Goal: Task Accomplishment & Management: Manage account settings

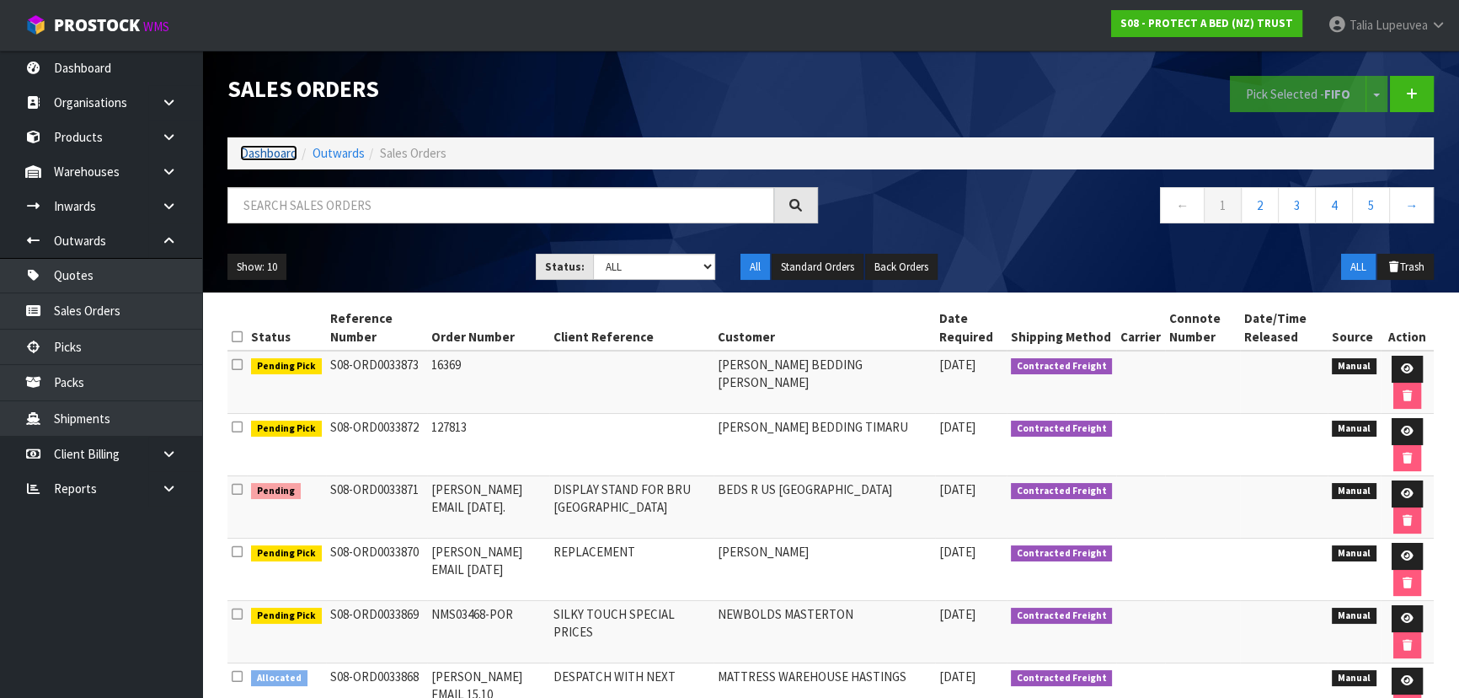
click at [269, 149] on link "Dashboard" at bounding box center [268, 153] width 57 height 16
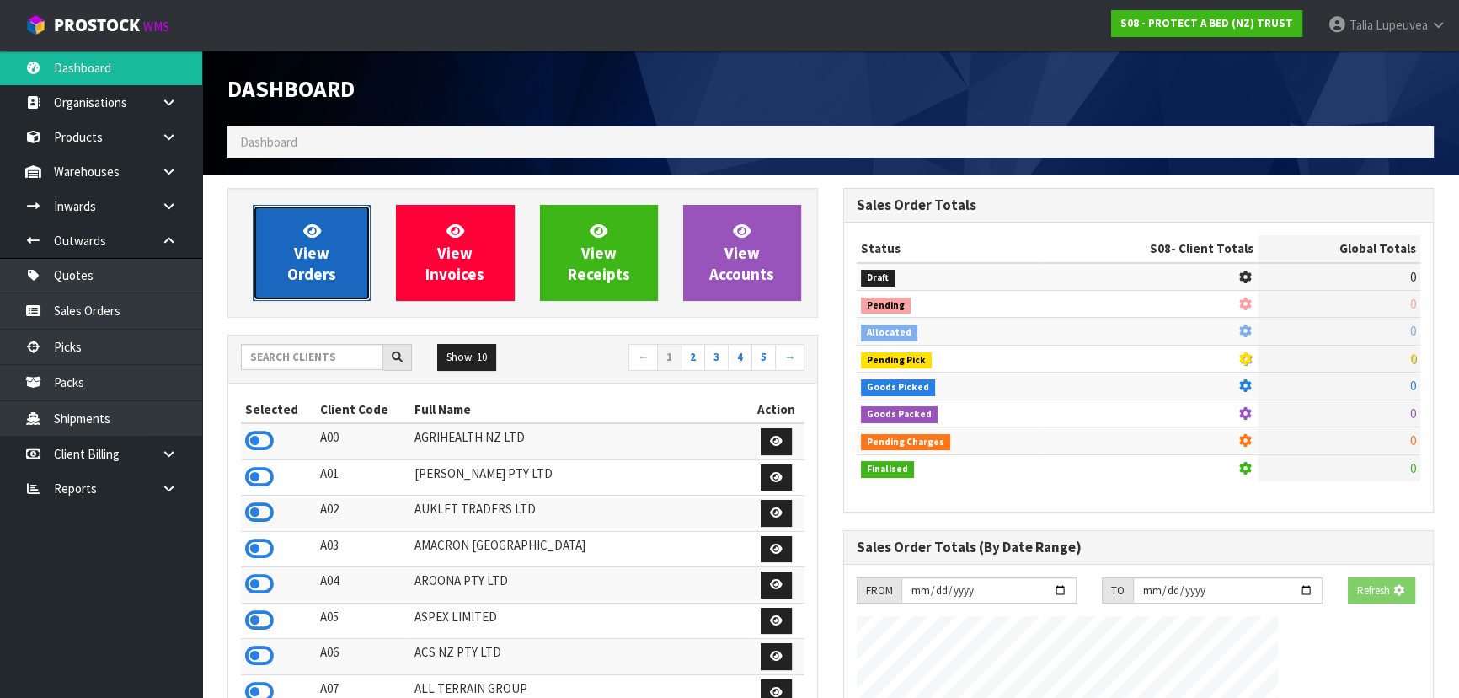
click at [307, 227] on icon at bounding box center [312, 230] width 18 height 16
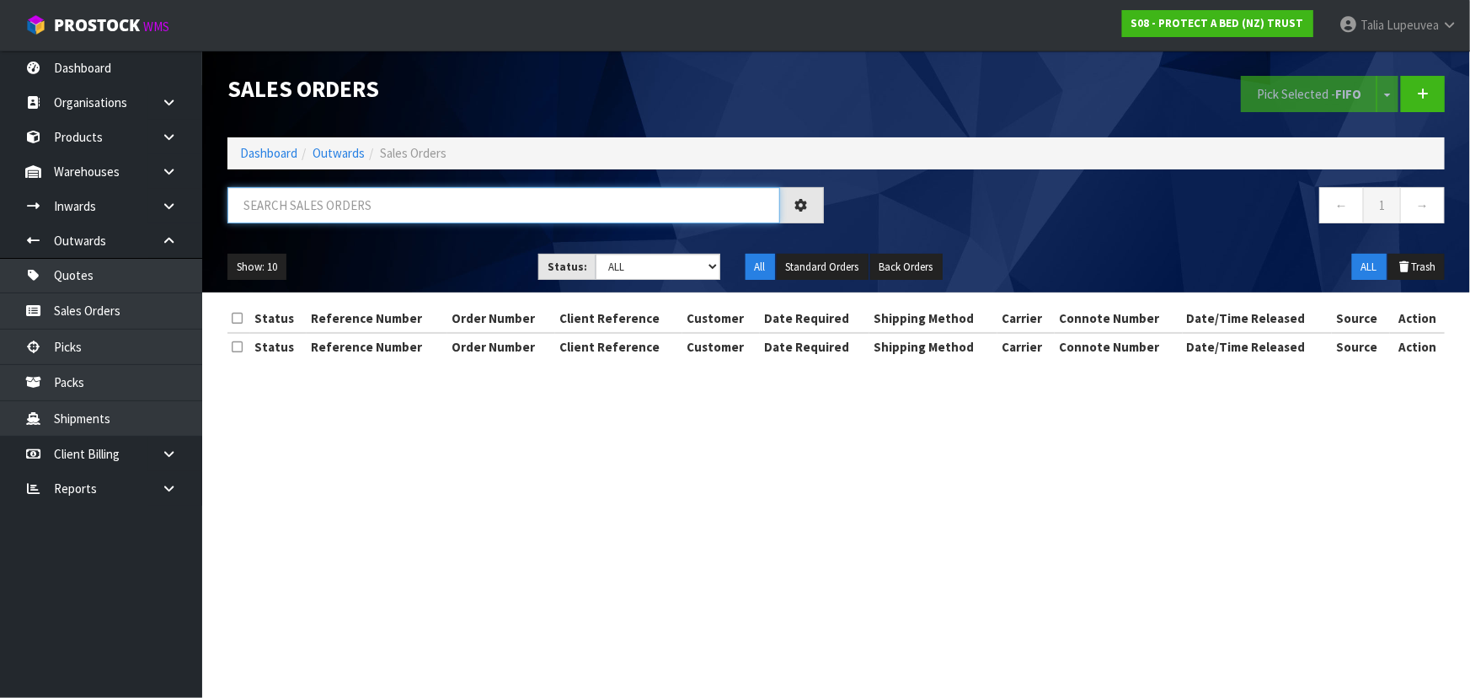
click at [342, 200] on input "text" at bounding box center [503, 205] width 553 height 36
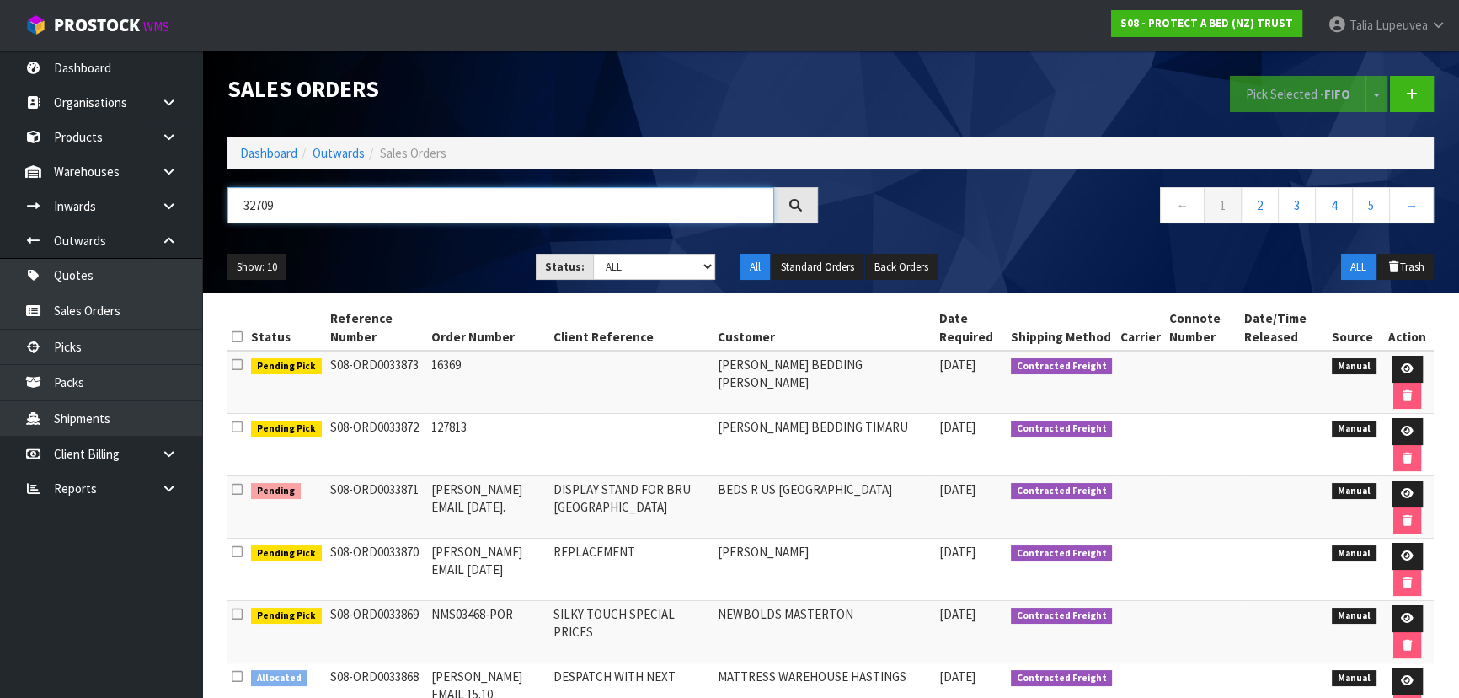
type input "32709"
click at [632, 263] on select "Draft Pending Allocated Pending Pick Goods Picked Goods Packed Pending Charges …" at bounding box center [654, 267] width 123 height 26
select select "string:4"
click at [593, 254] on select "Draft Pending Allocated Pending Pick Goods Picked Goods Packed Pending Charges …" at bounding box center [654, 267] width 123 height 26
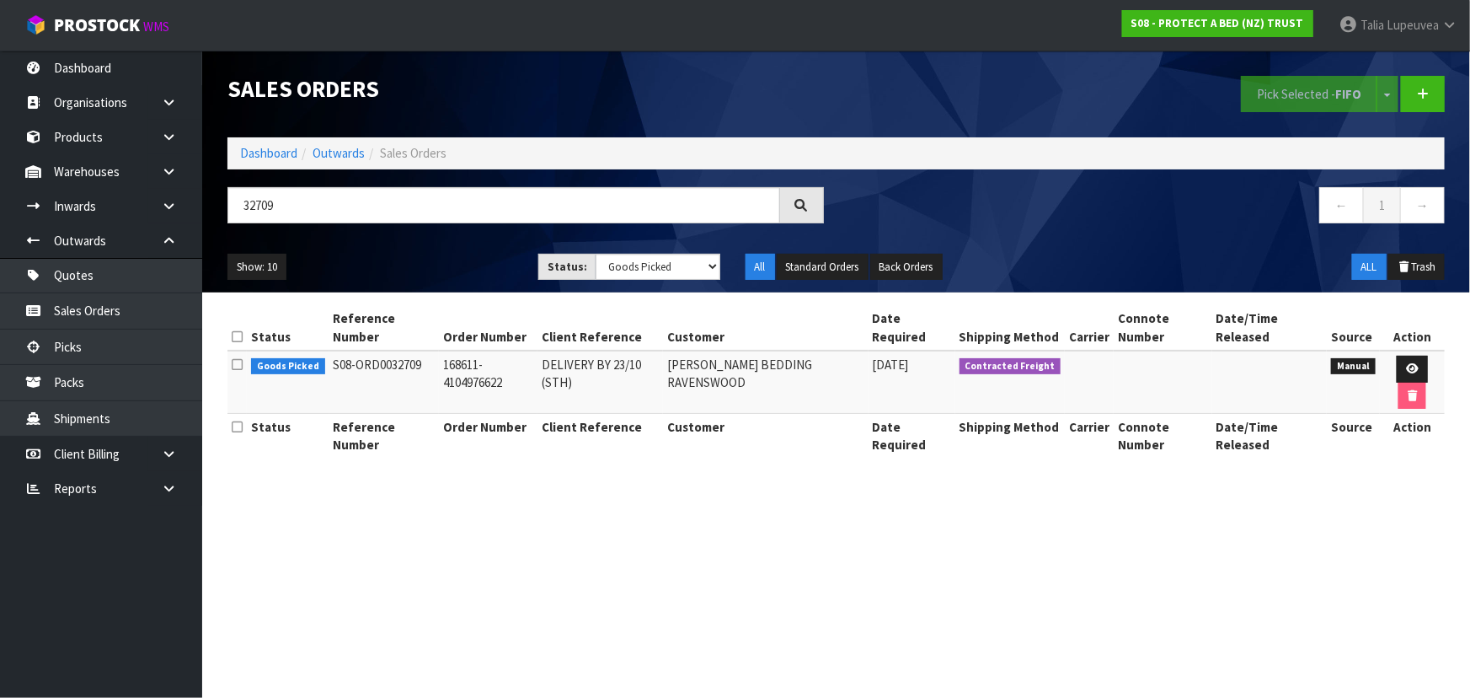
click at [394, 260] on ul "Show: 10 5 10 25 50" at bounding box center [370, 267] width 286 height 27
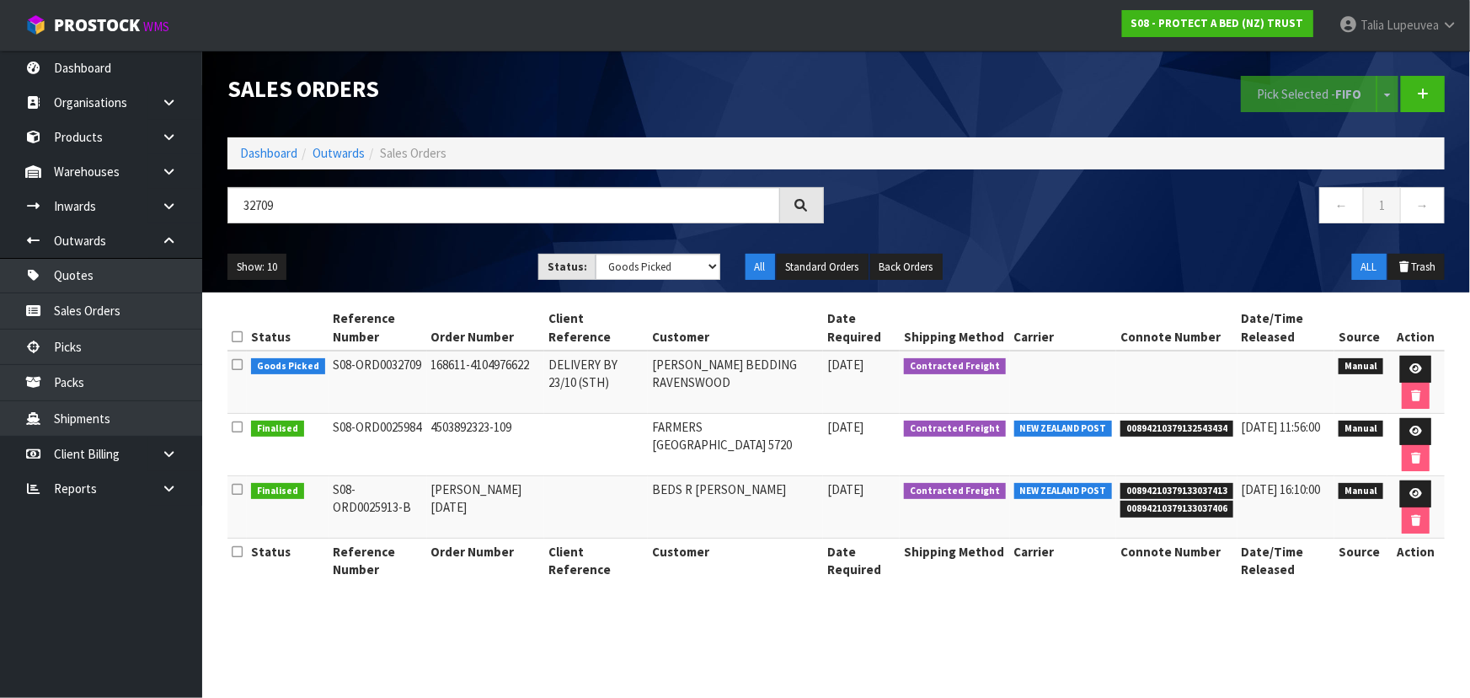
click at [409, 248] on div "Show: 10 5 10 25 50 Status: Draft Pending Allocated Pending Pick Goods Picked G…" at bounding box center [836, 267] width 1243 height 52
click at [338, 158] on link "Outwards" at bounding box center [339, 153] width 52 height 16
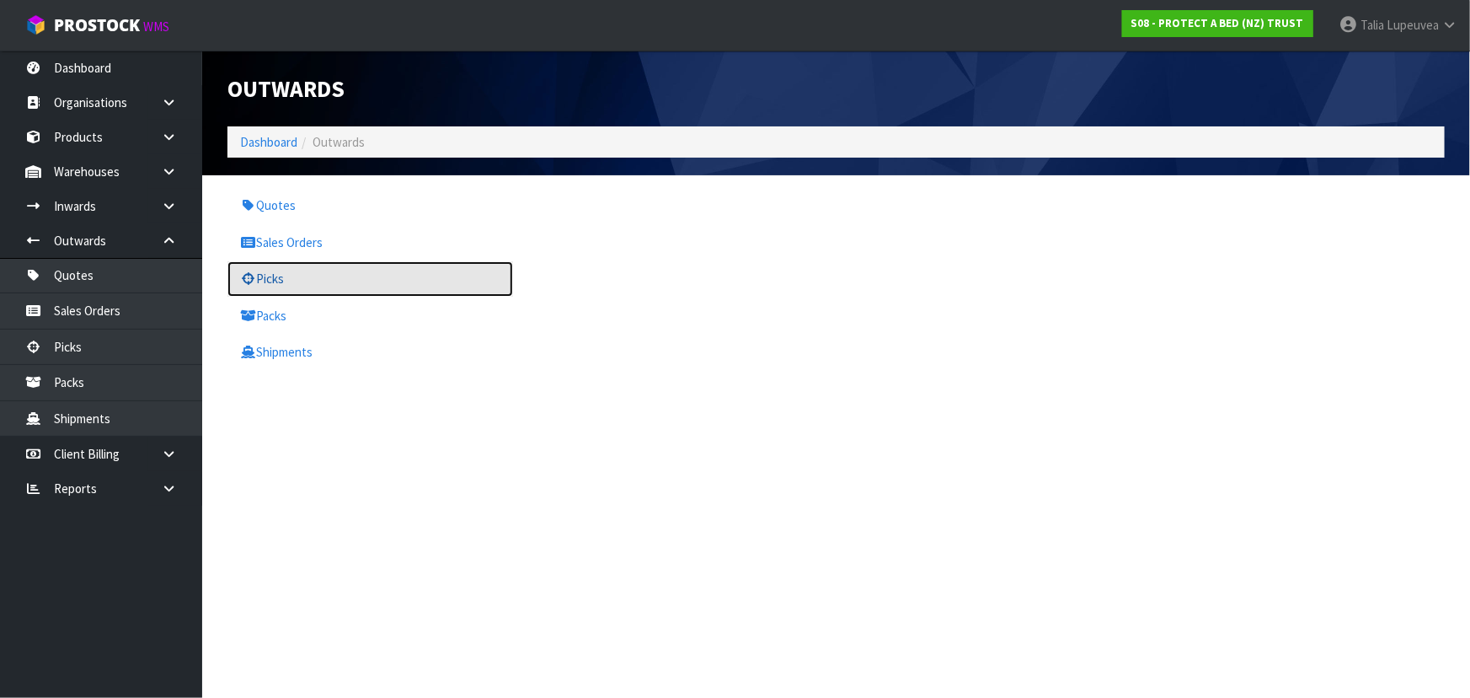
click at [265, 285] on link "Picks" at bounding box center [370, 278] width 286 height 35
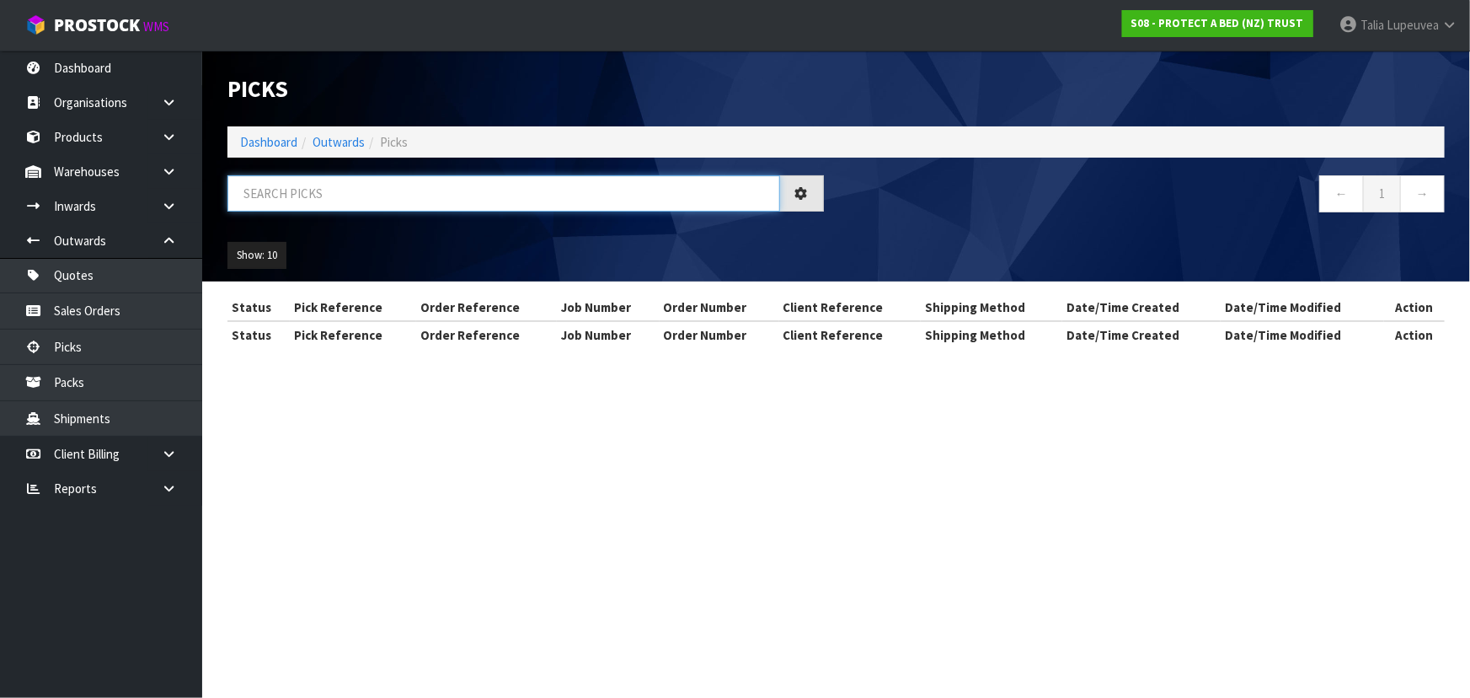
click at [326, 198] on input "text" at bounding box center [503, 193] width 553 height 36
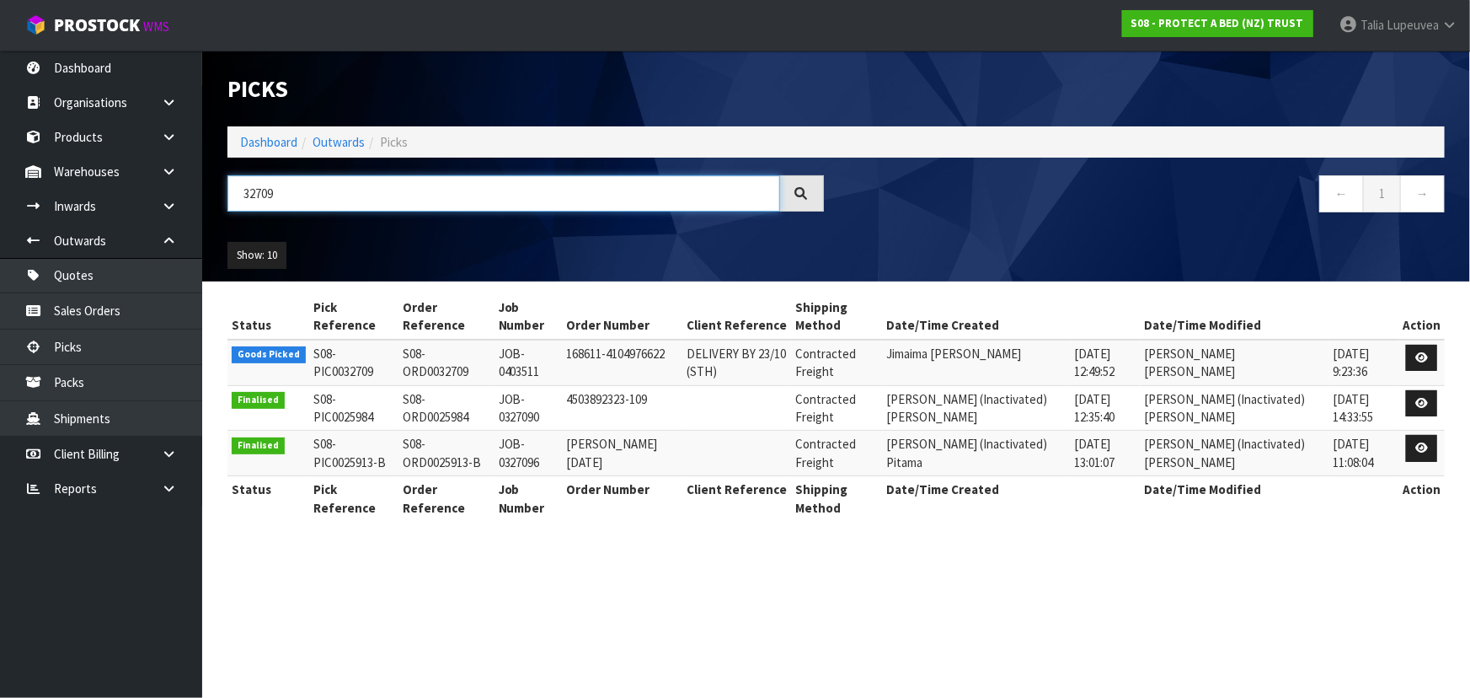
type input "32709"
click at [349, 236] on div "Show: 10 5 10 25 50" at bounding box center [836, 255] width 1243 height 52
click at [276, 148] on link "Dashboard" at bounding box center [268, 142] width 57 height 16
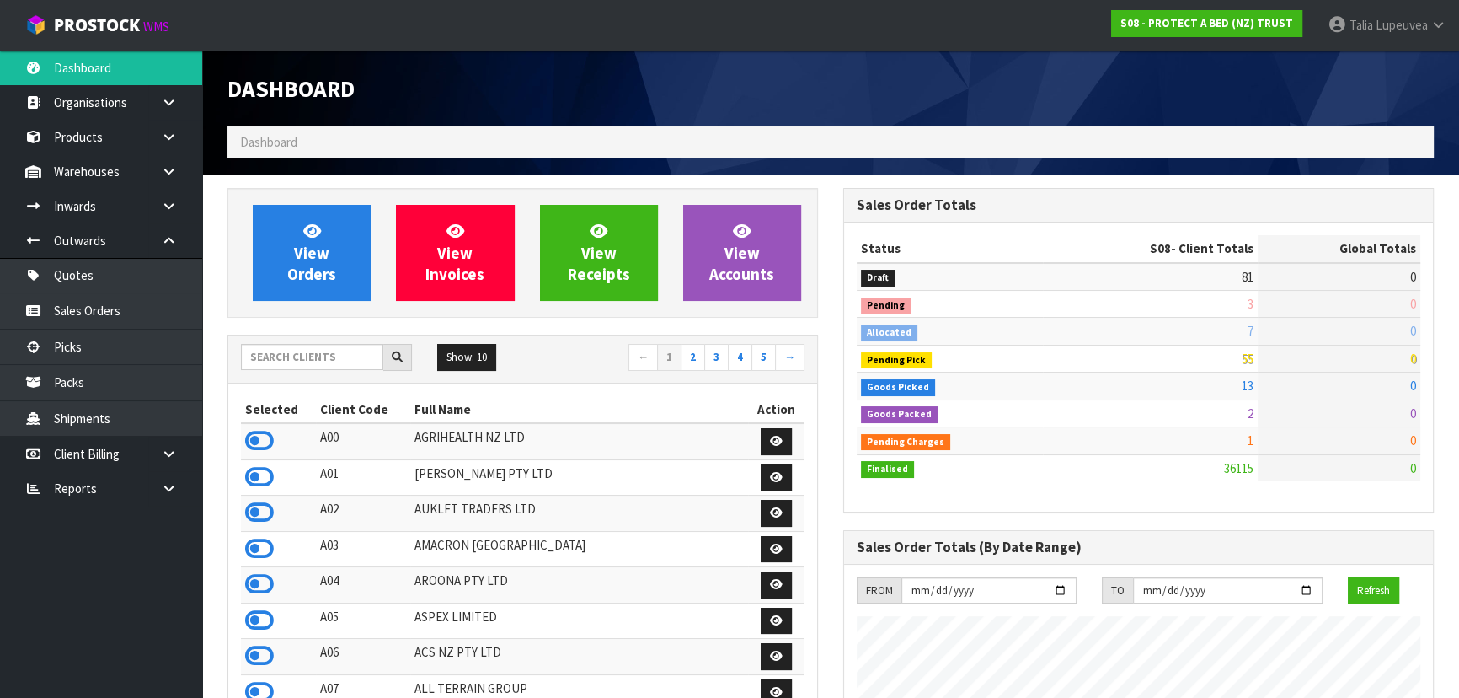
scroll to position [1274, 615]
click at [300, 361] on input "text" at bounding box center [312, 357] width 142 height 26
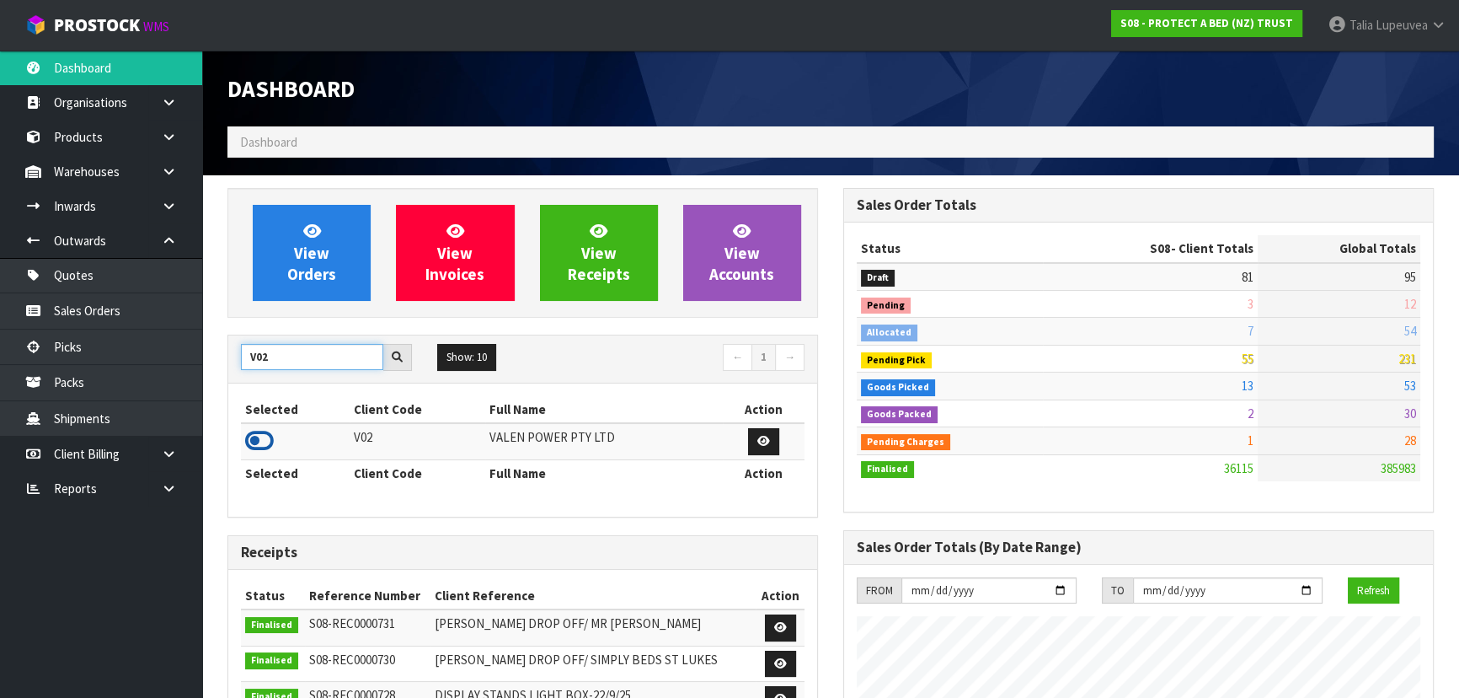
type input "V02"
click at [254, 436] on icon at bounding box center [259, 440] width 29 height 25
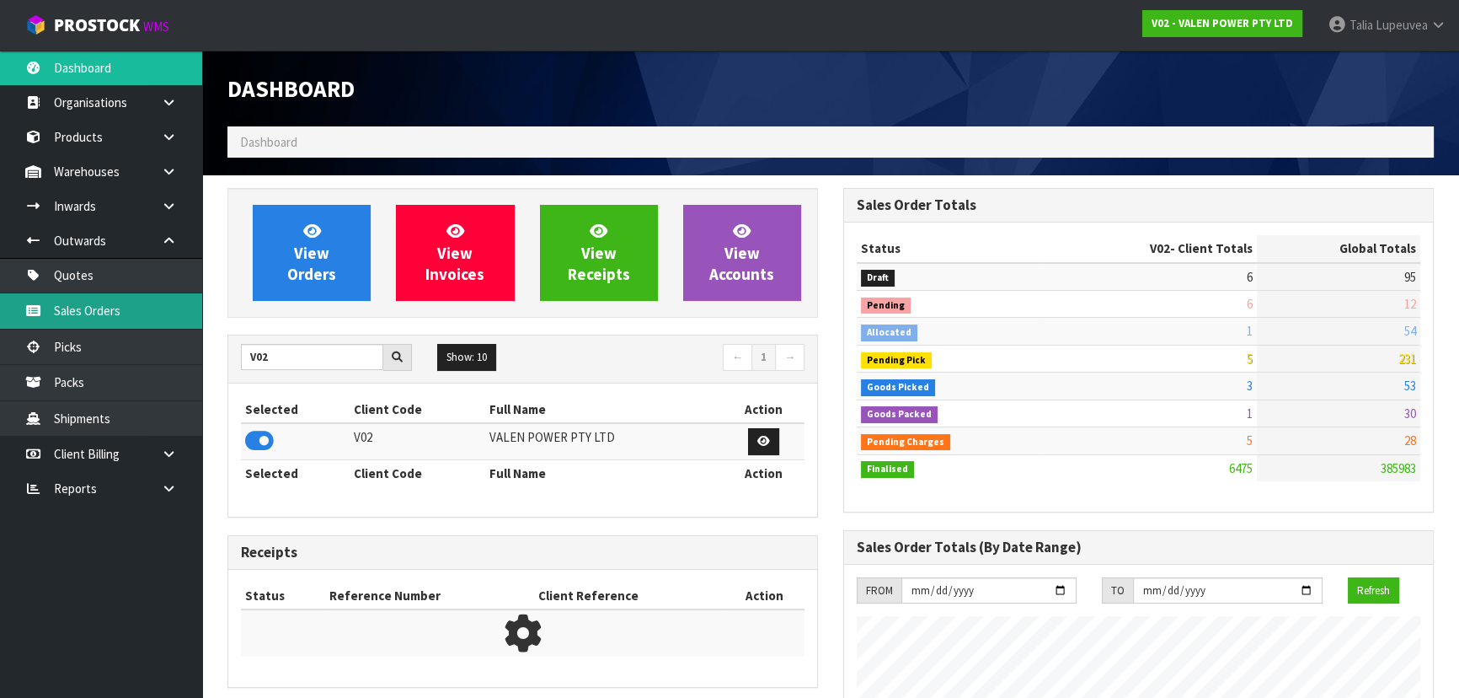
scroll to position [1310, 615]
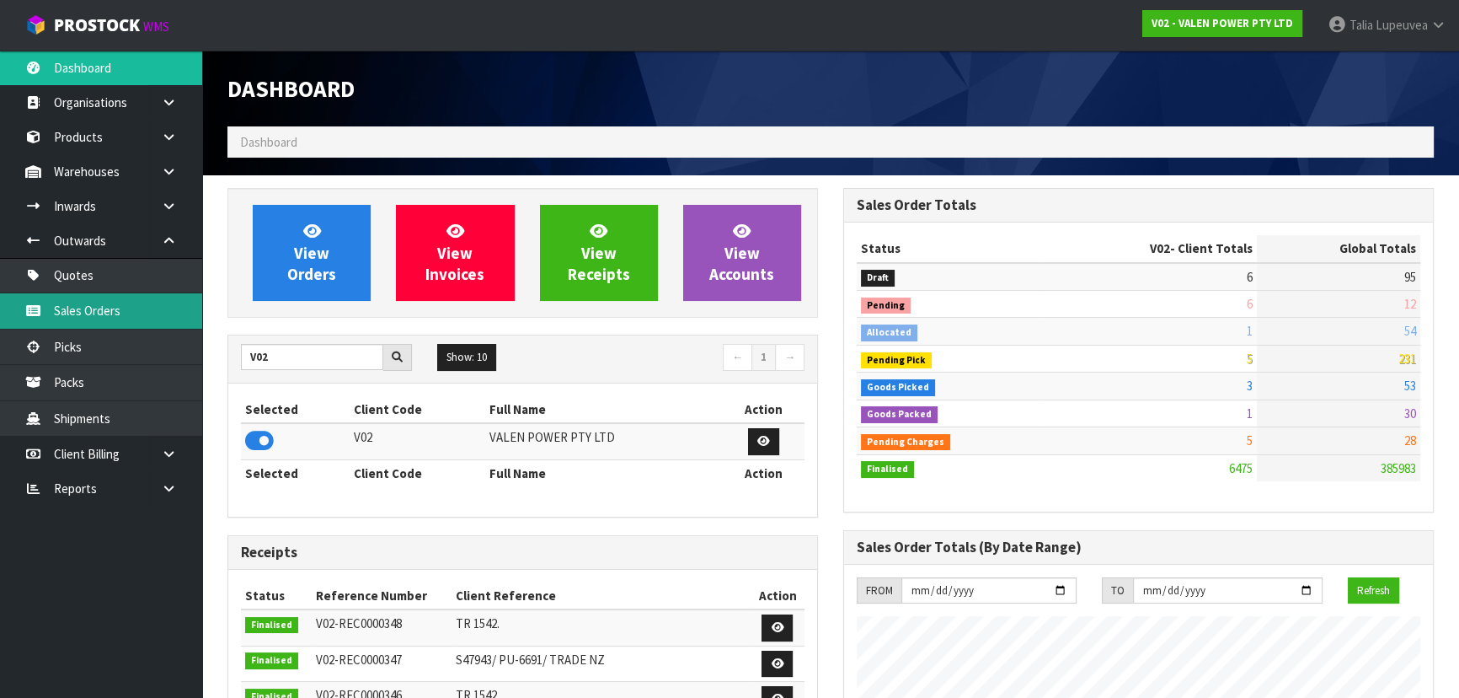
click at [161, 319] on link "Sales Orders" at bounding box center [101, 310] width 202 height 35
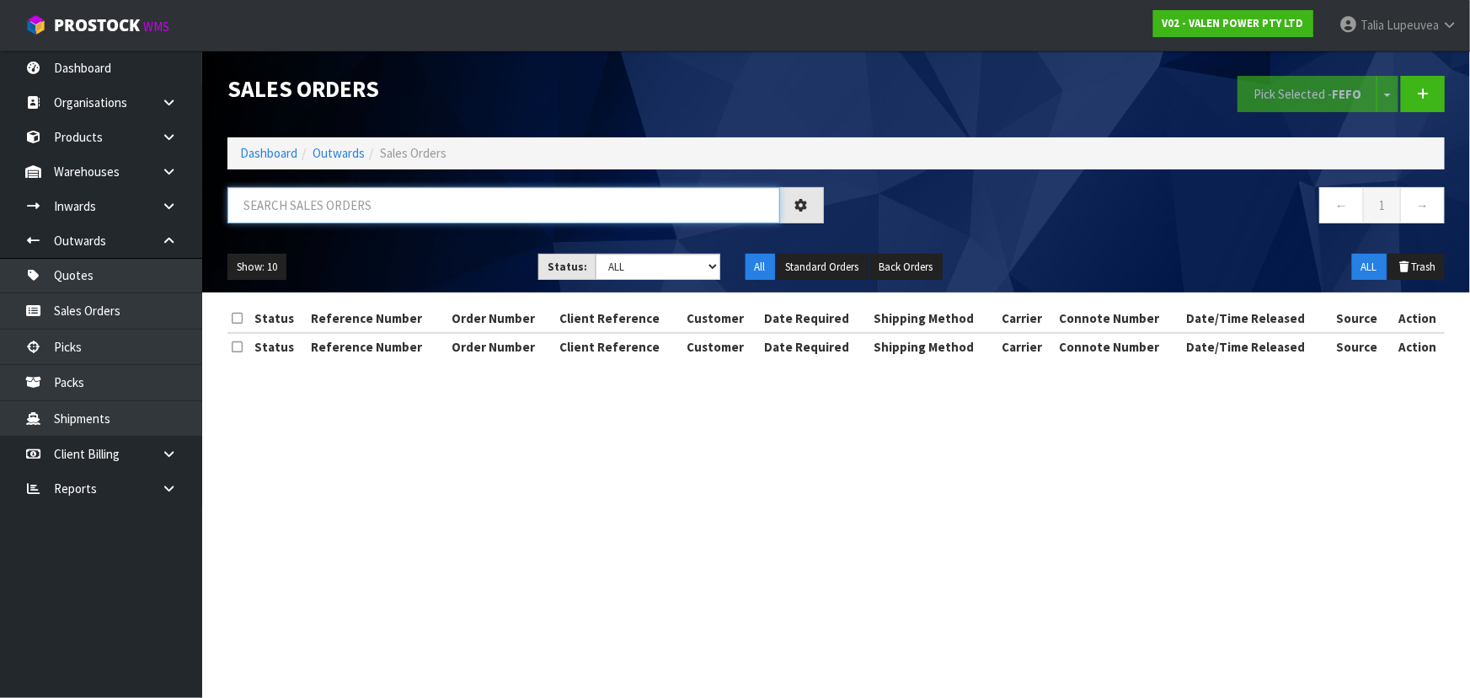
click at [308, 199] on input "text" at bounding box center [503, 205] width 553 height 36
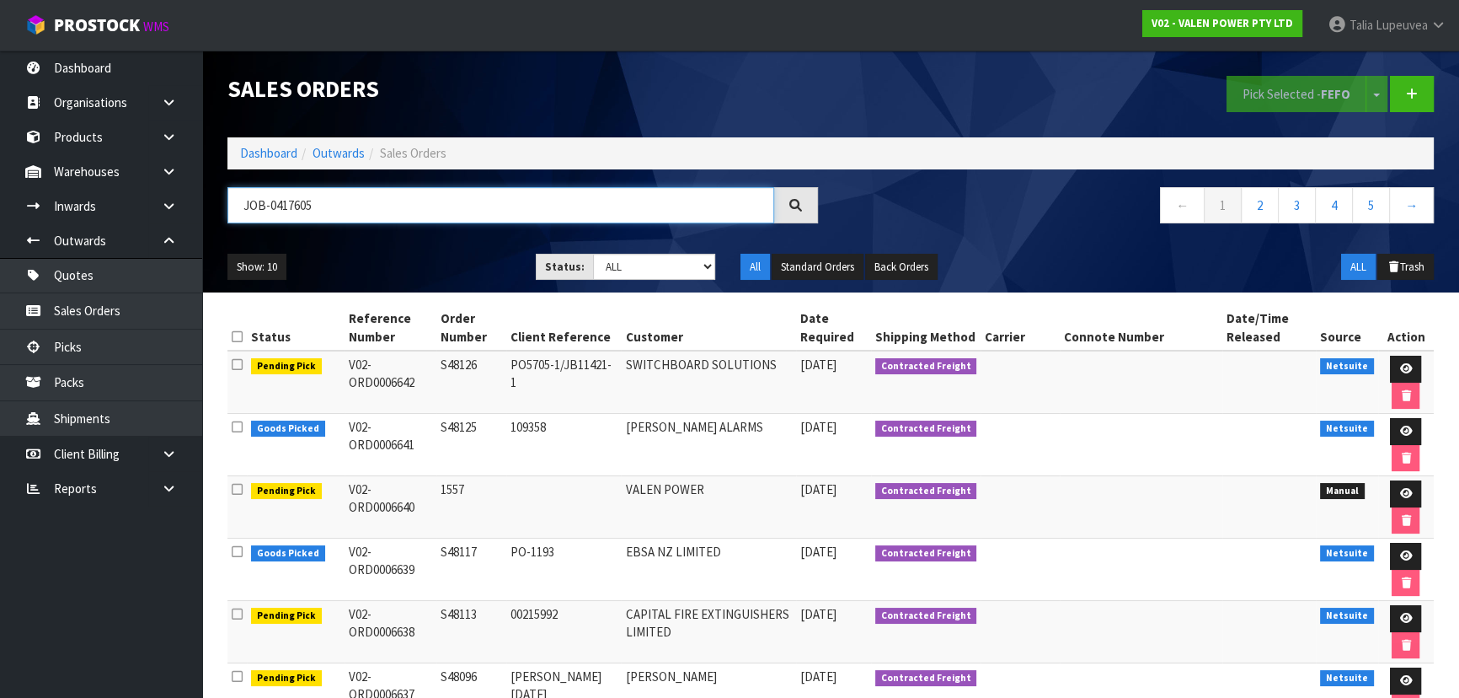
type input "JOB-0417605"
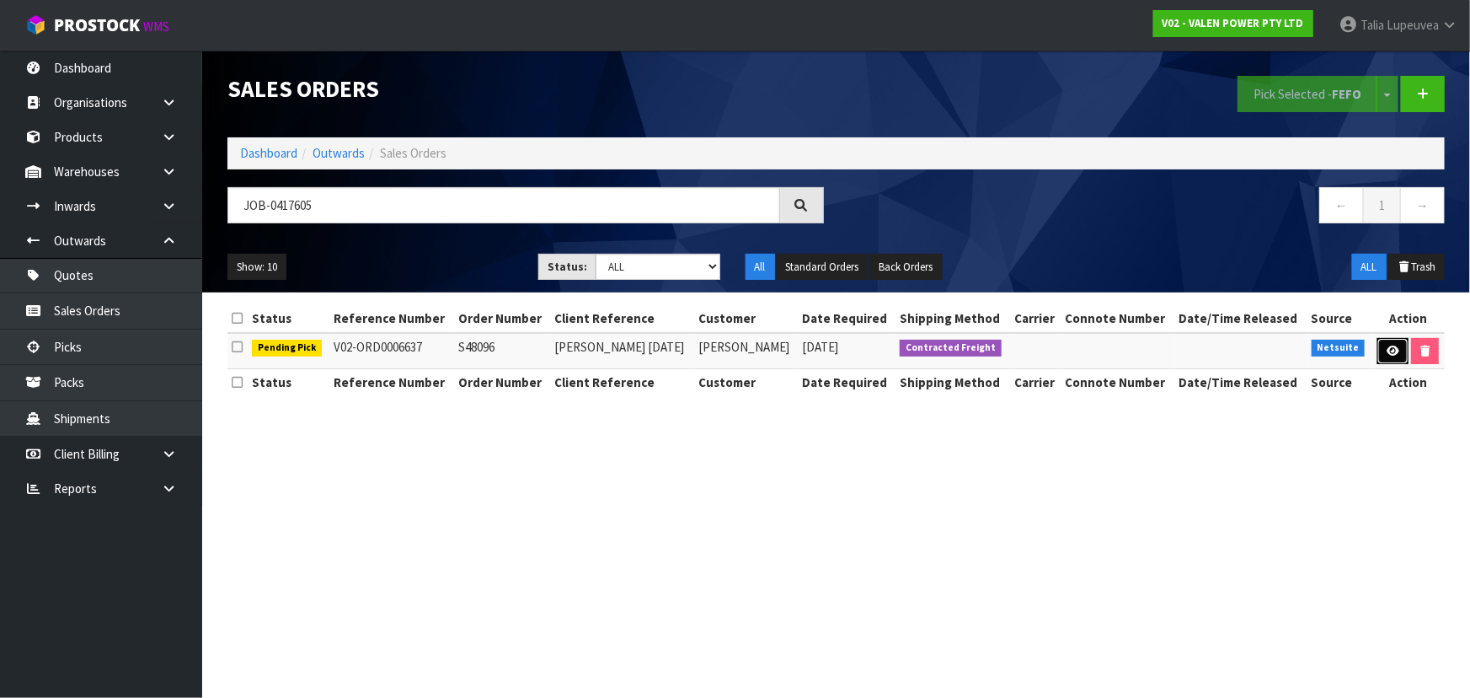
click at [1382, 354] on link at bounding box center [1392, 351] width 31 height 27
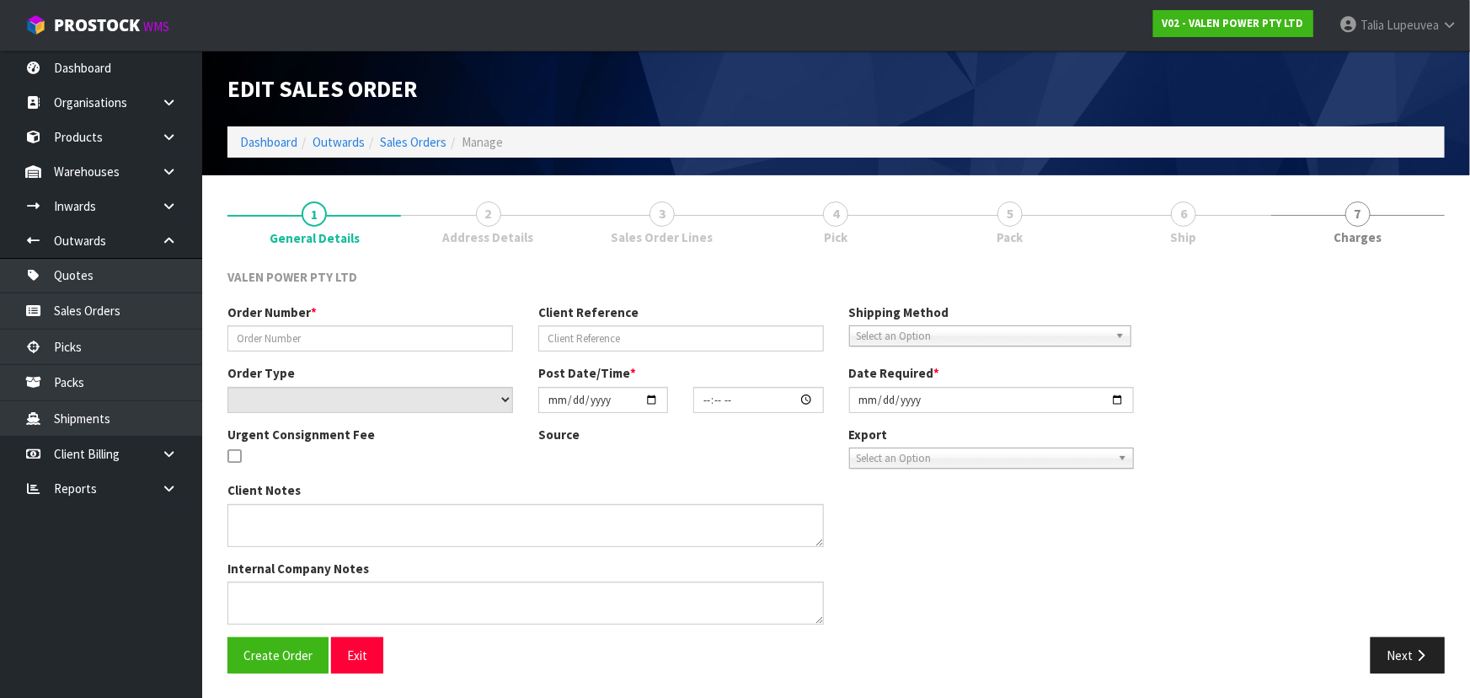
type input "S48096"
type input "[PERSON_NAME] [DATE]"
select select "number:0"
type input "[DATE]"
type input "10:30:08.000"
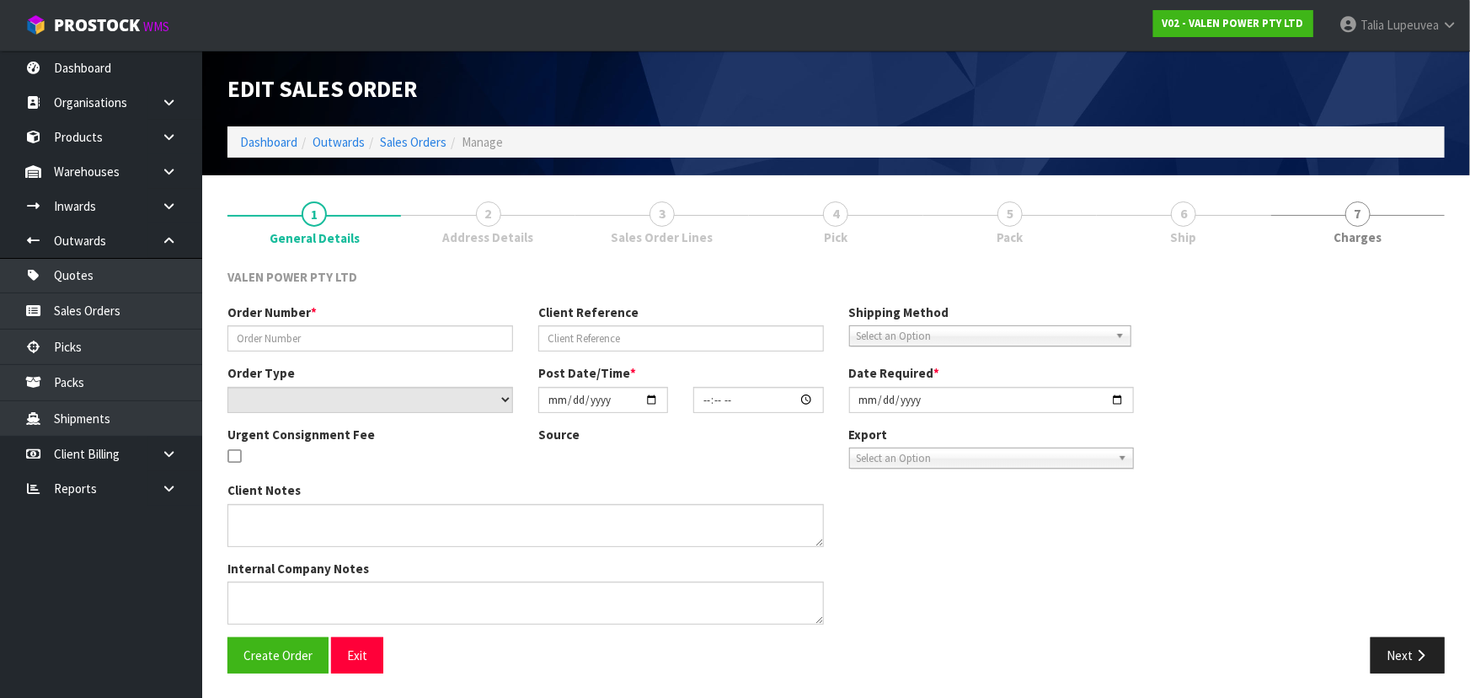
type input "[DATE]"
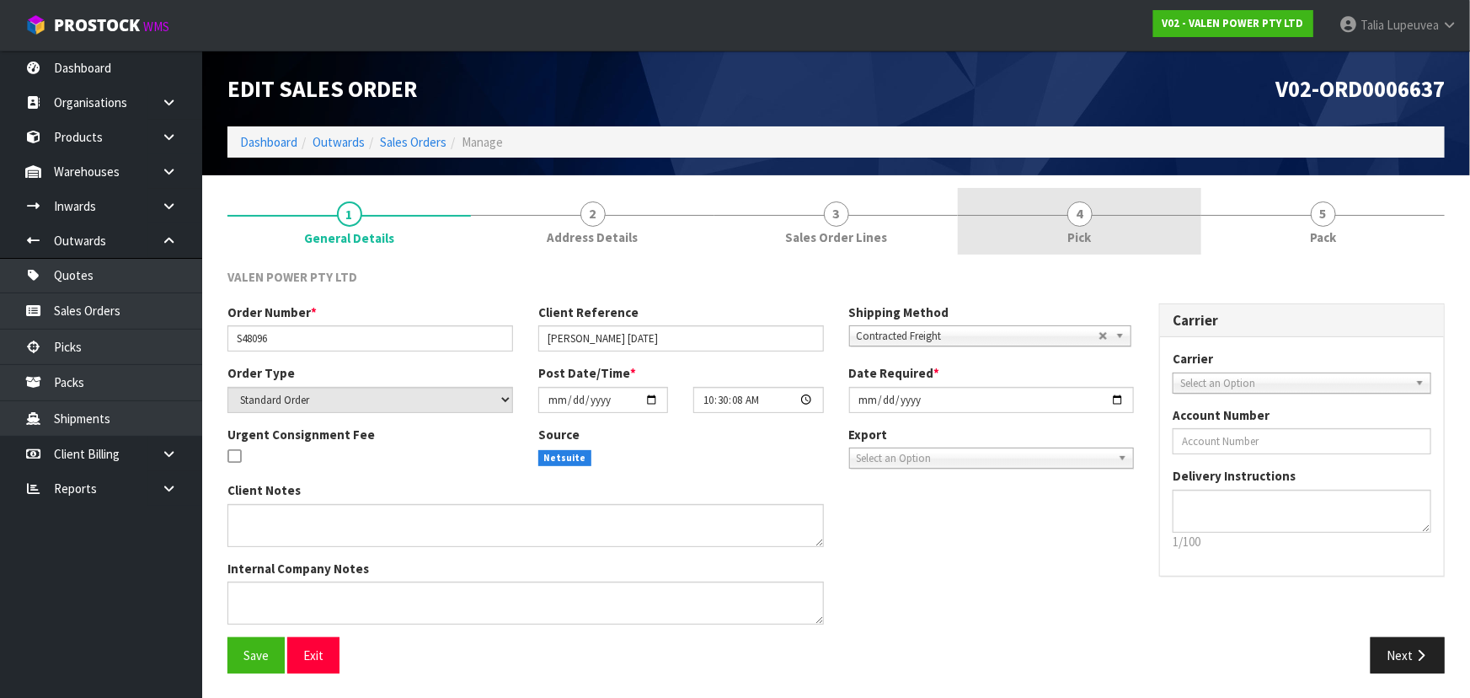
click at [1167, 223] on link "4 Pick" at bounding box center [1079, 221] width 243 height 67
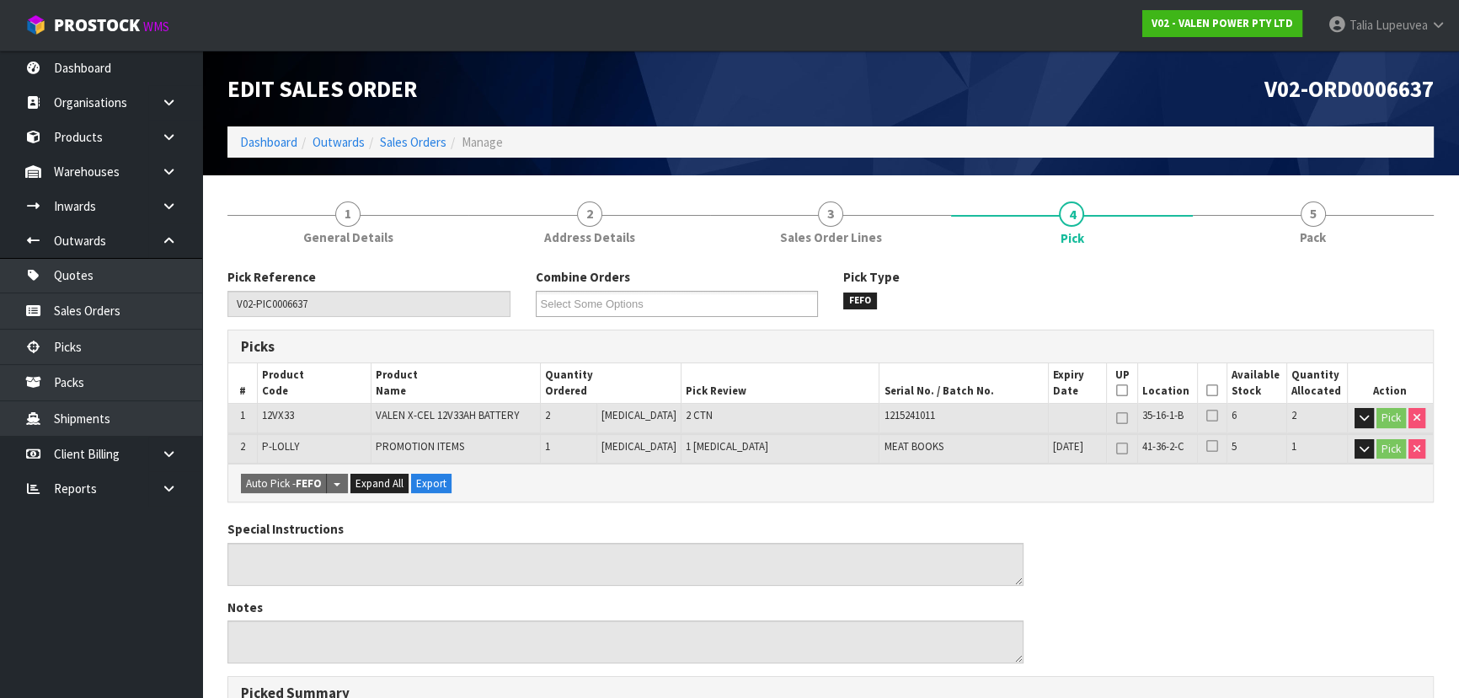
click at [1207, 390] on icon at bounding box center [1212, 390] width 12 height 1
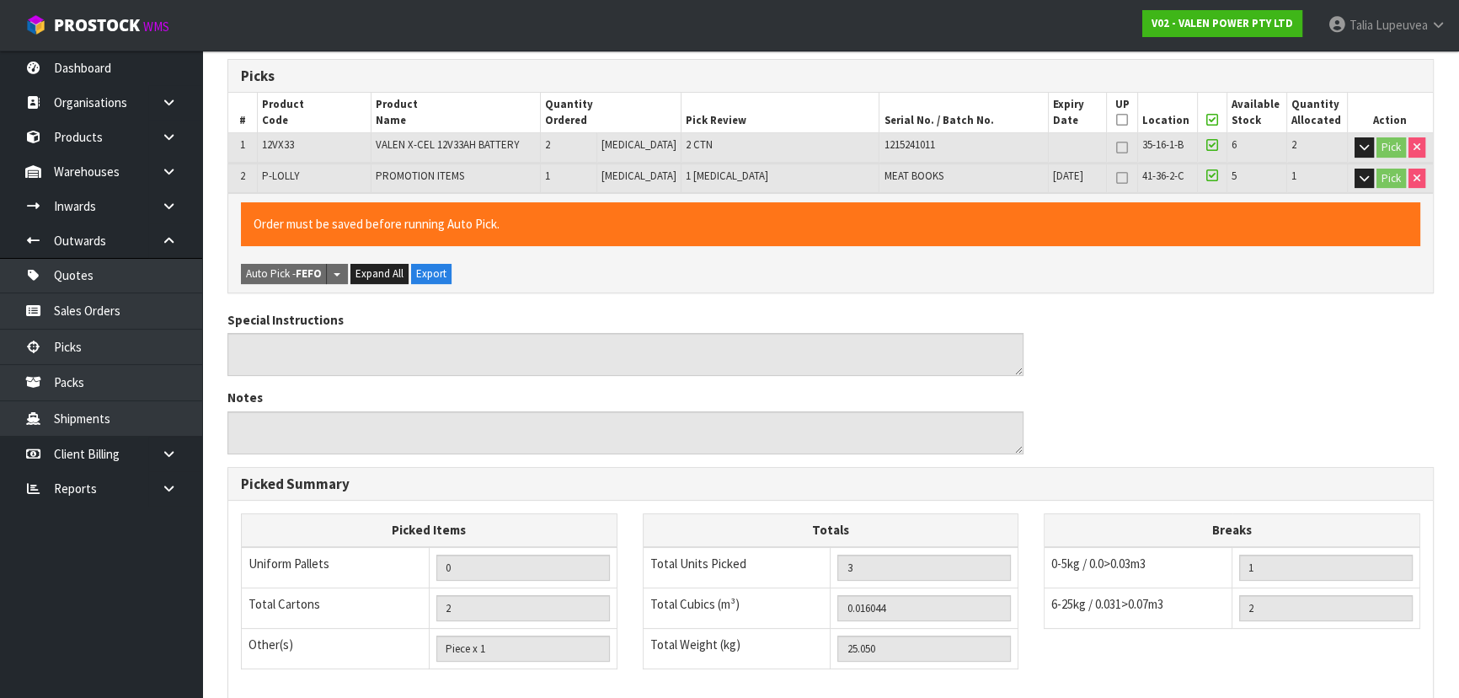
scroll to position [500, 0]
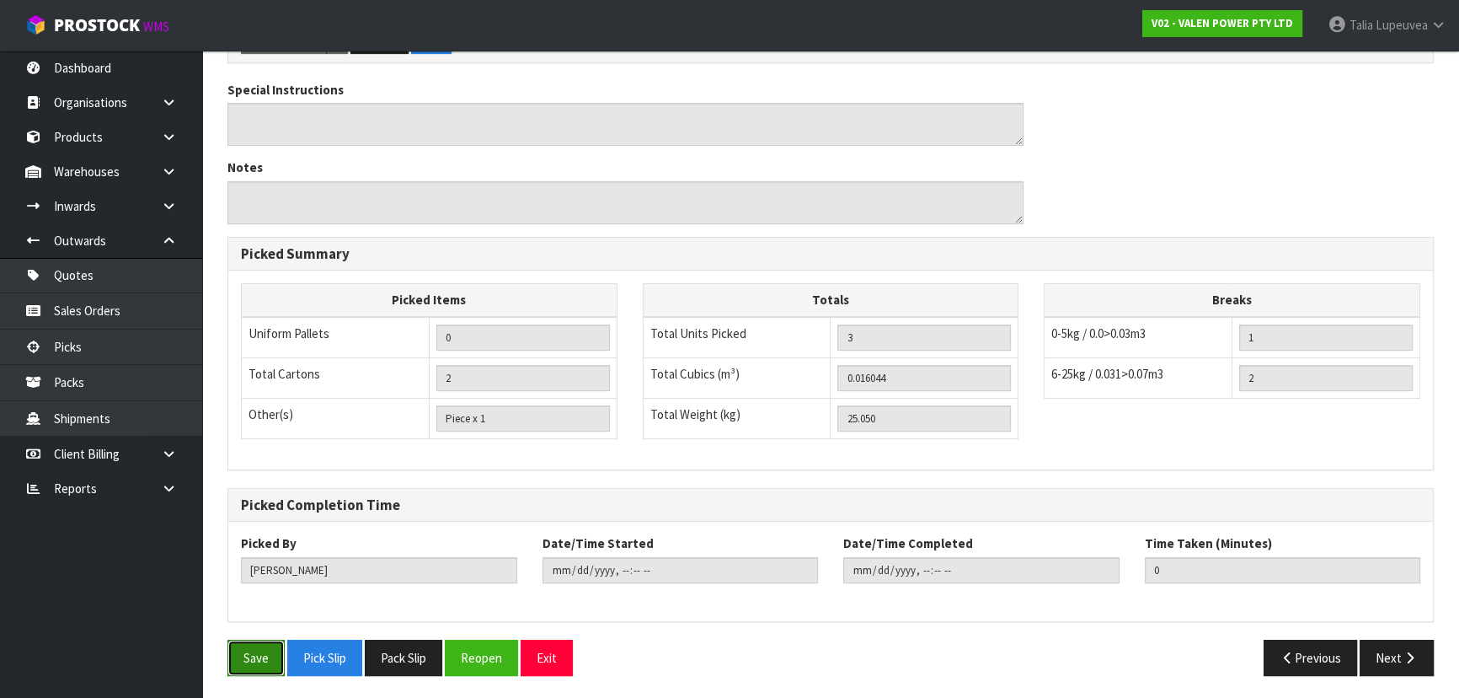
click at [265, 649] on button "Save" at bounding box center [255, 657] width 57 height 36
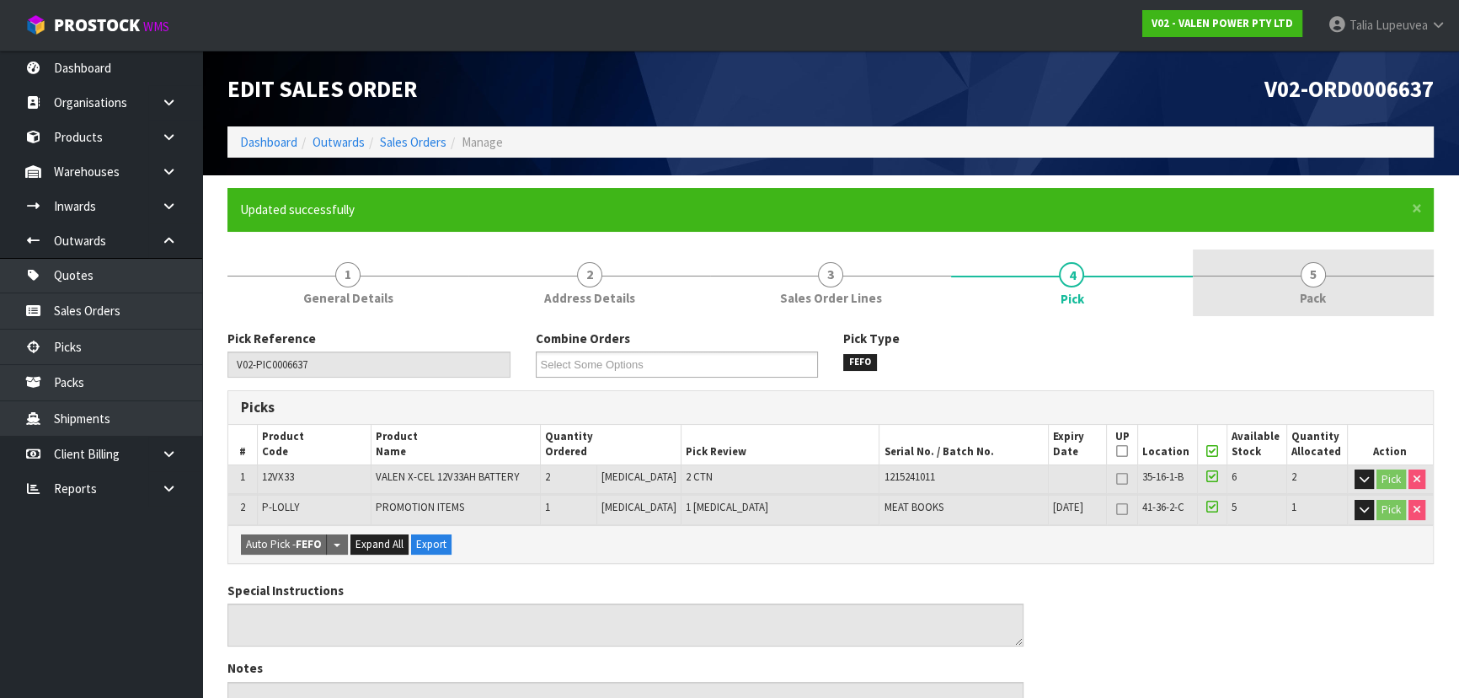
click at [1299, 282] on link "5 Pack" at bounding box center [1313, 282] width 241 height 67
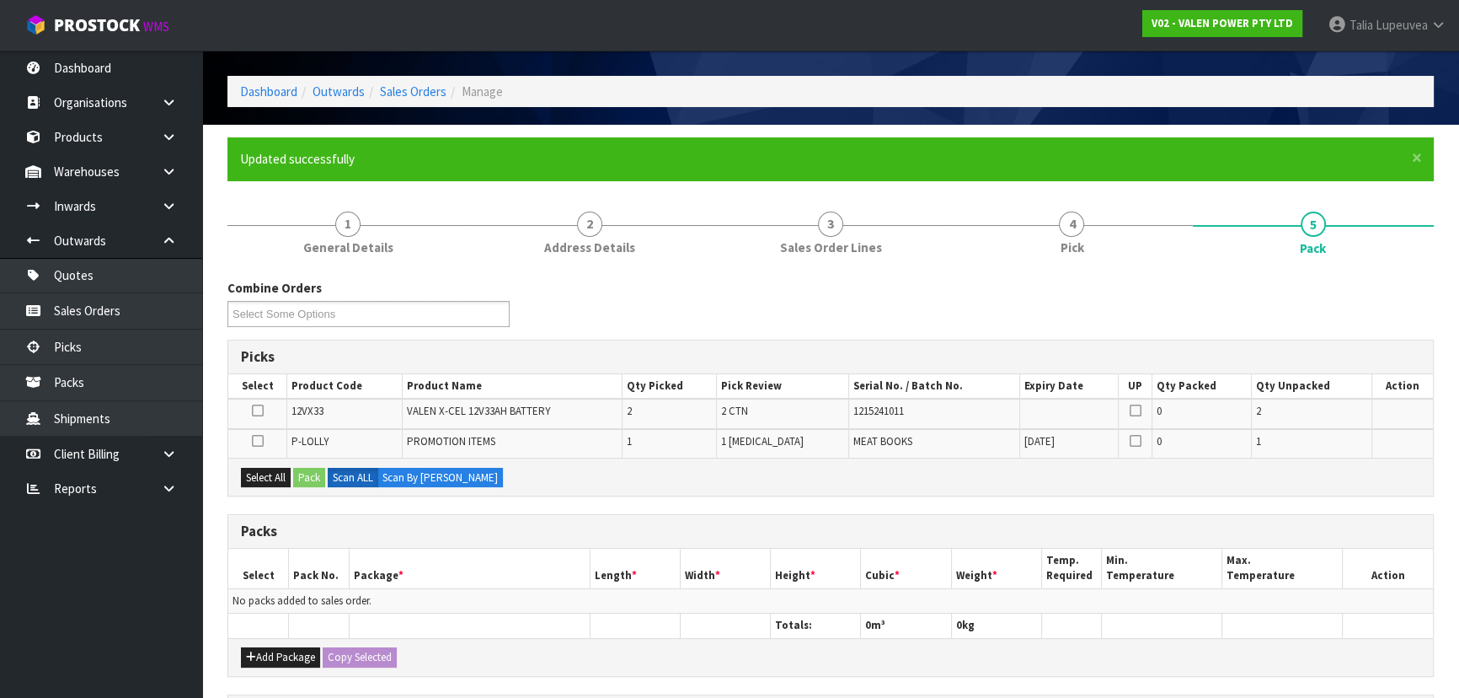
scroll to position [76, 0]
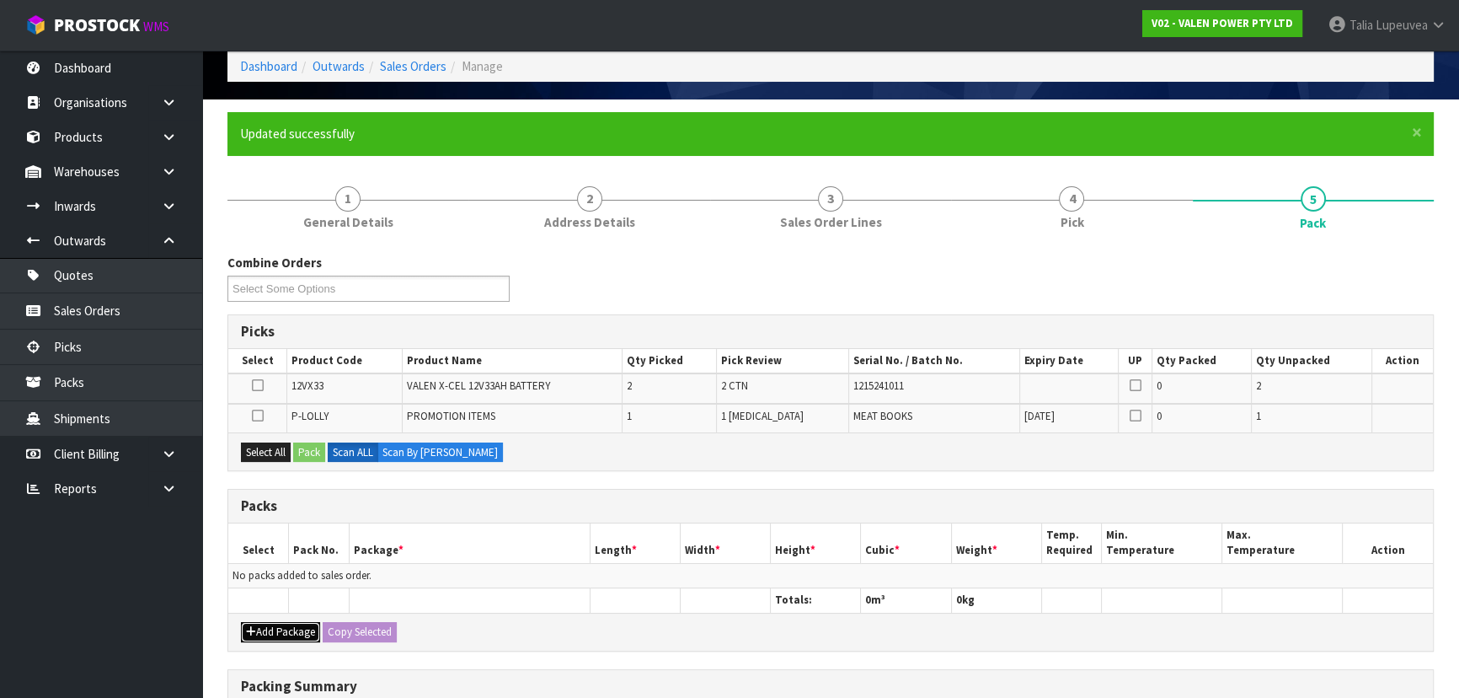
click at [303, 626] on button "Add Package" at bounding box center [280, 632] width 79 height 20
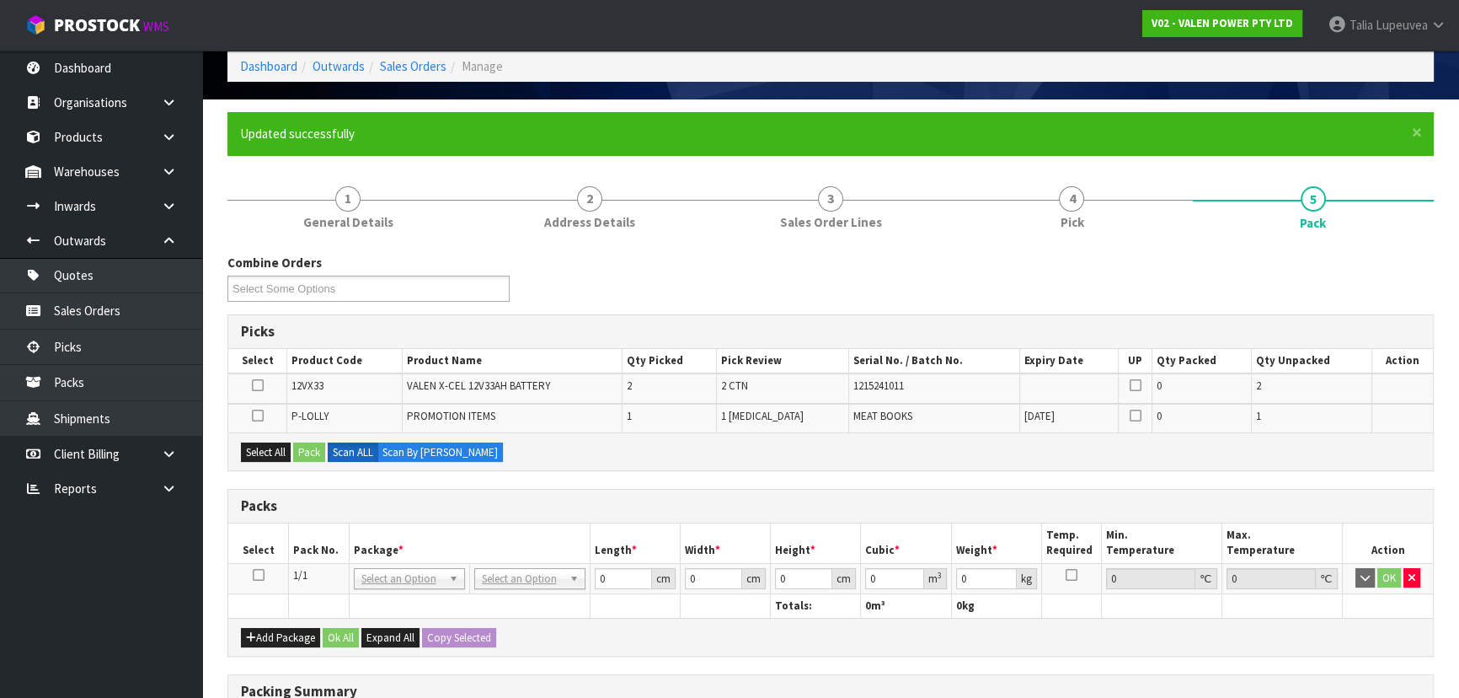
click at [261, 575] on icon at bounding box center [259, 575] width 12 height 1
click at [1418, 578] on button "button" at bounding box center [1412, 578] width 17 height 20
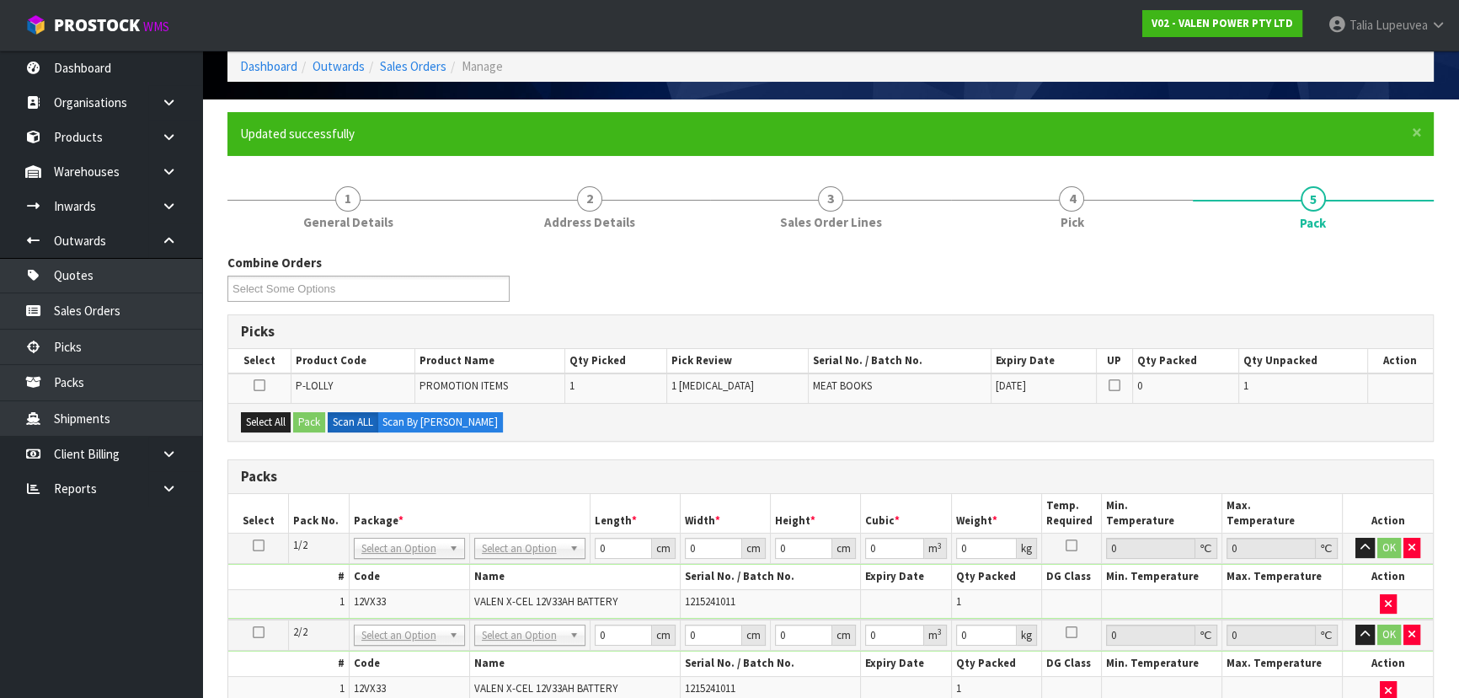
scroll to position [152, 0]
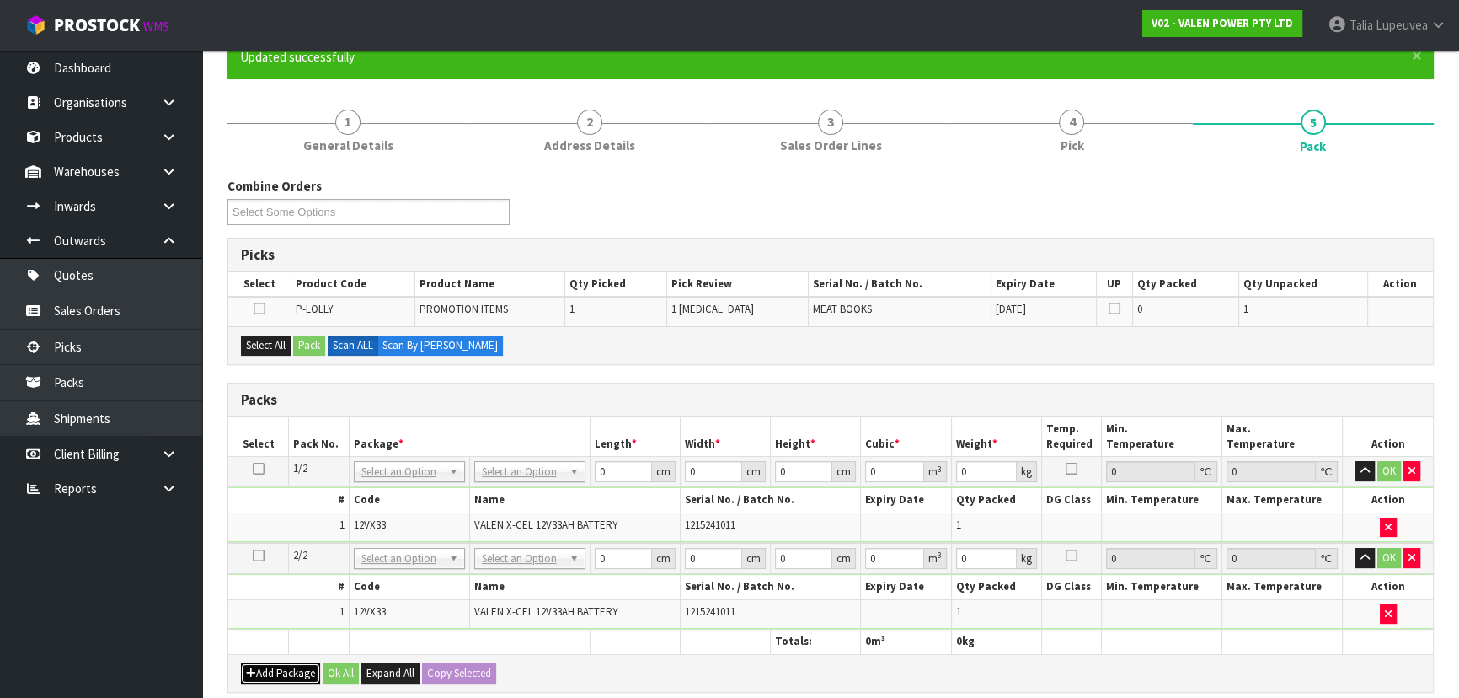
click at [276, 666] on button "Add Package" at bounding box center [280, 673] width 79 height 20
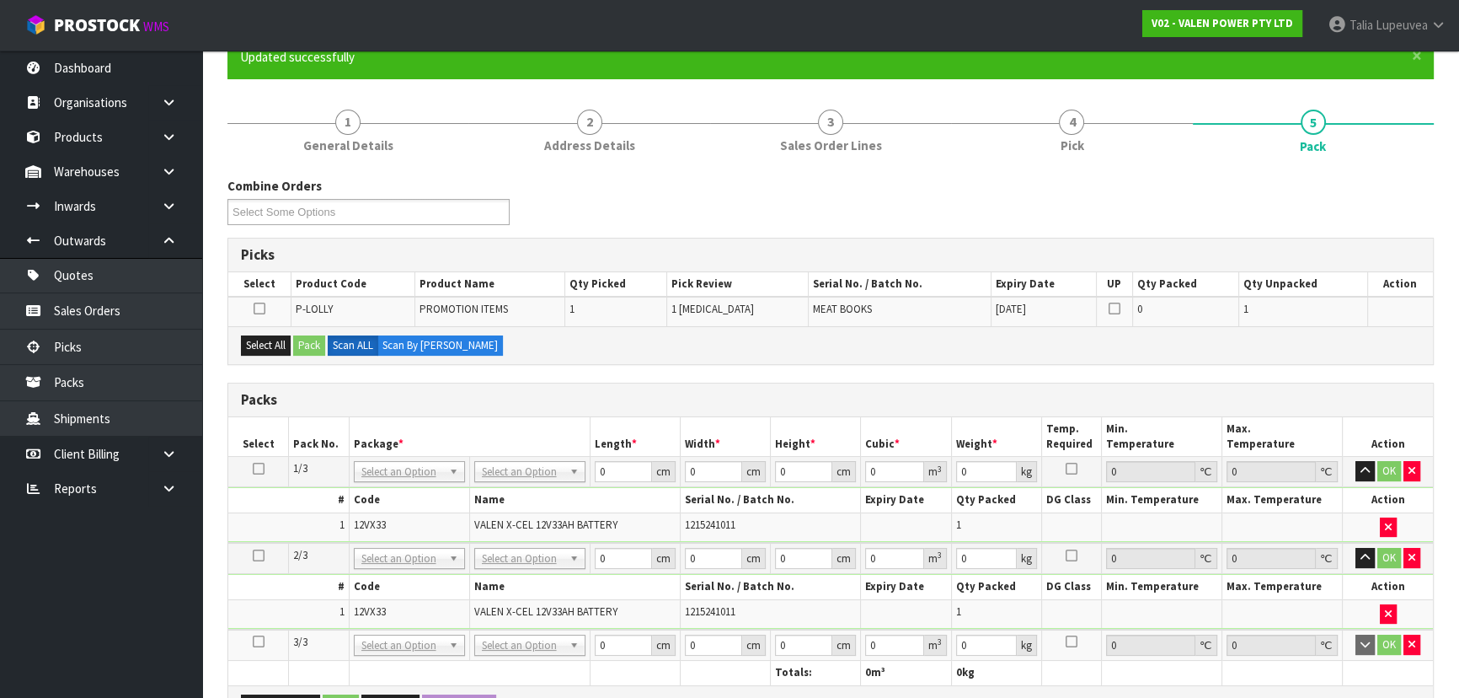
click at [254, 641] on icon at bounding box center [259, 641] width 12 height 1
click at [263, 344] on button "Select All" at bounding box center [266, 345] width 50 height 20
click at [303, 340] on button "Pack" at bounding box center [309, 345] width 32 height 20
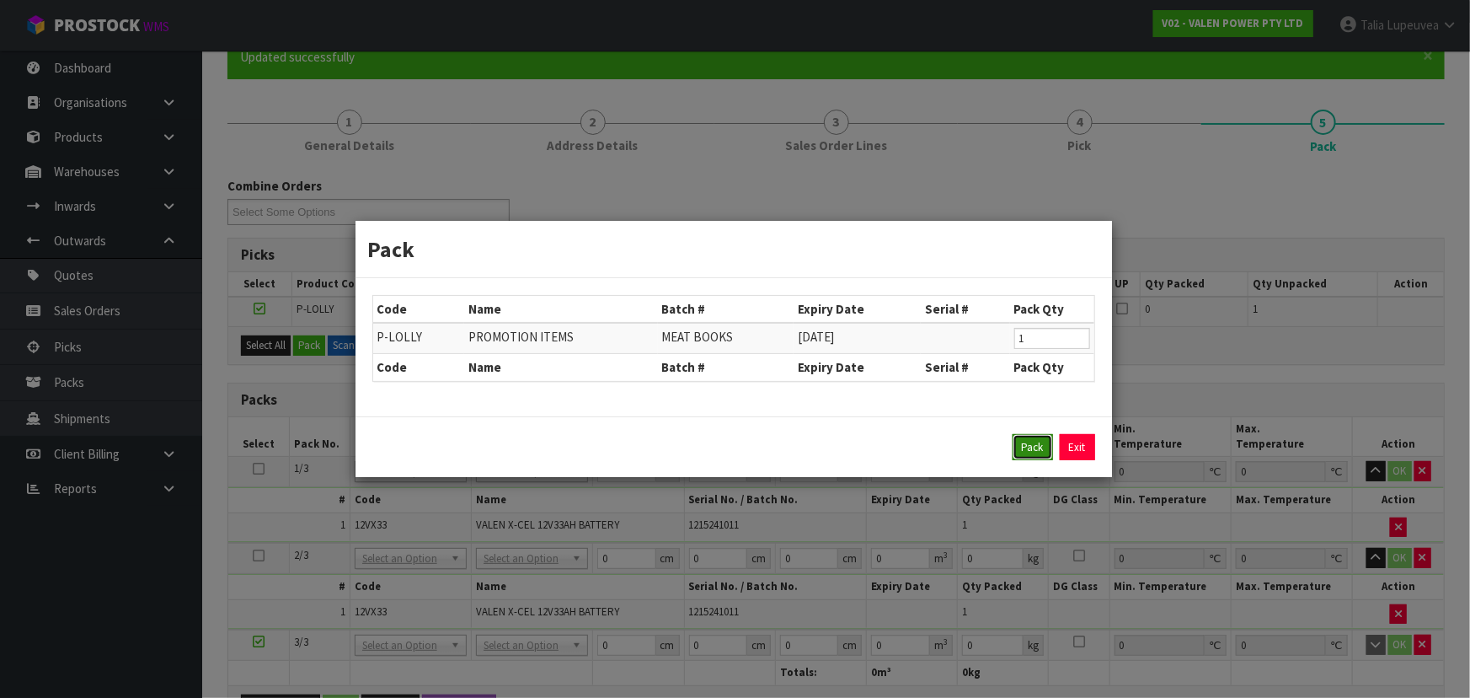
click at [1034, 441] on button "Pack" at bounding box center [1033, 447] width 40 height 27
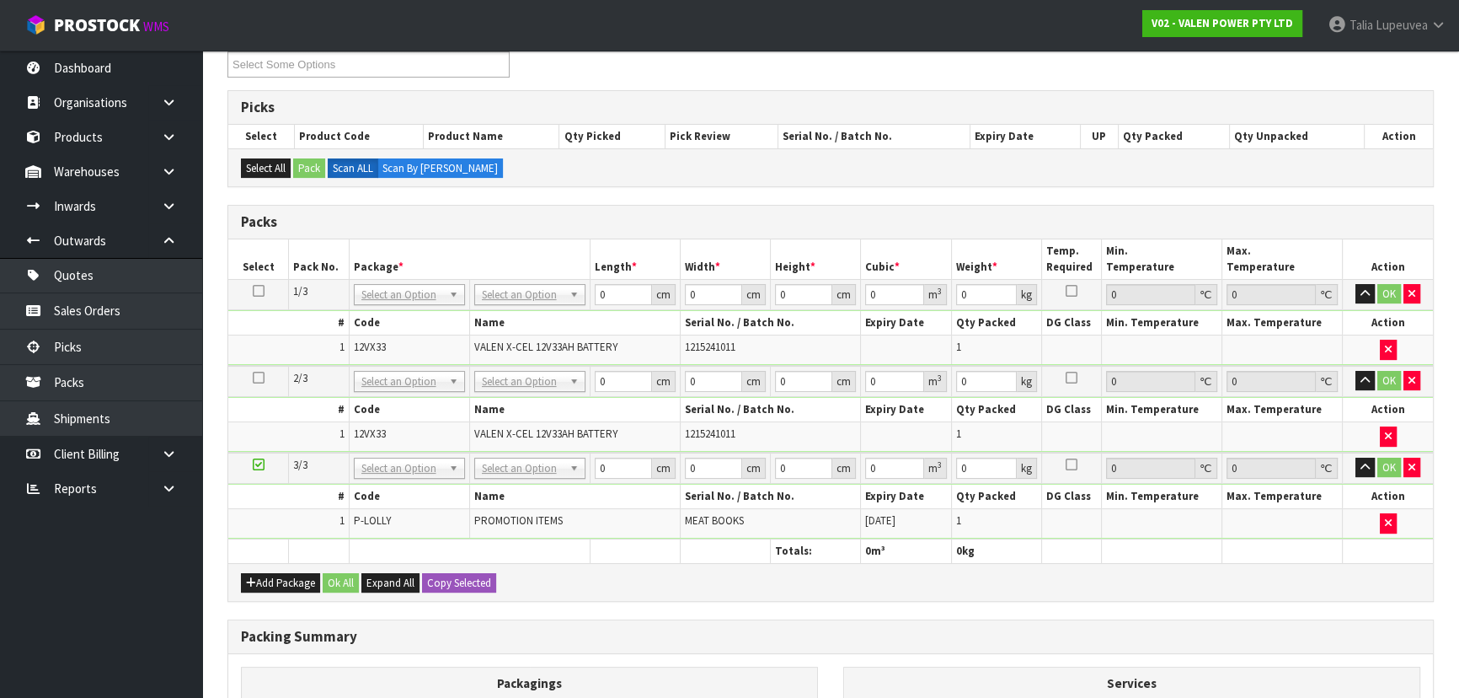
scroll to position [306, 0]
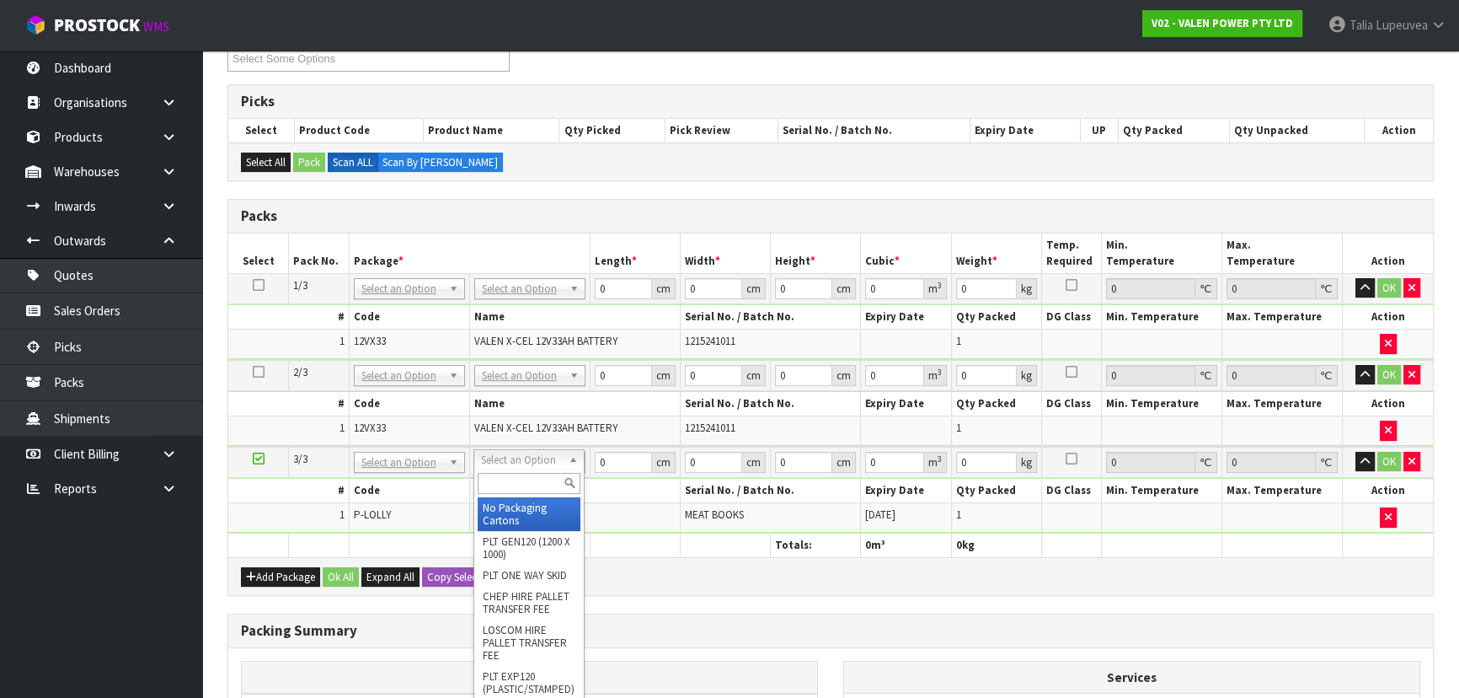
click at [497, 481] on input "text" at bounding box center [529, 483] width 103 height 21
type input "A5"
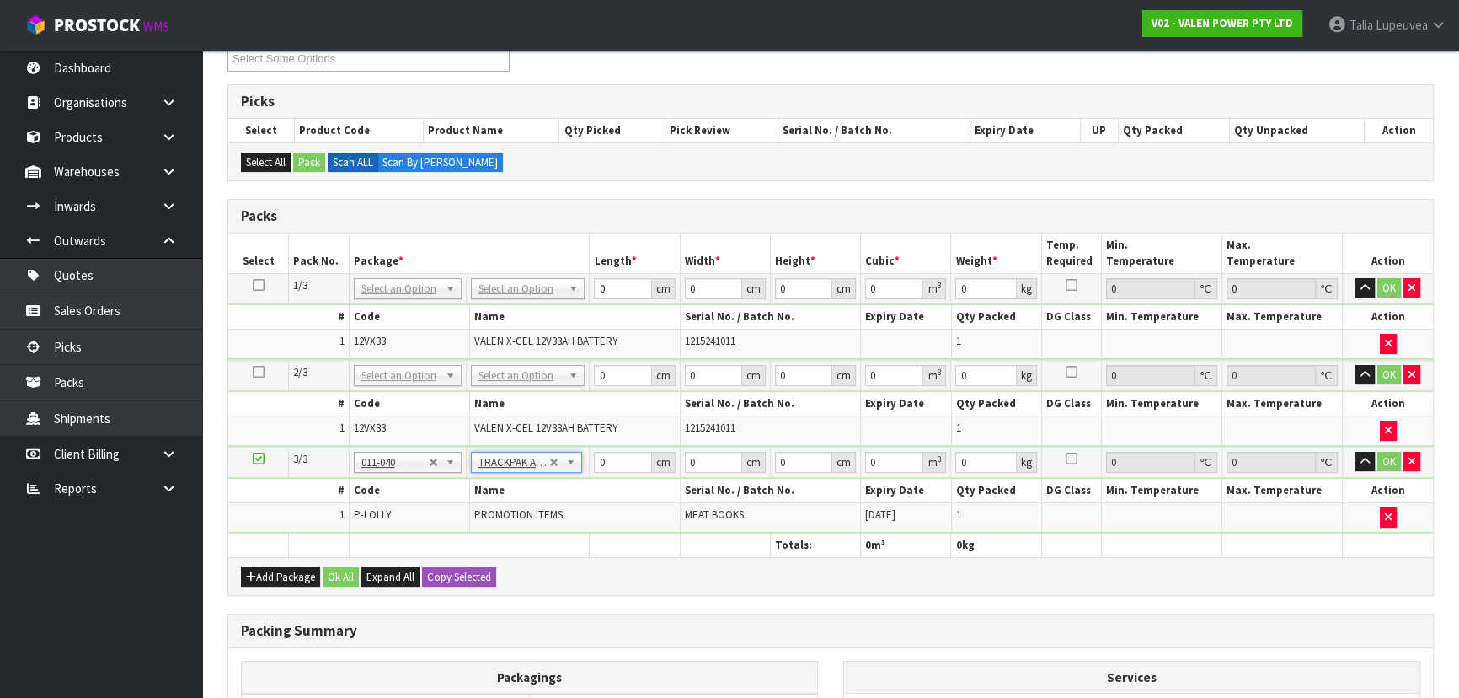
type input "18.5"
type input "28"
type input "0.01"
type input "0.000005"
type input "1.26"
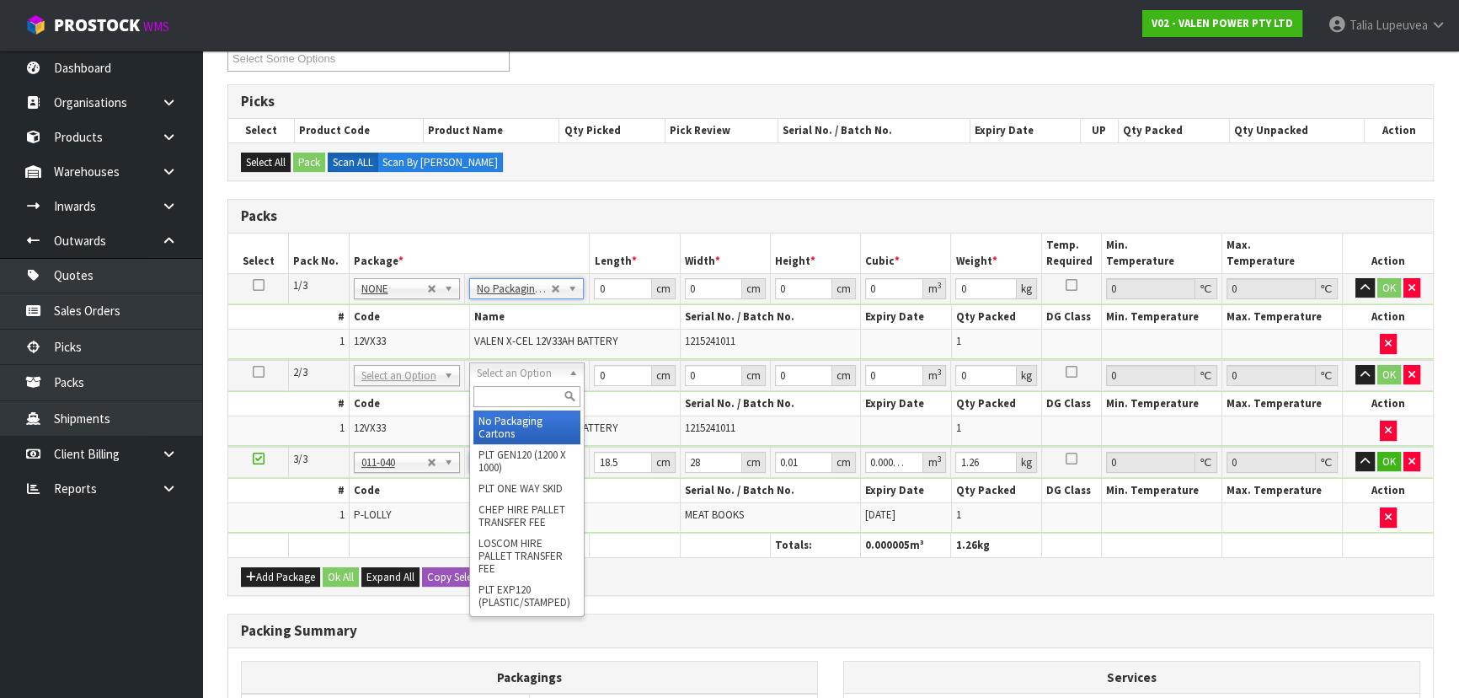
type input "2"
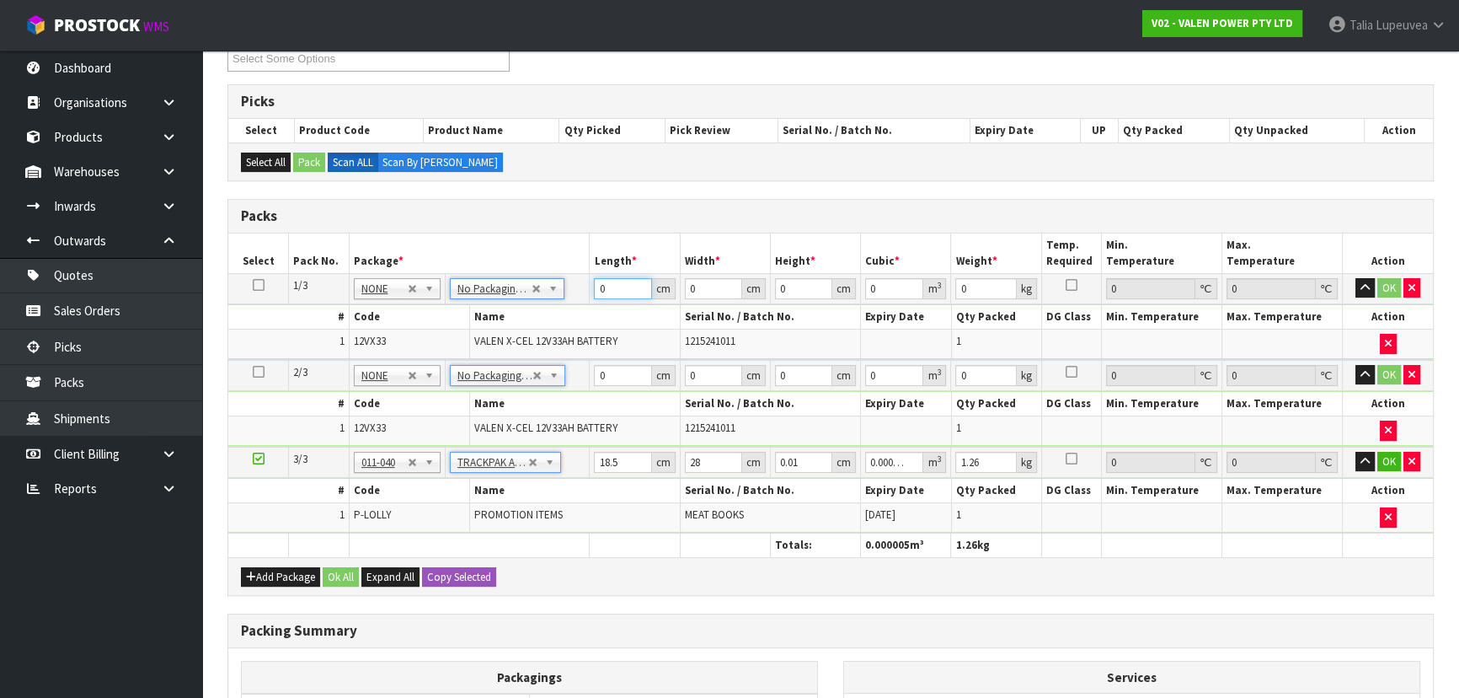
drag, startPoint x: 619, startPoint y: 290, endPoint x: 579, endPoint y: 296, distance: 40.9
click at [579, 297] on tr "1/3 NONE 007-001 007-002 007-004 007-009 007-013 007-014 007-015 007-017 007-01…" at bounding box center [830, 288] width 1205 height 30
type input "22"
type input "16"
type input "2"
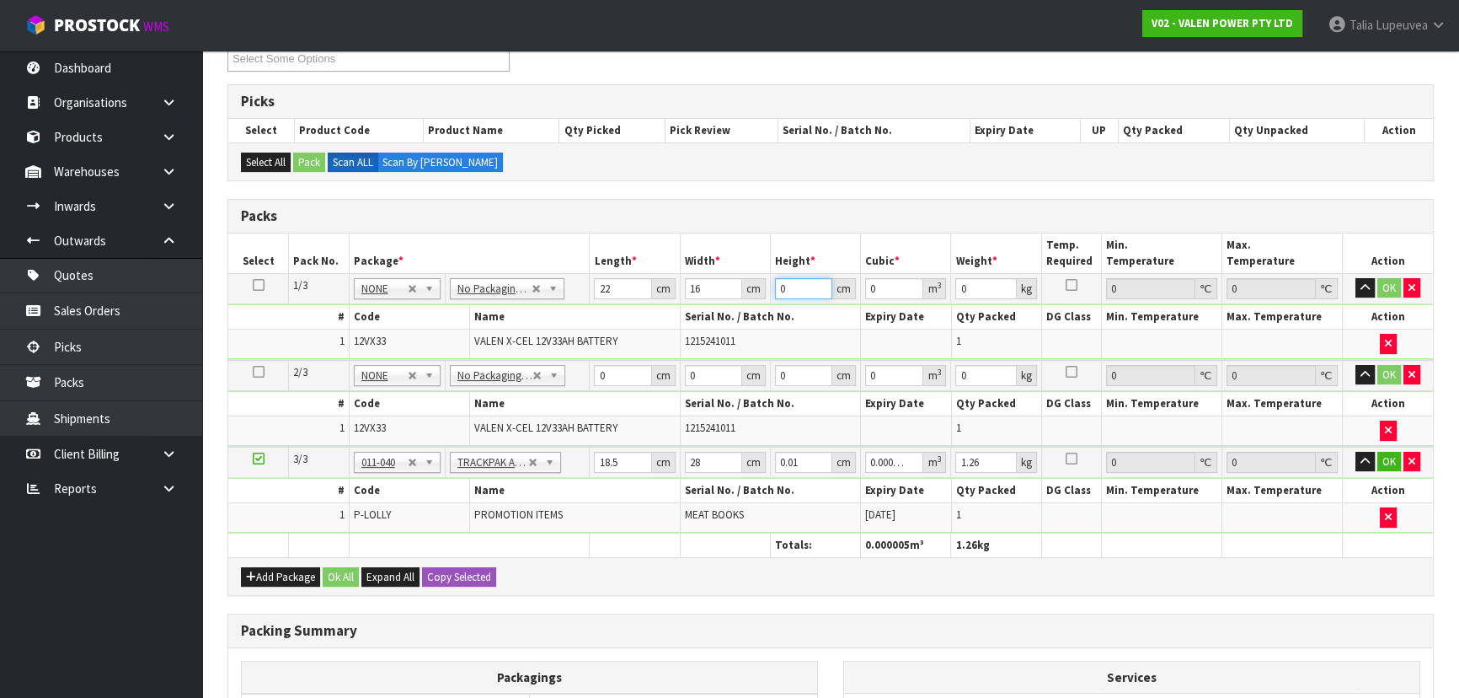
type input "0.000704"
type input "23"
type input "0.008096"
type input "23"
type input "11"
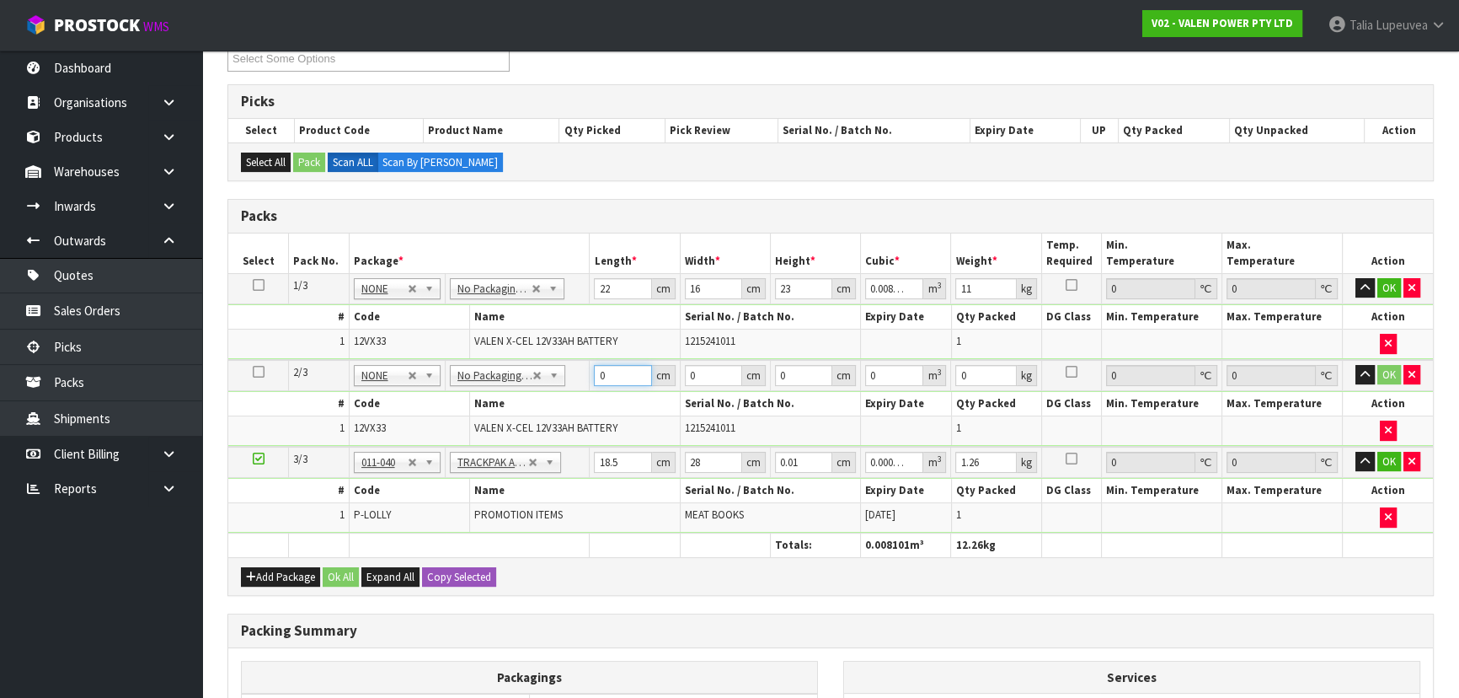
drag, startPoint x: 614, startPoint y: 377, endPoint x: 590, endPoint y: 383, distance: 25.1
click at [590, 383] on td "0 cm" at bounding box center [635, 375] width 90 height 31
type input "22"
type input "15"
type input "2"
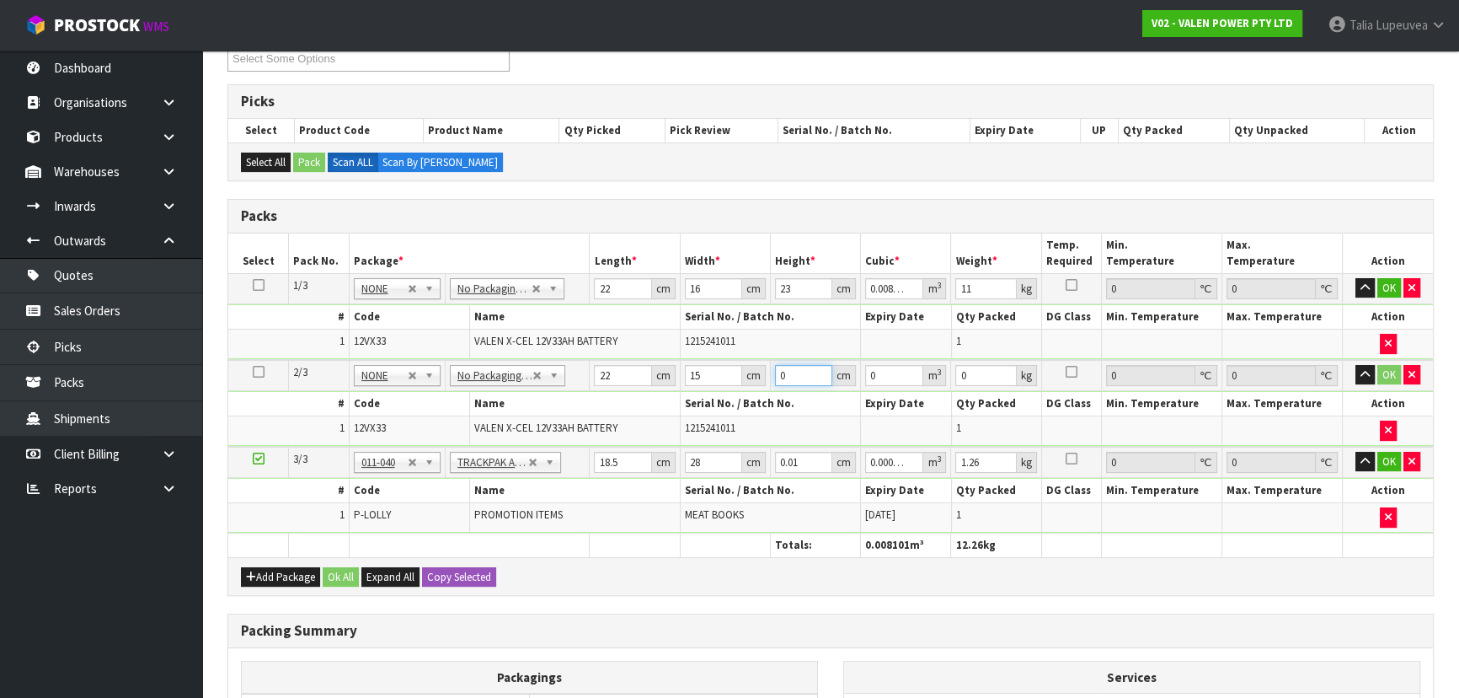
type input "0.00066"
type input "24"
type input "0.00792"
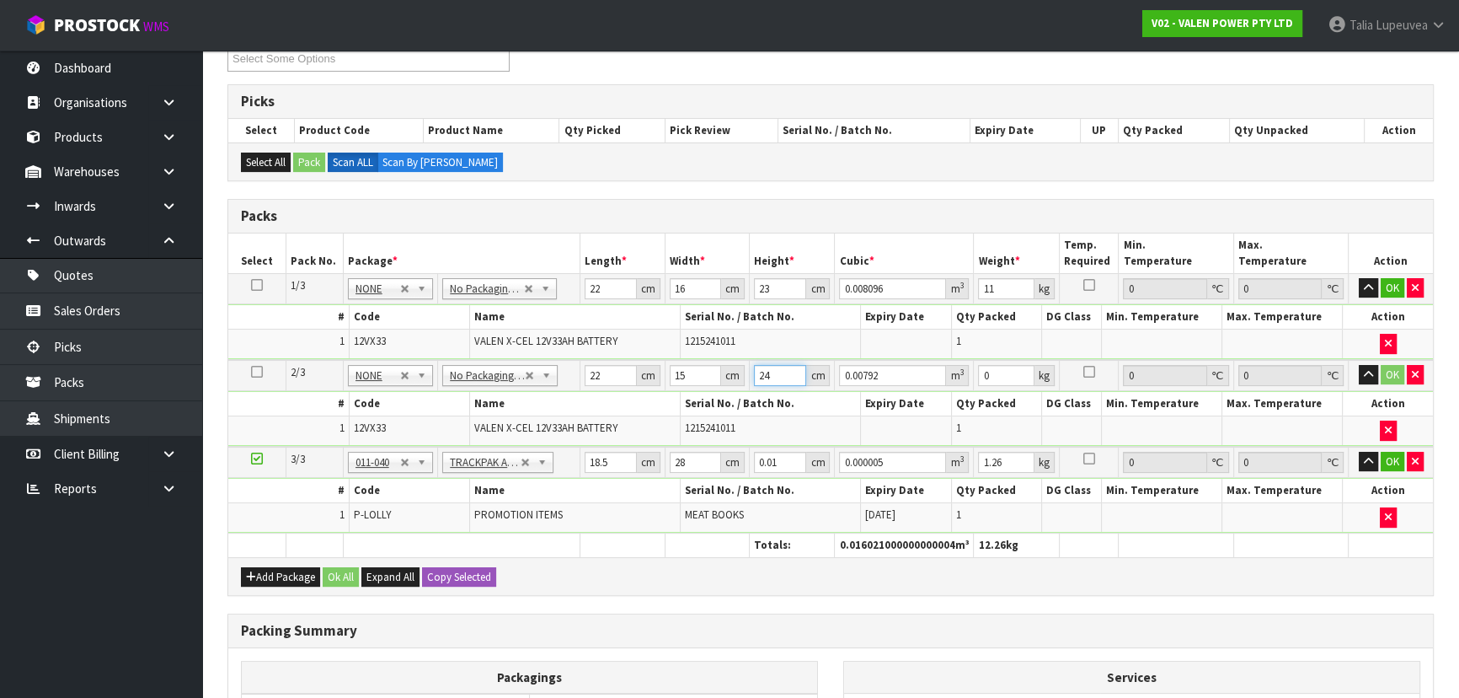
type input "24"
type input "11"
click at [1392, 370] on button "OK" at bounding box center [1393, 375] width 24 height 20
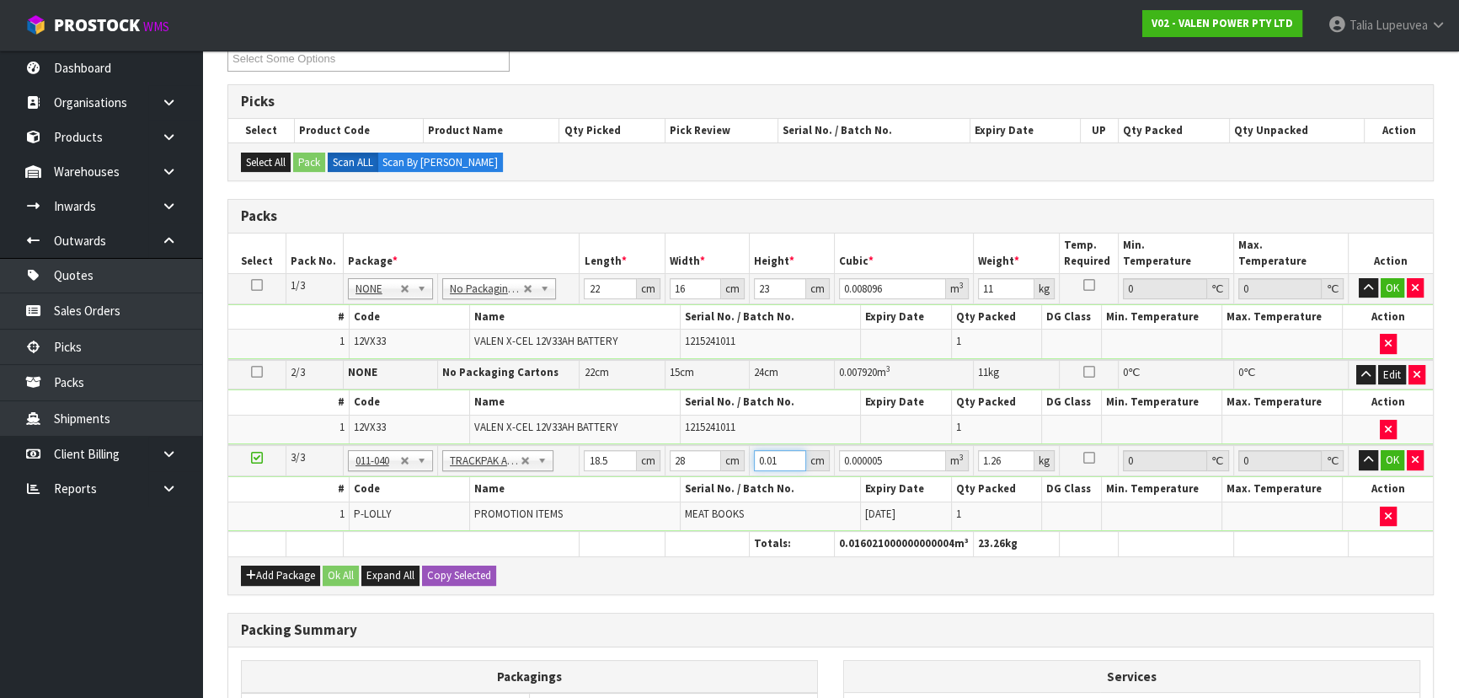
drag, startPoint x: 776, startPoint y: 461, endPoint x: 731, endPoint y: 452, distance: 45.6
click at [730, 460] on tr "3/3 NONE 007-001 007-002 007-004 007-009 007-013 007-014 007-015 007-017 007-01…" at bounding box center [830, 460] width 1205 height 31
type input "3"
type input "0.001554"
type input "3"
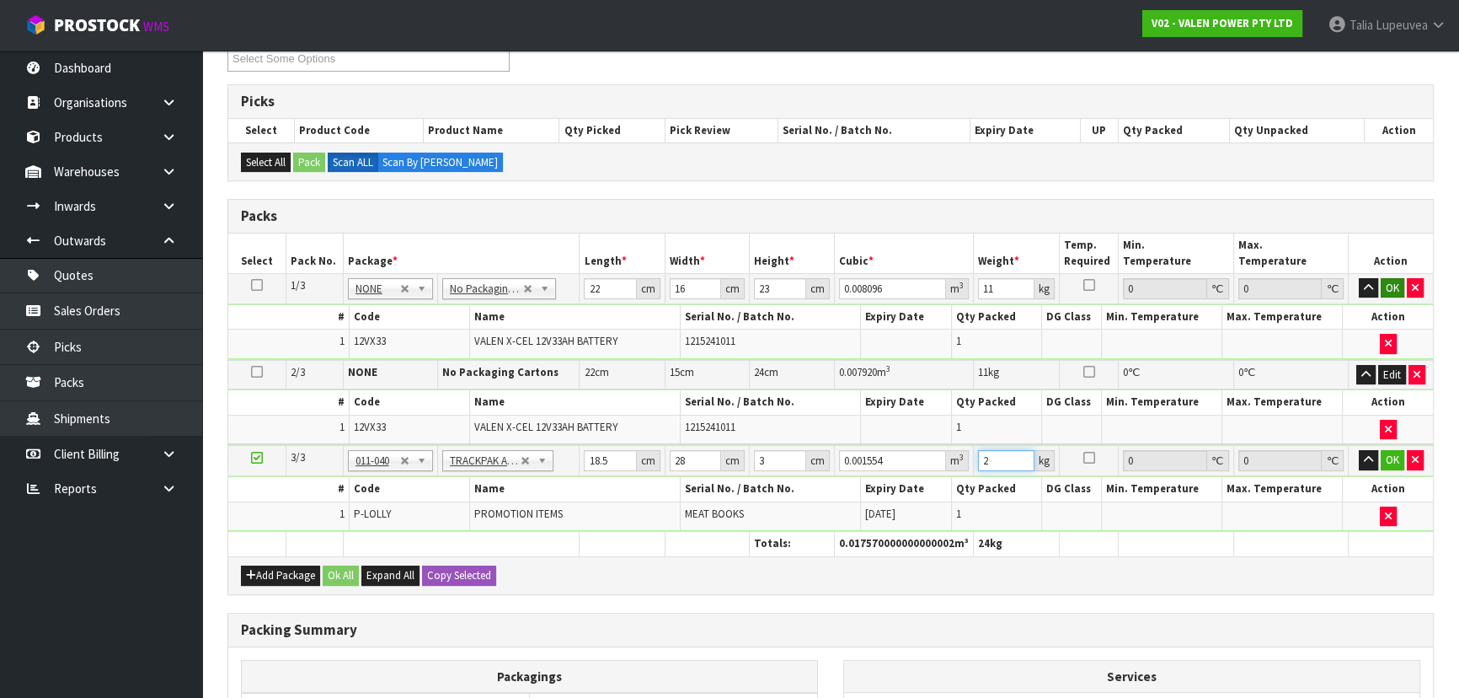
type input "2"
click at [1388, 286] on button "OK" at bounding box center [1393, 288] width 24 height 20
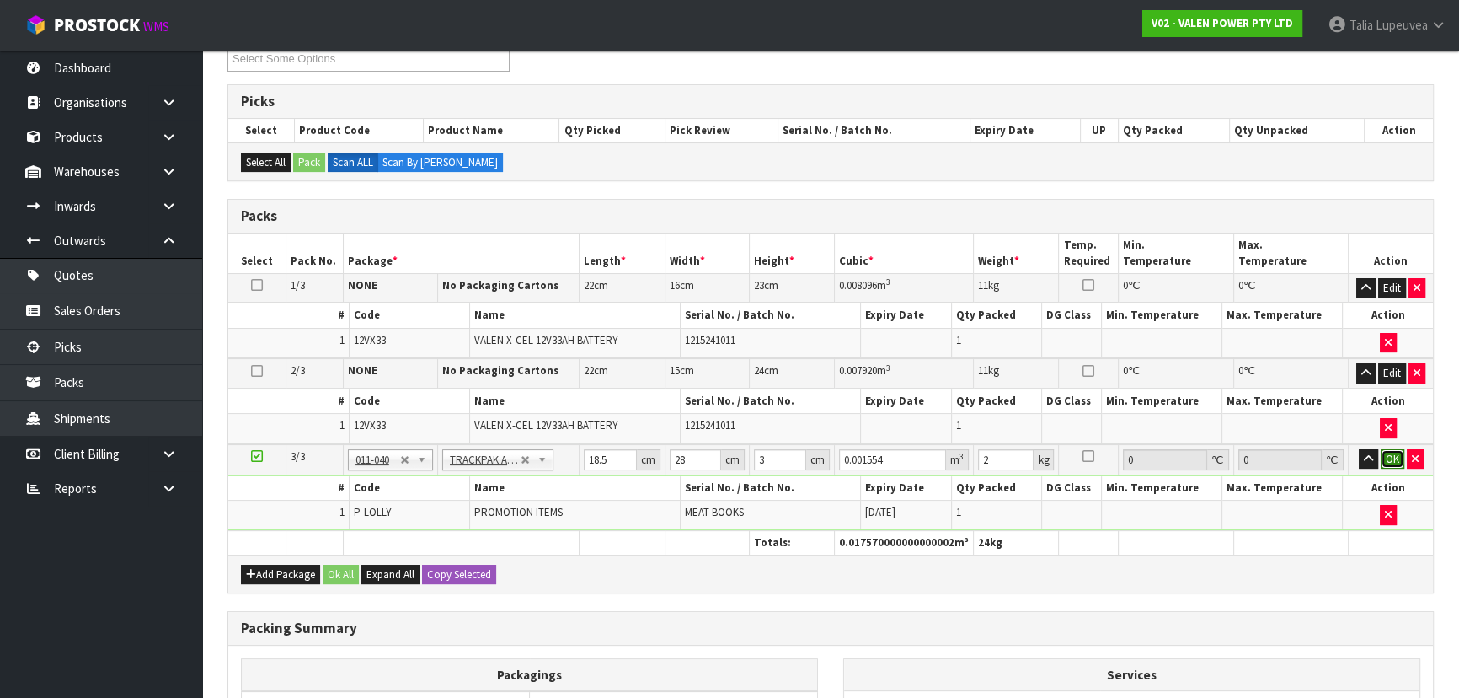
click at [1392, 452] on button "OK" at bounding box center [1393, 459] width 24 height 20
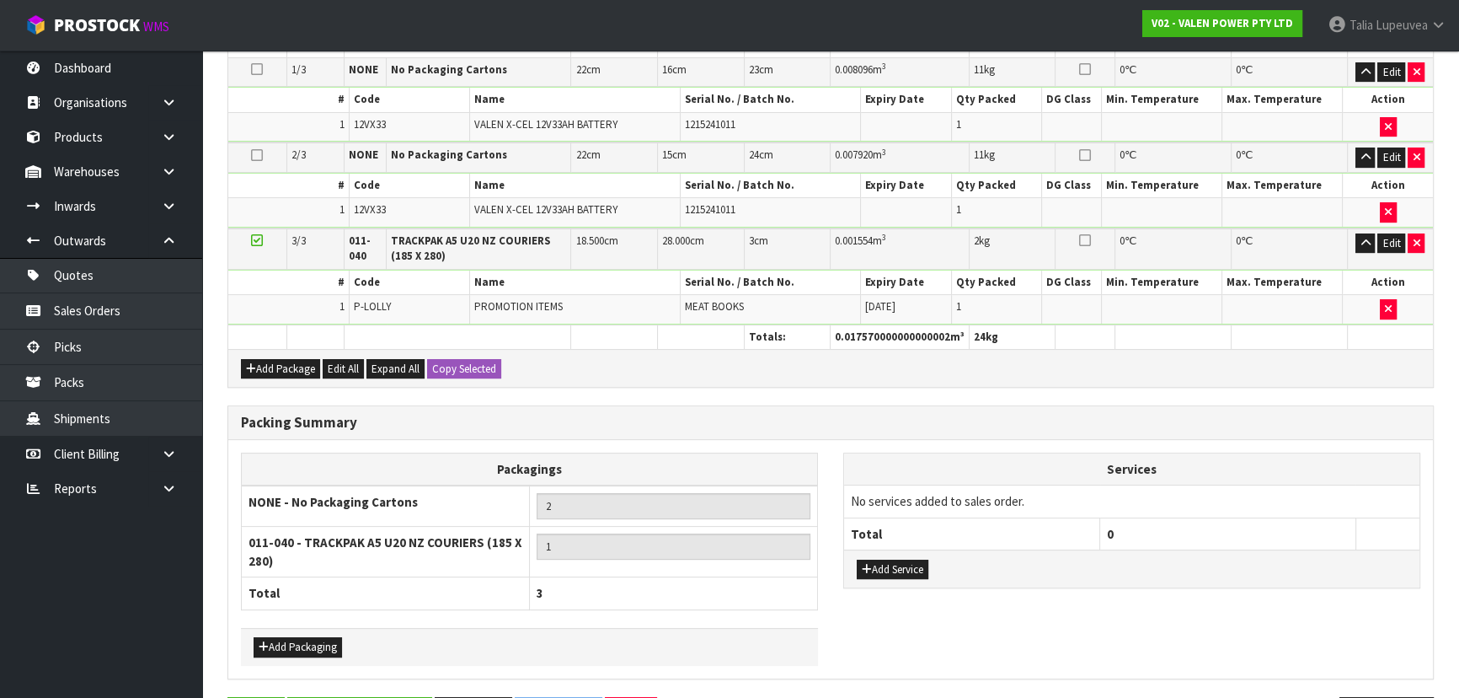
scroll to position [576, 0]
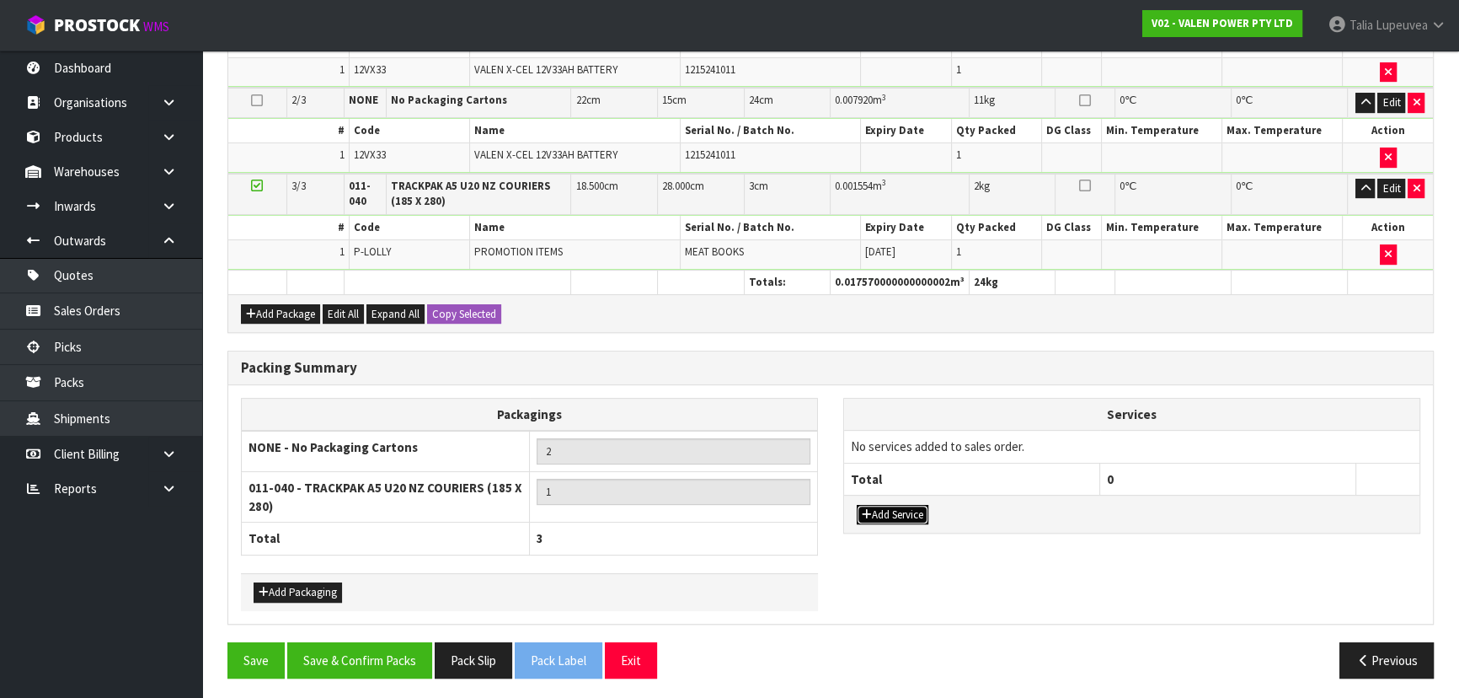
click at [911, 508] on button "Add Service" at bounding box center [893, 515] width 72 height 20
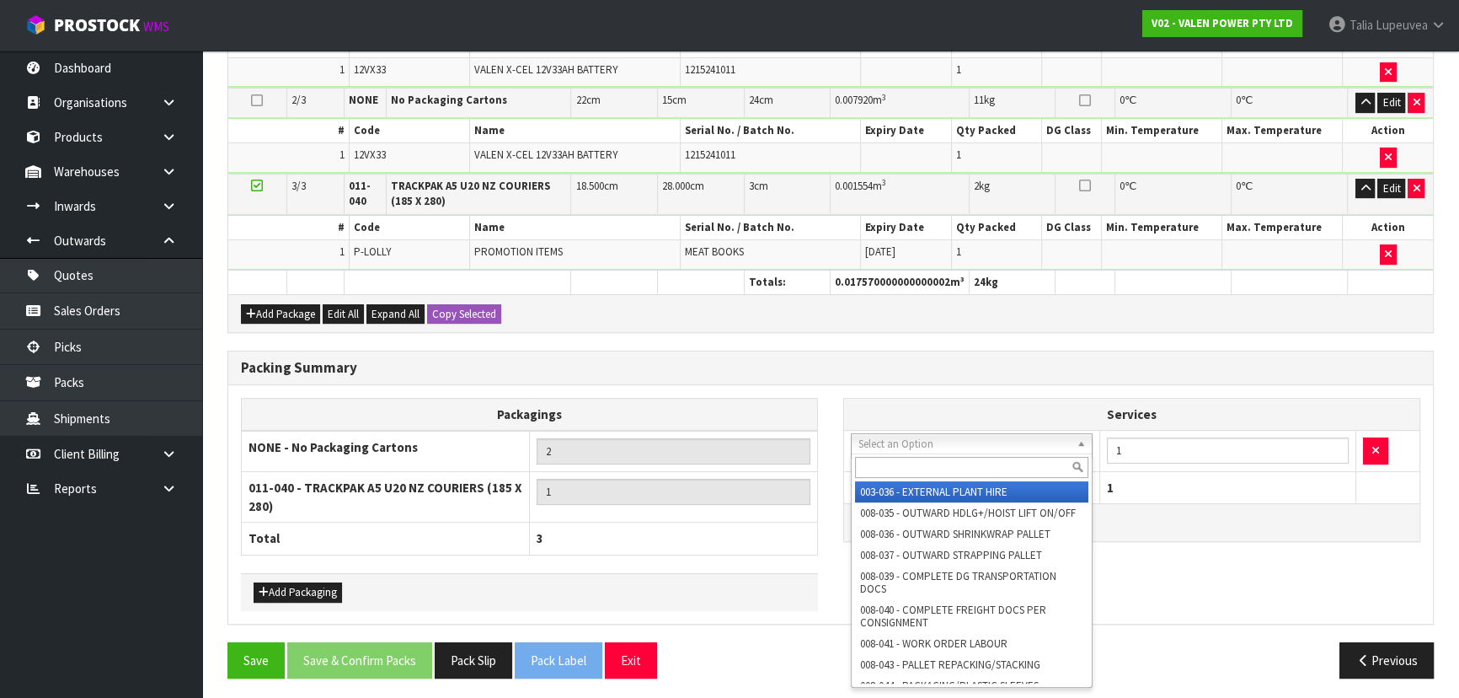
click at [987, 468] on input "text" at bounding box center [971, 467] width 233 height 21
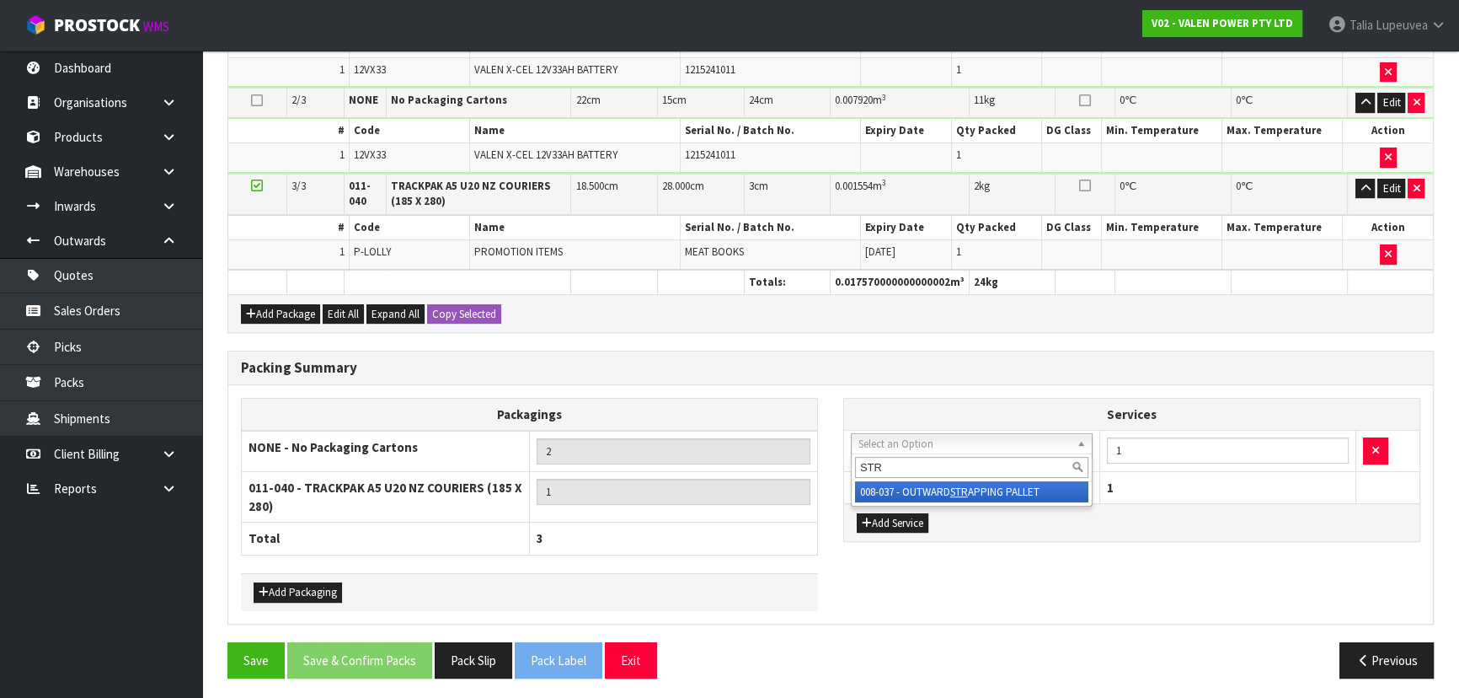
type input "STR"
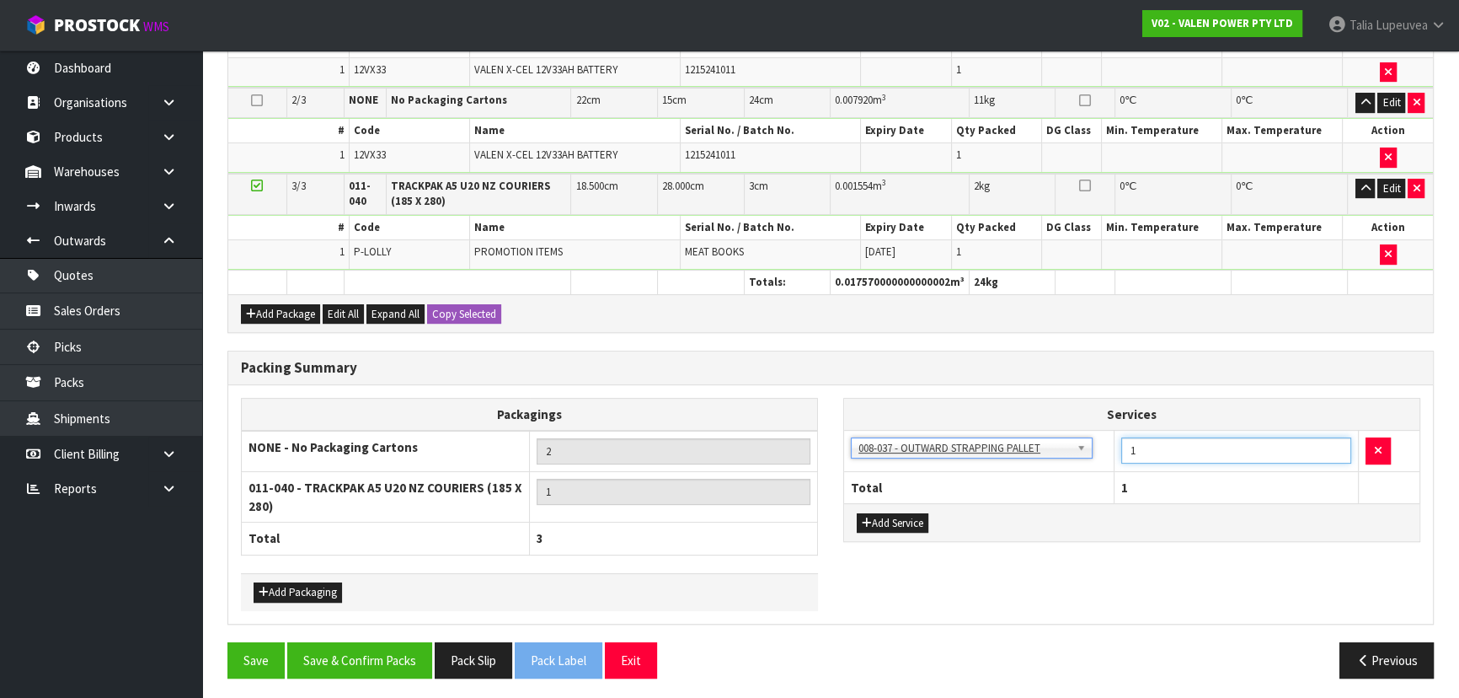
drag, startPoint x: 1137, startPoint y: 447, endPoint x: 1108, endPoint y: 454, distance: 30.4
click at [1108, 454] on tr "003-036 - EXTERNAL PLANT HIRE 008-035 - OUTWARD HDLG+/HOIST LIFT ON/OFF 008-036…" at bounding box center [1131, 451] width 575 height 41
type input "2"
click at [910, 514] on button "Add Service" at bounding box center [893, 523] width 72 height 20
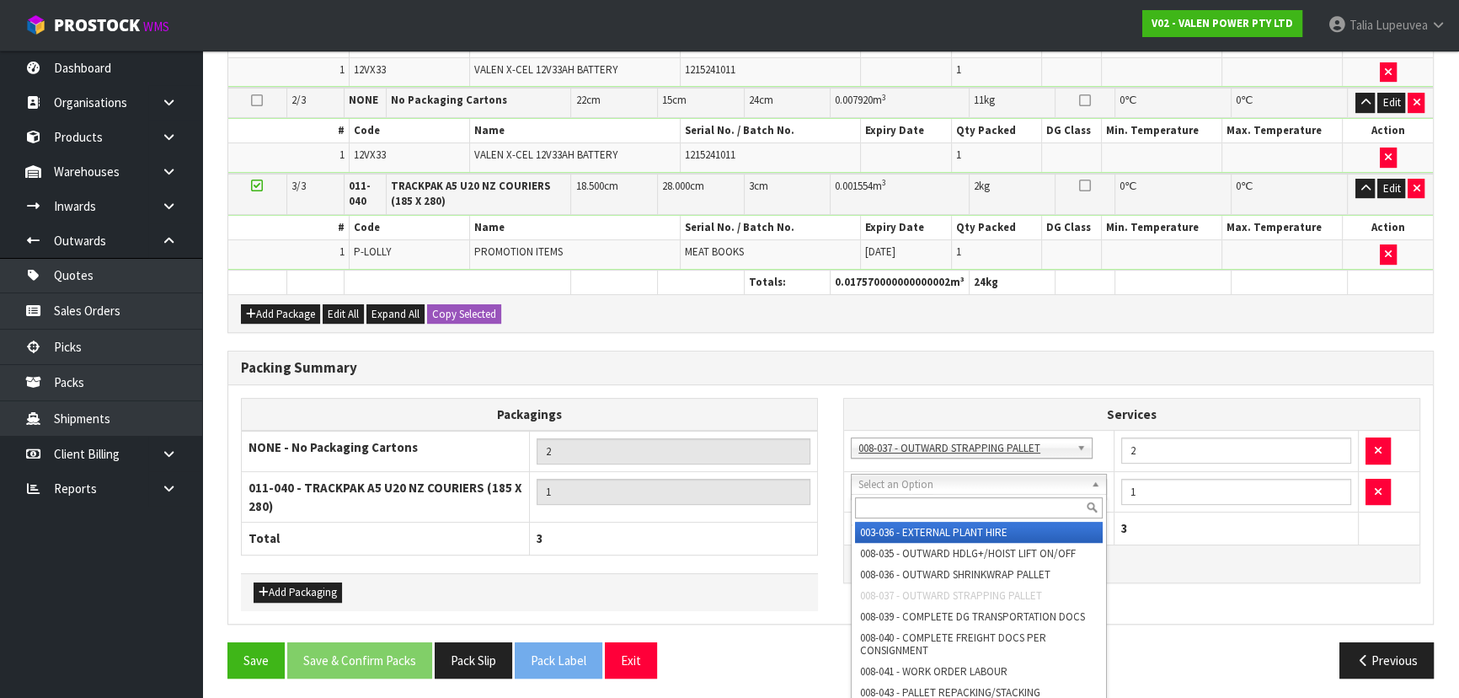
click at [896, 506] on input "text" at bounding box center [979, 507] width 248 height 21
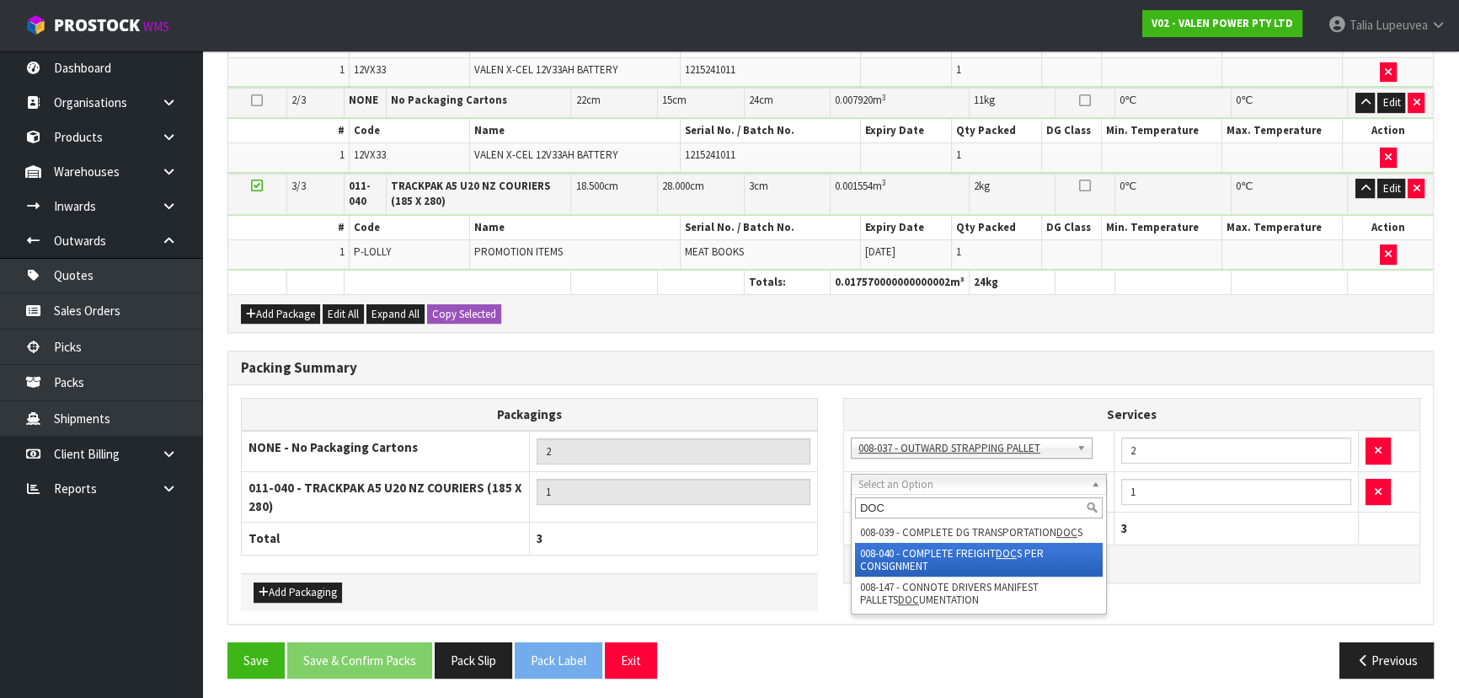
type input "DOC"
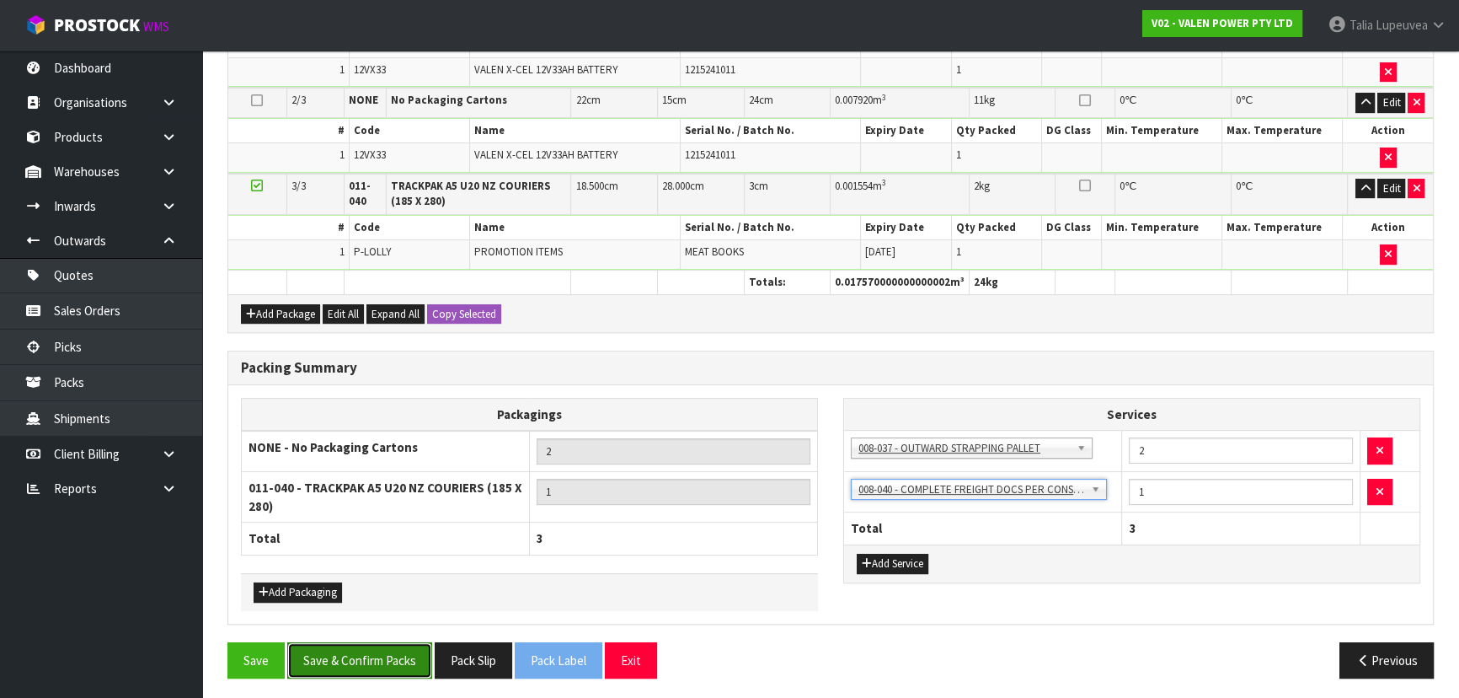
click at [354, 659] on button "Save & Confirm Packs" at bounding box center [359, 660] width 145 height 36
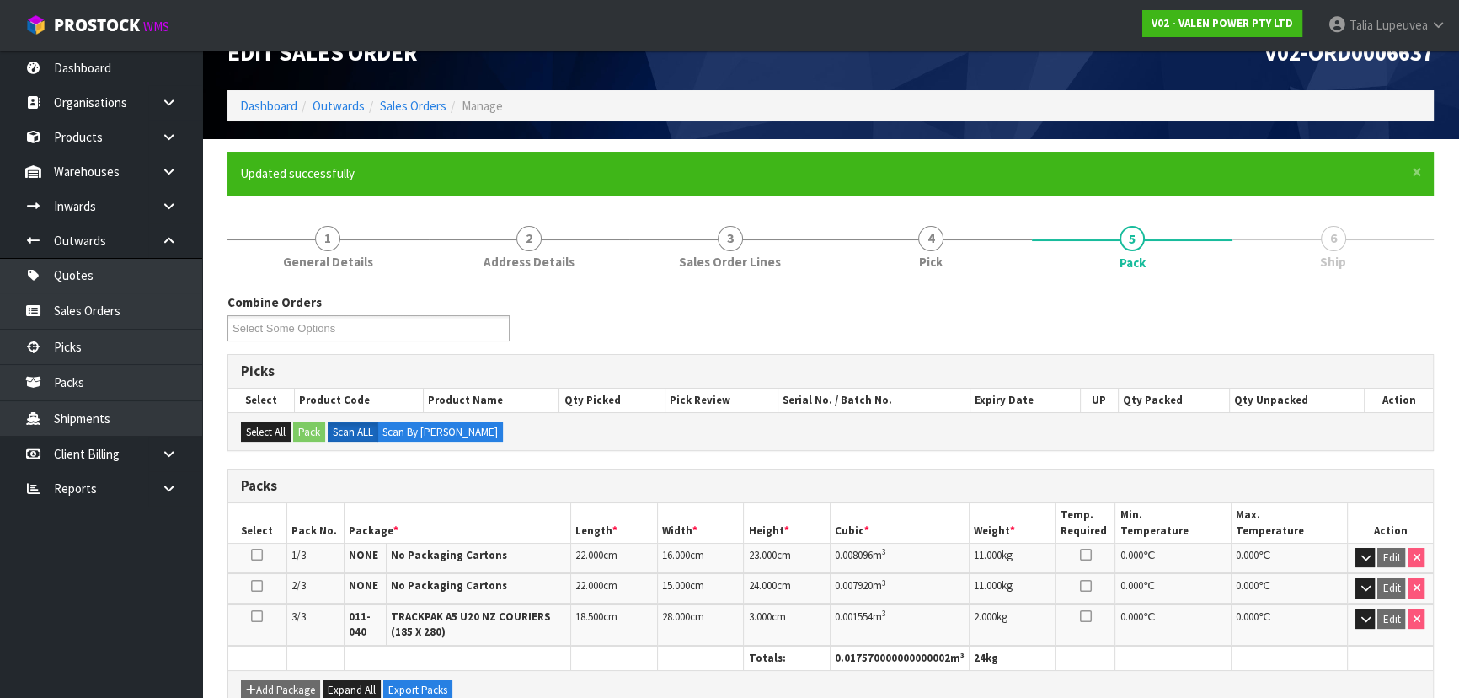
scroll to position [376, 0]
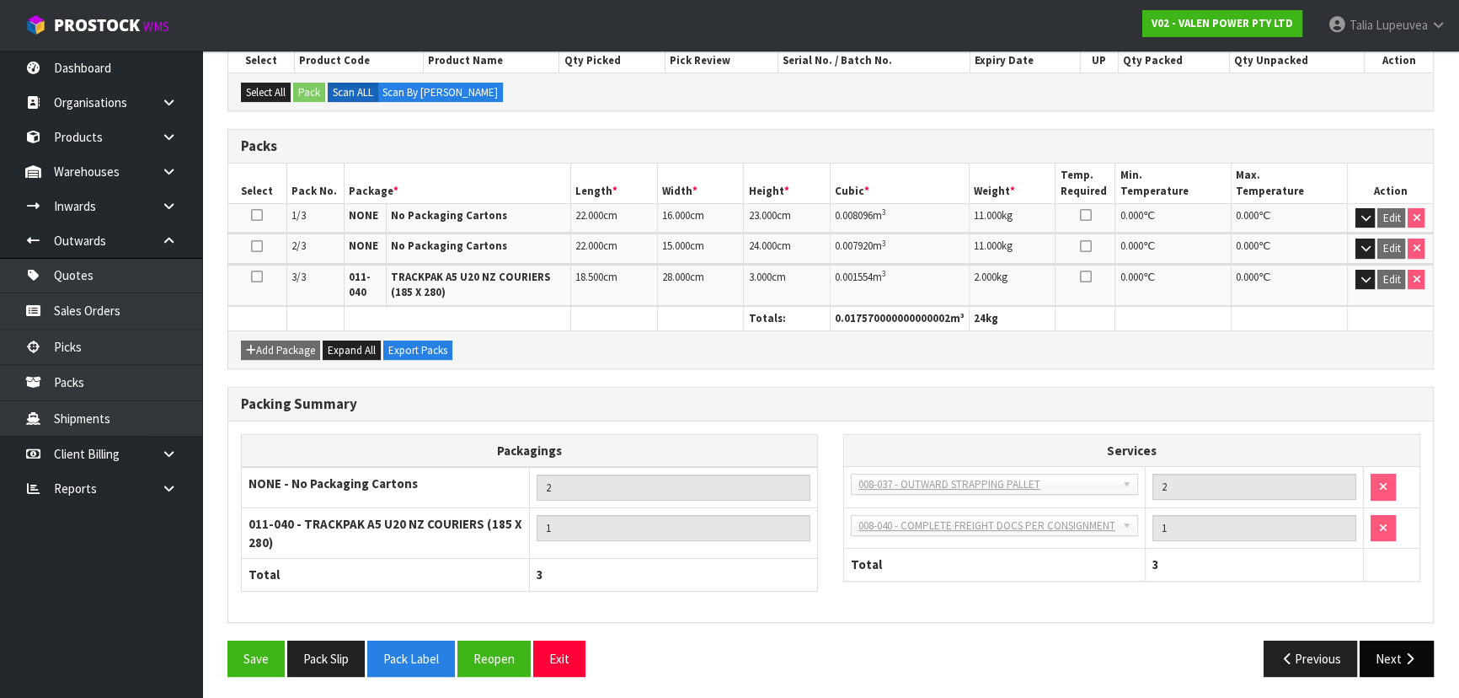
click at [1384, 653] on button "Next" at bounding box center [1397, 658] width 74 height 36
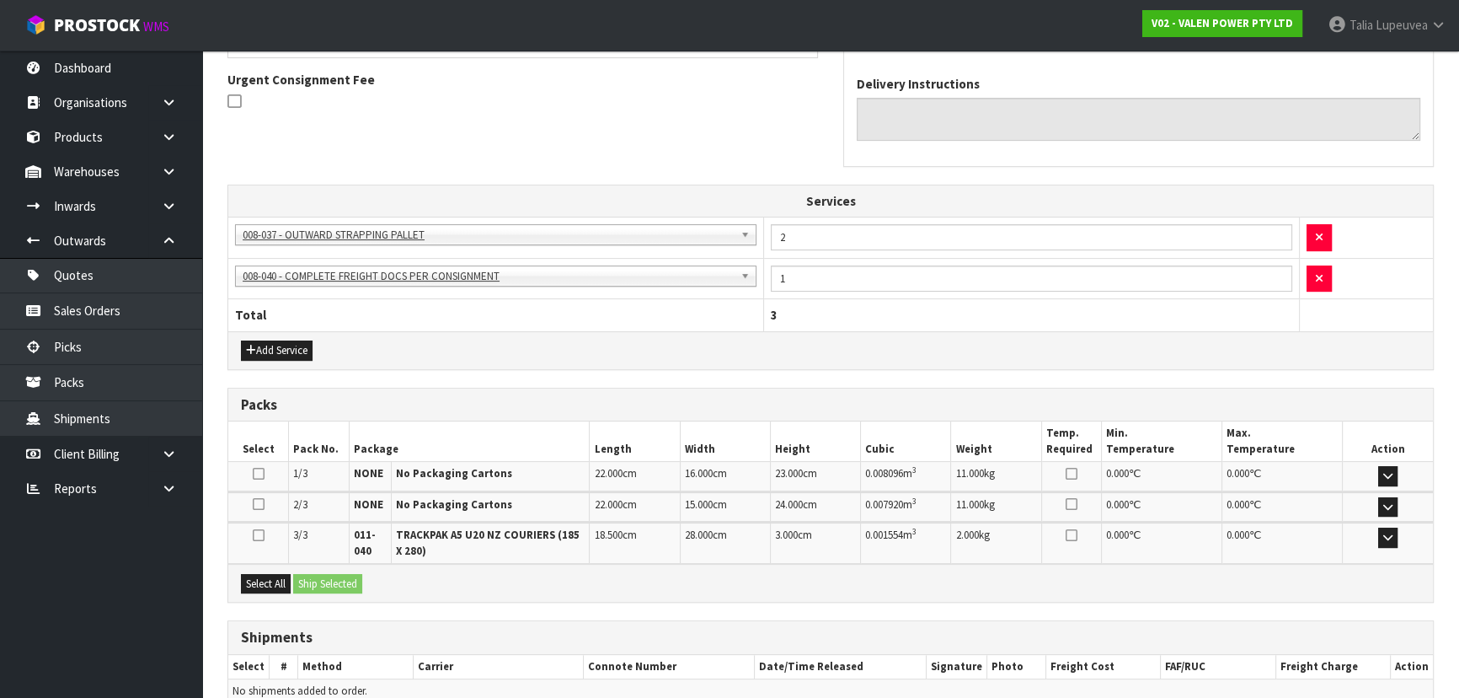
scroll to position [570, 0]
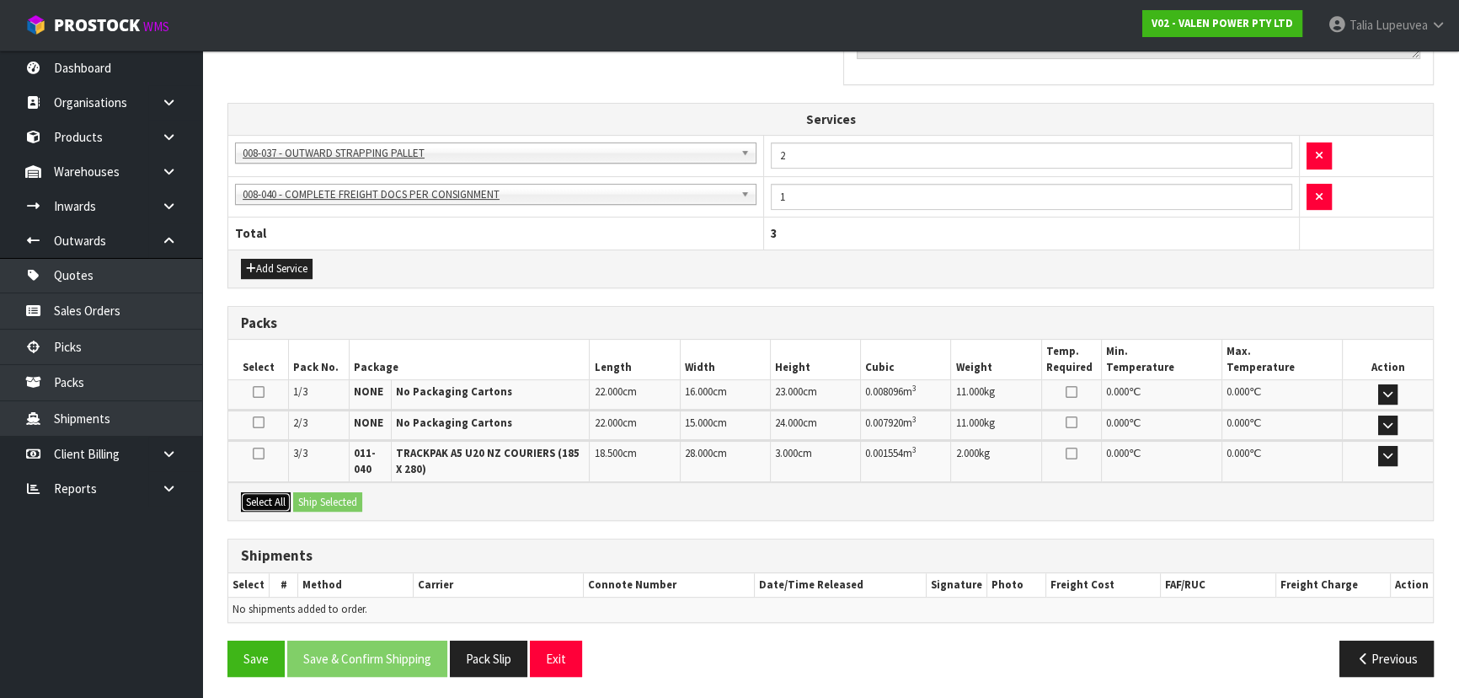
drag, startPoint x: 259, startPoint y: 489, endPoint x: 269, endPoint y: 490, distance: 9.3
click at [259, 492] on button "Select All" at bounding box center [266, 502] width 50 height 20
click at [317, 494] on button "Ship Selected" at bounding box center [327, 502] width 69 height 20
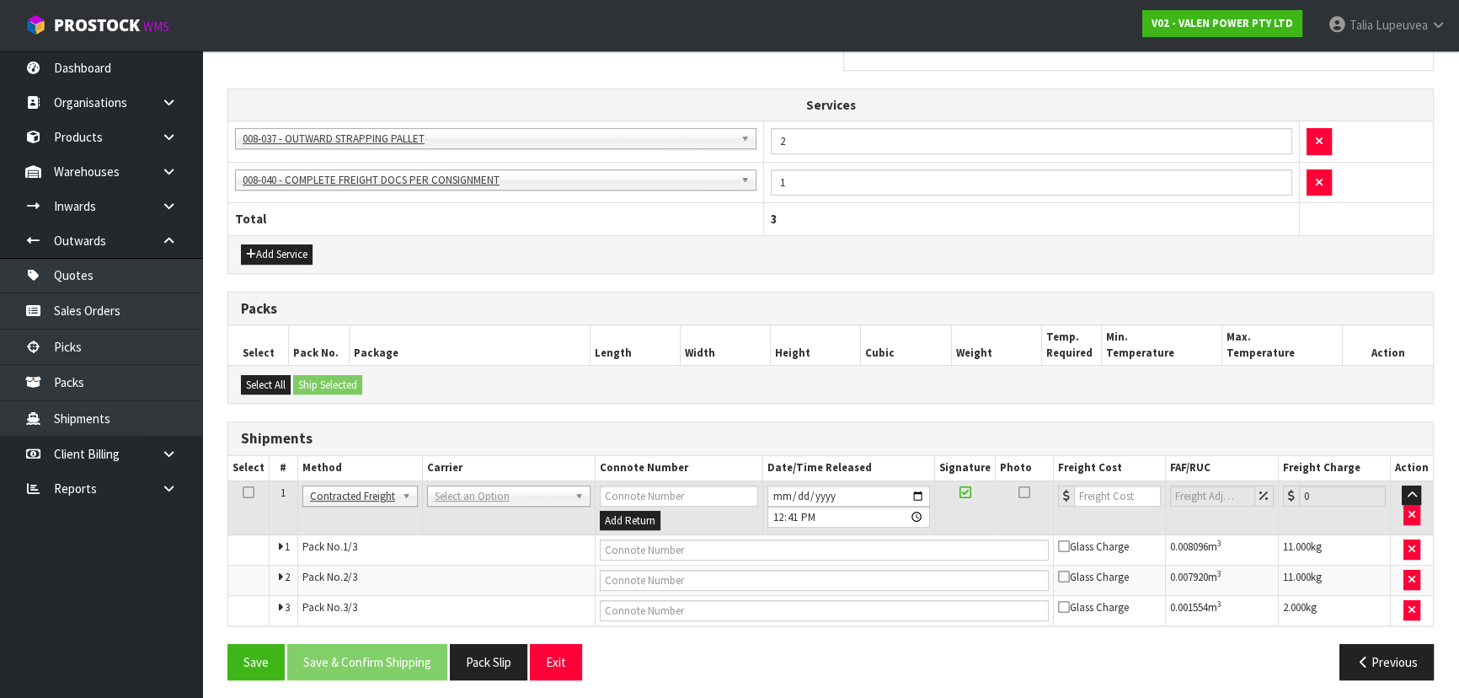
scroll to position [588, 0]
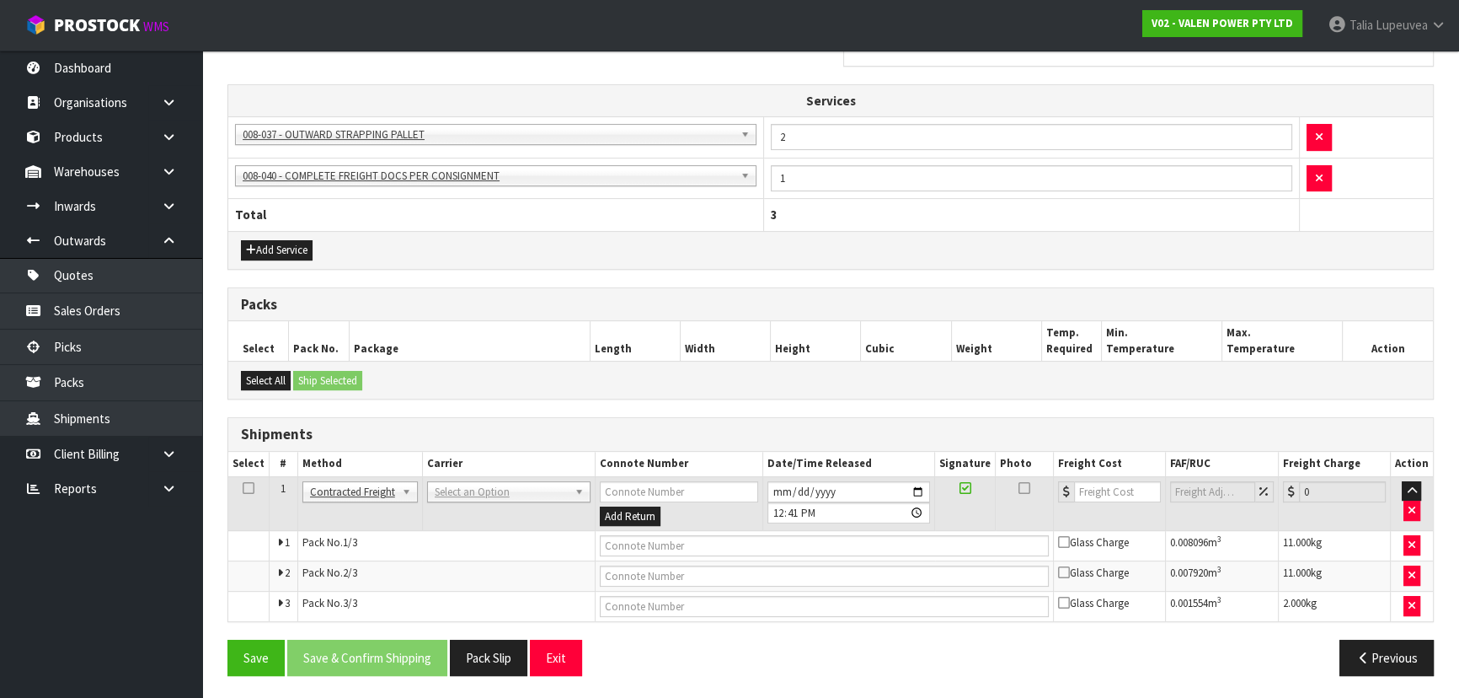
drag, startPoint x: 459, startPoint y: 492, endPoint x: 460, endPoint y: 507, distance: 15.2
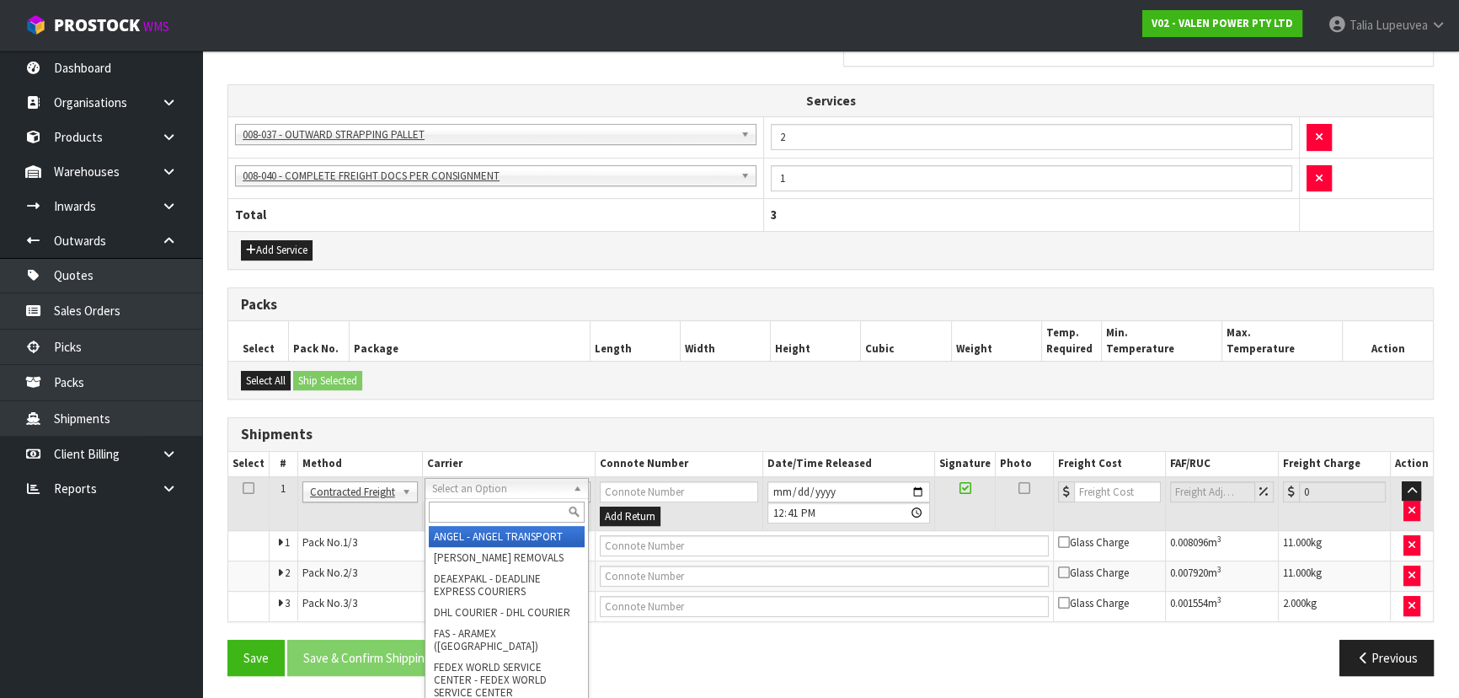
click at [461, 519] on input "text" at bounding box center [507, 511] width 156 height 21
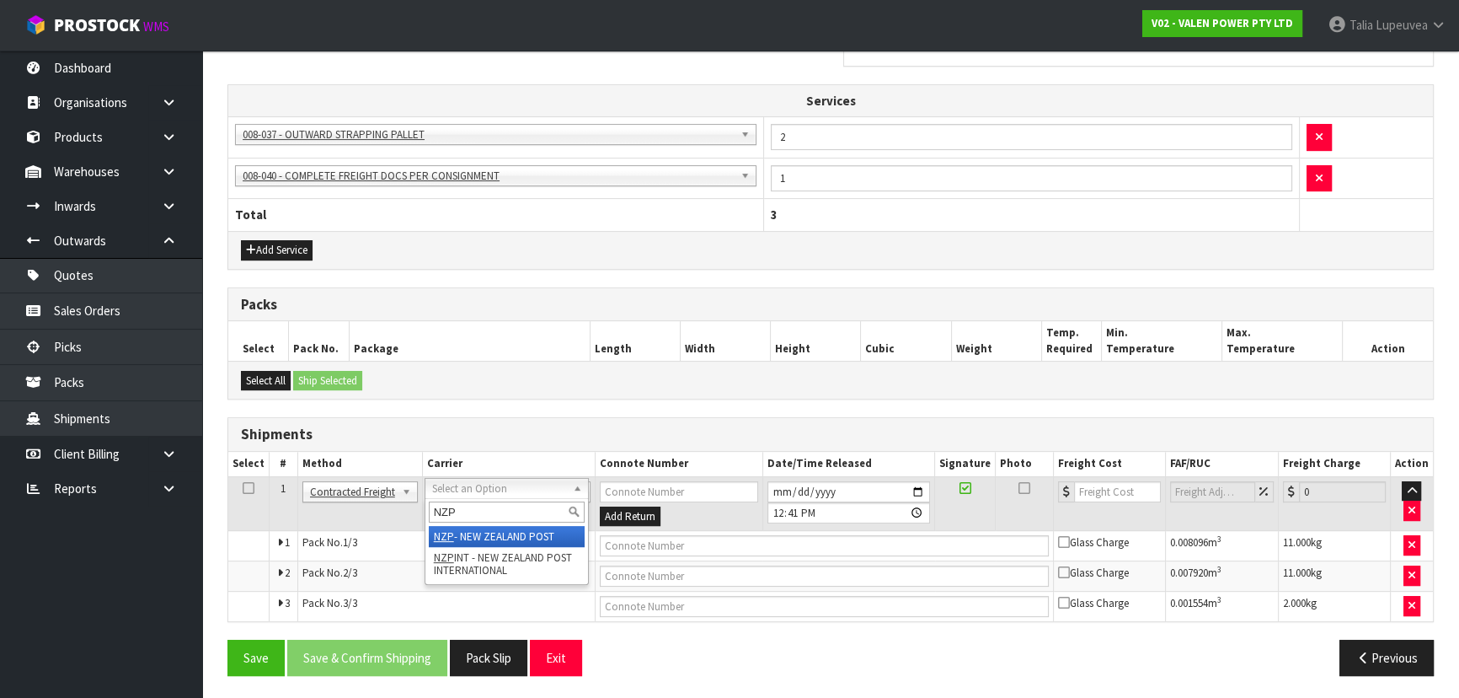
type input "NZP"
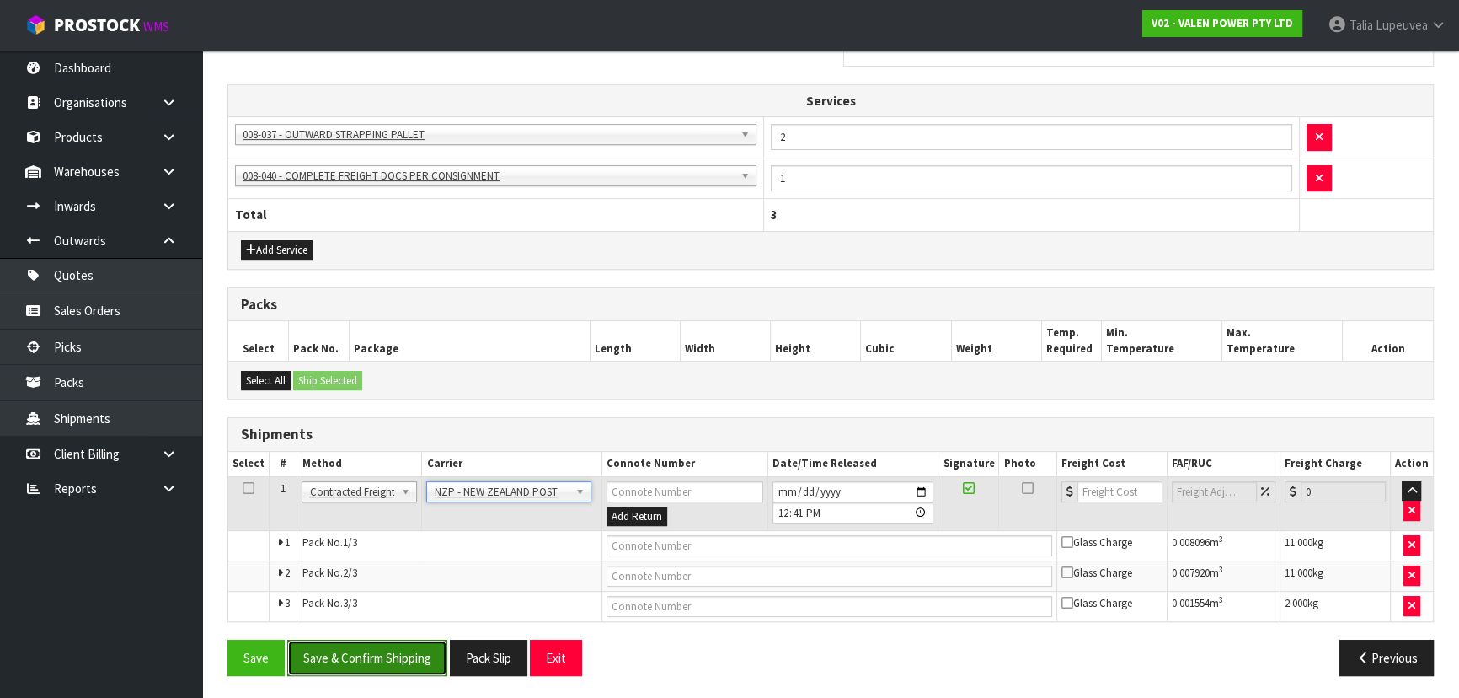
click at [404, 648] on button "Save & Confirm Shipping" at bounding box center [367, 657] width 160 height 36
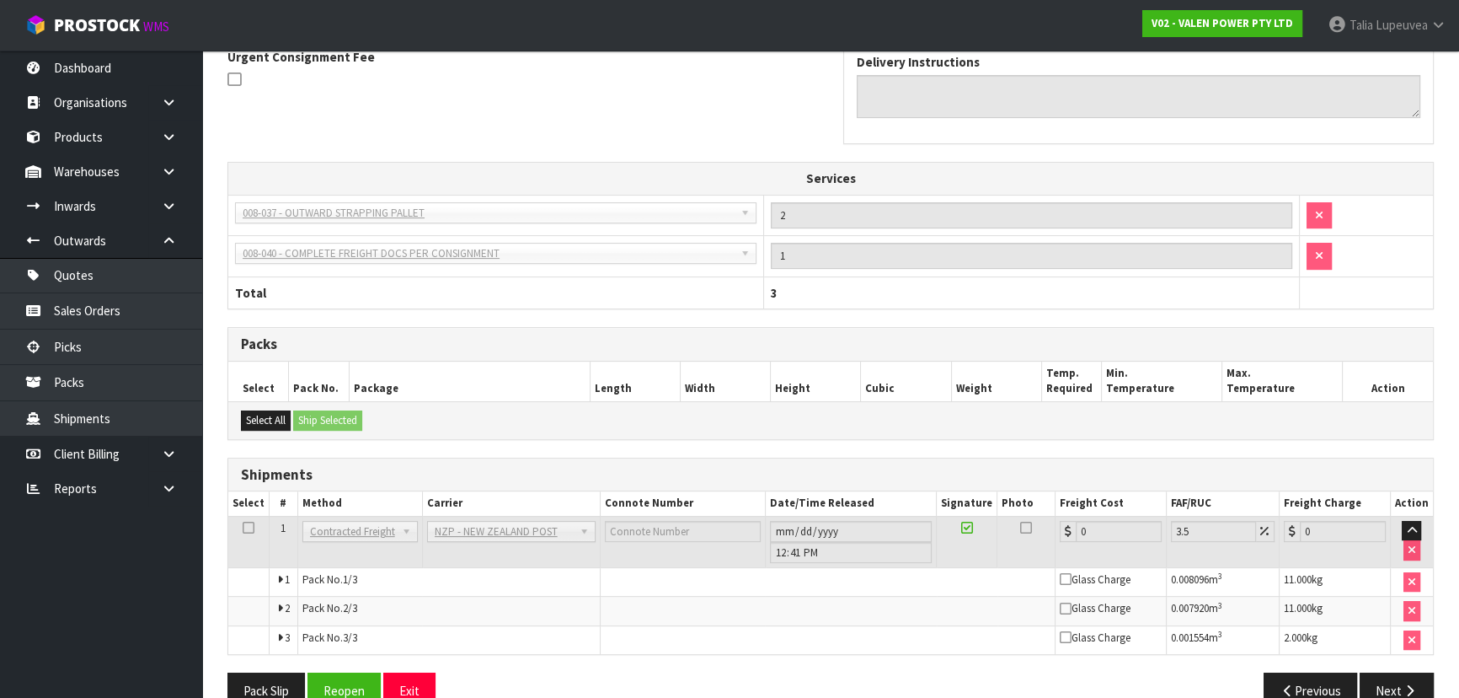
scroll to position [561, 0]
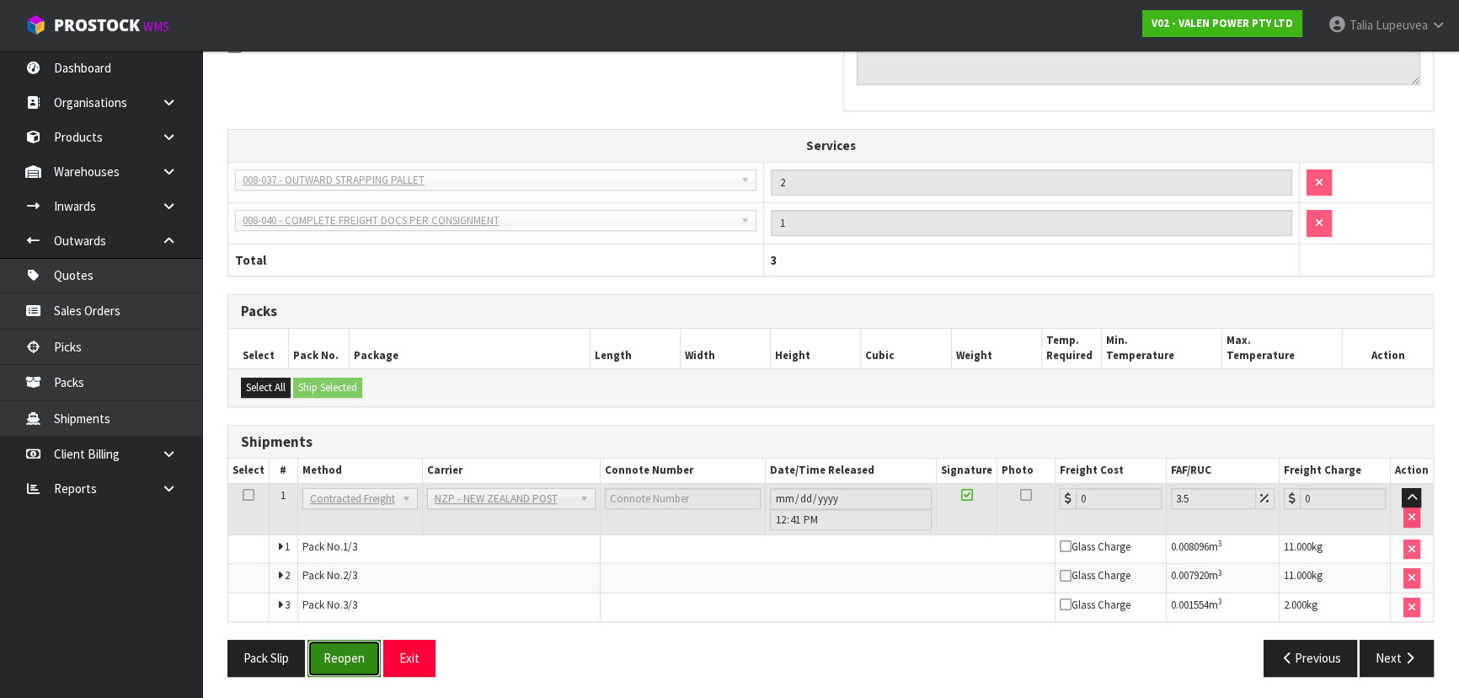
click at [340, 654] on button "Reopen" at bounding box center [344, 657] width 73 height 36
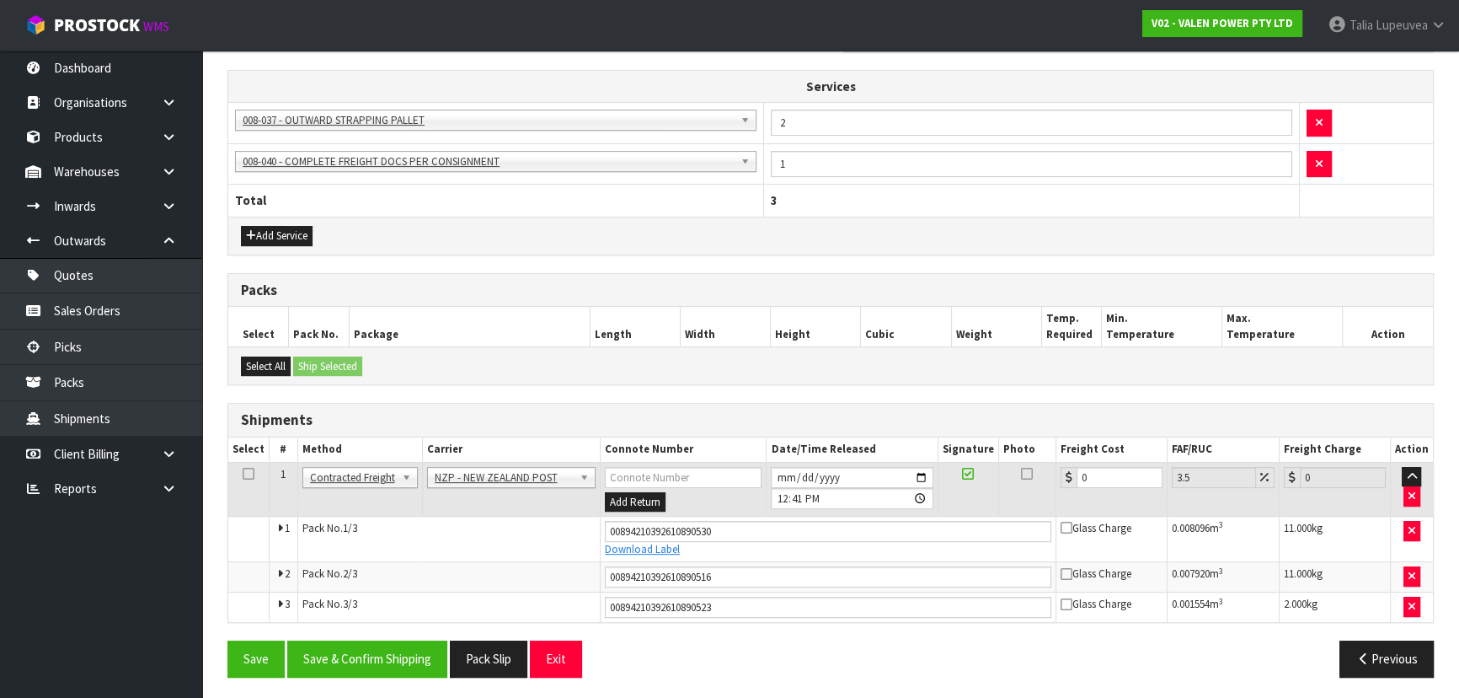
scroll to position [603, 0]
drag, startPoint x: 1093, startPoint y: 472, endPoint x: 1031, endPoint y: 496, distance: 66.2
click at [1031, 496] on tr "1 Client Local Pickup Customer Local Pickup Company Freight Contracted Freight …" at bounding box center [830, 488] width 1205 height 55
type input "4"
type input "4.14"
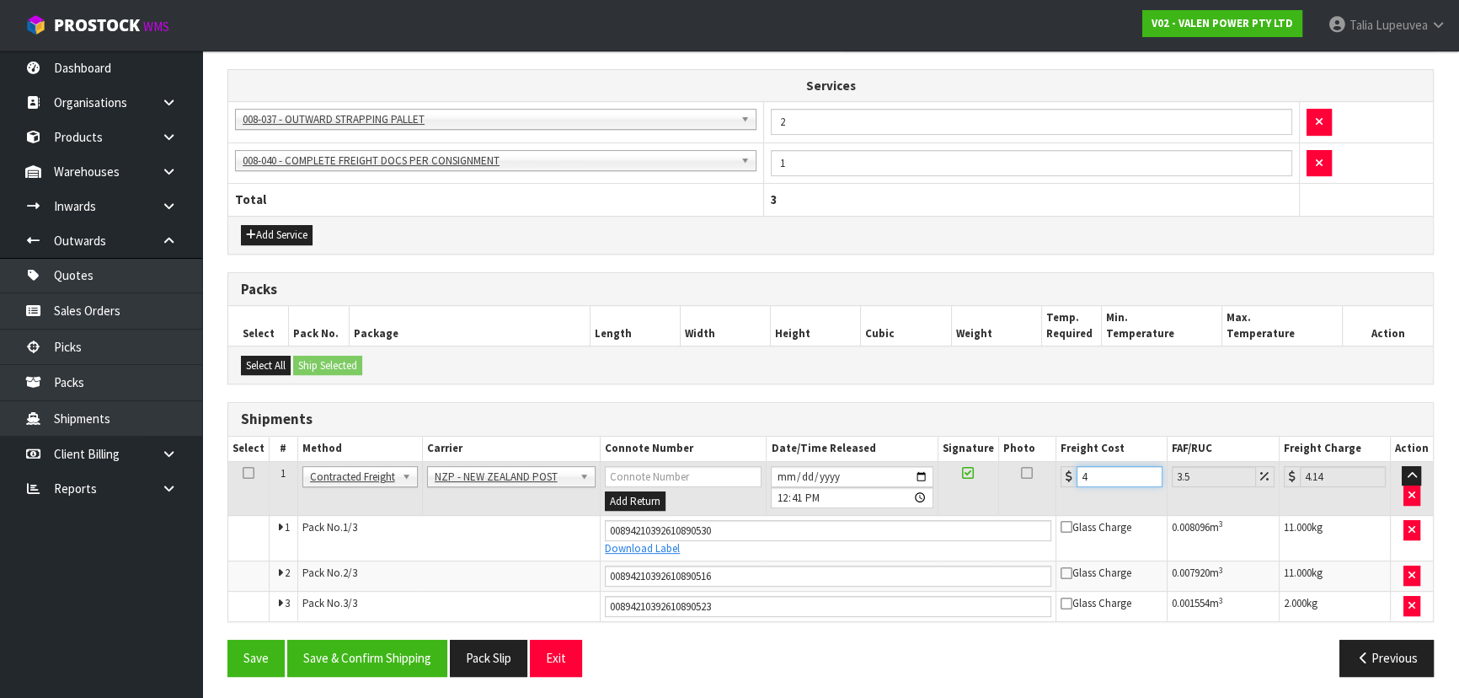
type input "40"
type input "41.4"
type input "40.7"
type input "42.12"
type input "40.74"
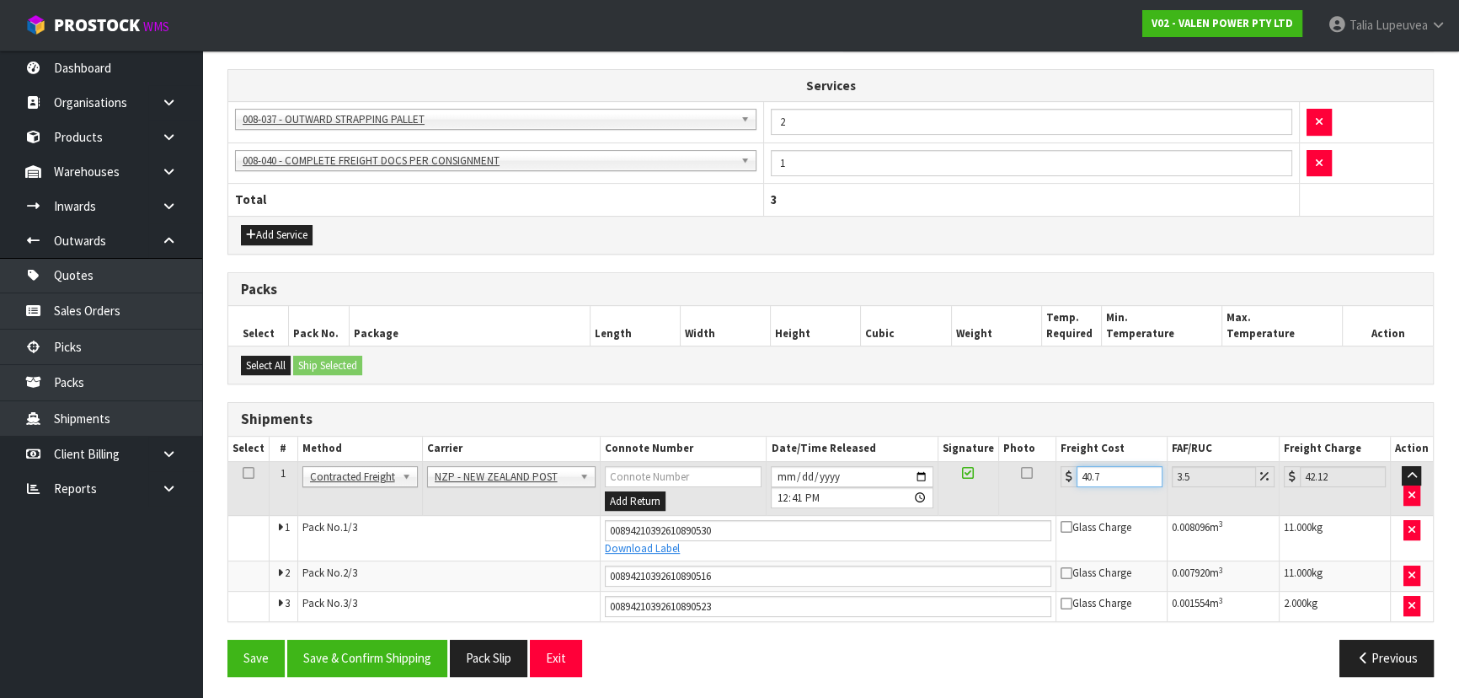
type input "42.17"
type input "40.74"
click at [394, 657] on button "Save & Confirm Shipping" at bounding box center [367, 657] width 160 height 36
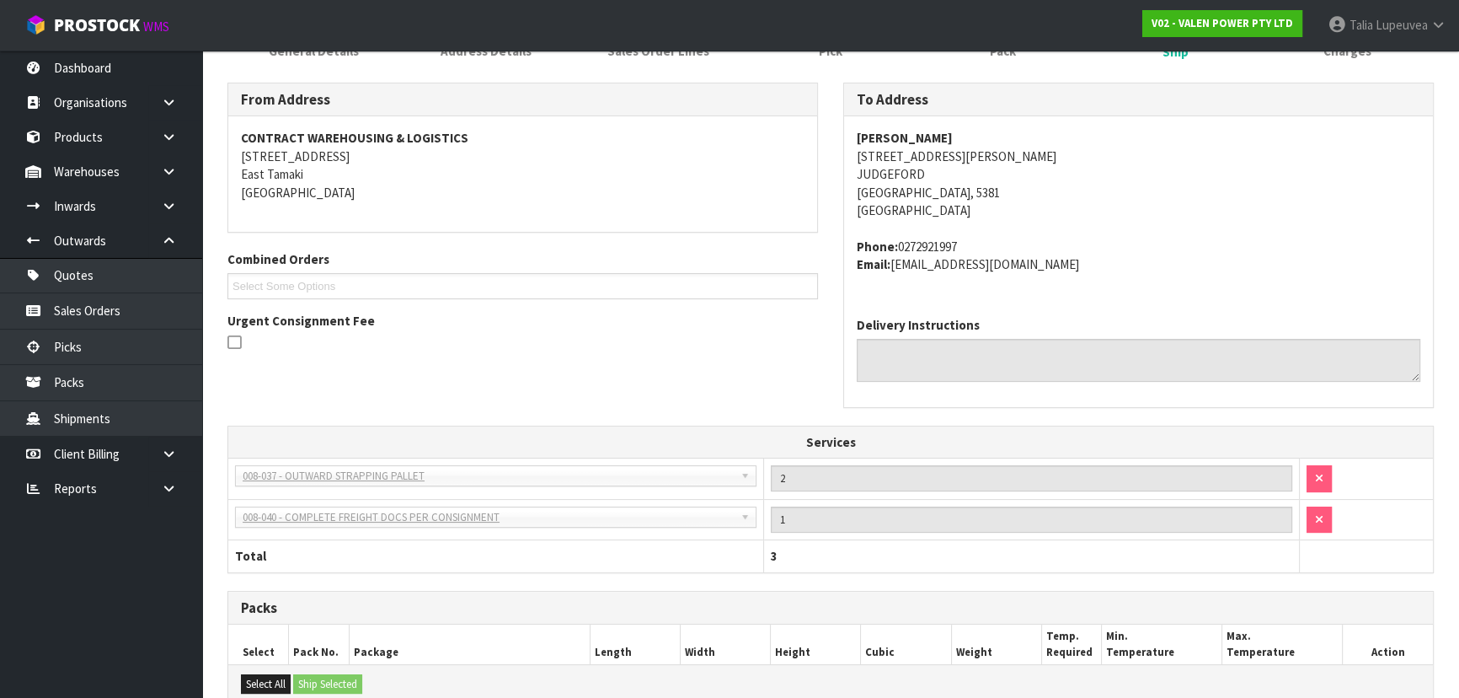
scroll to position [0, 0]
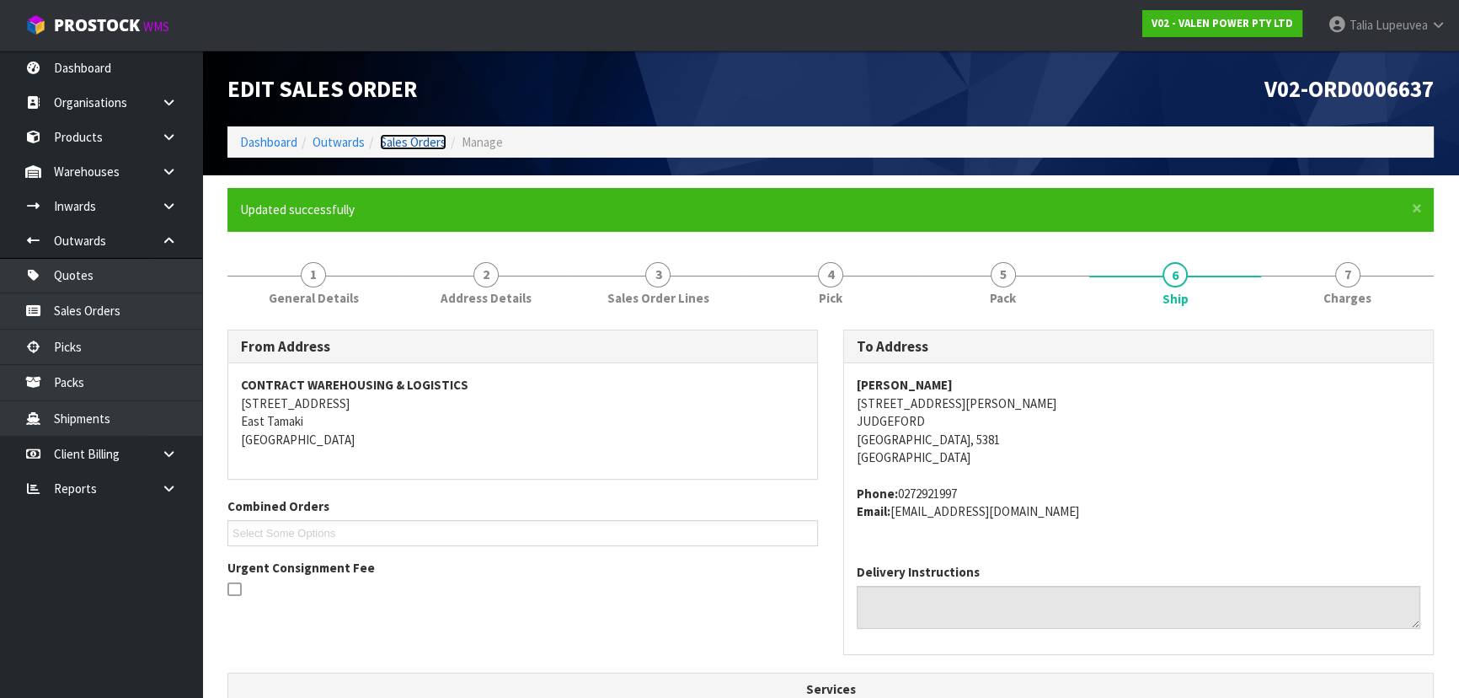
click at [424, 141] on link "Sales Orders" at bounding box center [413, 142] width 67 height 16
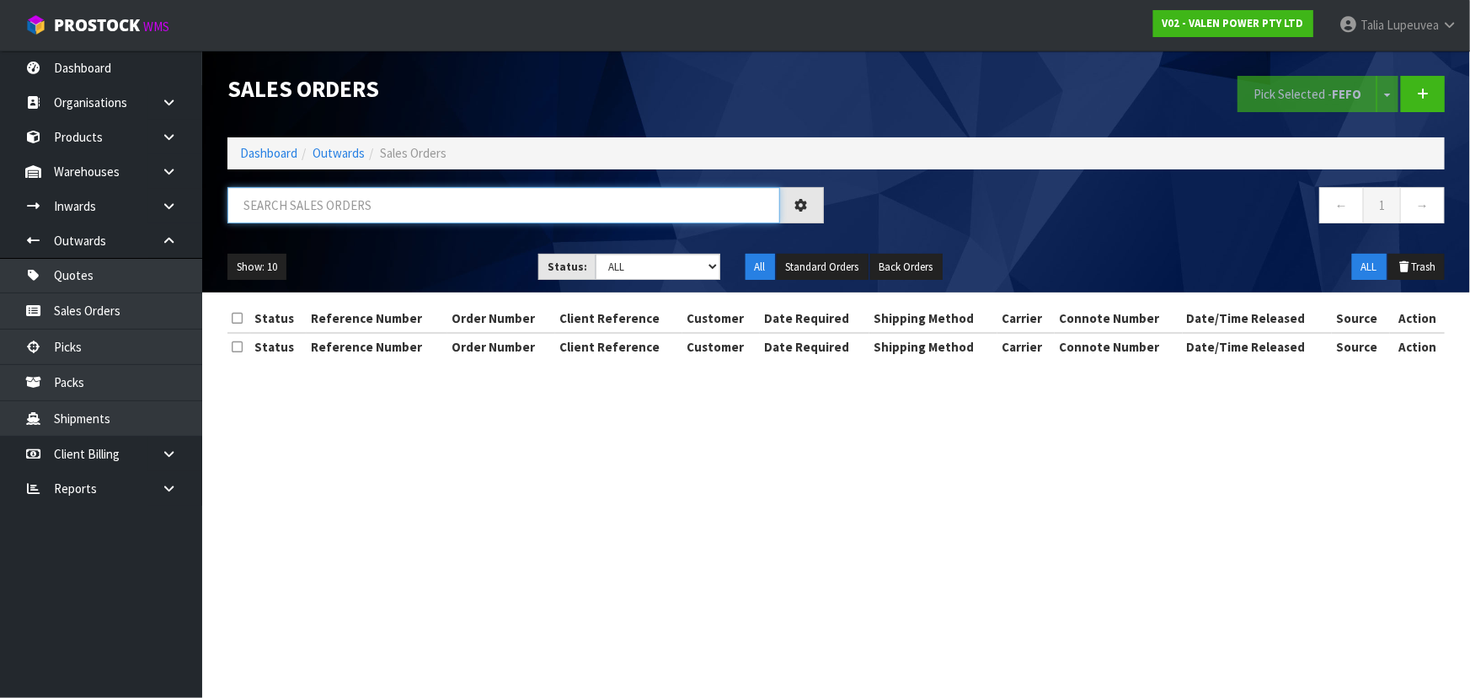
click at [383, 195] on input "text" at bounding box center [503, 205] width 553 height 36
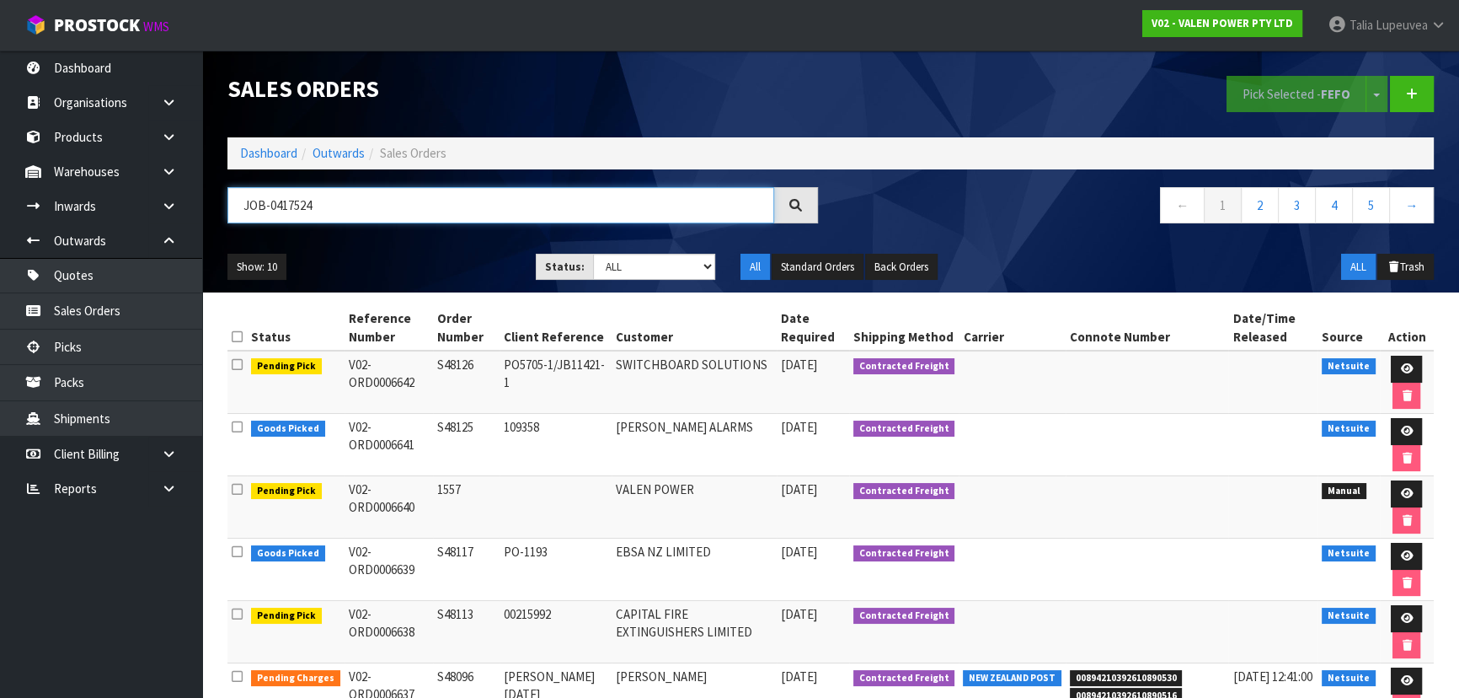
type input "JOB-0417524"
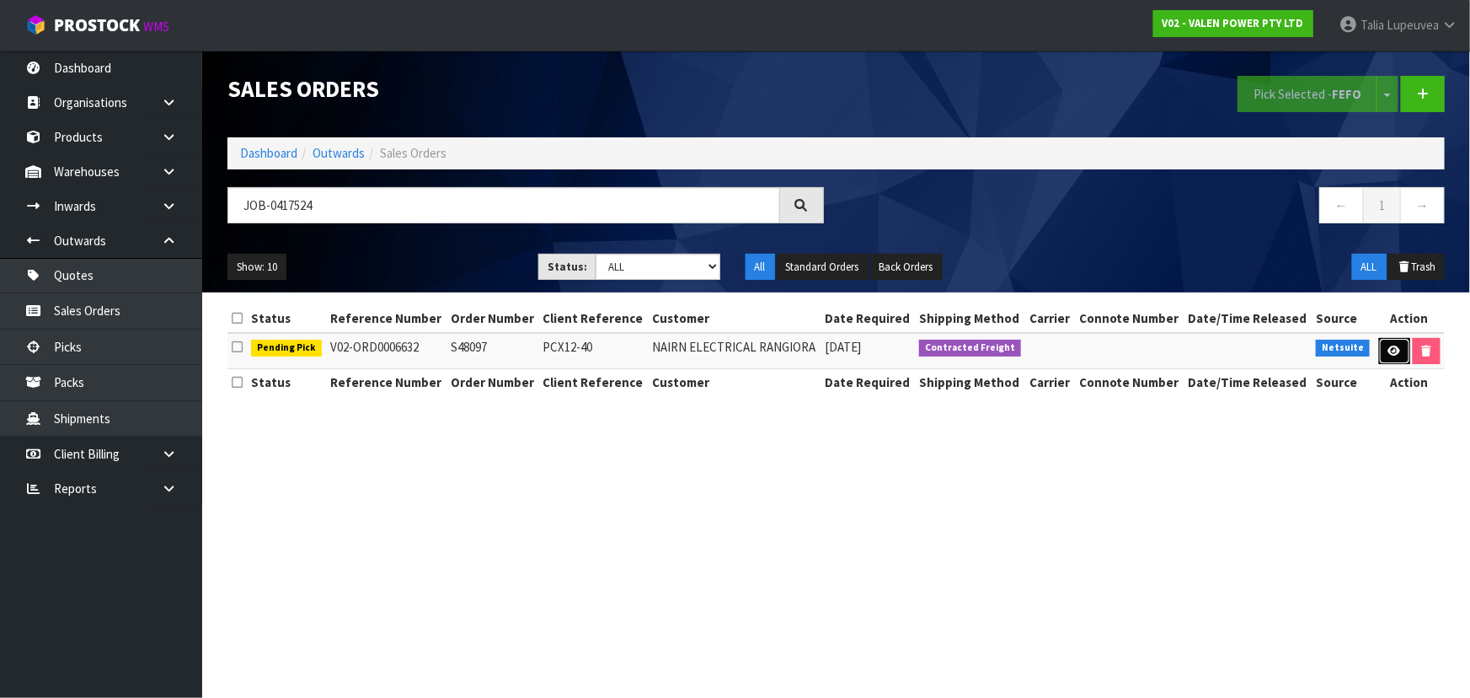
click at [1382, 346] on link at bounding box center [1394, 351] width 31 height 27
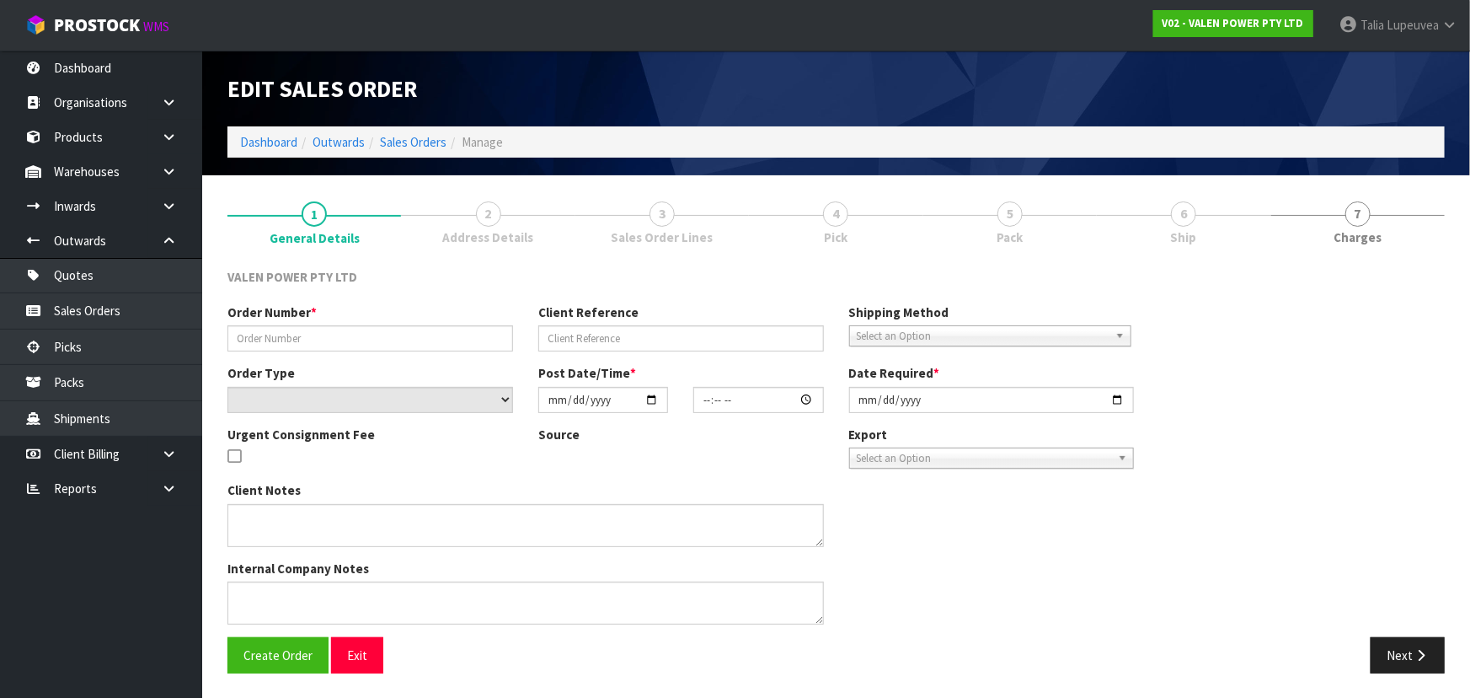
type input "S48097"
type input "PCX12-40"
select select "number:0"
type input "[DATE]"
type input "14:15:08.000"
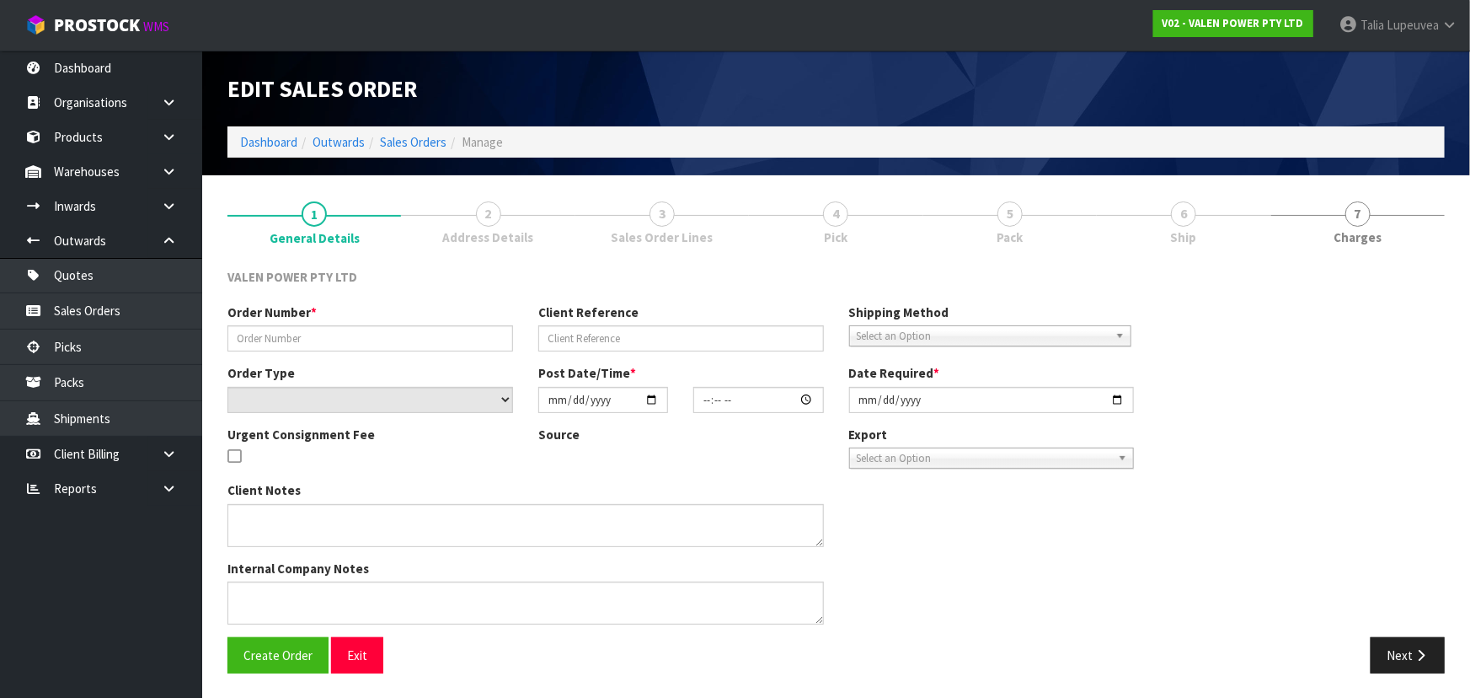
type input "[DATE]"
type textarea "ADDED P-LOLLY"
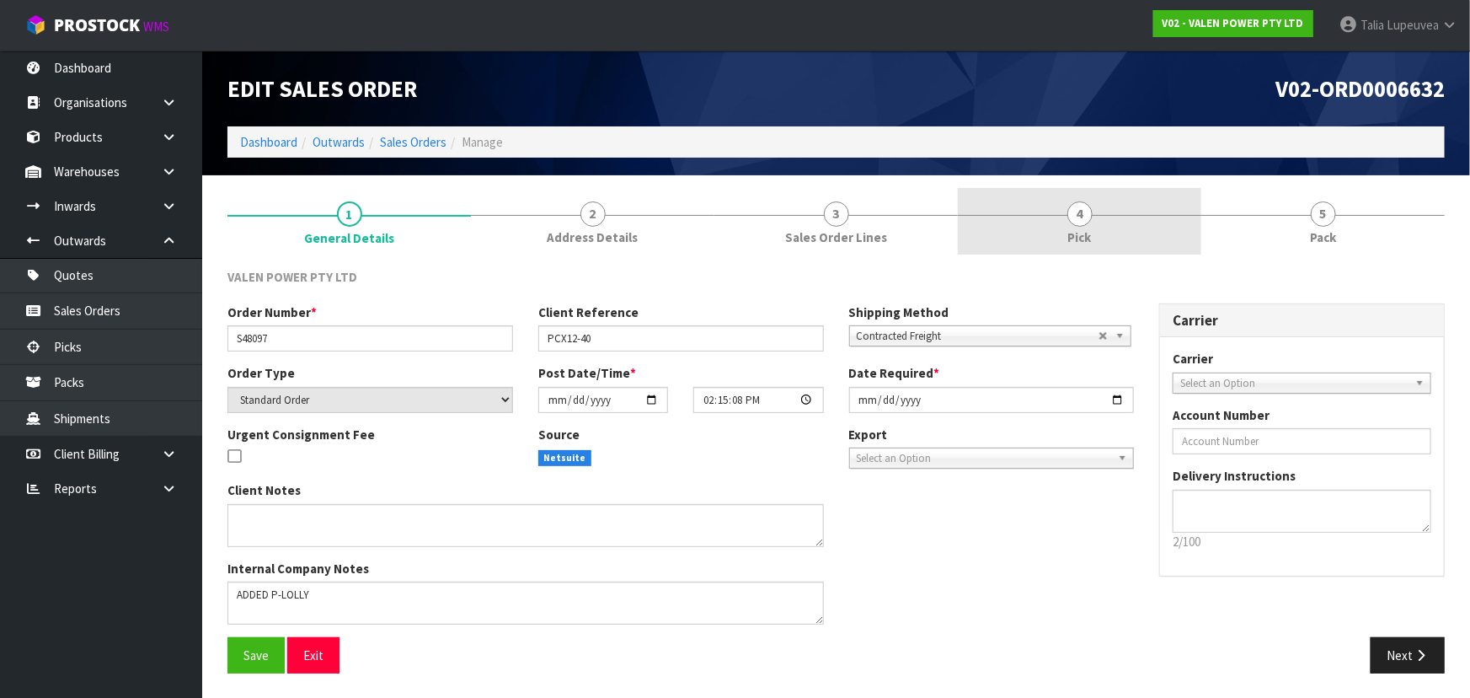
click at [1186, 225] on link "4 Pick" at bounding box center [1079, 221] width 243 height 67
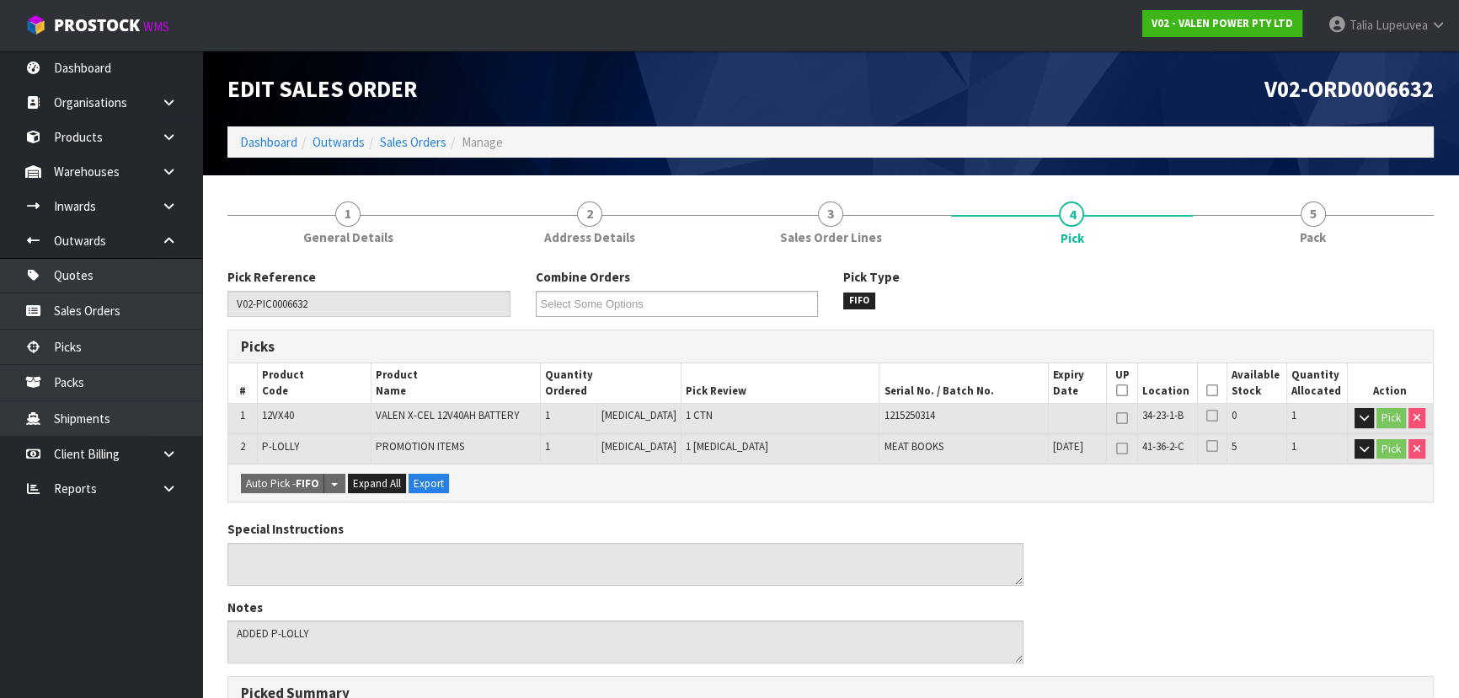
drag, startPoint x: 1206, startPoint y: 385, endPoint x: 1158, endPoint y: 435, distance: 68.5
click at [1206, 390] on icon at bounding box center [1212, 390] width 12 height 1
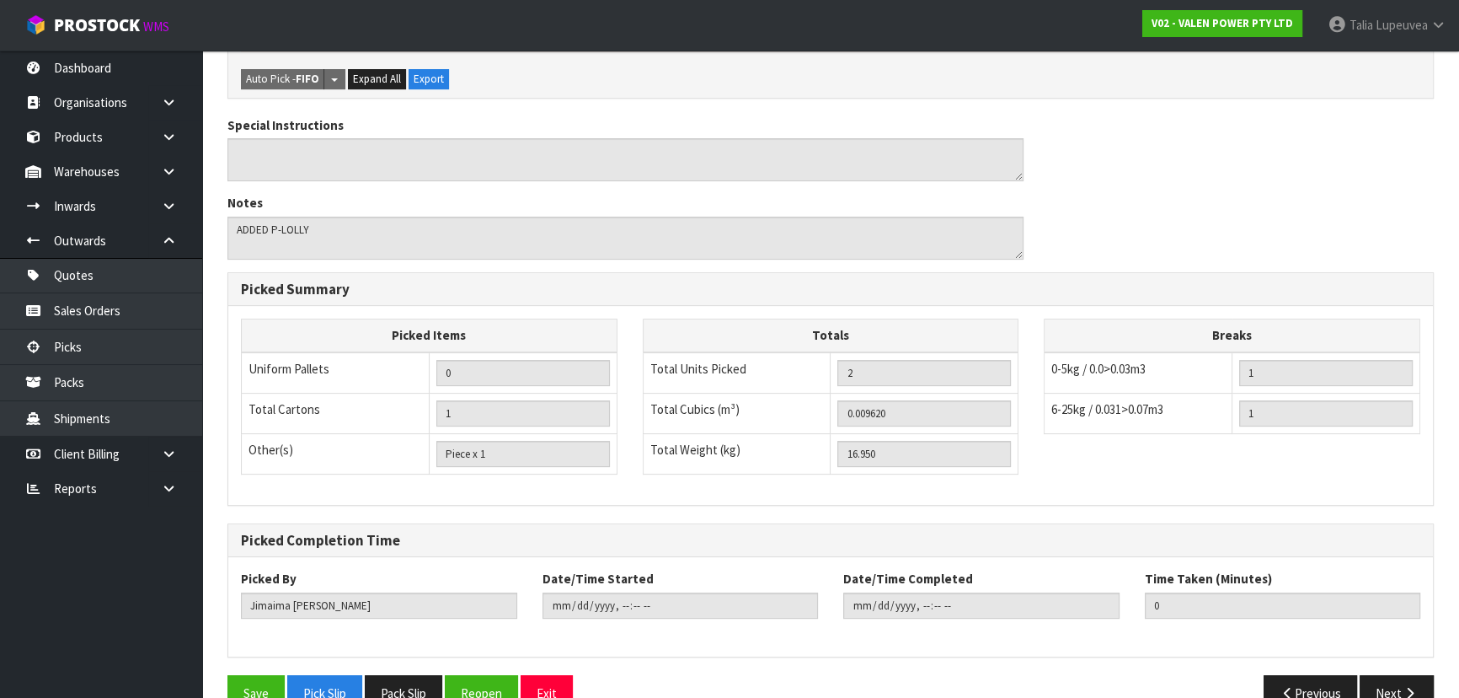
scroll to position [500, 0]
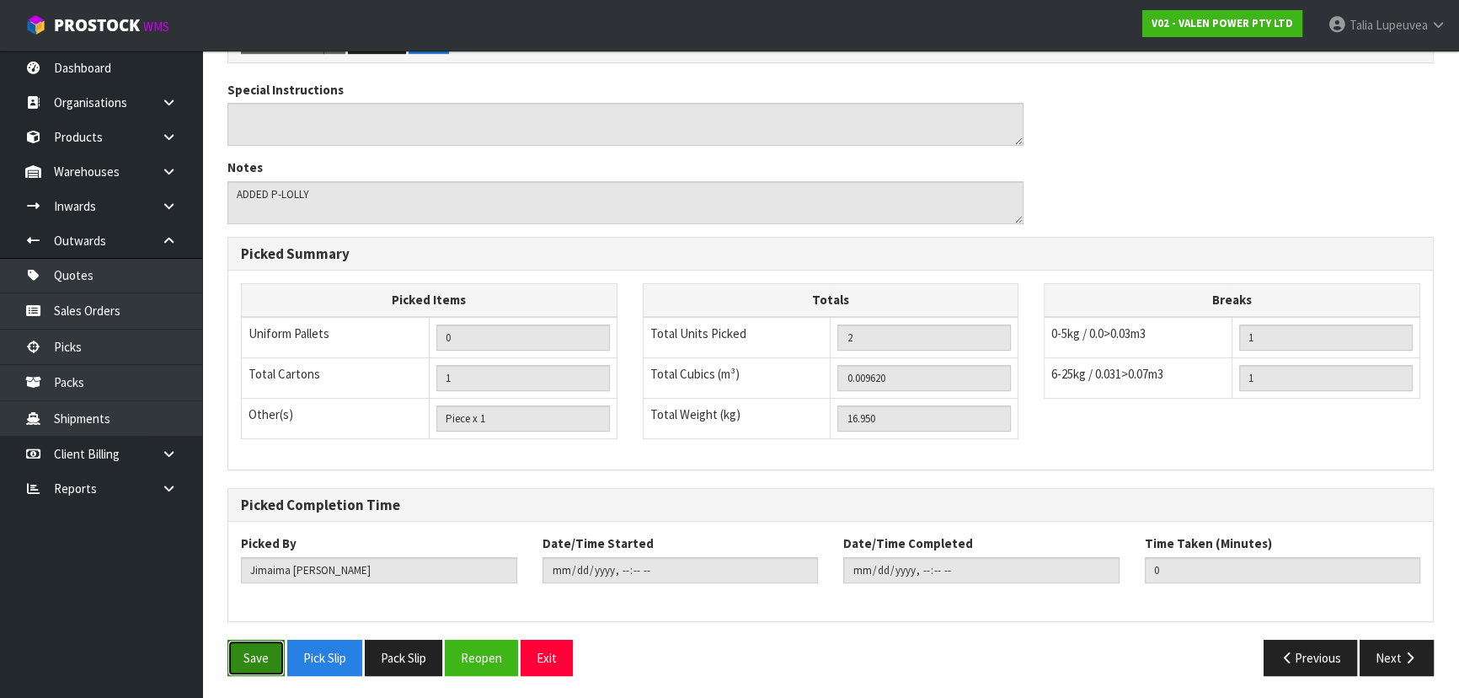
click at [246, 654] on button "Save" at bounding box center [255, 657] width 57 height 36
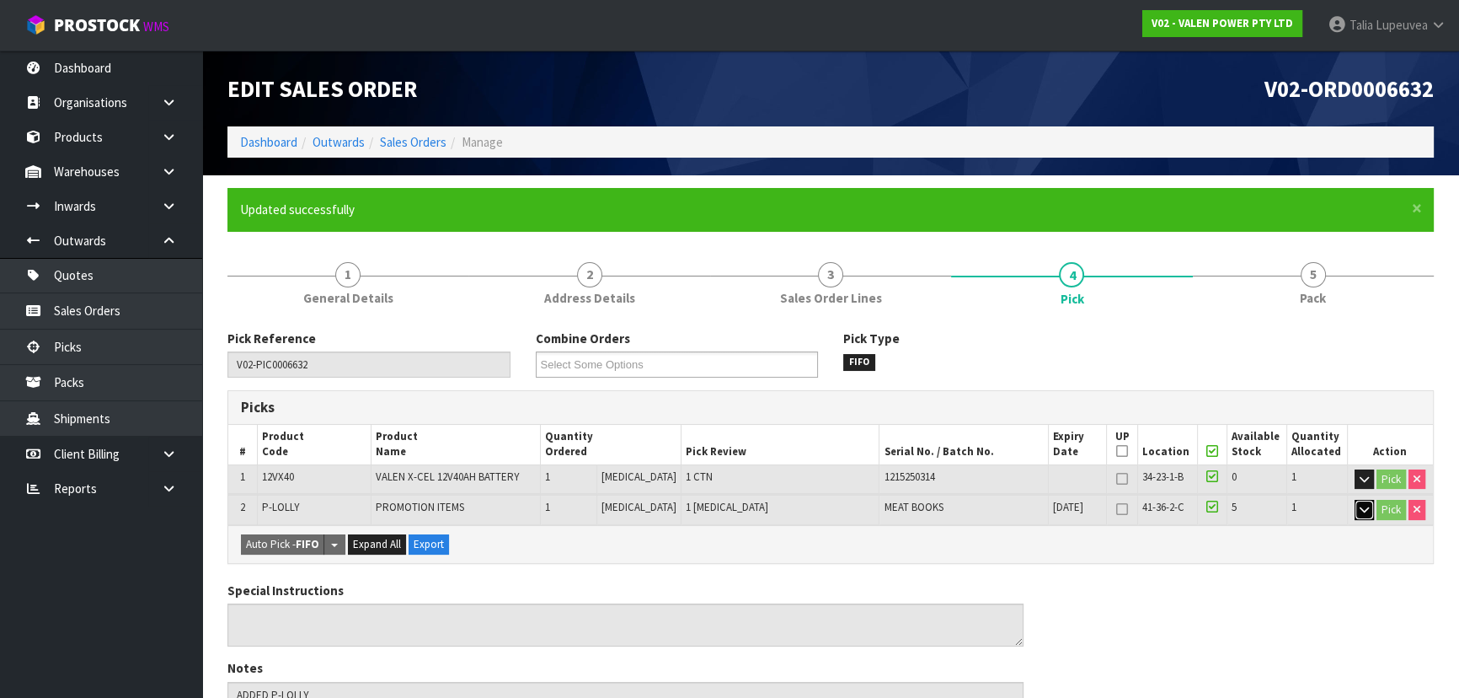
click at [1360, 507] on icon "button" at bounding box center [1364, 509] width 9 height 11
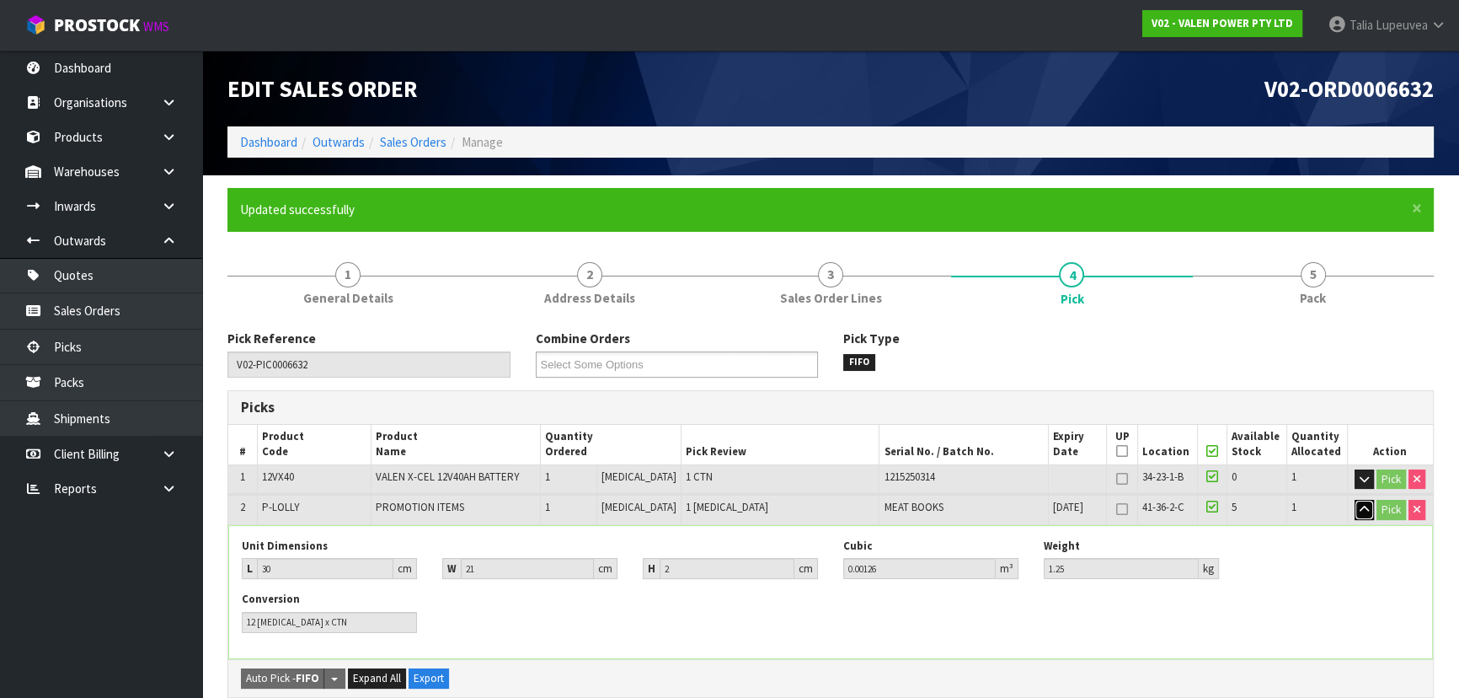
click at [1366, 513] on icon "button" at bounding box center [1364, 509] width 9 height 11
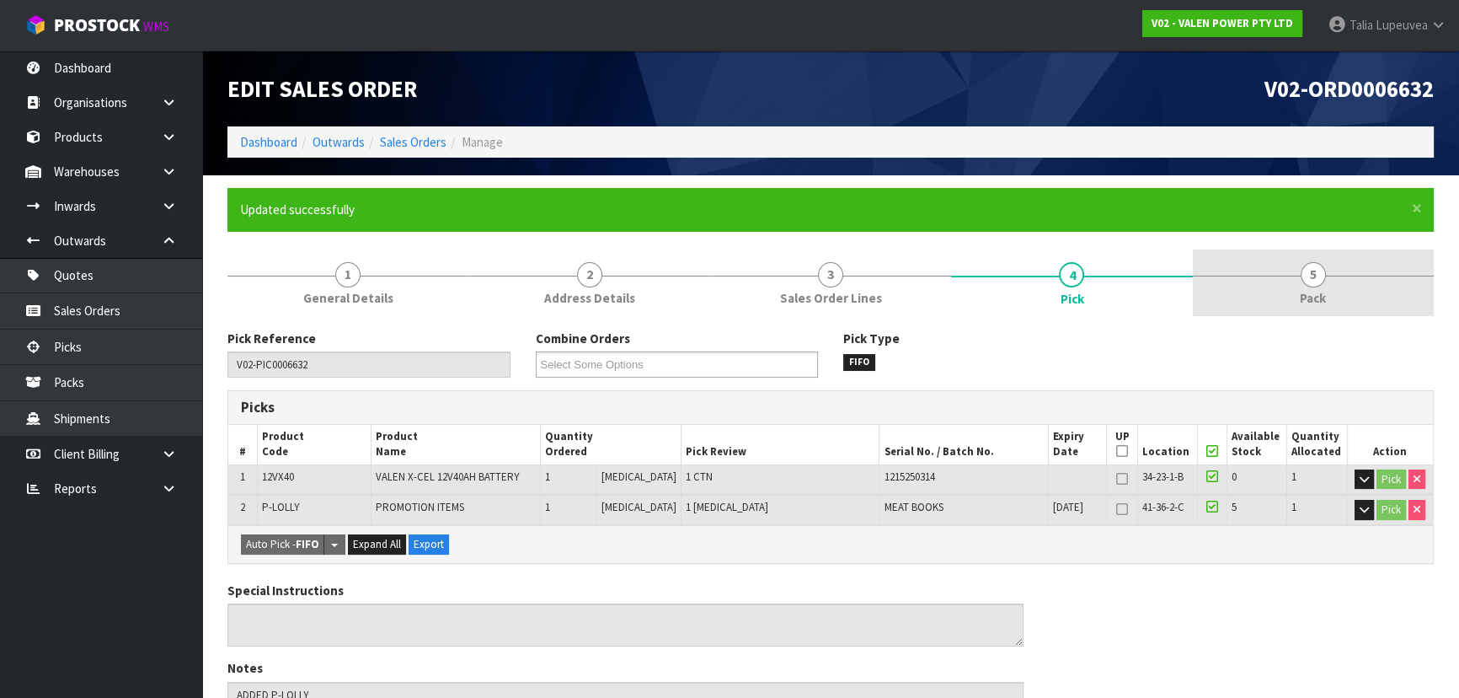
click at [1314, 291] on span "Pack" at bounding box center [1313, 298] width 26 height 18
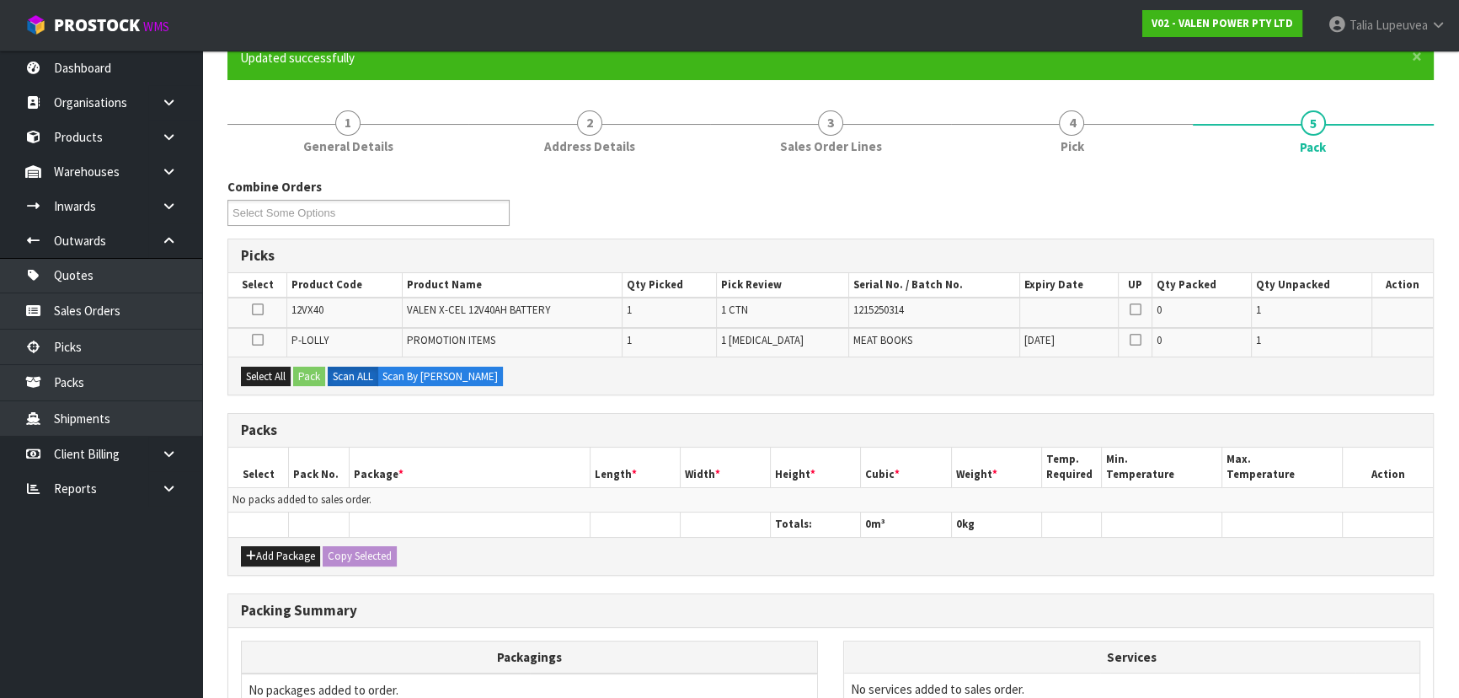
scroll to position [152, 0]
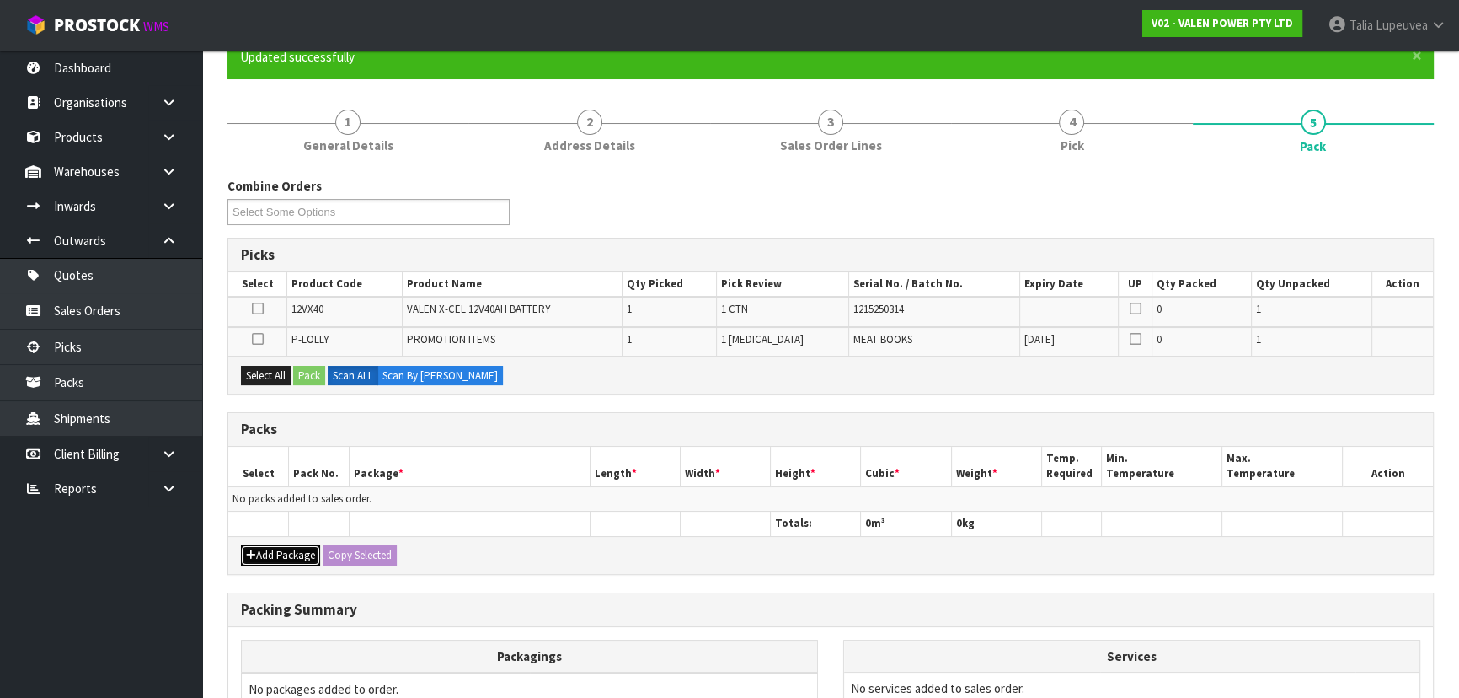
click at [253, 549] on icon "button" at bounding box center [251, 554] width 10 height 11
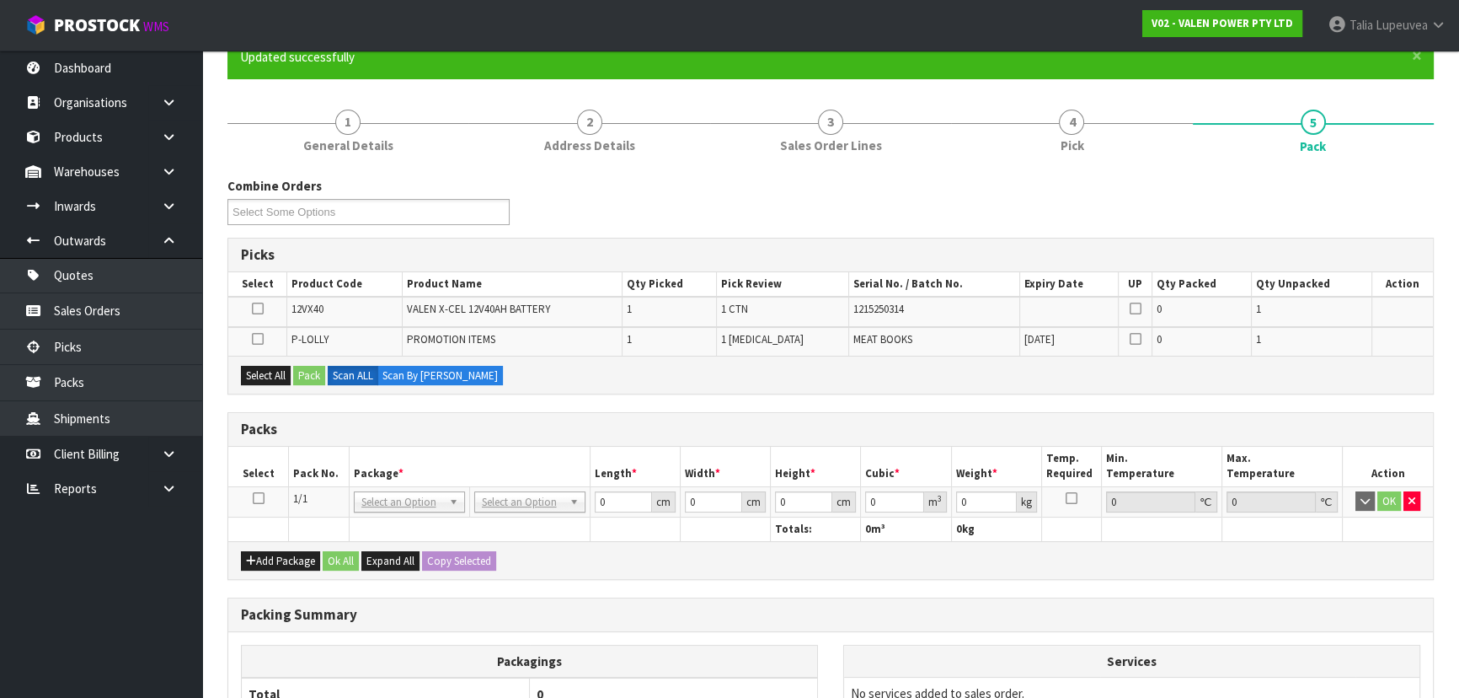
click at [253, 498] on icon at bounding box center [259, 498] width 12 height 1
click at [261, 308] on icon at bounding box center [258, 308] width 12 height 1
click at [0, 0] on input "checkbox" at bounding box center [0, 0] width 0 height 0
click at [303, 373] on button "Pack" at bounding box center [309, 376] width 32 height 20
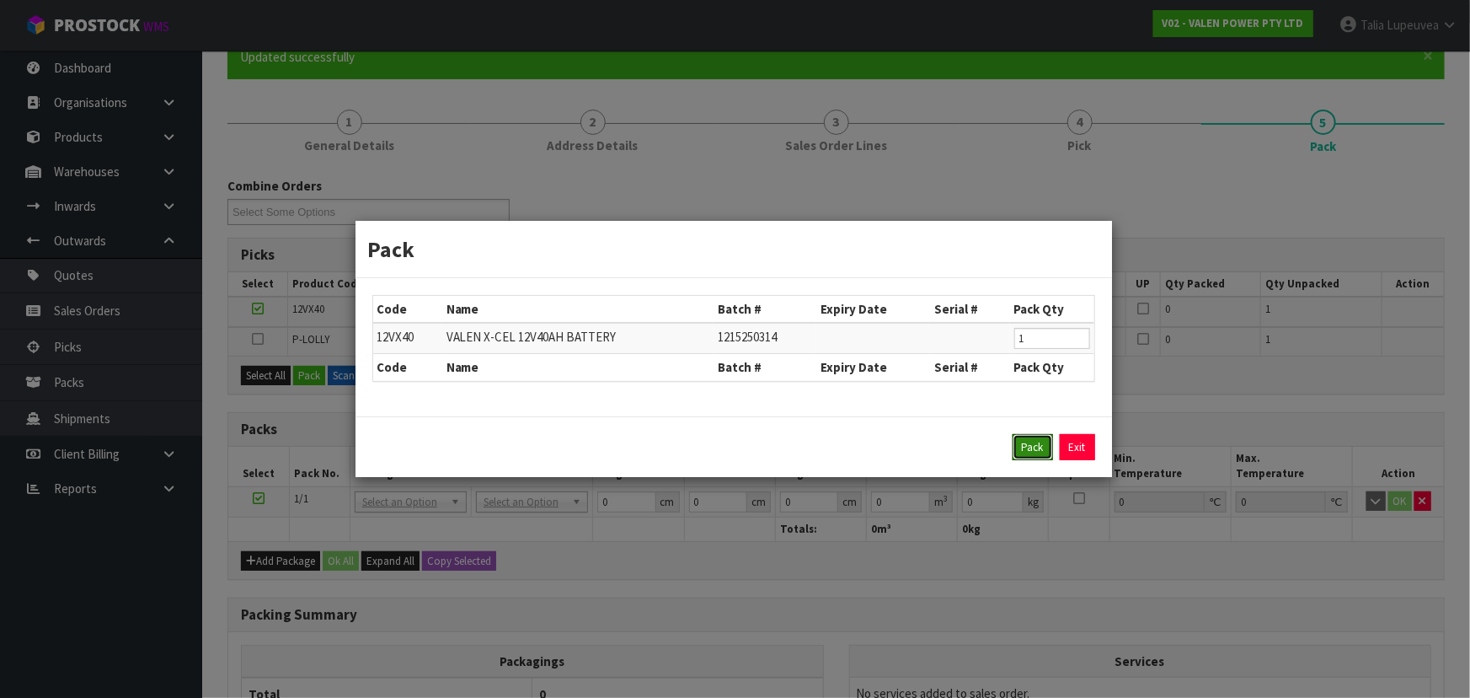
drag, startPoint x: 1035, startPoint y: 449, endPoint x: 546, endPoint y: 455, distance: 489.5
click at [1033, 449] on button "Pack" at bounding box center [1033, 447] width 40 height 27
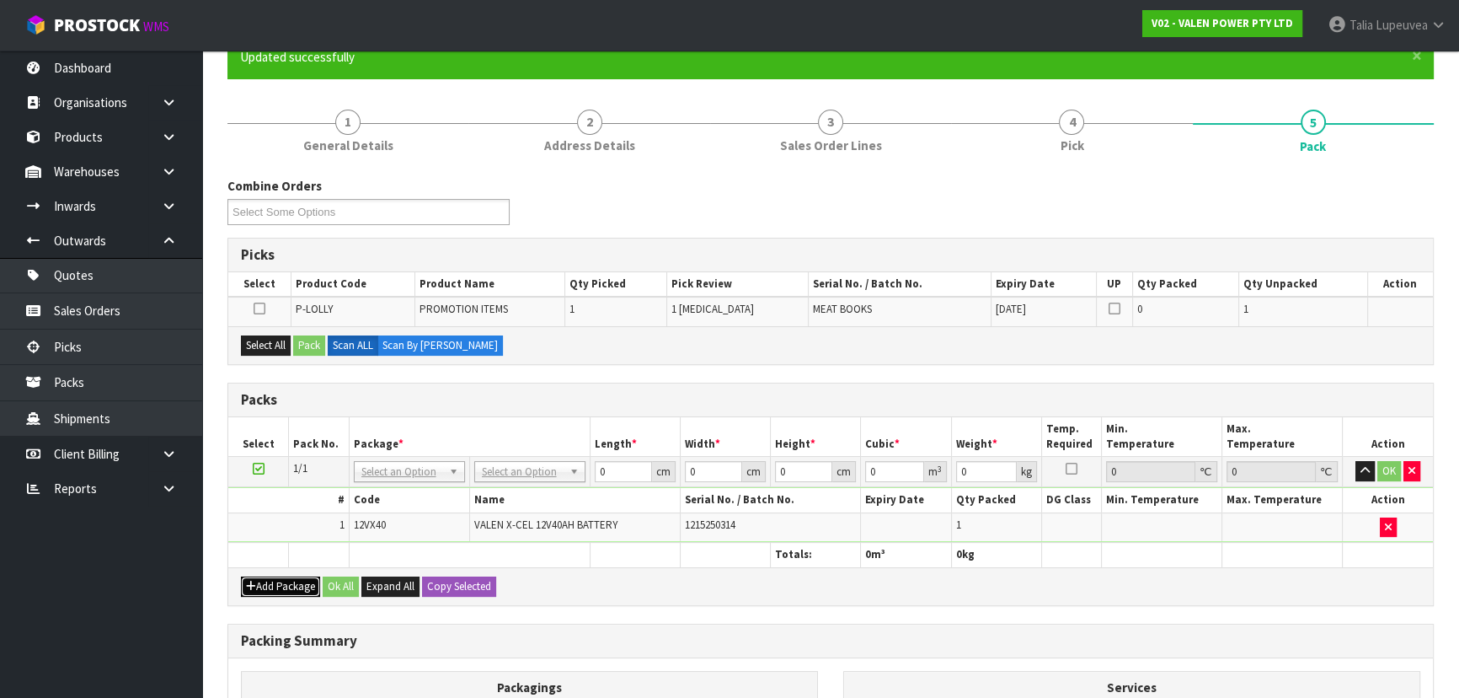
click at [281, 590] on button "Add Package" at bounding box center [280, 586] width 79 height 20
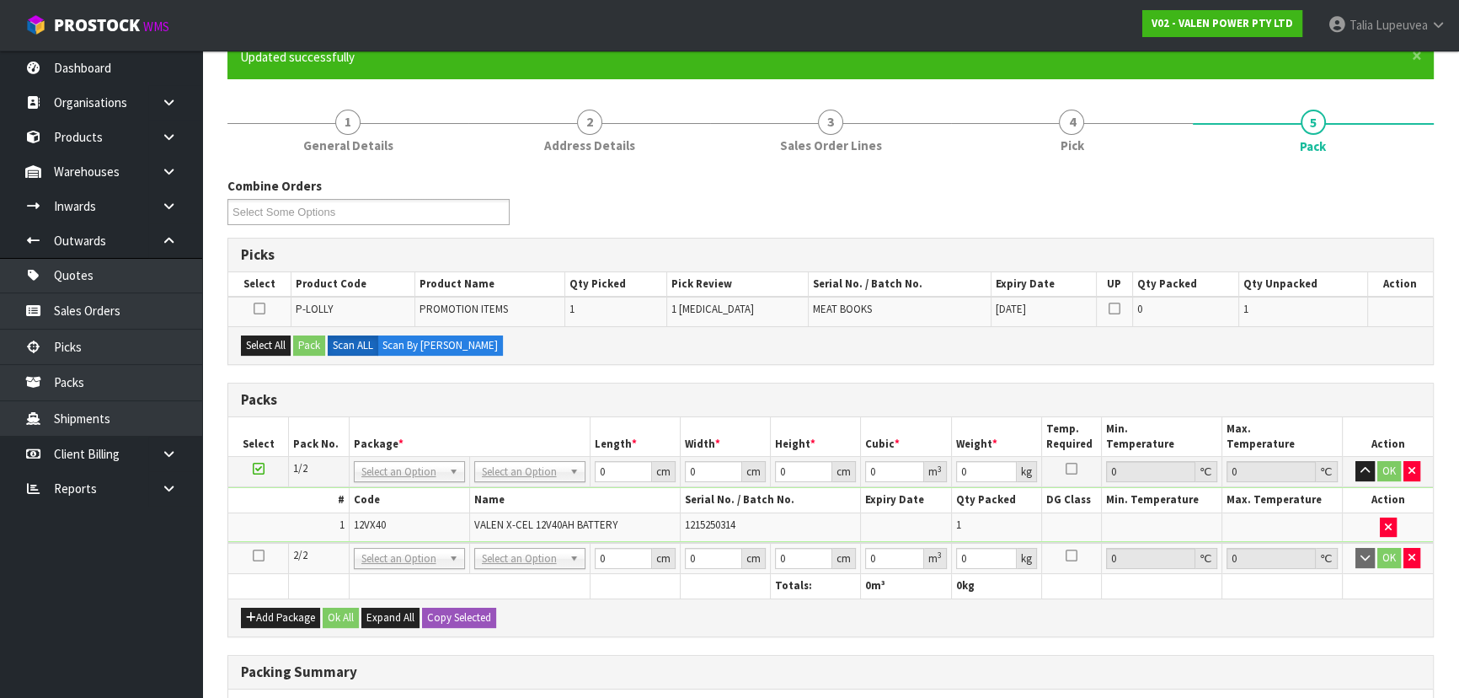
click at [263, 561] on td at bounding box center [258, 558] width 61 height 31
click at [259, 555] on icon at bounding box center [259, 555] width 12 height 1
click at [271, 340] on button "Select All" at bounding box center [266, 345] width 50 height 20
click at [311, 345] on button "Pack" at bounding box center [309, 345] width 32 height 20
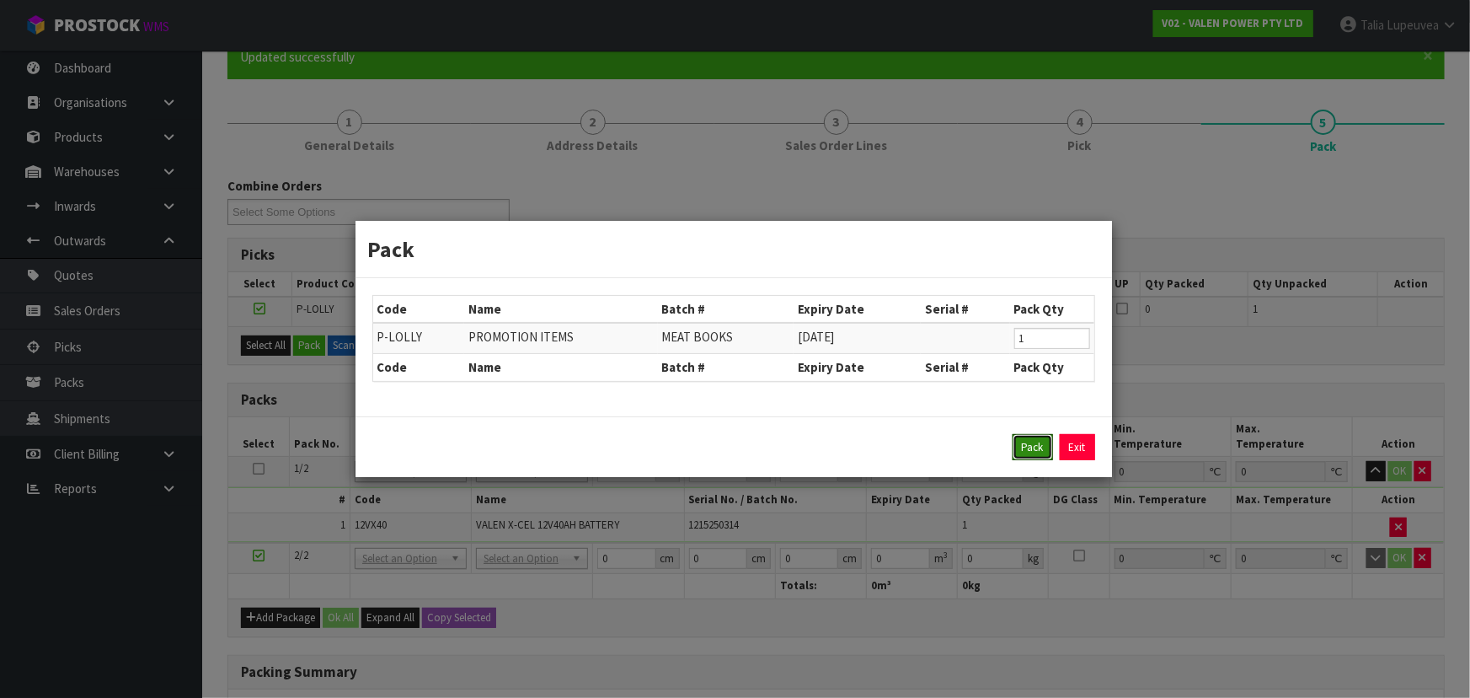
click at [1013, 447] on button "Pack" at bounding box center [1033, 447] width 40 height 27
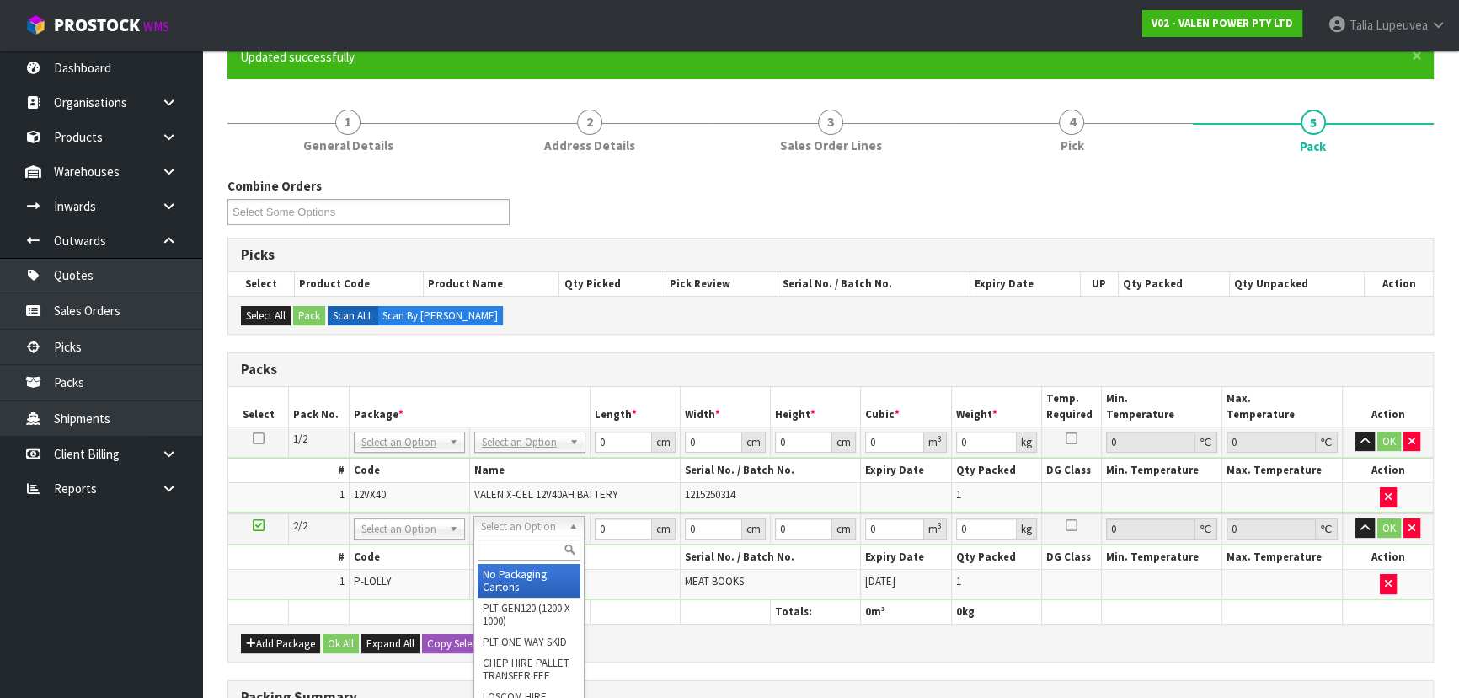
click at [499, 544] on input "text" at bounding box center [529, 549] width 103 height 21
type input "A5"
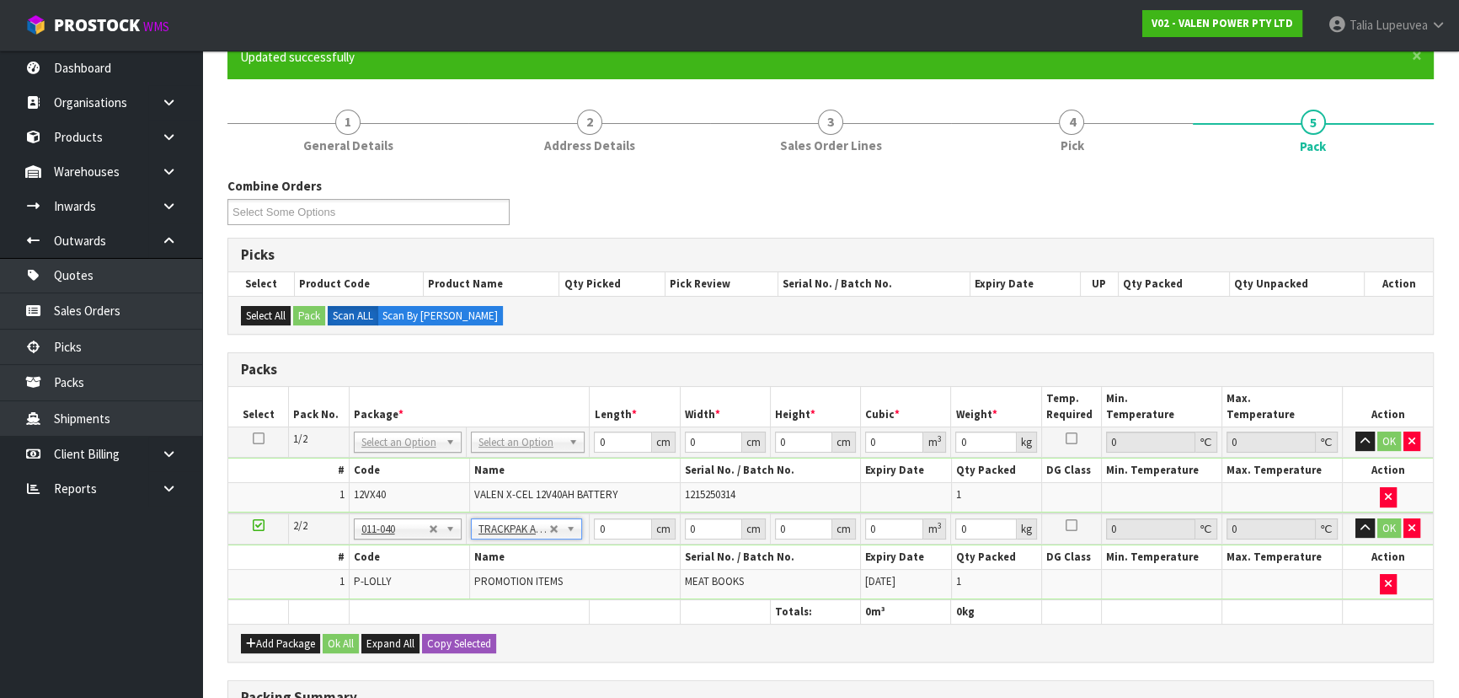
type input "18.5"
type input "28"
type input "0.01"
type input "0.000005"
type input "1.26"
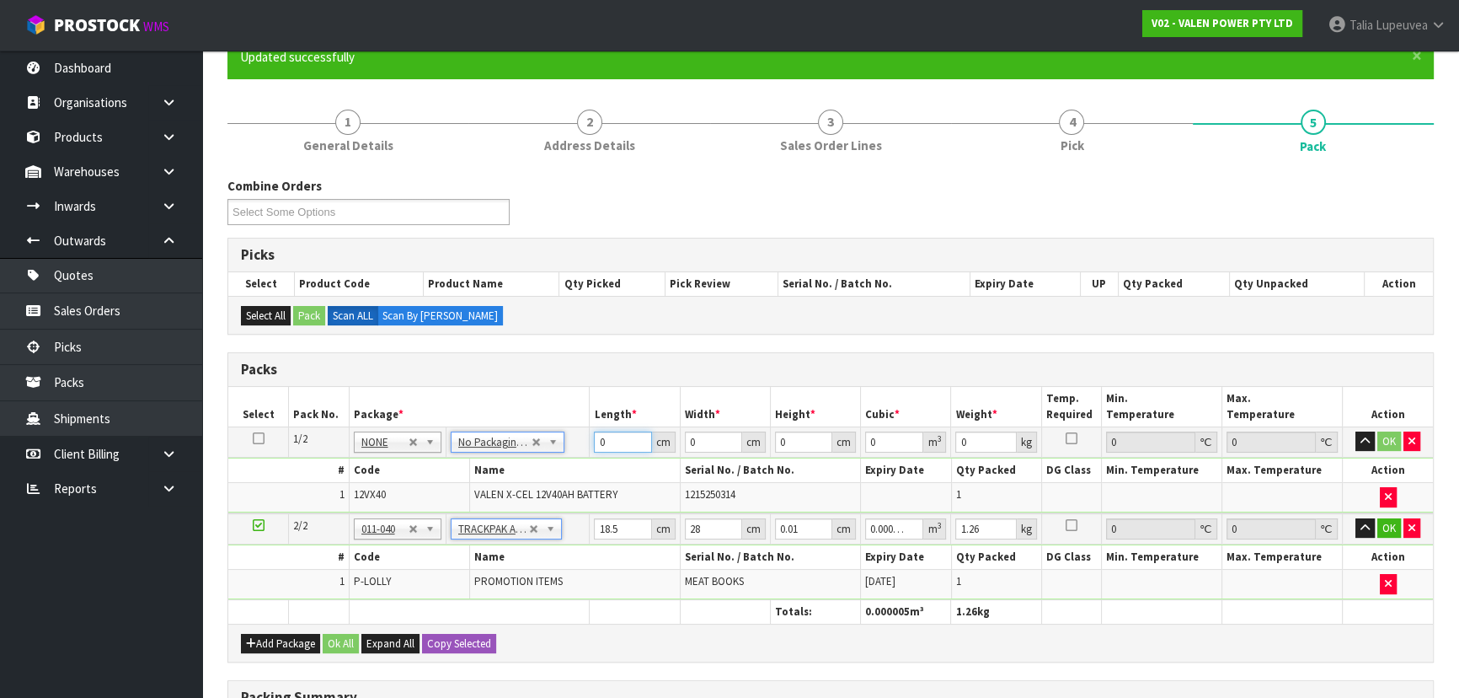
drag, startPoint x: 607, startPoint y: 442, endPoint x: 599, endPoint y: 450, distance: 10.7
click at [599, 447] on input "0" at bounding box center [622, 441] width 57 height 21
type input "23"
type input "19"
type input "2"
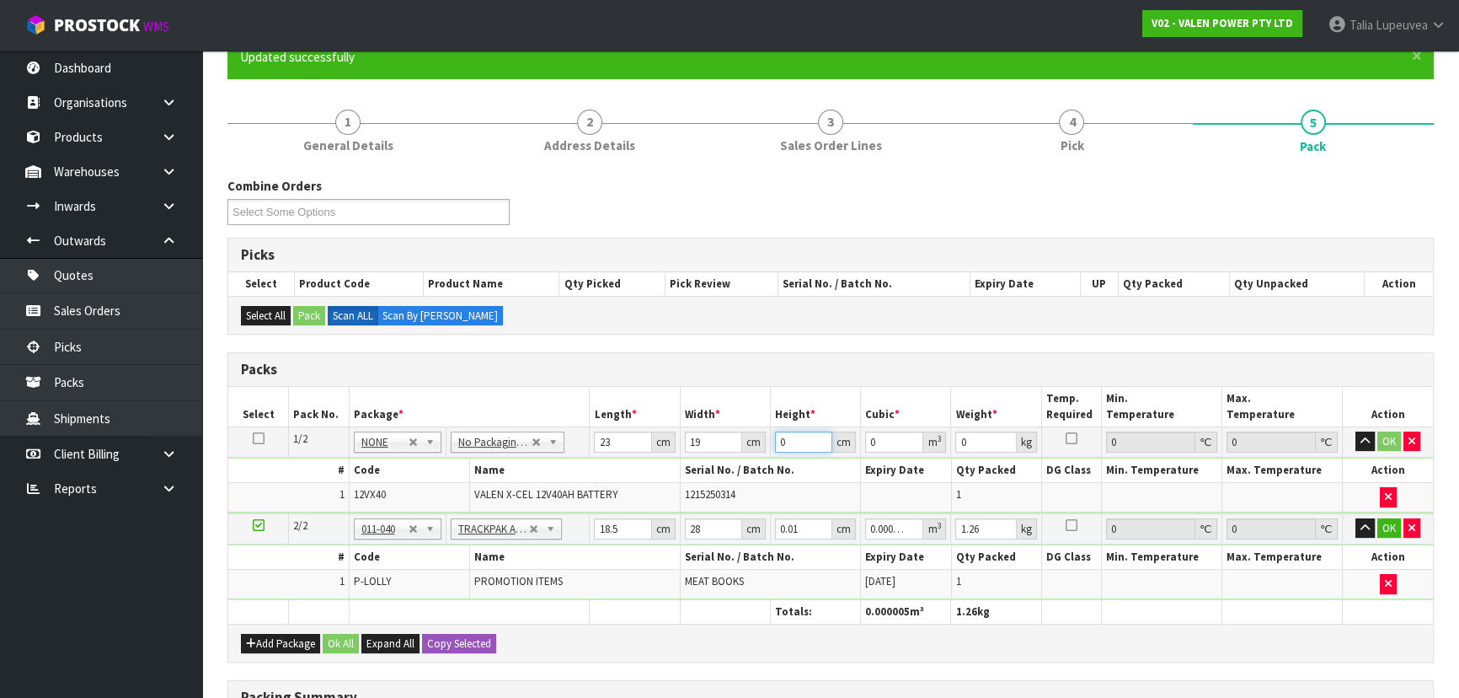
type input "0.000874"
type input "21"
type input "0.009177"
type input "21"
type input "14"
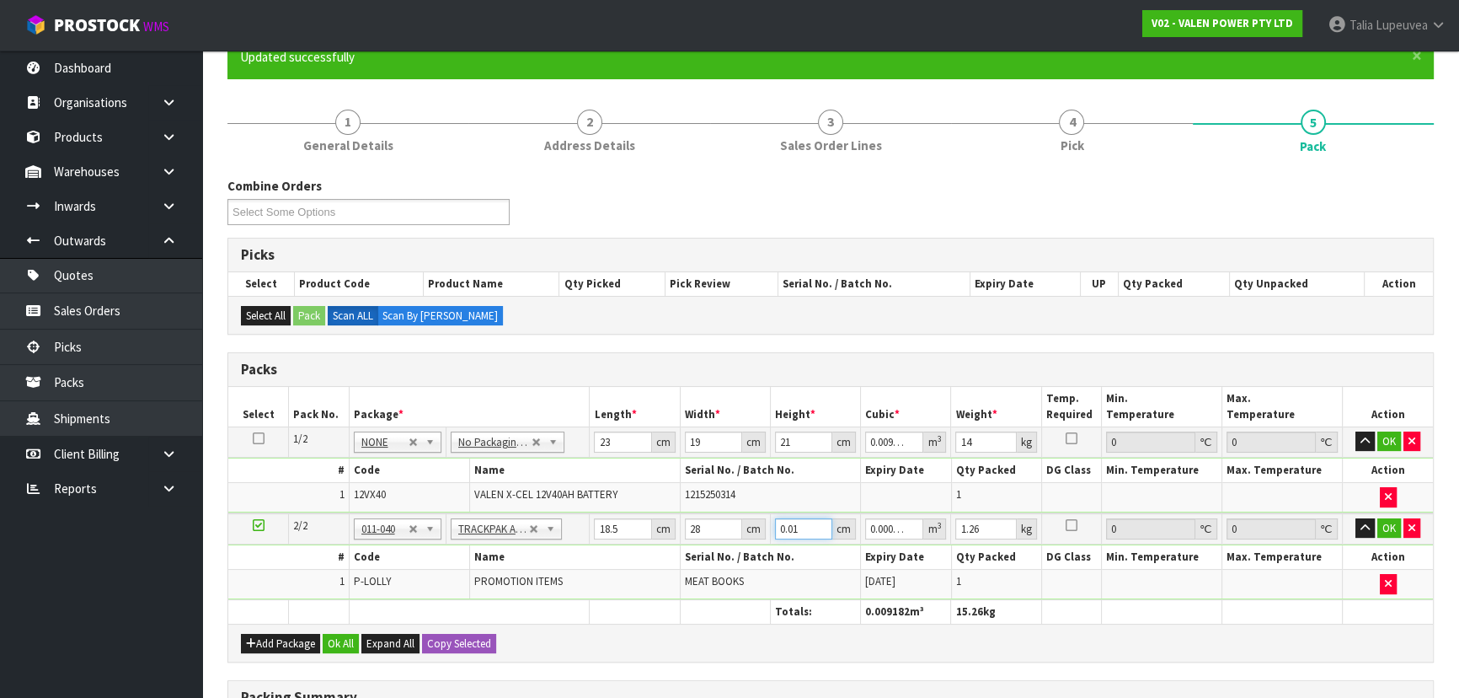
drag, startPoint x: 806, startPoint y: 525, endPoint x: 757, endPoint y: 538, distance: 50.5
click at [757, 538] on tr "2/2 NONE 007-001 007-002 007-004 007-009 007-013 007-014 007-015 007-017 007-01…" at bounding box center [830, 528] width 1205 height 31
type input "3"
type input "0.001554"
type input "3"
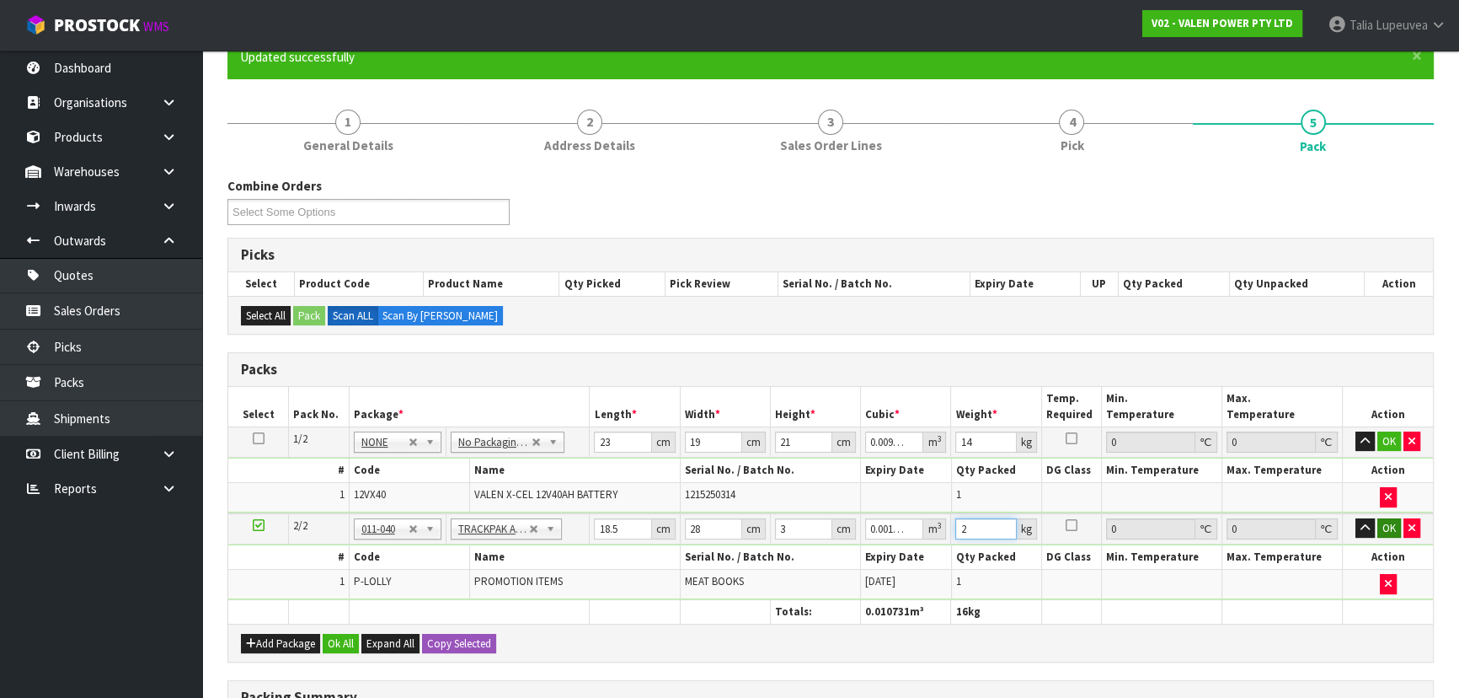
type input "2"
click at [1388, 520] on button "OK" at bounding box center [1389, 528] width 24 height 20
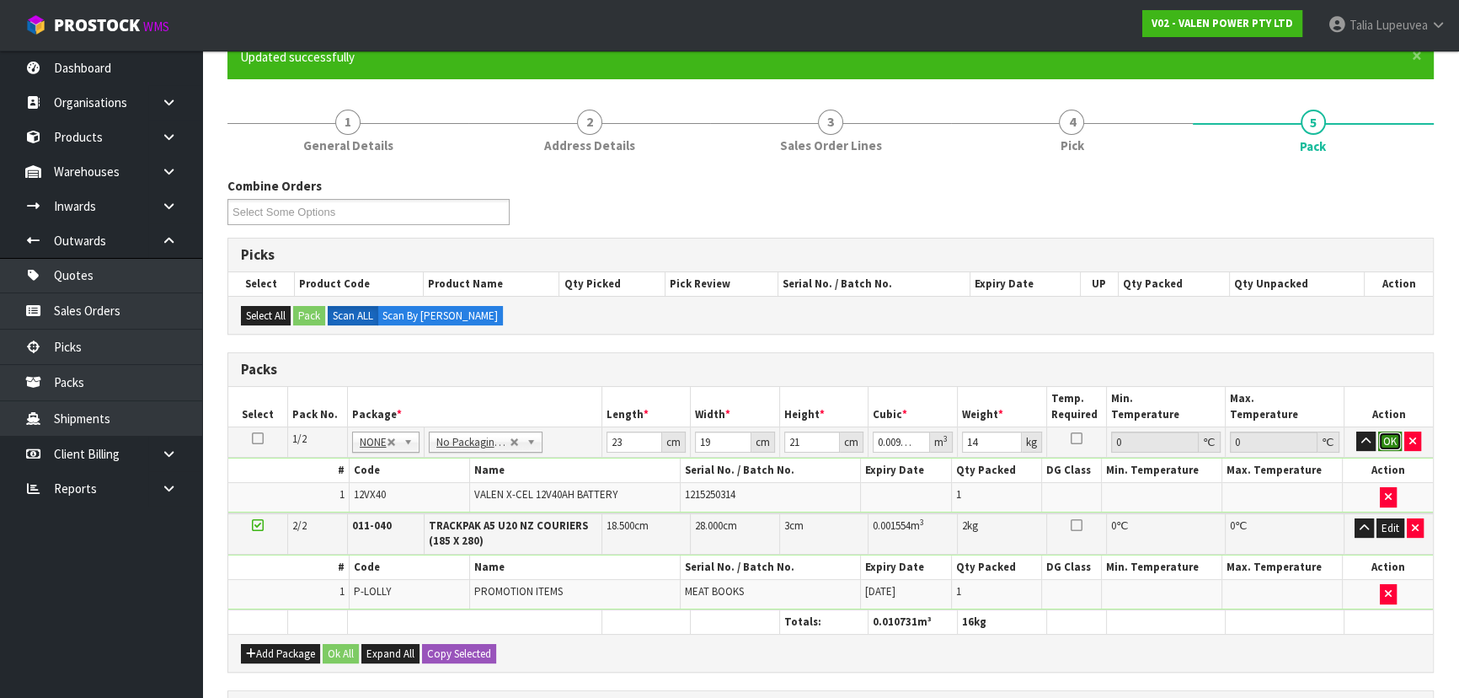
click at [1388, 442] on button "OK" at bounding box center [1390, 441] width 24 height 20
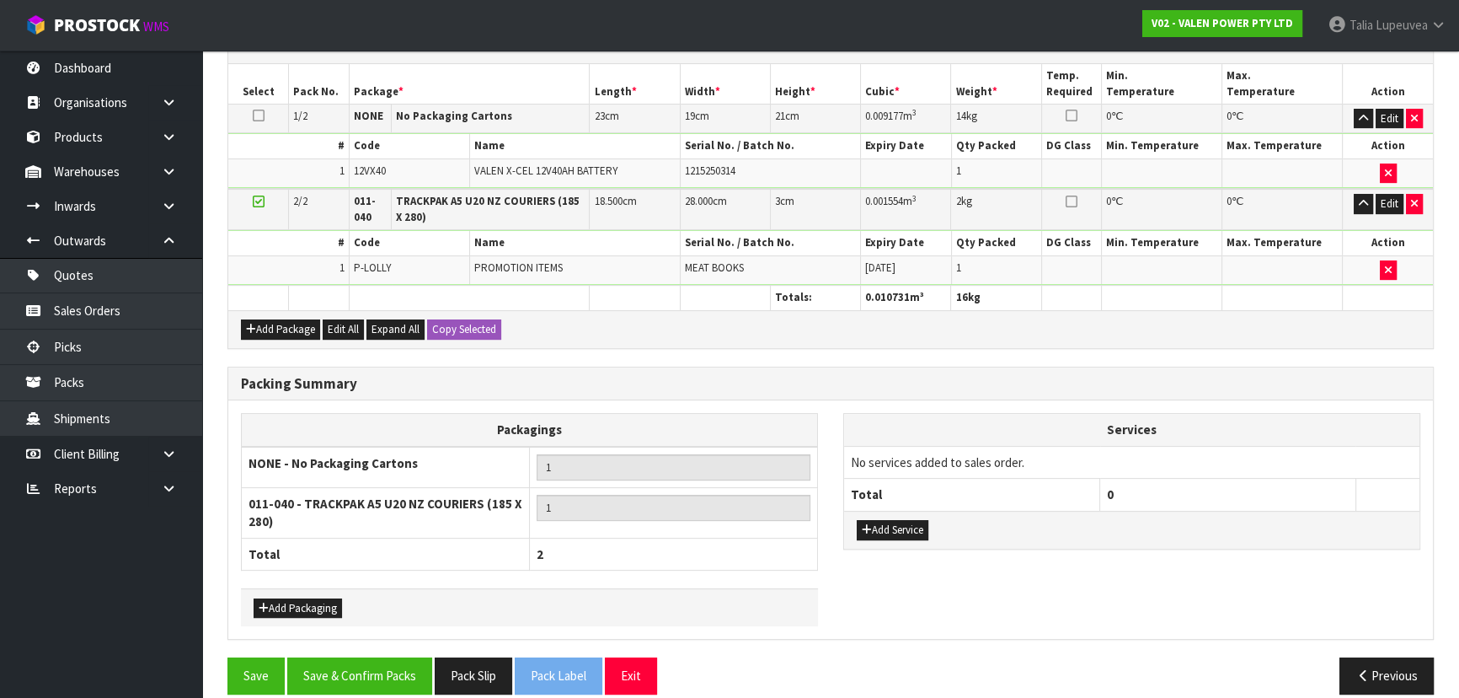
scroll to position [491, 0]
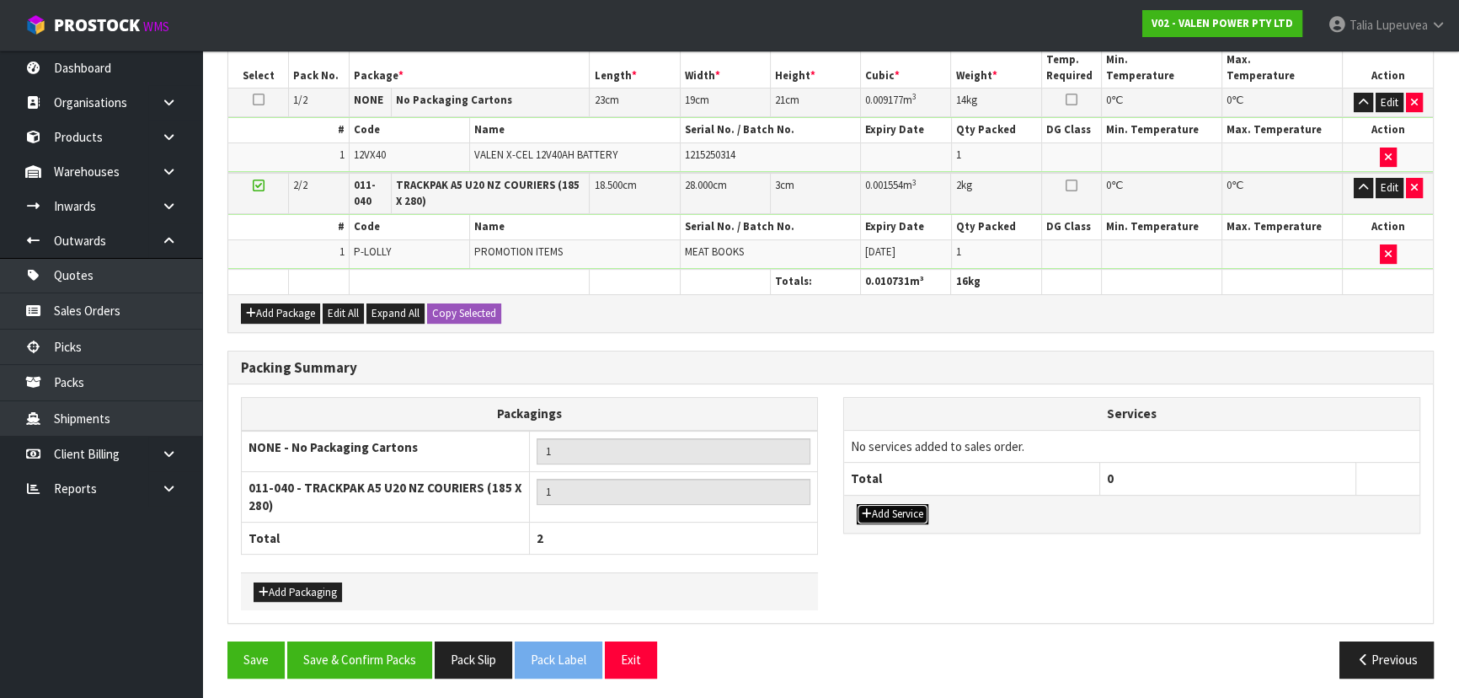
click at [918, 504] on button "Add Service" at bounding box center [893, 514] width 72 height 20
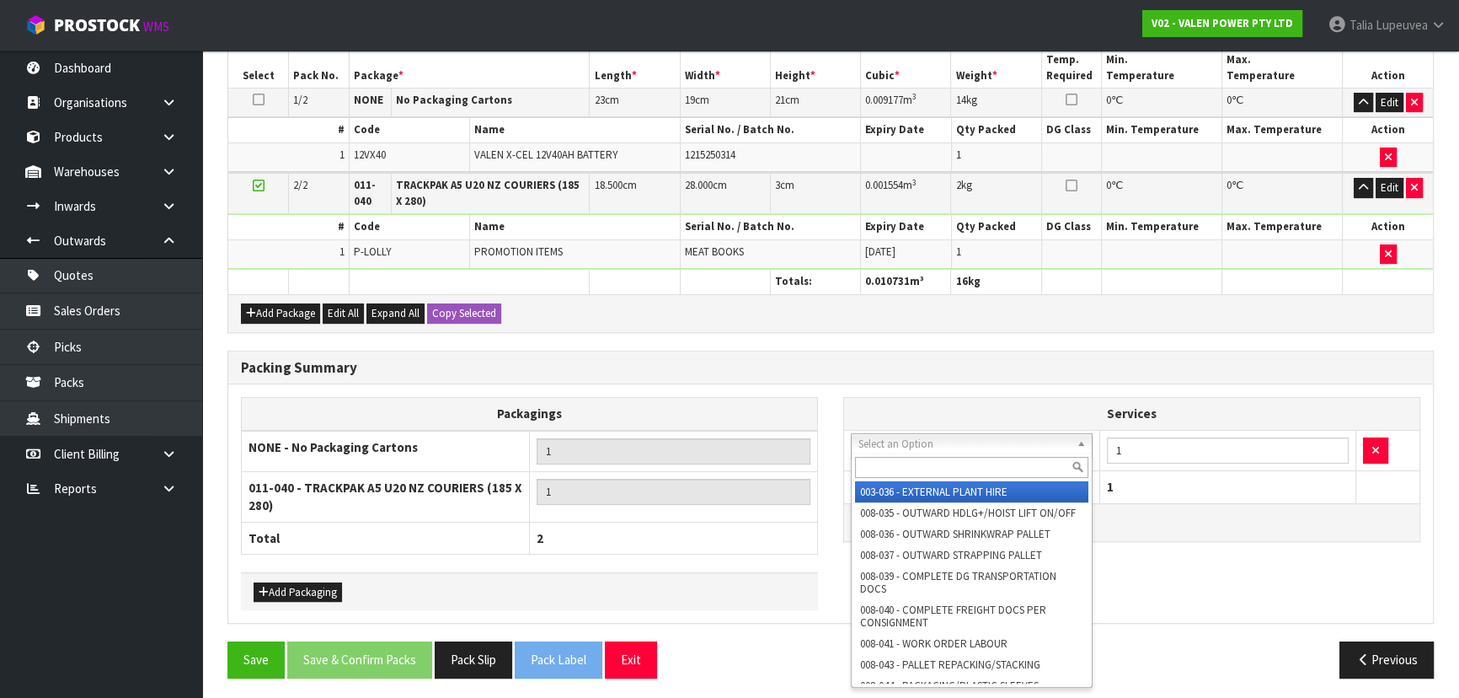
click at [960, 470] on input "text" at bounding box center [971, 467] width 233 height 21
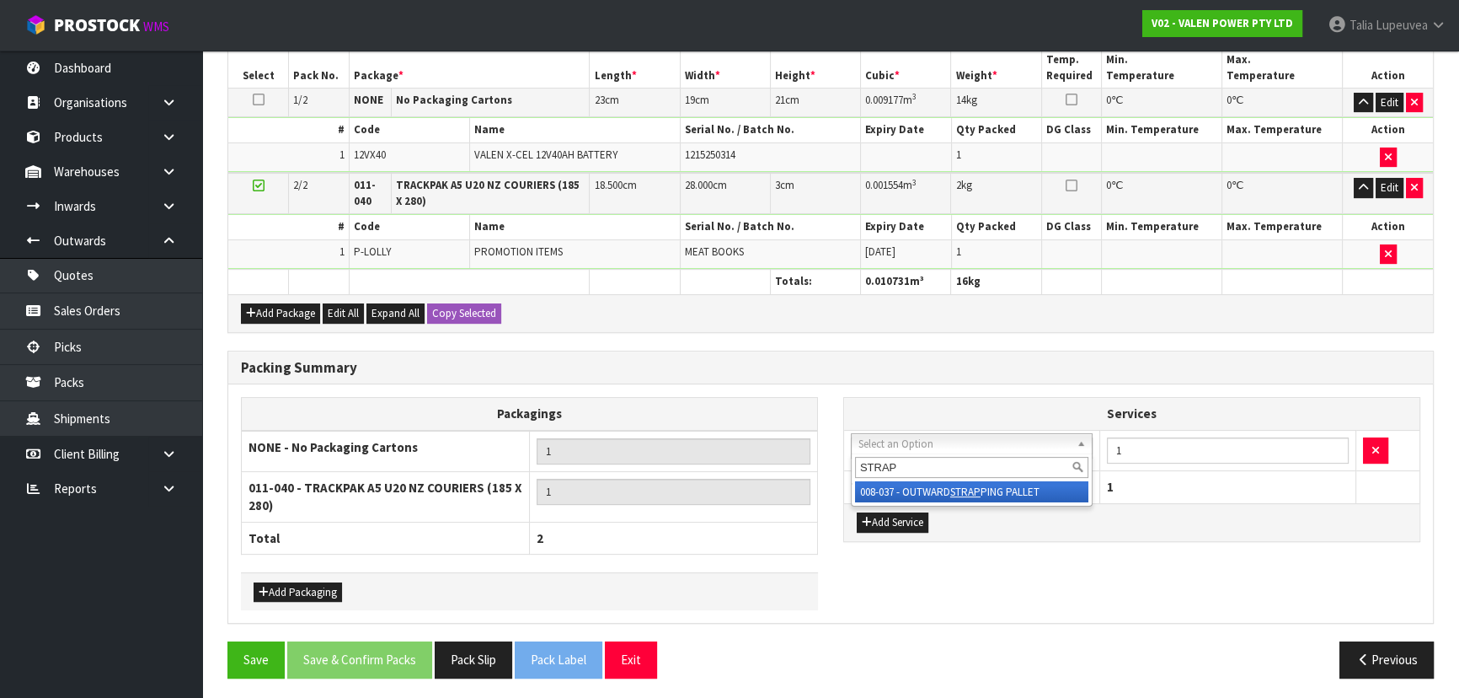
type input "STRAP"
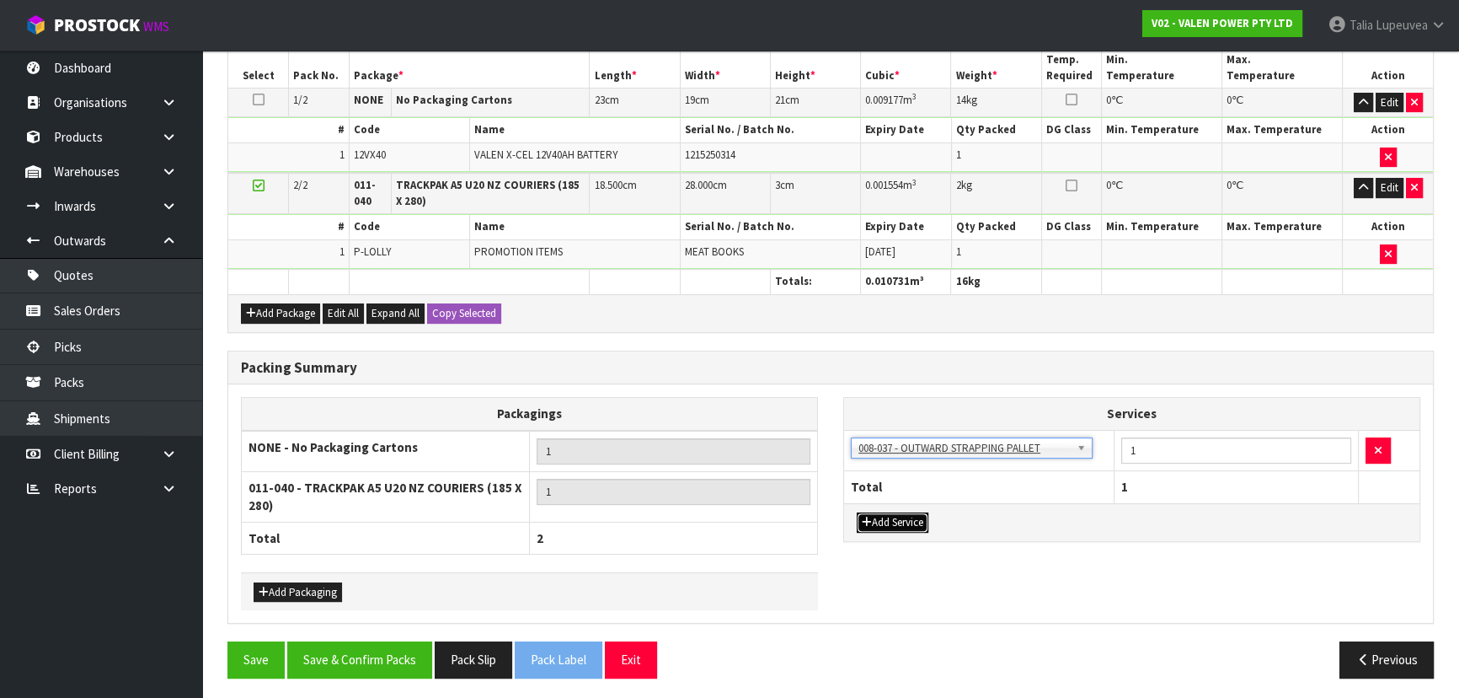
click at [923, 514] on button "Add Service" at bounding box center [893, 522] width 72 height 20
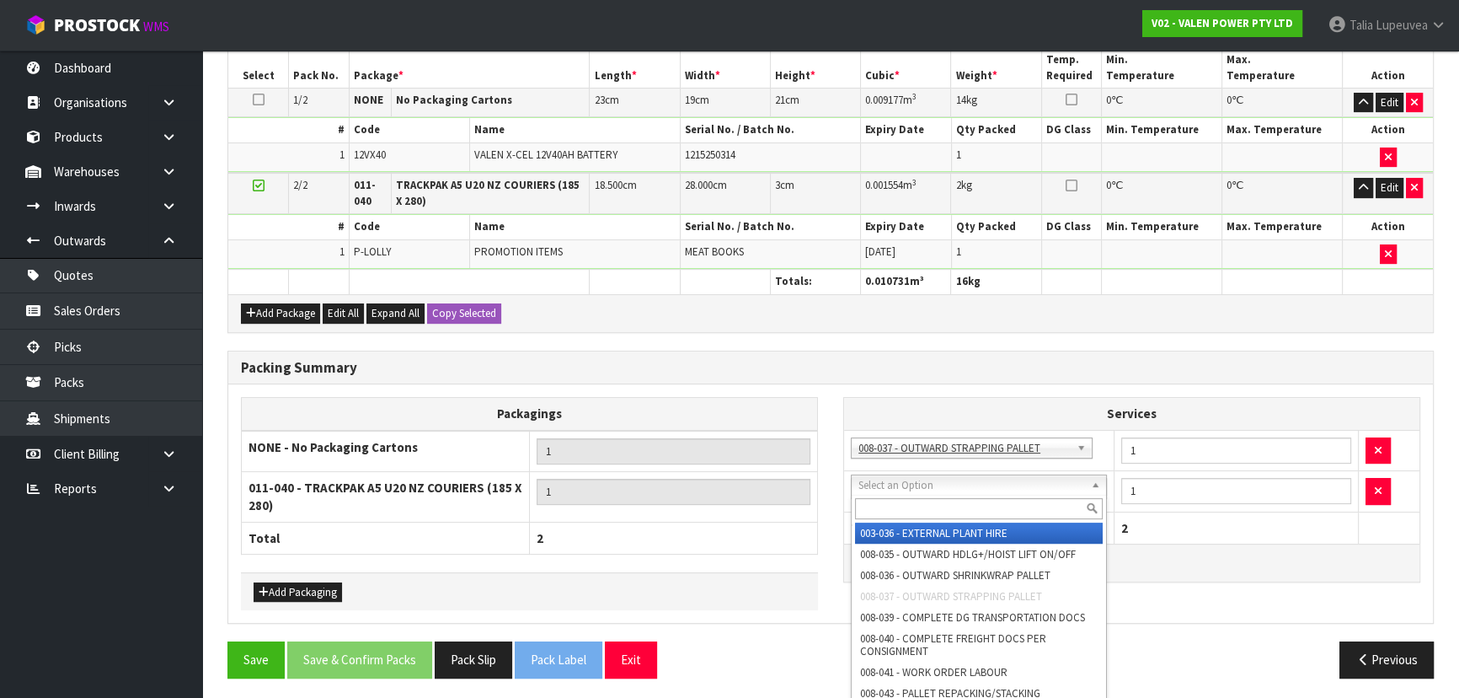
click at [1053, 511] on input "text" at bounding box center [979, 508] width 248 height 21
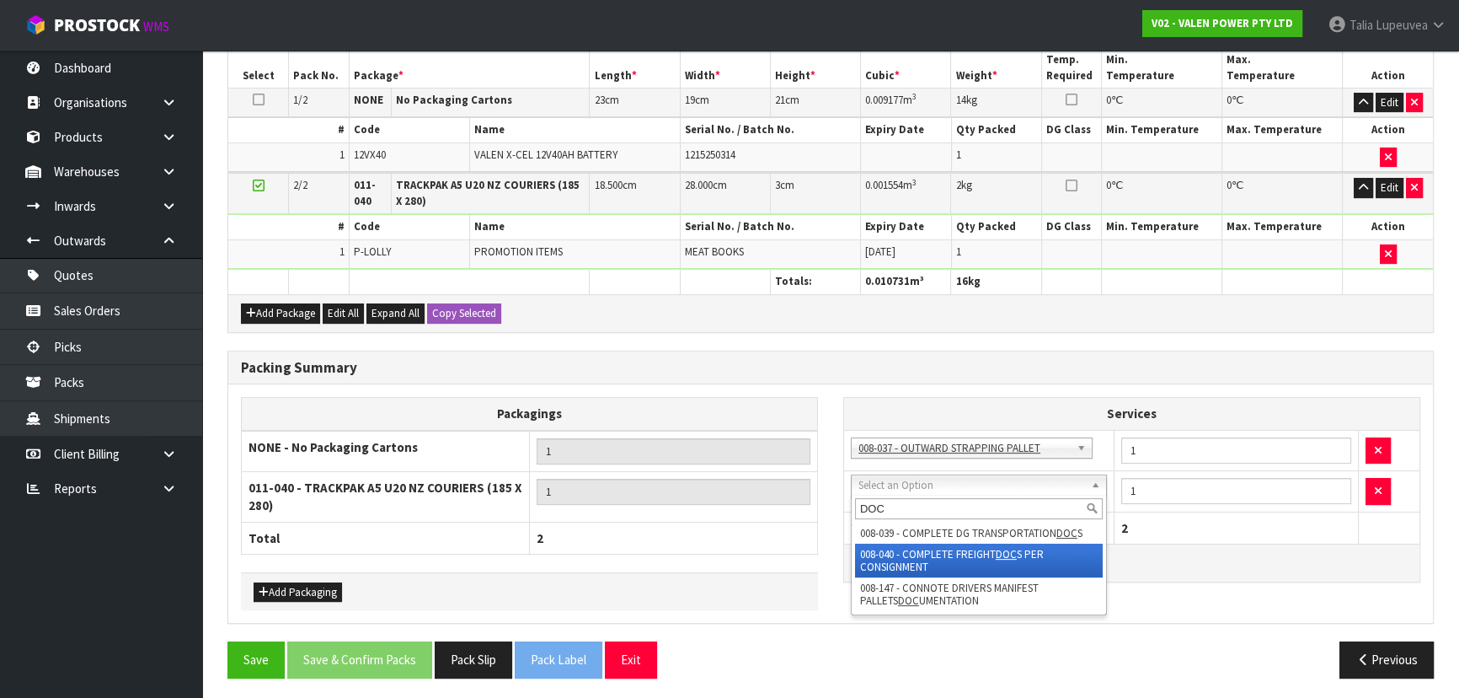
type input "DOC"
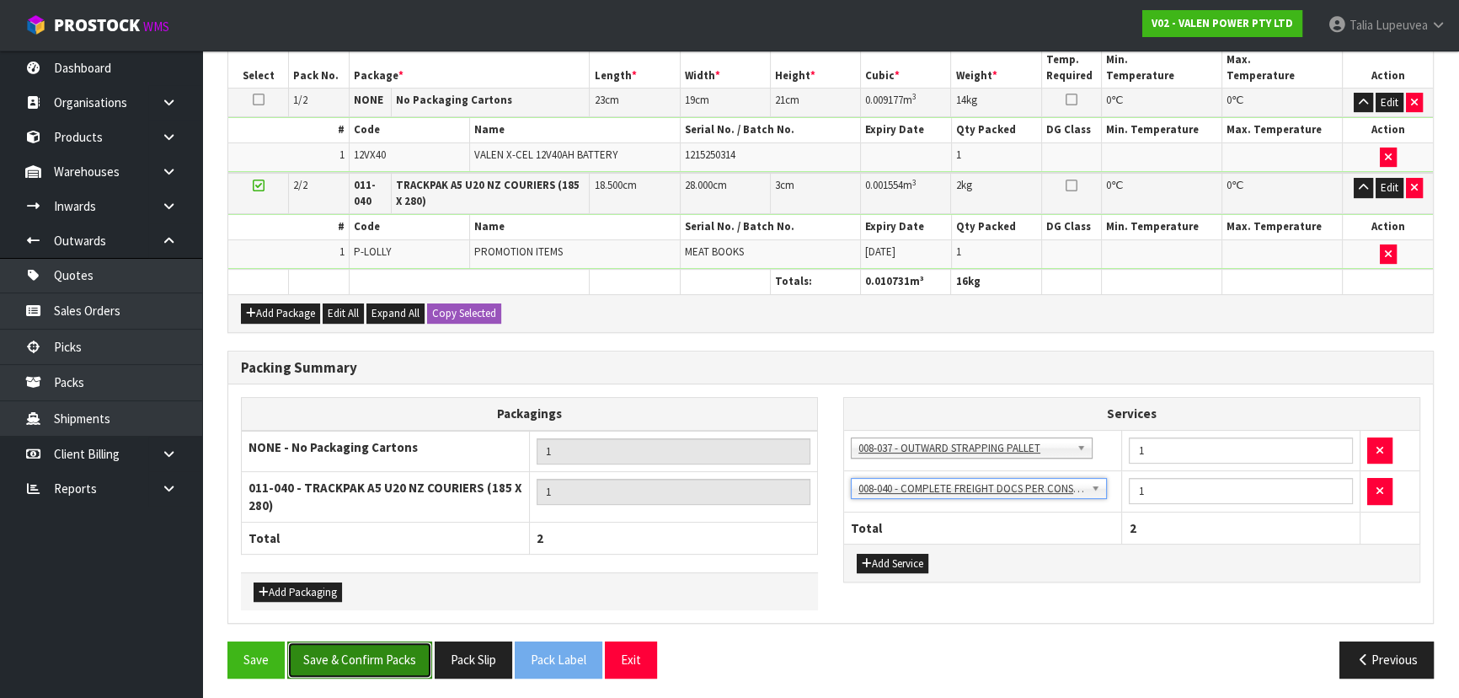
click at [424, 641] on button "Save & Confirm Packs" at bounding box center [359, 659] width 145 height 36
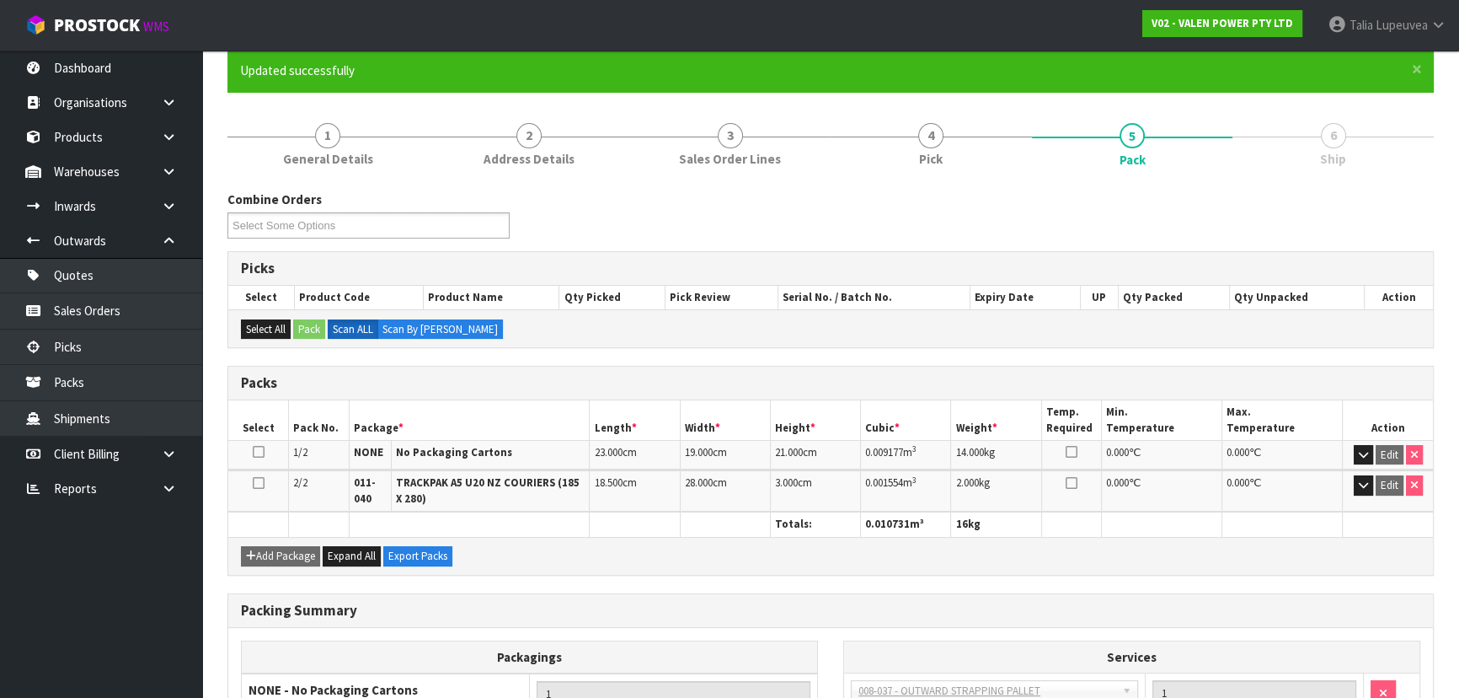
scroll to position [345, 0]
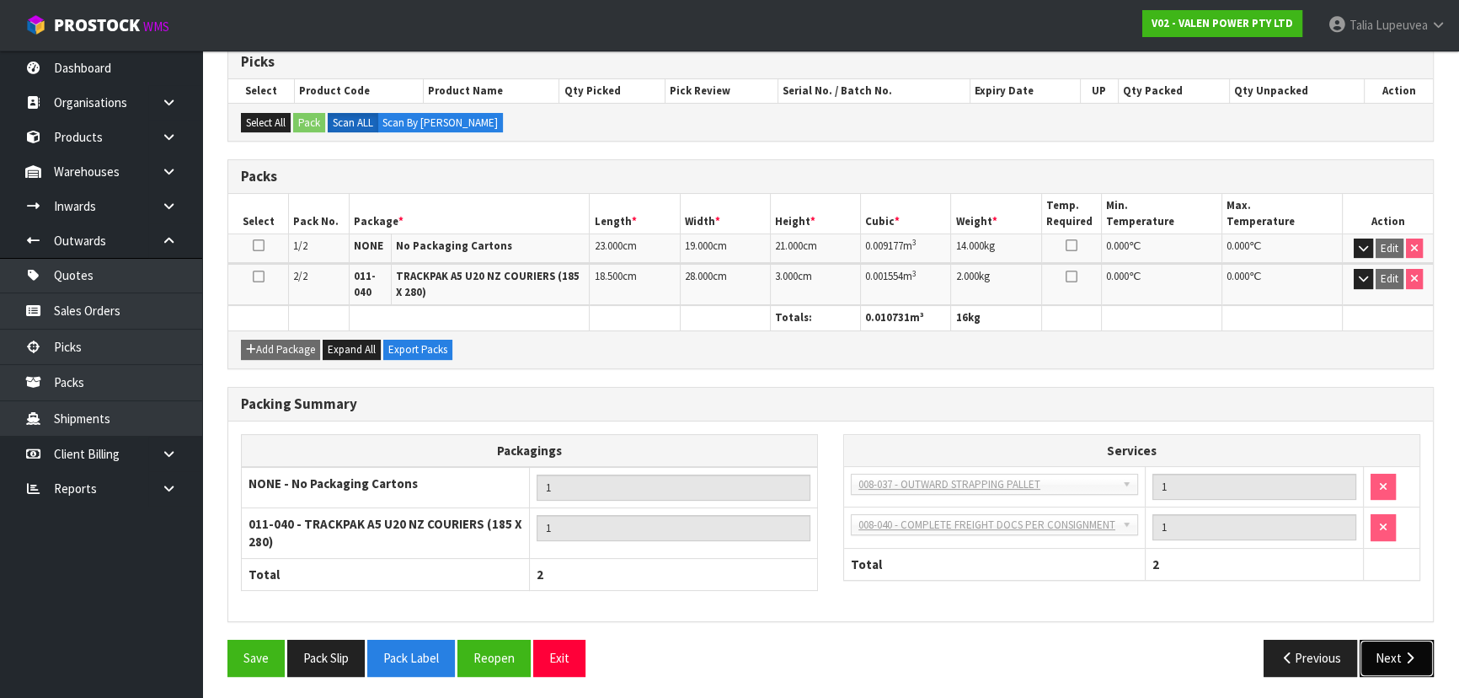
click at [1395, 657] on button "Next" at bounding box center [1397, 657] width 74 height 36
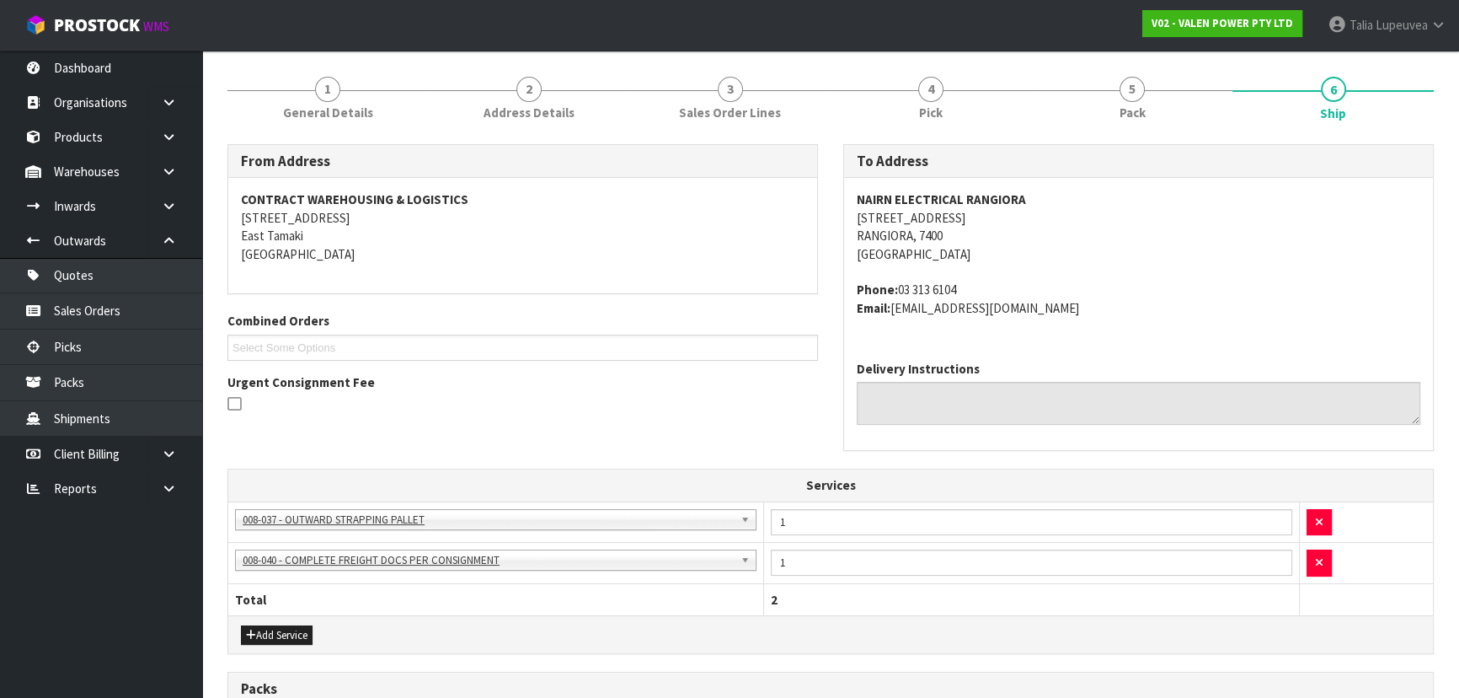
scroll to position [521, 0]
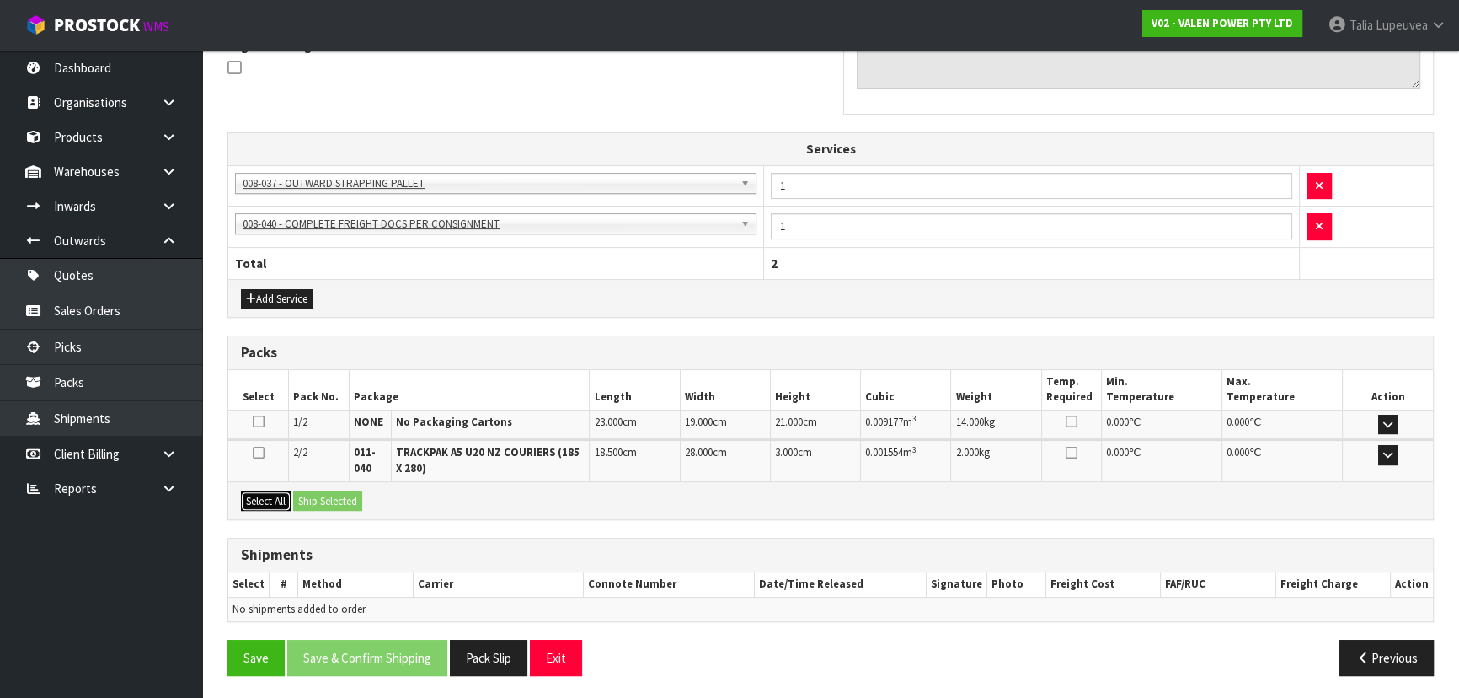
click at [268, 494] on button "Select All" at bounding box center [266, 501] width 50 height 20
click at [317, 494] on button "Ship Selected" at bounding box center [327, 501] width 69 height 20
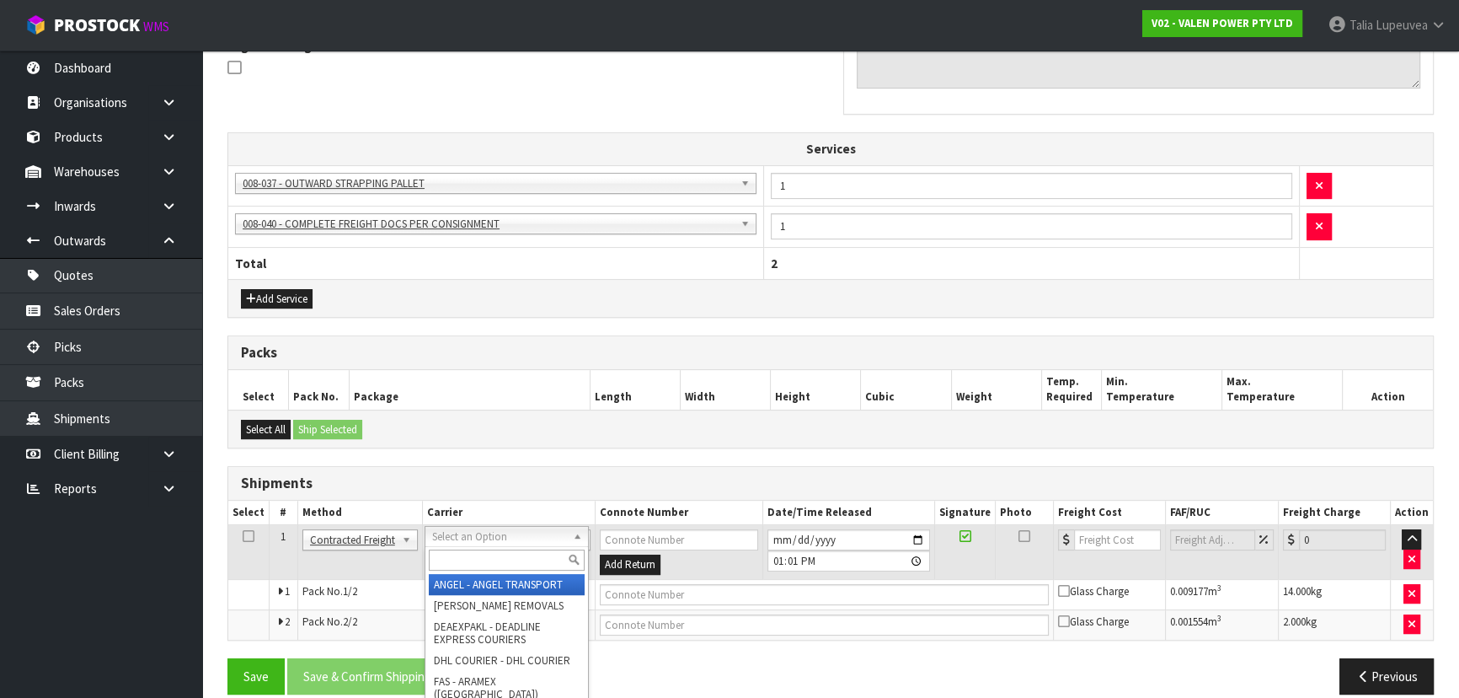
click at [514, 556] on input "text" at bounding box center [507, 559] width 156 height 21
type input "NZP"
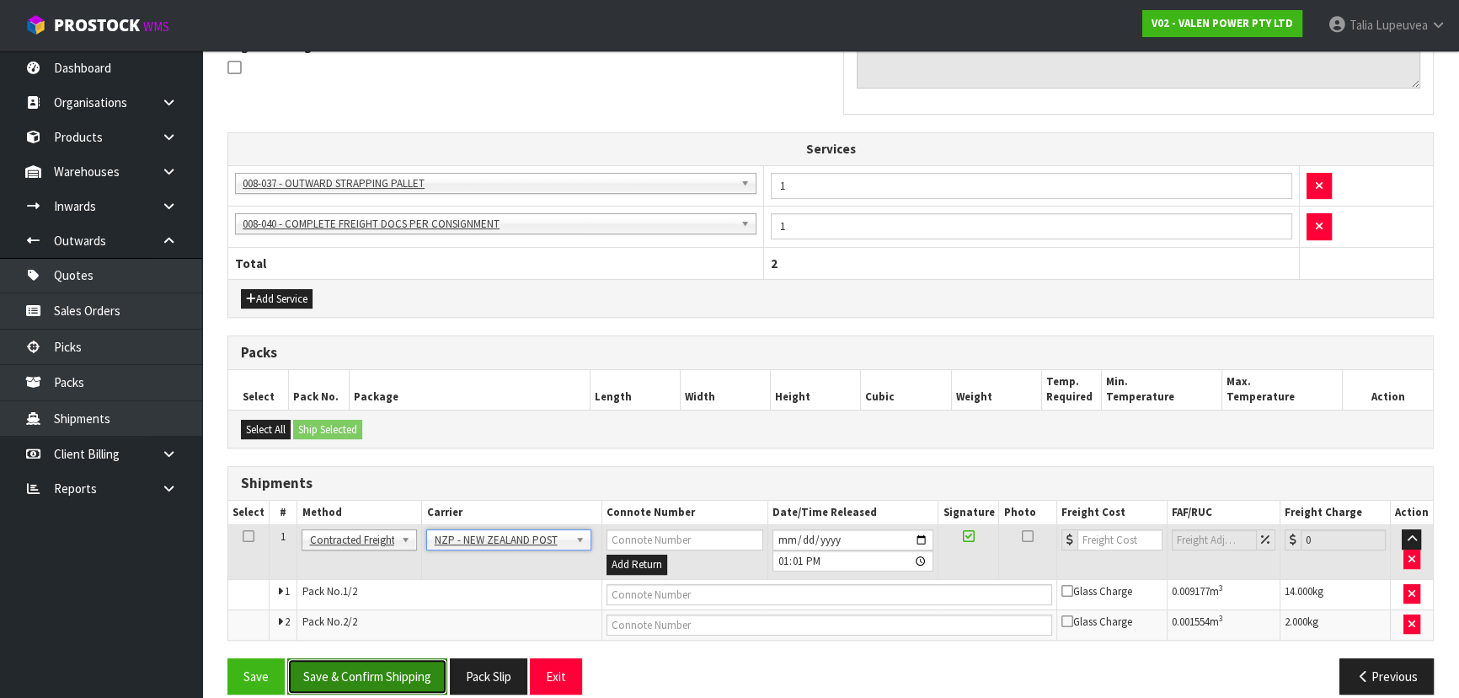
click at [367, 671] on button "Save & Confirm Shipping" at bounding box center [367, 676] width 160 height 36
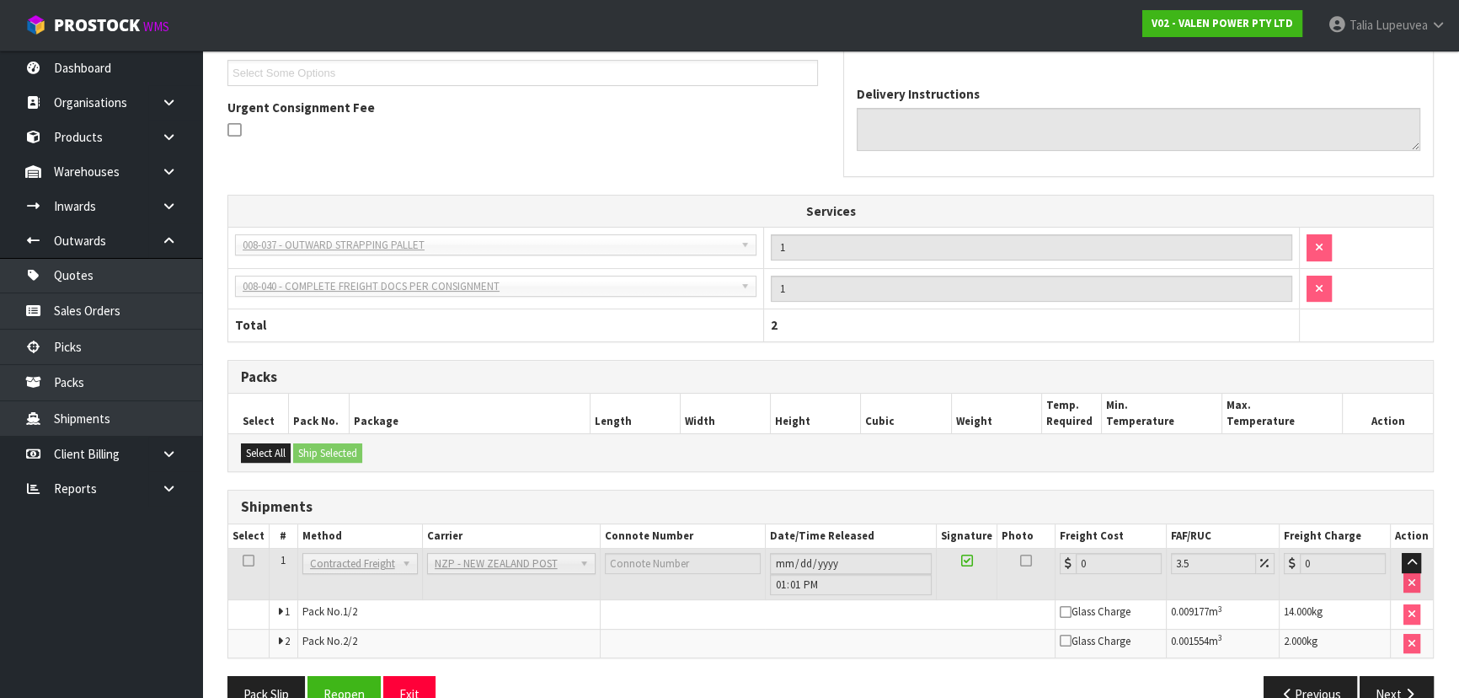
scroll to position [514, 0]
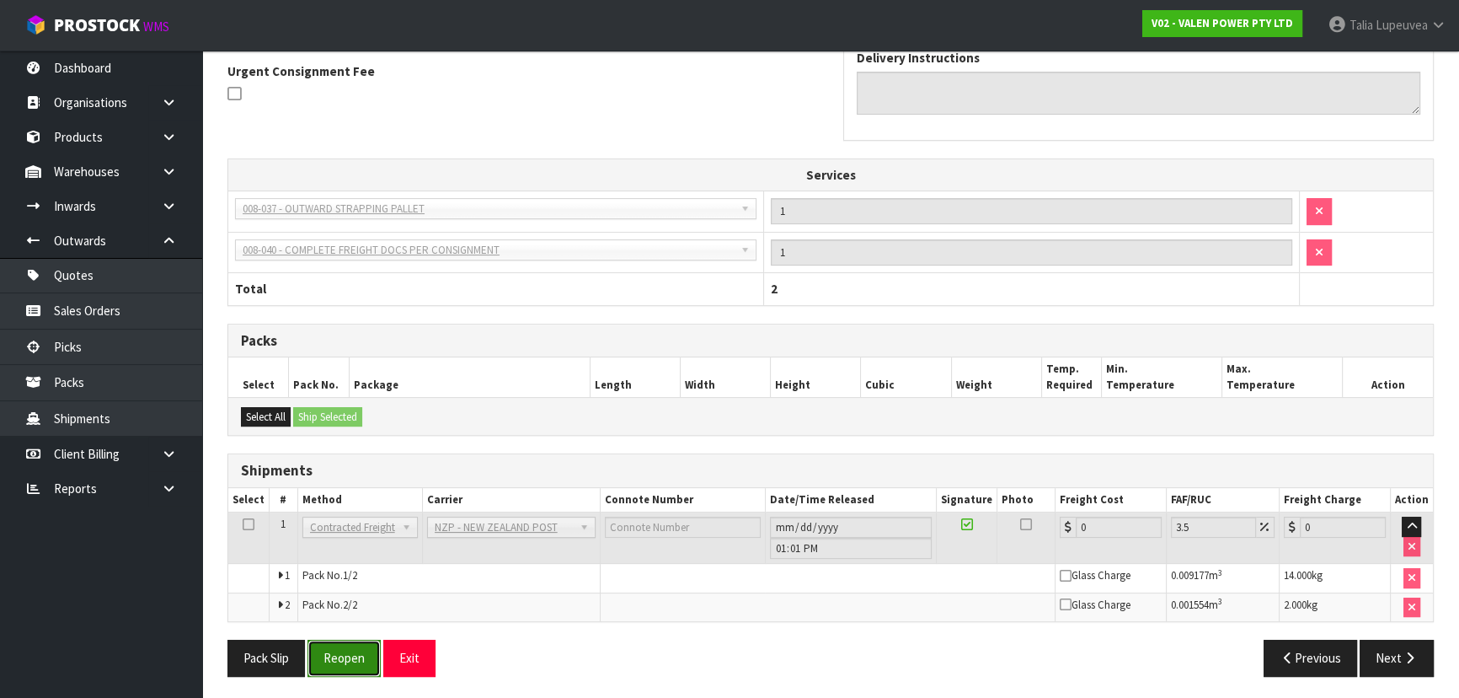
click at [361, 655] on button "Reopen" at bounding box center [344, 657] width 73 height 36
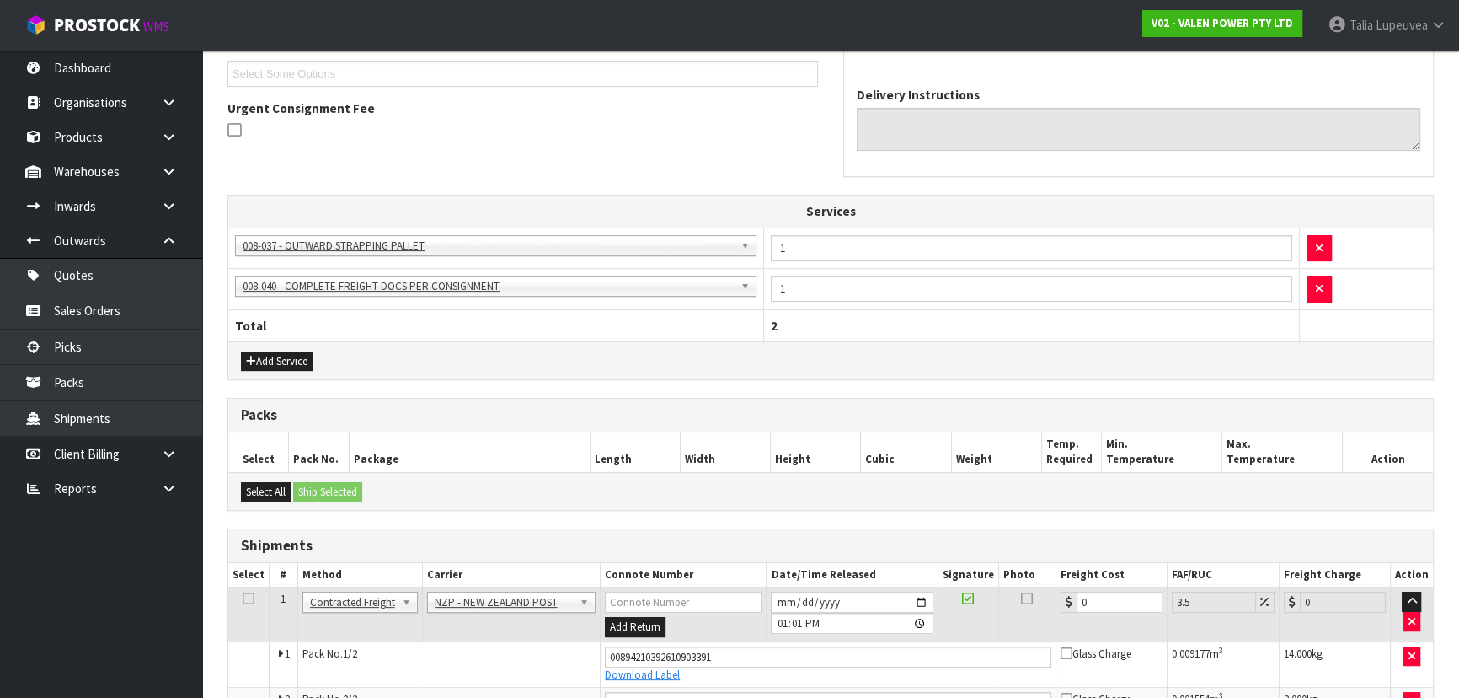
scroll to position [555, 0]
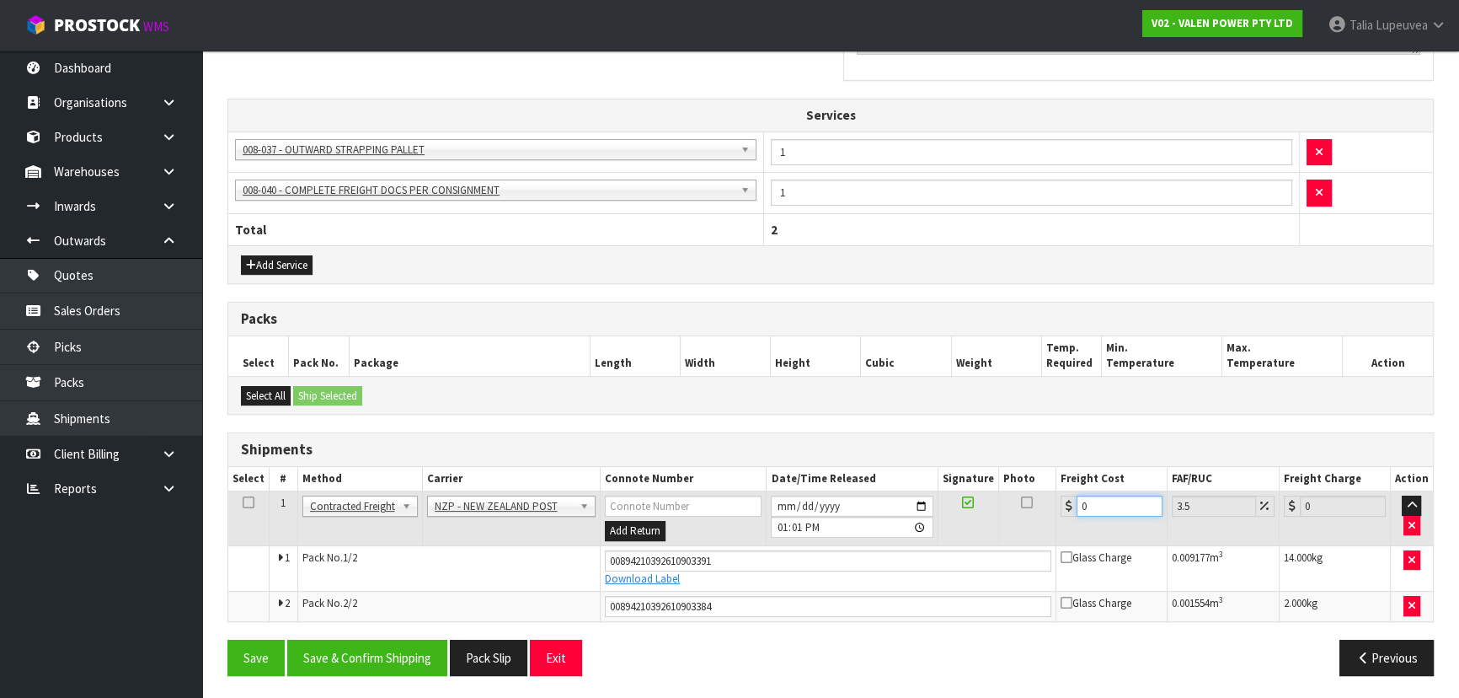
drag, startPoint x: 1099, startPoint y: 505, endPoint x: 1028, endPoint y: 538, distance: 78.8
click at [1028, 538] on tr "1 Client Local Pickup Customer Local Pickup Company Freight Contracted Freight …" at bounding box center [830, 518] width 1205 height 55
type input "1"
type input "1.03"
type input "19"
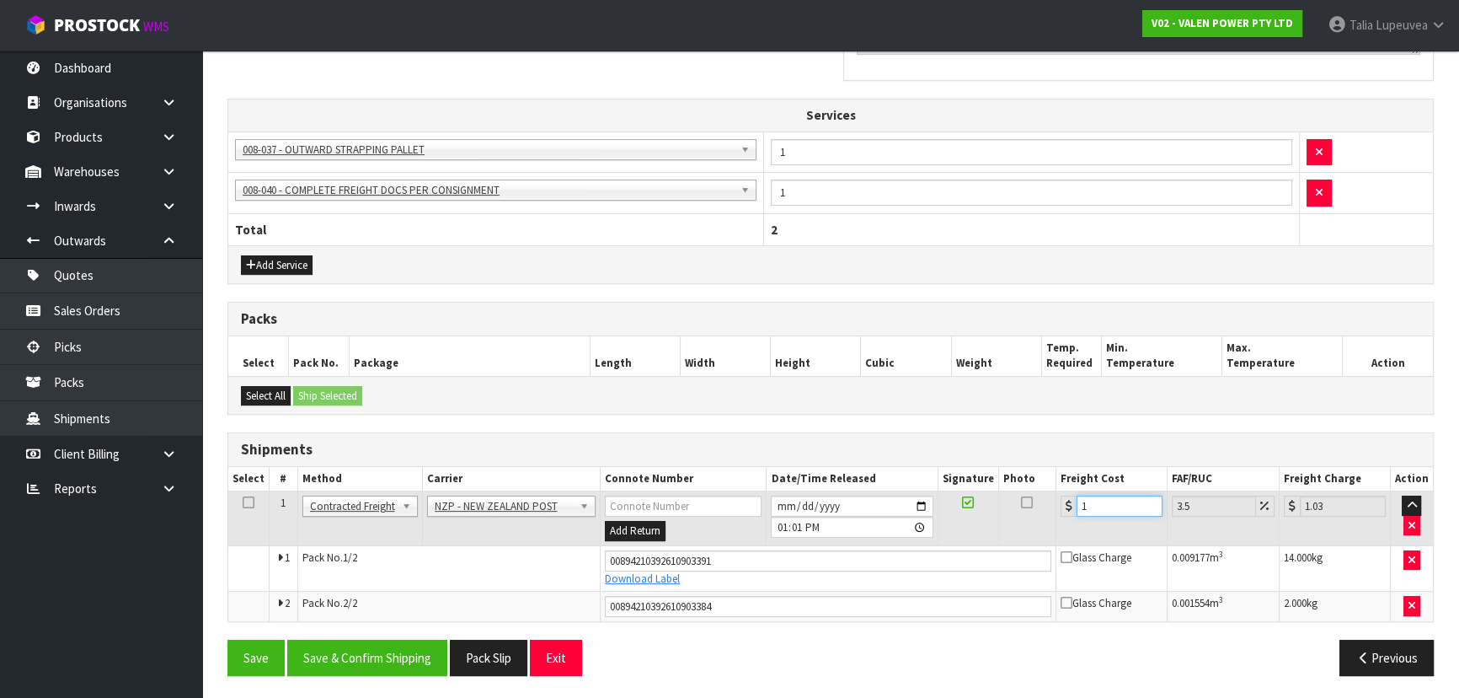
type input "19.66"
type input "1"
type input "1.03"
type input "0"
type input "2"
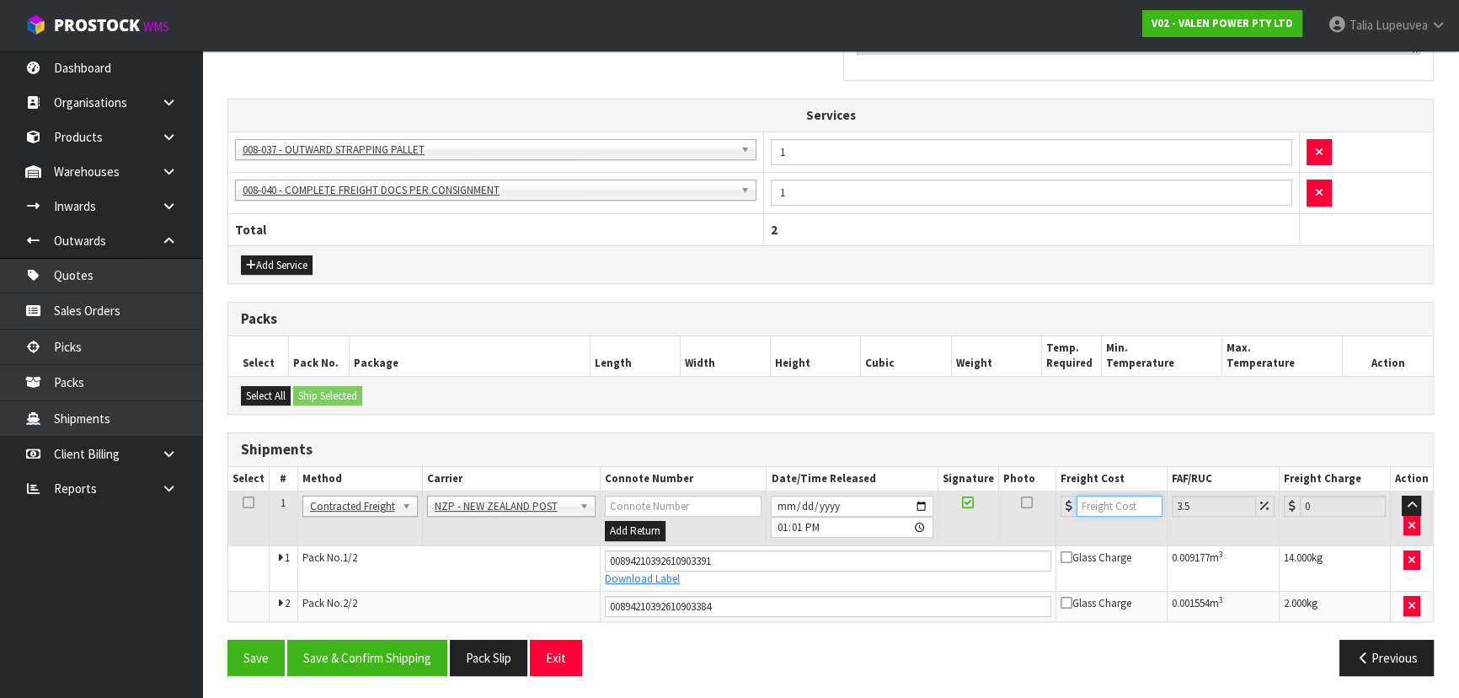
type input "2.07"
type input "29"
type input "30.01"
type input "29.8"
type input "30.84"
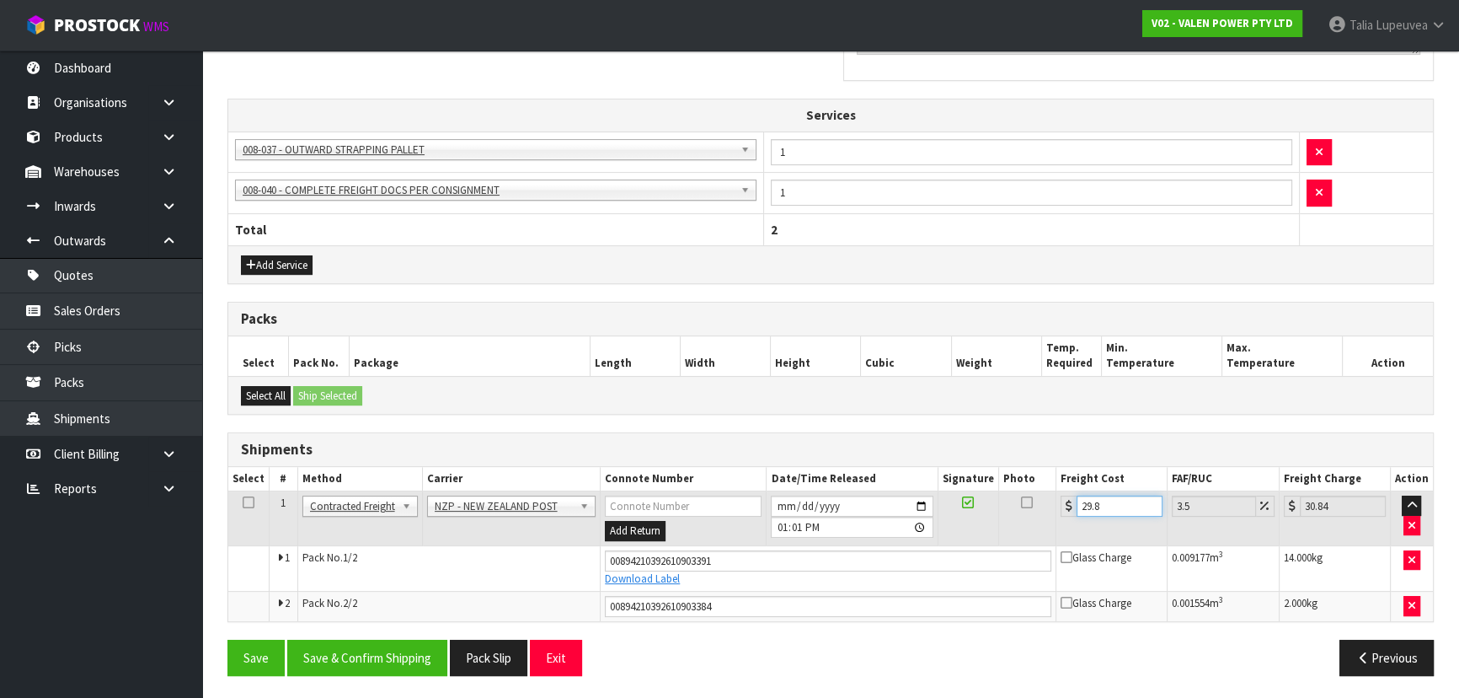
type input "29.89"
type input "30.94"
type input "29.89"
click at [398, 650] on button "Save & Confirm Shipping" at bounding box center [367, 657] width 160 height 36
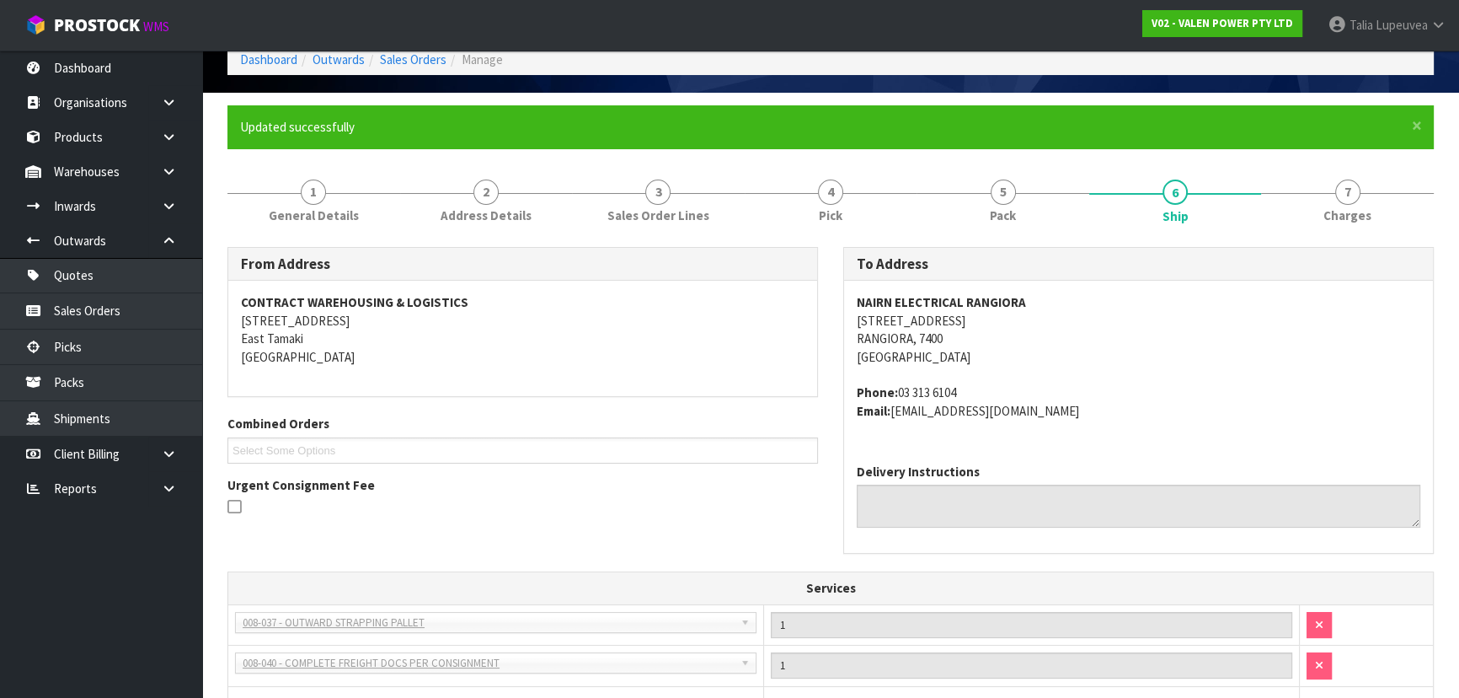
scroll to position [0, 0]
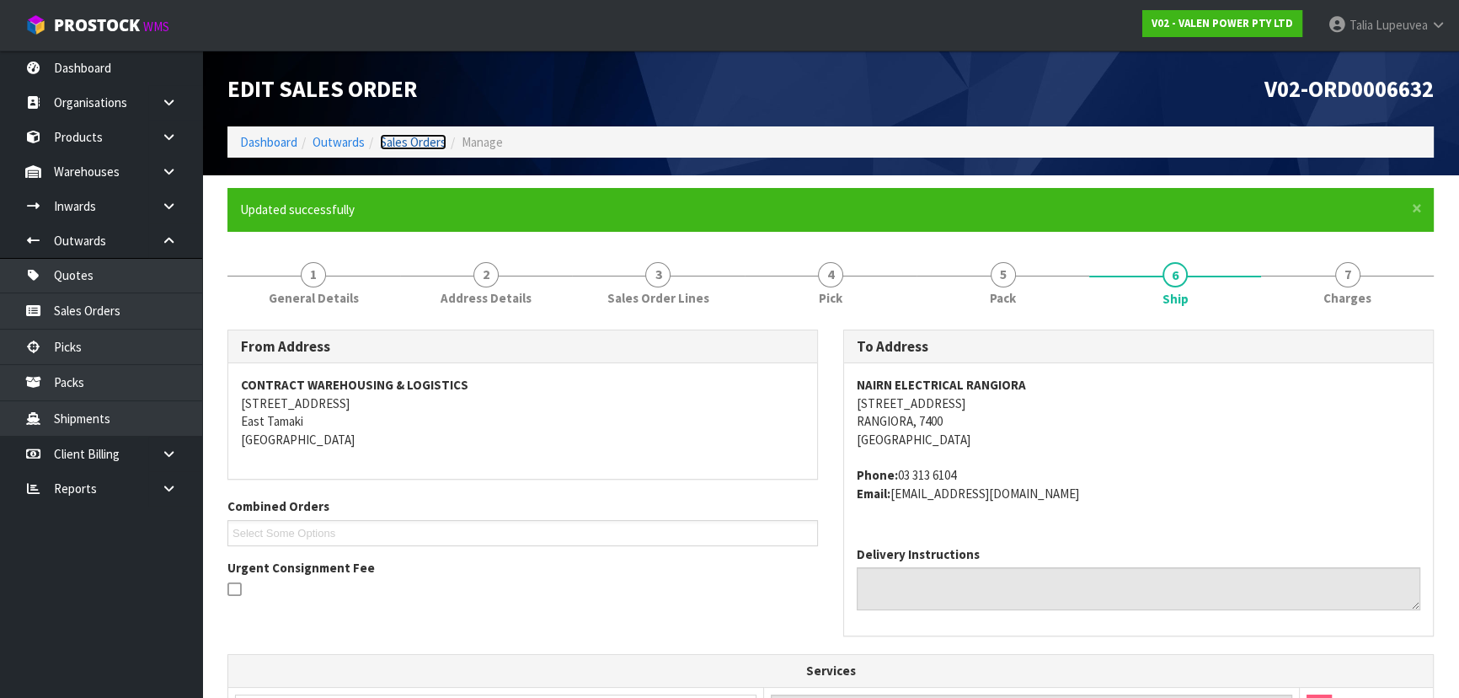
click at [417, 137] on link "Sales Orders" at bounding box center [413, 142] width 67 height 16
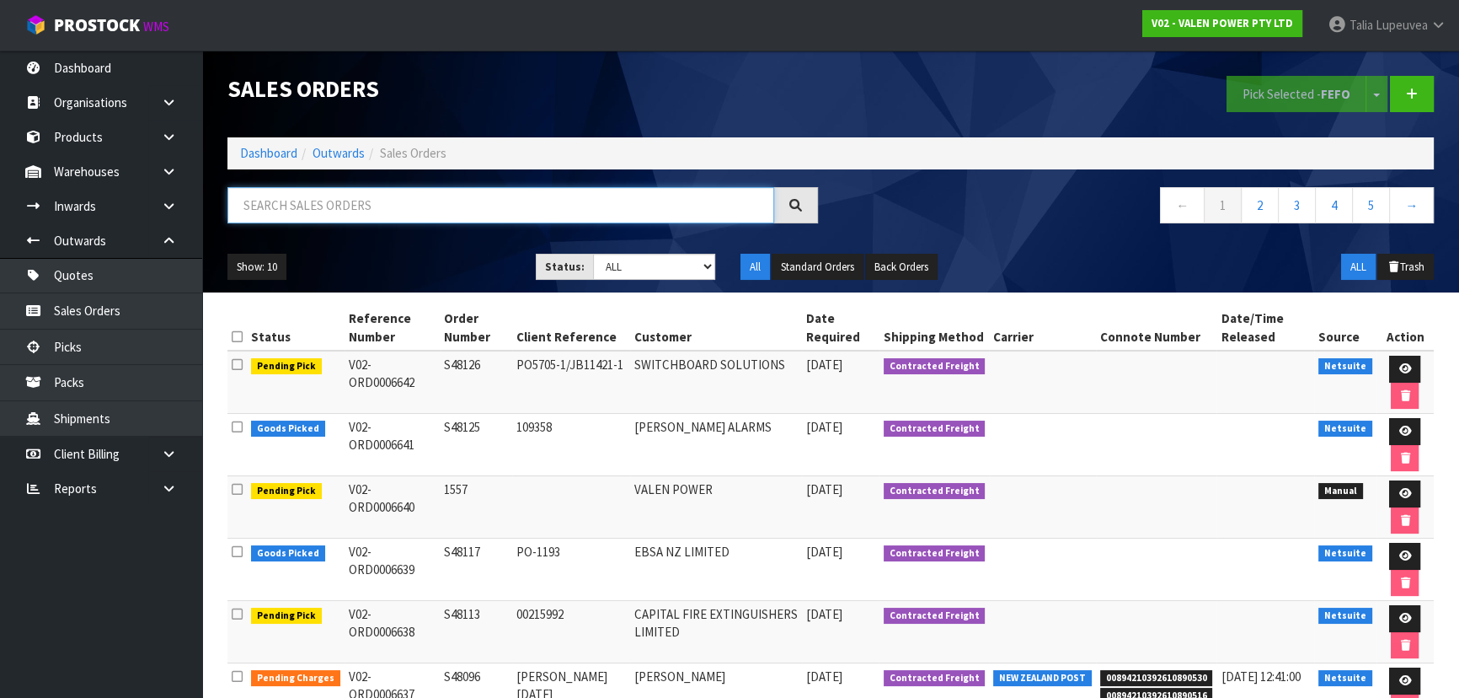
click at [514, 213] on input "text" at bounding box center [500, 205] width 547 height 36
type input "JOB-0417656"
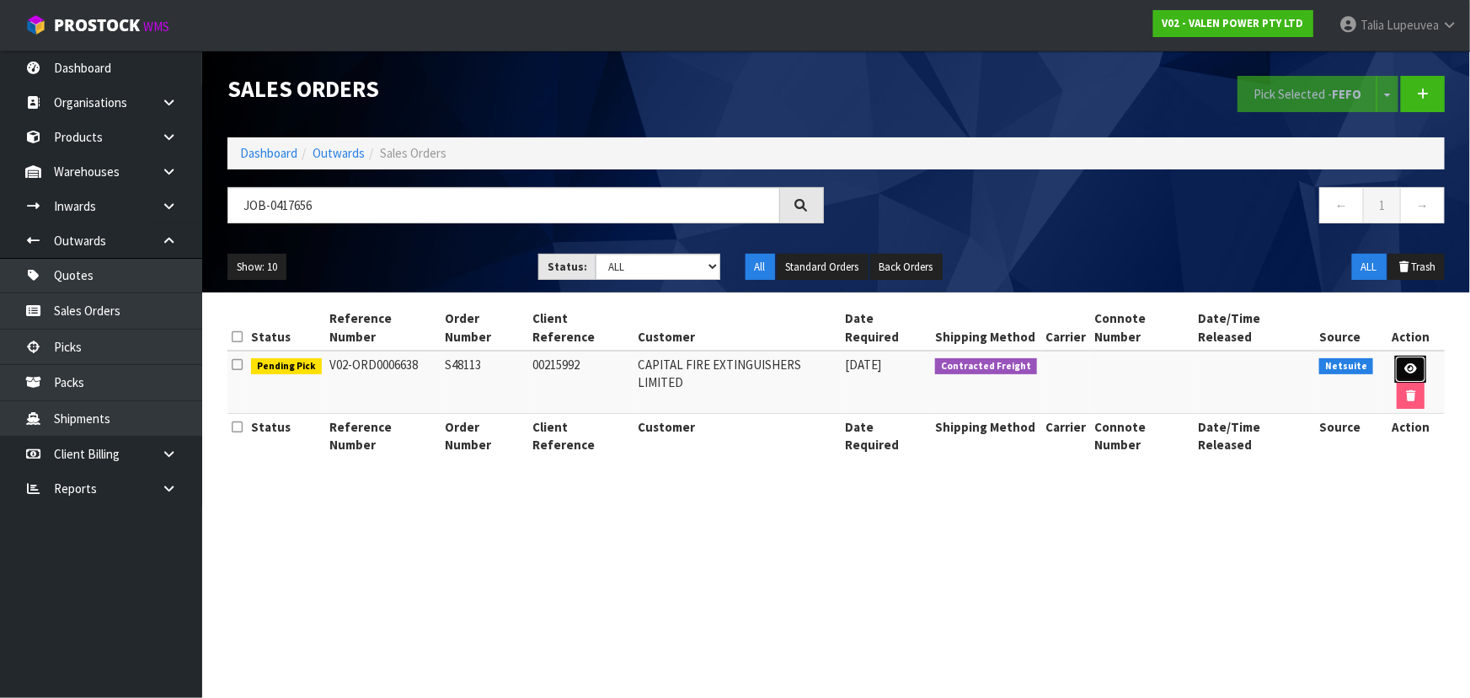
click at [1404, 363] on icon at bounding box center [1410, 368] width 13 height 11
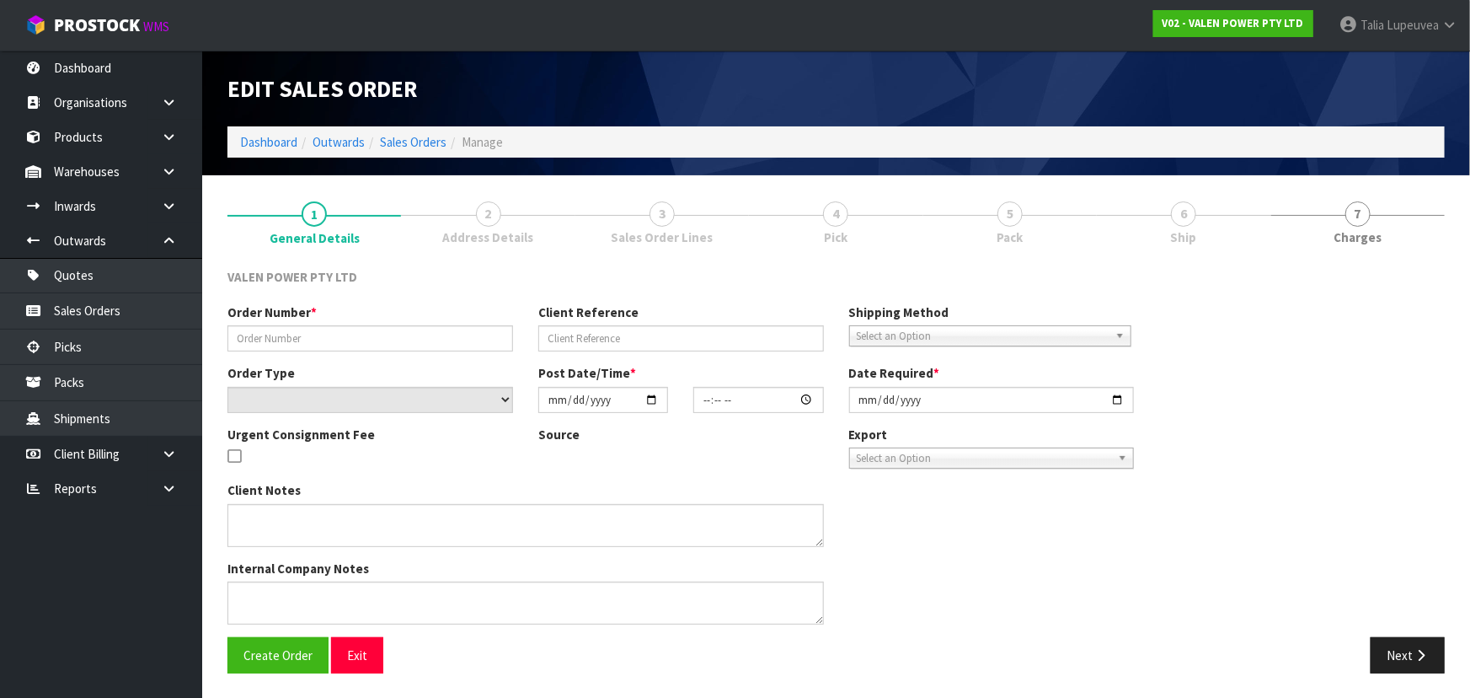
type input "S48113"
type input "00215992"
select select "number:0"
type input "[DATE]"
type input "12:15:10.000"
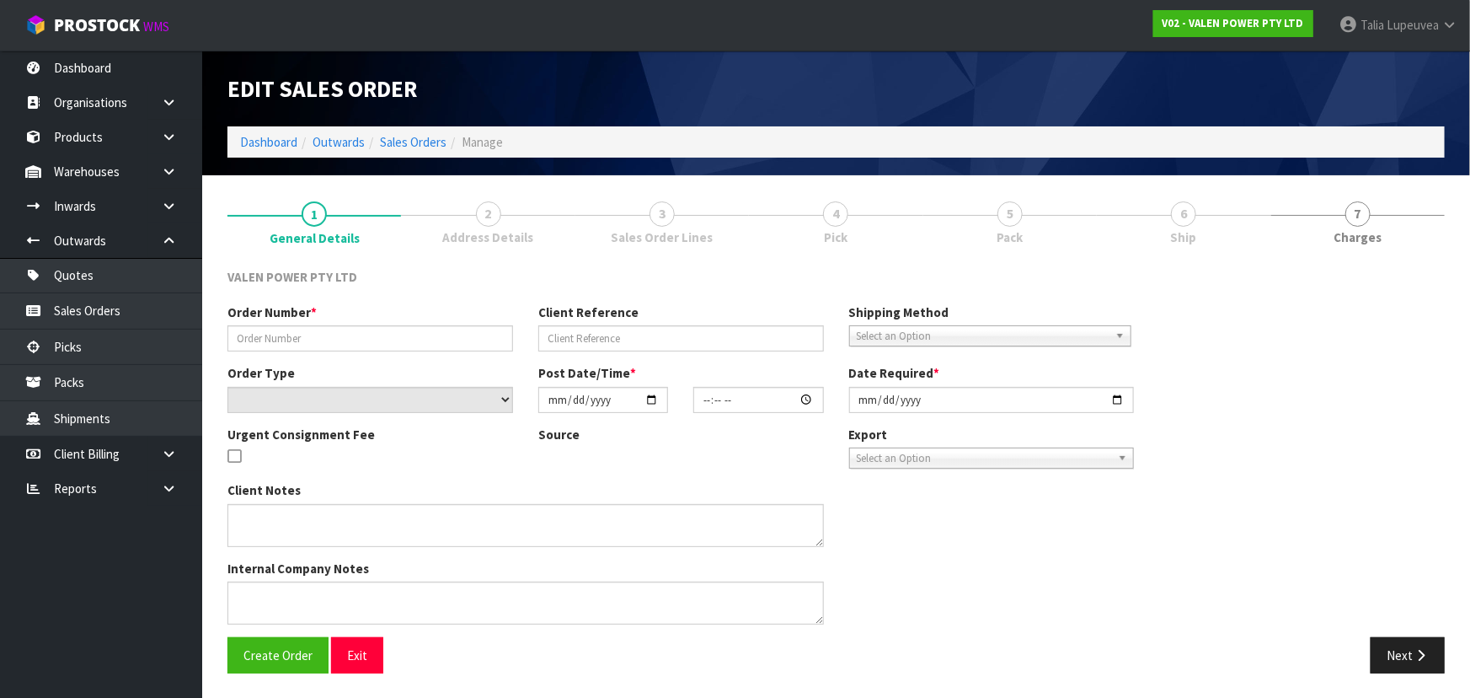
type input "[DATE]"
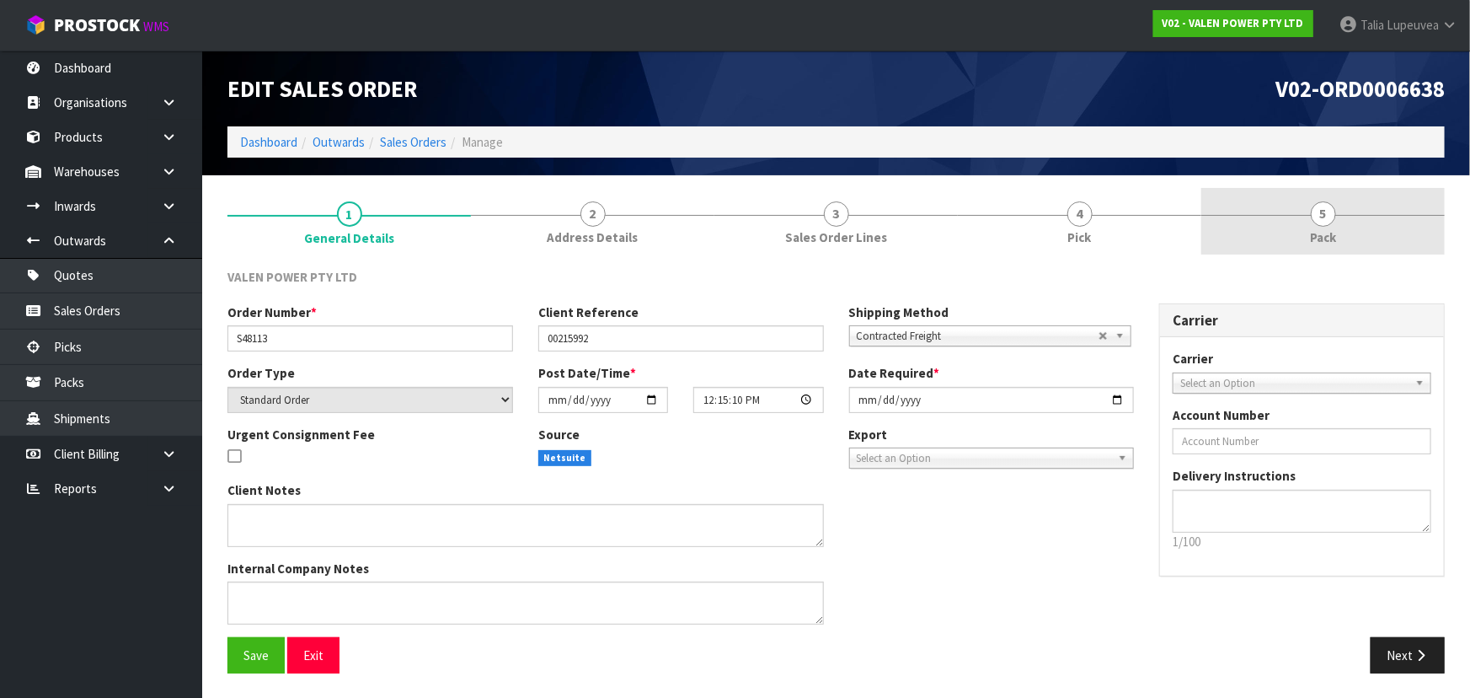
click at [1232, 238] on link "5 Pack" at bounding box center [1322, 221] width 243 height 67
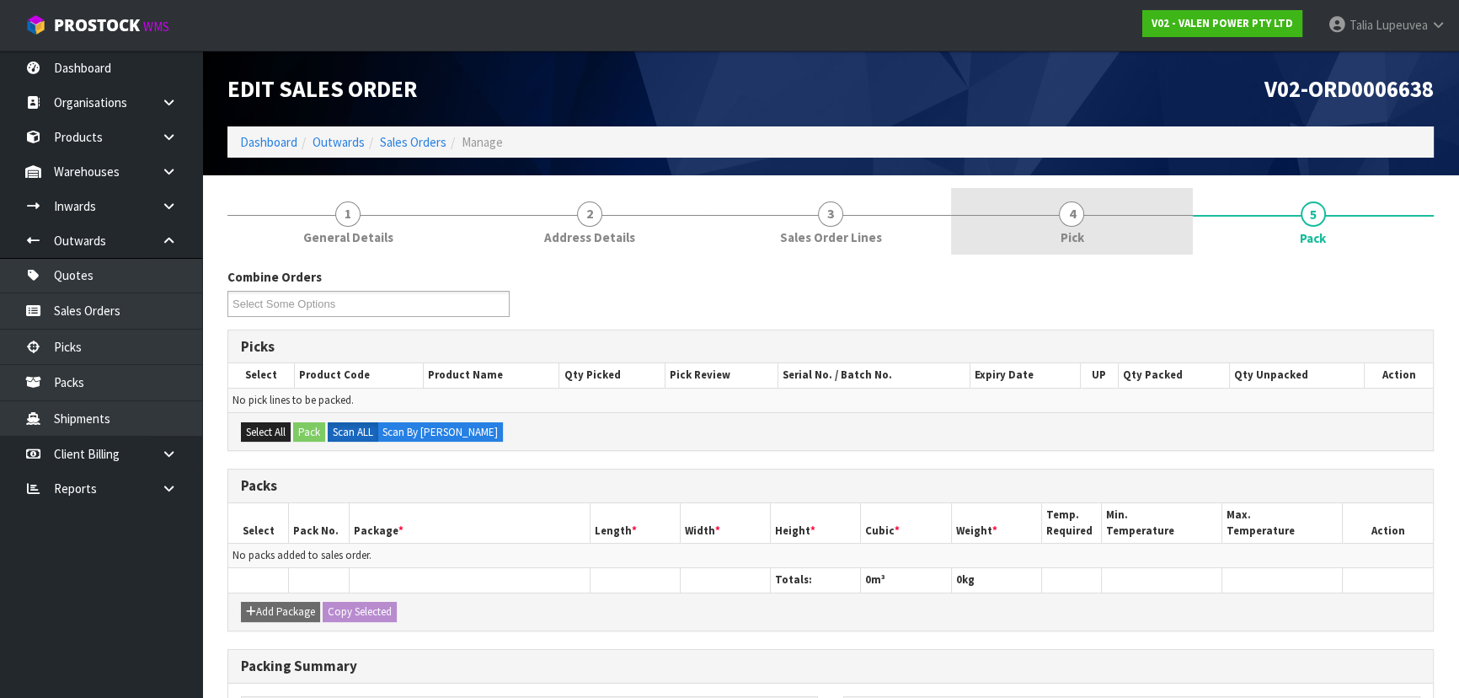
click at [1041, 230] on link "4 Pick" at bounding box center [1071, 221] width 241 height 67
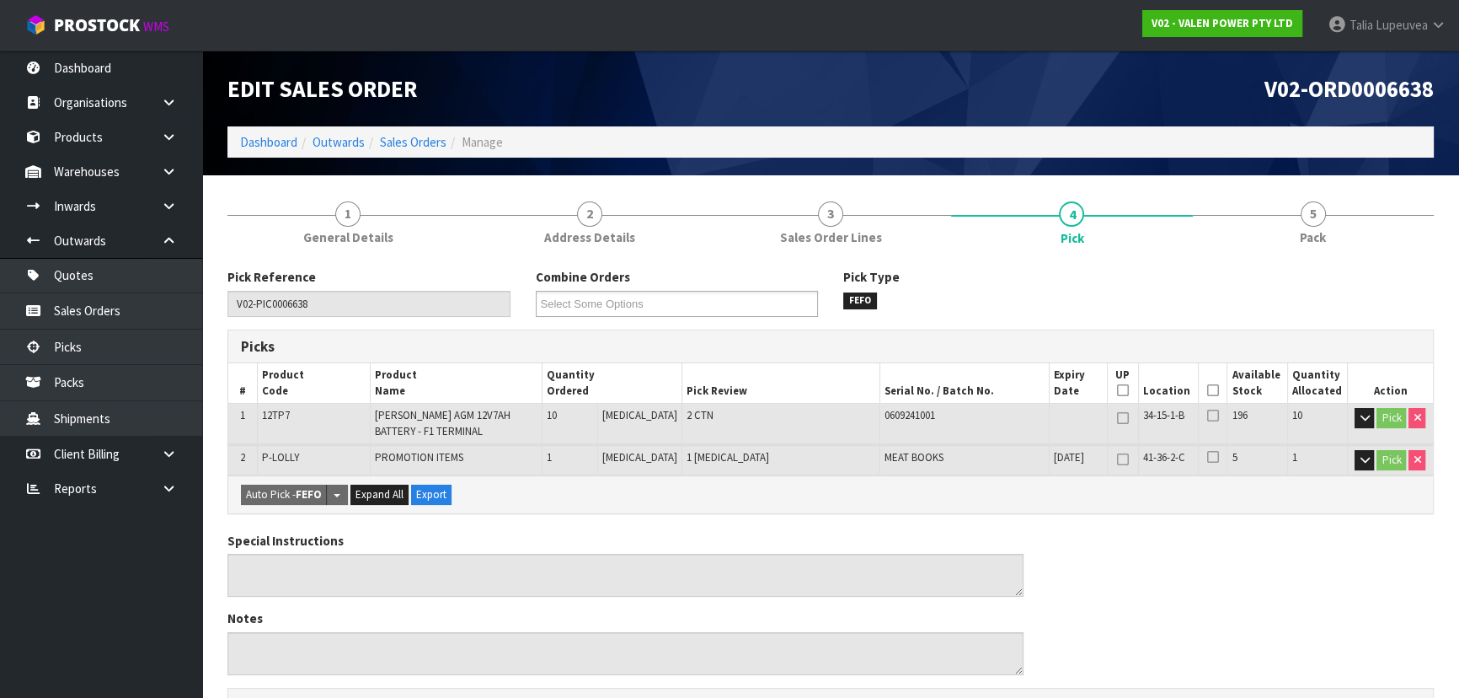
click at [1207, 390] on icon at bounding box center [1213, 390] width 12 height 1
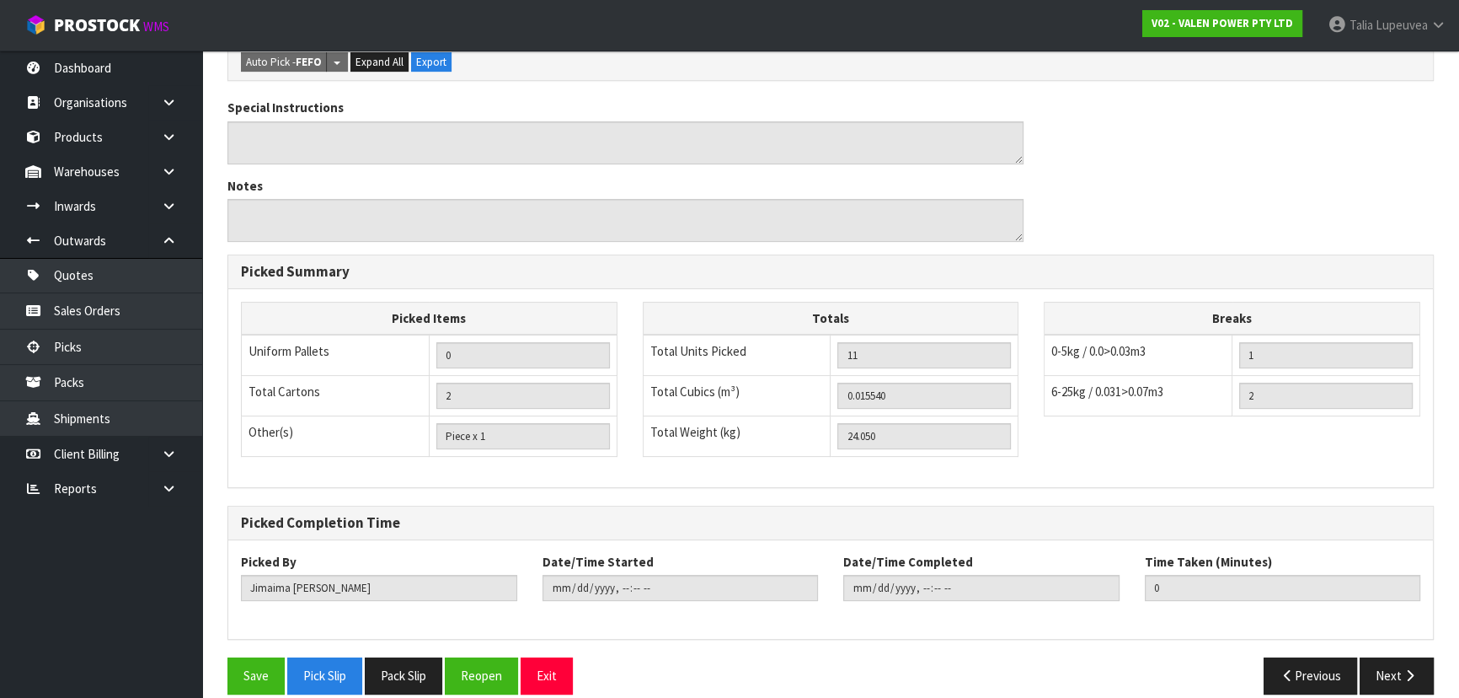
scroll to position [512, 0]
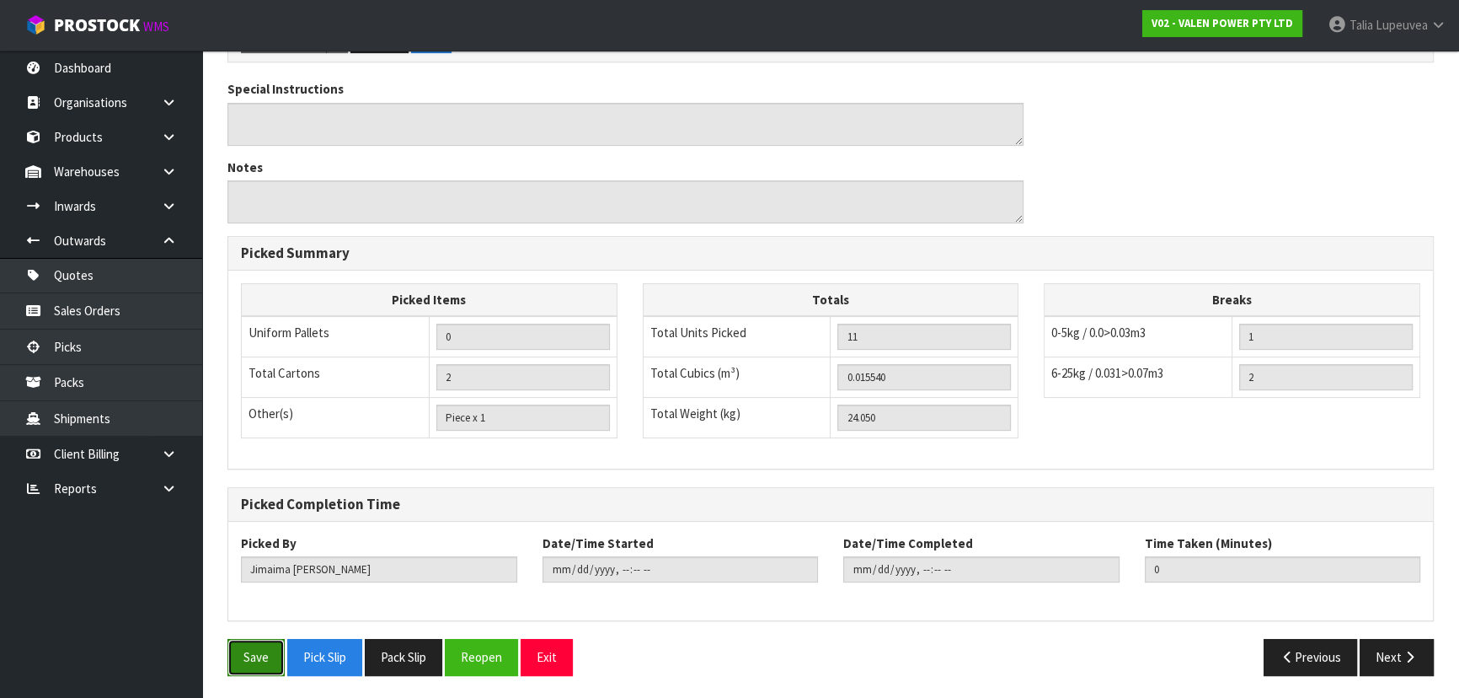
click at [244, 648] on button "Save" at bounding box center [255, 657] width 57 height 36
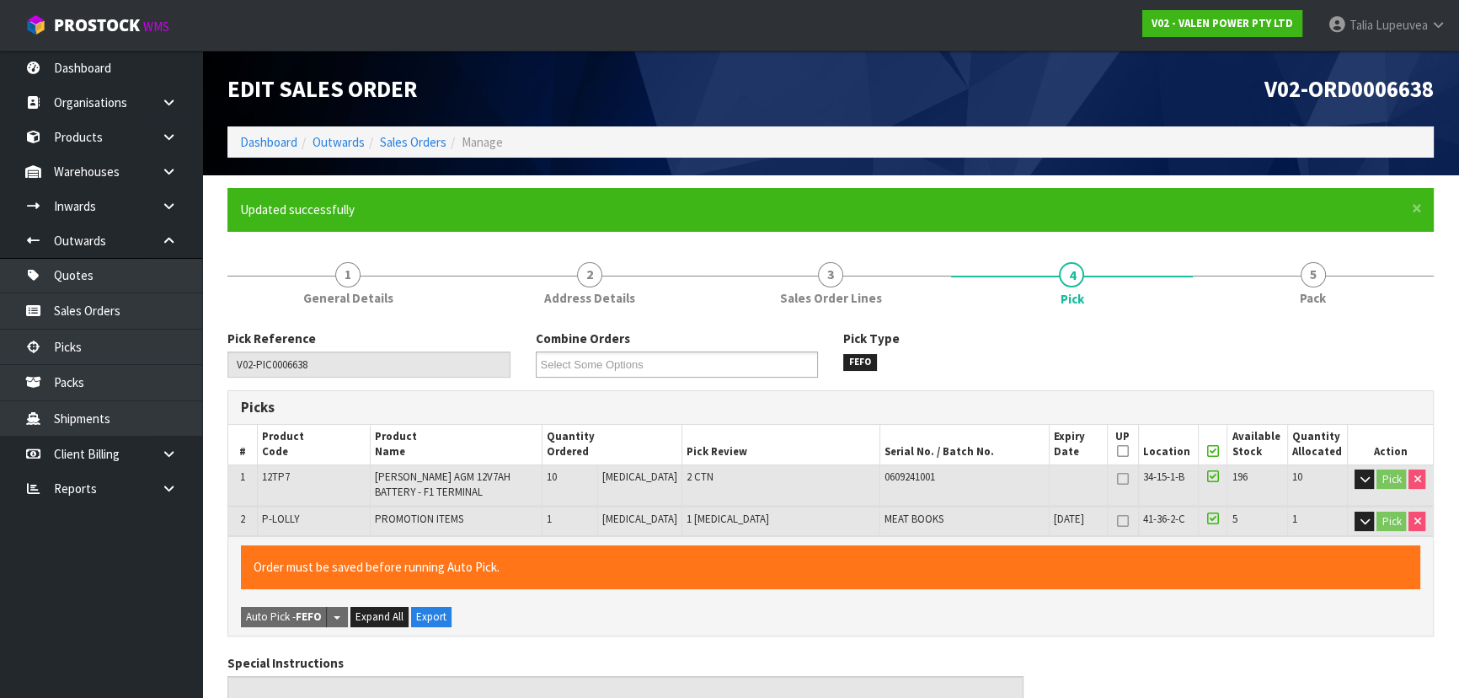
type input "[PERSON_NAME]"
type input "[DATE]T13:12:29"
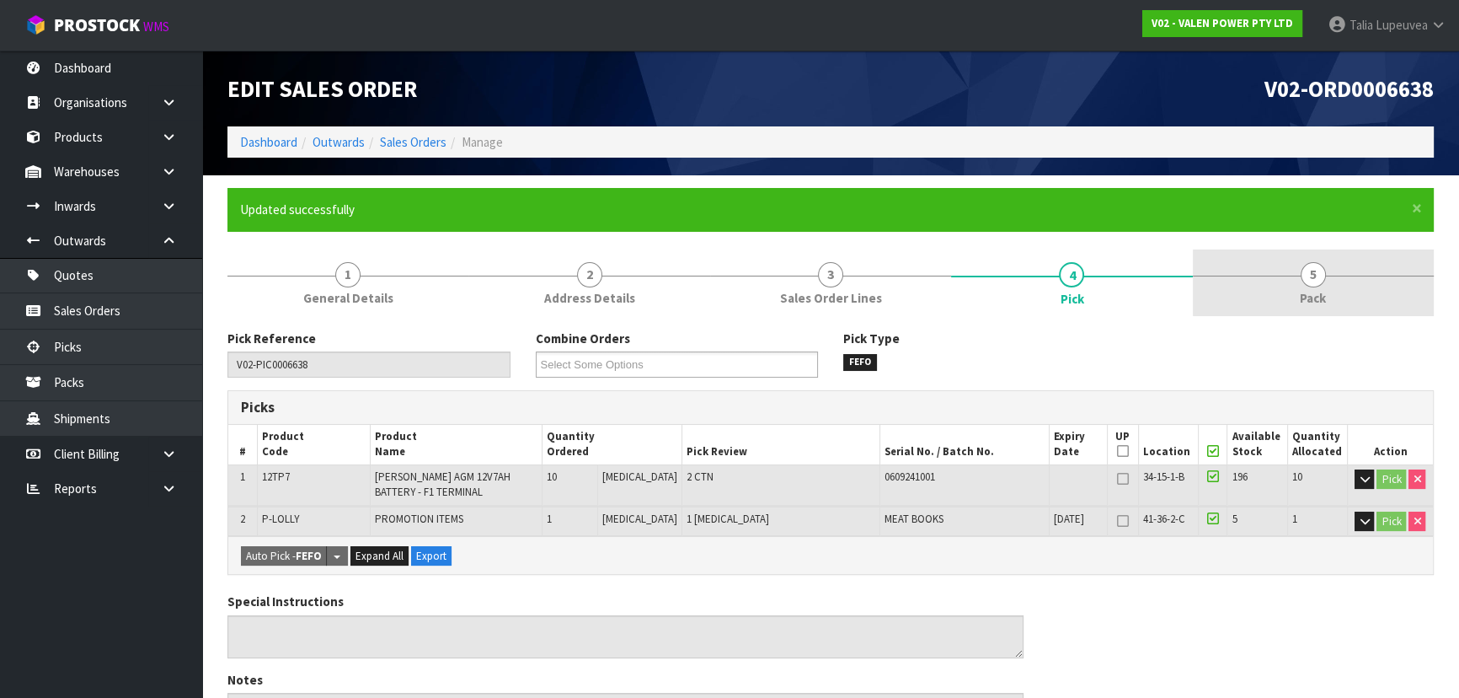
click at [1357, 286] on link "5 Pack" at bounding box center [1313, 282] width 241 height 67
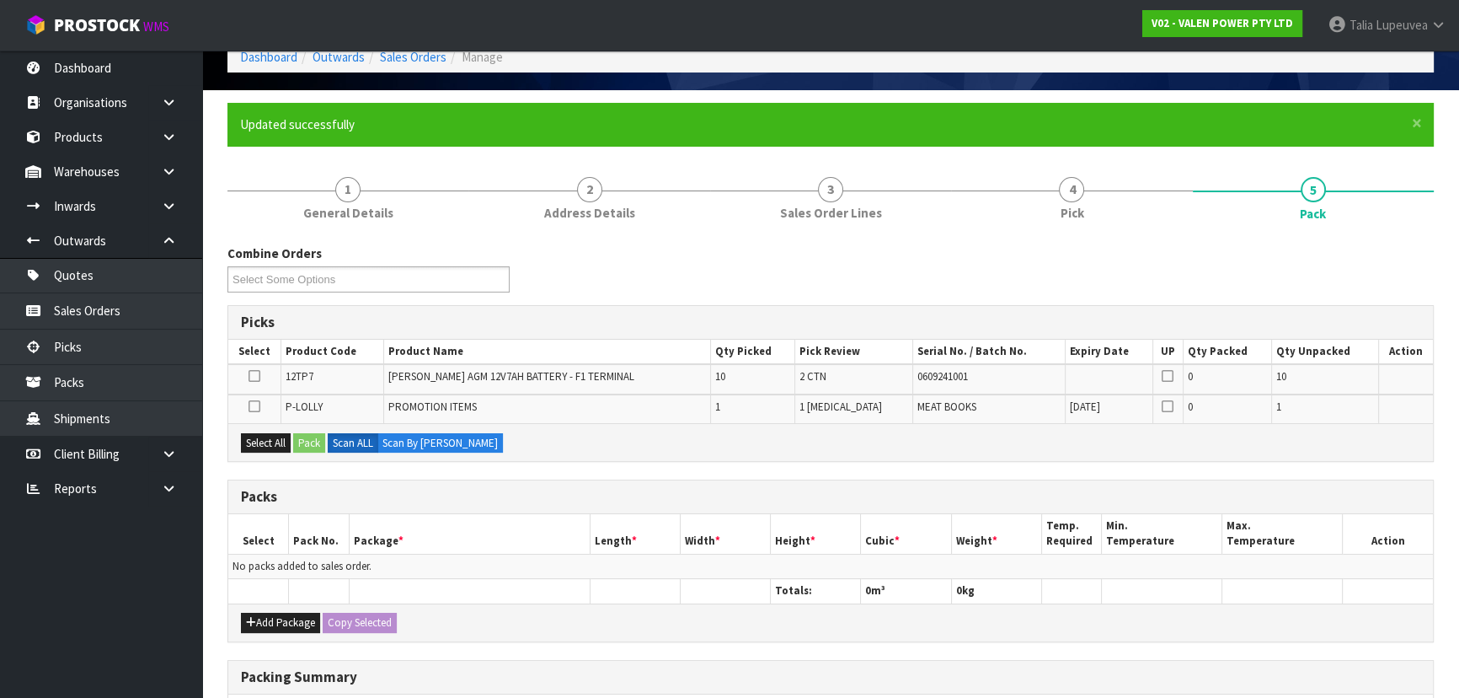
scroll to position [229, 0]
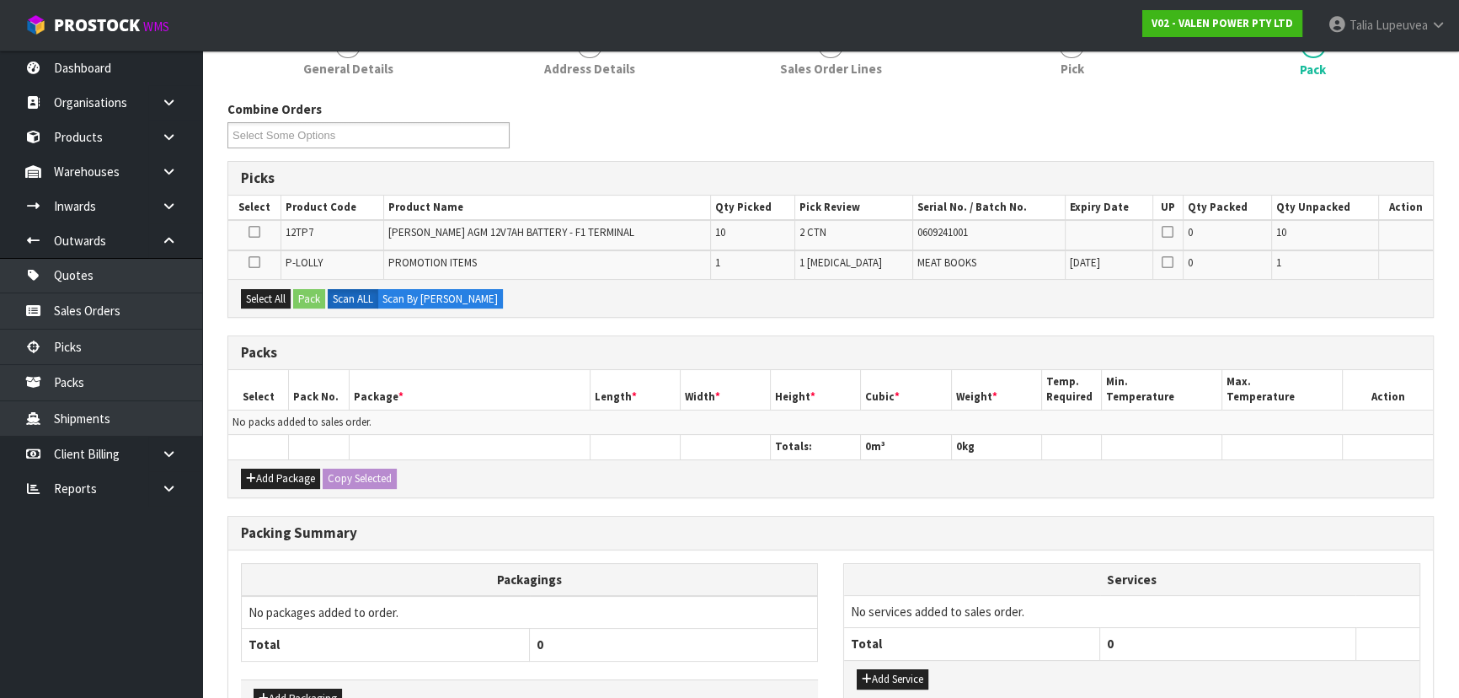
click at [291, 460] on div "Add Package Copy Selected" at bounding box center [830, 478] width 1205 height 38
click at [286, 479] on button "Add Package" at bounding box center [280, 478] width 79 height 20
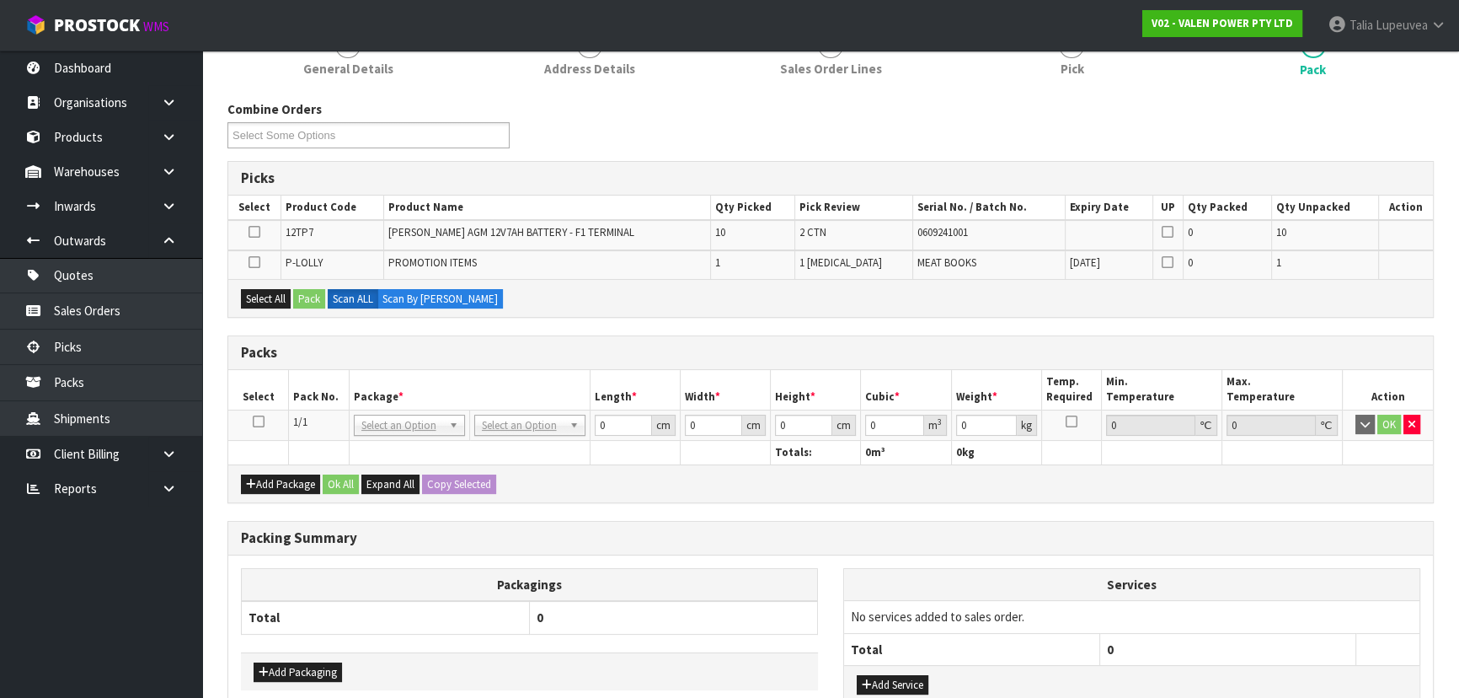
click at [266, 414] on td at bounding box center [258, 424] width 61 height 30
click at [254, 422] on icon at bounding box center [259, 421] width 12 height 1
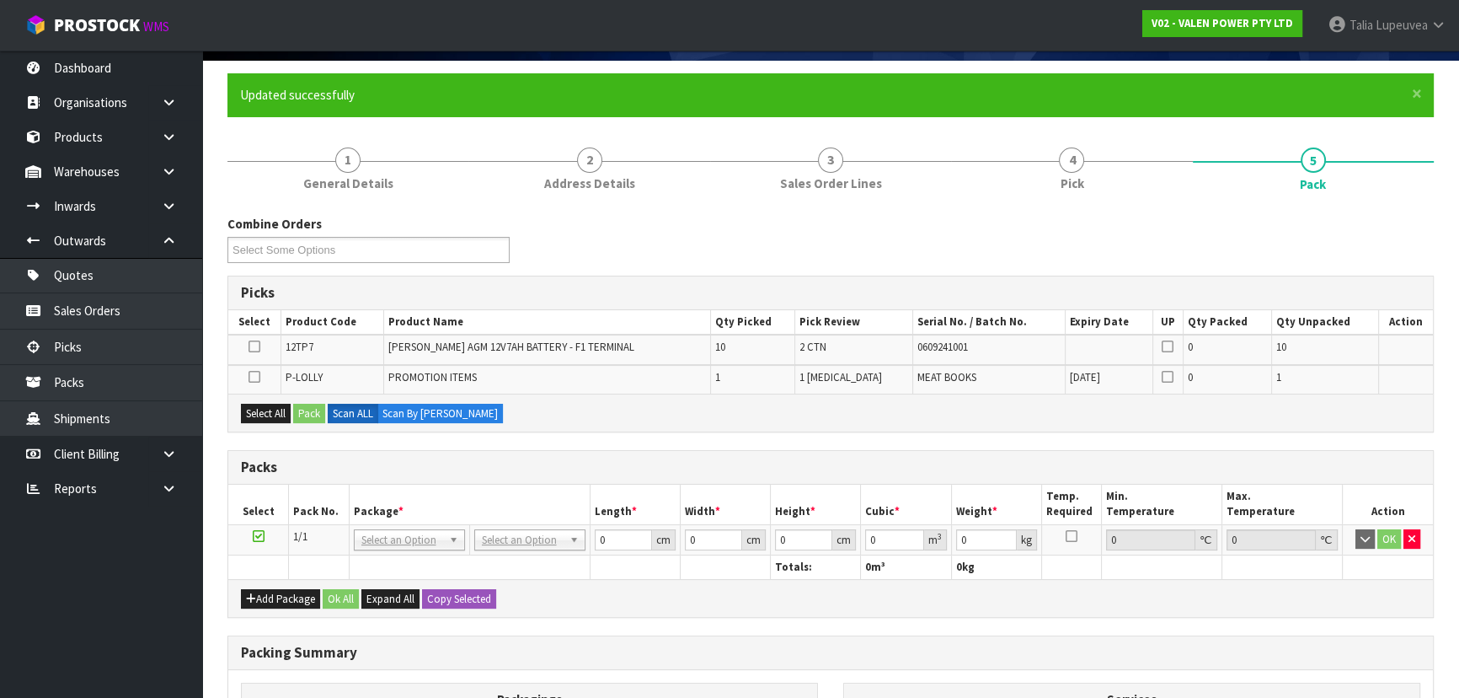
scroll to position [0, 0]
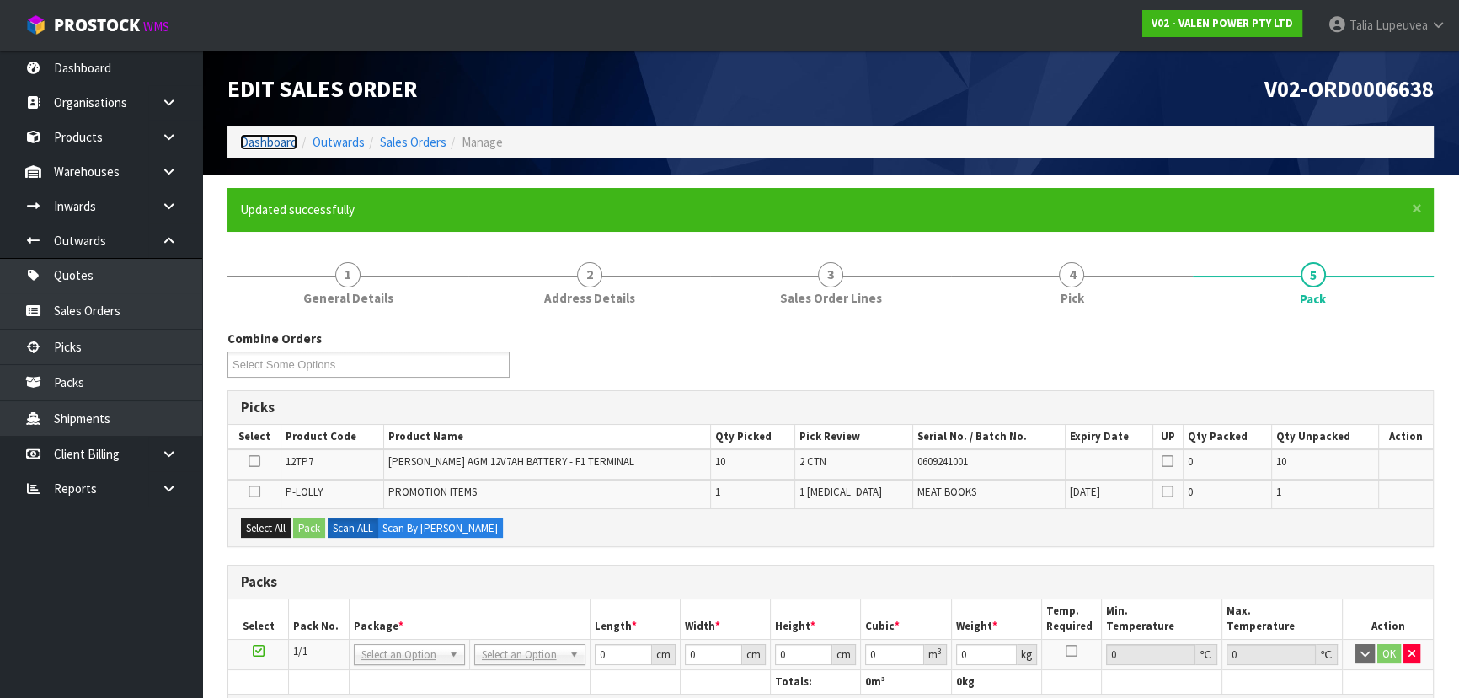
click at [279, 149] on link "Dashboard" at bounding box center [268, 142] width 57 height 16
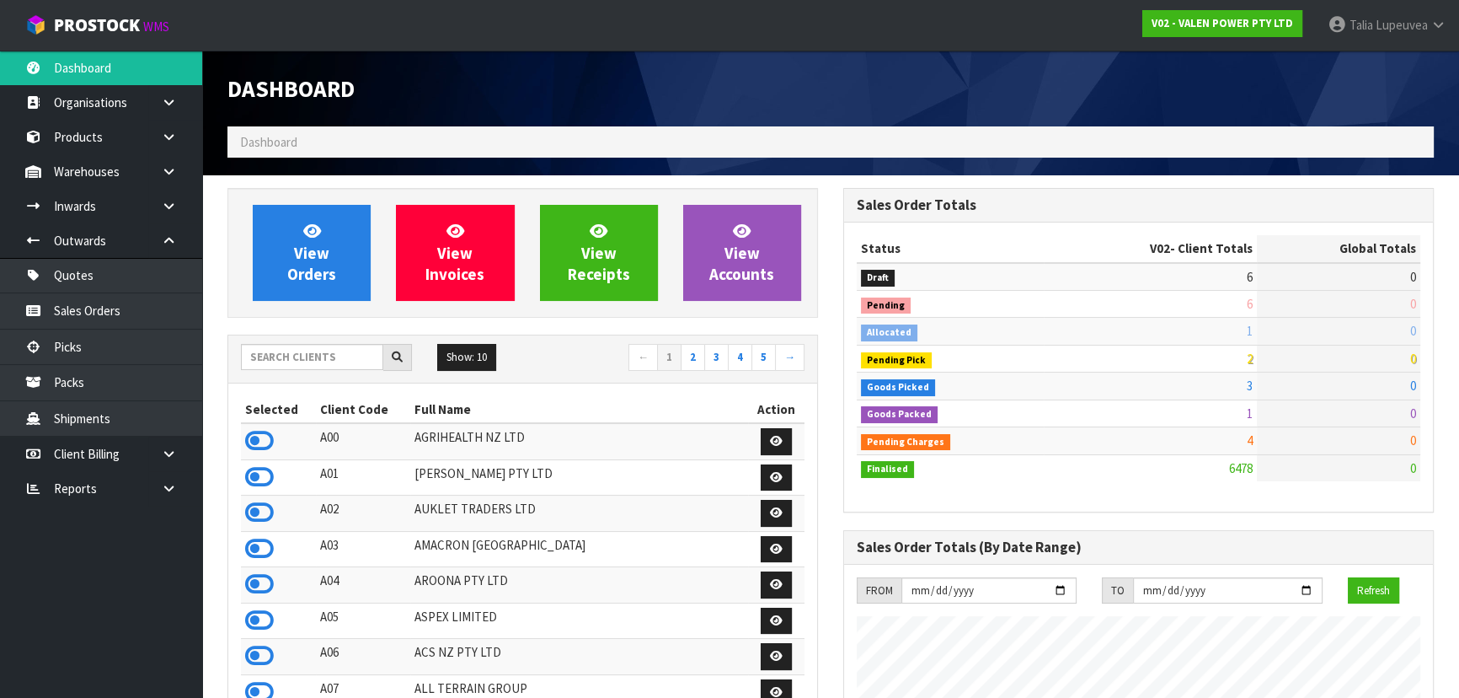
scroll to position [1274, 615]
click at [331, 355] on input "text" at bounding box center [312, 357] width 142 height 26
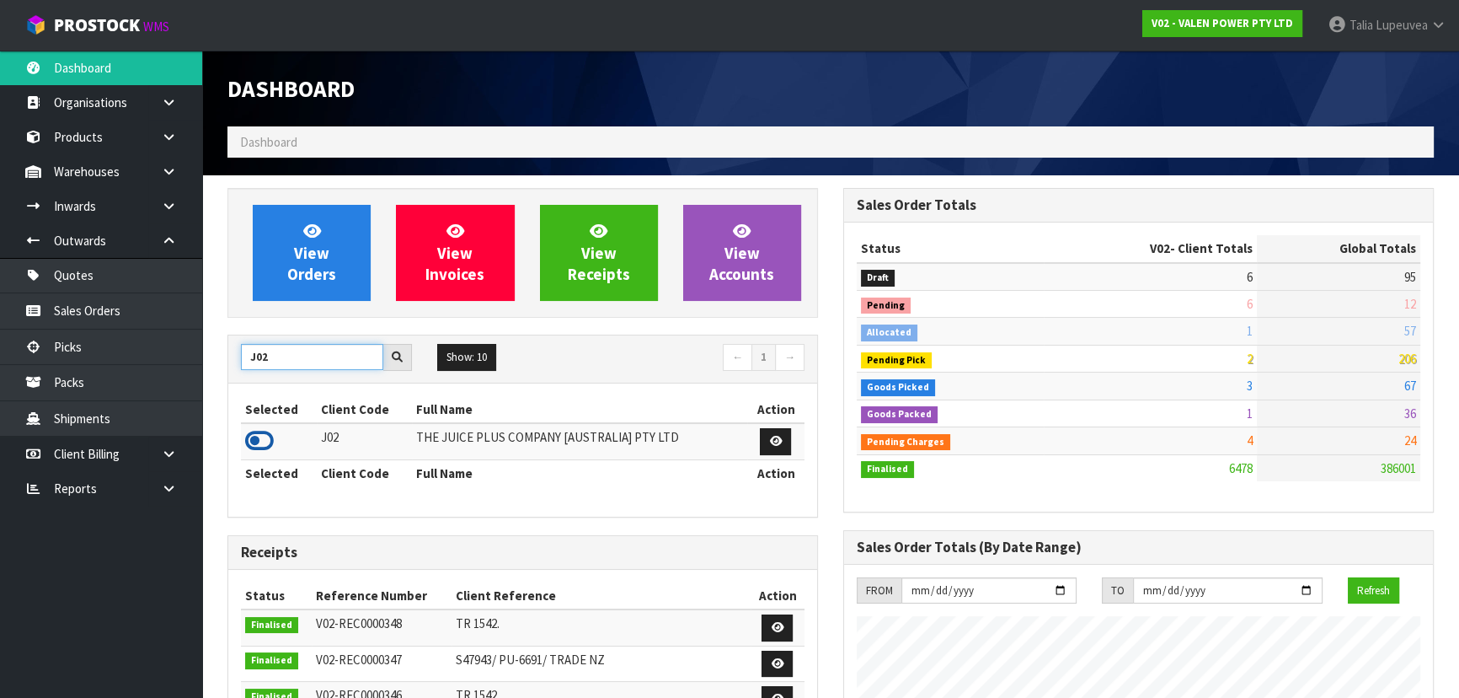
type input "J02"
click at [267, 441] on icon at bounding box center [259, 440] width 29 height 25
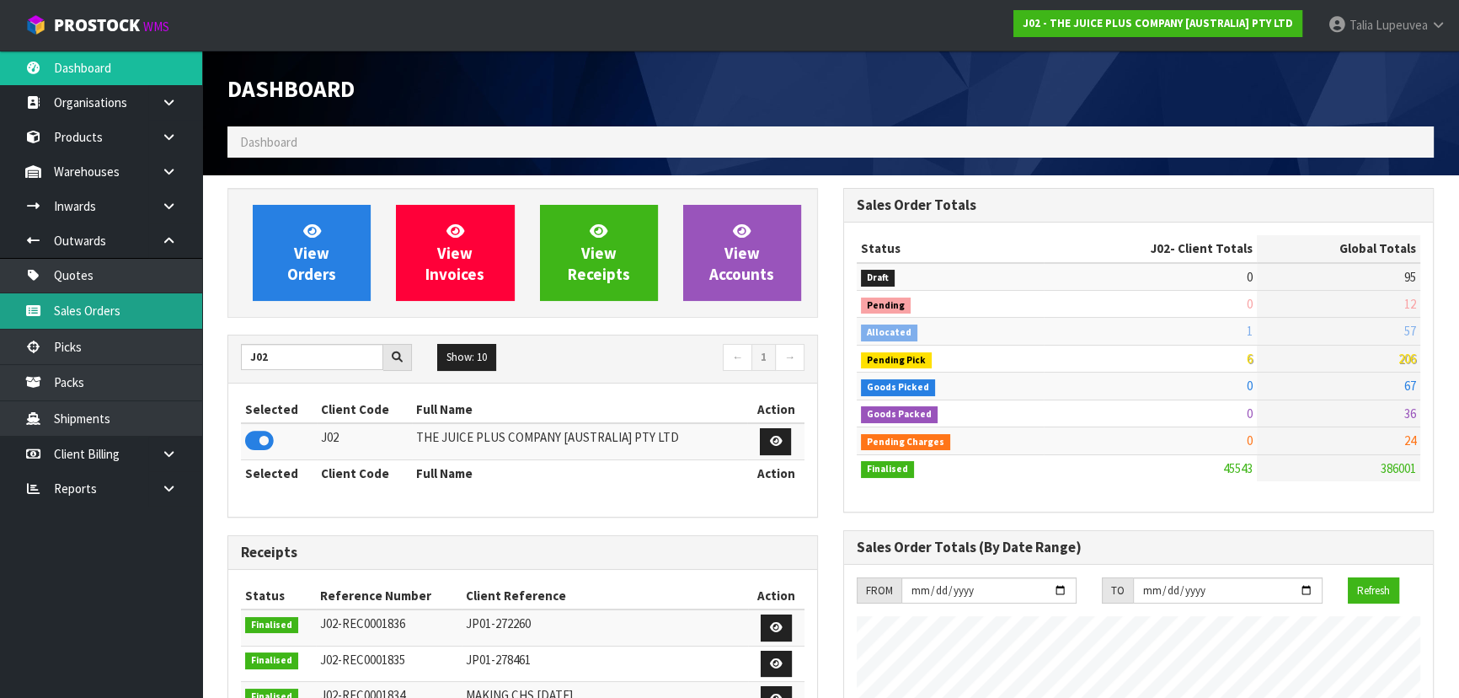
click at [140, 313] on link "Sales Orders" at bounding box center [101, 310] width 202 height 35
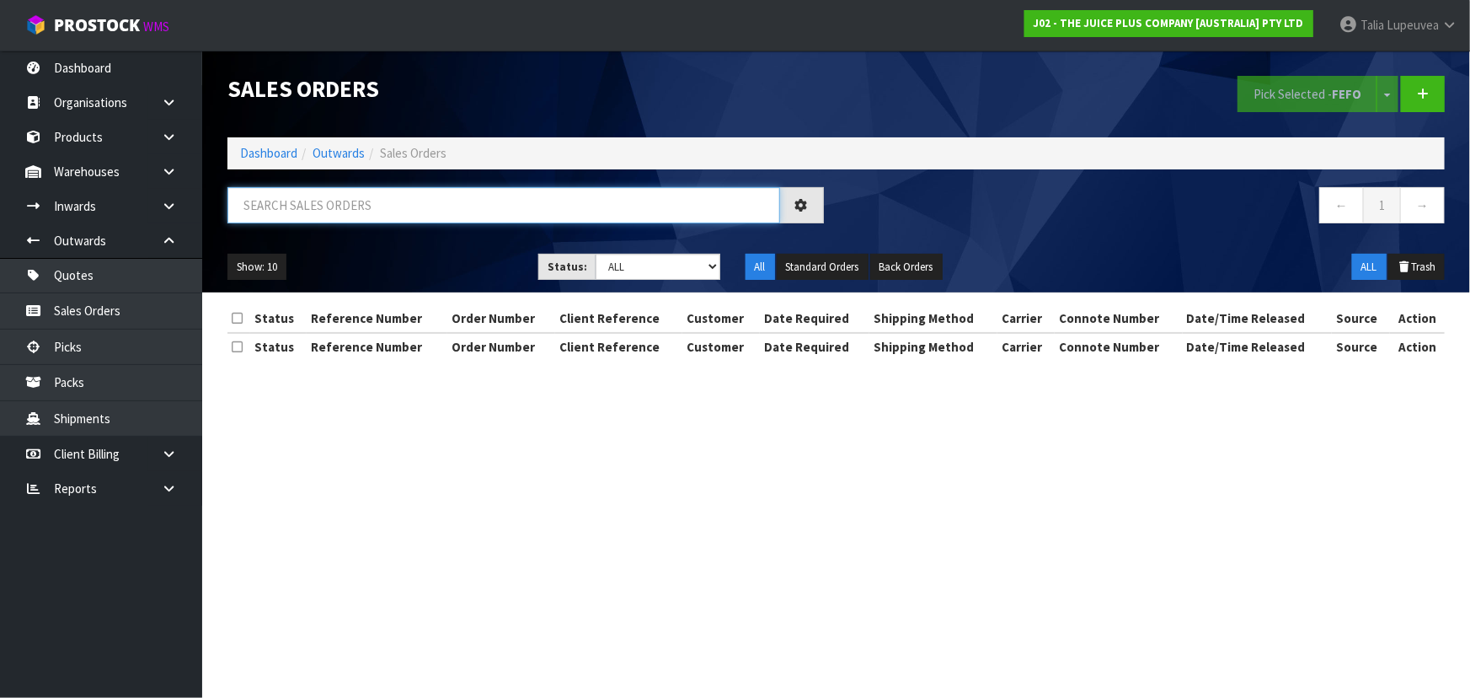
click at [378, 213] on input "text" at bounding box center [503, 205] width 553 height 36
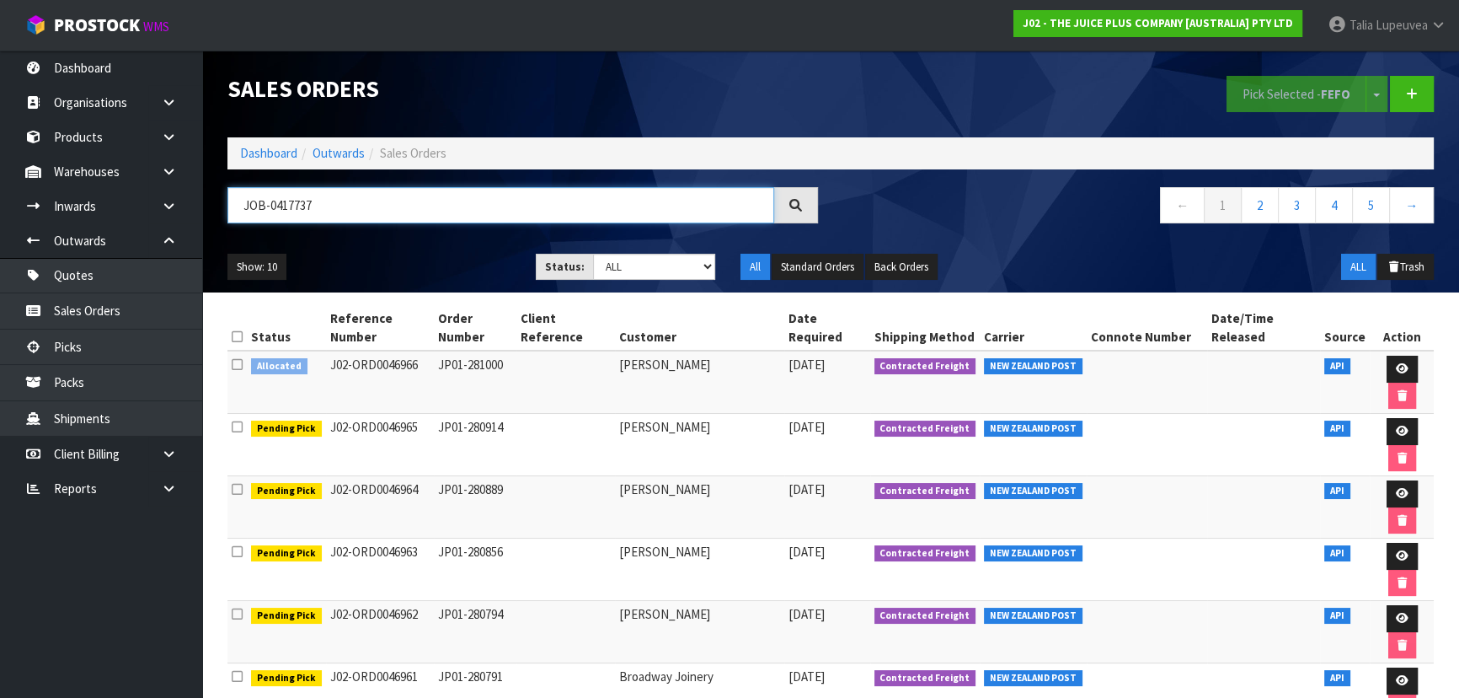
type input "JOB-0417737"
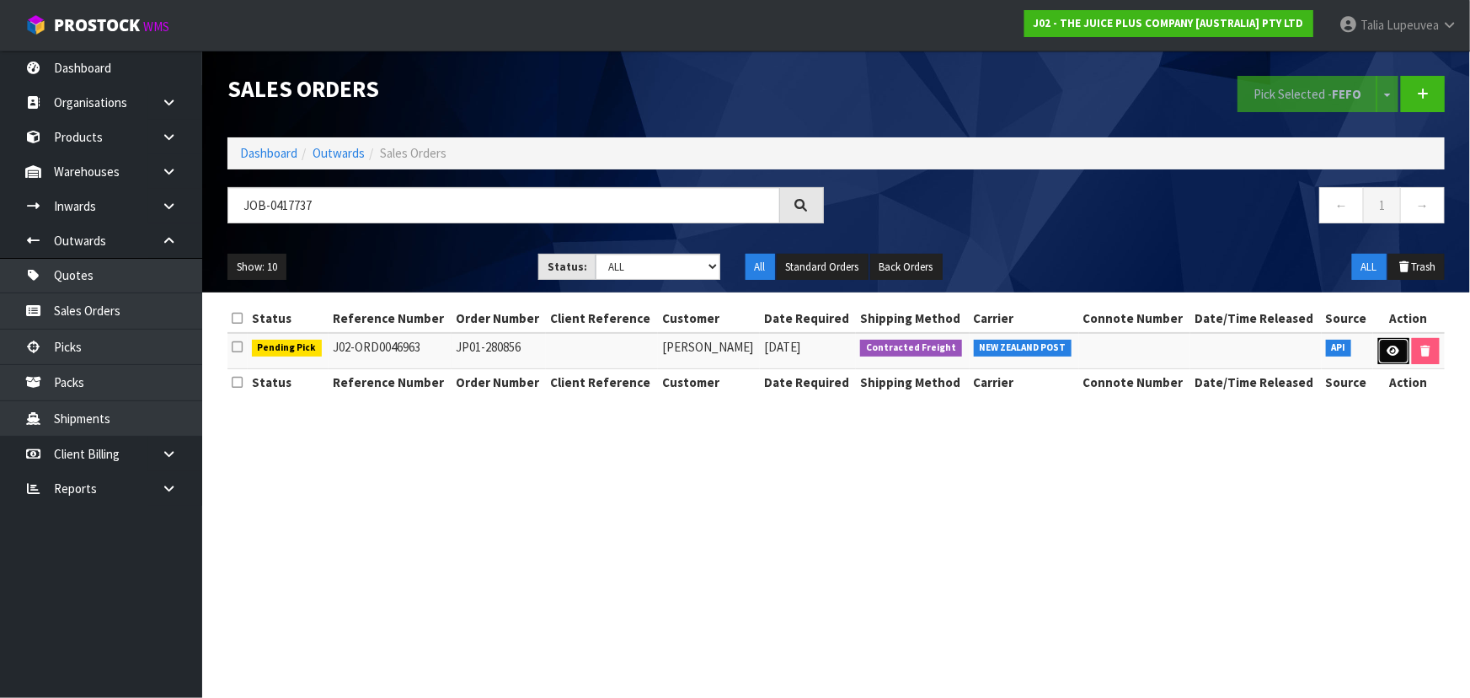
click at [1395, 340] on link at bounding box center [1393, 351] width 31 height 27
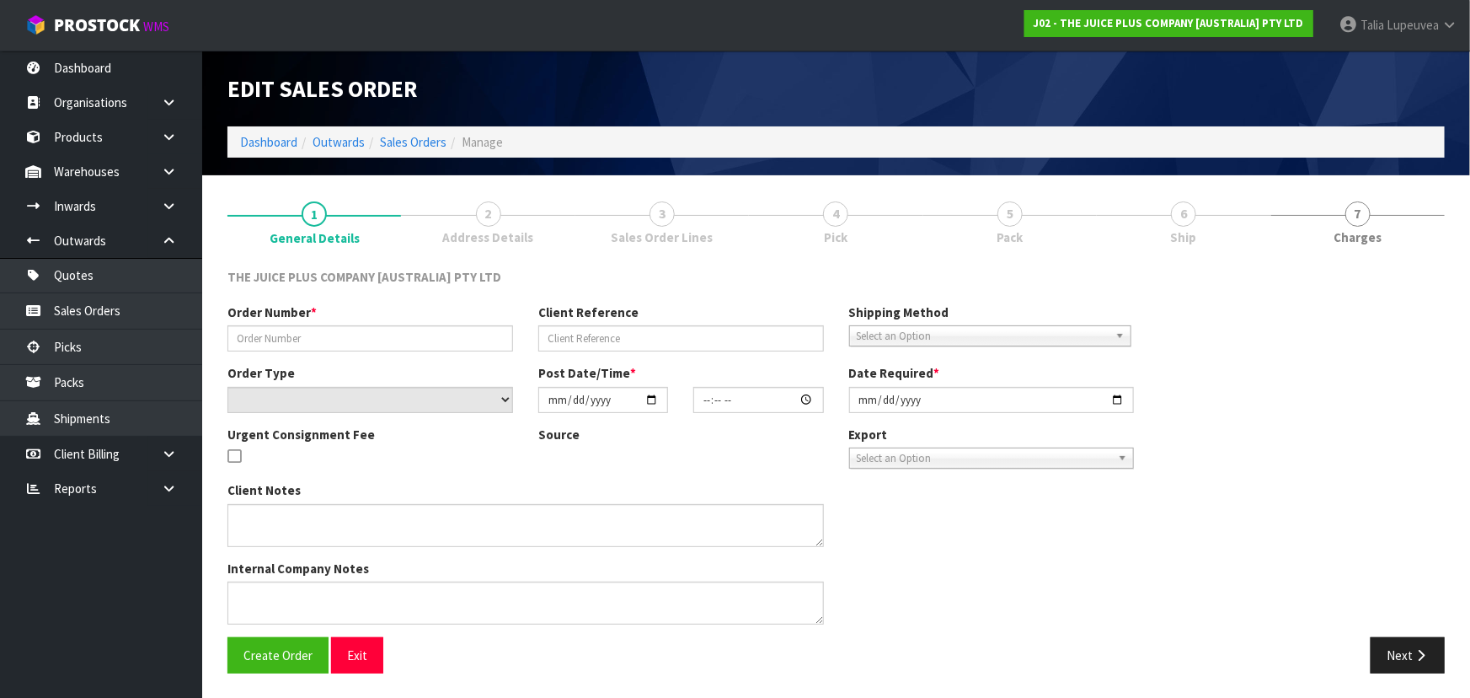
type input "JP01-280856"
select select "number:0"
type input "[DATE]"
type input "04:01:47.000"
type input "[DATE]"
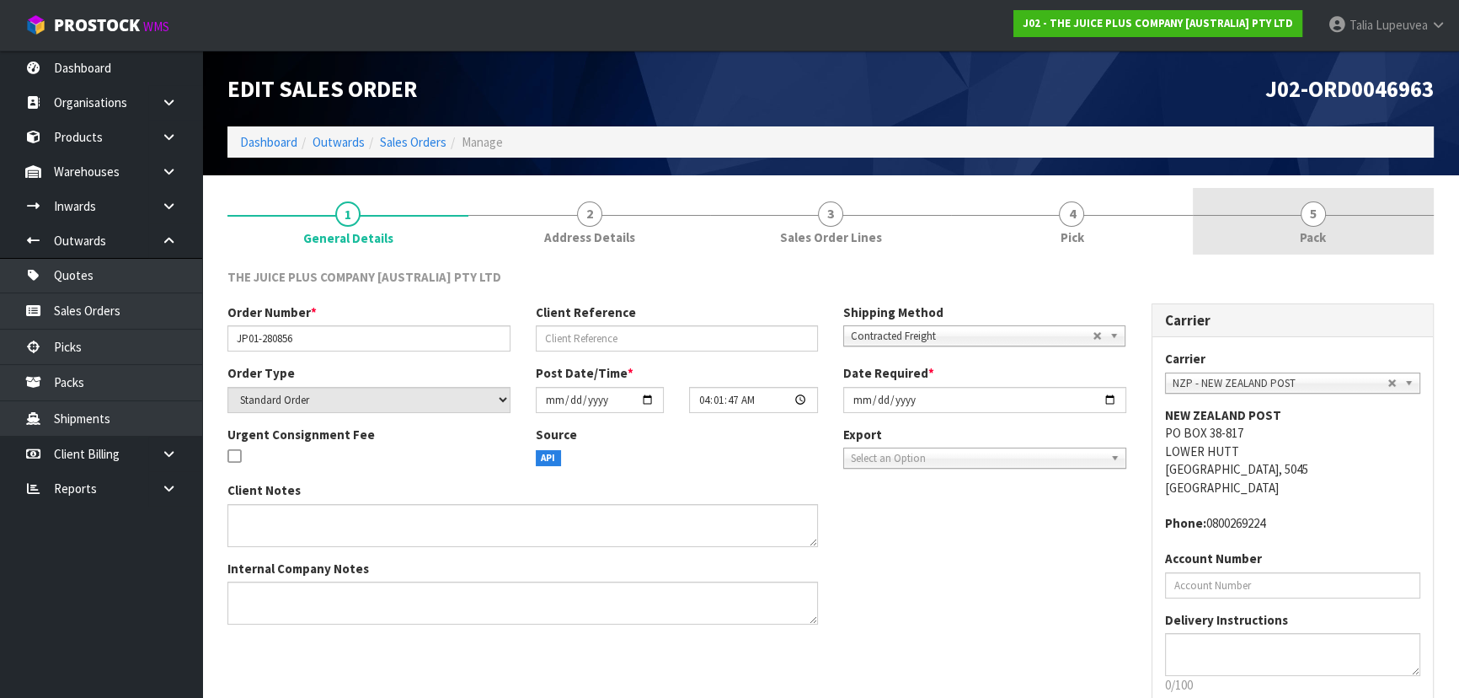
click at [1319, 233] on span "Pack" at bounding box center [1313, 237] width 26 height 18
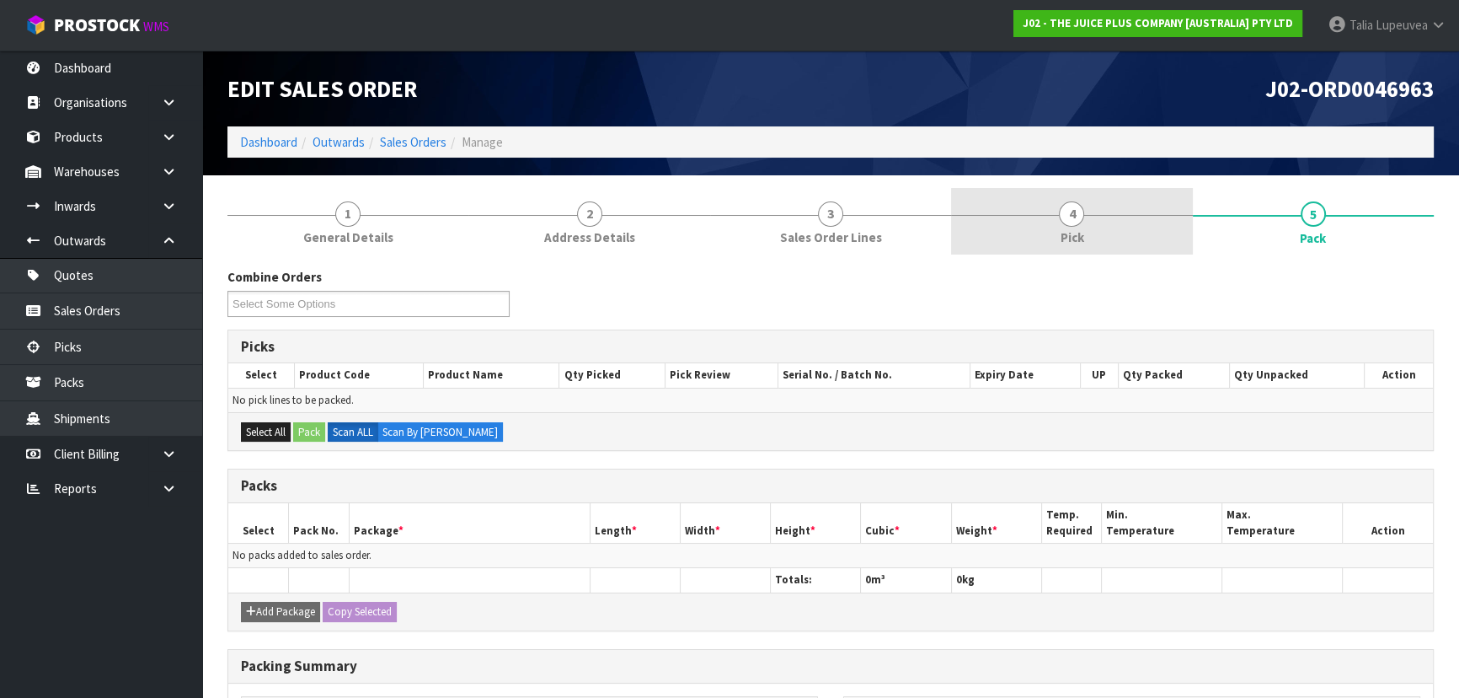
click at [1032, 249] on link "4 Pick" at bounding box center [1071, 221] width 241 height 67
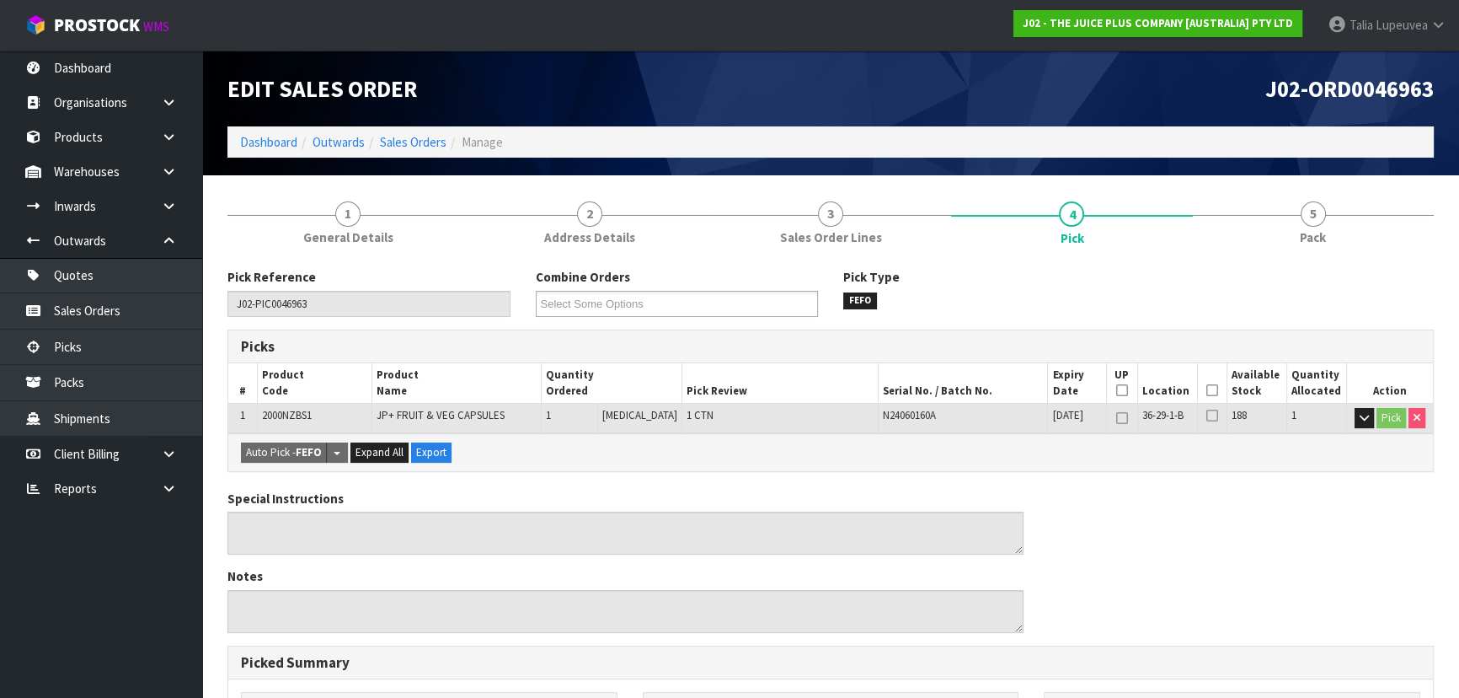
click at [1206, 391] on icon at bounding box center [1212, 390] width 12 height 1
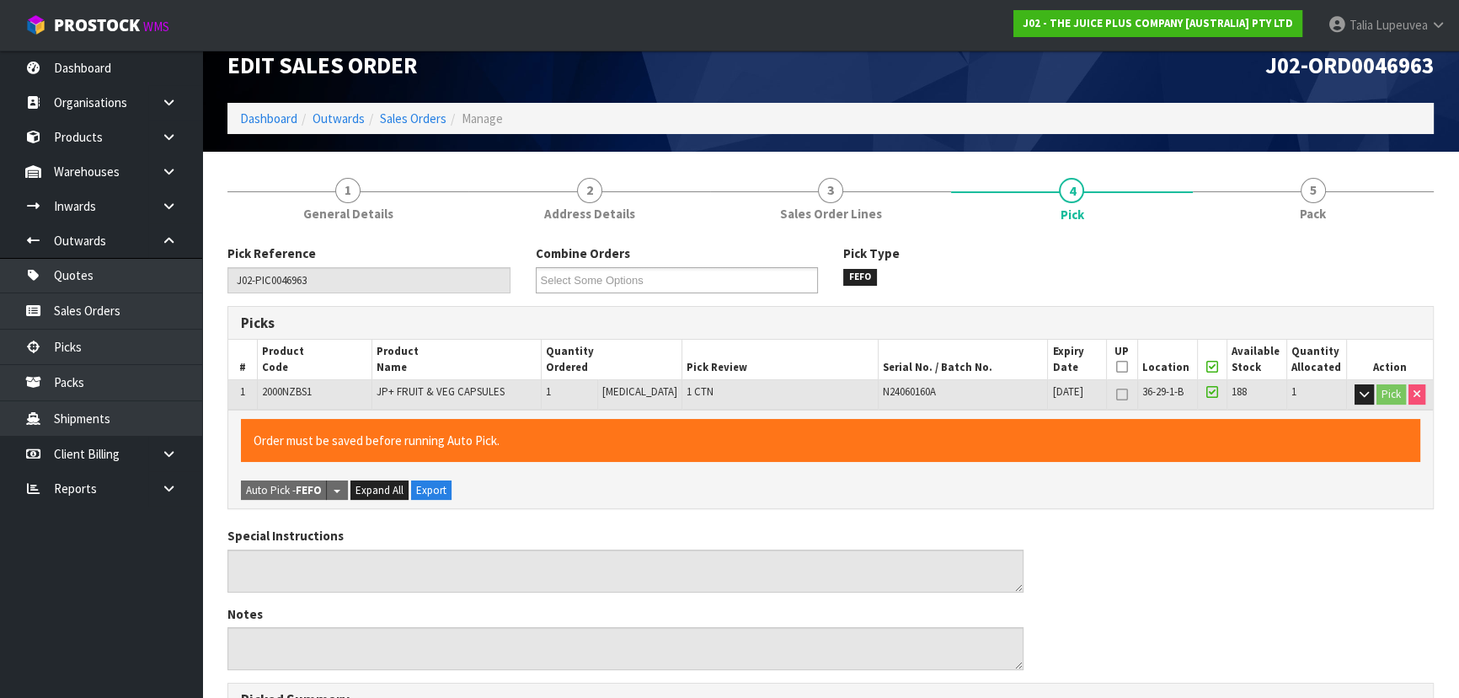
scroll to position [459, 0]
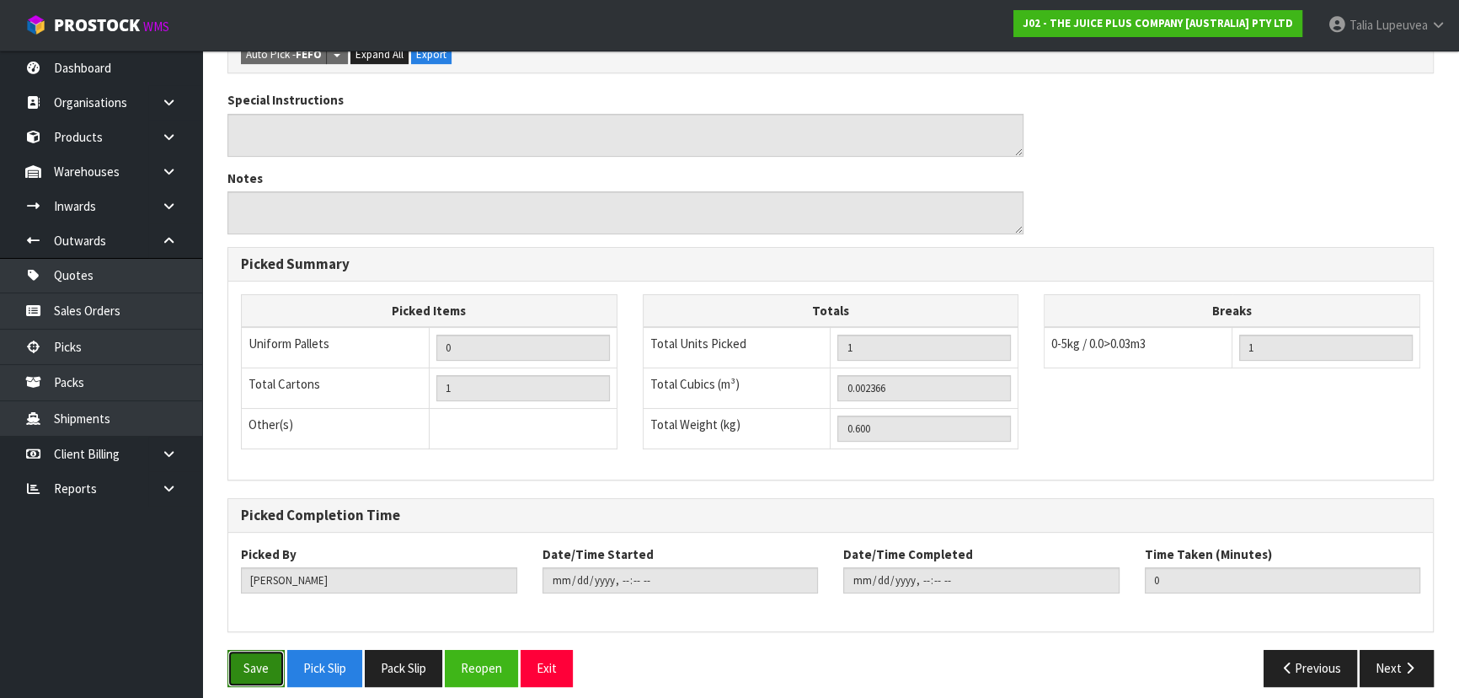
click at [268, 660] on button "Save" at bounding box center [255, 668] width 57 height 36
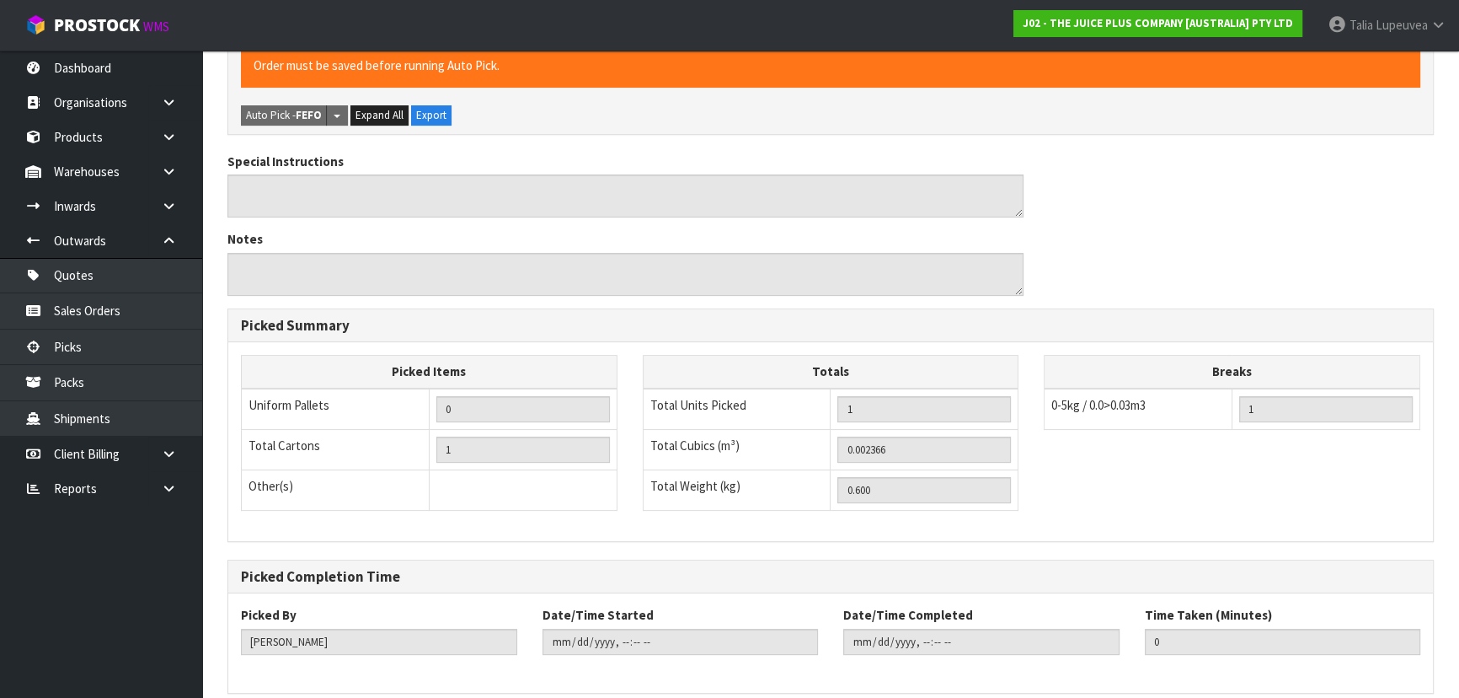
scroll to position [0, 0]
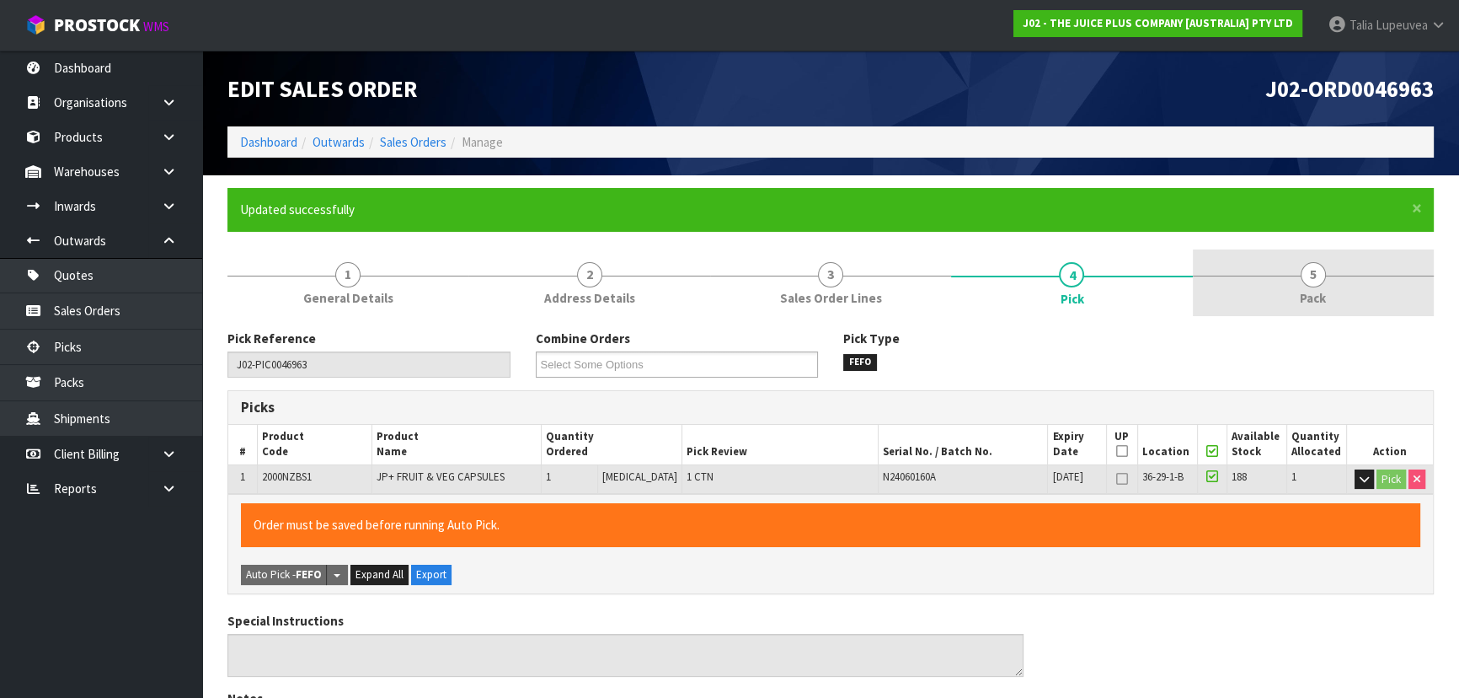
click at [1365, 299] on link "5 Pack" at bounding box center [1313, 282] width 241 height 67
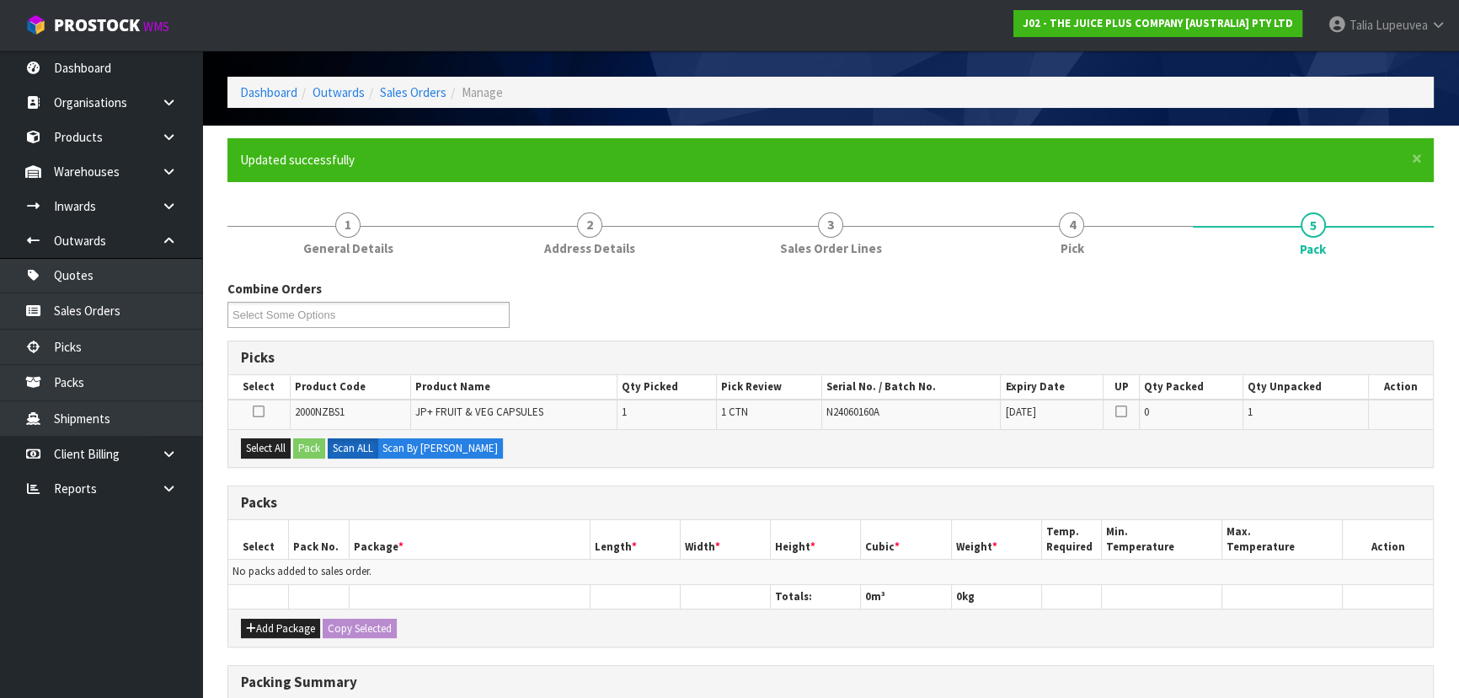
scroll to position [76, 0]
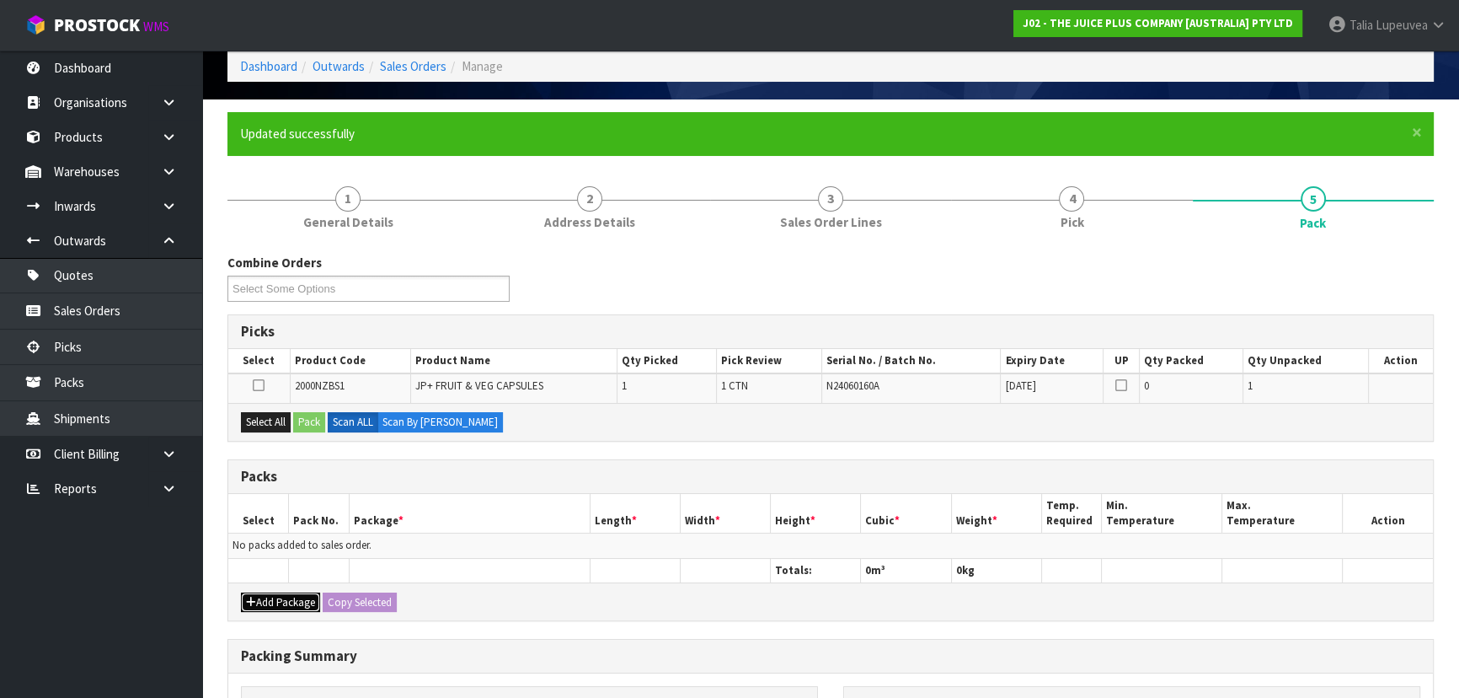
drag, startPoint x: 303, startPoint y: 602, endPoint x: 243, endPoint y: 580, distance: 63.7
click at [300, 601] on button "Add Package" at bounding box center [280, 602] width 79 height 20
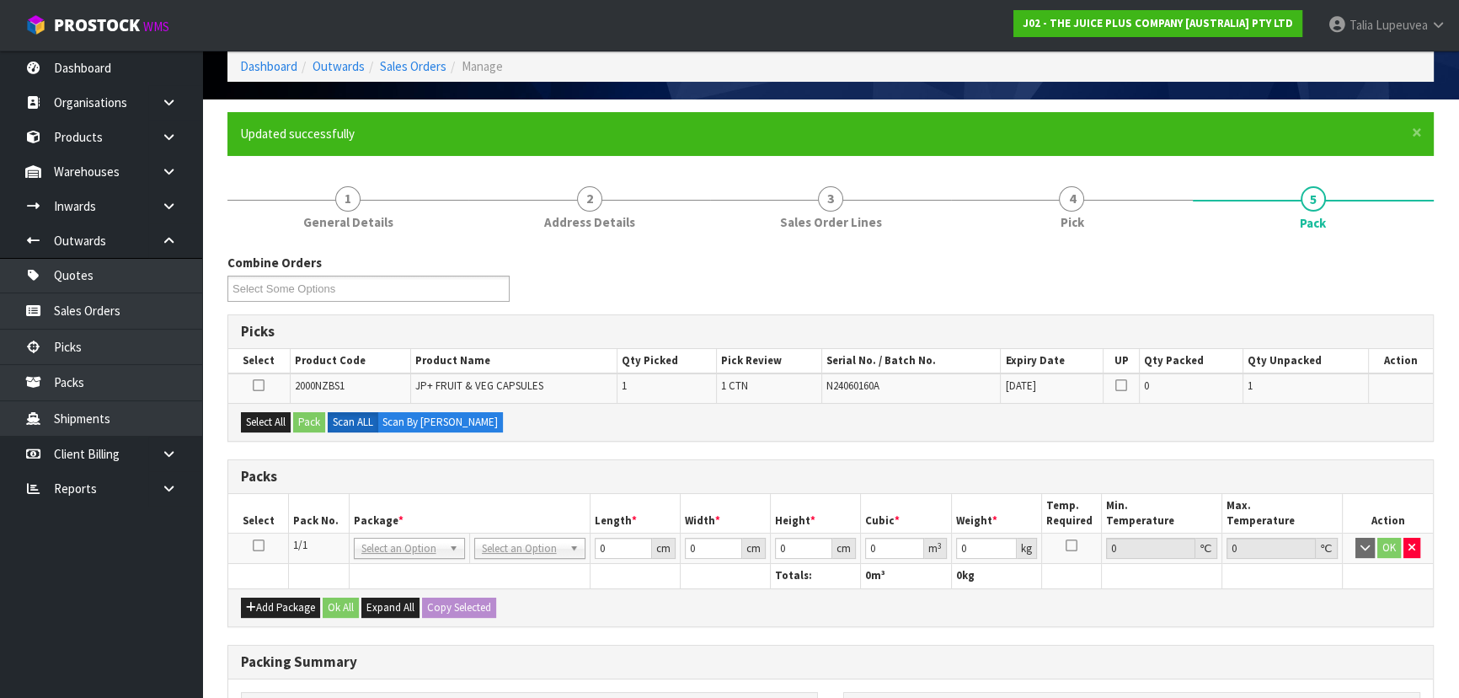
click at [254, 545] on icon at bounding box center [259, 545] width 12 height 1
click at [274, 419] on button "Select All" at bounding box center [266, 422] width 50 height 20
click at [297, 417] on button "Pack" at bounding box center [309, 422] width 32 height 20
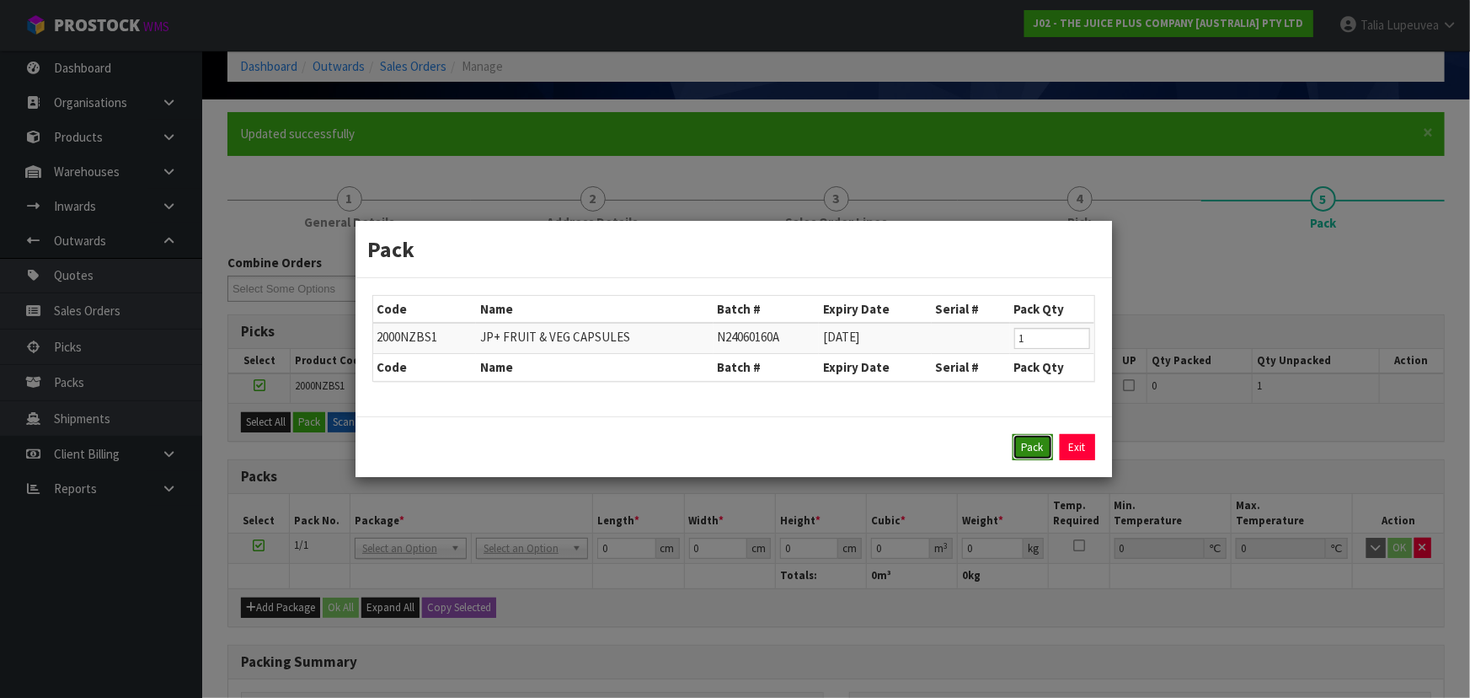
click at [1014, 447] on button "Pack" at bounding box center [1033, 447] width 40 height 27
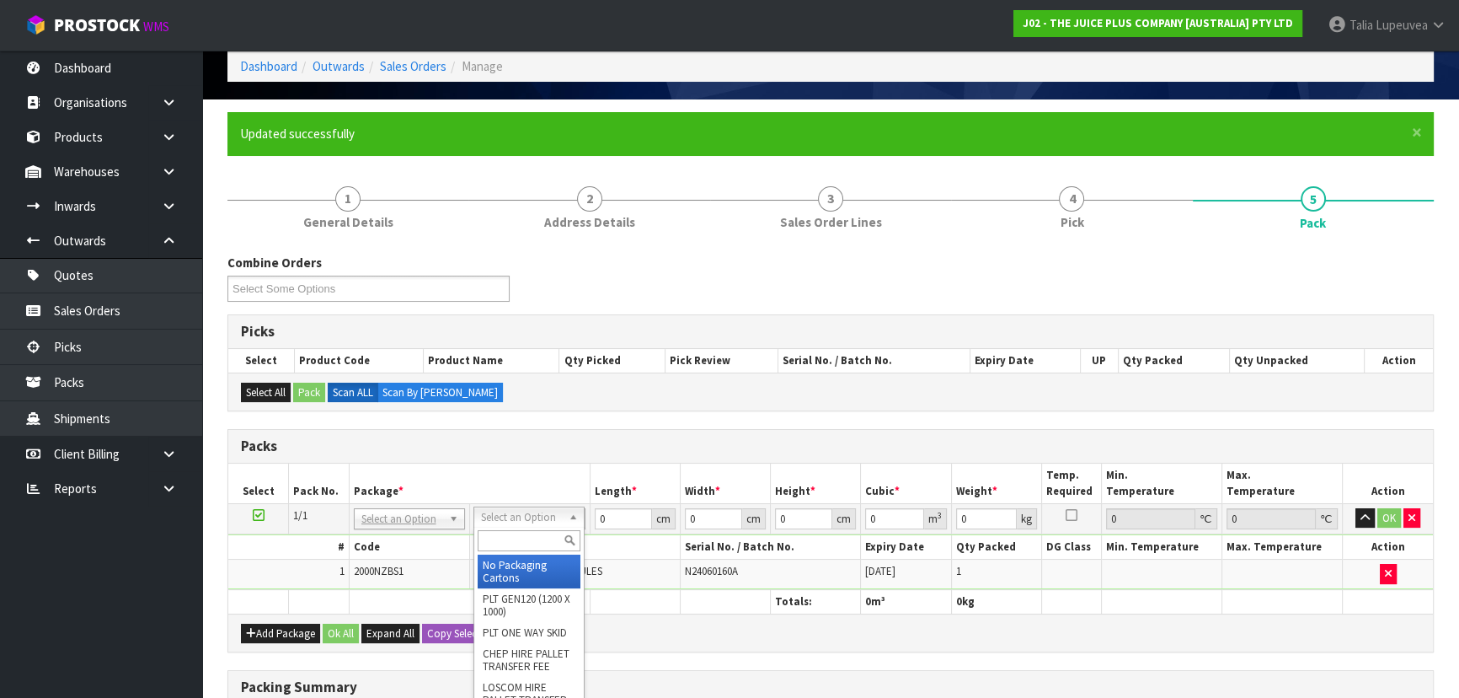
click at [533, 539] on input "text" at bounding box center [529, 540] width 103 height 21
type input "200"
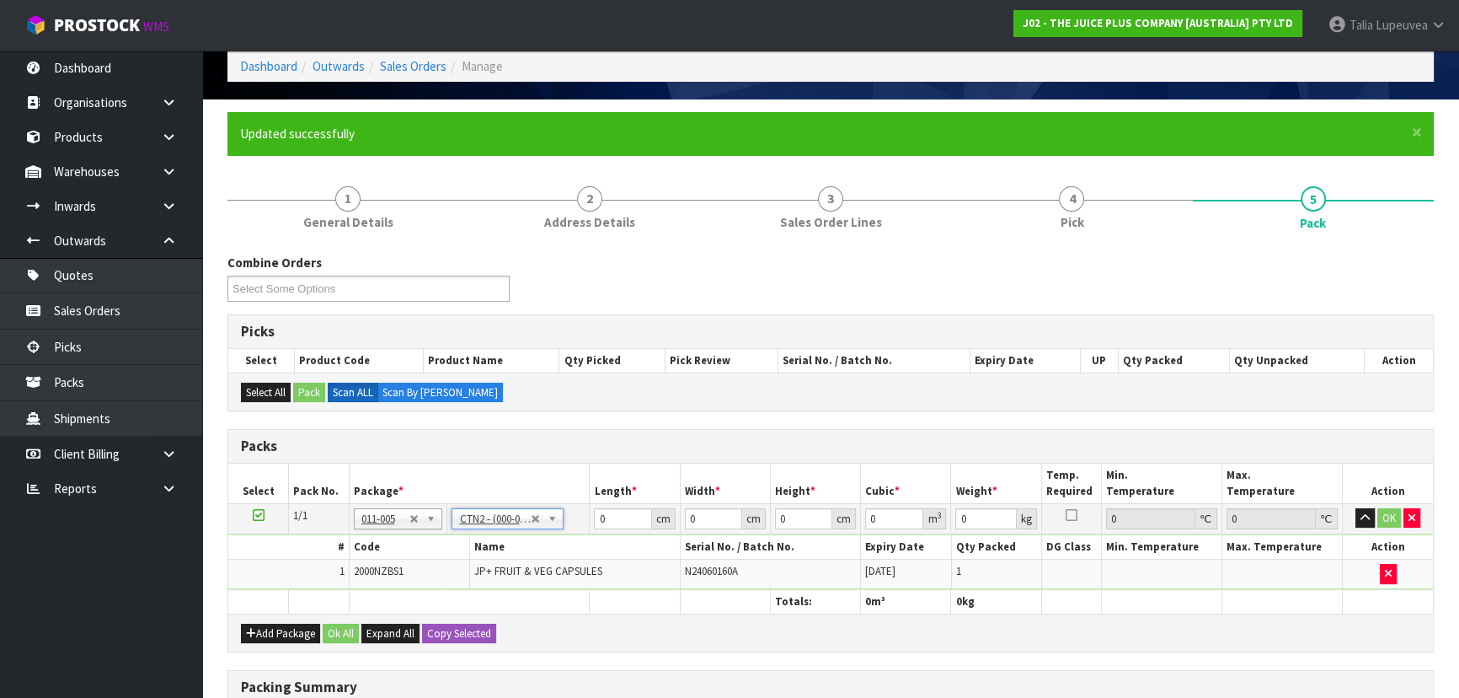
type input "25"
type input "20"
type input "0.0125"
type input "0.8"
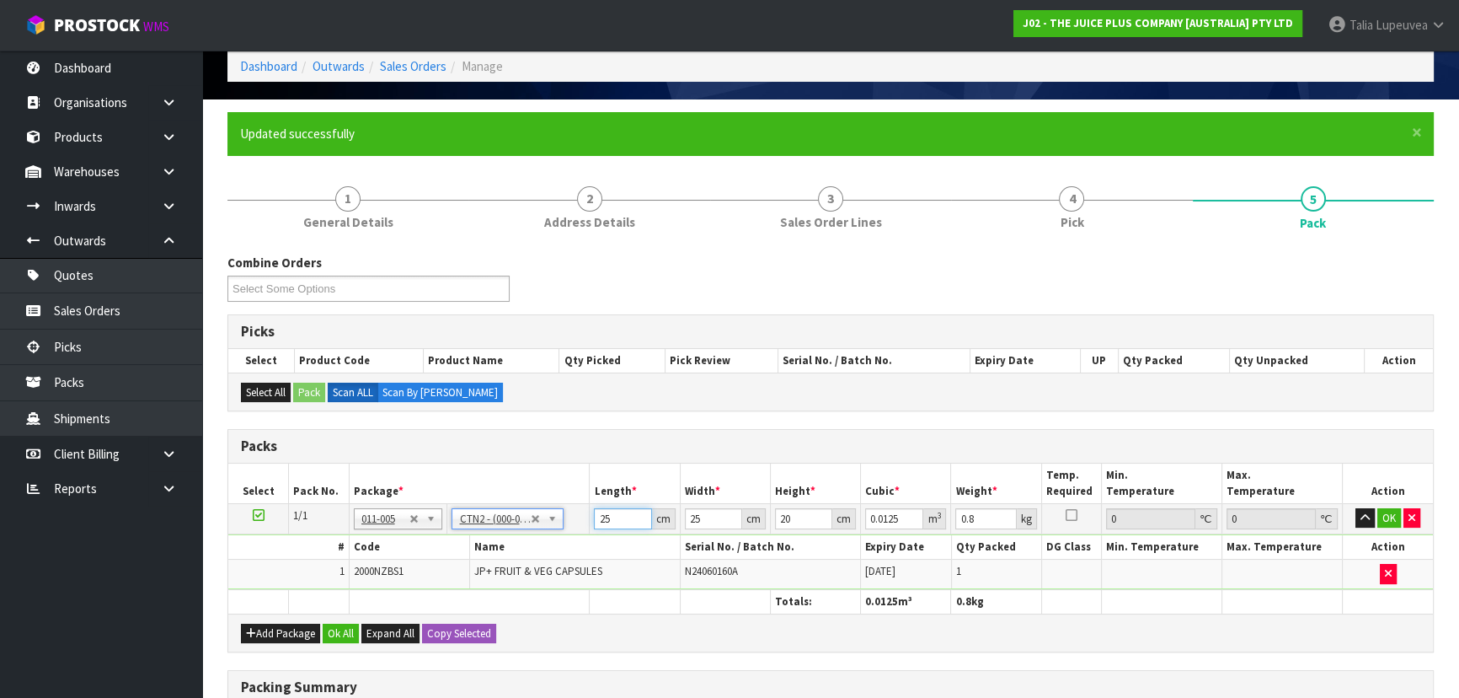
drag, startPoint x: 613, startPoint y: 521, endPoint x: 564, endPoint y: 521, distance: 49.7
click at [564, 521] on tr "1/1 NONE 007-001 007-002 007-004 007-009 007-013 007-014 007-015 007-017 007-01…" at bounding box center [830, 518] width 1205 height 30
type input "2"
type input "0.001"
type input "21"
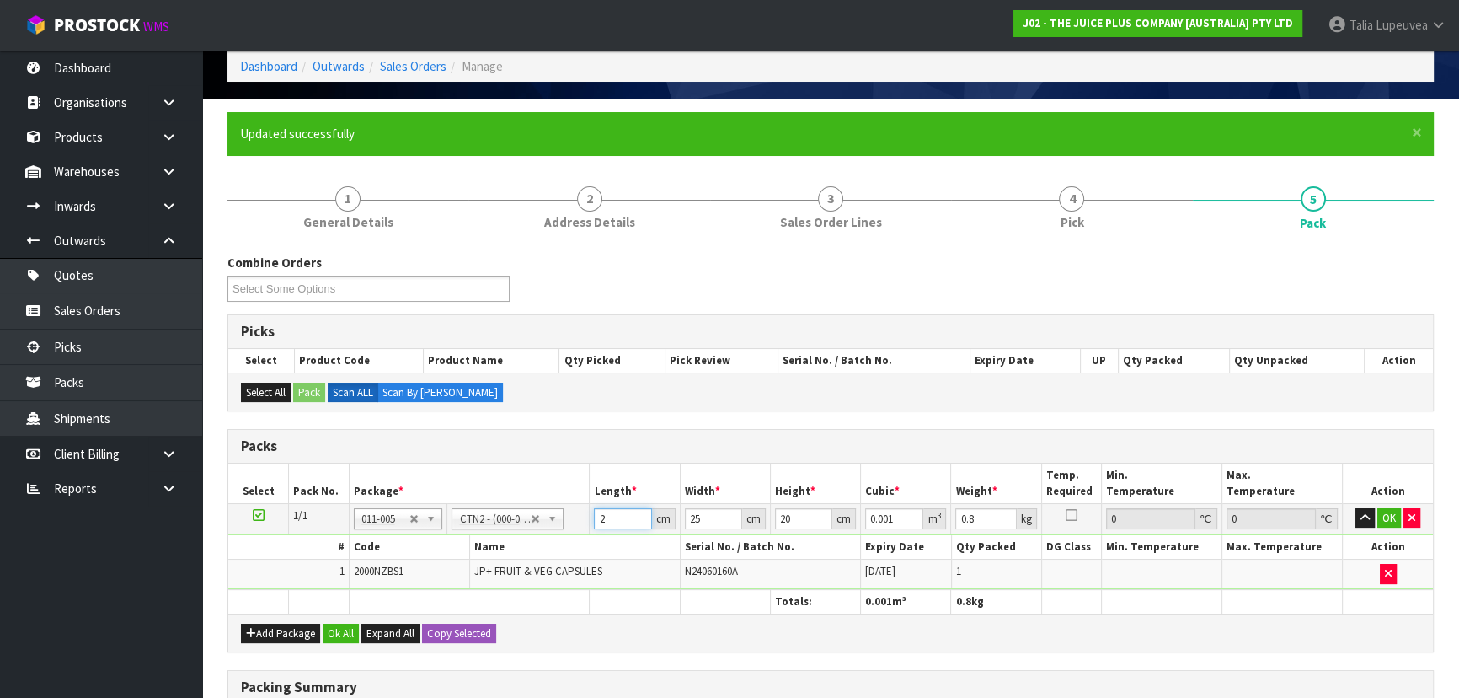
type input "0.0105"
type input "21"
type input "1"
type input "0.00042"
type input "14"
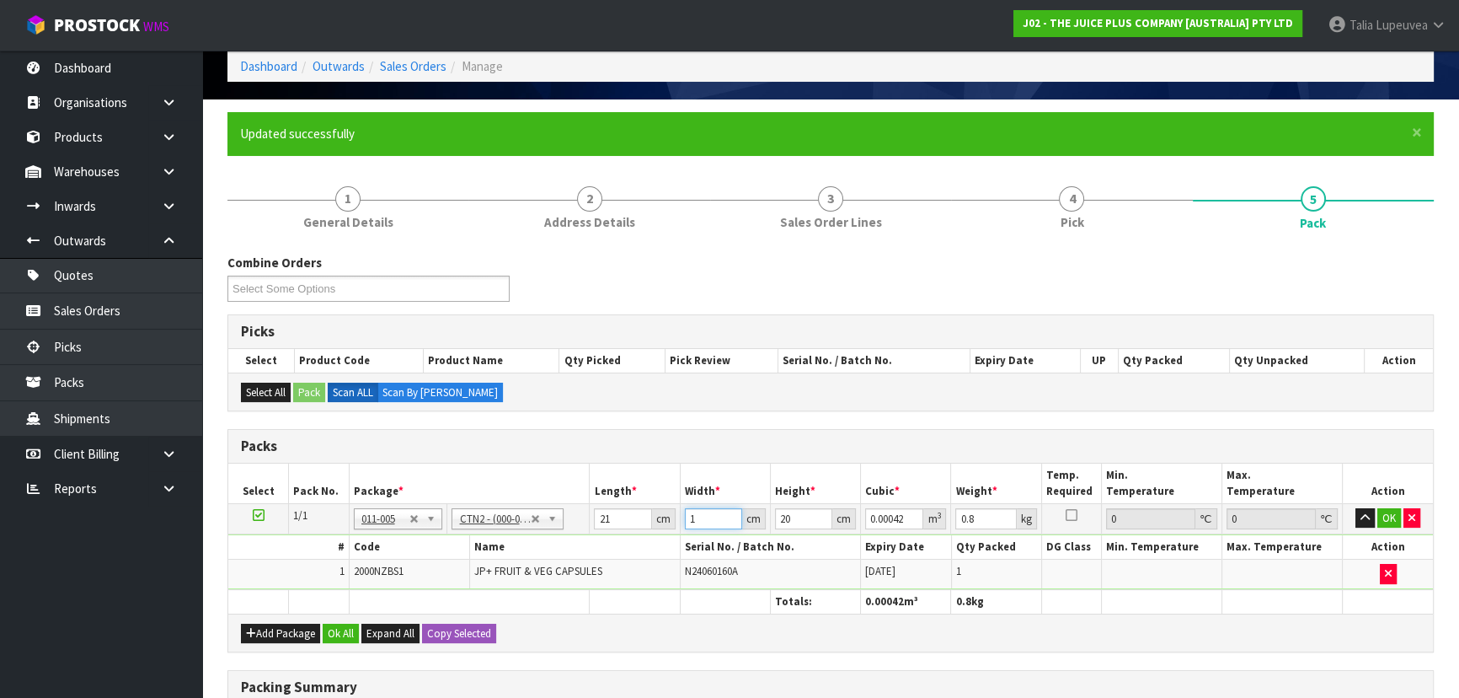
type input "0.00588"
type input "14"
type input "1"
type input "0.000294"
type input "18"
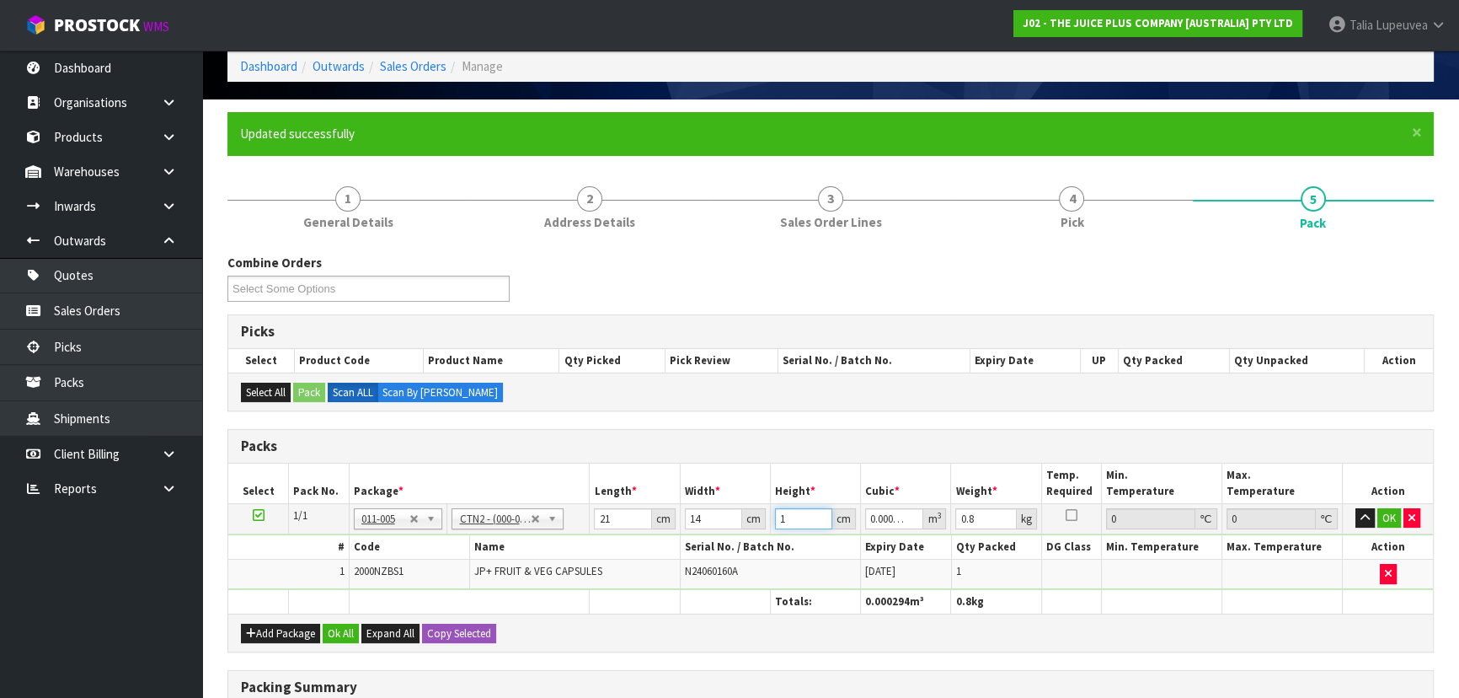
type input "0.005292"
type input "18"
type input "1"
click at [1391, 514] on button "OK" at bounding box center [1389, 518] width 24 height 20
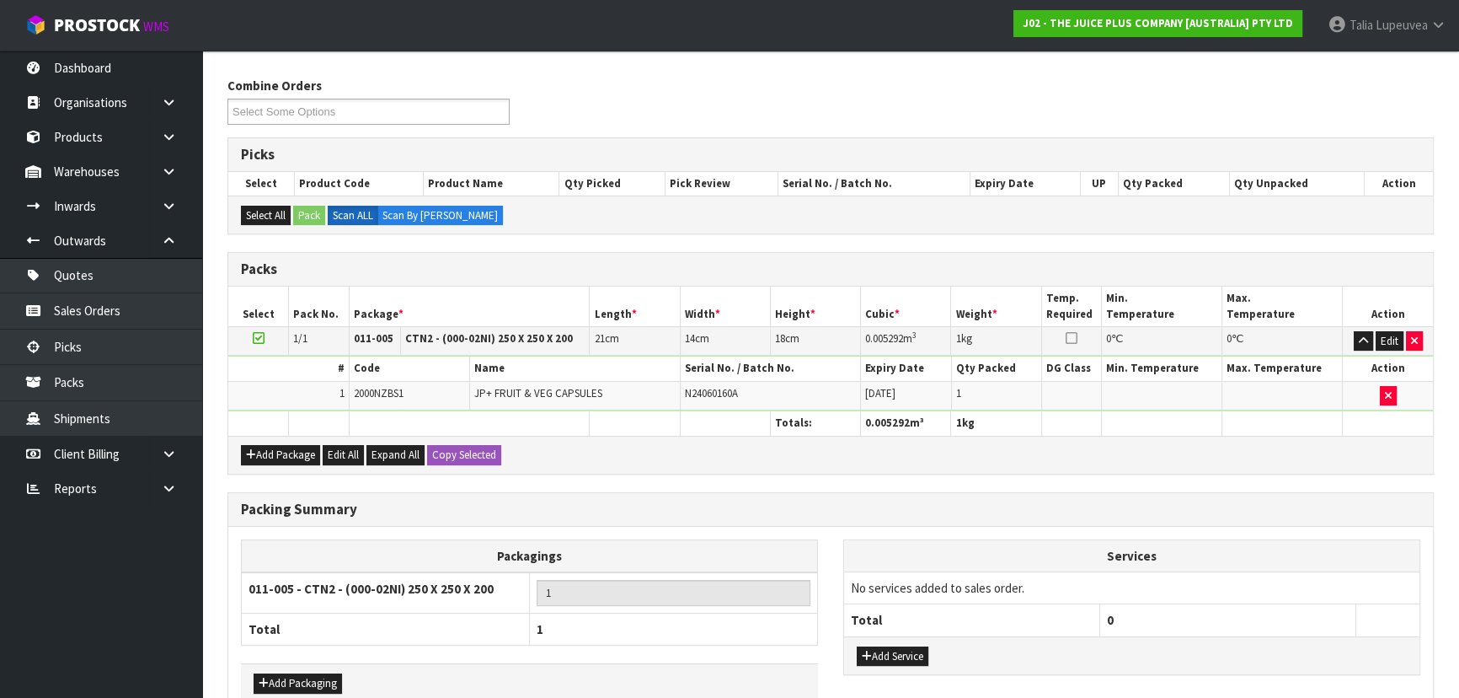
scroll to position [345, 0]
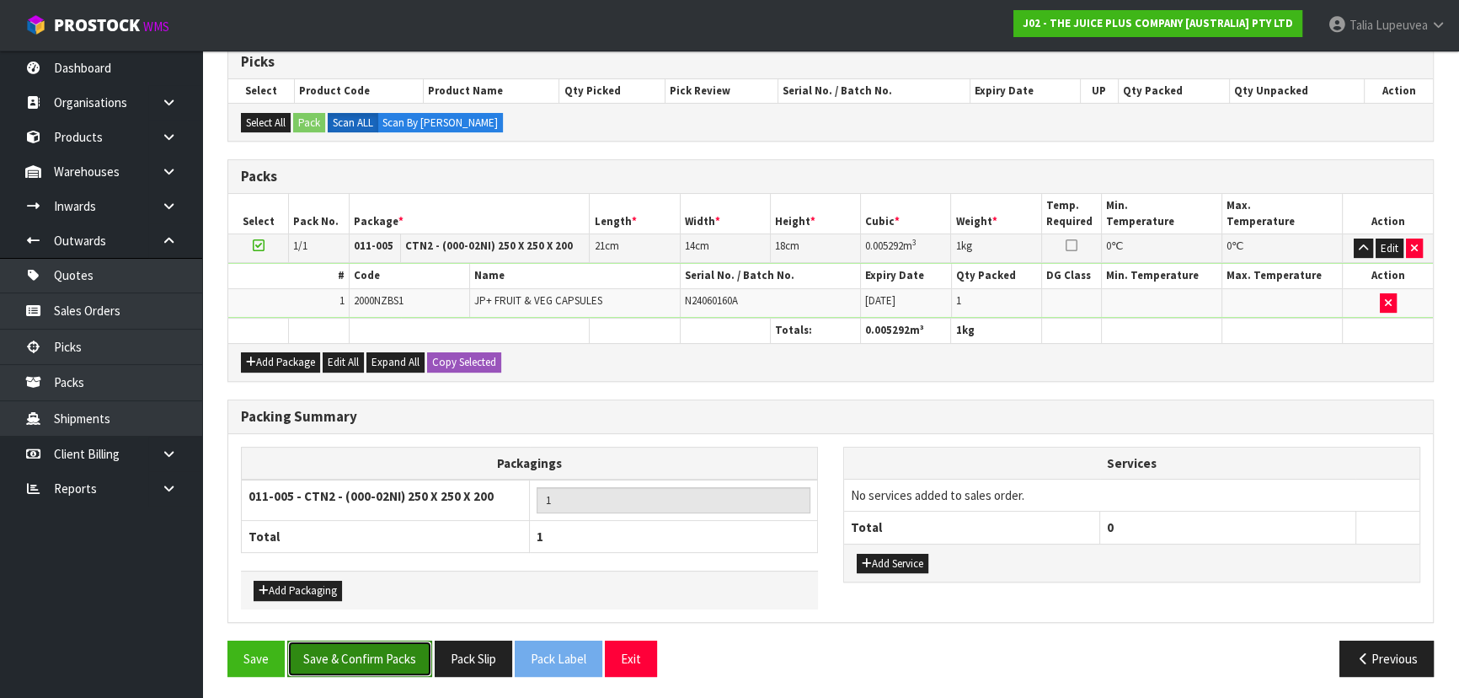
click at [382, 646] on button "Save & Confirm Packs" at bounding box center [359, 658] width 145 height 36
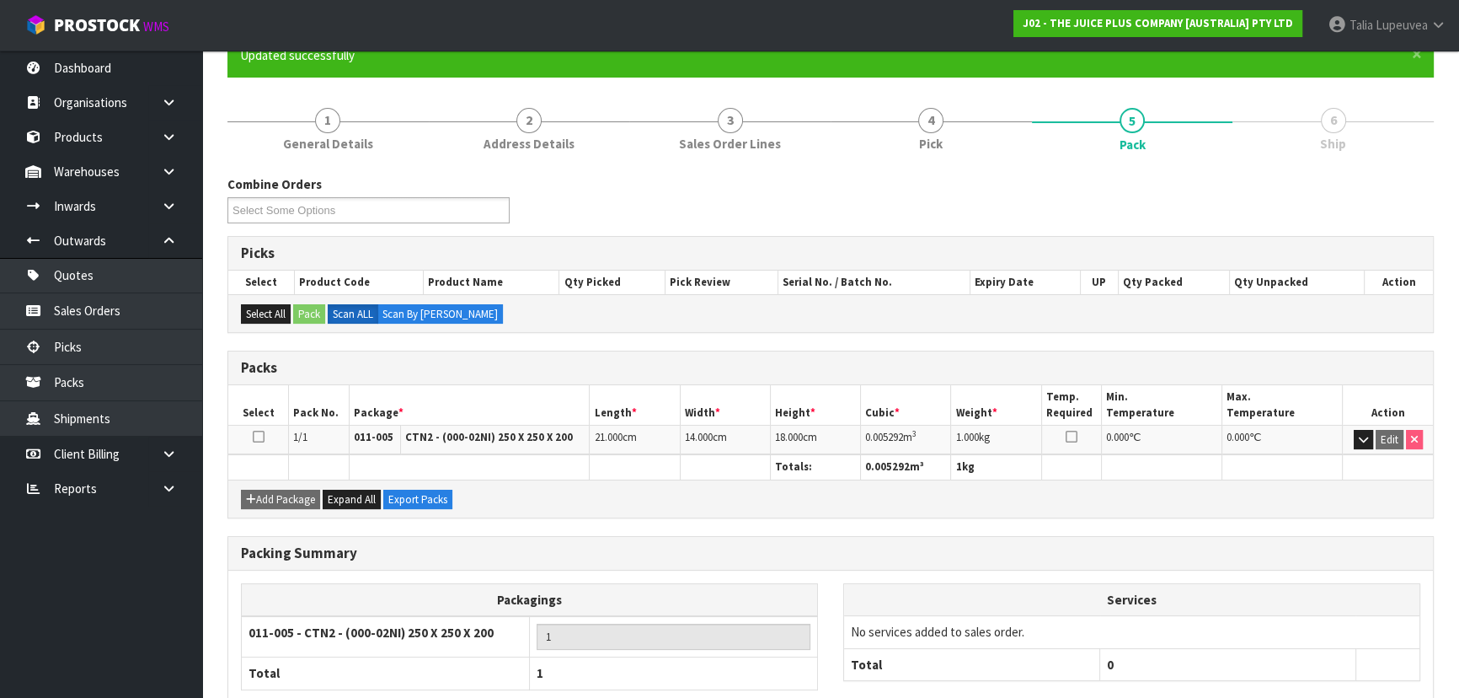
scroll to position [253, 0]
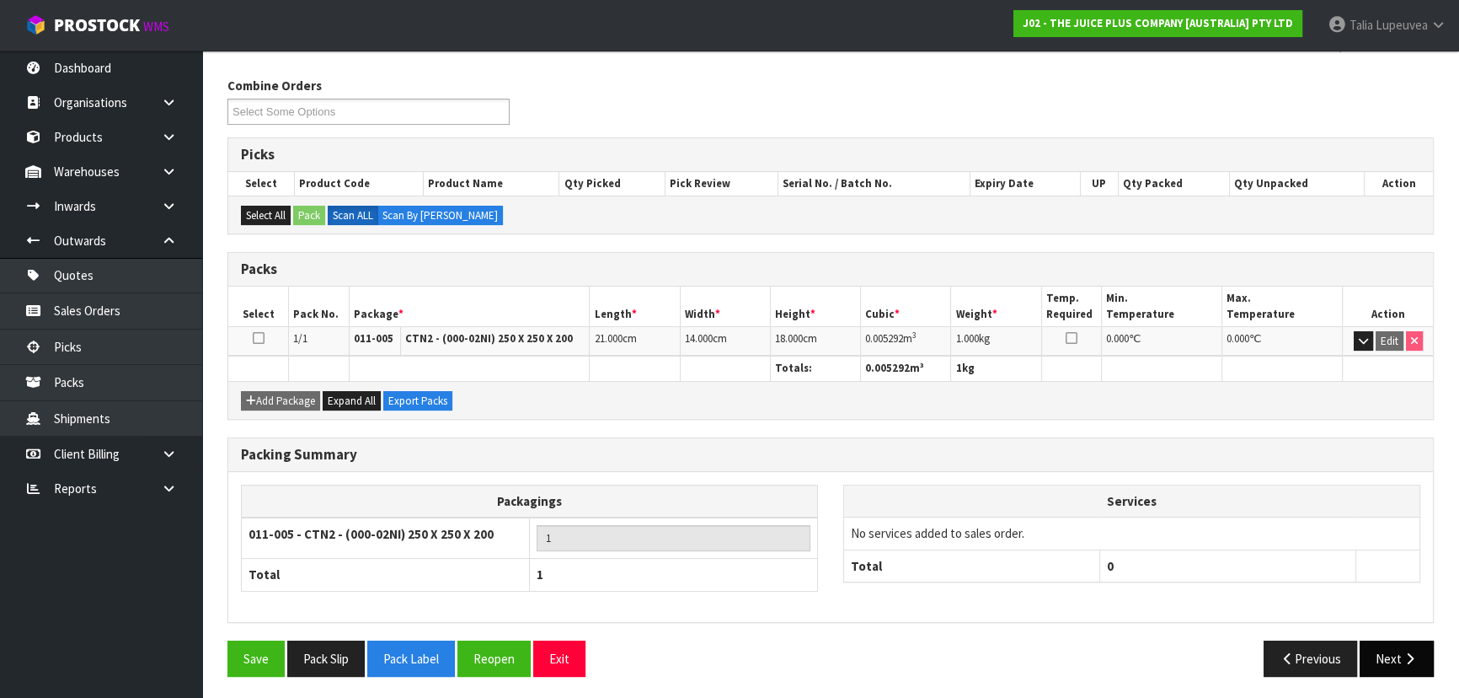
click at [1384, 645] on button "Next" at bounding box center [1397, 658] width 74 height 36
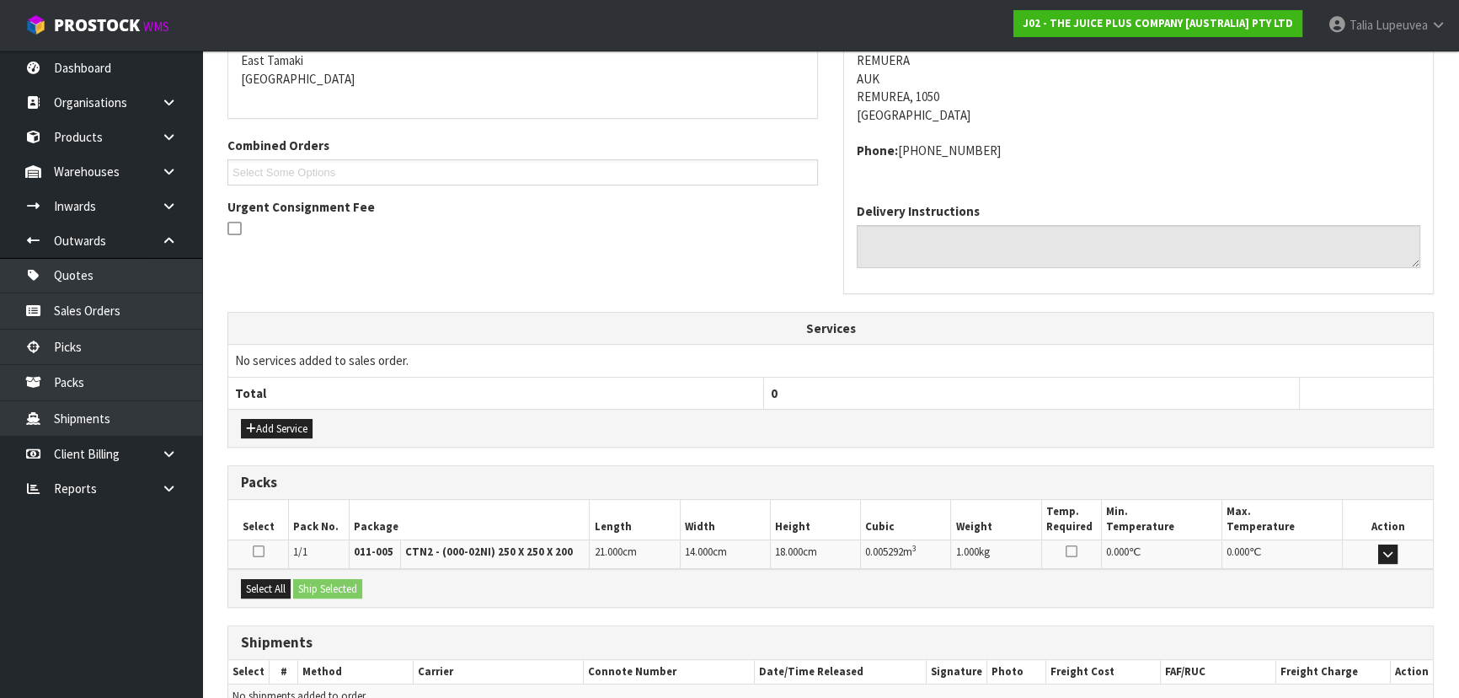
scroll to position [448, 0]
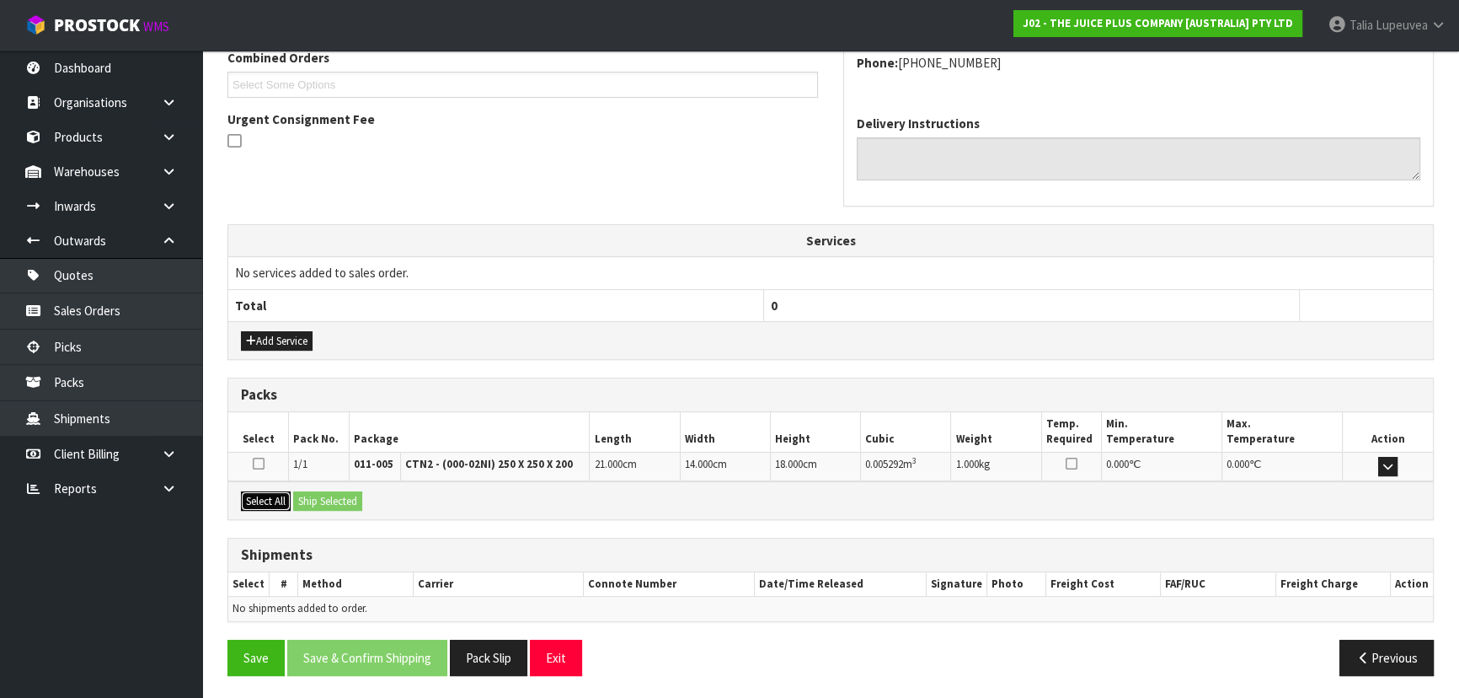
click at [283, 495] on button "Select All" at bounding box center [266, 501] width 50 height 20
click at [294, 495] on div "Select All Ship Selected" at bounding box center [830, 500] width 1205 height 38
click at [302, 497] on button "Ship Selected" at bounding box center [327, 501] width 69 height 20
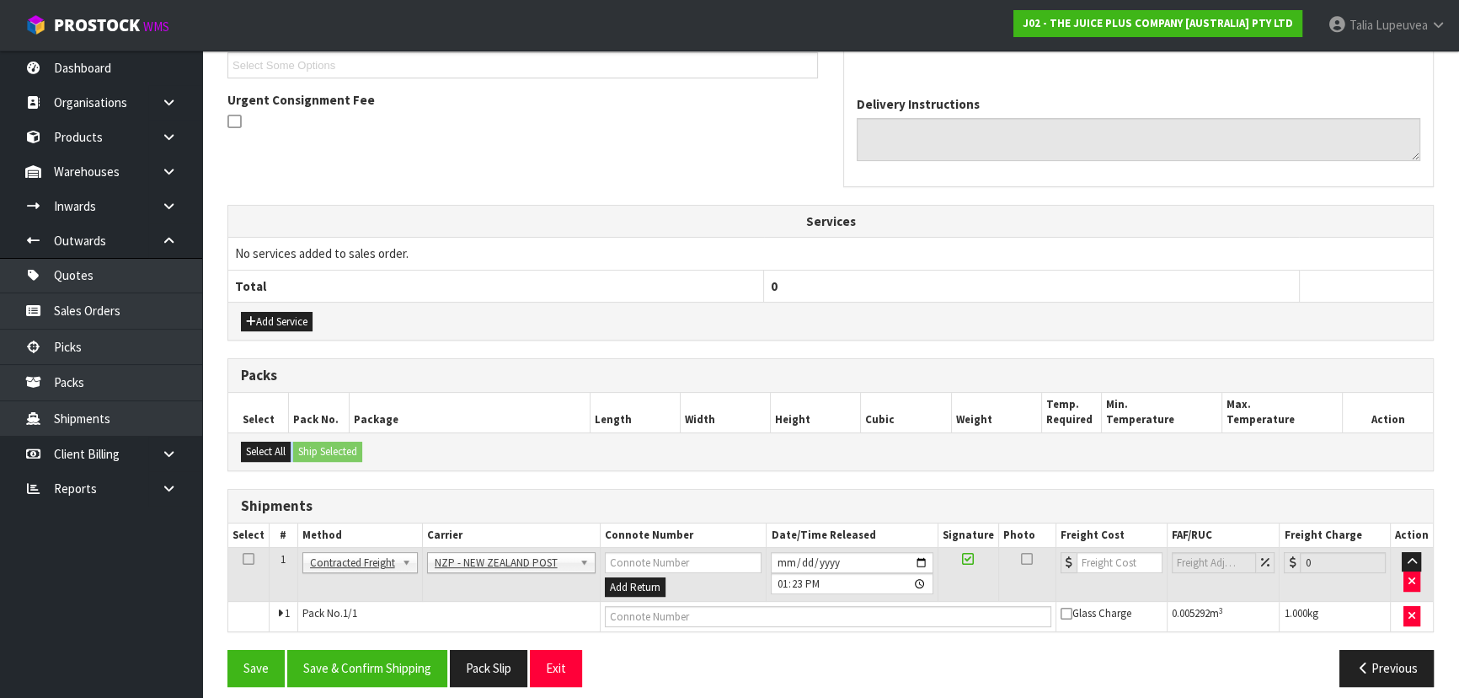
scroll to position [479, 0]
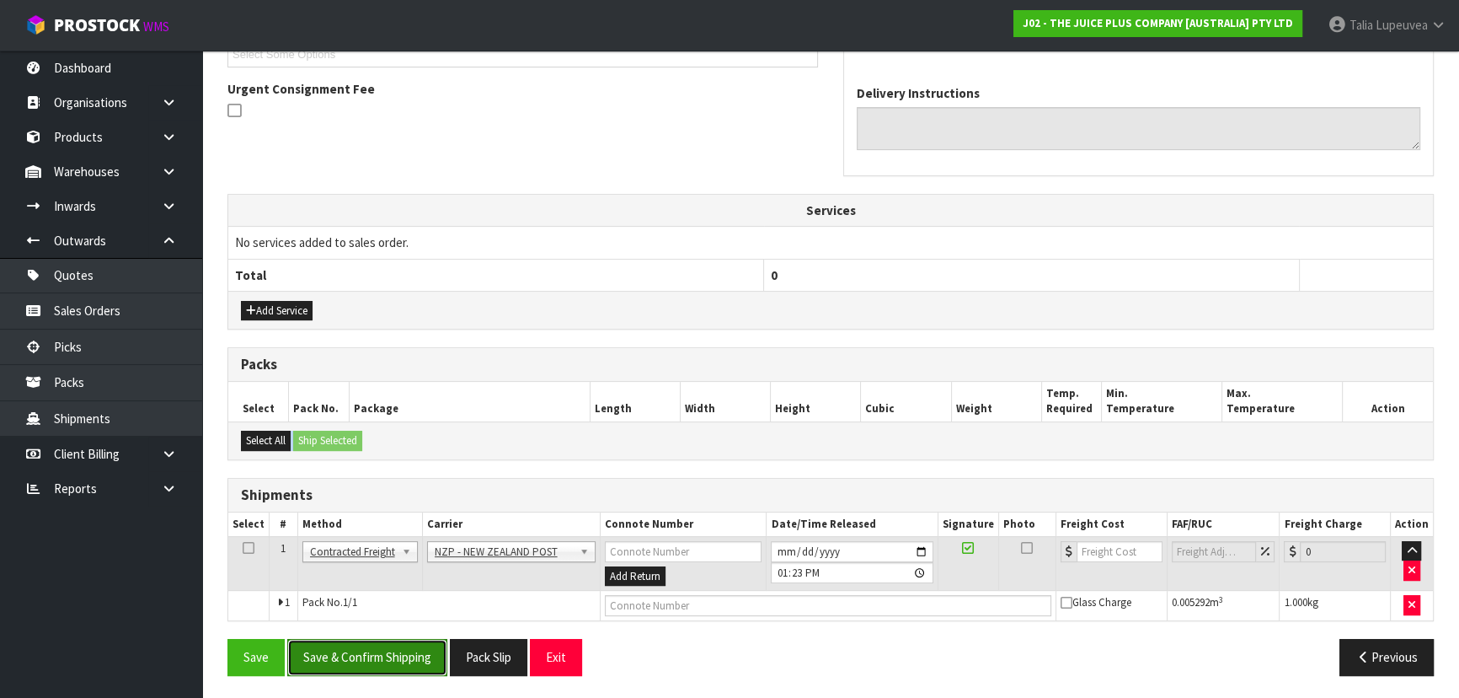
click at [412, 645] on button "Save & Confirm Shipping" at bounding box center [367, 657] width 160 height 36
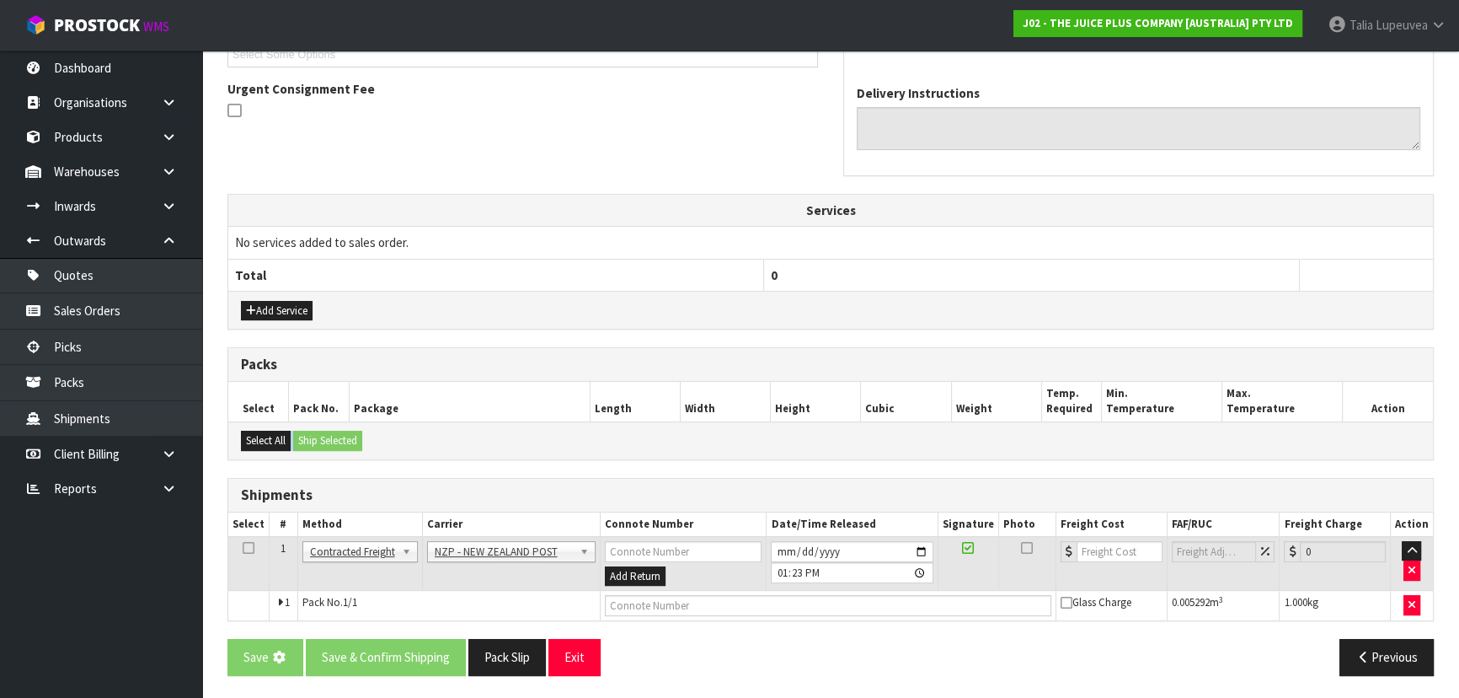
scroll to position [0, 0]
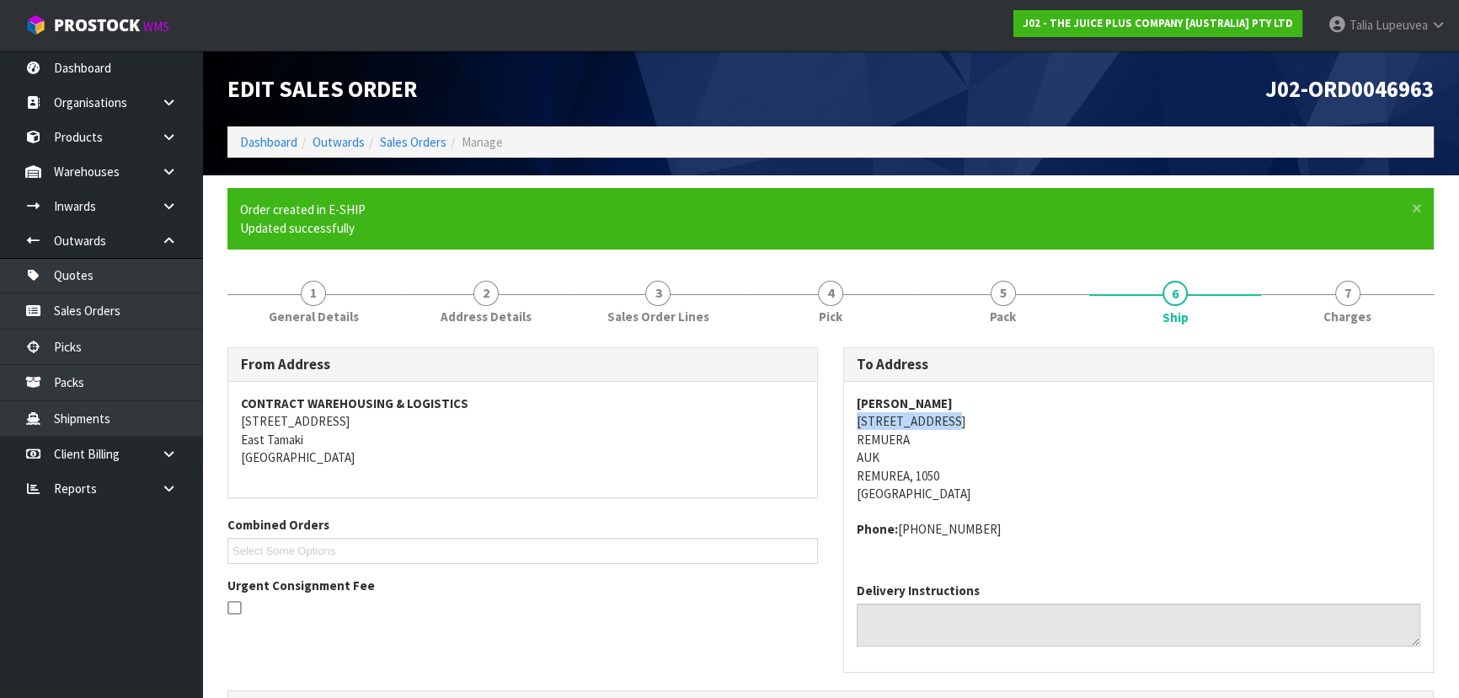
drag, startPoint x: 854, startPoint y: 421, endPoint x: 959, endPoint y: 424, distance: 104.5
click at [959, 424] on div "[PERSON_NAME] [STREET_ADDRESS] Phone: [PHONE_NUMBER]" at bounding box center [1138, 475] width 589 height 187
copy address "[STREET_ADDRESS]"
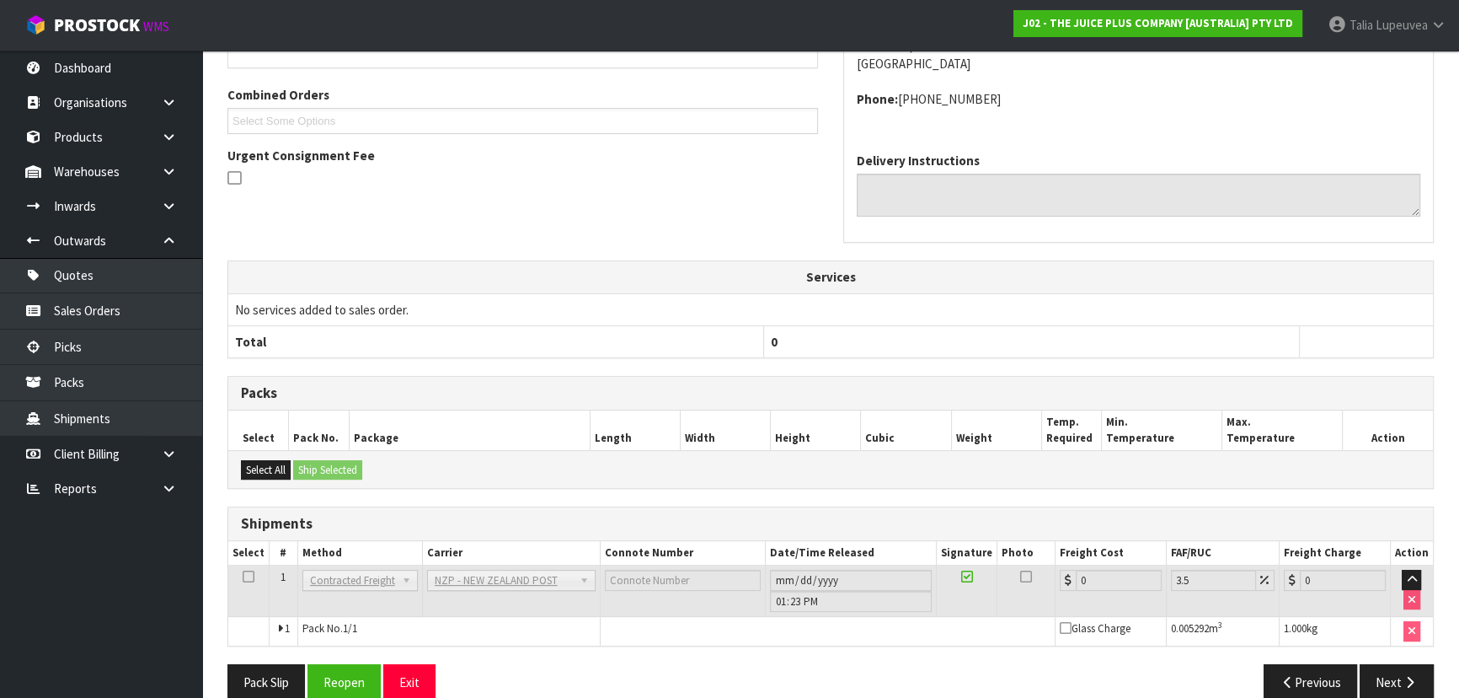
scroll to position [455, 0]
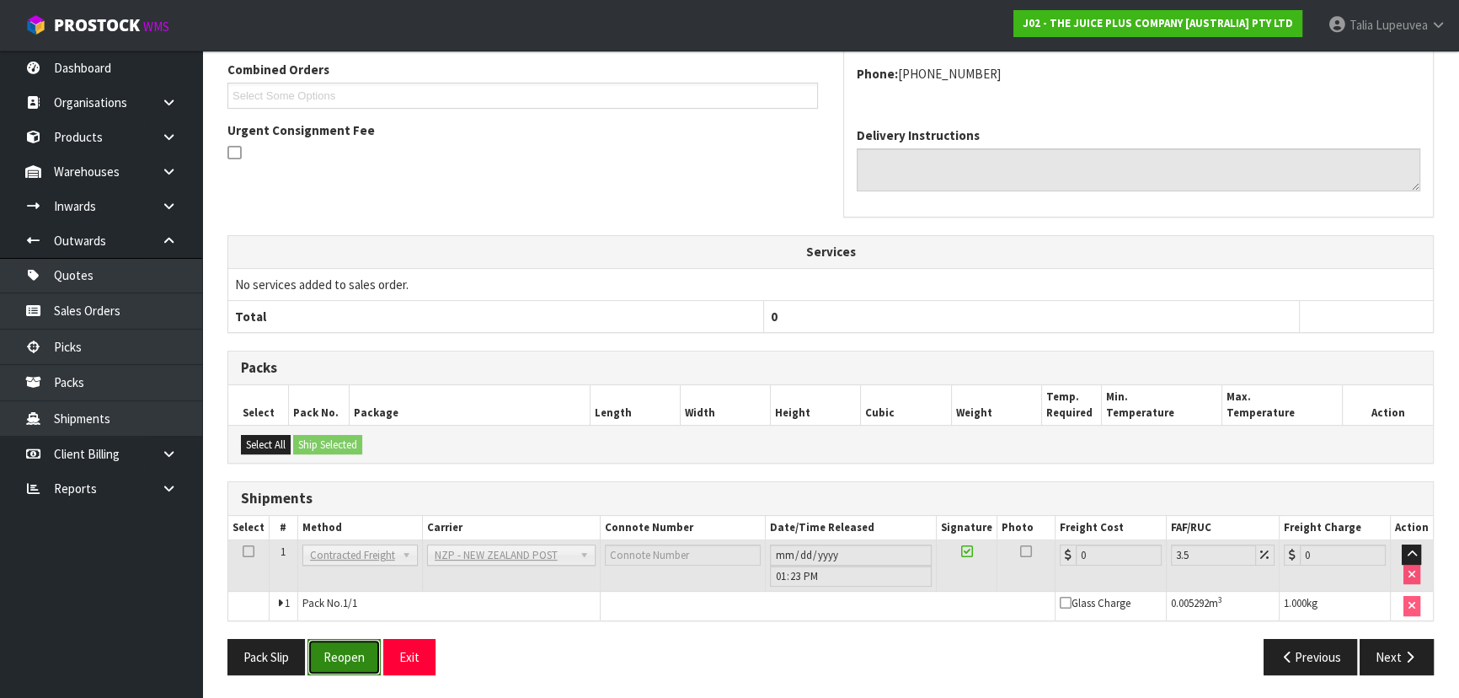
click at [361, 659] on button "Reopen" at bounding box center [344, 657] width 73 height 36
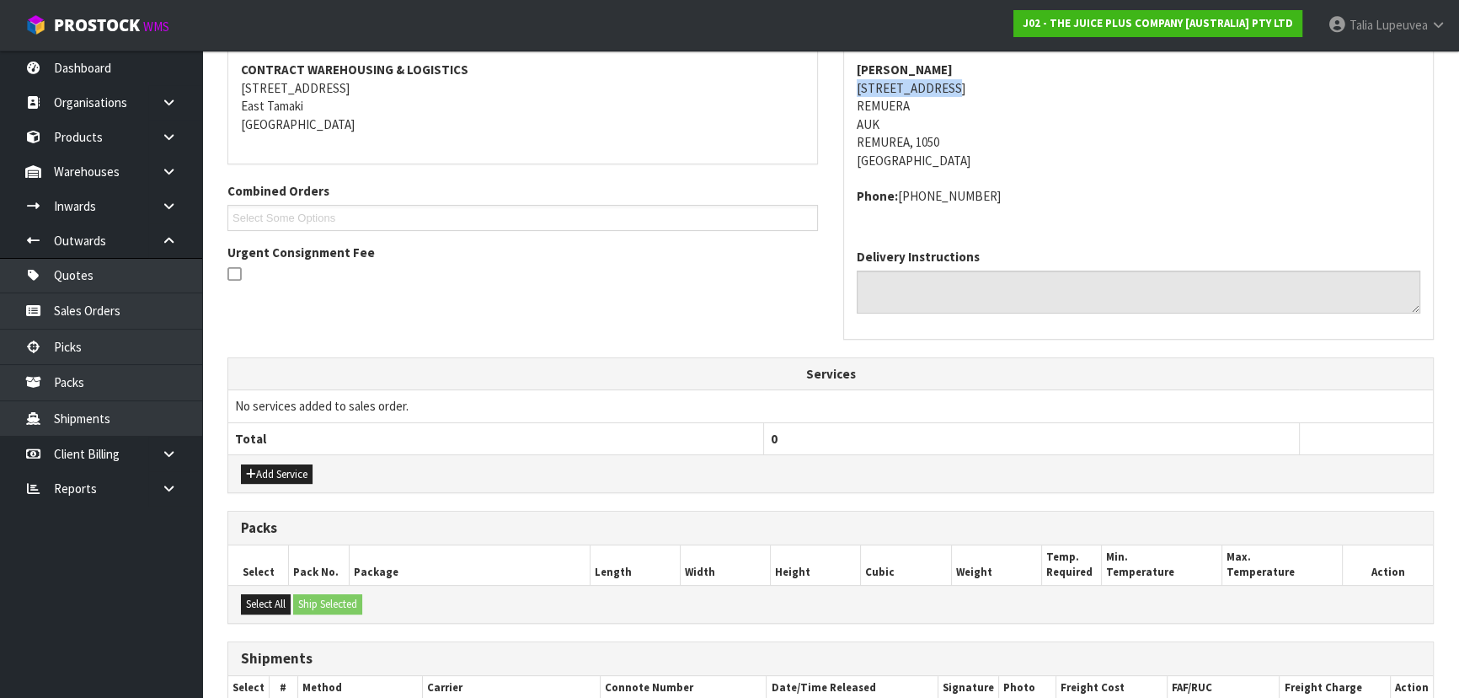
scroll to position [382, 0]
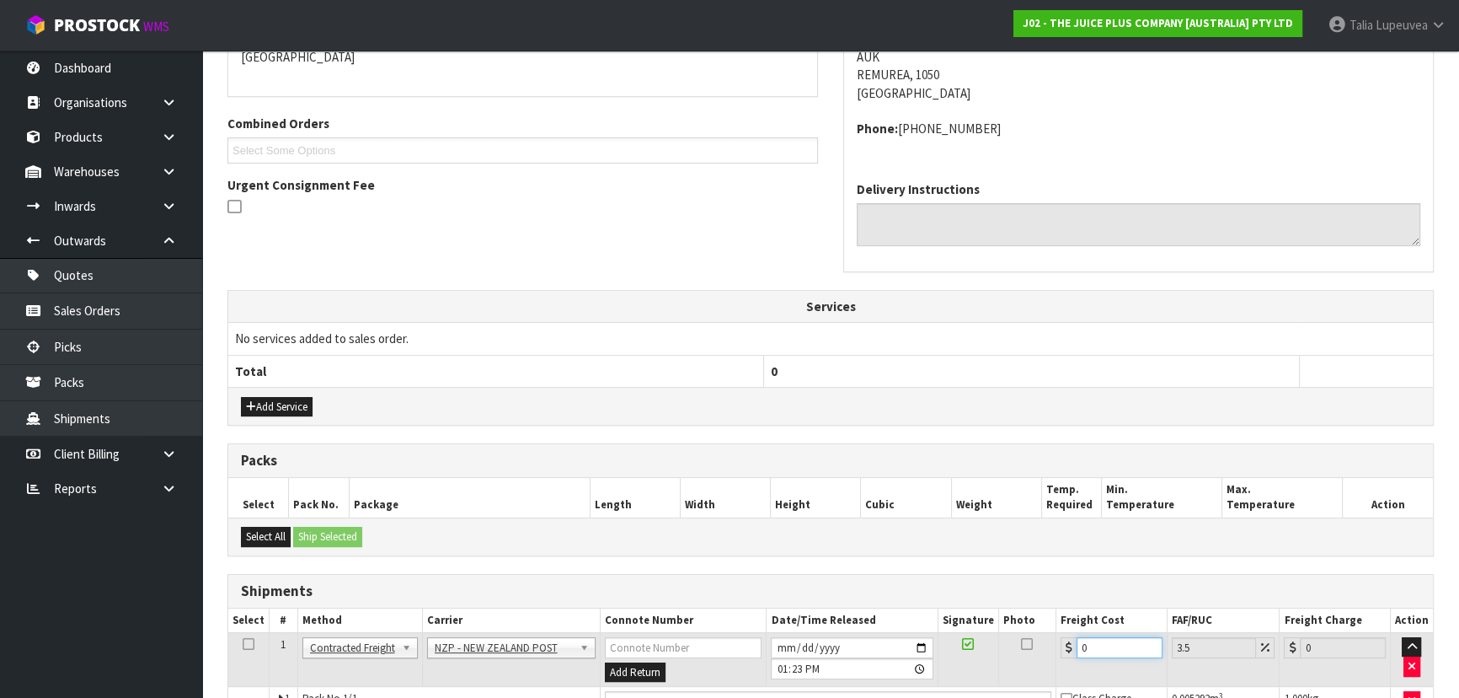
drag, startPoint x: 1105, startPoint y: 638, endPoint x: 1035, endPoint y: 632, distance: 69.3
click at [1040, 649] on tr "1 Client Local Pickup Customer Local Pickup Company Freight Contracted Freight …" at bounding box center [830, 659] width 1205 height 55
type input "4"
type input "4.14"
type input "4.3"
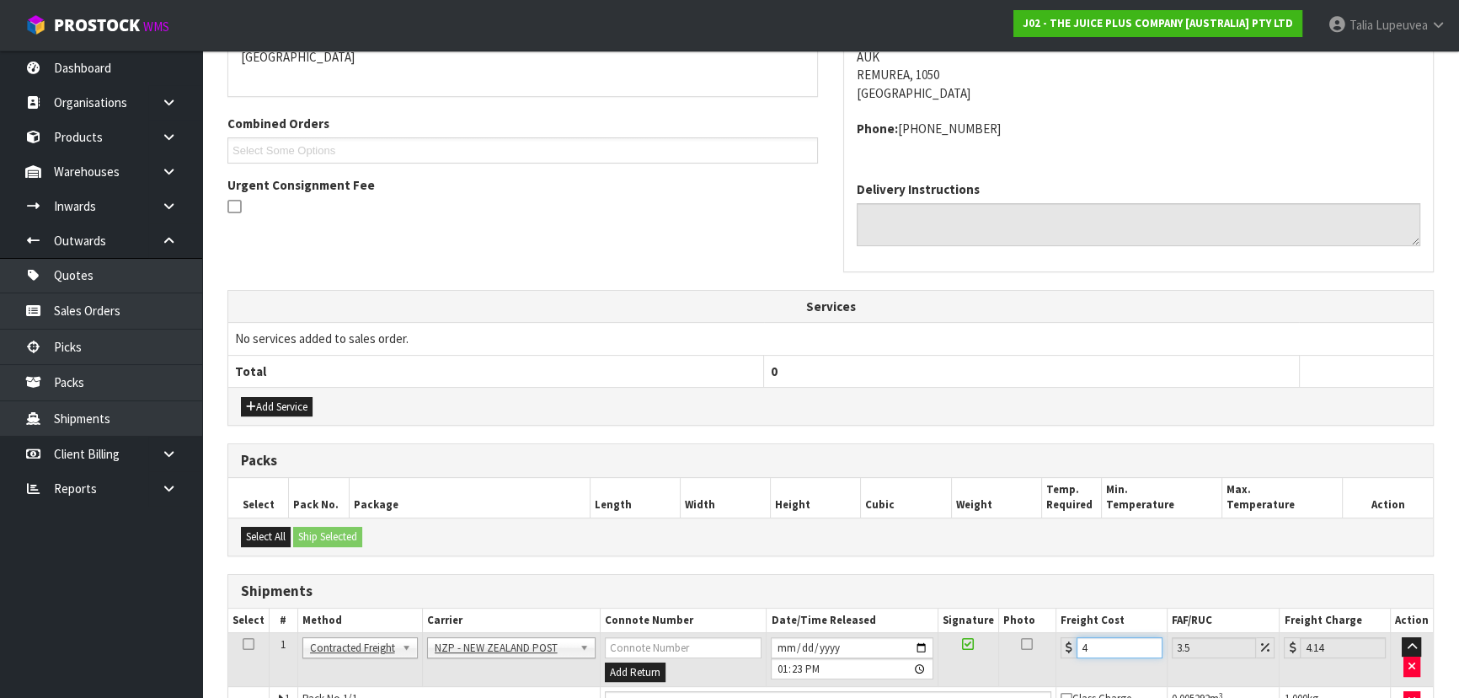
type input "4.45"
type input "4.33"
type input "4.48"
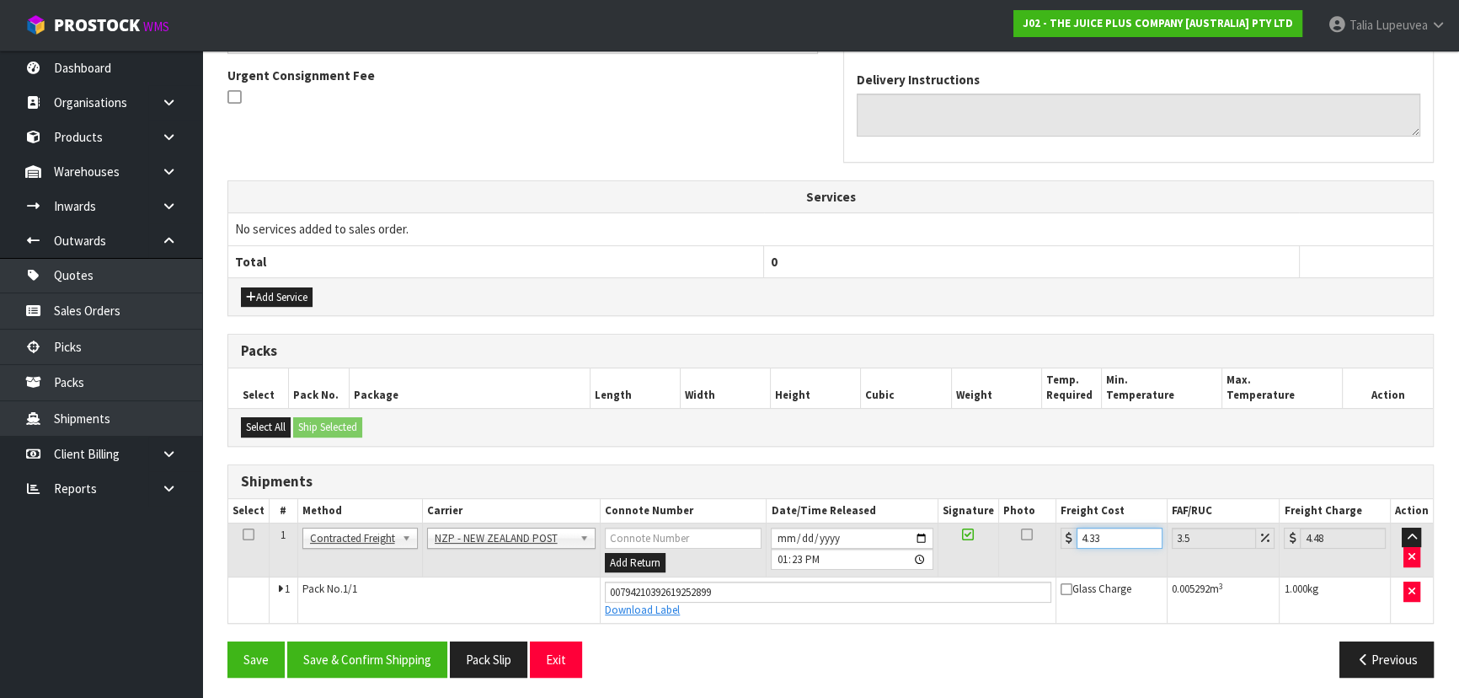
scroll to position [494, 0]
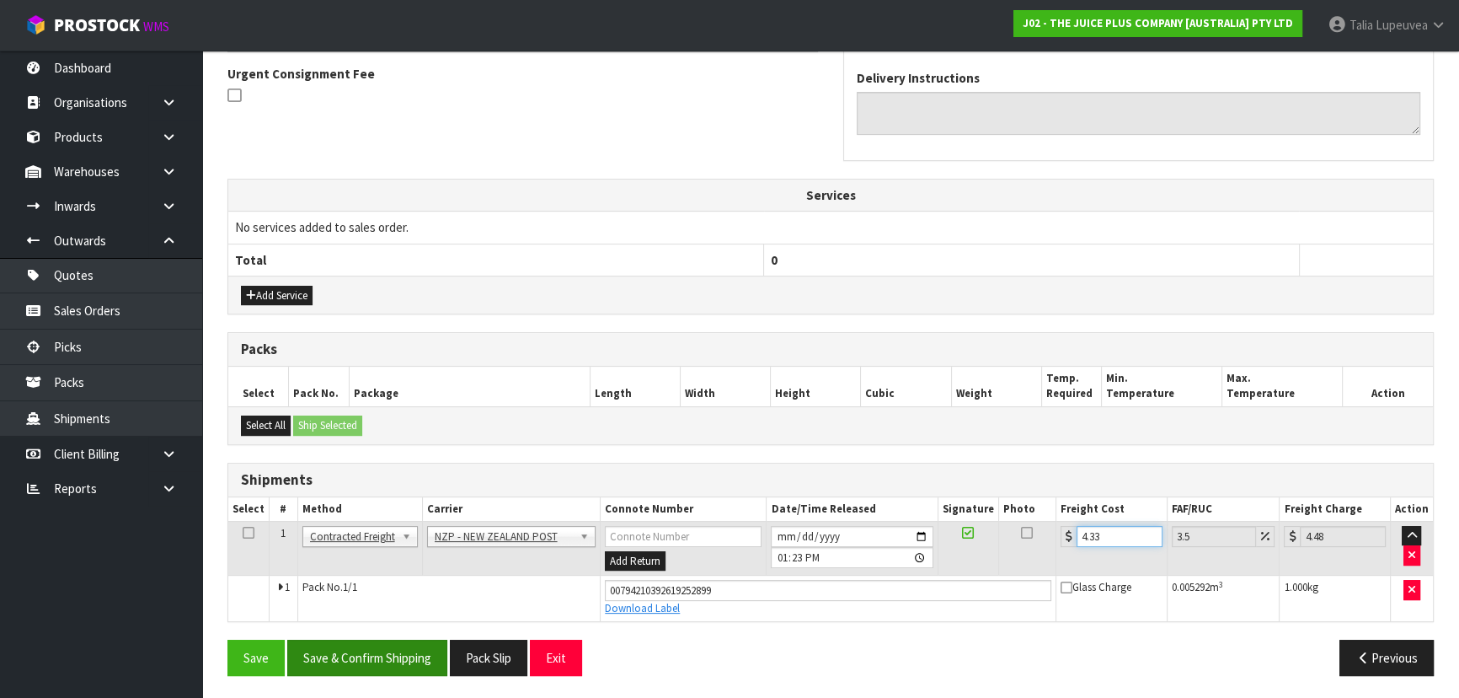
type input "4.33"
click at [311, 645] on button "Save & Confirm Shipping" at bounding box center [367, 657] width 160 height 36
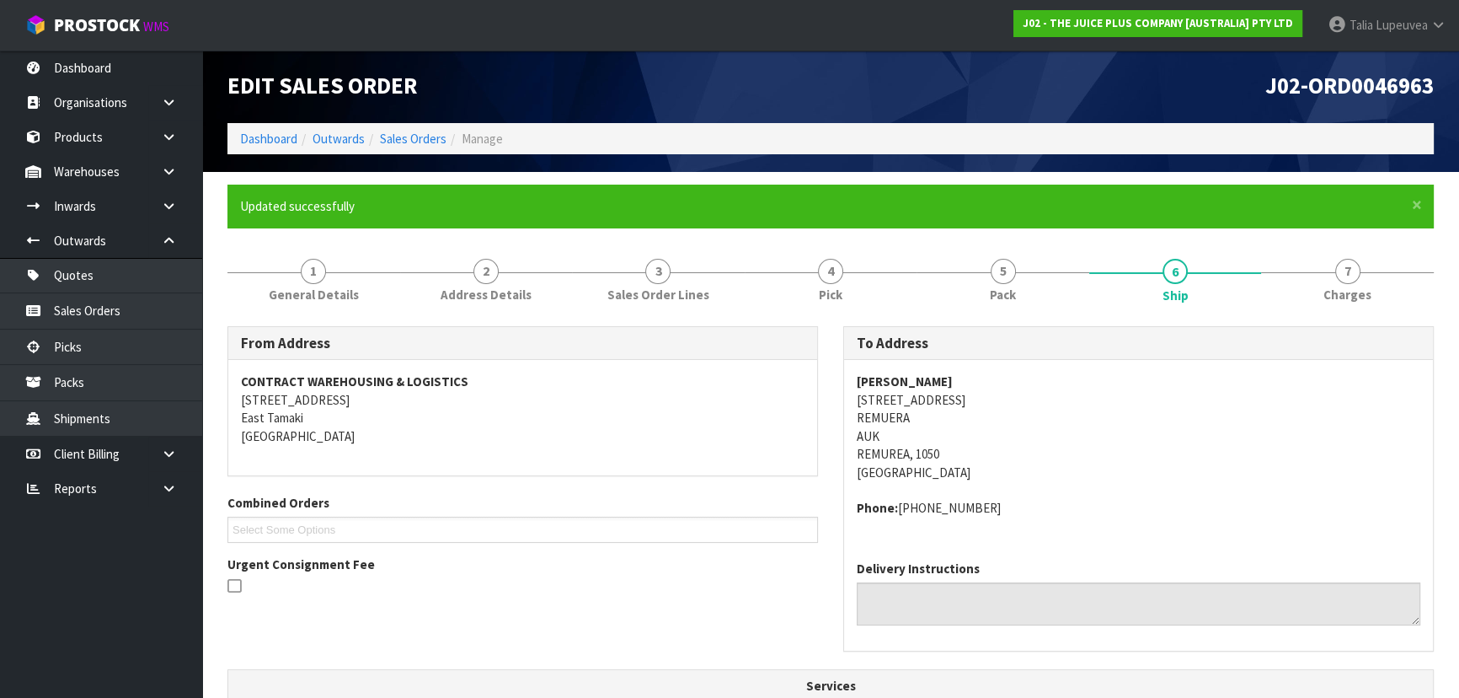
scroll to position [0, 0]
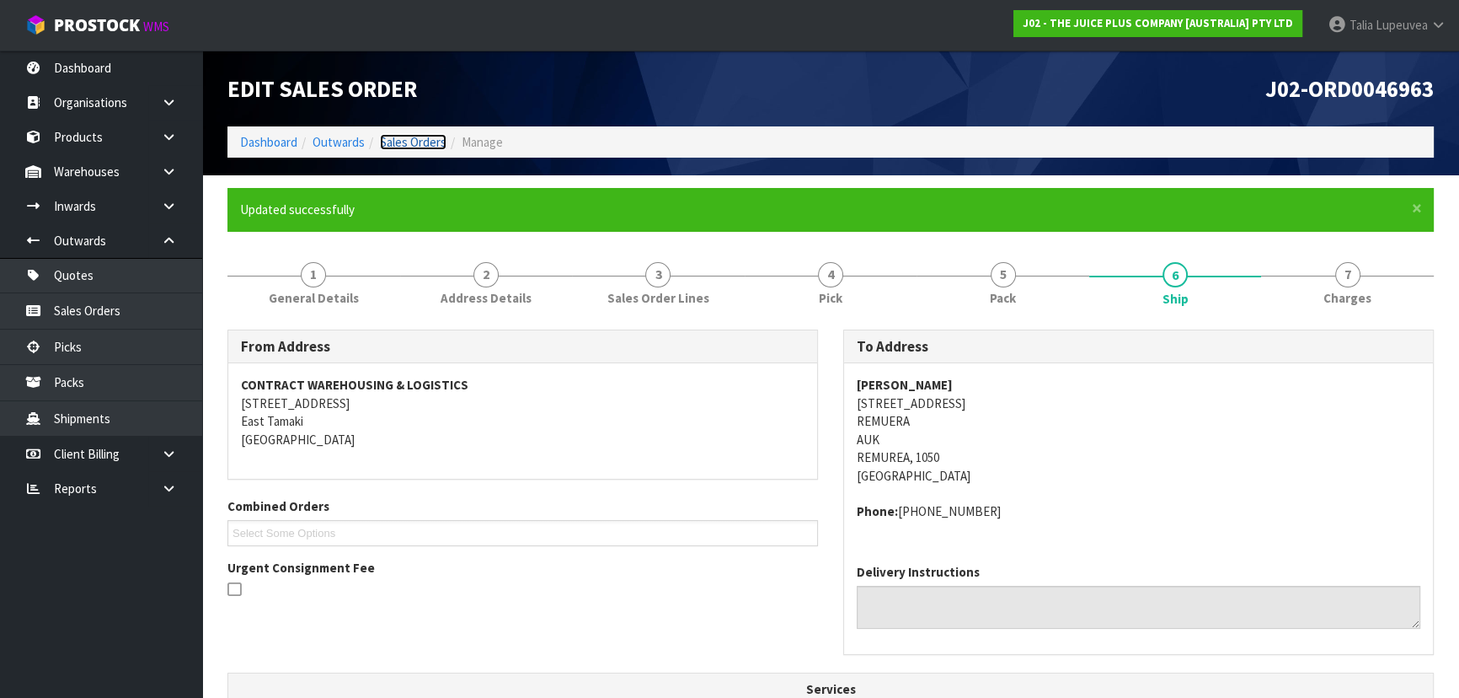
click at [409, 143] on link "Sales Orders" at bounding box center [413, 142] width 67 height 16
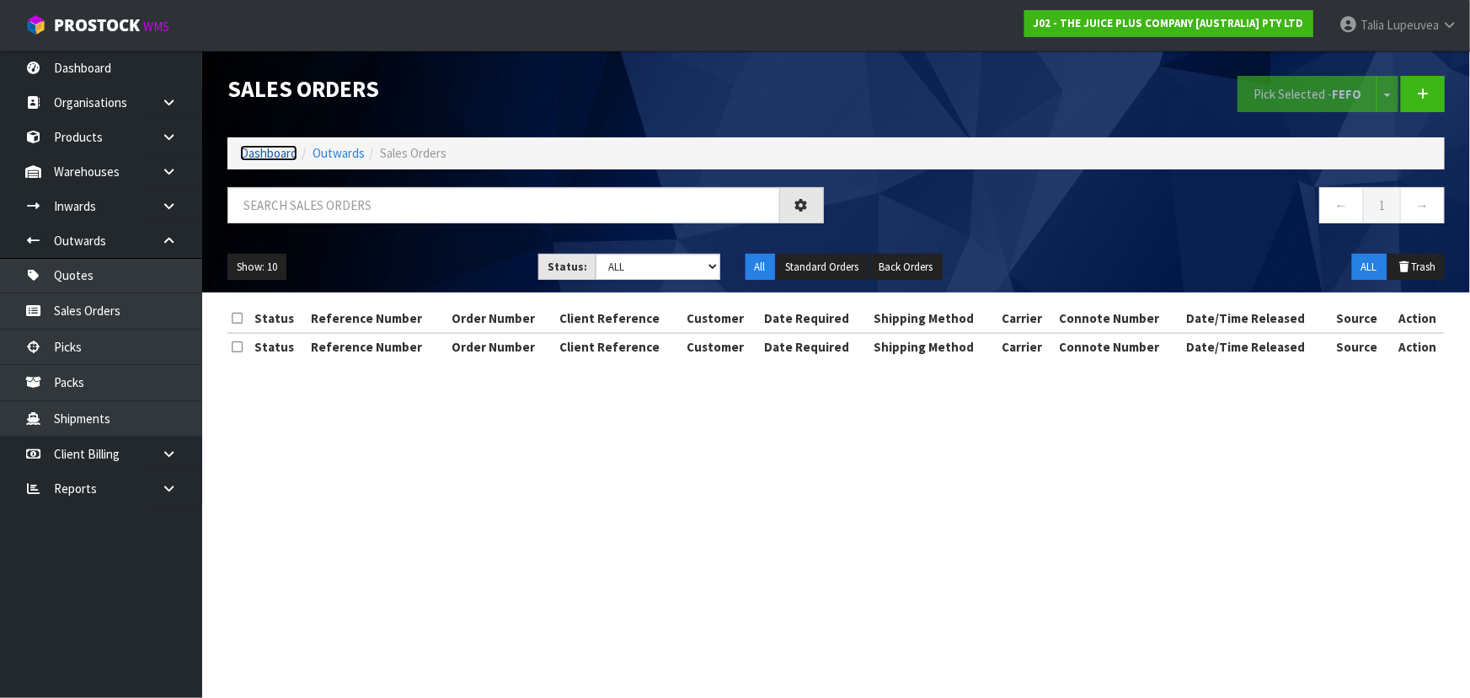
click at [284, 152] on link "Dashboard" at bounding box center [268, 153] width 57 height 16
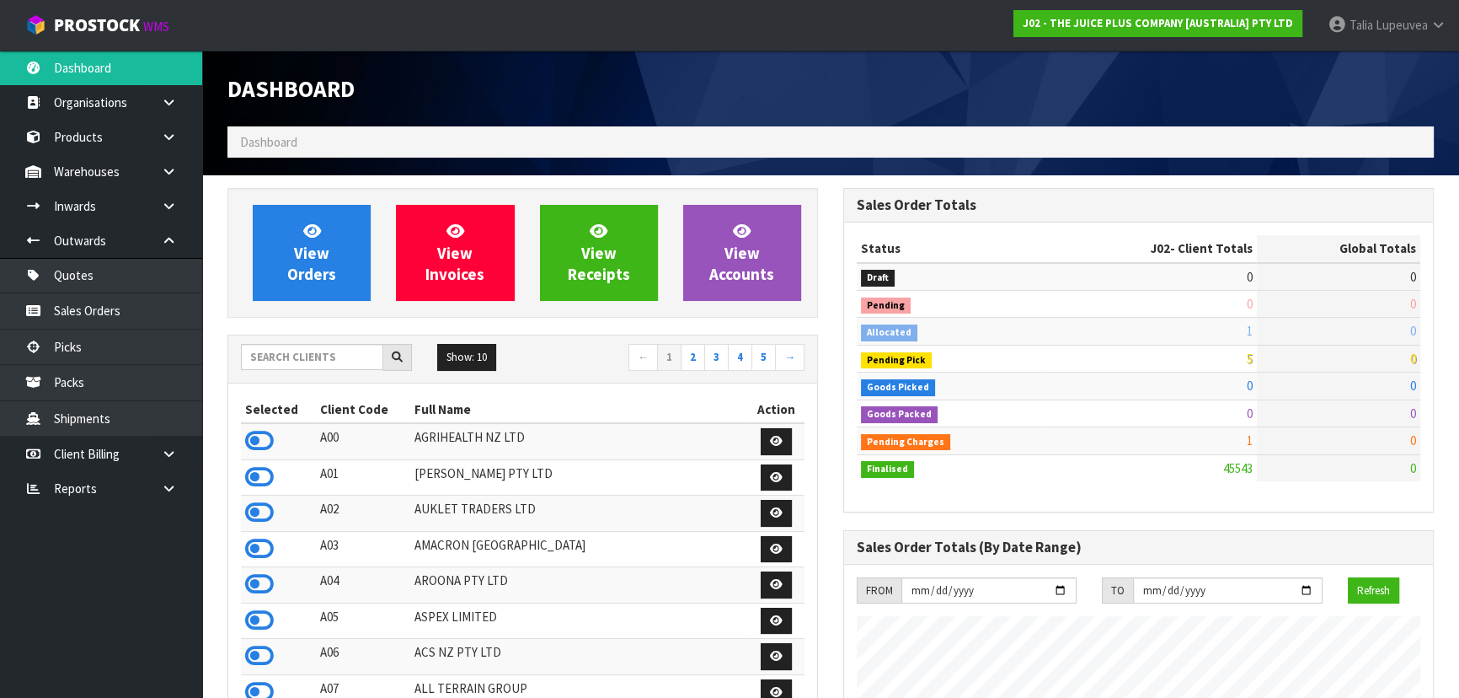
scroll to position [1274, 615]
click at [296, 351] on input "text" at bounding box center [312, 357] width 142 height 26
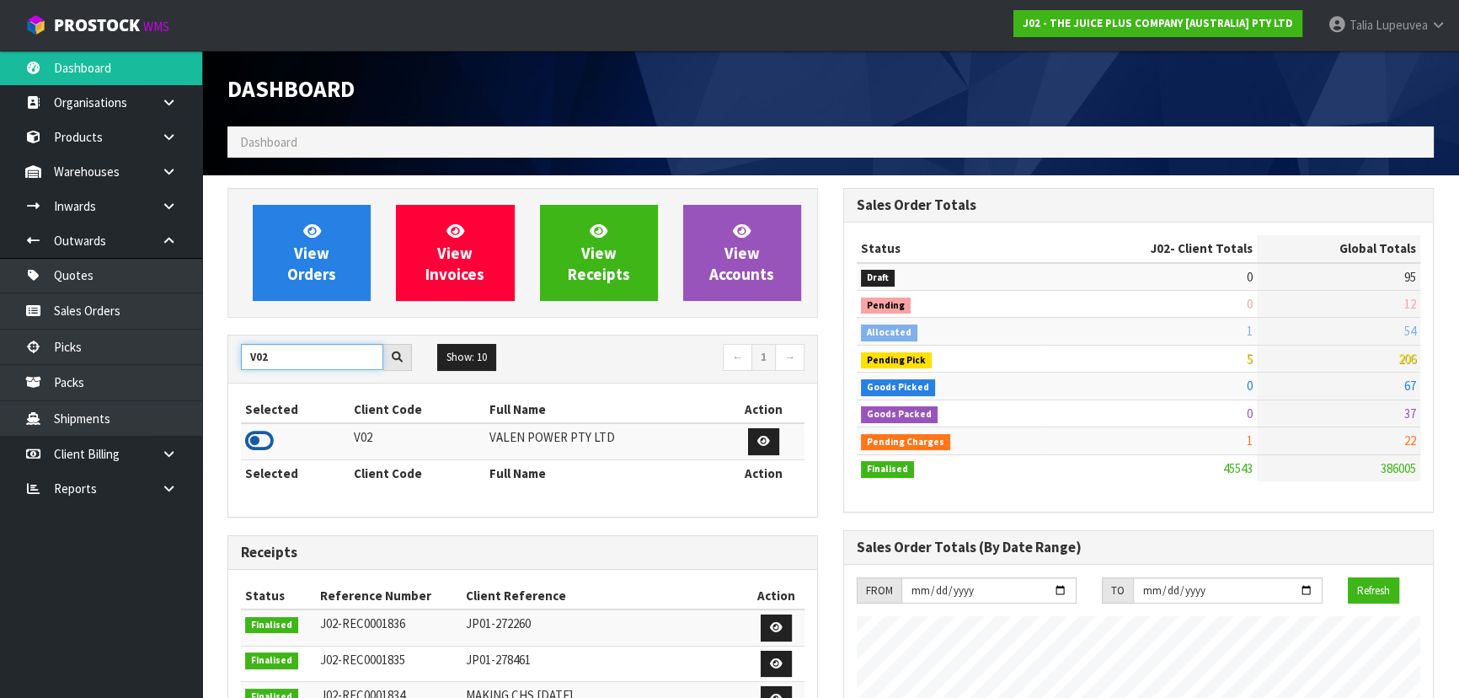
type input "V02"
click at [255, 435] on icon at bounding box center [259, 440] width 29 height 25
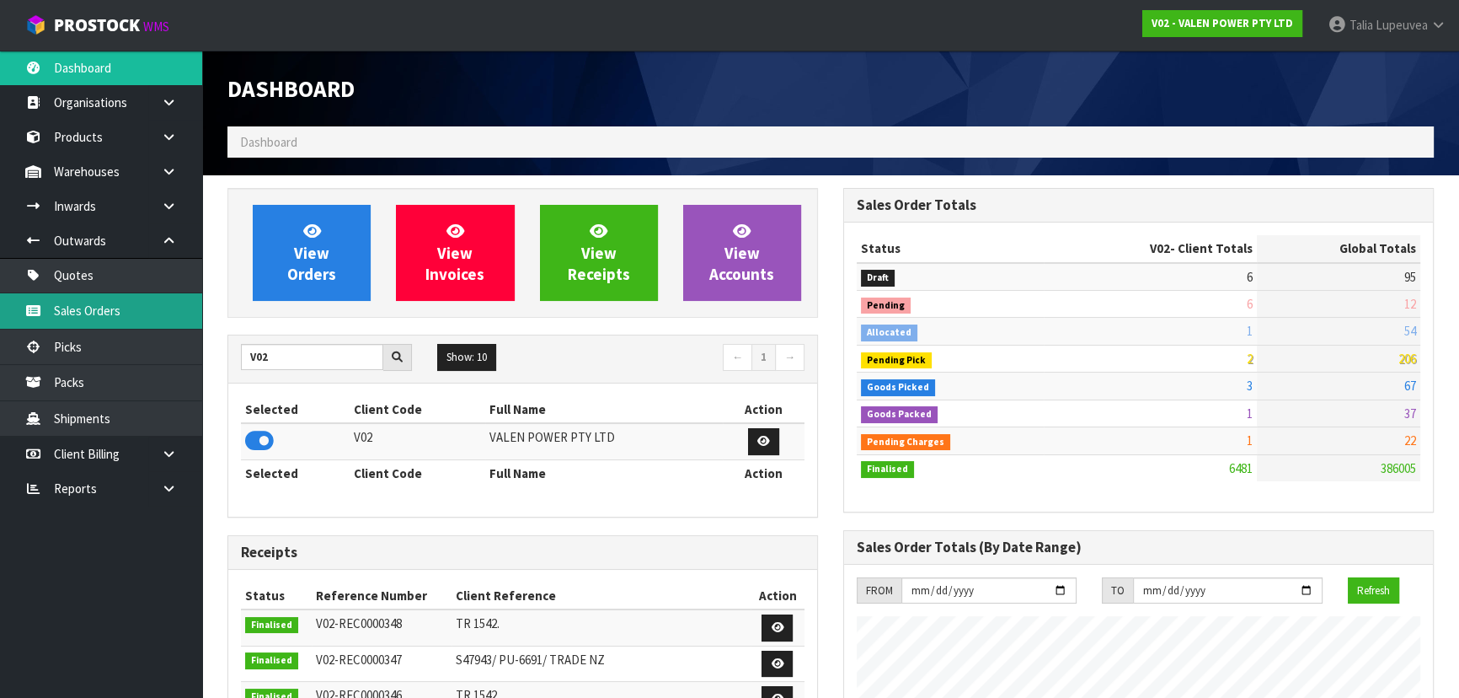
click at [176, 308] on link "Sales Orders" at bounding box center [101, 310] width 202 height 35
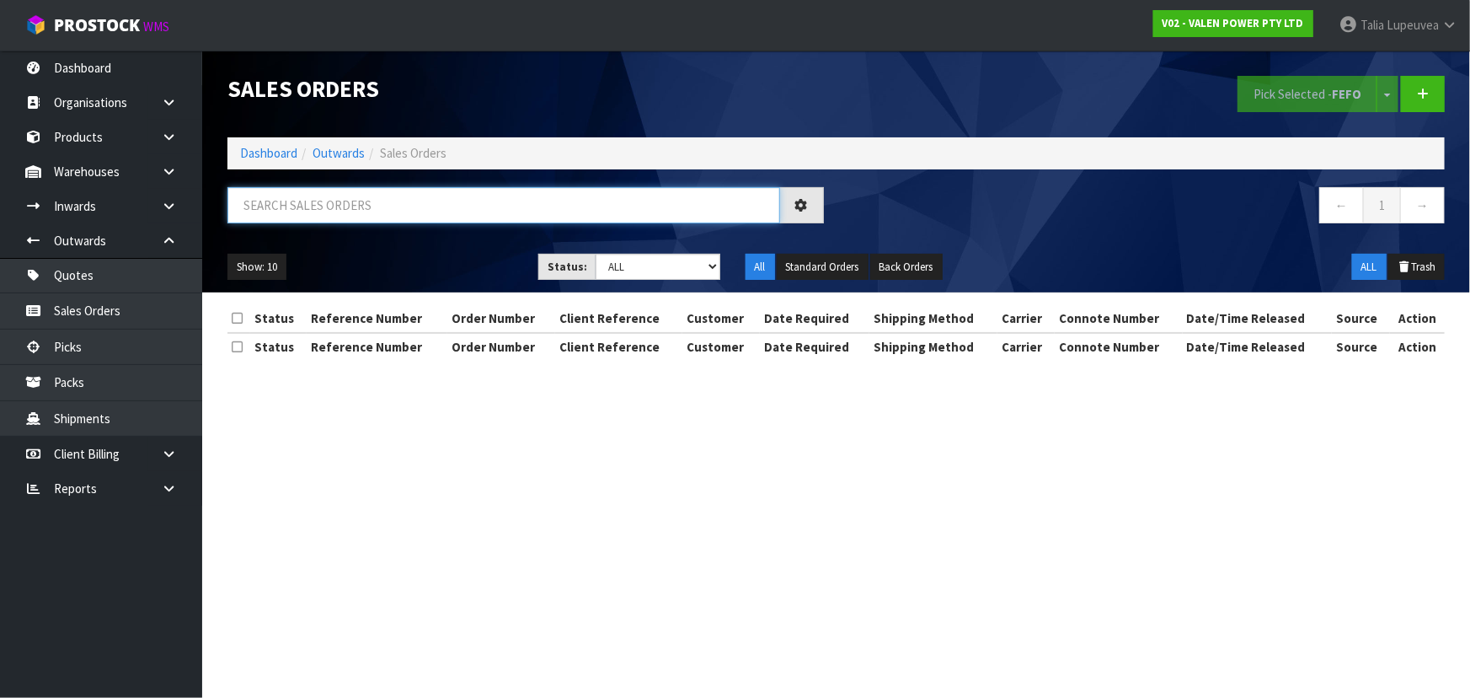
click at [484, 209] on input "text" at bounding box center [503, 205] width 553 height 36
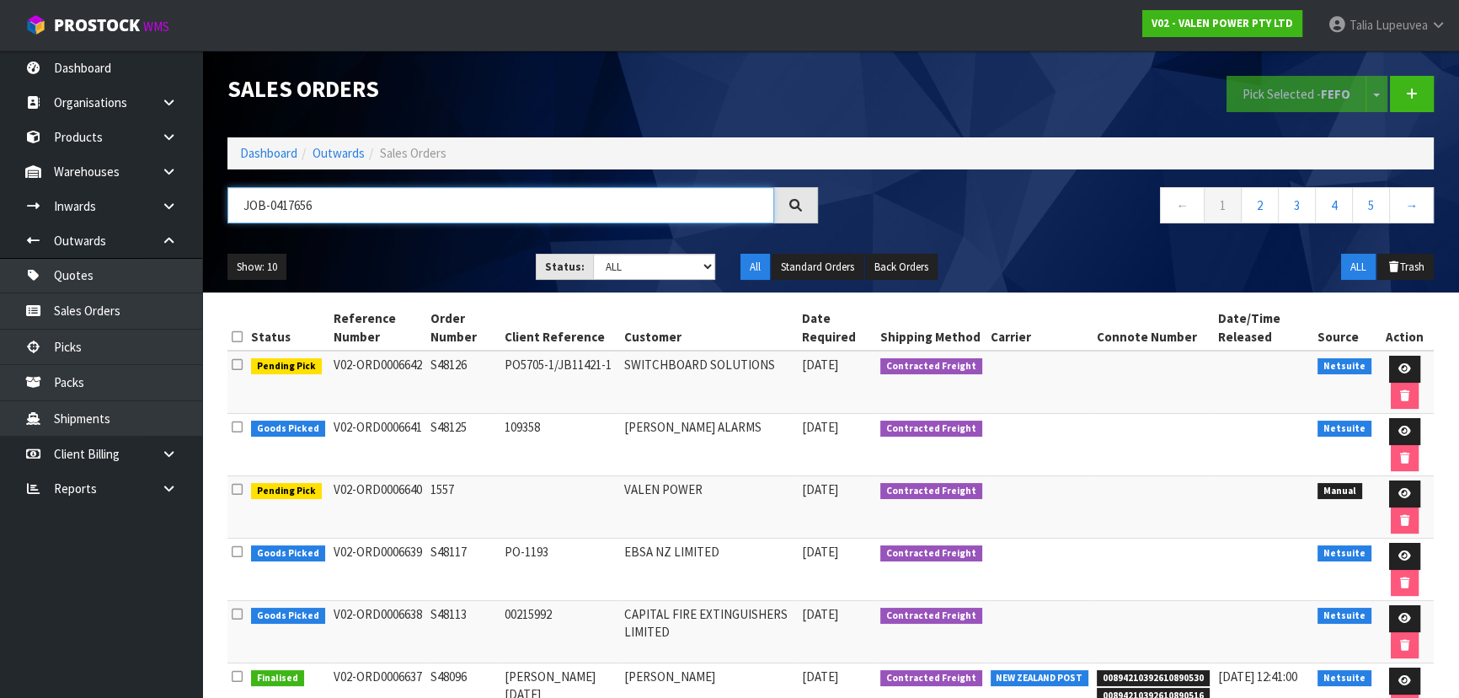
type input "JOB-0417656"
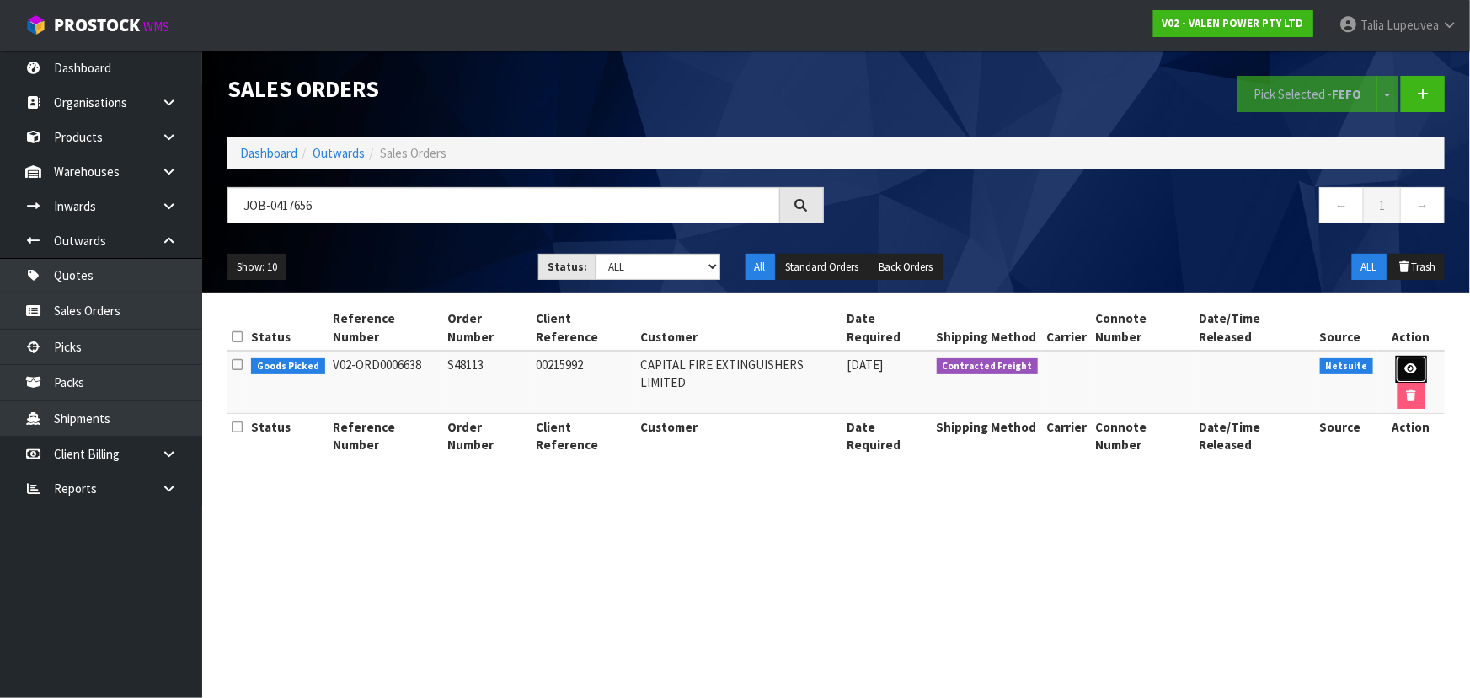
click at [1405, 363] on icon at bounding box center [1411, 368] width 13 height 11
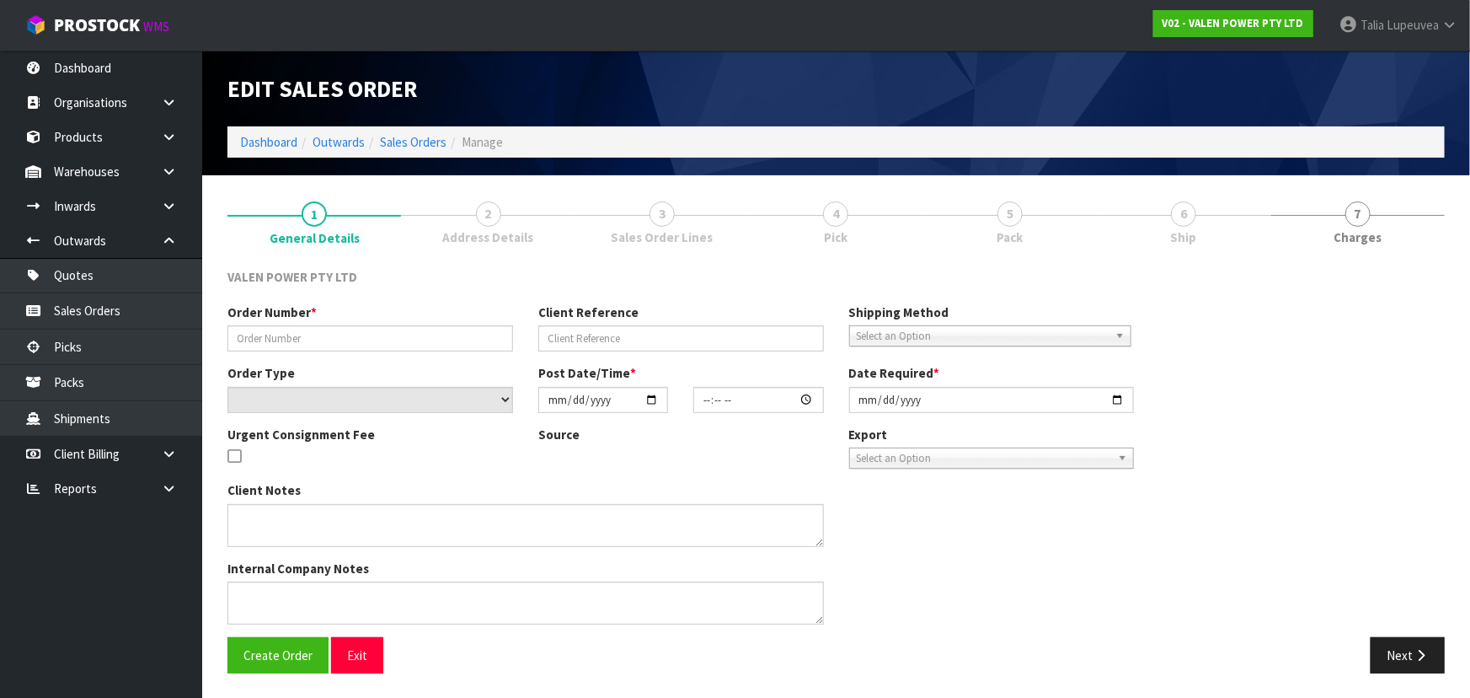
type input "S48113"
type input "00215992"
select select "number:0"
type input "[DATE]"
type input "12:15:10.000"
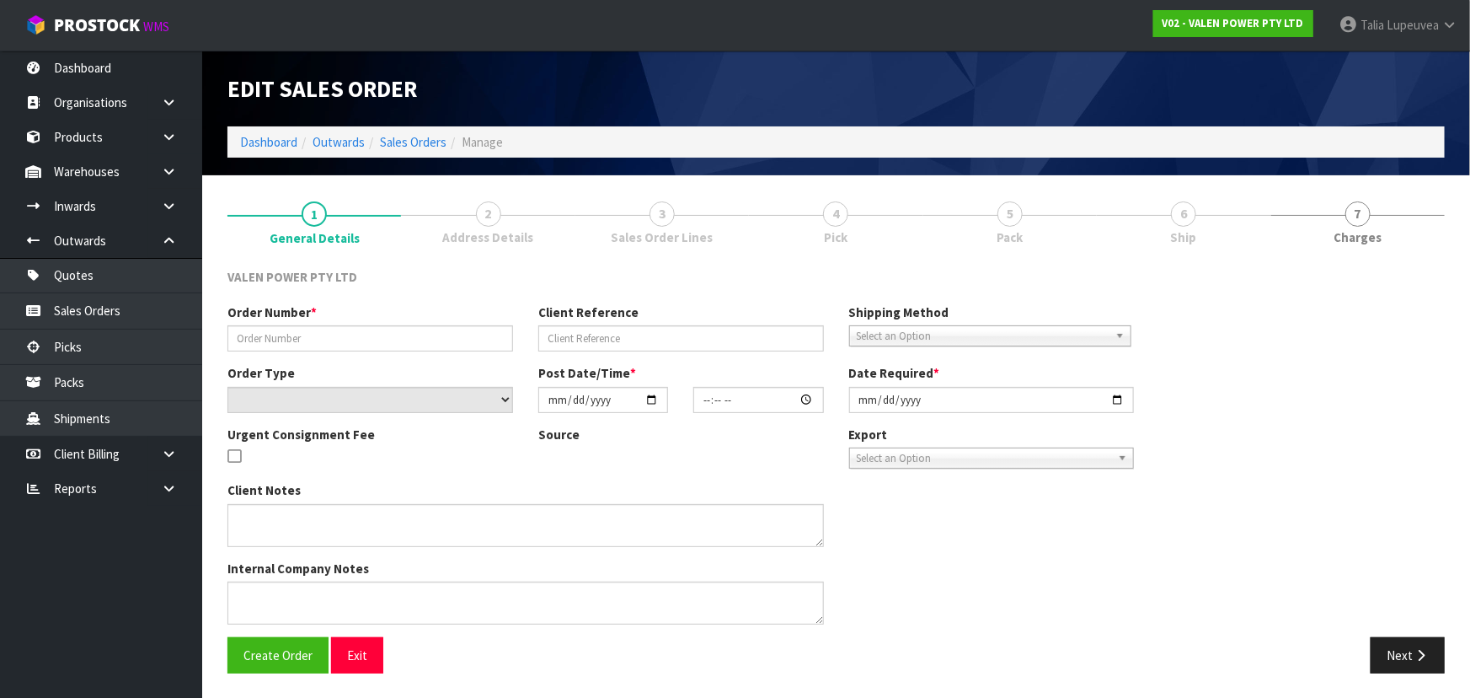
type input "[DATE]"
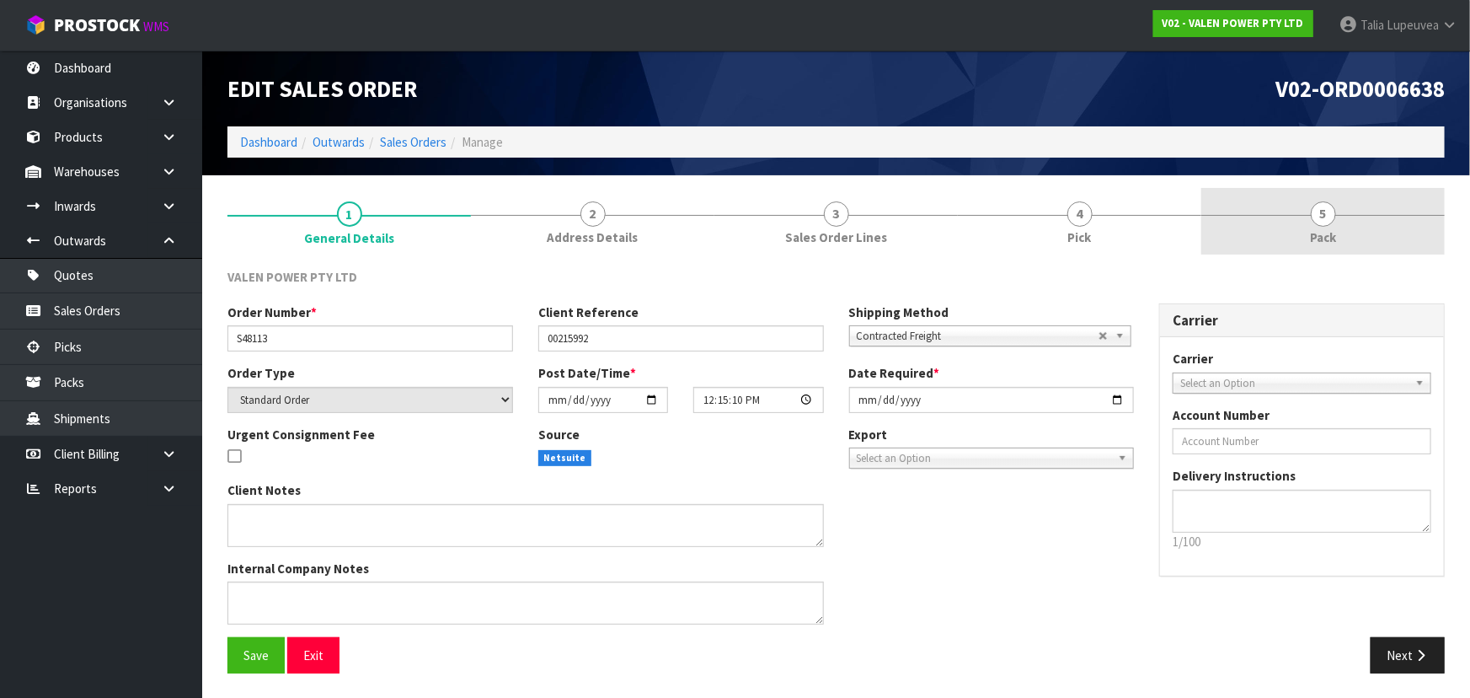
click at [1340, 230] on link "5 Pack" at bounding box center [1322, 221] width 243 height 67
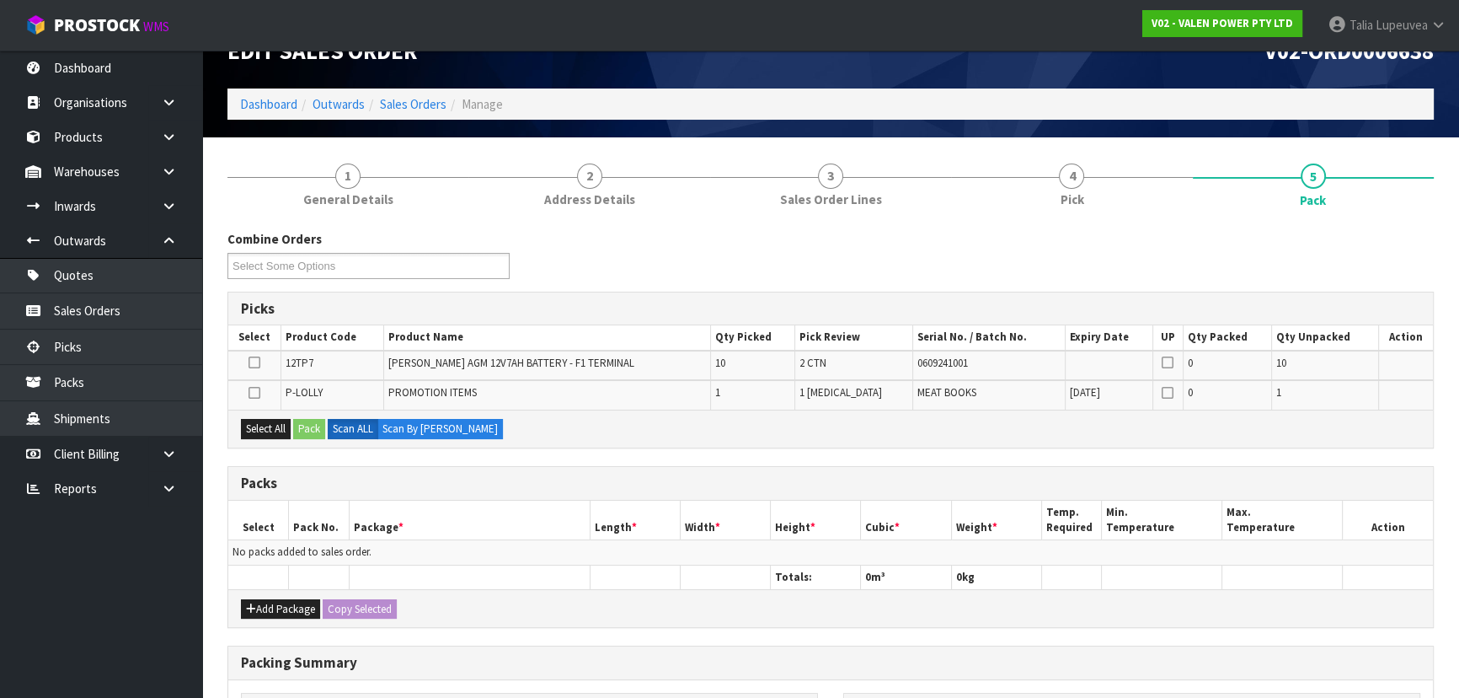
scroll to position [76, 0]
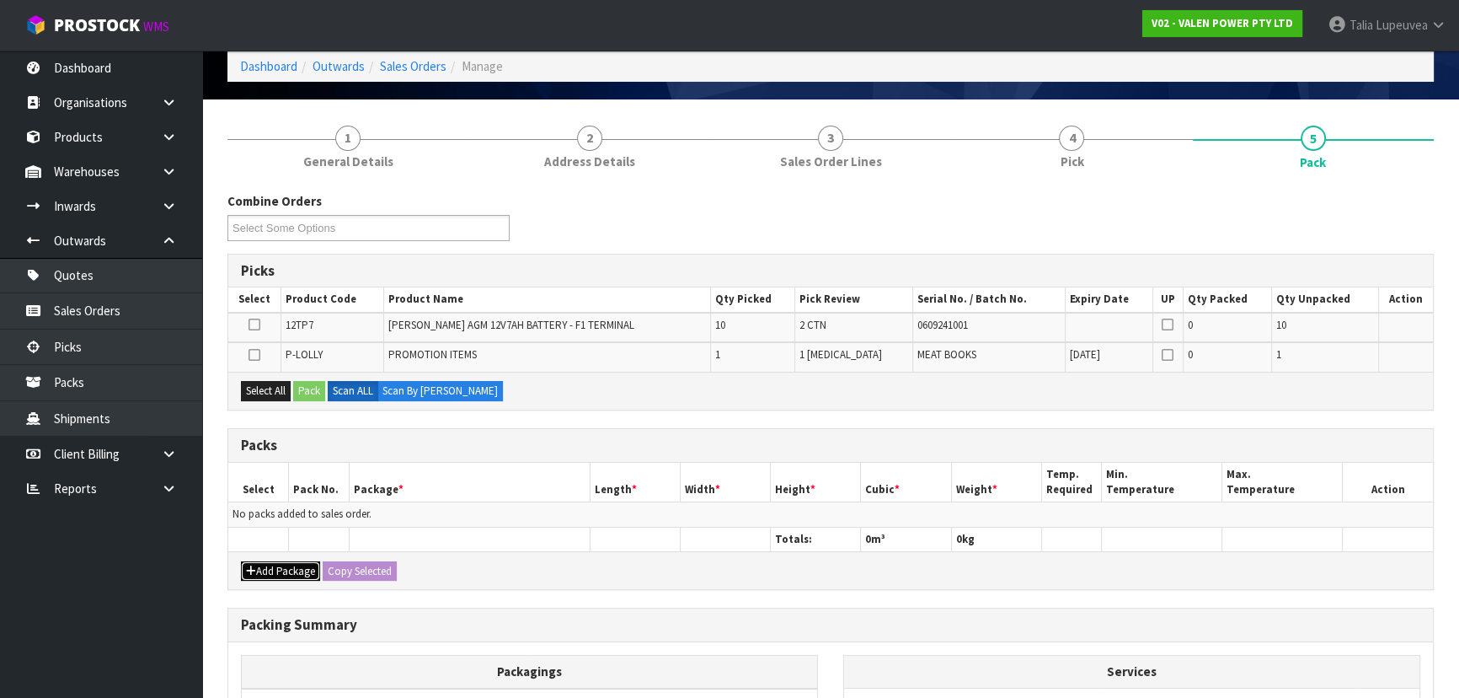
click at [278, 570] on button "Add Package" at bounding box center [280, 571] width 79 height 20
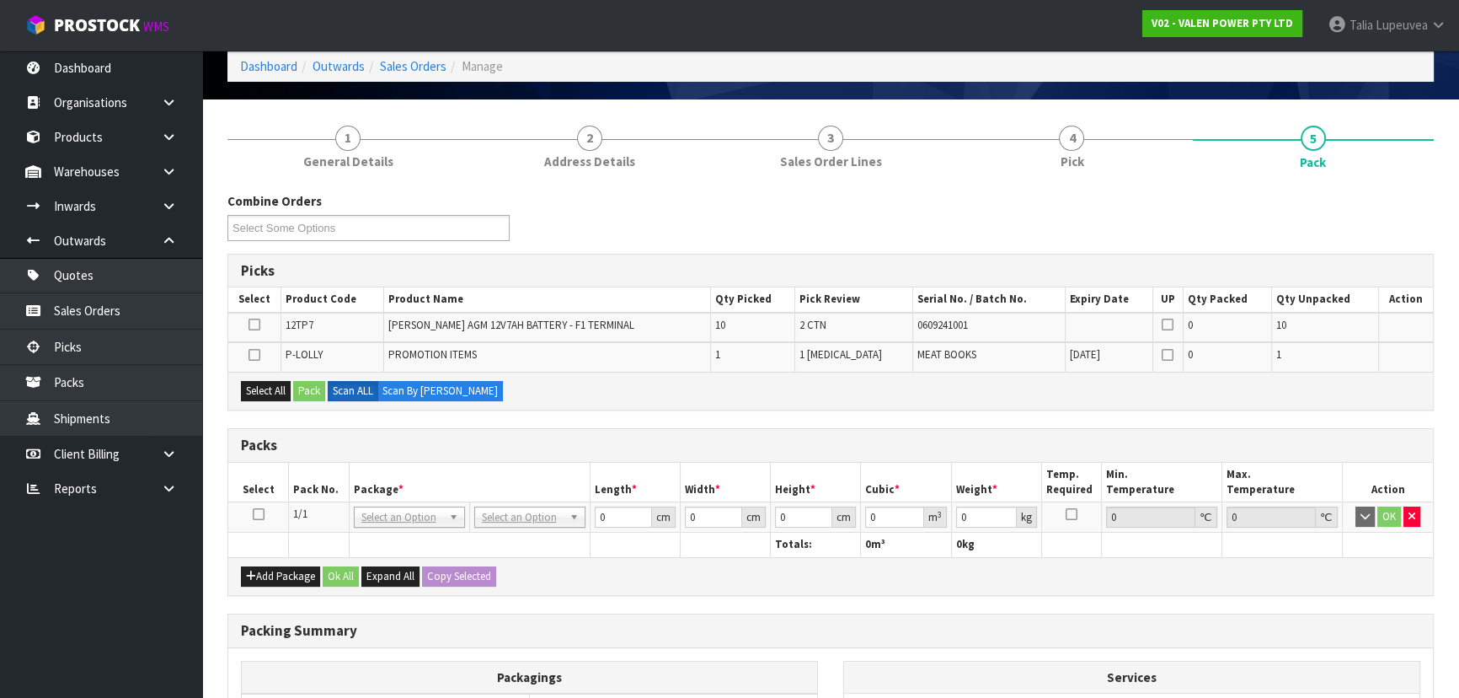
click at [260, 514] on icon at bounding box center [259, 514] width 12 height 1
click at [257, 324] on icon at bounding box center [255, 324] width 12 height 1
click at [0, 0] on input "checkbox" at bounding box center [0, 0] width 0 height 0
click at [312, 381] on button "Pack" at bounding box center [309, 391] width 32 height 20
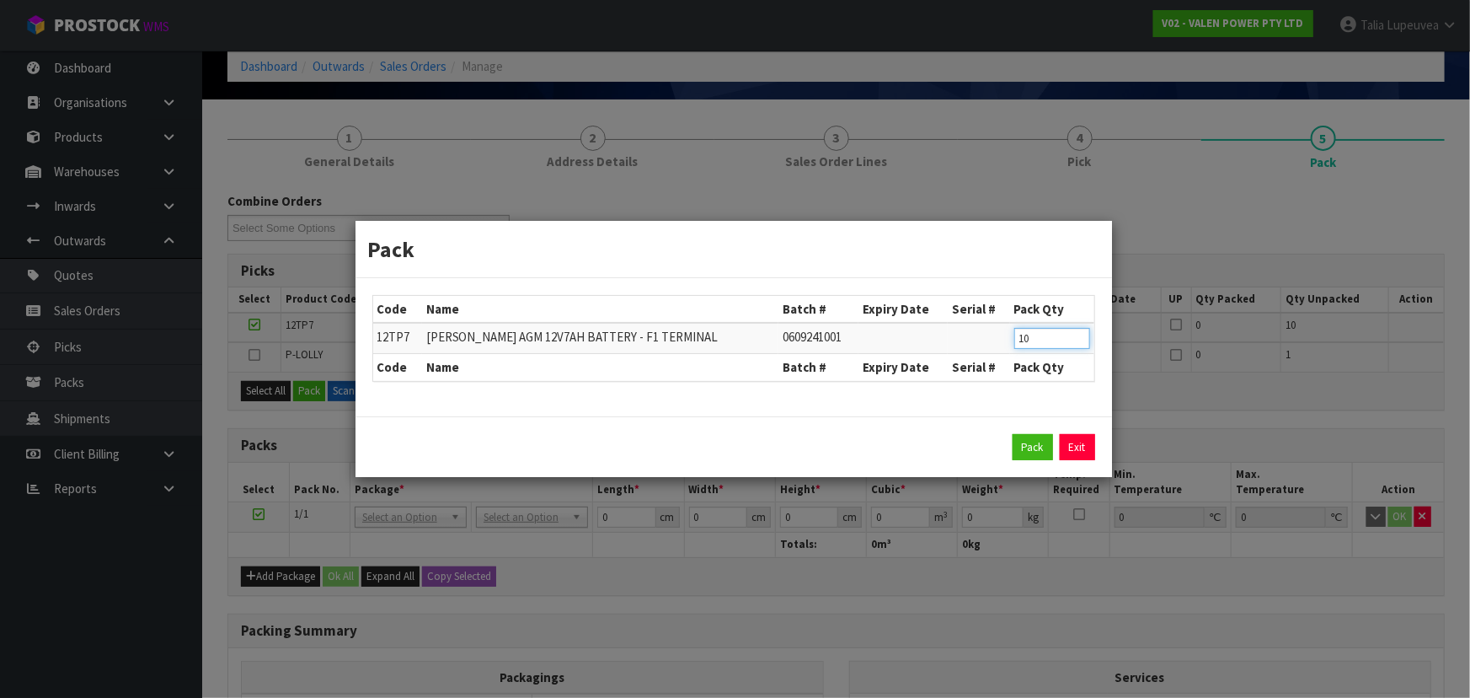
drag, startPoint x: 1030, startPoint y: 342, endPoint x: 987, endPoint y: 346, distance: 43.2
click at [987, 346] on tr "12TP7 [PERSON_NAME] AGM 12V7AH BATTERY - F1 TERMINAL 0609241001 10" at bounding box center [733, 338] width 721 height 31
type input "5"
click at [1045, 436] on button "Pack" at bounding box center [1033, 447] width 40 height 27
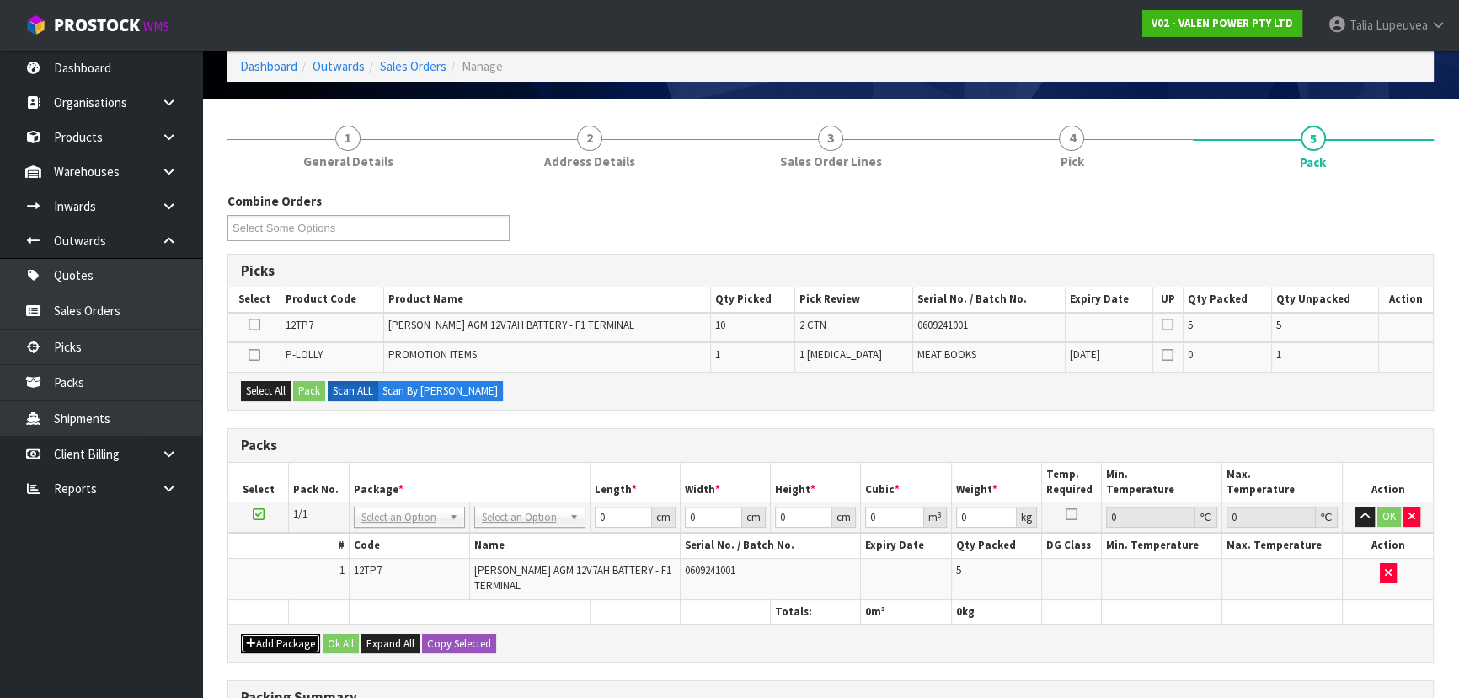
drag, startPoint x: 281, startPoint y: 639, endPoint x: 270, endPoint y: 629, distance: 15.5
click at [279, 637] on button "Add Package" at bounding box center [280, 644] width 79 height 20
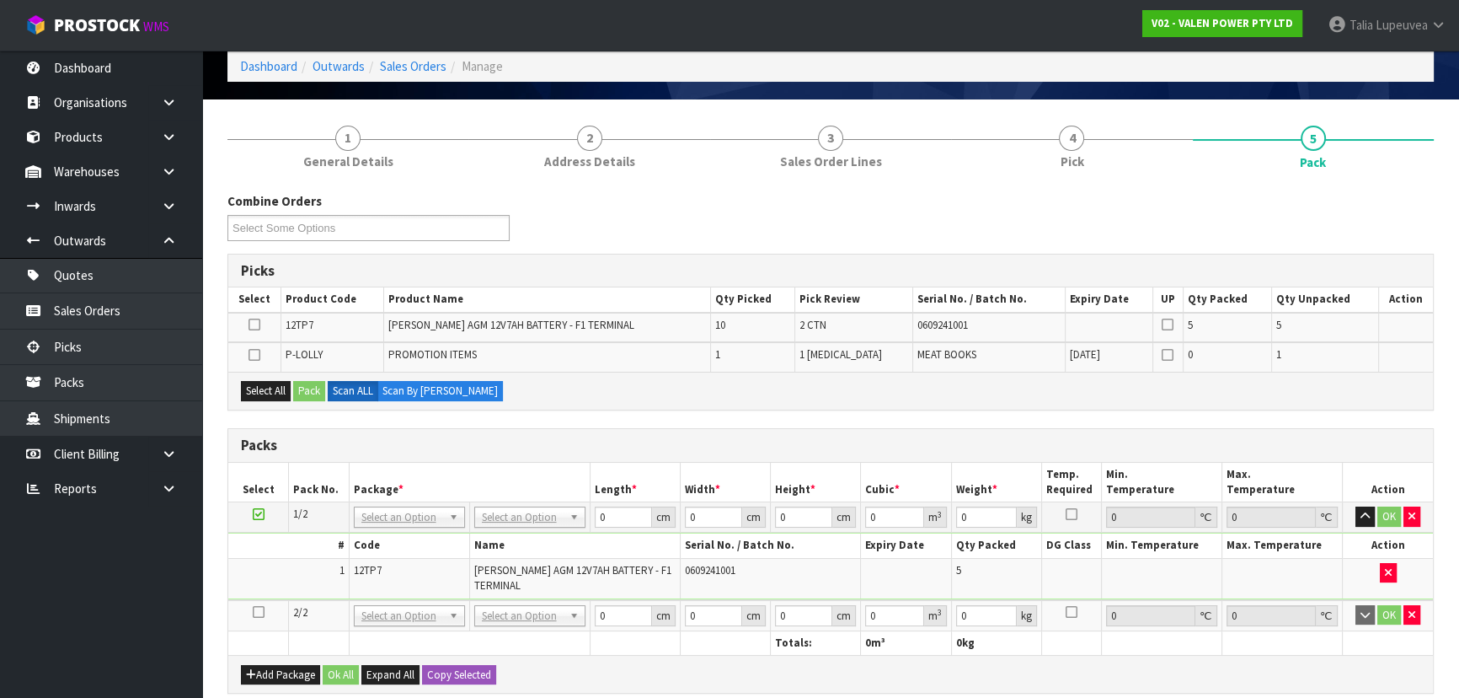
click at [256, 612] on icon at bounding box center [259, 612] width 12 height 1
click at [254, 324] on icon at bounding box center [255, 324] width 12 height 1
click at [0, 0] on input "checkbox" at bounding box center [0, 0] width 0 height 0
click at [308, 387] on button "Pack" at bounding box center [309, 391] width 32 height 20
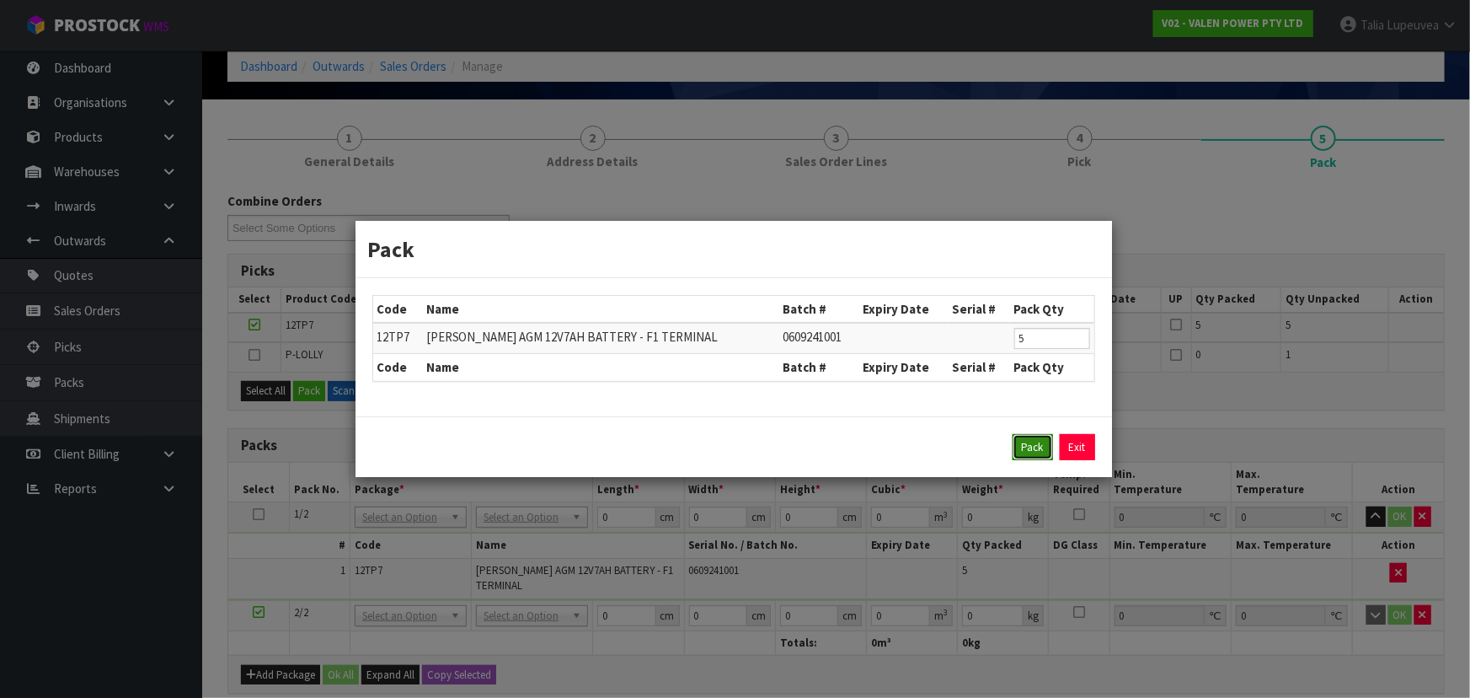
click at [1031, 441] on button "Pack" at bounding box center [1033, 447] width 40 height 27
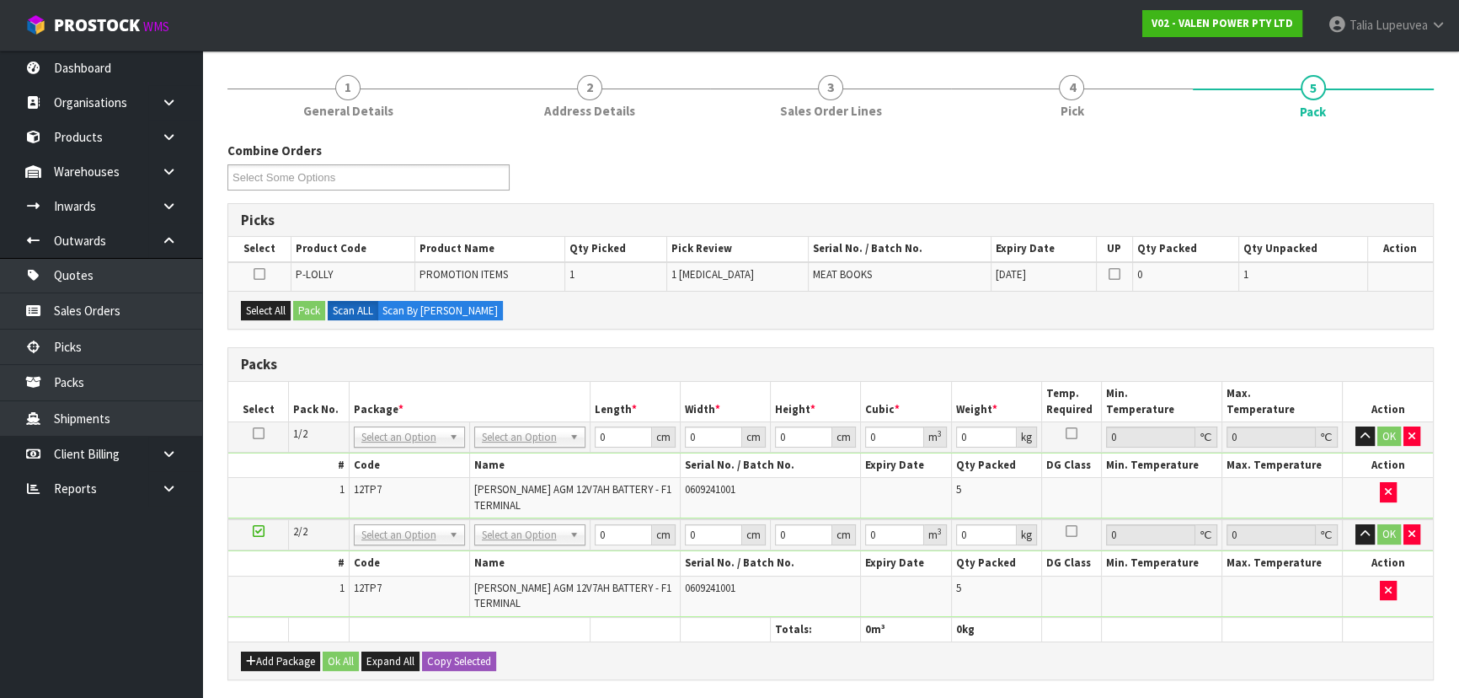
scroll to position [152, 0]
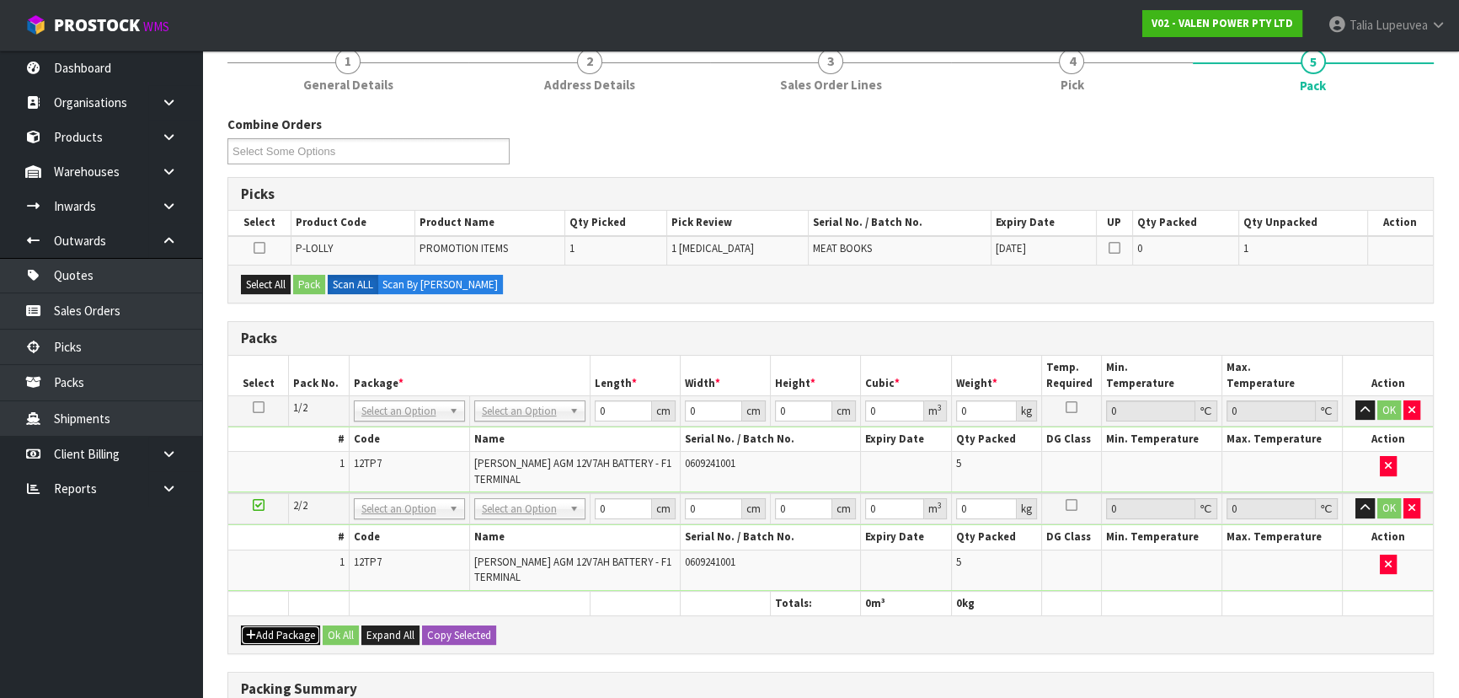
click at [272, 635] on button "Add Package" at bounding box center [280, 635] width 79 height 20
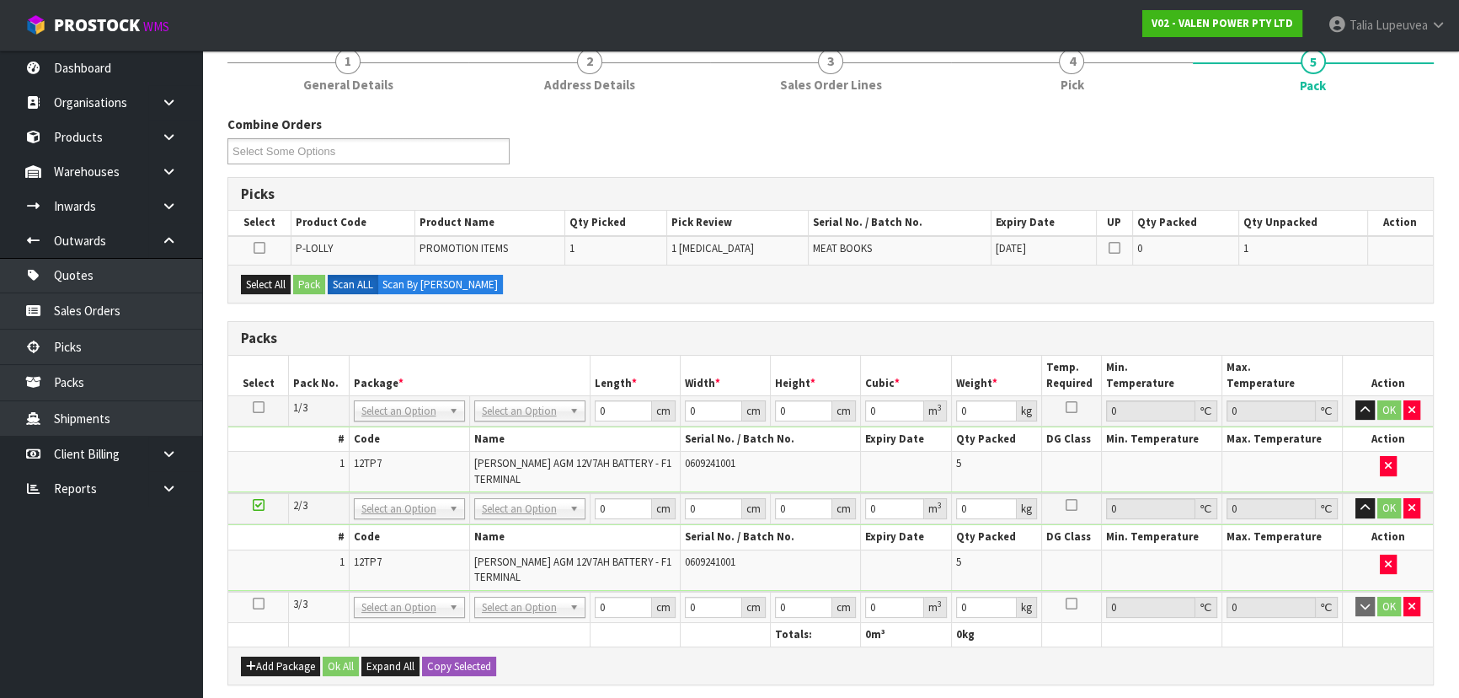
click at [256, 603] on icon at bounding box center [259, 603] width 12 height 1
click at [274, 280] on button "Select All" at bounding box center [266, 285] width 50 height 20
click at [303, 281] on button "Pack" at bounding box center [309, 285] width 32 height 20
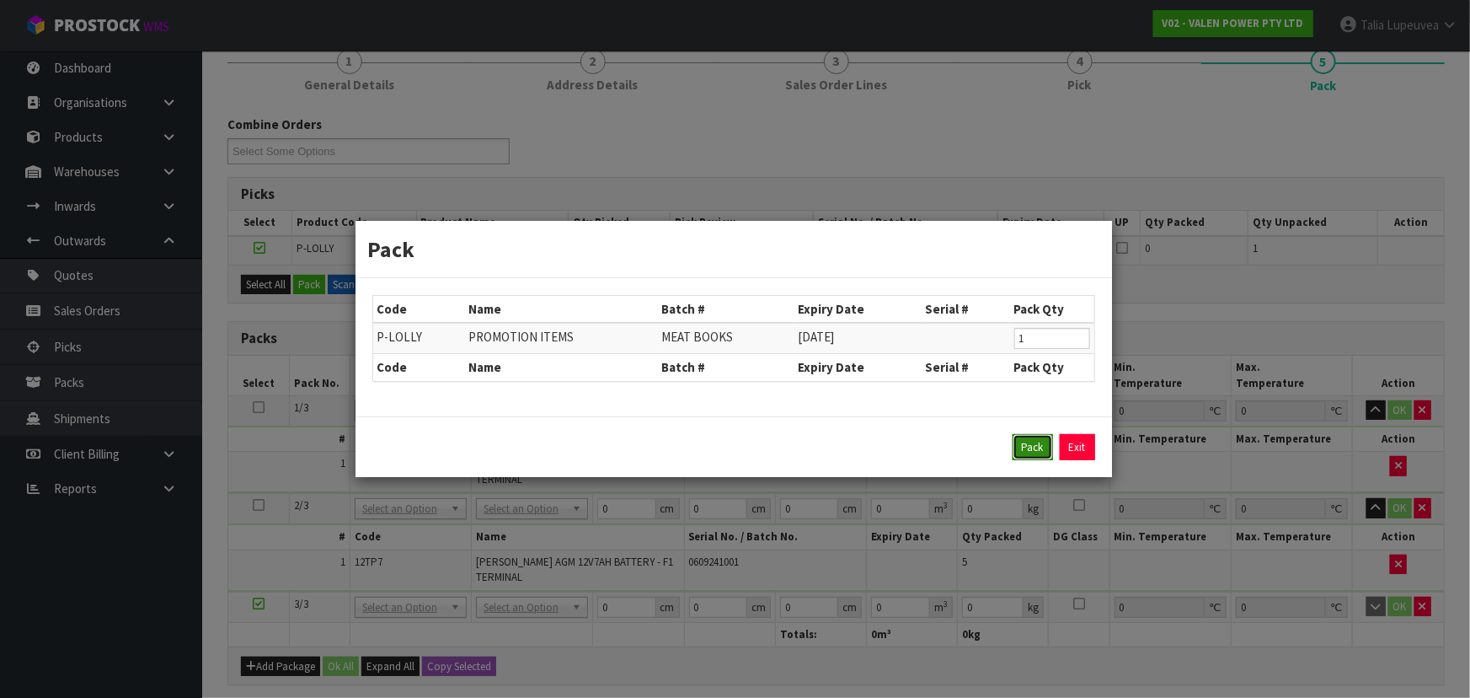
click at [1013, 443] on button "Pack" at bounding box center [1033, 447] width 40 height 27
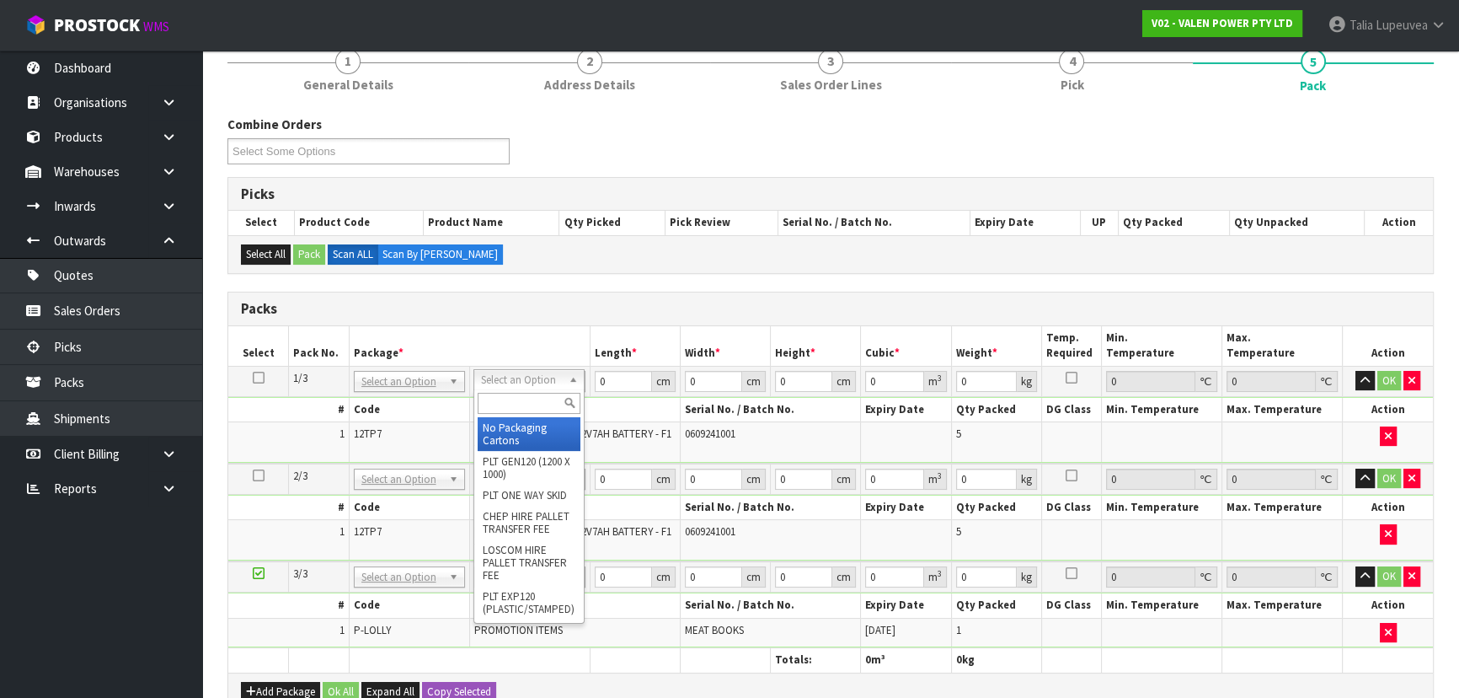
click at [519, 396] on input "text" at bounding box center [529, 403] width 103 height 21
type input "OWN"
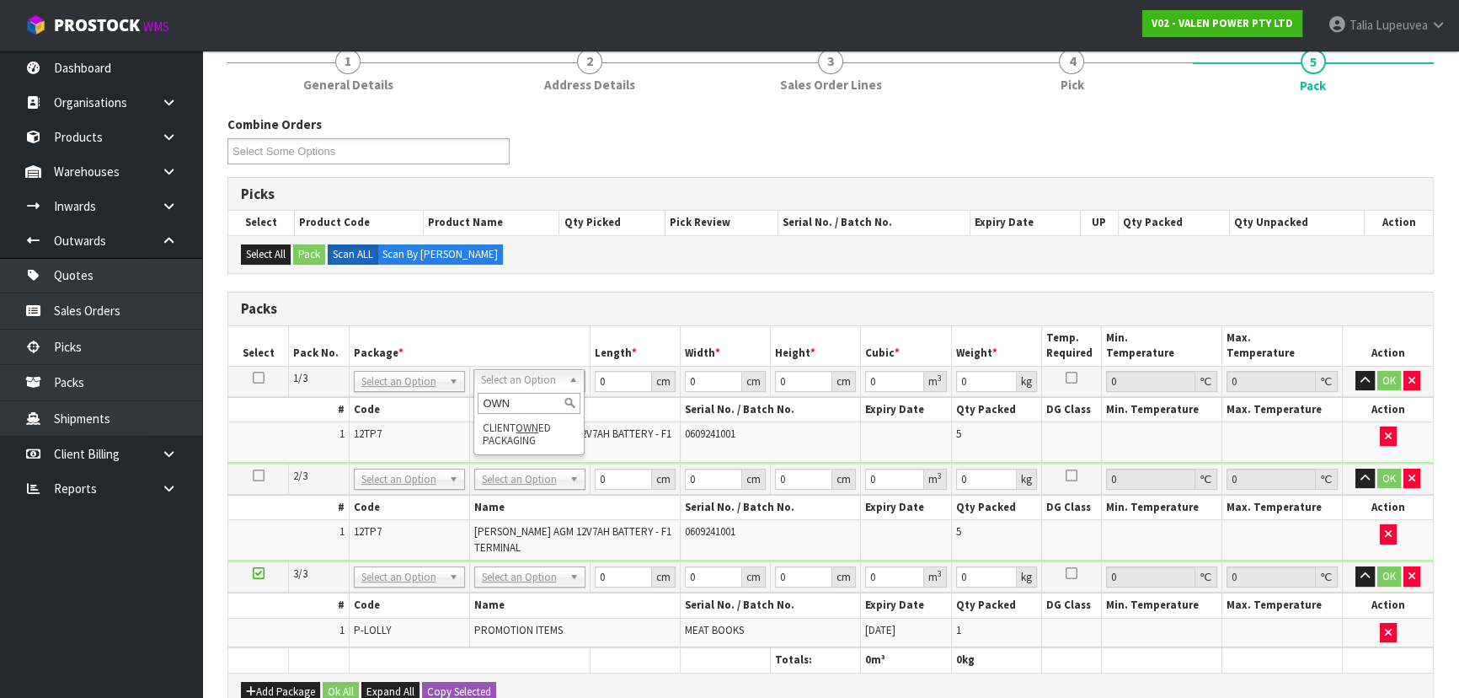
drag, startPoint x: 531, startPoint y: 395, endPoint x: 435, endPoint y: 388, distance: 96.3
click at [435, 388] on body "Toggle navigation ProStock WMS V02 - VALEN POWER PTY LTD Talia Lupeuvea Logout …" at bounding box center [729, 197] width 1459 height 698
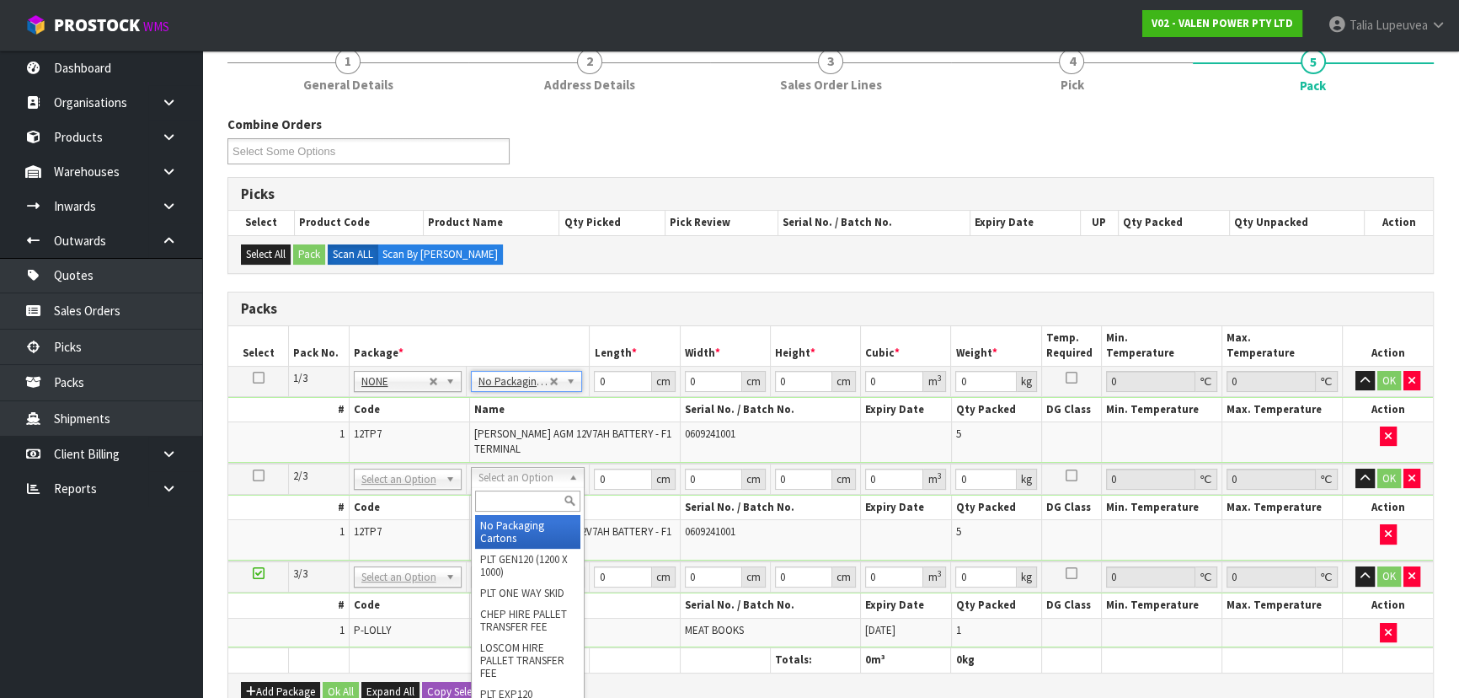
type input "2"
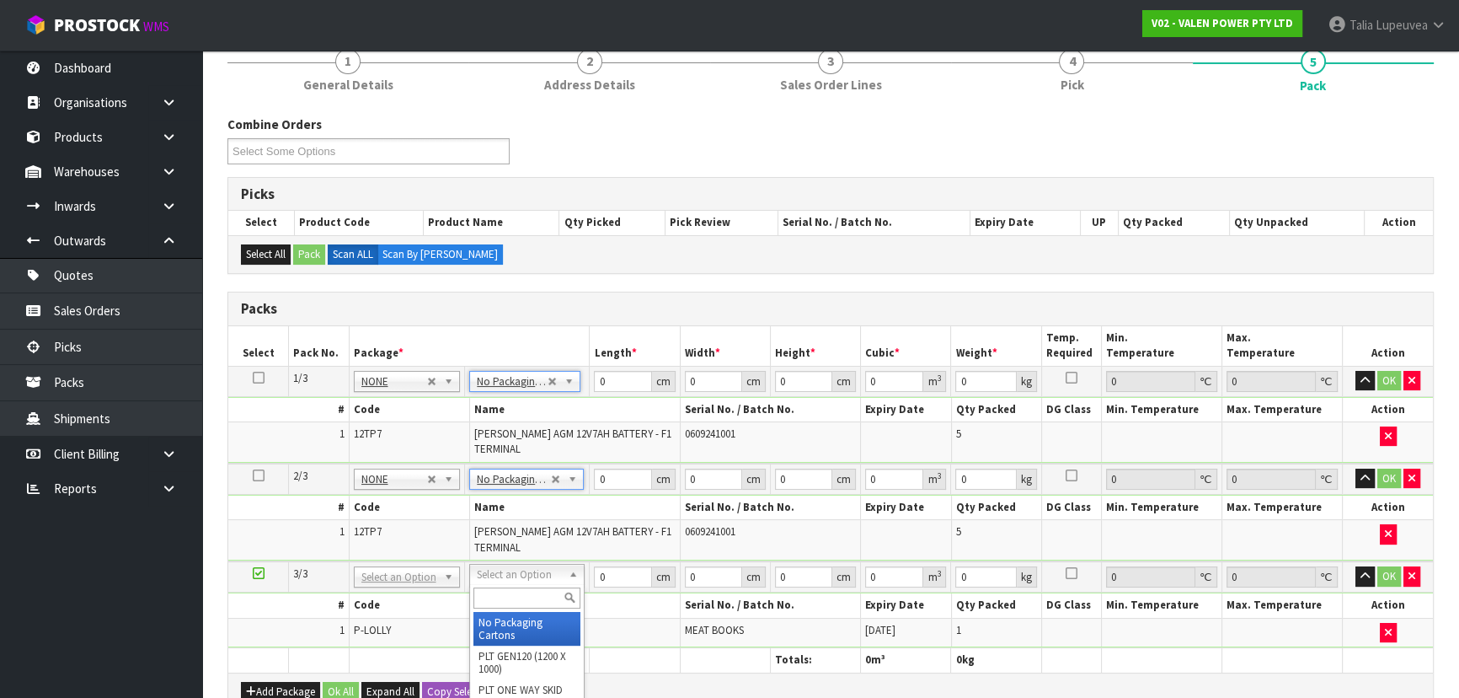
click at [521, 590] on input "text" at bounding box center [526, 597] width 107 height 21
type input "A5"
type input "18.5"
type input "28"
type input "0.01"
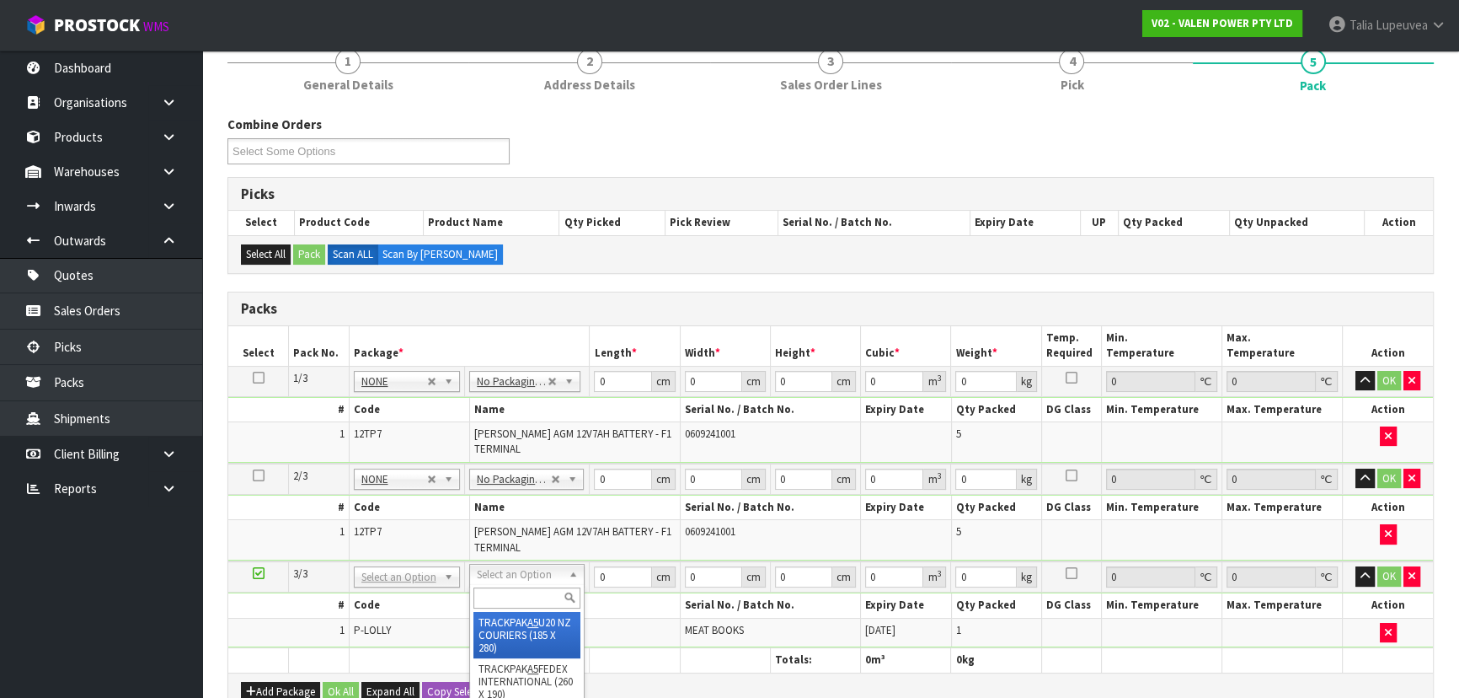
type input "0.000005"
type input "1.26"
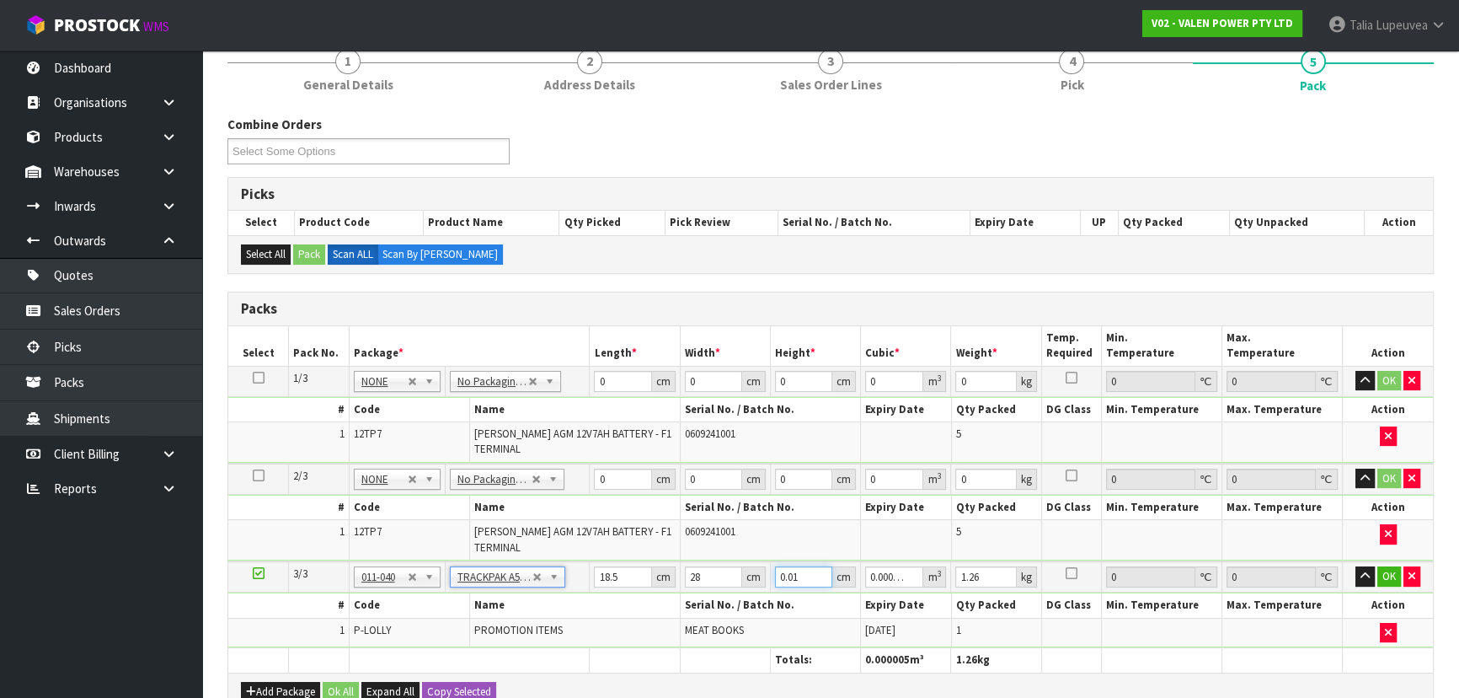
drag, startPoint x: 801, startPoint y: 575, endPoint x: 741, endPoint y: 581, distance: 60.1
click at [741, 581] on tr "3/3 NONE 007-001 007-002 007-004 007-009 007-013 007-014 007-015 007-017 007-01…" at bounding box center [830, 576] width 1205 height 31
type input "3"
type input "0.001554"
type input "3"
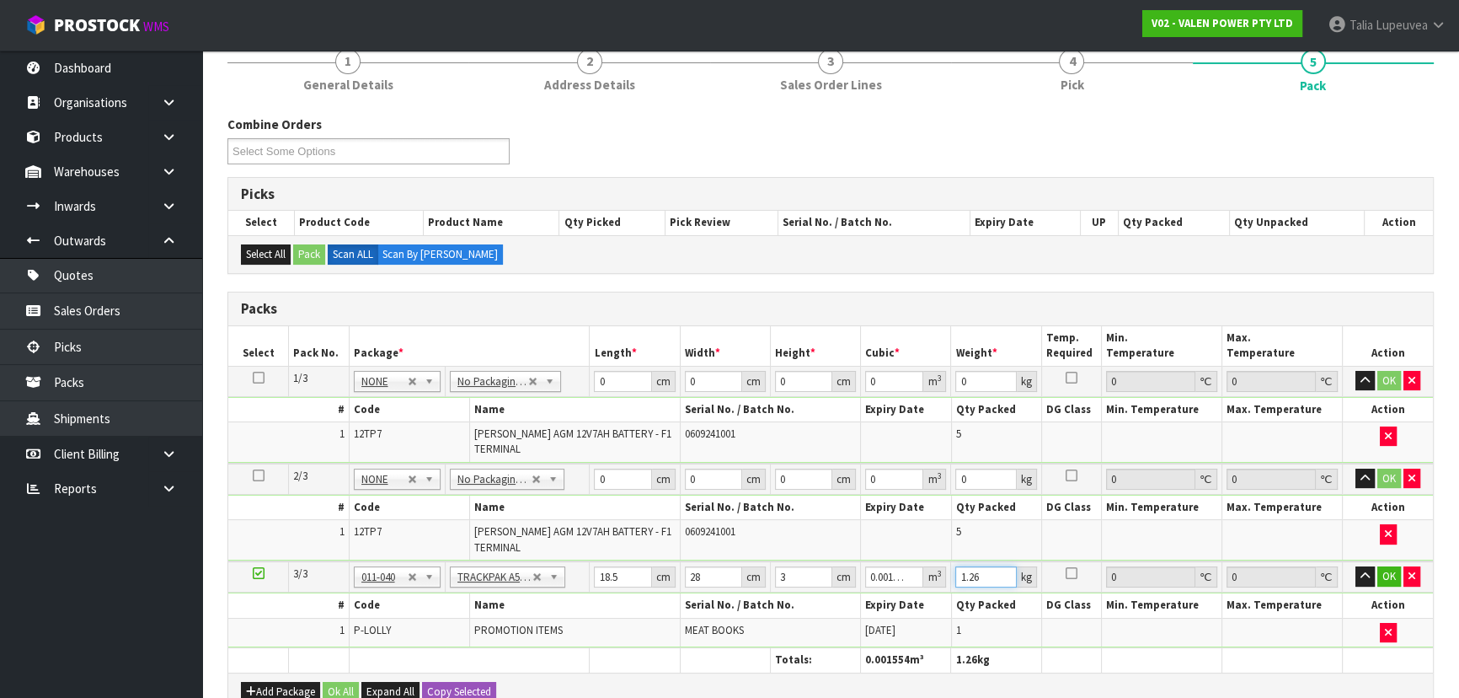
drag, startPoint x: 981, startPoint y: 570, endPoint x: 950, endPoint y: 575, distance: 31.6
click at [951, 575] on td "1.26 kg" at bounding box center [996, 576] width 90 height 31
type input "2"
click at [1390, 573] on button "OK" at bounding box center [1389, 576] width 24 height 20
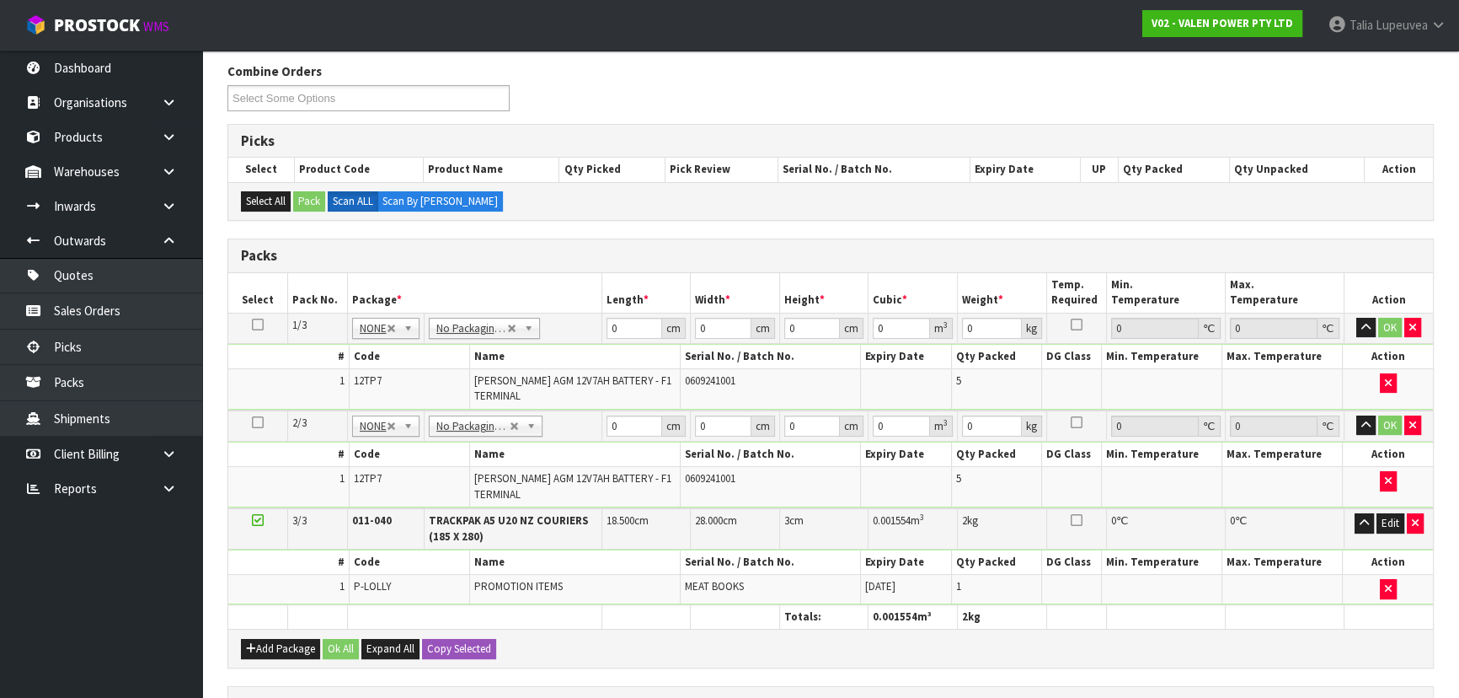
scroll to position [229, 0]
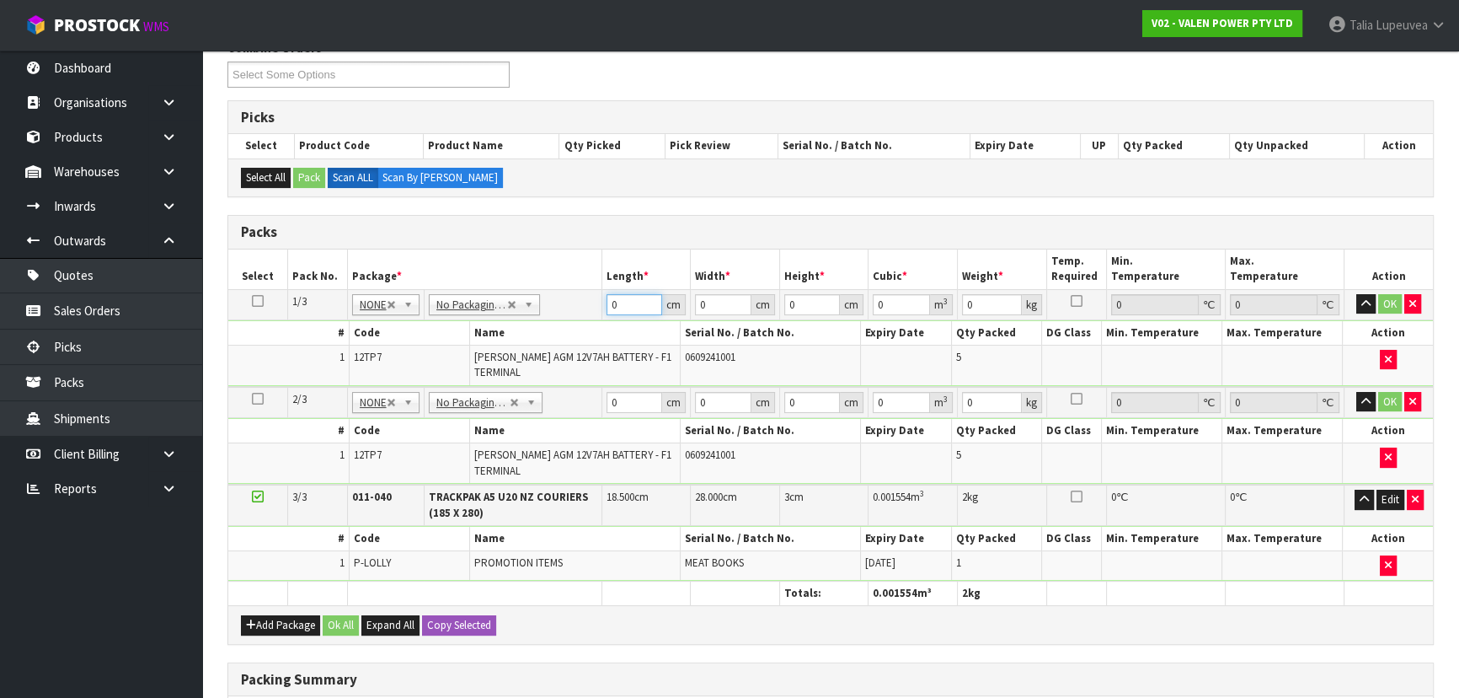
drag, startPoint x: 601, startPoint y: 311, endPoint x: 590, endPoint y: 301, distance: 14.9
click at [590, 311] on tr "1/3 NONE 007-001 007-002 007-004 007-009 007-013 007-014 007-015 007-017 007-01…" at bounding box center [830, 304] width 1205 height 30
type input "36"
type input "19"
type input "1"
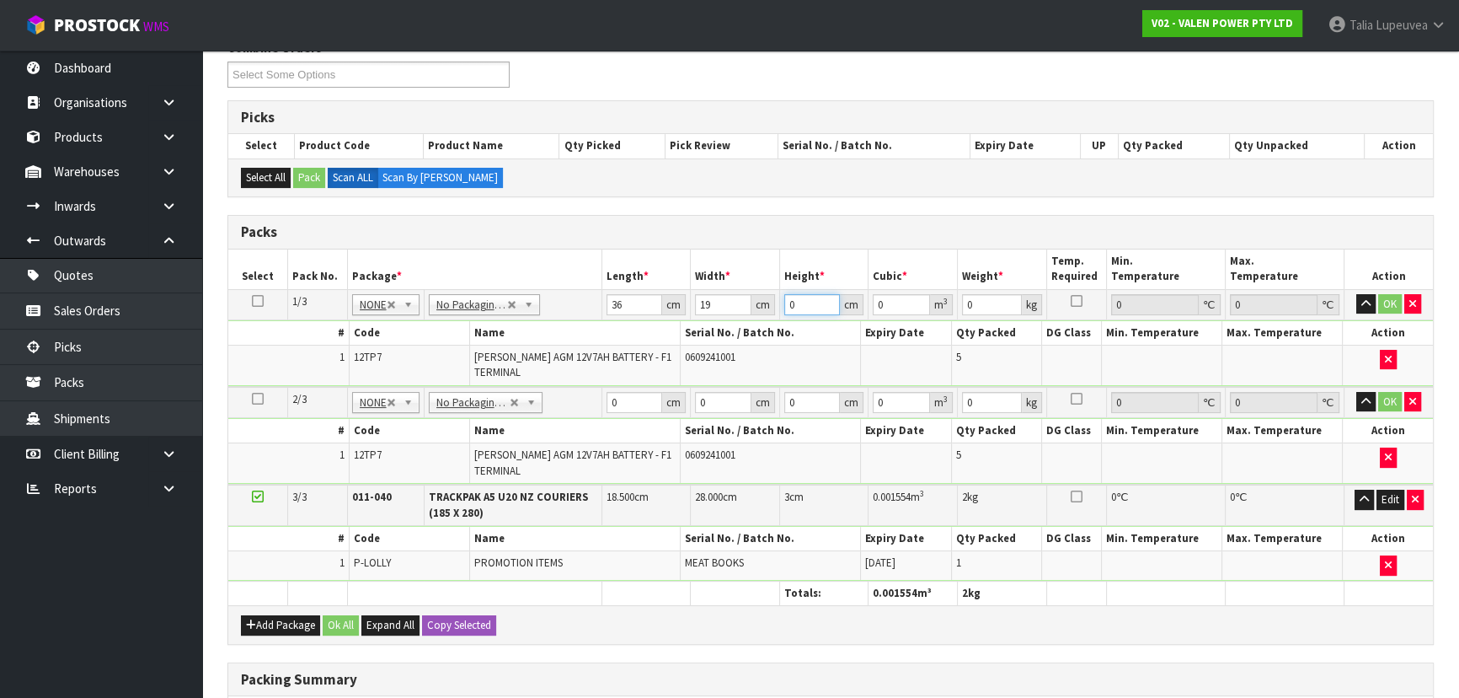
type input "0.000684"
type input "12"
type input "0.008208"
type input "12"
type input "11"
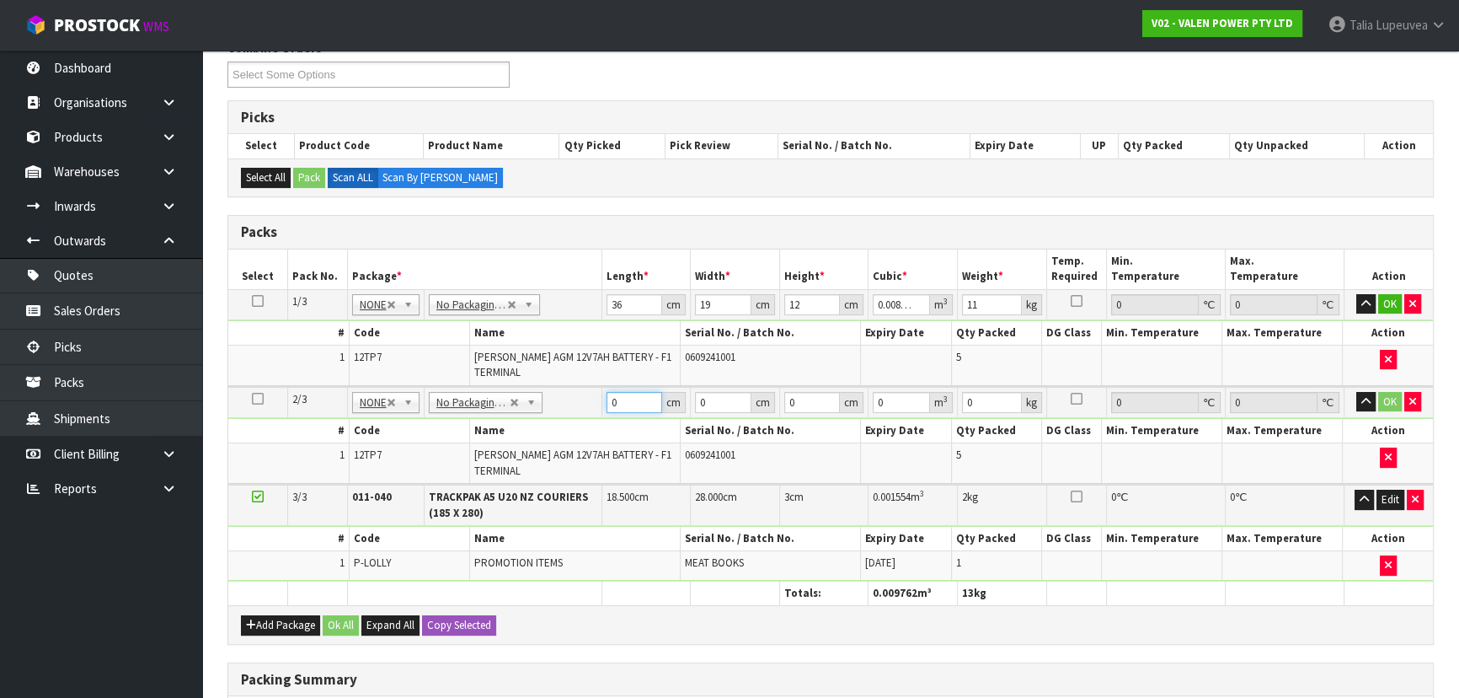
drag, startPoint x: 618, startPoint y: 399, endPoint x: 597, endPoint y: 404, distance: 20.7
click at [597, 404] on tr "2/3 NONE 007-001 007-002 007-004 007-009 007-013 007-014 007-015 007-017 007-01…" at bounding box center [830, 402] width 1205 height 31
type input "37"
type input "18"
type input "1"
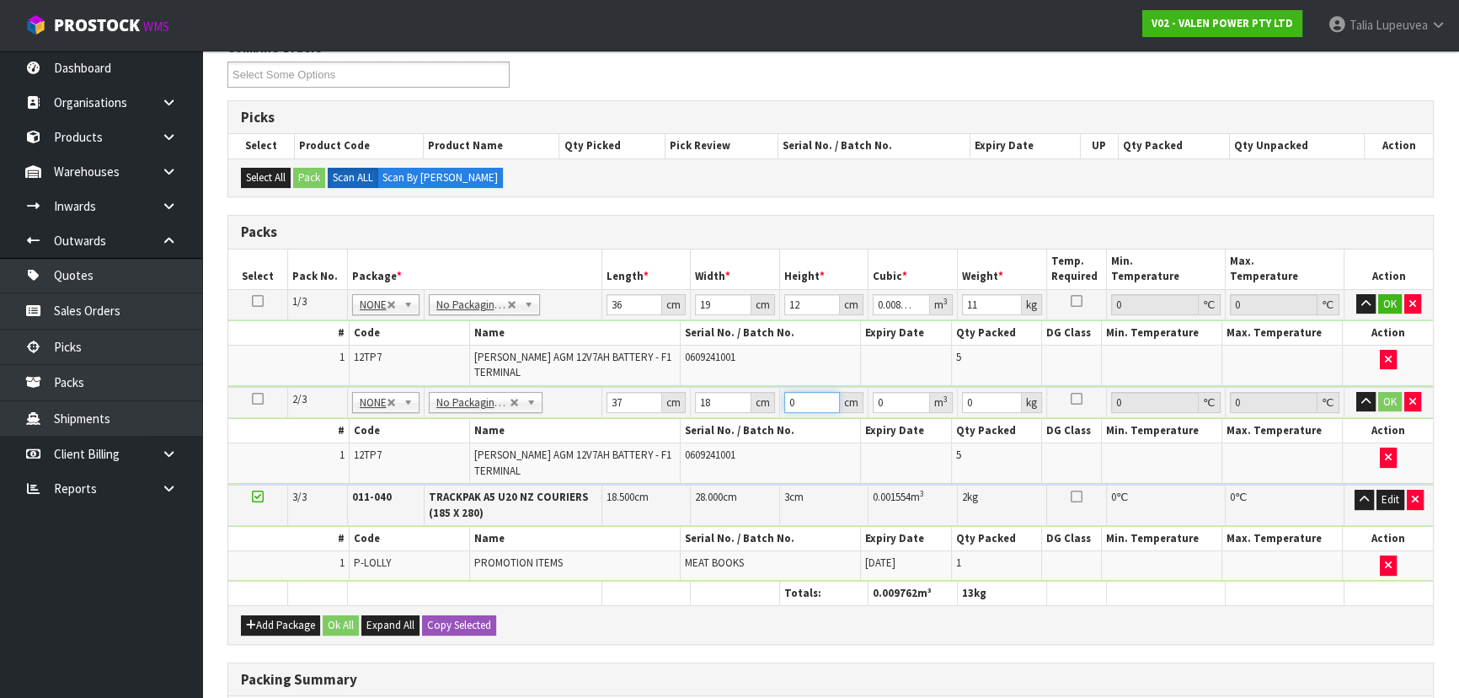
type input "0.000666"
type input "13"
type input "0.008658"
type input "13"
type input "11"
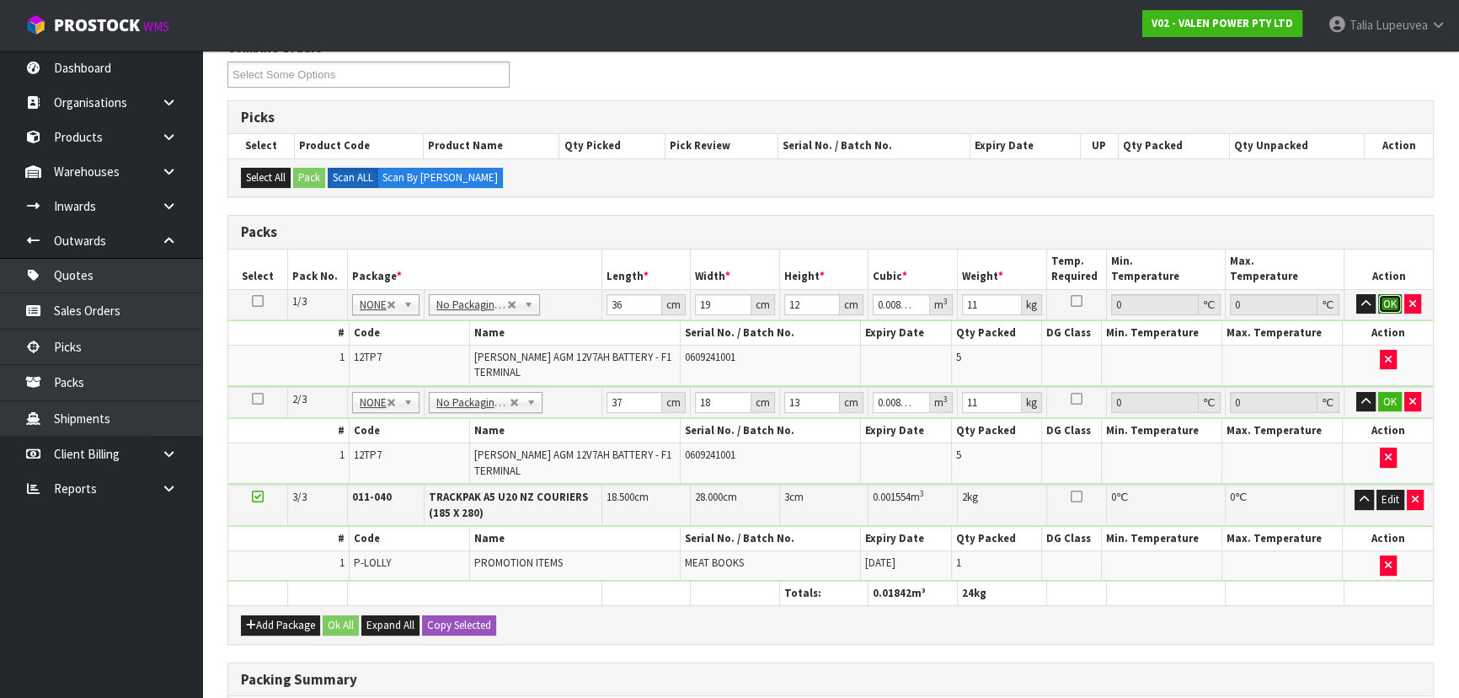
click at [1385, 298] on button "OK" at bounding box center [1390, 304] width 24 height 20
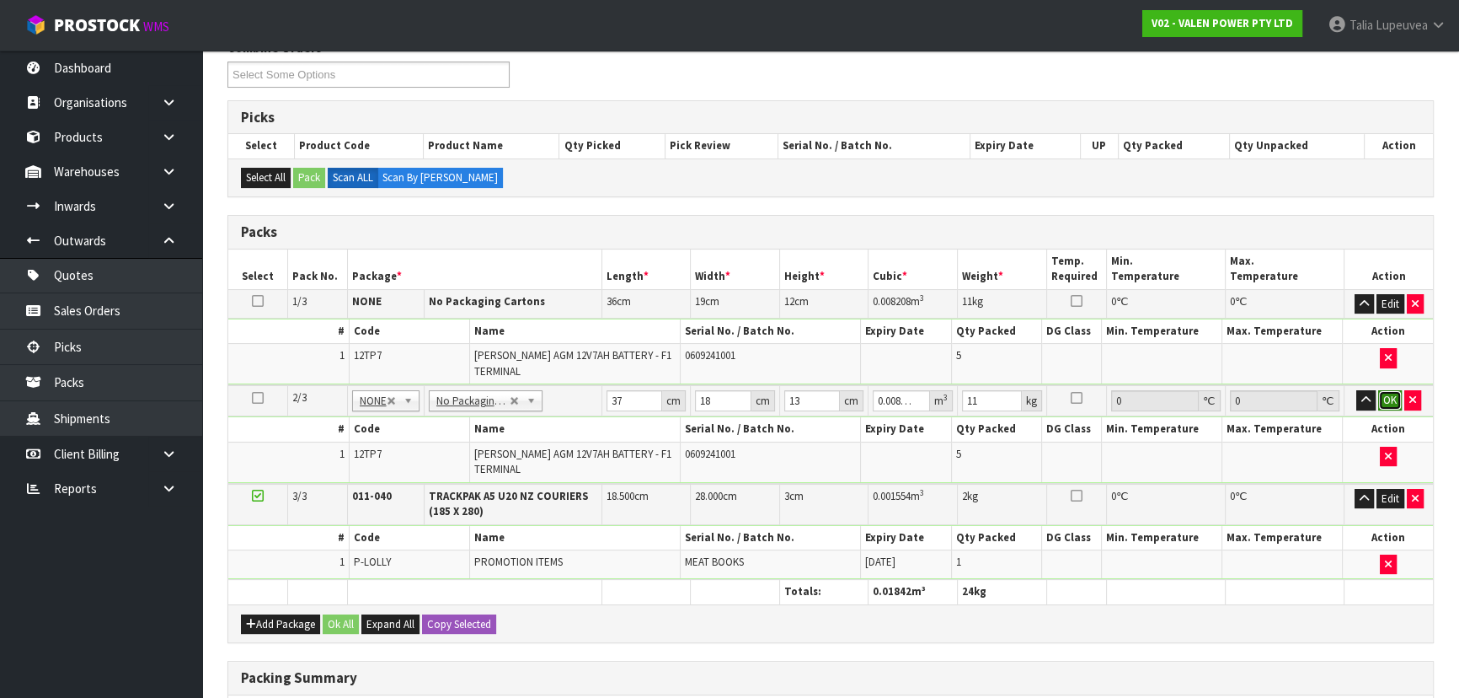
click at [1383, 393] on button "OK" at bounding box center [1390, 400] width 24 height 20
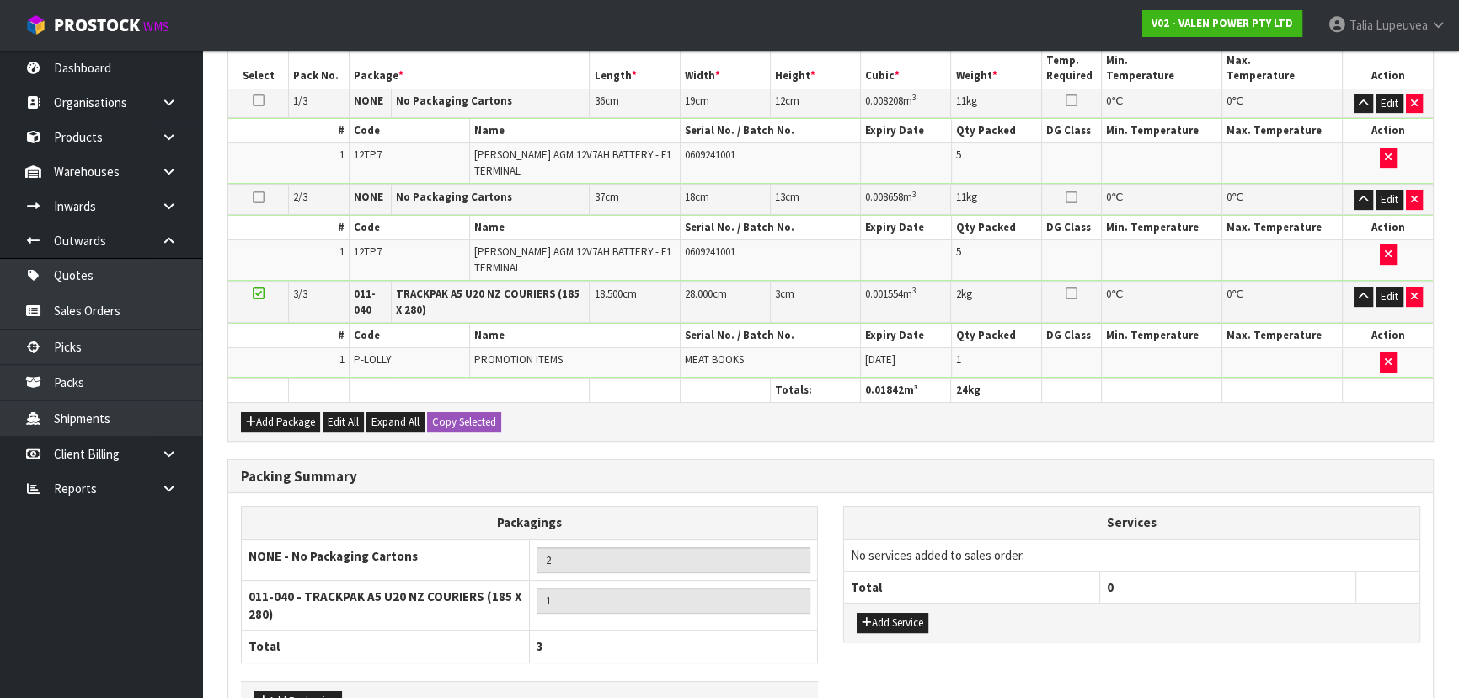
scroll to position [538, 0]
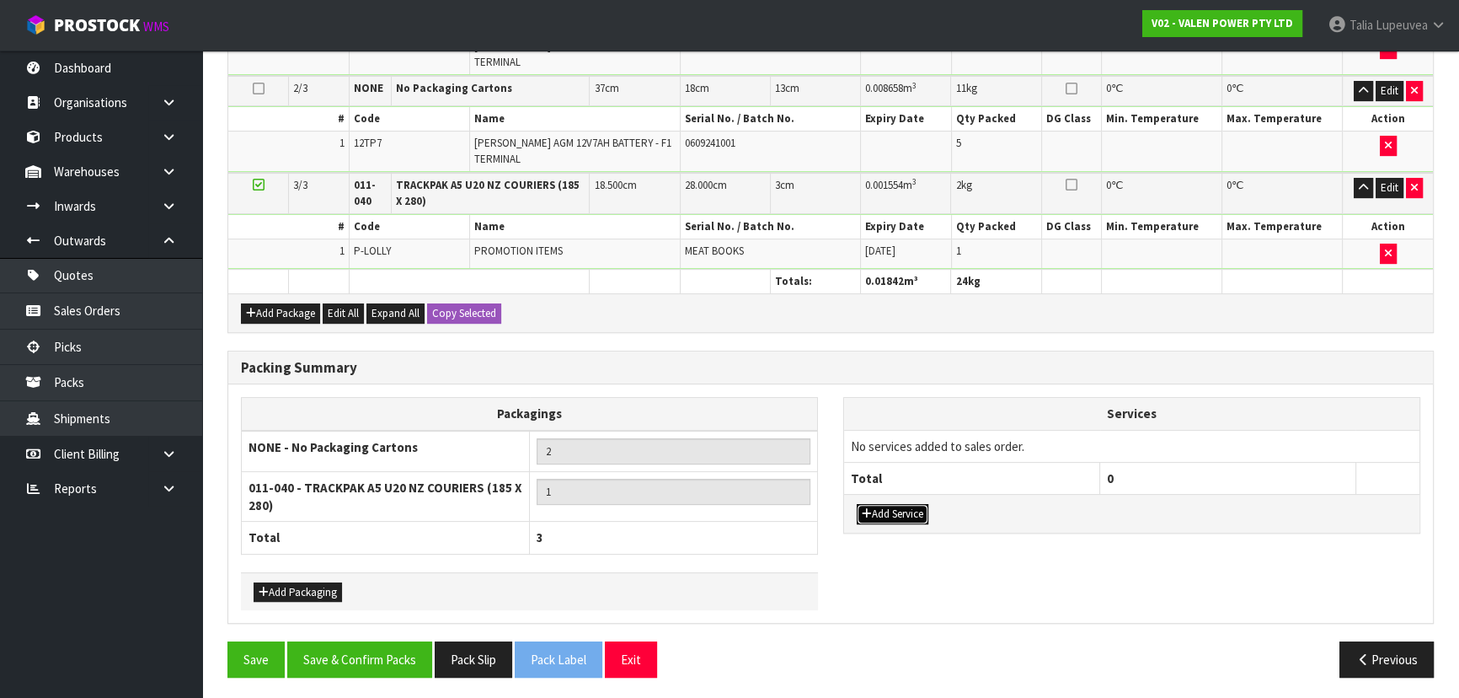
click at [880, 505] on button "Add Service" at bounding box center [893, 514] width 72 height 20
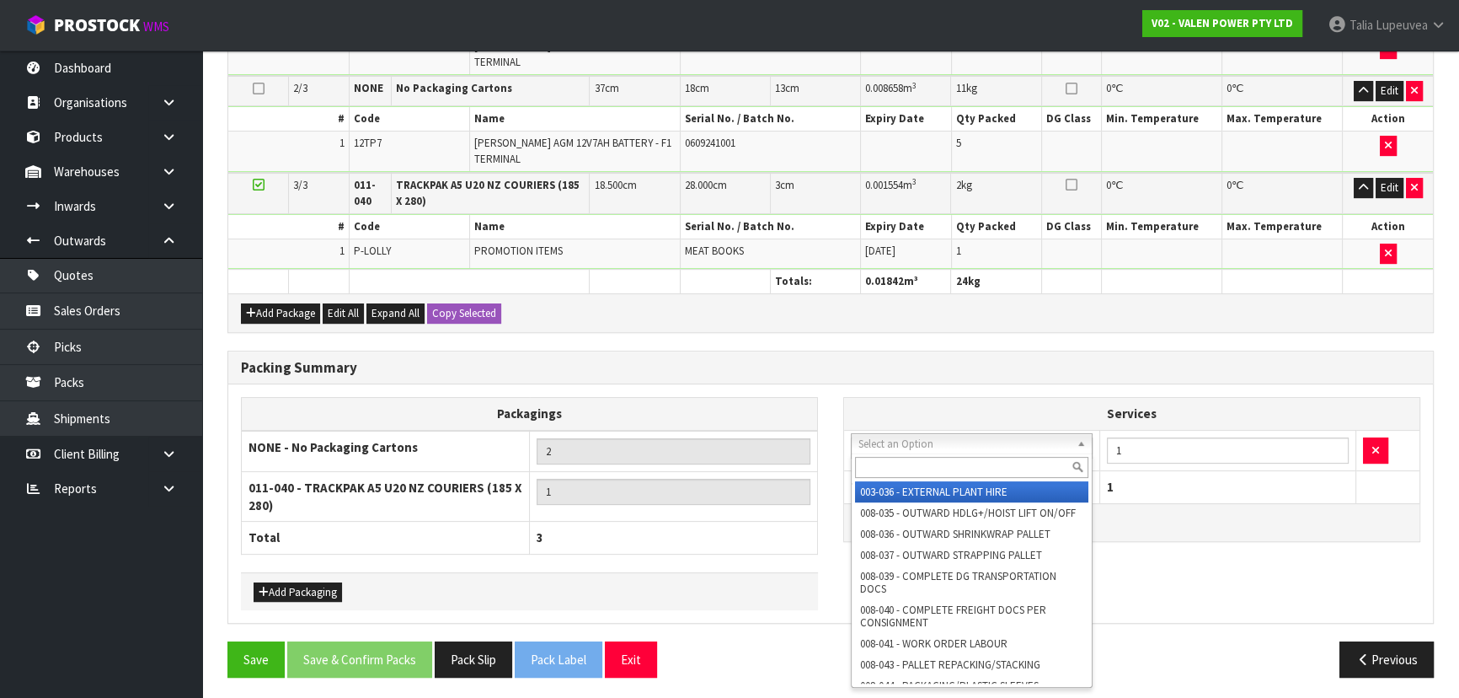
click at [941, 464] on input "text" at bounding box center [971, 467] width 233 height 21
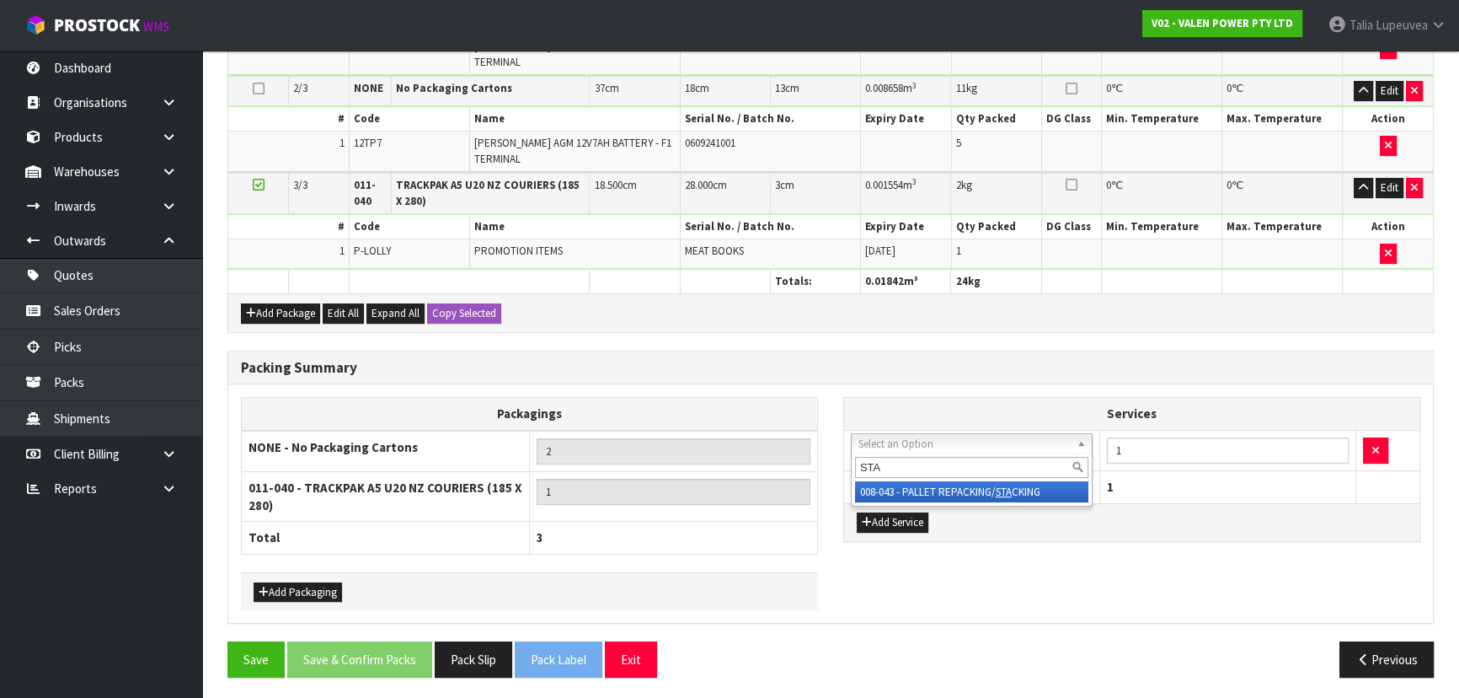
type input "STA"
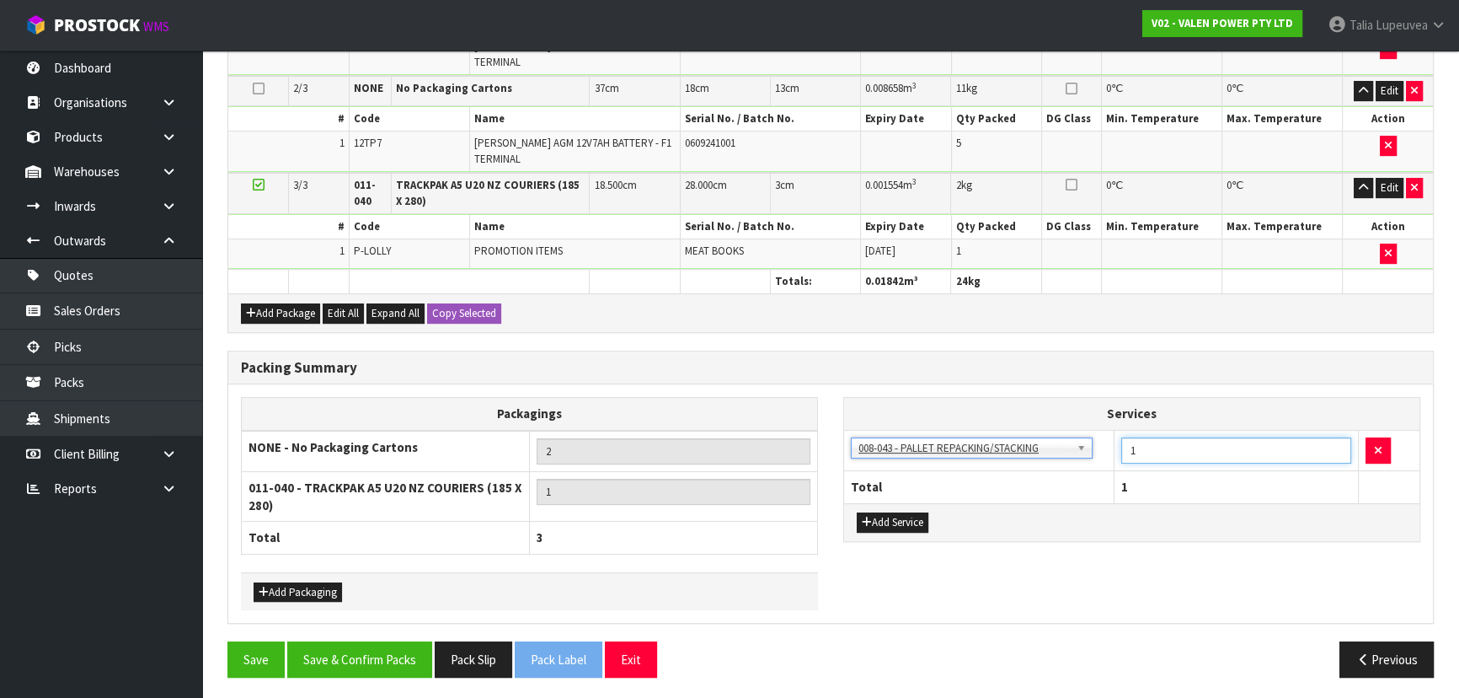
drag, startPoint x: 1171, startPoint y: 444, endPoint x: 1086, endPoint y: 445, distance: 85.1
click at [1086, 445] on tr "003-036 - EXTERNAL PLANT HIRE 008-035 - OUTWARD HDLG+/HOIST LIFT ON/OFF 008-036…" at bounding box center [1131, 450] width 575 height 41
type input "2"
click at [912, 515] on button "Add Service" at bounding box center [893, 522] width 72 height 20
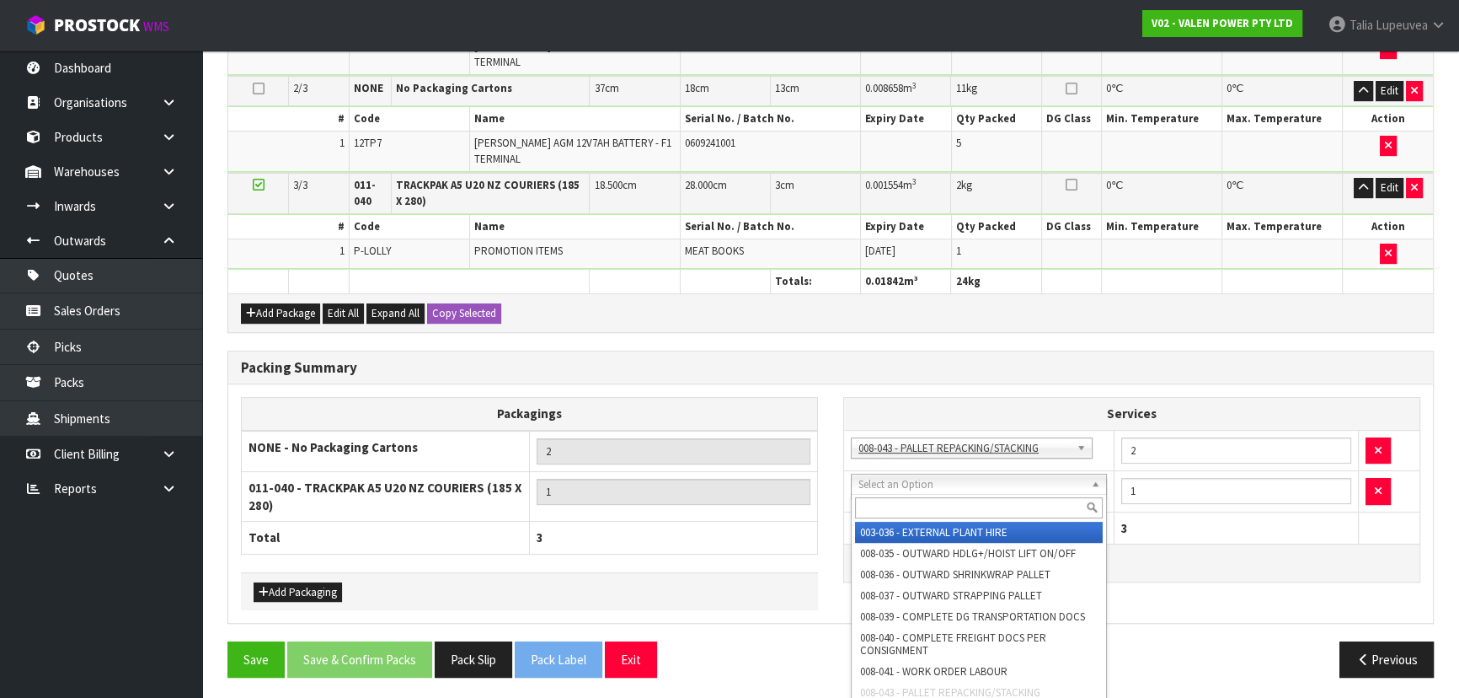
click at [906, 504] on input "text" at bounding box center [979, 507] width 248 height 21
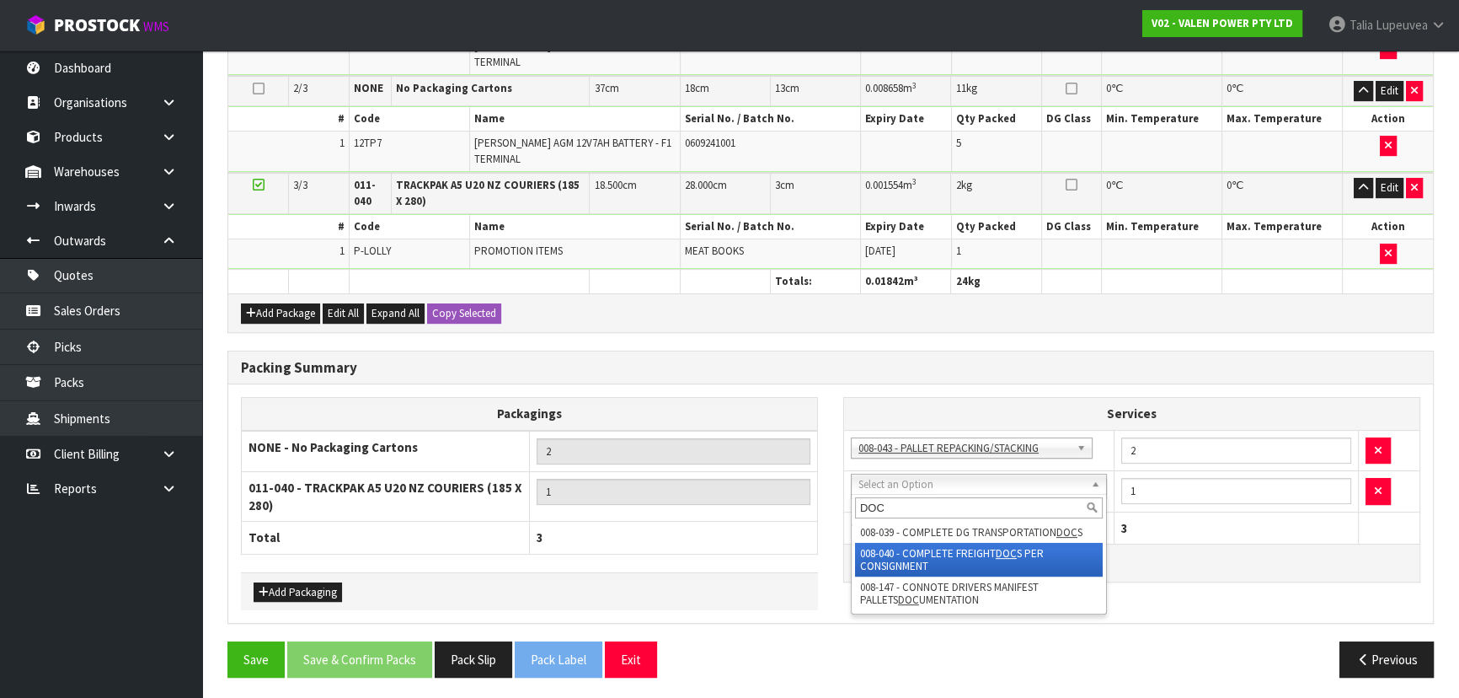
type input "DOC"
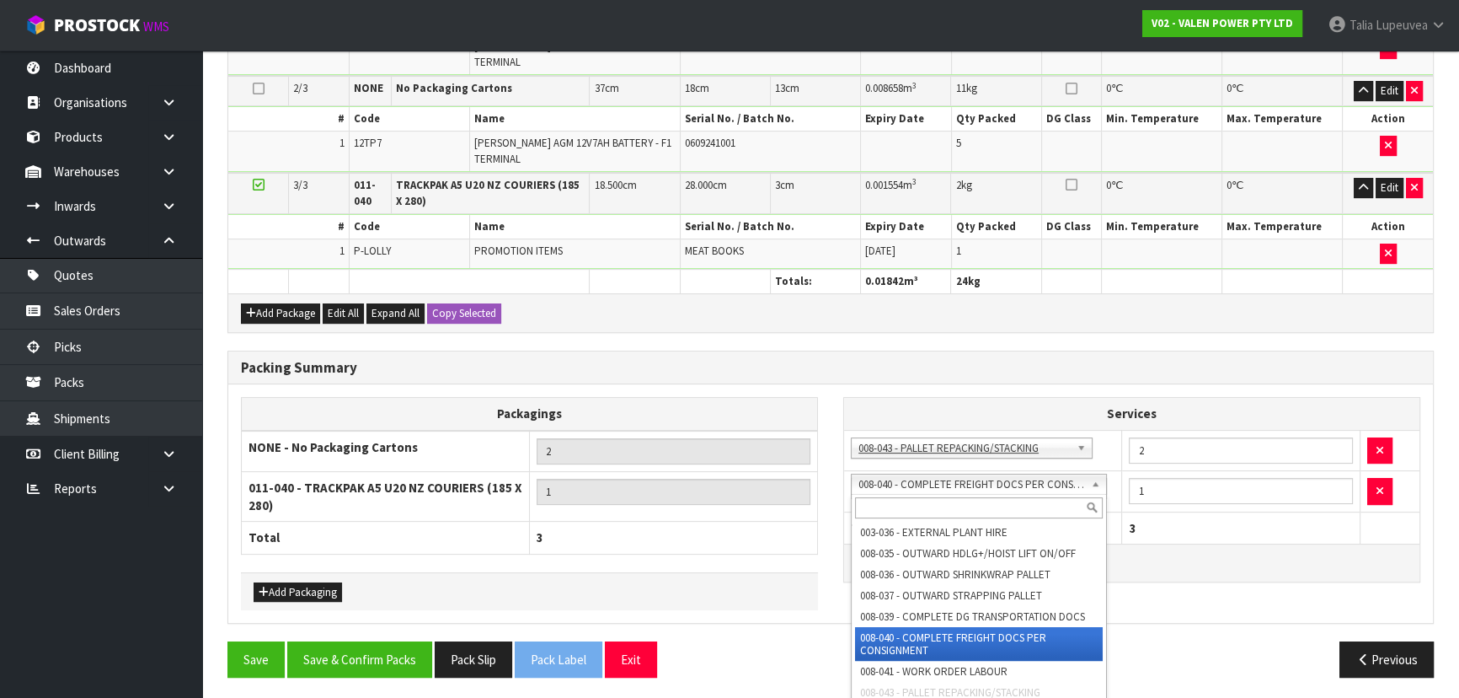
click at [1215, 641] on div "Previous" at bounding box center [1139, 659] width 616 height 36
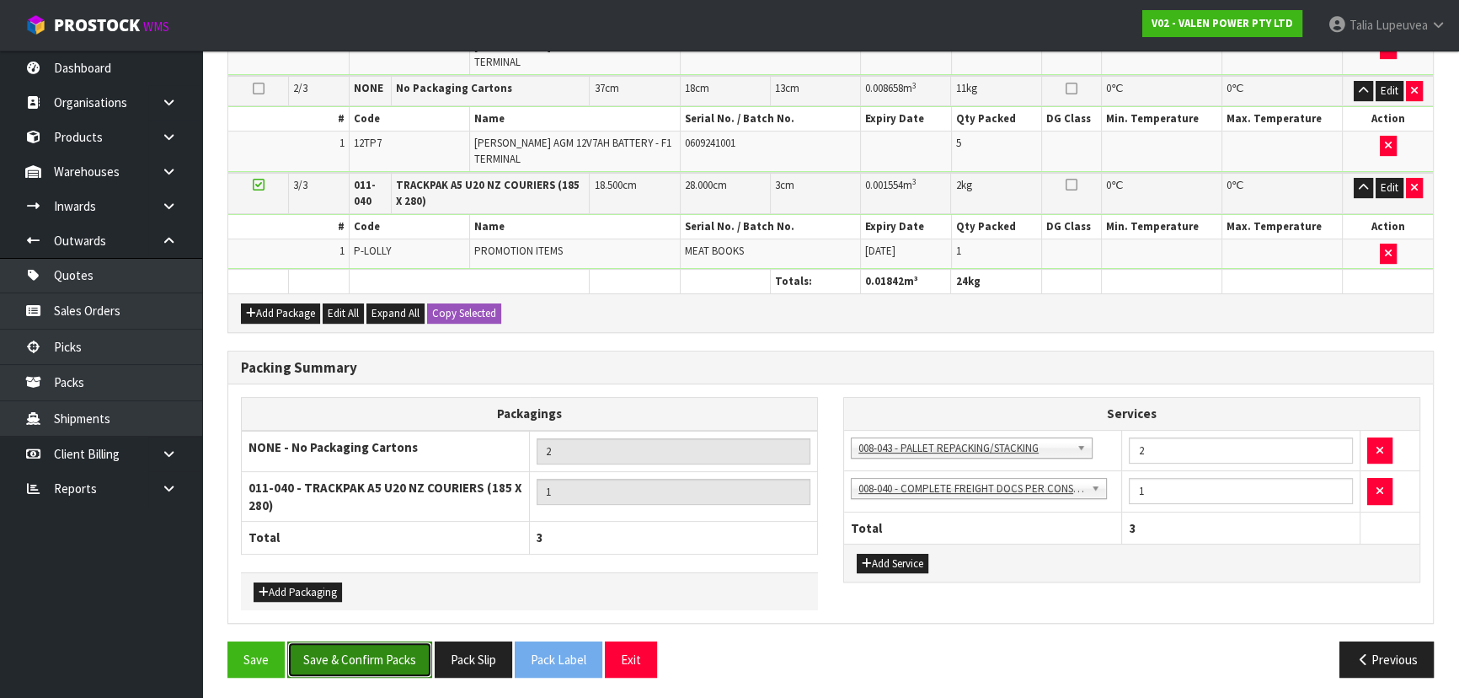
click at [367, 644] on button "Save & Confirm Packs" at bounding box center [359, 659] width 145 height 36
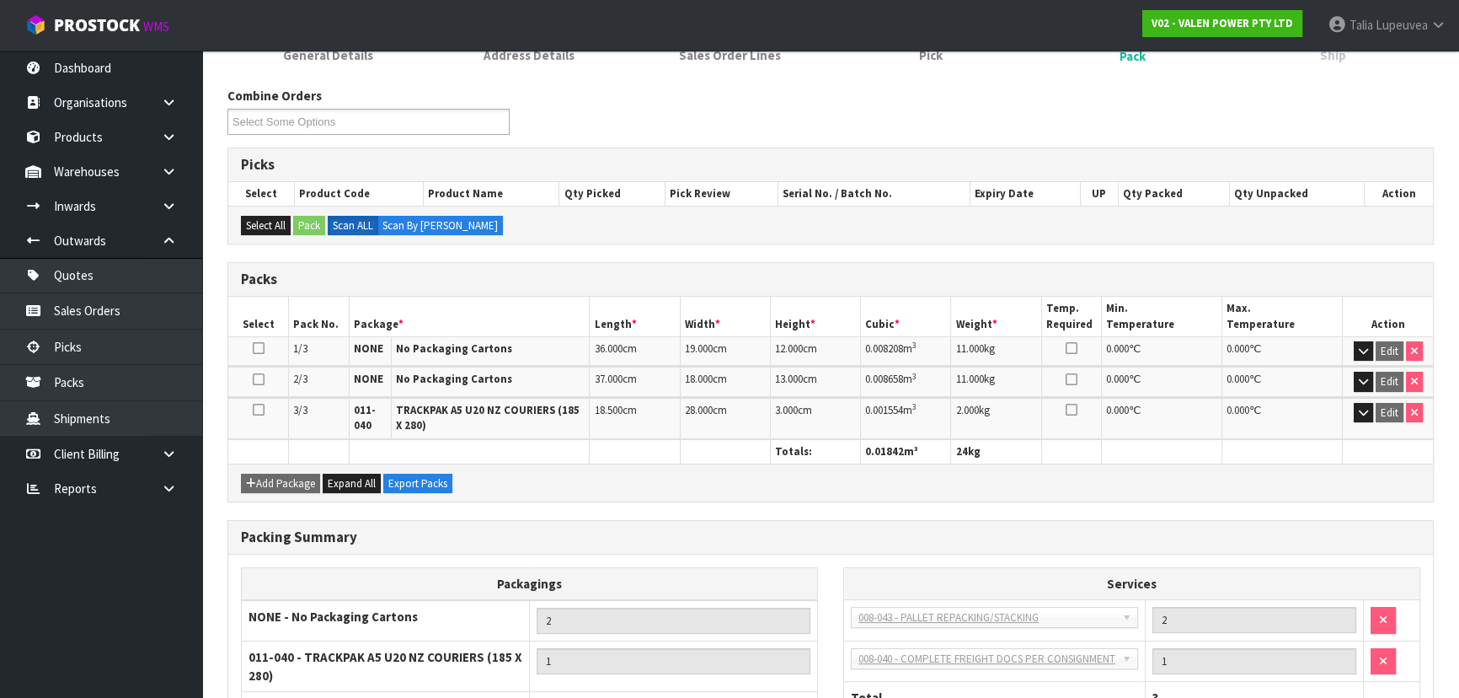
scroll to position [376, 0]
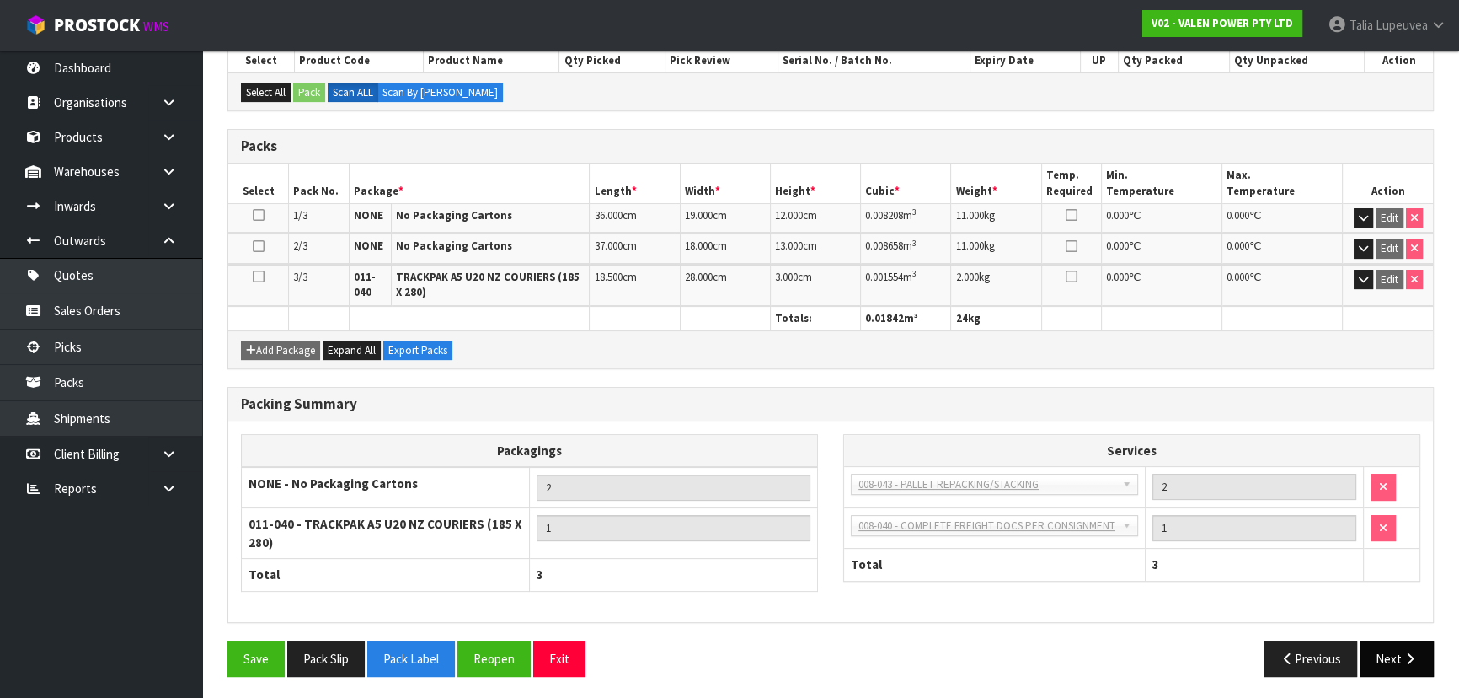
click at [1367, 640] on button "Next" at bounding box center [1397, 658] width 74 height 36
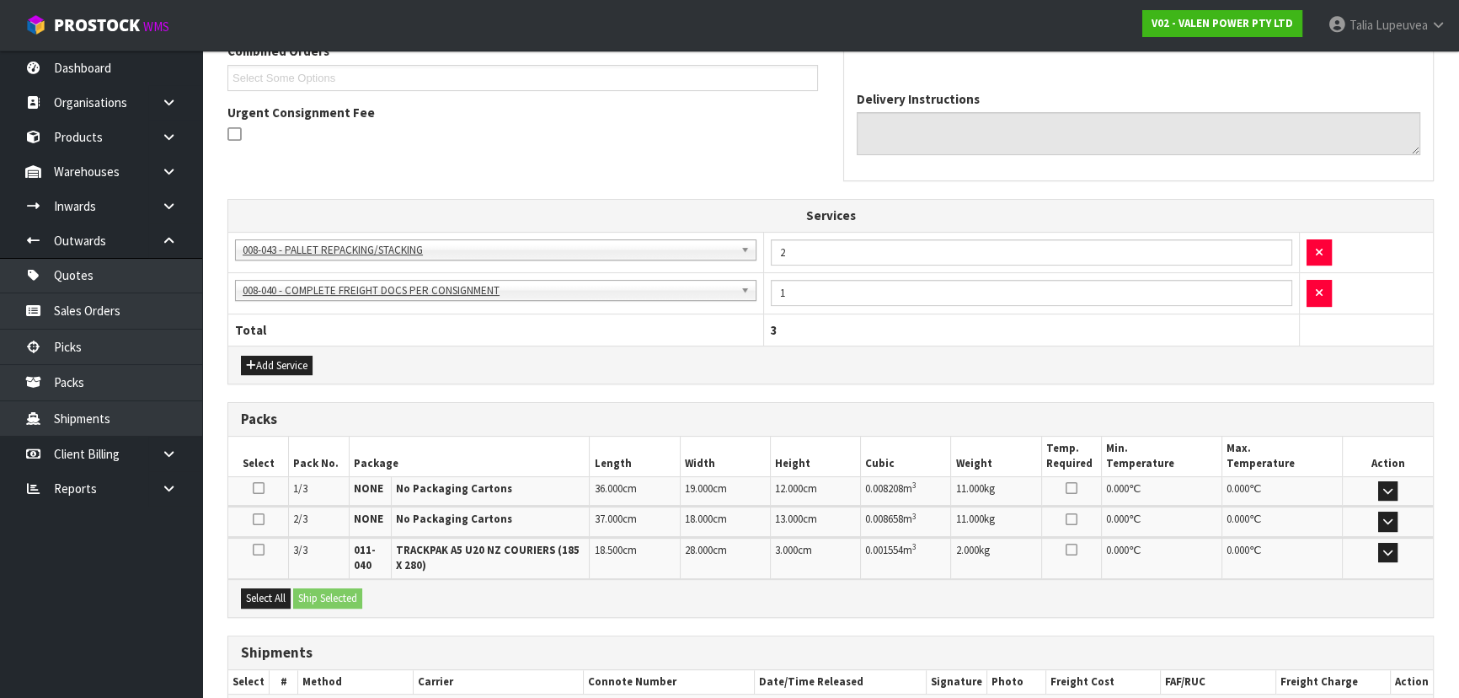
scroll to position [551, 0]
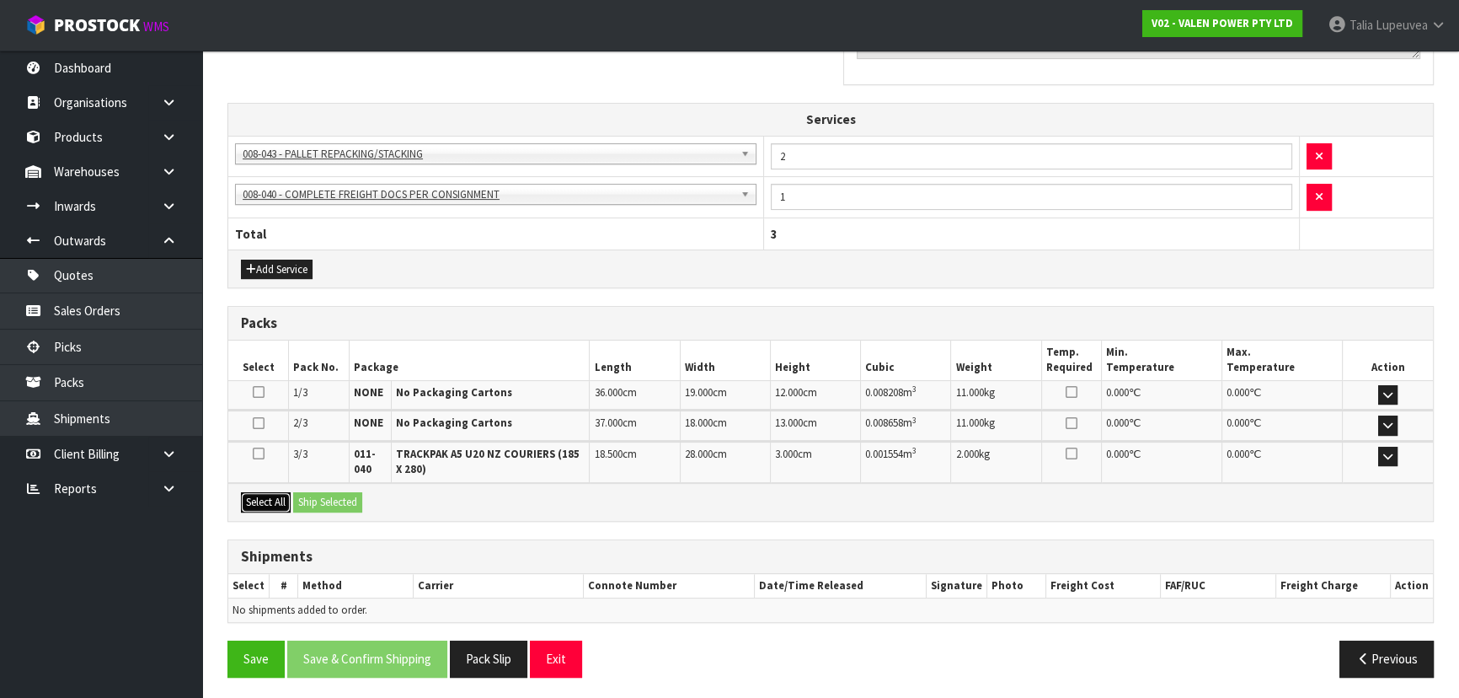
click at [278, 492] on button "Select All" at bounding box center [266, 502] width 50 height 20
click at [329, 496] on button "Ship Selected" at bounding box center [327, 502] width 69 height 20
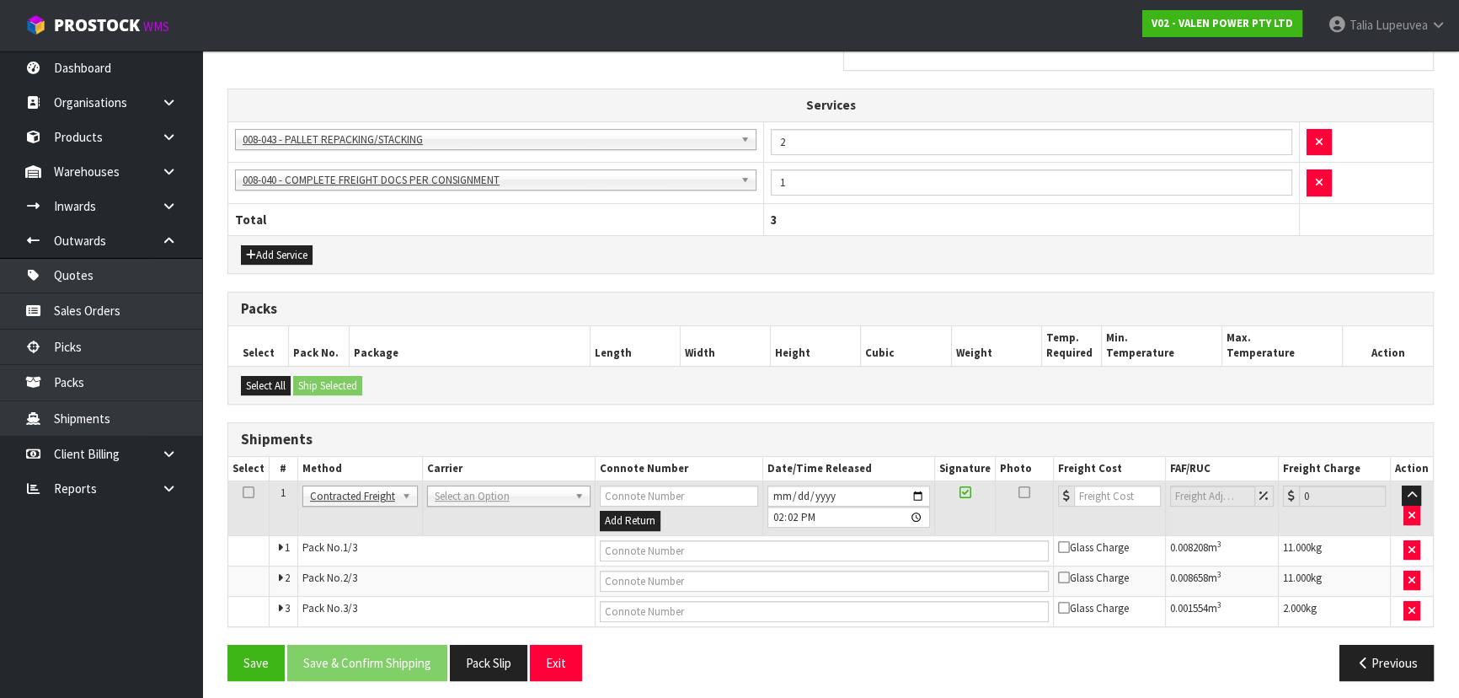
scroll to position [570, 0]
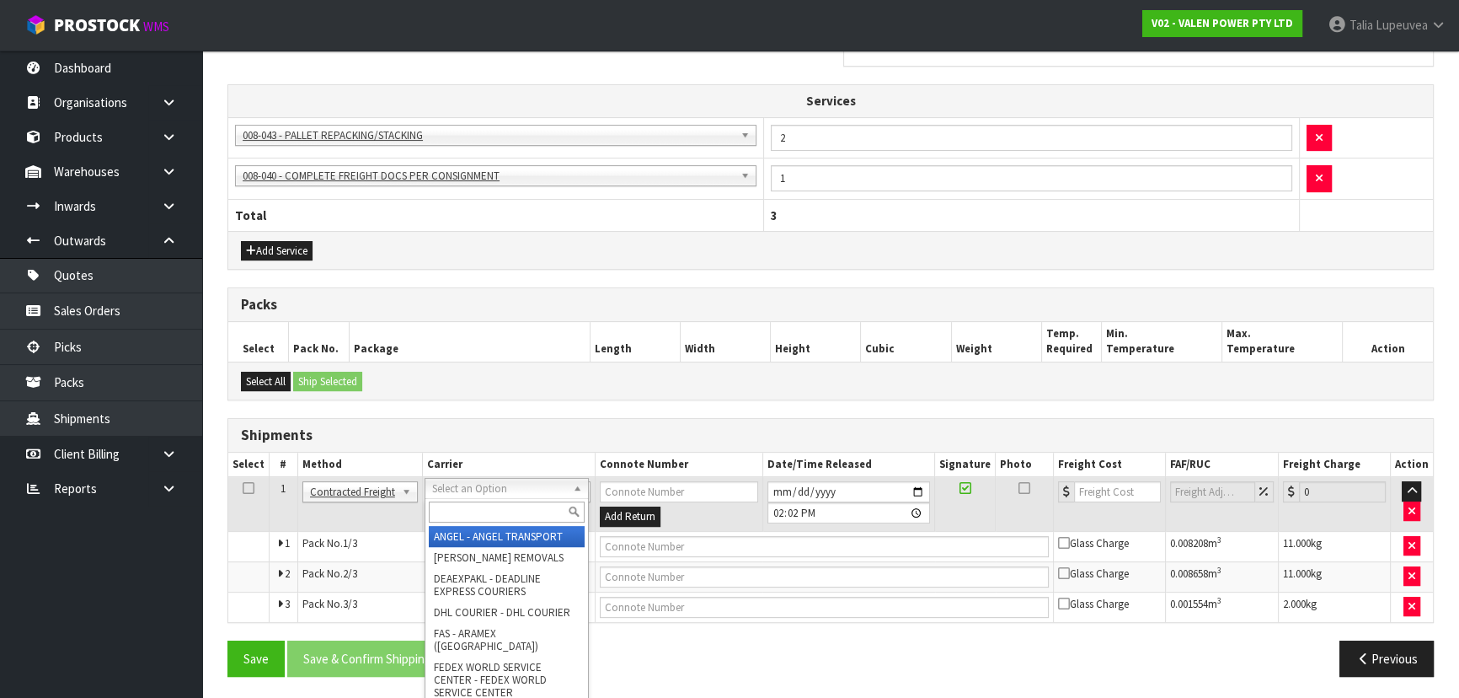
click at [466, 523] on div at bounding box center [506, 512] width 163 height 28
click at [463, 514] on input "text" at bounding box center [507, 511] width 156 height 21
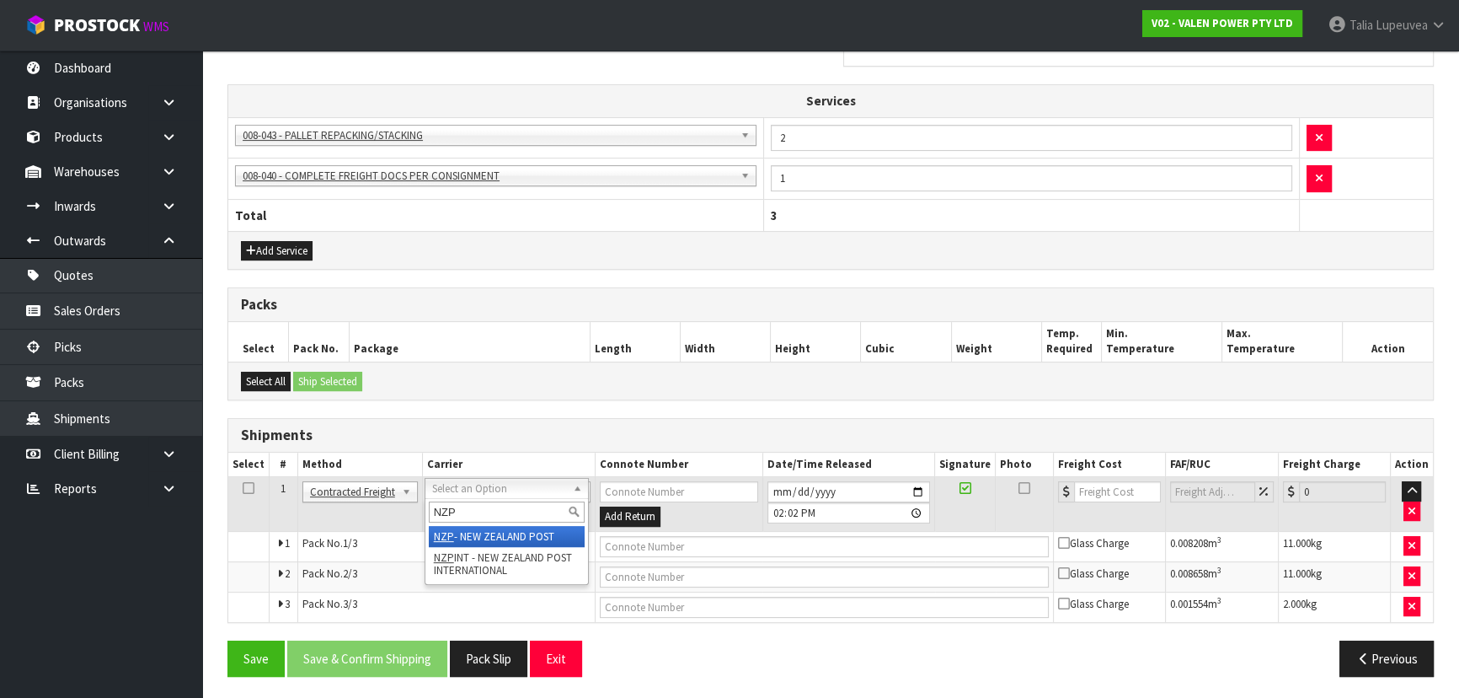
type input "NZP"
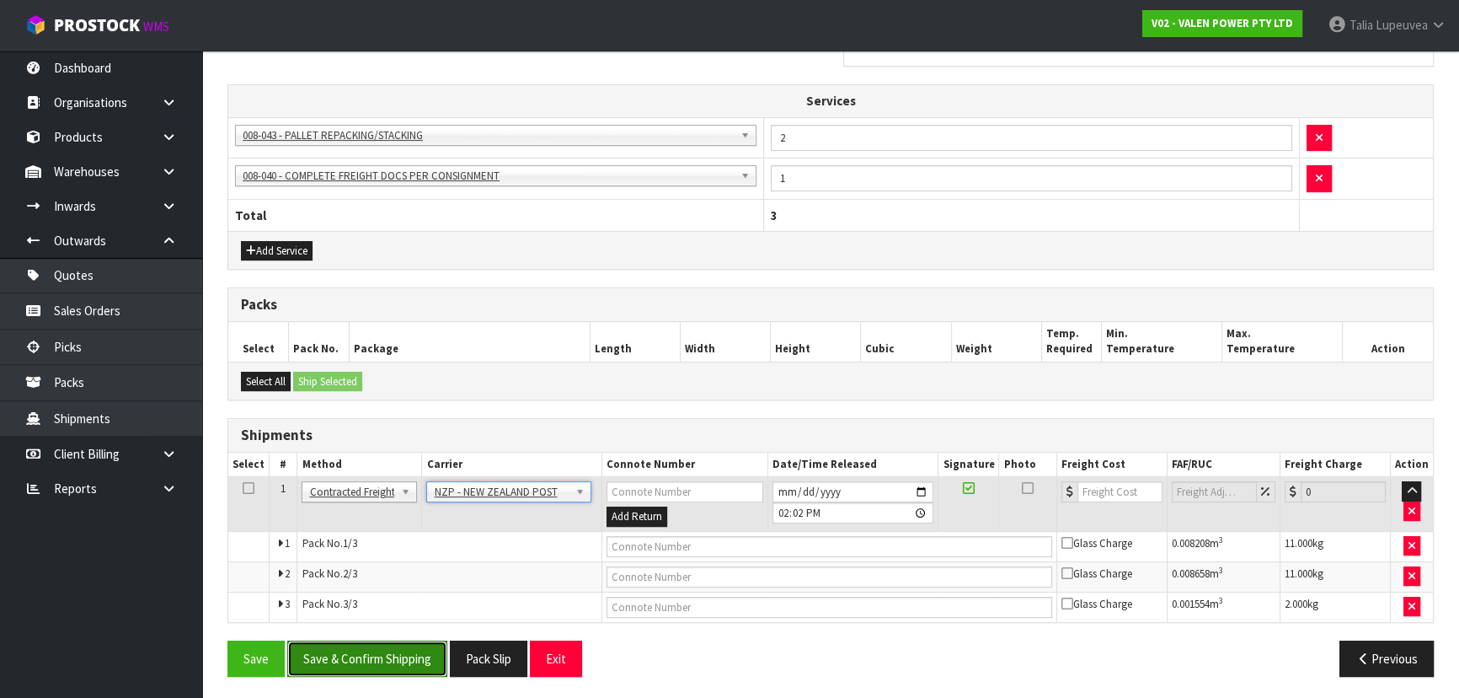
click at [436, 649] on button "Save & Confirm Shipping" at bounding box center [367, 658] width 160 height 36
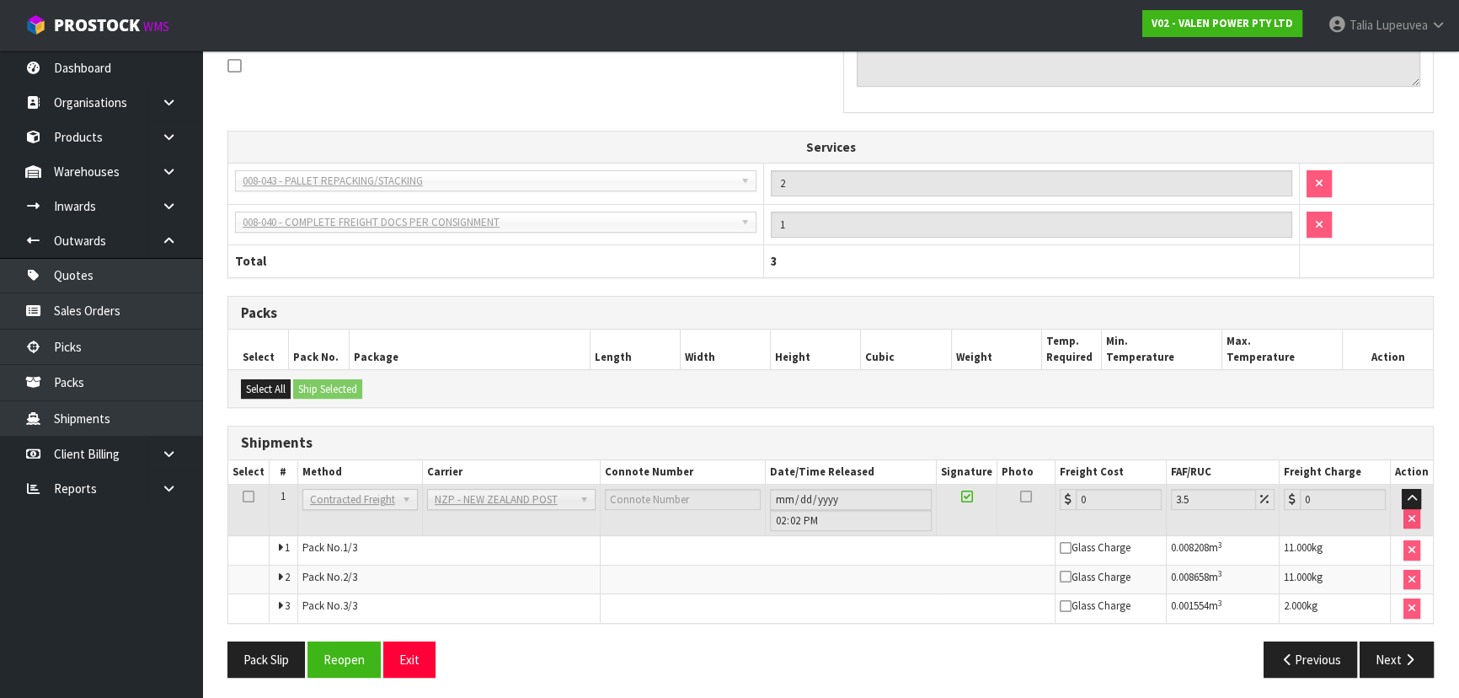
scroll to position [543, 0]
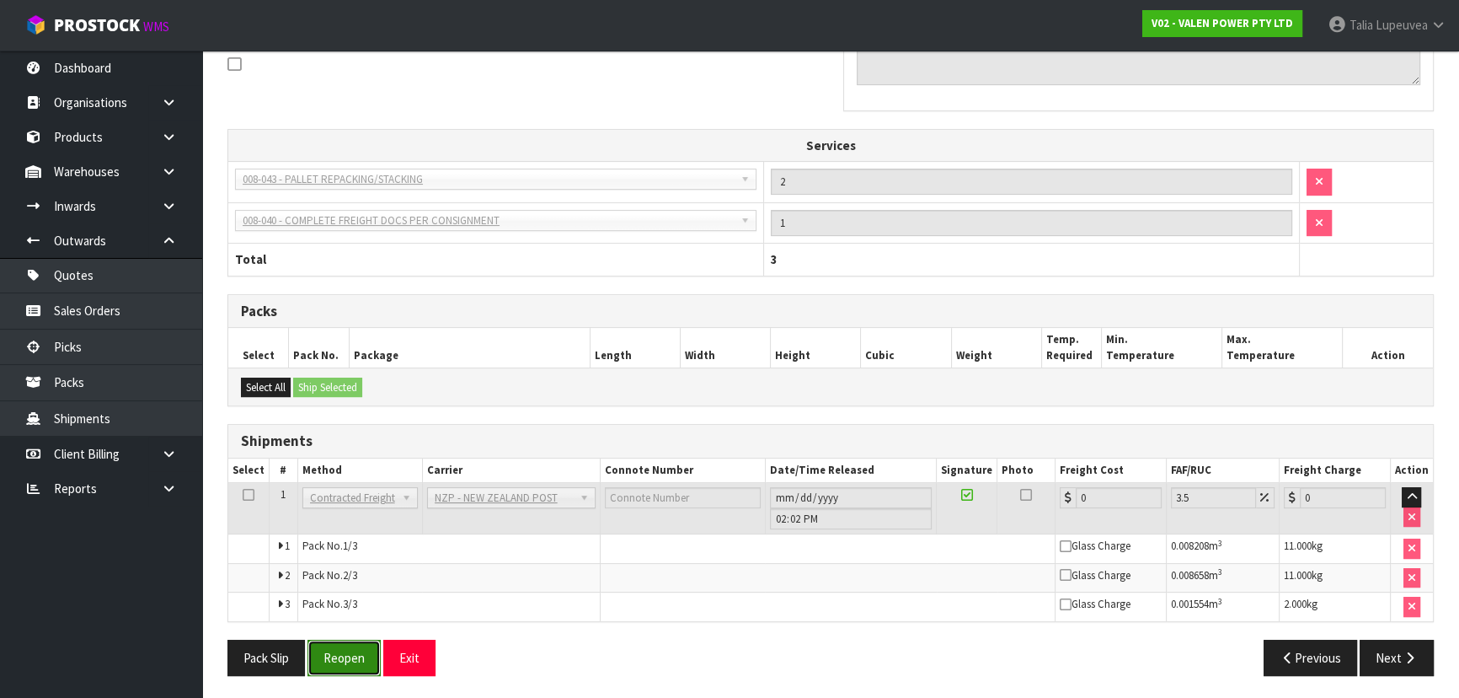
click at [354, 657] on button "Reopen" at bounding box center [344, 657] width 73 height 36
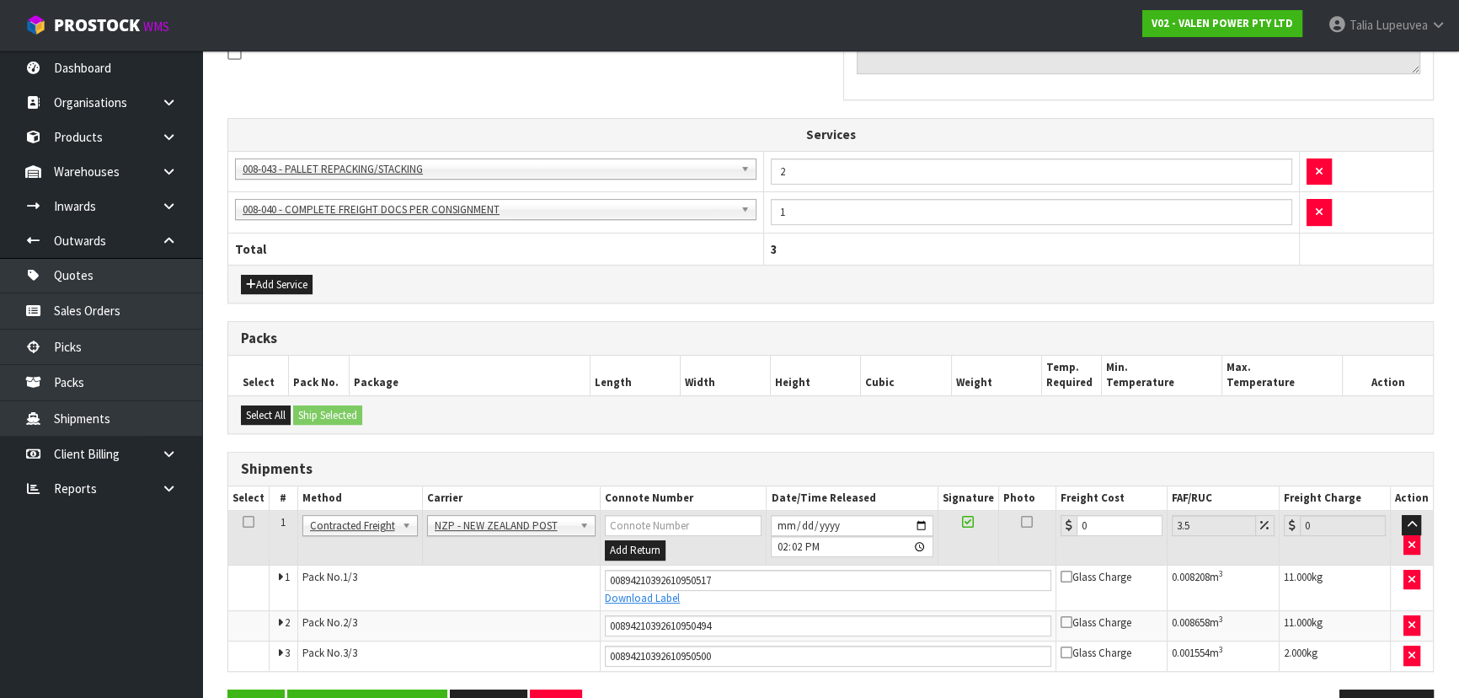
scroll to position [585, 0]
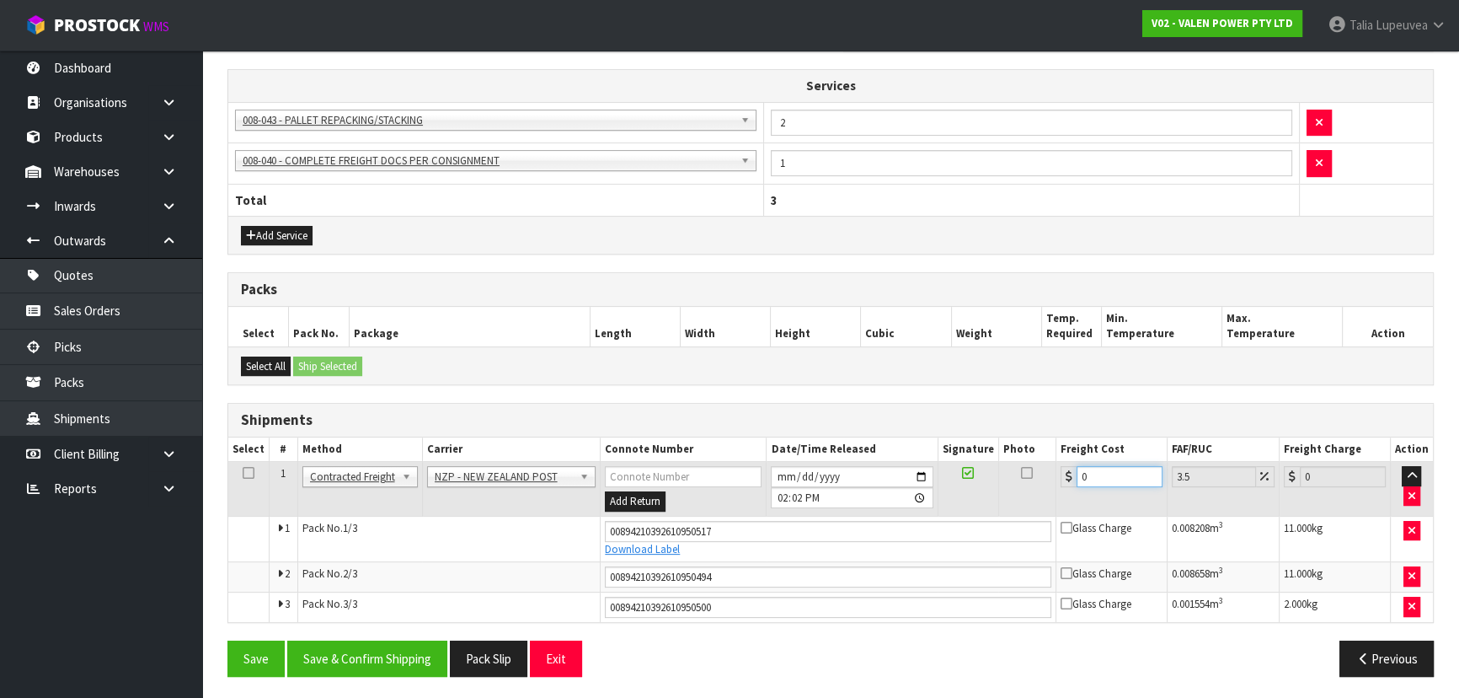
drag, startPoint x: 1094, startPoint y: 468, endPoint x: 1035, endPoint y: 477, distance: 60.4
click at [1035, 477] on tr "1 Client Local Pickup Customer Local Pickup Company Freight Contracted Freight …" at bounding box center [830, 489] width 1205 height 55
type input "2"
type input "2.07"
type input "26"
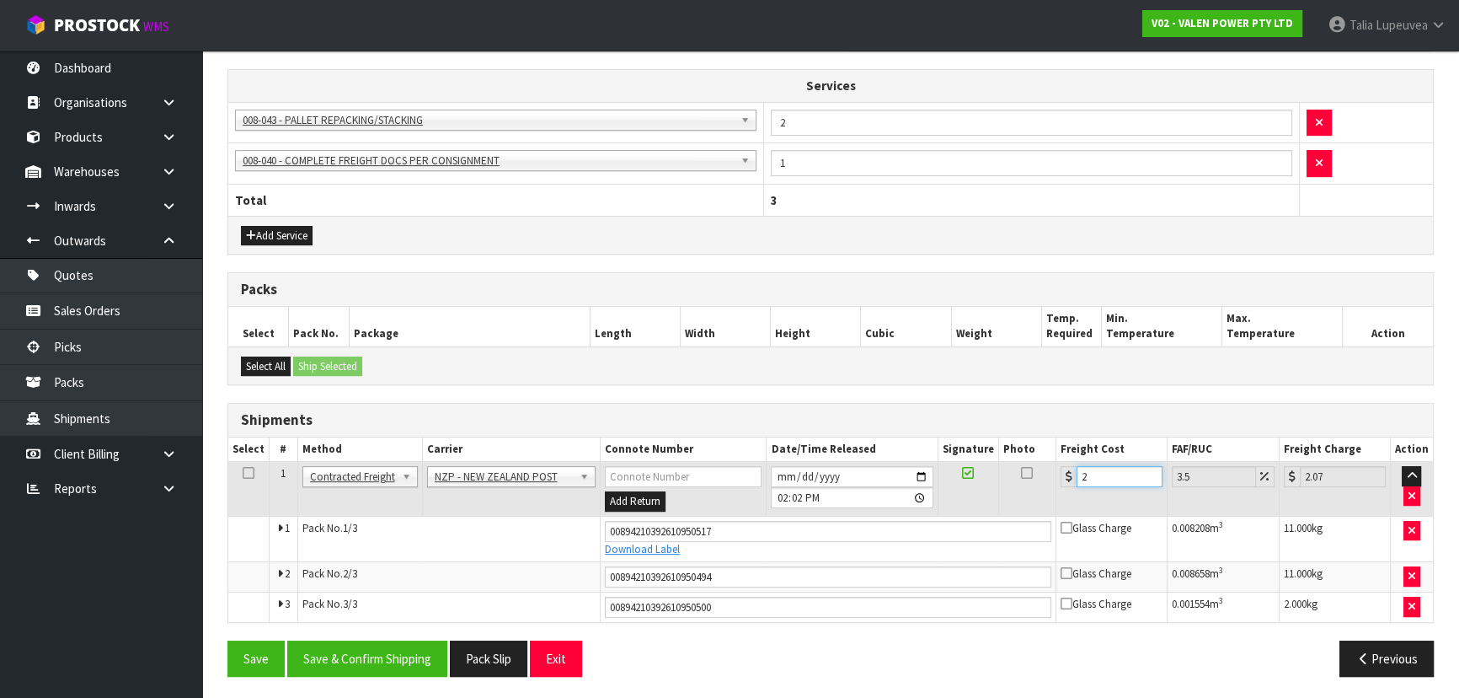
type input "26.91"
type input "26.9"
type input "27.84"
type input "26.97"
type input "27.91"
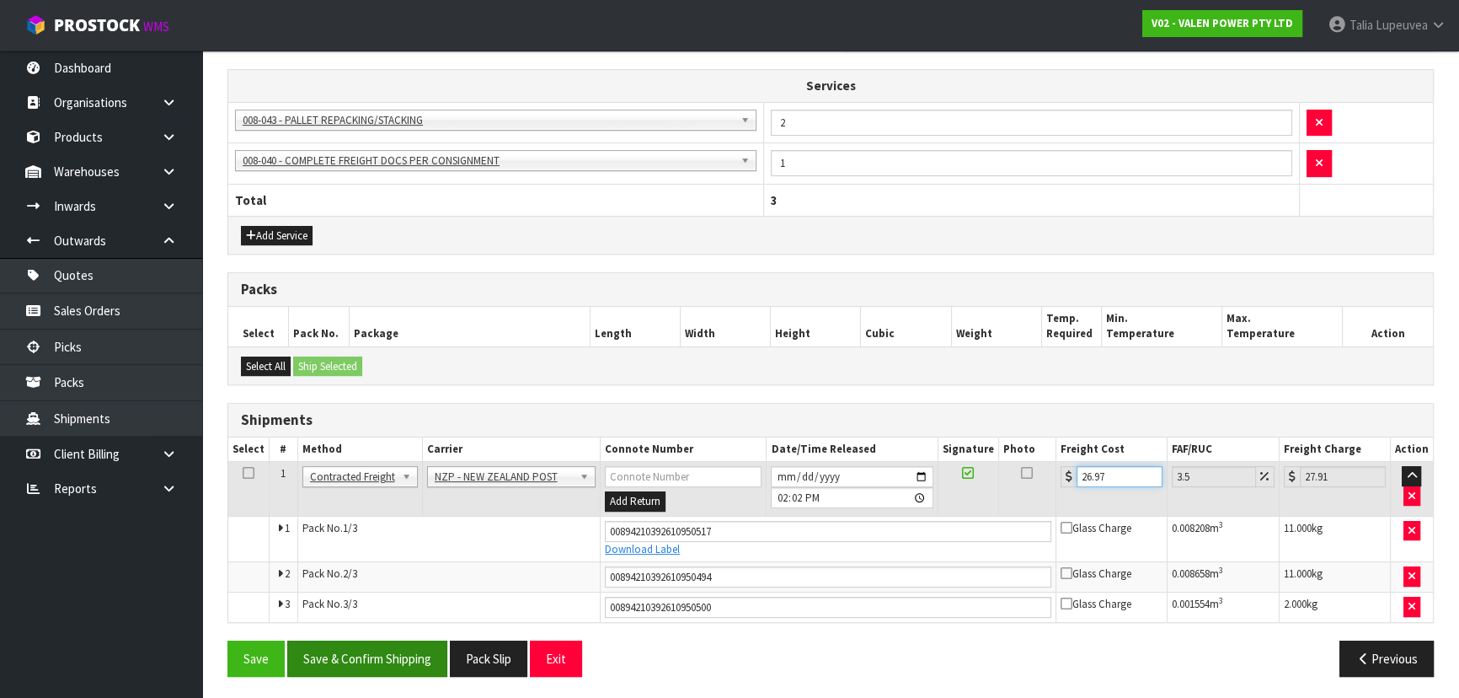
type input "26.97"
click at [434, 653] on button "Save & Confirm Shipping" at bounding box center [367, 658] width 160 height 36
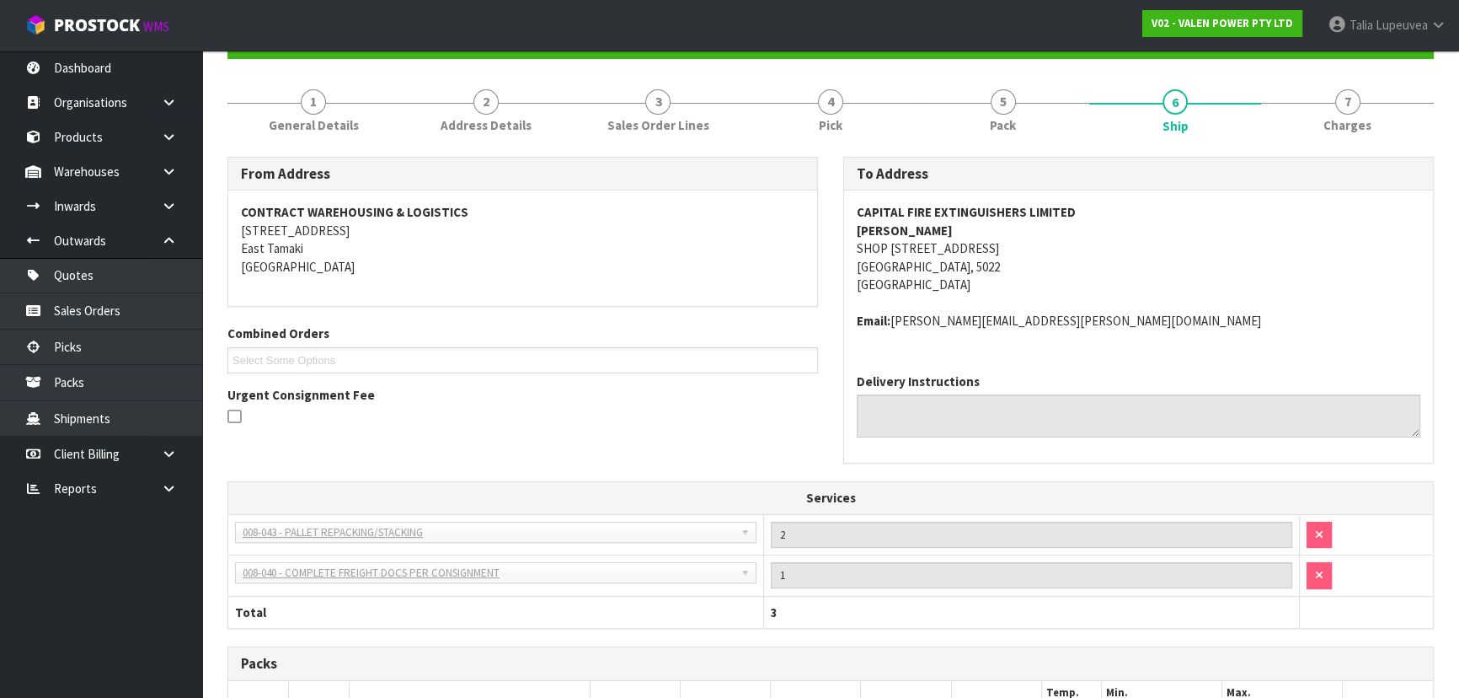
scroll to position [0, 0]
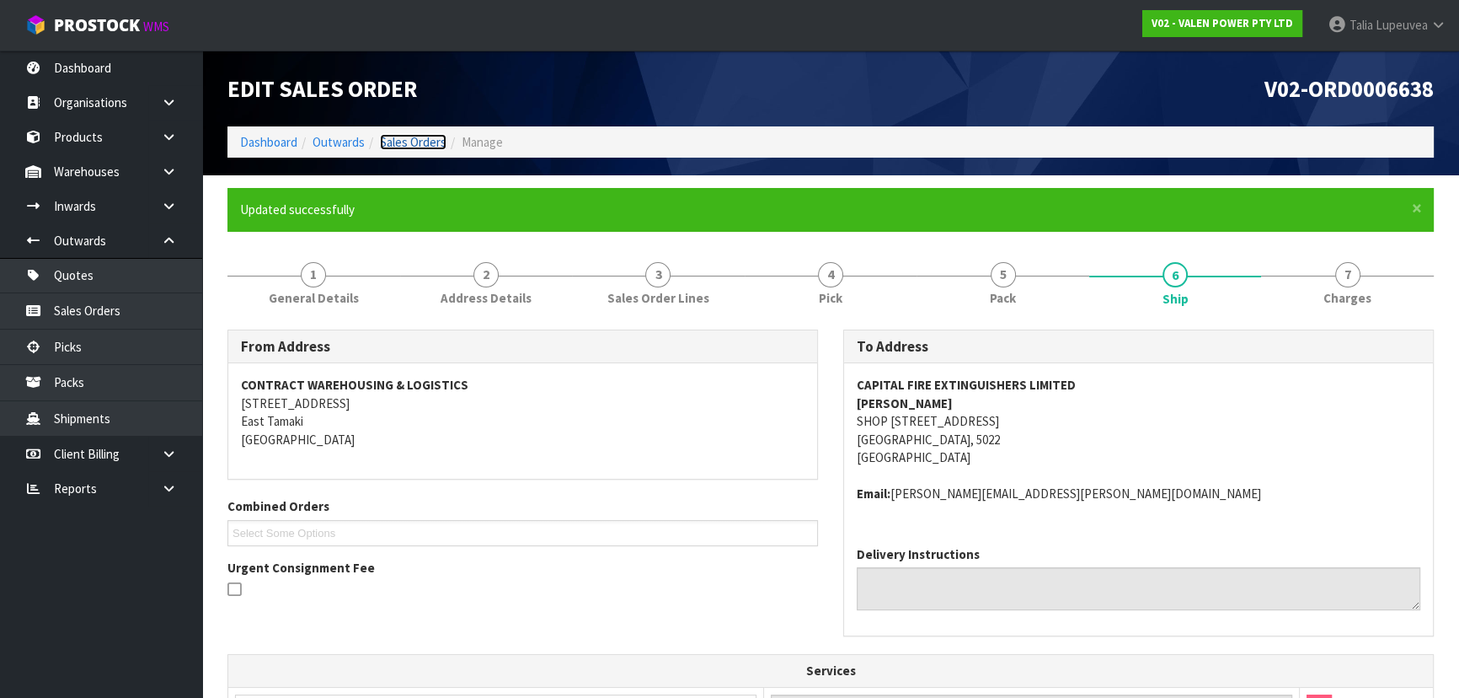
click at [389, 135] on link "Sales Orders" at bounding box center [413, 142] width 67 height 16
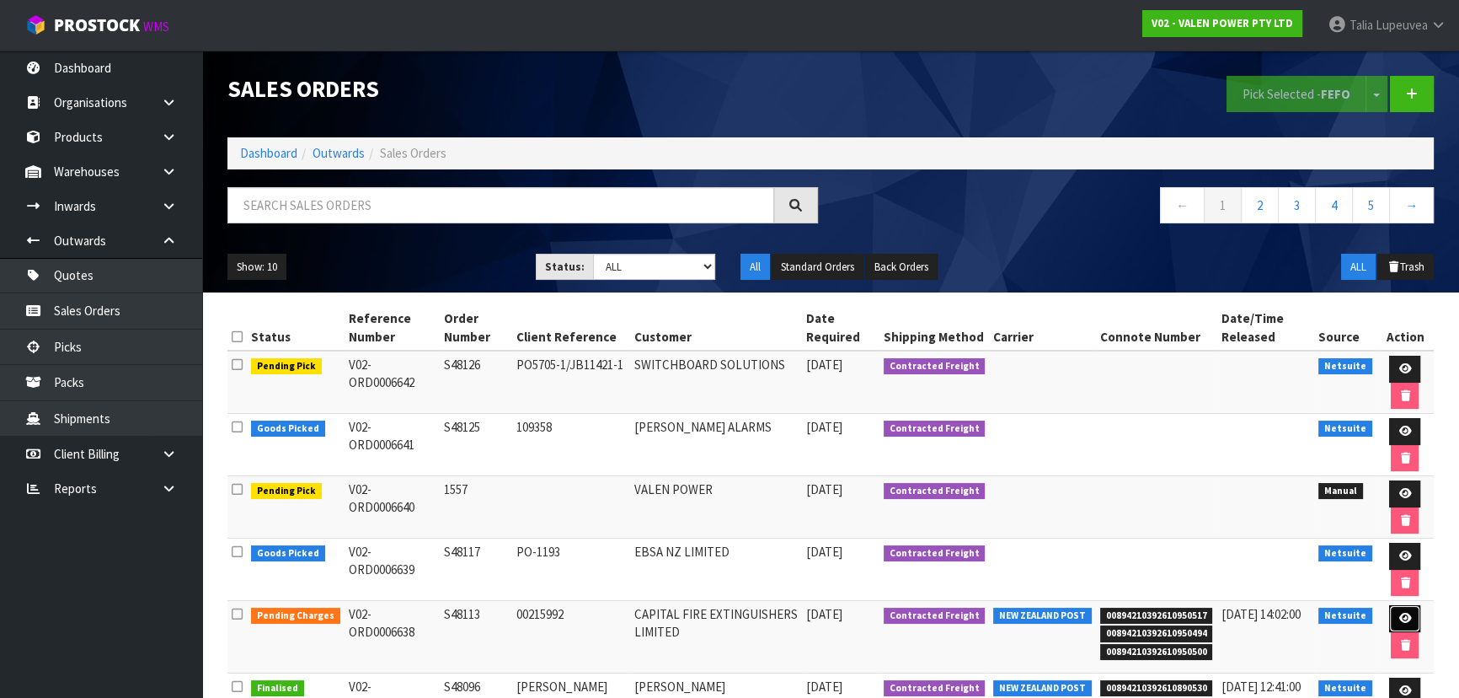
click at [1399, 614] on icon at bounding box center [1405, 617] width 13 height 11
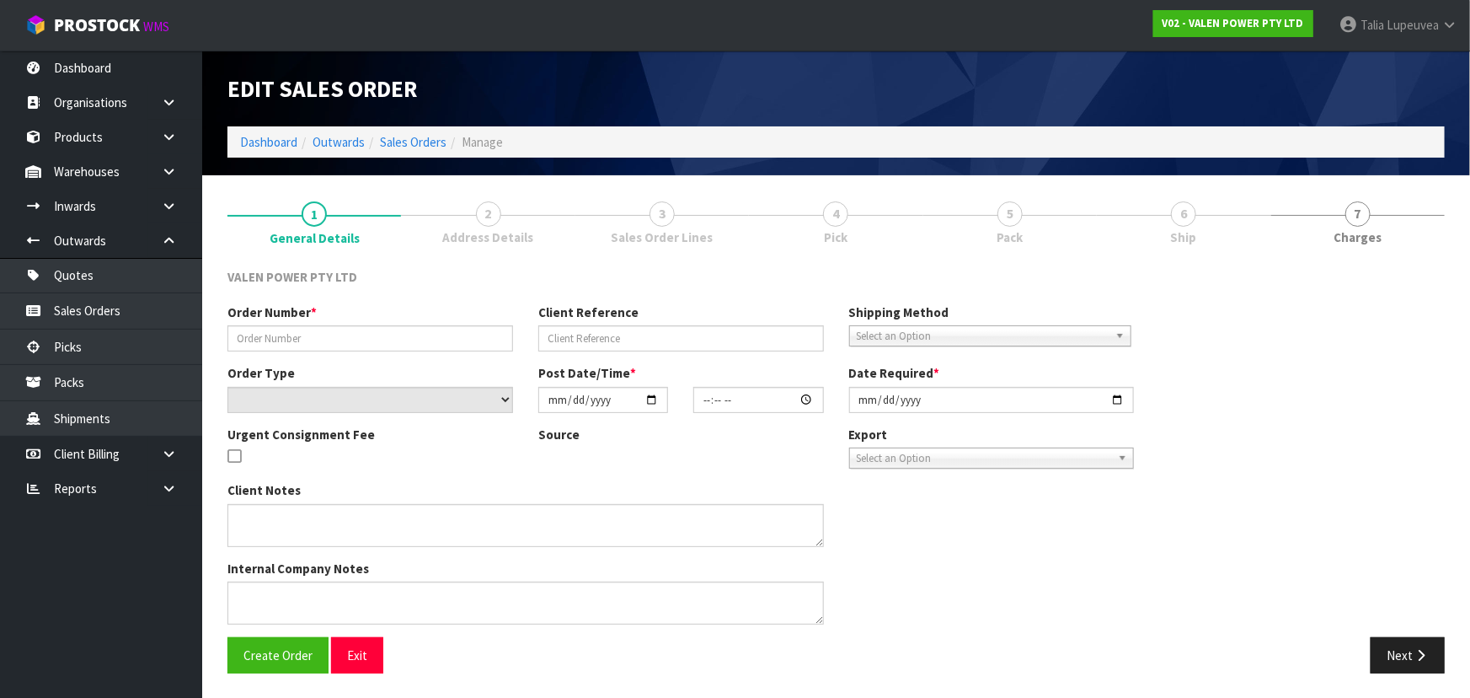
type input "S48113"
type input "00215992"
select select "number:0"
type input "[DATE]"
type input "12:15:10.000"
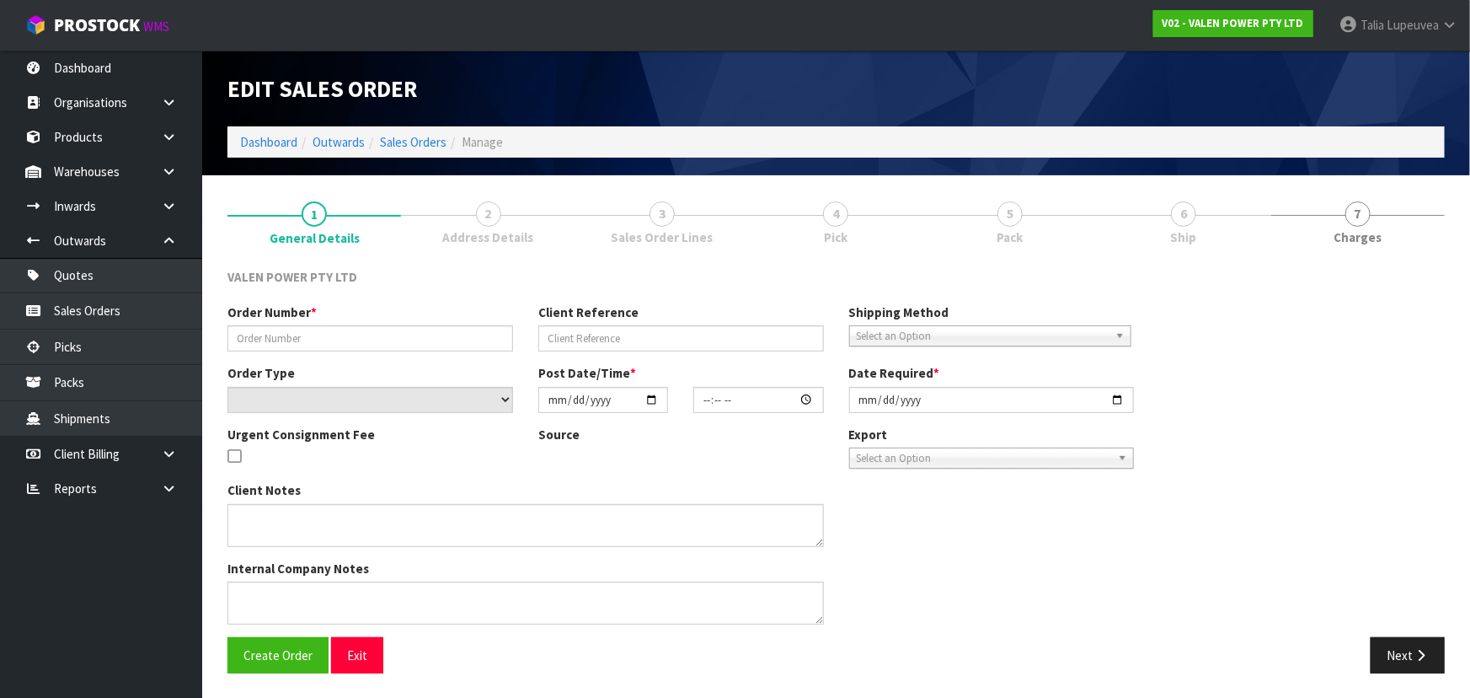
type input "[DATE]"
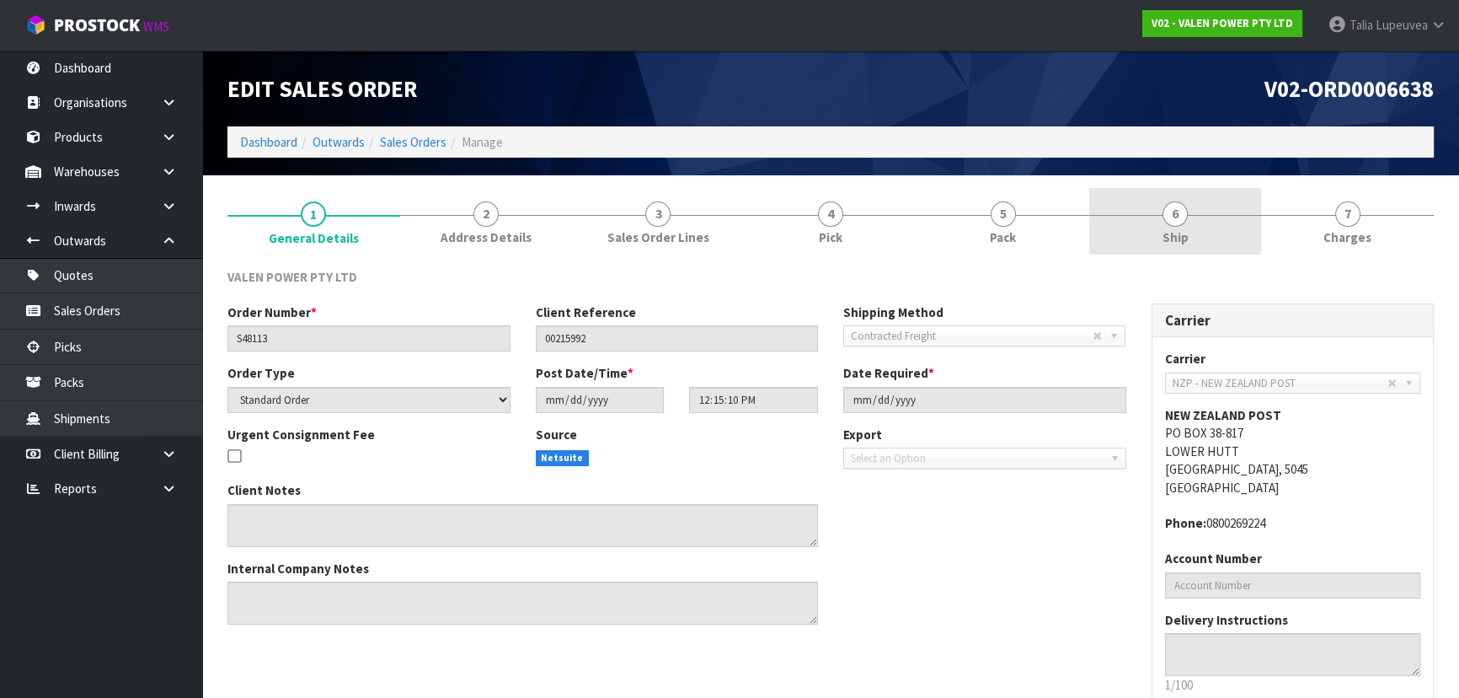
click at [1197, 226] on link "6 Ship" at bounding box center [1175, 221] width 173 height 67
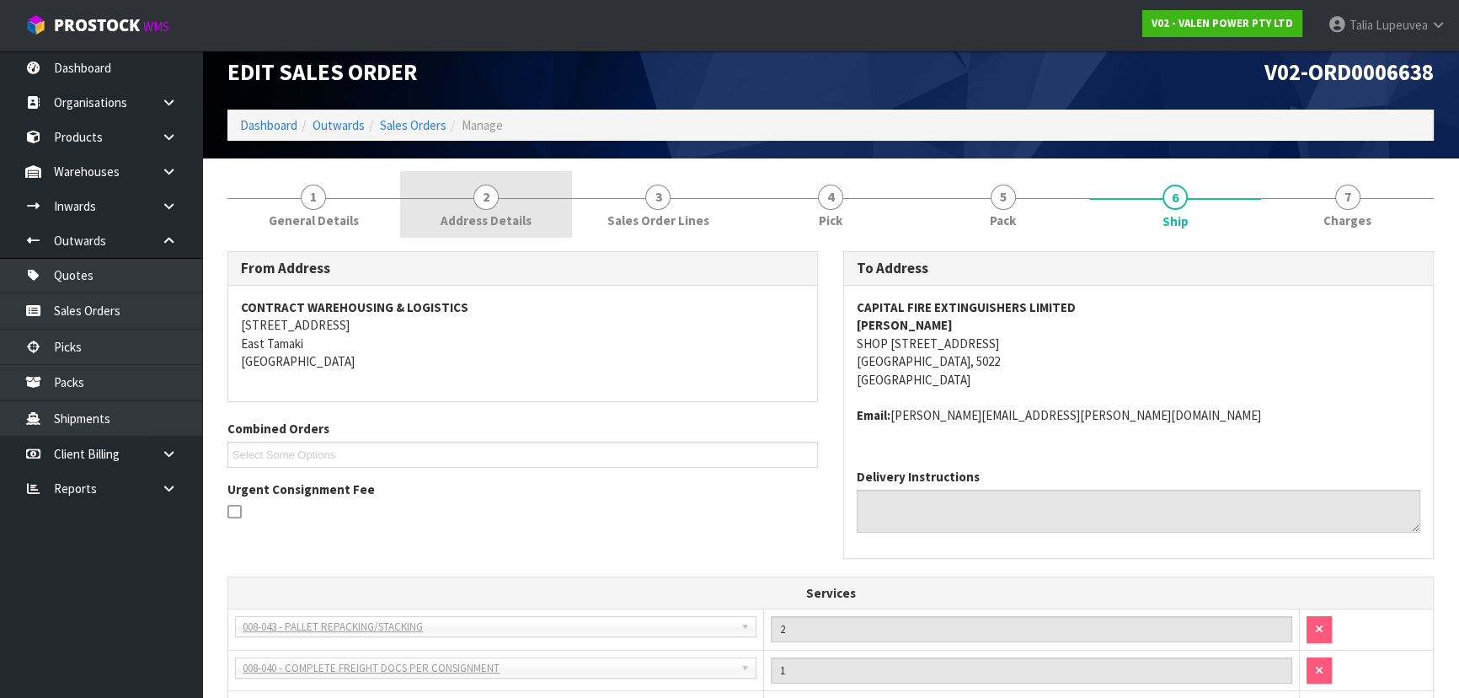
scroll to position [16, 0]
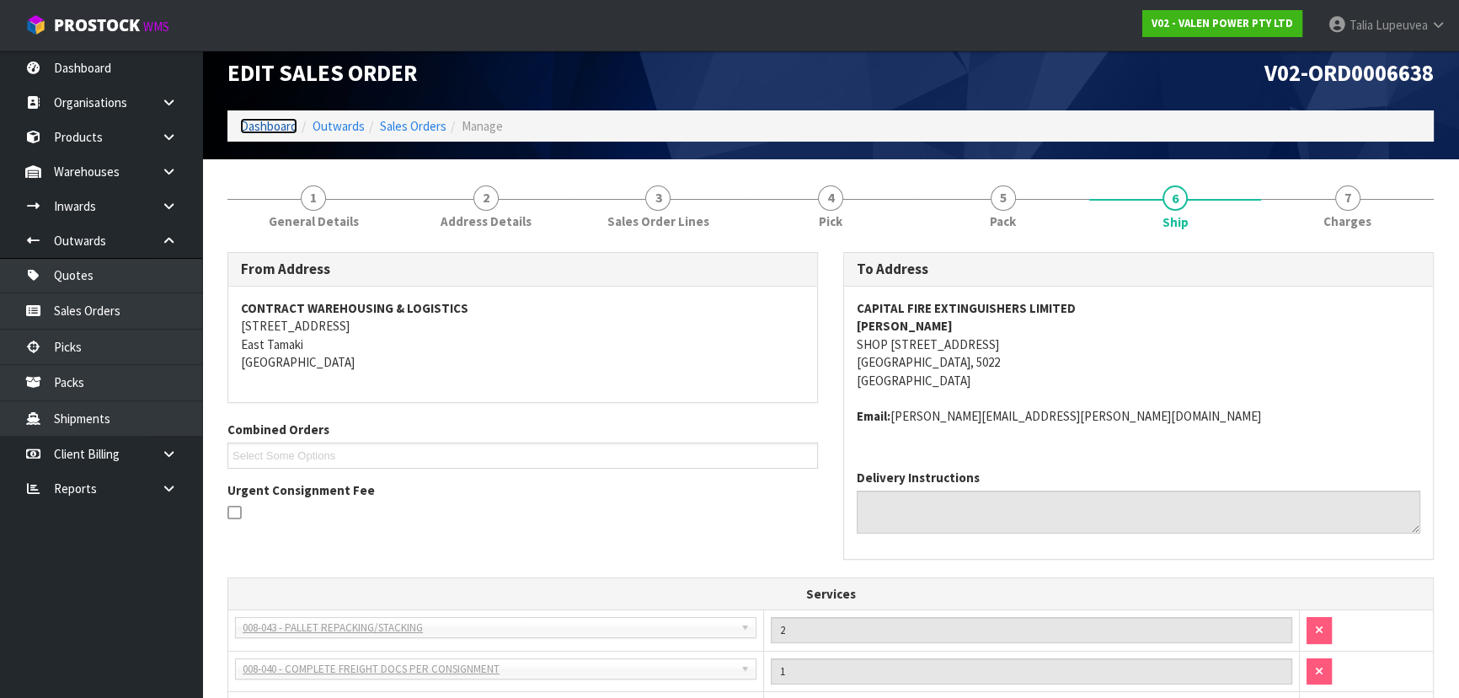
click at [294, 124] on link "Dashboard" at bounding box center [268, 126] width 57 height 16
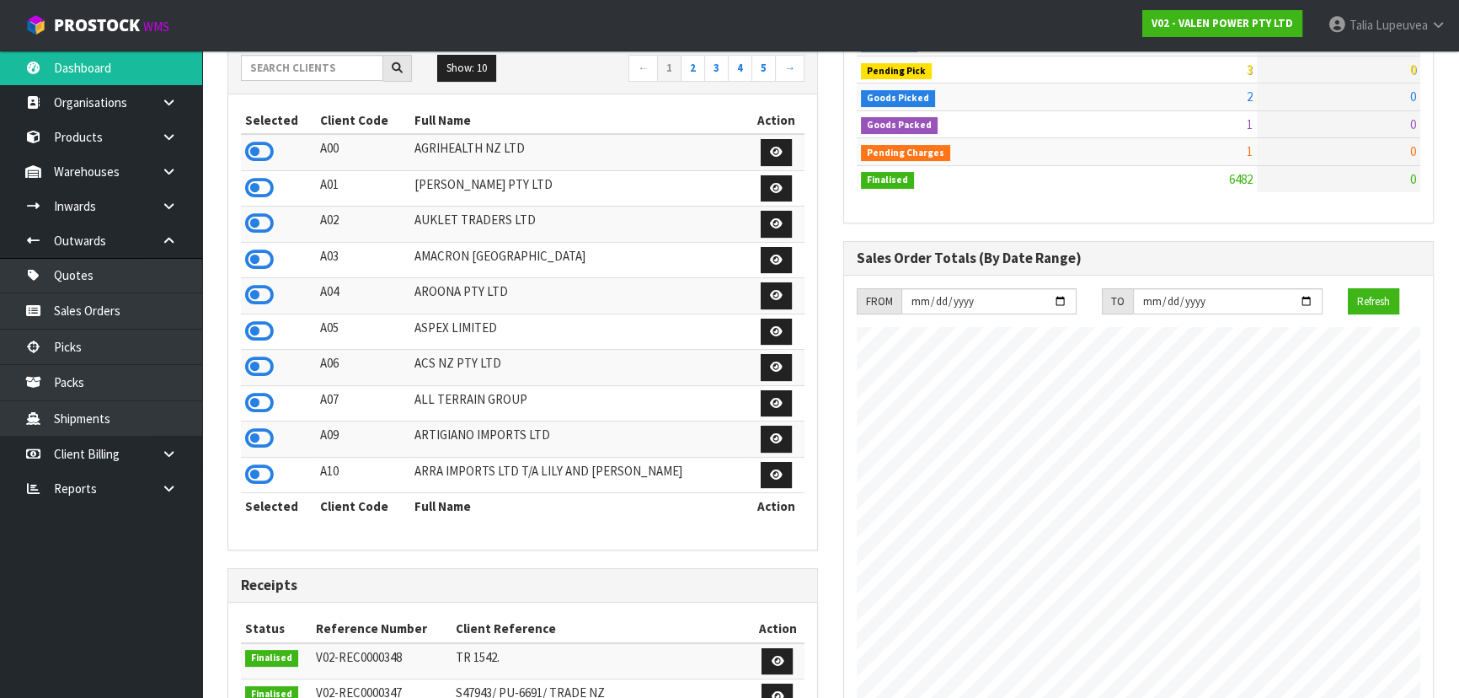
scroll to position [93, 0]
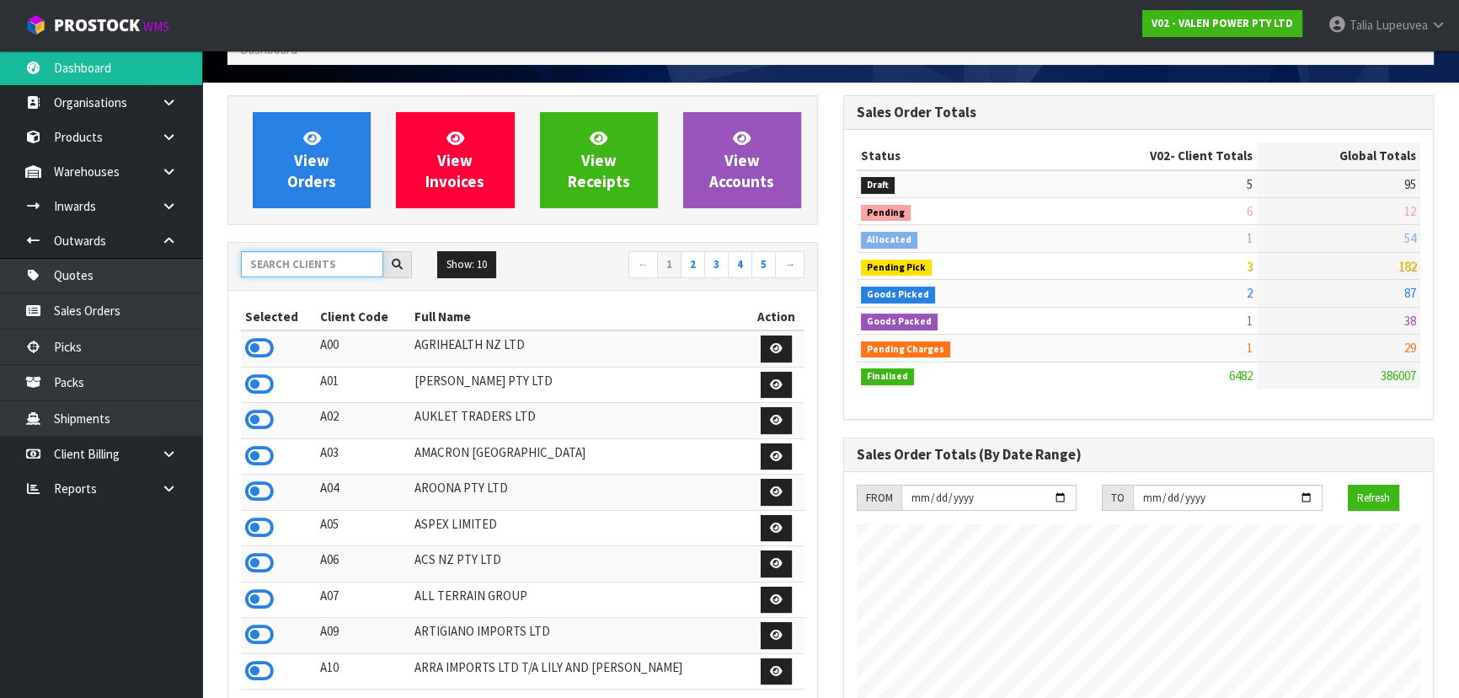
click at [320, 262] on input "text" at bounding box center [312, 264] width 142 height 26
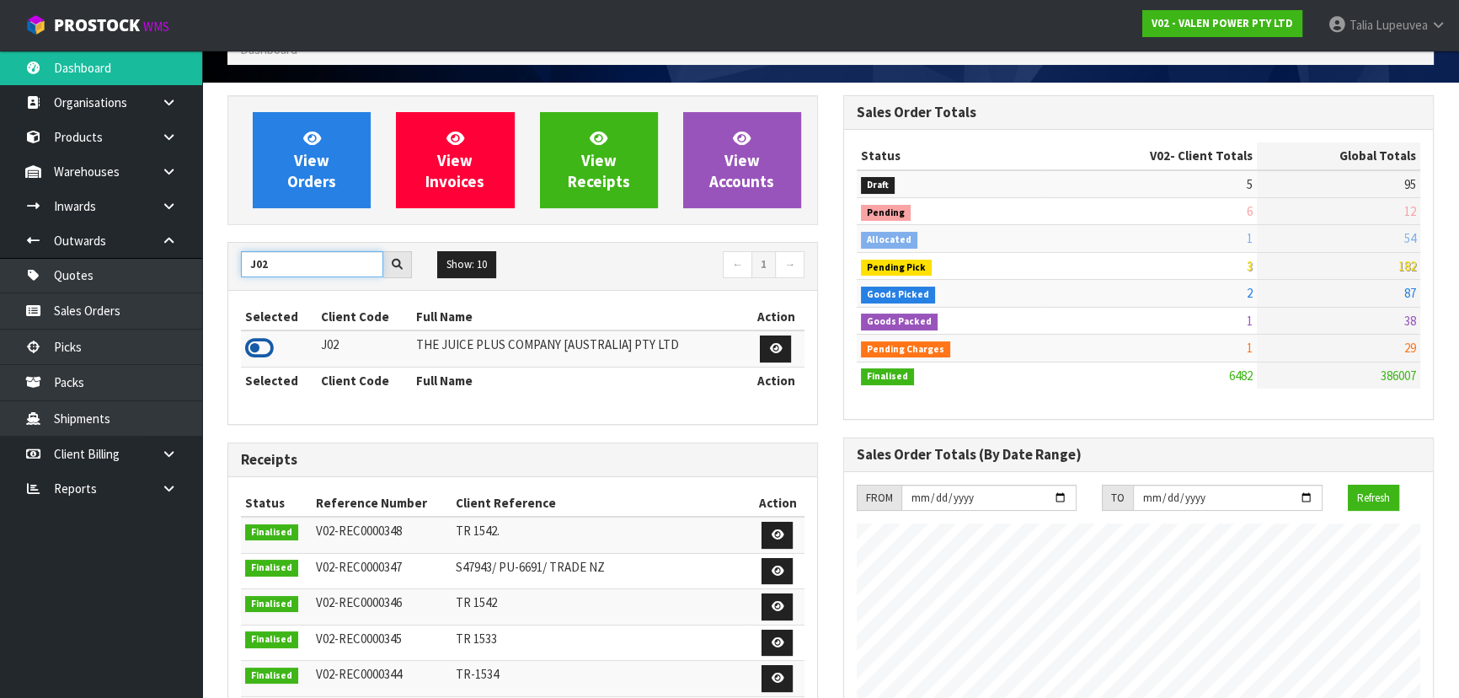
type input "J02"
click at [254, 349] on icon at bounding box center [259, 347] width 29 height 25
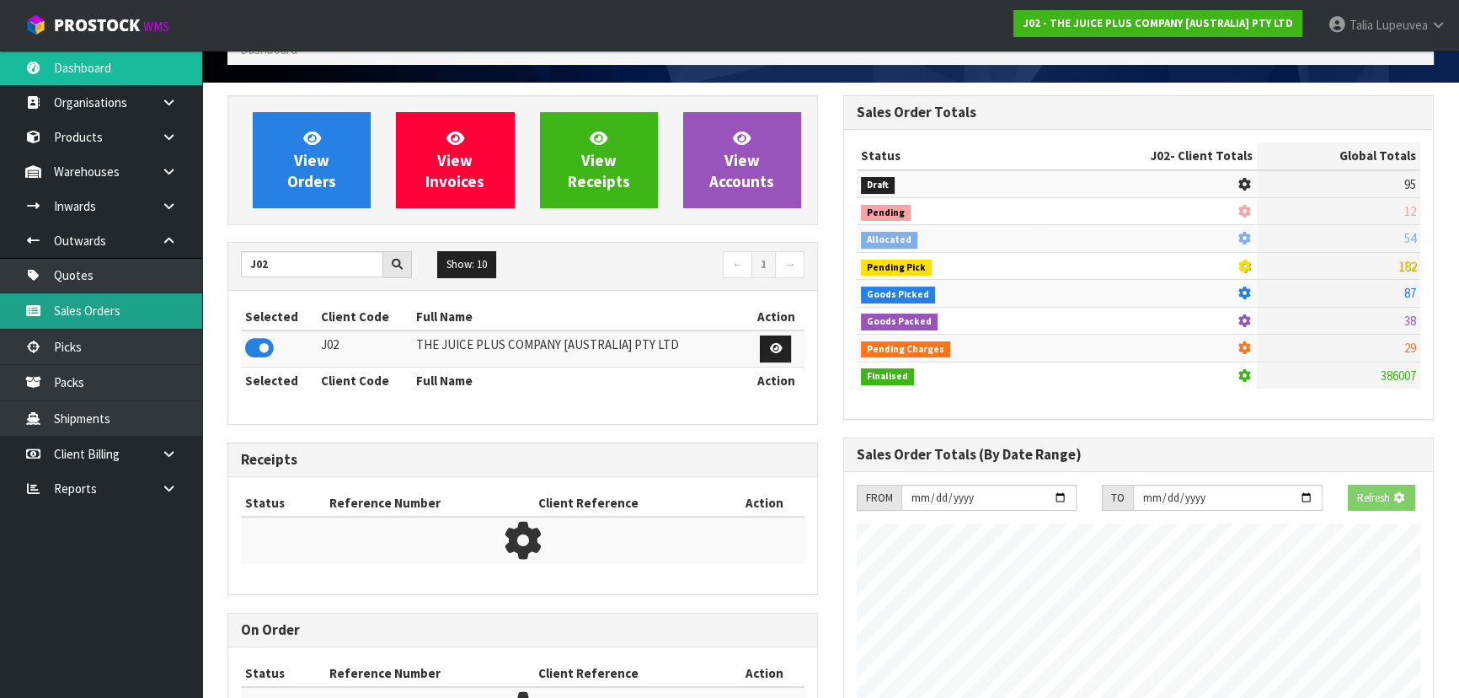
scroll to position [841438, 841871]
click at [190, 308] on link "Sales Orders" at bounding box center [101, 310] width 202 height 35
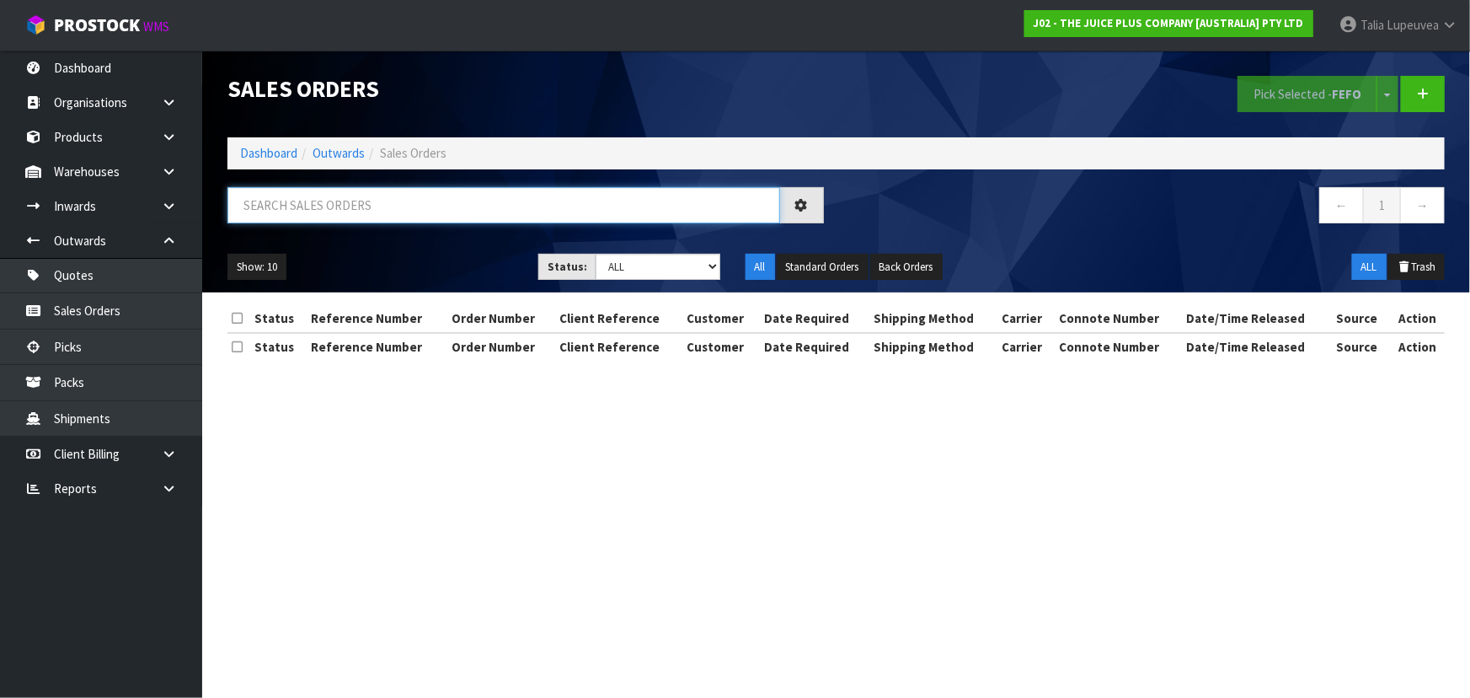
click at [377, 195] on input "text" at bounding box center [503, 205] width 553 height 36
type input "JOB-0417674"
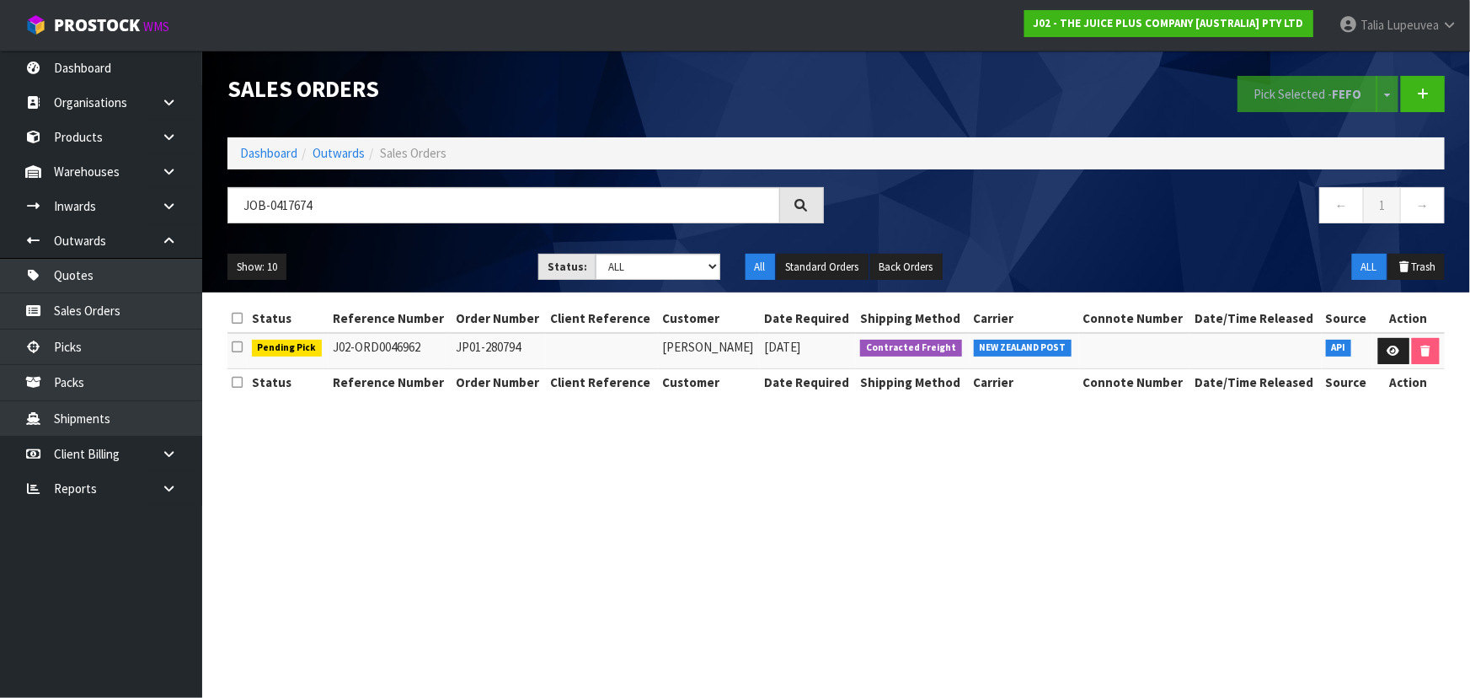
drag, startPoint x: 377, startPoint y: 195, endPoint x: 1229, endPoint y: 433, distance: 884.5
click at [944, 519] on section "Sales Orders Pick Selected - FEFO Split button! FIFO - First In First Out FEFO …" at bounding box center [735, 349] width 1470 height 698
click at [1382, 355] on link at bounding box center [1393, 351] width 31 height 27
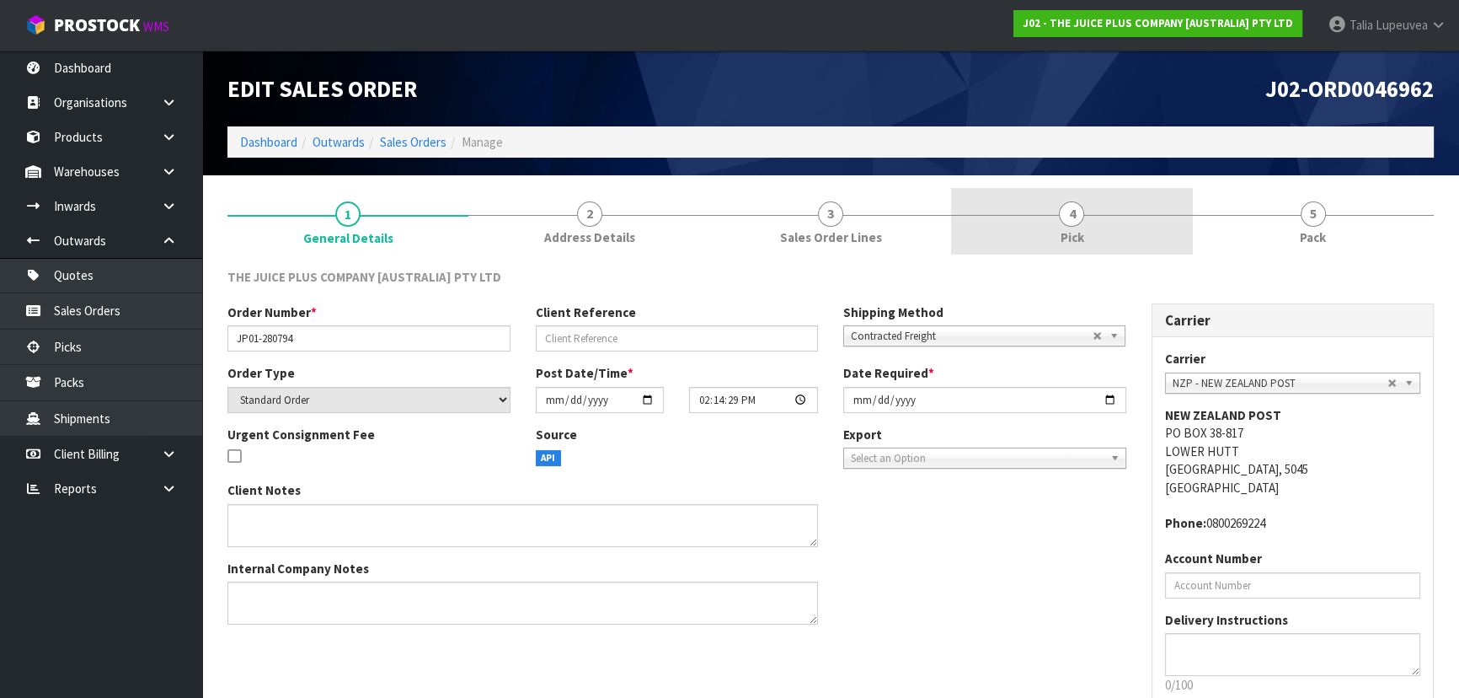
click at [1095, 249] on link "4 Pick" at bounding box center [1071, 221] width 241 height 67
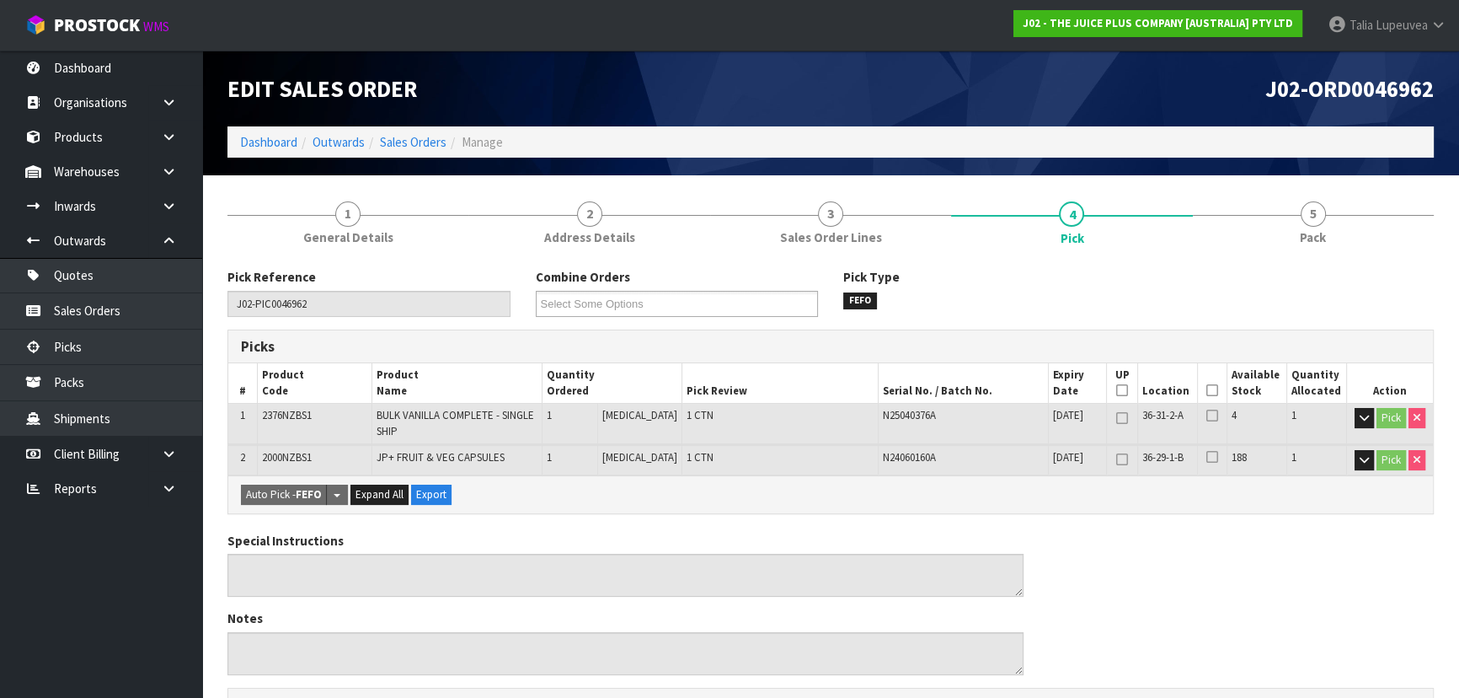
click at [1206, 391] on icon at bounding box center [1212, 390] width 12 height 1
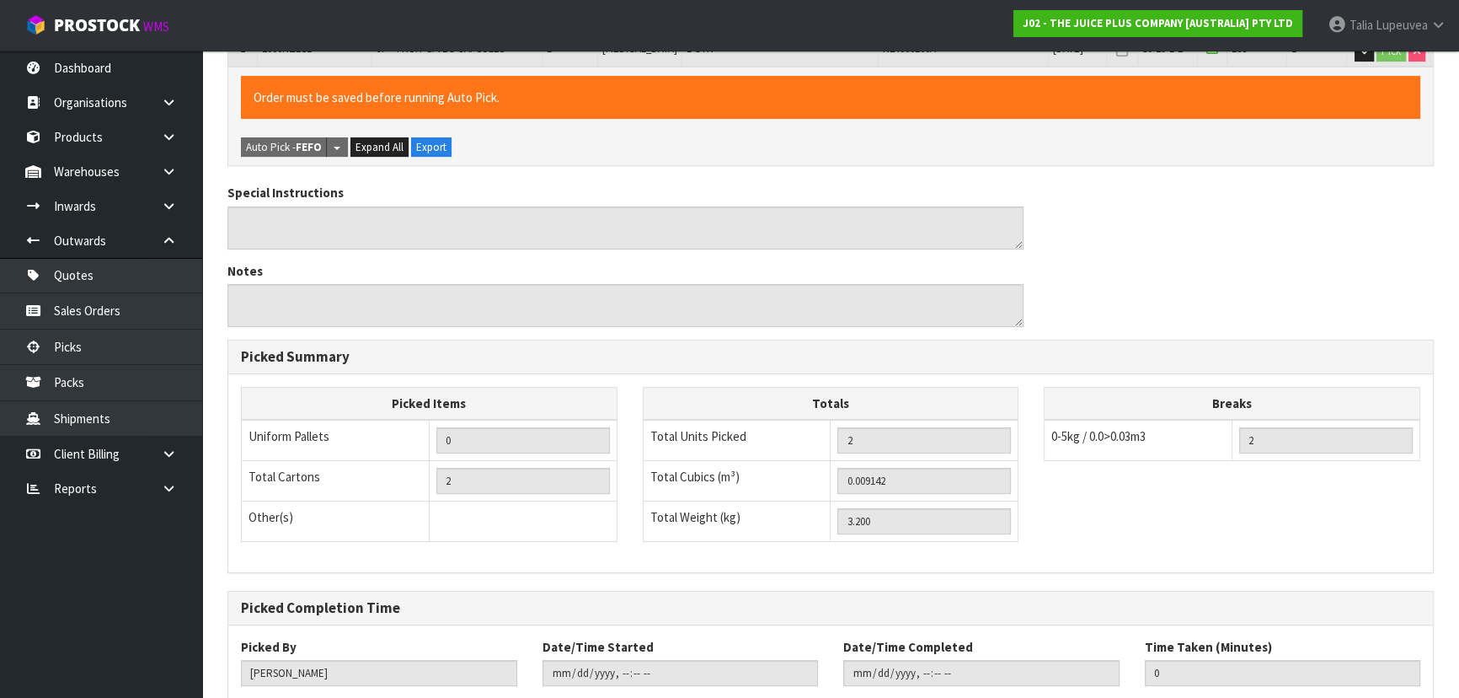
scroll to position [512, 0]
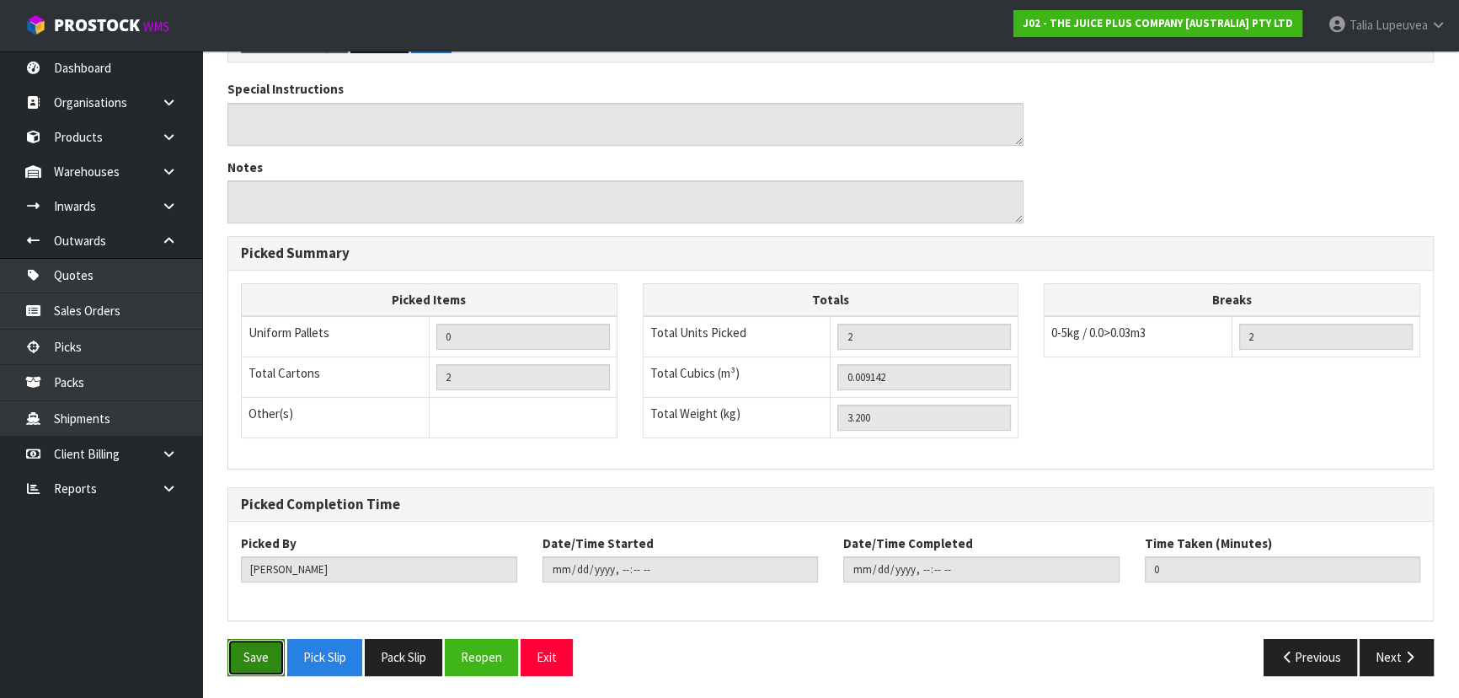
click at [272, 655] on button "Save" at bounding box center [255, 657] width 57 height 36
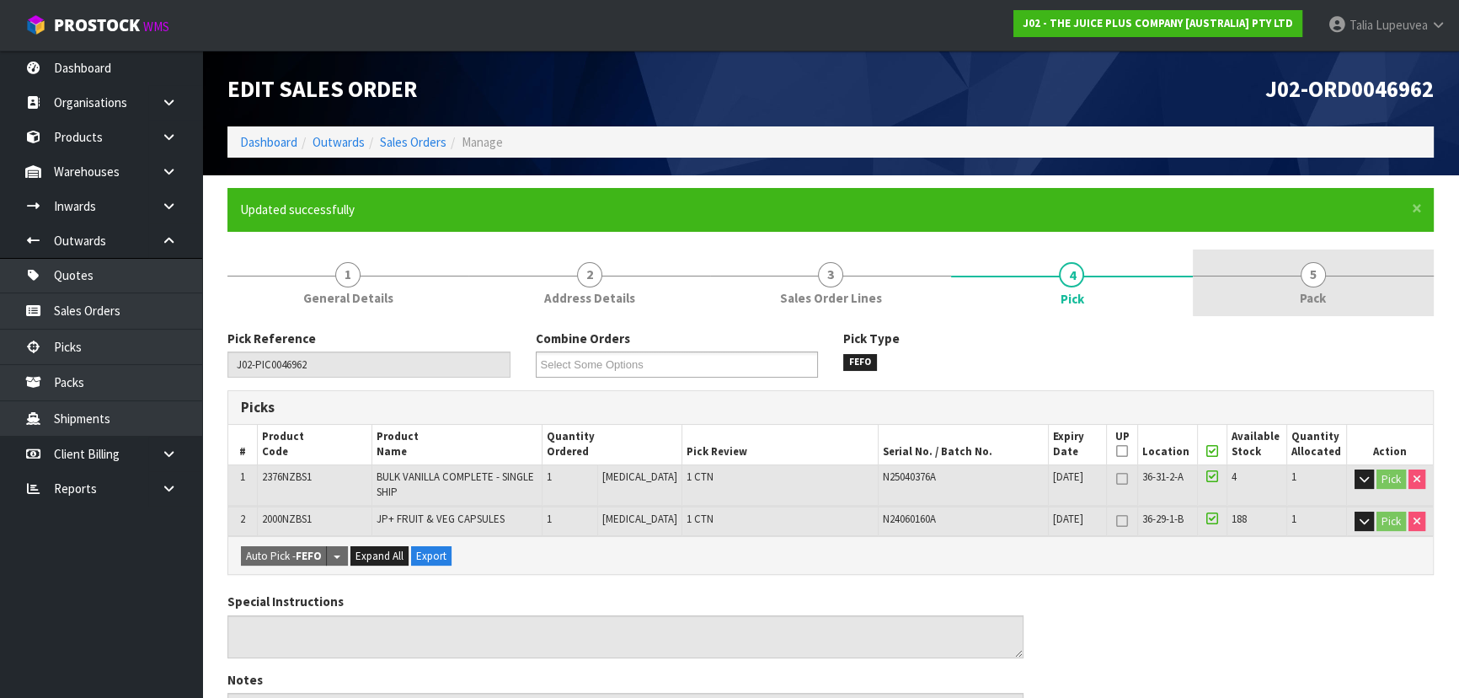
drag, startPoint x: 1286, startPoint y: 258, endPoint x: 1242, endPoint y: 284, distance: 51.0
click at [1286, 258] on link "5 Pack" at bounding box center [1313, 282] width 241 height 67
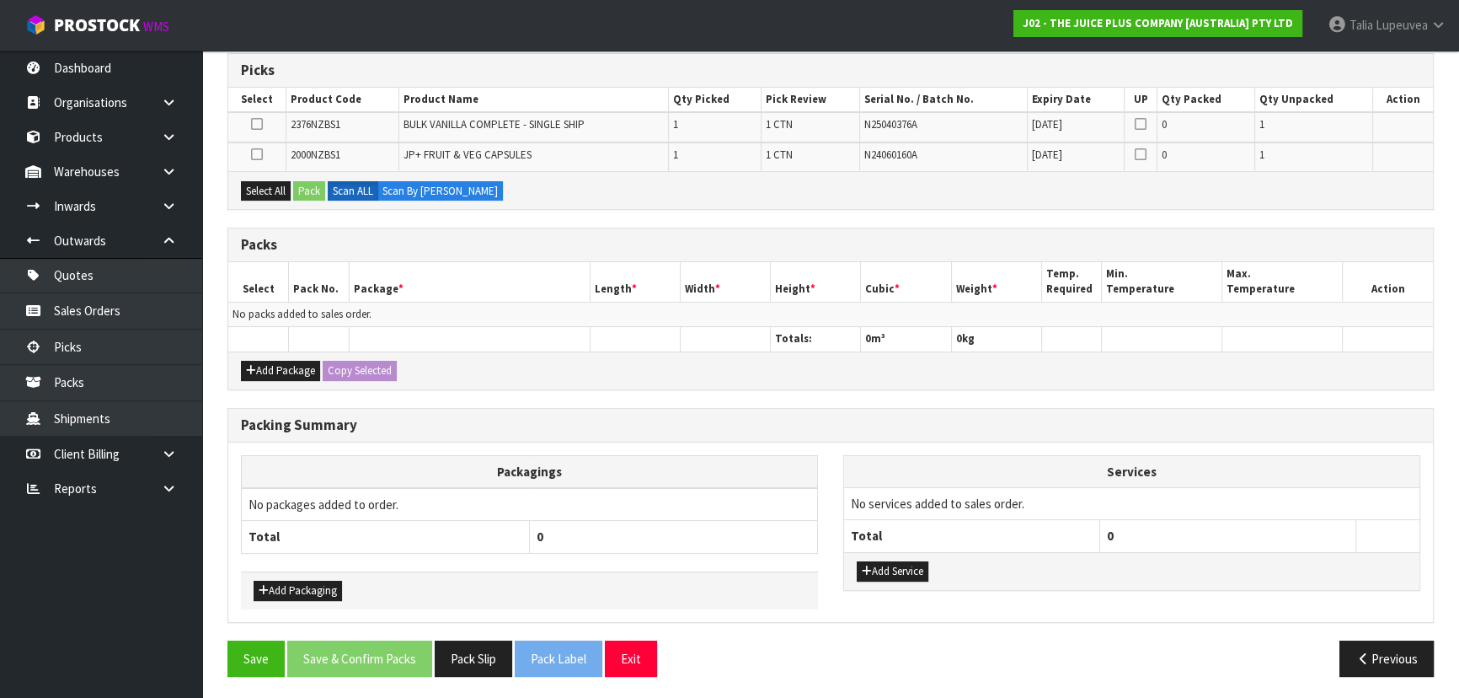
scroll to position [184, 0]
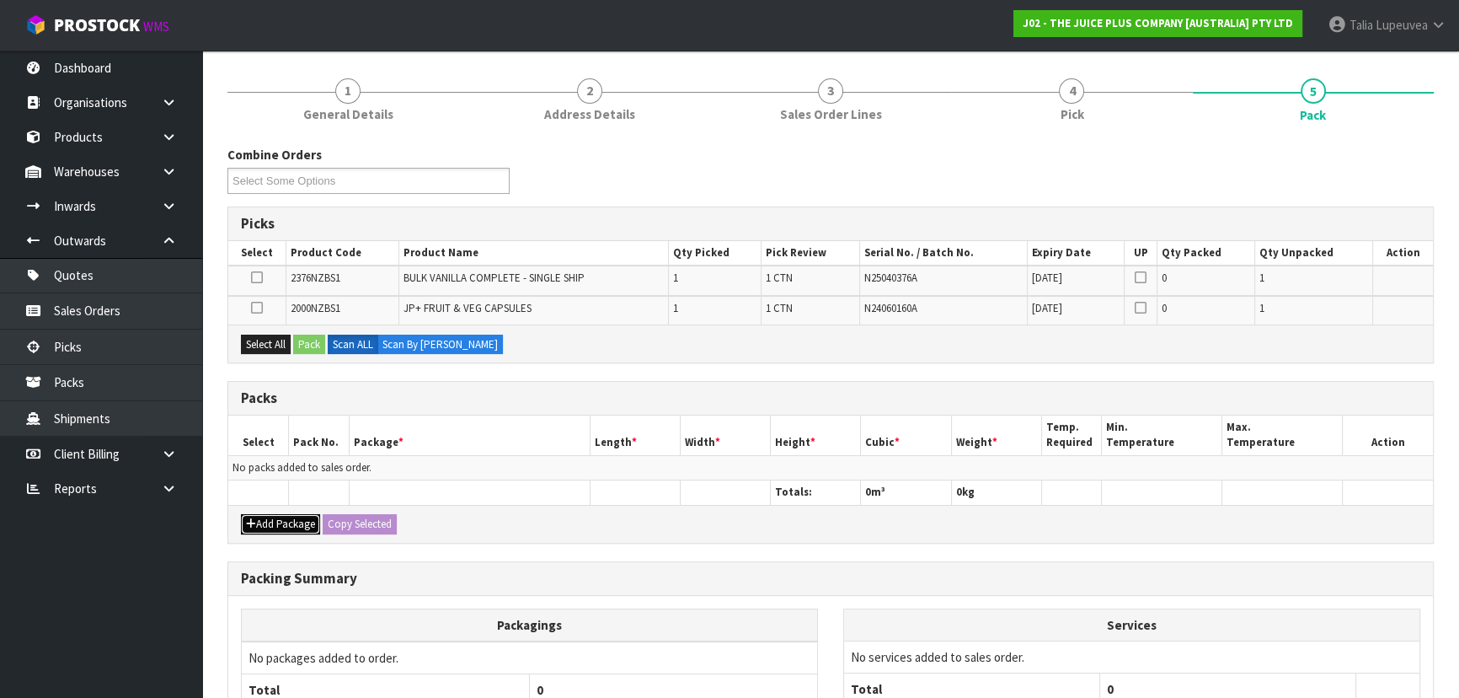
click at [280, 518] on button "Add Package" at bounding box center [280, 524] width 79 height 20
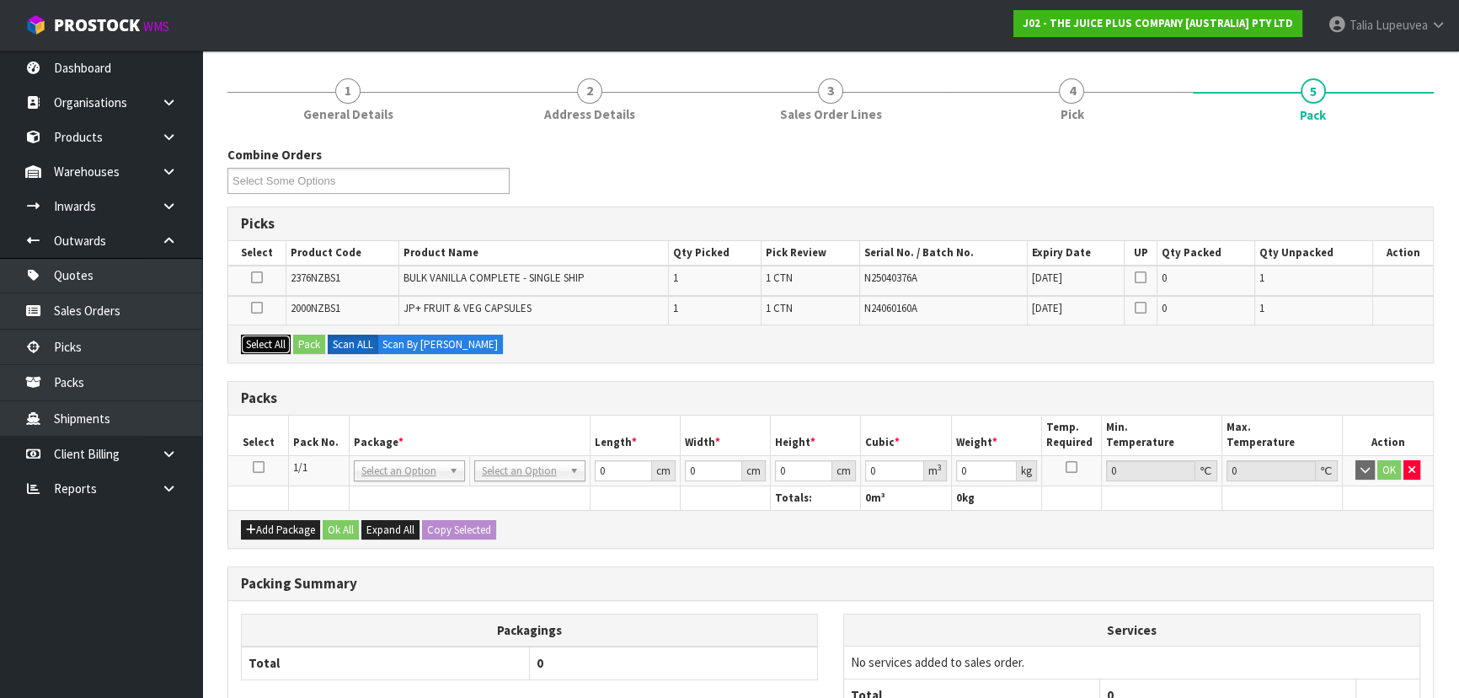
click at [259, 335] on button "Select All" at bounding box center [266, 344] width 50 height 20
click at [318, 340] on button "Pack" at bounding box center [309, 344] width 32 height 20
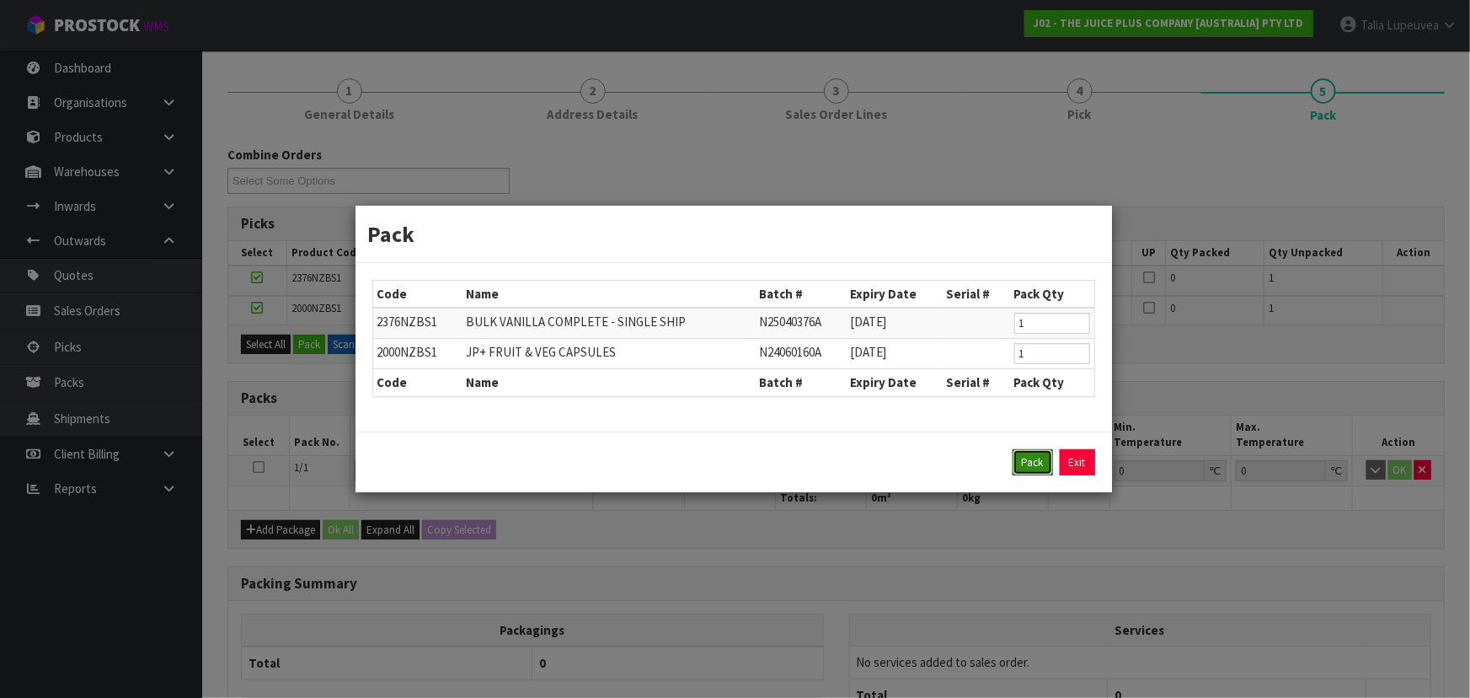
drag, startPoint x: 1051, startPoint y: 458, endPoint x: 1023, endPoint y: 461, distance: 28.8
click at [1051, 459] on button "Pack" at bounding box center [1033, 462] width 40 height 27
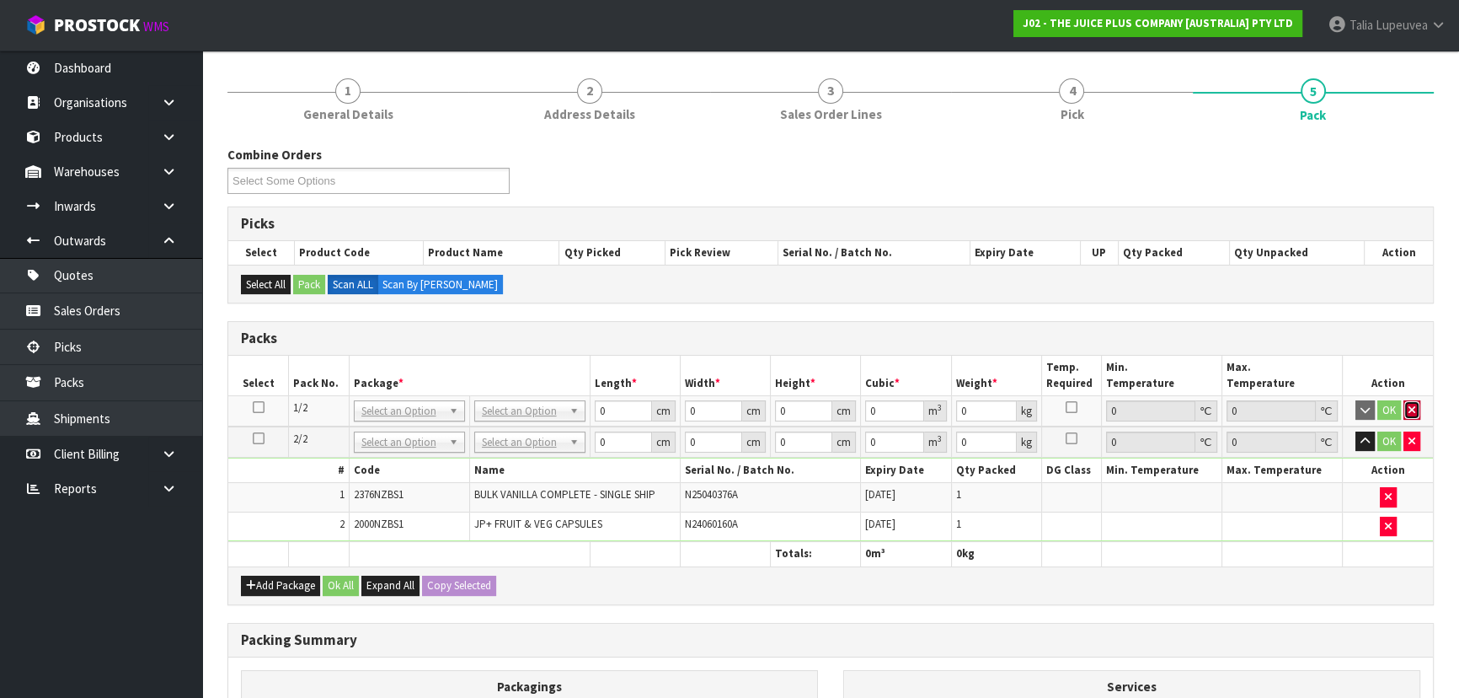
click at [1415, 404] on icon "button" at bounding box center [1412, 409] width 7 height 11
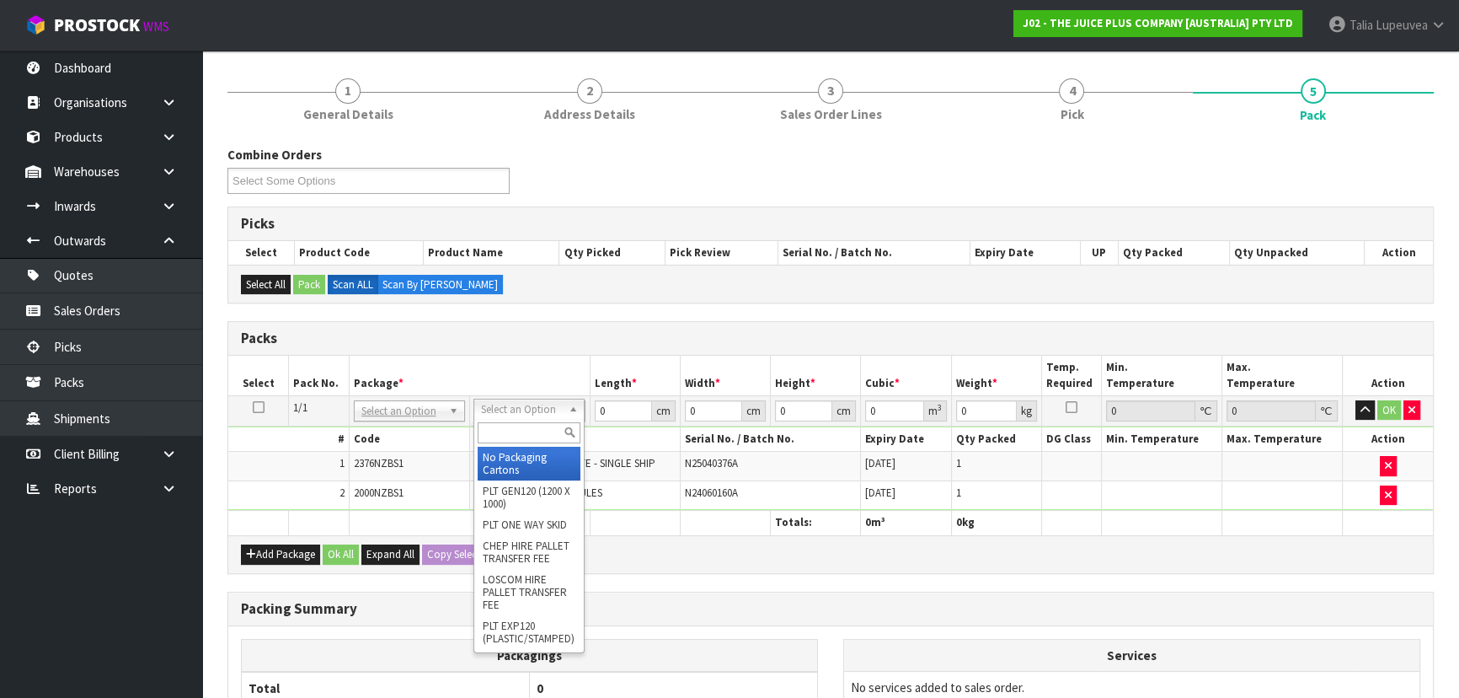
click at [556, 428] on input "text" at bounding box center [529, 432] width 103 height 21
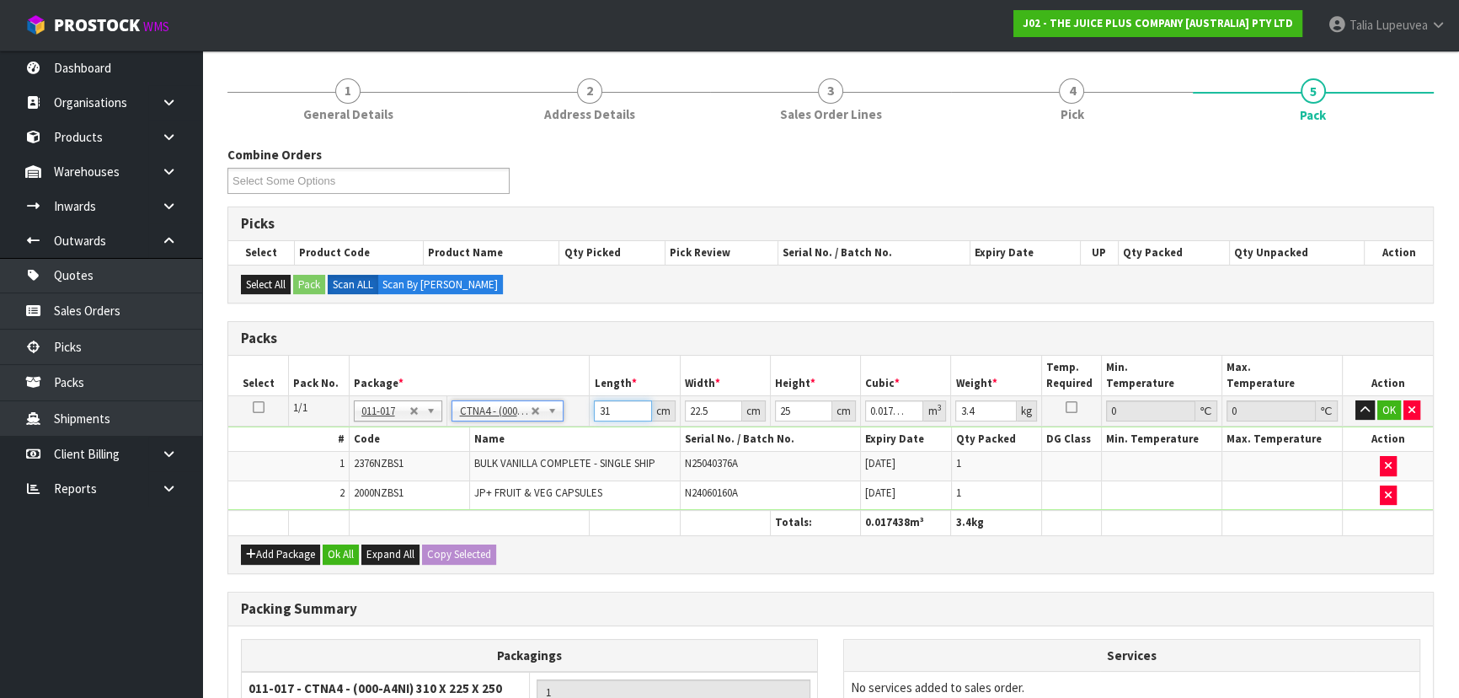
drag, startPoint x: 613, startPoint y: 409, endPoint x: 581, endPoint y: 415, distance: 32.4
click at [581, 415] on tr "1/1 NONE 007-001 007-002 007-004 007-009 007-013 007-014 007-015 007-017 007-01…" at bounding box center [830, 410] width 1205 height 30
click at [1395, 406] on button "OK" at bounding box center [1389, 410] width 24 height 20
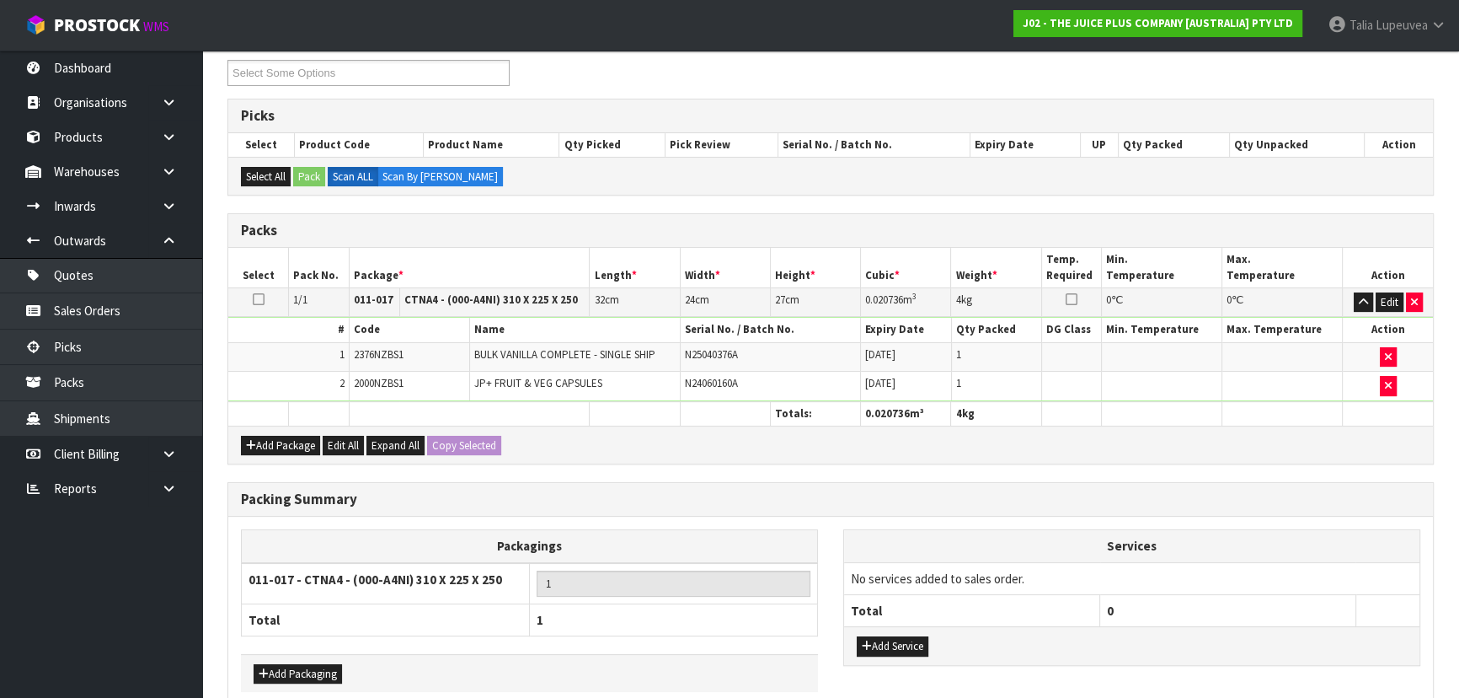
scroll to position [373, 0]
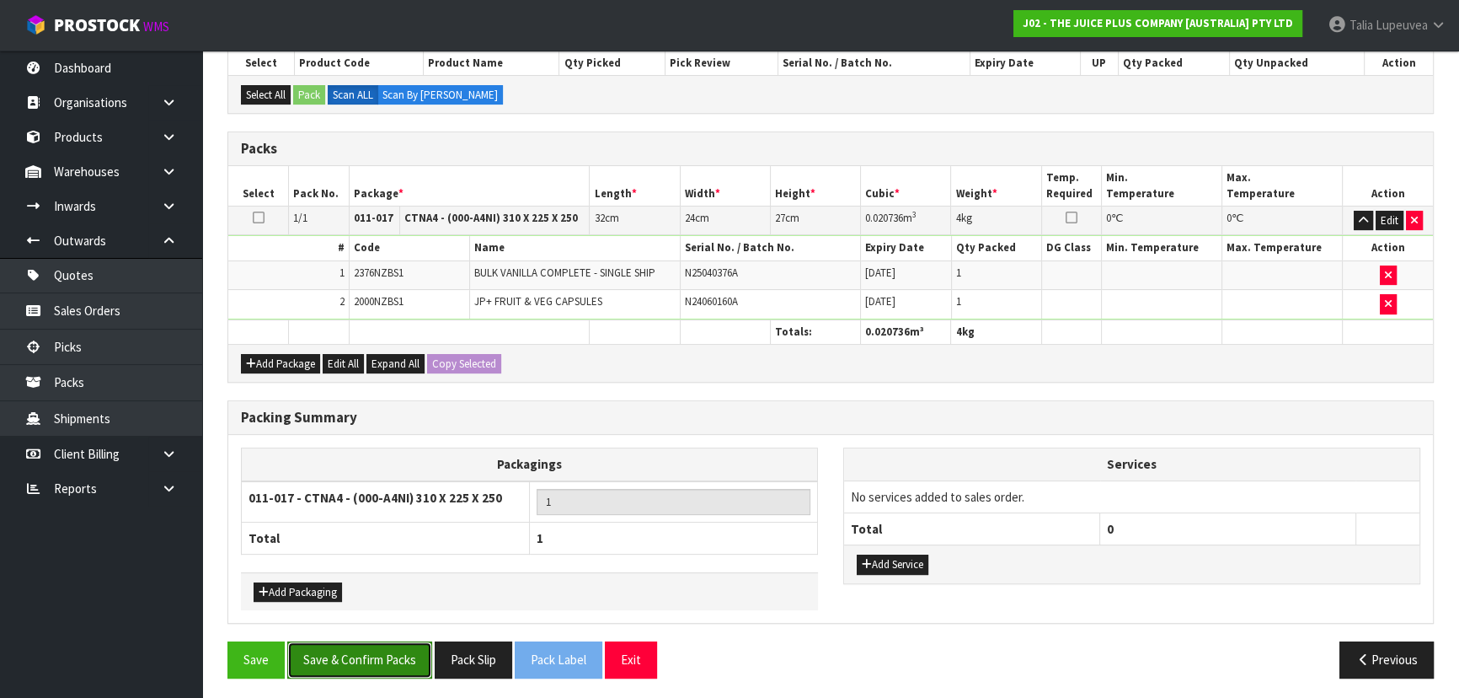
click at [361, 655] on button "Save & Confirm Packs" at bounding box center [359, 659] width 145 height 36
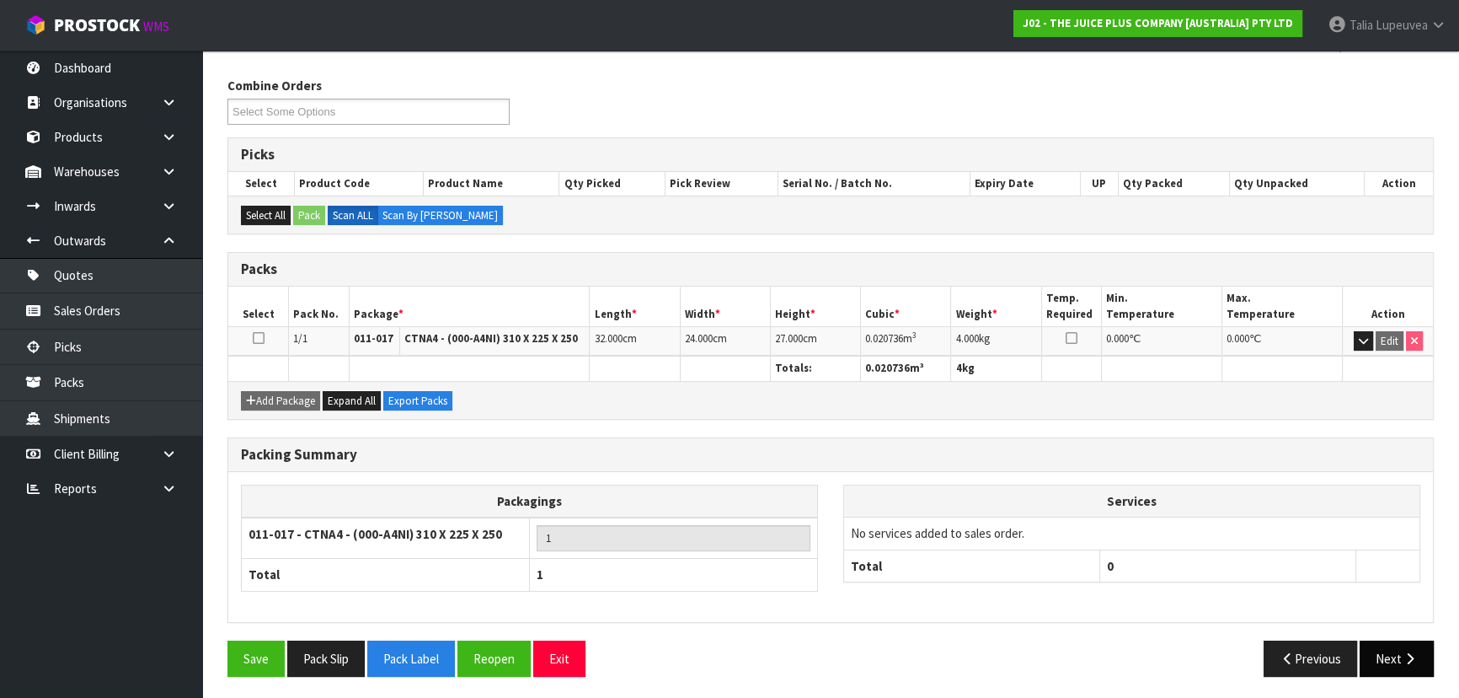
click at [1382, 653] on button "Next" at bounding box center [1397, 658] width 74 height 36
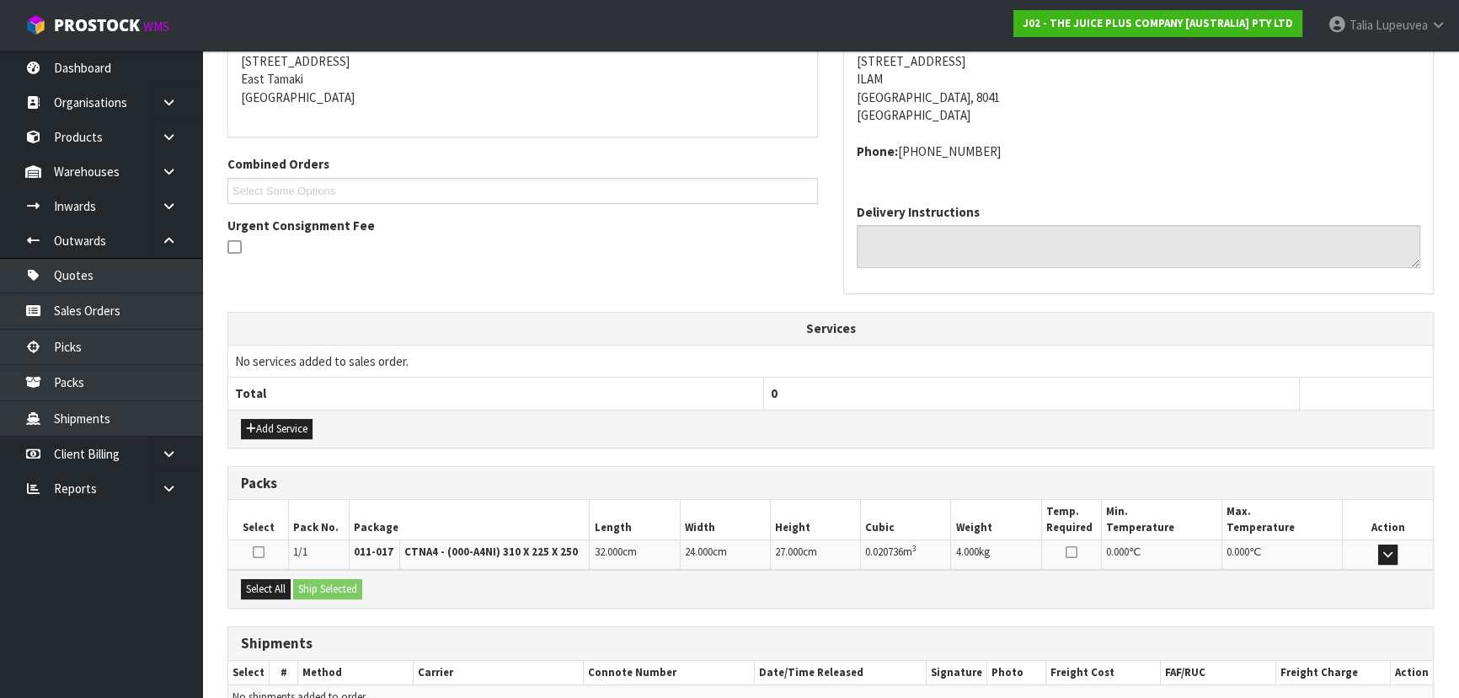
scroll to position [430, 0]
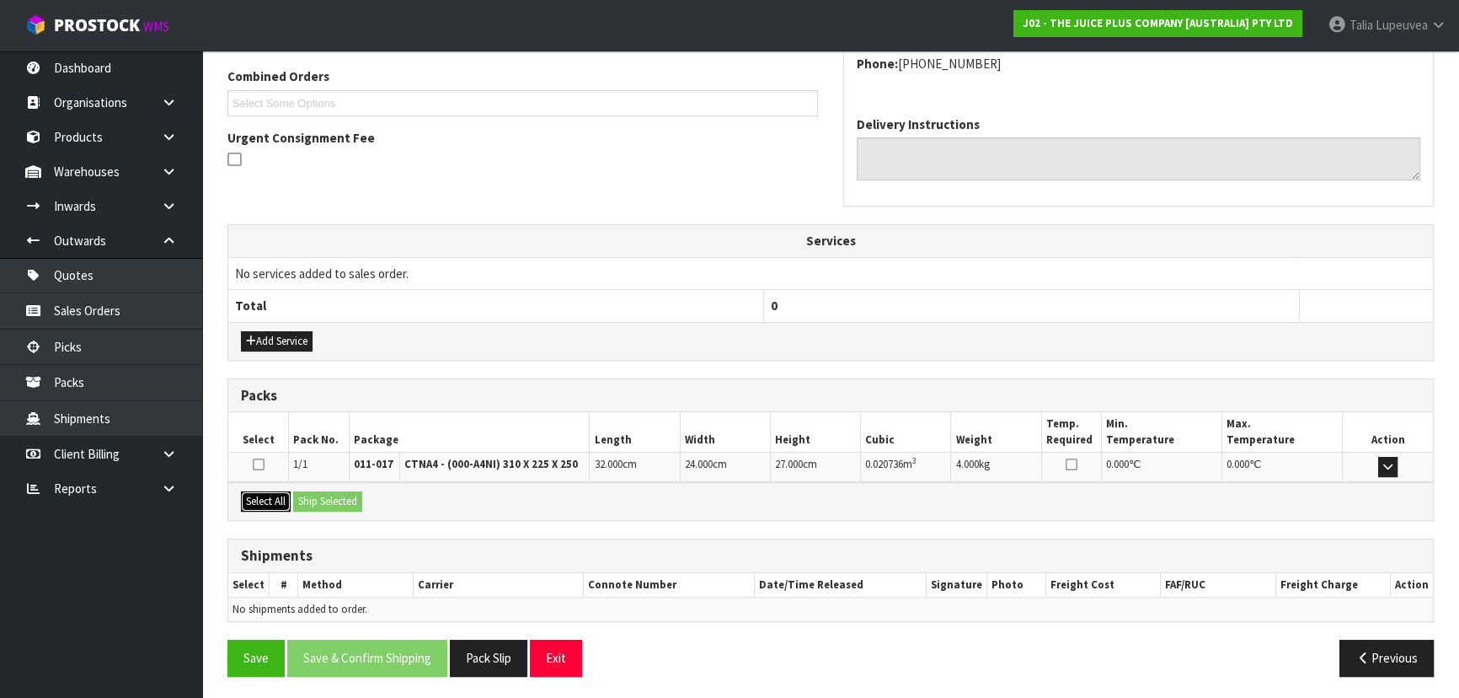
click at [265, 501] on button "Select All" at bounding box center [266, 501] width 50 height 20
click at [318, 496] on button "Ship Selected" at bounding box center [327, 501] width 69 height 20
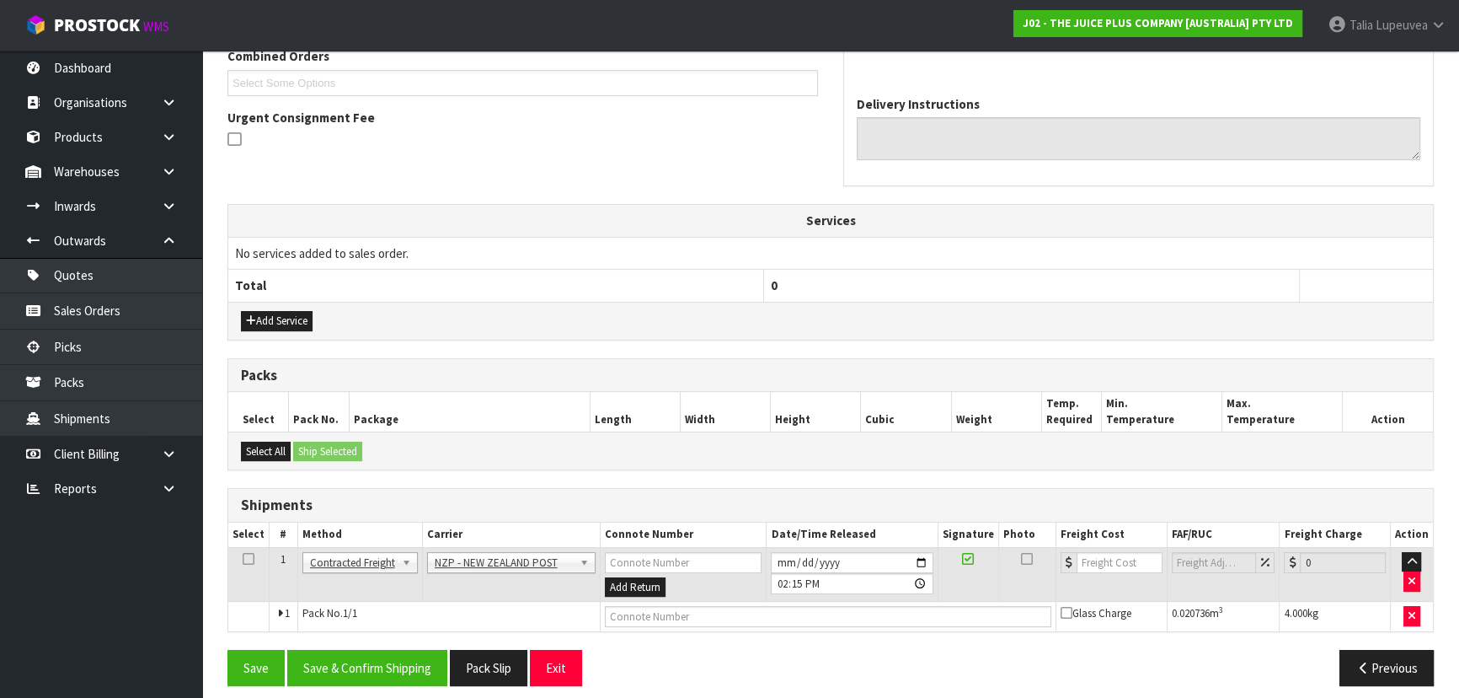
scroll to position [460, 0]
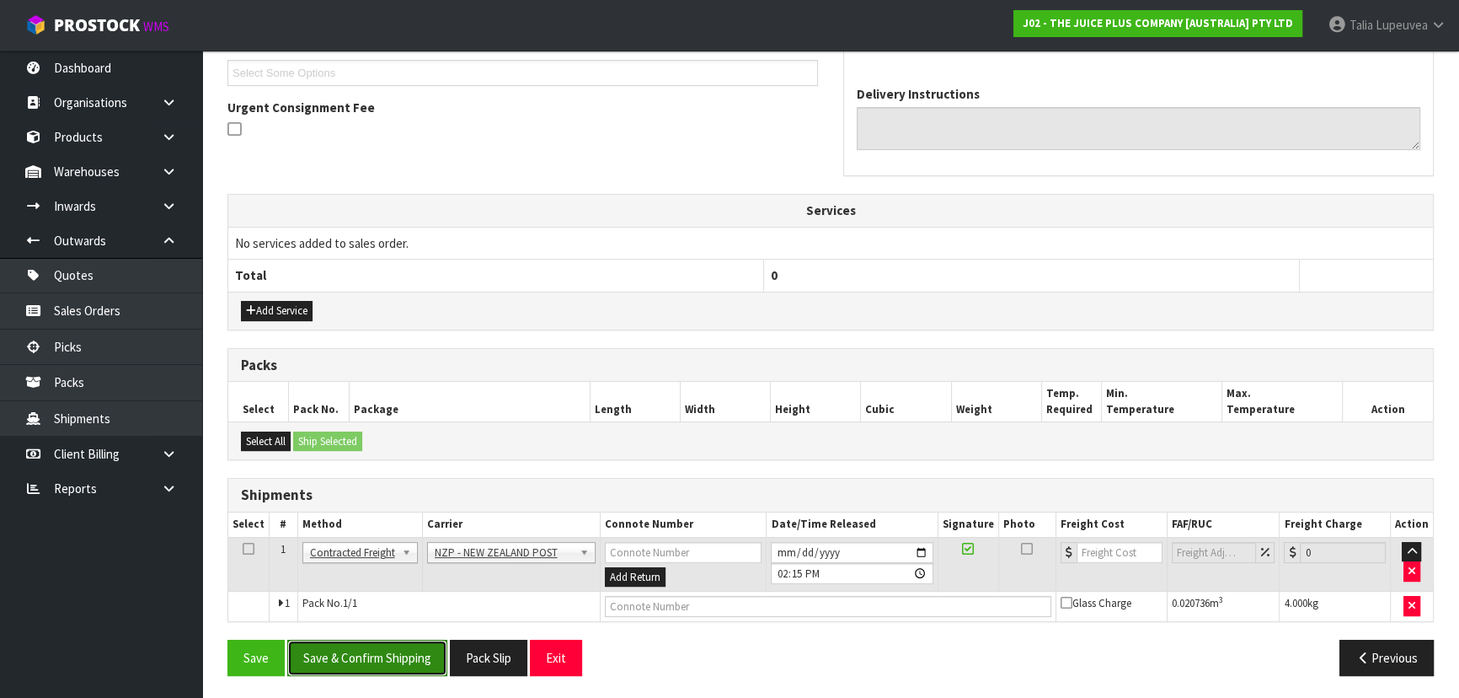
click at [405, 657] on button "Save & Confirm Shipping" at bounding box center [367, 657] width 160 height 36
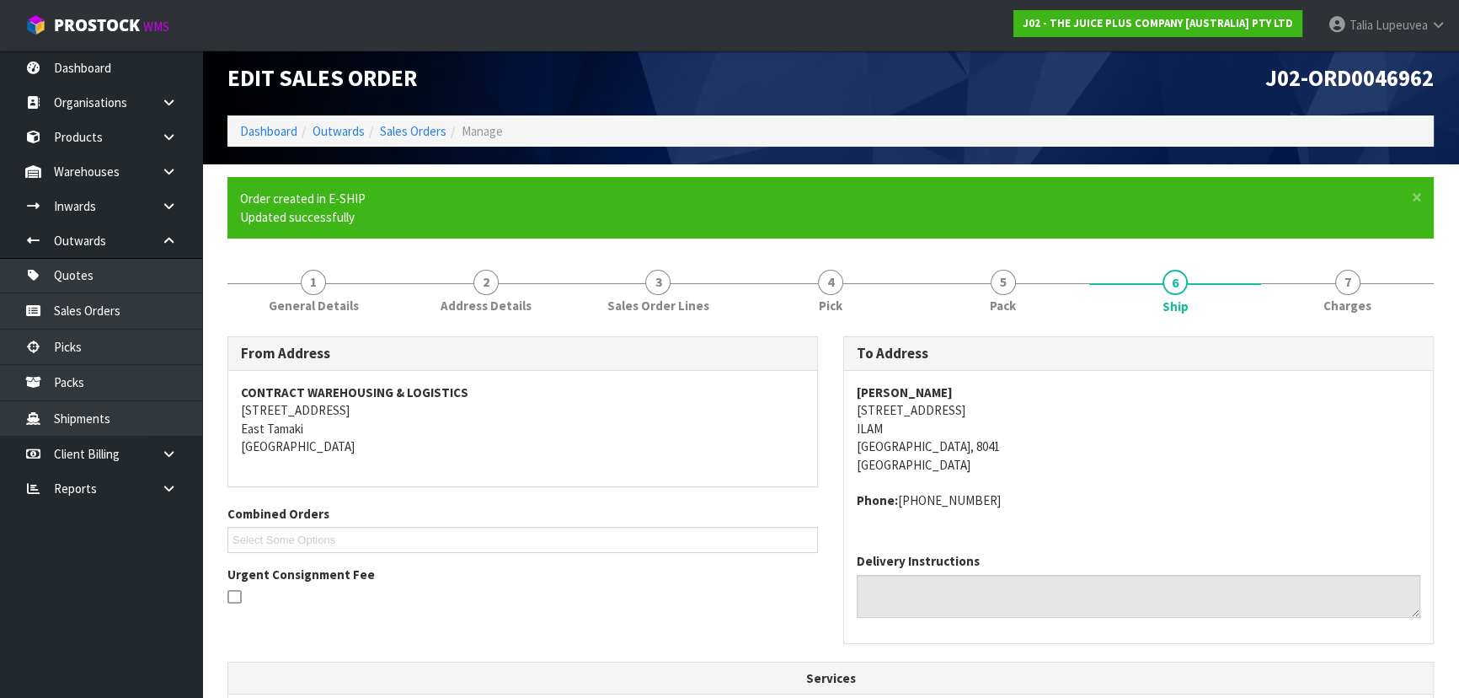
scroll to position [436, 0]
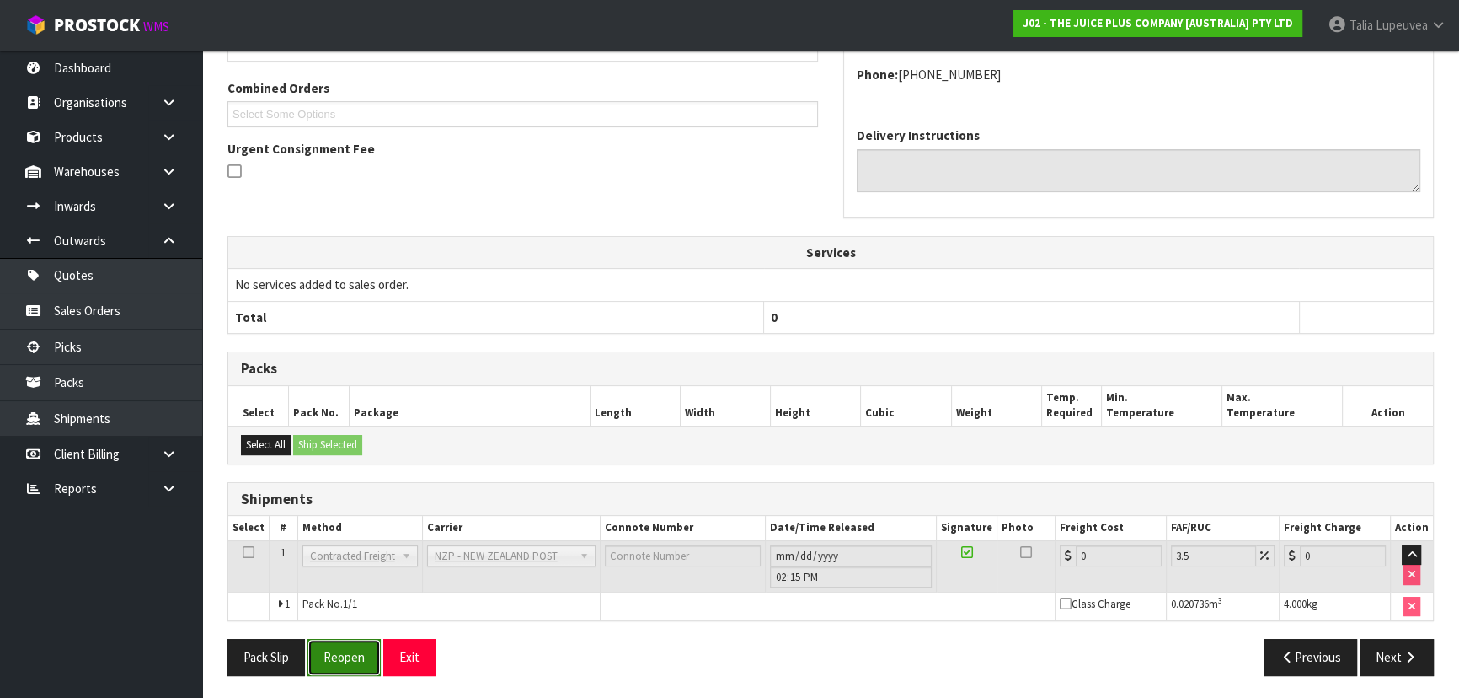
click at [334, 653] on button "Reopen" at bounding box center [344, 657] width 73 height 36
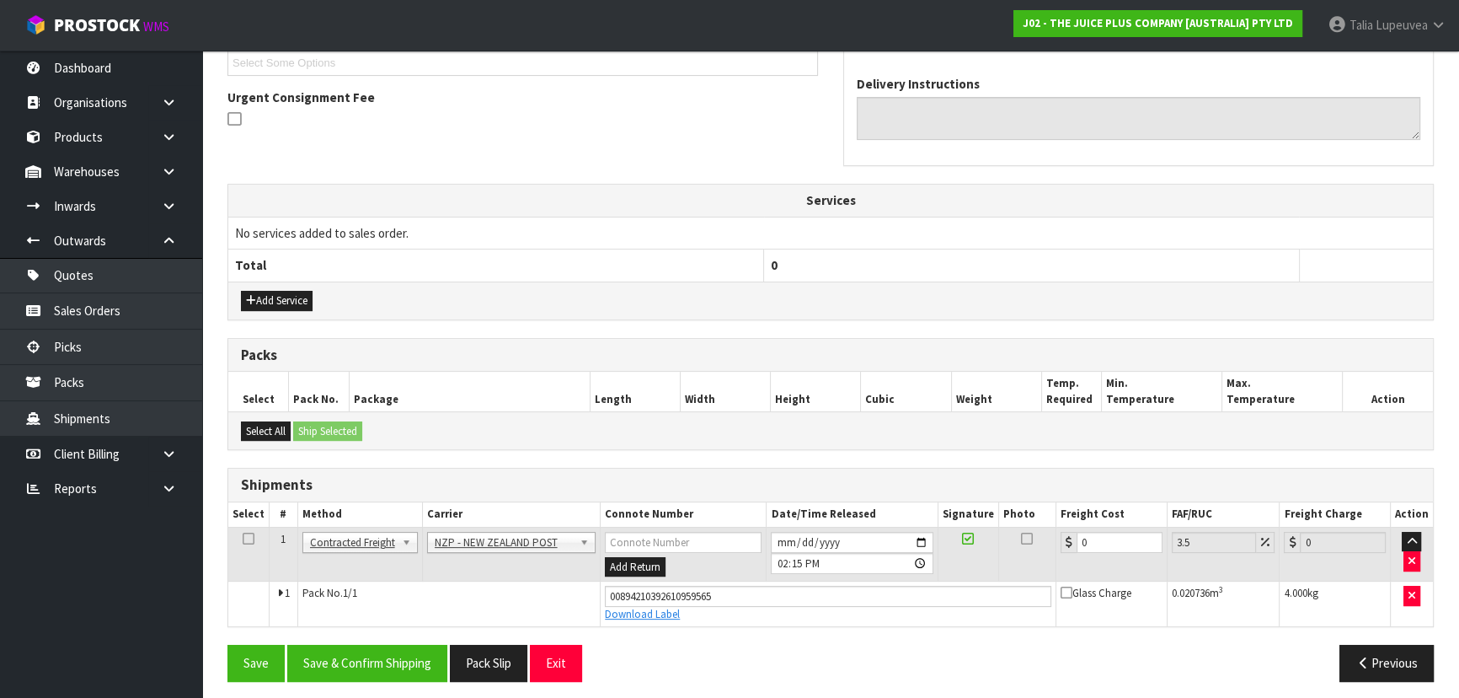
scroll to position [475, 0]
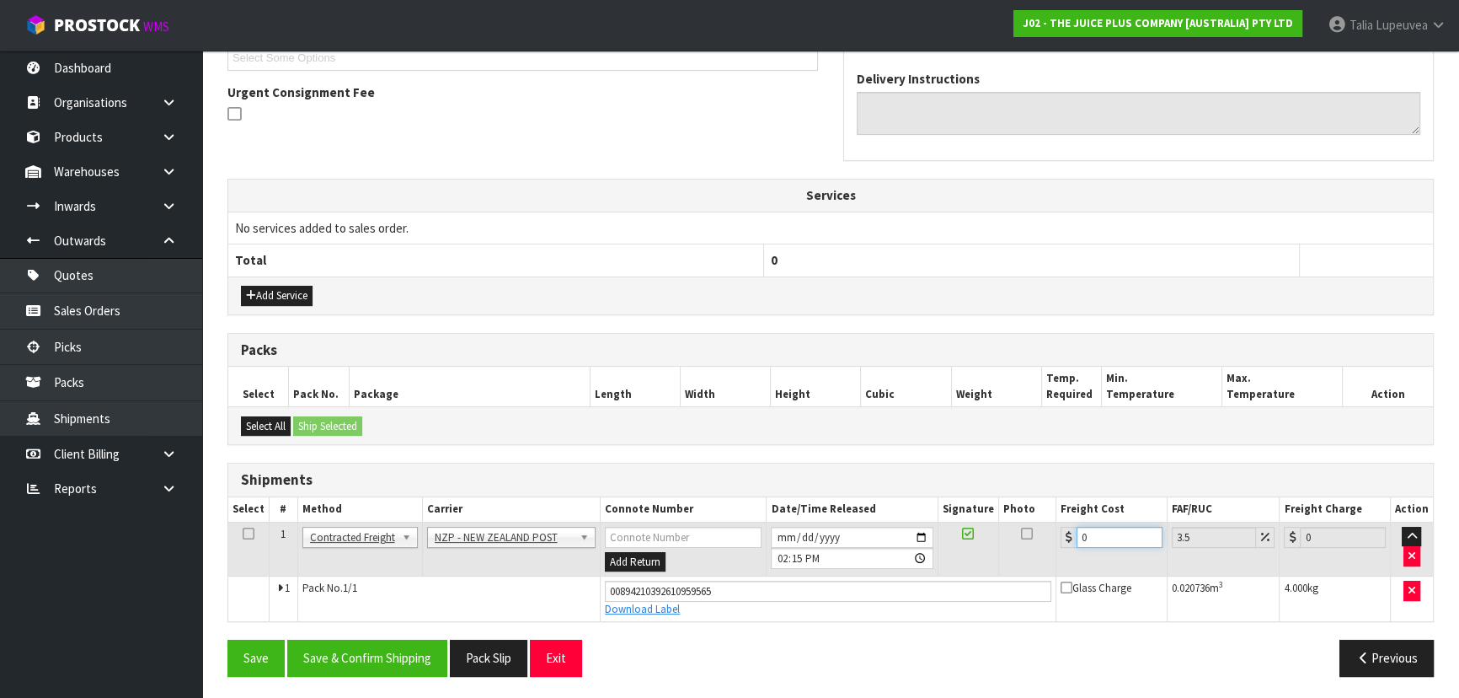
drag, startPoint x: 1098, startPoint y: 538, endPoint x: 1029, endPoint y: 550, distance: 70.2
click at [1046, 543] on tr "1 Client Local Pickup Customer Local Pickup Company Freight Contracted Freight …" at bounding box center [830, 548] width 1205 height 55
click at [395, 644] on button "Save & Confirm Shipping" at bounding box center [367, 657] width 160 height 36
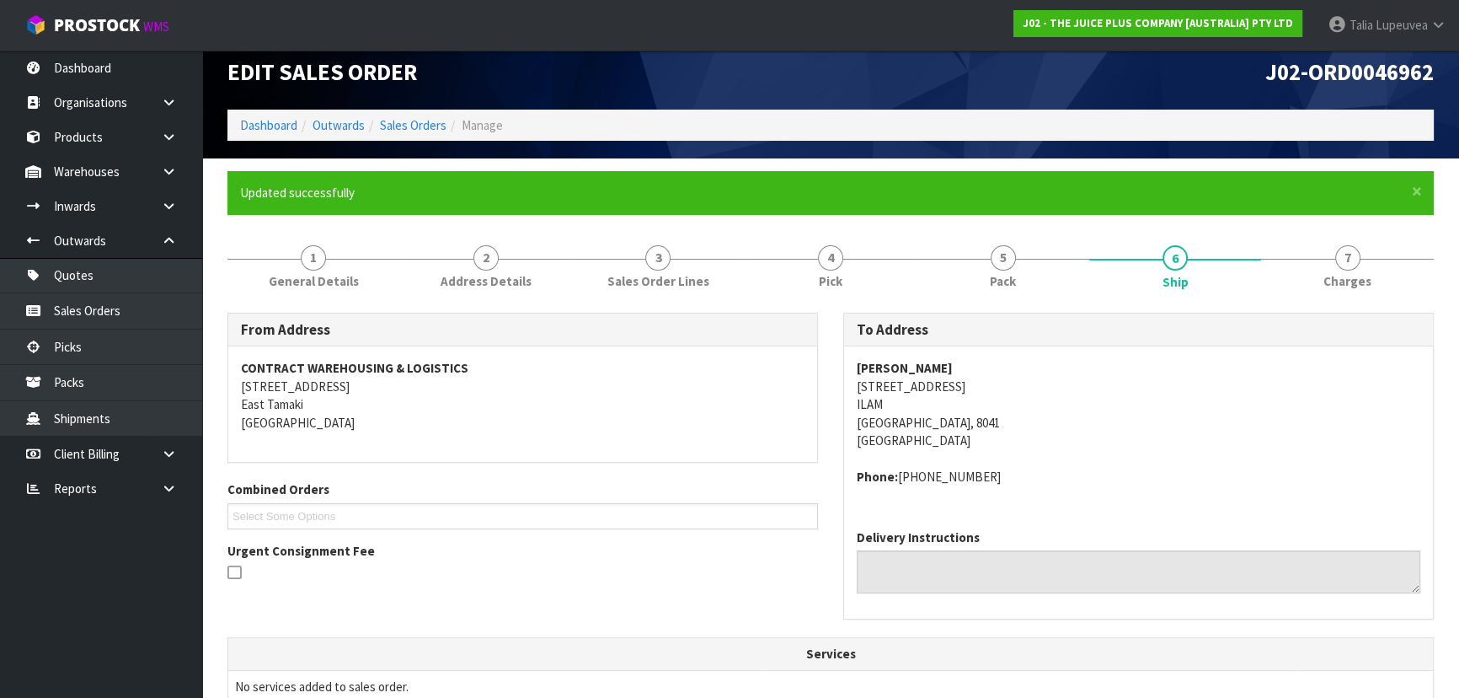
scroll to position [0, 0]
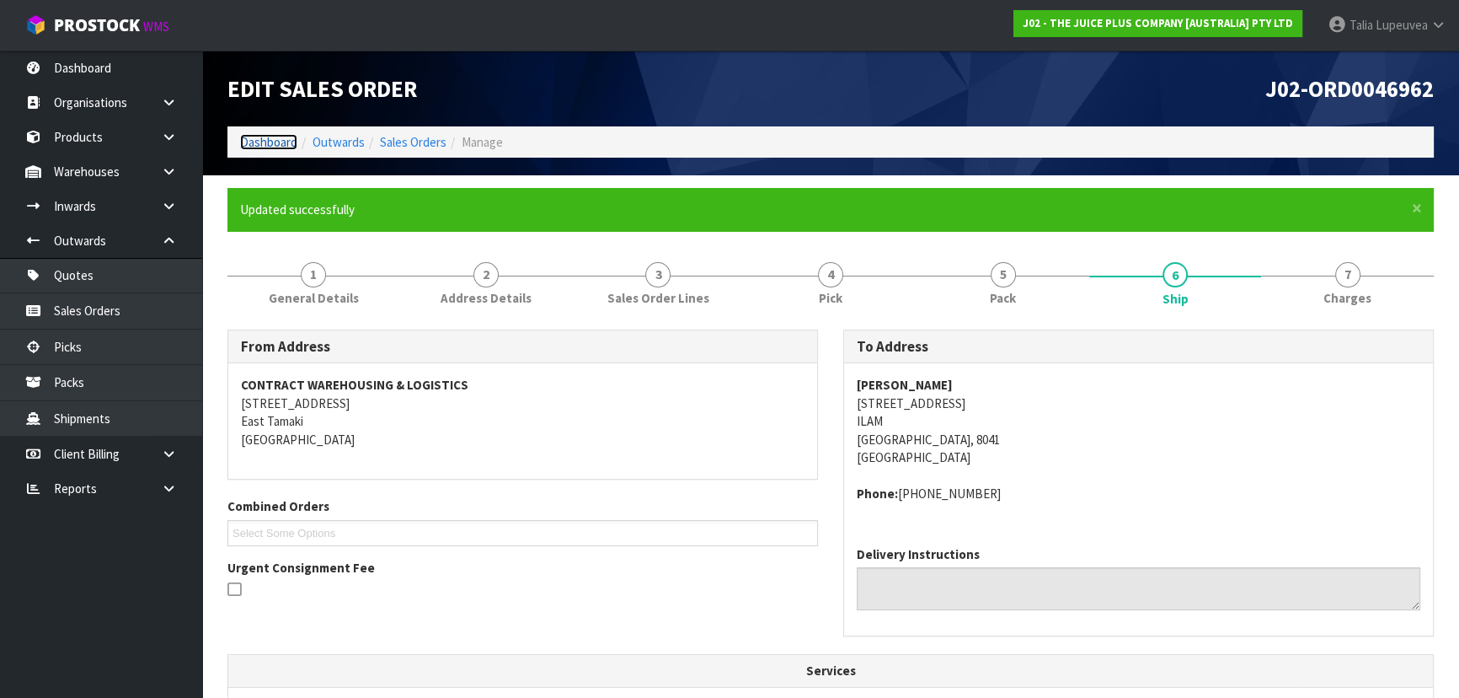
click at [284, 134] on link "Dashboard" at bounding box center [268, 142] width 57 height 16
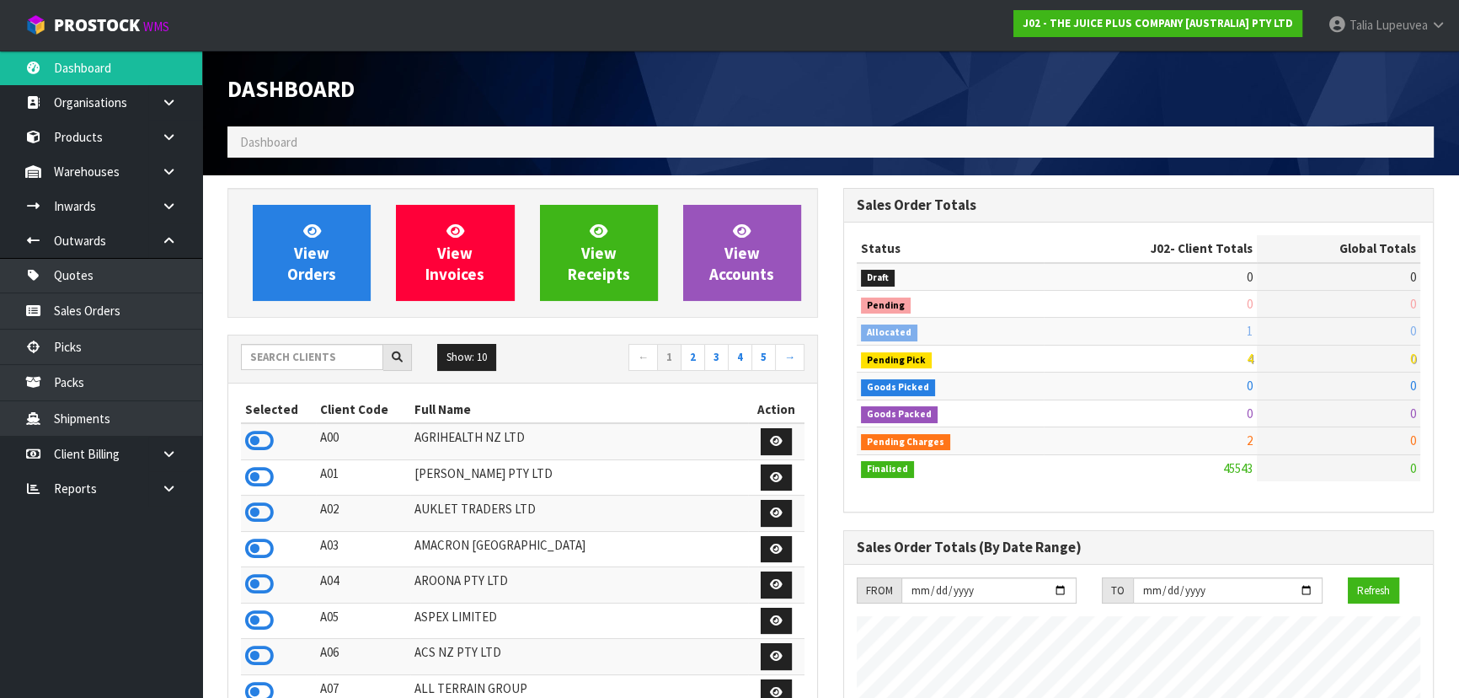
scroll to position [1274, 615]
click at [342, 361] on input "text" at bounding box center [312, 357] width 142 height 26
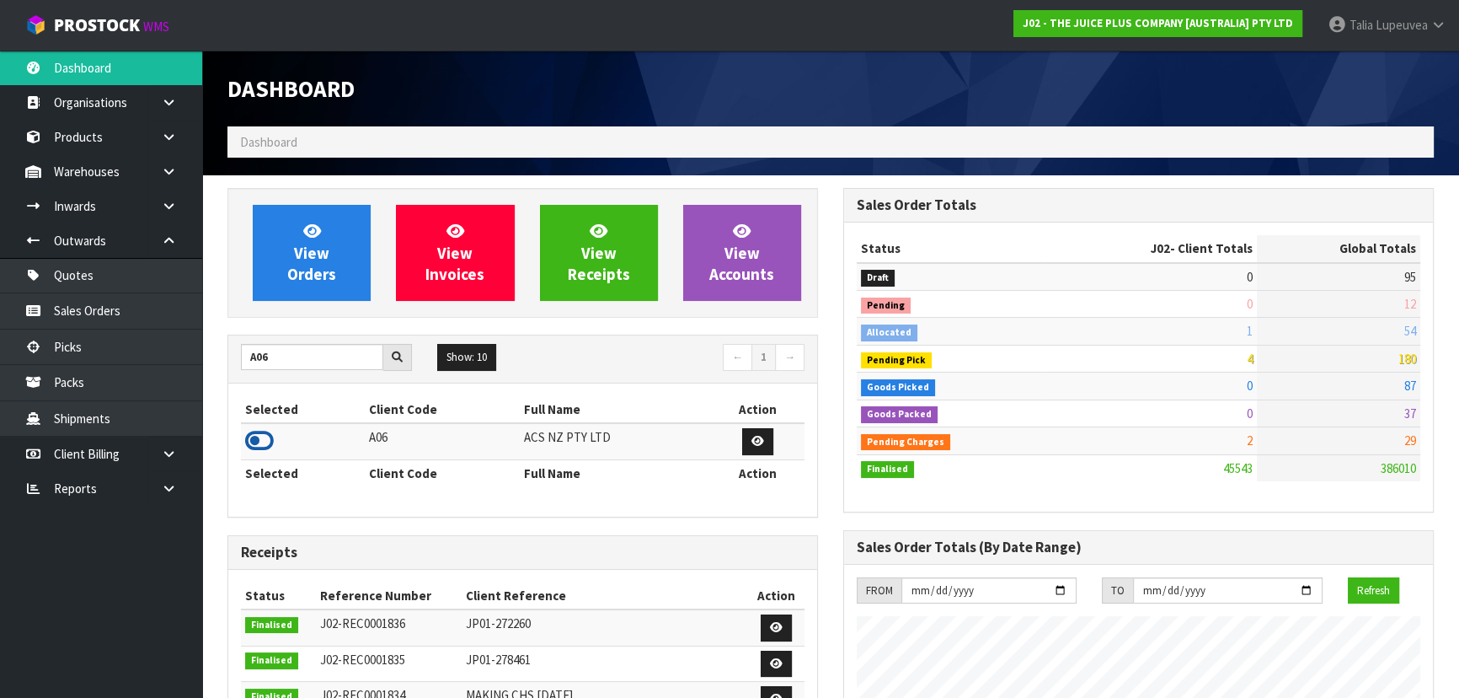
click at [259, 441] on icon at bounding box center [259, 440] width 29 height 25
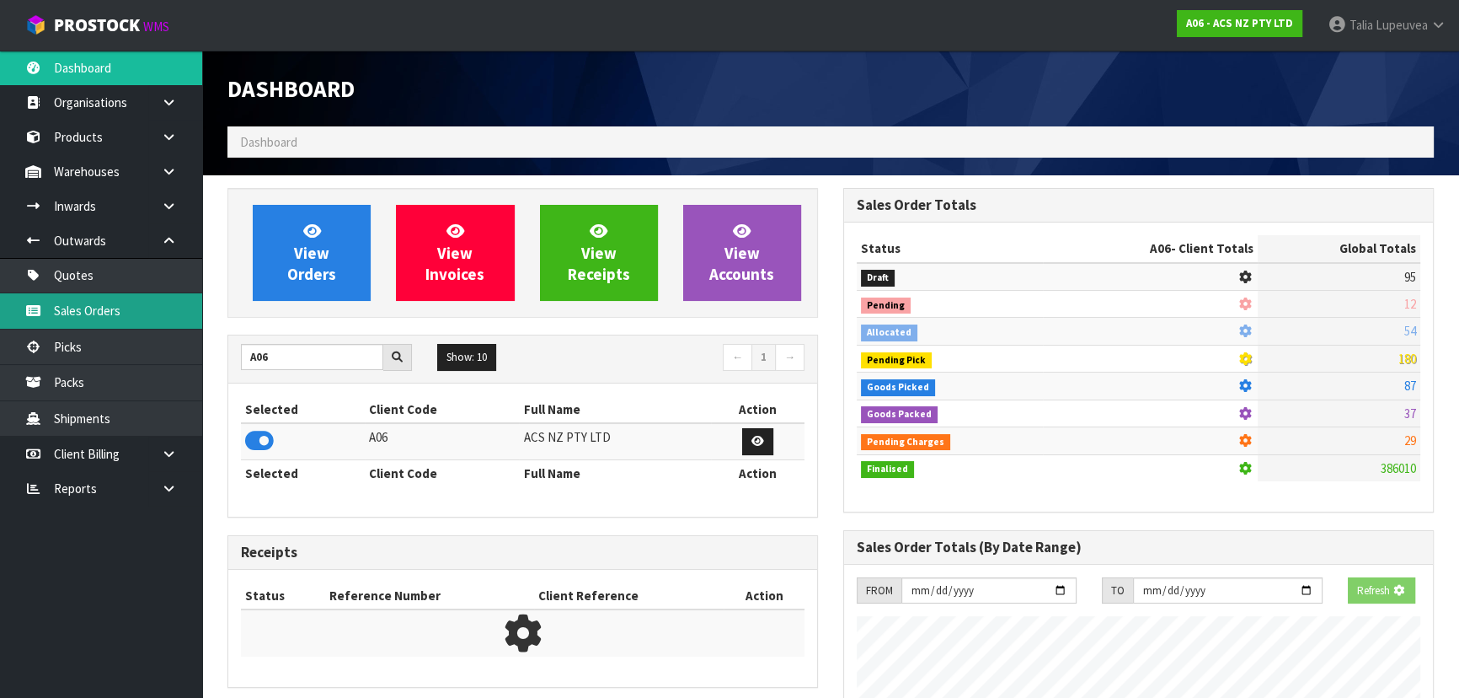
scroll to position [1310, 615]
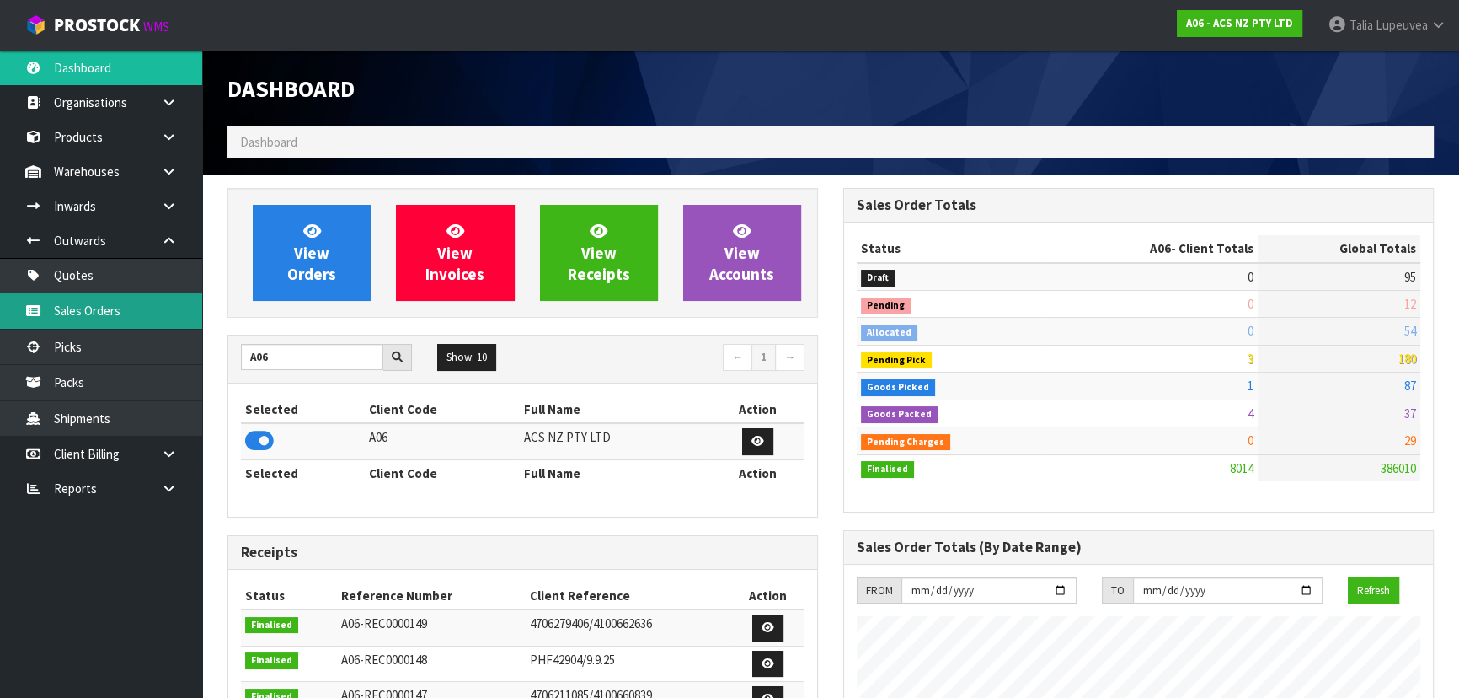
click at [135, 305] on link "Sales Orders" at bounding box center [101, 310] width 202 height 35
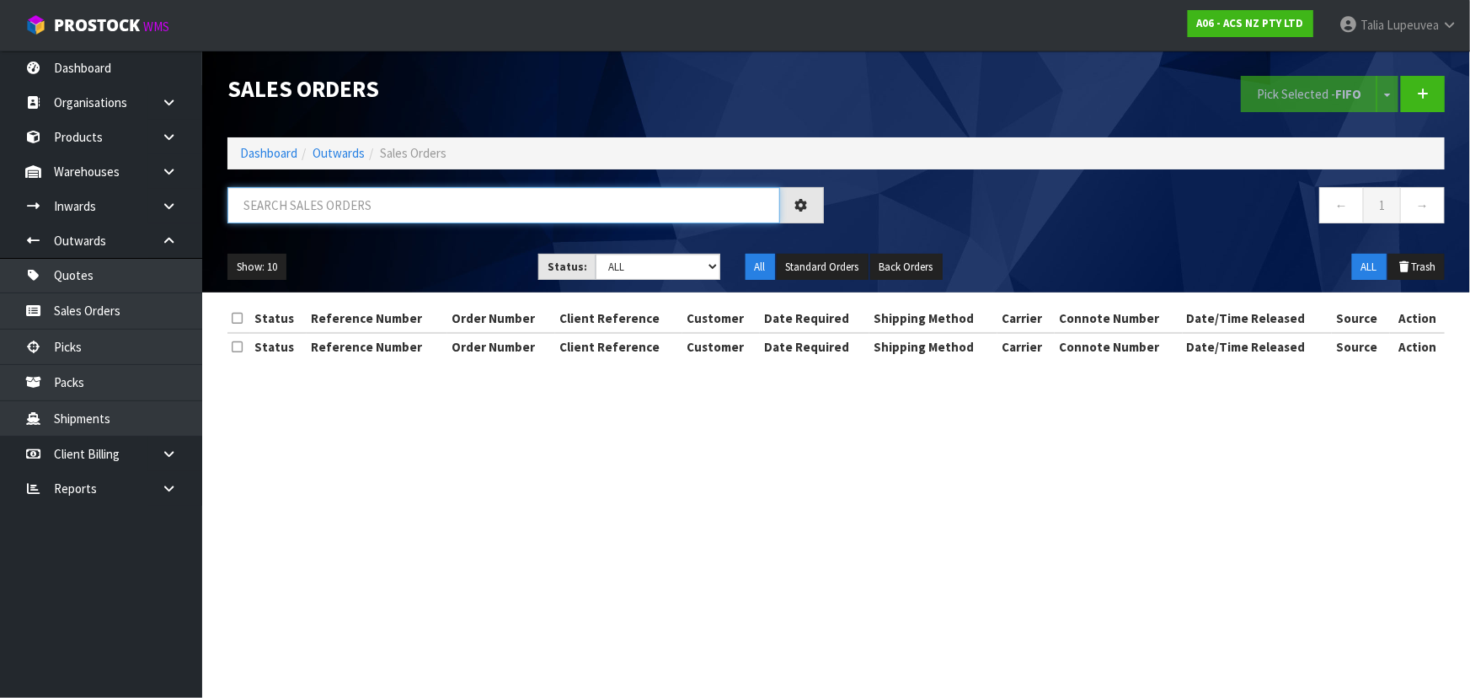
click at [363, 198] on input "text" at bounding box center [503, 205] width 553 height 36
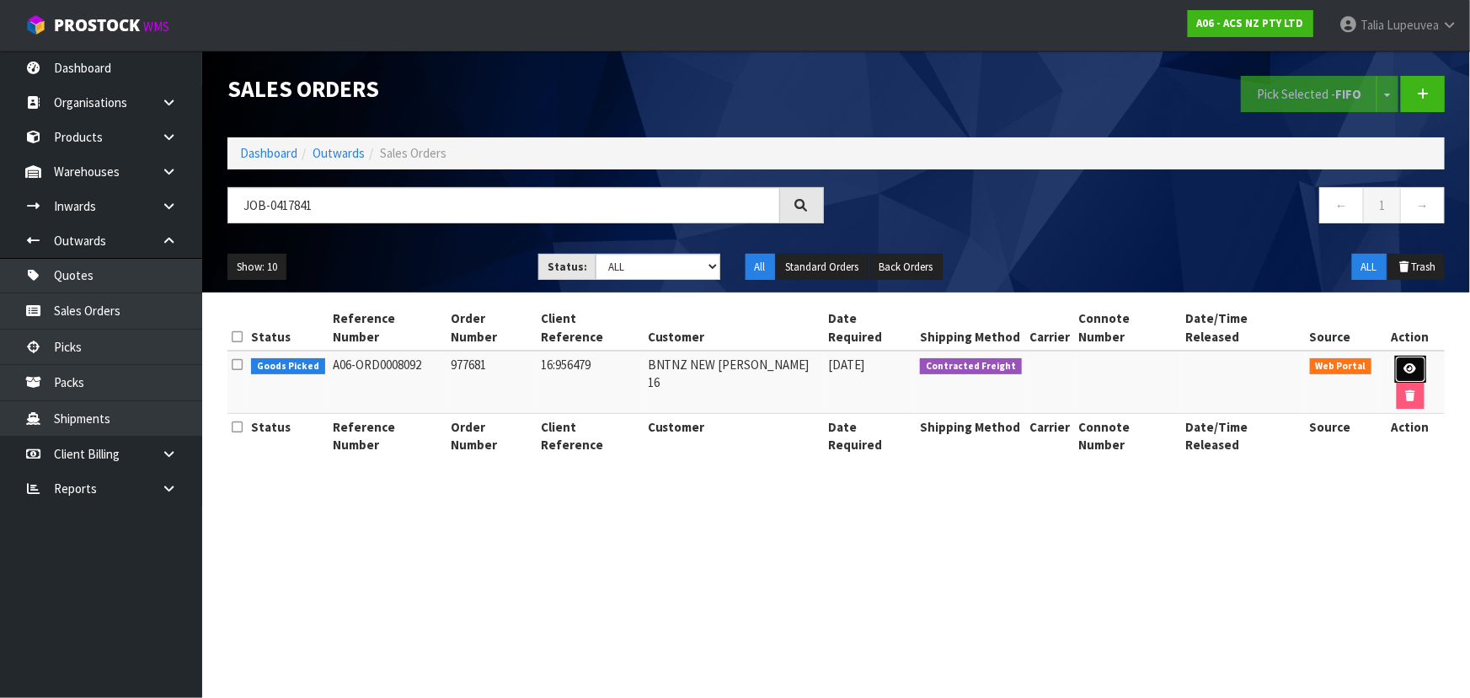
click at [1395, 356] on link at bounding box center [1410, 369] width 31 height 27
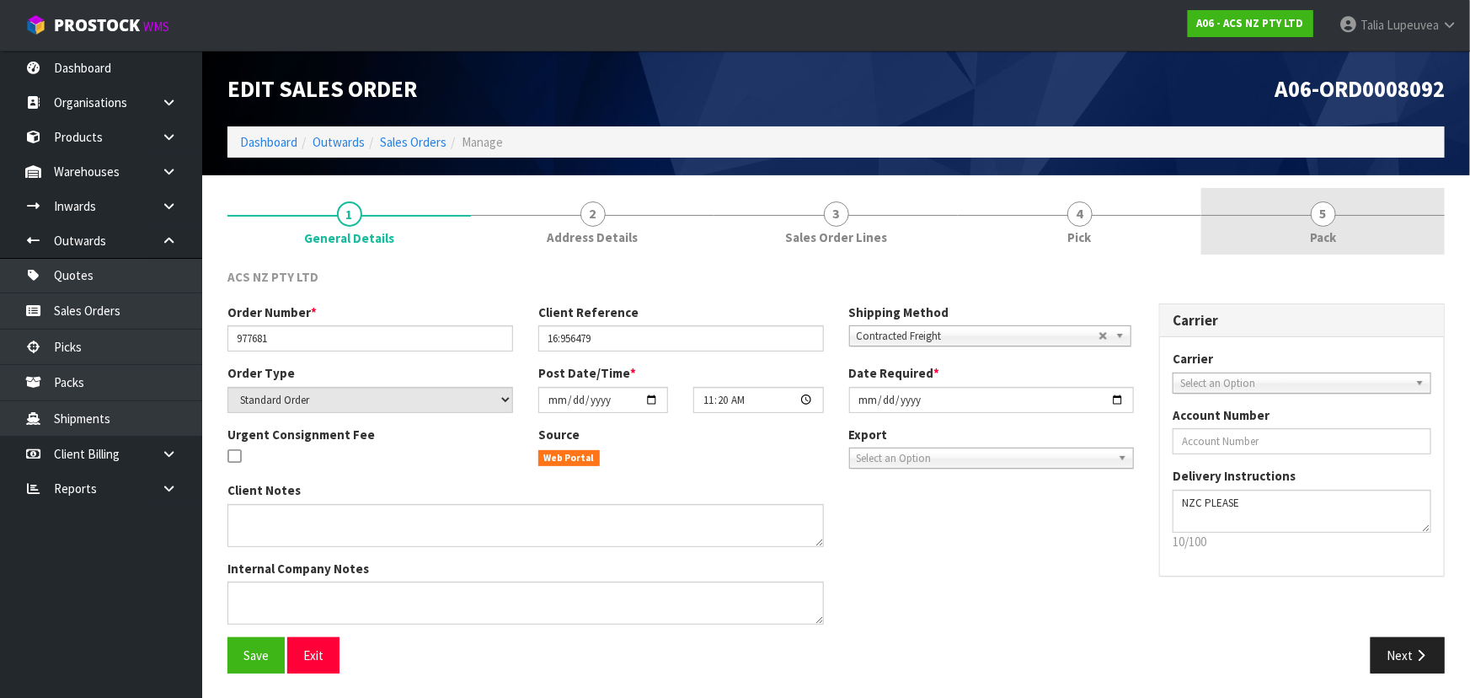
click at [1313, 220] on link "5 Pack" at bounding box center [1322, 221] width 243 height 67
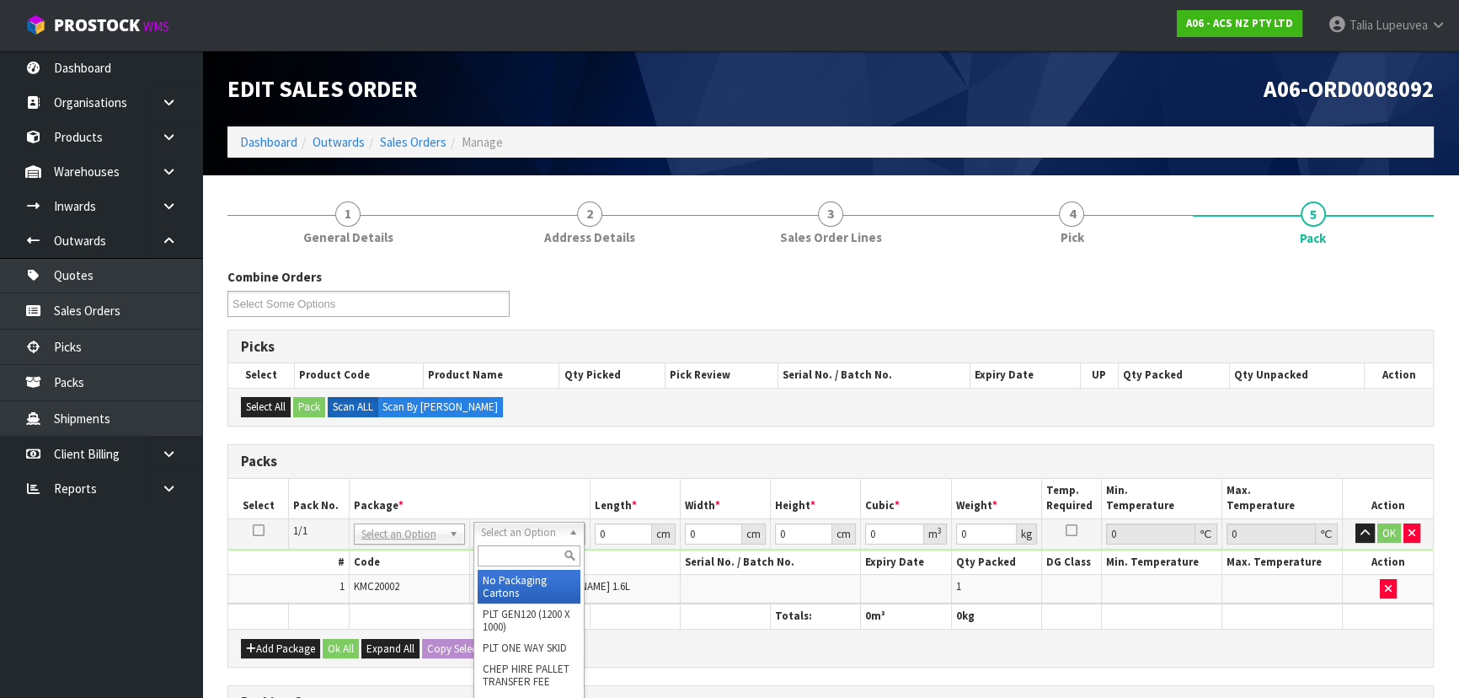
click at [544, 553] on input "text" at bounding box center [529, 555] width 103 height 21
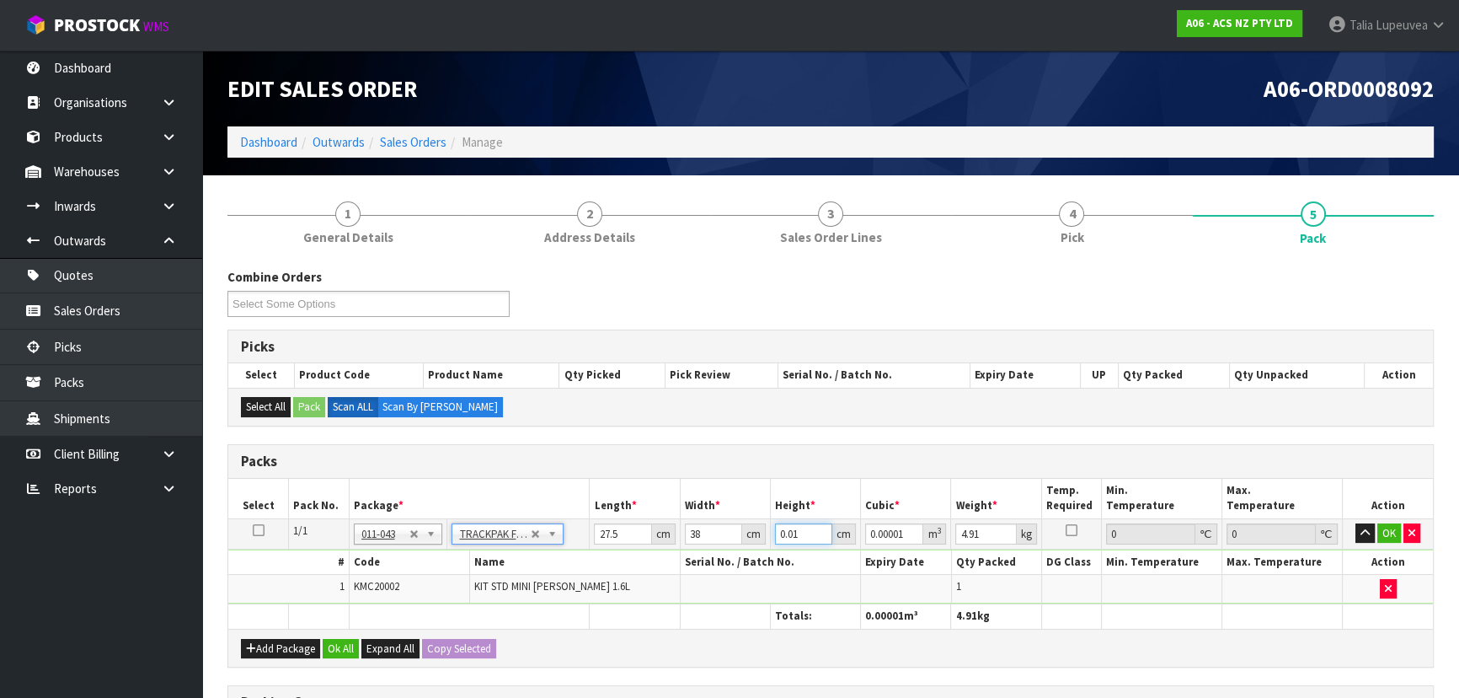
click at [762, 532] on tr "1/1 NONE 007-001 007-002 007-004 007-009 007-013 007-014 007-015 007-017 007-01…" at bounding box center [830, 533] width 1205 height 30
click at [1391, 527] on button "OK" at bounding box center [1389, 533] width 24 height 20
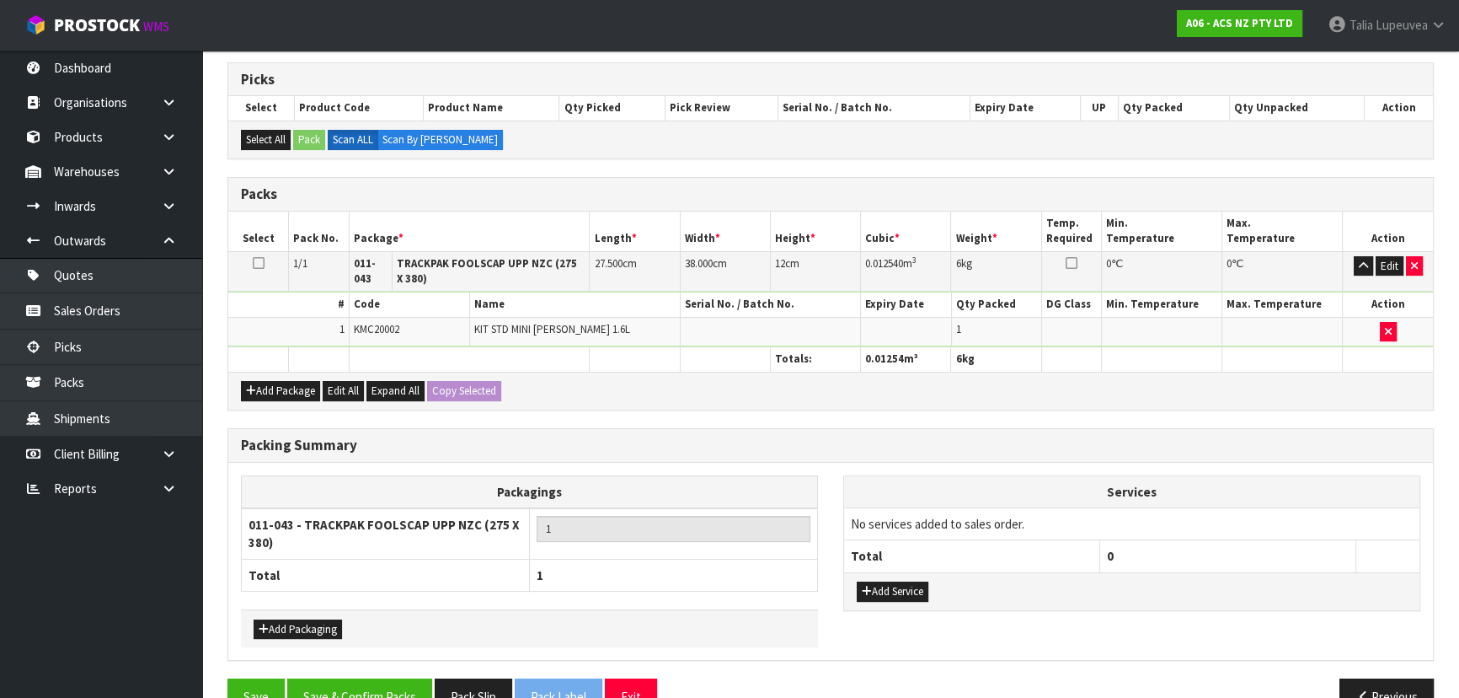
scroll to position [305, 0]
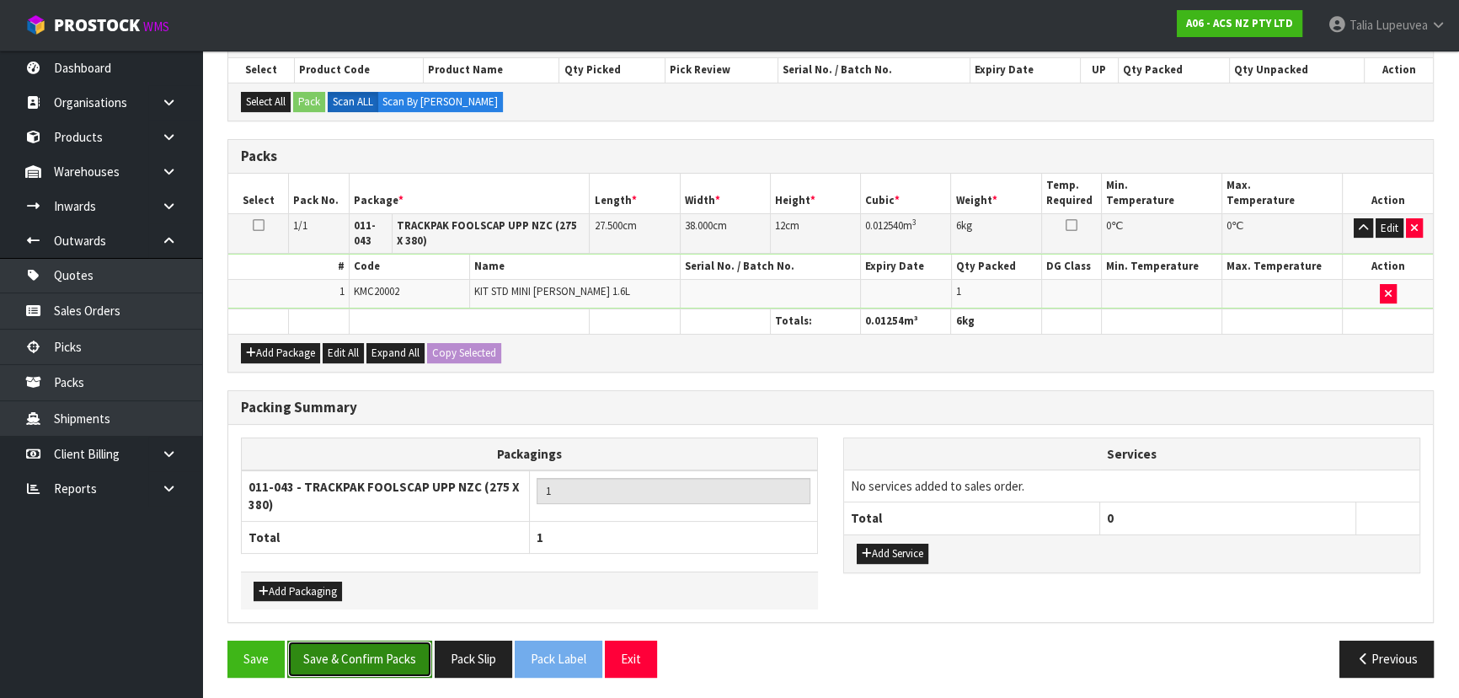
click at [336, 649] on button "Save & Confirm Packs" at bounding box center [359, 658] width 145 height 36
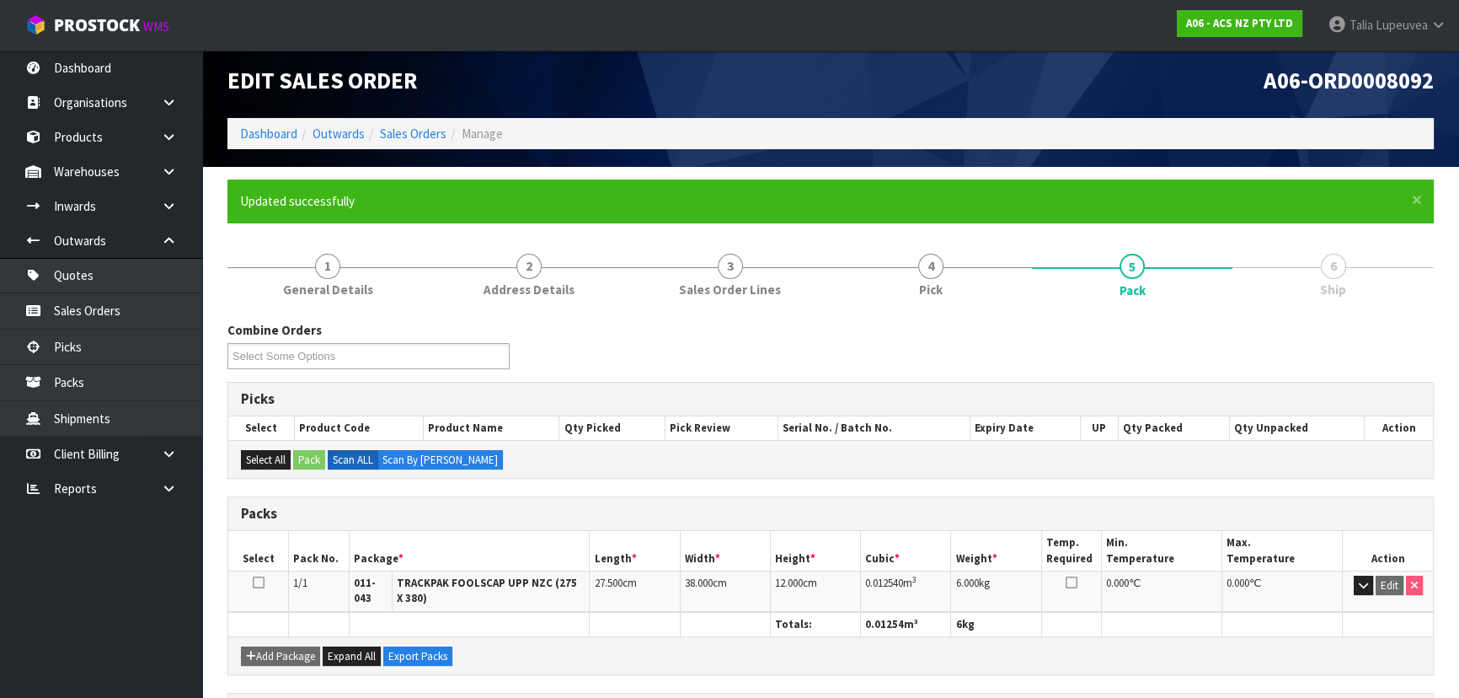
scroll to position [0, 0]
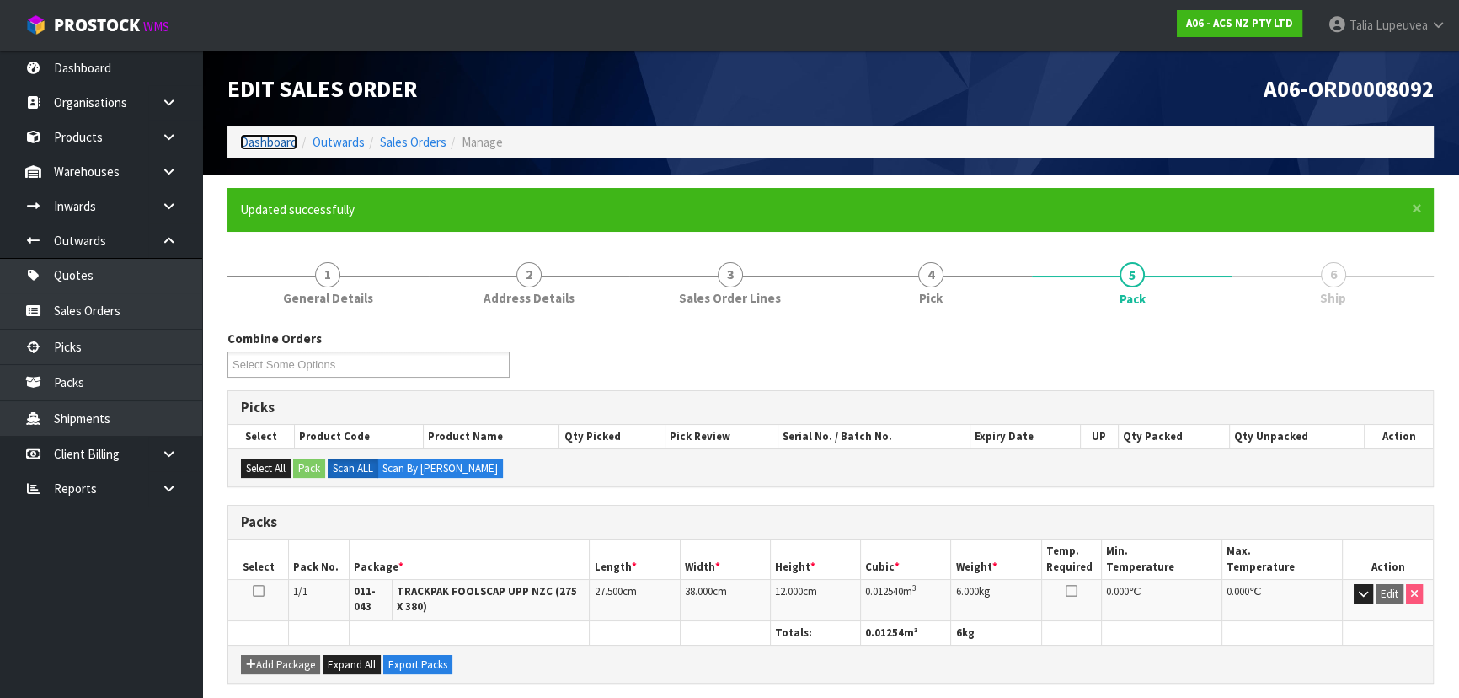
click at [282, 143] on link "Dashboard" at bounding box center [268, 142] width 57 height 16
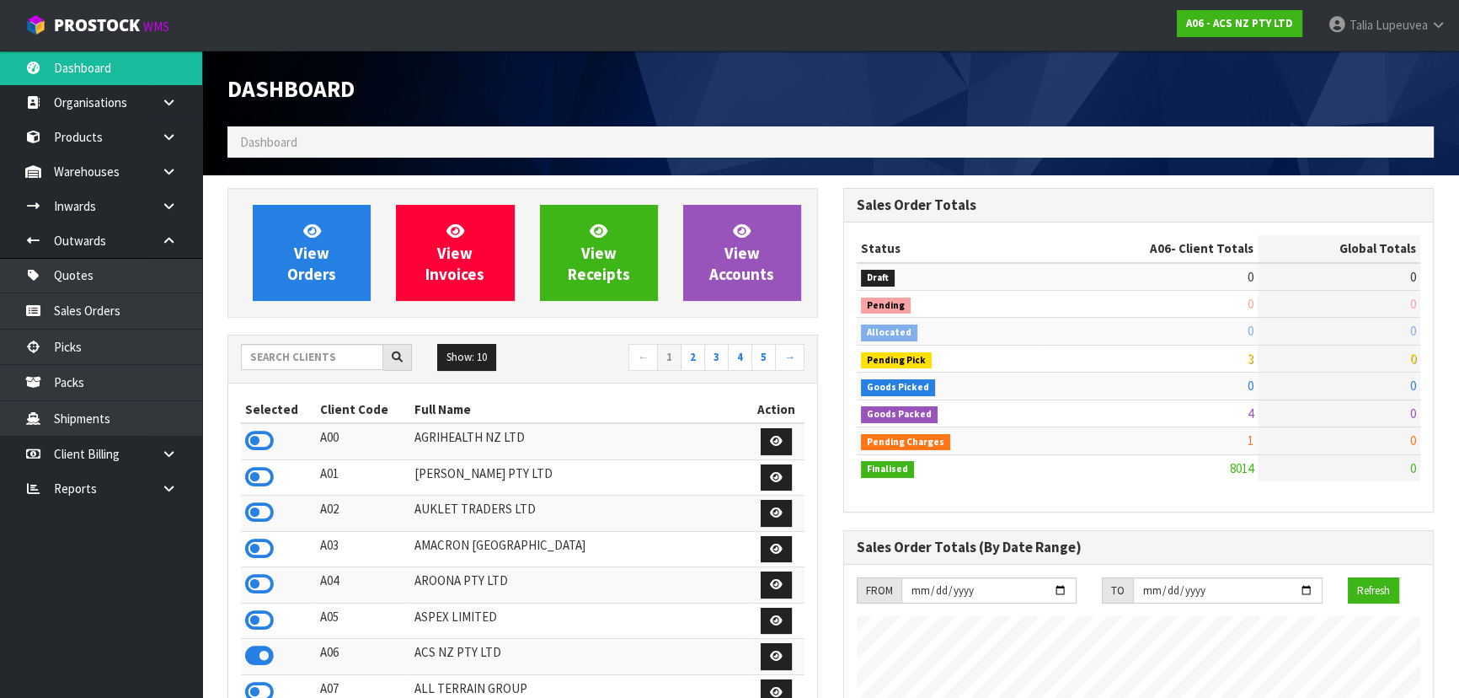
scroll to position [1274, 615]
click at [301, 361] on input "text" at bounding box center [312, 357] width 142 height 26
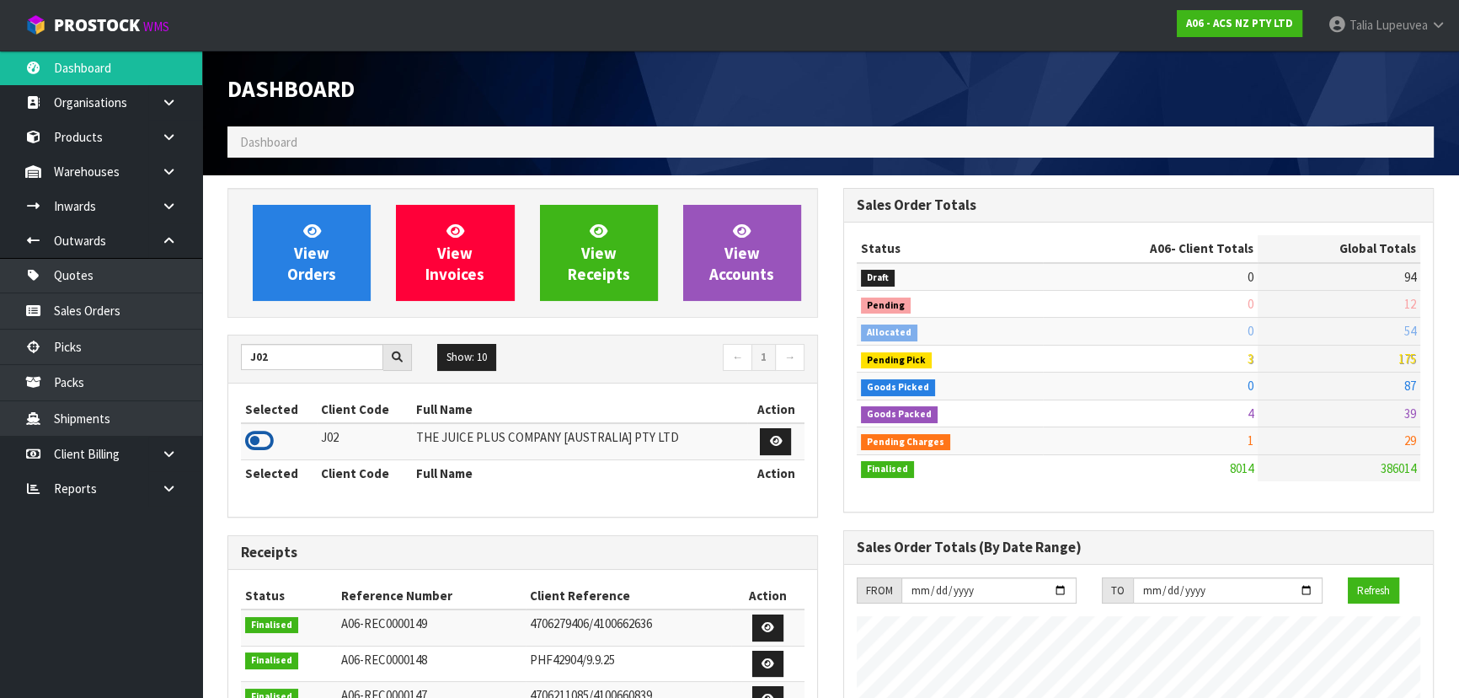
click at [265, 438] on icon at bounding box center [259, 440] width 29 height 25
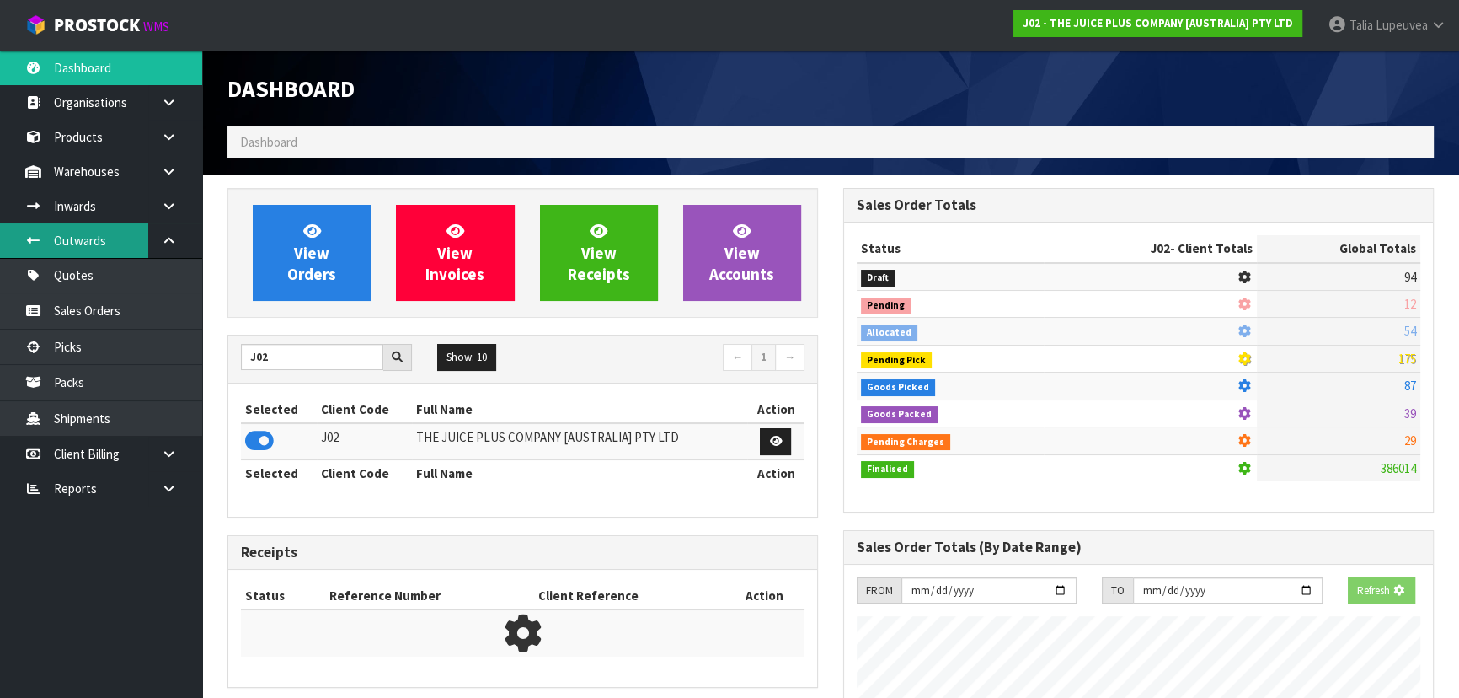
scroll to position [1049, 615]
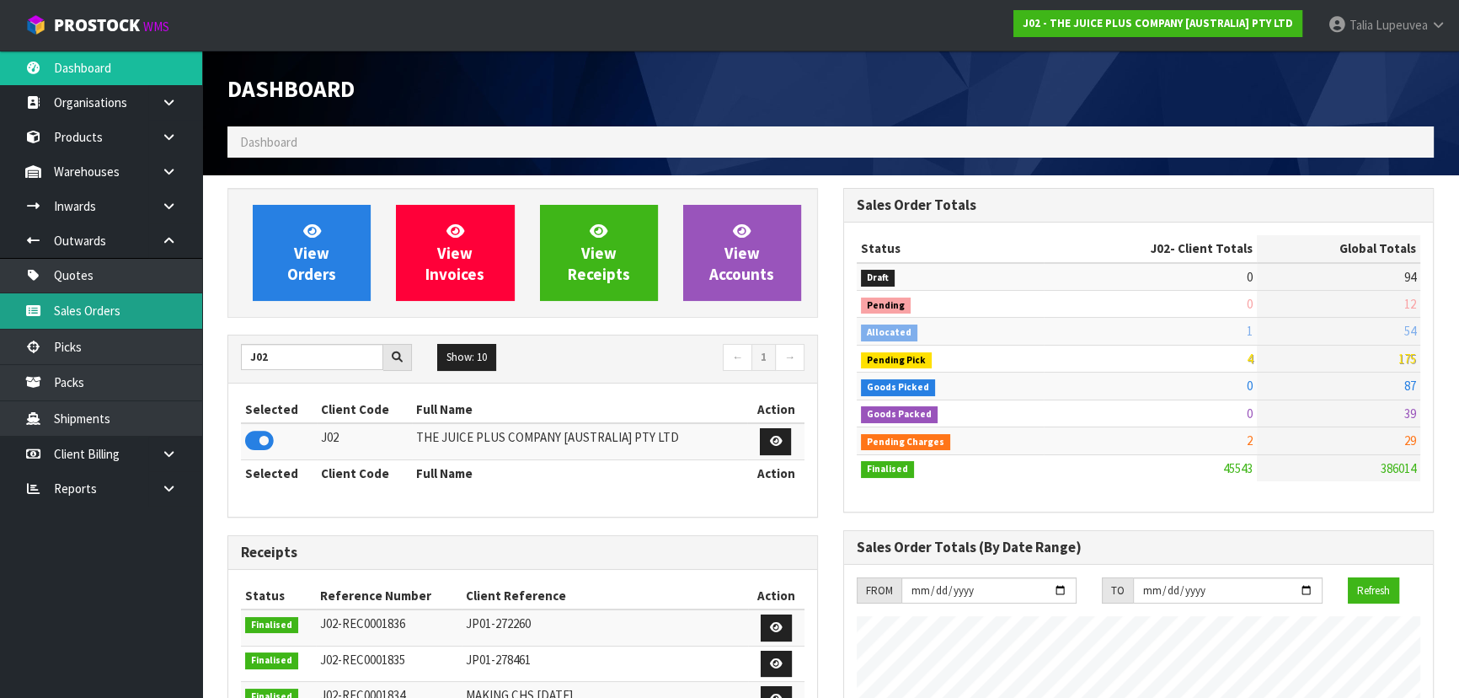
click at [99, 306] on link "Sales Orders" at bounding box center [101, 310] width 202 height 35
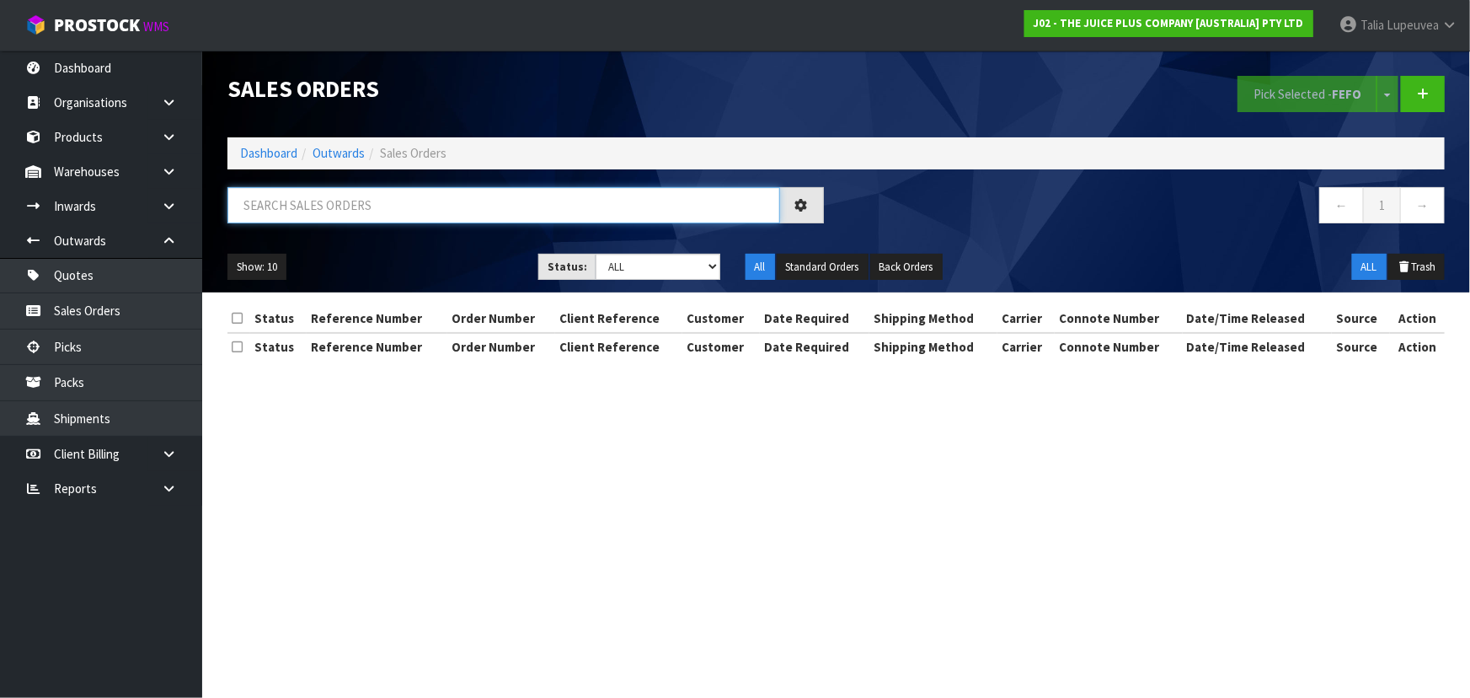
click at [327, 215] on input "text" at bounding box center [503, 205] width 553 height 36
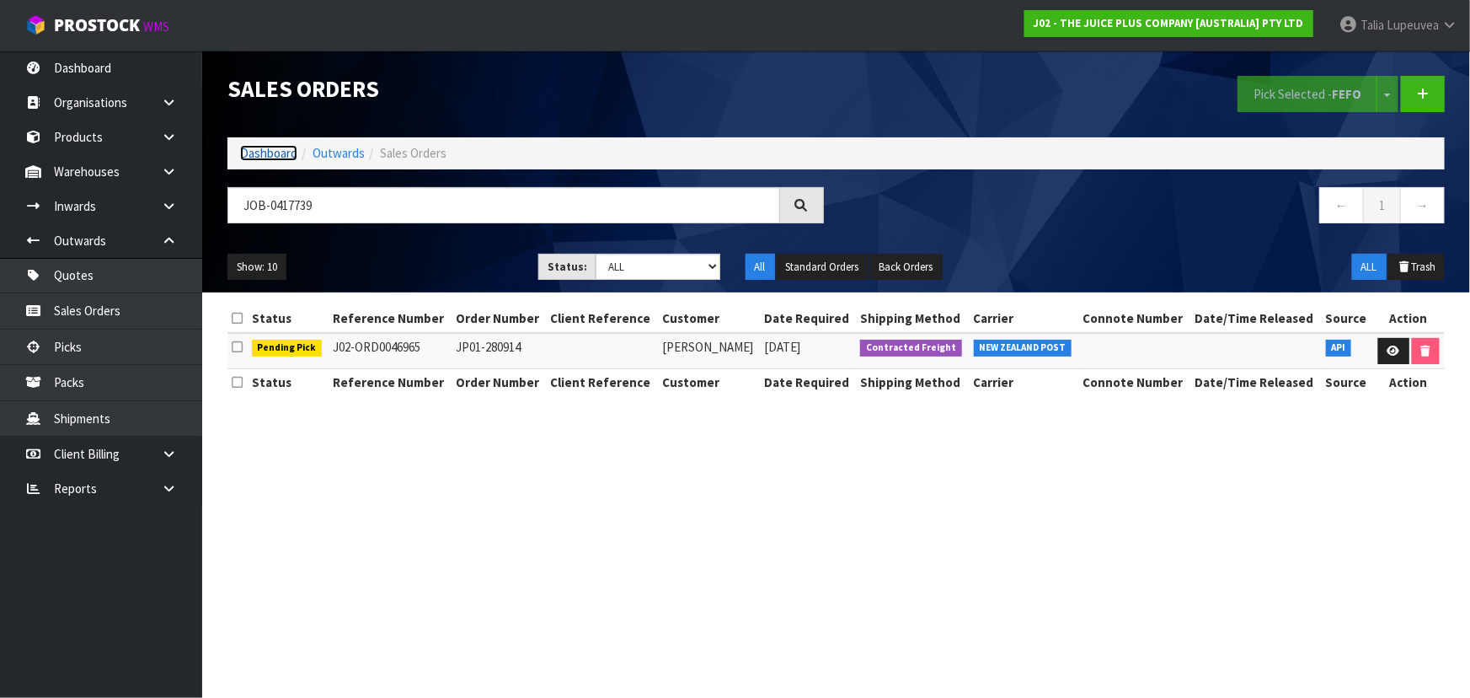
click at [277, 157] on link "Dashboard" at bounding box center [268, 153] width 57 height 16
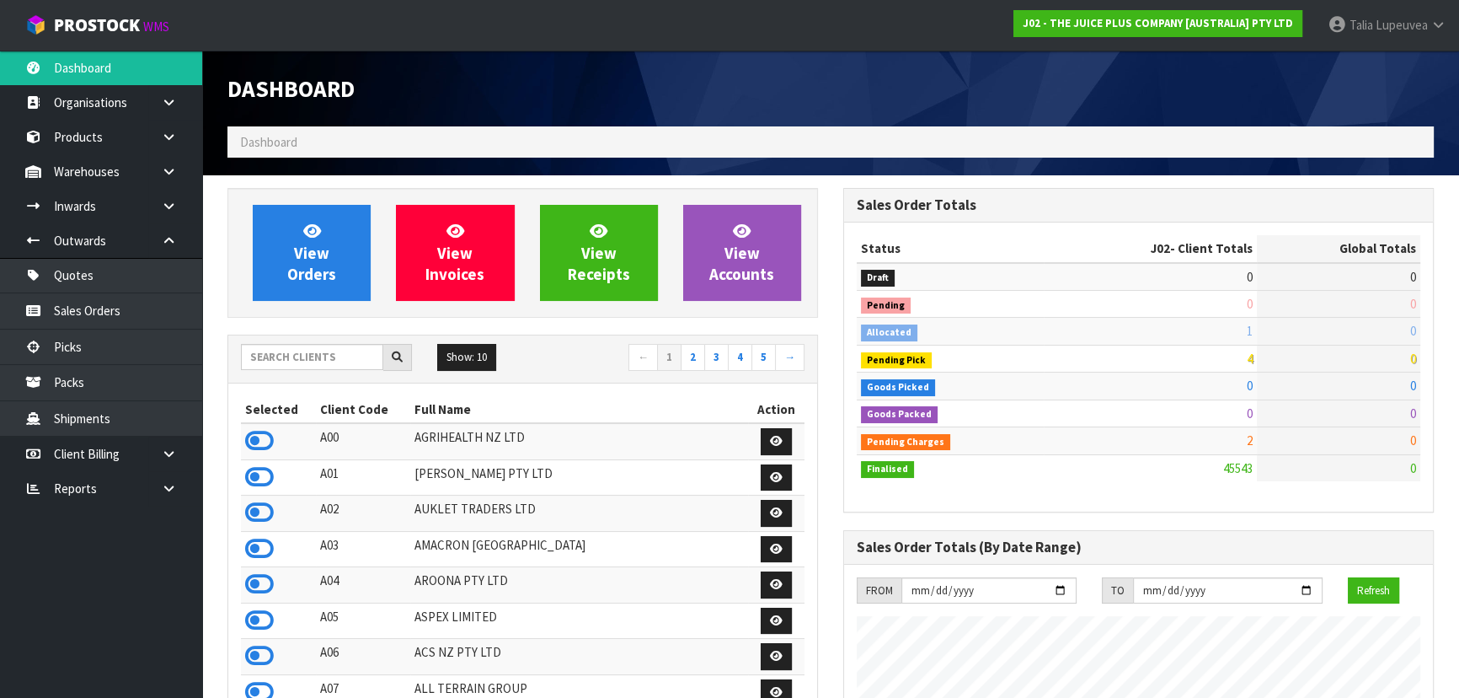
scroll to position [1274, 615]
click at [358, 357] on input "text" at bounding box center [312, 357] width 142 height 26
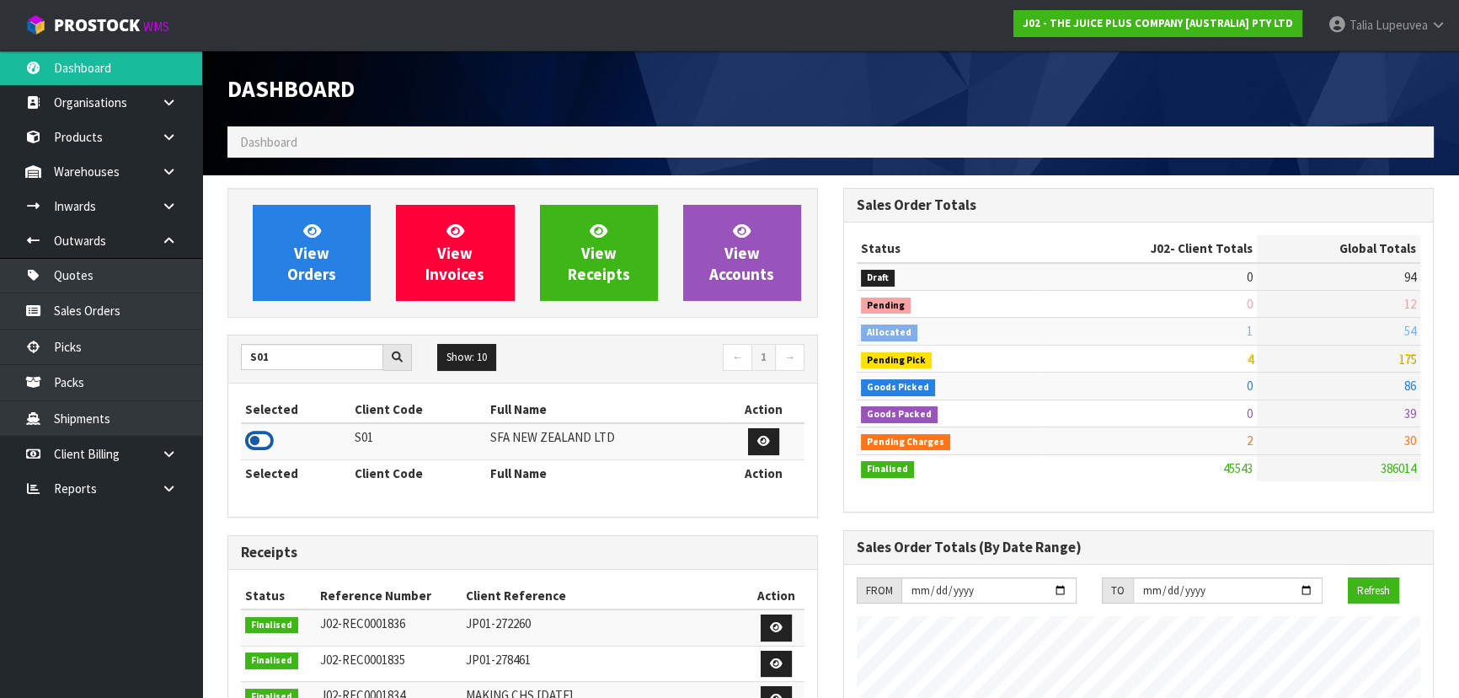
click at [260, 438] on icon at bounding box center [259, 440] width 29 height 25
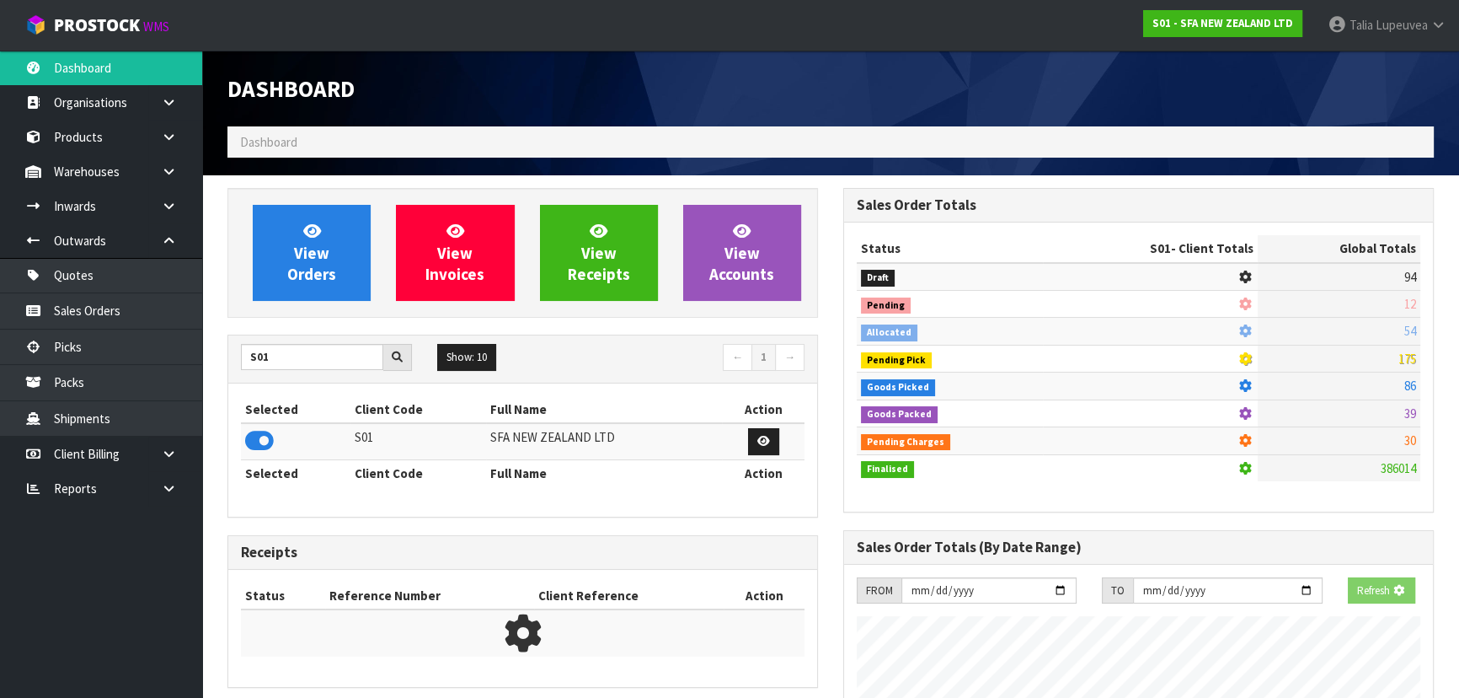
scroll to position [1049, 615]
click at [171, 313] on link "Sales Orders" at bounding box center [101, 310] width 202 height 35
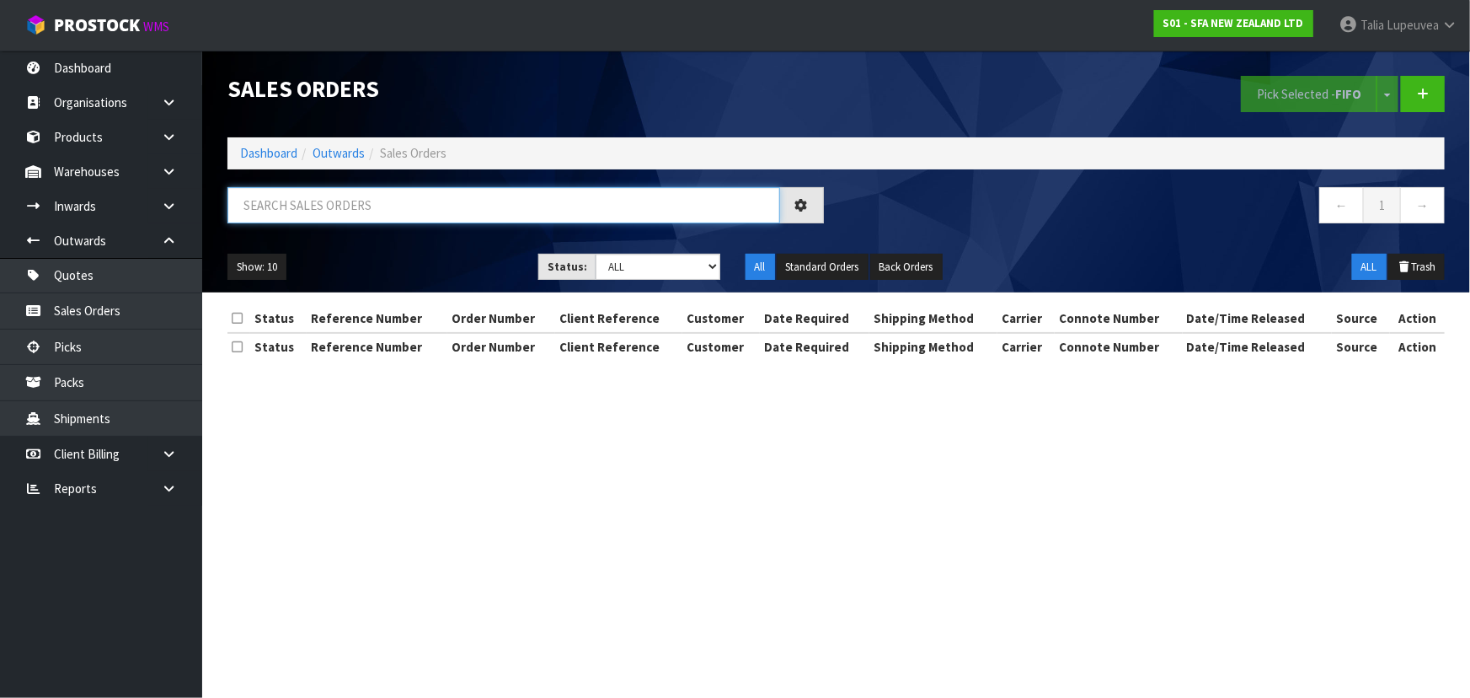
click at [288, 210] on input "text" at bounding box center [503, 205] width 553 height 36
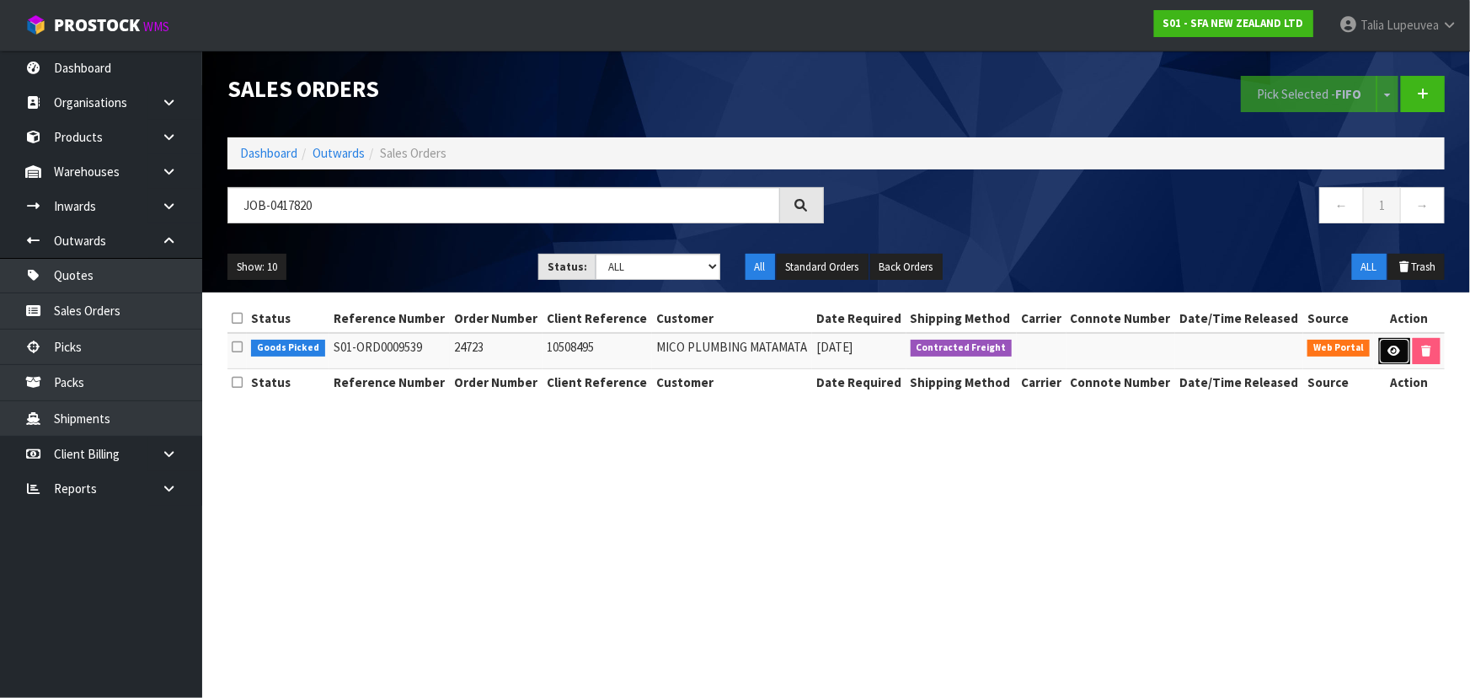
click at [1379, 348] on link at bounding box center [1394, 351] width 31 height 27
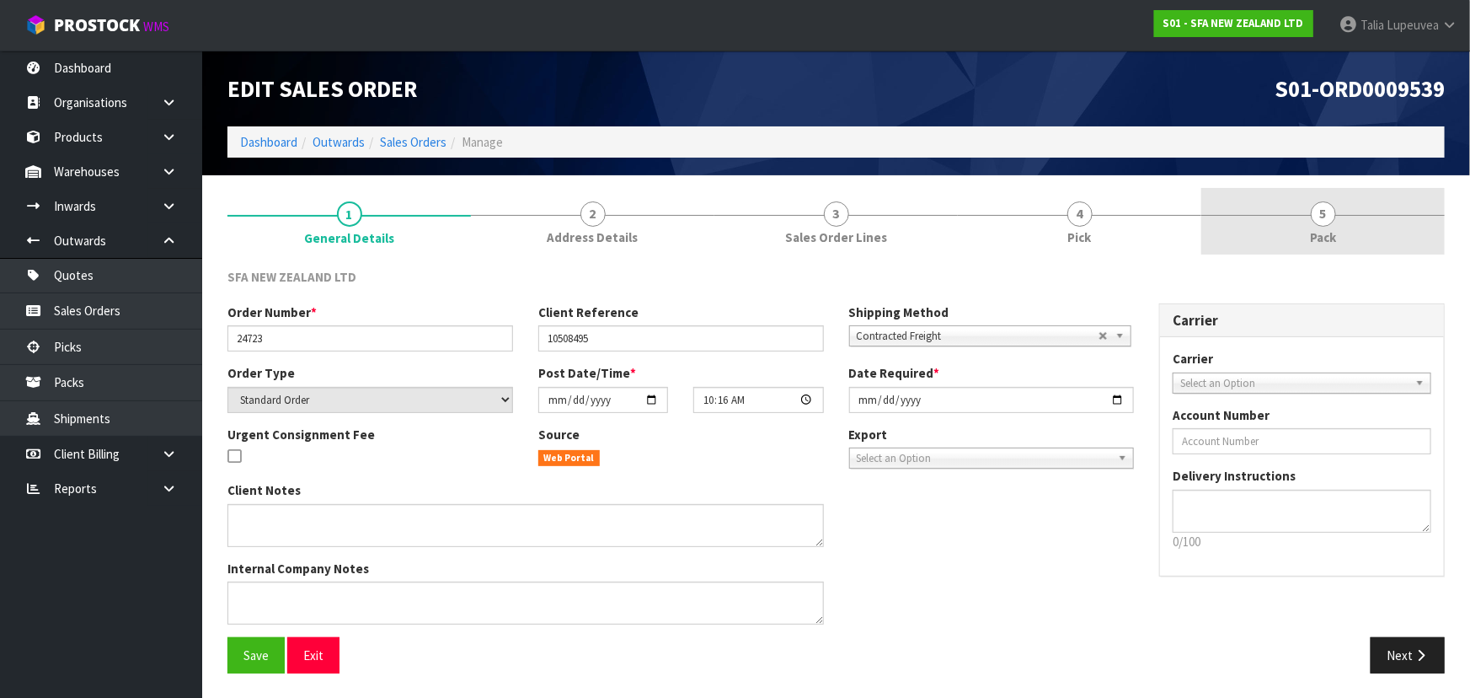
click at [1312, 251] on link "5 Pack" at bounding box center [1322, 221] width 243 height 67
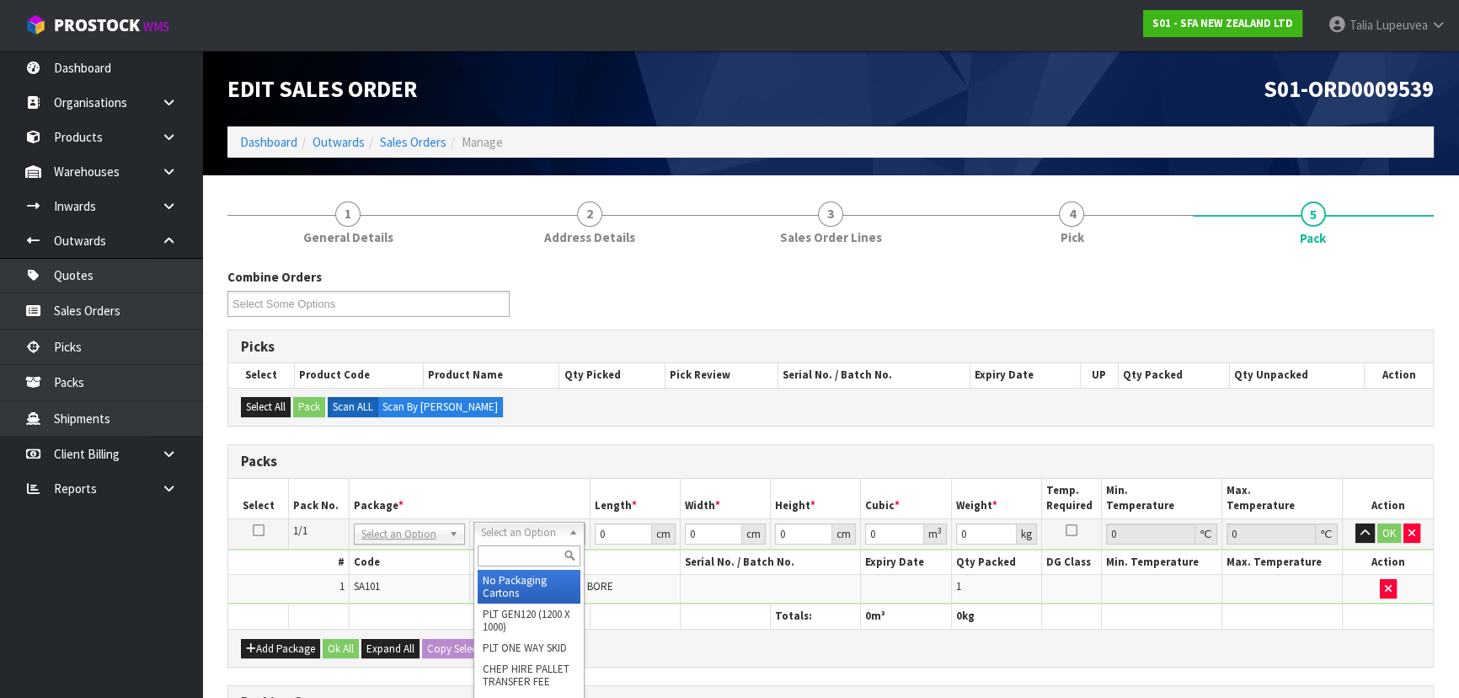
click at [517, 556] on input "text" at bounding box center [529, 555] width 103 height 21
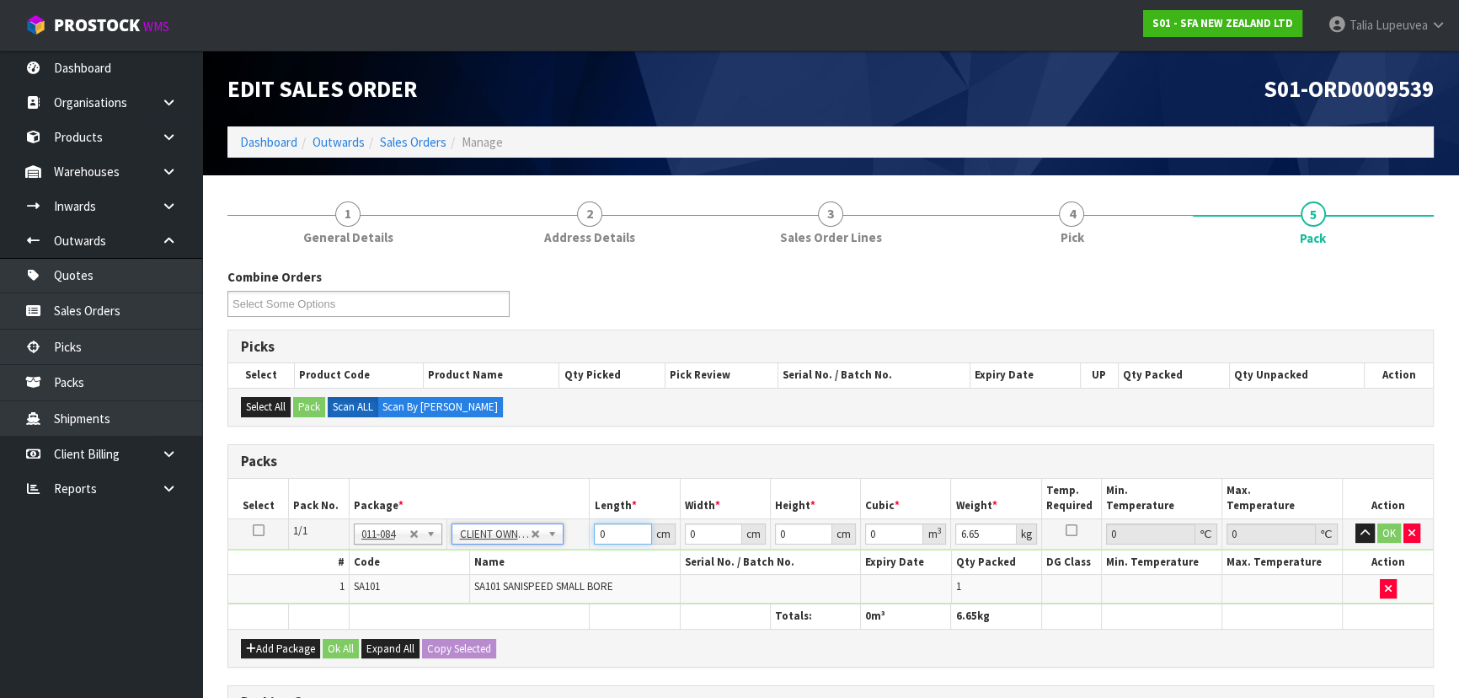
drag, startPoint x: 607, startPoint y: 530, endPoint x: 584, endPoint y: 532, distance: 22.9
click at [585, 530] on tr "1/1 NONE 007-001 007-002 007-004 007-009 007-013 007-014 007-015 007-017 007-01…" at bounding box center [830, 533] width 1205 height 30
click at [1397, 531] on button "OK" at bounding box center [1389, 533] width 24 height 20
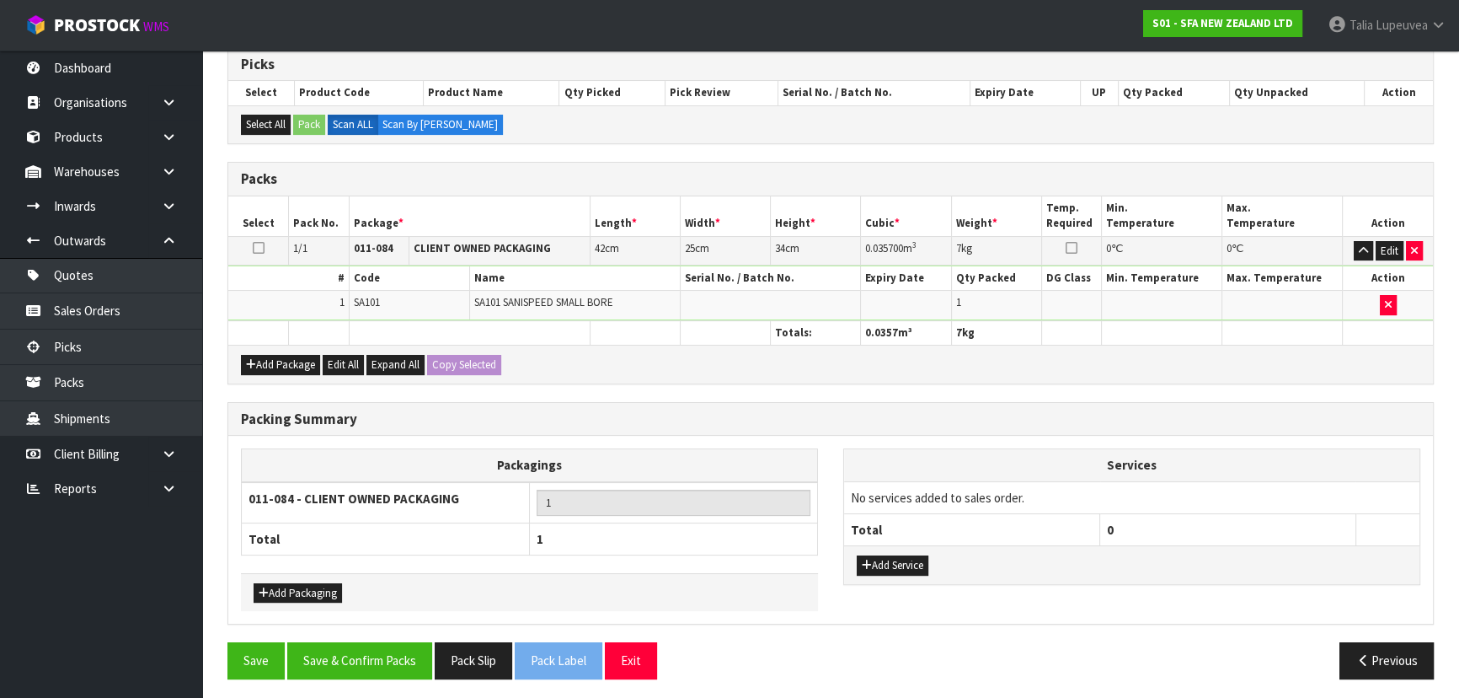
scroll to position [284, 0]
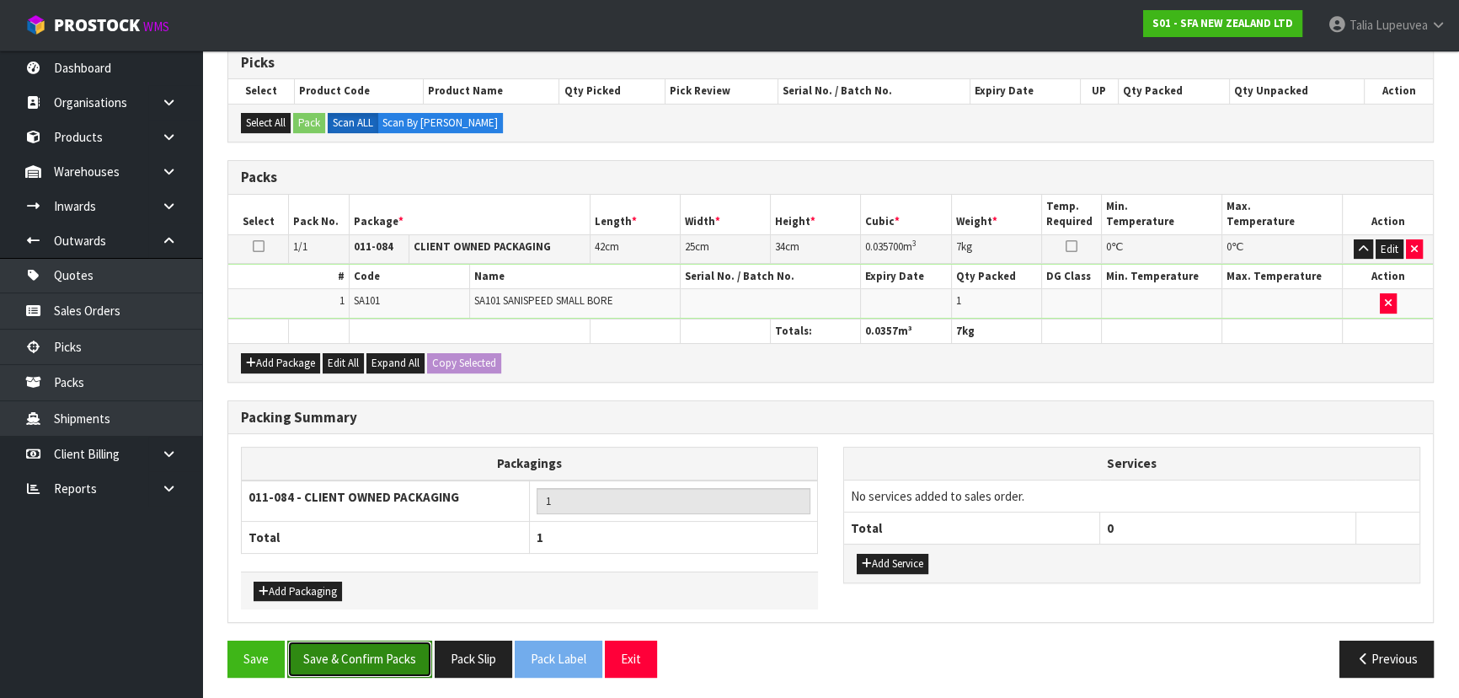
click at [392, 656] on button "Save & Confirm Packs" at bounding box center [359, 658] width 145 height 36
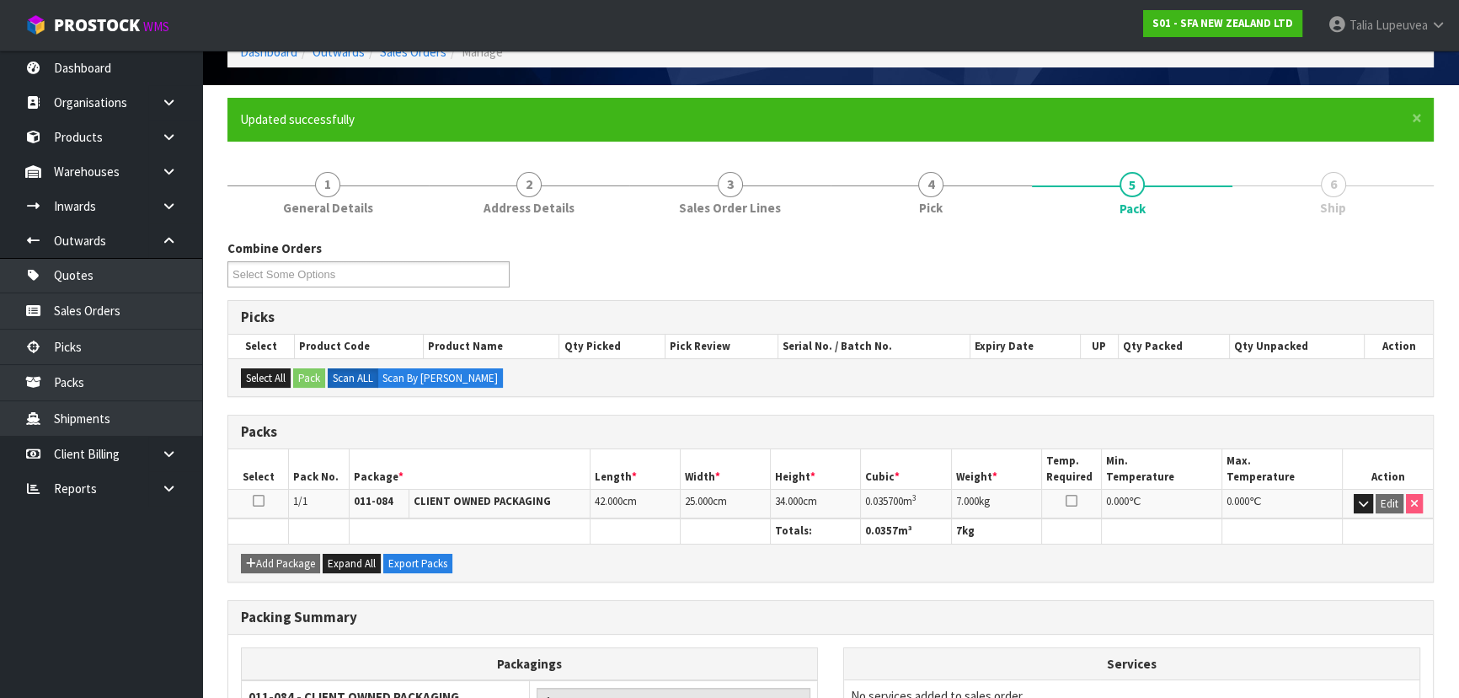
scroll to position [253, 0]
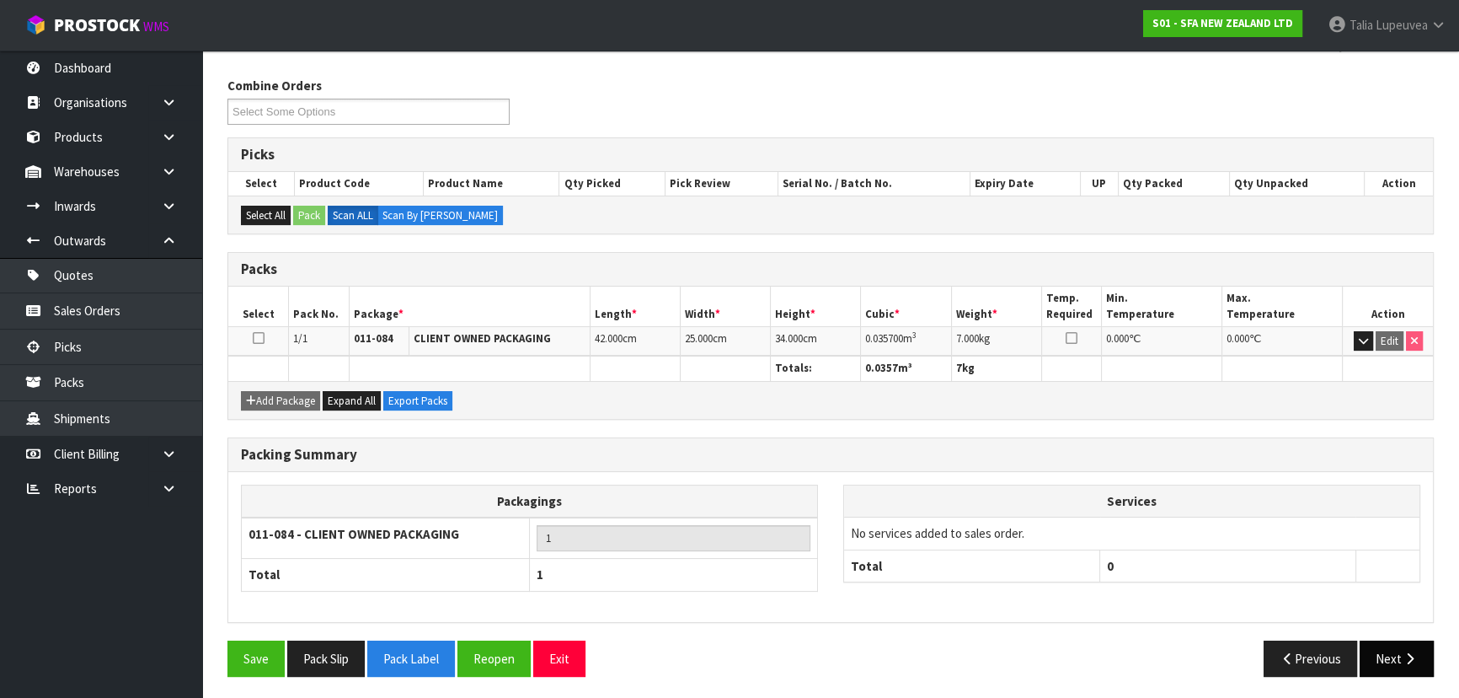
click at [1383, 657] on button "Next" at bounding box center [1397, 658] width 74 height 36
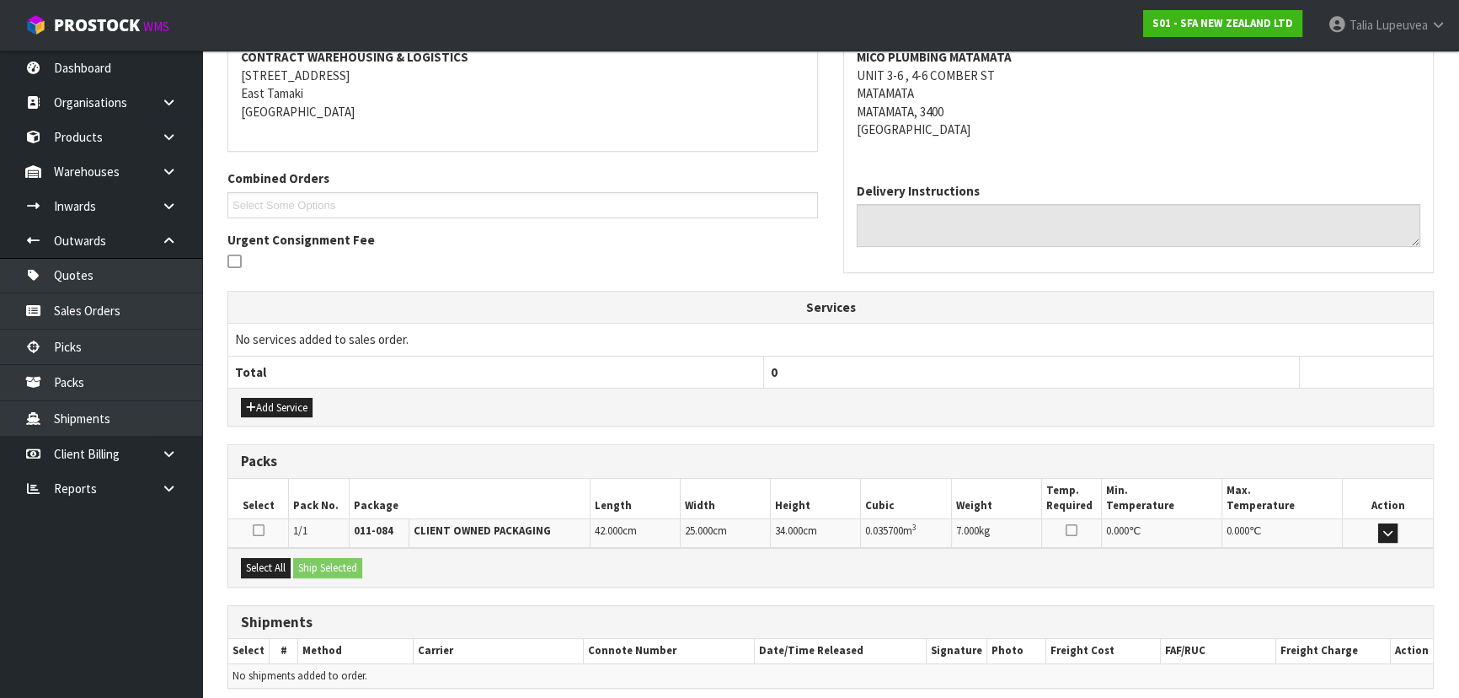
scroll to position [394, 0]
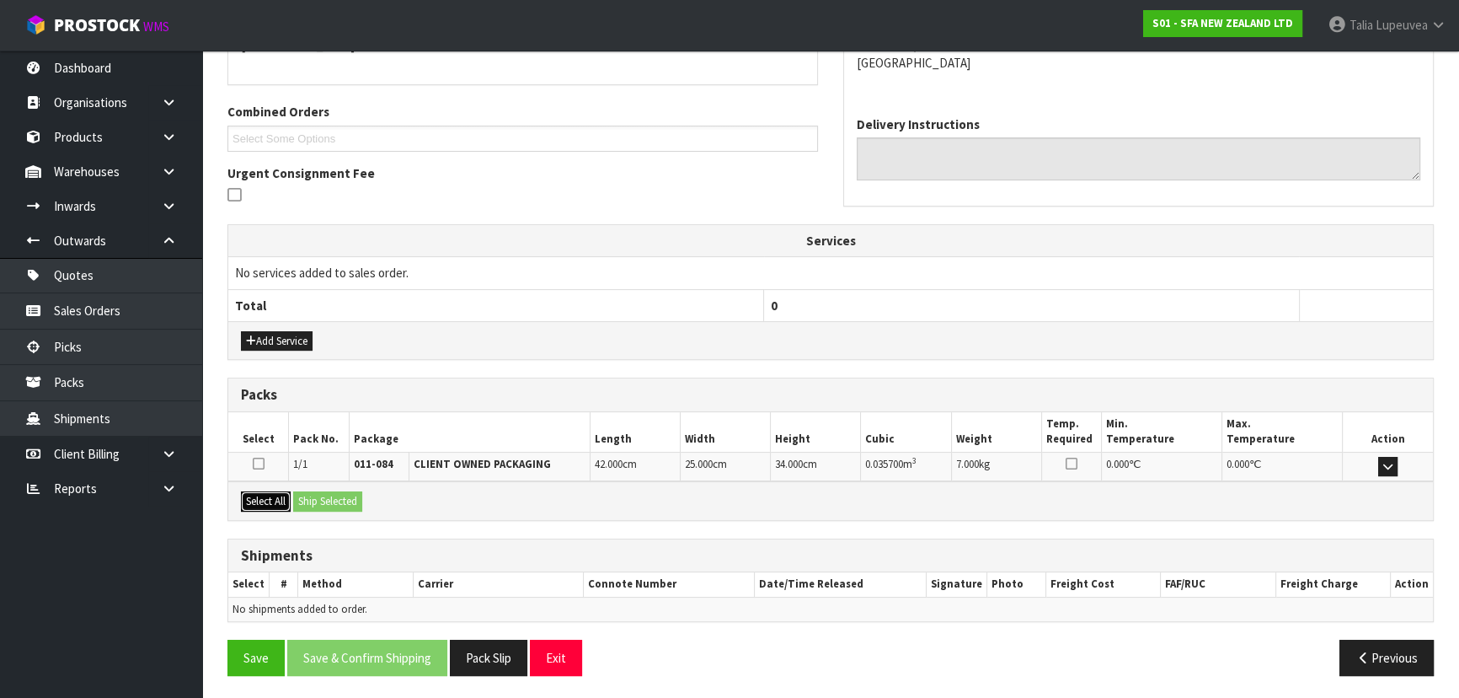
click at [265, 498] on button "Select All" at bounding box center [266, 501] width 50 height 20
click at [324, 495] on button "Ship Selected" at bounding box center [327, 501] width 69 height 20
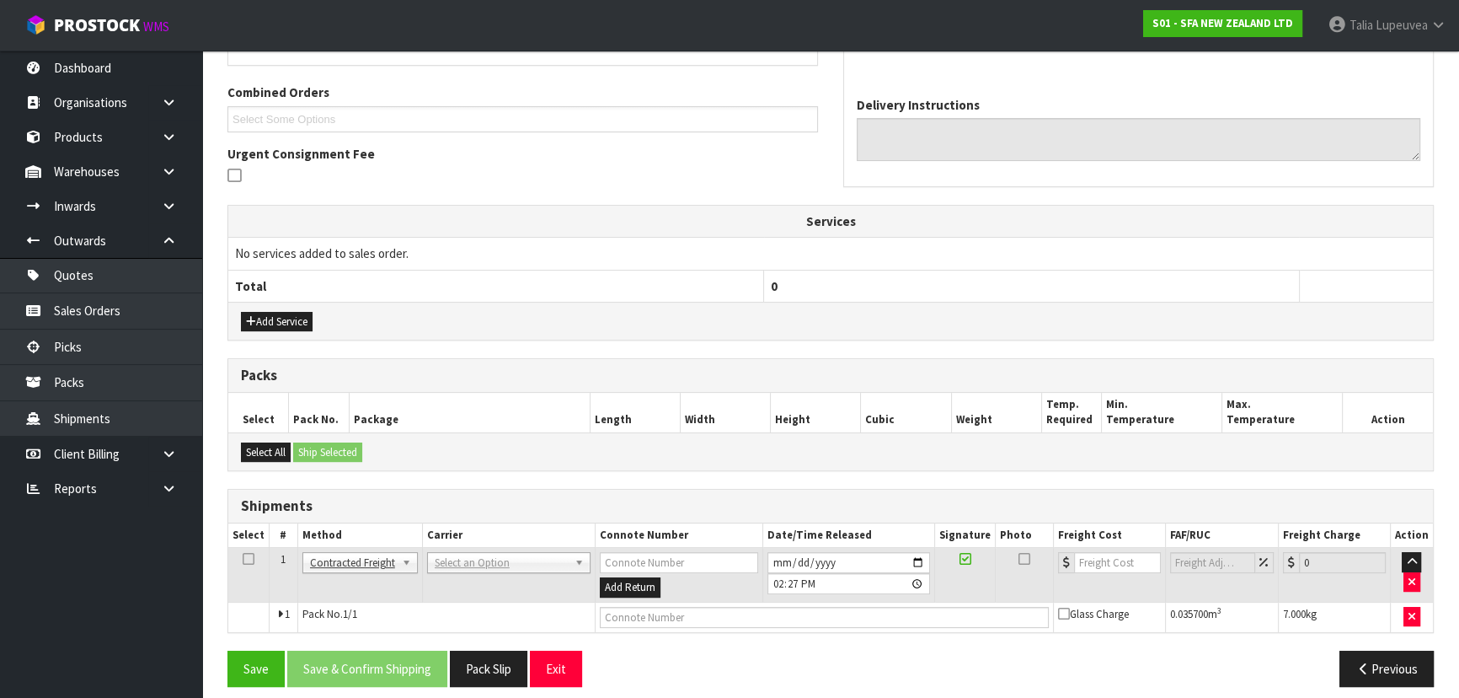
scroll to position [425, 0]
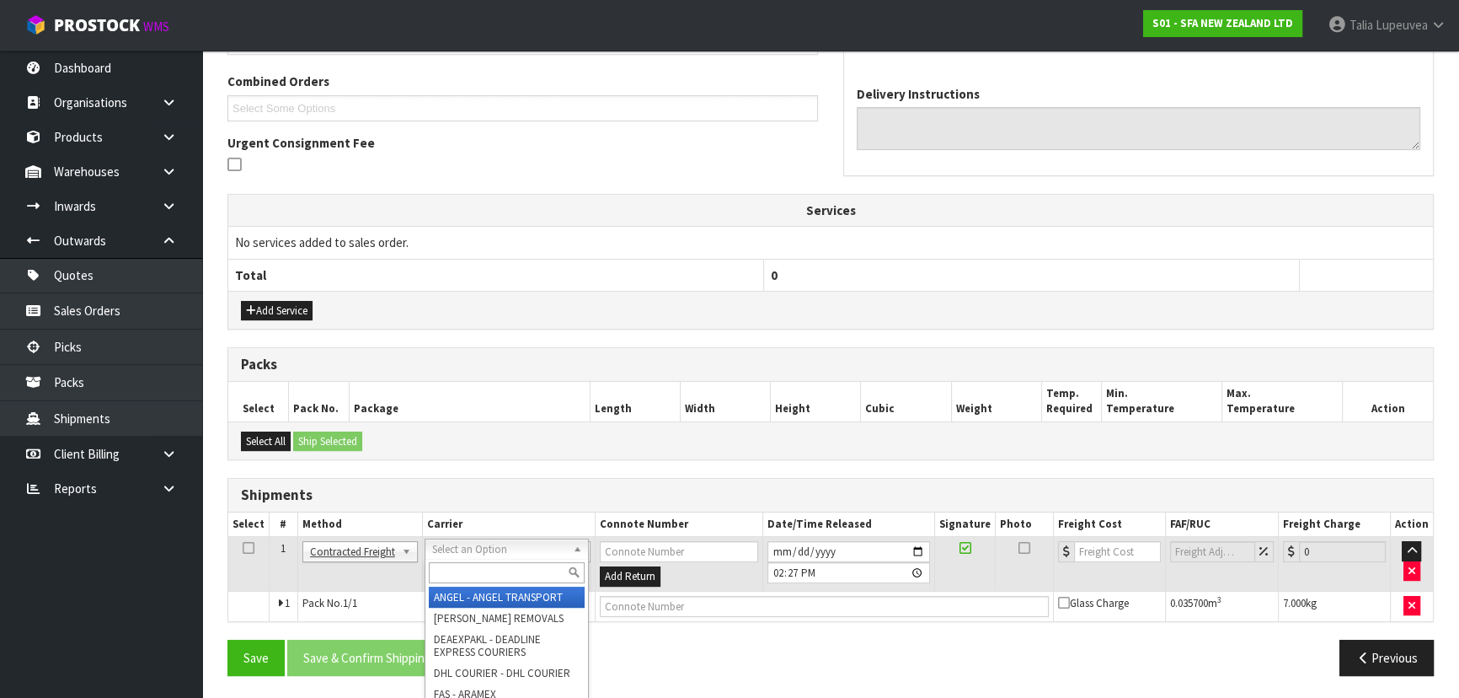
click at [463, 567] on input "text" at bounding box center [507, 572] width 156 height 21
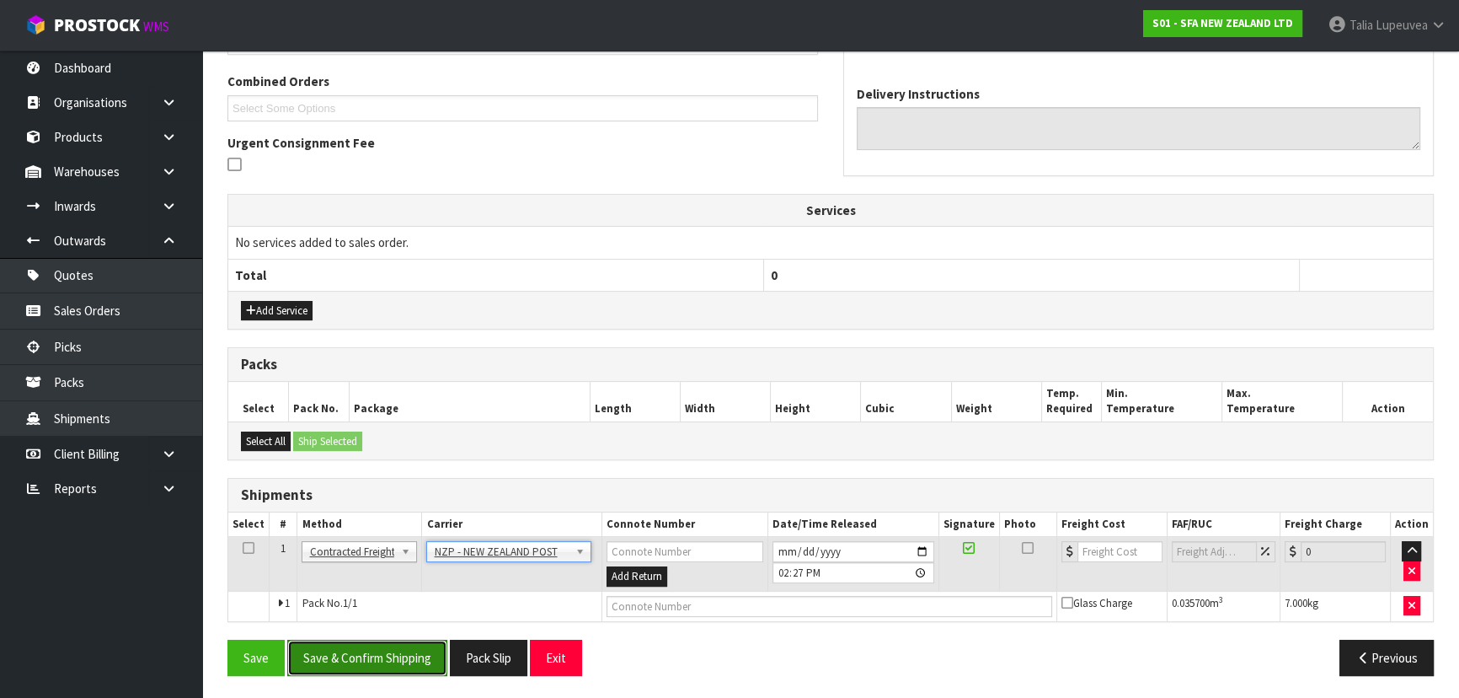
click at [396, 645] on button "Save & Confirm Shipping" at bounding box center [367, 657] width 160 height 36
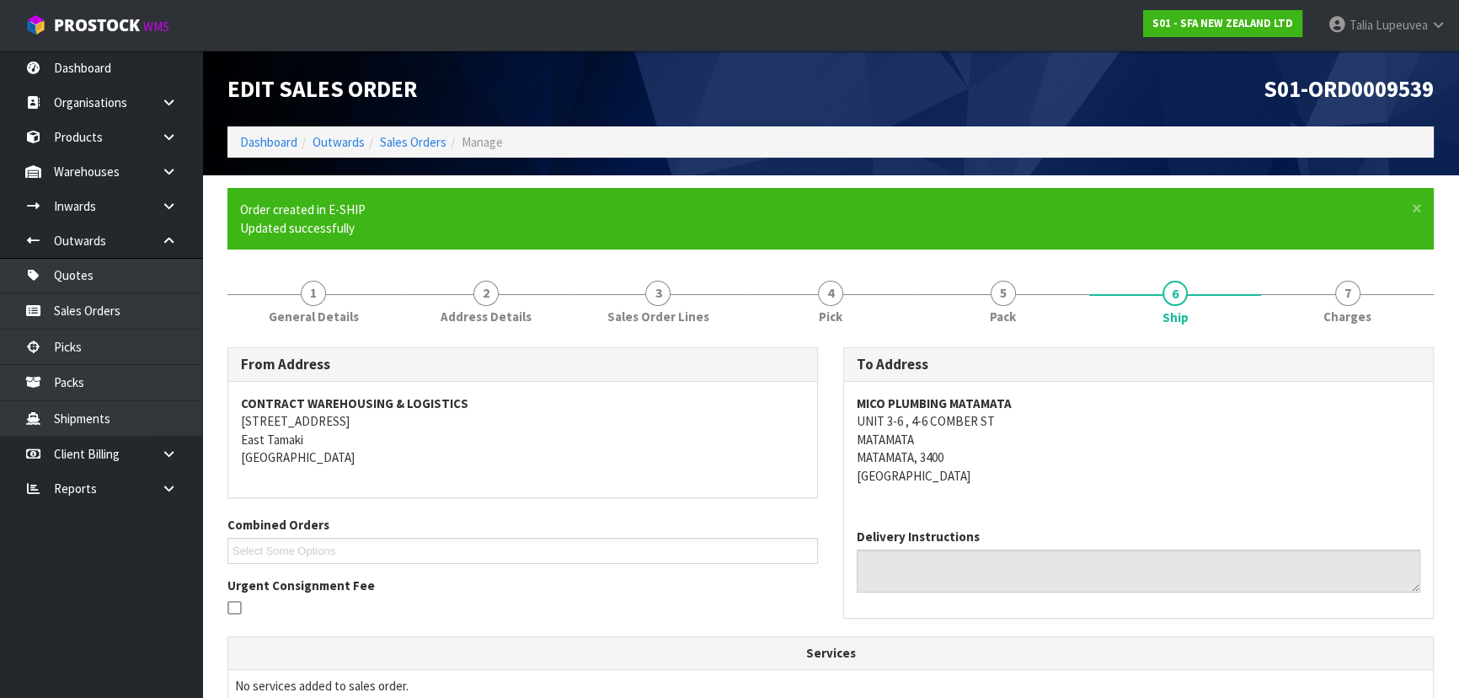
scroll to position [401, 0]
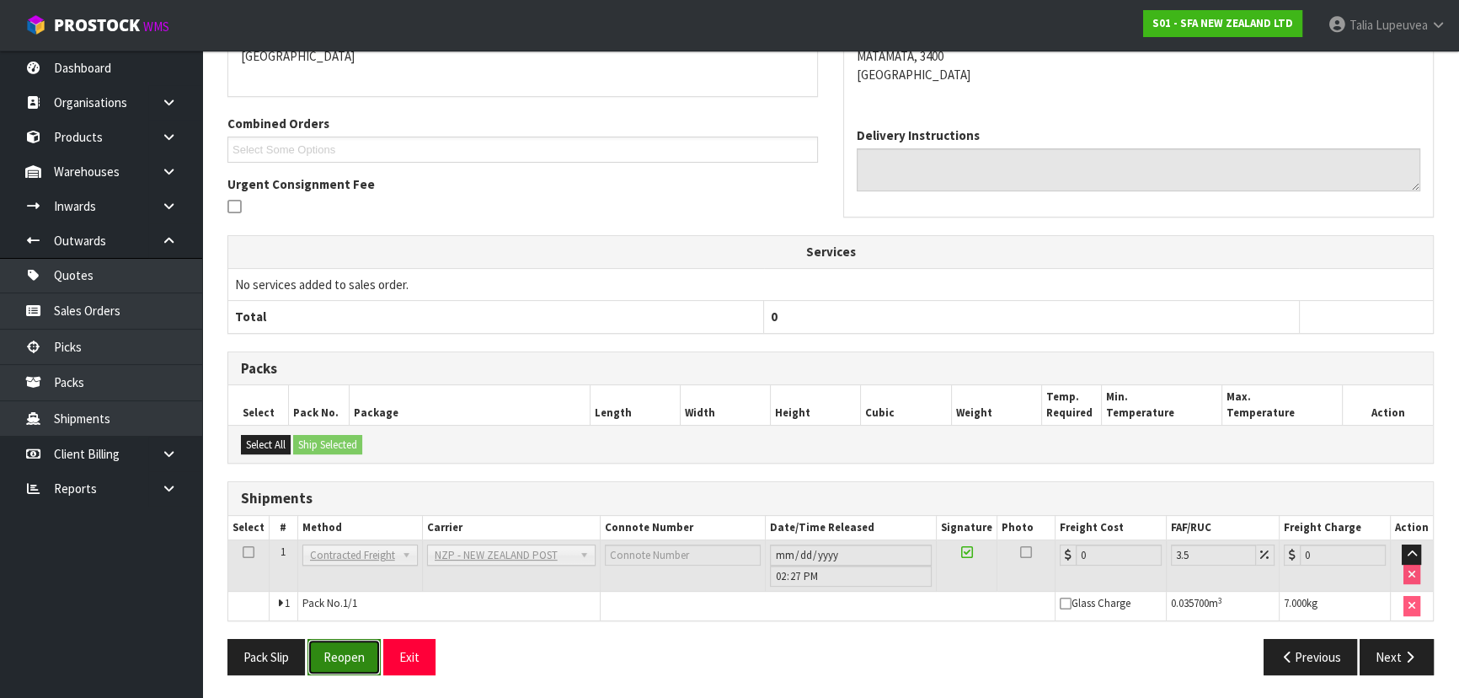
click at [337, 649] on button "Reopen" at bounding box center [344, 657] width 73 height 36
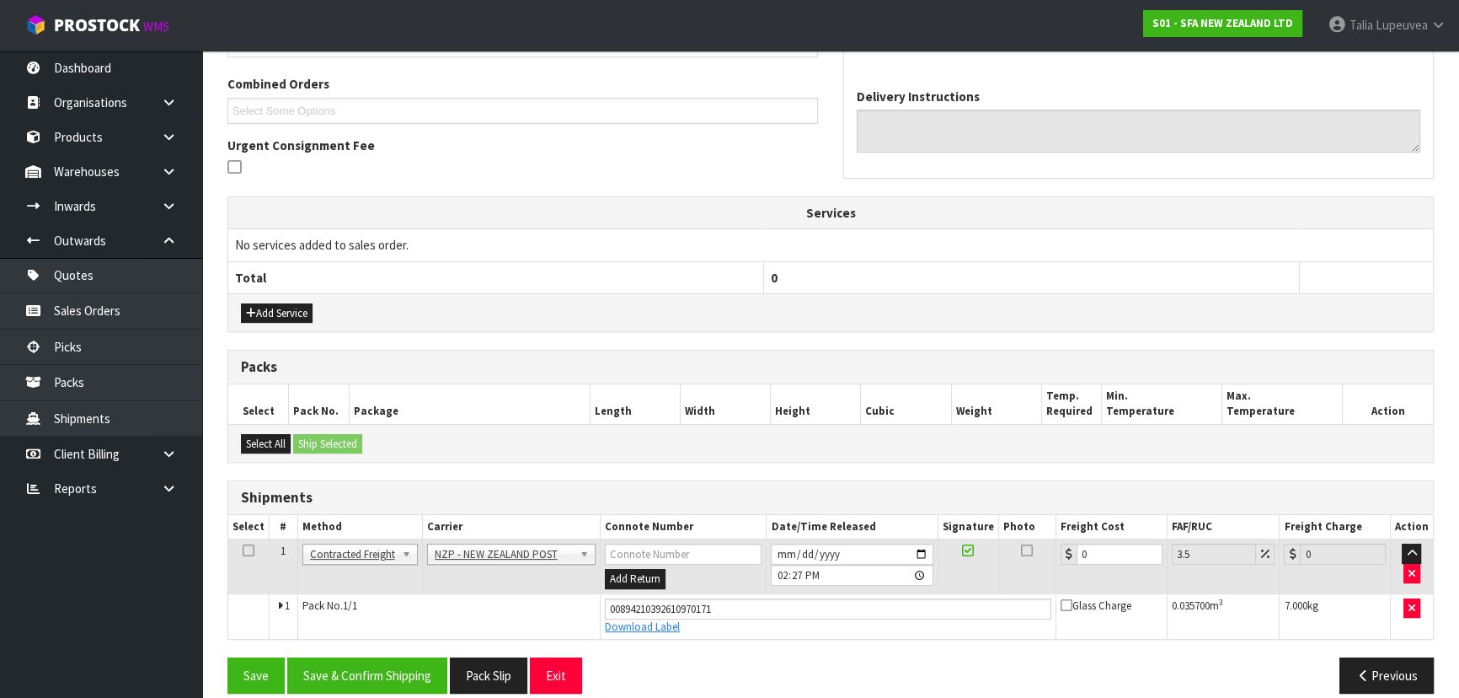
scroll to position [440, 0]
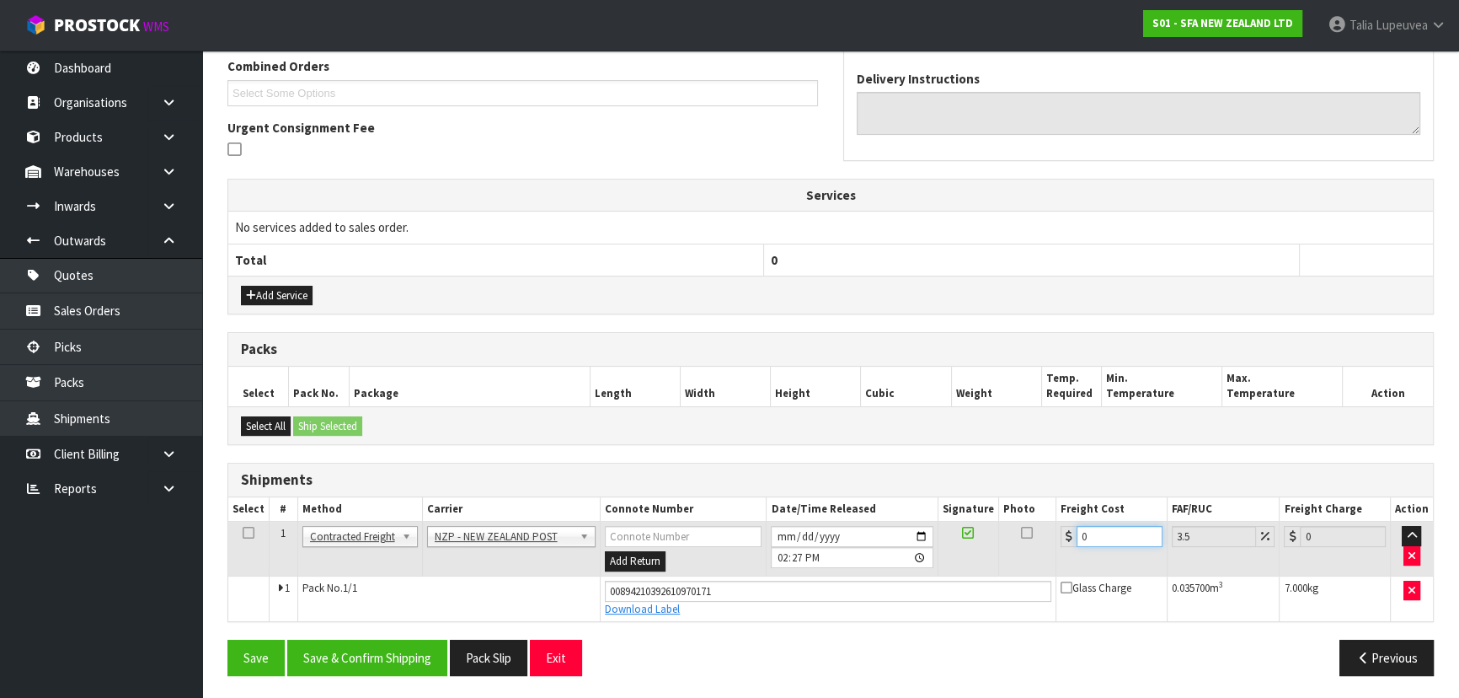
drag, startPoint x: 1100, startPoint y: 540, endPoint x: 1031, endPoint y: 532, distance: 69.6
click at [1030, 532] on tr "1 Client Local Pickup Customer Local Pickup Company Freight Contracted Freight …" at bounding box center [830, 548] width 1205 height 55
click at [424, 661] on button "Save & Confirm Shipping" at bounding box center [367, 657] width 160 height 36
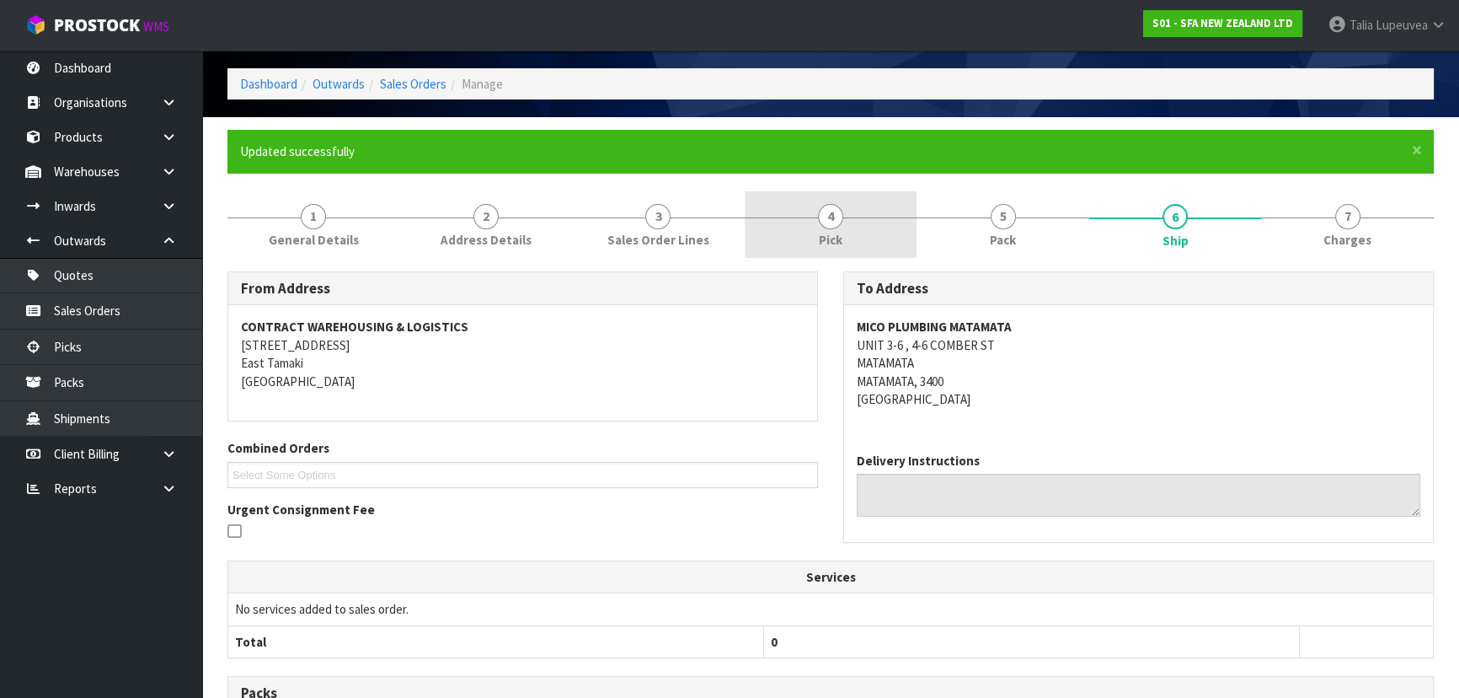
scroll to position [0, 0]
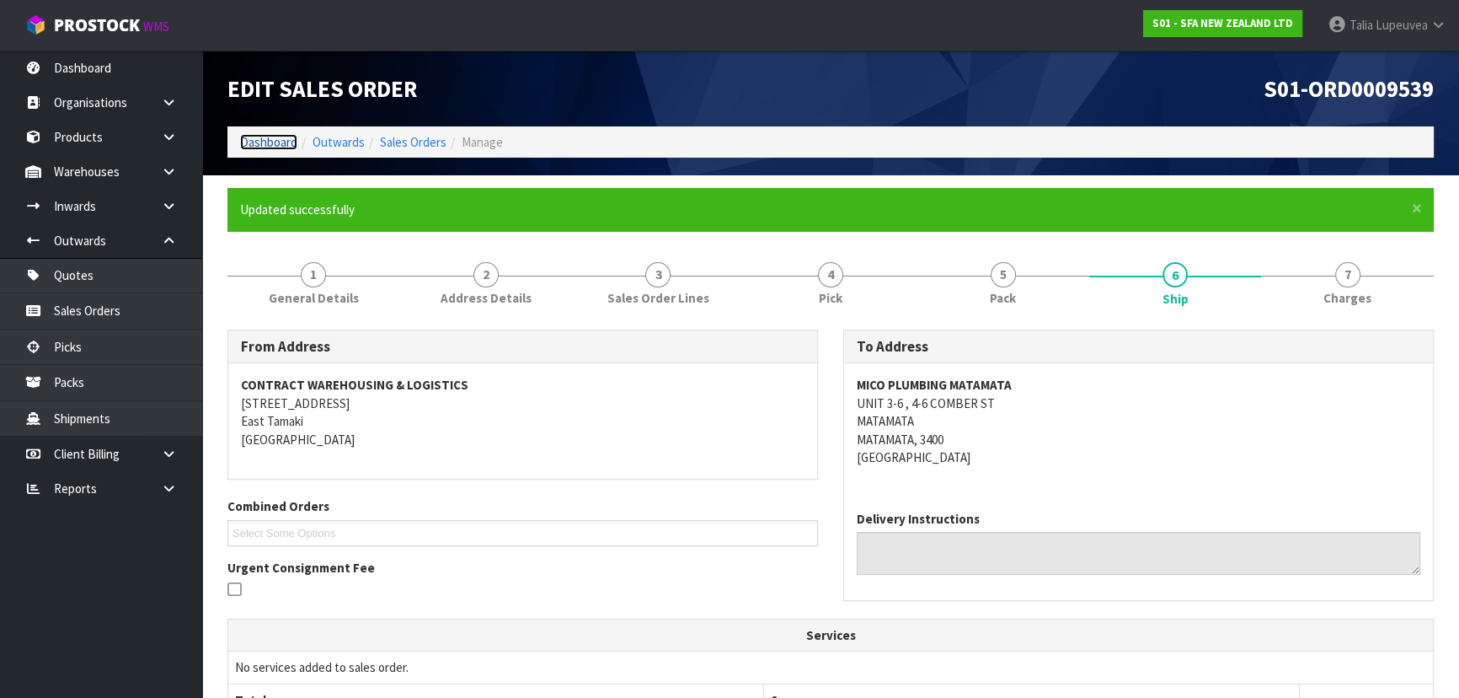
click at [277, 135] on link "Dashboard" at bounding box center [268, 142] width 57 height 16
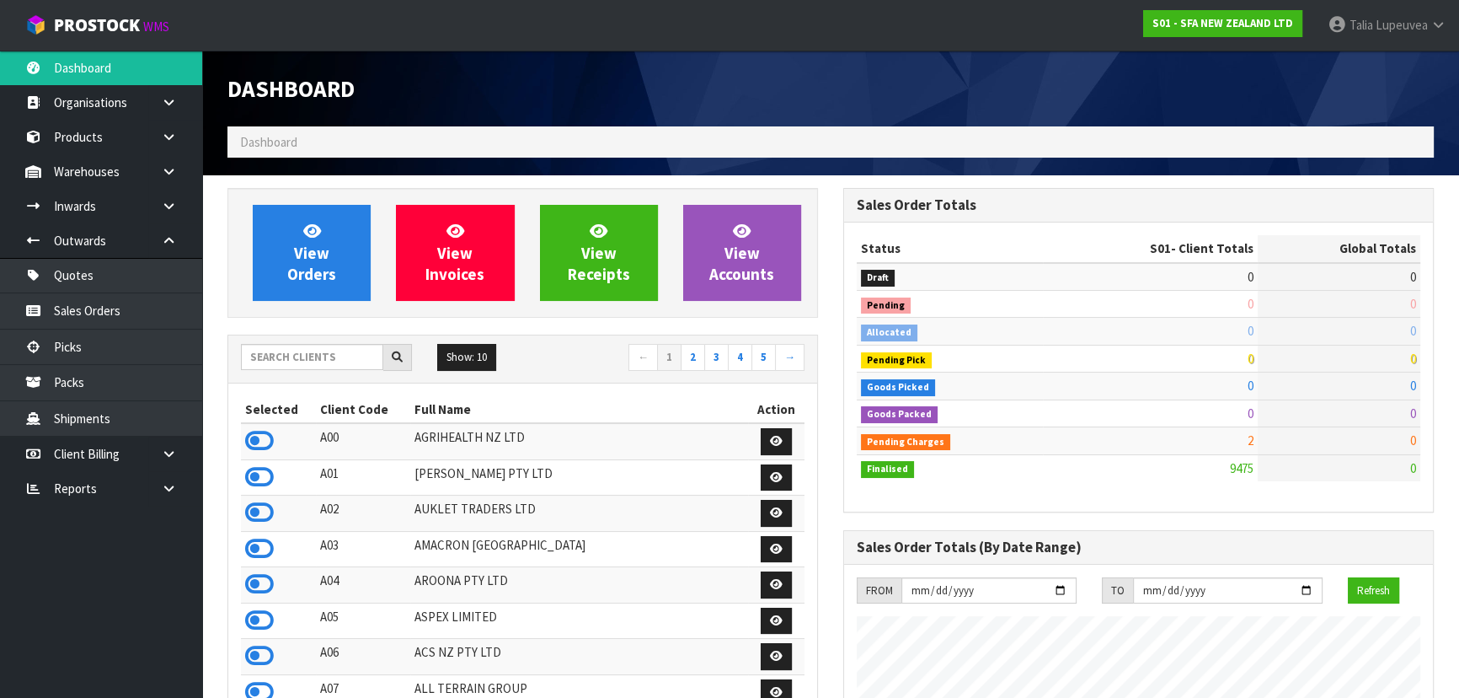
scroll to position [1274, 615]
click at [345, 346] on input "text" at bounding box center [312, 357] width 142 height 26
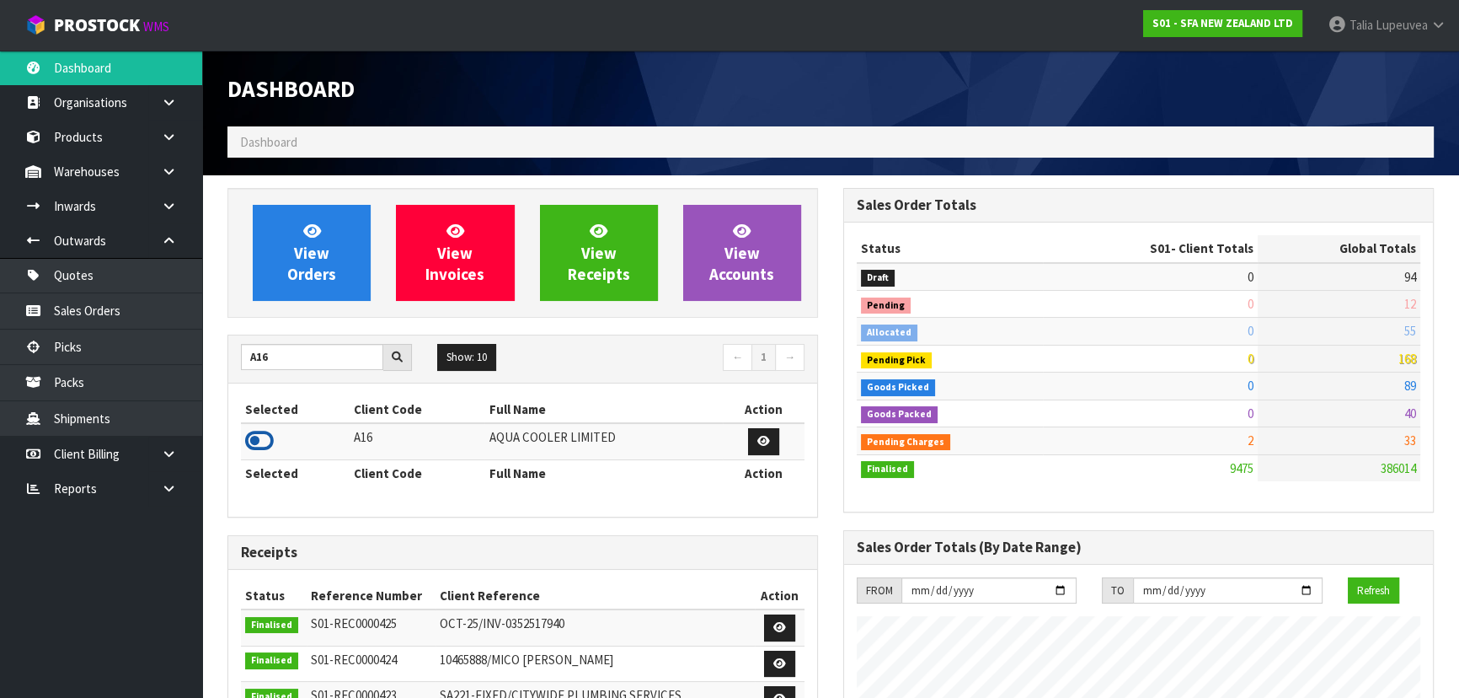
click at [253, 438] on icon at bounding box center [259, 440] width 29 height 25
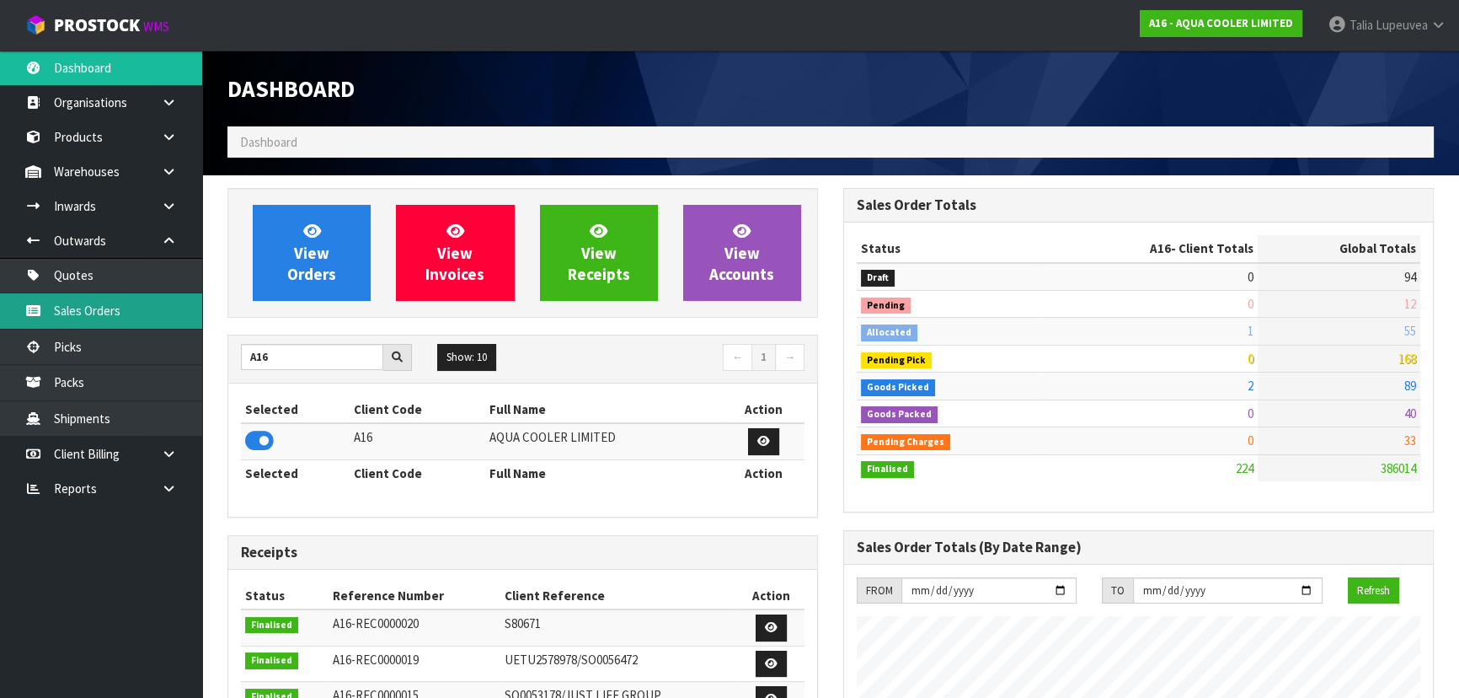
click at [100, 305] on link "Sales Orders" at bounding box center [101, 310] width 202 height 35
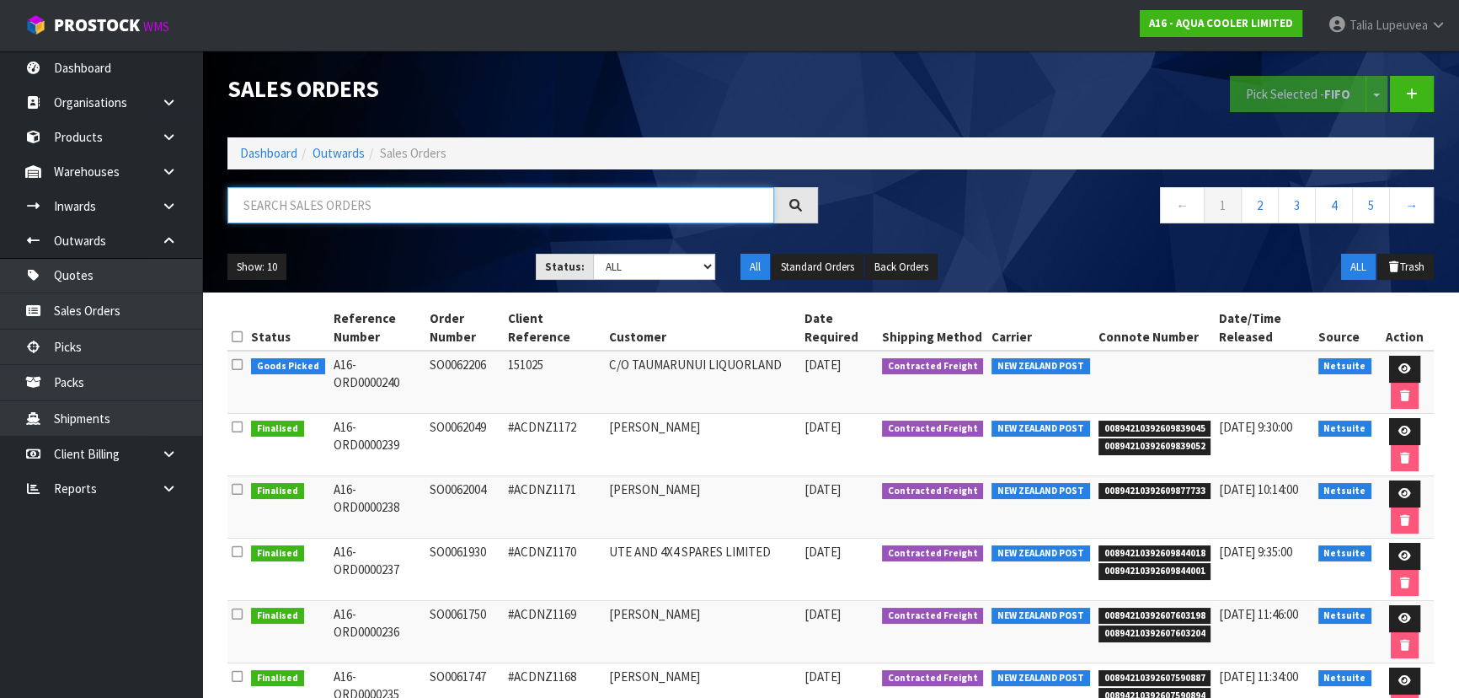
click at [310, 213] on input "text" at bounding box center [500, 205] width 547 height 36
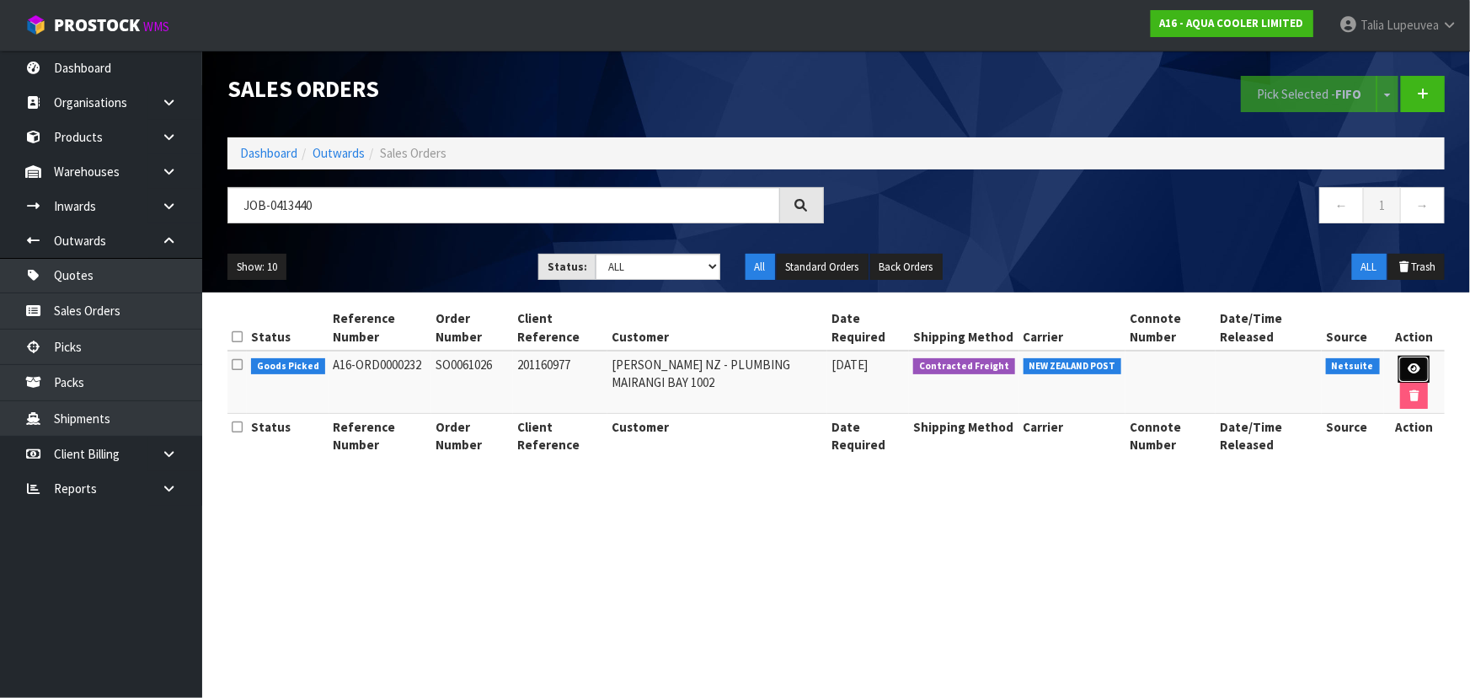
click at [1420, 365] on link at bounding box center [1414, 369] width 31 height 27
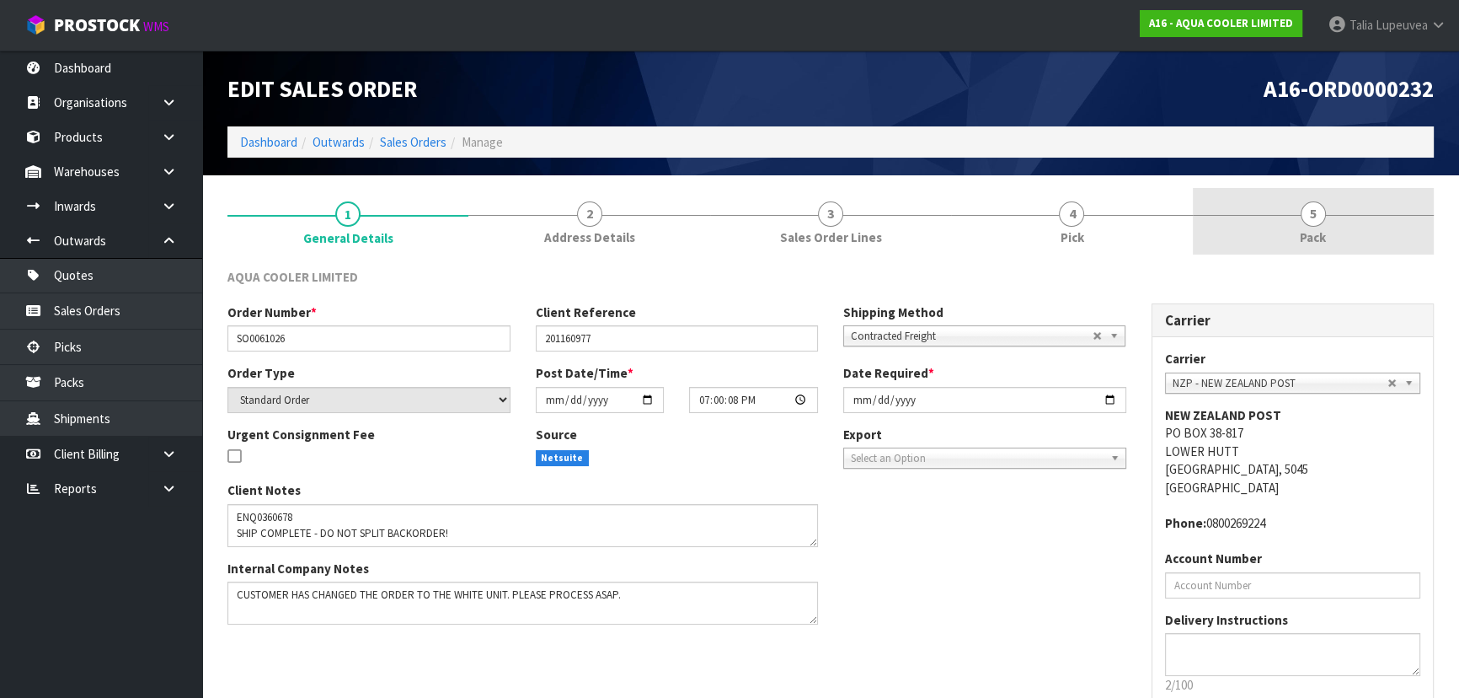
click at [1273, 233] on link "5 Pack" at bounding box center [1313, 221] width 241 height 67
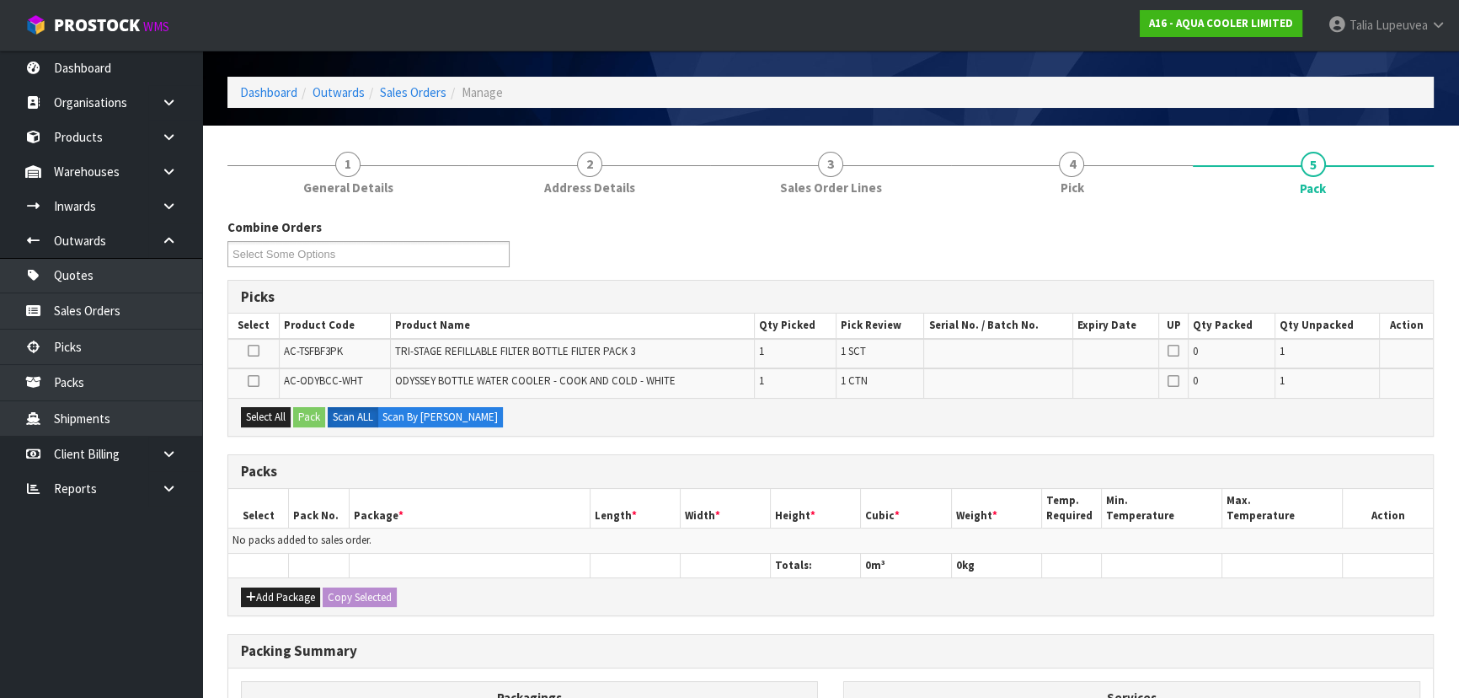
scroll to position [76, 0]
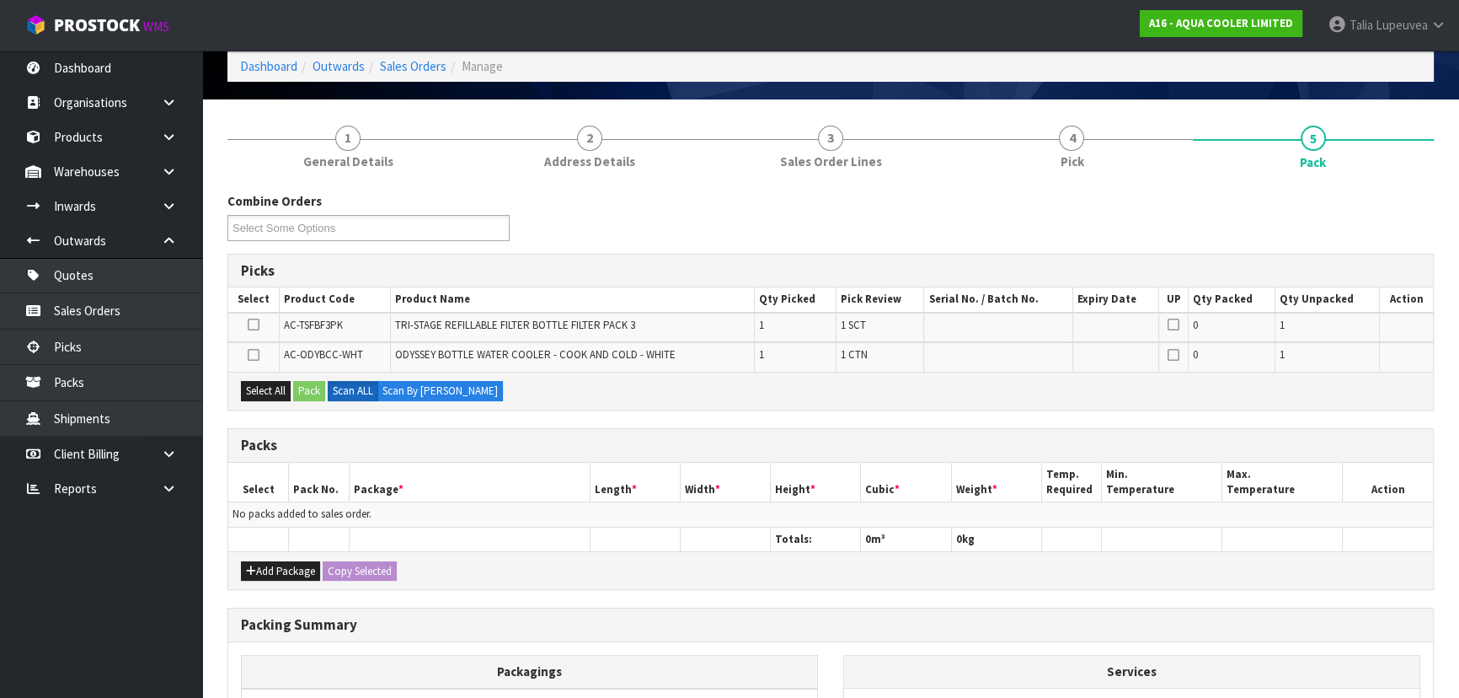
click at [254, 356] on icon at bounding box center [254, 355] width 12 height 1
click at [0, 0] on input "checkbox" at bounding box center [0, 0] width 0 height 0
click at [270, 567] on button "Add Package" at bounding box center [280, 571] width 79 height 20
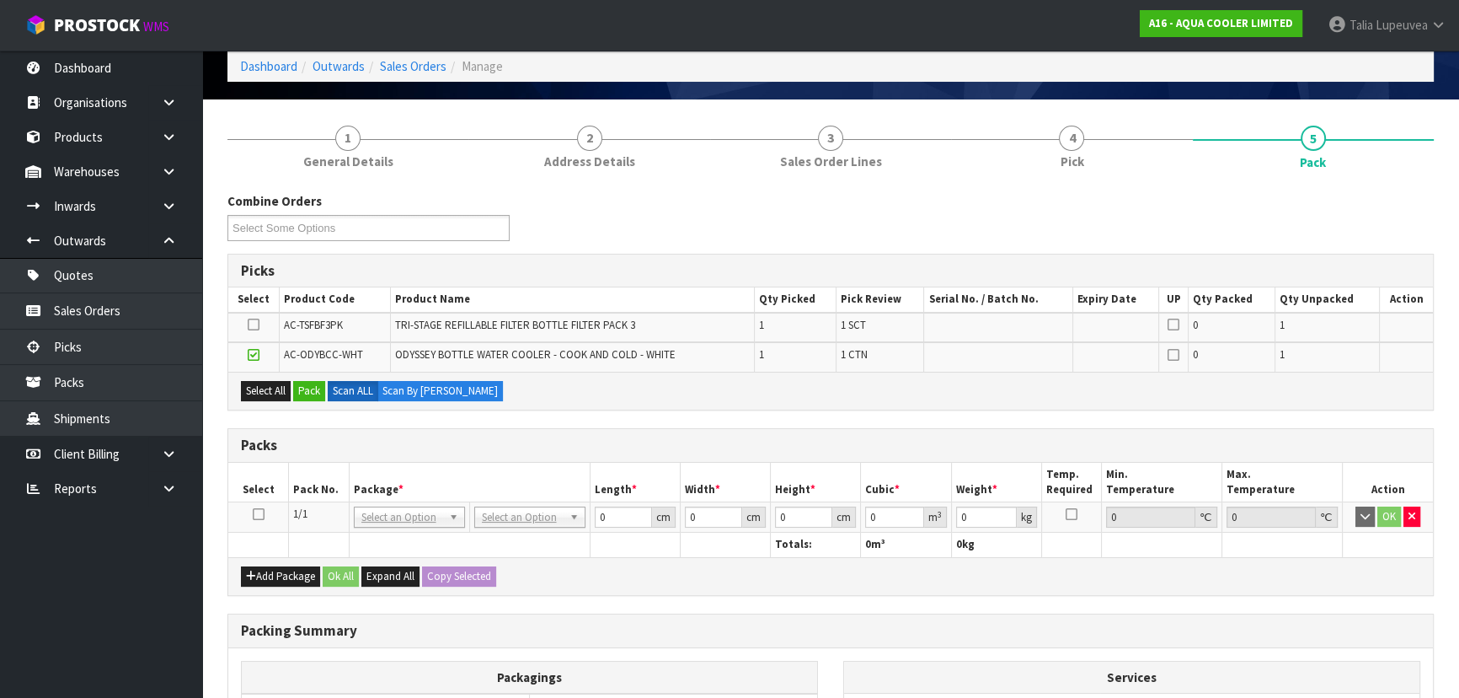
click at [260, 514] on icon at bounding box center [259, 514] width 12 height 1
click at [295, 389] on button "Pack" at bounding box center [309, 391] width 32 height 20
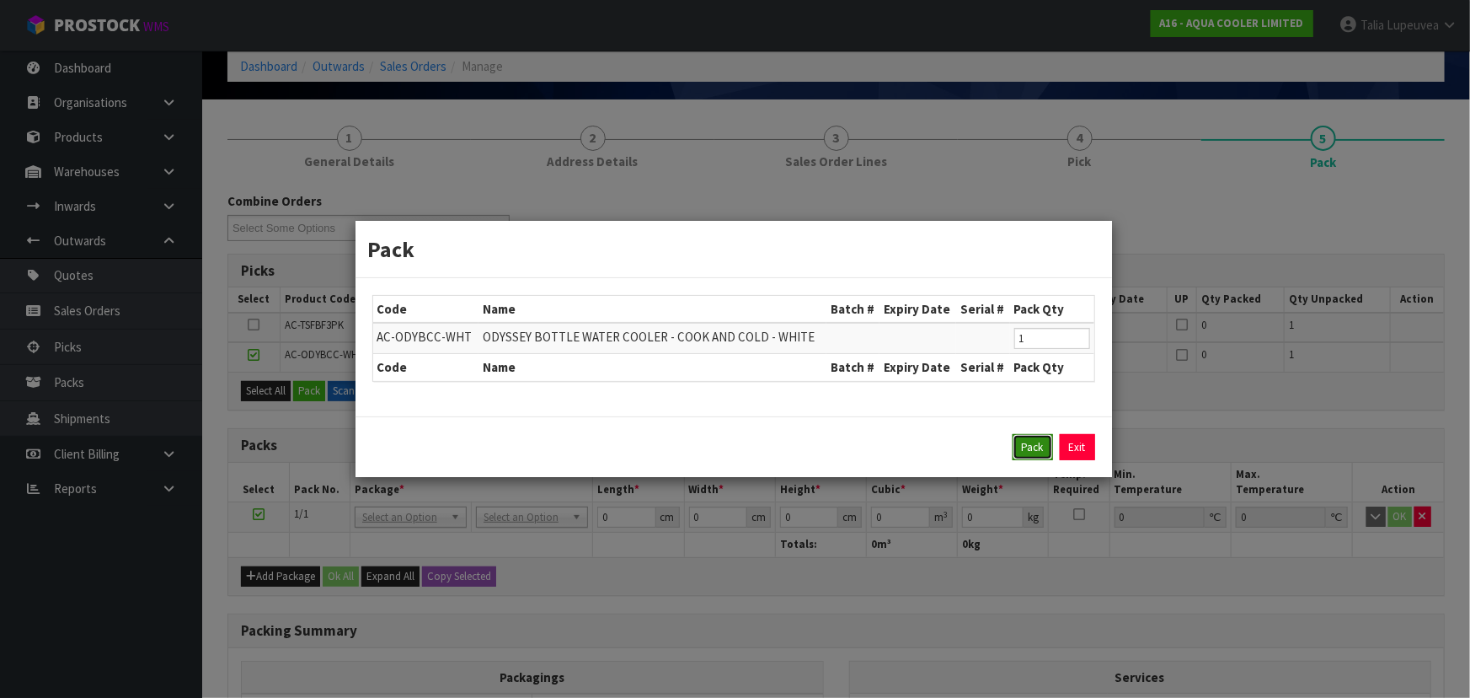
click at [1046, 439] on button "Pack" at bounding box center [1033, 447] width 40 height 27
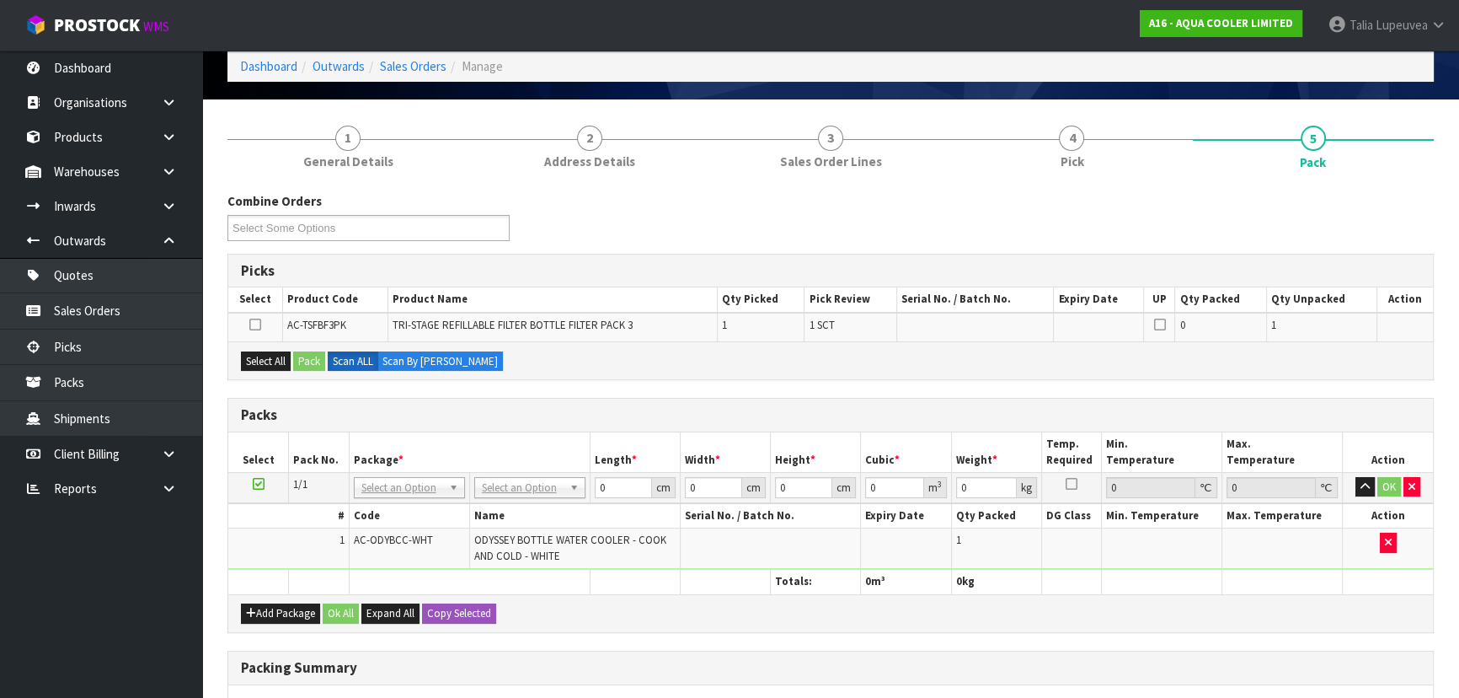
click at [257, 484] on icon at bounding box center [259, 484] width 12 height 1
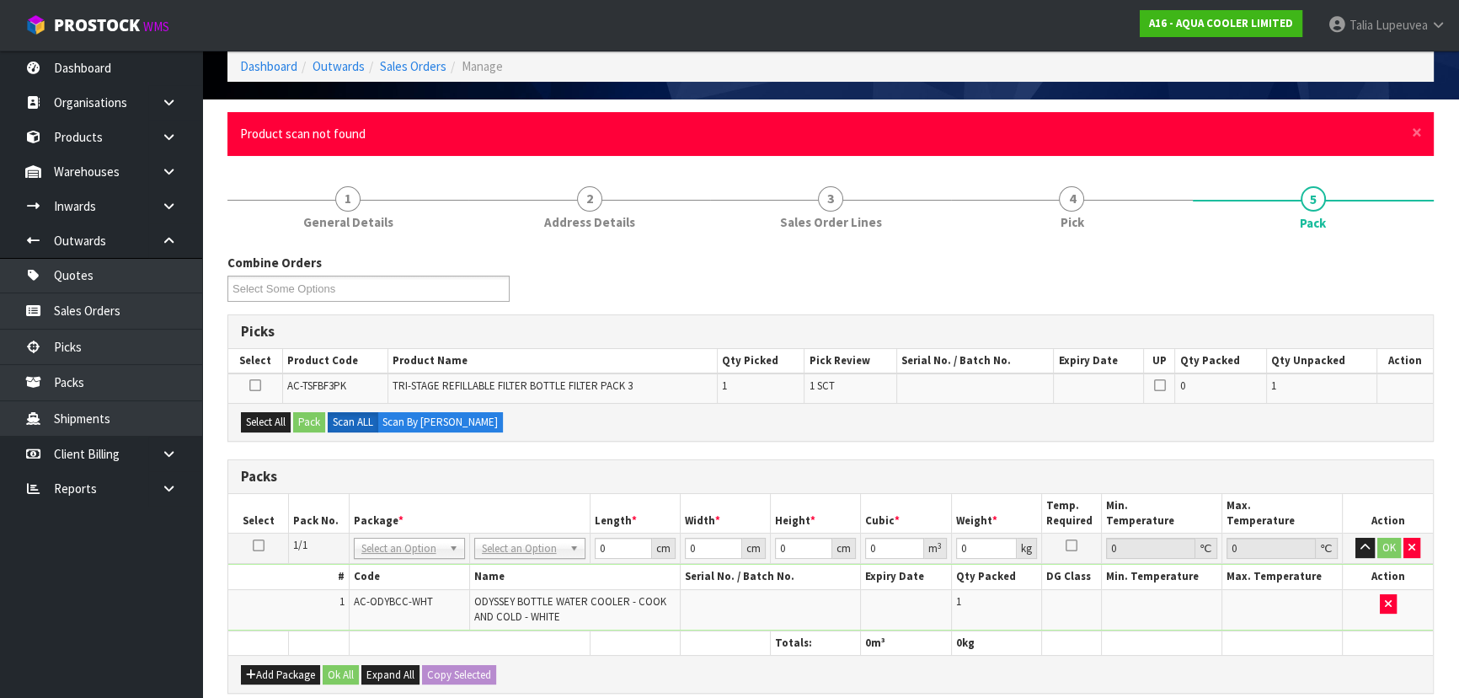
scroll to position [0, 0]
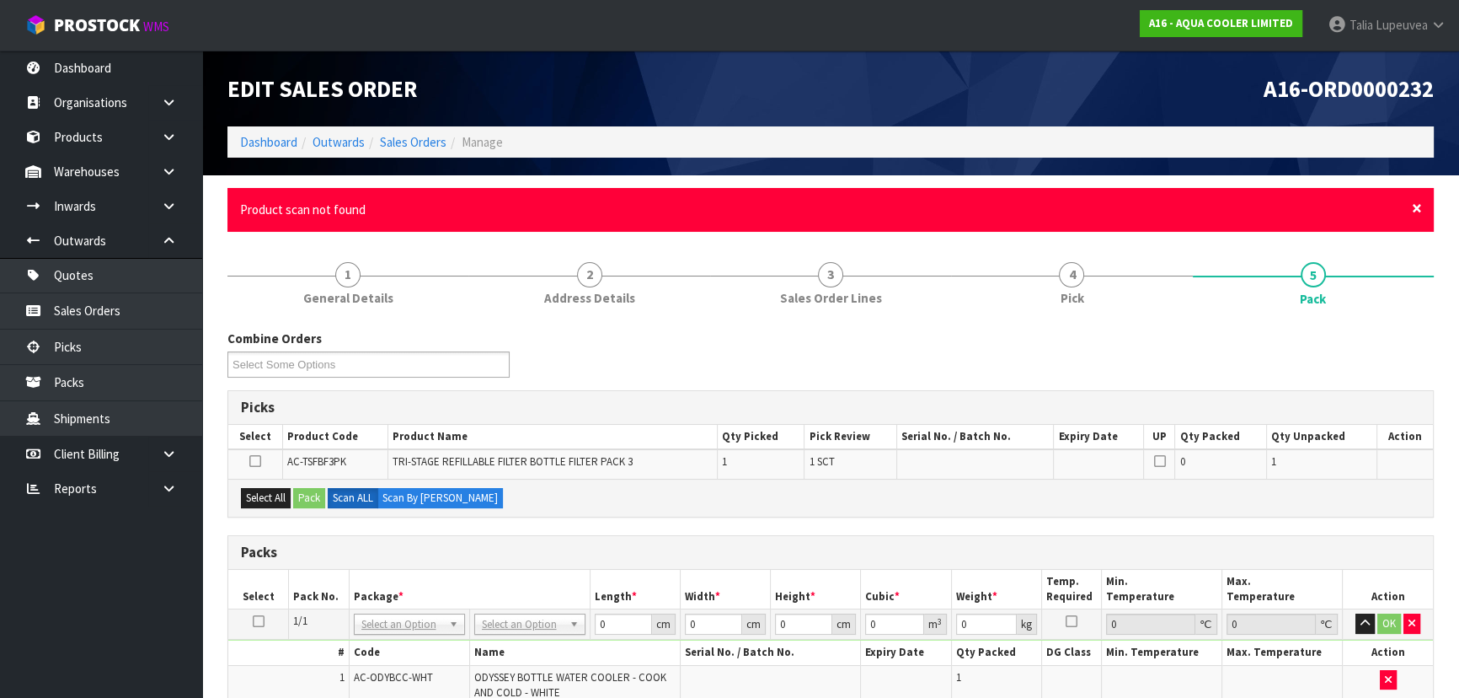
click at [1414, 203] on span "×" at bounding box center [1417, 208] width 10 height 24
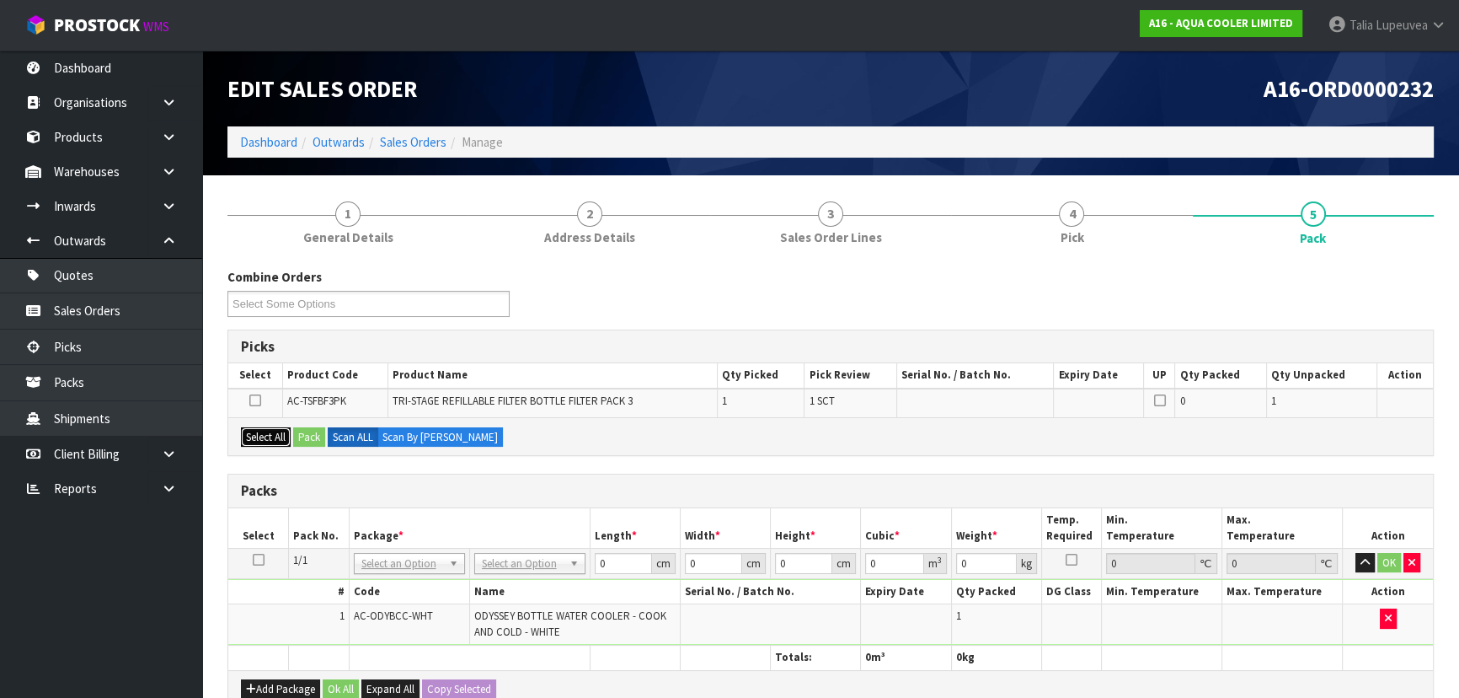
click at [268, 435] on button "Select All" at bounding box center [266, 437] width 50 height 20
click at [302, 431] on button "Pack" at bounding box center [309, 437] width 32 height 20
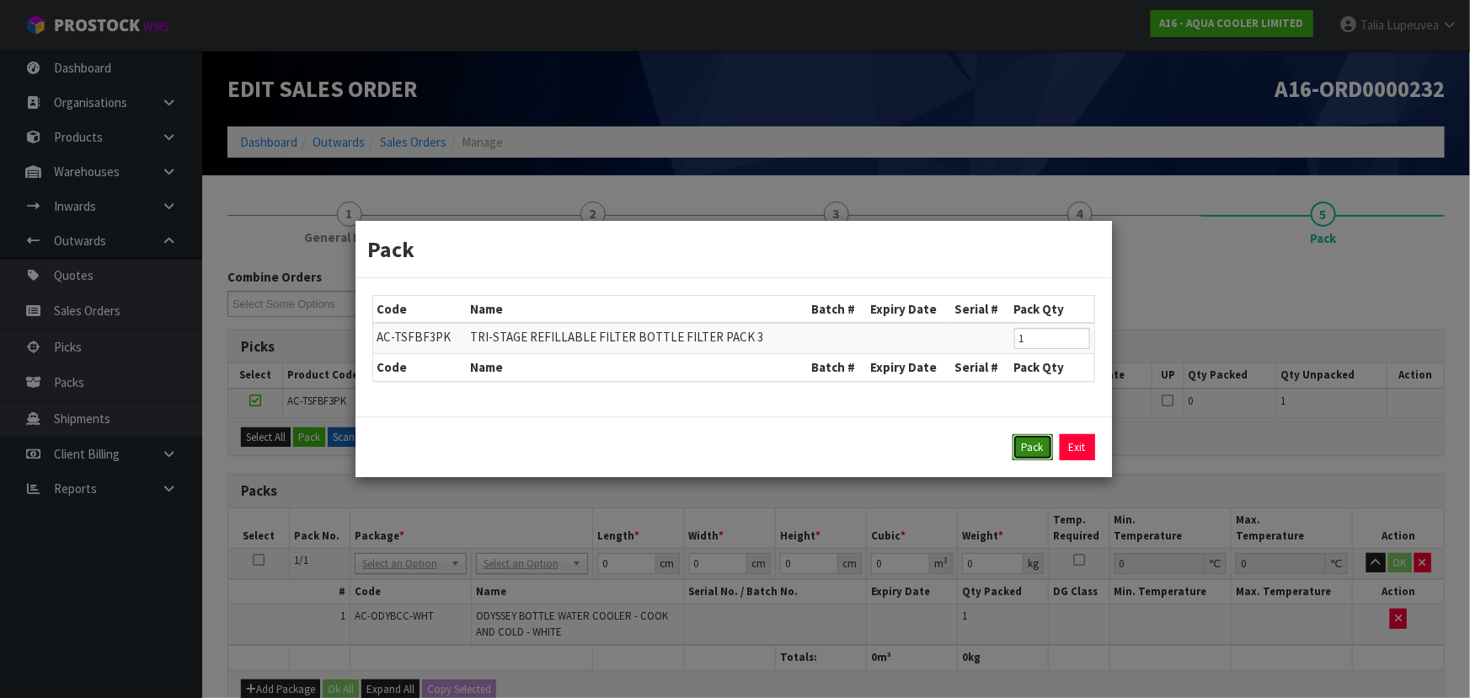
click at [1043, 442] on button "Pack" at bounding box center [1033, 447] width 40 height 27
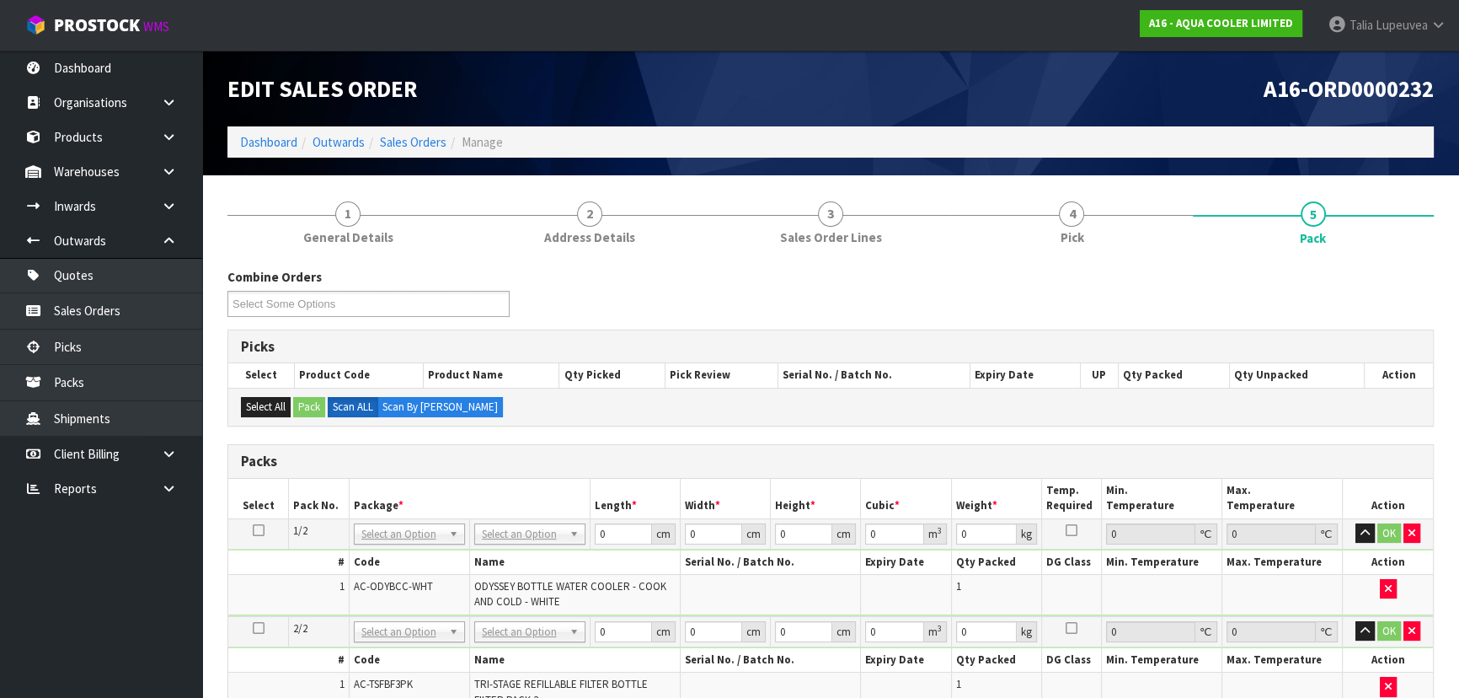
scroll to position [76, 0]
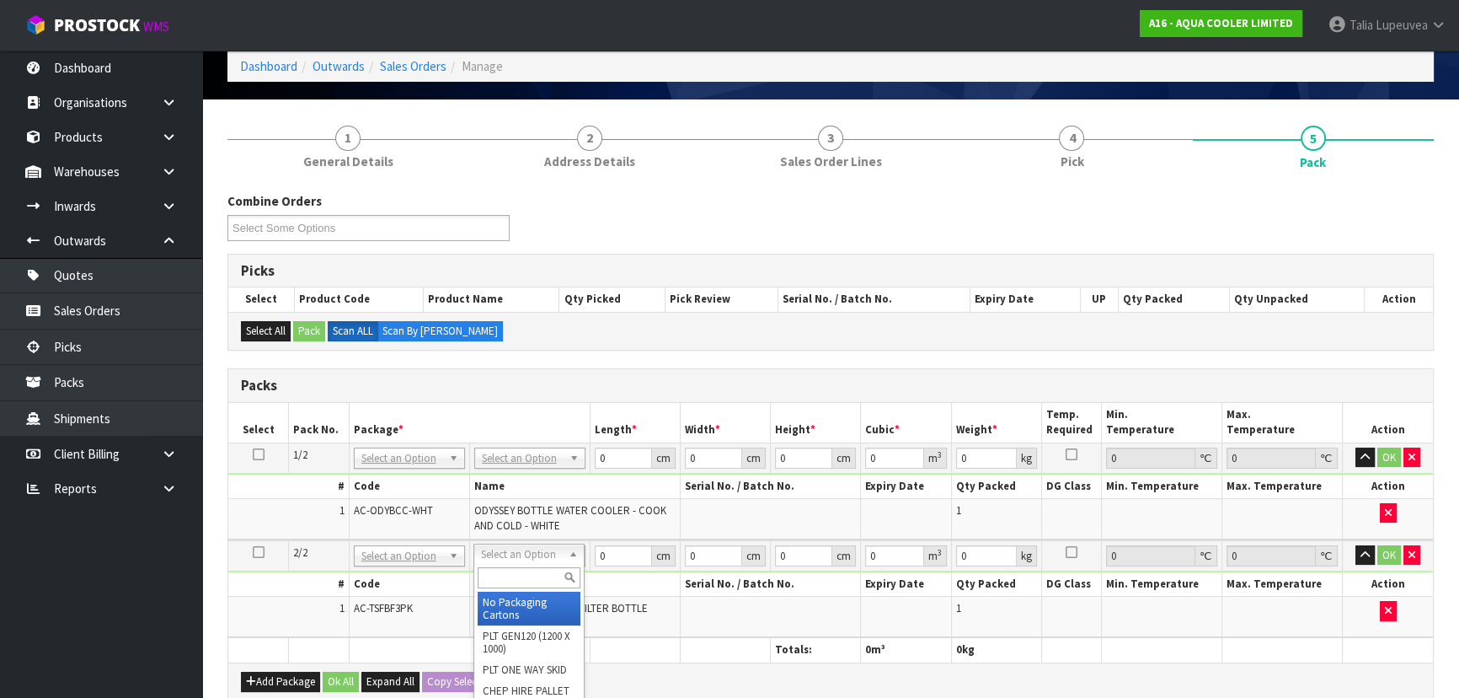
click at [554, 579] on input "text" at bounding box center [529, 577] width 103 height 21
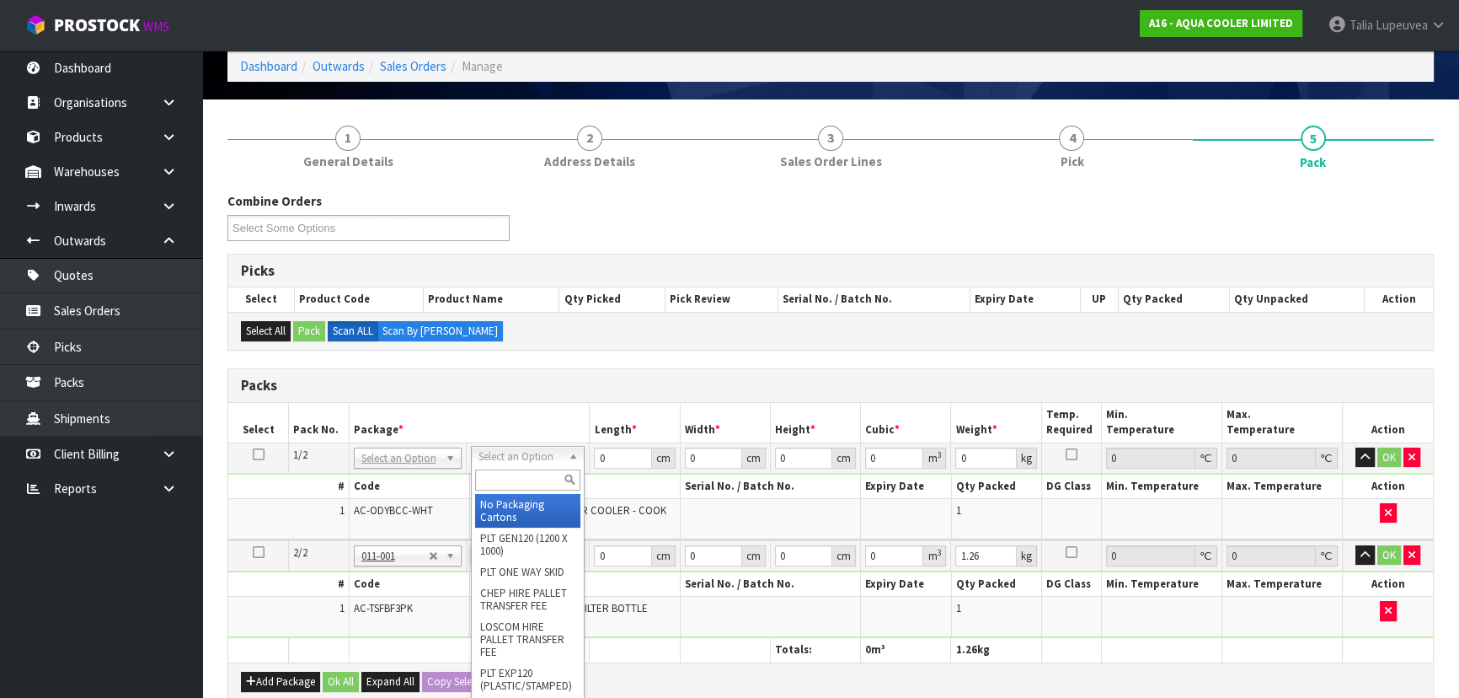
click at [522, 479] on input "text" at bounding box center [527, 479] width 105 height 21
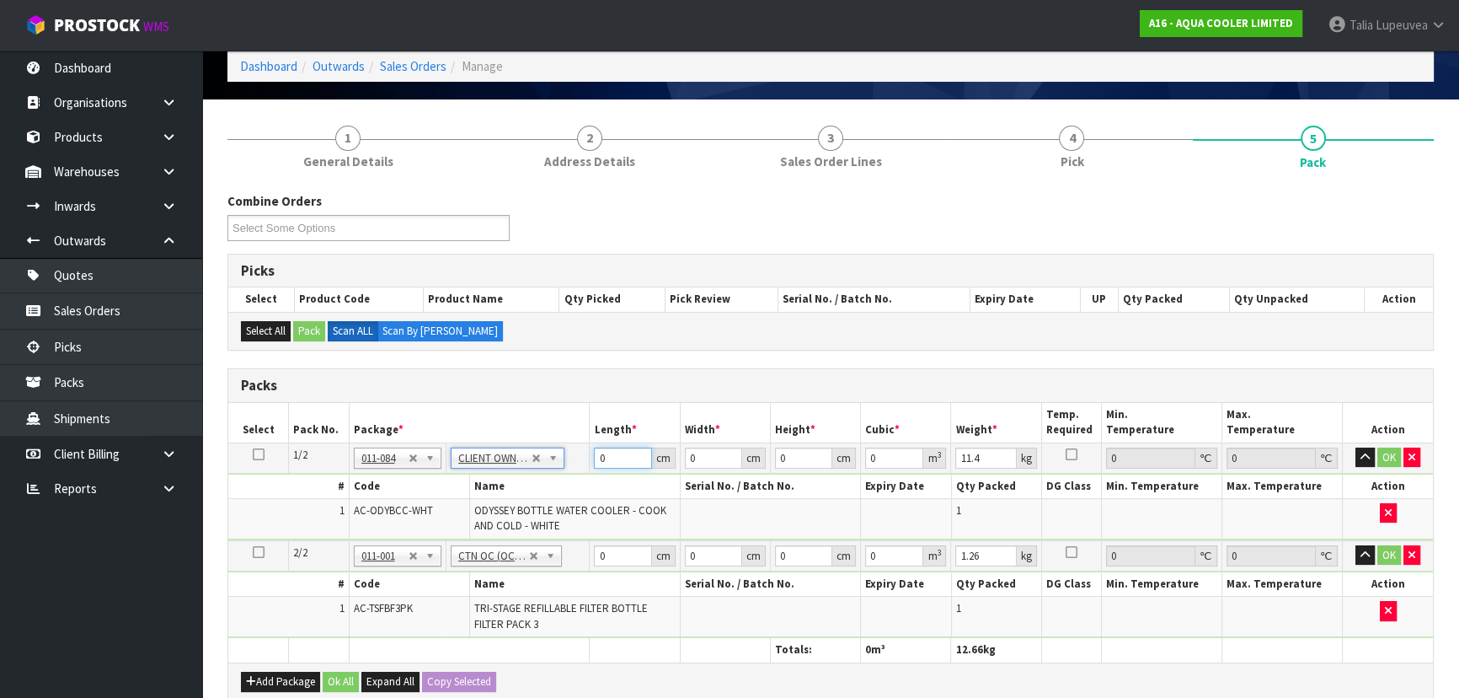
drag, startPoint x: 613, startPoint y: 455, endPoint x: 583, endPoint y: 455, distance: 30.3
click at [583, 455] on tr "1/2 NONE 007-001 007-002 007-004 007-009 007-013 007-014 007-015 007-017 007-01…" at bounding box center [830, 457] width 1205 height 30
click at [1379, 449] on button "OK" at bounding box center [1389, 457] width 24 height 20
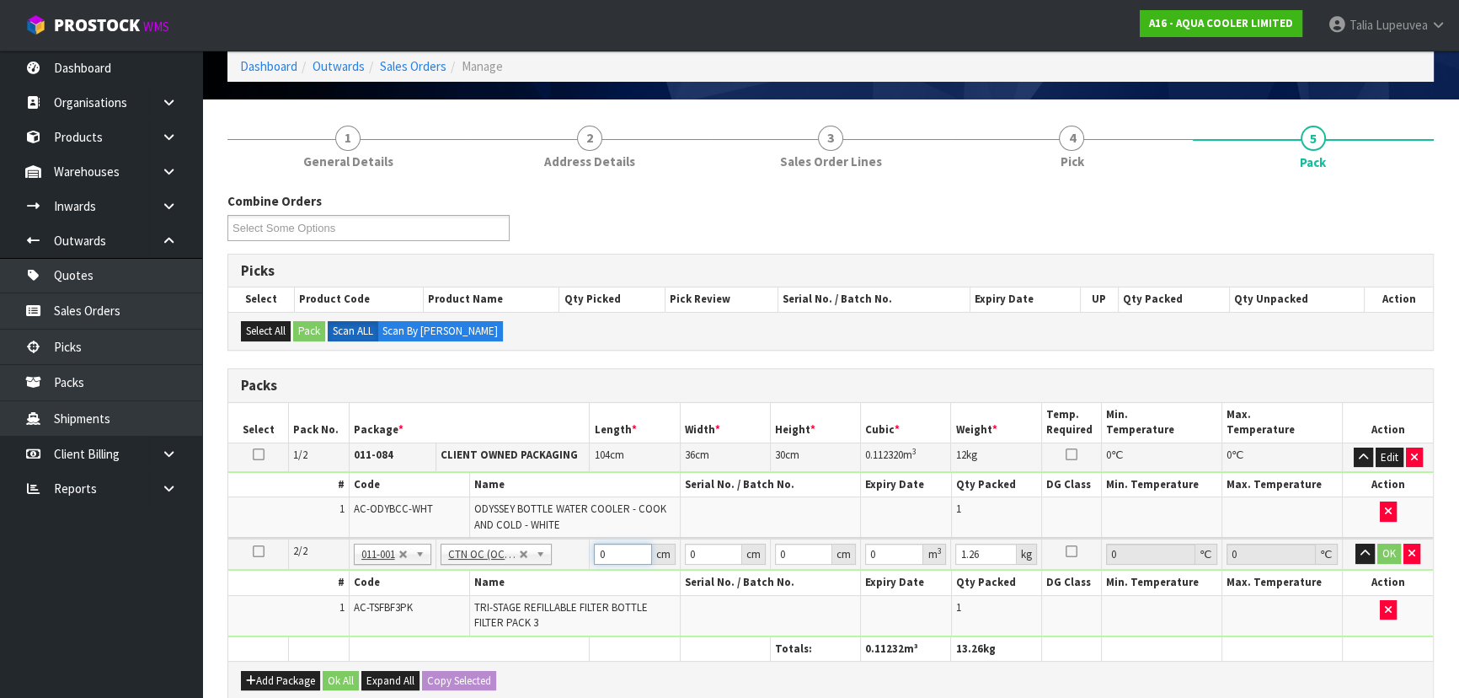
drag, startPoint x: 578, startPoint y: 558, endPoint x: 566, endPoint y: 559, distance: 11.9
click at [566, 559] on tr "2/2 NONE 007-001 007-002 007-004 007-009 007-013 007-014 007-015 007-017 007-01…" at bounding box center [830, 553] width 1205 height 31
click at [1382, 545] on button "OK" at bounding box center [1389, 553] width 24 height 20
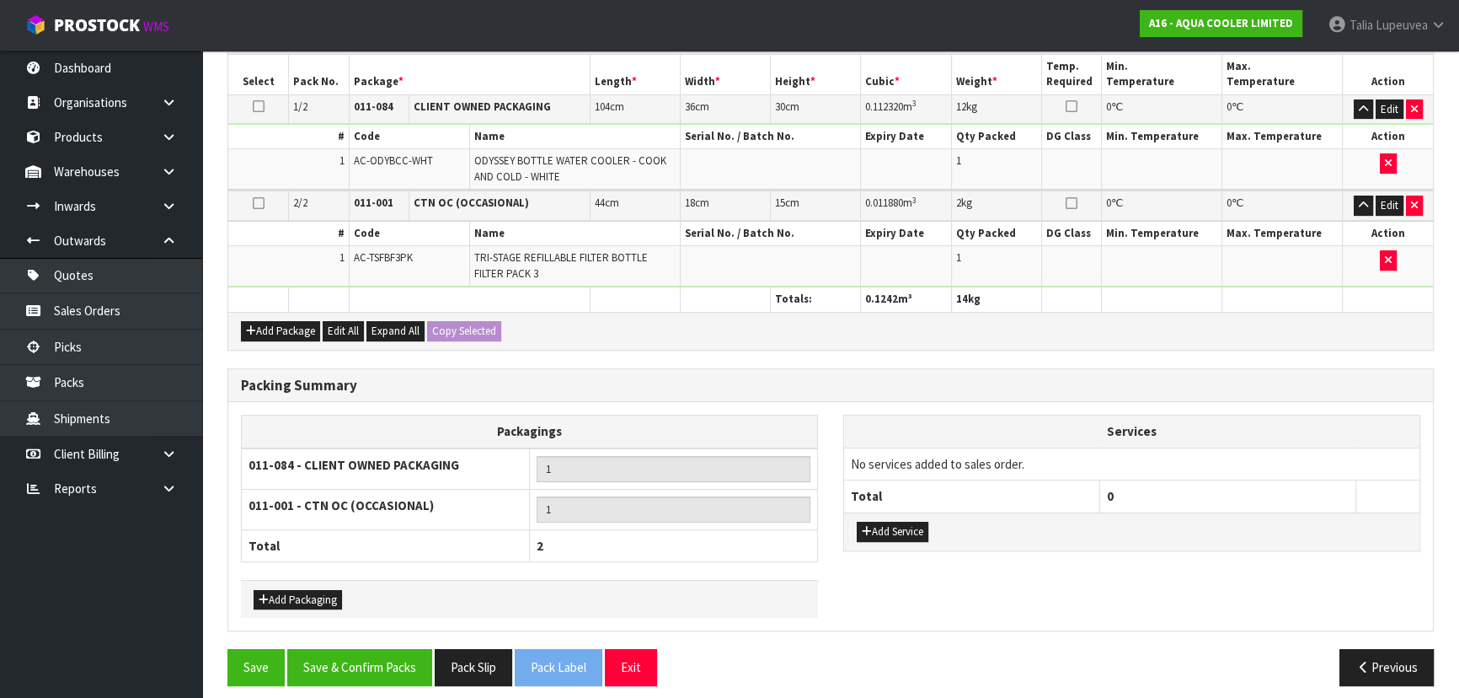
scroll to position [431, 0]
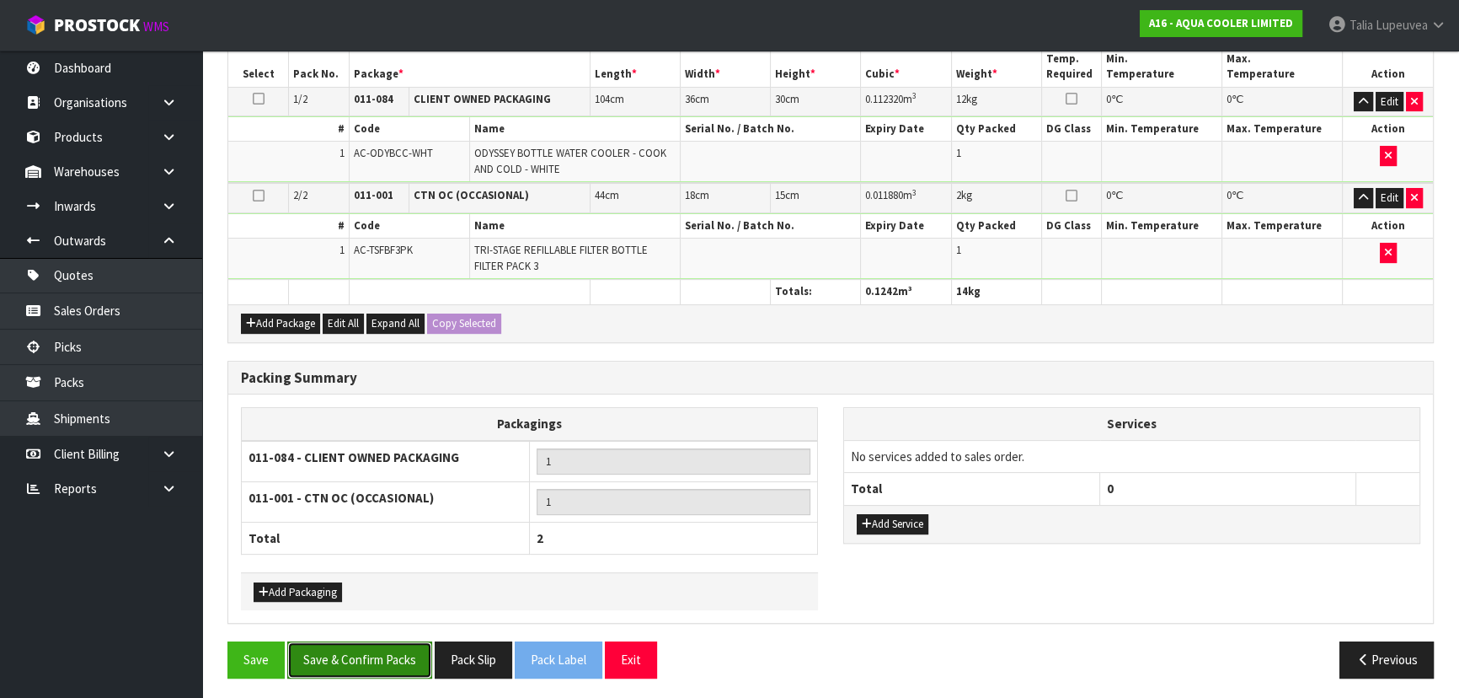
click at [404, 661] on button "Save & Confirm Packs" at bounding box center [359, 659] width 145 height 36
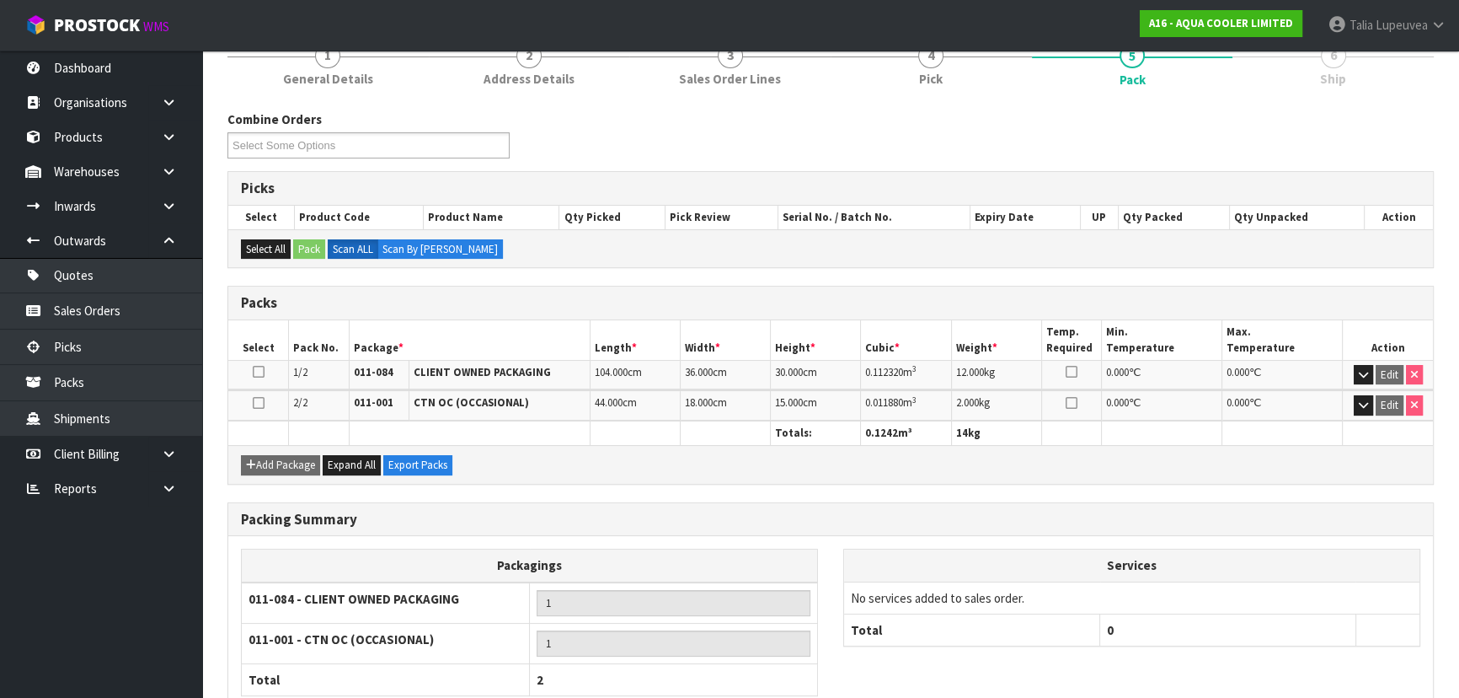
scroll to position [324, 0]
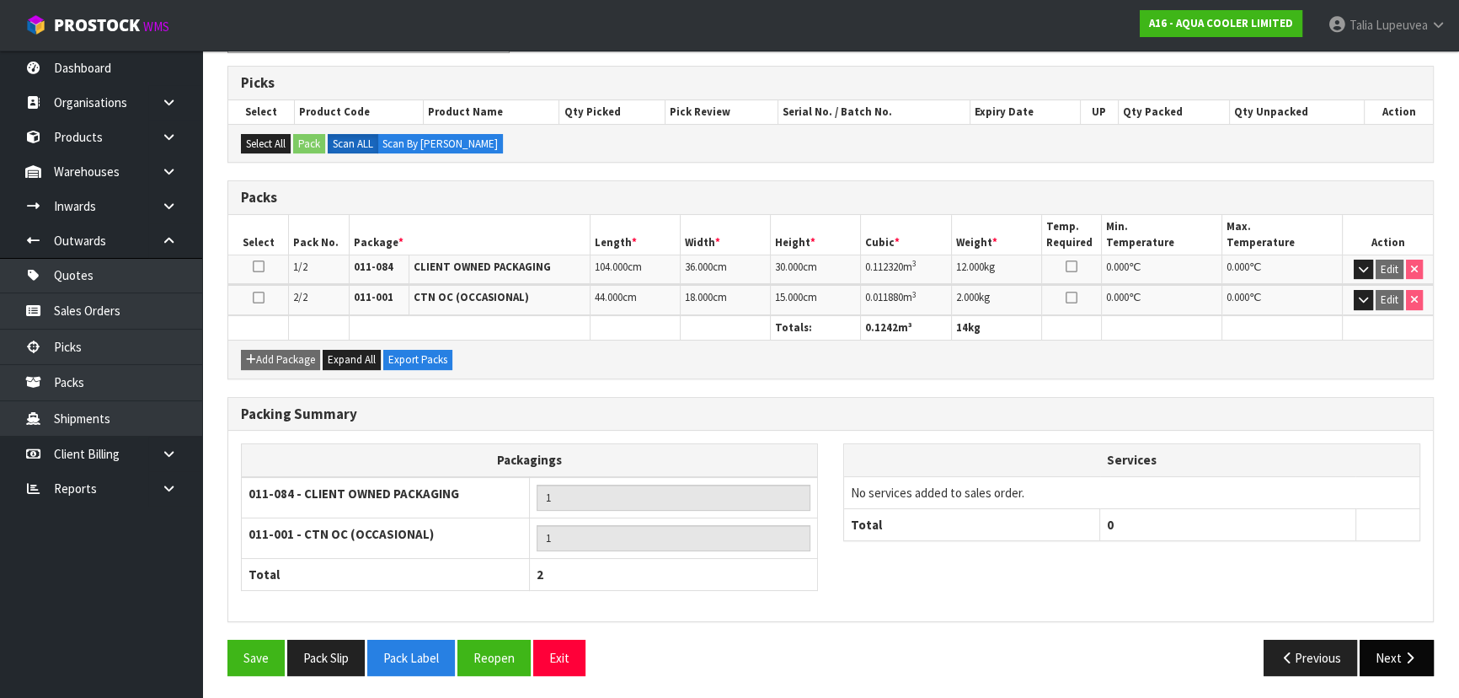
click at [1388, 642] on button "Next" at bounding box center [1397, 657] width 74 height 36
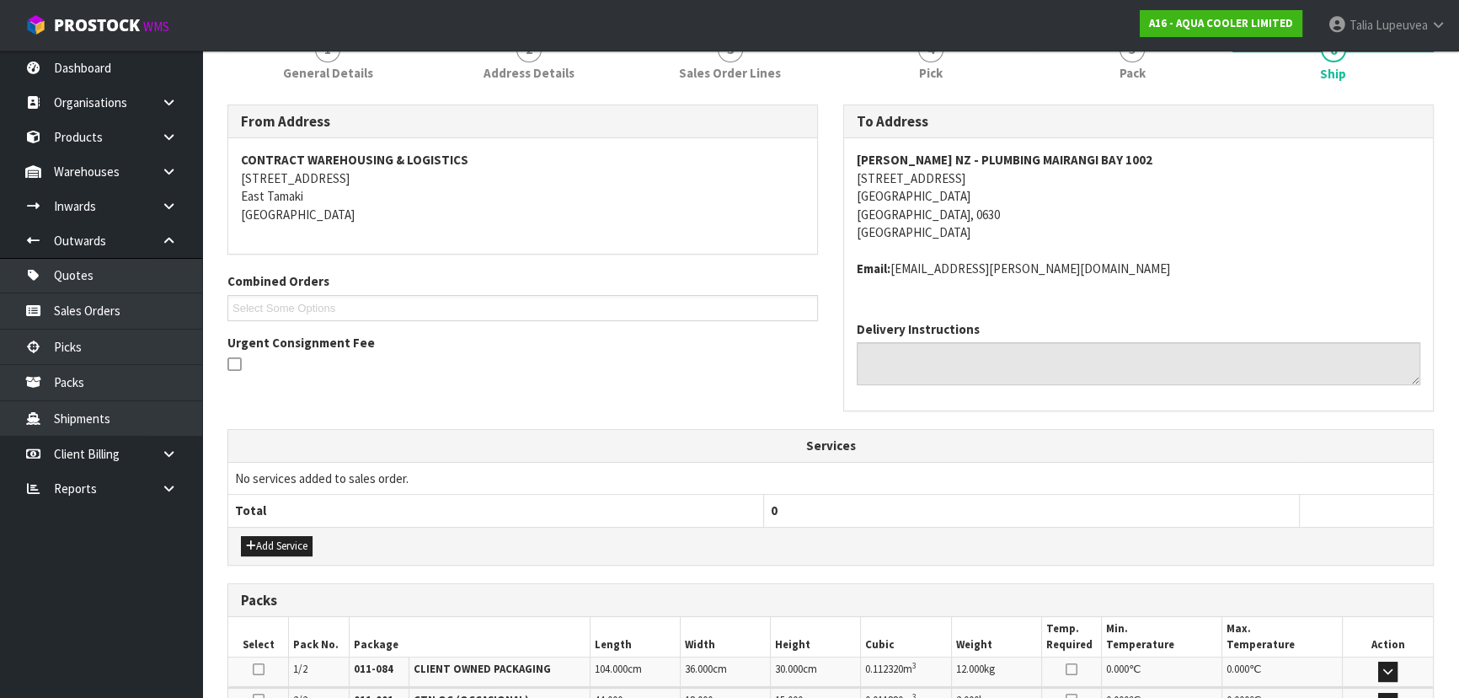
scroll to position [382, 0]
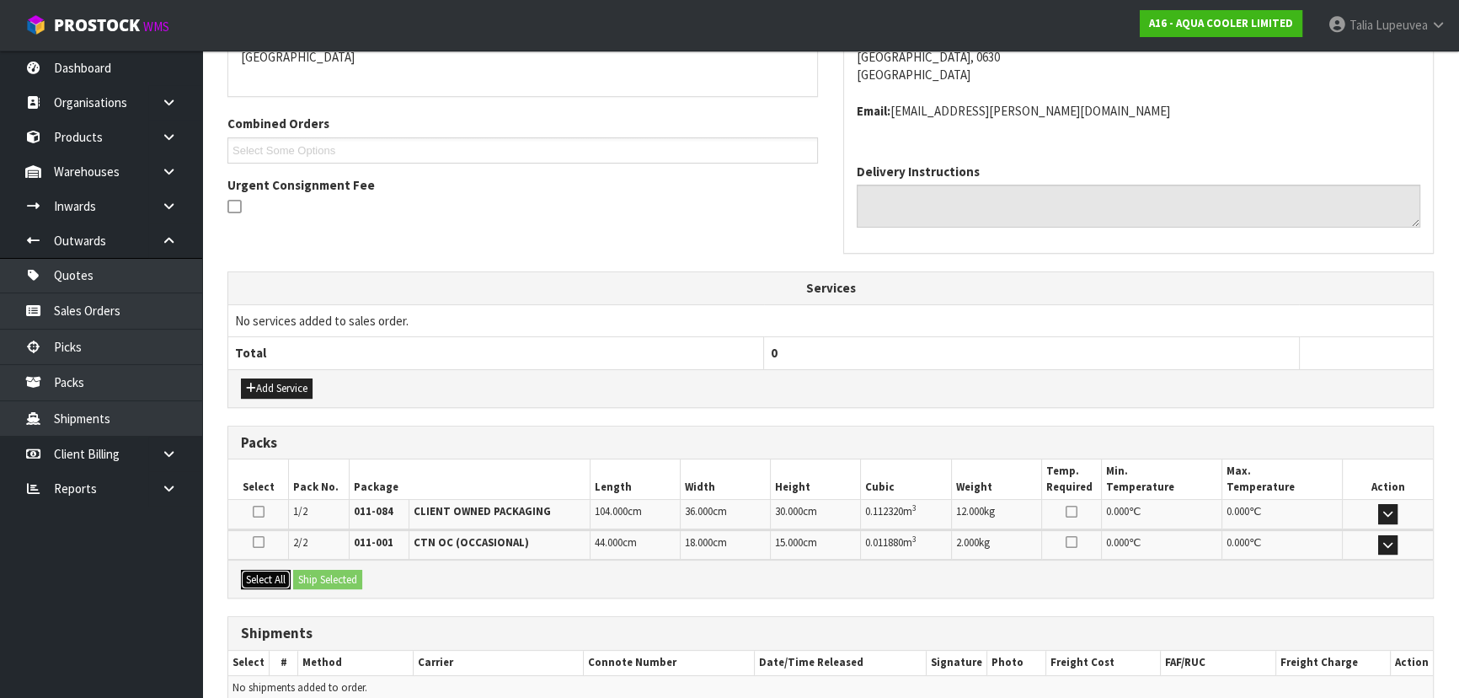
click at [282, 581] on button "Select All" at bounding box center [266, 580] width 50 height 20
click at [313, 573] on button "Ship Selected" at bounding box center [327, 580] width 69 height 20
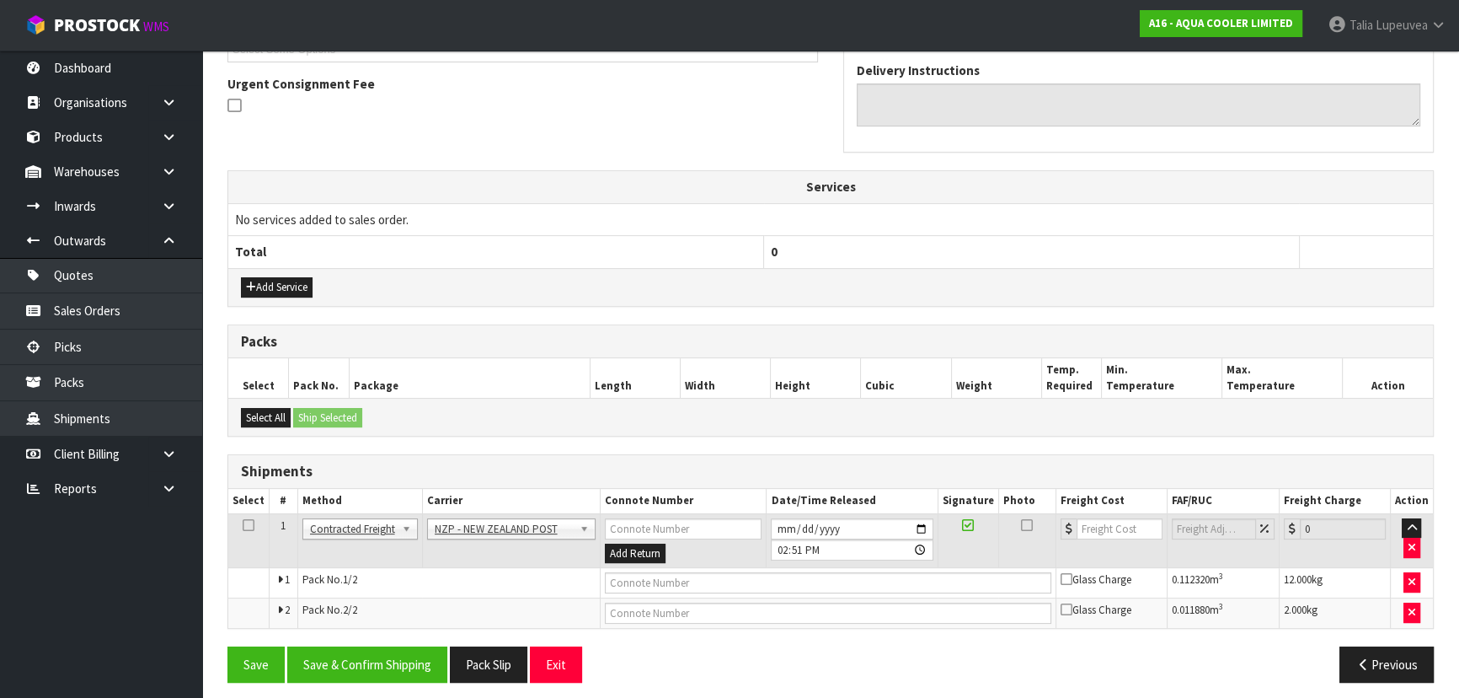
scroll to position [490, 0]
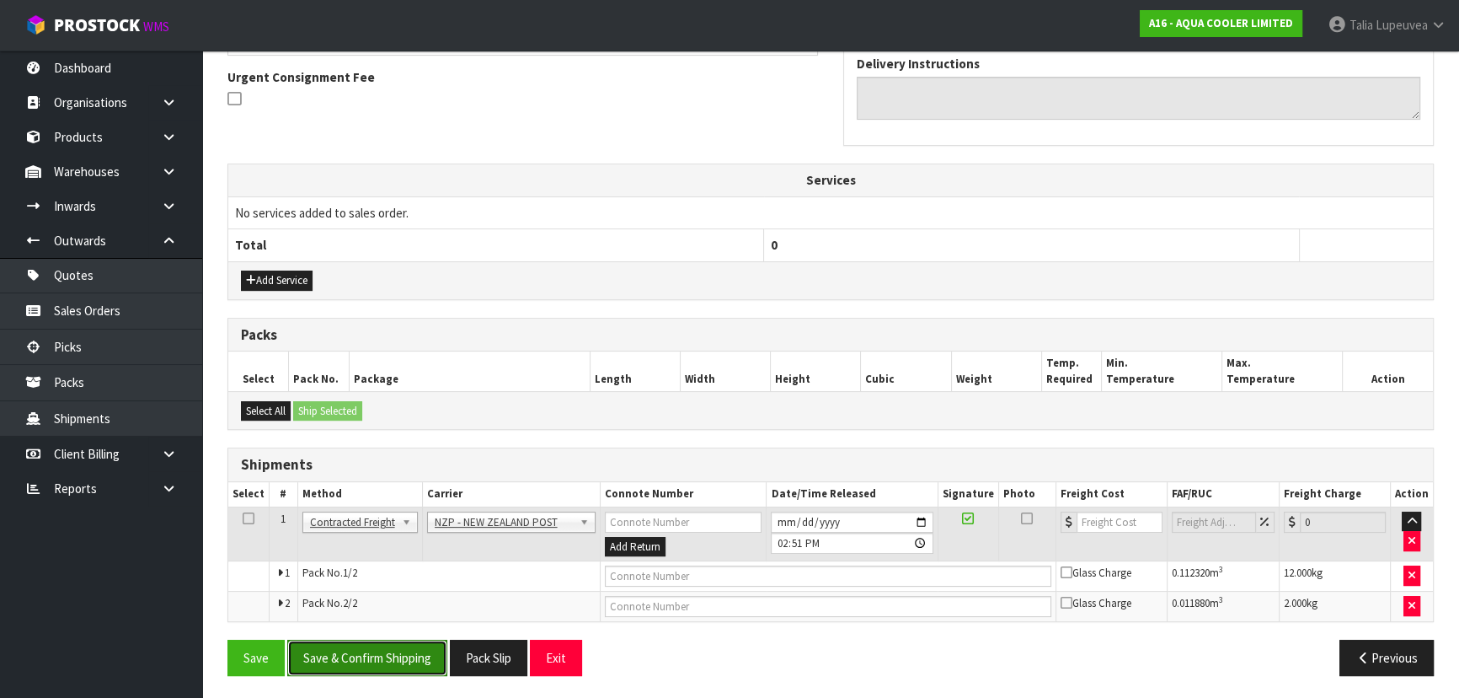
click at [393, 661] on button "Save & Confirm Shipping" at bounding box center [367, 657] width 160 height 36
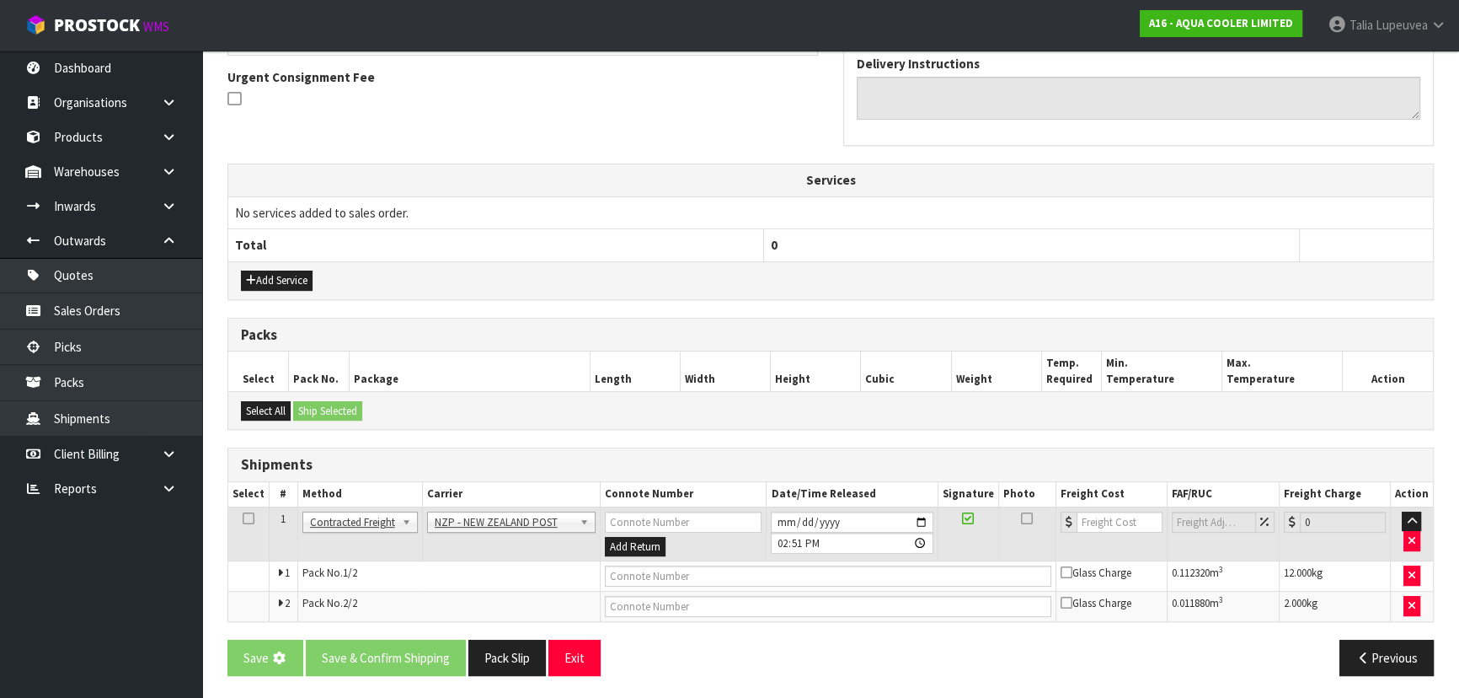
scroll to position [0, 0]
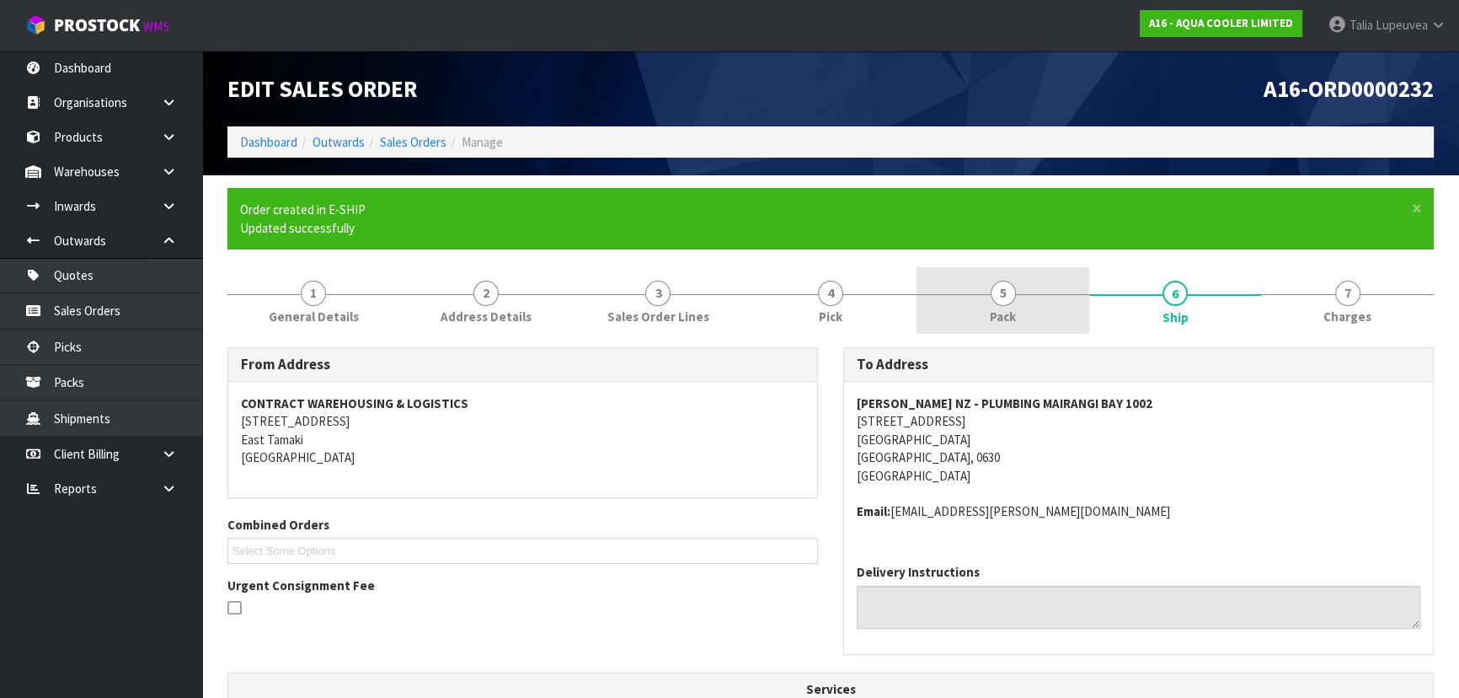
click at [1038, 297] on link "5 Pack" at bounding box center [1003, 300] width 173 height 67
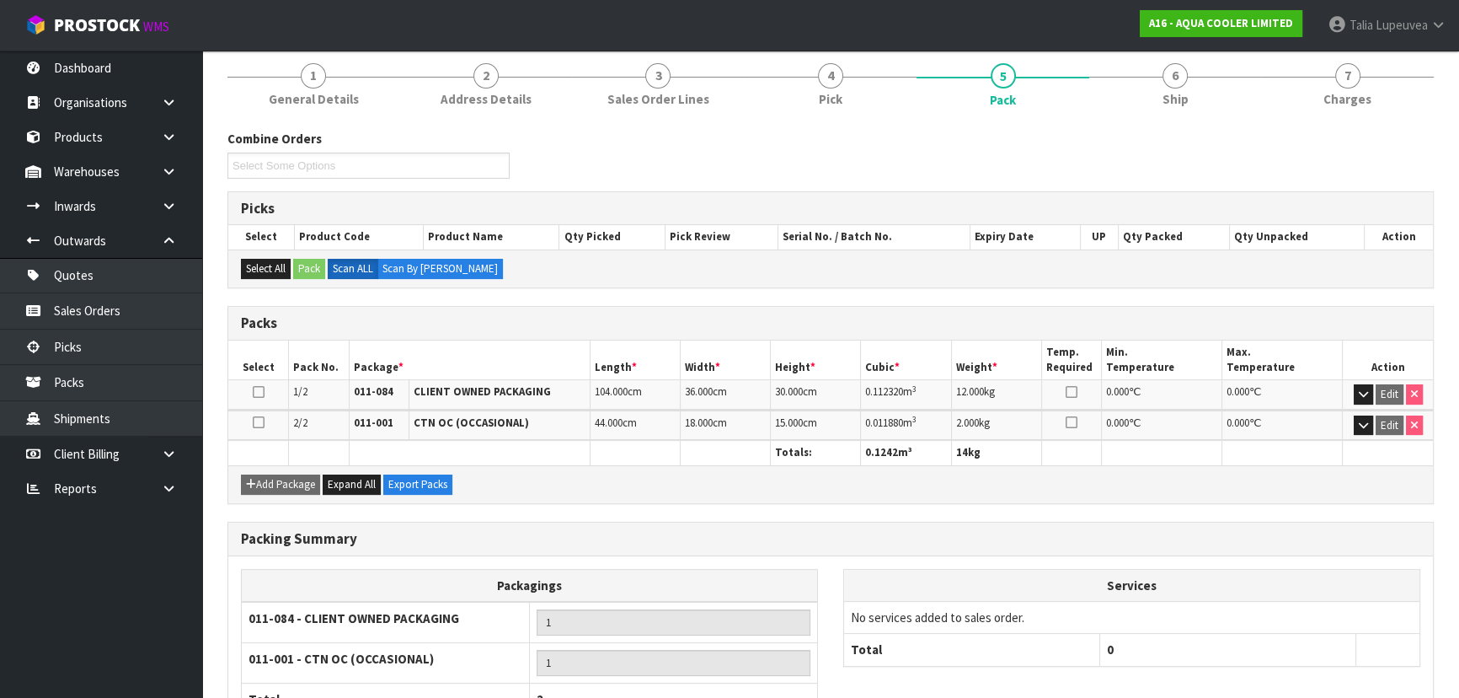
scroll to position [35, 0]
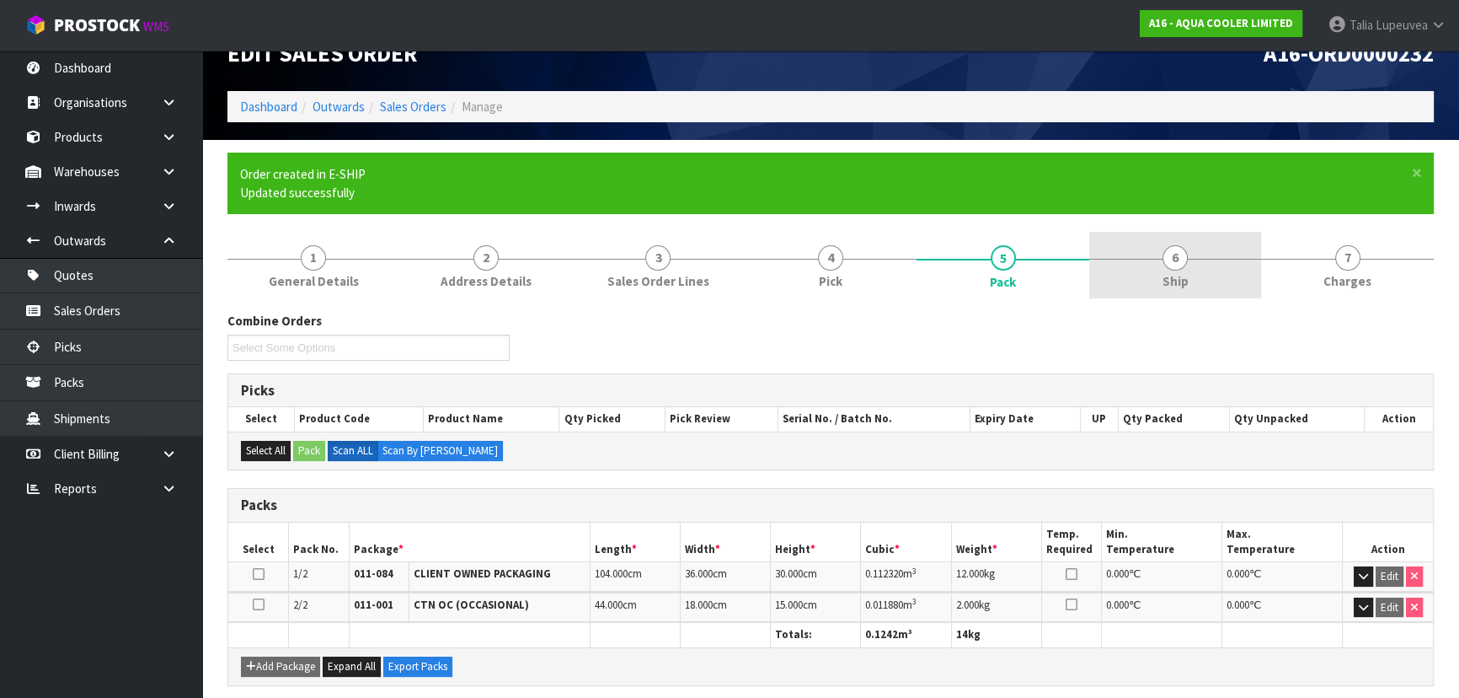
click at [1190, 274] on link "6 Ship" at bounding box center [1175, 265] width 173 height 67
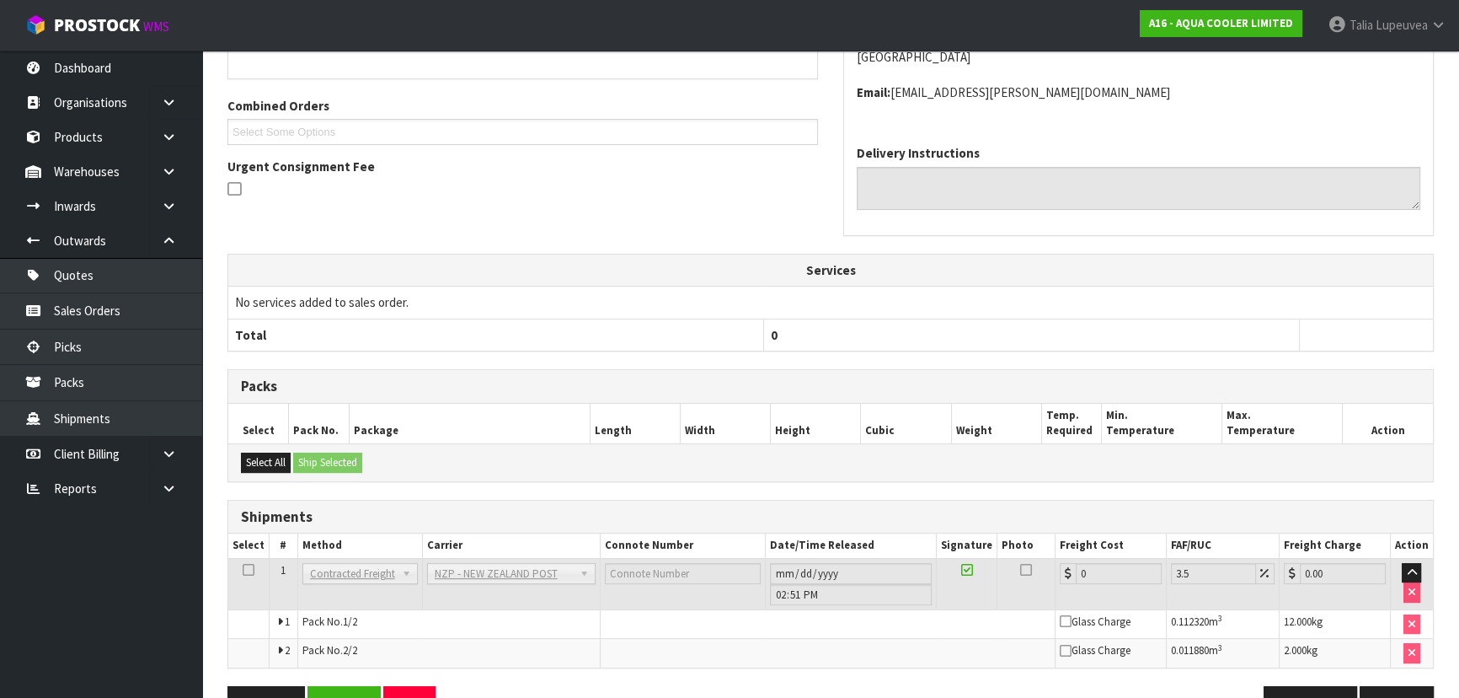
scroll to position [465, 0]
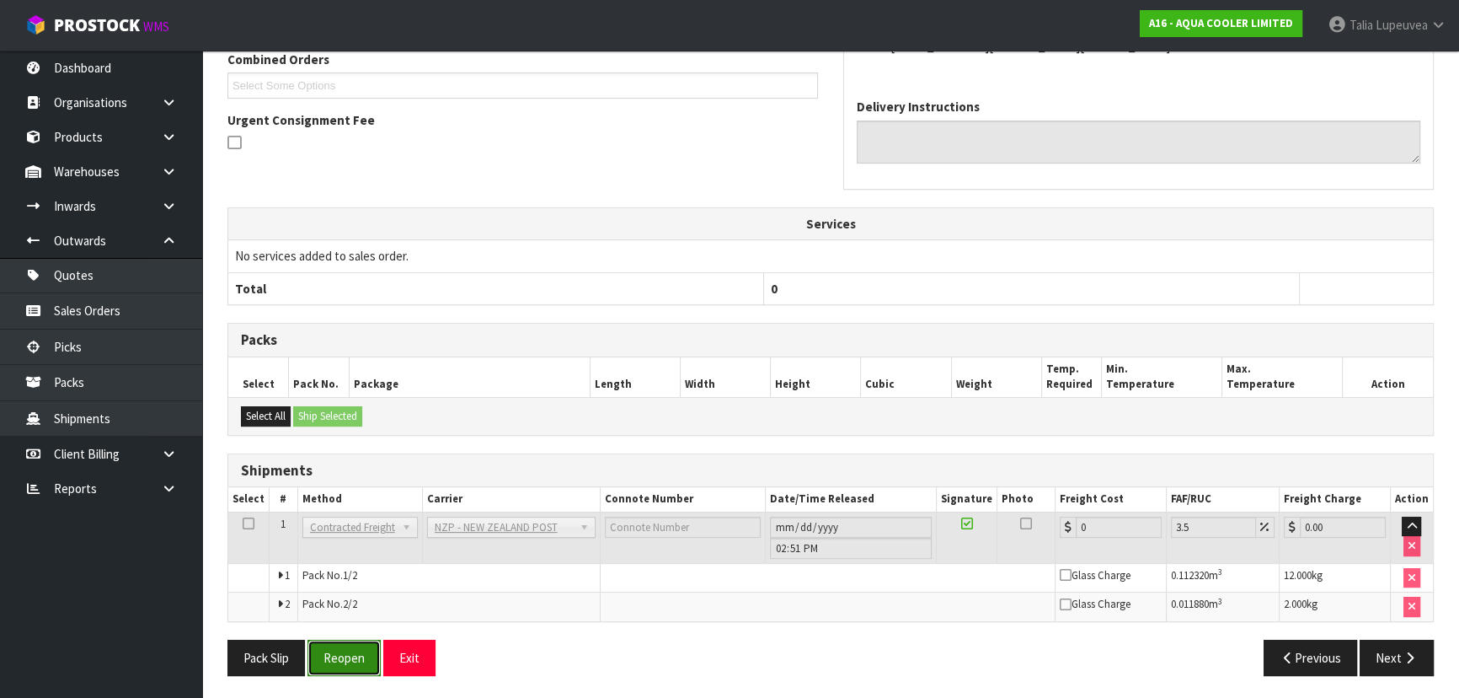
click at [337, 650] on button "Reopen" at bounding box center [344, 657] width 73 height 36
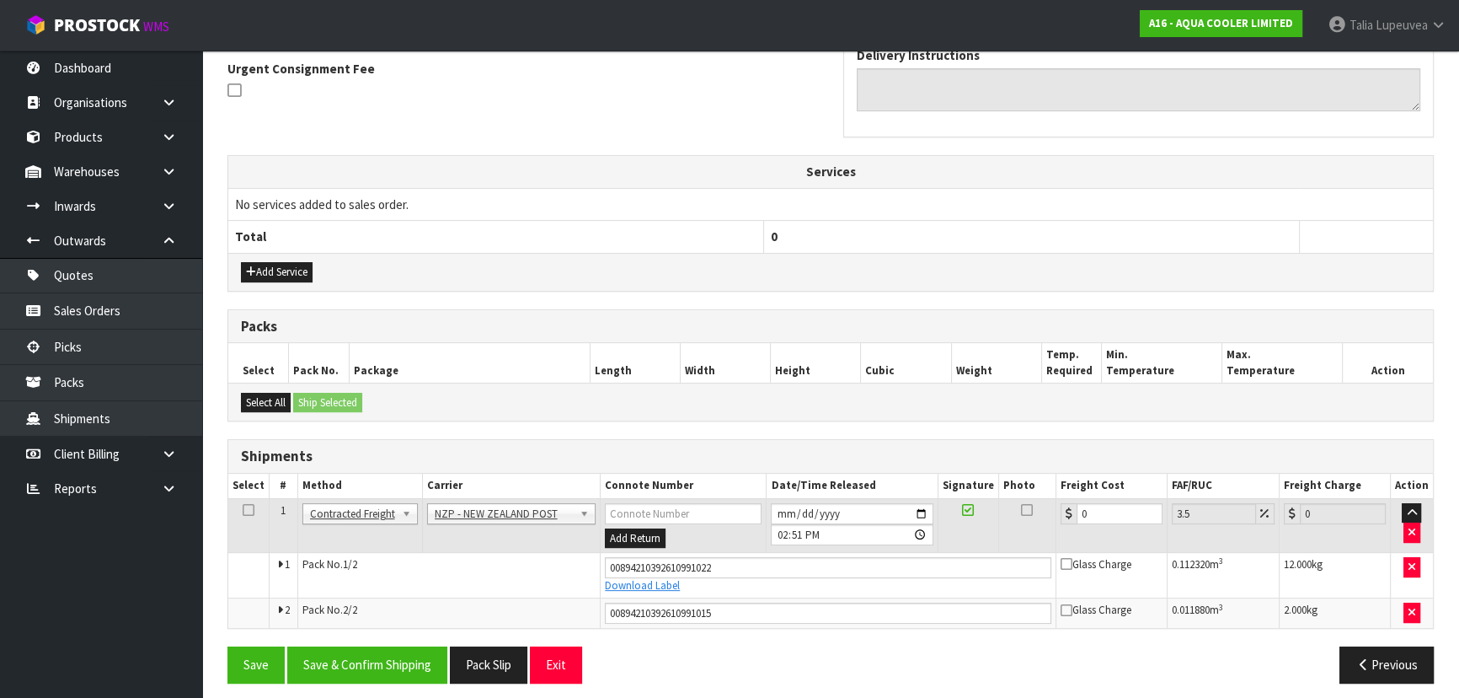
scroll to position [505, 0]
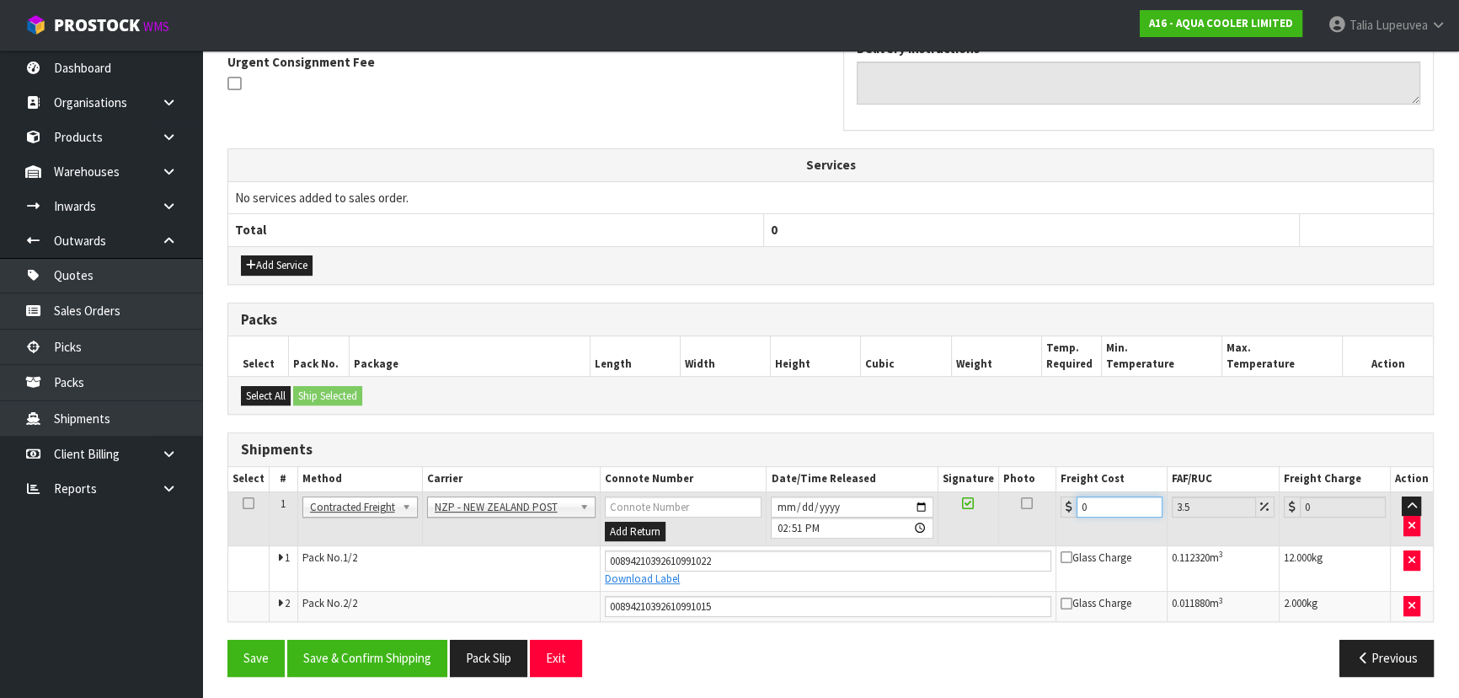
drag, startPoint x: 1092, startPoint y: 508, endPoint x: 1067, endPoint y: 509, distance: 25.3
click at [1067, 509] on div "0" at bounding box center [1112, 506] width 102 height 21
click at [312, 662] on button "Save & Confirm Shipping" at bounding box center [367, 657] width 160 height 36
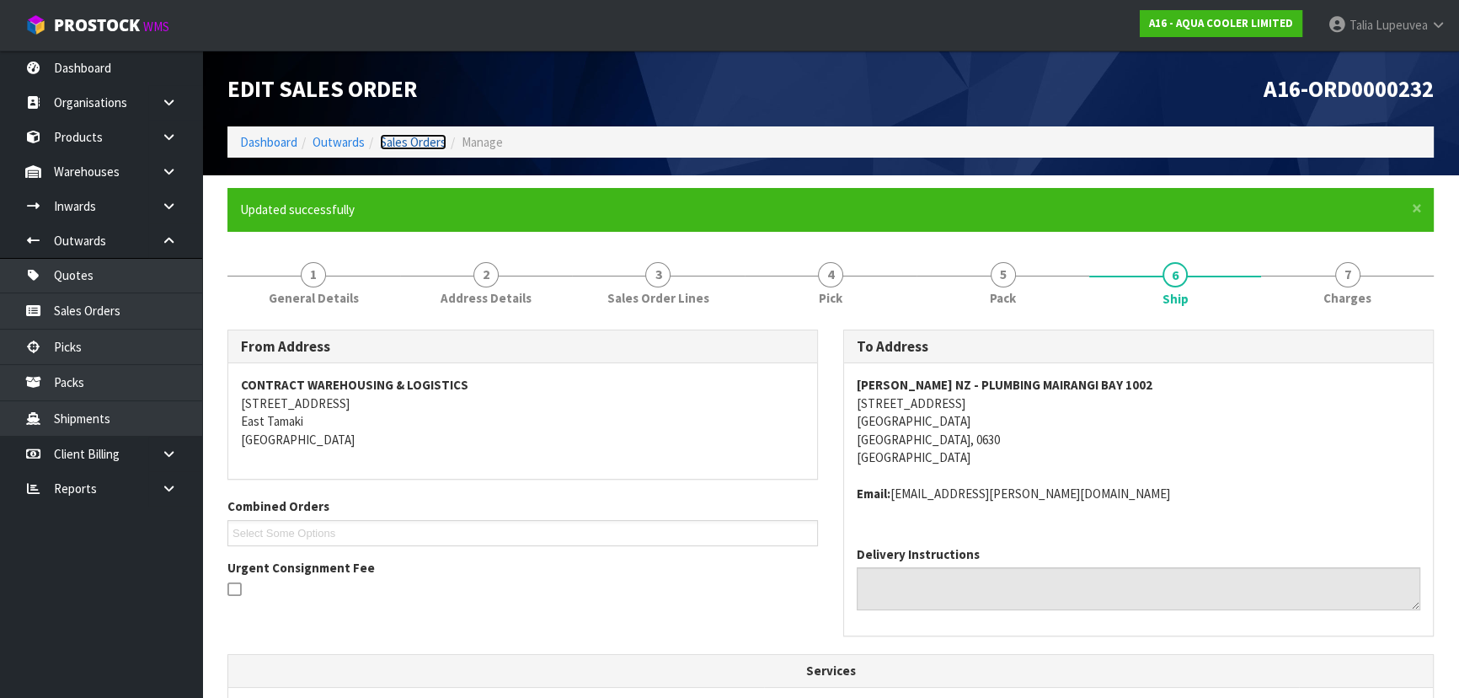
click at [398, 141] on link "Sales Orders" at bounding box center [413, 142] width 67 height 16
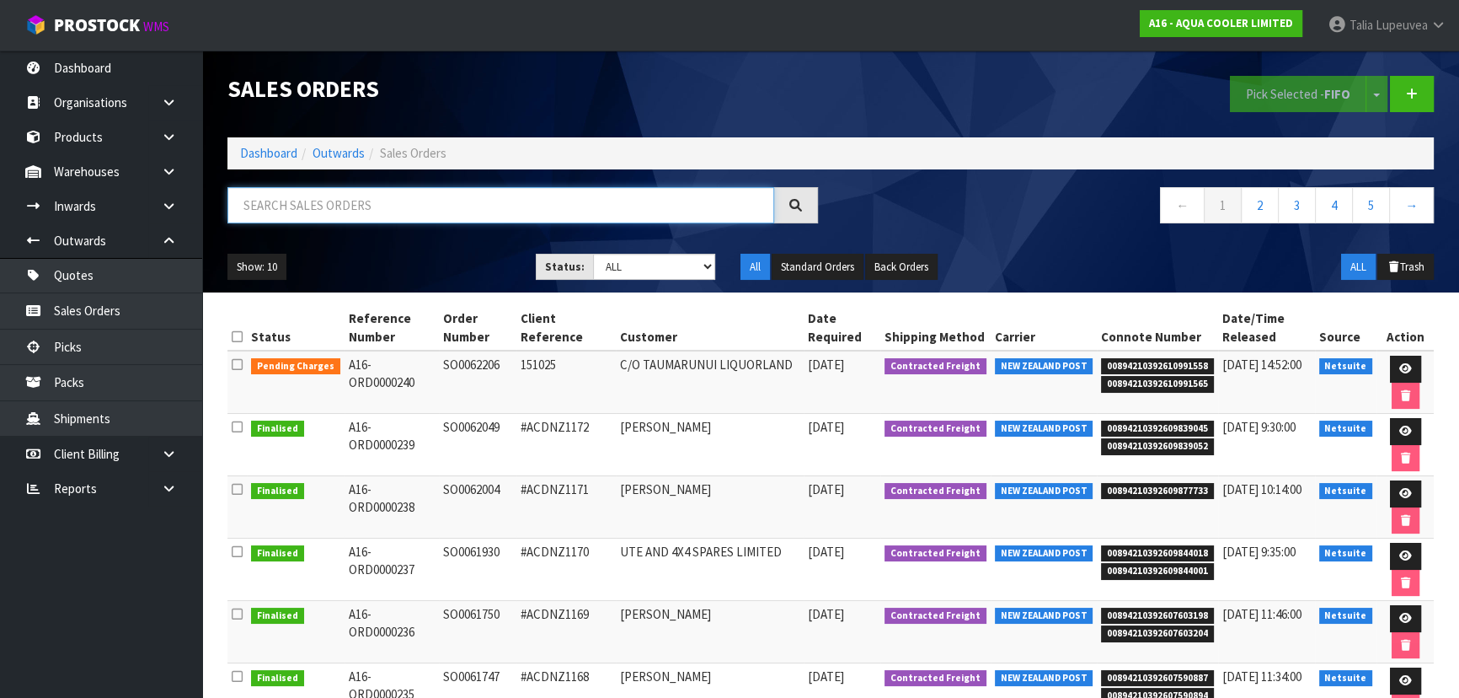
click at [404, 195] on input "text" at bounding box center [500, 205] width 547 height 36
click at [289, 151] on link "Dashboard" at bounding box center [268, 153] width 57 height 16
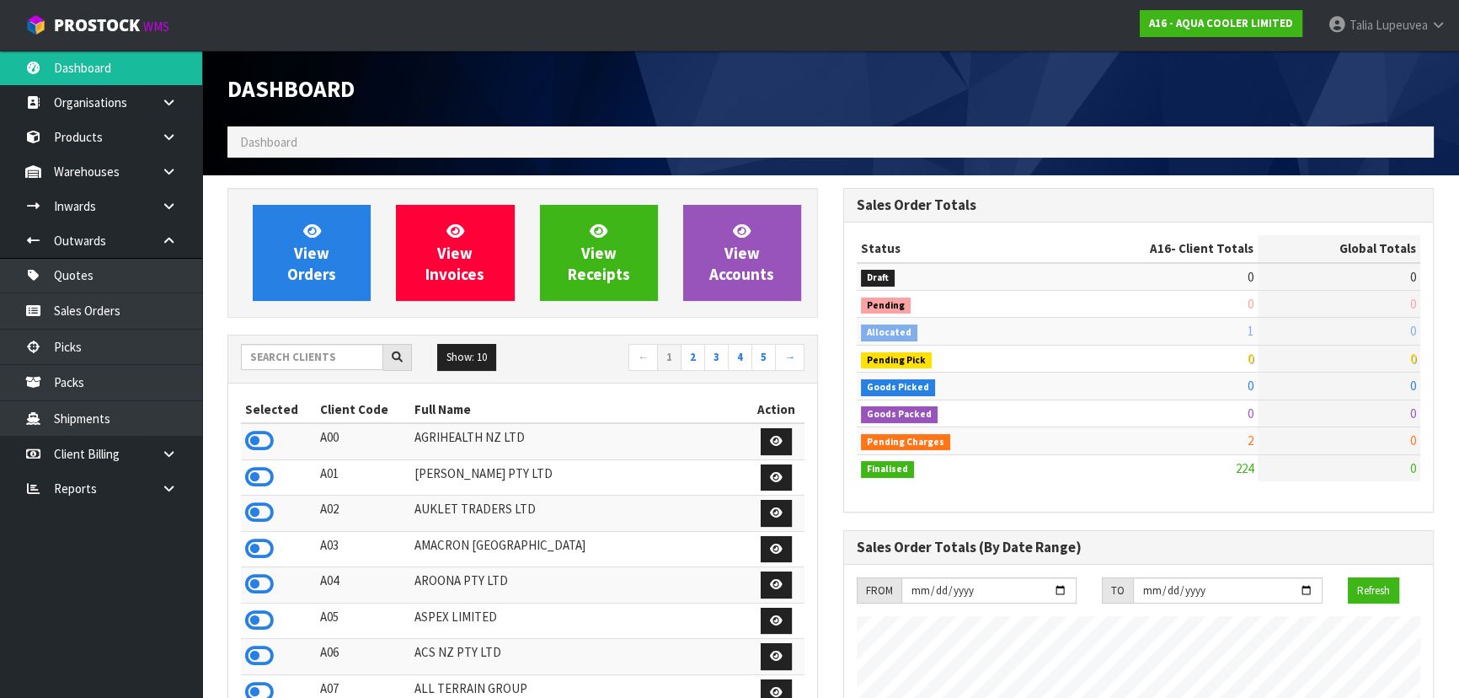
scroll to position [1210, 615]
click at [313, 359] on input "text" at bounding box center [312, 357] width 142 height 26
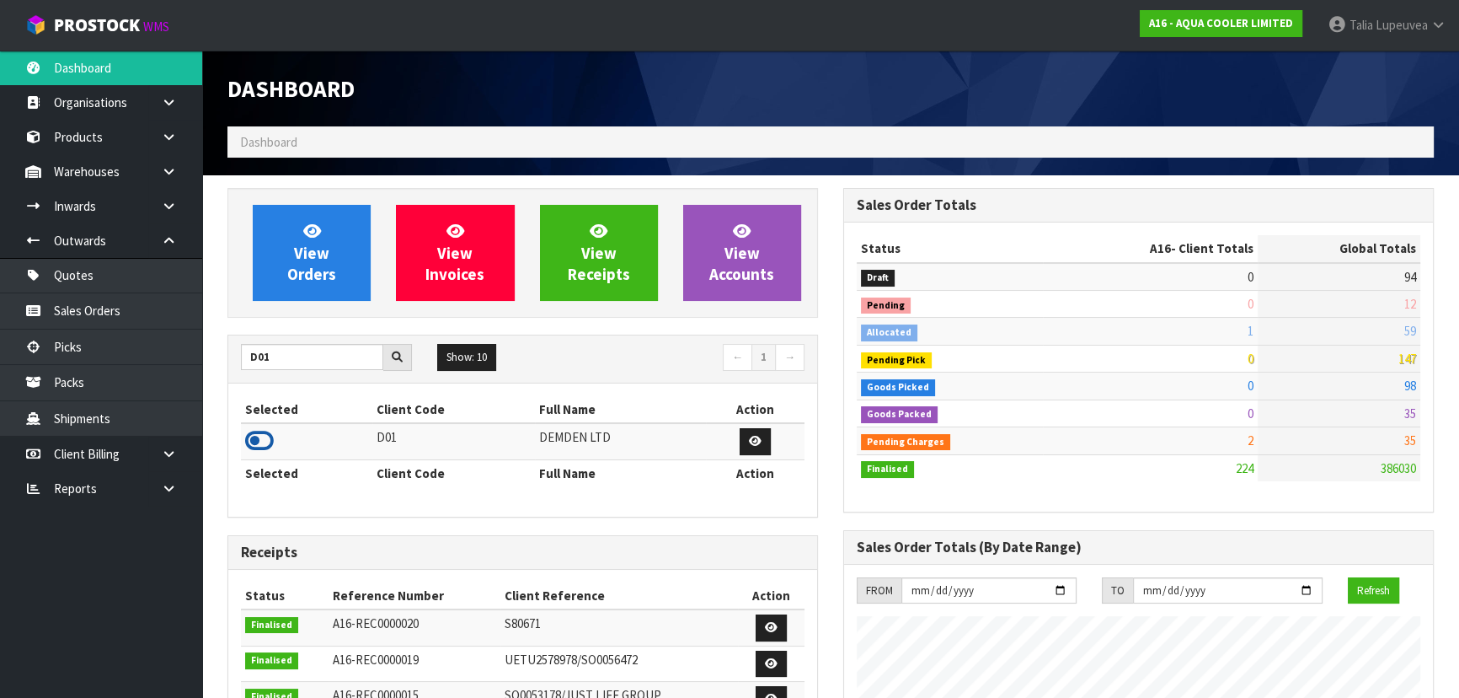
click at [266, 446] on icon at bounding box center [259, 440] width 29 height 25
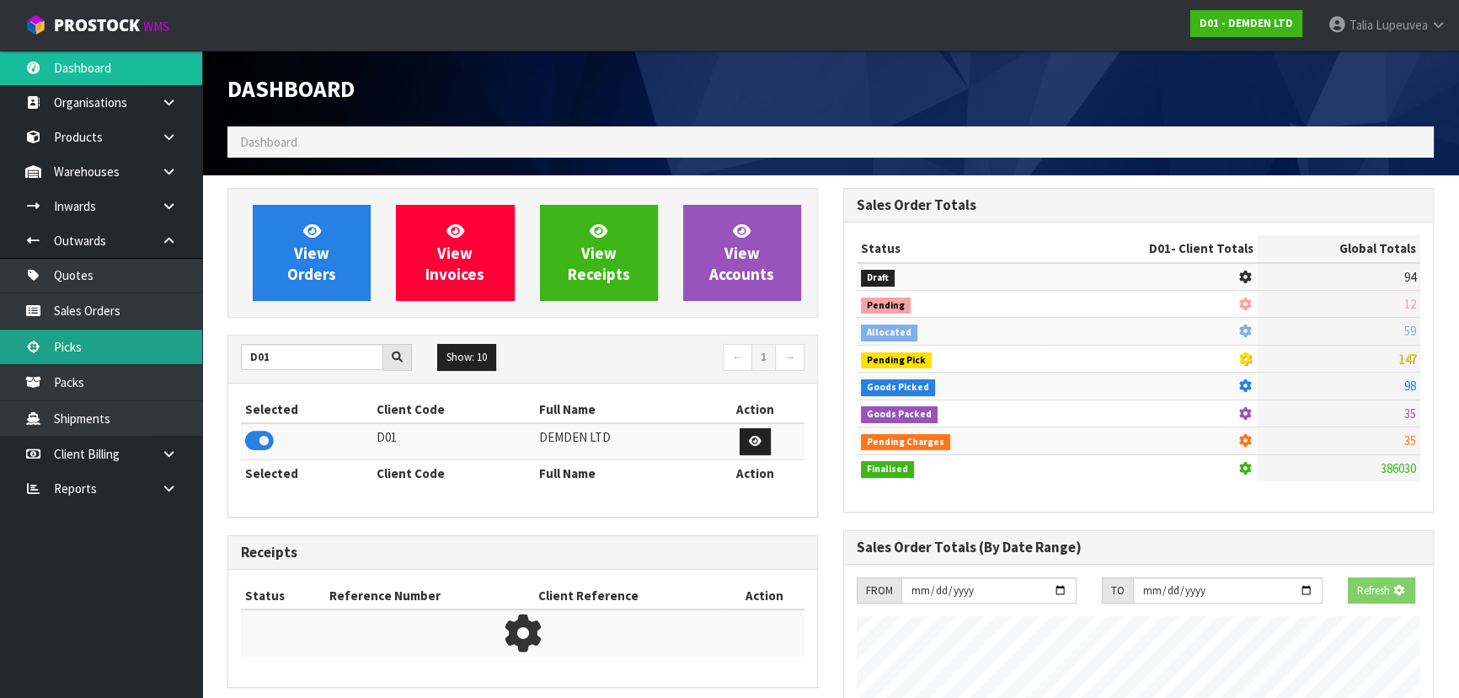
scroll to position [1056, 615]
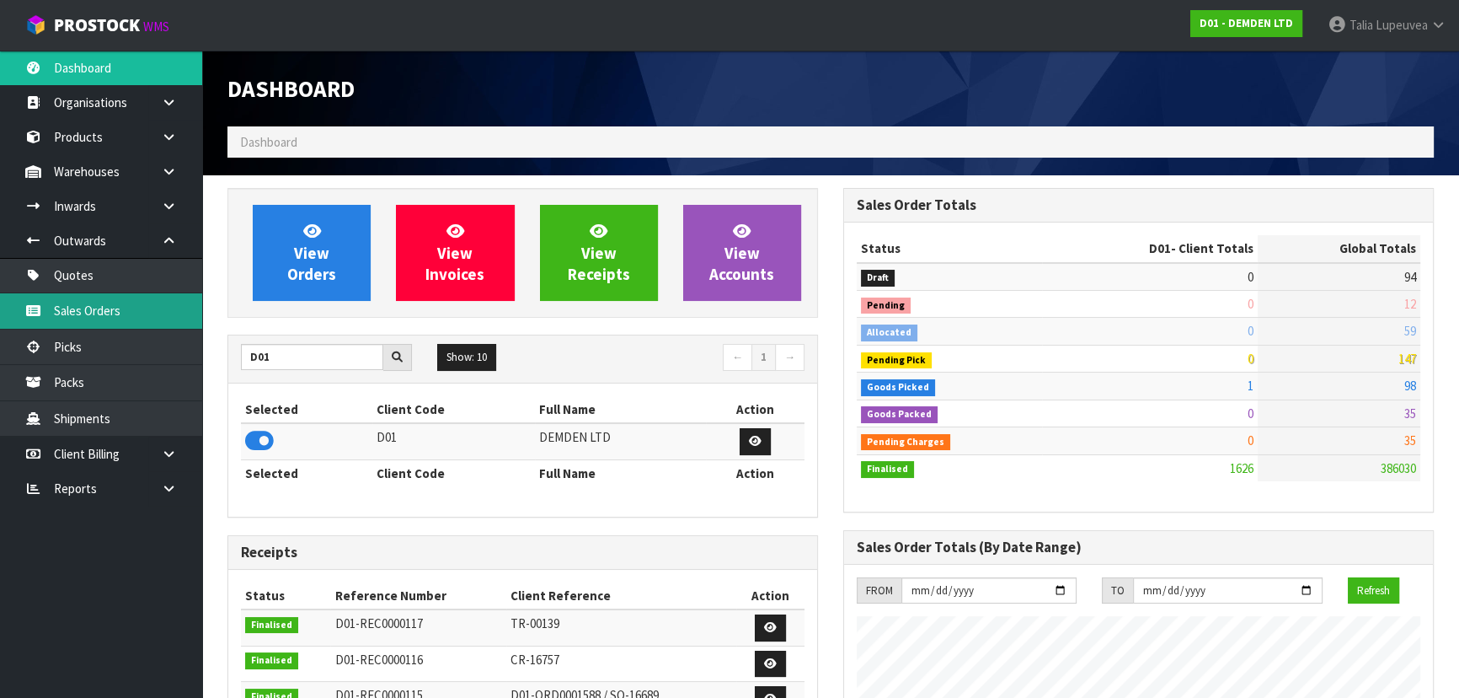
click at [134, 315] on link "Sales Orders" at bounding box center [101, 310] width 202 height 35
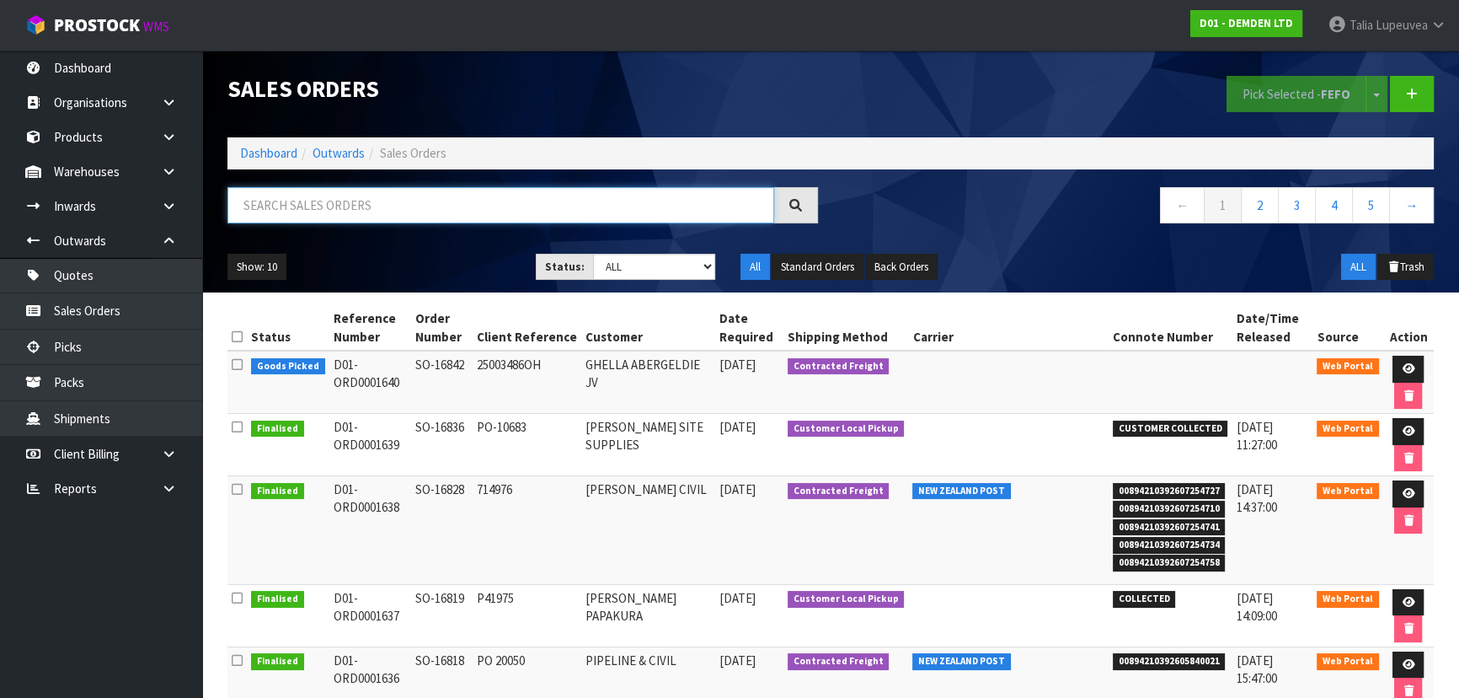
click at [273, 198] on input "text" at bounding box center [500, 205] width 547 height 36
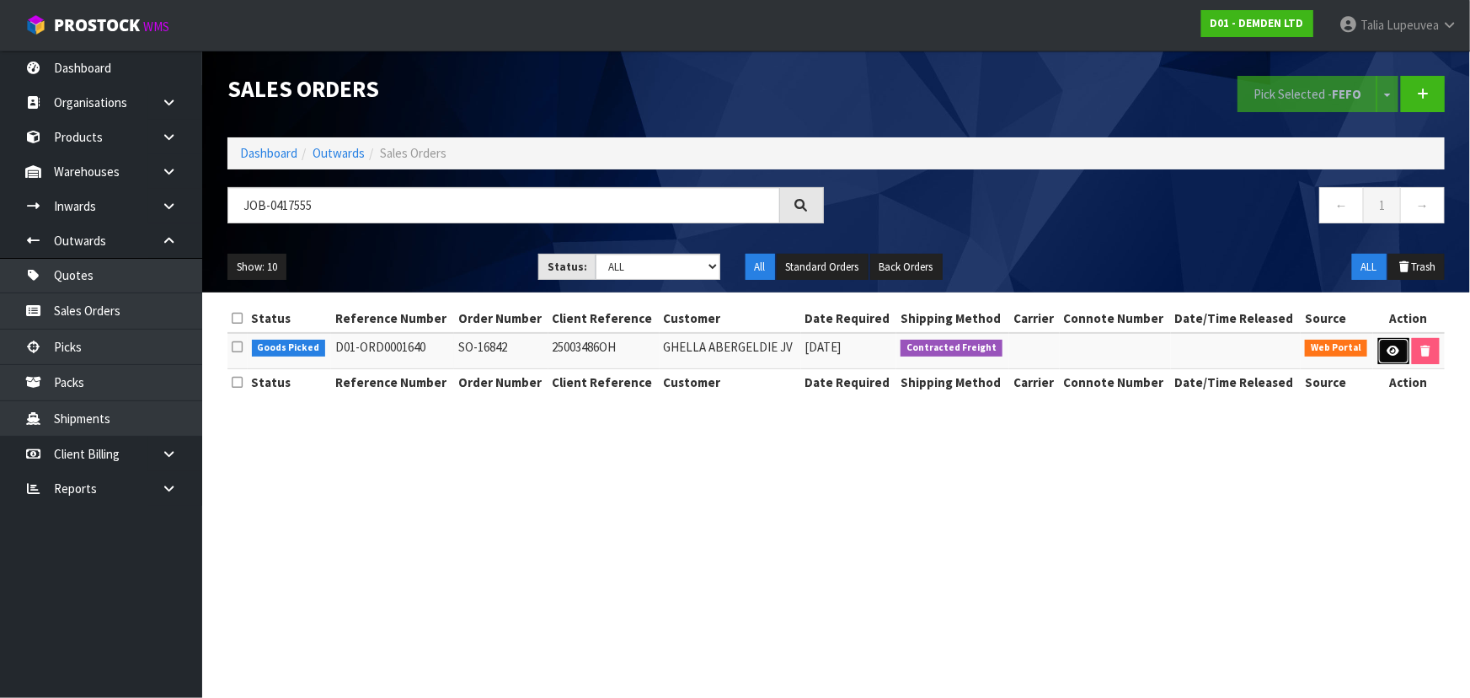
click at [1393, 350] on icon at bounding box center [1394, 350] width 13 height 11
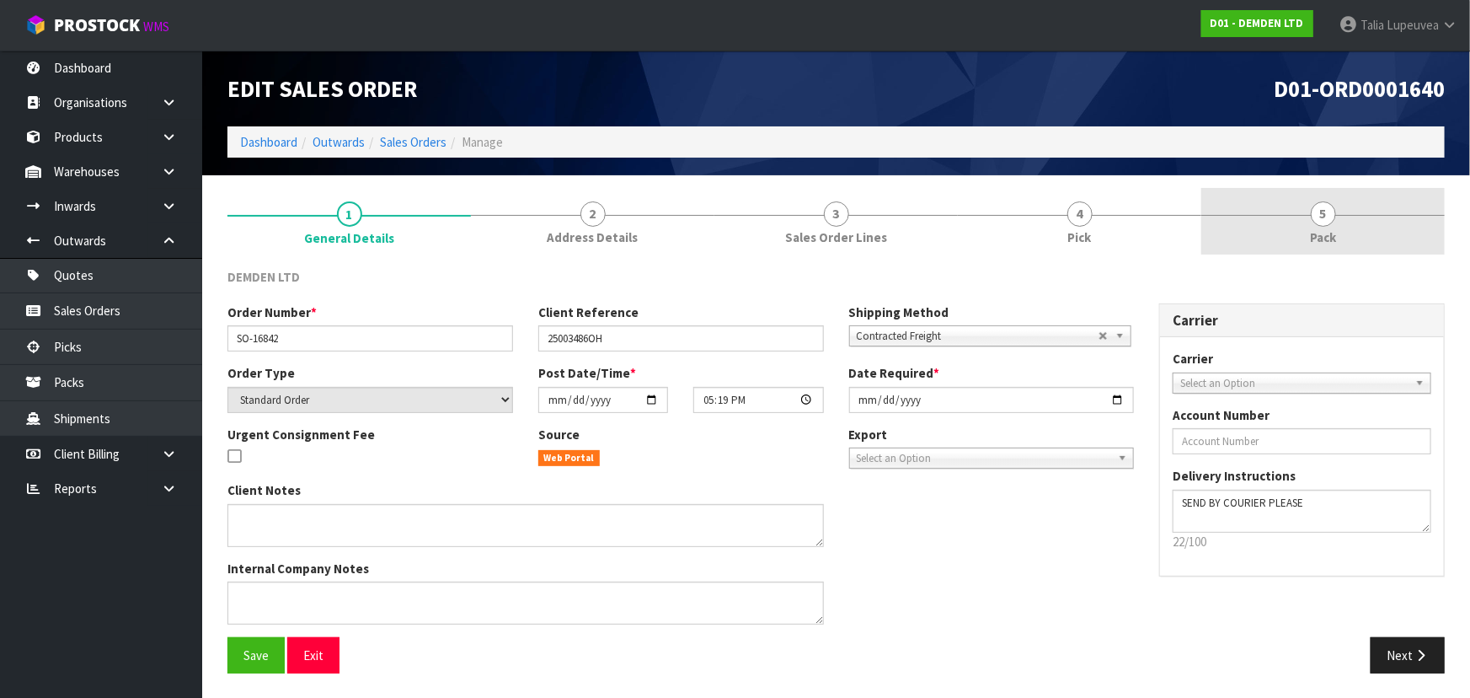
click at [1365, 205] on link "5 Pack" at bounding box center [1322, 221] width 243 height 67
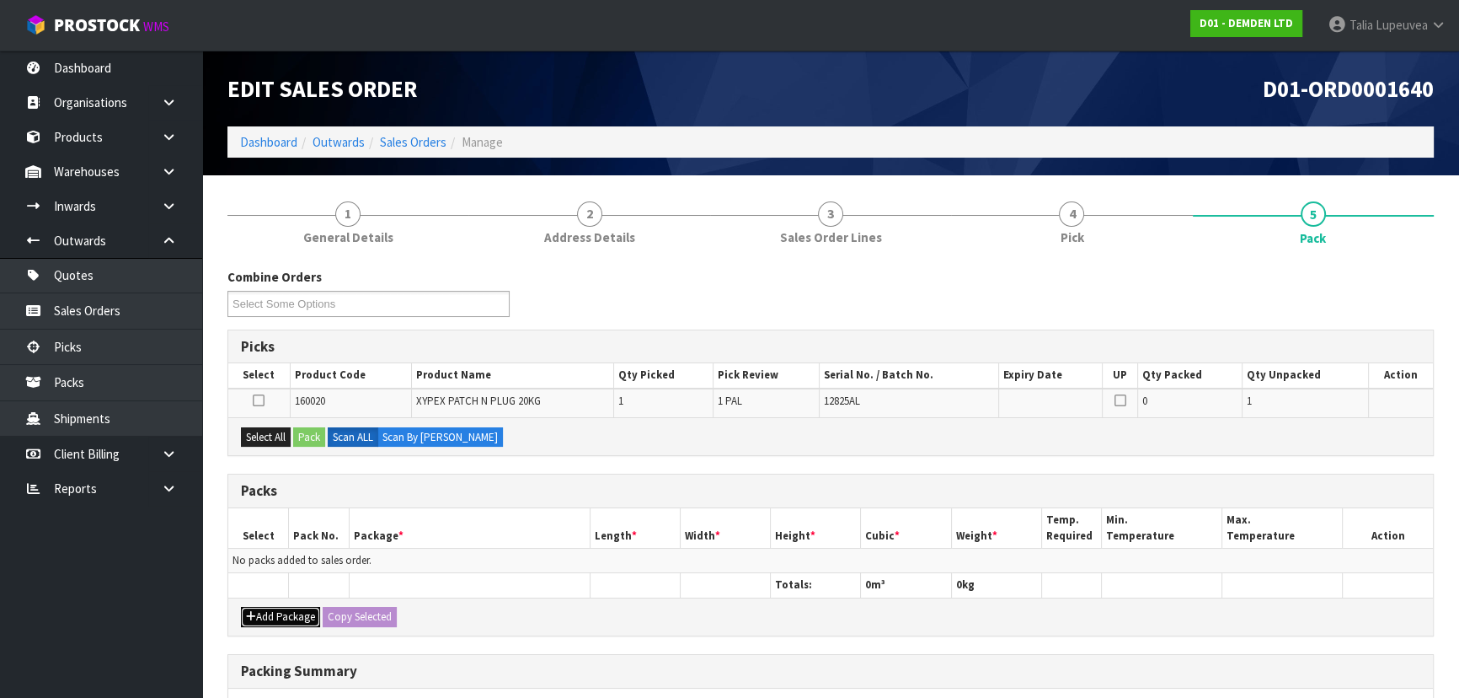
click at [272, 607] on button "Add Package" at bounding box center [280, 617] width 79 height 20
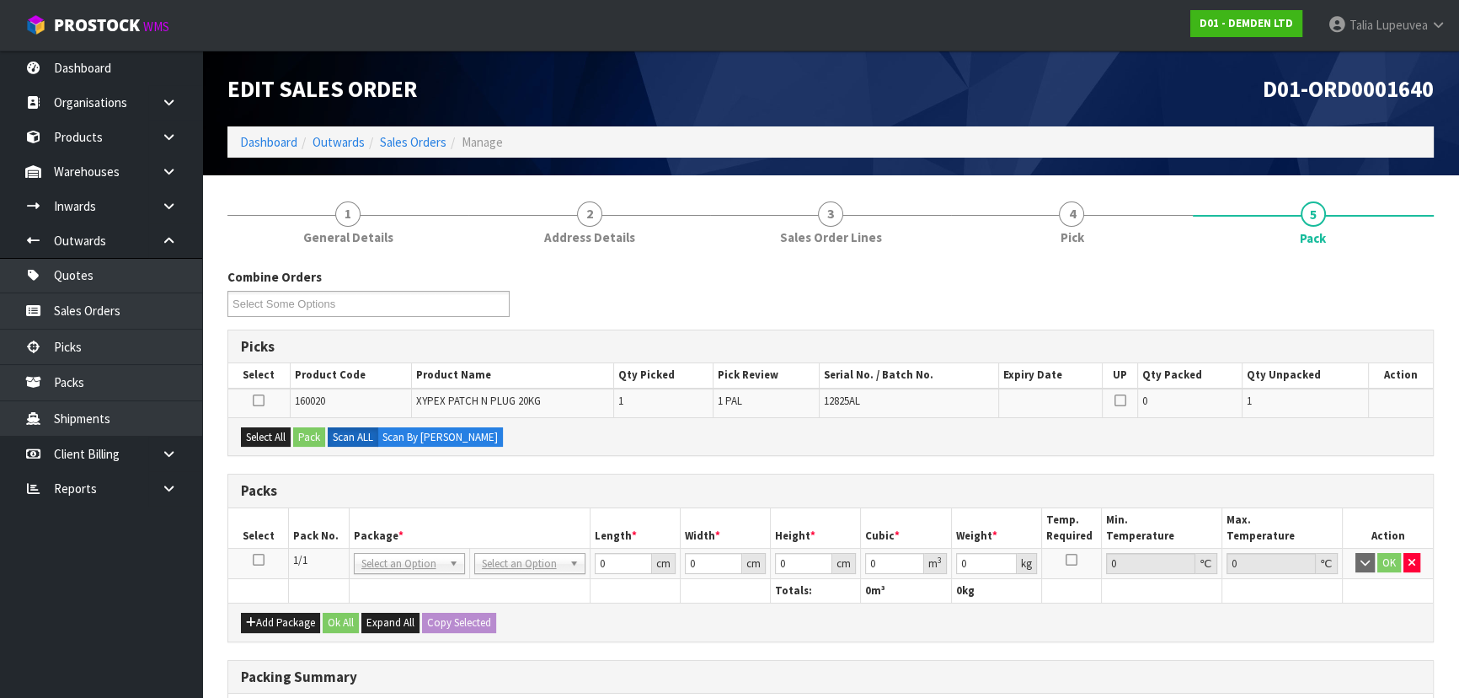
click at [254, 559] on icon at bounding box center [259, 559] width 12 height 1
click at [266, 439] on button "Select All" at bounding box center [266, 437] width 50 height 20
click at [298, 436] on button "Pack" at bounding box center [309, 437] width 32 height 20
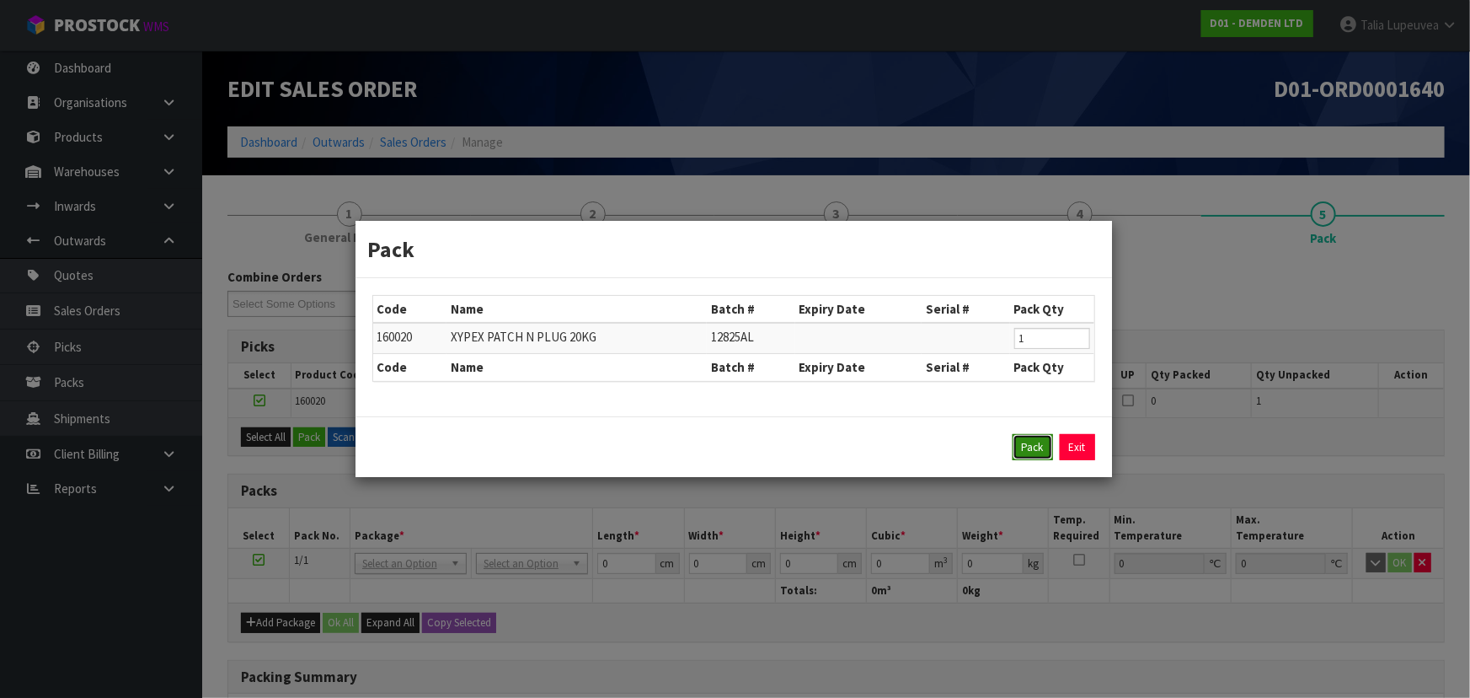
click at [1038, 444] on button "Pack" at bounding box center [1033, 447] width 40 height 27
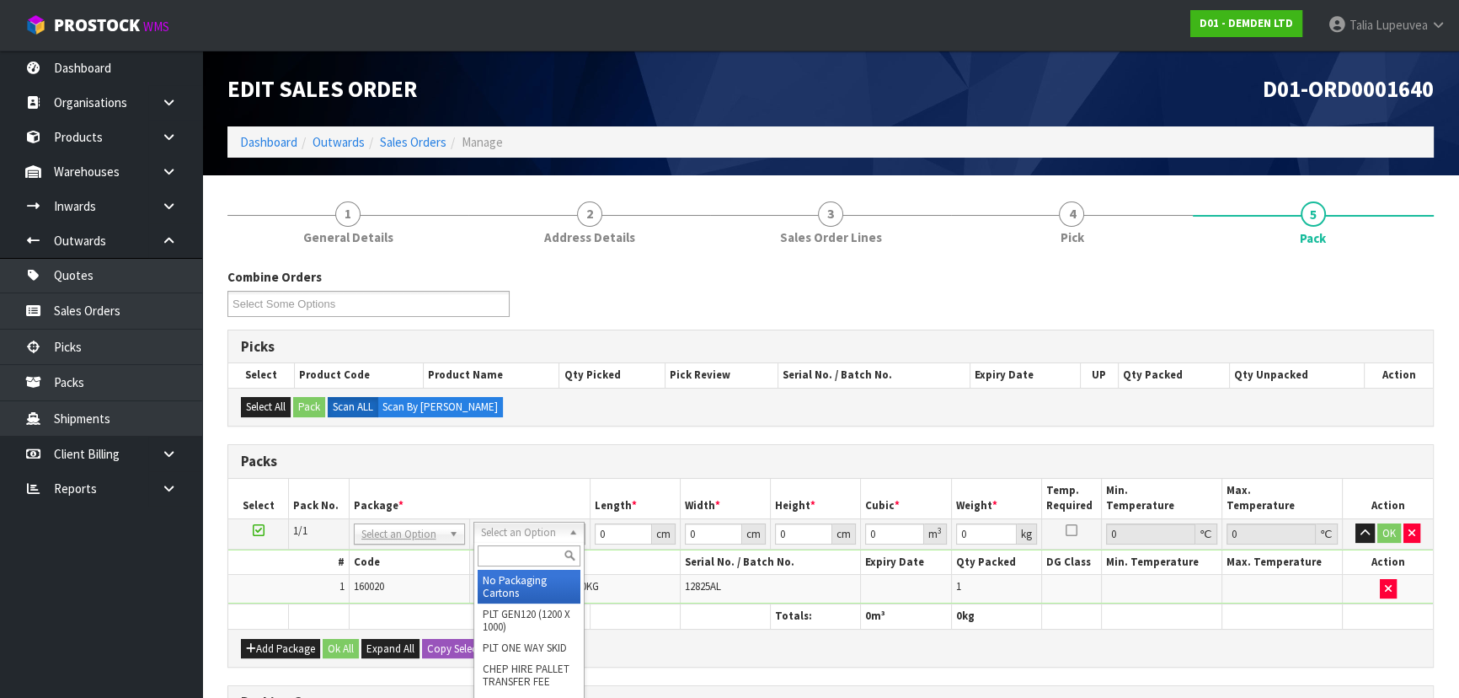
click at [548, 559] on input "text" at bounding box center [529, 555] width 103 height 21
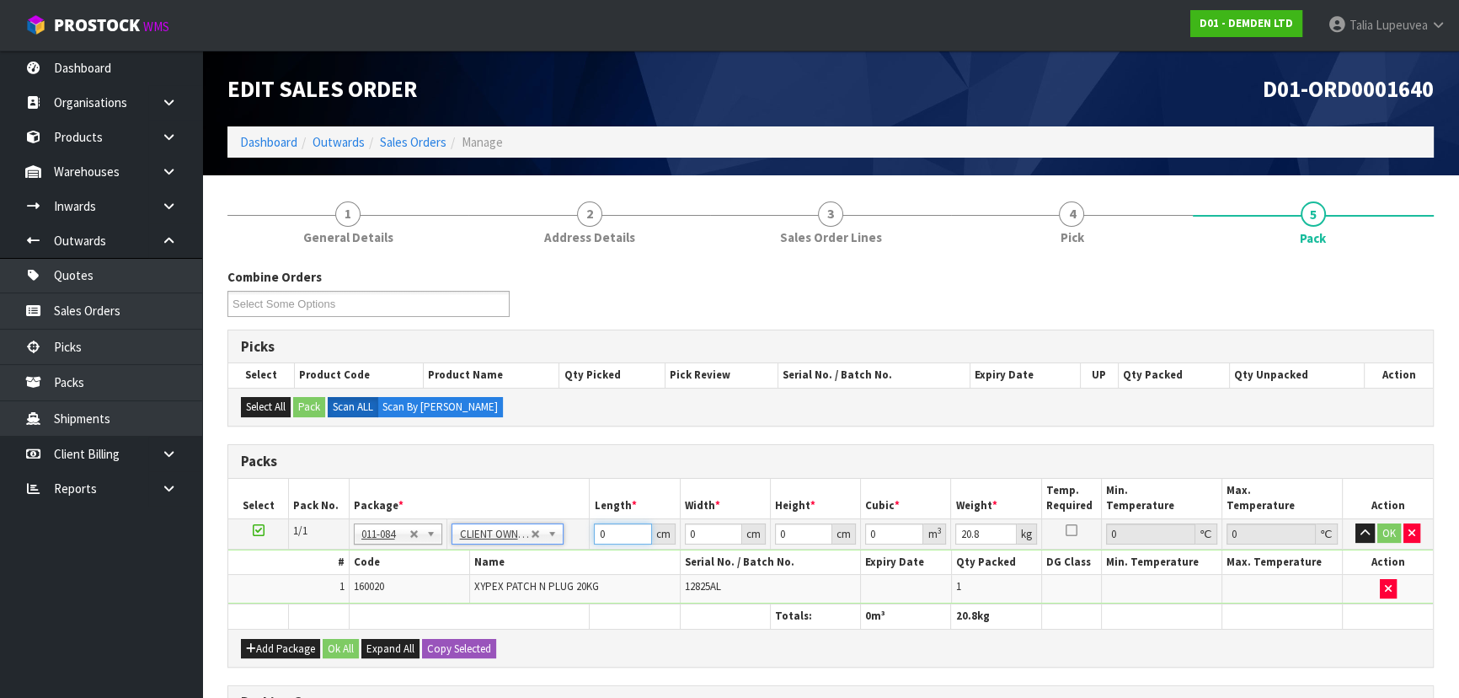
drag, startPoint x: 622, startPoint y: 531, endPoint x: 582, endPoint y: 538, distance: 40.3
click at [585, 538] on tr "1/1 NONE 007-001 007-002 007-004 007-009 007-013 007-014 007-015 007-017 007-01…" at bounding box center [830, 533] width 1205 height 30
click at [1382, 525] on button "OK" at bounding box center [1389, 533] width 24 height 20
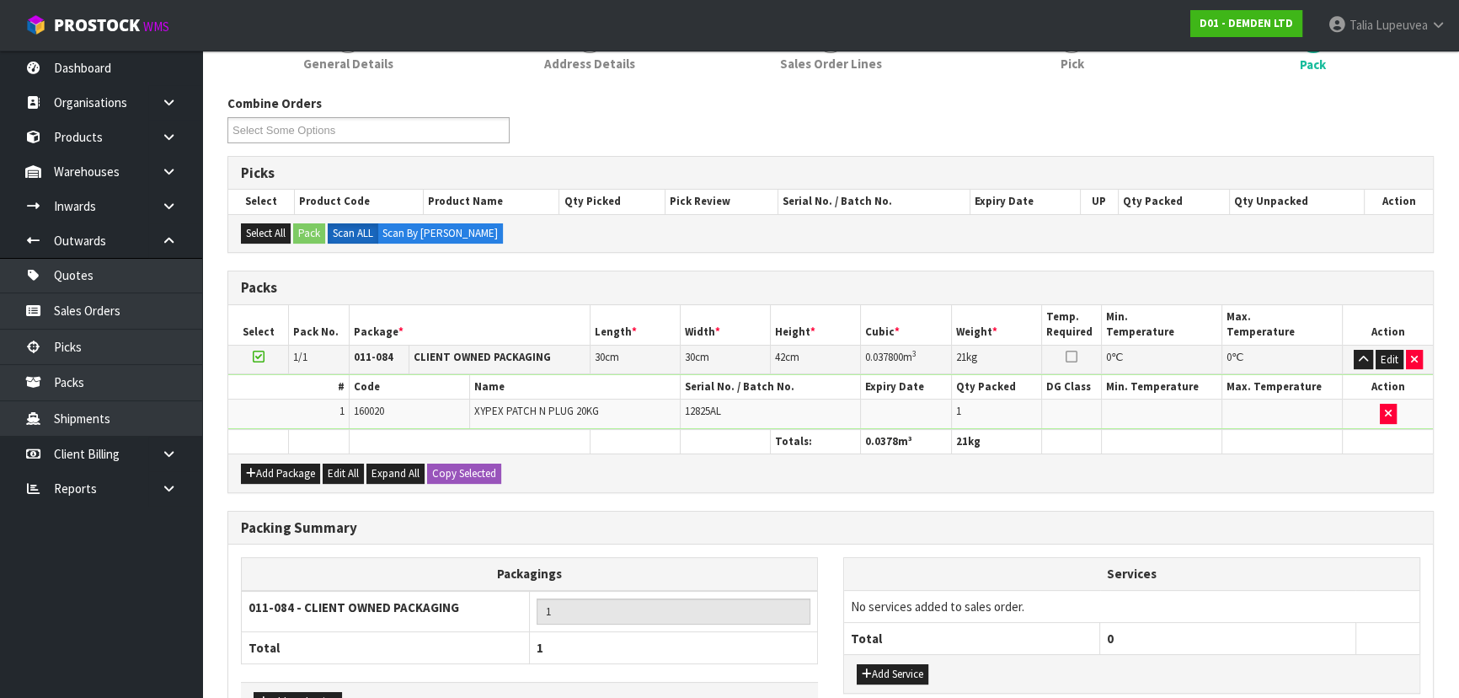
scroll to position [284, 0]
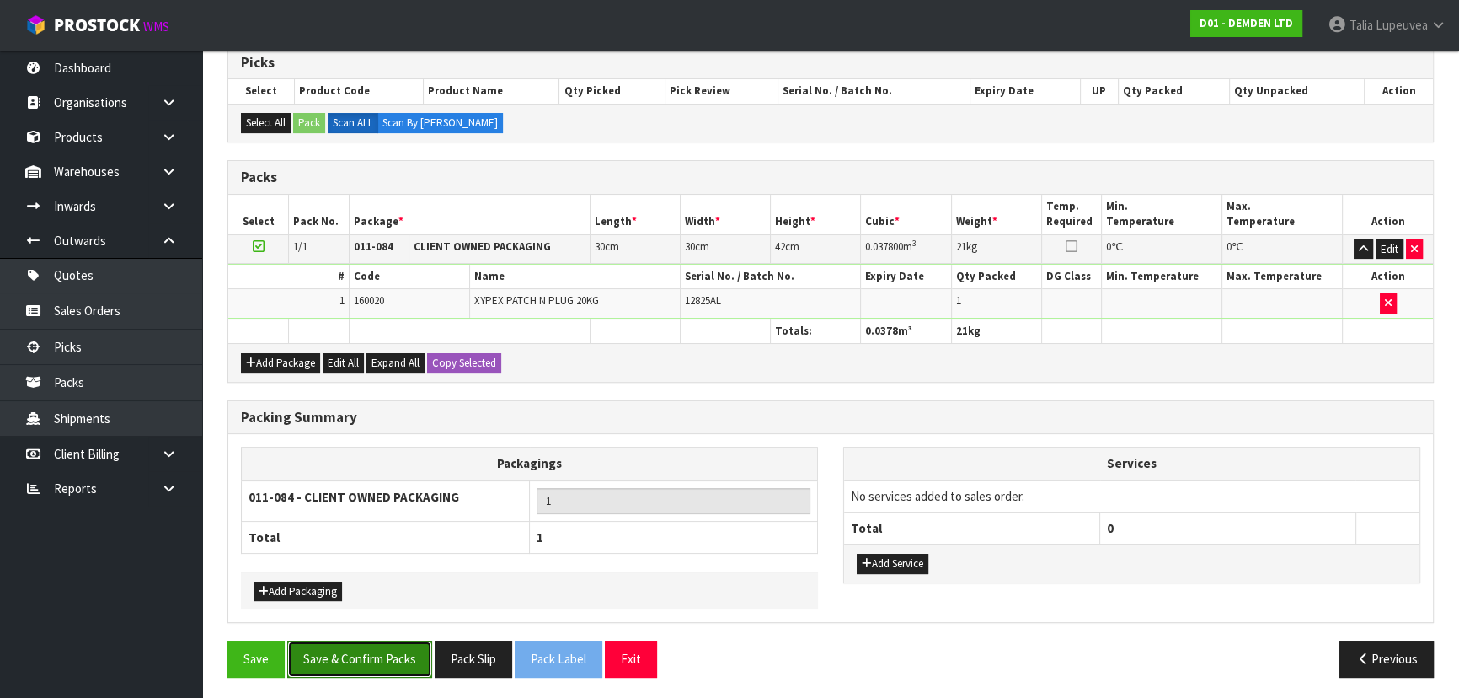
click at [400, 650] on button "Save & Confirm Packs" at bounding box center [359, 658] width 145 height 36
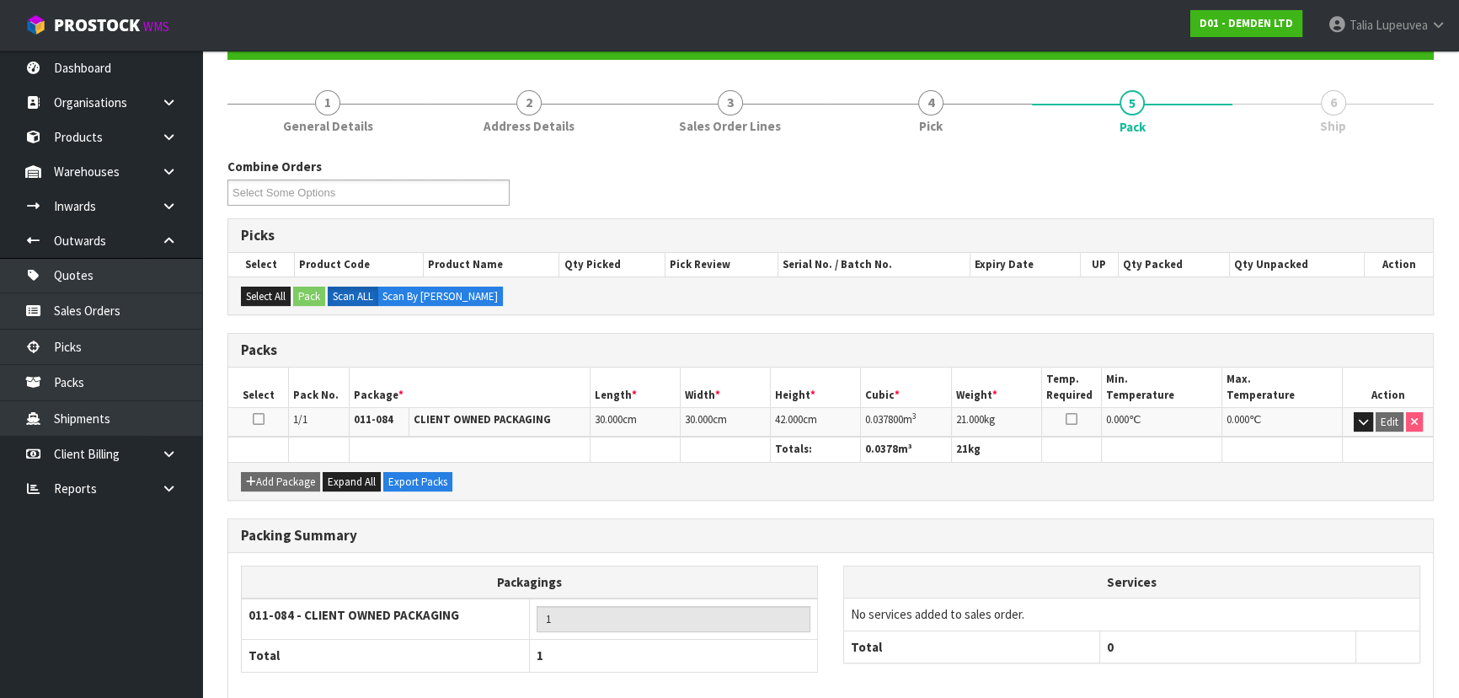
scroll to position [253, 0]
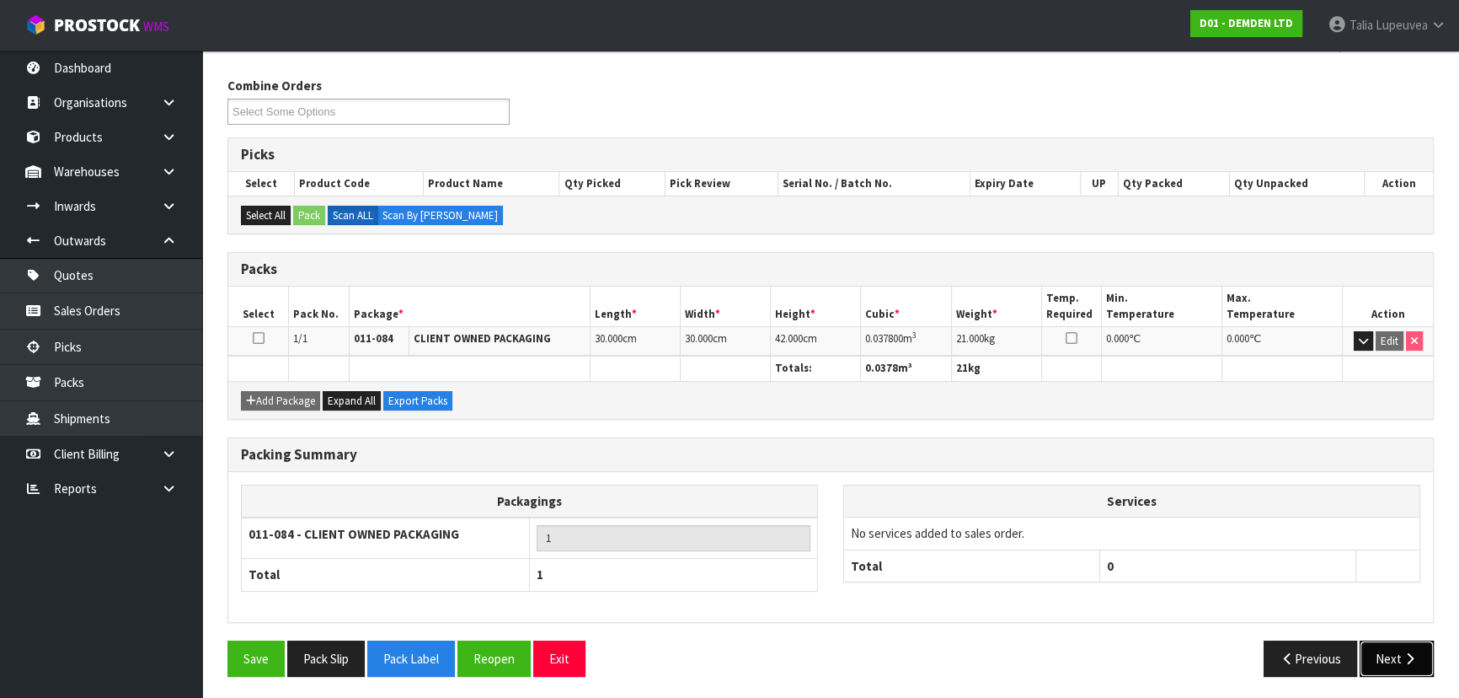
click at [1409, 660] on icon "button" at bounding box center [1410, 658] width 16 height 13
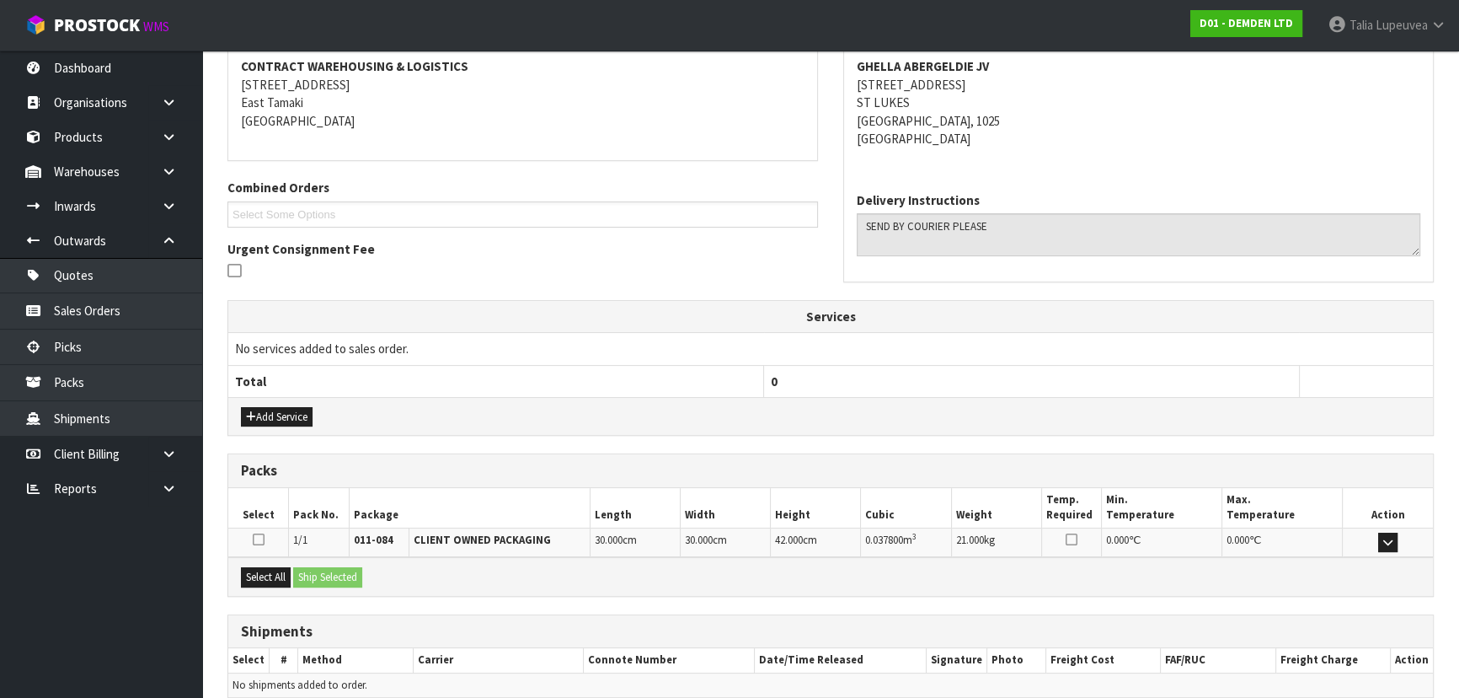
scroll to position [394, 0]
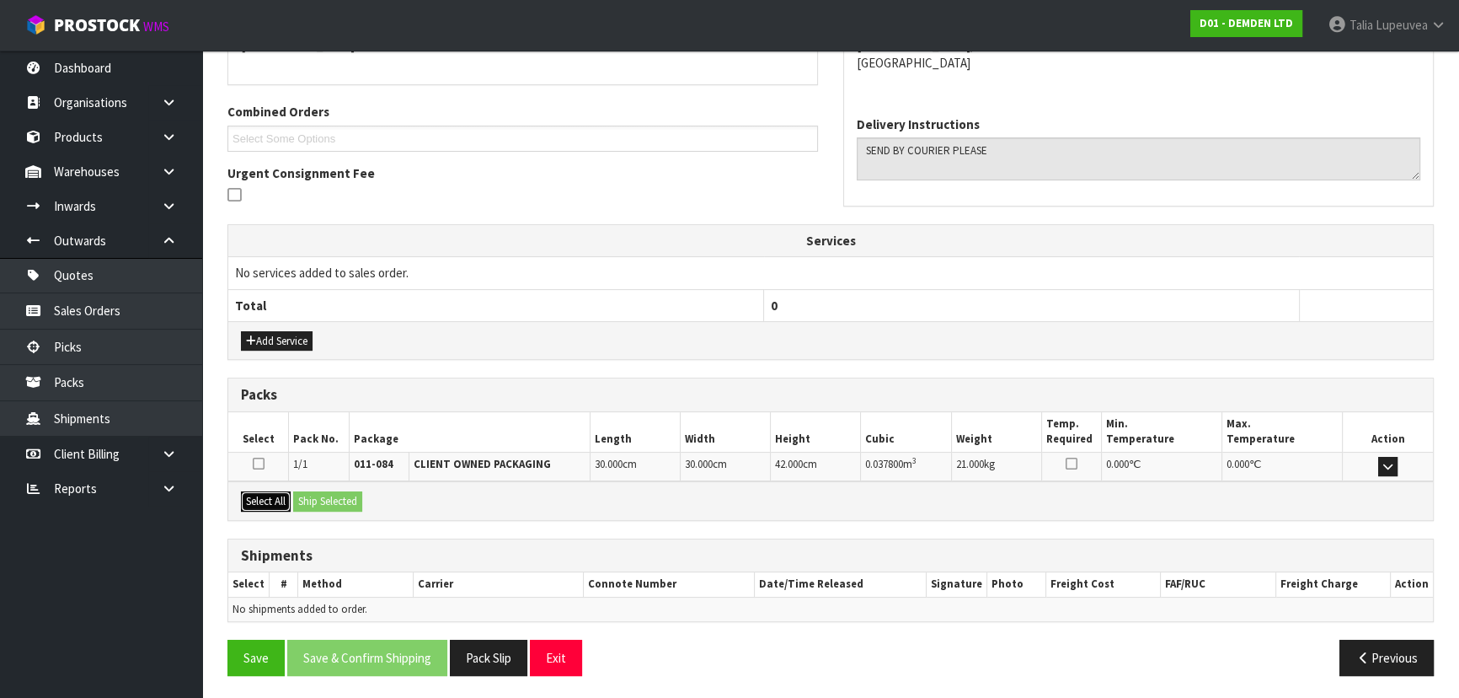
click at [270, 491] on button "Select All" at bounding box center [266, 501] width 50 height 20
click at [324, 492] on button "Ship Selected" at bounding box center [327, 501] width 69 height 20
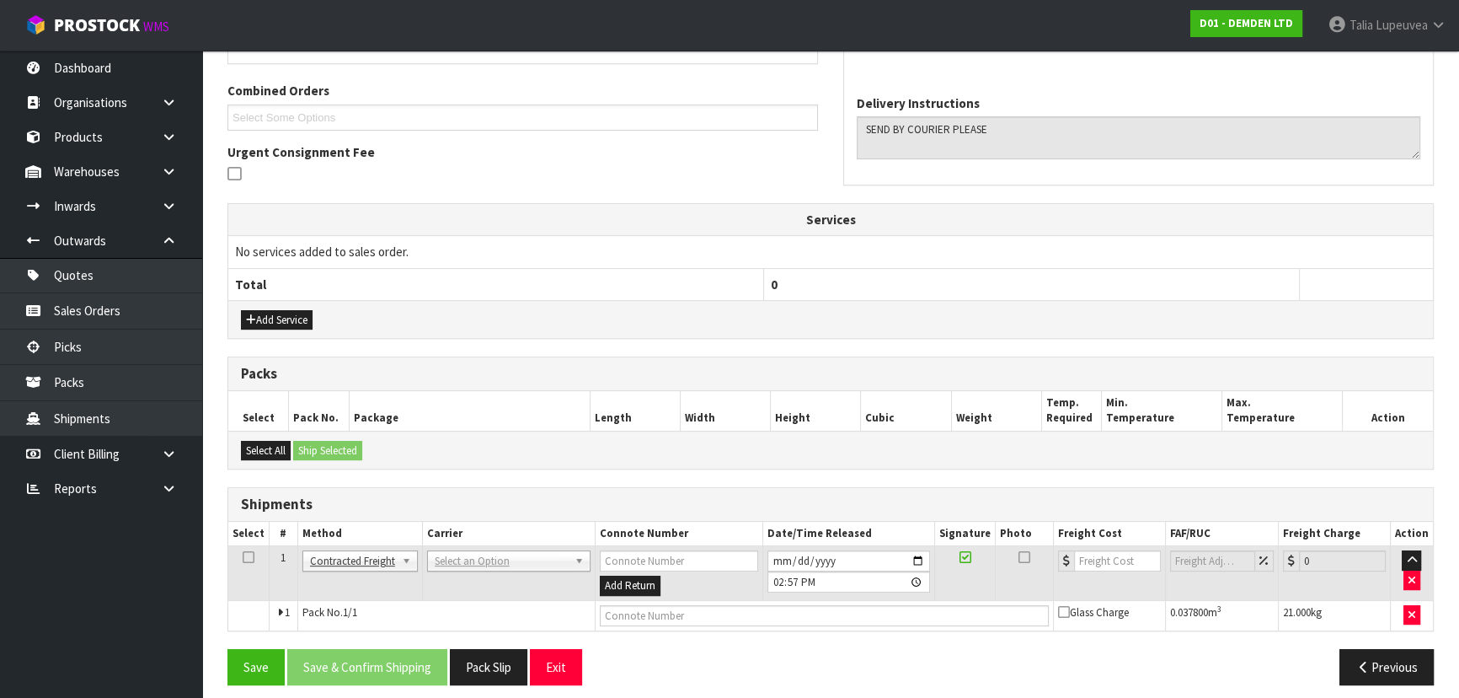
scroll to position [425, 0]
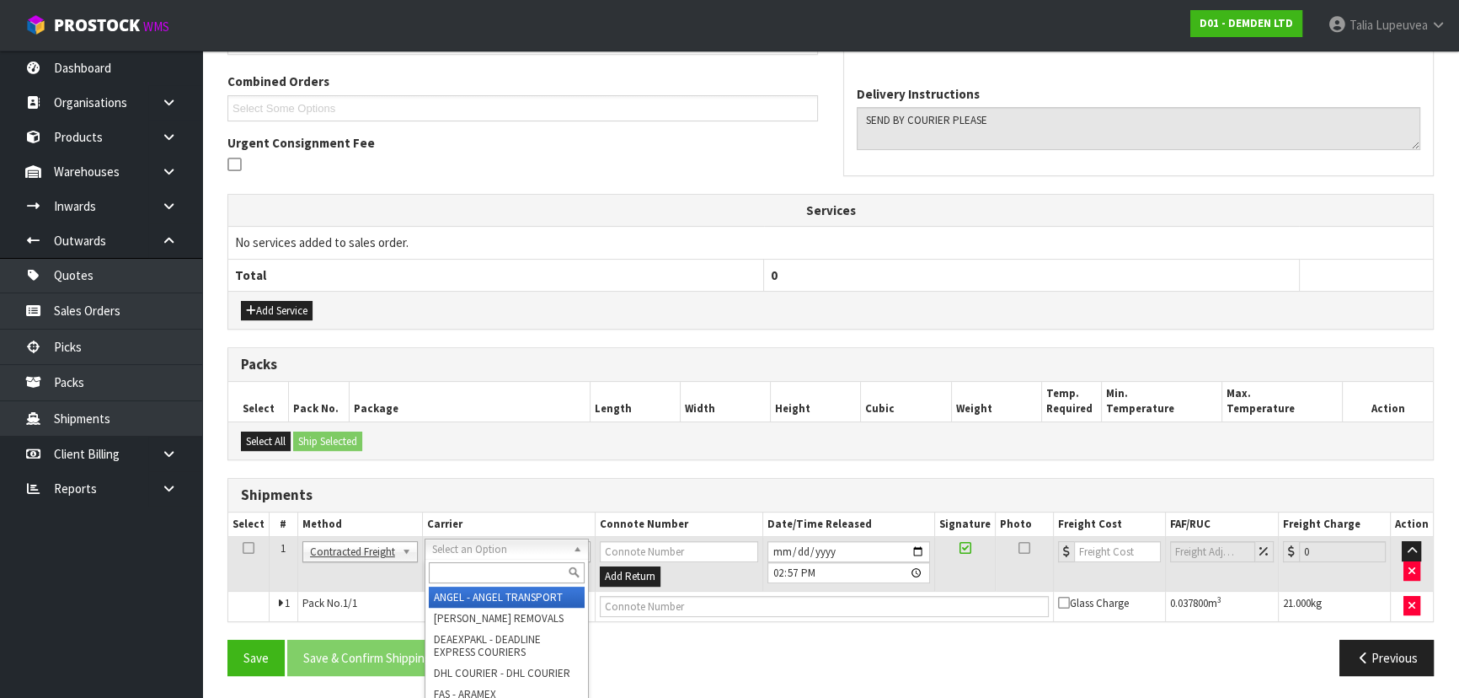
click at [470, 580] on input "text" at bounding box center [507, 572] width 156 height 21
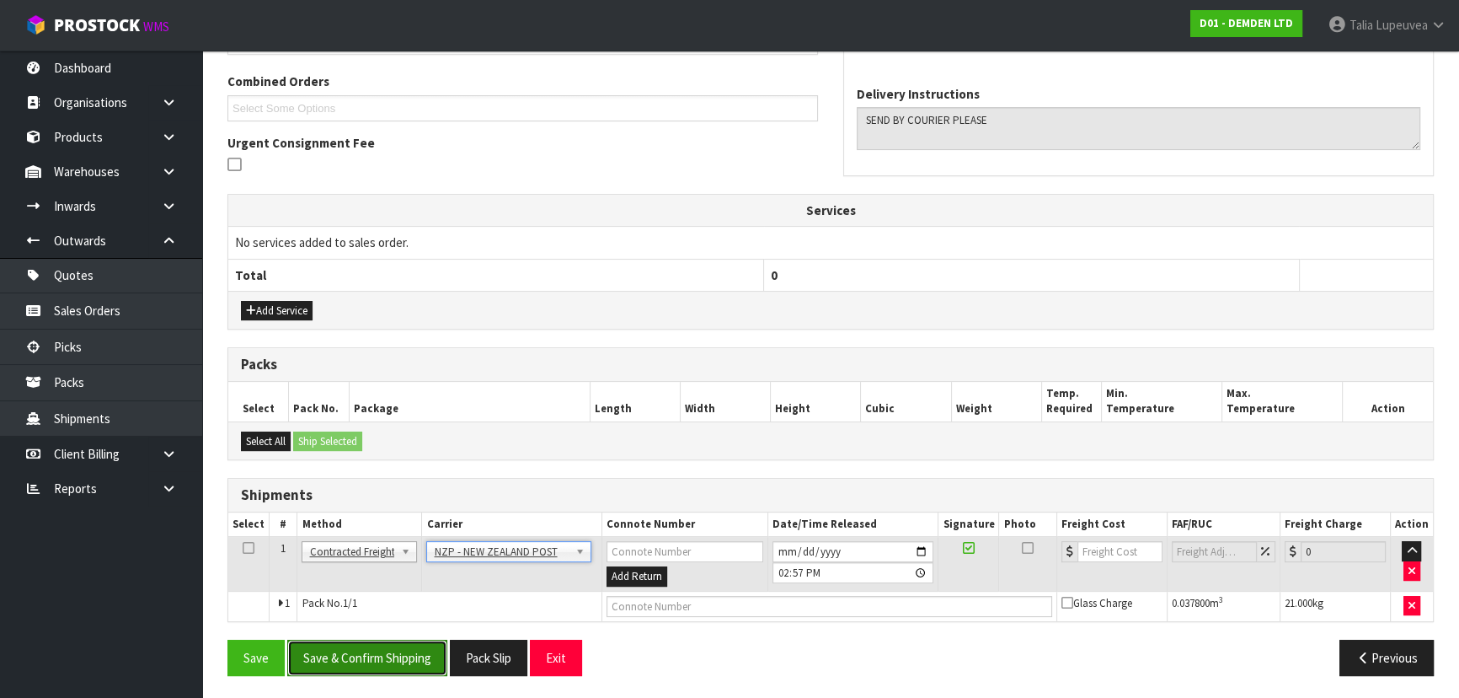
click at [417, 663] on button "Save & Confirm Shipping" at bounding box center [367, 657] width 160 height 36
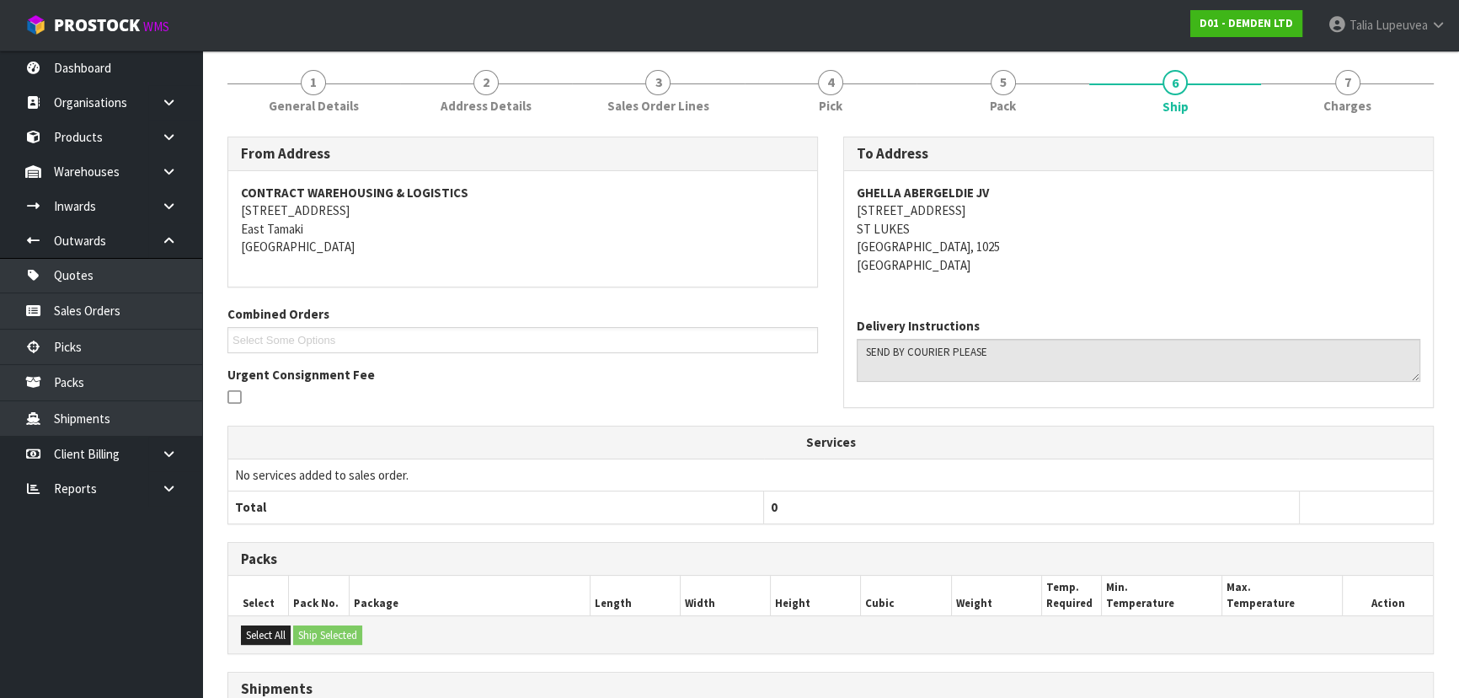
scroll to position [401, 0]
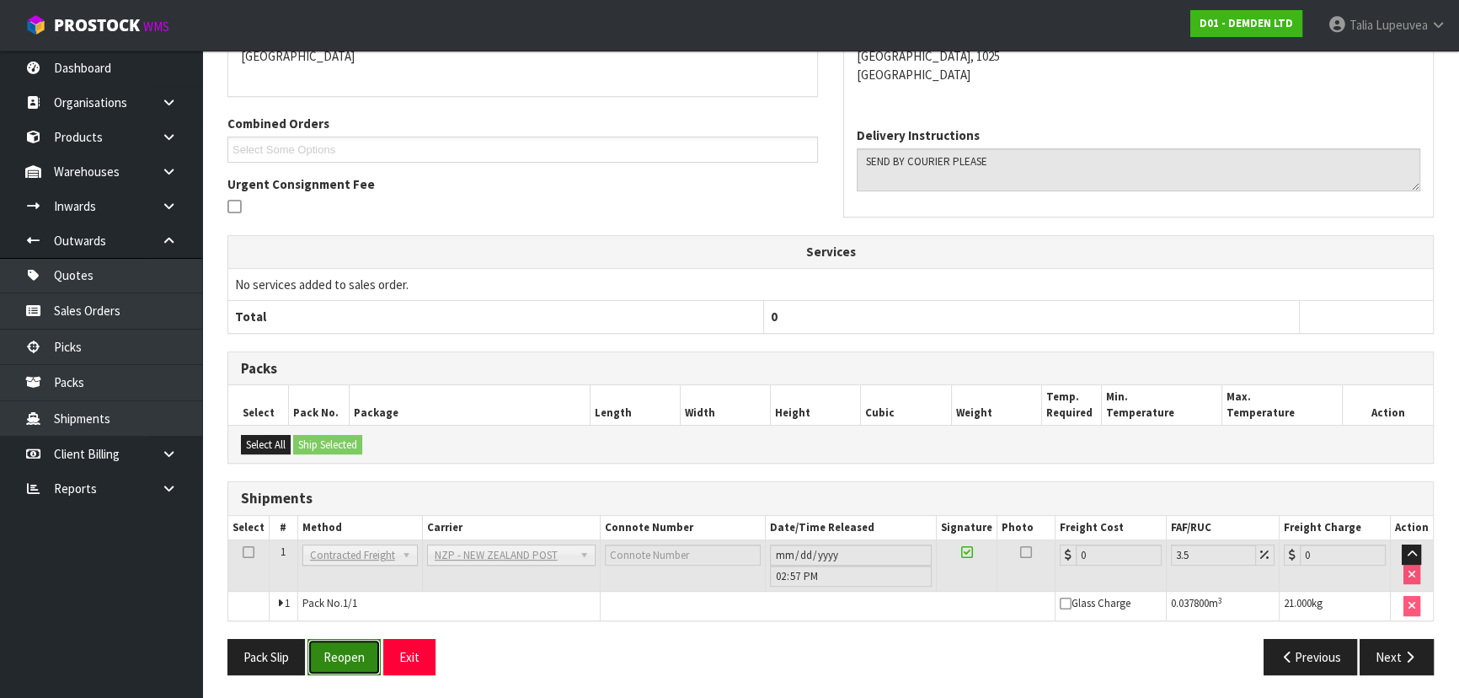
click at [357, 645] on button "Reopen" at bounding box center [344, 657] width 73 height 36
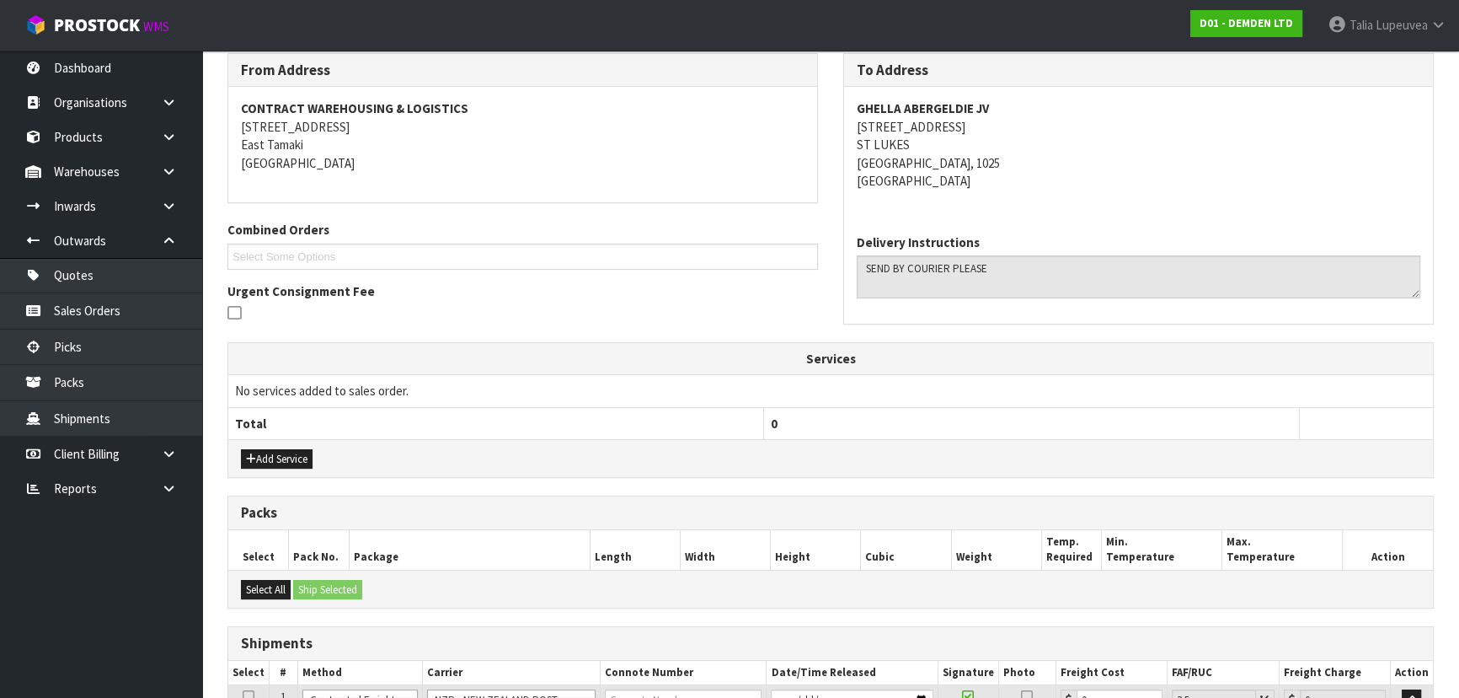
scroll to position [440, 0]
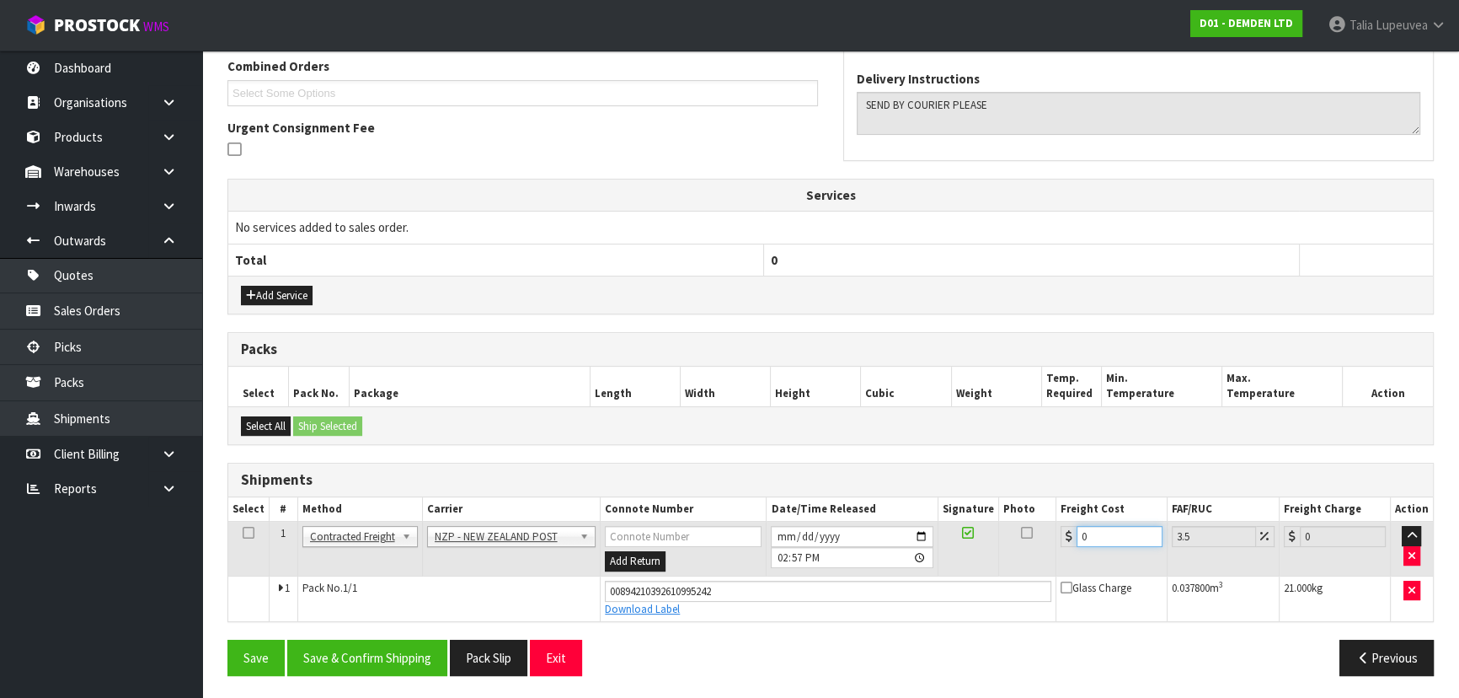
drag, startPoint x: 1084, startPoint y: 531, endPoint x: 1066, endPoint y: 532, distance: 18.6
click at [1066, 532] on div "0" at bounding box center [1112, 536] width 102 height 21
click at [404, 664] on button "Save & Confirm Shipping" at bounding box center [367, 657] width 160 height 36
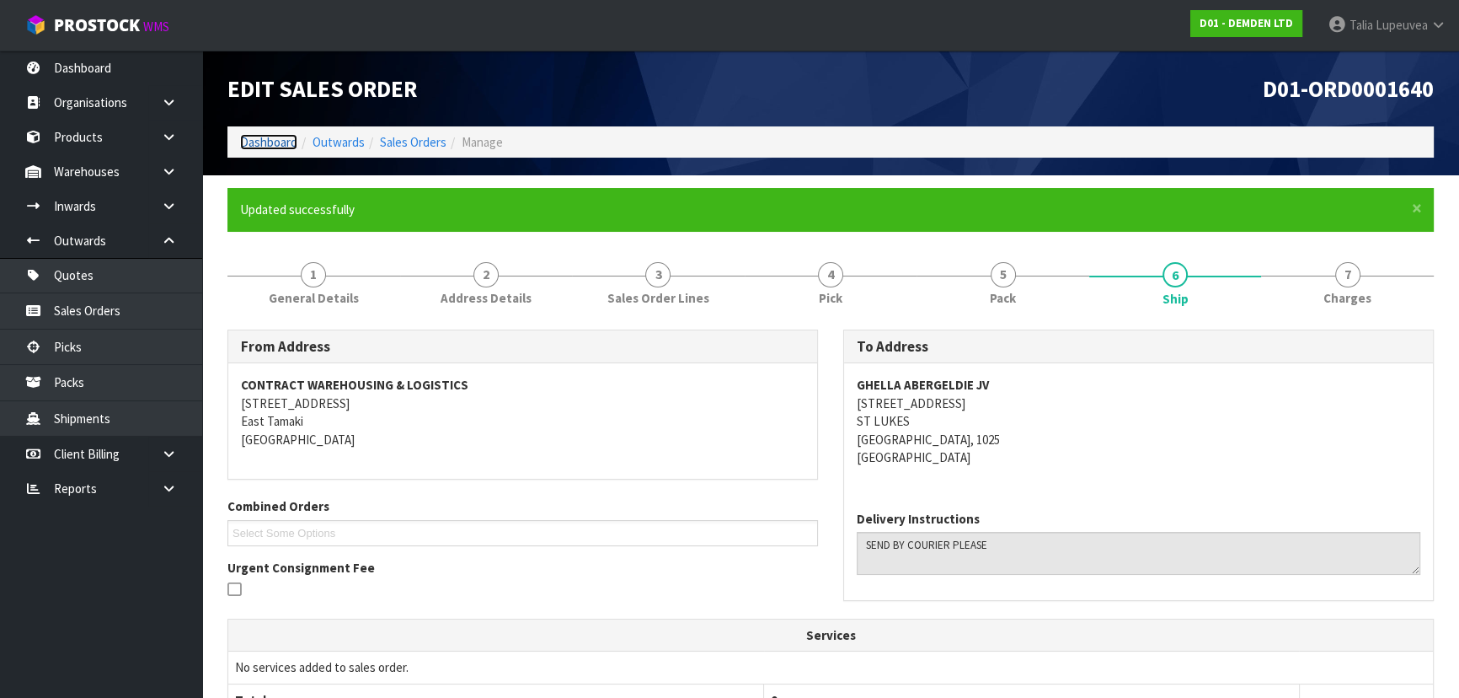
click at [250, 145] on link "Dashboard" at bounding box center [268, 142] width 57 height 16
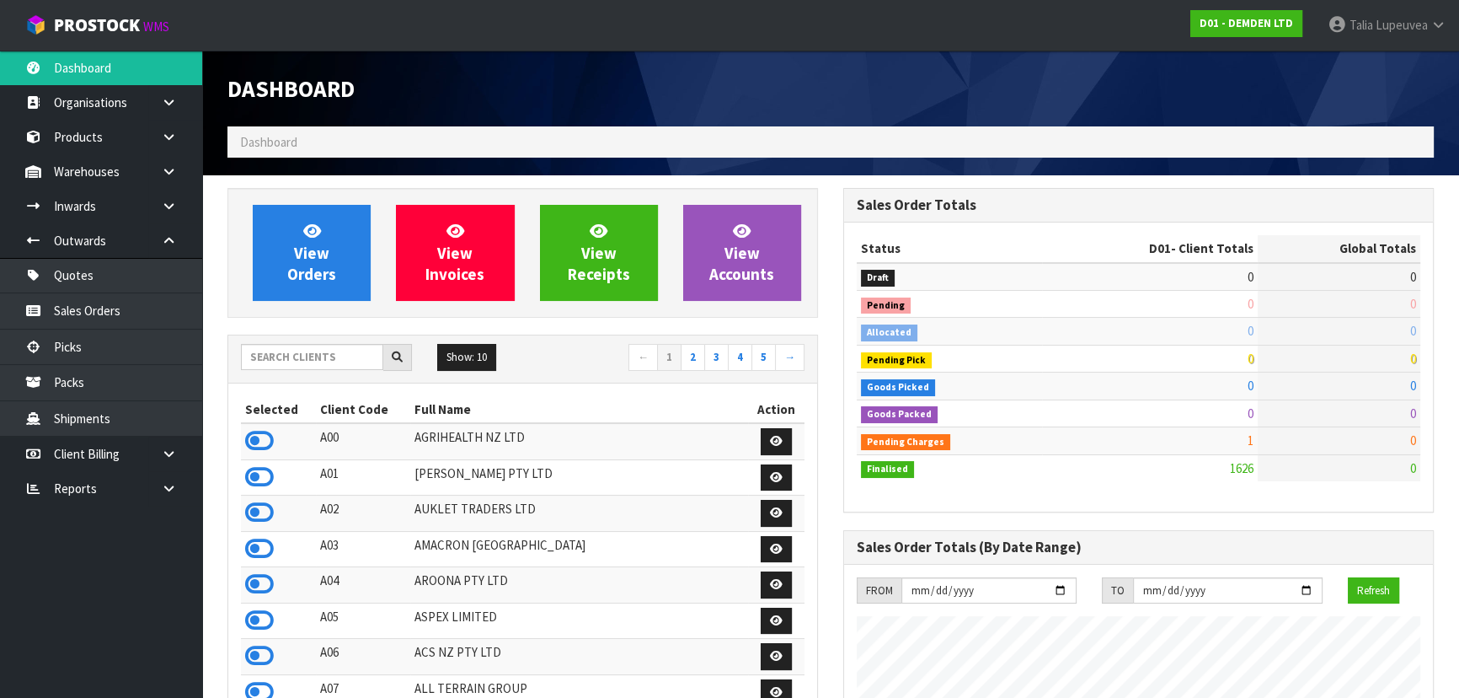
scroll to position [1056, 615]
click at [355, 354] on input "text" at bounding box center [312, 357] width 142 height 26
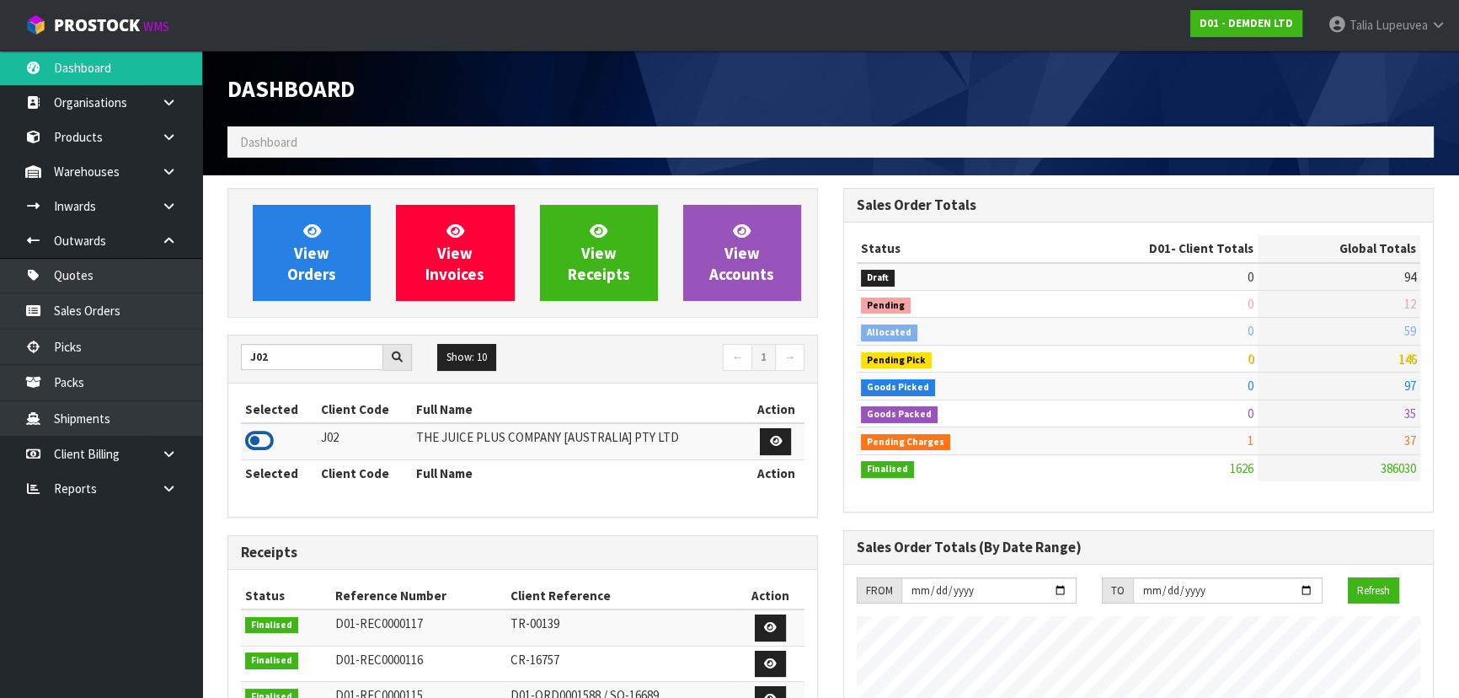
click at [254, 436] on icon at bounding box center [259, 440] width 29 height 25
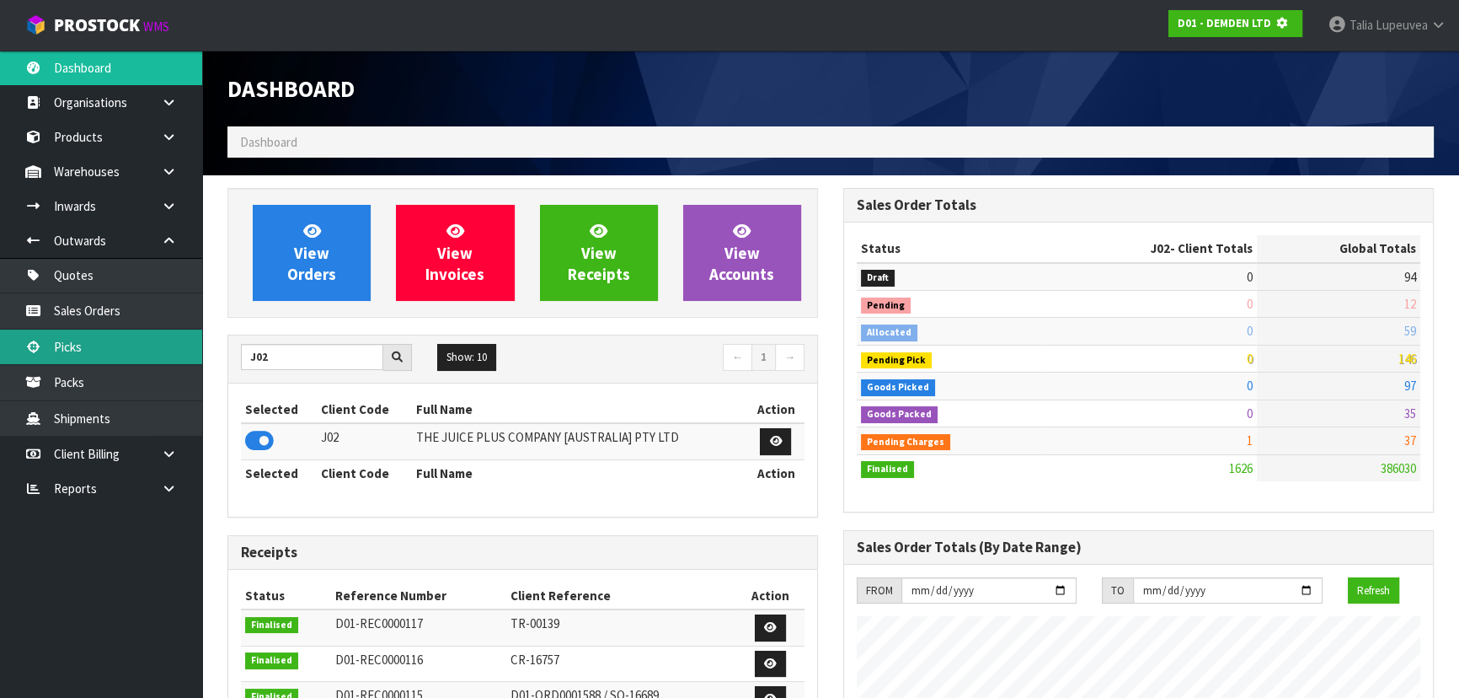
scroll to position [1049, 615]
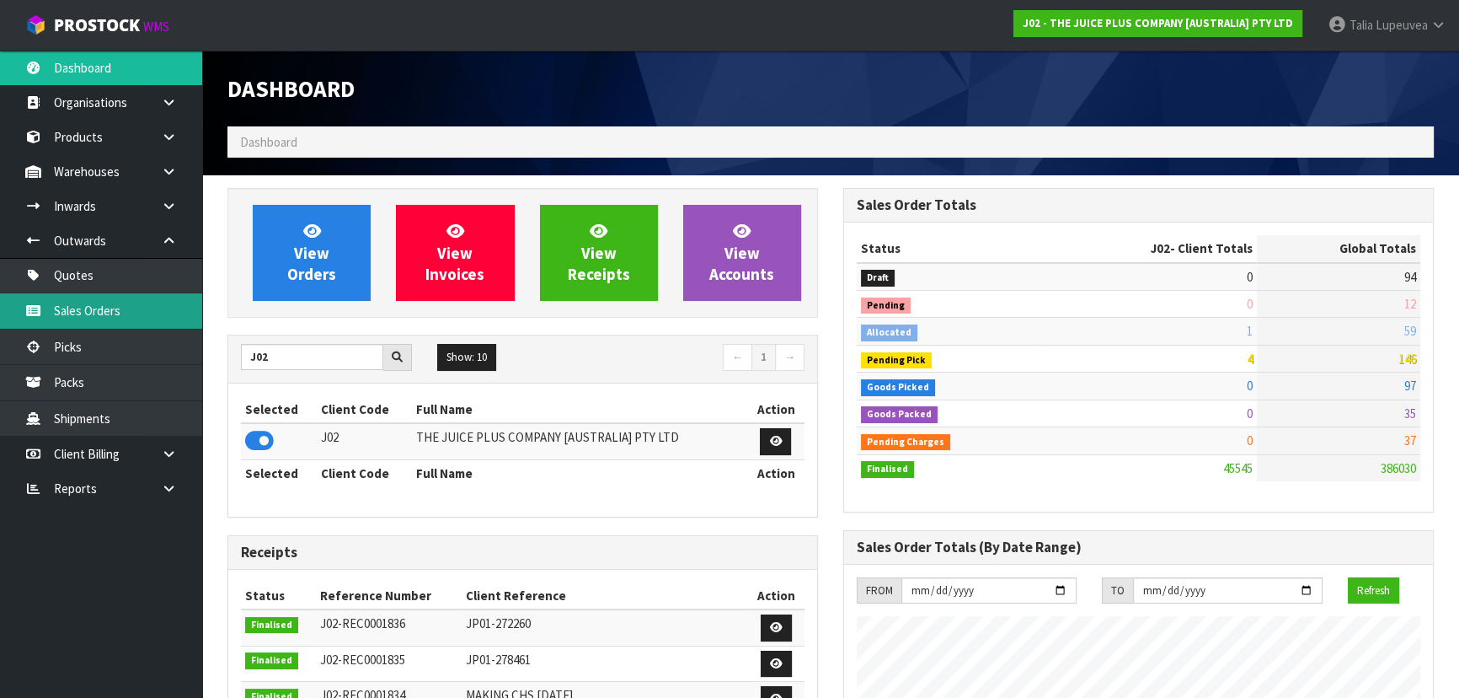
click at [168, 323] on link "Sales Orders" at bounding box center [101, 310] width 202 height 35
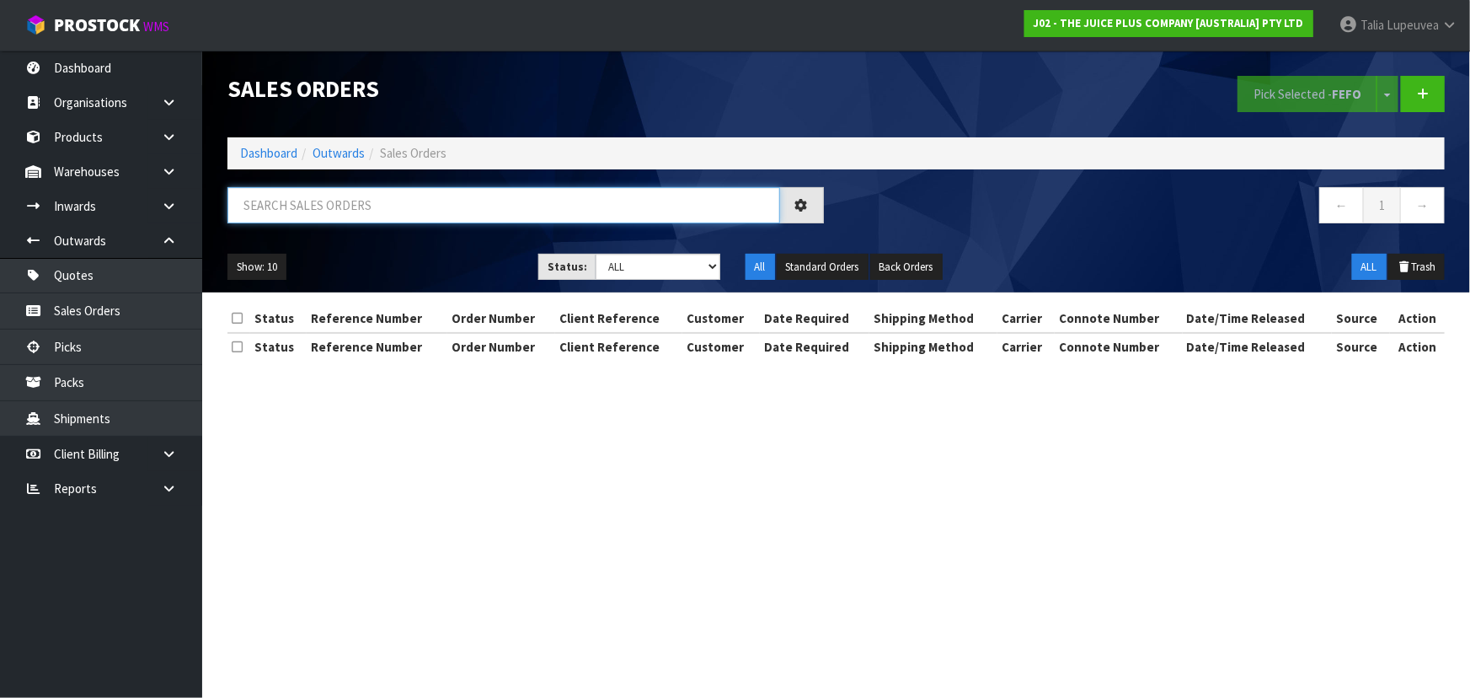
click at [386, 207] on input "text" at bounding box center [503, 205] width 553 height 36
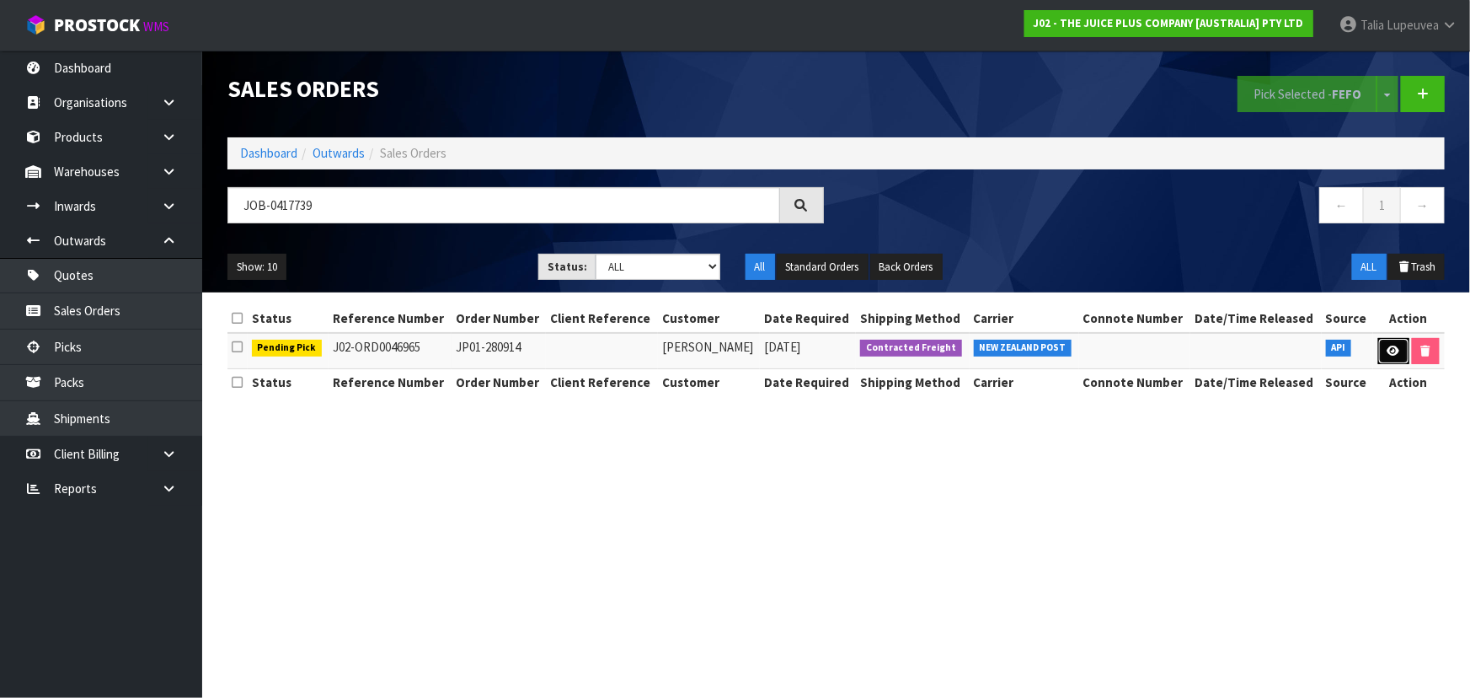
drag, startPoint x: 1393, startPoint y: 352, endPoint x: 1365, endPoint y: 352, distance: 27.8
click at [1393, 352] on icon at bounding box center [1394, 350] width 13 height 11
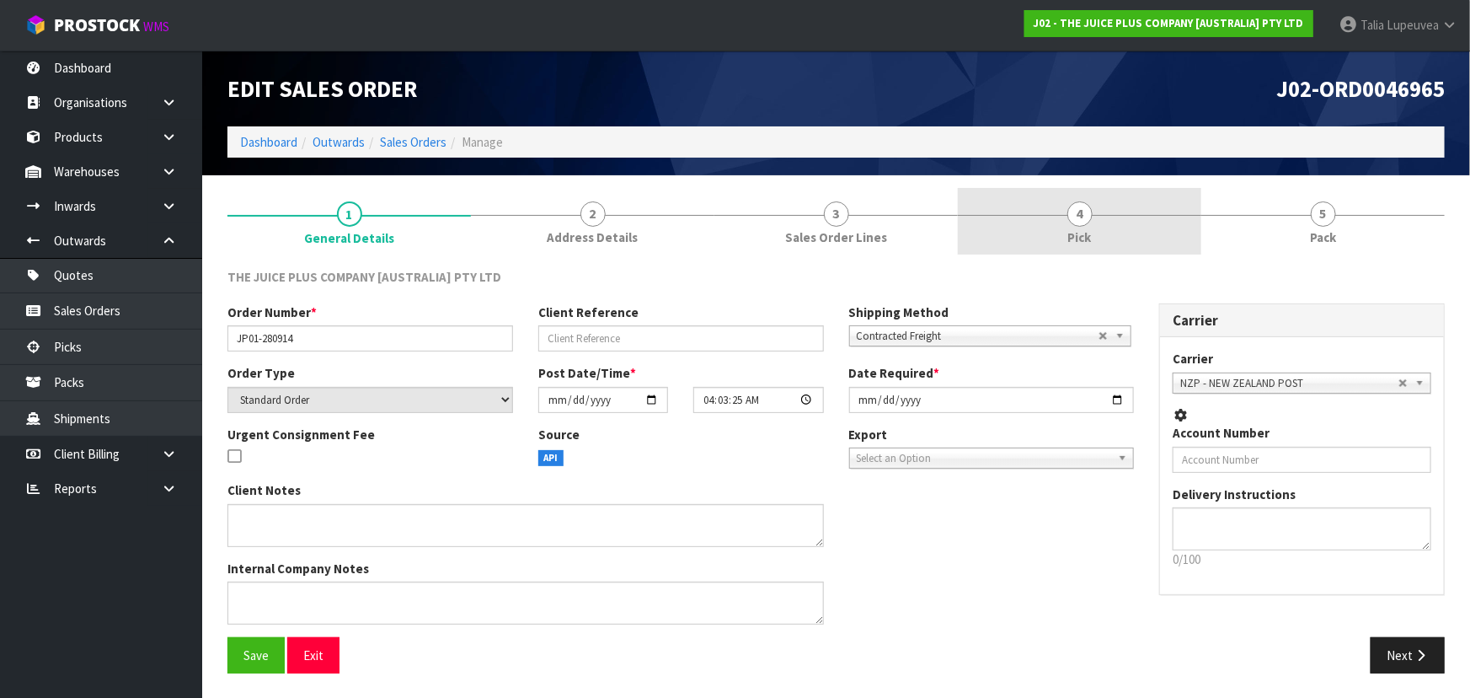
click at [1187, 232] on link "4 Pick" at bounding box center [1079, 221] width 243 height 67
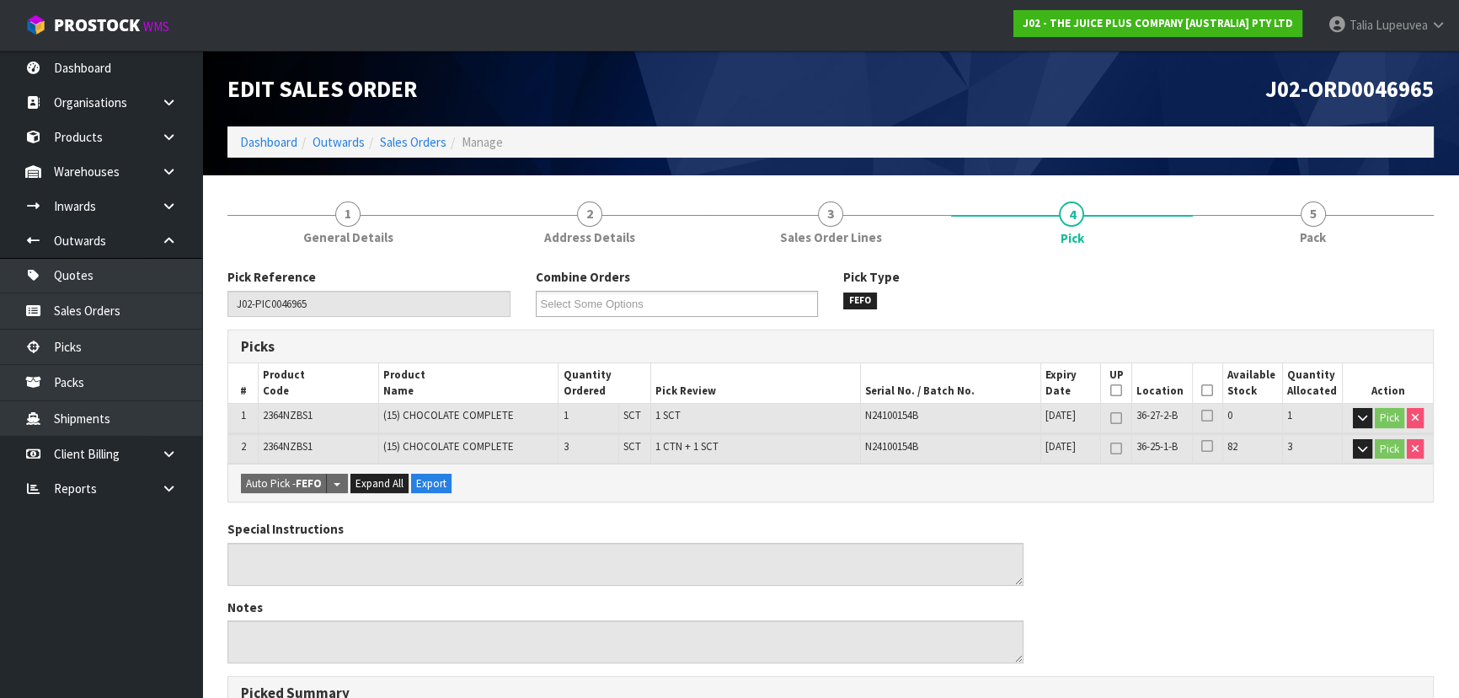
click at [1202, 391] on icon at bounding box center [1207, 390] width 12 height 1
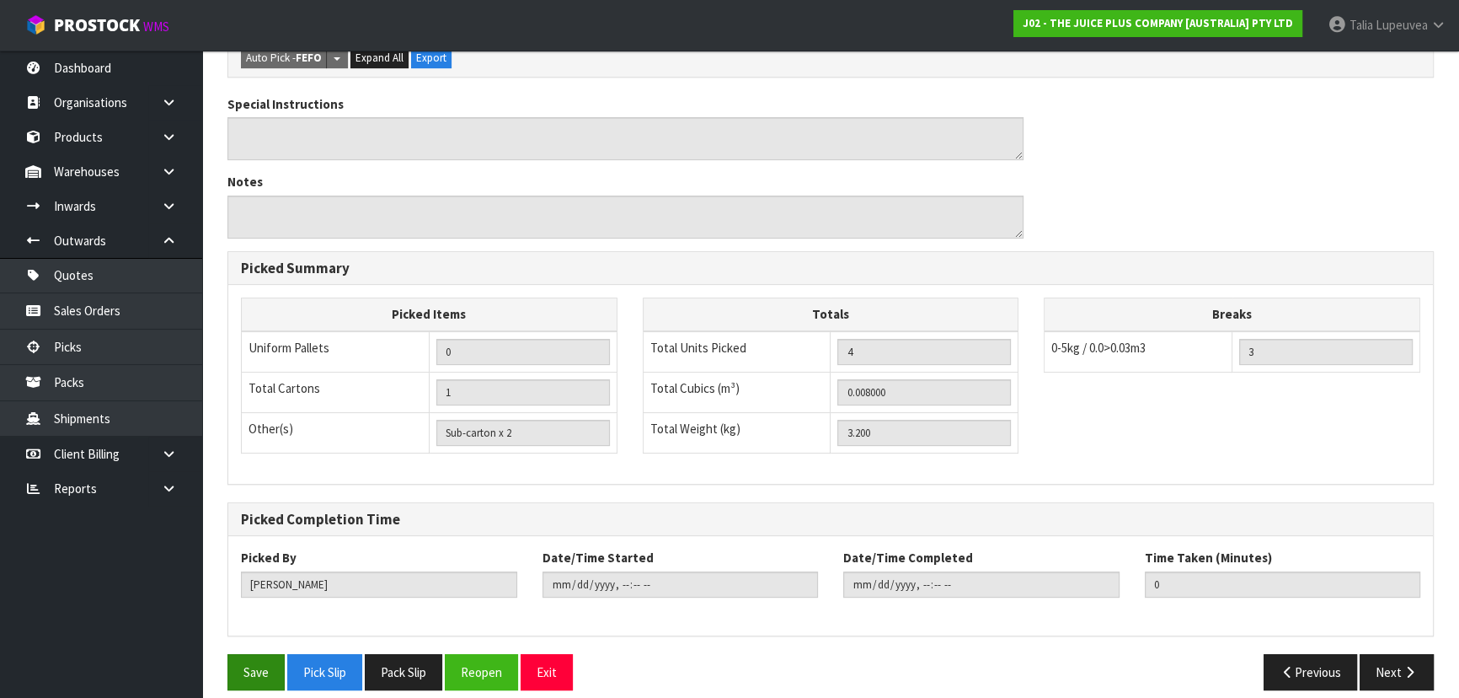
scroll to position [500, 0]
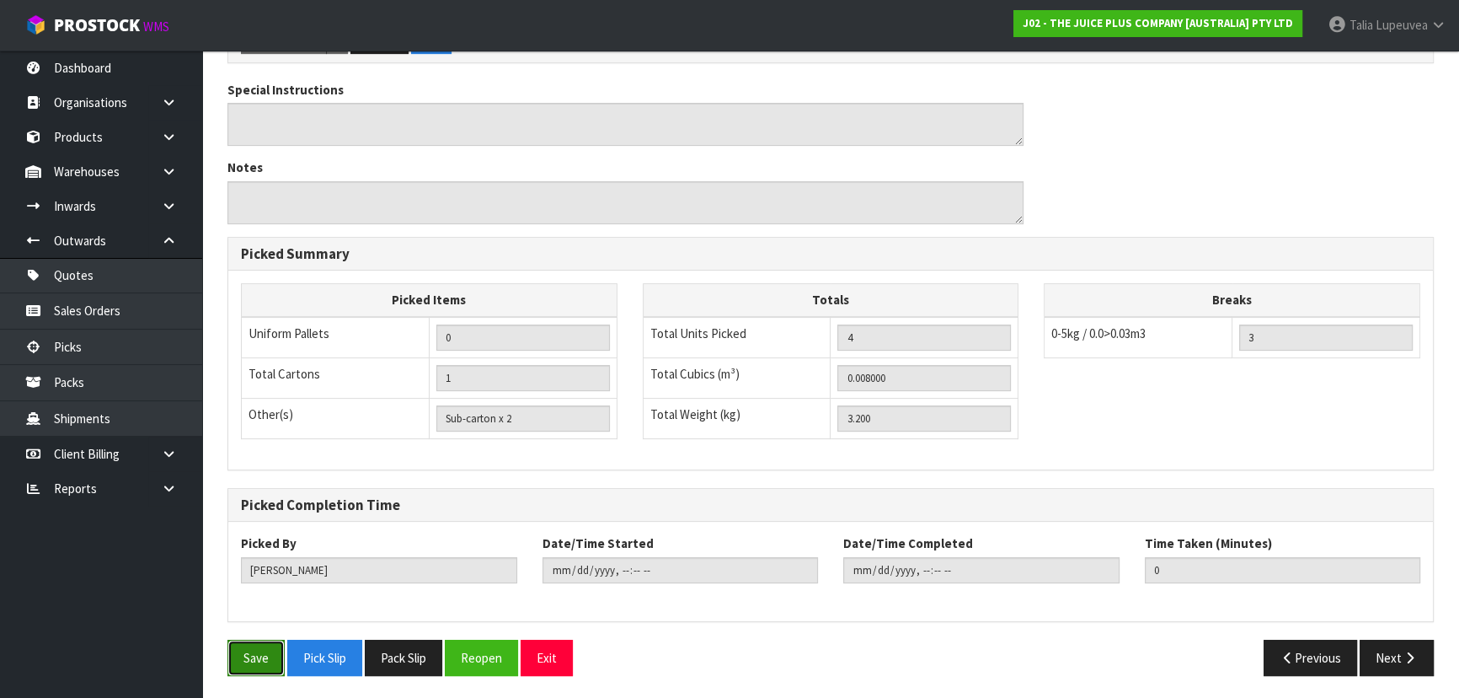
click at [271, 640] on button "Save" at bounding box center [255, 657] width 57 height 36
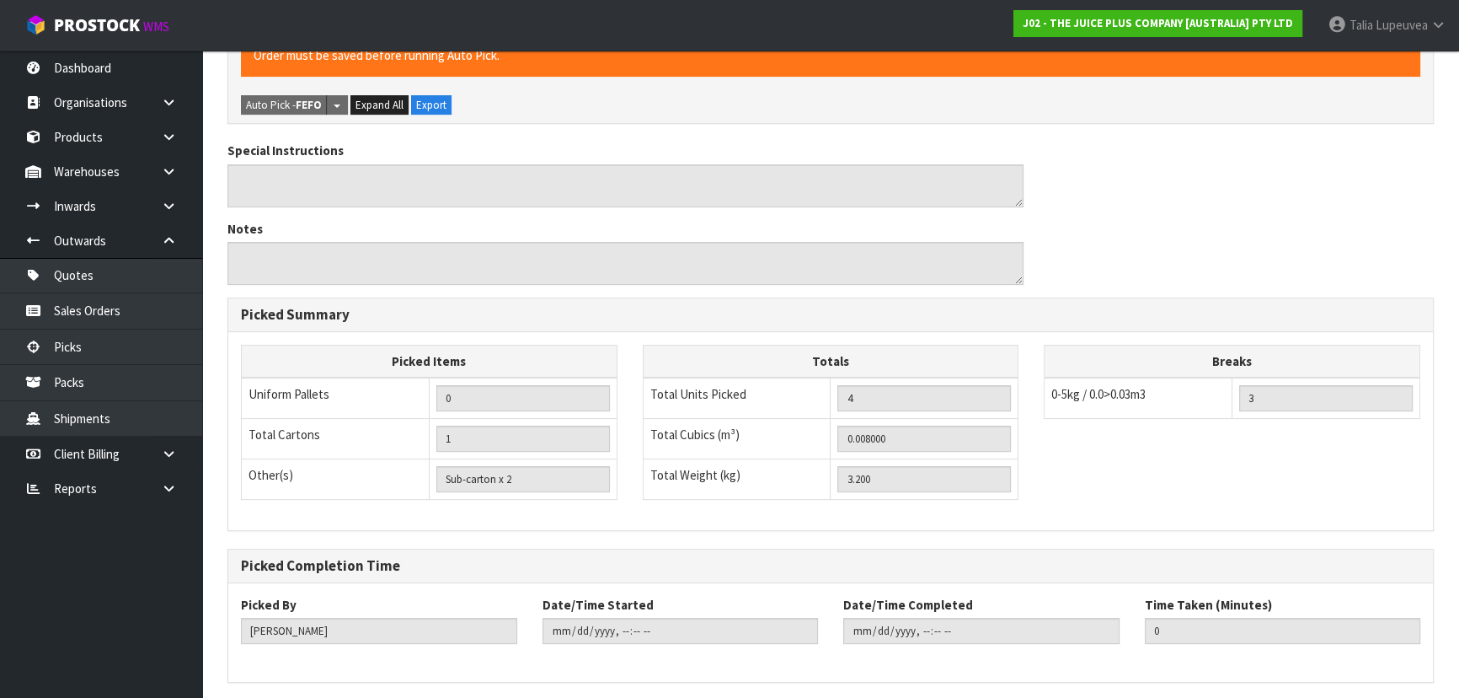
scroll to position [0, 0]
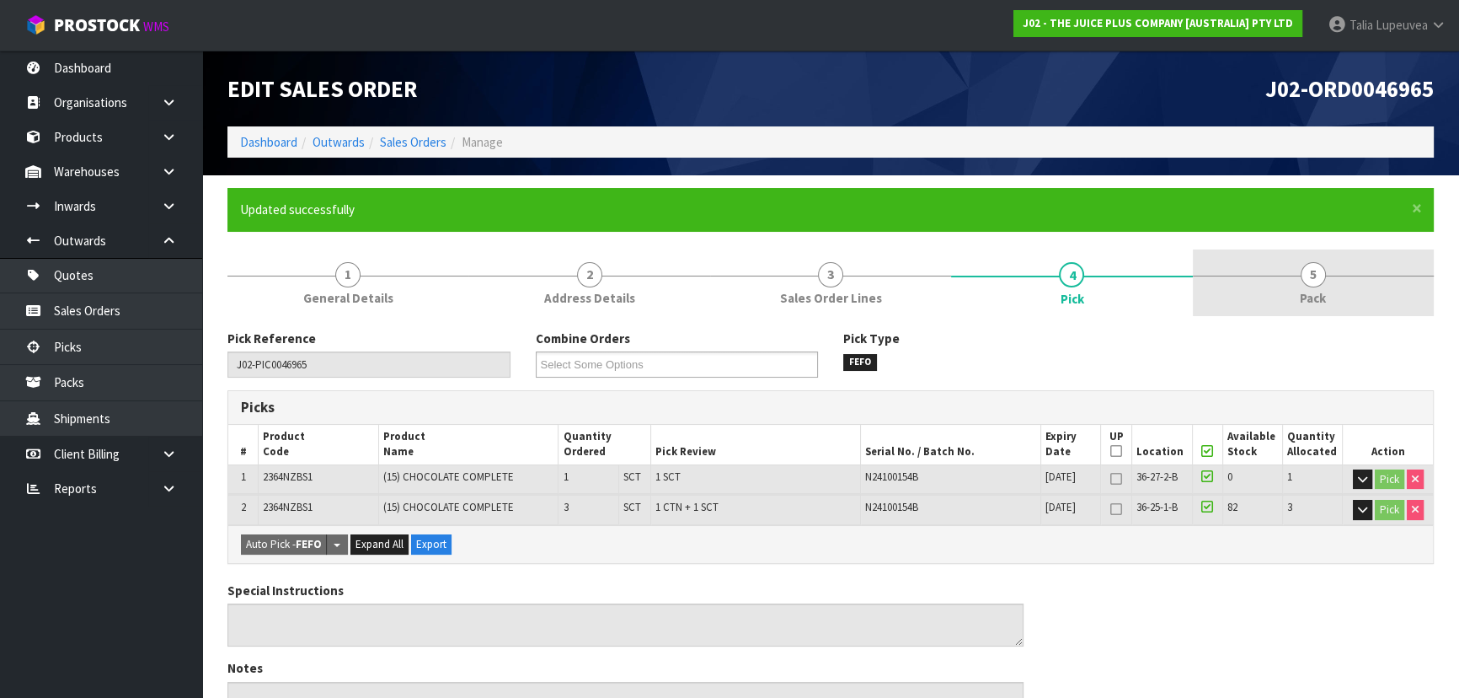
click at [1304, 289] on span "Pack" at bounding box center [1313, 298] width 26 height 18
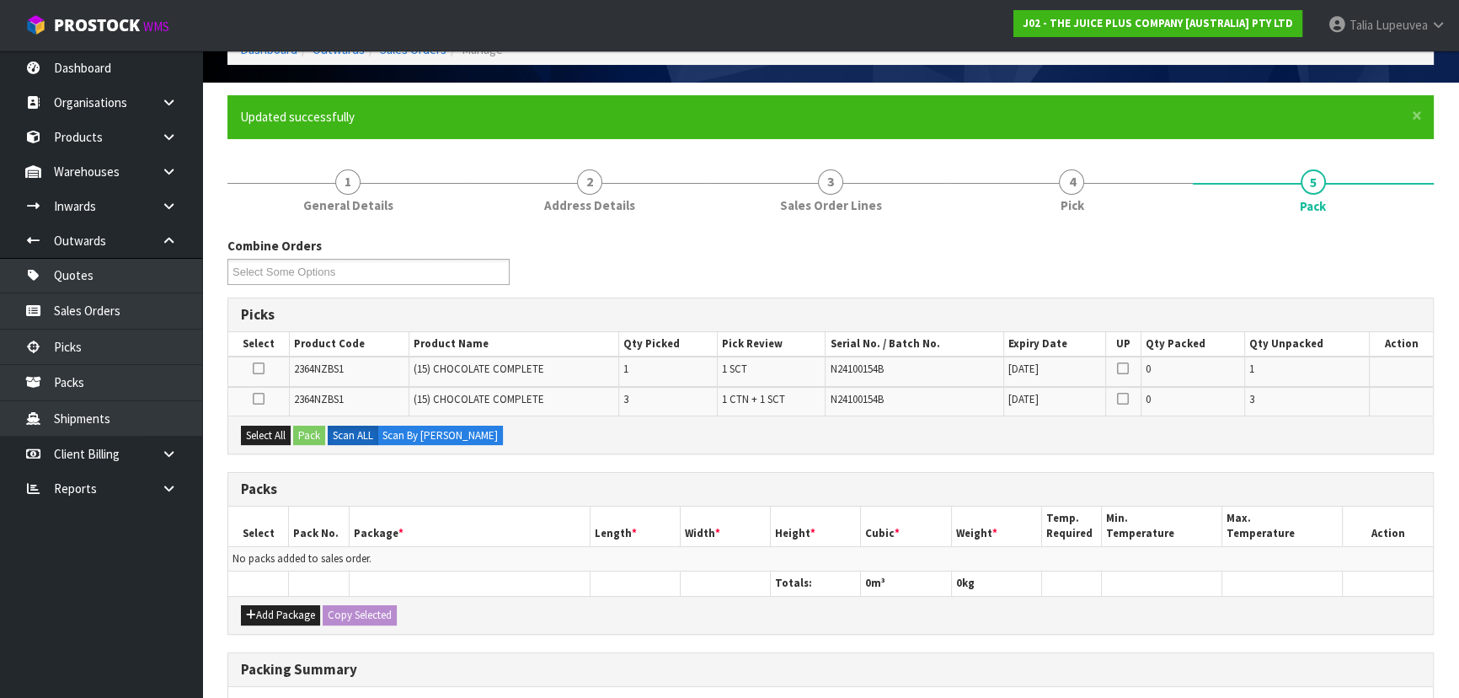
scroll to position [229, 0]
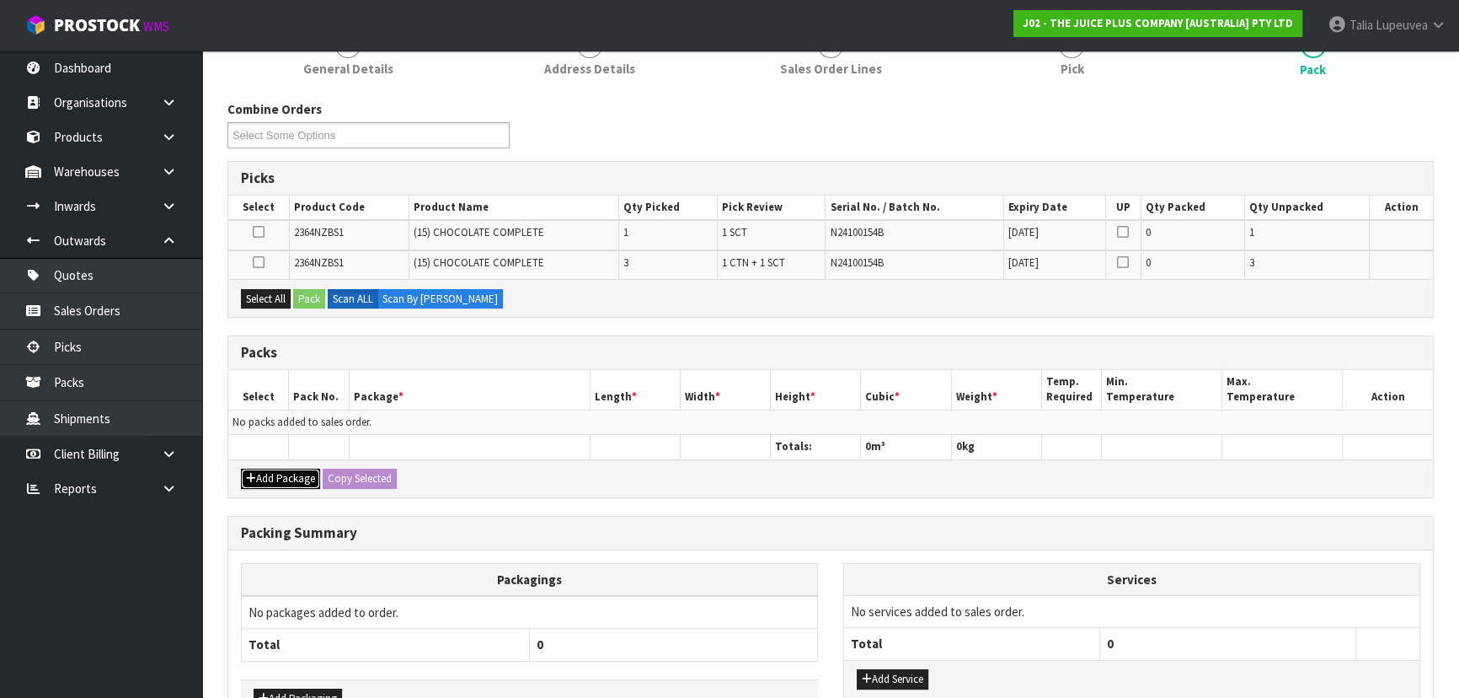
drag, startPoint x: 250, startPoint y: 472, endPoint x: 251, endPoint y: 446, distance: 26.1
click at [251, 473] on icon "button" at bounding box center [251, 478] width 10 height 11
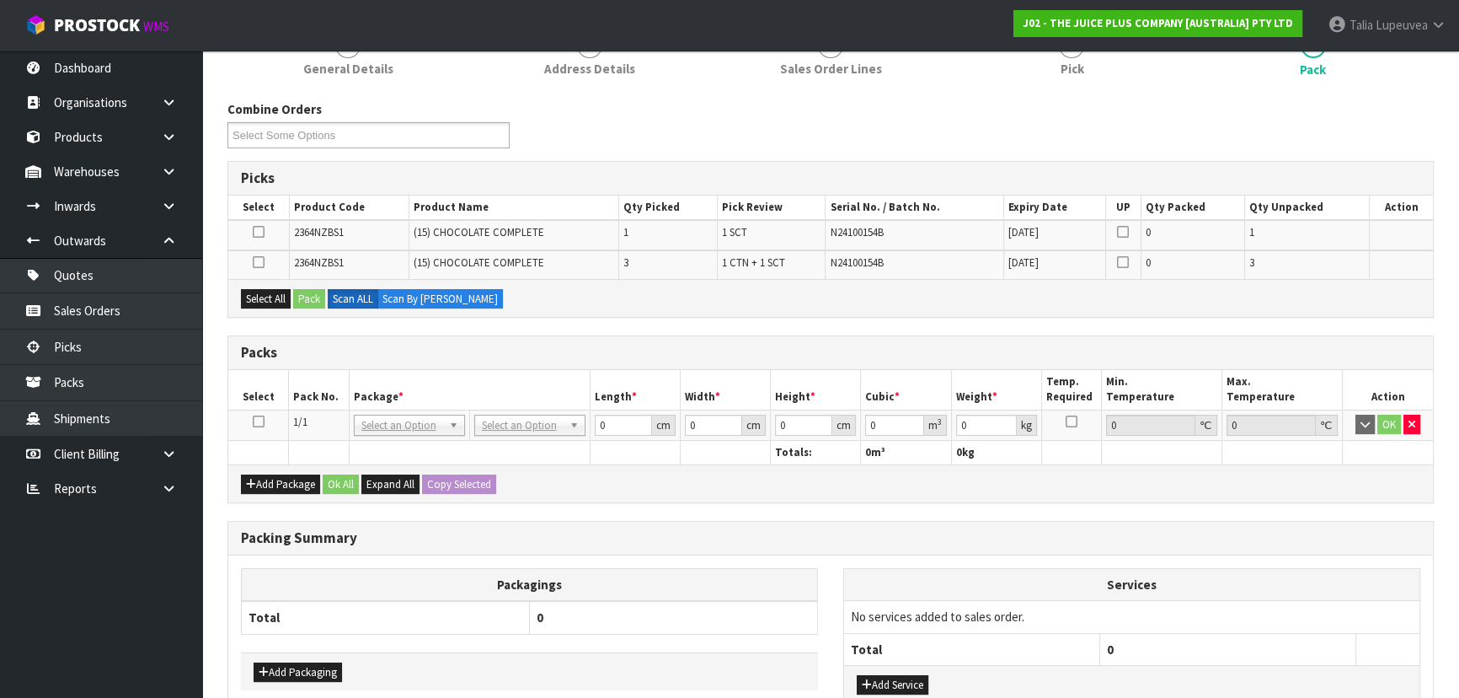
click at [260, 421] on icon at bounding box center [259, 421] width 12 height 1
click at [280, 301] on button "Select All" at bounding box center [266, 299] width 50 height 20
click at [295, 298] on button "Pack" at bounding box center [309, 299] width 32 height 20
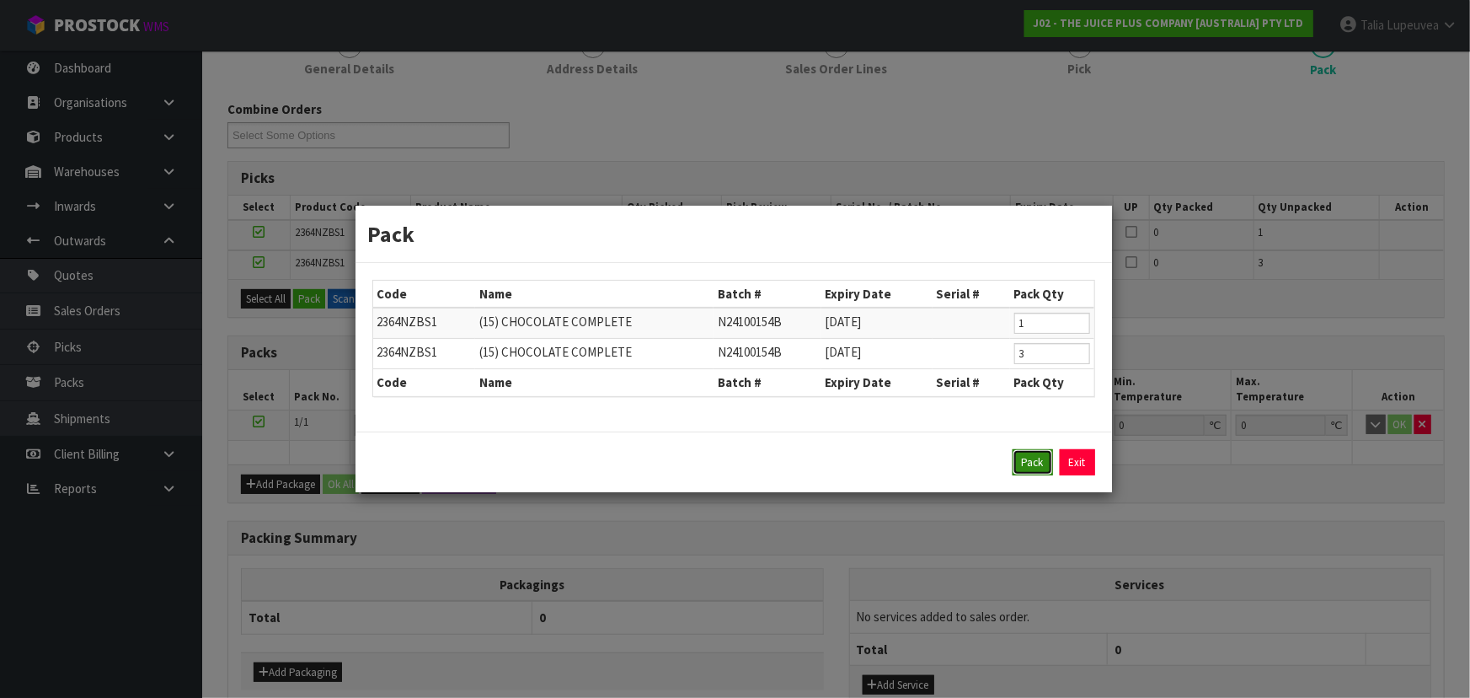
click at [1017, 462] on button "Pack" at bounding box center [1033, 462] width 40 height 27
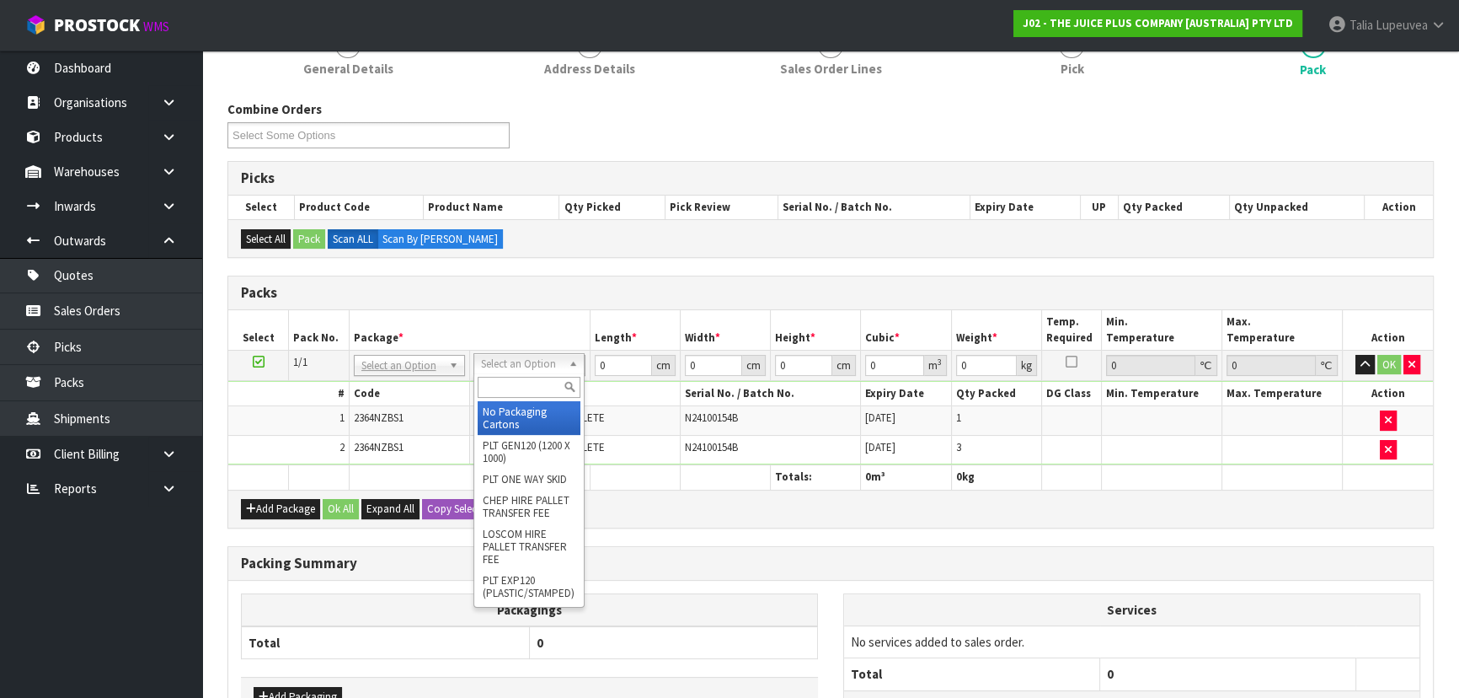
click at [540, 390] on input "text" at bounding box center [529, 387] width 103 height 21
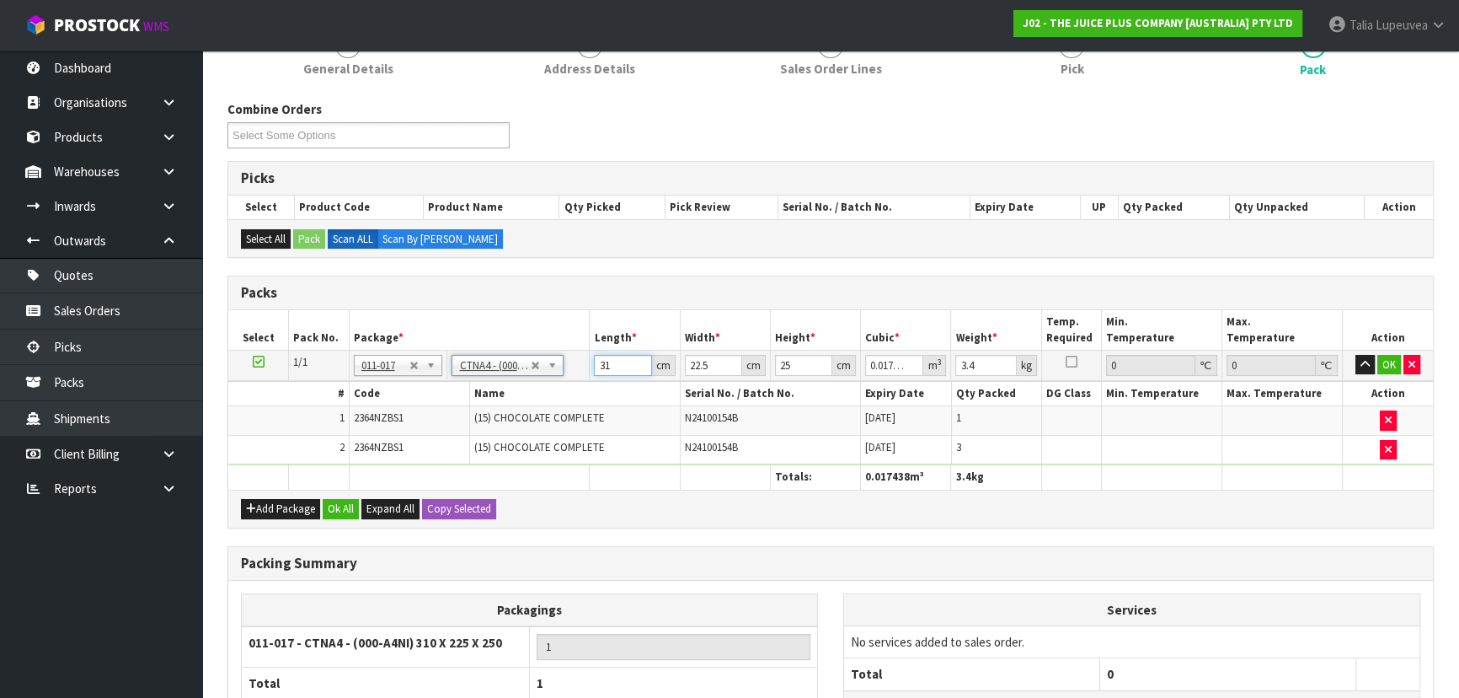
drag, startPoint x: 623, startPoint y: 367, endPoint x: 558, endPoint y: 355, distance: 66.9
click at [559, 359] on tr "1/1 NONE 007-001 007-002 007-004 007-009 007-013 007-014 007-015 007-017 007-01…" at bounding box center [830, 365] width 1205 height 30
click at [1391, 358] on button "OK" at bounding box center [1389, 365] width 24 height 20
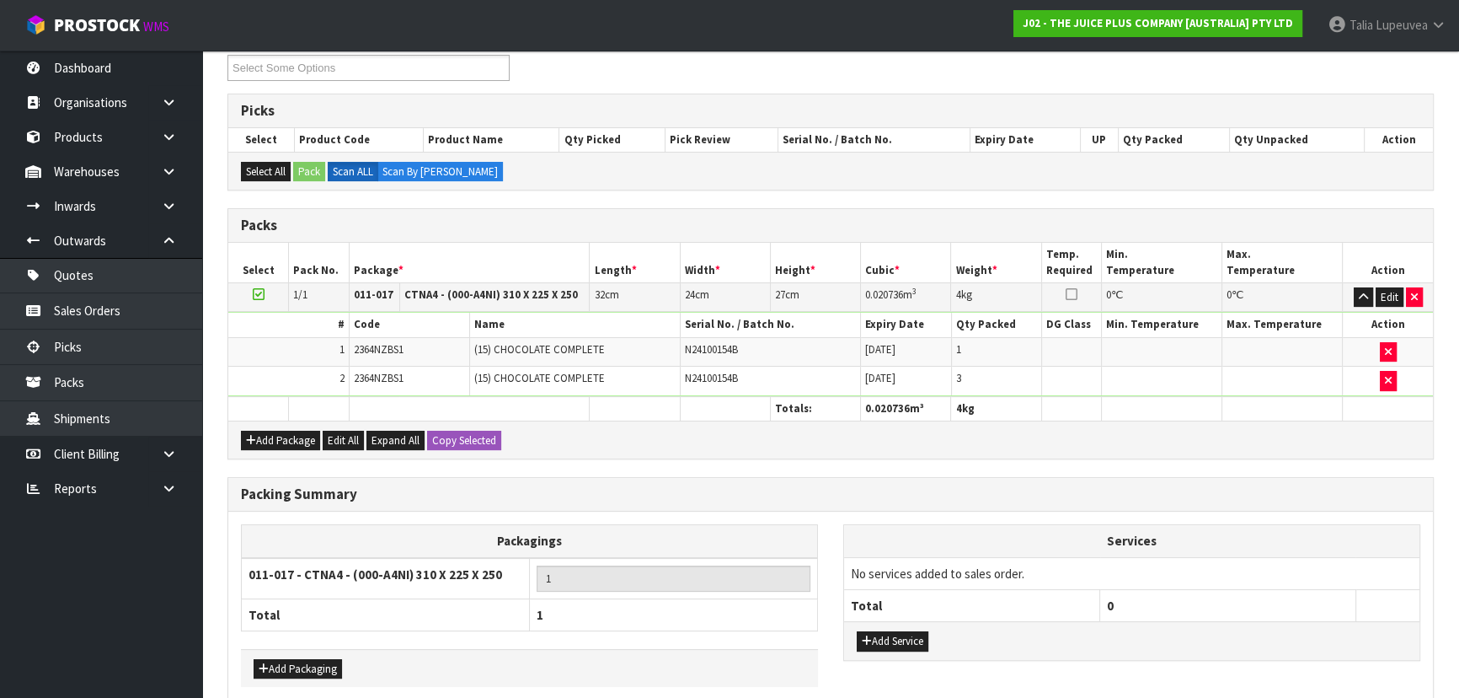
scroll to position [373, 0]
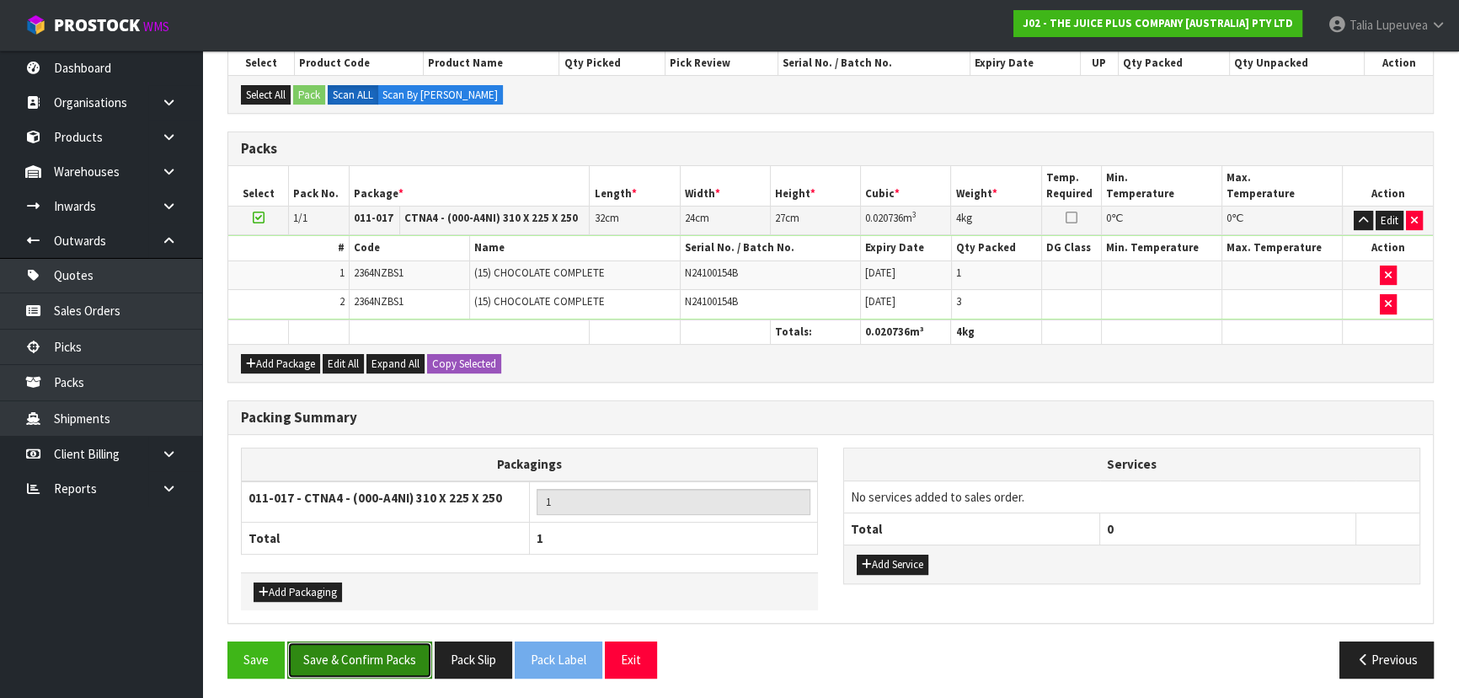
click at [384, 666] on button "Save & Confirm Packs" at bounding box center [359, 659] width 145 height 36
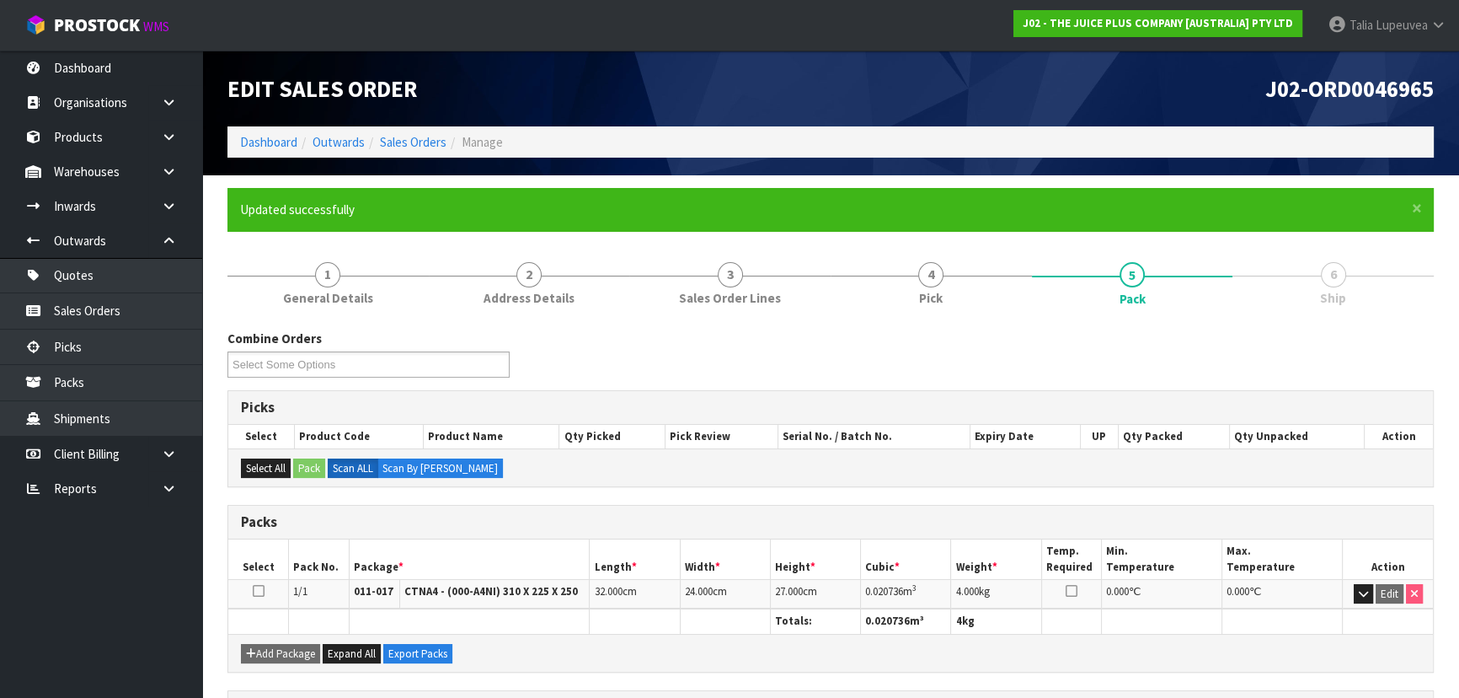
scroll to position [253, 0]
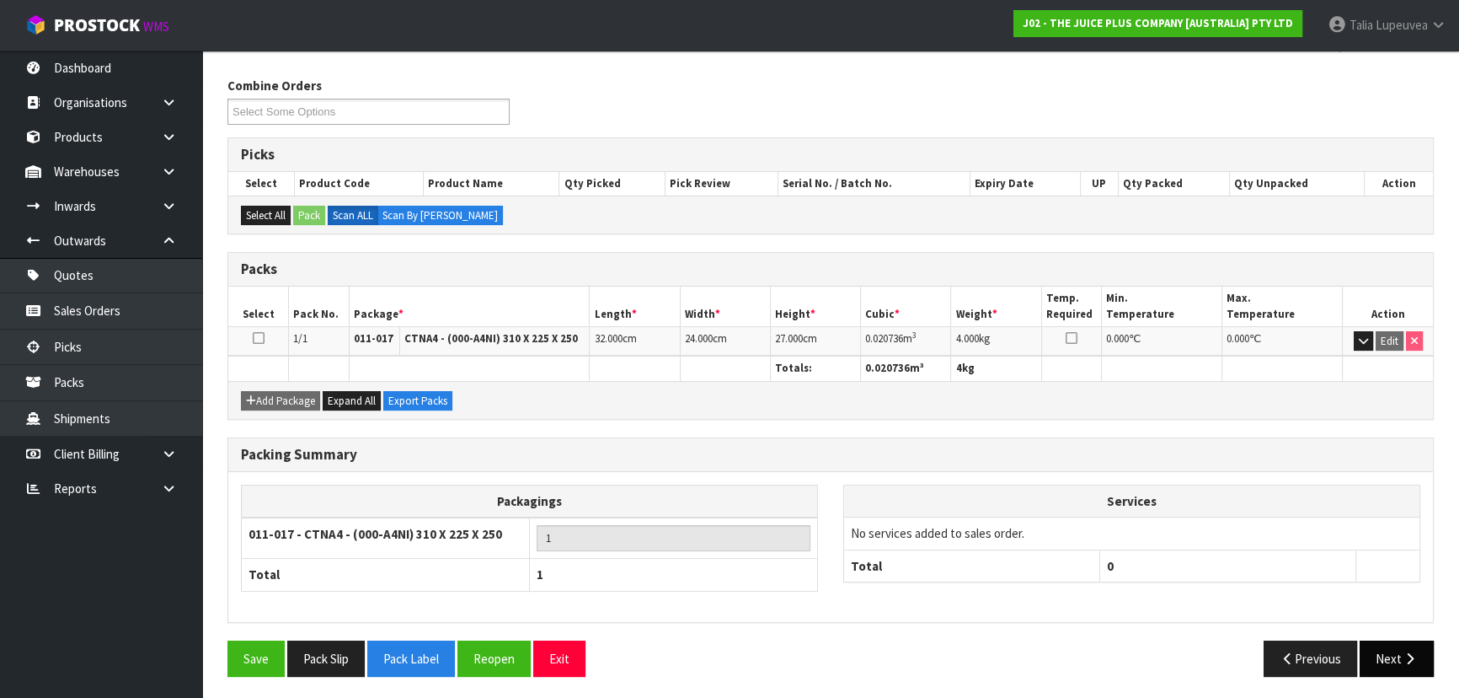
click at [1387, 652] on button "Next" at bounding box center [1397, 658] width 74 height 36
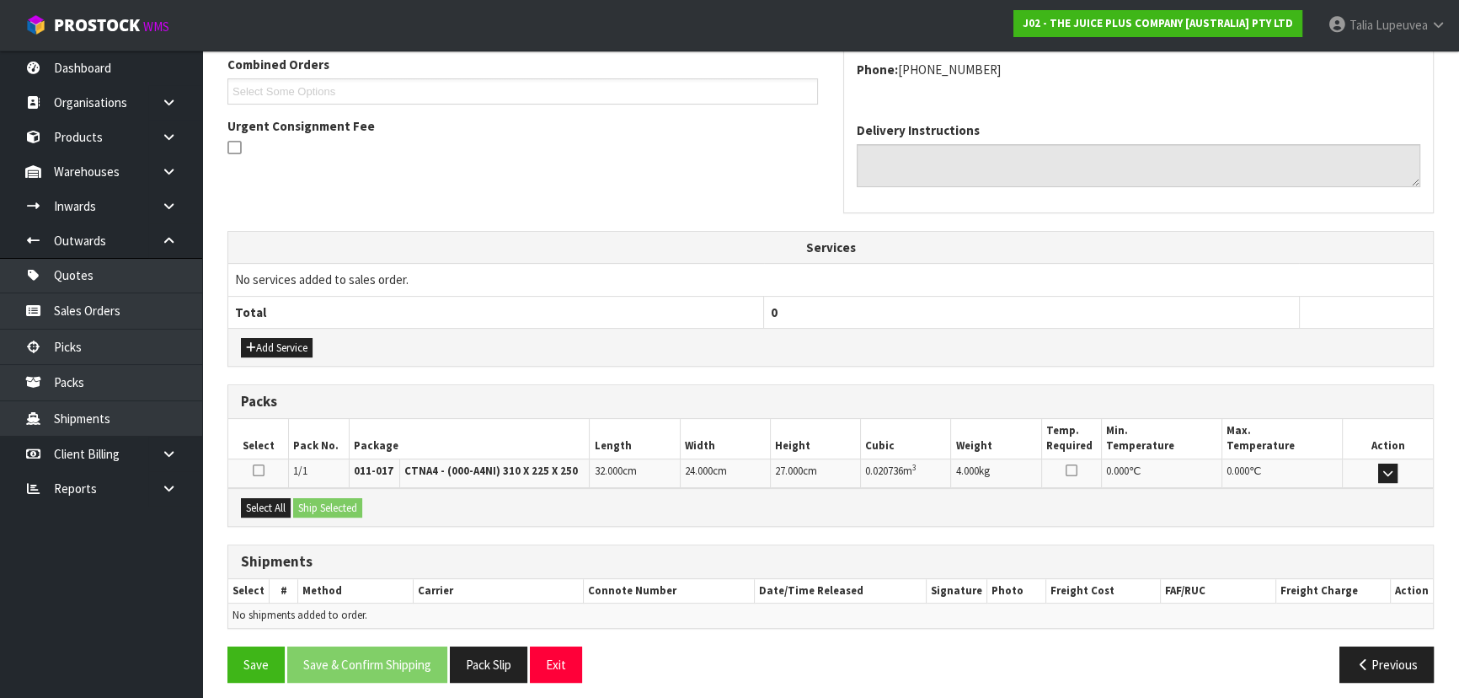
scroll to position [448, 0]
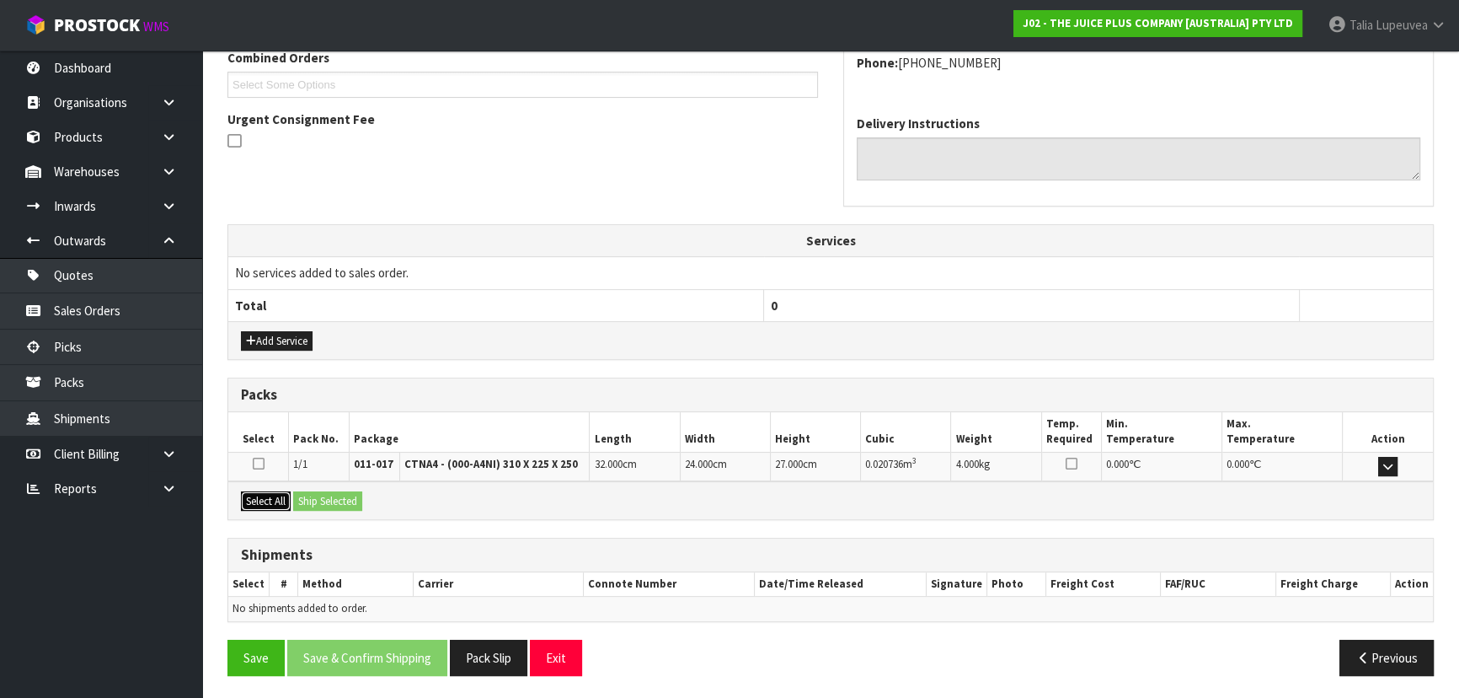
drag, startPoint x: 278, startPoint y: 496, endPoint x: 320, endPoint y: 496, distance: 42.1
click at [279, 496] on button "Select All" at bounding box center [266, 501] width 50 height 20
click at [321, 496] on button "Ship Selected" at bounding box center [327, 501] width 69 height 20
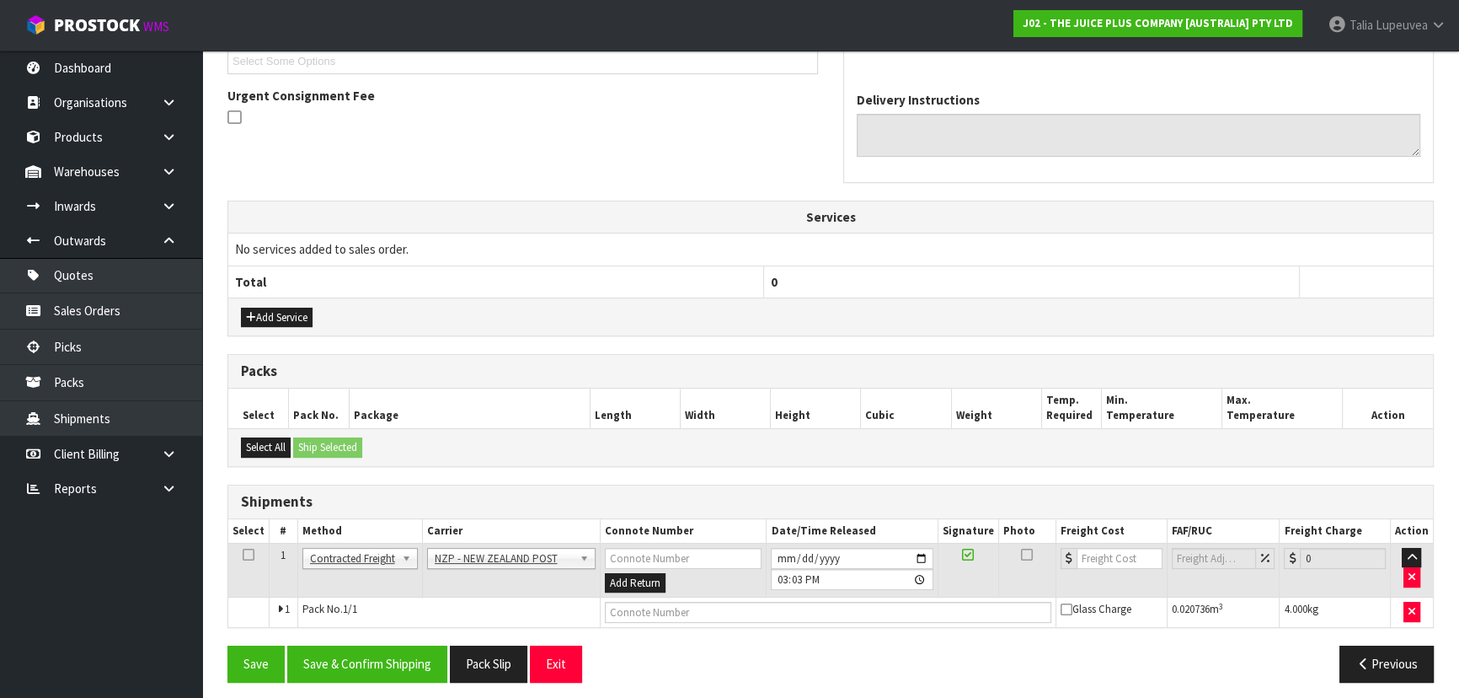
scroll to position [479, 0]
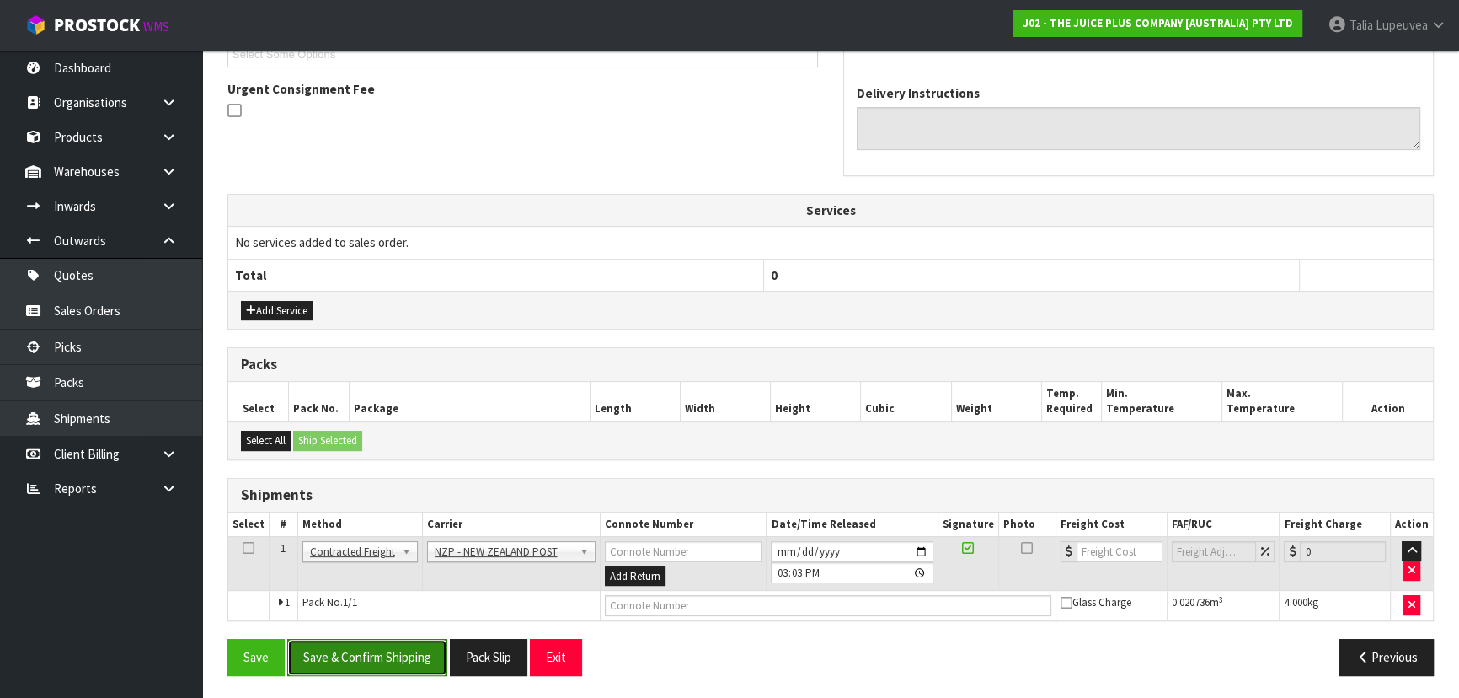
click at [371, 645] on button "Save & Confirm Shipping" at bounding box center [367, 657] width 160 height 36
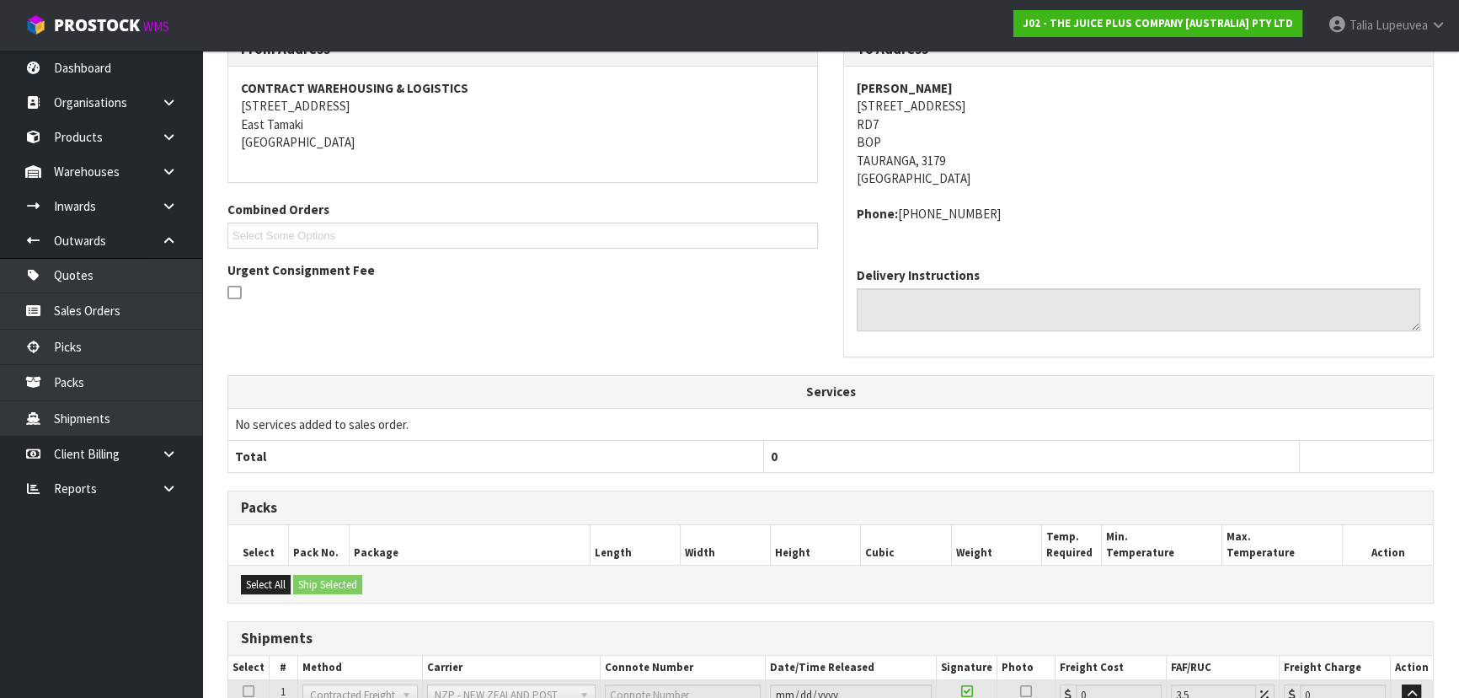
scroll to position [455, 0]
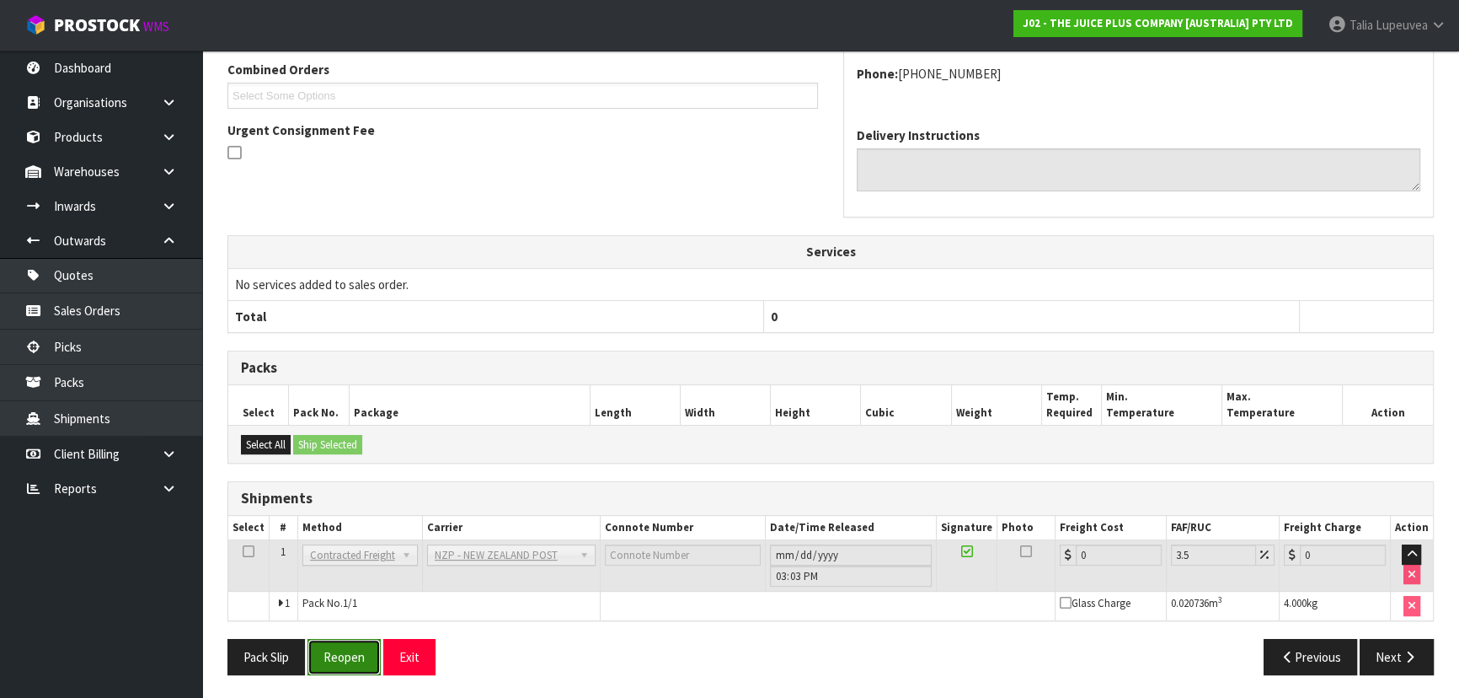
click at [361, 668] on button "Reopen" at bounding box center [344, 657] width 73 height 36
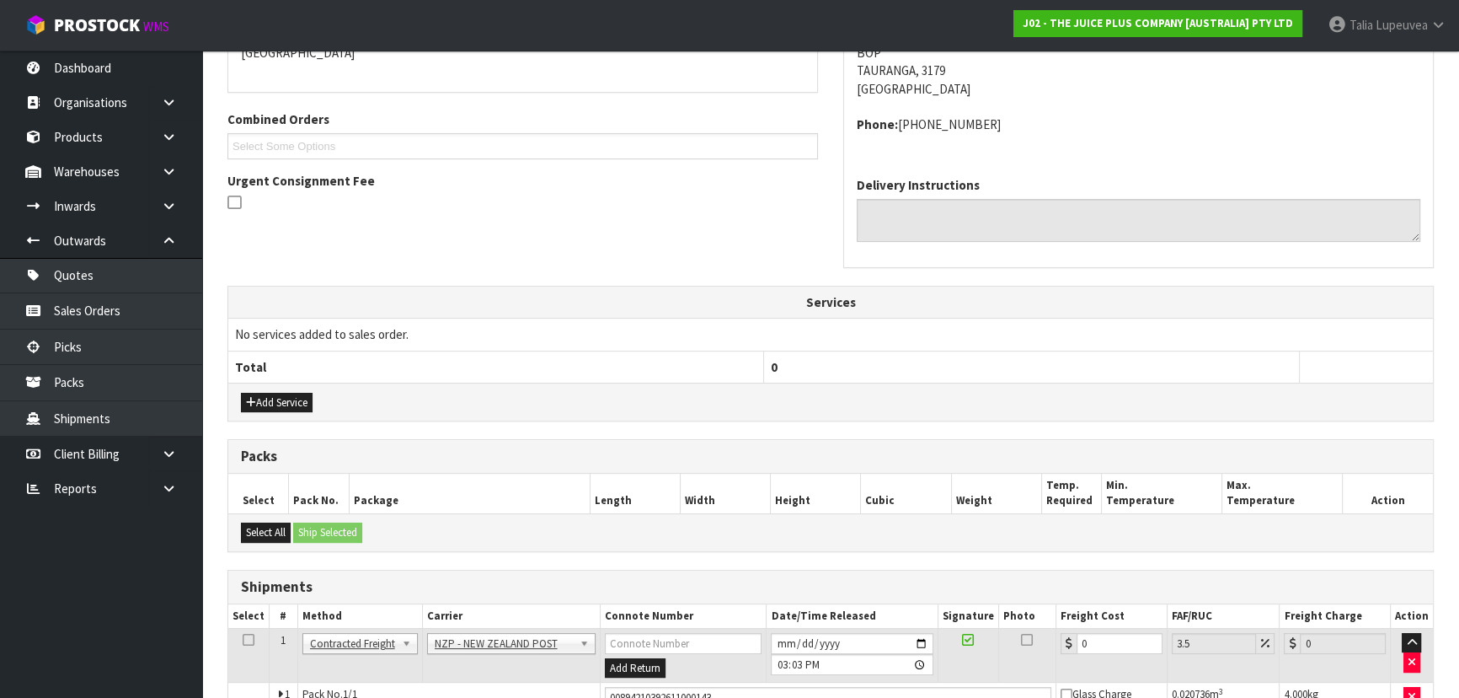
scroll to position [459, 0]
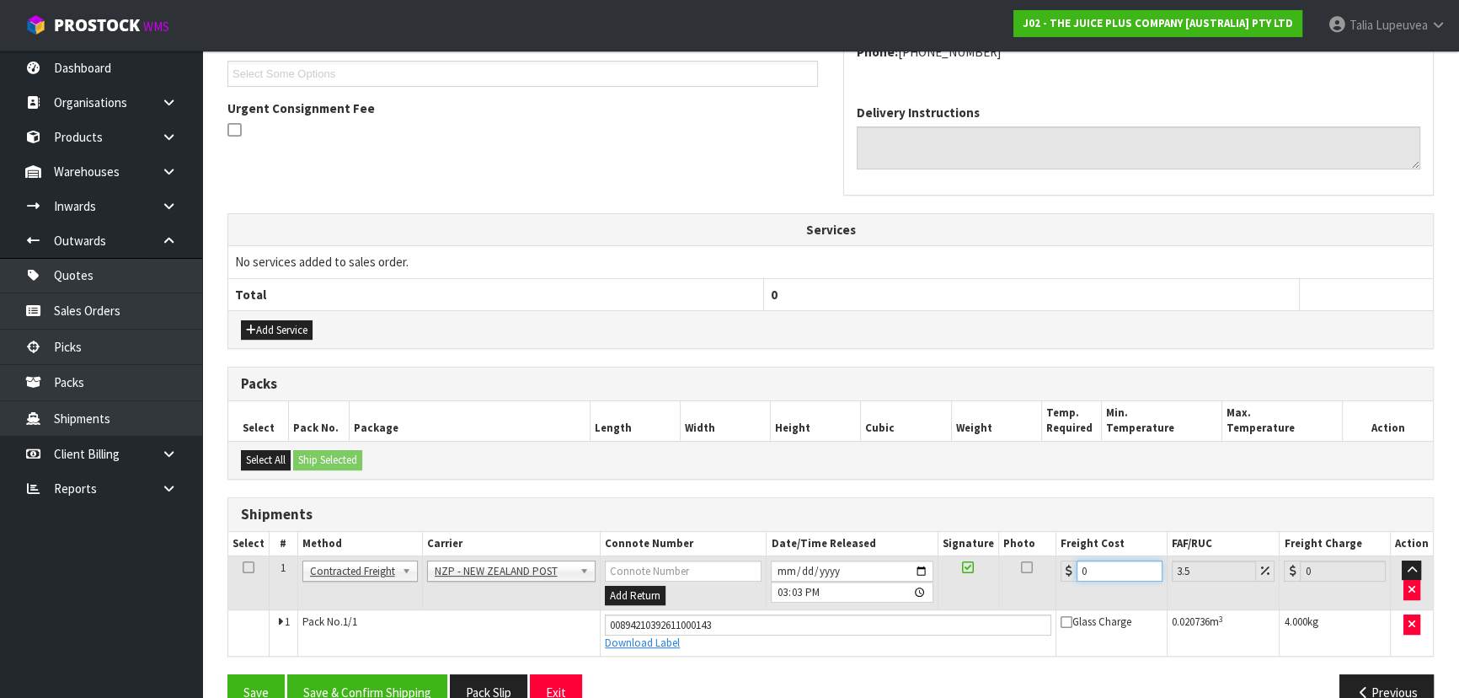
drag, startPoint x: 1105, startPoint y: 562, endPoint x: 1070, endPoint y: 581, distance: 39.6
click at [1070, 581] on td "0" at bounding box center [1111, 582] width 111 height 55
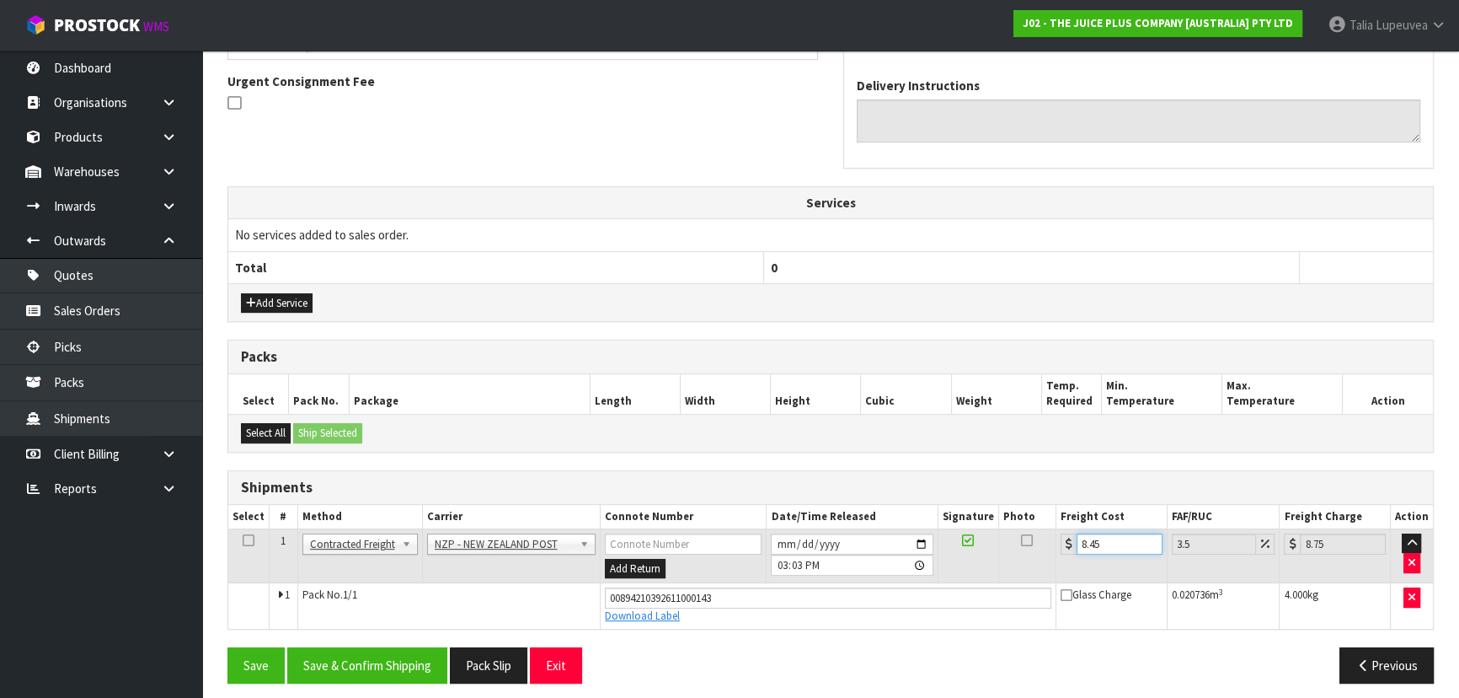
scroll to position [494, 0]
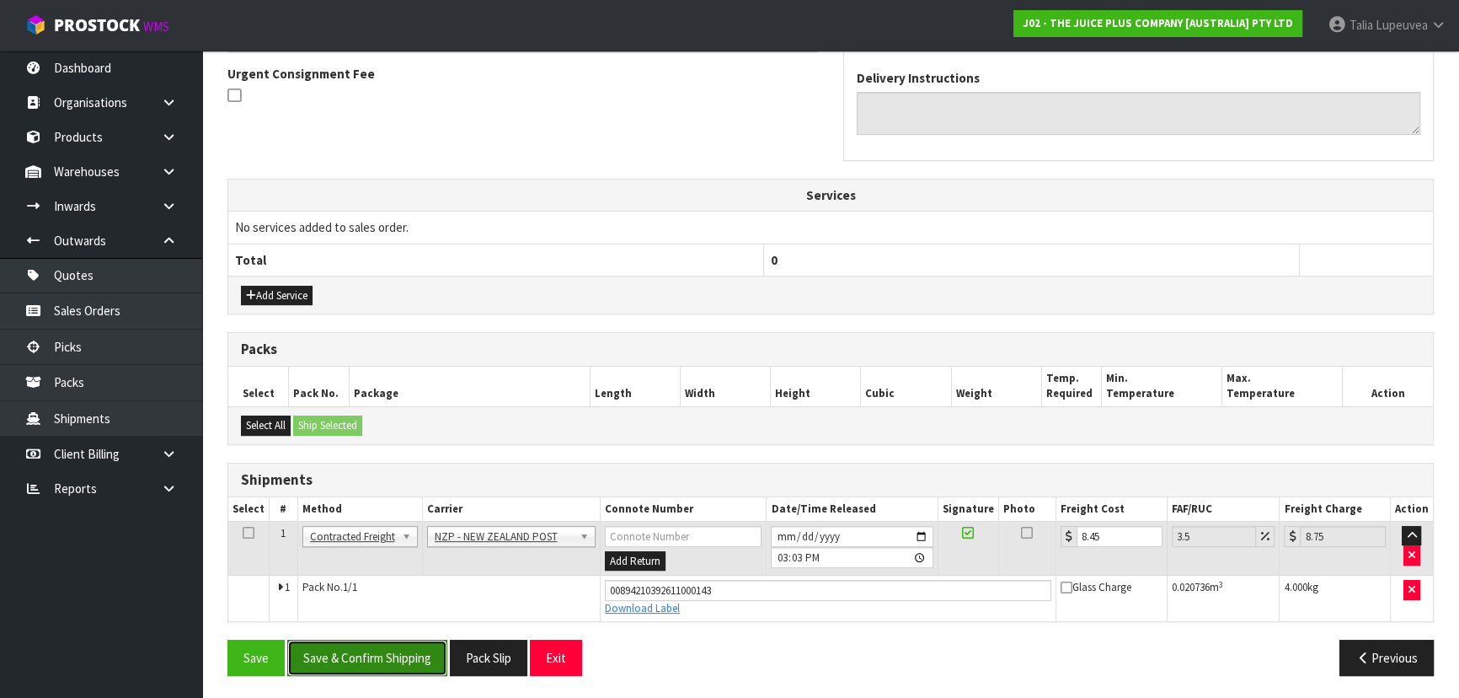
click at [425, 647] on button "Save & Confirm Shipping" at bounding box center [367, 657] width 160 height 36
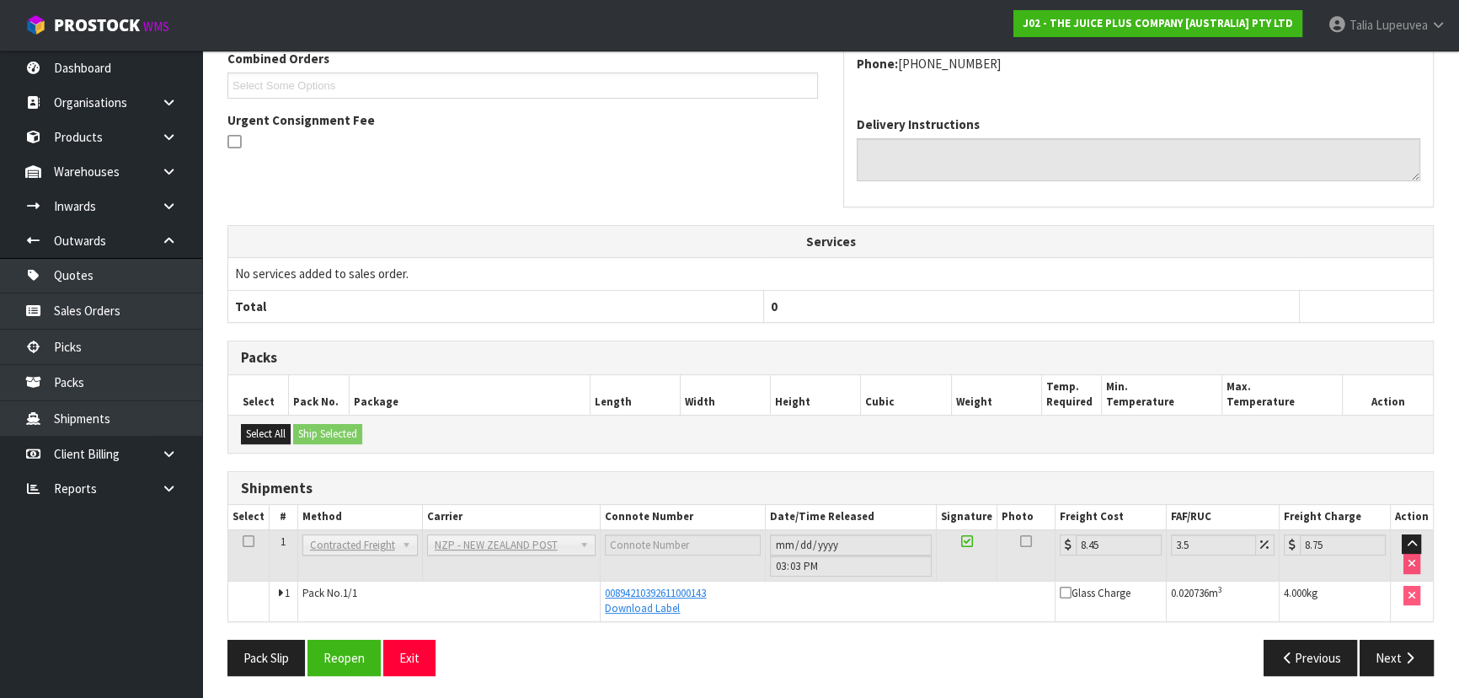
scroll to position [0, 0]
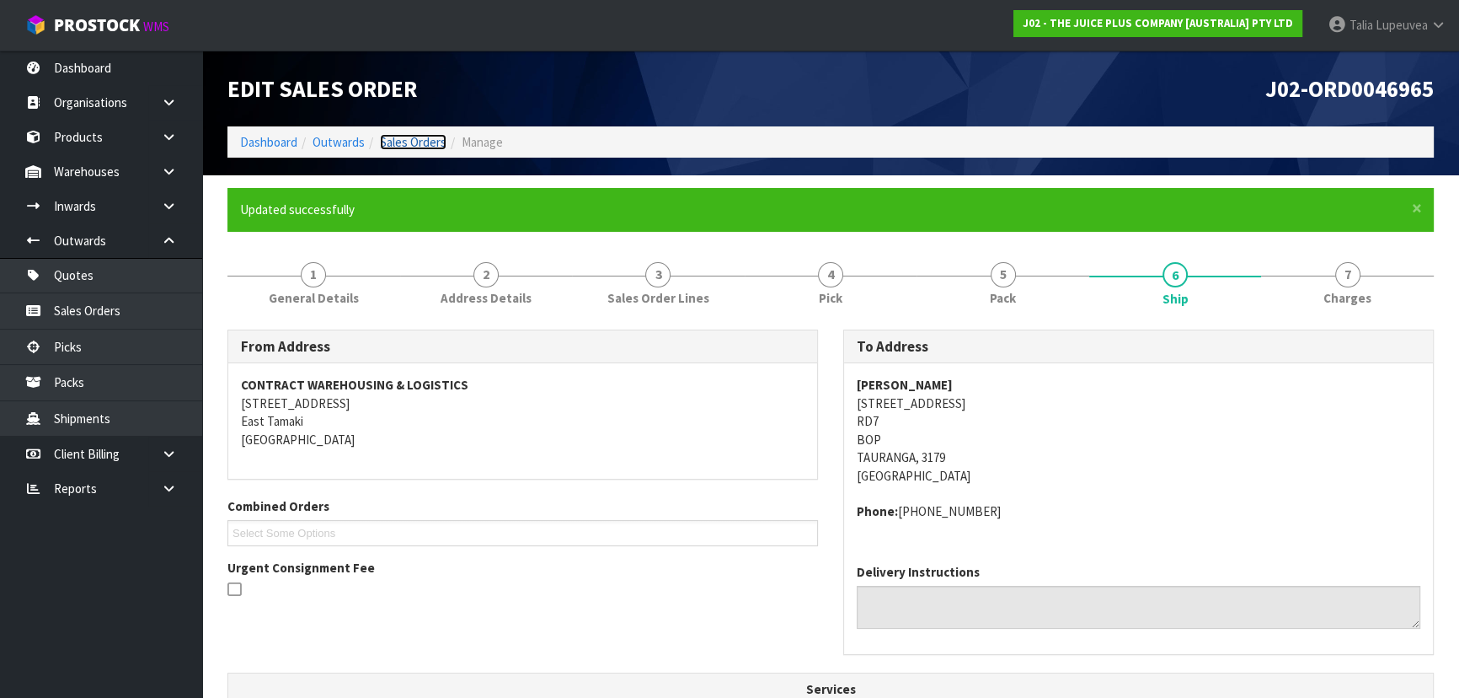
click at [395, 141] on link "Sales Orders" at bounding box center [413, 142] width 67 height 16
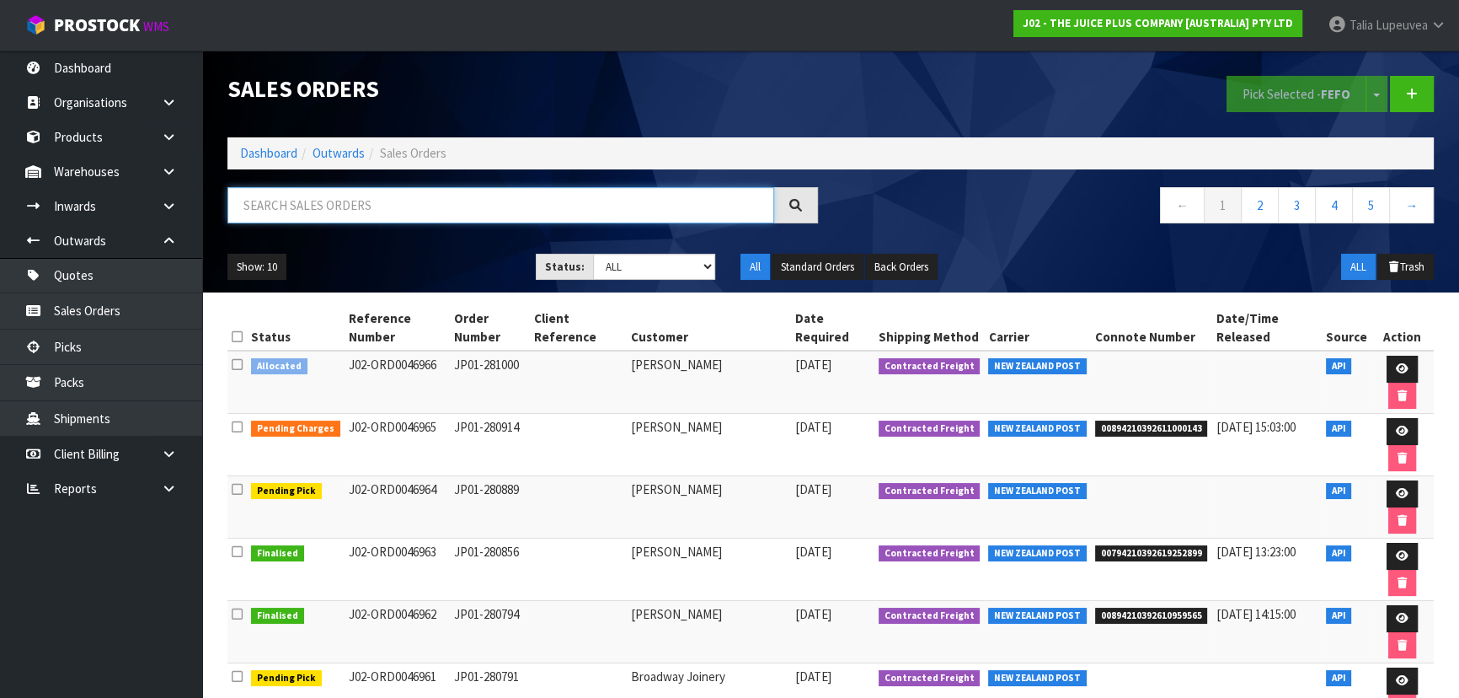
click at [342, 217] on input "text" at bounding box center [500, 205] width 547 height 36
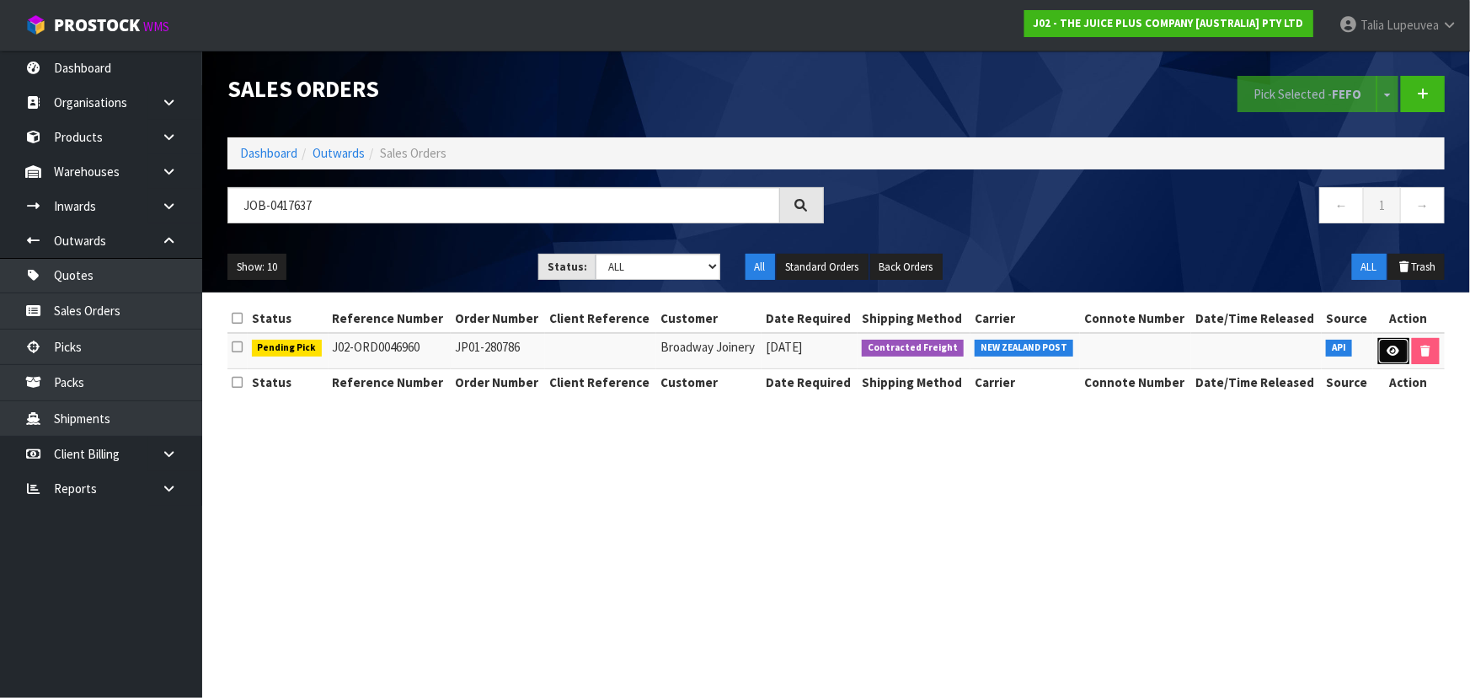
click at [1394, 341] on link at bounding box center [1393, 351] width 31 height 27
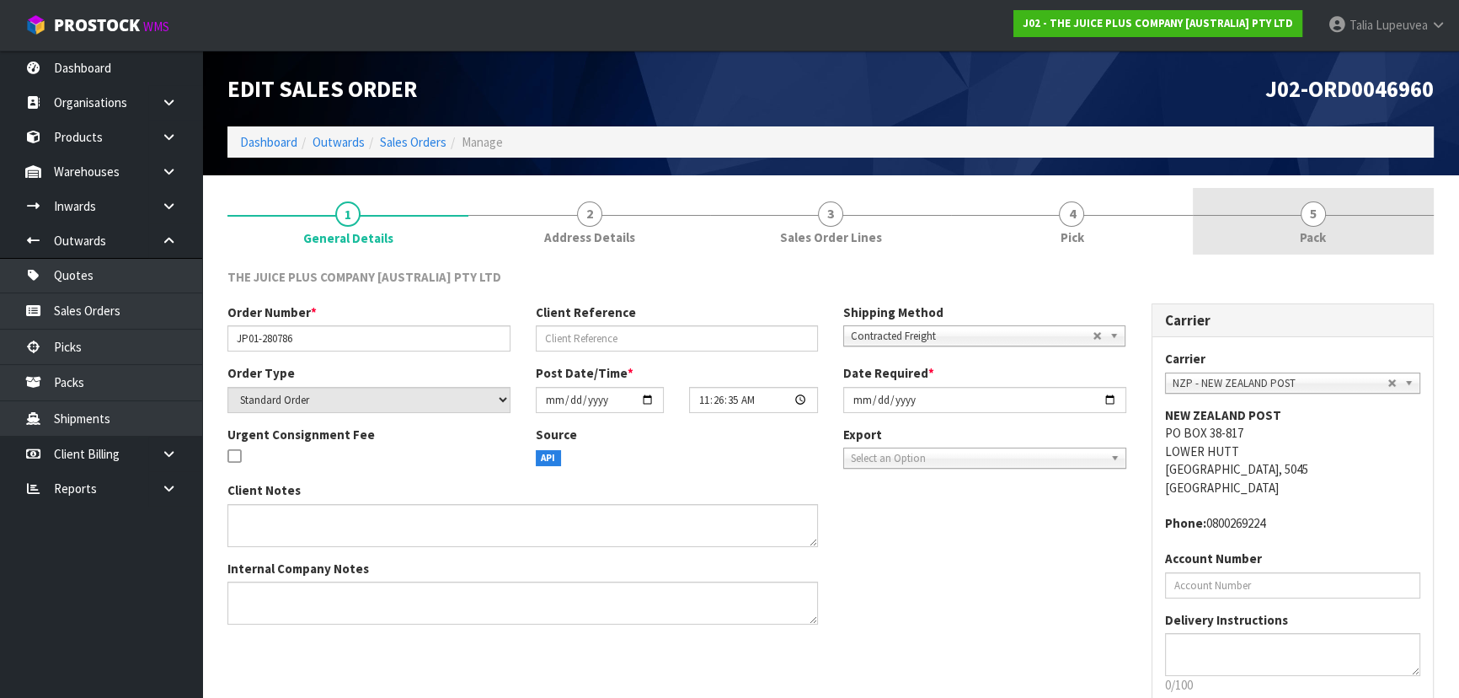
click at [1260, 190] on link "5 Pack" at bounding box center [1313, 221] width 241 height 67
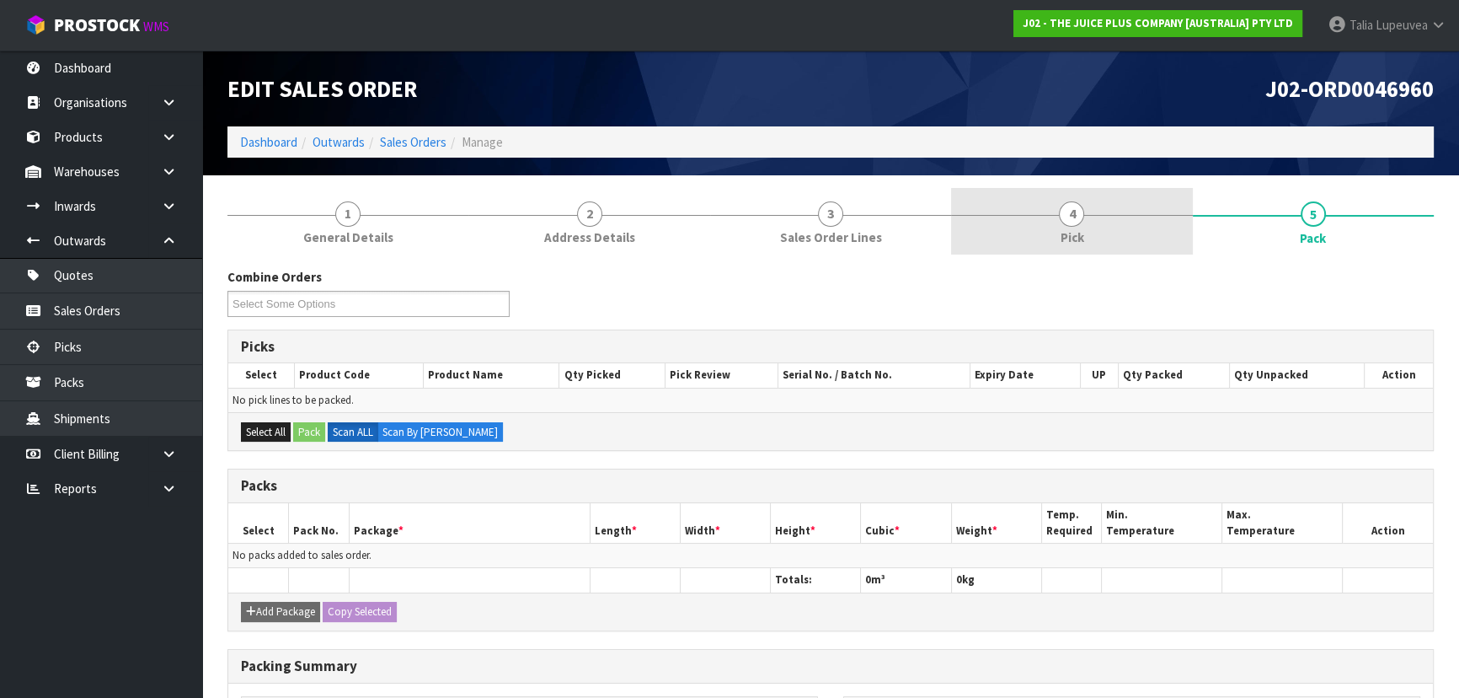
click at [1115, 218] on link "4 Pick" at bounding box center [1071, 221] width 241 height 67
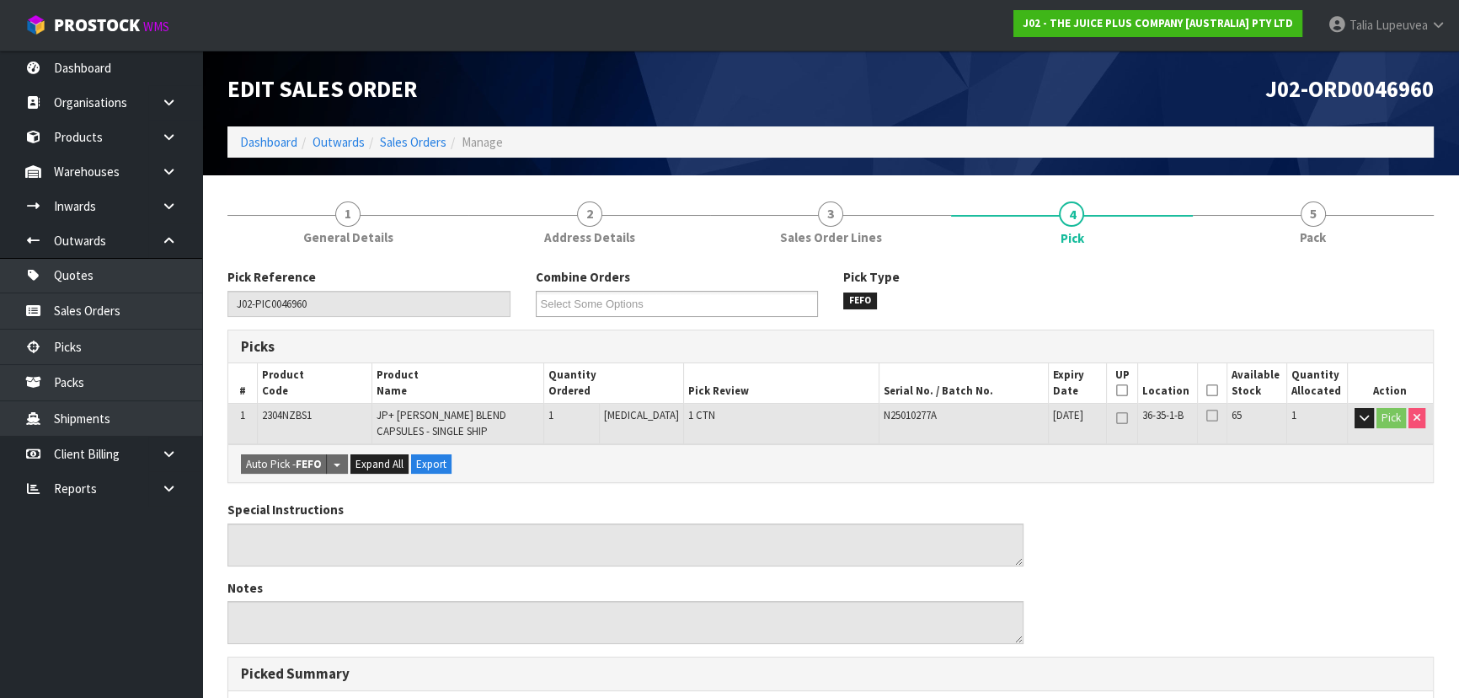
click at [1213, 387] on th "Picked" at bounding box center [1212, 383] width 29 height 40
click at [1206, 390] on icon at bounding box center [1212, 390] width 12 height 1
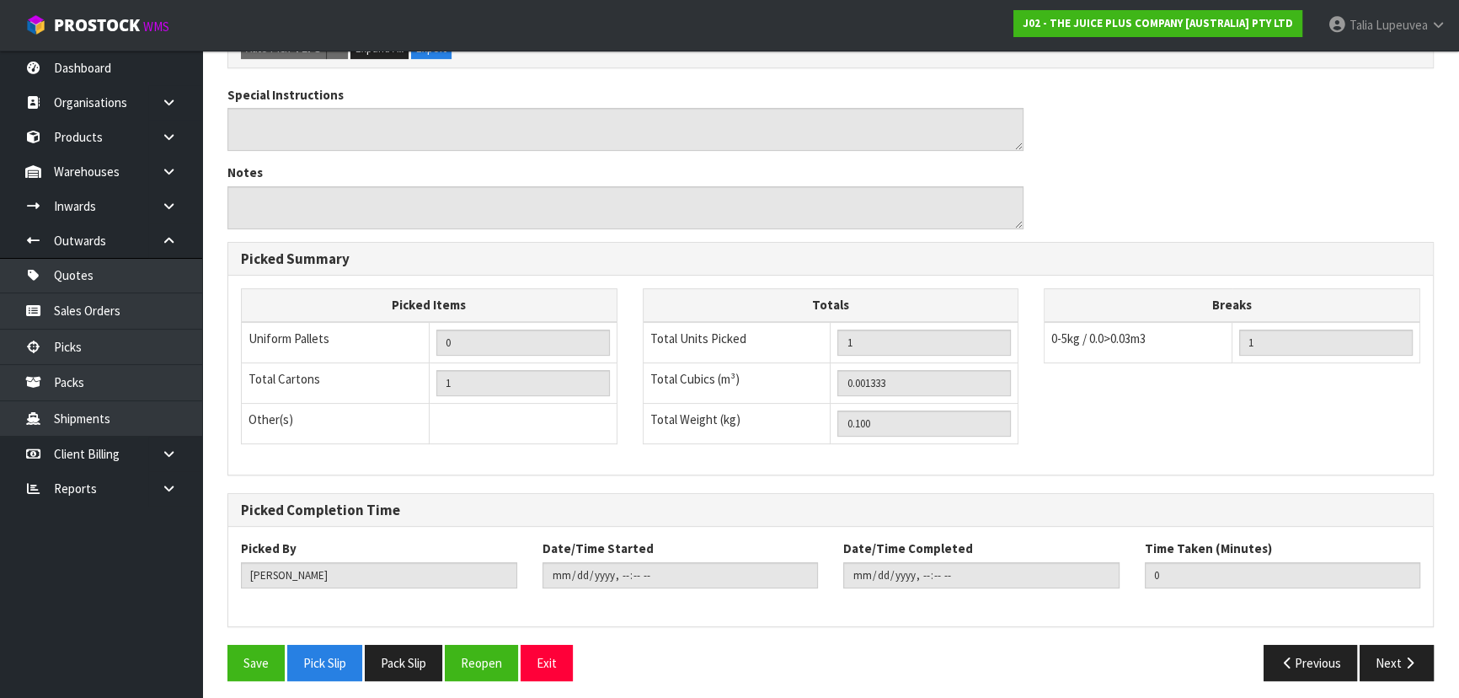
scroll to position [481, 0]
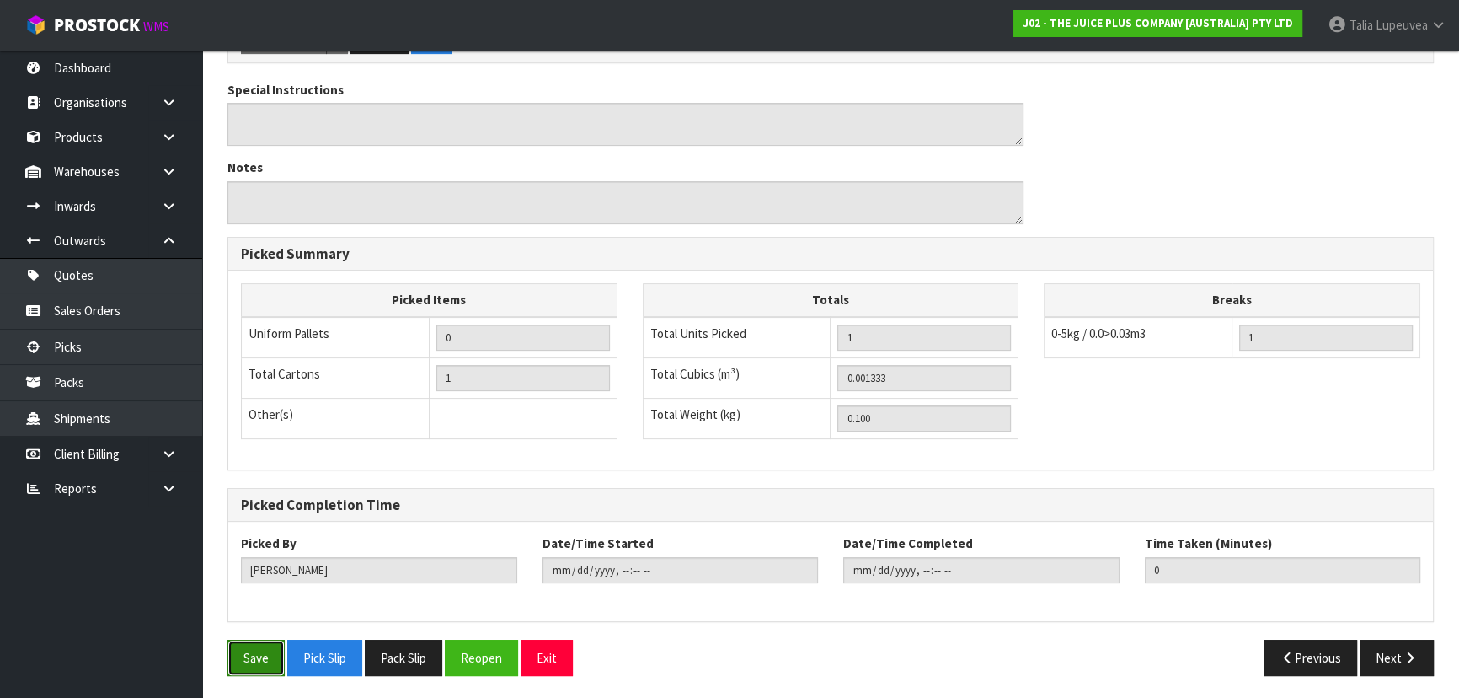
click at [274, 657] on button "Save" at bounding box center [255, 657] width 57 height 36
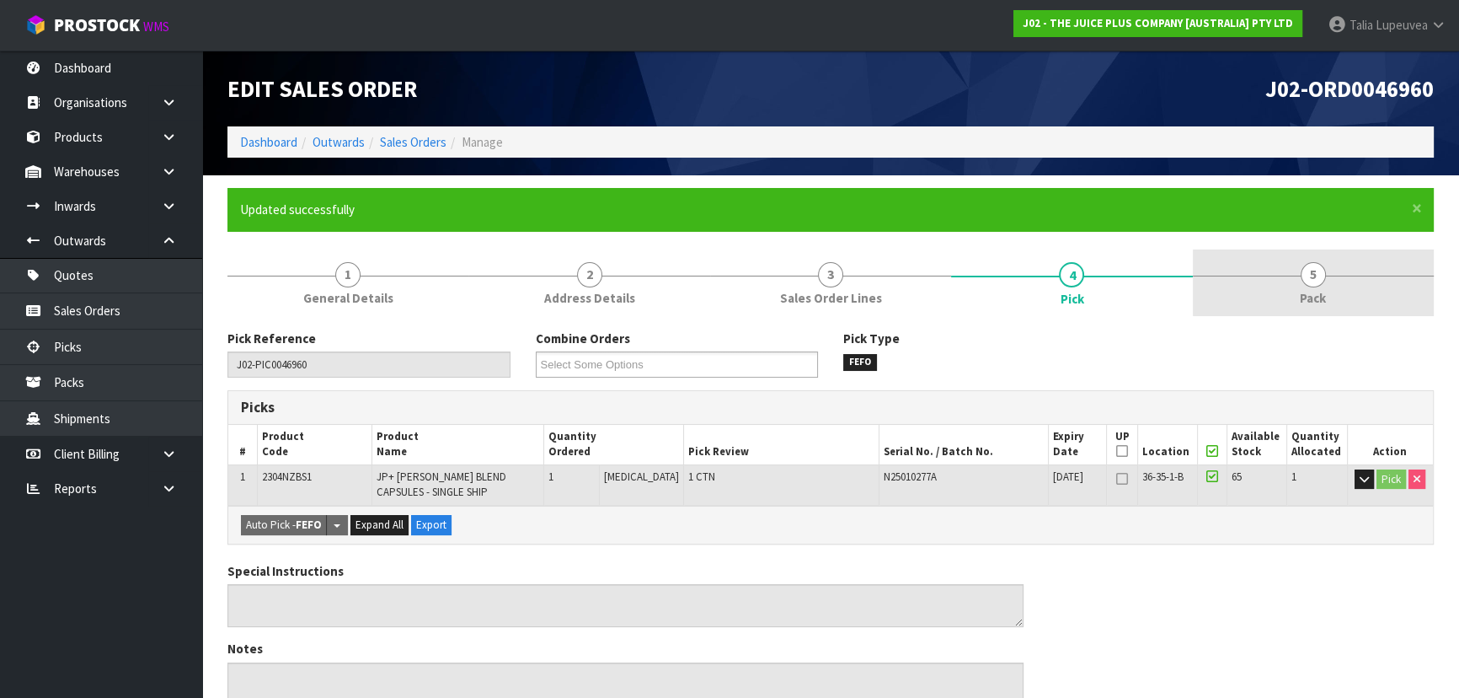
click at [1315, 267] on span "5" at bounding box center [1313, 274] width 25 height 25
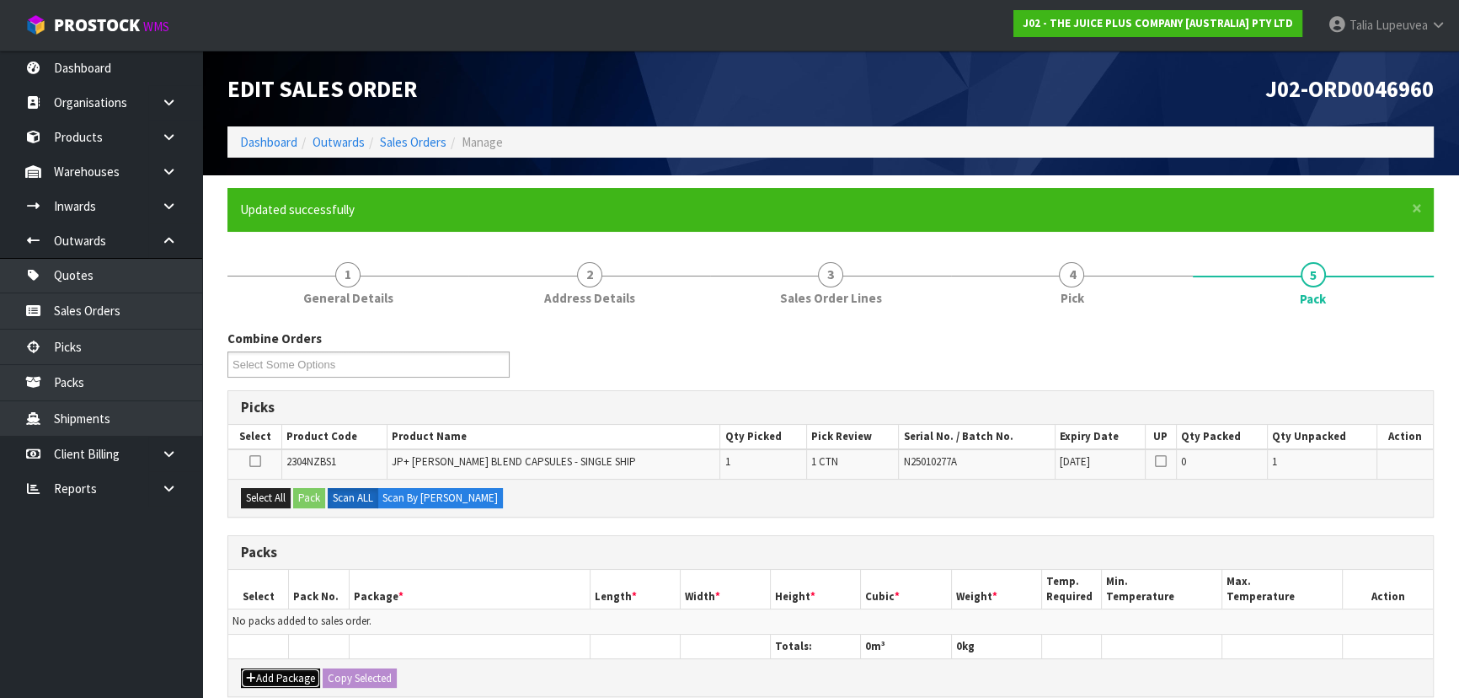
click at [277, 672] on button "Add Package" at bounding box center [280, 678] width 79 height 20
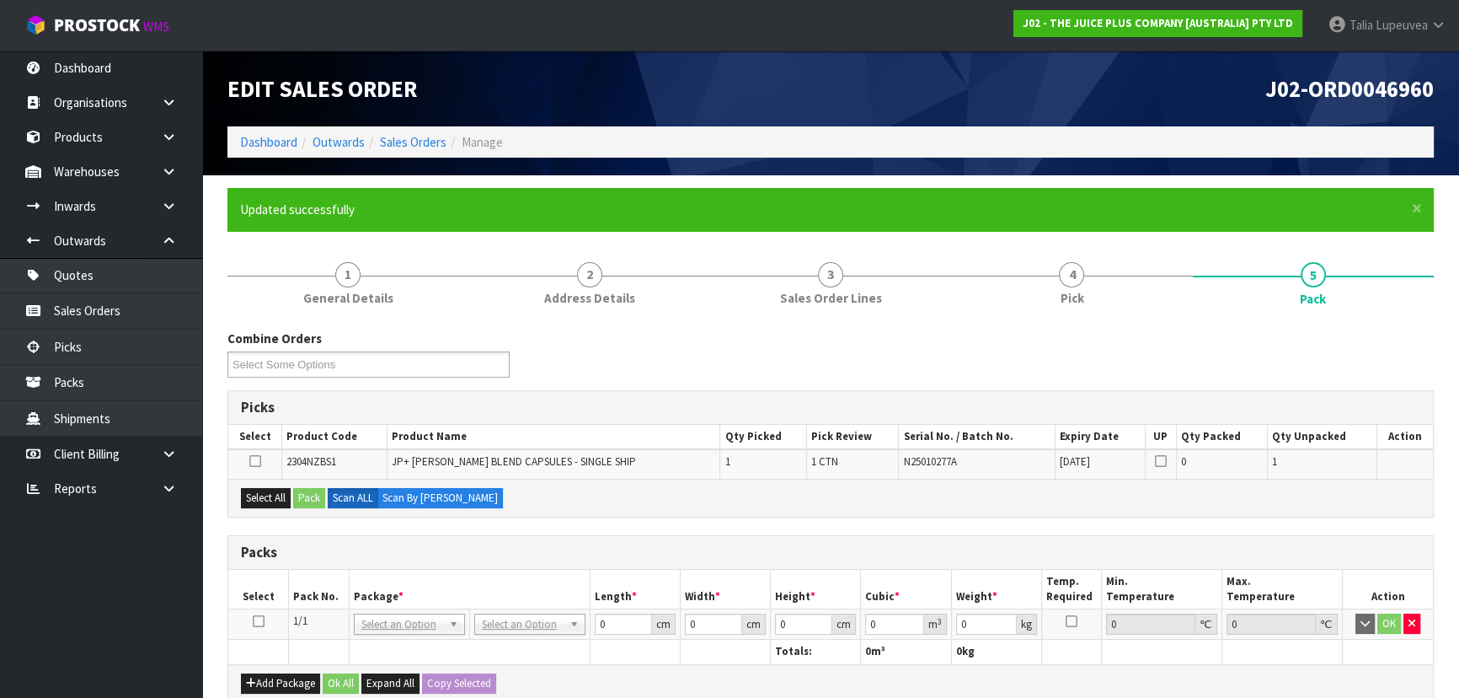
click at [260, 621] on icon at bounding box center [259, 621] width 12 height 1
drag, startPoint x: 270, startPoint y: 499, endPoint x: 288, endPoint y: 497, distance: 18.6
click at [270, 497] on button "Select All" at bounding box center [266, 498] width 50 height 20
click at [307, 497] on button "Pack" at bounding box center [309, 498] width 32 height 20
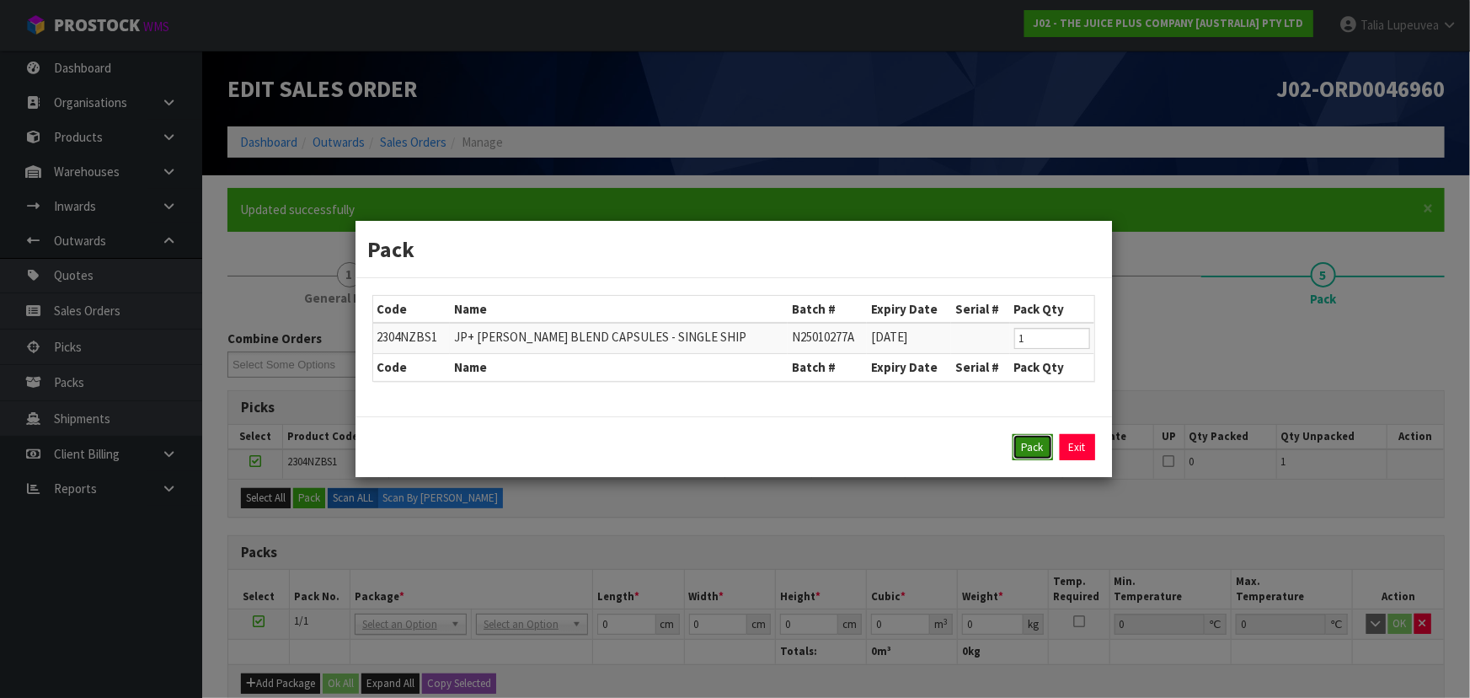
click at [1025, 448] on button "Pack" at bounding box center [1033, 447] width 40 height 27
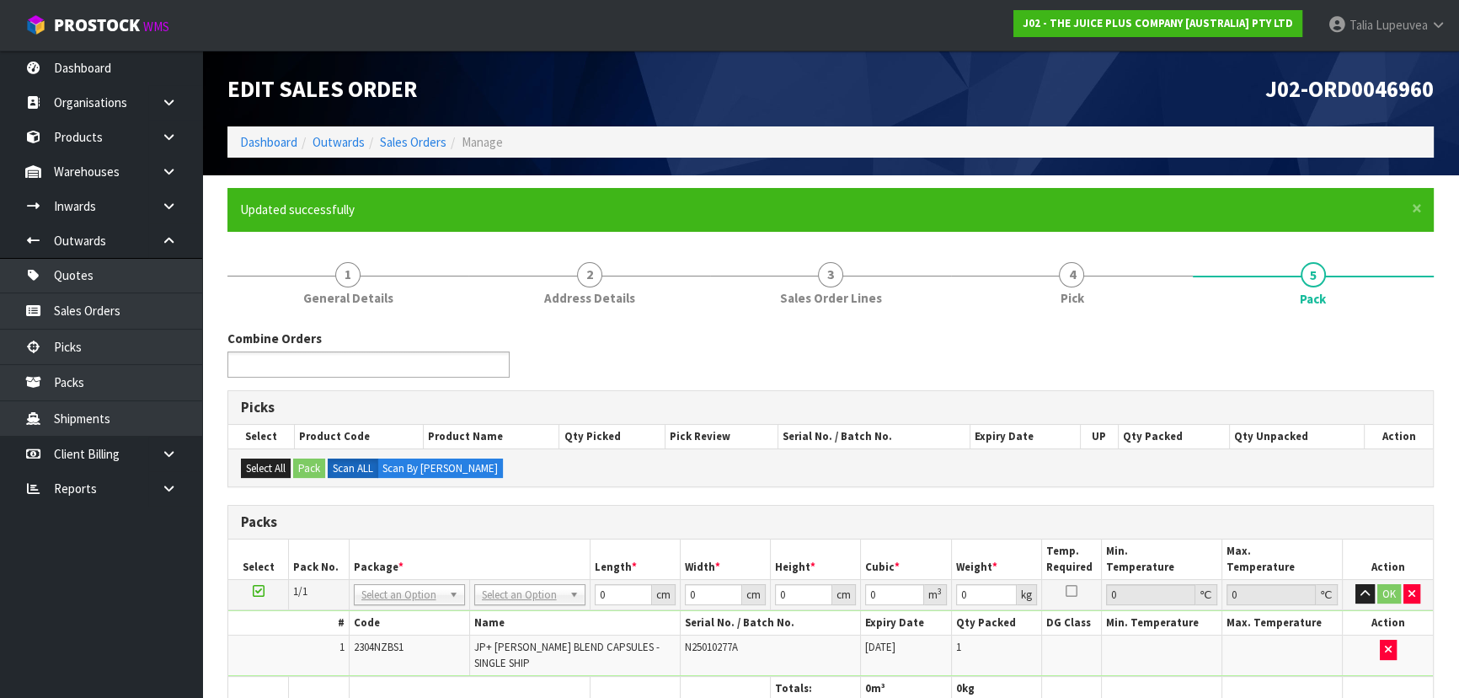
click at [472, 371] on ul at bounding box center [368, 364] width 282 height 26
click at [456, 386] on li "J02-ORD00 46961" at bounding box center [368, 387] width 281 height 21
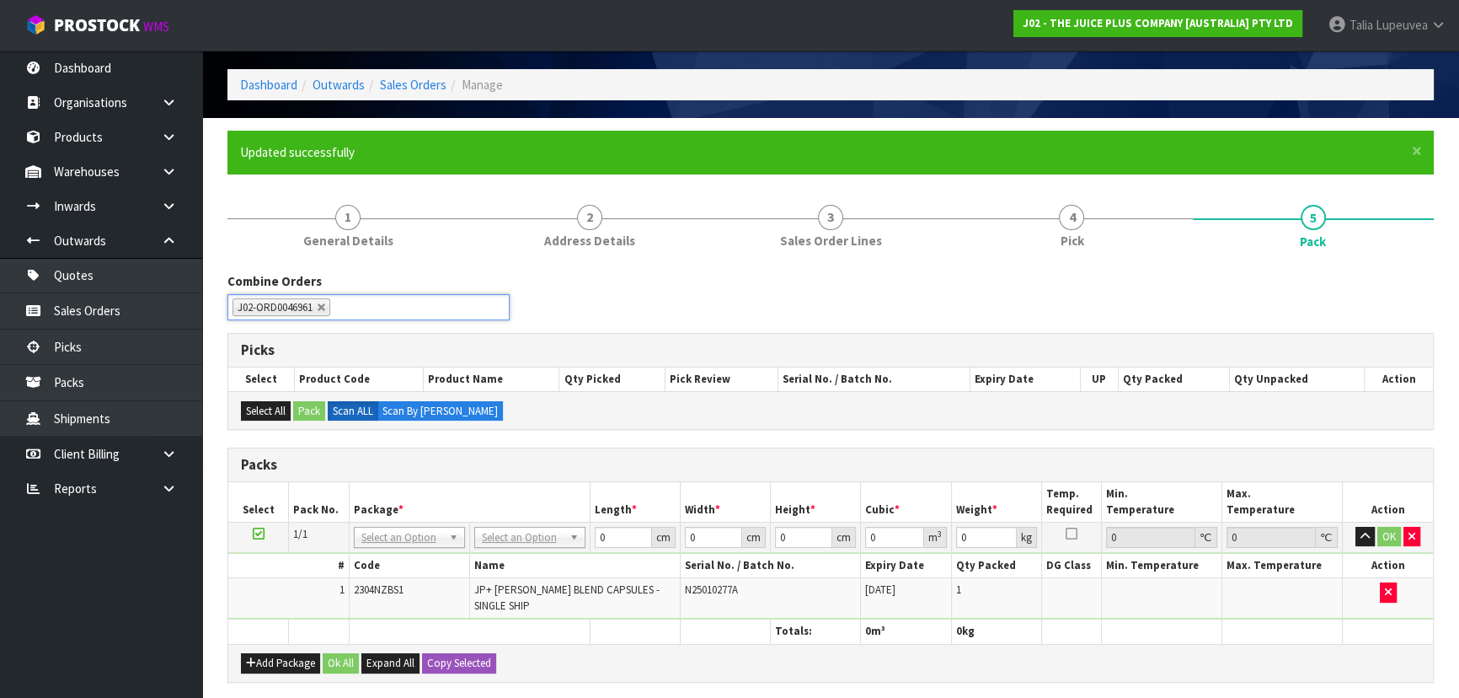
scroll to position [152, 0]
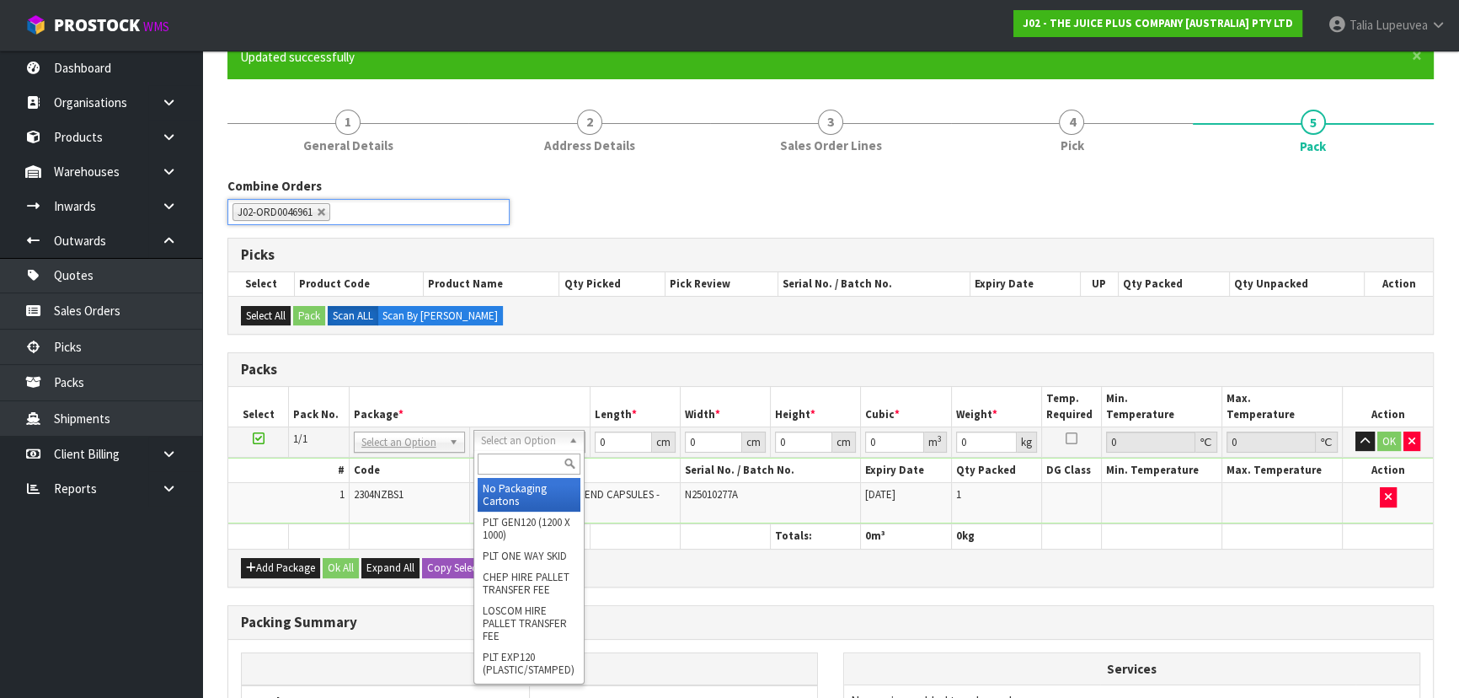
click at [505, 458] on input "text" at bounding box center [529, 463] width 103 height 21
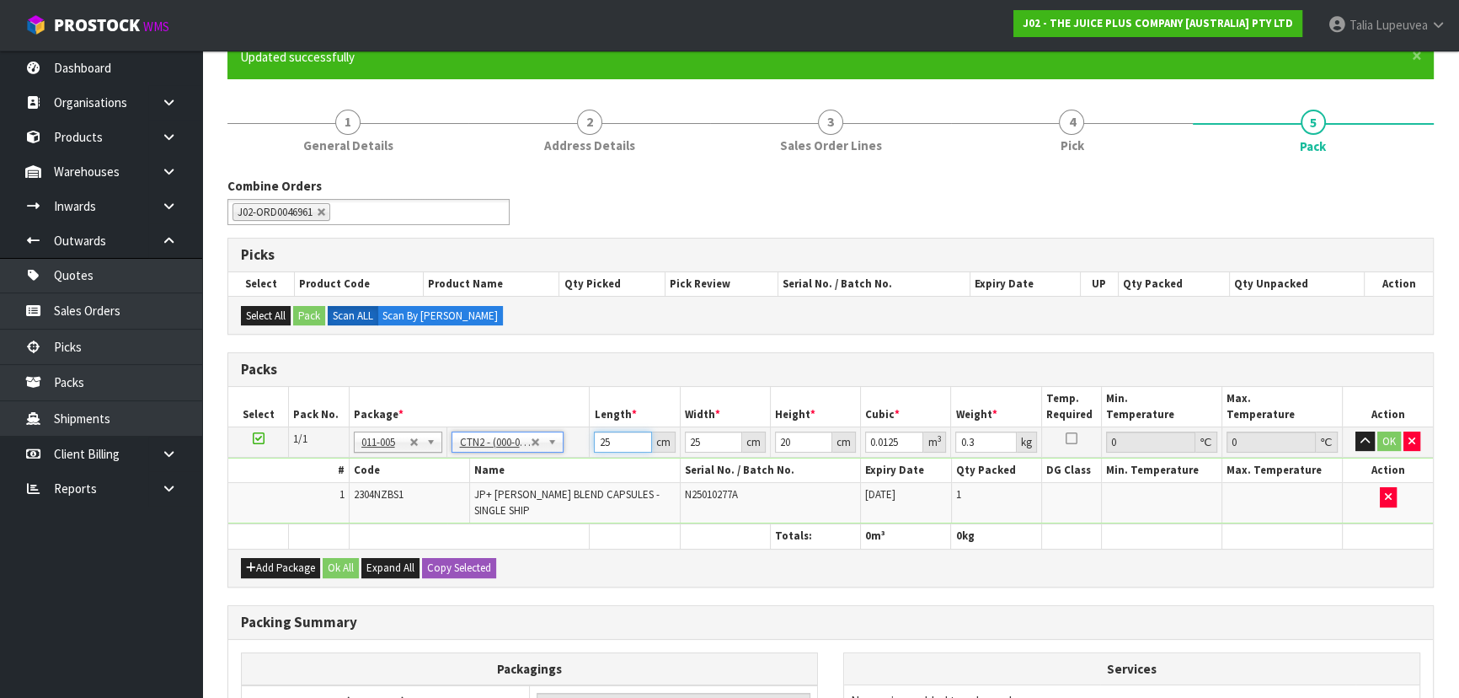
click at [584, 442] on tr "1/1 NONE 007-001 007-002 007-004 007-009 007-013 007-014 007-015 007-017 007-01…" at bounding box center [830, 441] width 1205 height 30
click at [1385, 436] on button "OK" at bounding box center [1389, 441] width 24 height 20
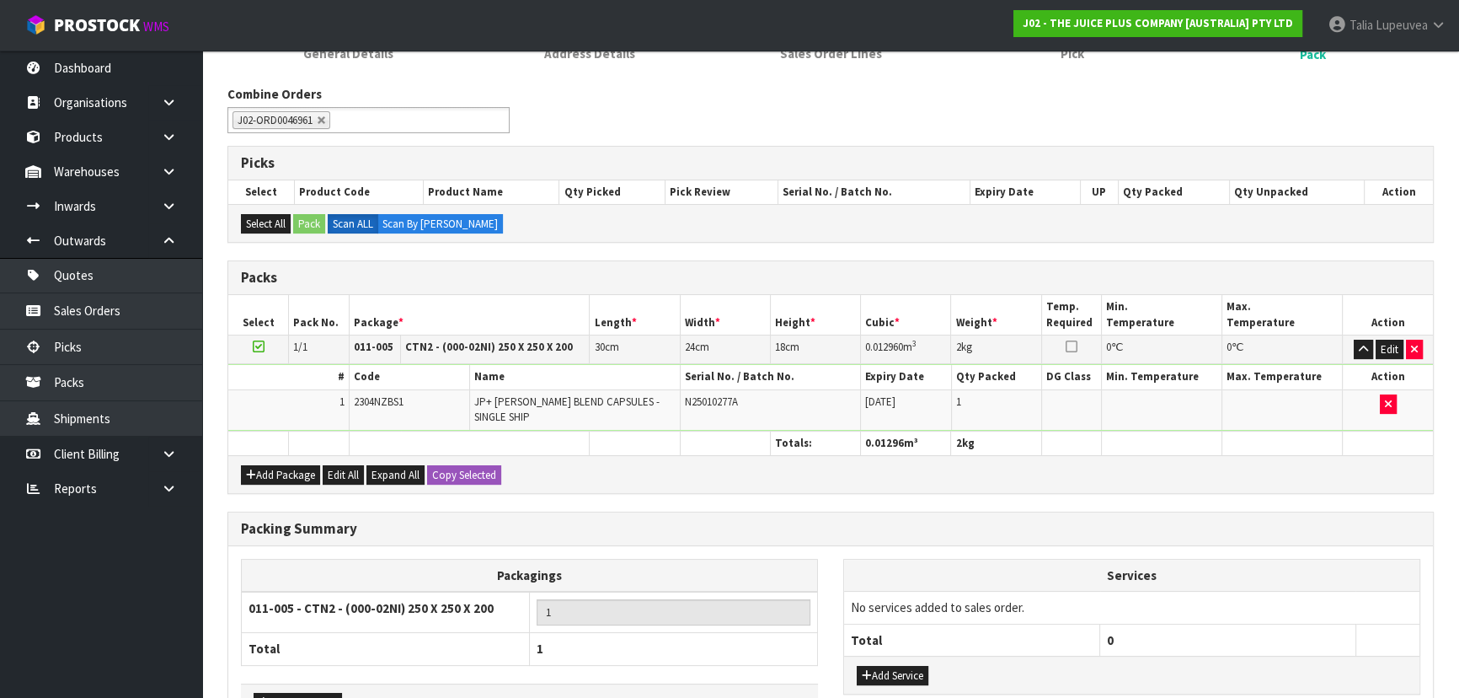
scroll to position [345, 0]
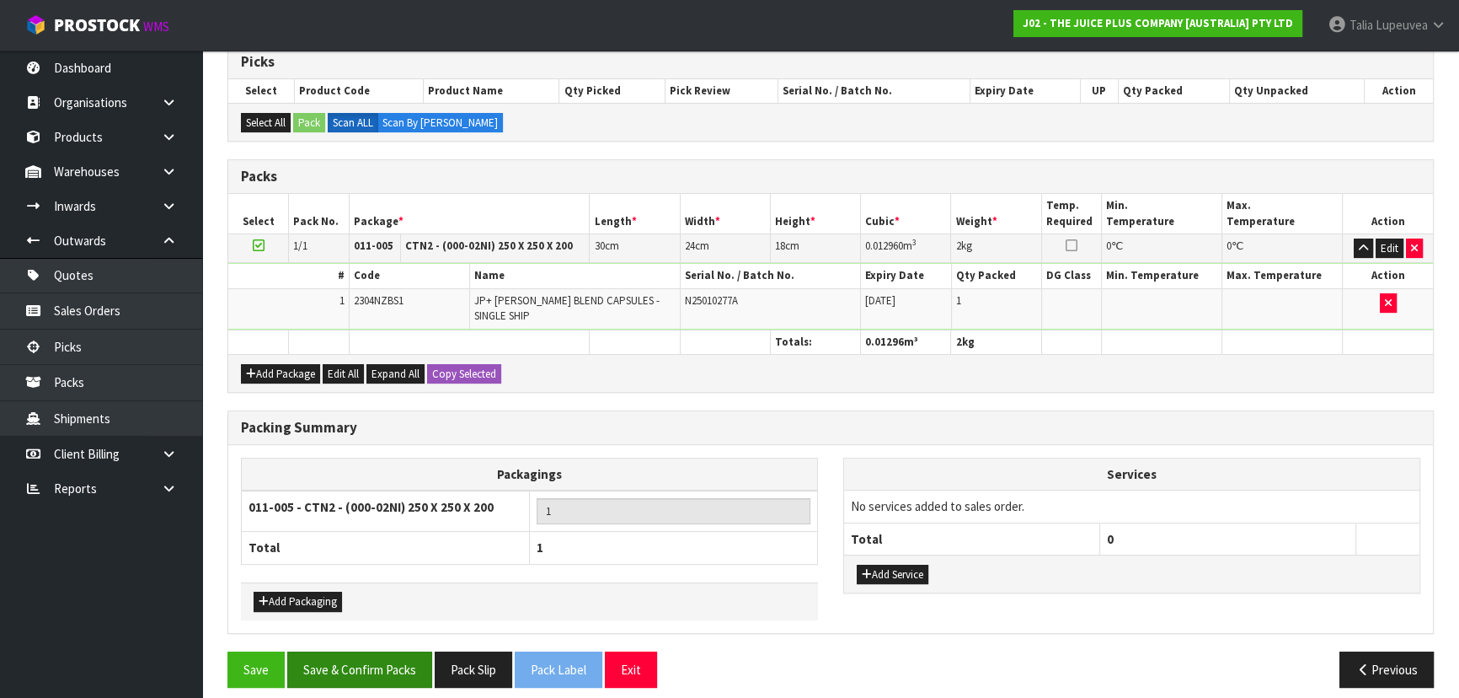
drag, startPoint x: 353, startPoint y: 662, endPoint x: 365, endPoint y: 652, distance: 15.5
click at [353, 662] on button "Save & Confirm Packs" at bounding box center [359, 669] width 145 height 36
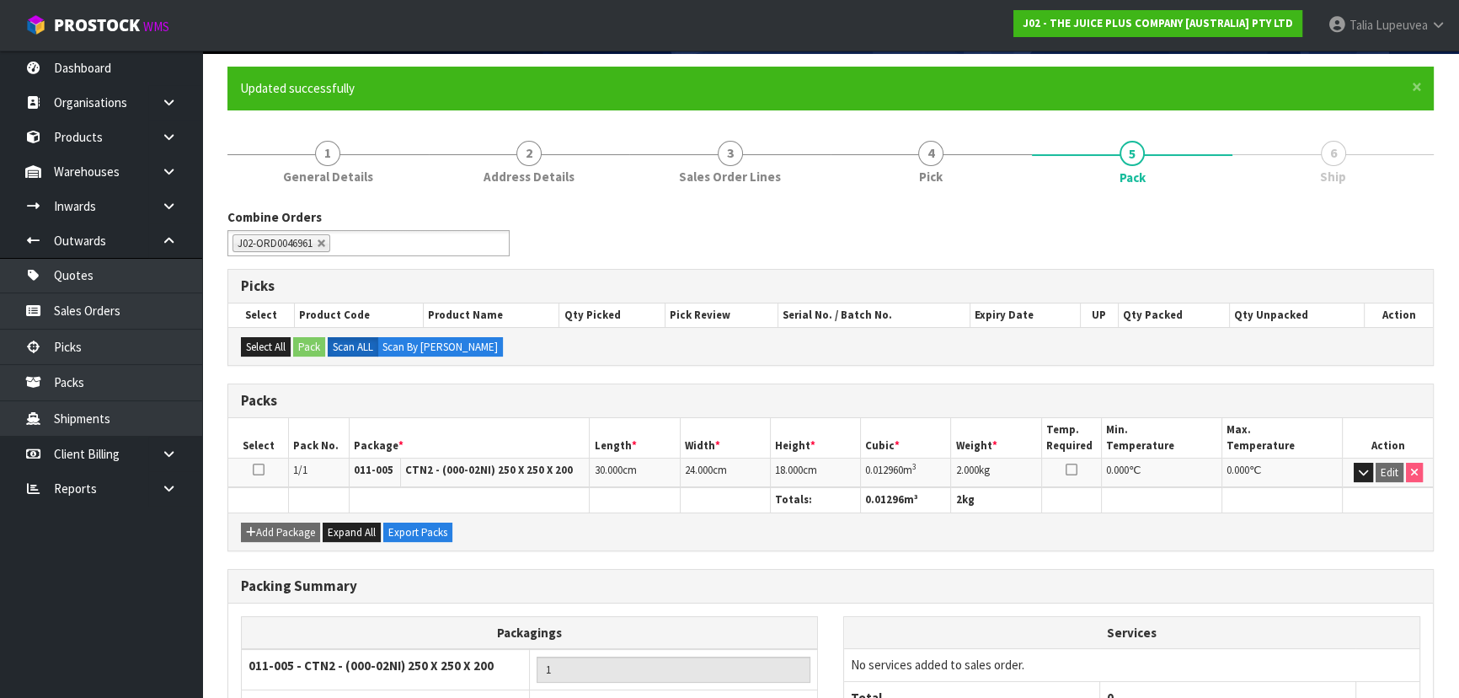
scroll to position [253, 0]
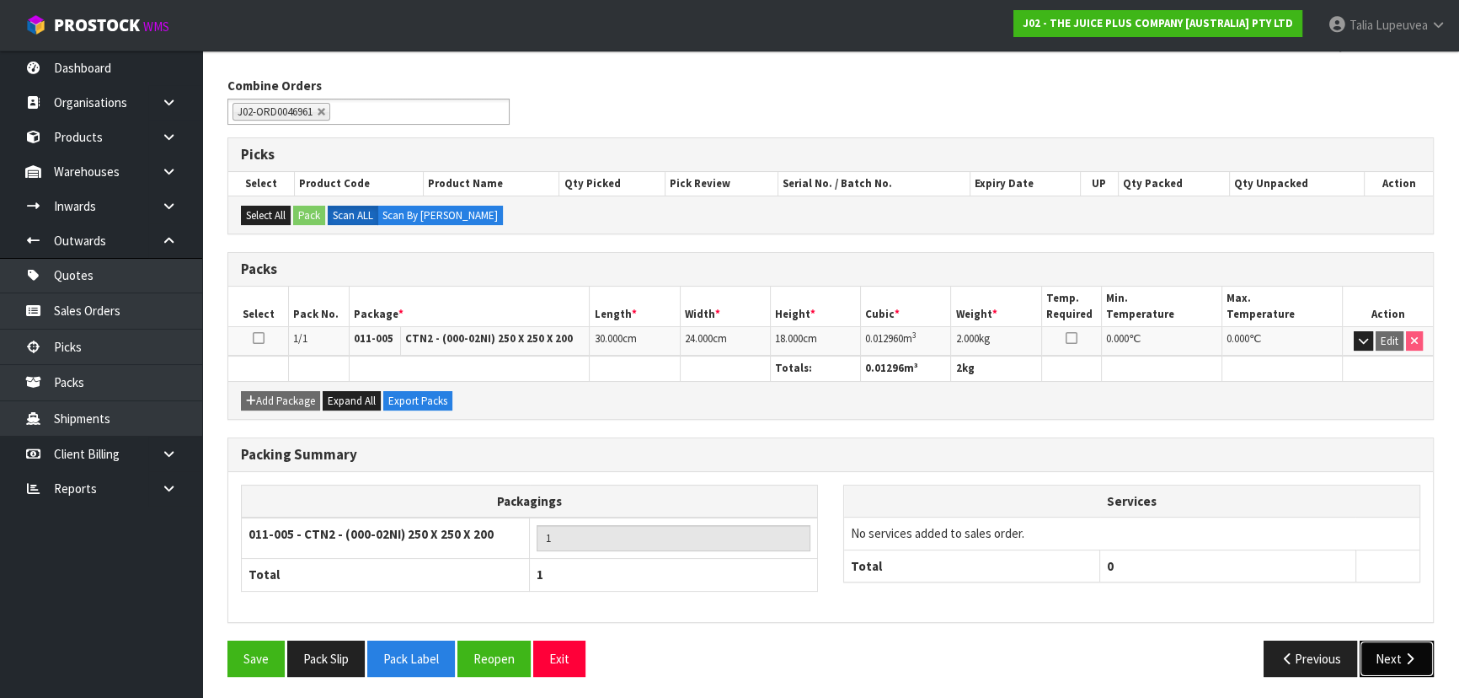
click at [1402, 652] on icon "button" at bounding box center [1410, 658] width 16 height 13
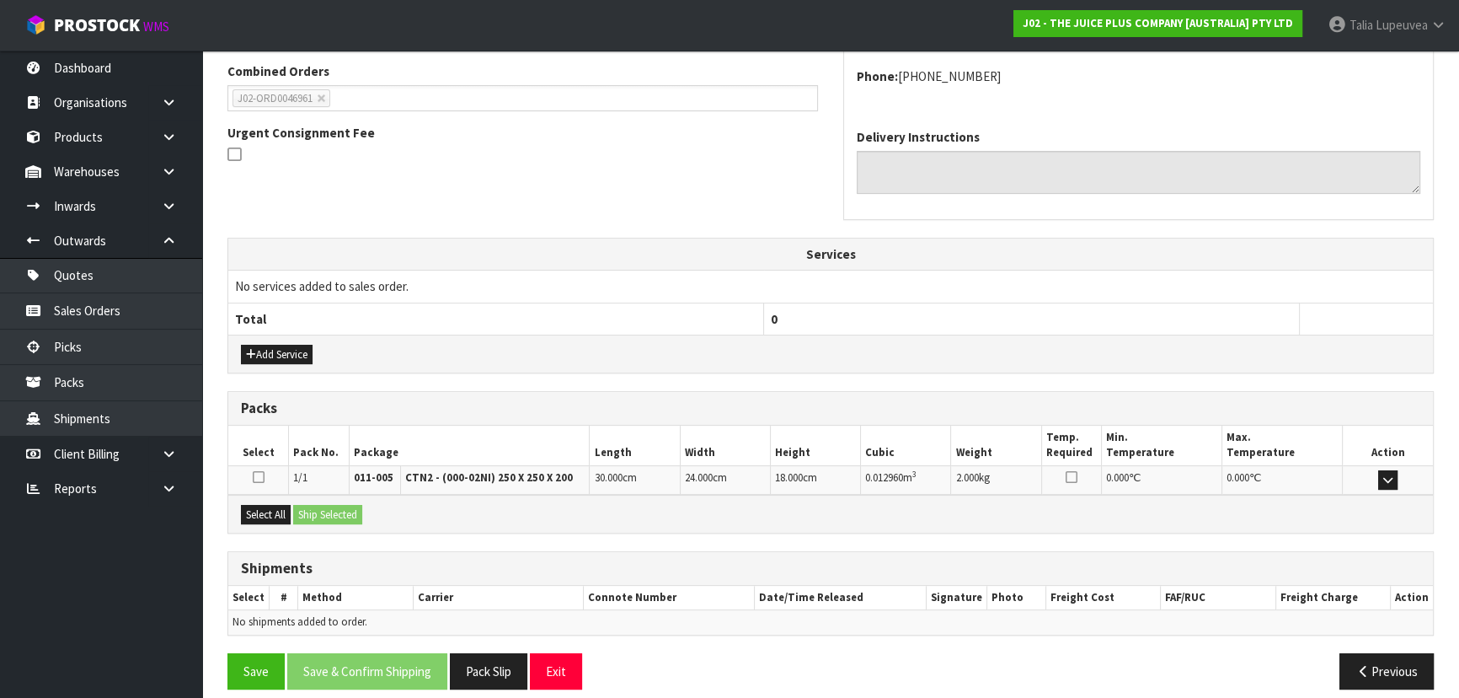
scroll to position [448, 0]
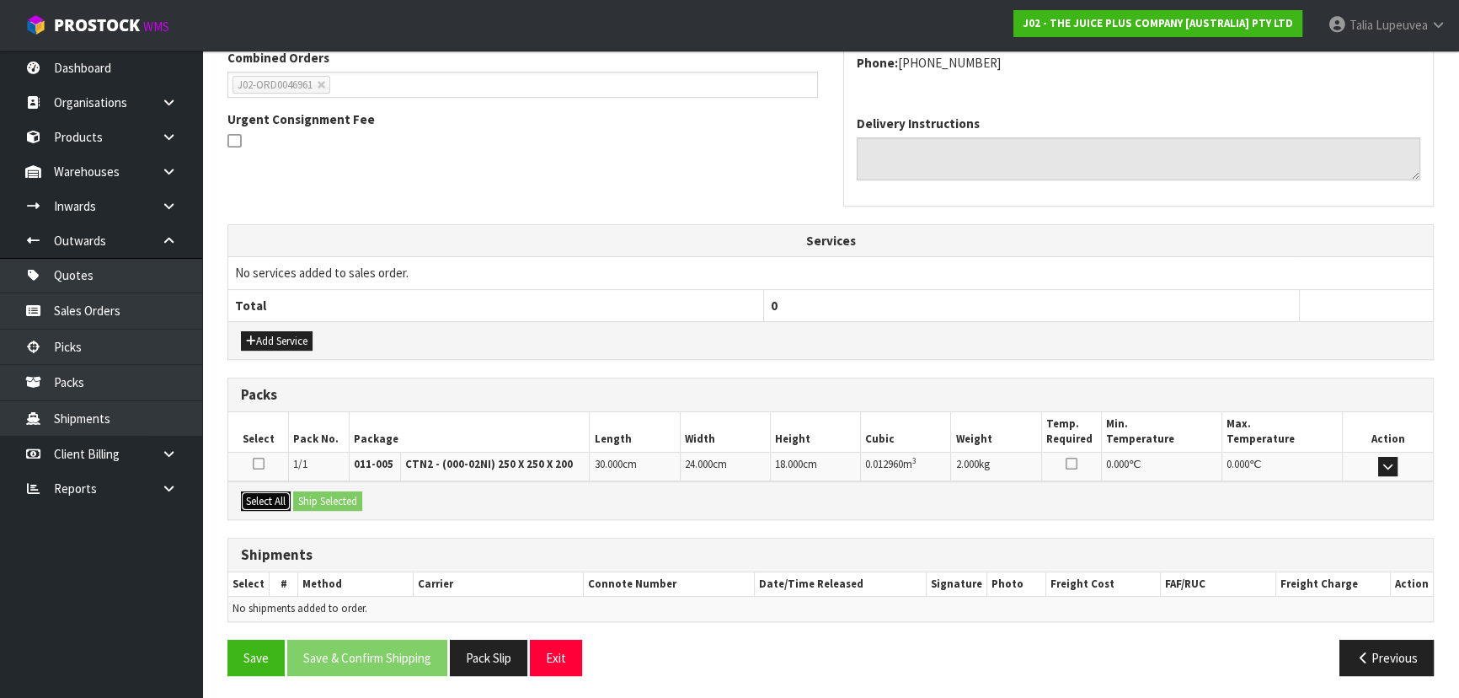
drag, startPoint x: 271, startPoint y: 492, endPoint x: 324, endPoint y: 493, distance: 52.2
click at [275, 491] on button "Select All" at bounding box center [266, 501] width 50 height 20
click at [324, 493] on button "Ship Selected" at bounding box center [327, 501] width 69 height 20
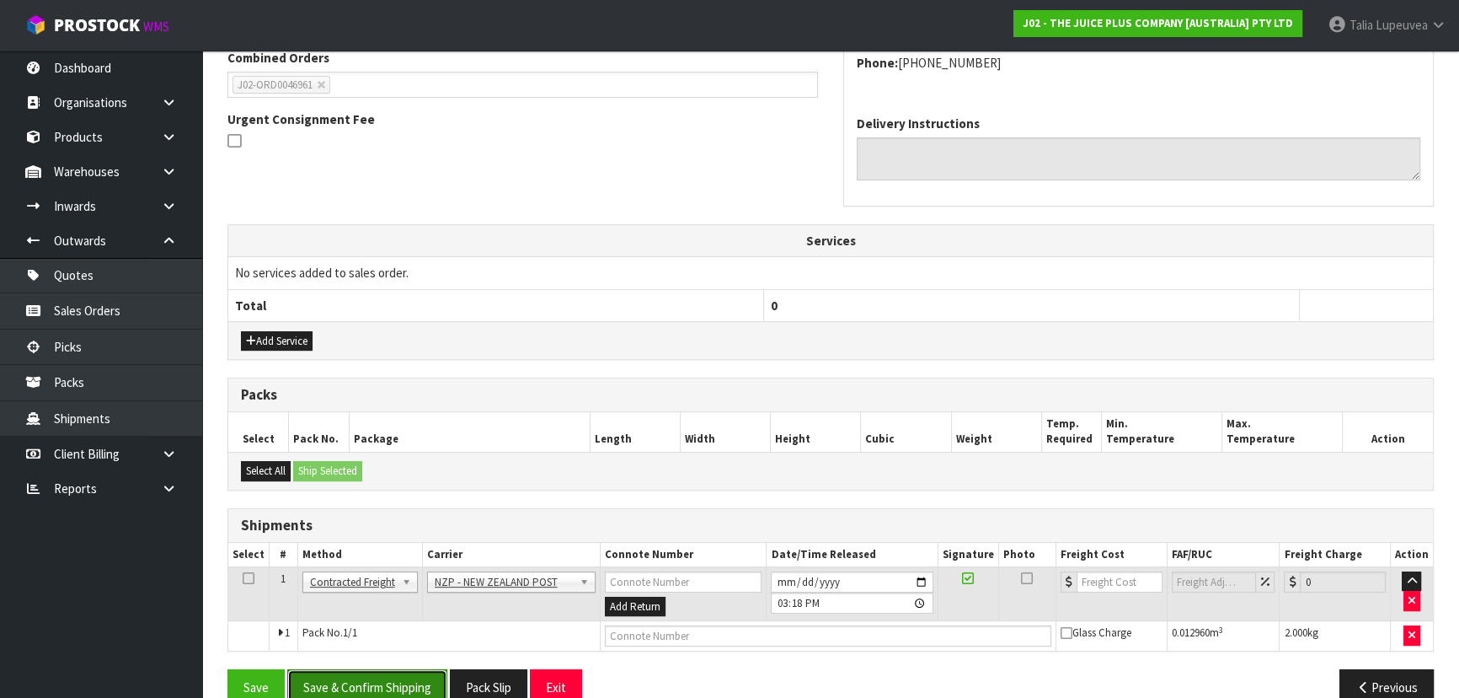
click at [370, 682] on button "Save & Confirm Shipping" at bounding box center [367, 687] width 160 height 36
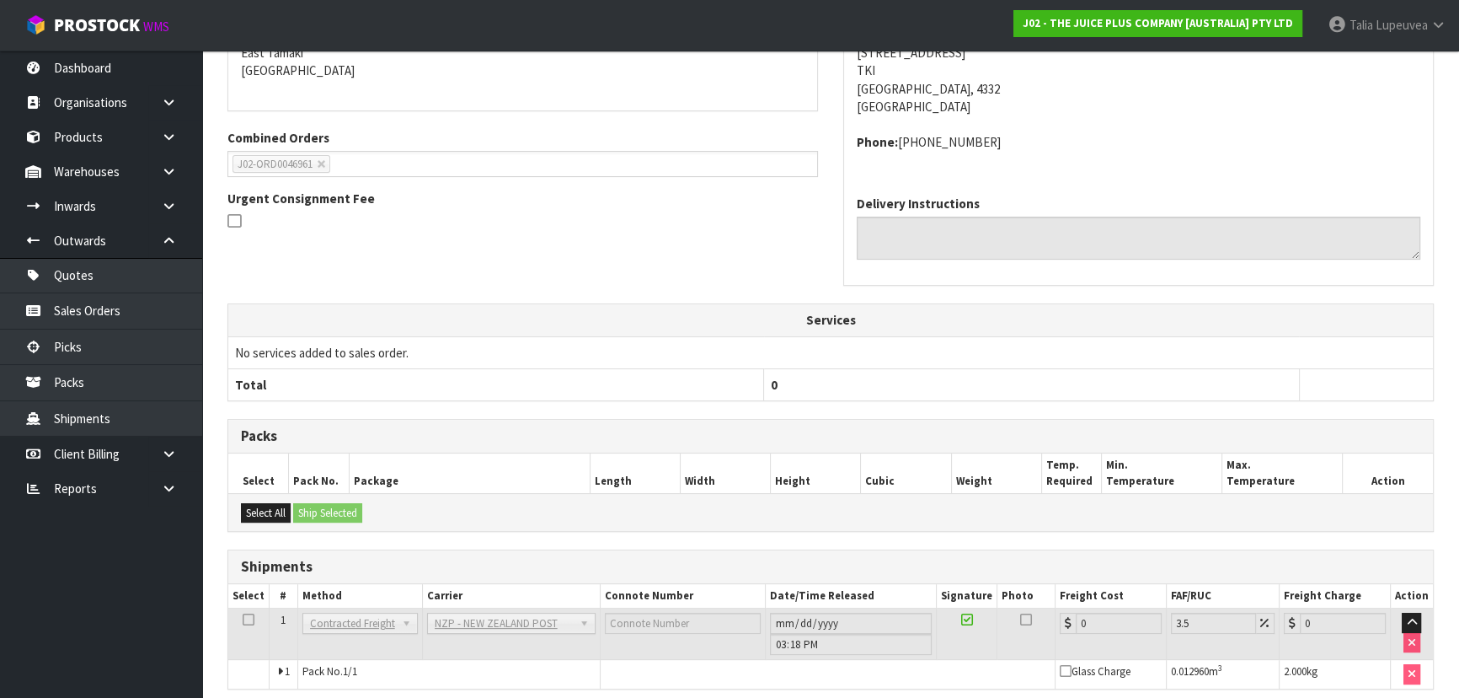
scroll to position [455, 0]
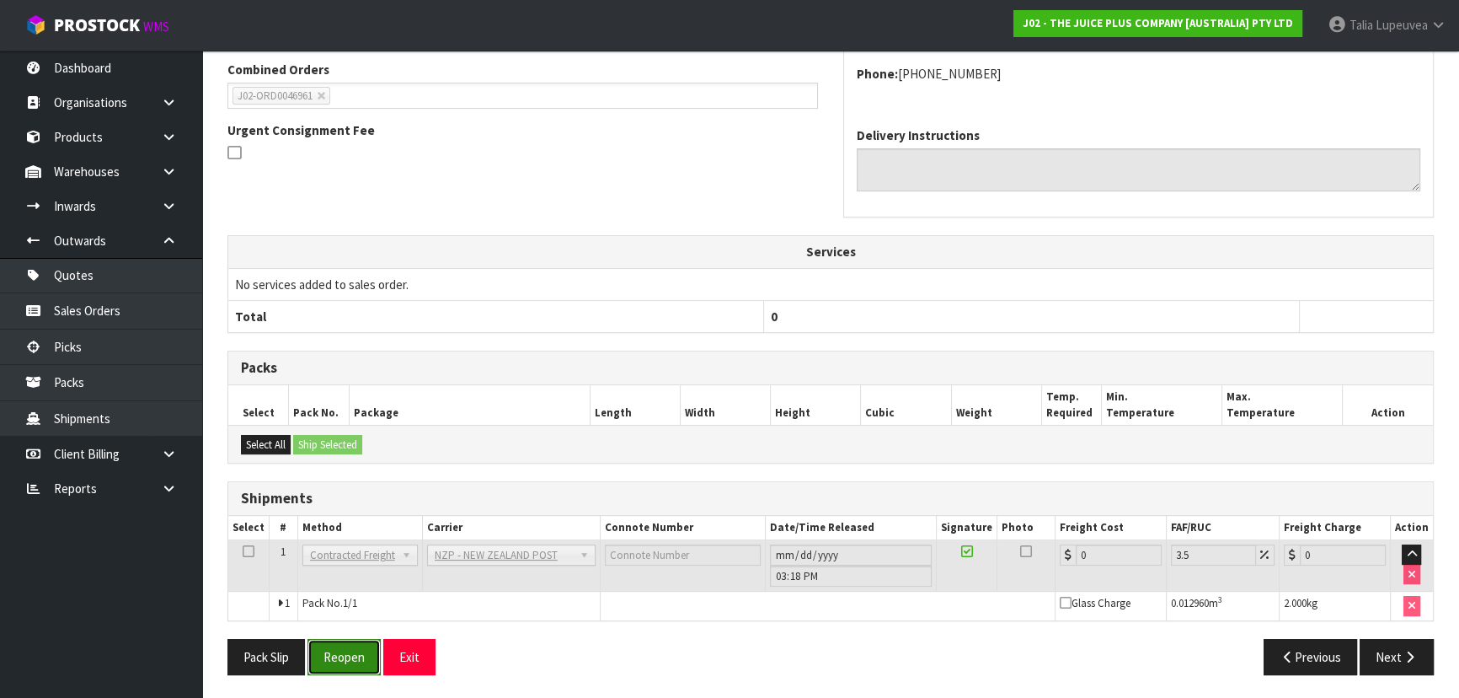
click at [359, 650] on button "Reopen" at bounding box center [344, 657] width 73 height 36
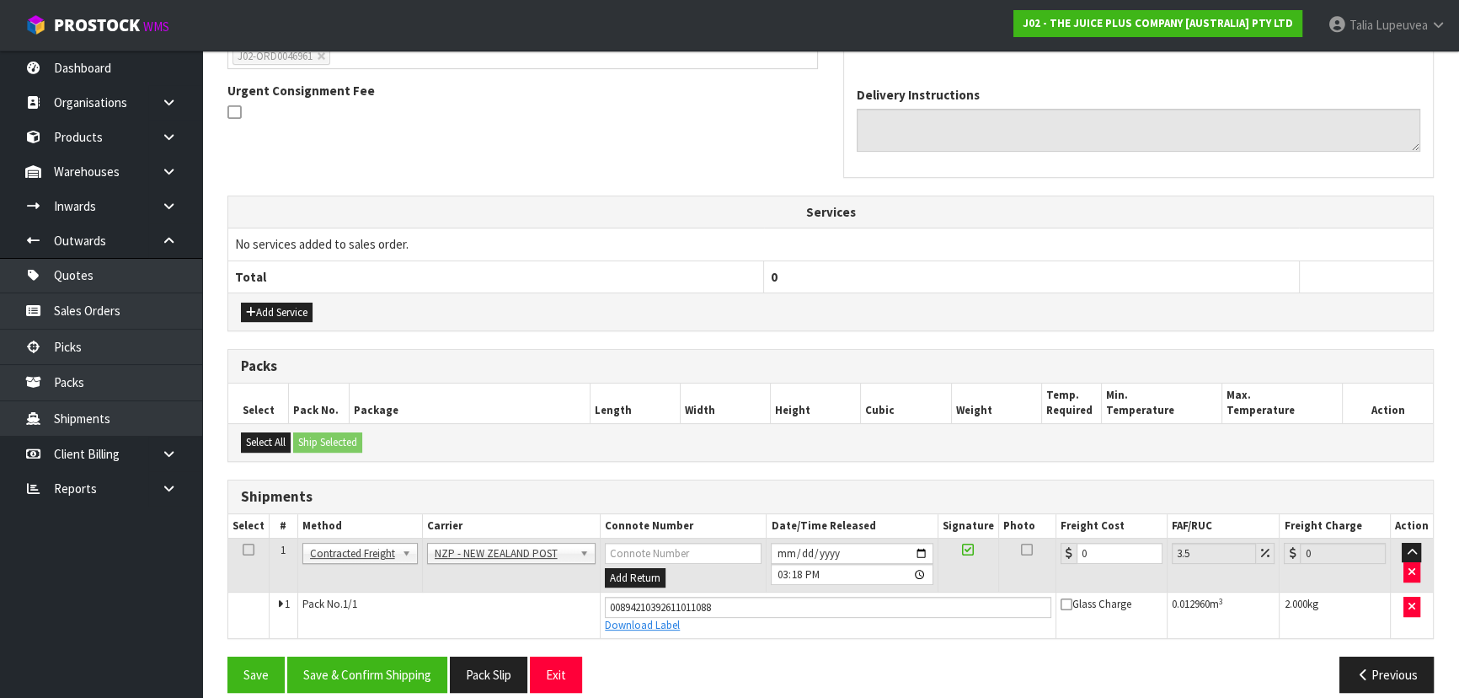
scroll to position [494, 0]
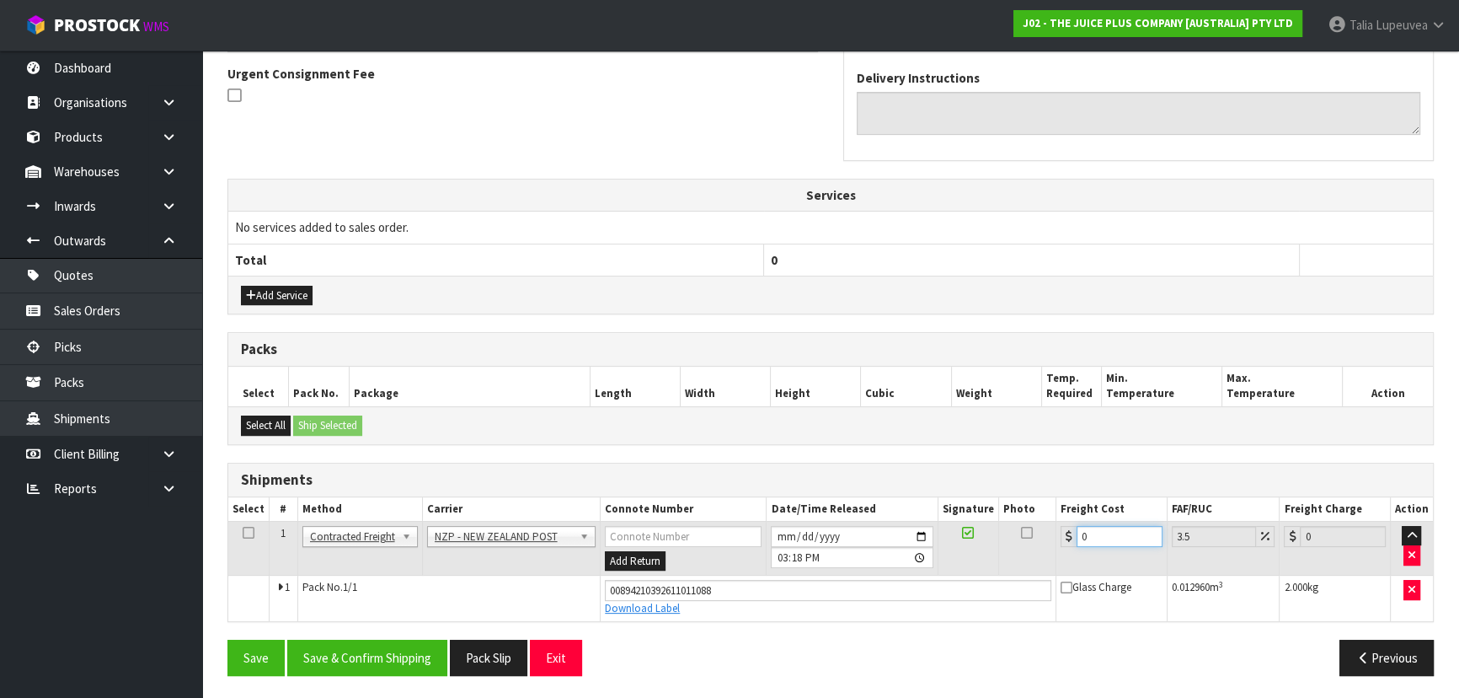
drag, startPoint x: 1068, startPoint y: 544, endPoint x: 1053, endPoint y: 546, distance: 15.3
click at [1052, 547] on tr "1 Client Local Pickup Customer Local Pickup Company Freight Contracted Freight …" at bounding box center [830, 548] width 1205 height 55
click at [388, 652] on button "Save & Confirm Shipping" at bounding box center [367, 657] width 160 height 36
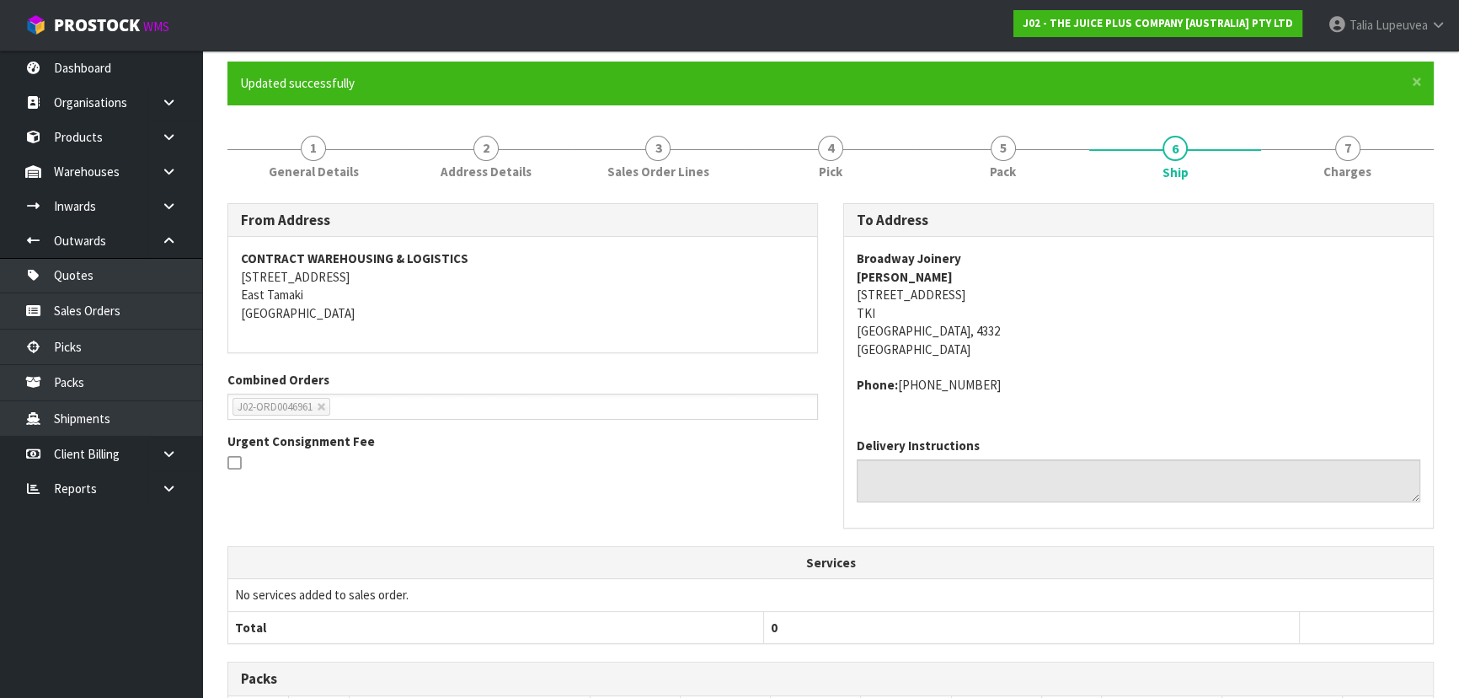
scroll to position [0, 0]
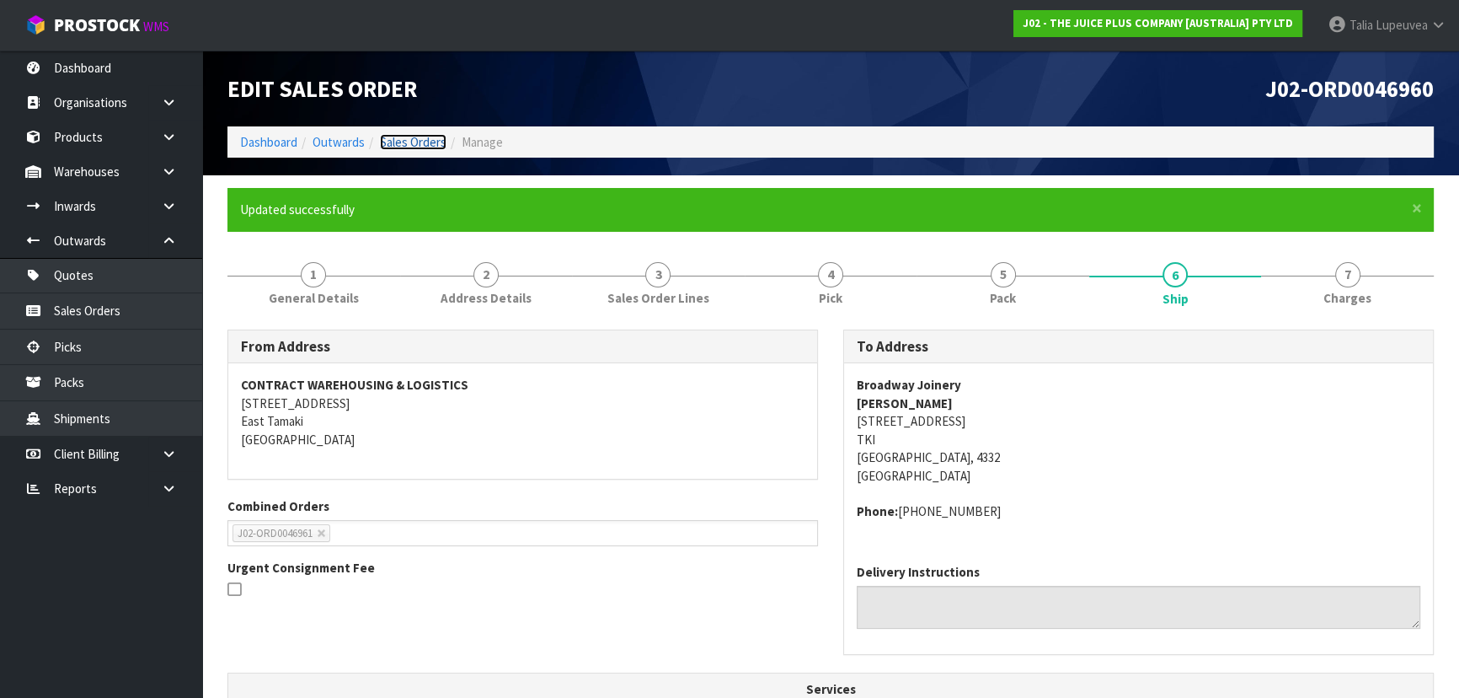
click at [399, 143] on link "Sales Orders" at bounding box center [413, 142] width 67 height 16
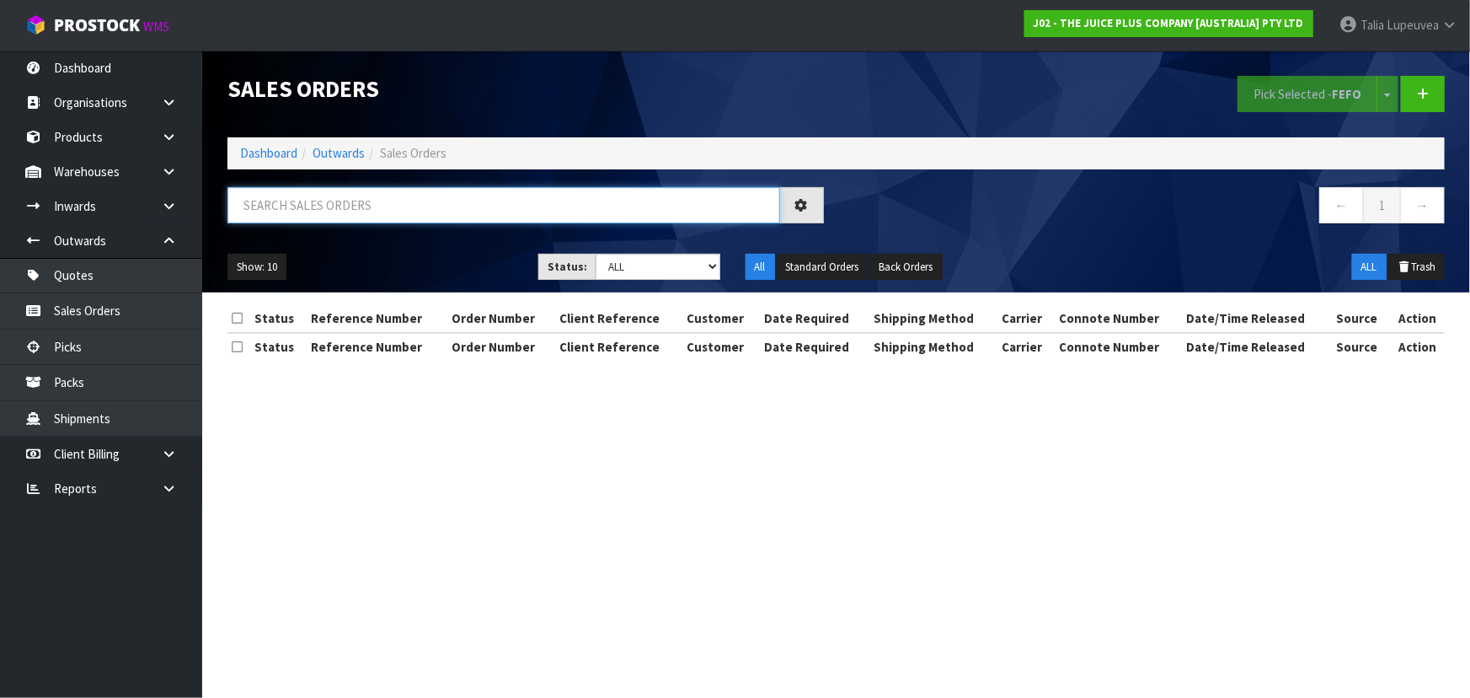
click at [443, 210] on input "text" at bounding box center [503, 205] width 553 height 36
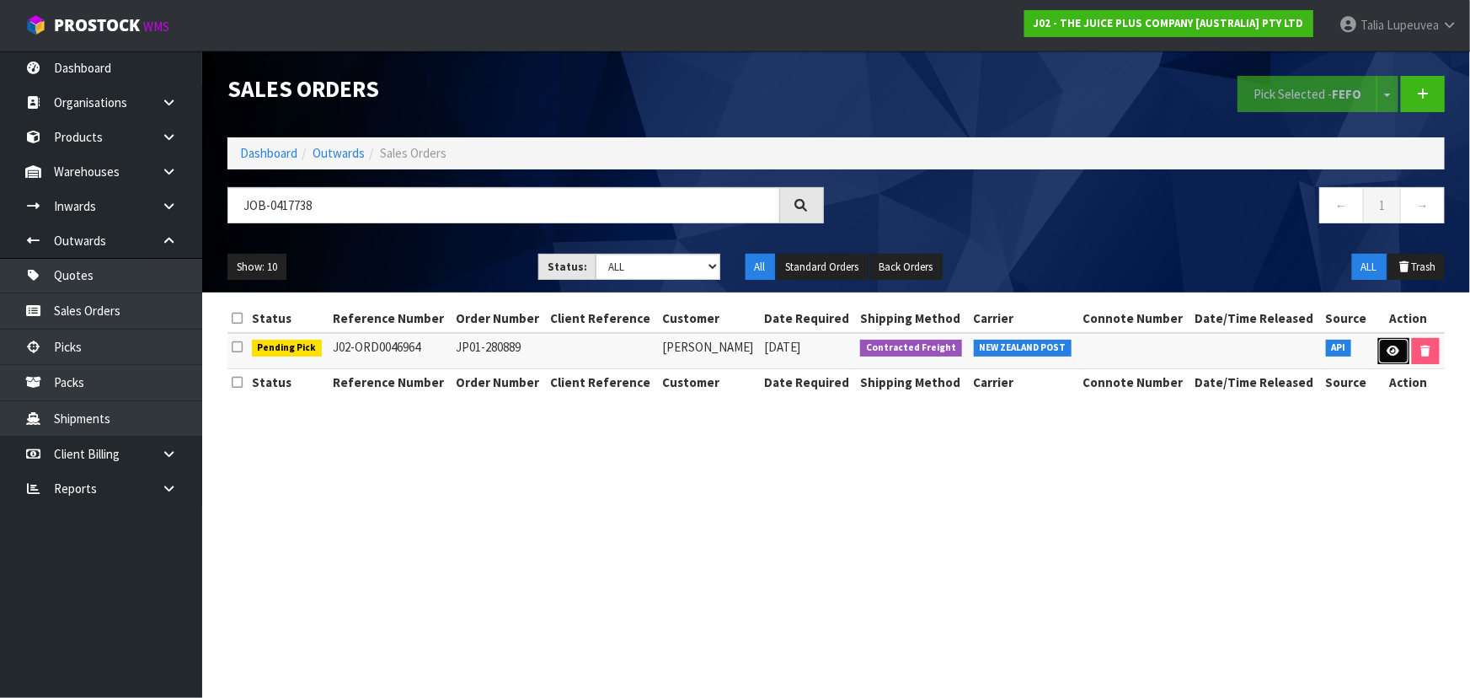
click at [1393, 354] on icon at bounding box center [1394, 350] width 13 height 11
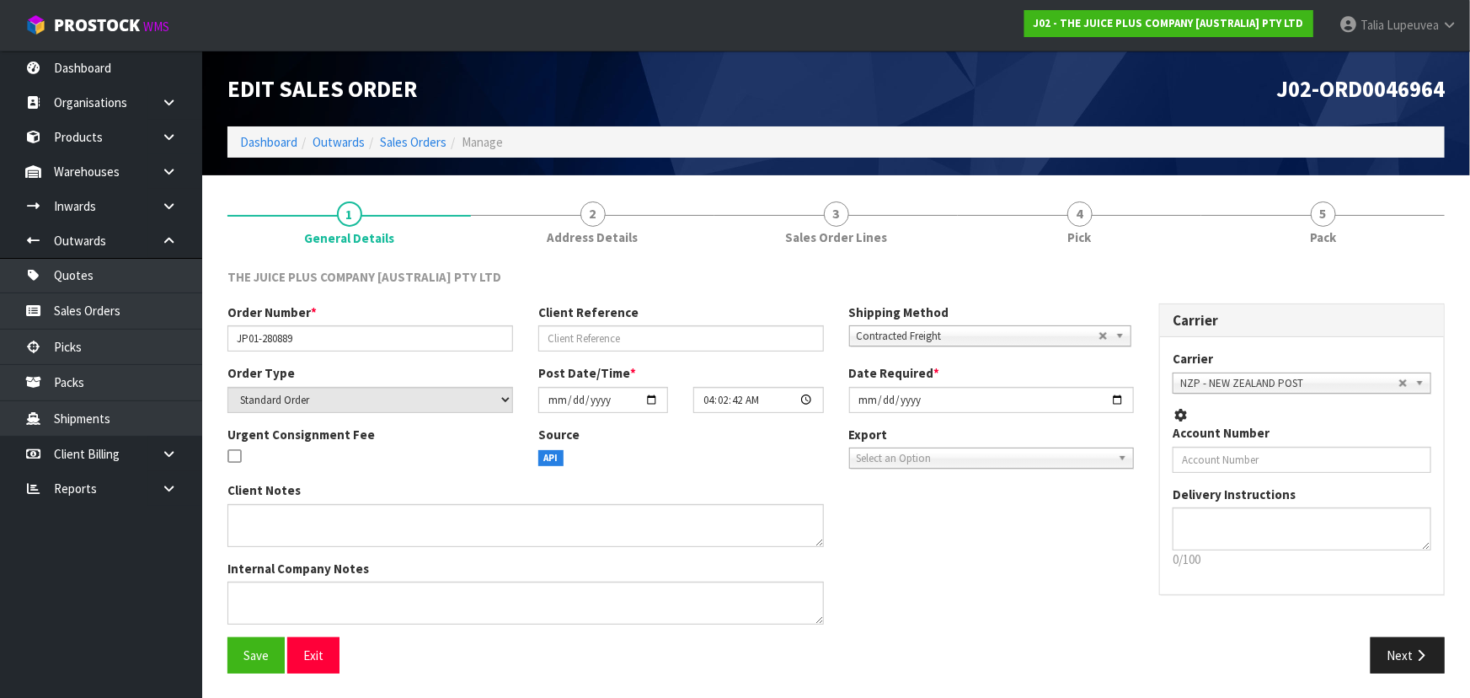
click at [1175, 228] on link "4 Pick" at bounding box center [1079, 221] width 243 height 67
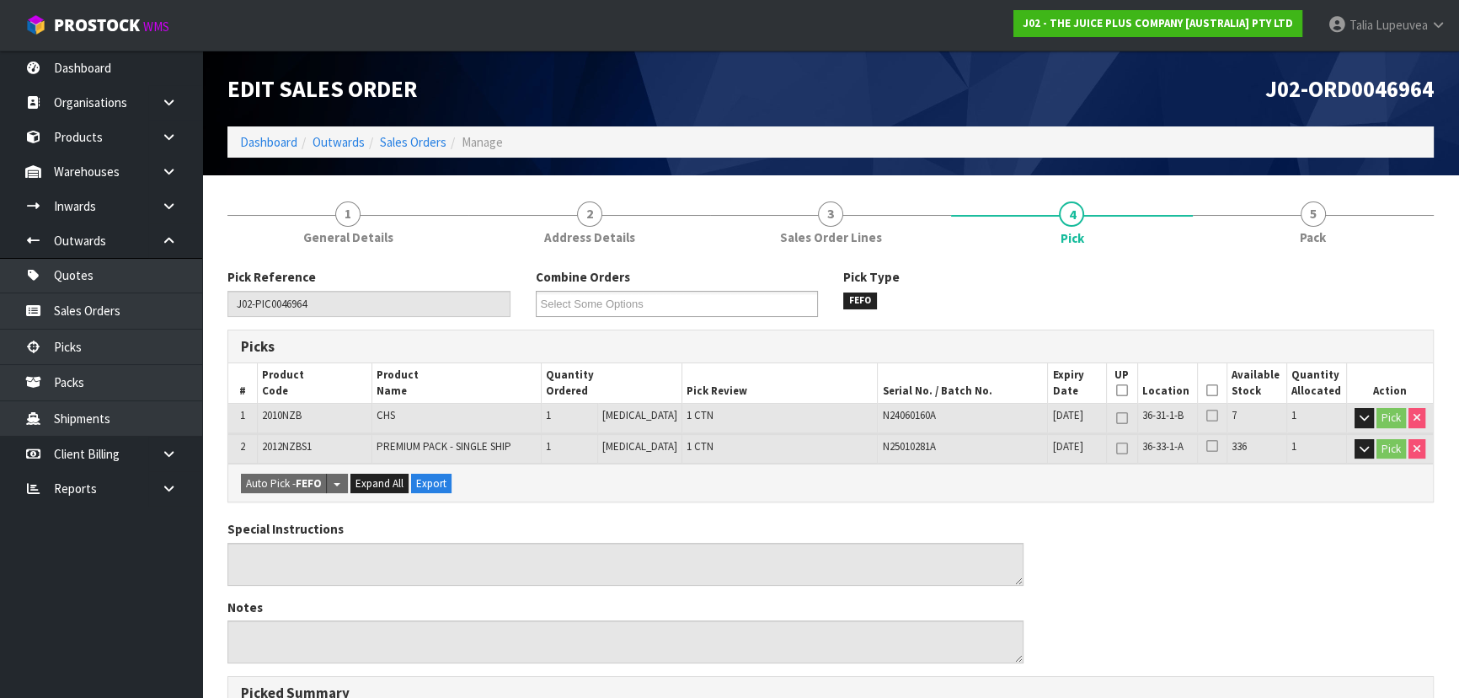
click at [1199, 388] on th "Picked" at bounding box center [1211, 383] width 29 height 40
click at [1206, 390] on icon at bounding box center [1212, 390] width 12 height 1
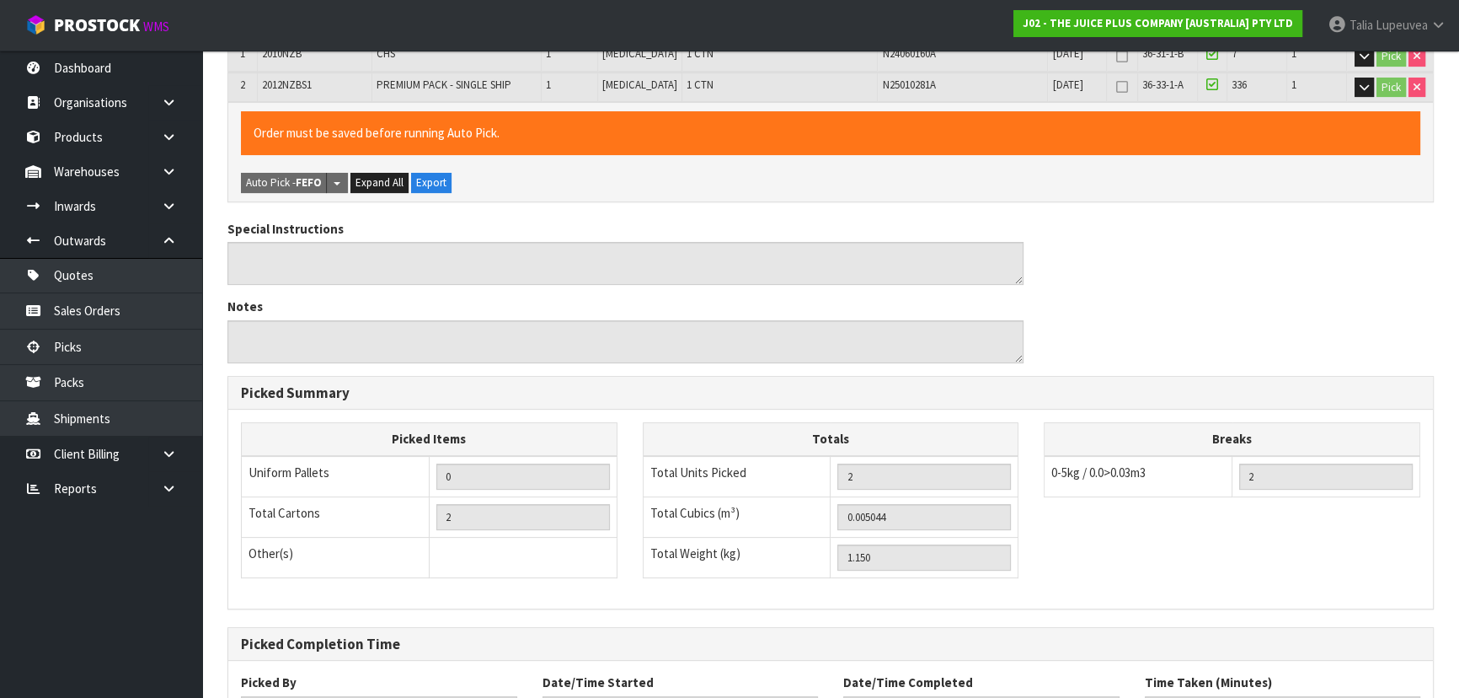
scroll to position [500, 0]
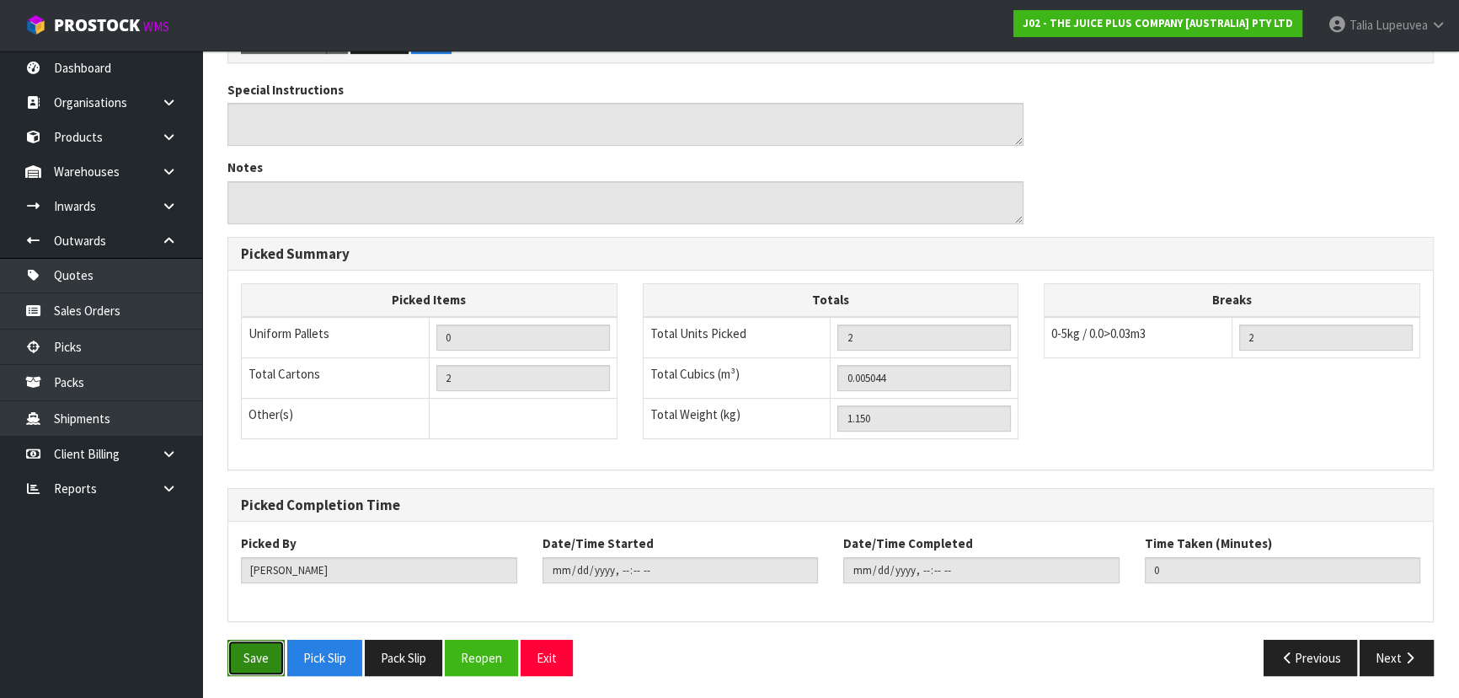
click at [275, 654] on button "Save" at bounding box center [255, 657] width 57 height 36
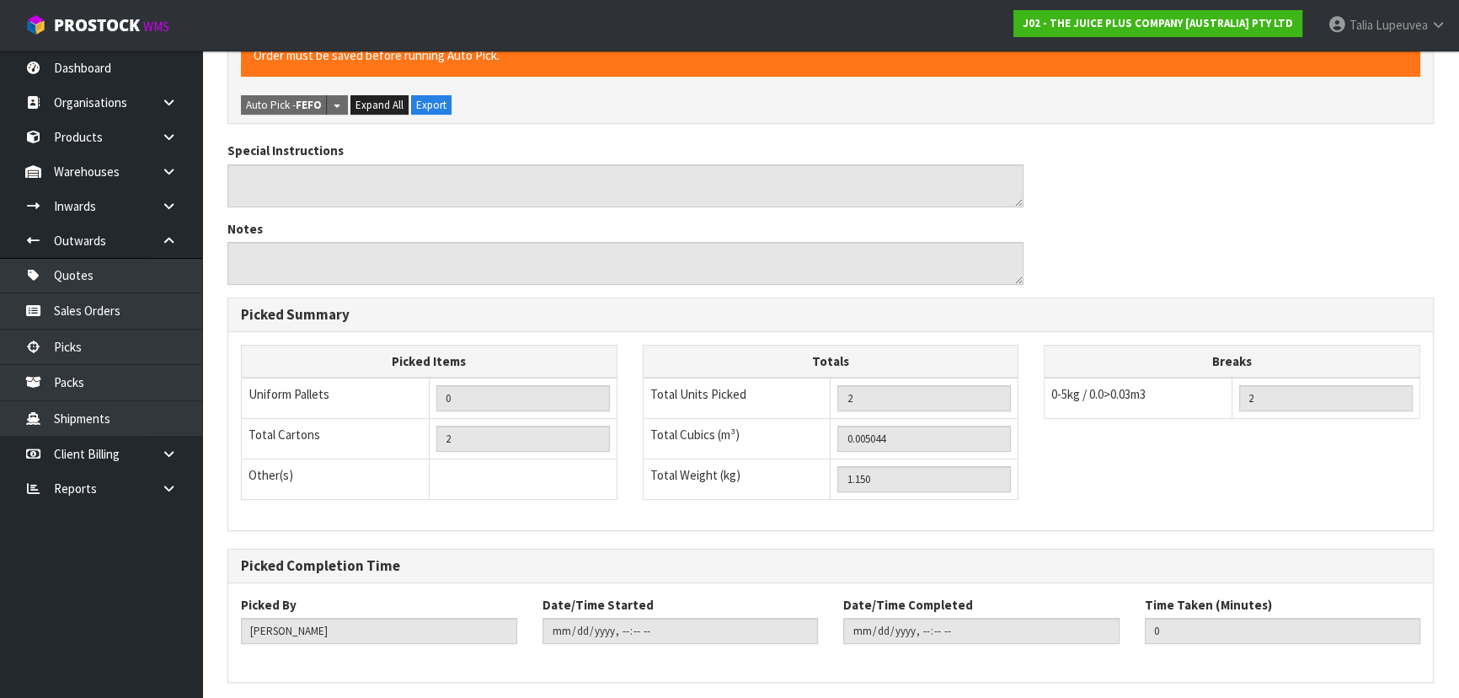
scroll to position [0, 0]
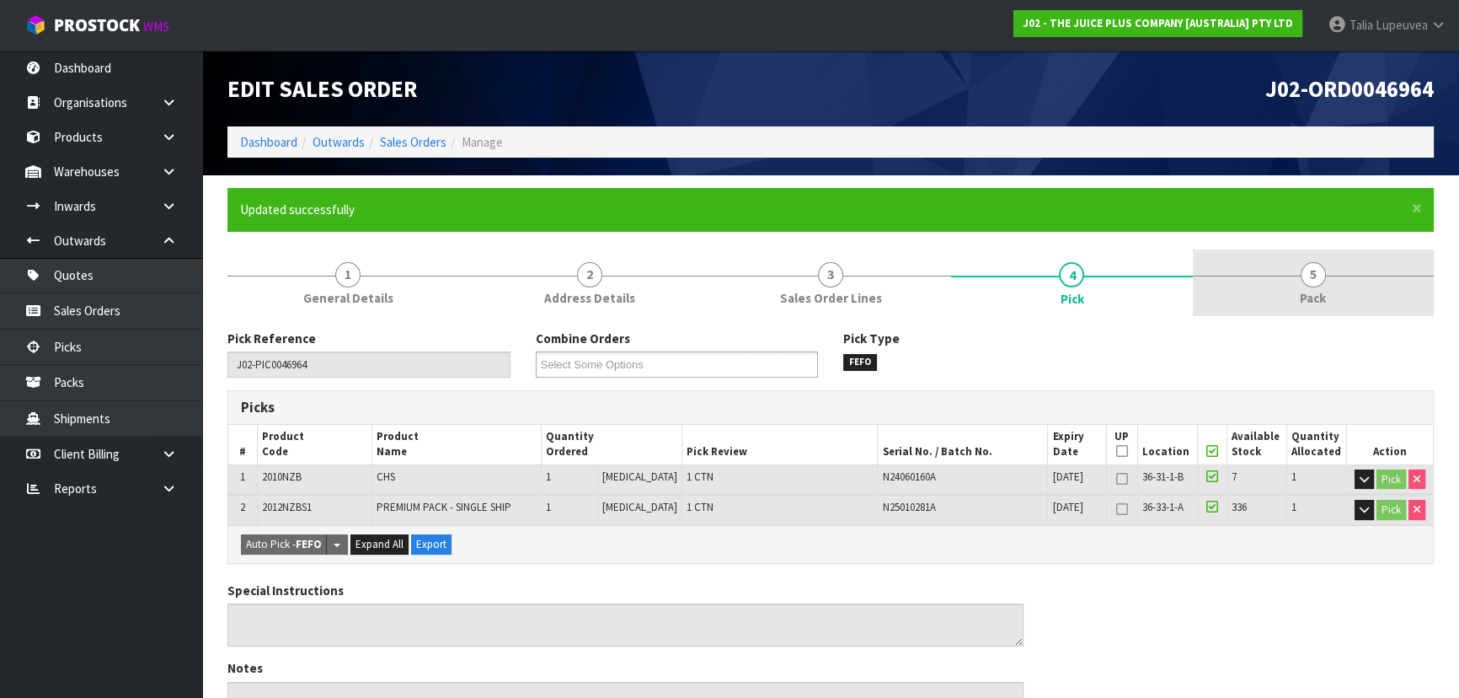
click at [1310, 282] on span "5" at bounding box center [1313, 274] width 25 height 25
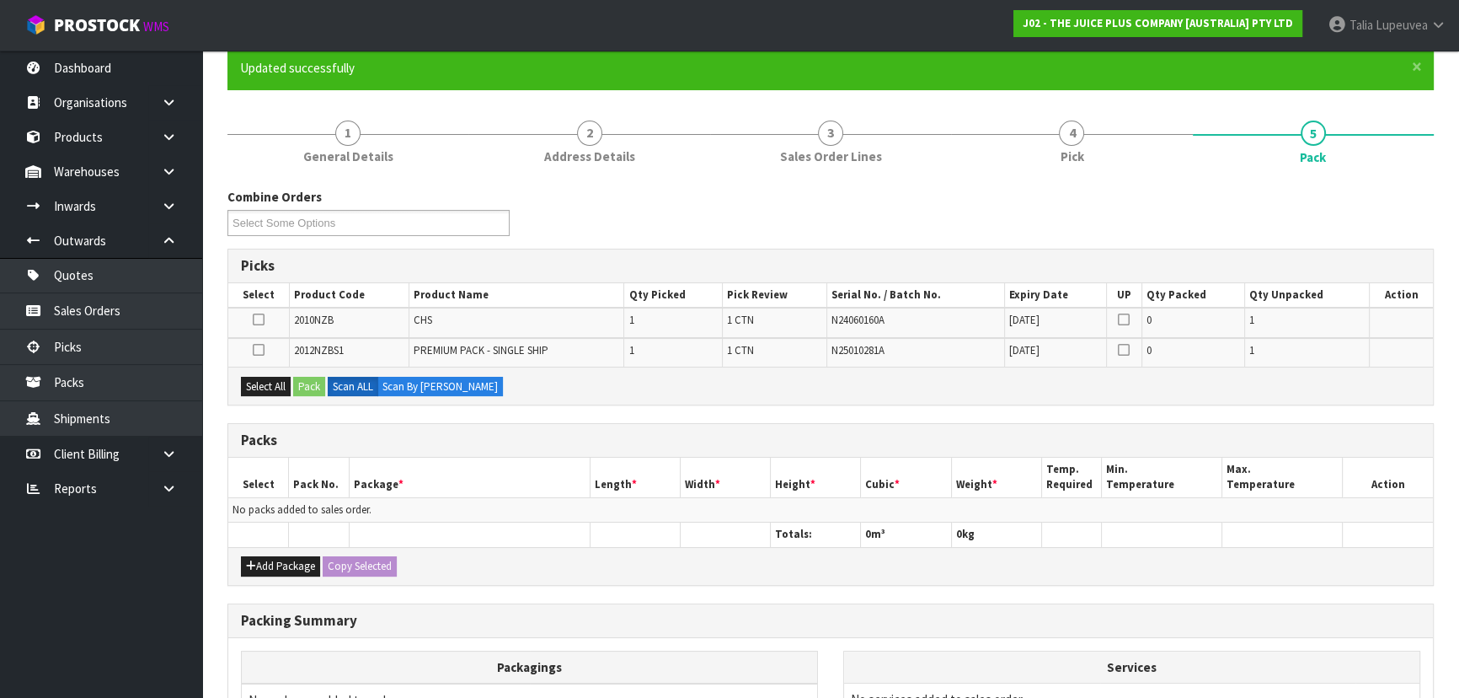
scroll to position [337, 0]
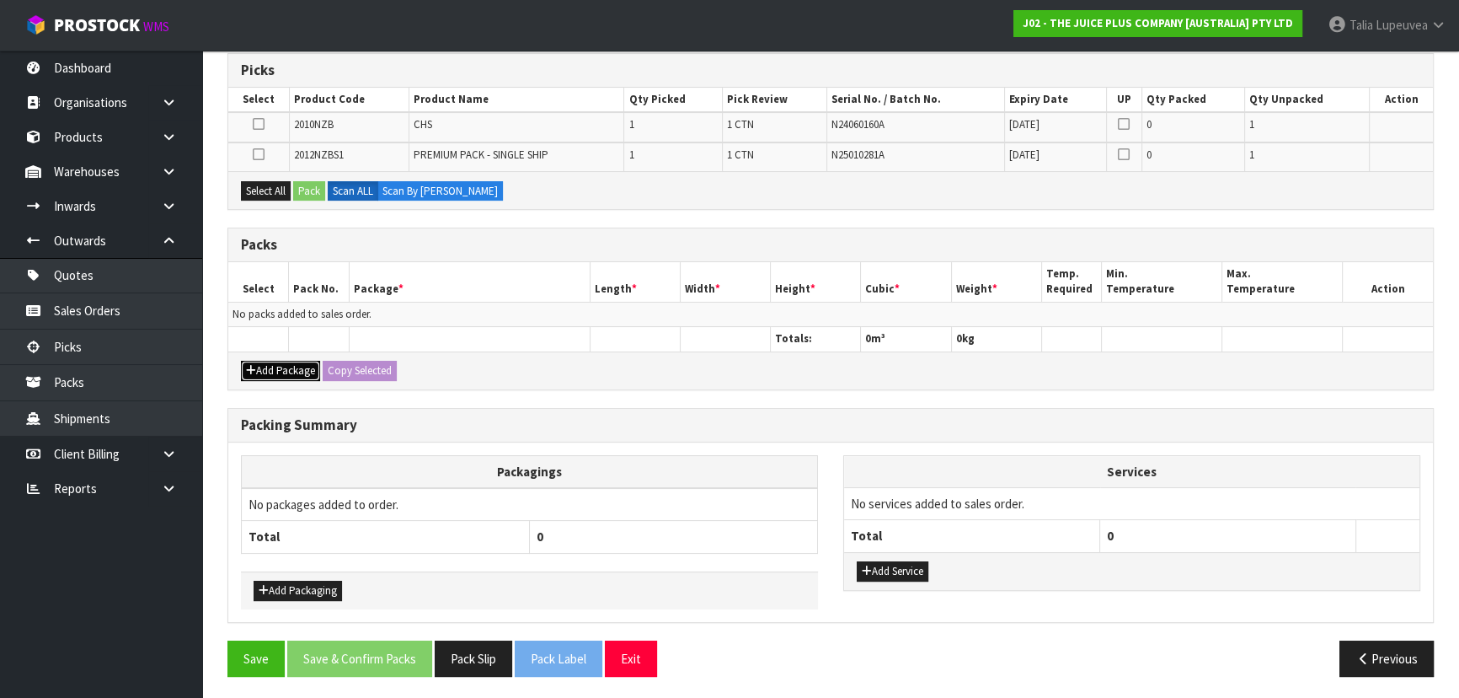
click at [277, 370] on button "Add Package" at bounding box center [280, 371] width 79 height 20
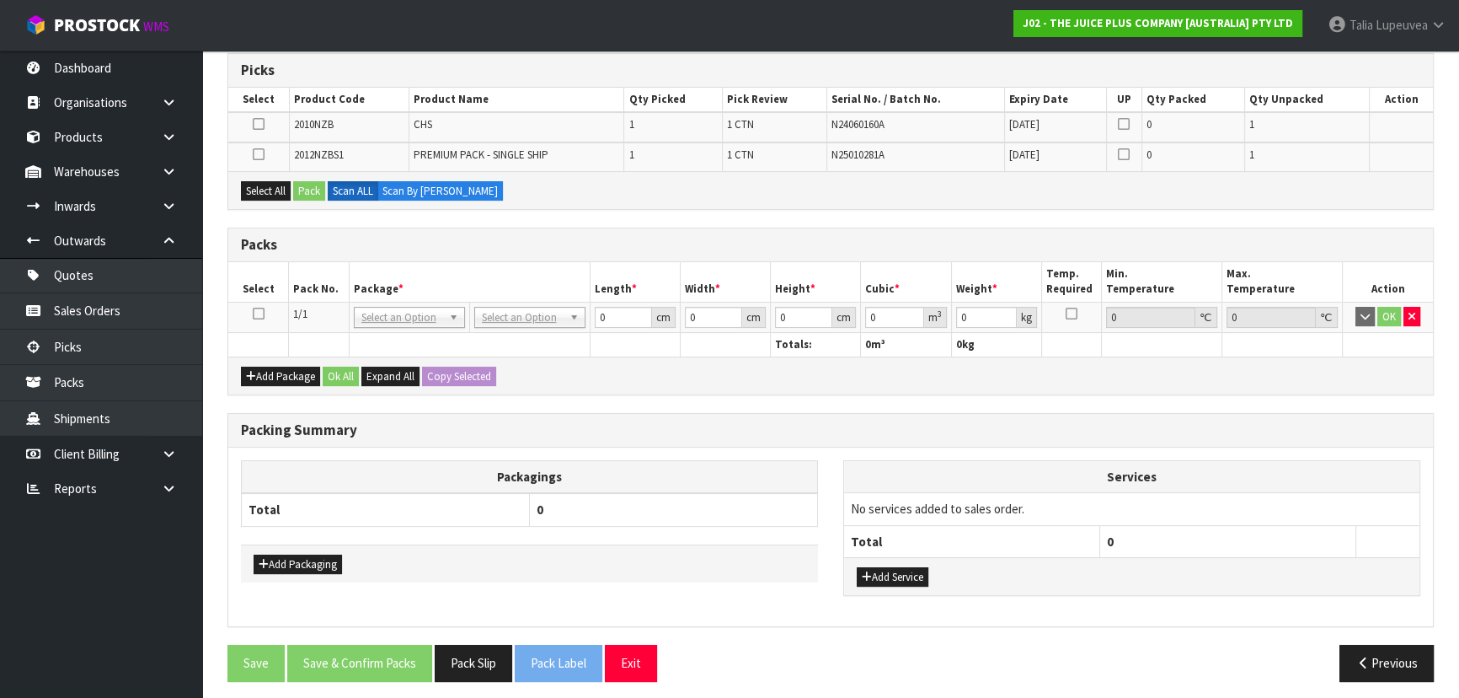
click at [262, 313] on icon at bounding box center [259, 313] width 12 height 1
click at [270, 190] on button "Select All" at bounding box center [266, 191] width 50 height 20
click at [304, 189] on button "Pack" at bounding box center [309, 191] width 32 height 20
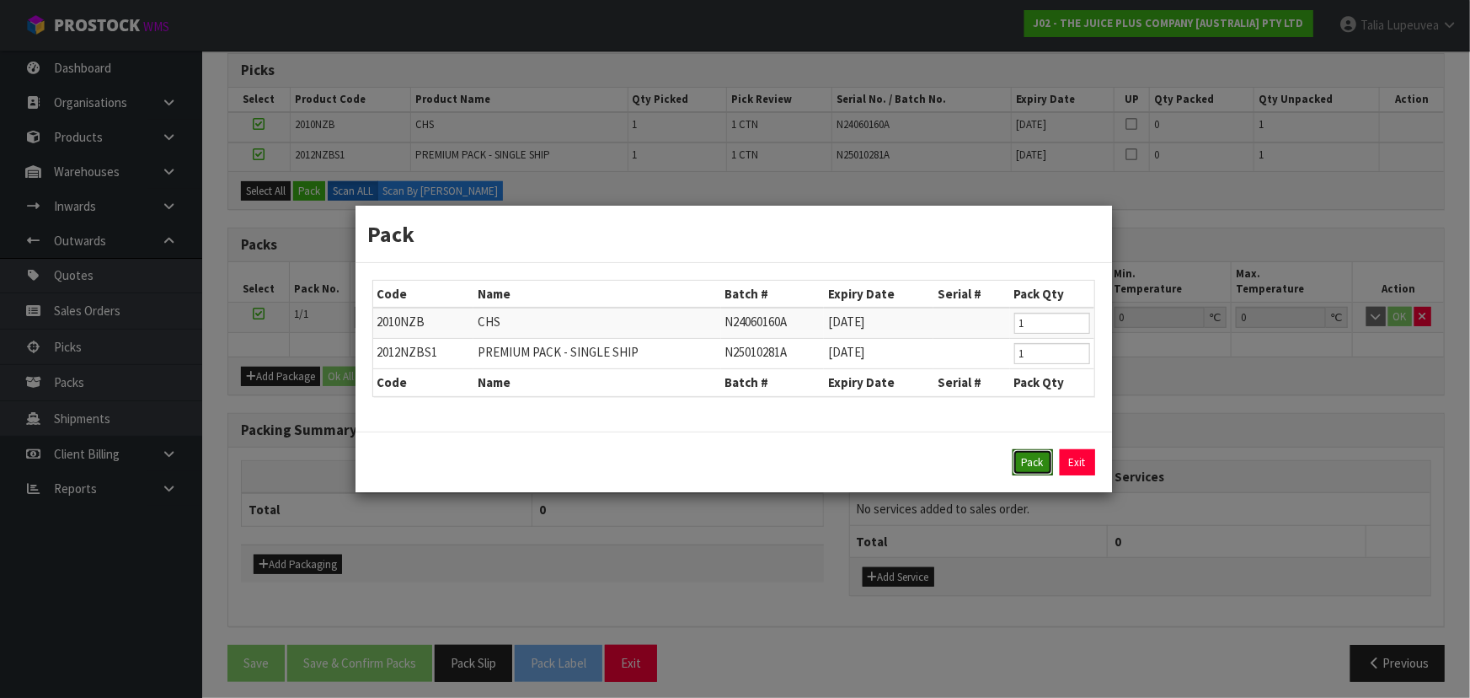
drag, startPoint x: 1033, startPoint y: 452, endPoint x: 983, endPoint y: 435, distance: 52.5
click at [1026, 452] on button "Pack" at bounding box center [1033, 462] width 40 height 27
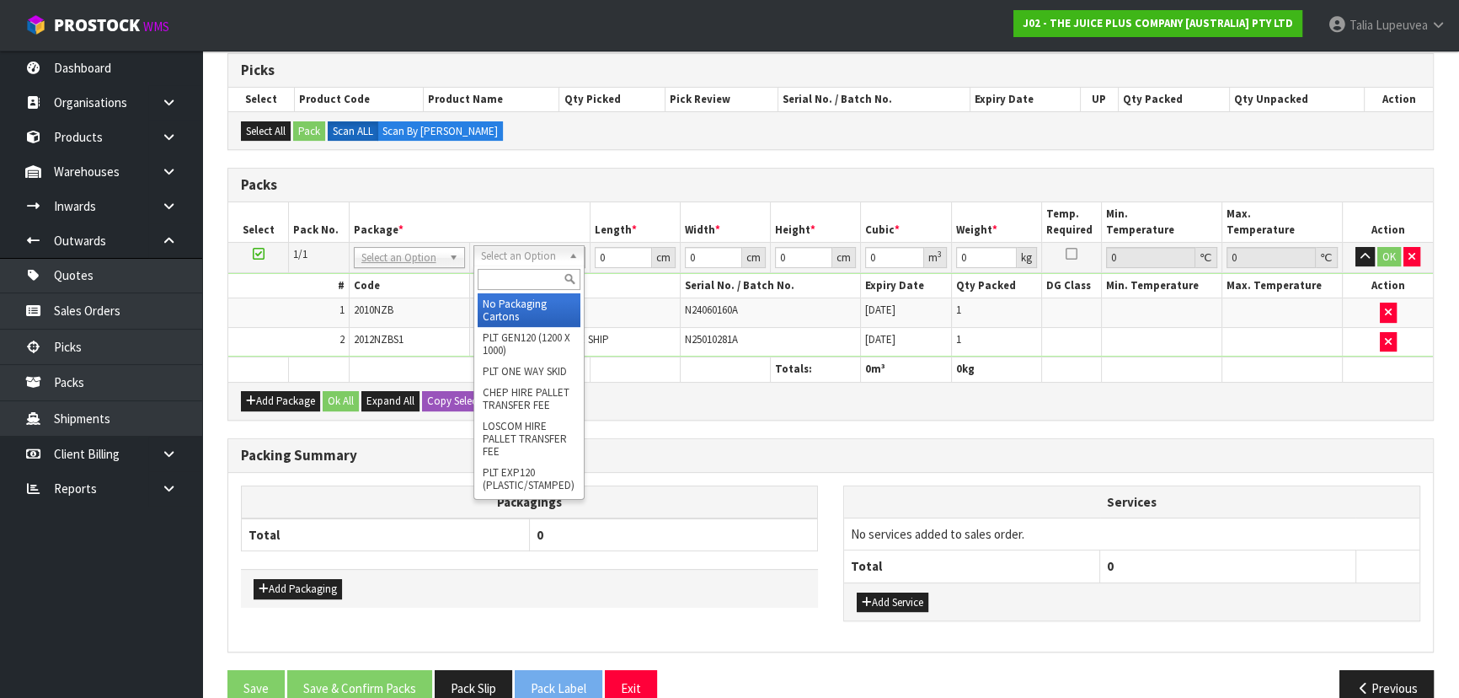
click at [546, 281] on input "text" at bounding box center [529, 279] width 103 height 21
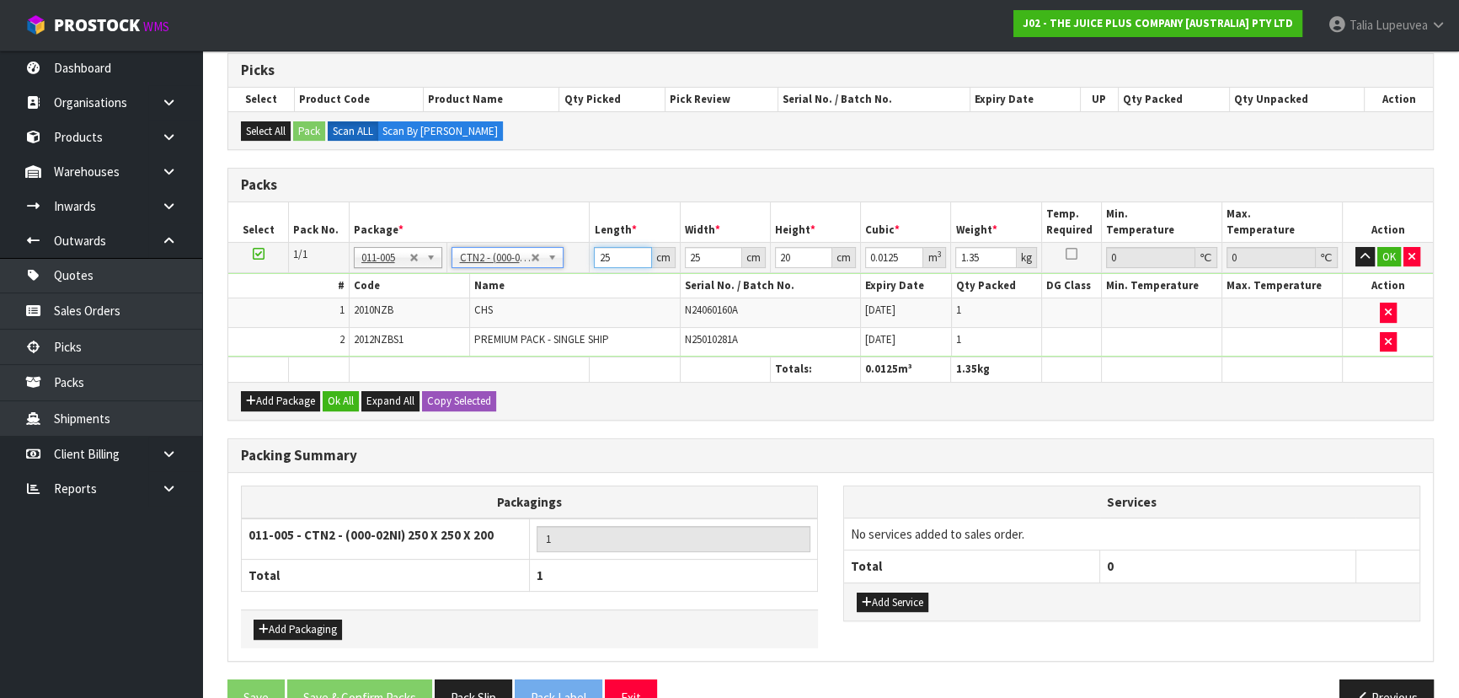
drag, startPoint x: 628, startPoint y: 255, endPoint x: 583, endPoint y: 256, distance: 45.5
click at [583, 256] on tr "1/1 NONE 007-001 007-002 007-004 007-009 007-013 007-014 007-015 007-017 007-01…" at bounding box center [830, 257] width 1205 height 30
click at [1388, 263] on button "OK" at bounding box center [1389, 257] width 24 height 20
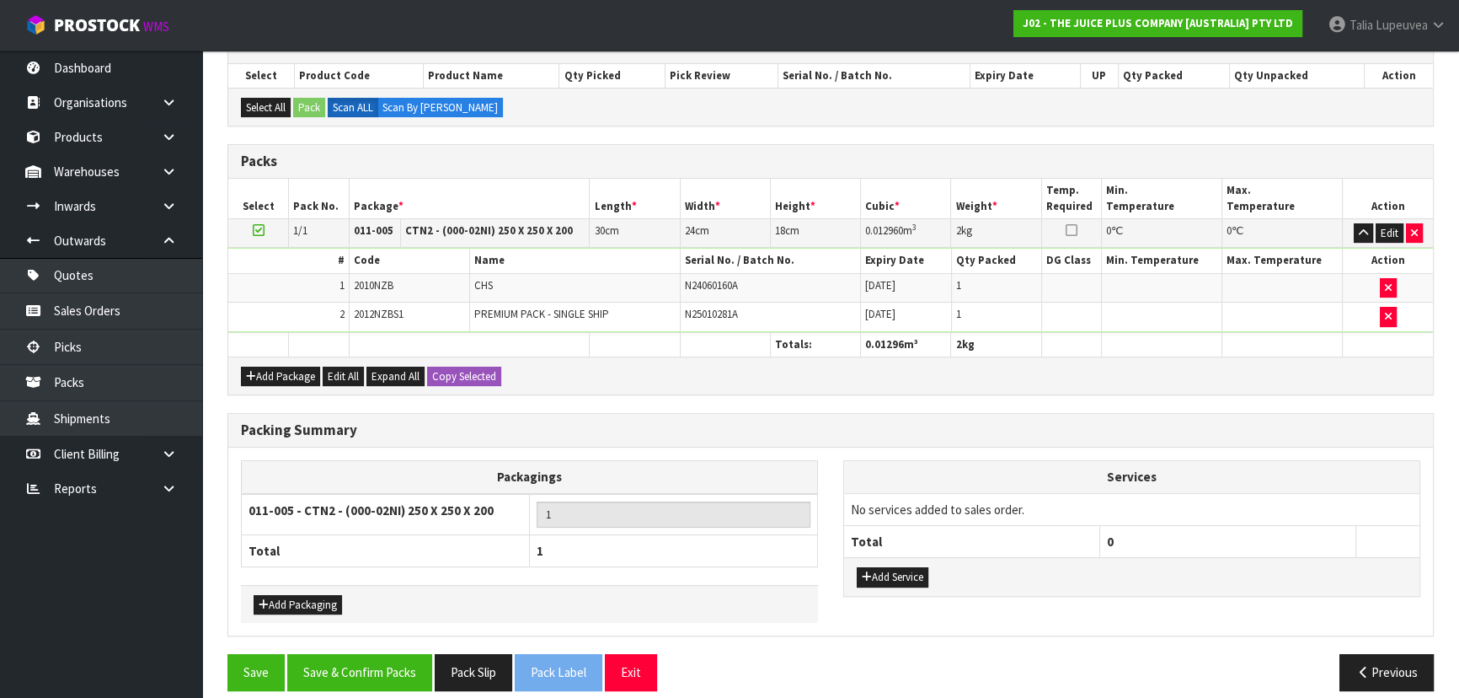
scroll to position [373, 0]
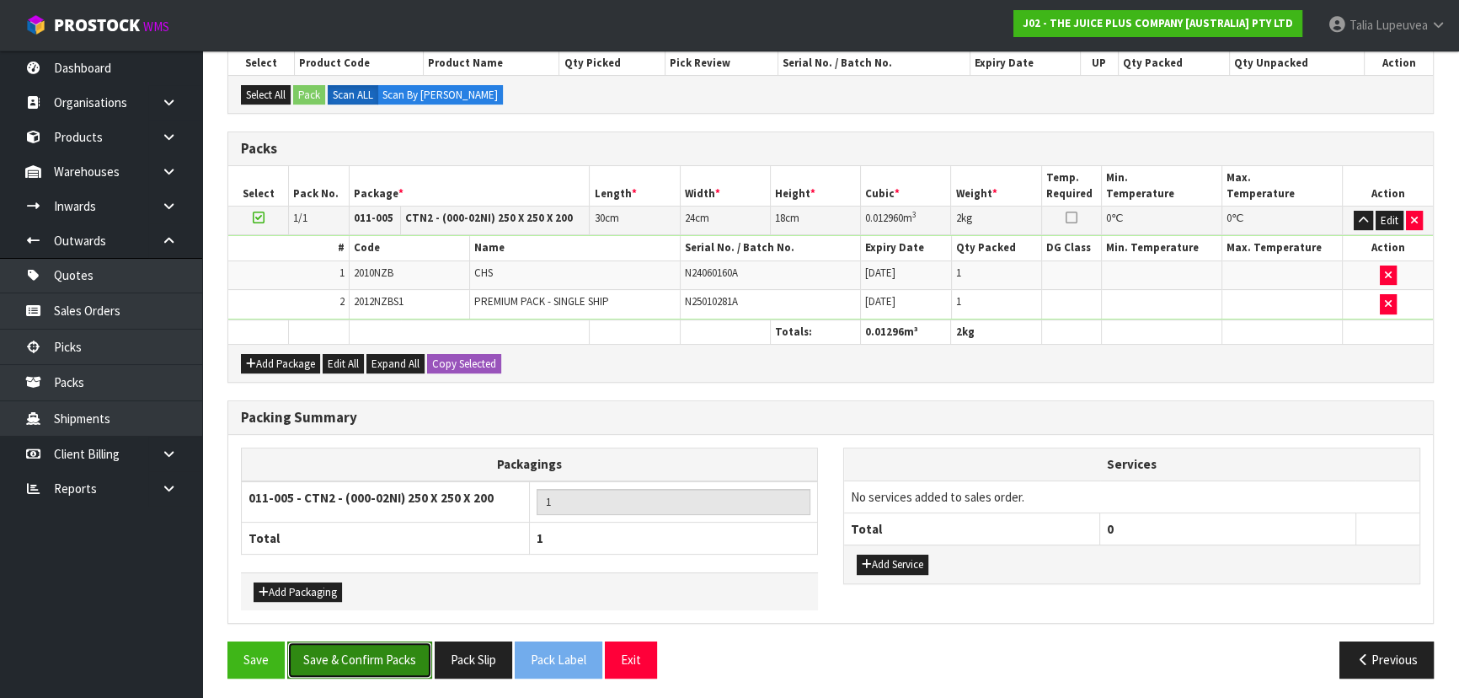
click at [365, 654] on button "Save & Confirm Packs" at bounding box center [359, 659] width 145 height 36
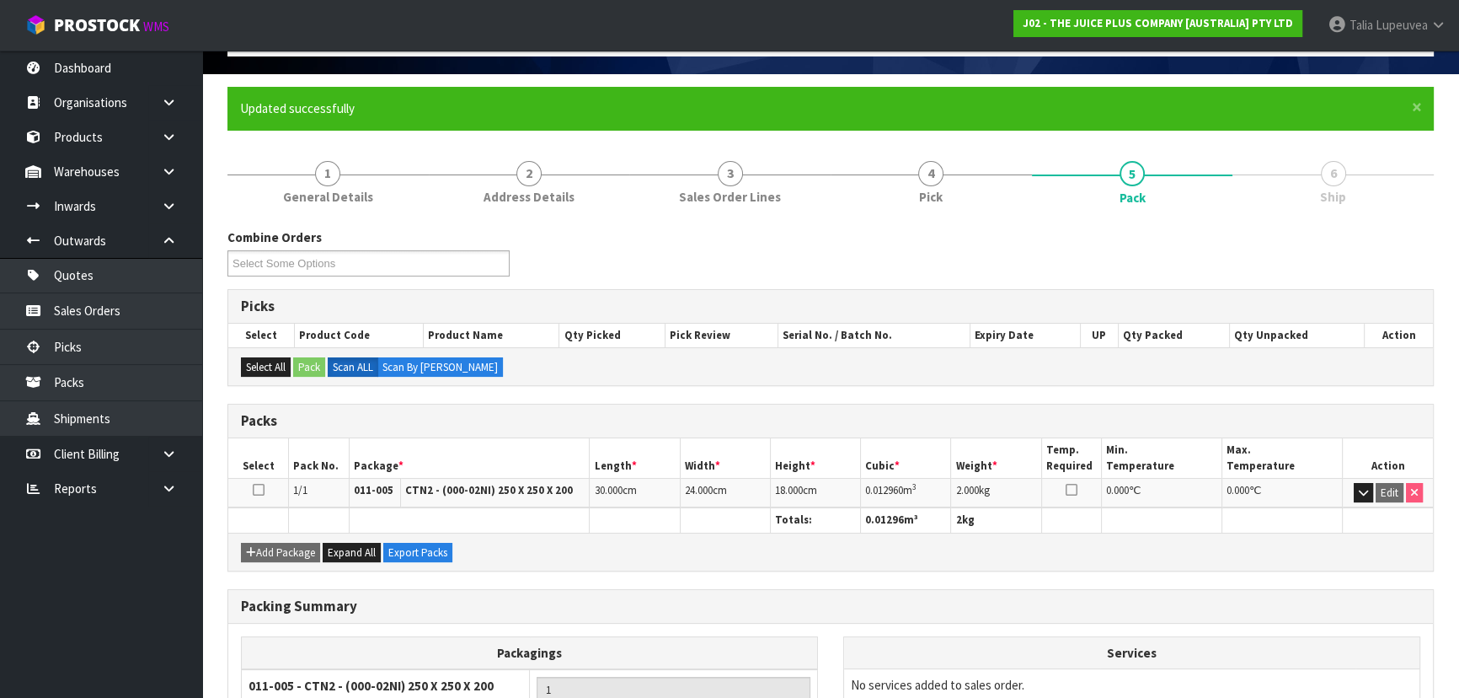
scroll to position [253, 0]
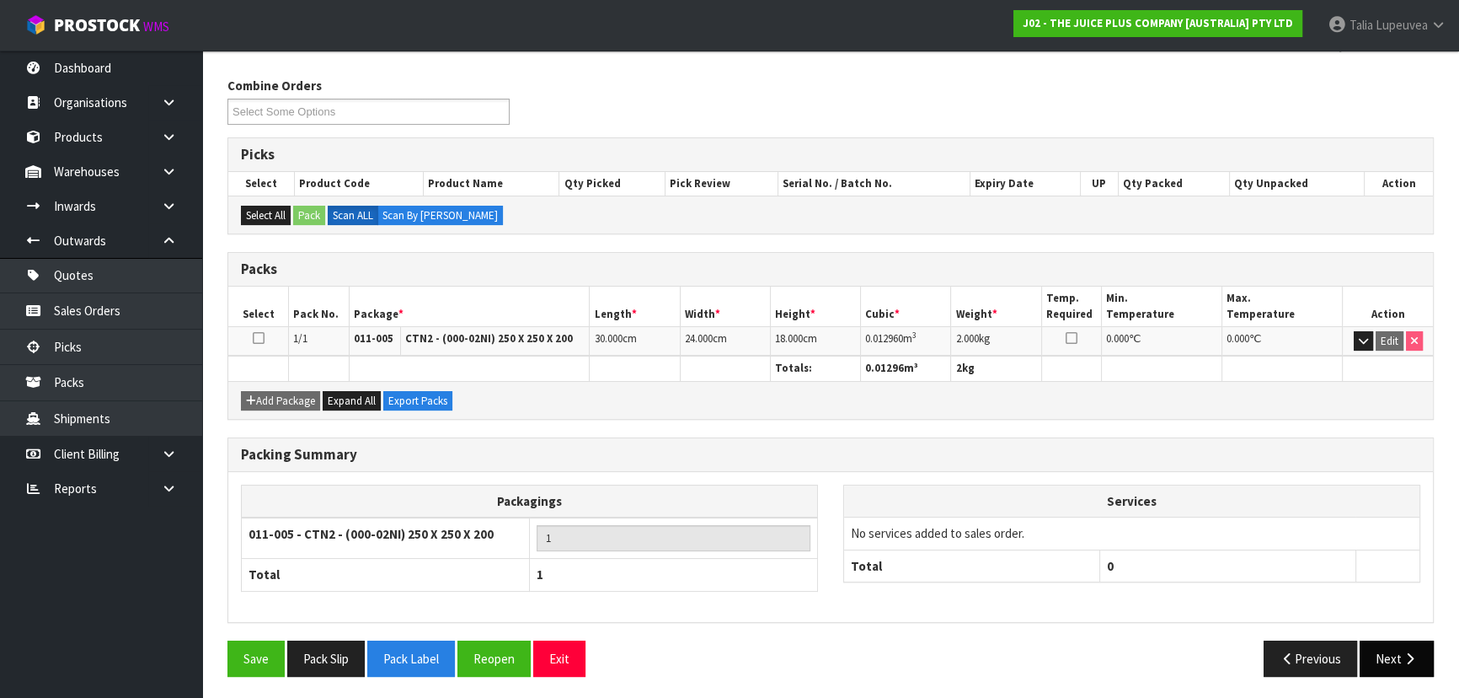
click at [1397, 657] on button "Next" at bounding box center [1397, 658] width 74 height 36
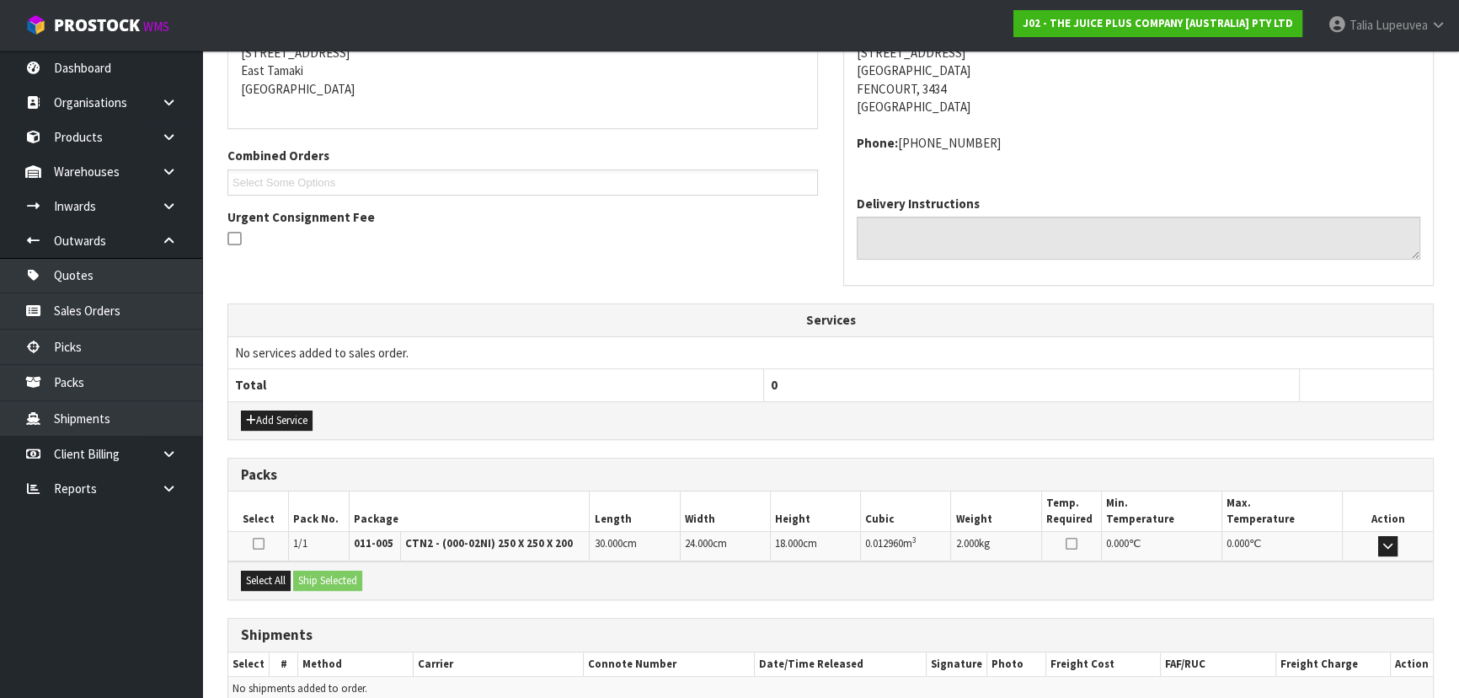
scroll to position [430, 0]
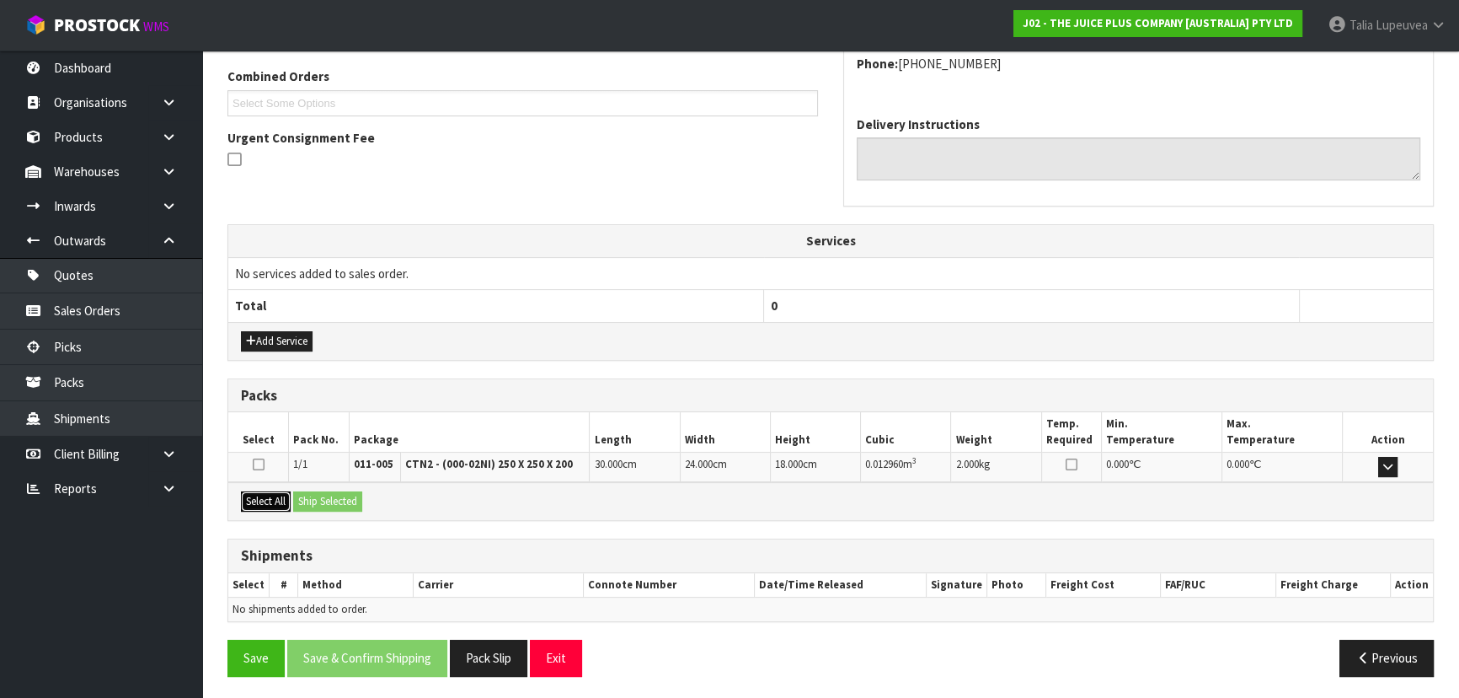
click at [281, 498] on button "Select All" at bounding box center [266, 501] width 50 height 20
click at [323, 500] on button "Ship Selected" at bounding box center [327, 501] width 69 height 20
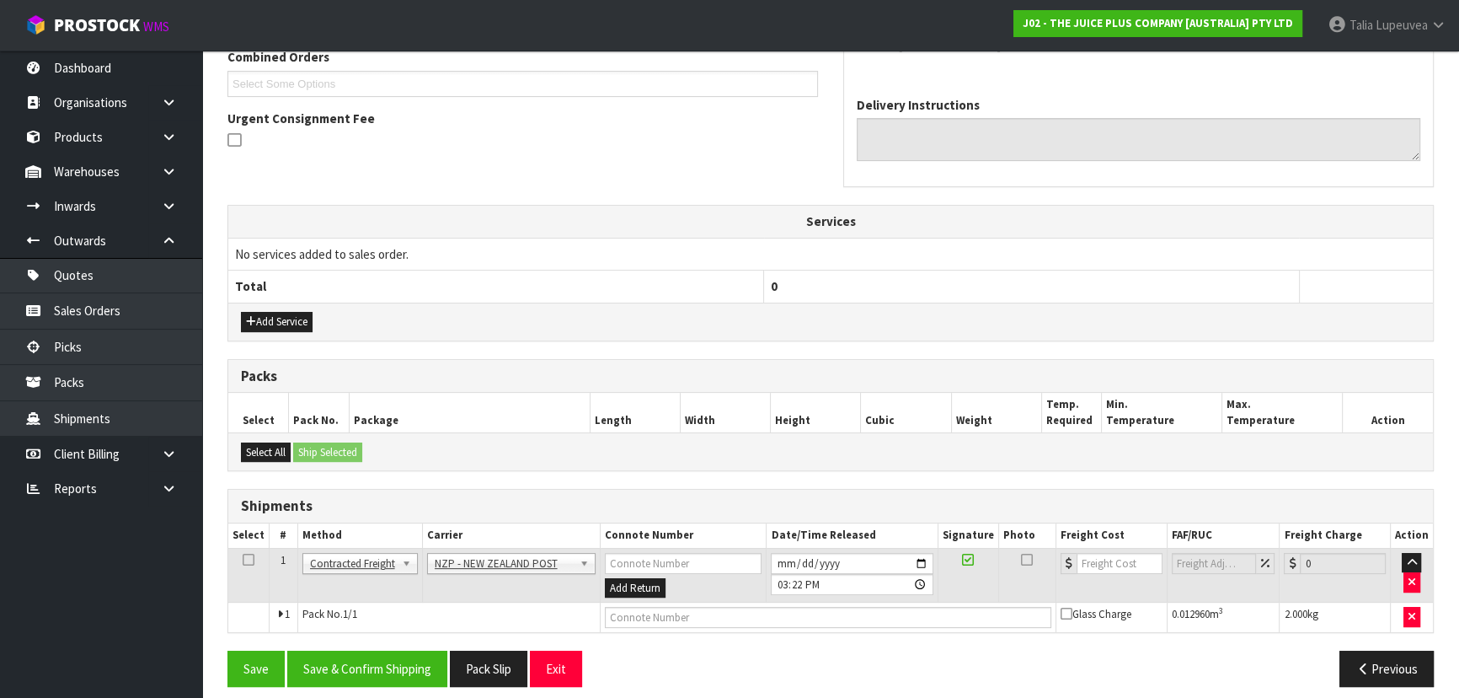
scroll to position [460, 0]
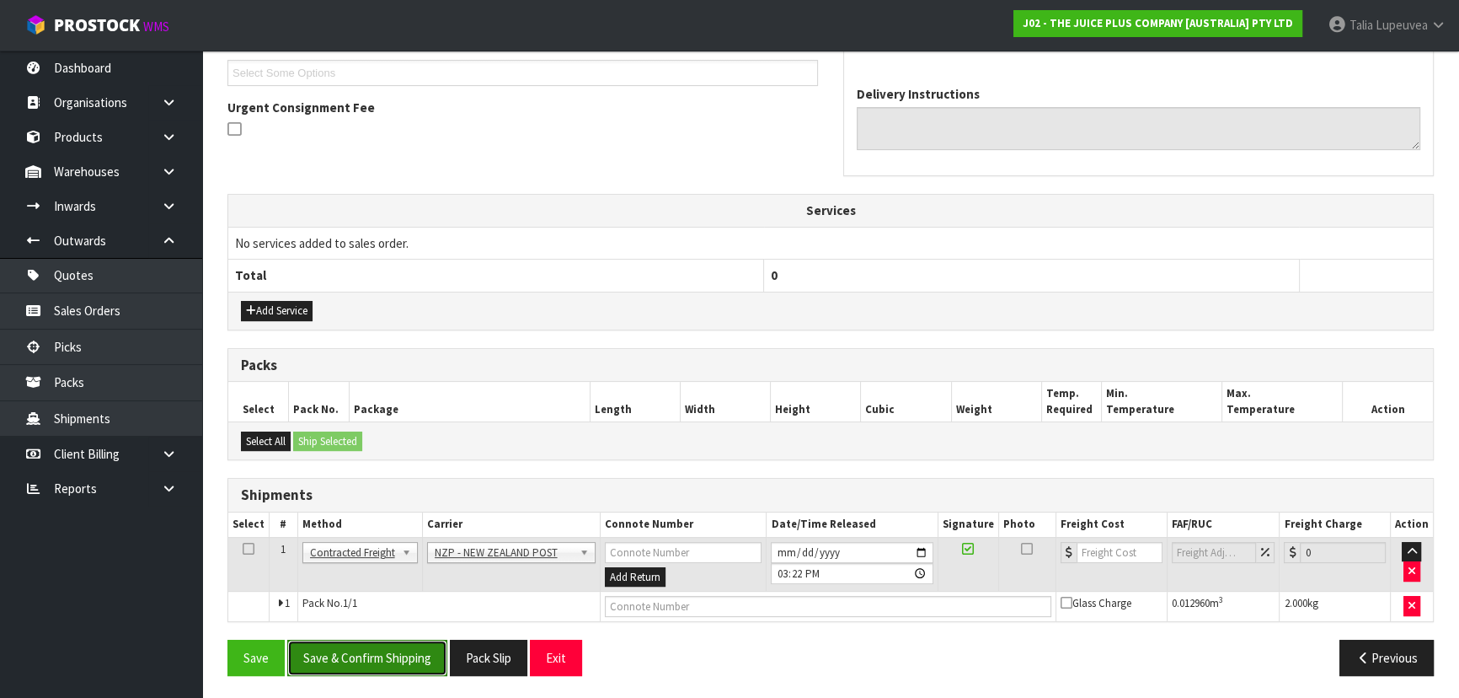
click at [374, 649] on button "Save & Confirm Shipping" at bounding box center [367, 657] width 160 height 36
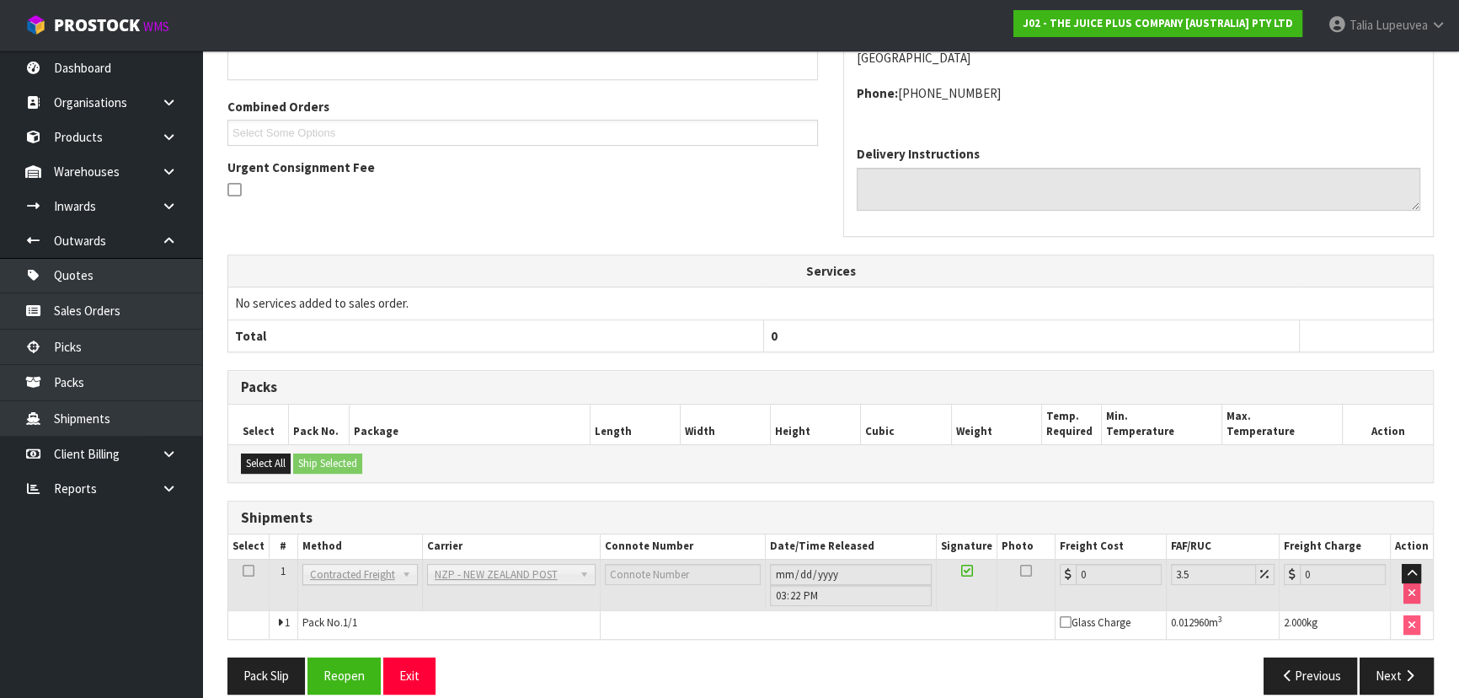
scroll to position [436, 0]
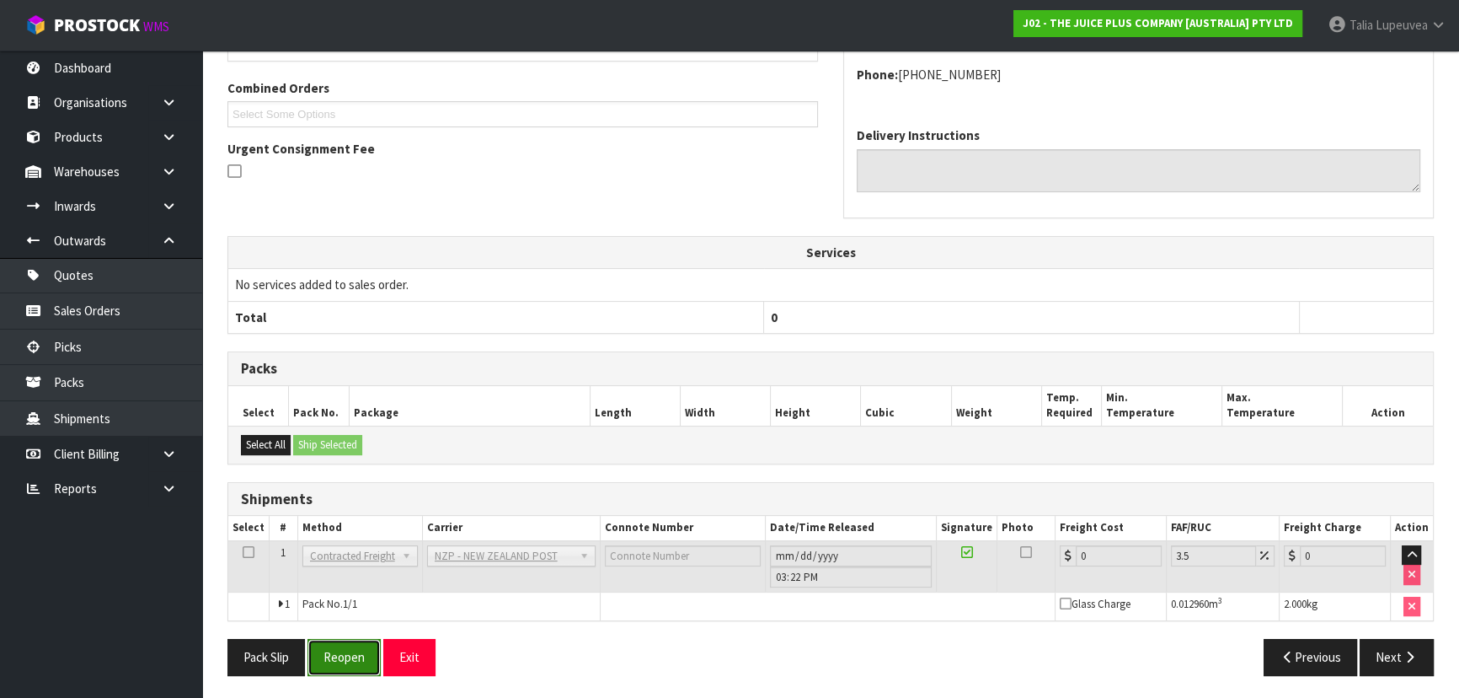
click at [353, 642] on button "Reopen" at bounding box center [344, 657] width 73 height 36
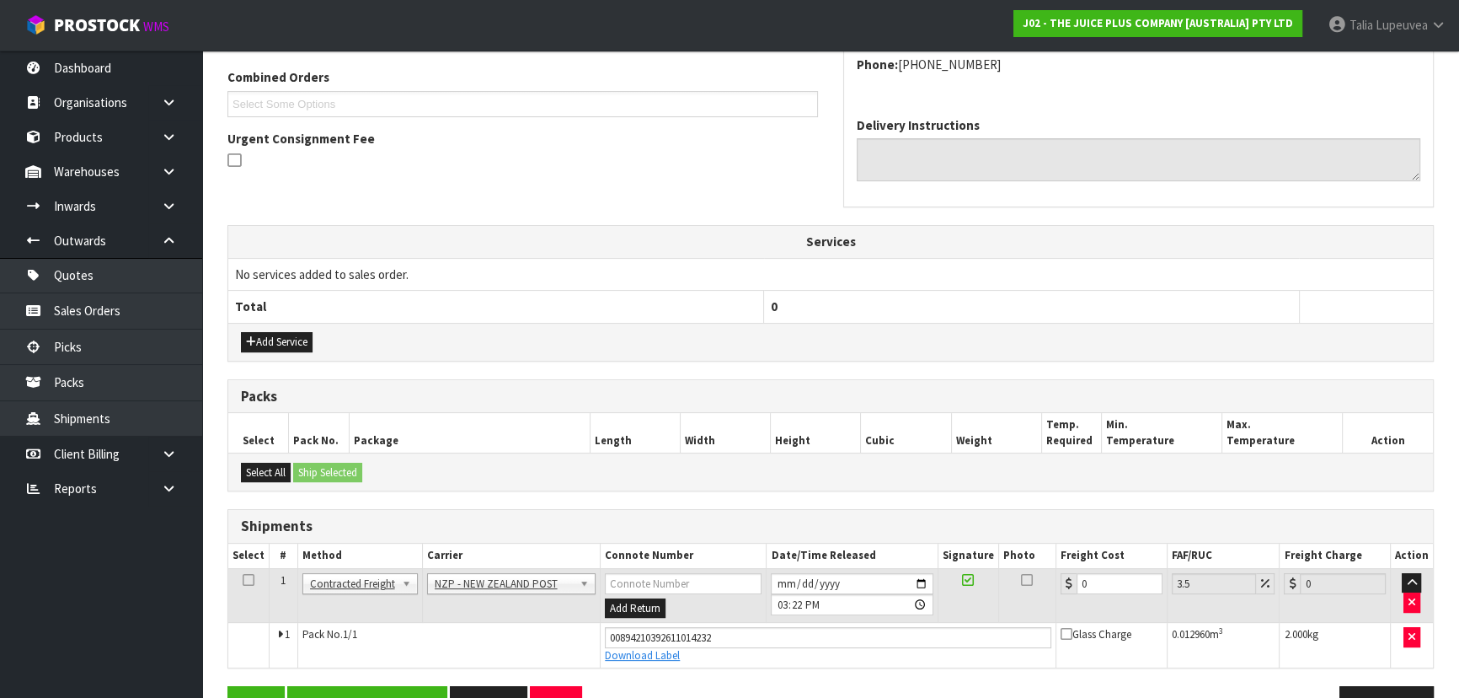
scroll to position [475, 0]
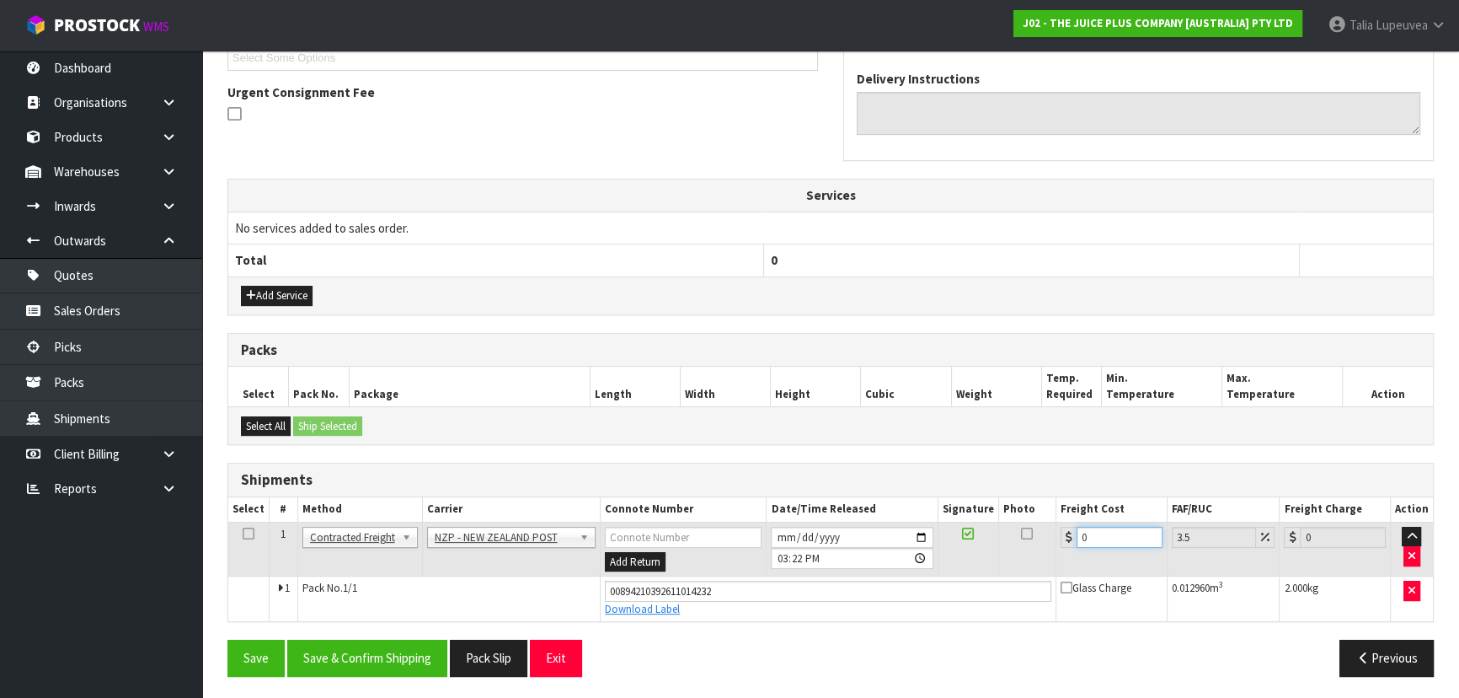
drag, startPoint x: 1072, startPoint y: 539, endPoint x: 1055, endPoint y: 539, distance: 16.8
click at [1056, 539] on td "0" at bounding box center [1111, 548] width 111 height 55
click at [427, 657] on button "Save & Confirm Shipping" at bounding box center [367, 657] width 160 height 36
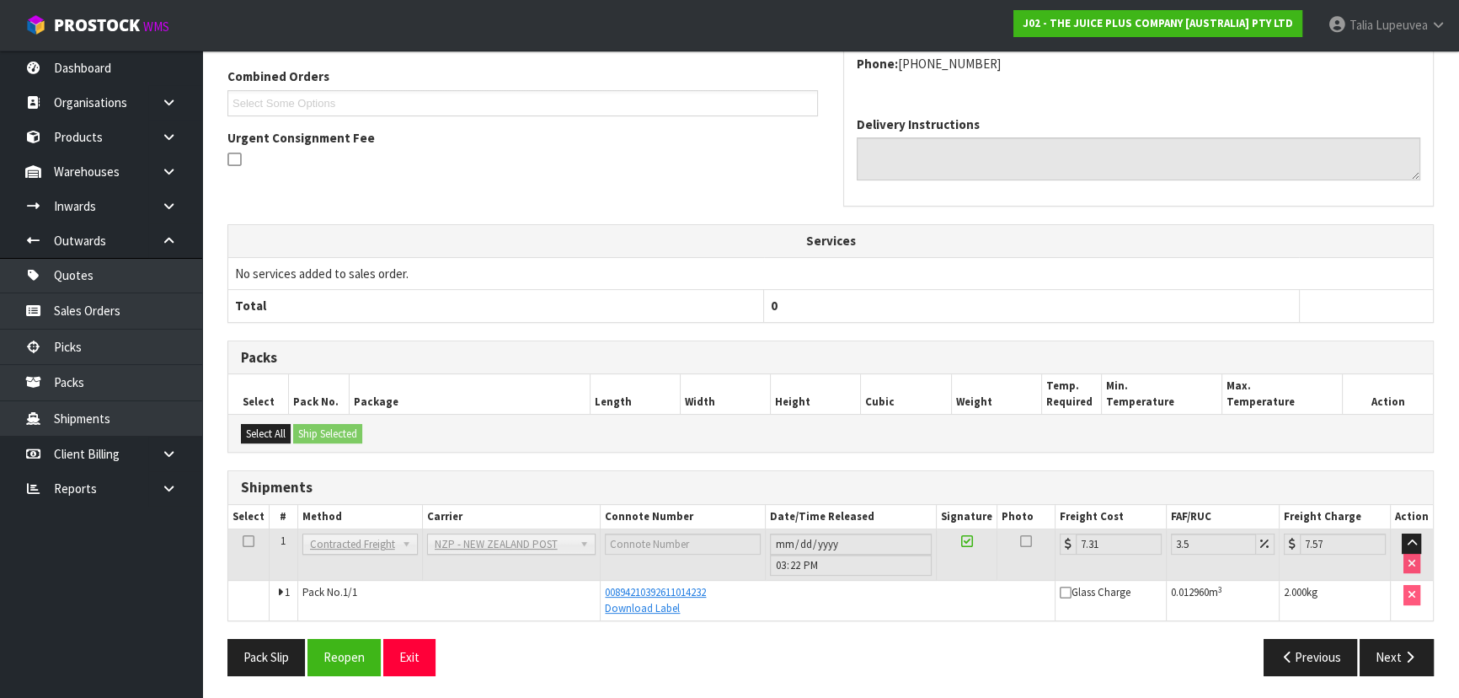
scroll to position [0, 0]
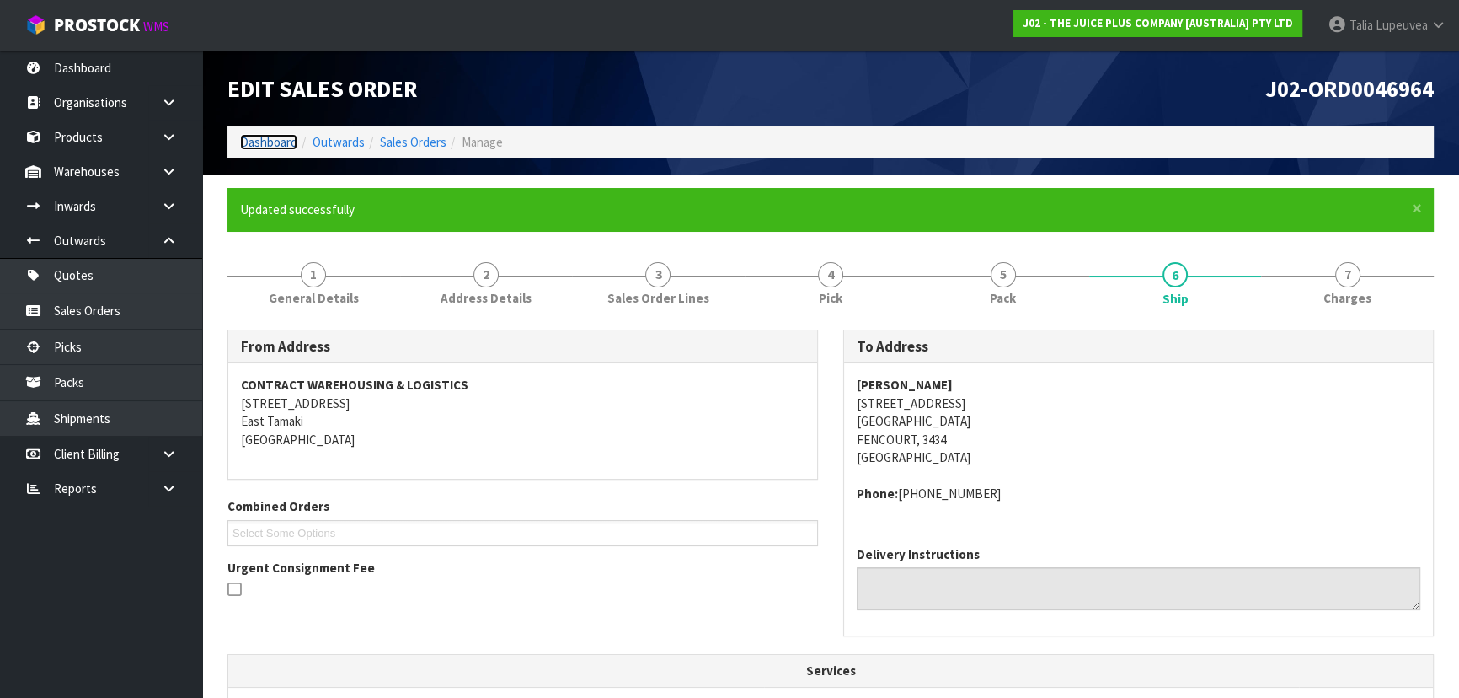
click at [281, 136] on link "Dashboard" at bounding box center [268, 142] width 57 height 16
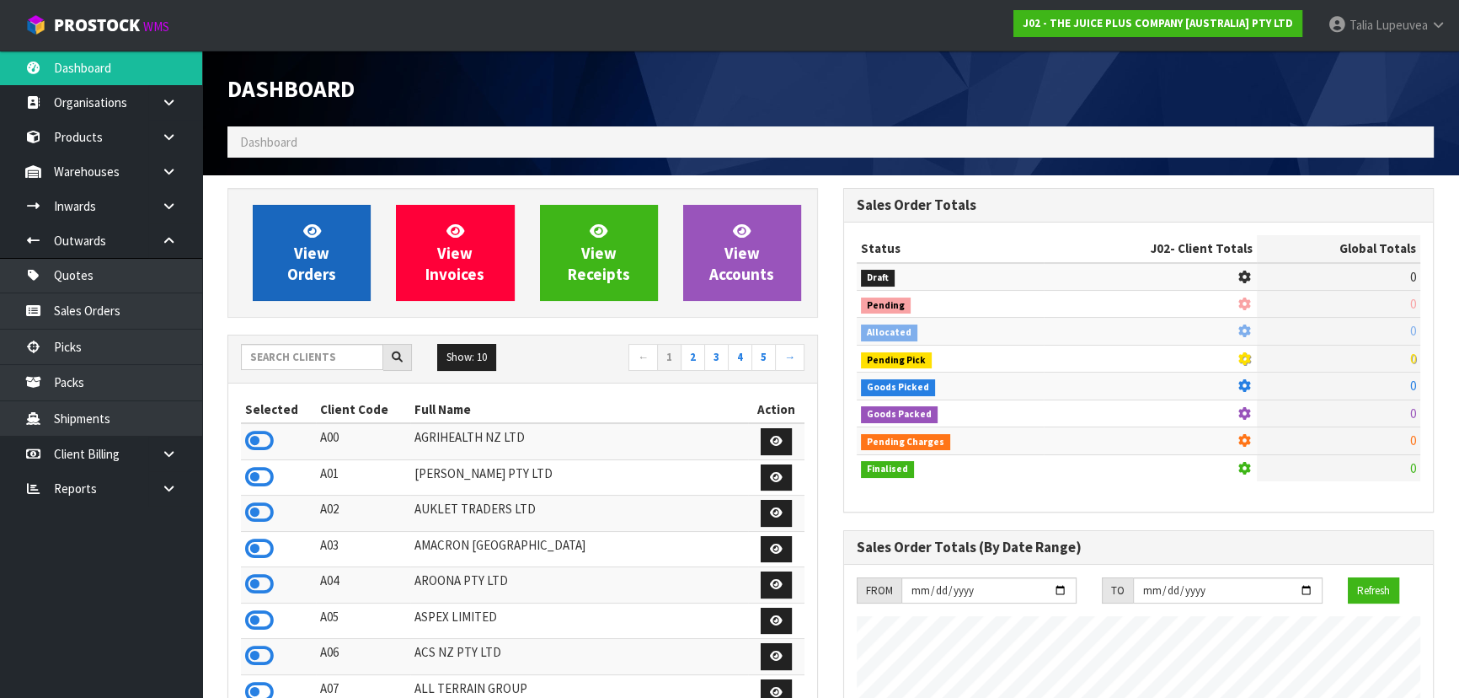
scroll to position [1274, 615]
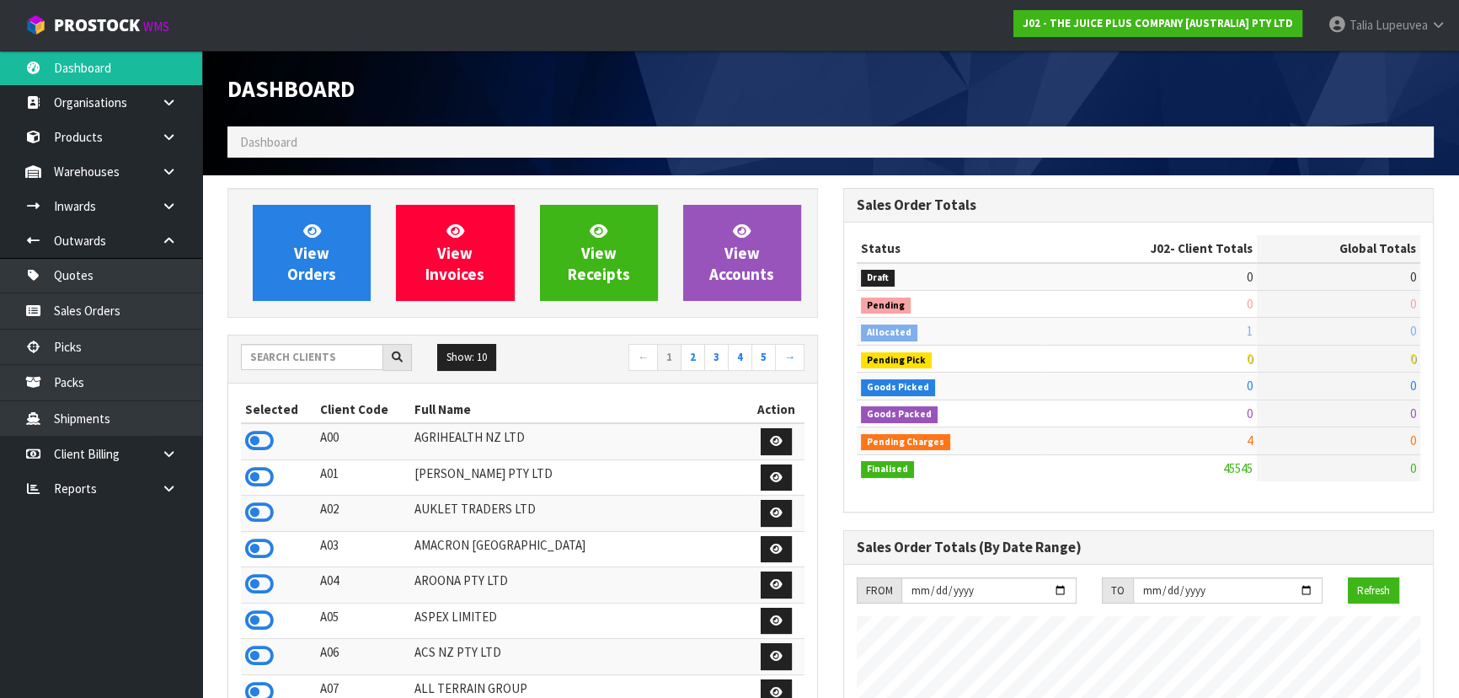
click at [336, 370] on div "Show: 10 5 10 25 50 ← 1 2 3 4 5 →" at bounding box center [522, 358] width 589 height 29
click at [336, 364] on input "text" at bounding box center [312, 357] width 142 height 26
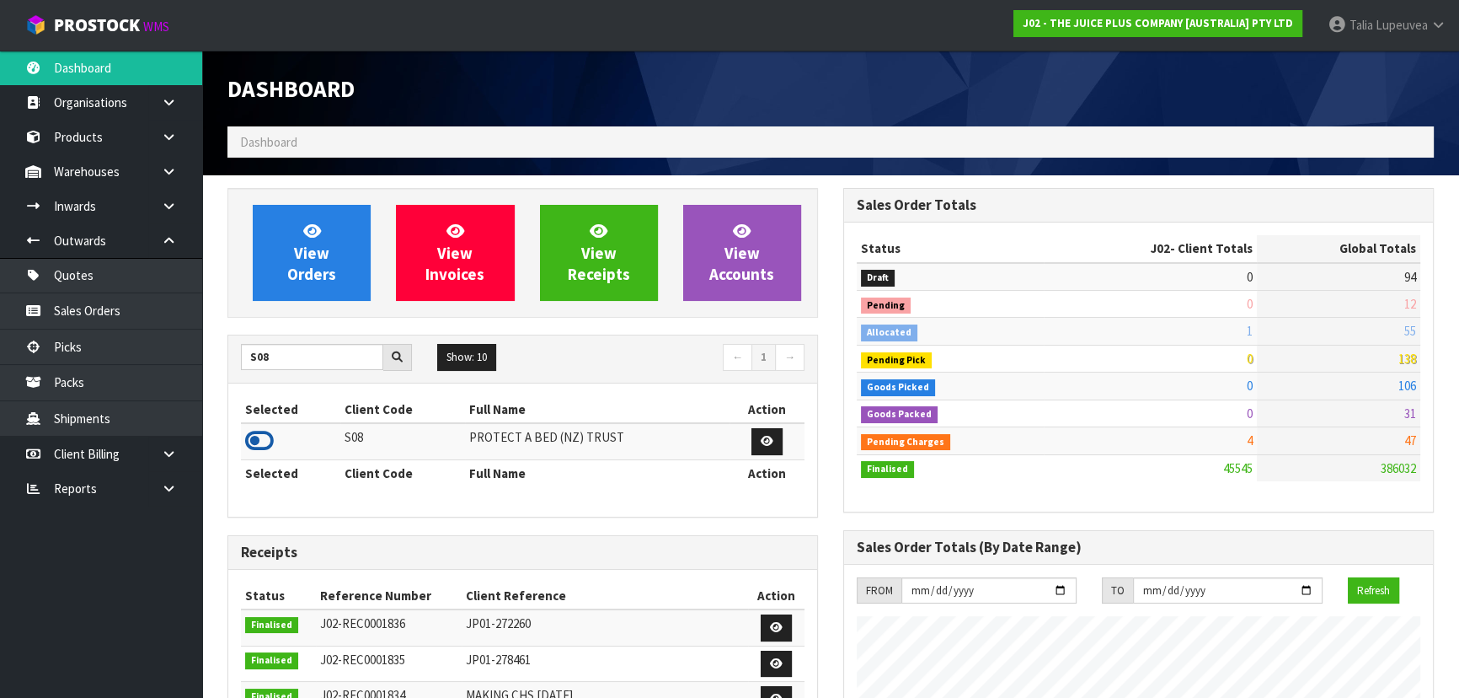
click at [258, 441] on icon at bounding box center [259, 440] width 29 height 25
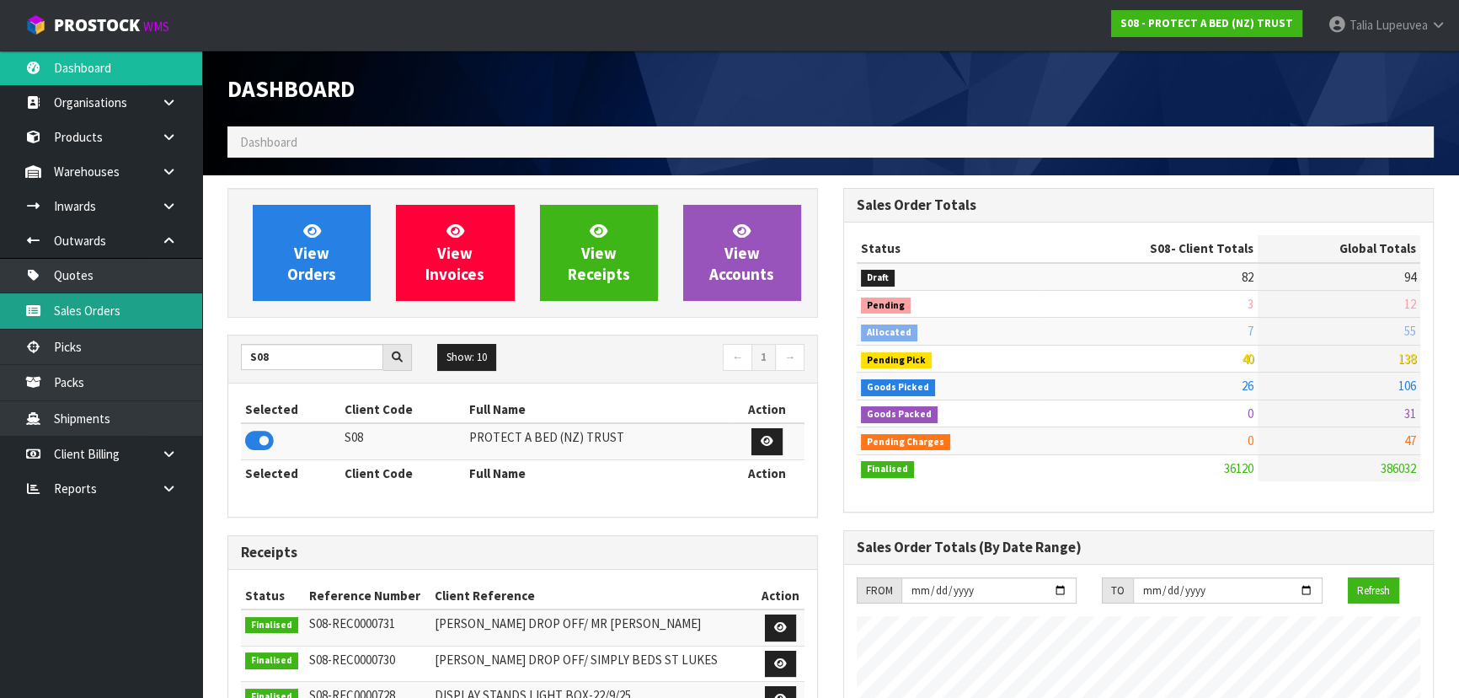
click at [152, 316] on link "Sales Orders" at bounding box center [101, 310] width 202 height 35
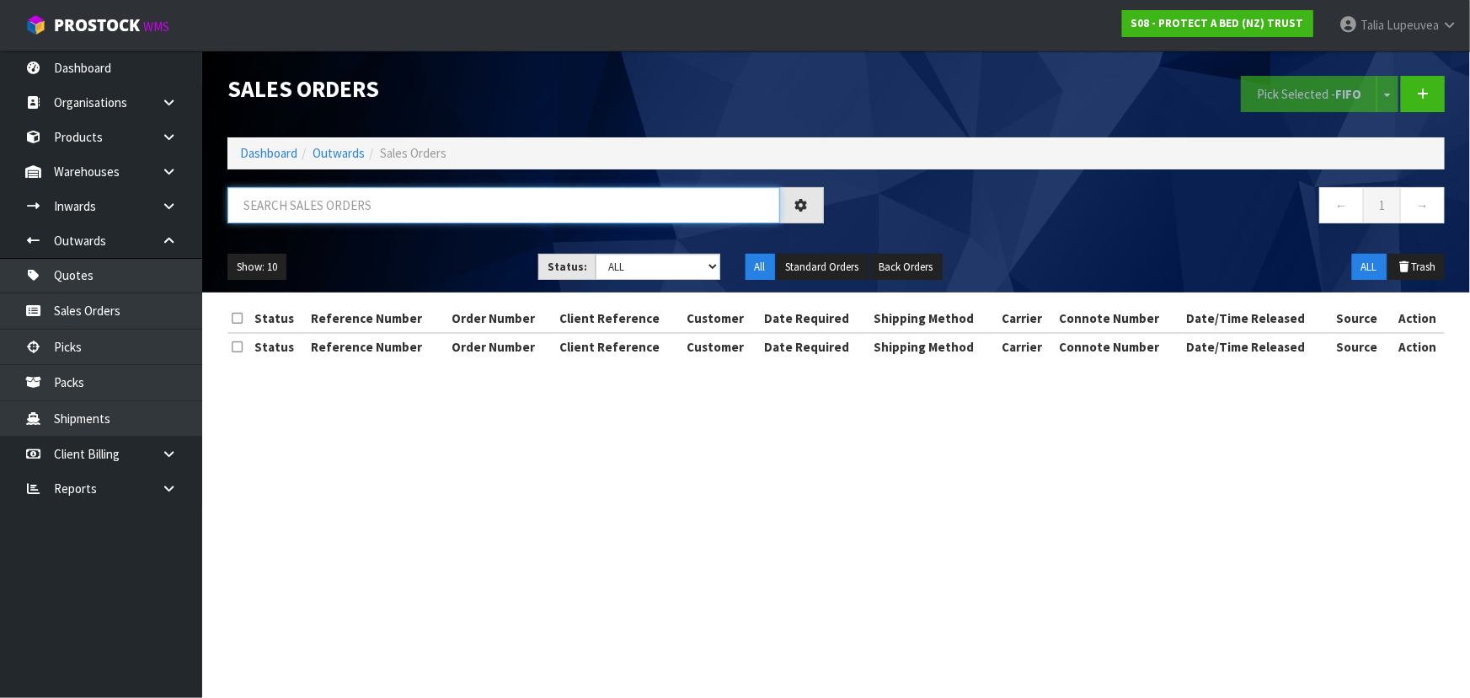
click at [356, 213] on input "text" at bounding box center [503, 205] width 553 height 36
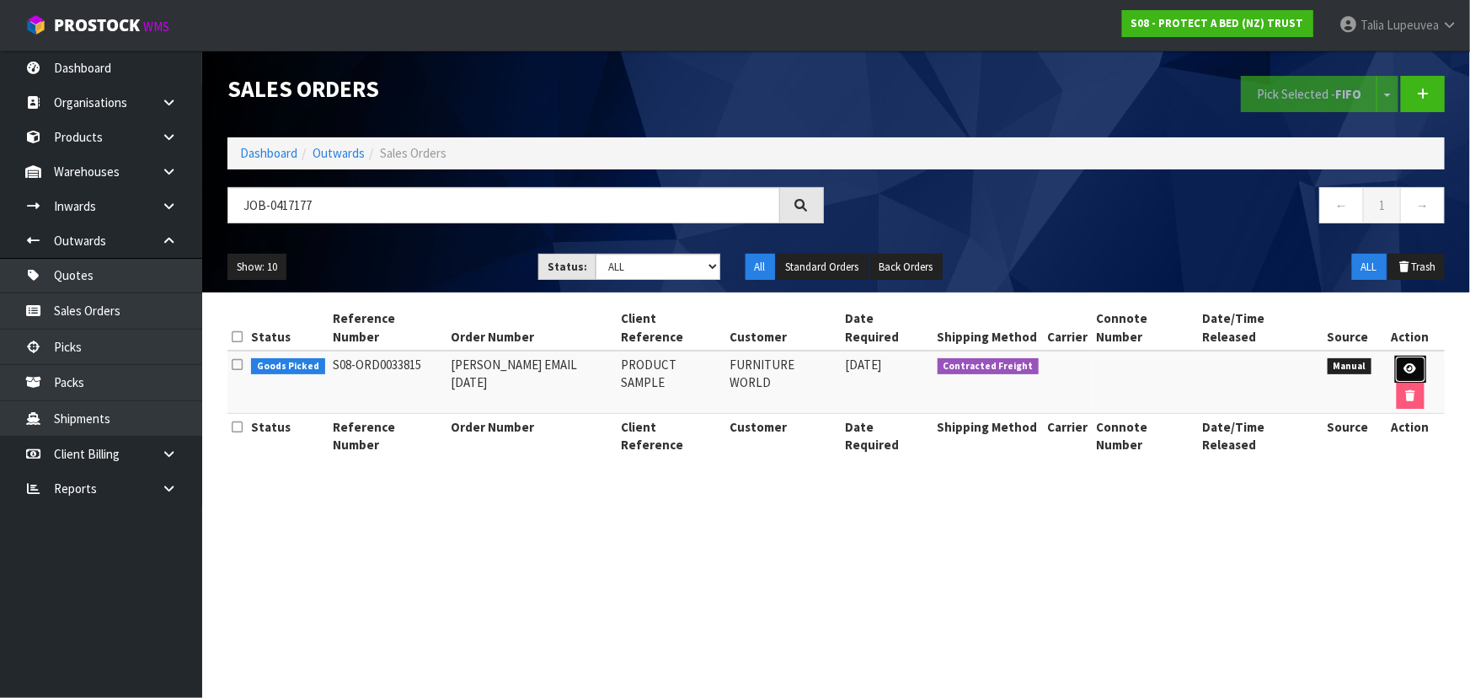
click at [1395, 356] on link at bounding box center [1410, 369] width 31 height 27
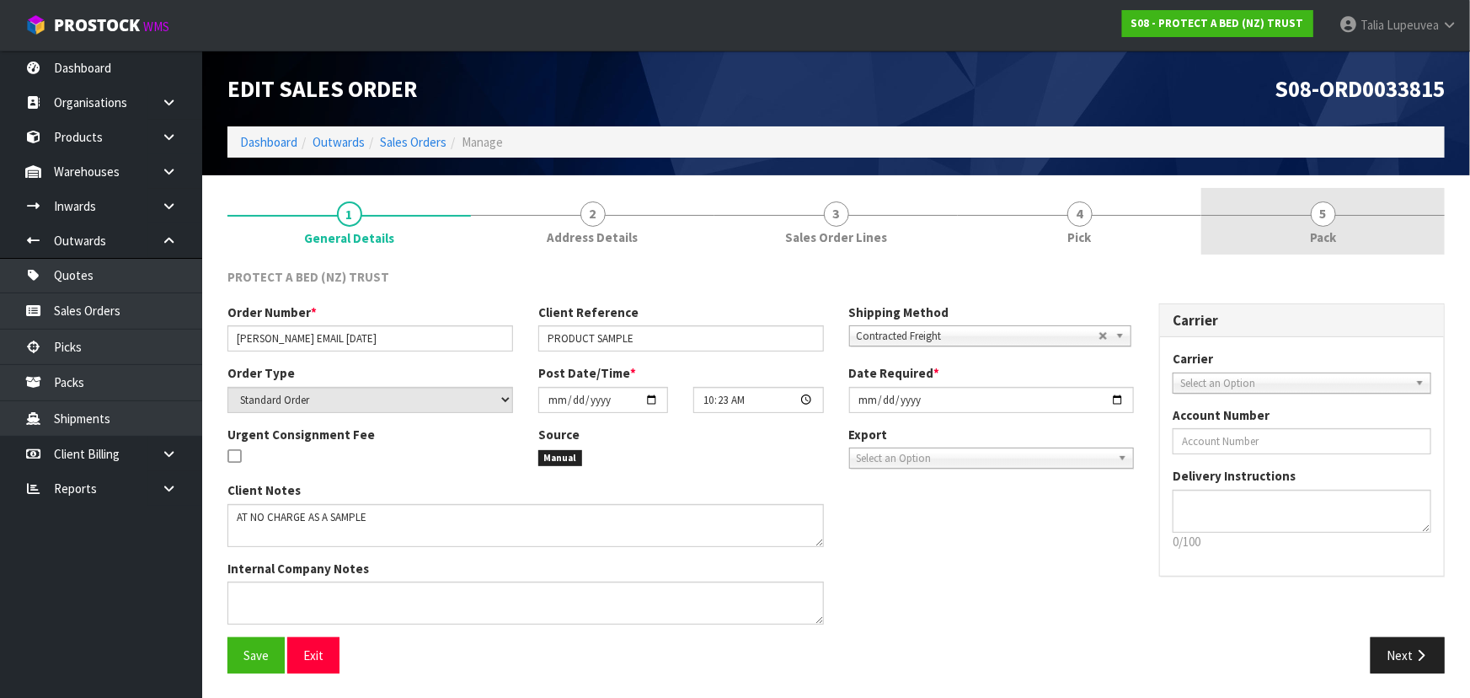
click at [1268, 235] on link "5 Pack" at bounding box center [1322, 221] width 243 height 67
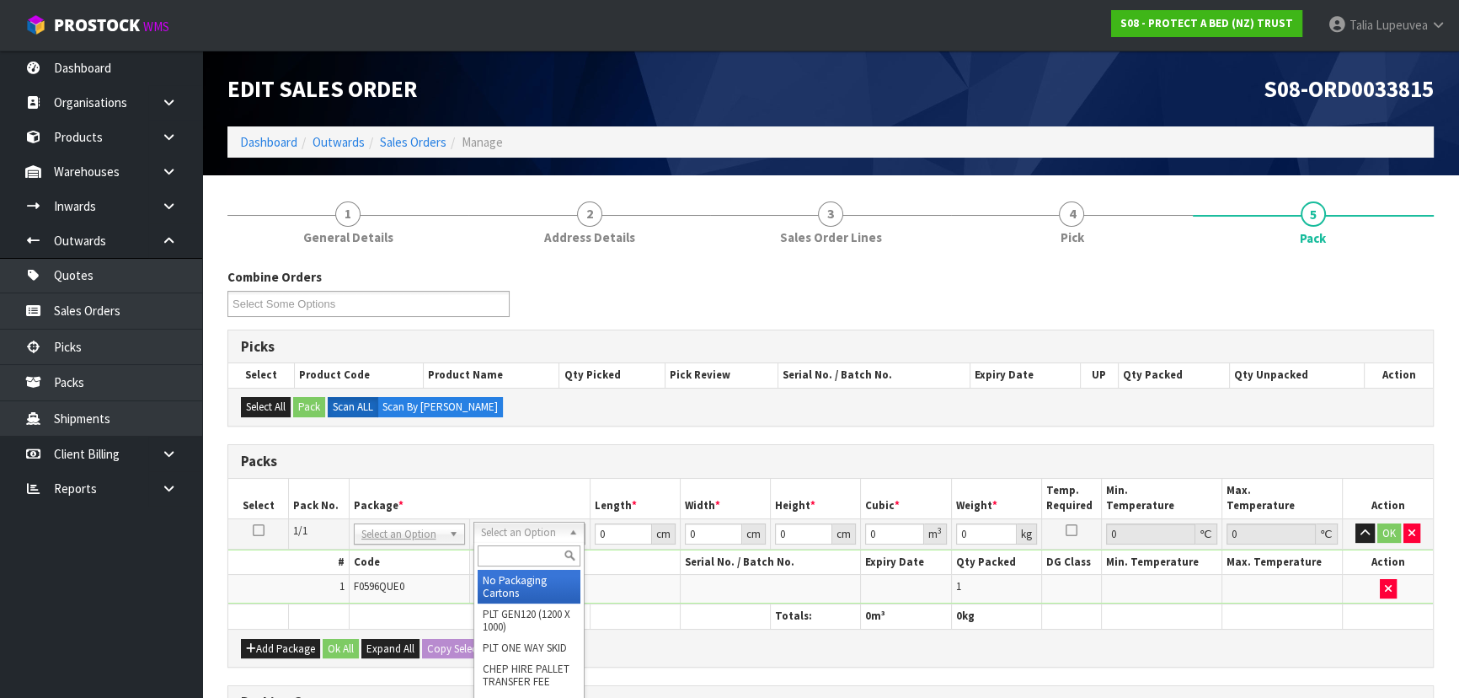
click at [520, 552] on input "text" at bounding box center [529, 555] width 103 height 21
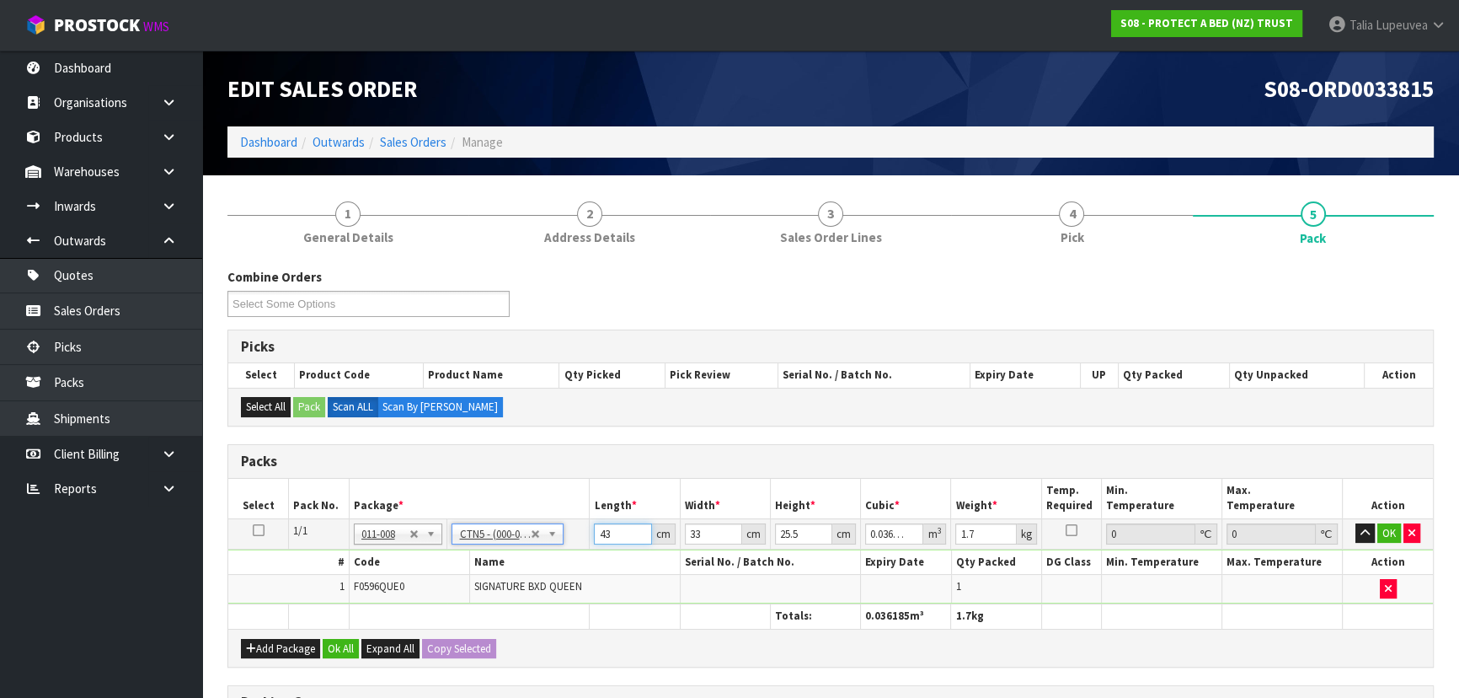
drag, startPoint x: 622, startPoint y: 532, endPoint x: 580, endPoint y: 529, distance: 41.4
click at [580, 531] on tr "1/1 NONE 007-001 007-002 007-004 007-009 007-013 007-014 007-015 007-017 007-01…" at bounding box center [830, 533] width 1205 height 30
click at [1390, 527] on button "OK" at bounding box center [1389, 533] width 24 height 20
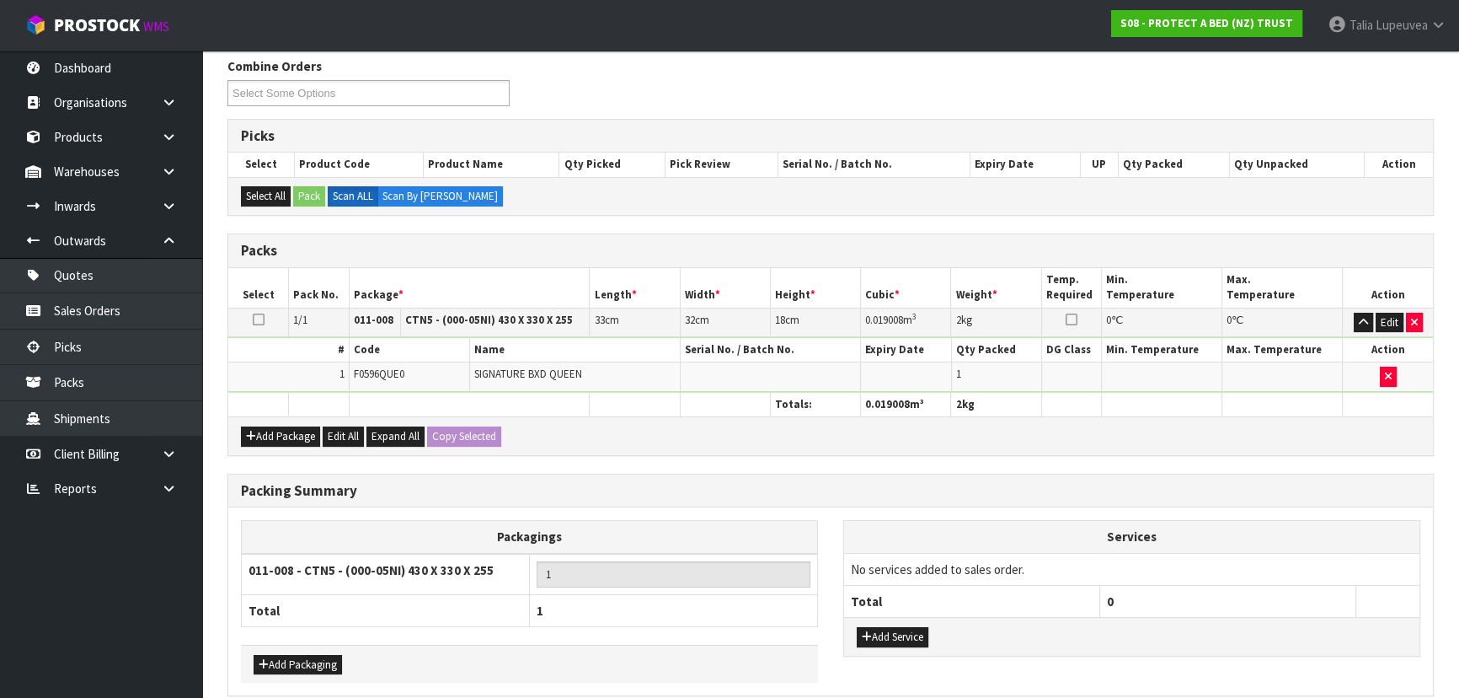
scroll to position [284, 0]
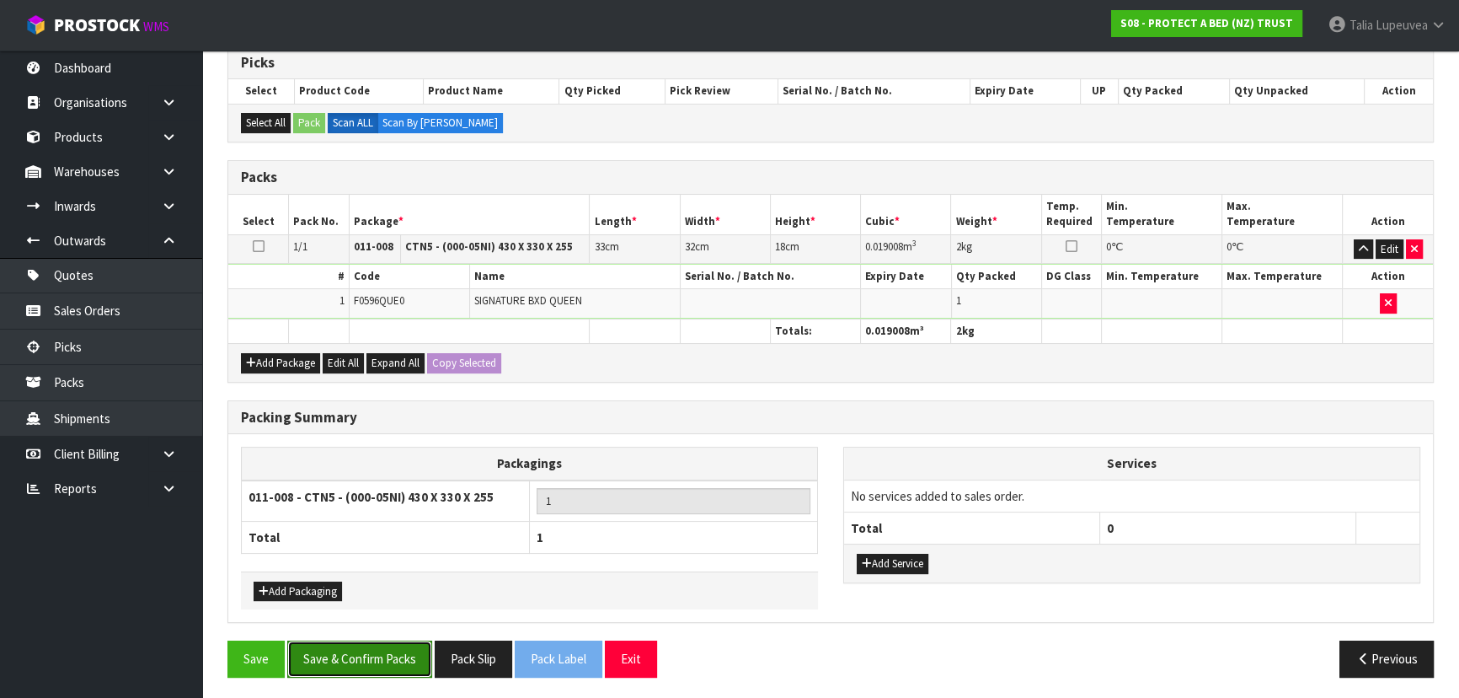
click at [335, 657] on button "Save & Confirm Packs" at bounding box center [359, 658] width 145 height 36
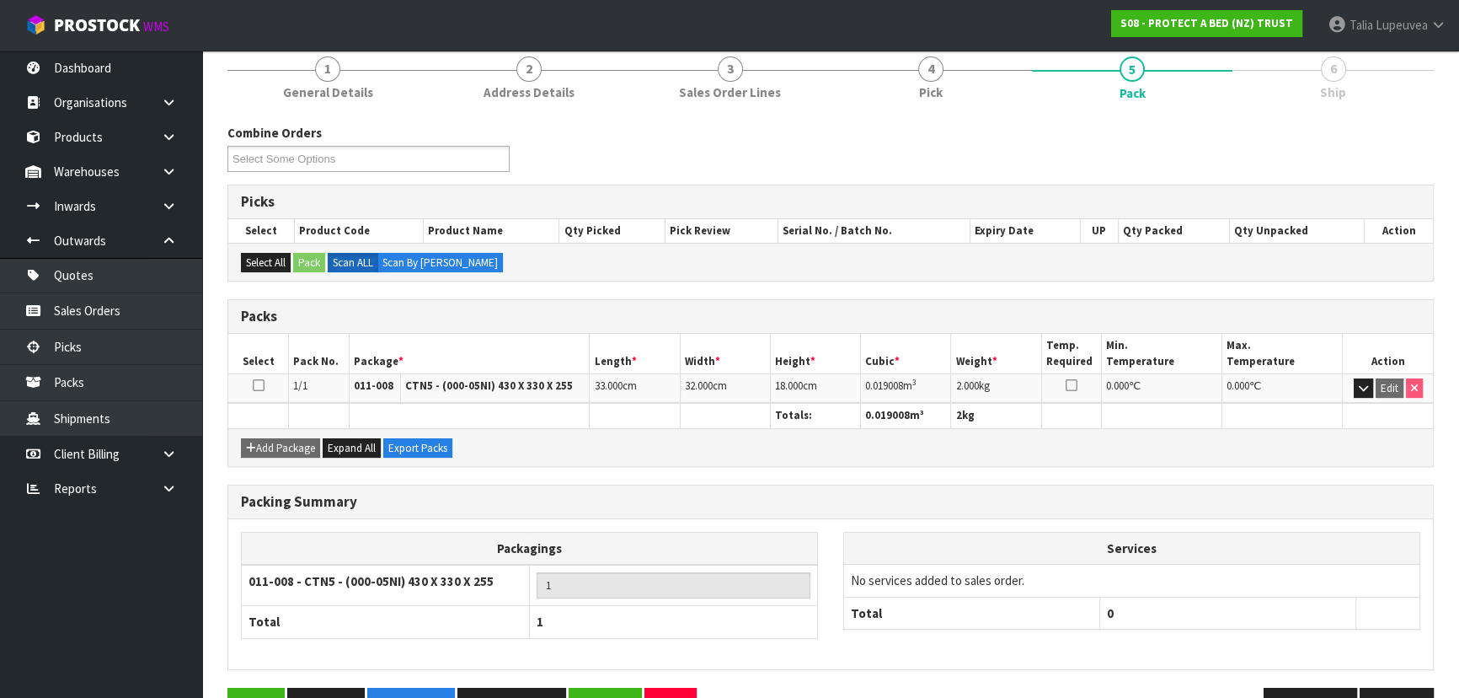
scroll to position [253, 0]
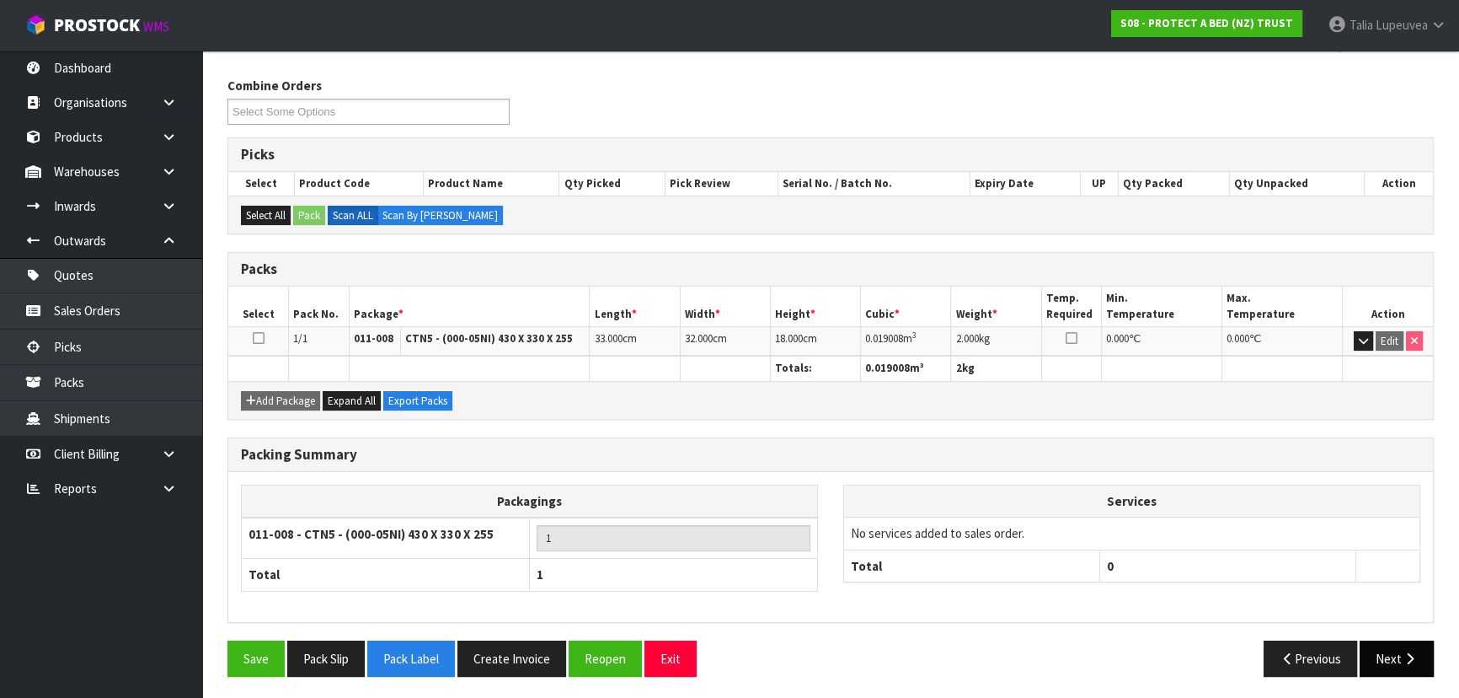
click at [1396, 652] on button "Next" at bounding box center [1397, 658] width 74 height 36
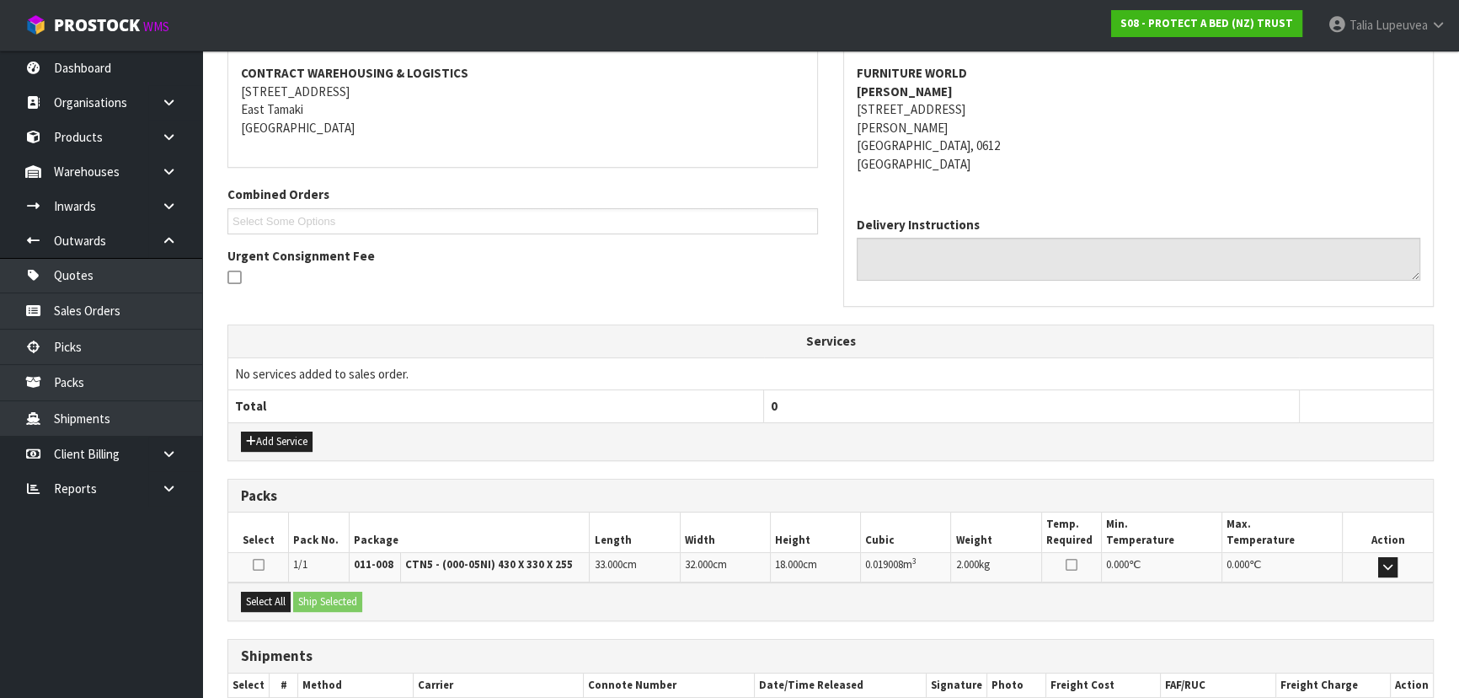
scroll to position [336, 0]
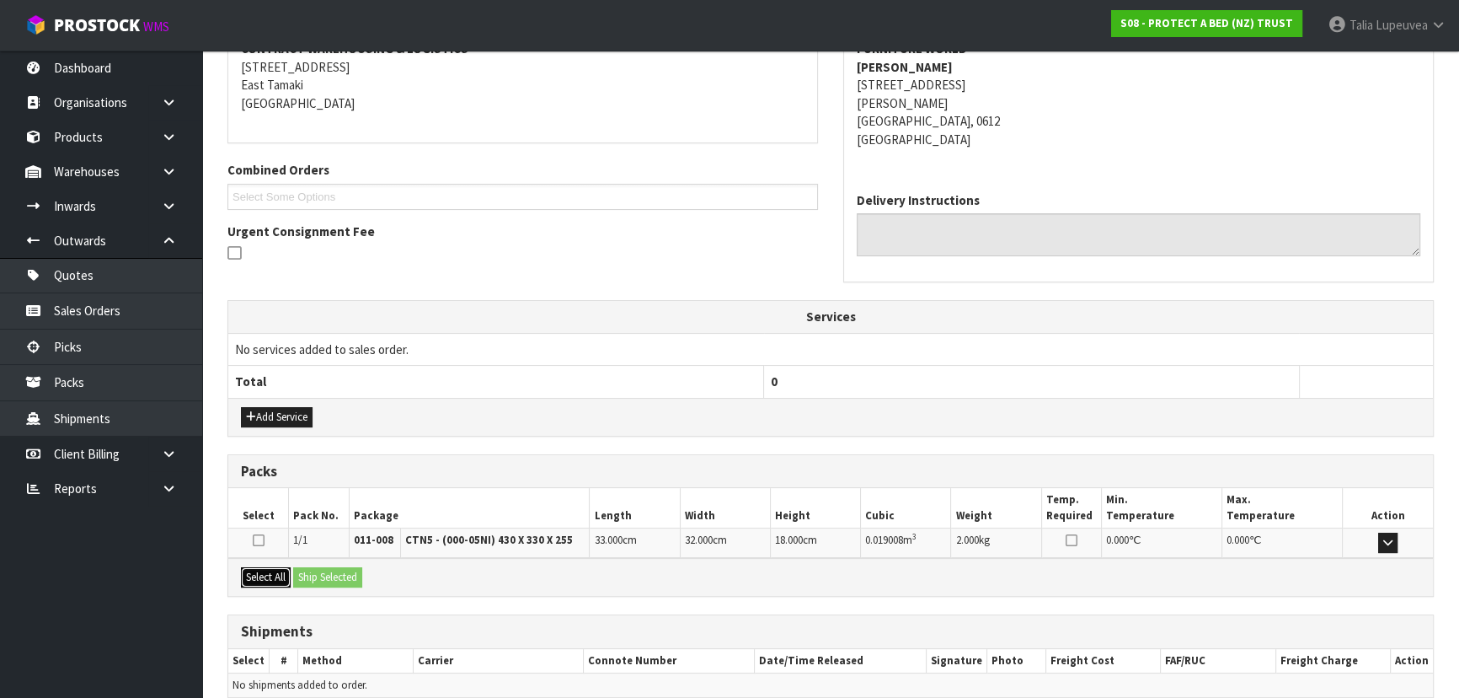
click at [260, 572] on button "Select All" at bounding box center [266, 577] width 50 height 20
click at [312, 570] on button "Ship Selected" at bounding box center [327, 577] width 69 height 20
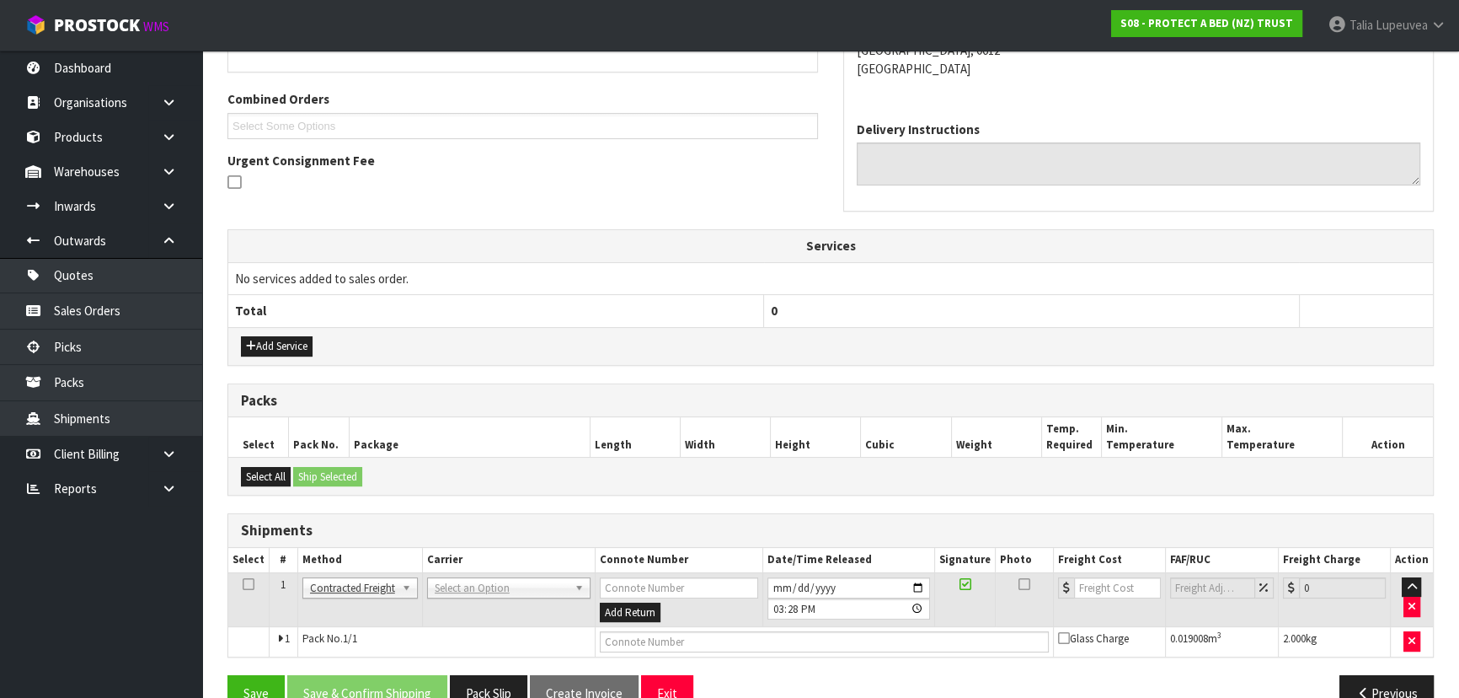
scroll to position [442, 0]
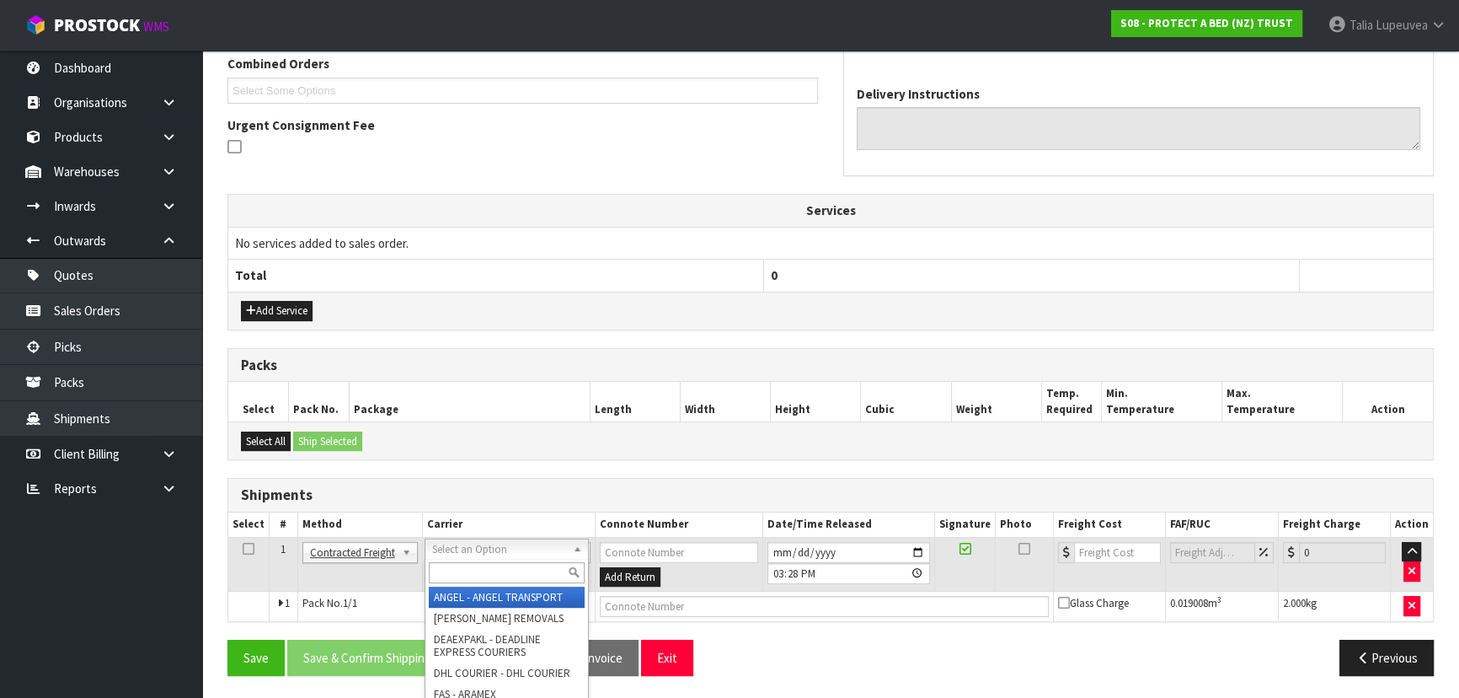
click at [514, 562] on input "text" at bounding box center [507, 572] width 156 height 21
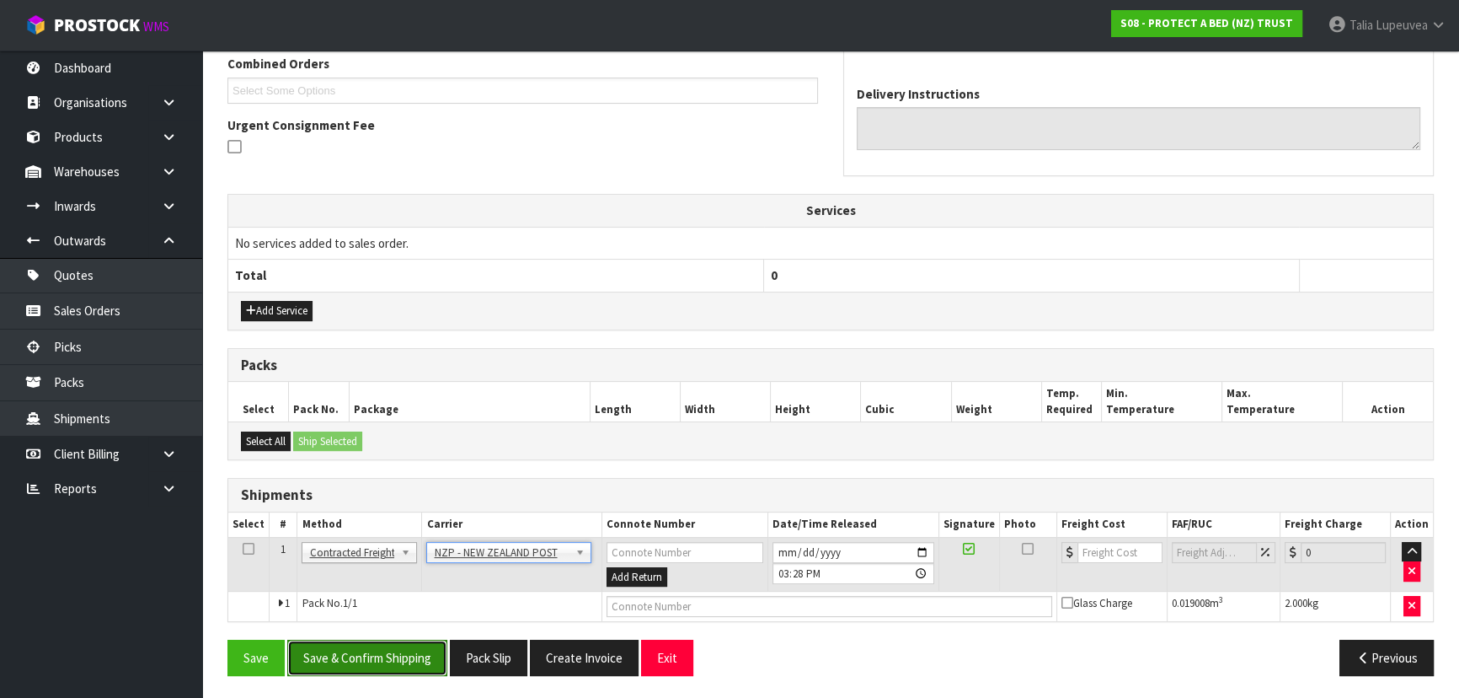
click at [405, 642] on button "Save & Confirm Shipping" at bounding box center [367, 657] width 160 height 36
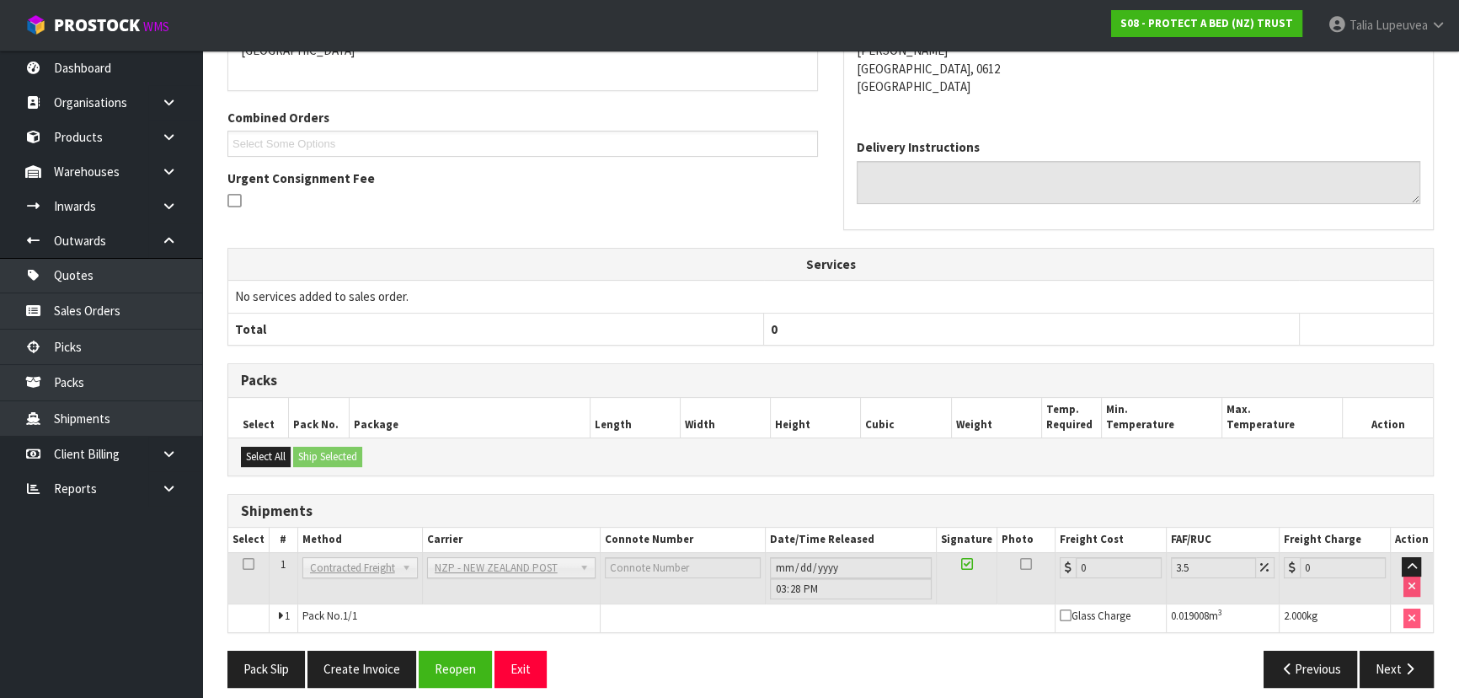
scroll to position [419, 0]
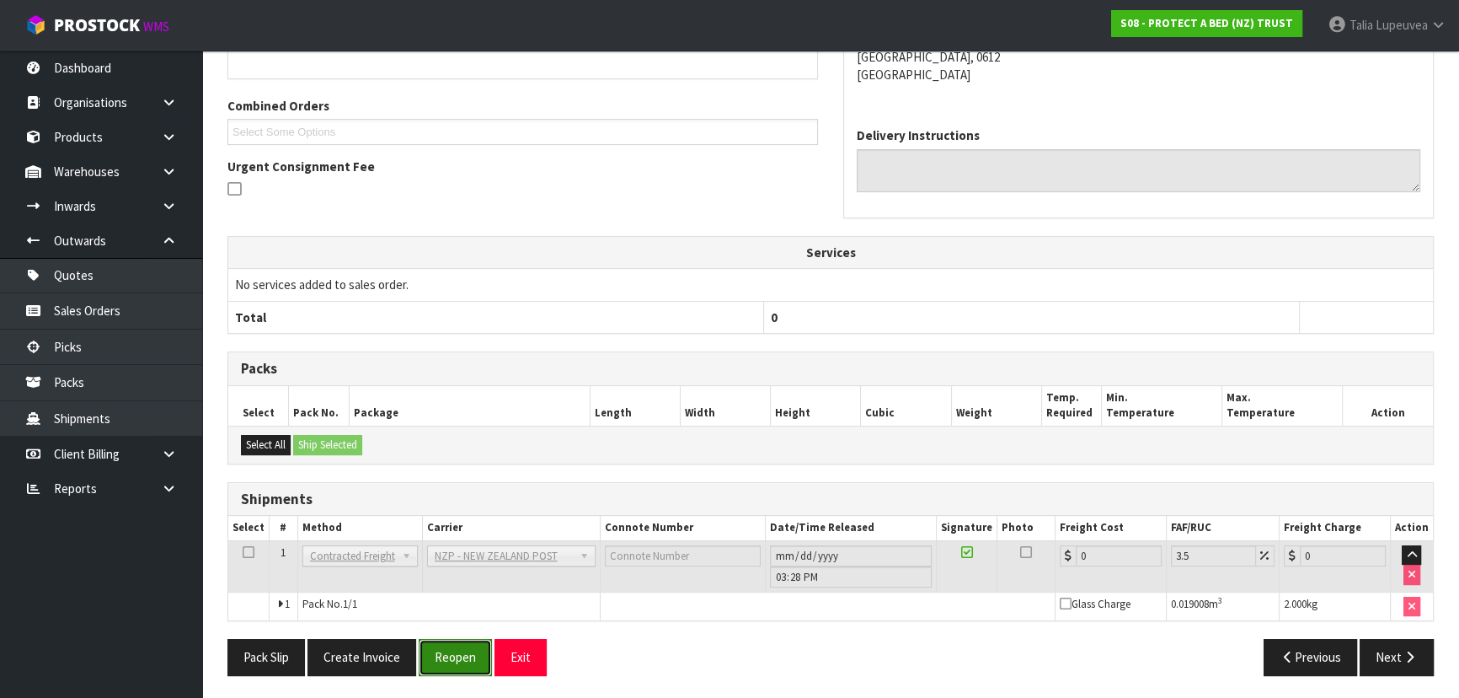
click at [457, 648] on button "Reopen" at bounding box center [455, 657] width 73 height 36
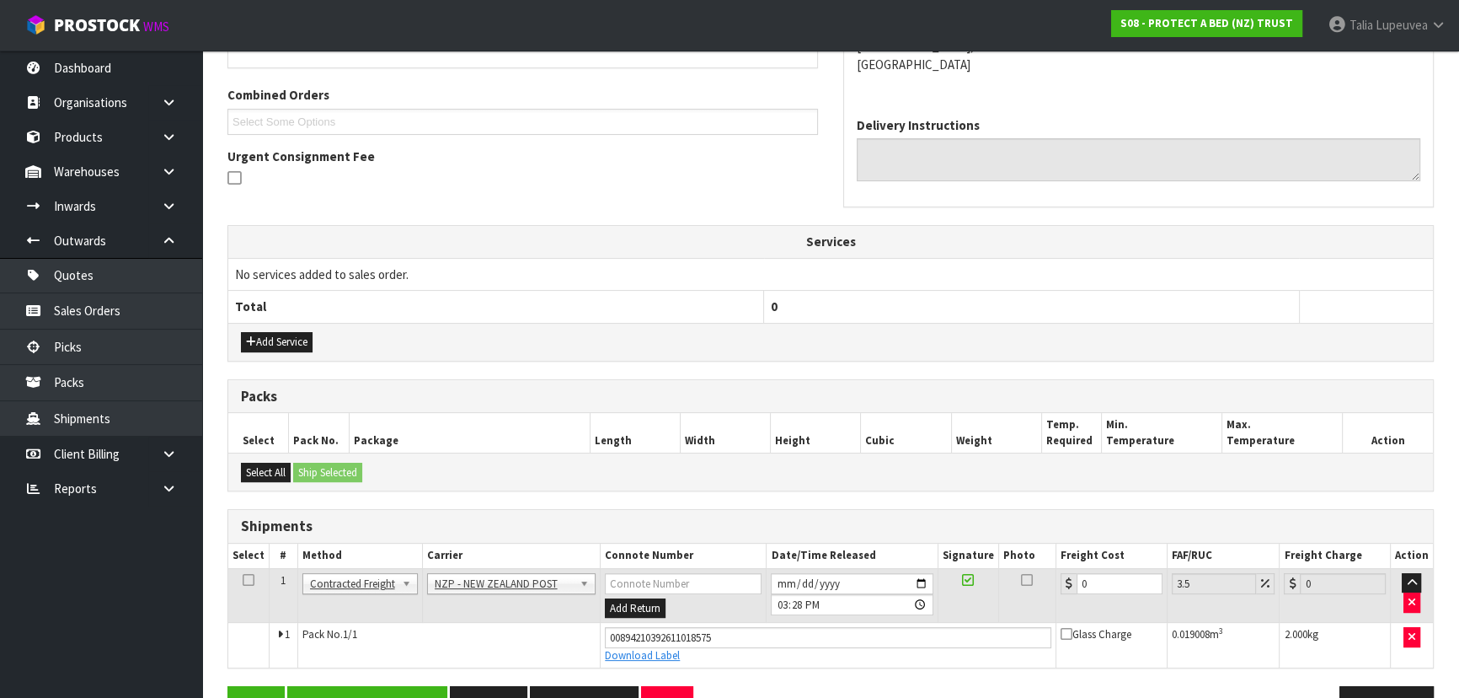
scroll to position [457, 0]
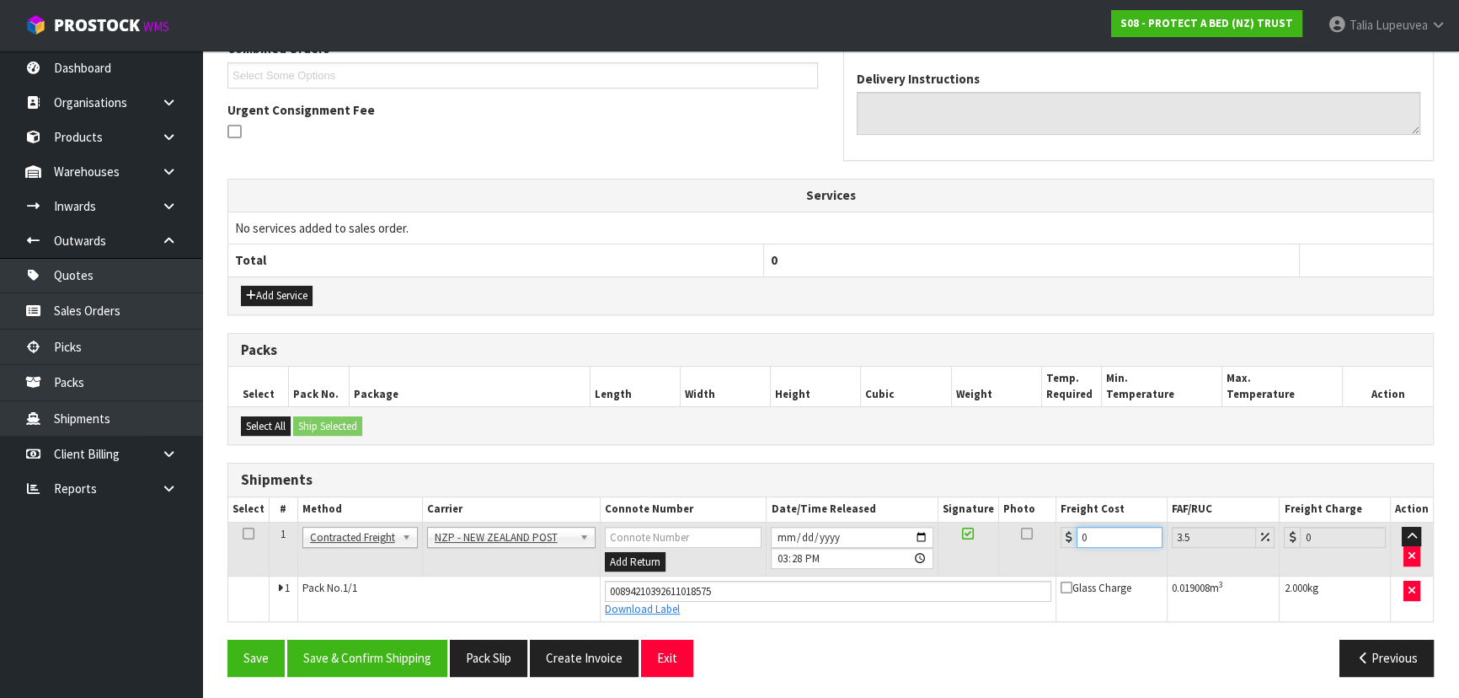
drag, startPoint x: 1118, startPoint y: 539, endPoint x: 1038, endPoint y: 548, distance: 80.6
click at [1040, 549] on tr "1 Client Local Pickup Customer Local Pickup Company Freight Contracted Freight …" at bounding box center [830, 548] width 1205 height 55
click at [387, 657] on button "Save & Confirm Shipping" at bounding box center [367, 657] width 160 height 36
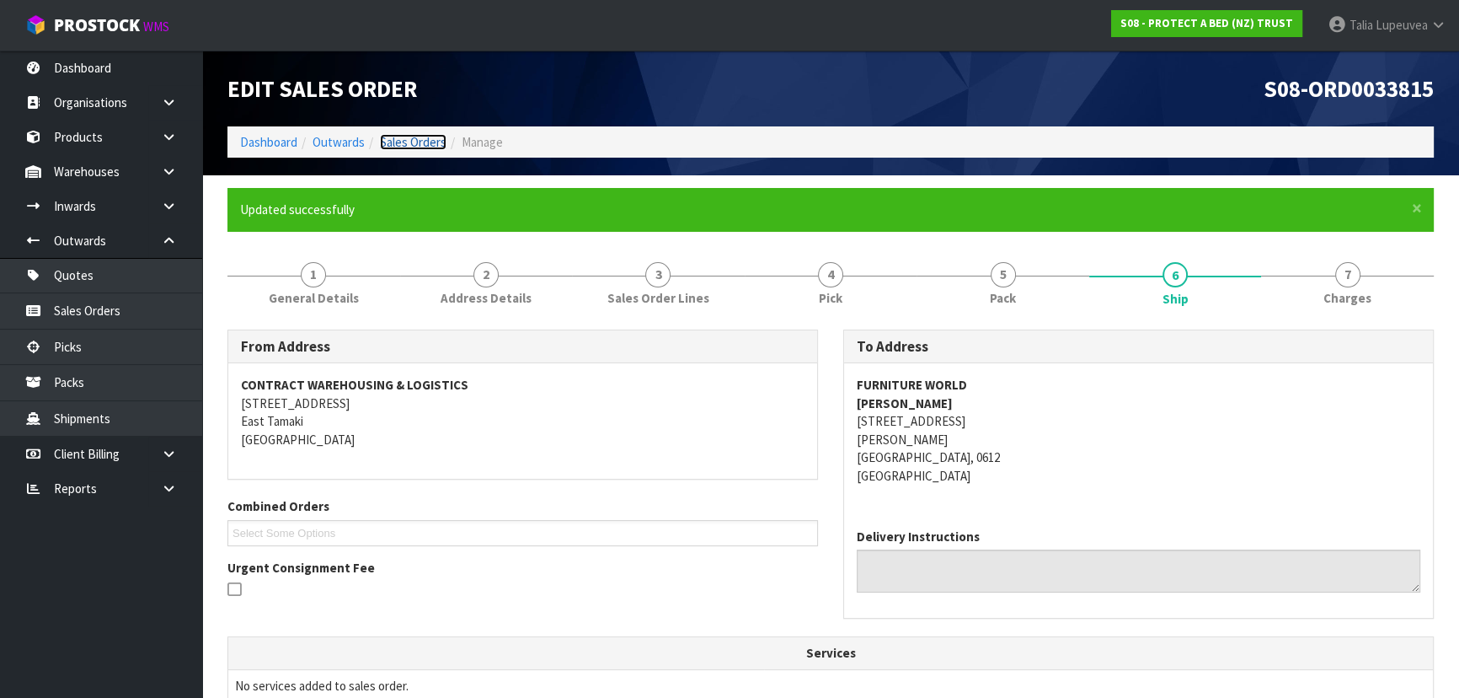
click at [413, 145] on link "Sales Orders" at bounding box center [413, 142] width 67 height 16
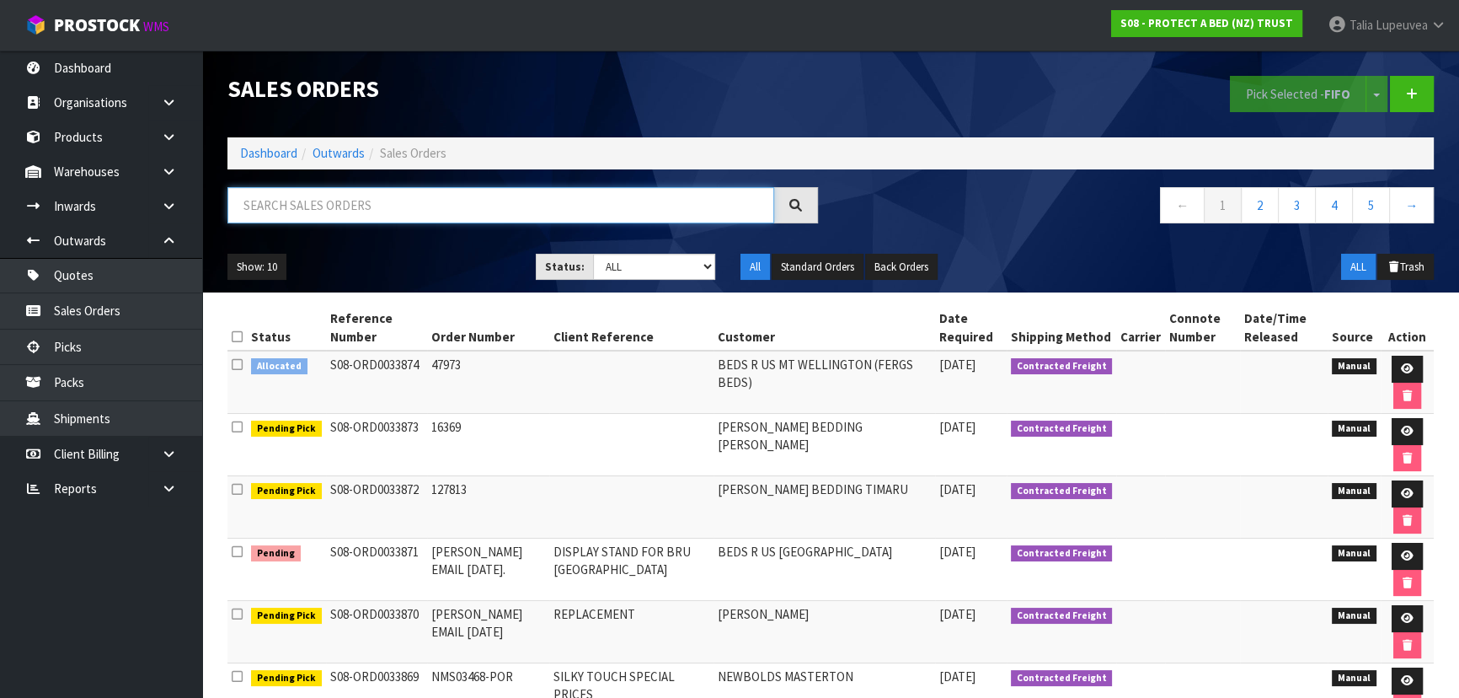
click at [554, 214] on input "text" at bounding box center [500, 205] width 547 height 36
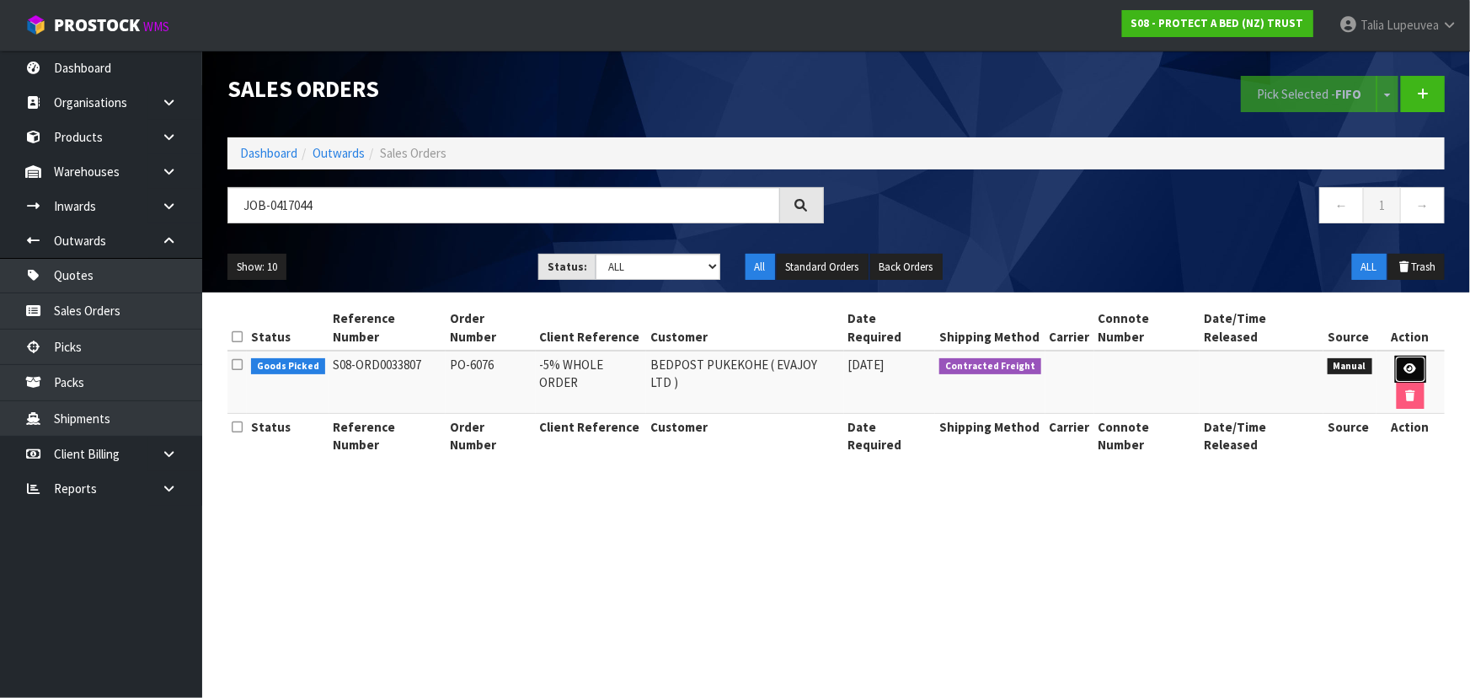
click at [1404, 363] on icon at bounding box center [1410, 368] width 13 height 11
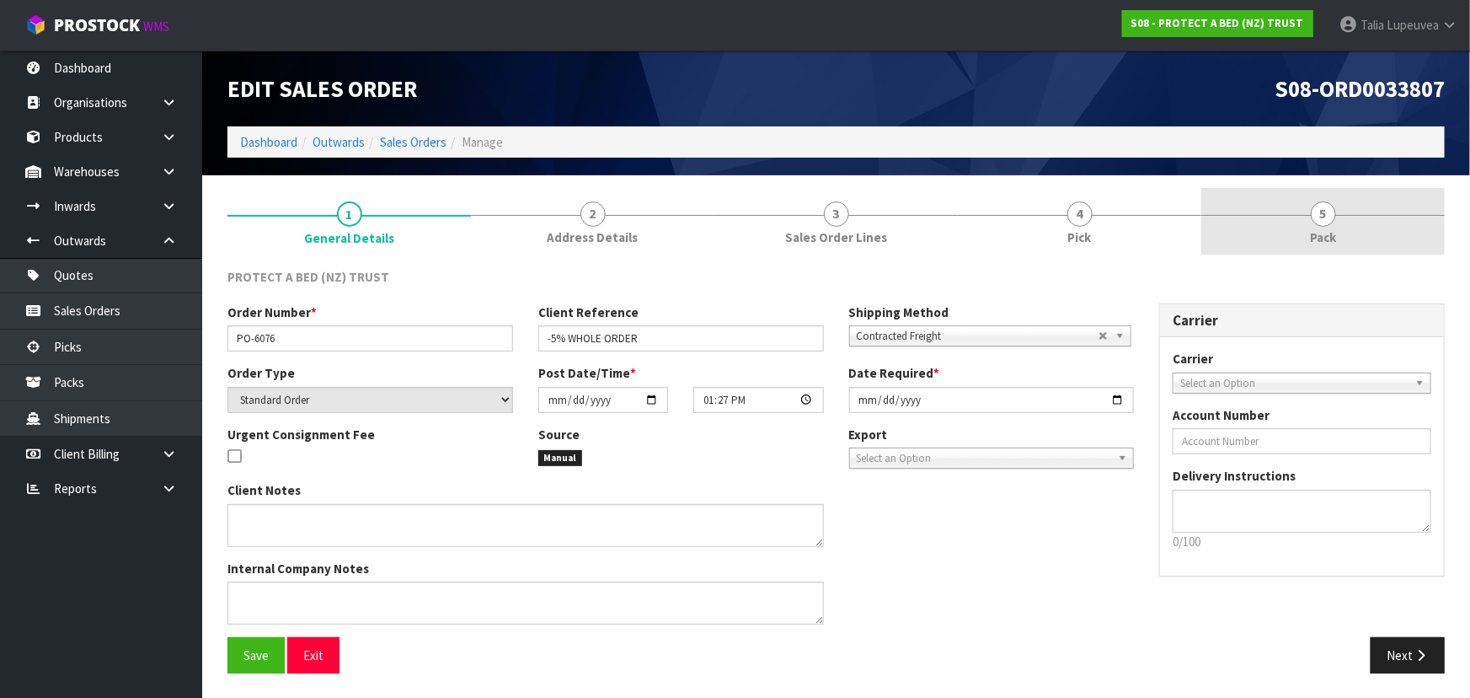
click at [1297, 220] on link "5 Pack" at bounding box center [1322, 221] width 243 height 67
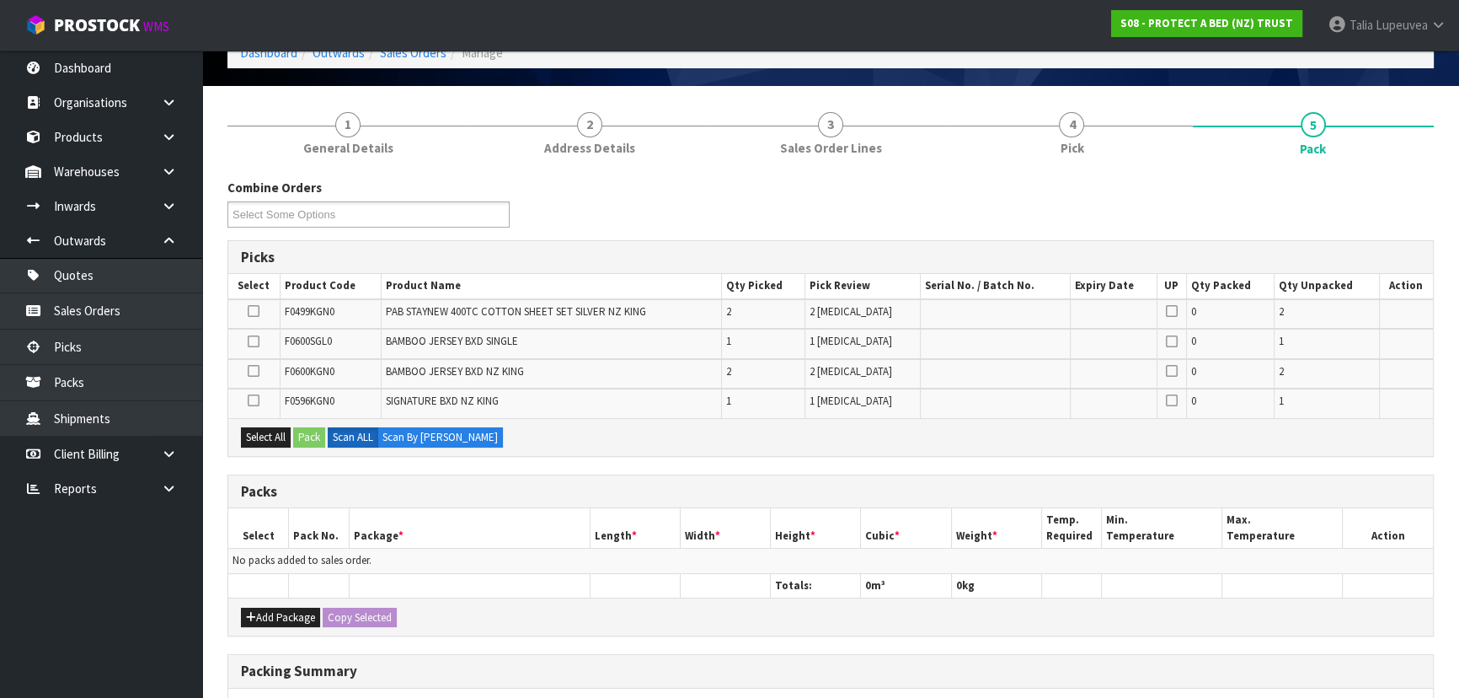
scroll to position [229, 0]
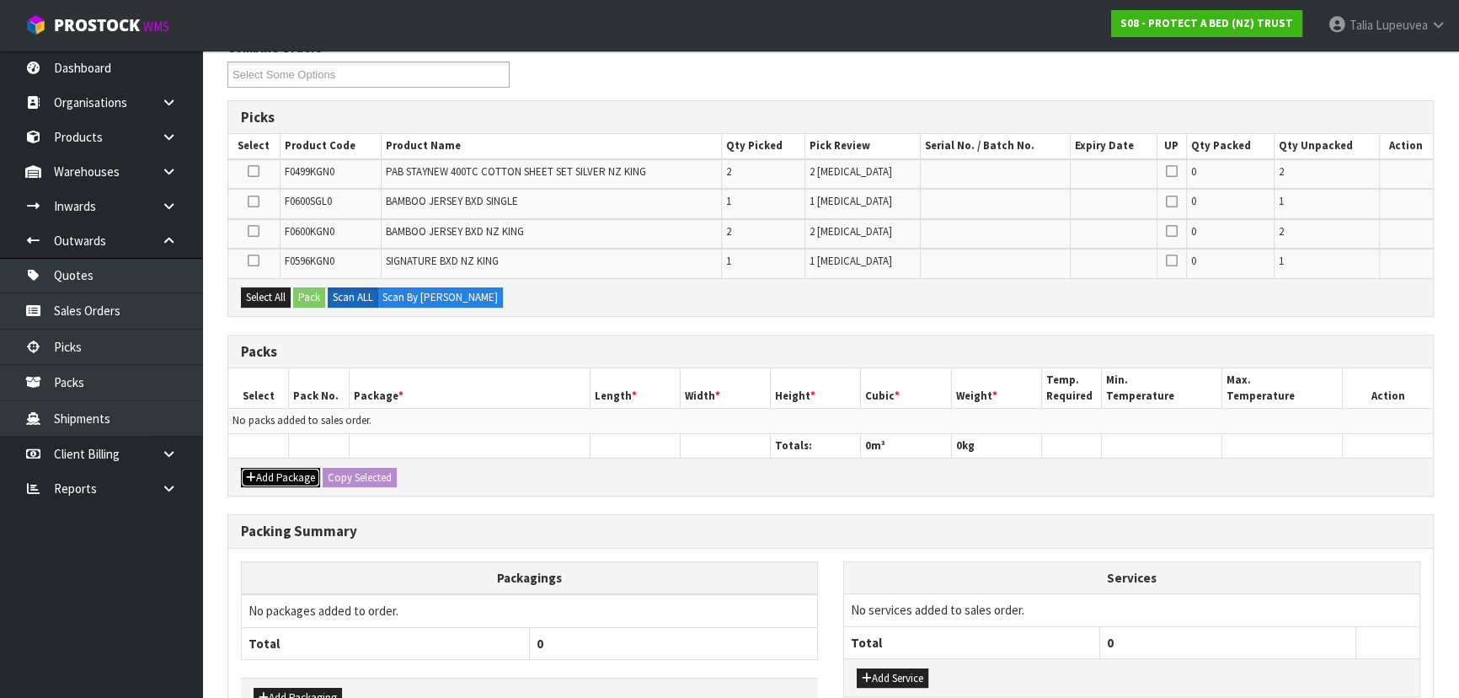
click at [275, 469] on button "Add Package" at bounding box center [280, 478] width 79 height 20
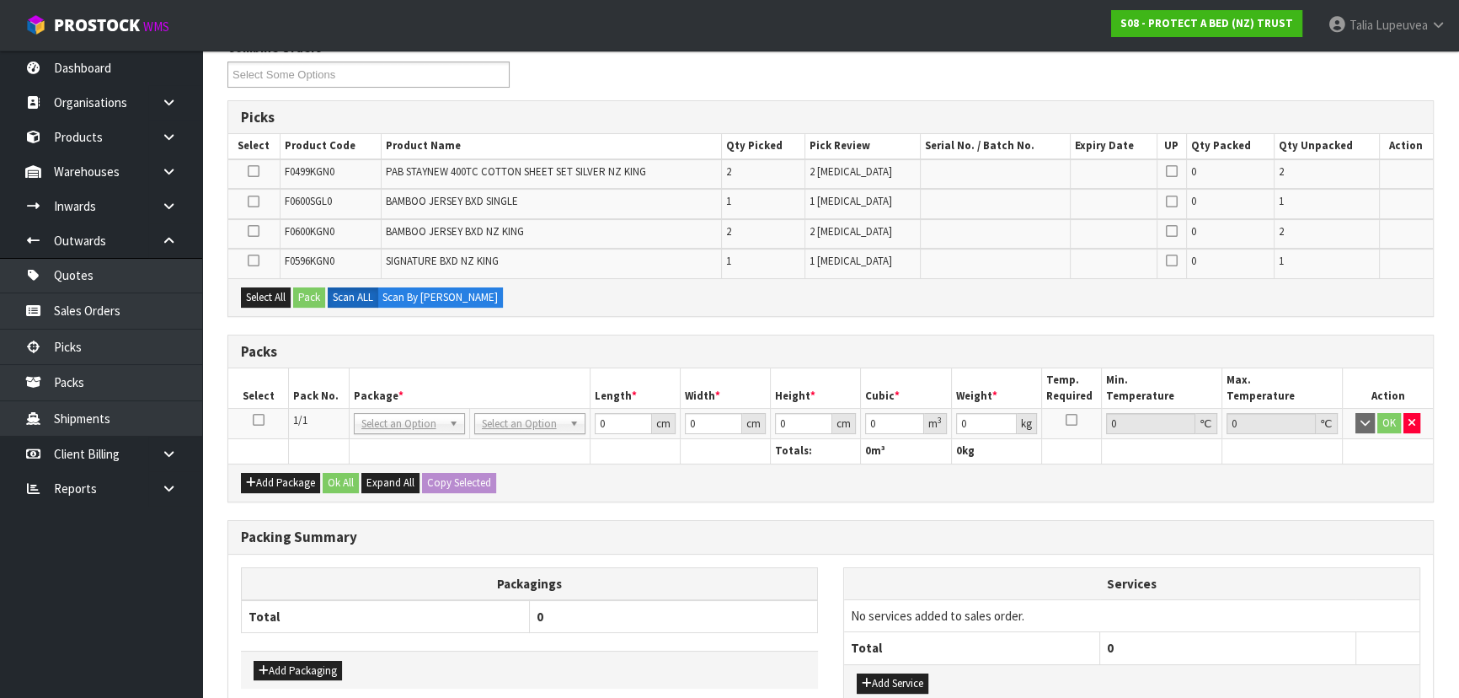
click at [255, 420] on icon at bounding box center [259, 420] width 12 height 1
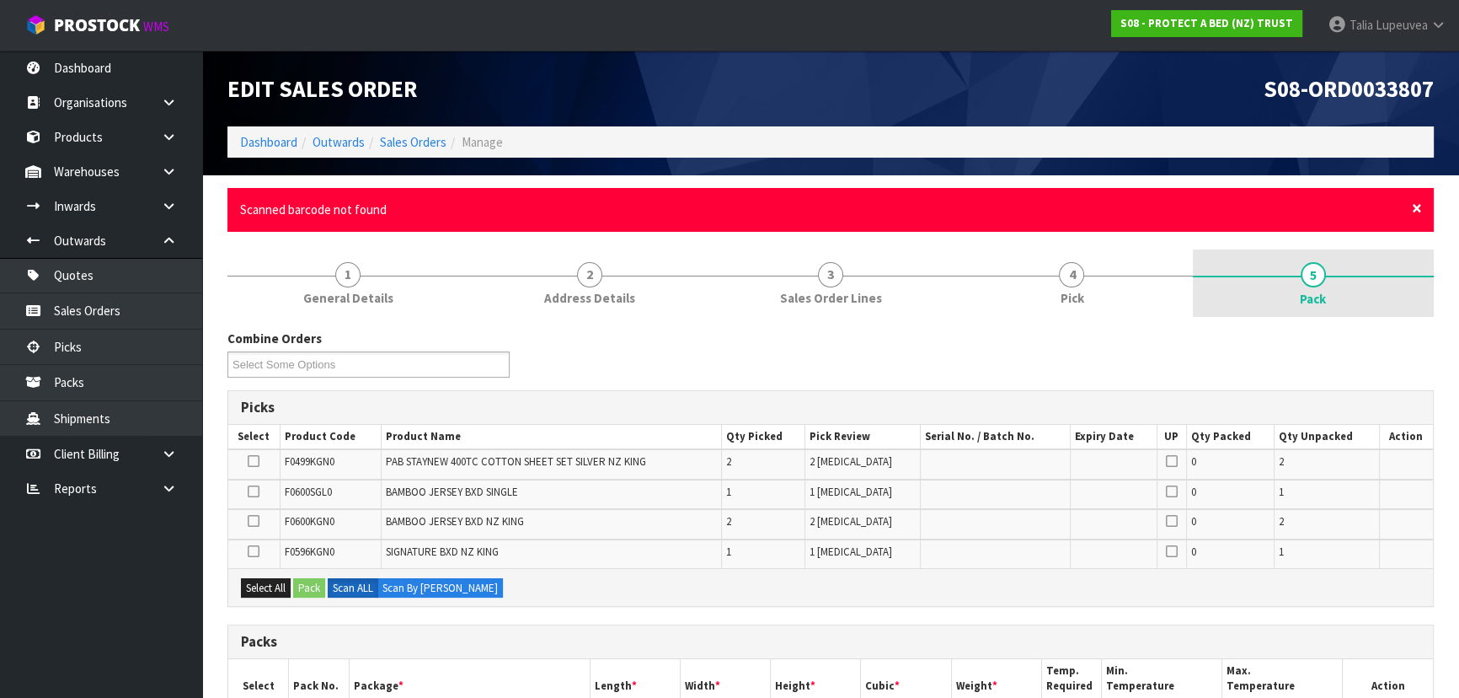
click at [1417, 207] on span "×" at bounding box center [1417, 208] width 10 height 24
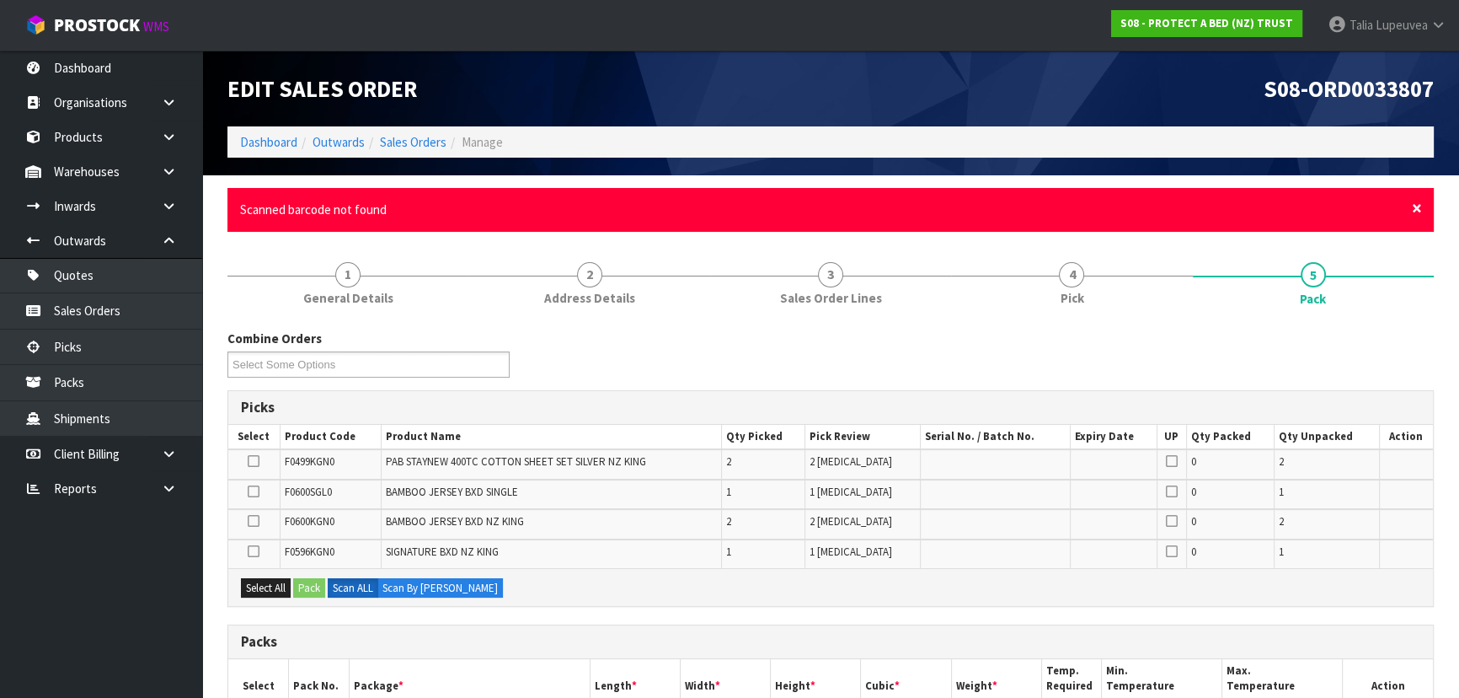
click at [1413, 197] on span "×" at bounding box center [1417, 208] width 10 height 24
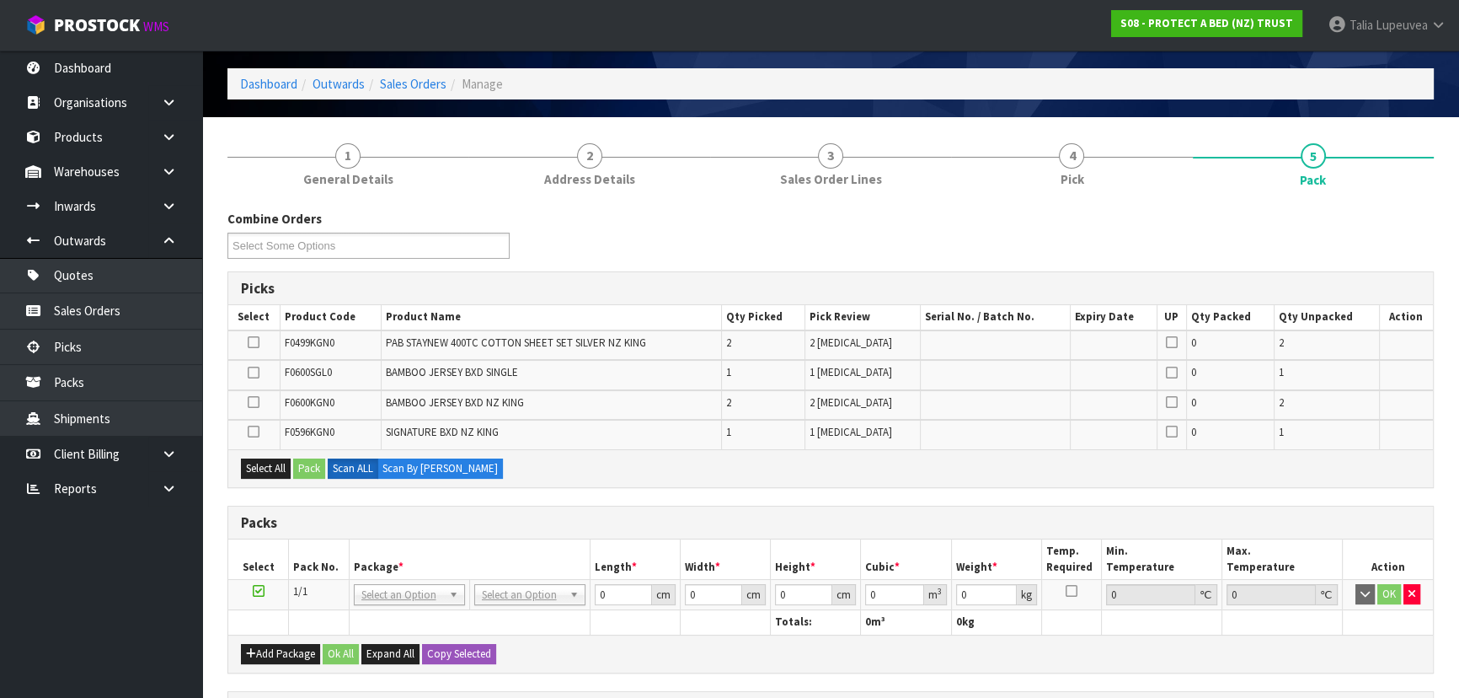
scroll to position [34, 0]
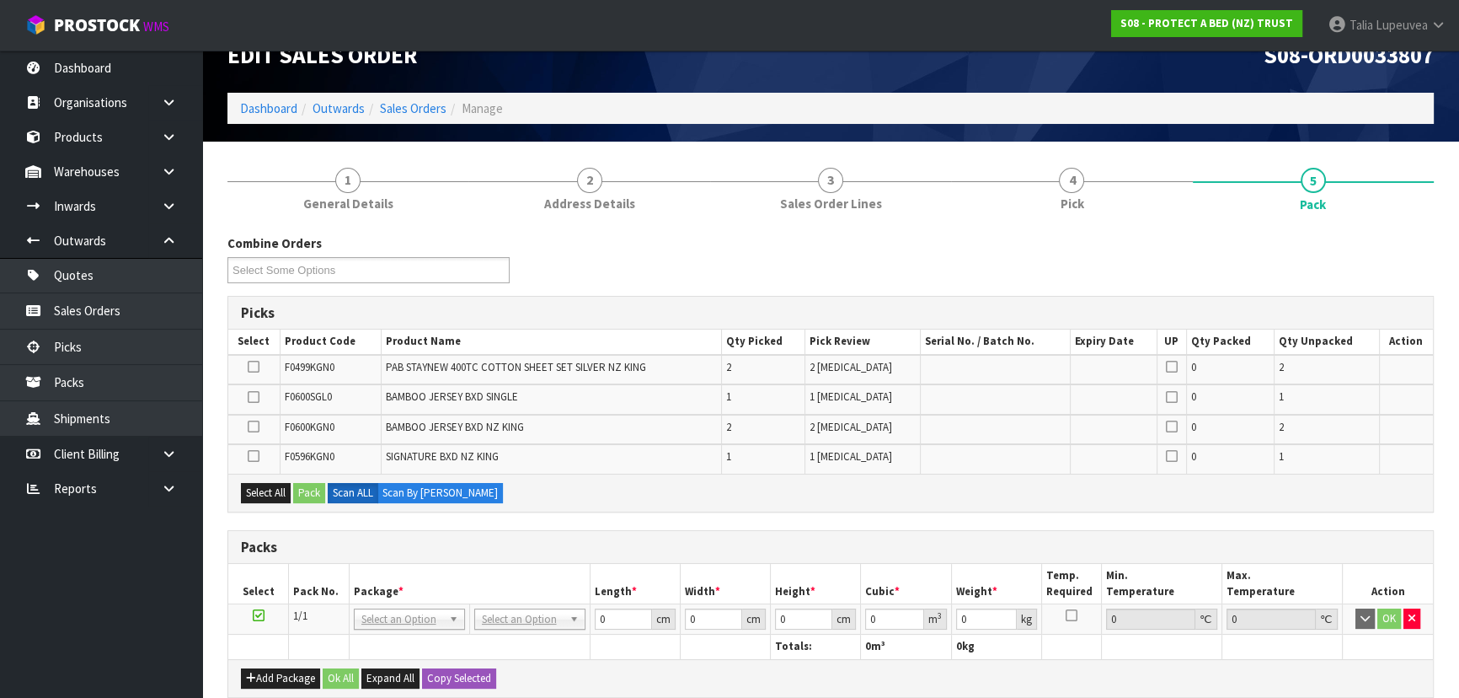
click at [927, 232] on div "Combine Orders S08-ORD0031944 S08-ORD0032699 S08-ORD0032700 S08-ORD0032701 S08-…" at bounding box center [830, 609] width 1206 height 774
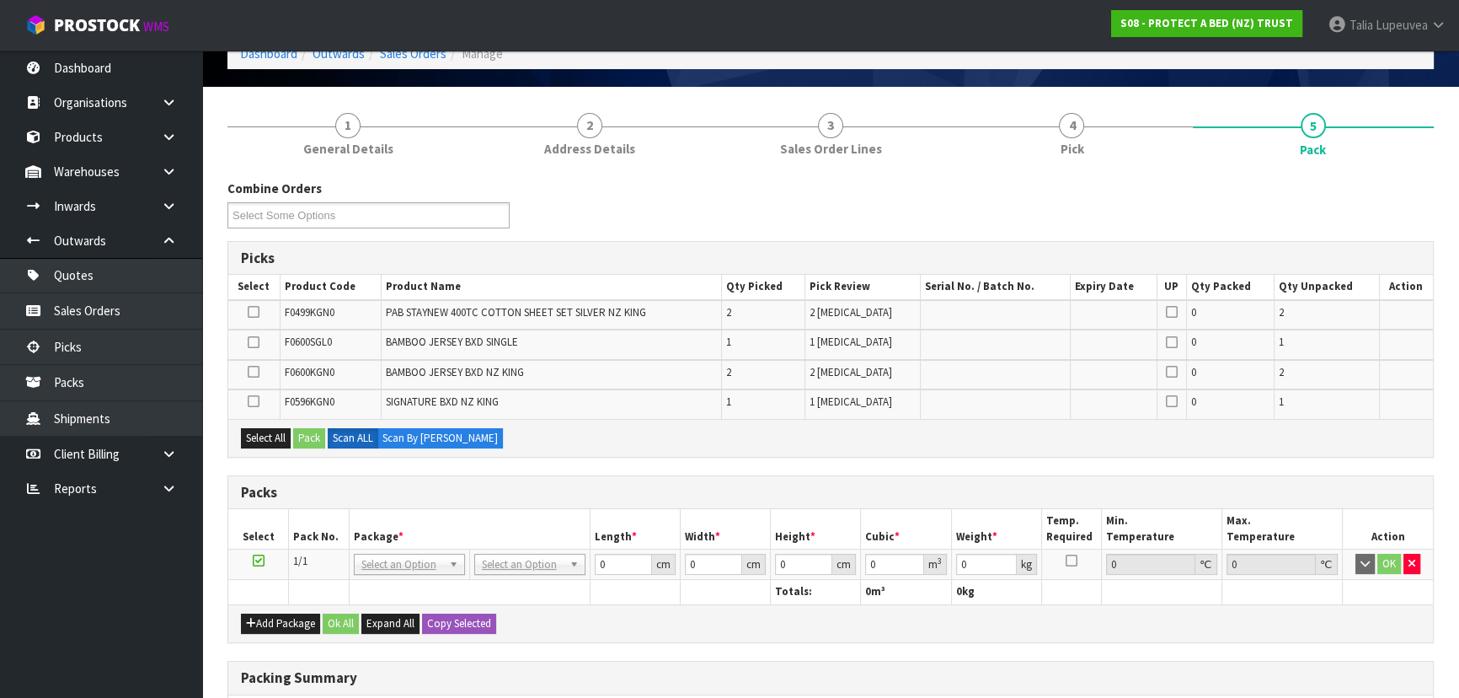
scroll to position [0, 0]
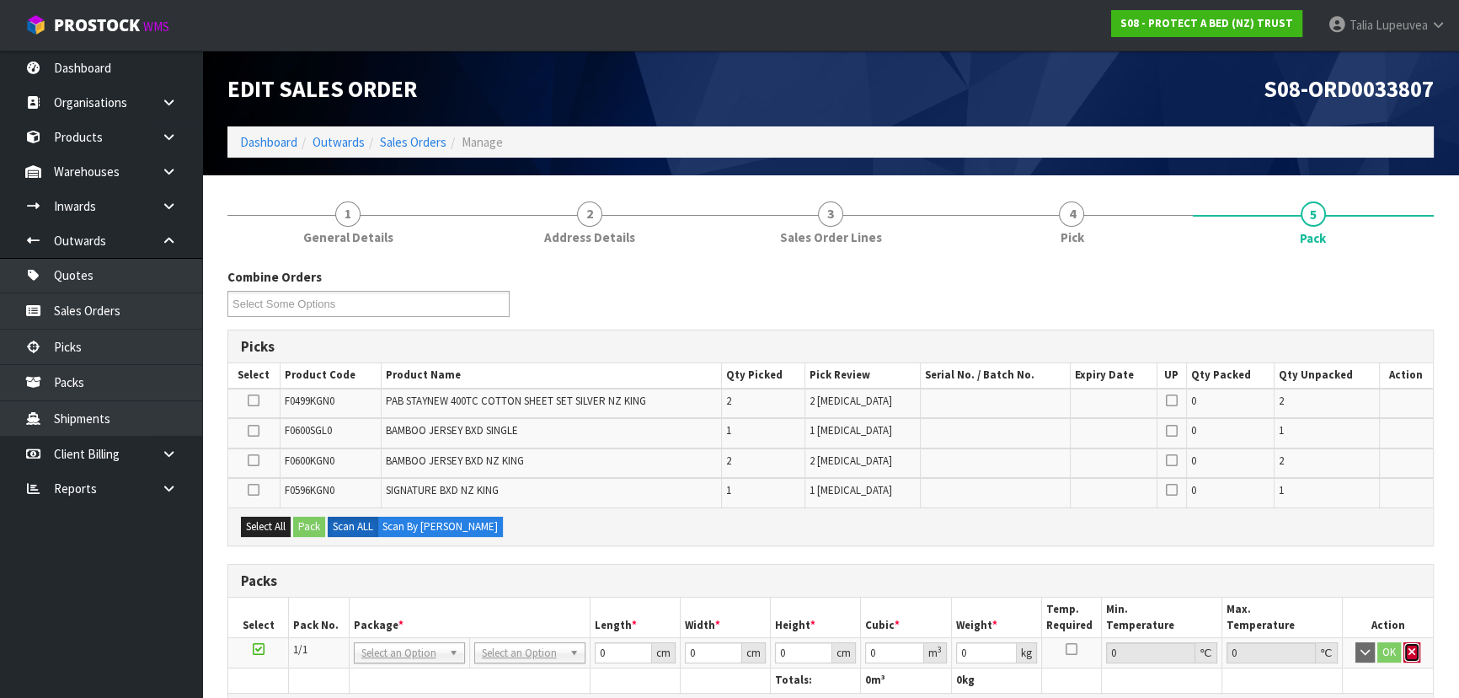
click at [1419, 652] on button "button" at bounding box center [1412, 652] width 17 height 20
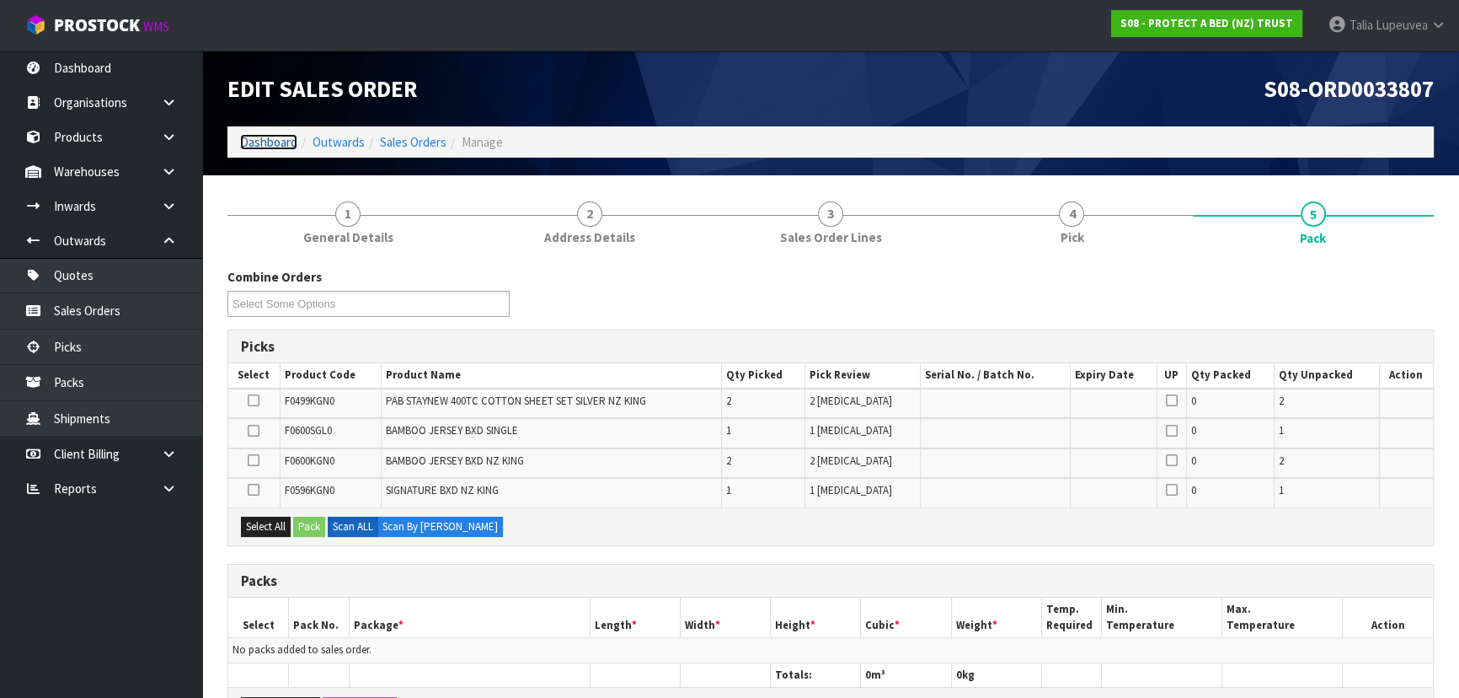
click at [262, 143] on link "Dashboard" at bounding box center [268, 142] width 57 height 16
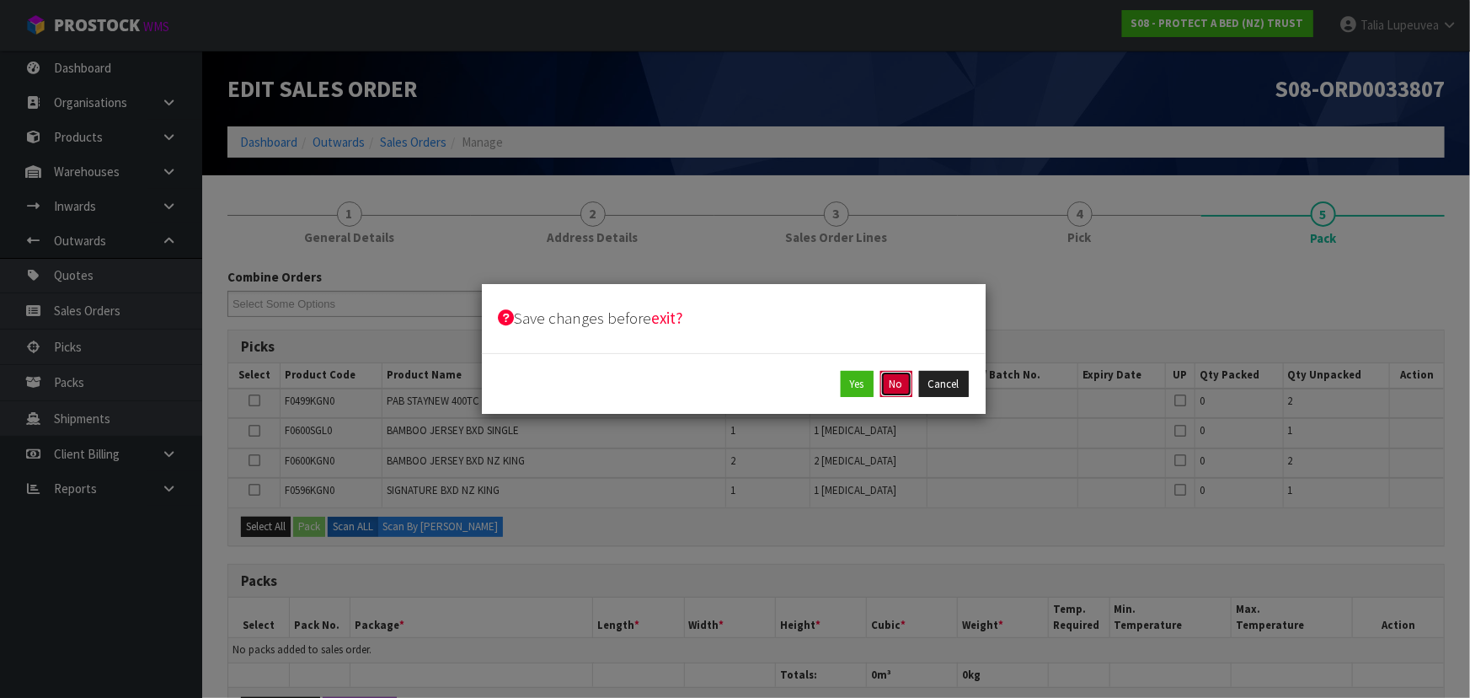
click at [886, 387] on button "No" at bounding box center [896, 384] width 32 height 27
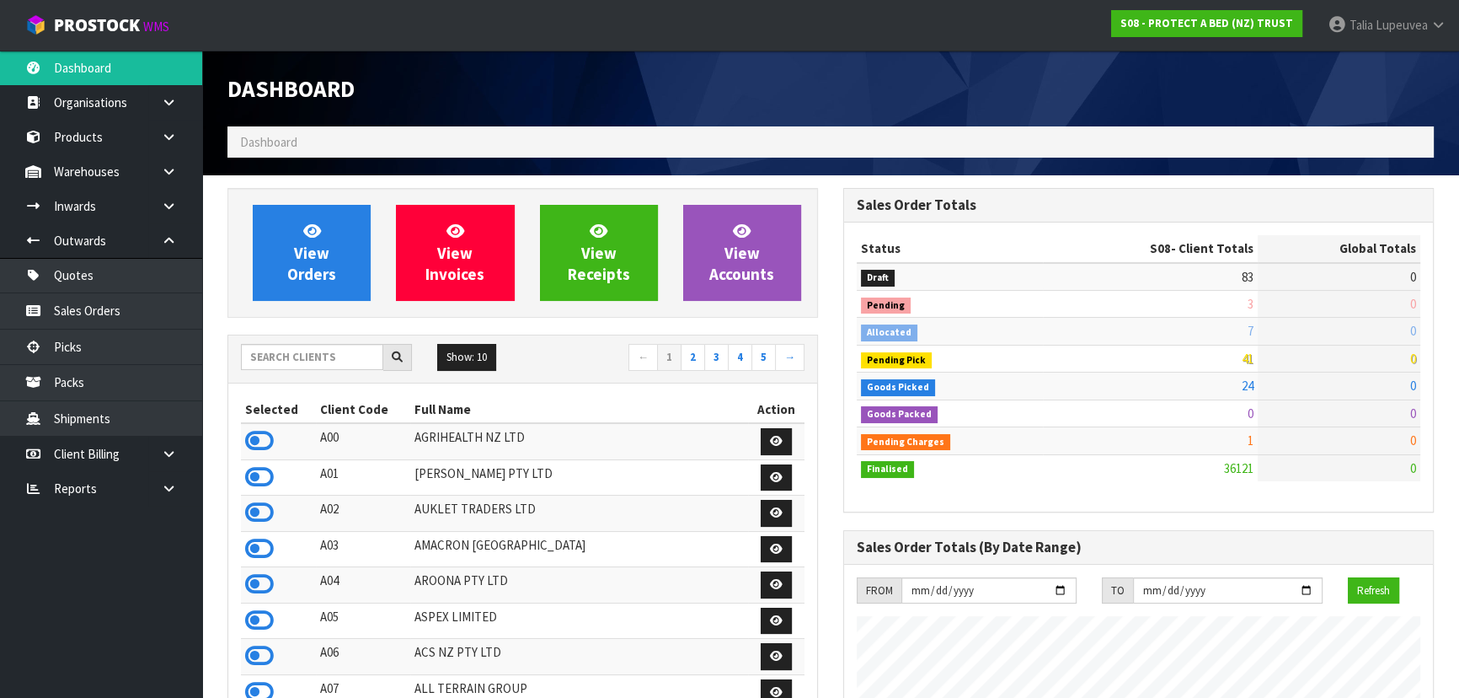
scroll to position [1274, 615]
click at [308, 353] on input "text" at bounding box center [312, 357] width 142 height 26
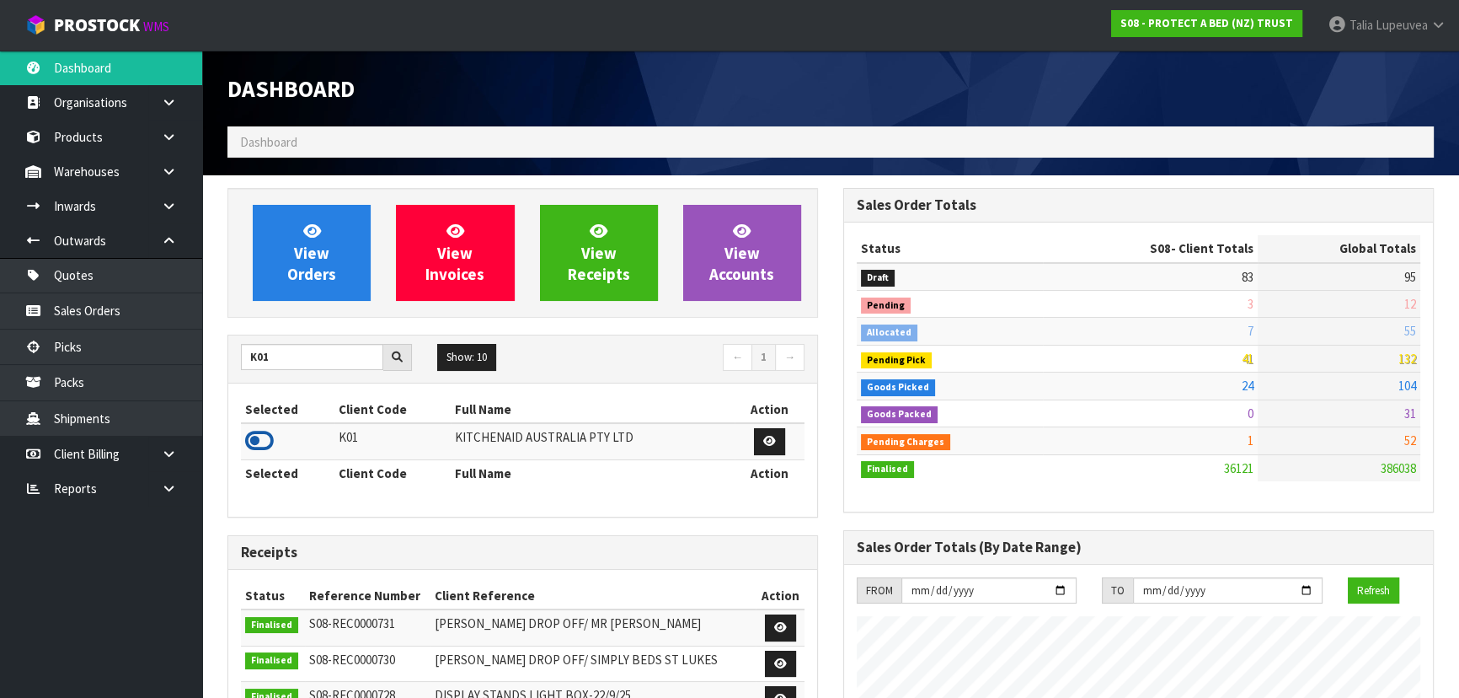
click at [251, 432] on icon at bounding box center [259, 440] width 29 height 25
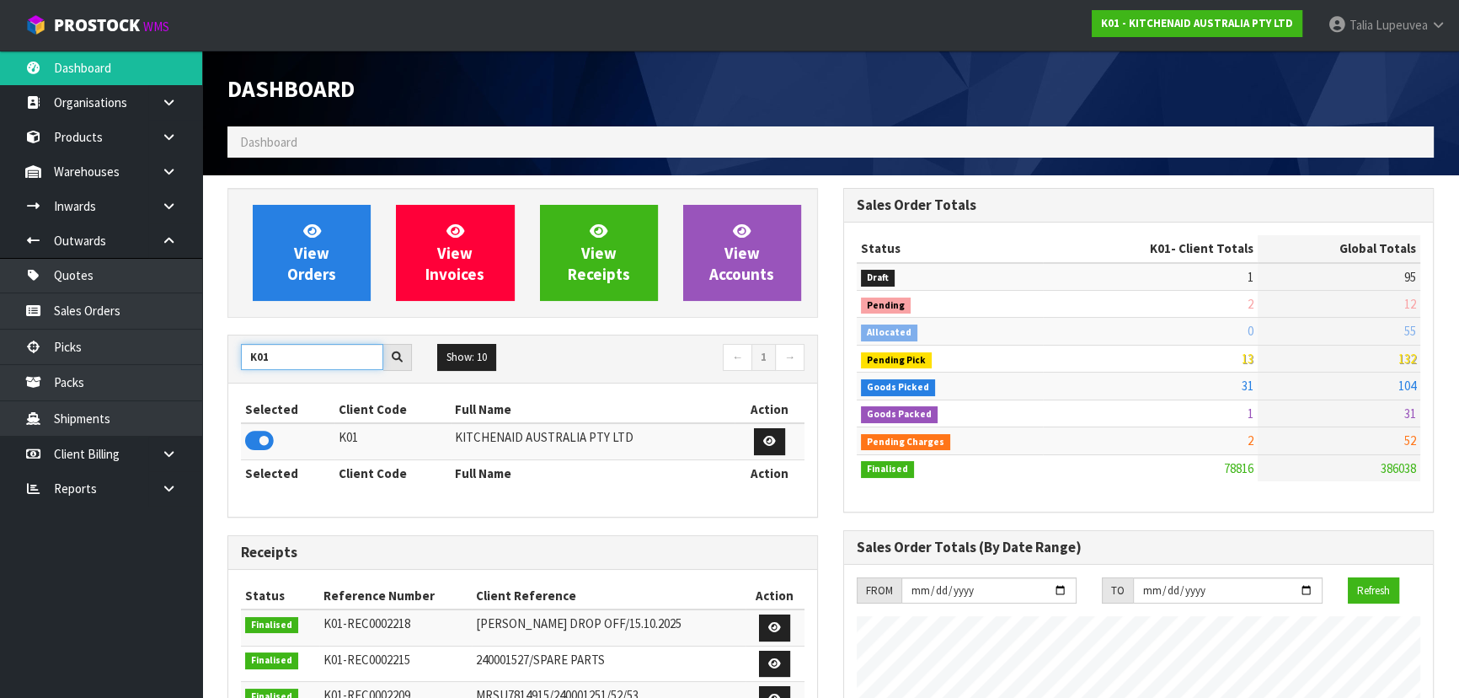
drag, startPoint x: 269, startPoint y: 356, endPoint x: 219, endPoint y: 361, distance: 50.0
click at [219, 361] on div "View Orders View Invoices View Receipts View Accounts K01 Show: 10 5 10 25 50 ←…" at bounding box center [523, 699] width 616 height 1023
click at [268, 437] on icon at bounding box center [259, 440] width 29 height 25
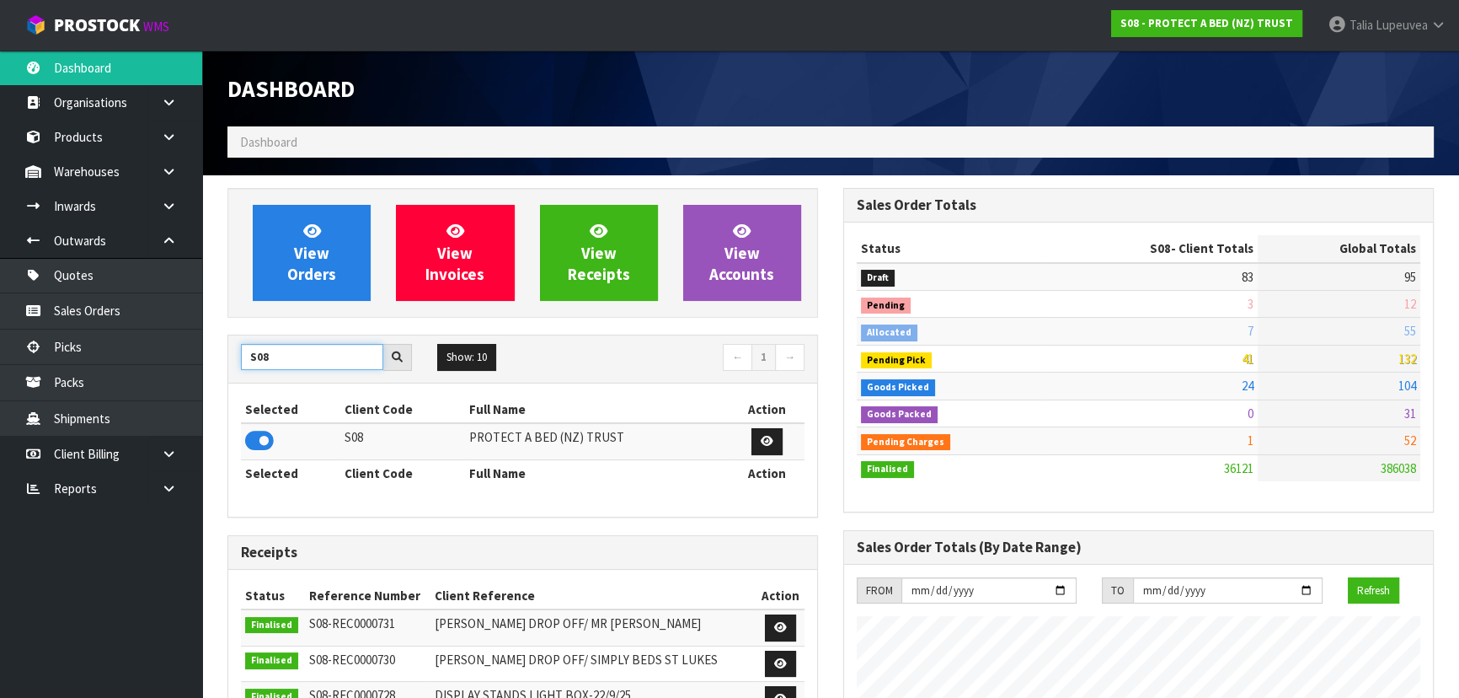
drag, startPoint x: 284, startPoint y: 360, endPoint x: 236, endPoint y: 362, distance: 48.1
click at [236, 362] on div "S08" at bounding box center [326, 357] width 196 height 27
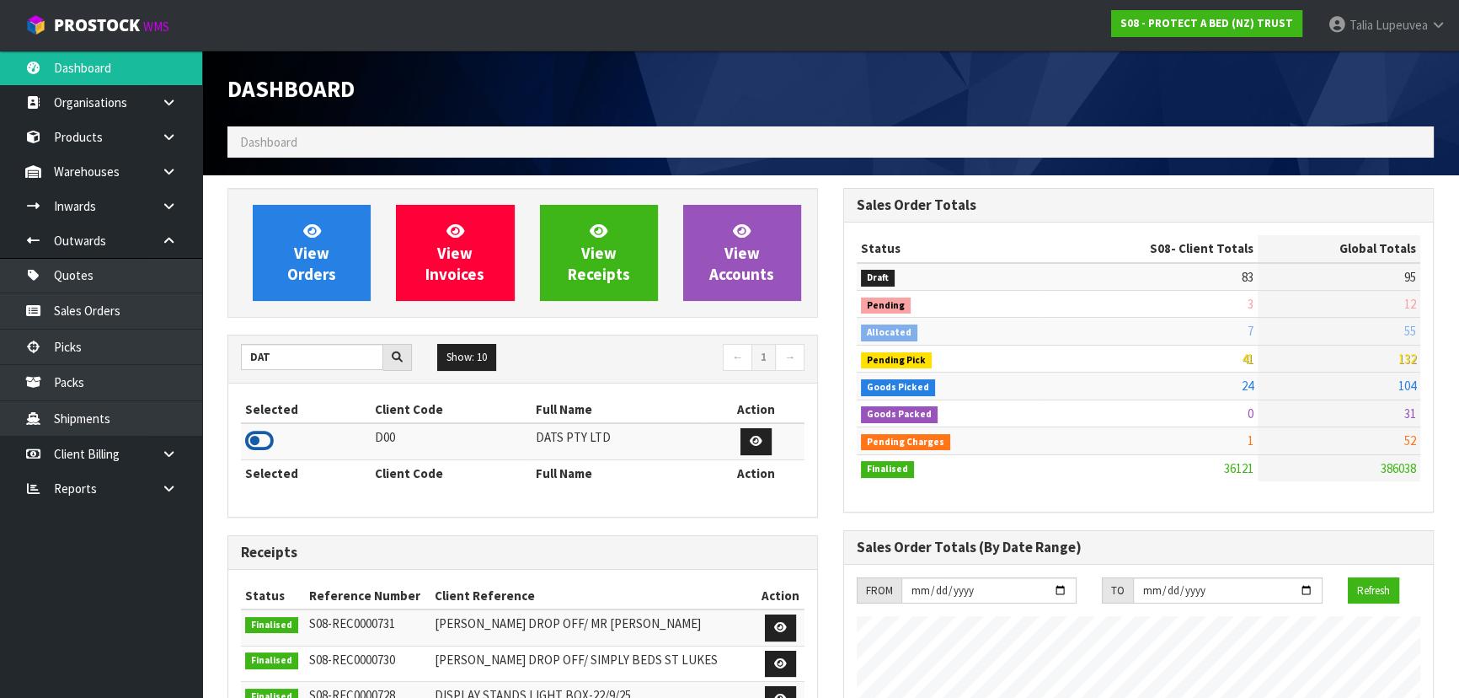
click at [257, 438] on icon at bounding box center [259, 440] width 29 height 25
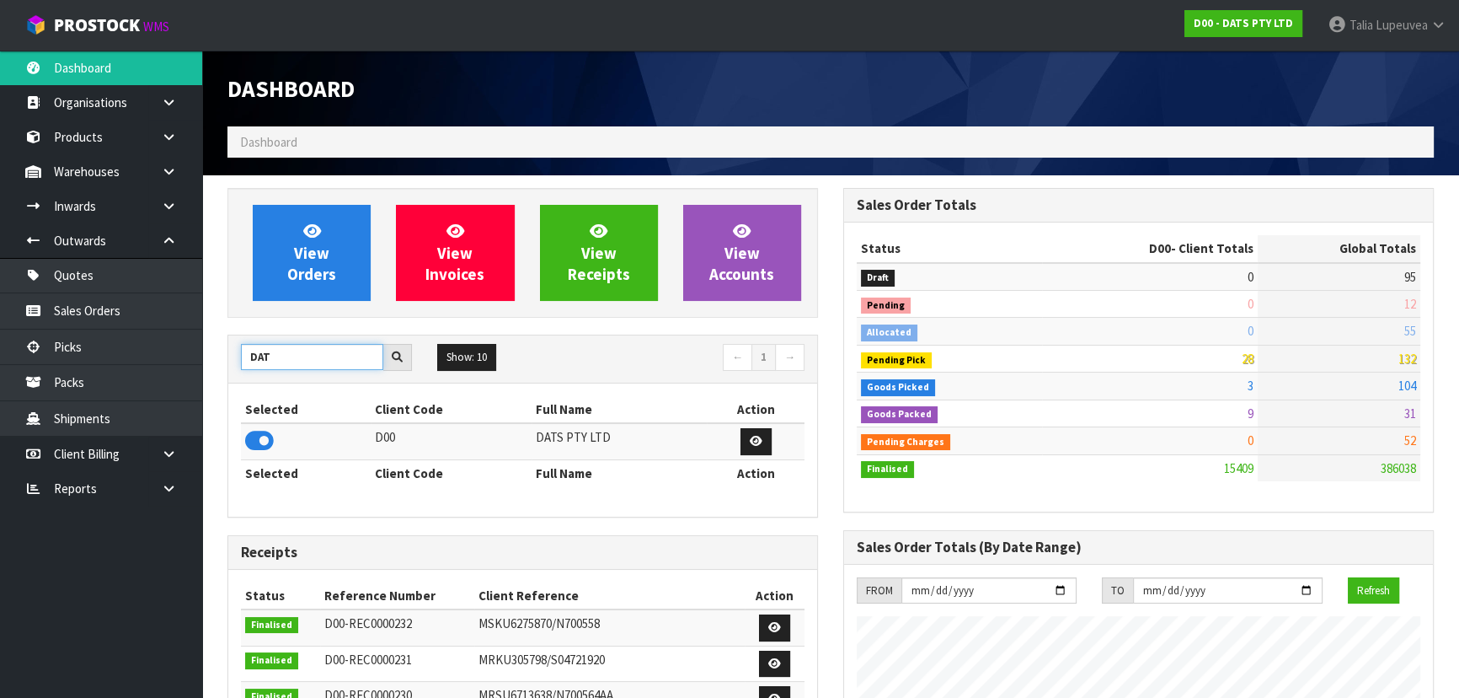
drag, startPoint x: 290, startPoint y: 360, endPoint x: 228, endPoint y: 374, distance: 63.1
click at [228, 374] on div "DAT Show: 10 5 10 25 50 ← 1 →" at bounding box center [522, 358] width 589 height 47
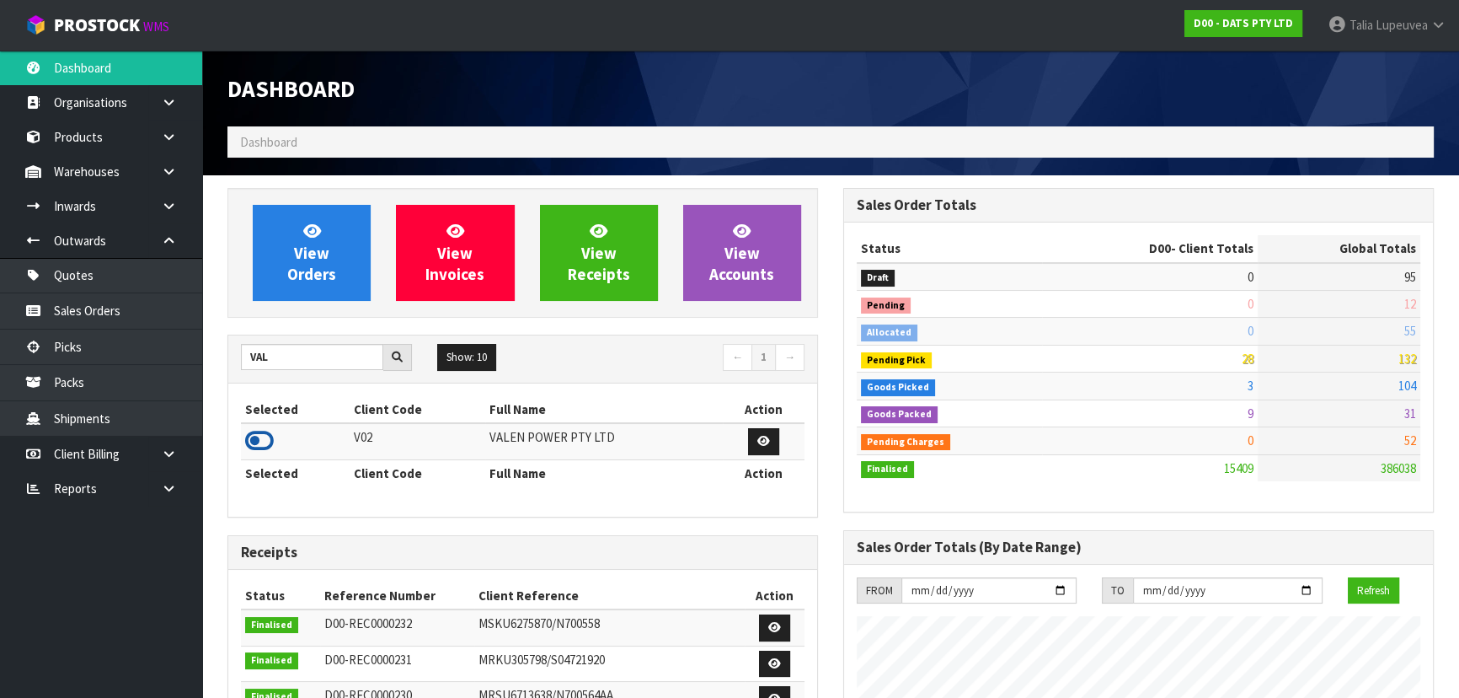
click at [267, 433] on icon at bounding box center [259, 440] width 29 height 25
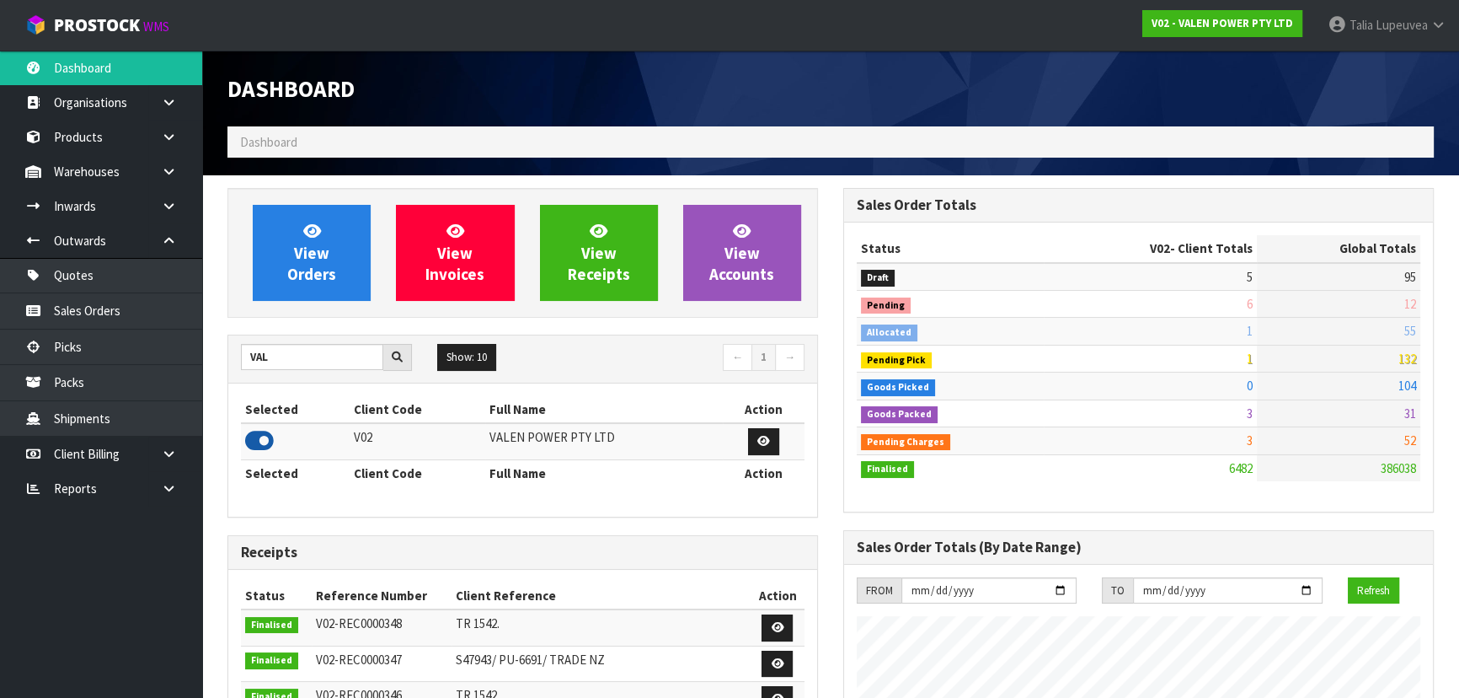
scroll to position [1310, 615]
drag, startPoint x: 302, startPoint y: 354, endPoint x: 223, endPoint y: 371, distance: 80.1
click at [223, 371] on div "View Orders View Invoices View Receipts View Accounts VAL Show: 10 5 10 25 50 ←…" at bounding box center [523, 677] width 616 height 978
click at [263, 431] on icon at bounding box center [259, 440] width 29 height 25
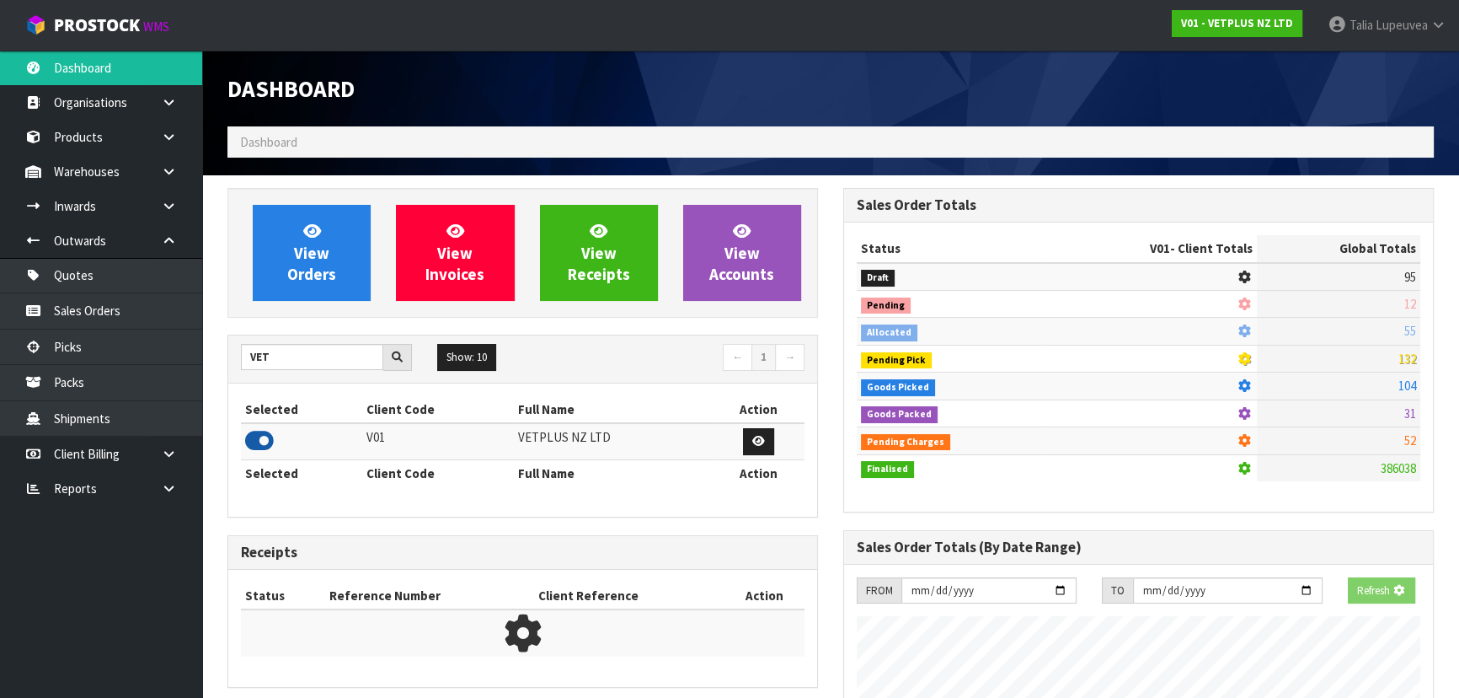
scroll to position [1274, 615]
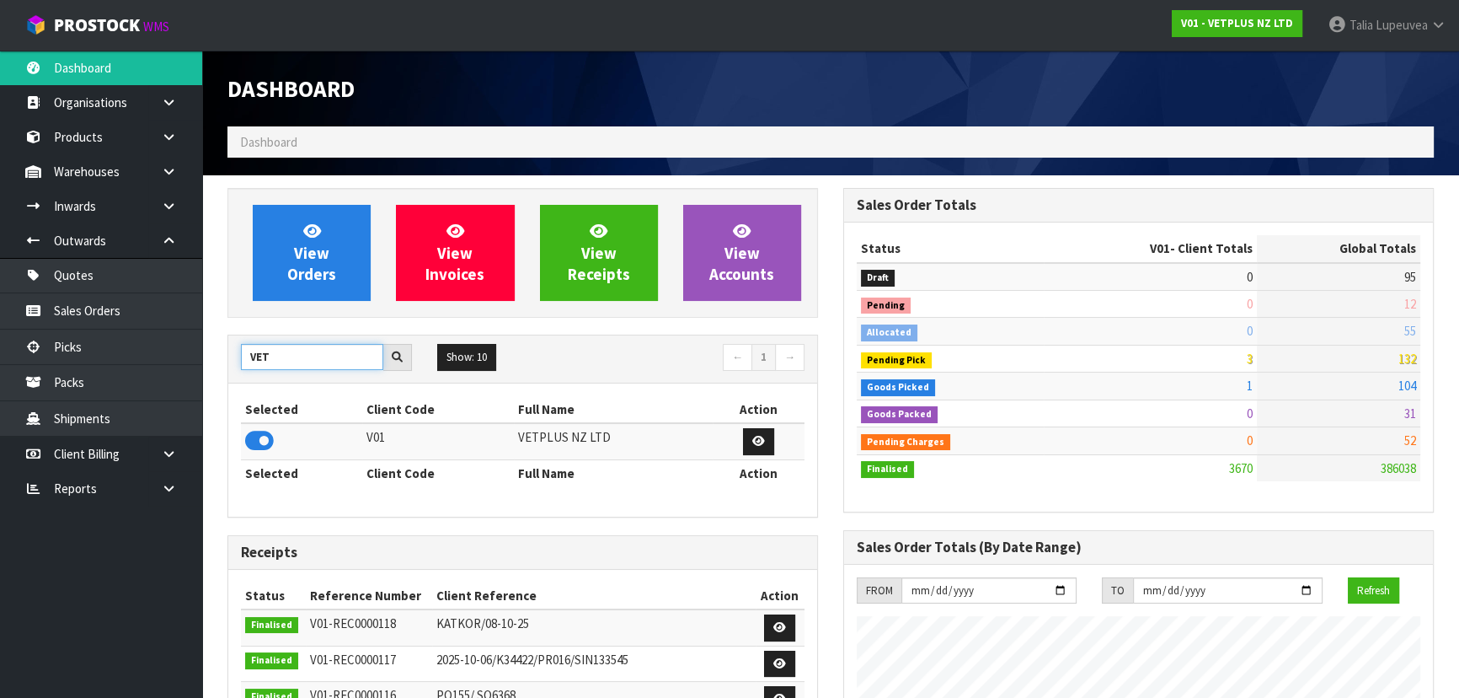
drag, startPoint x: 281, startPoint y: 357, endPoint x: 216, endPoint y: 380, distance: 68.7
click at [216, 380] on div "View Orders View Invoices View Receipts View Accounts VET Show: 10 5 10 25 50 ←…" at bounding box center [523, 677] width 616 height 978
click at [257, 431] on icon at bounding box center [259, 440] width 29 height 25
drag, startPoint x: 271, startPoint y: 358, endPoint x: 236, endPoint y: 369, distance: 37.0
click at [236, 369] on div "VET" at bounding box center [326, 357] width 196 height 27
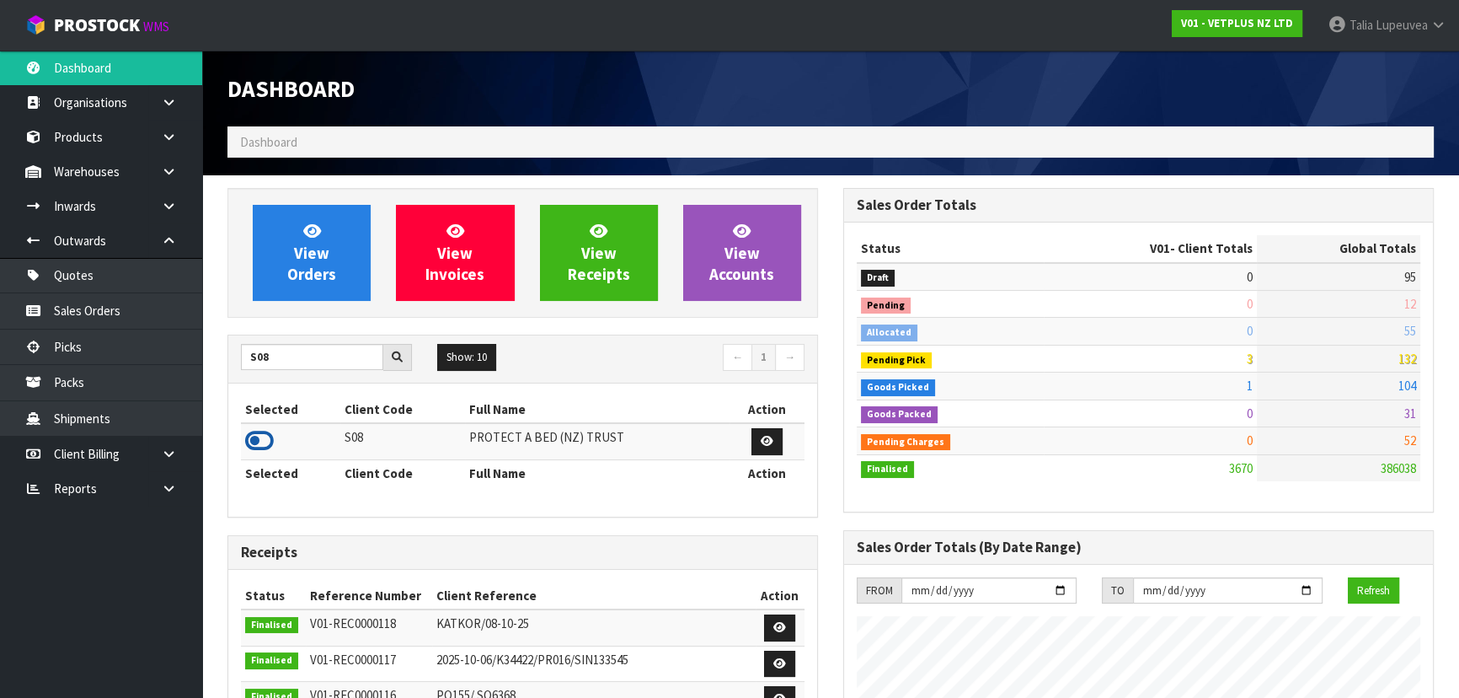
click at [262, 434] on icon at bounding box center [259, 440] width 29 height 25
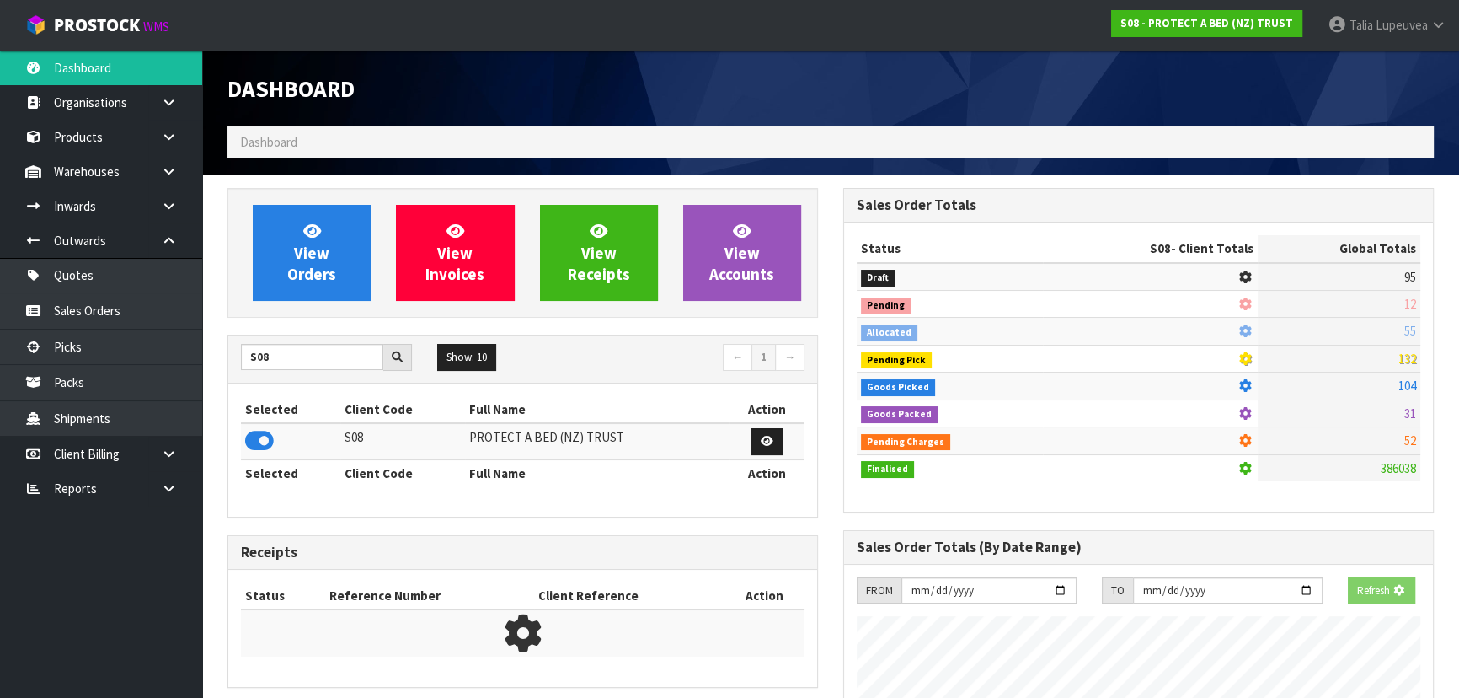
scroll to position [1049, 615]
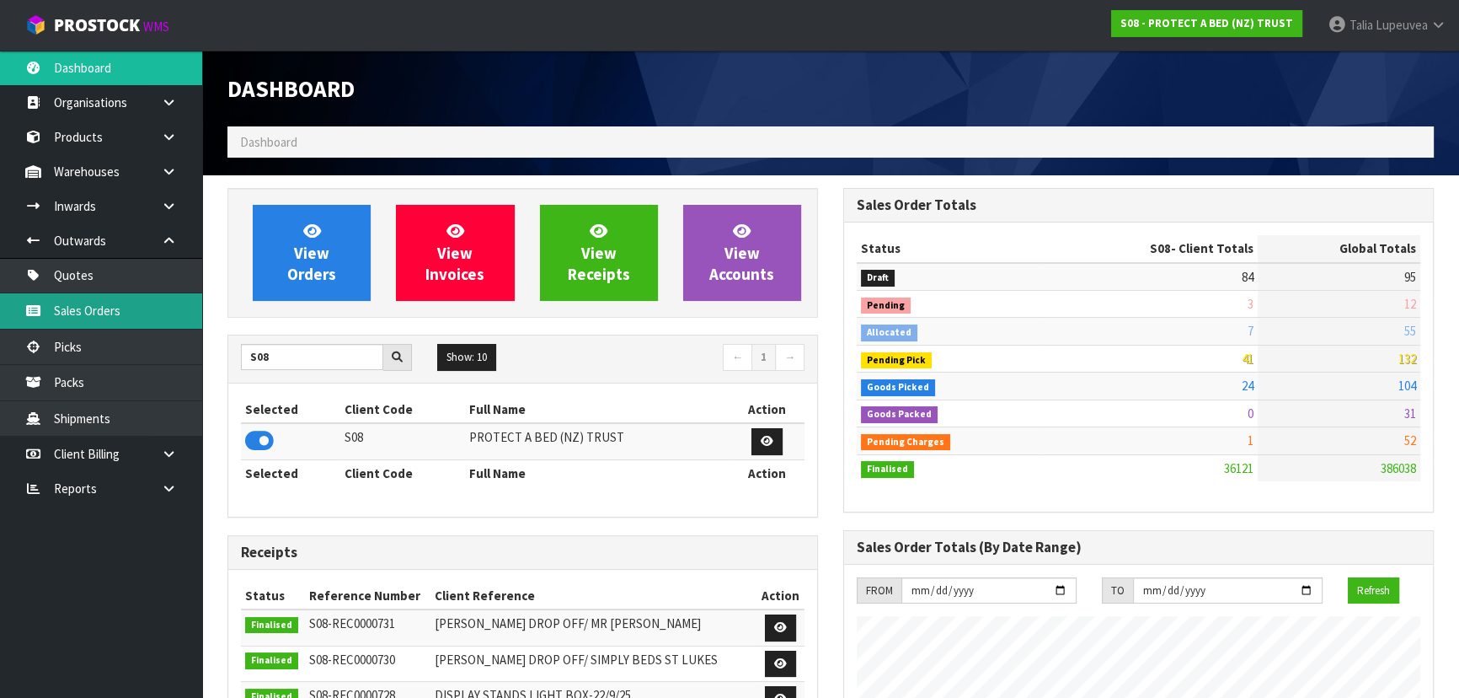
click at [162, 302] on link "Sales Orders" at bounding box center [101, 310] width 202 height 35
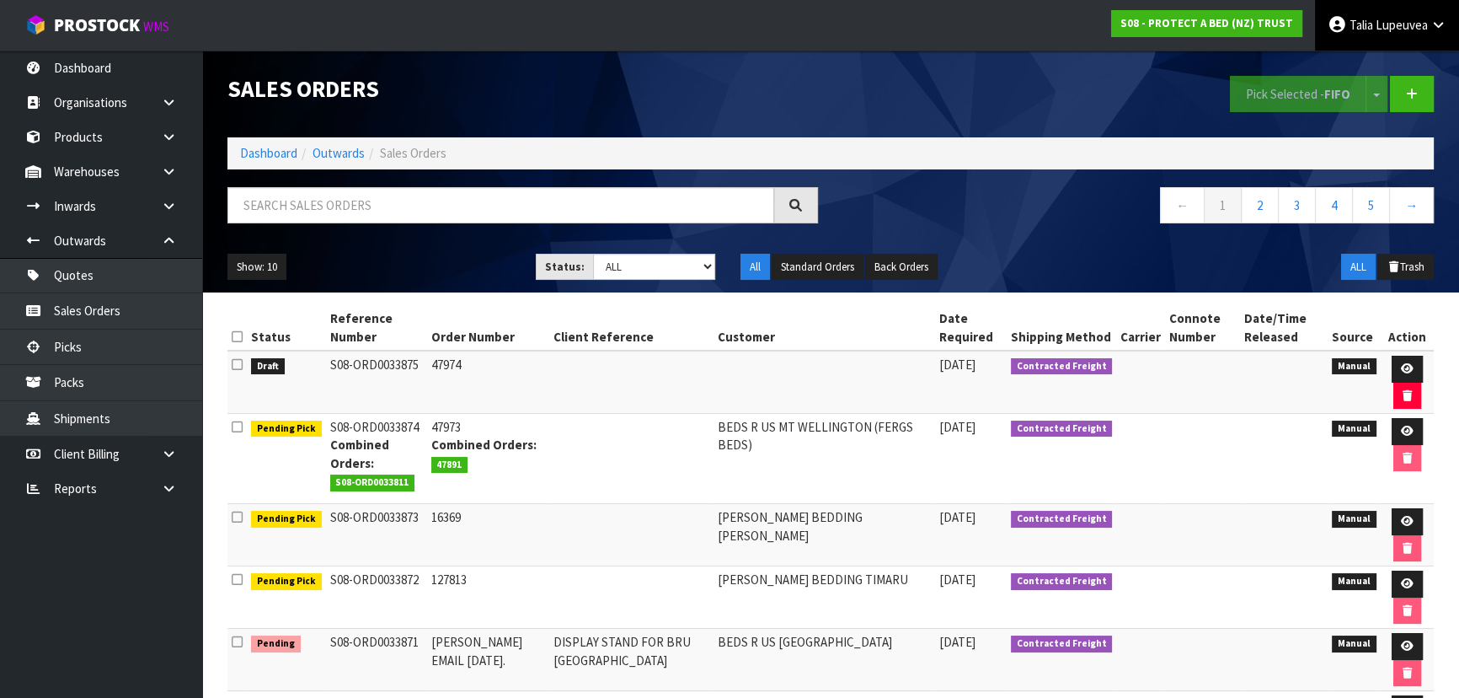
click at [1422, 9] on link "[PERSON_NAME]" at bounding box center [1387, 25] width 144 height 51
click at [1420, 61] on link "Logout" at bounding box center [1391, 67] width 133 height 23
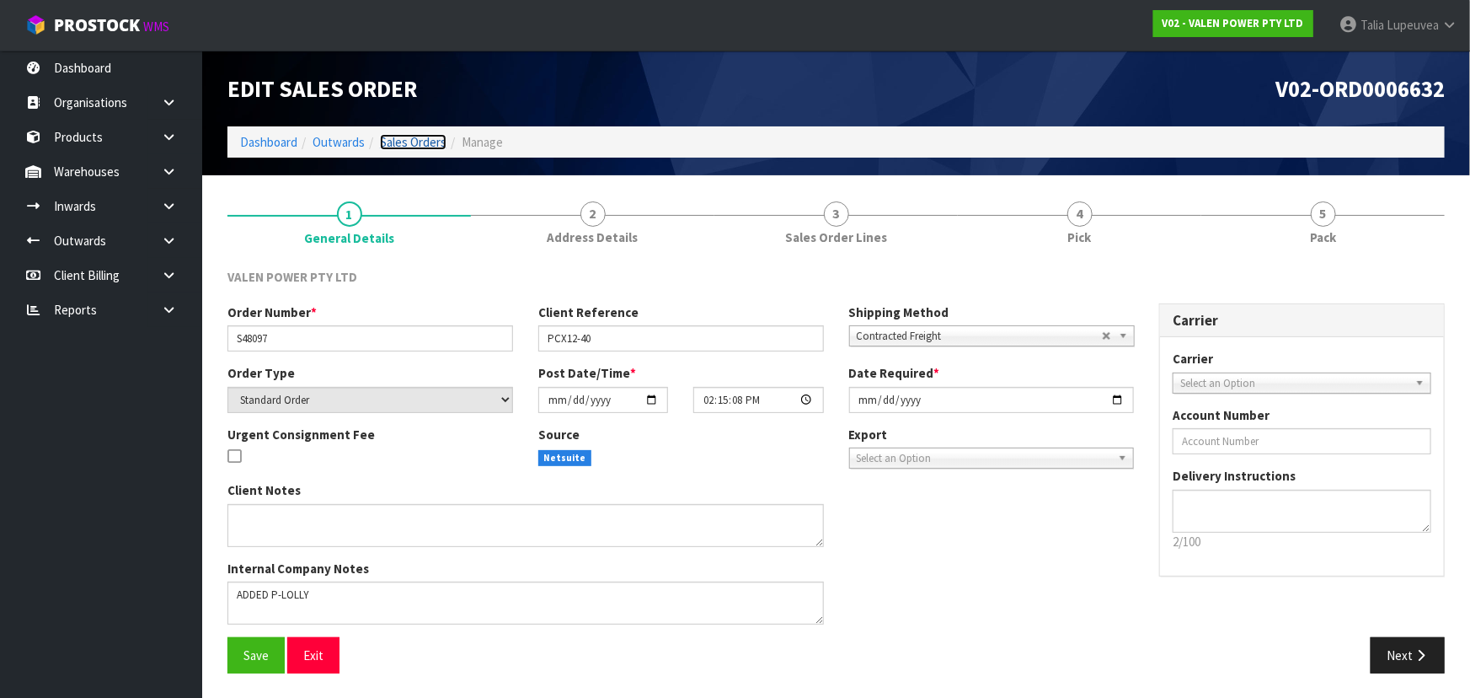
click at [395, 142] on link "Sales Orders" at bounding box center [413, 142] width 67 height 16
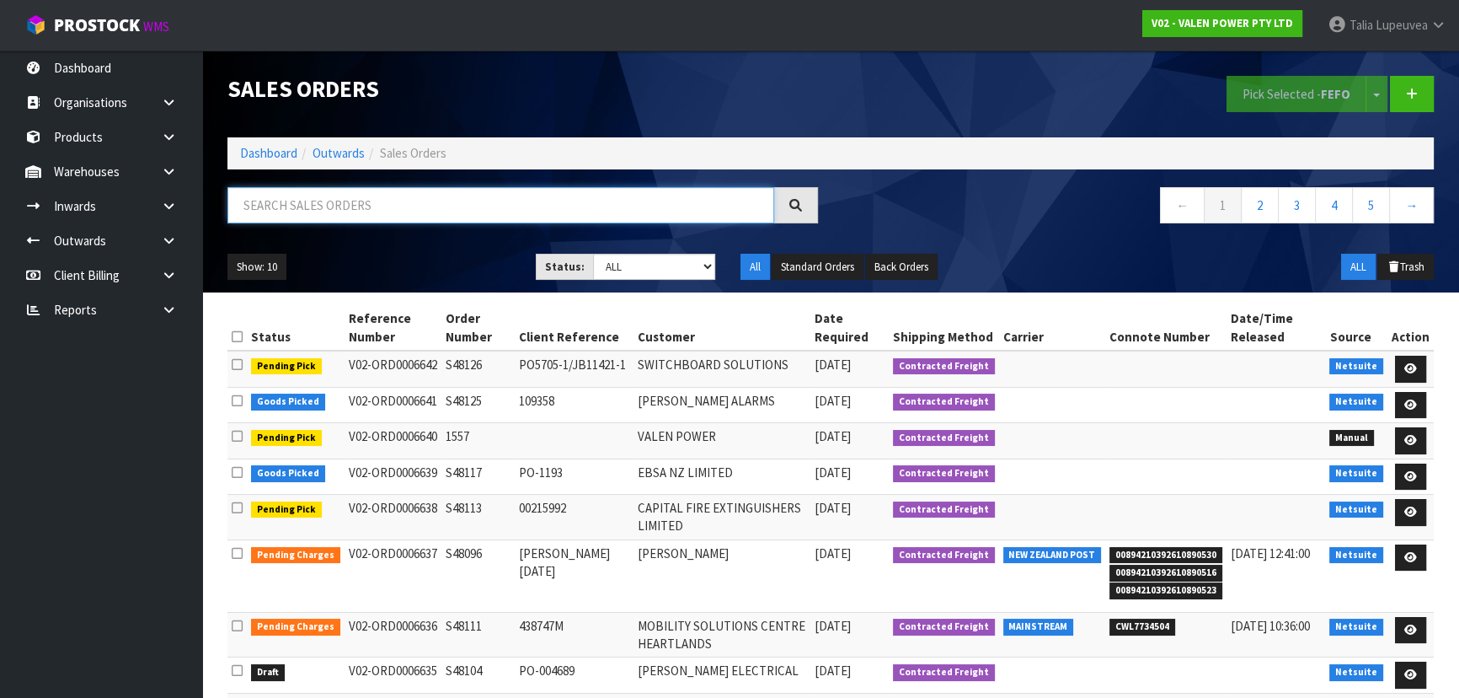
click at [409, 208] on input "text" at bounding box center [500, 205] width 547 height 36
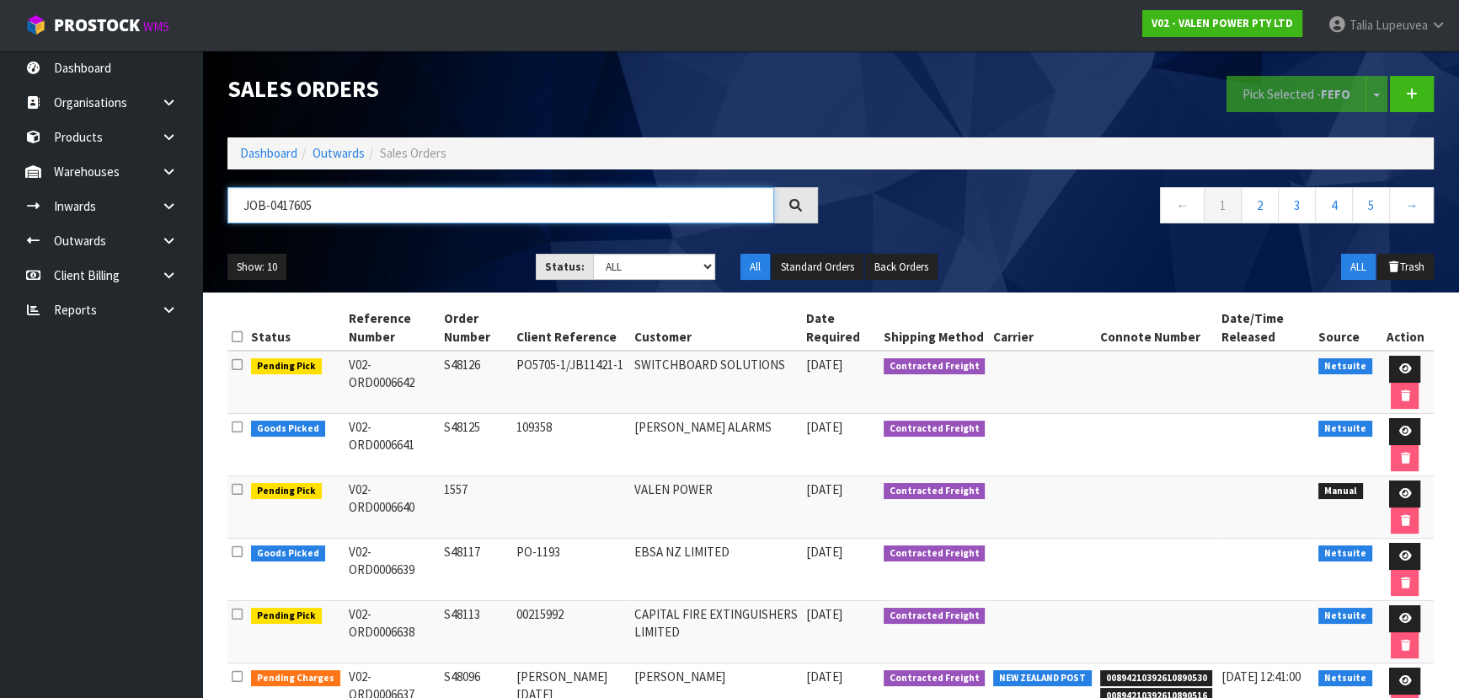
type input "JOB-0417605"
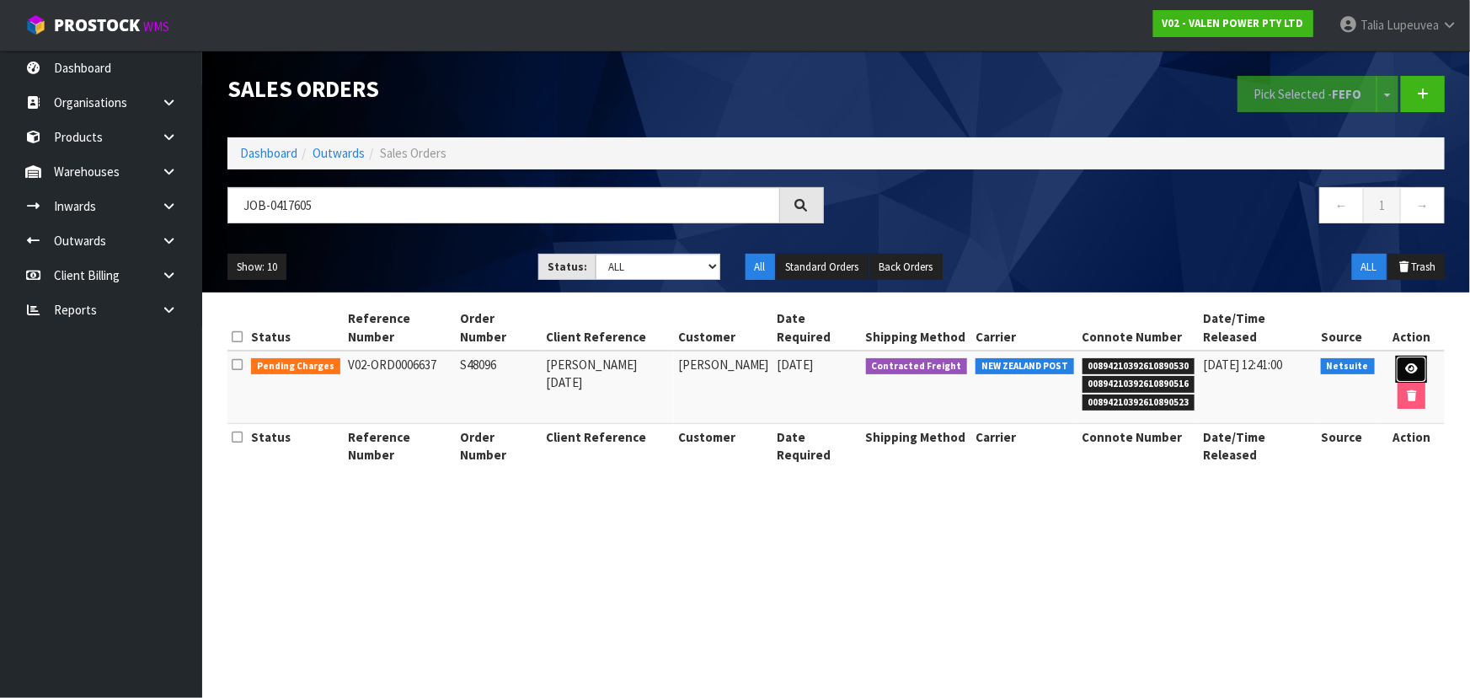
click at [1405, 363] on icon at bounding box center [1411, 368] width 13 height 11
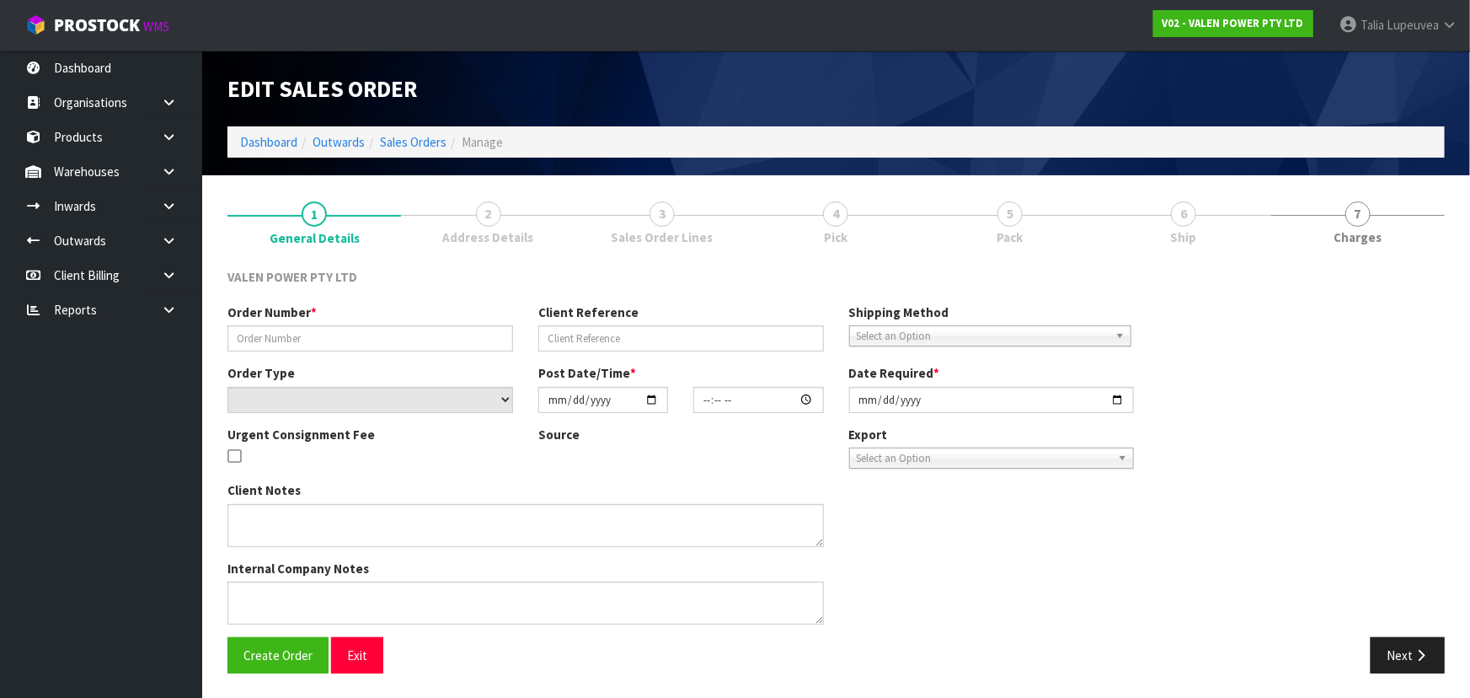
type input "S48096"
type input "Gavin 14.10.2025"
select select "number:0"
type input "[DATE]"
type input "10:30:08.000"
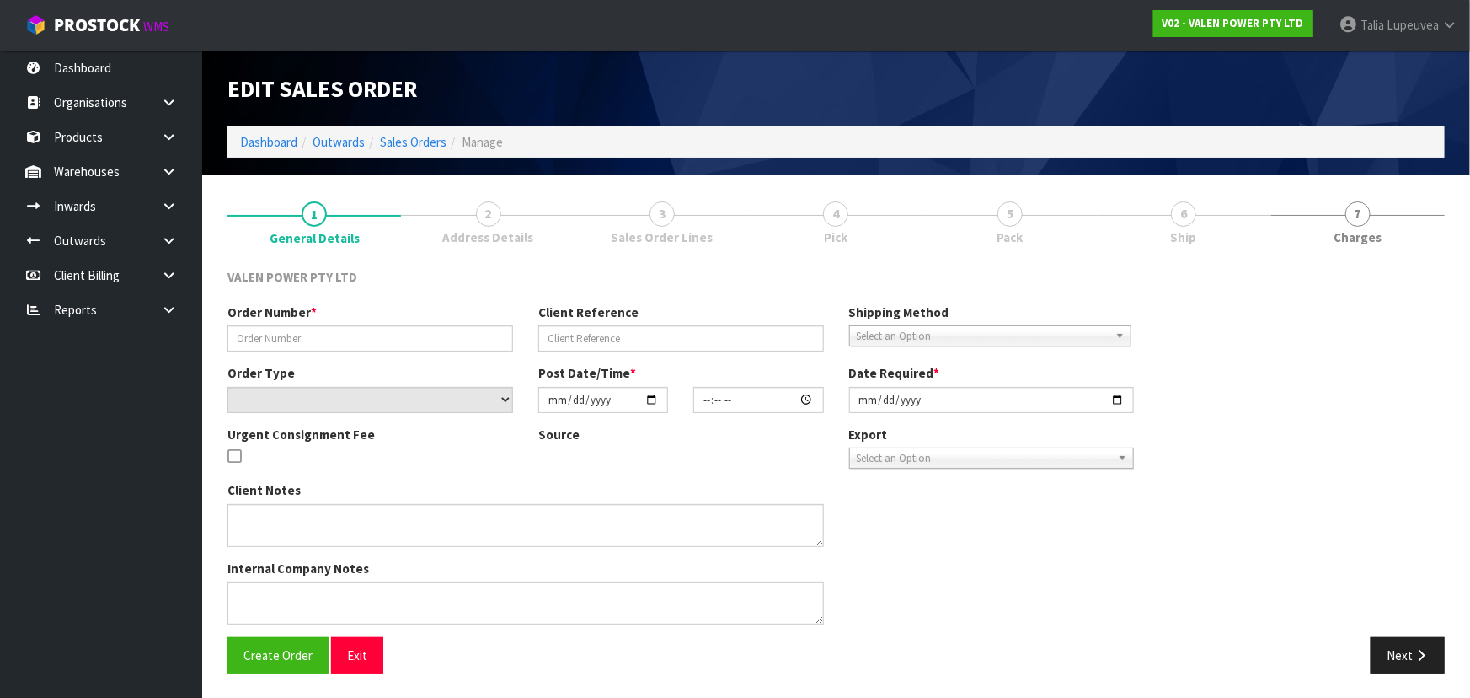
type input "[DATE]"
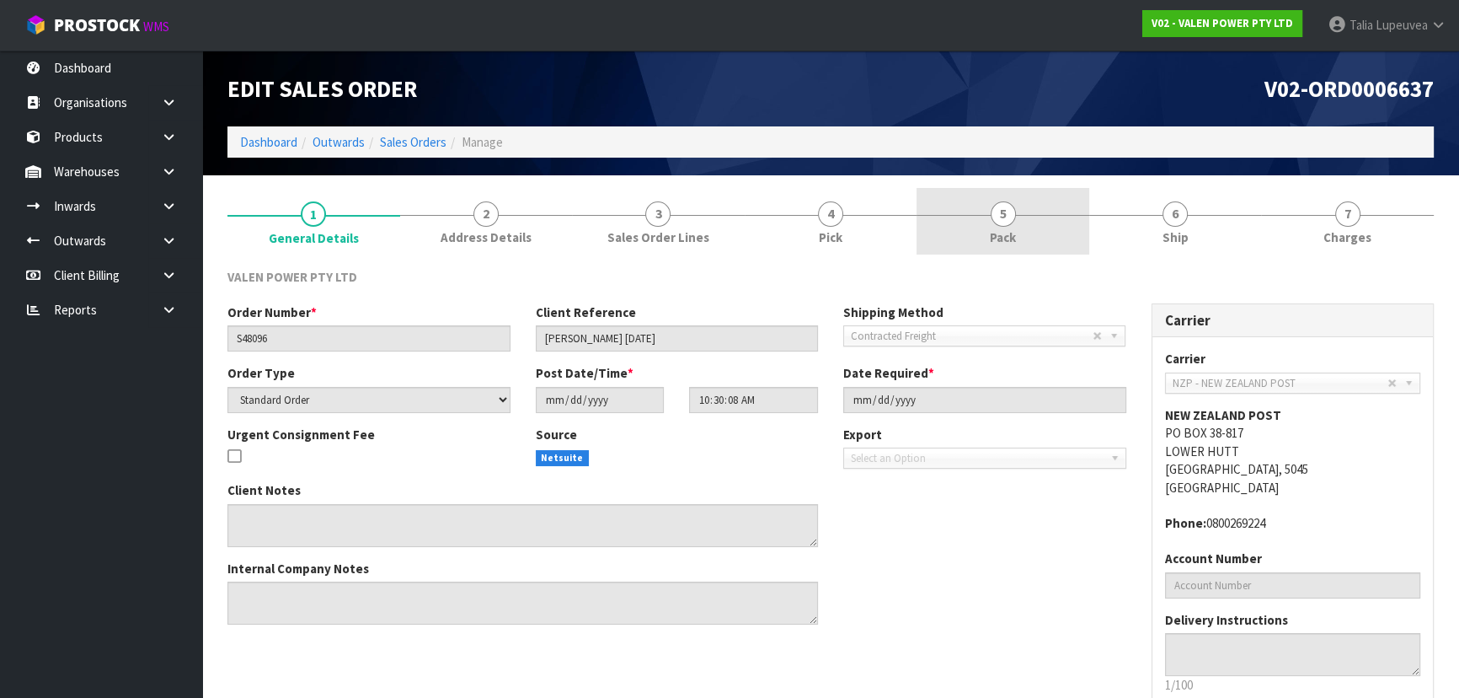
click at [1030, 240] on link "5 Pack" at bounding box center [1003, 221] width 173 height 67
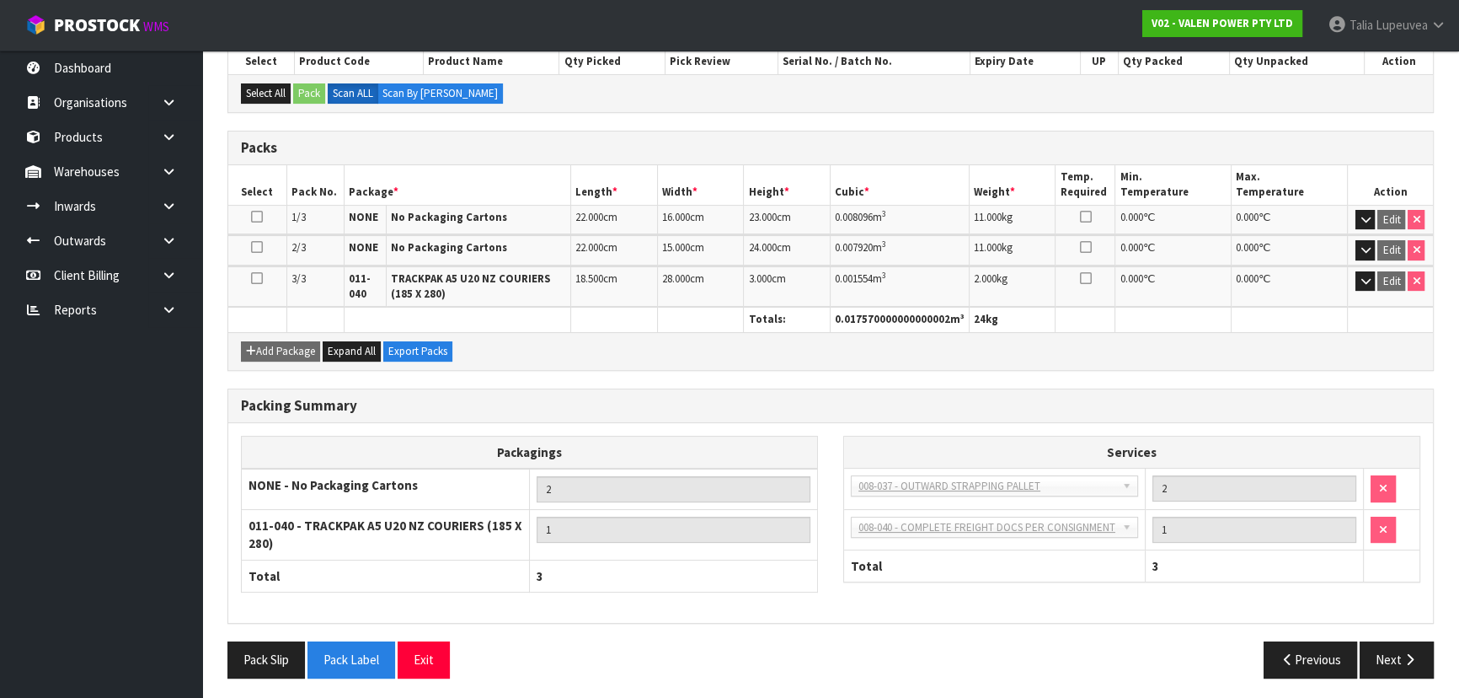
scroll to position [314, 0]
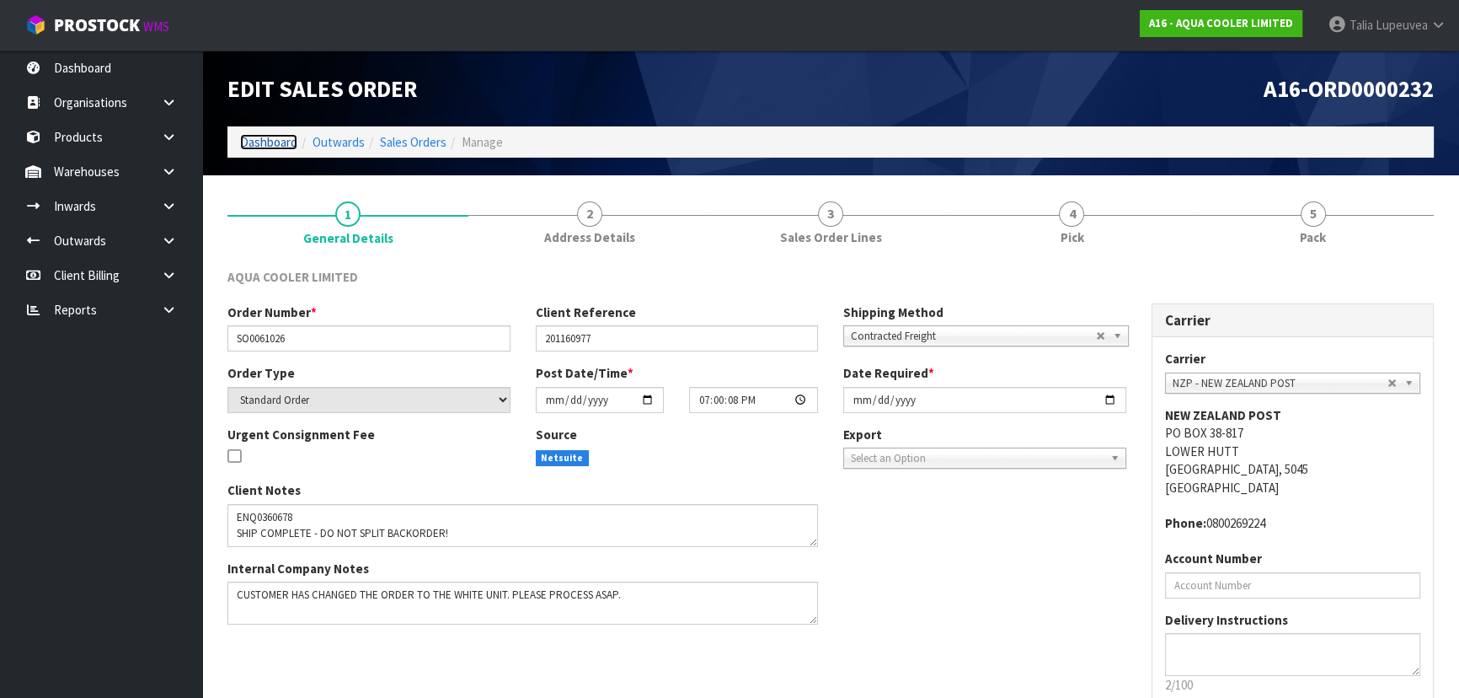
click at [289, 140] on link "Dashboard" at bounding box center [268, 142] width 57 height 16
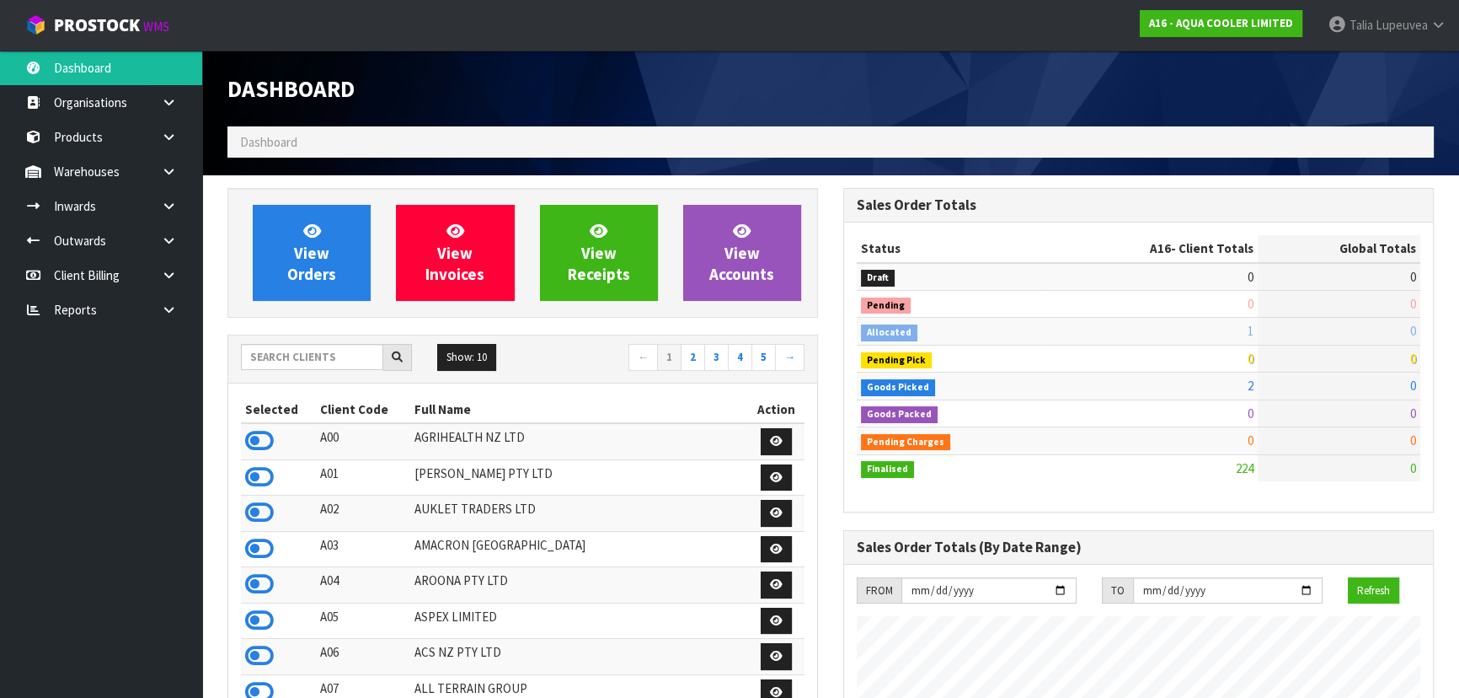
scroll to position [1210, 615]
click at [329, 356] on input "text" at bounding box center [312, 357] width 142 height 26
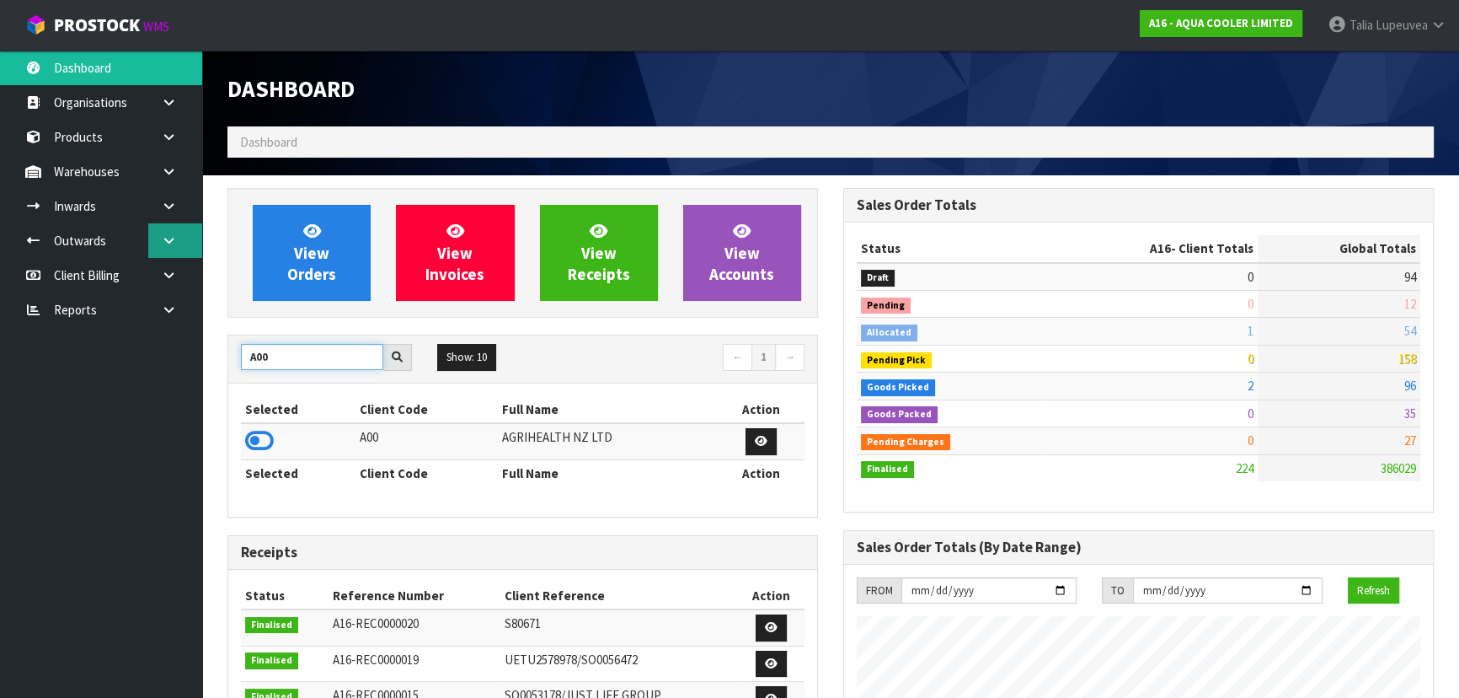
type input "A00"
click at [157, 233] on link at bounding box center [175, 240] width 54 height 35
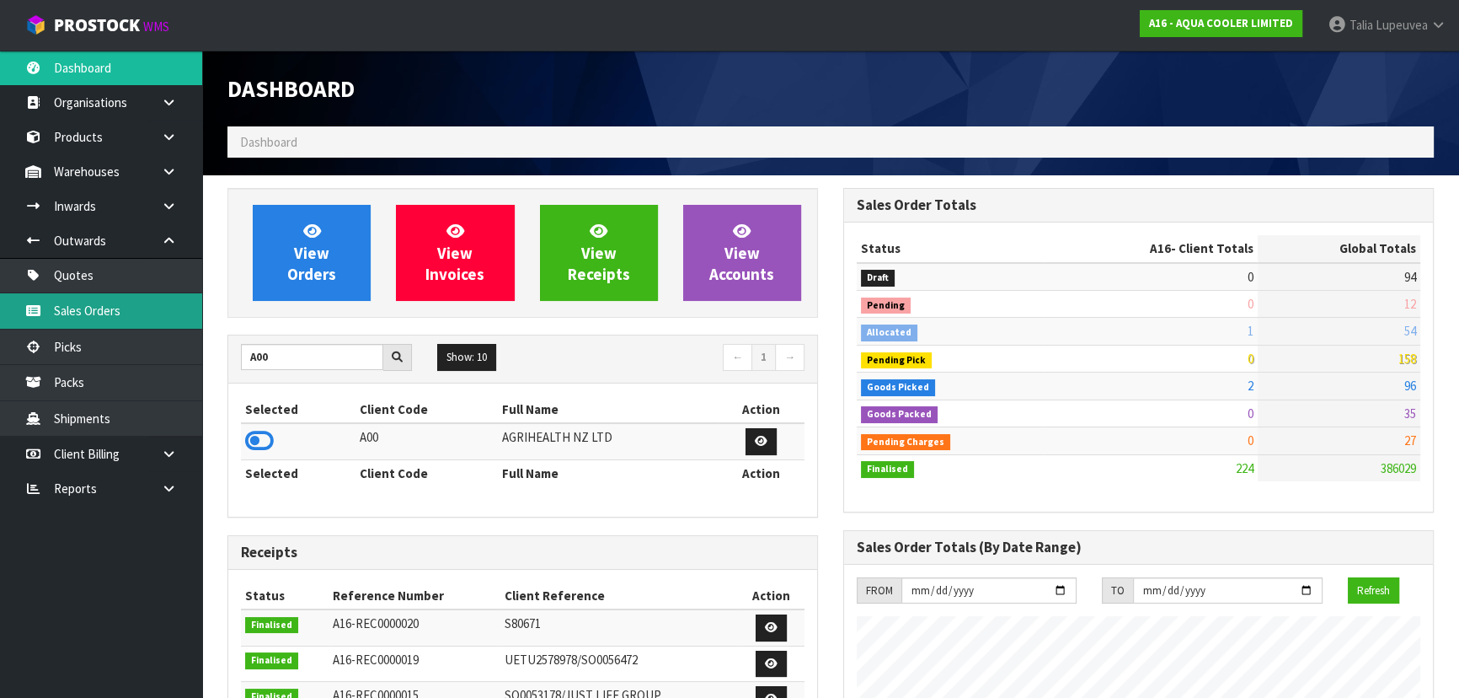
click at [138, 303] on link "Sales Orders" at bounding box center [101, 310] width 202 height 35
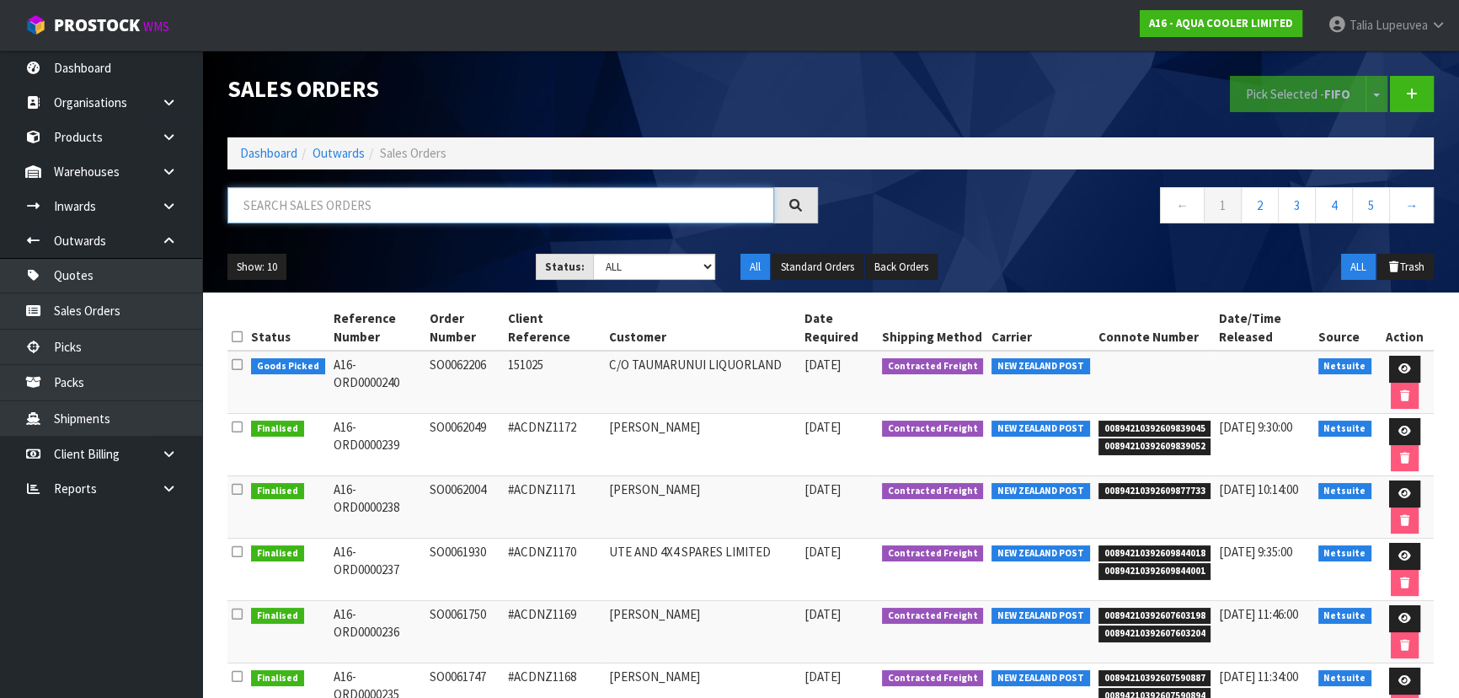
click at [303, 213] on input "text" at bounding box center [500, 205] width 547 height 36
type input "JOB-0417808"
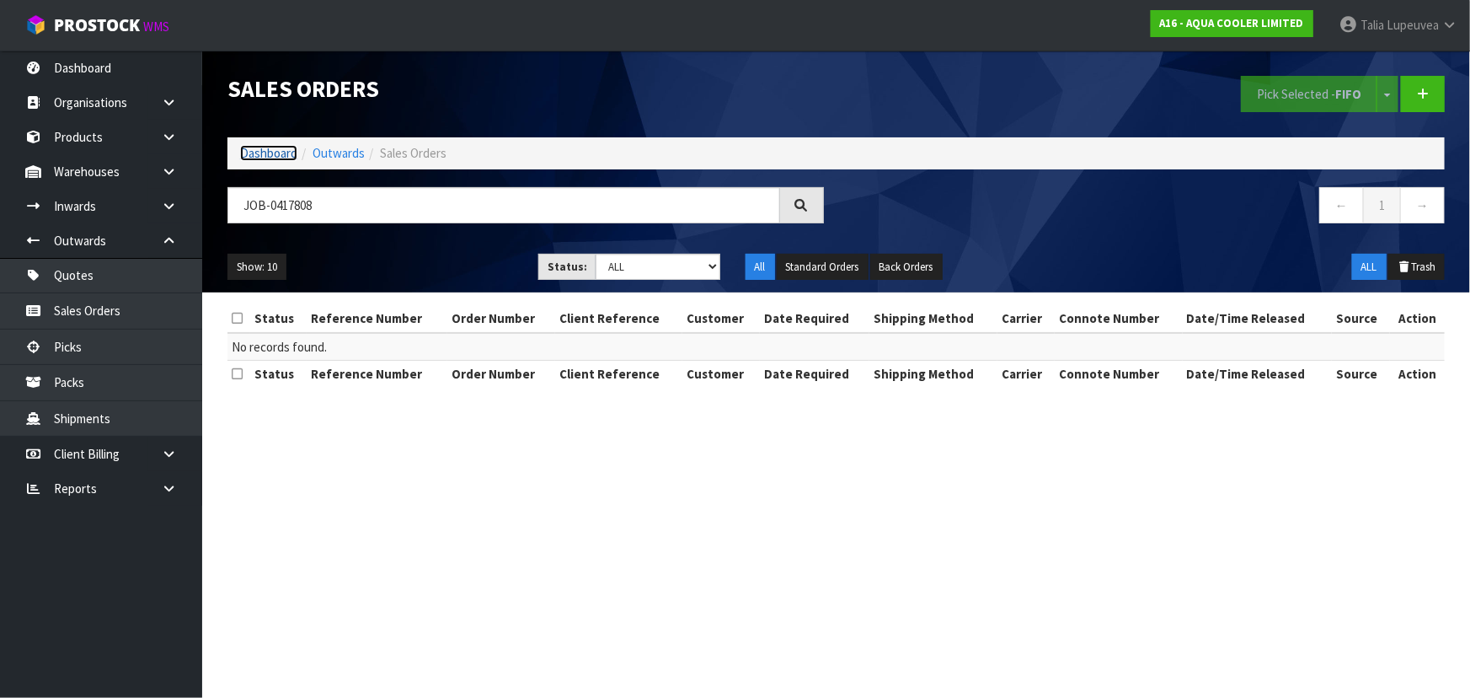
click at [279, 149] on link "Dashboard" at bounding box center [268, 153] width 57 height 16
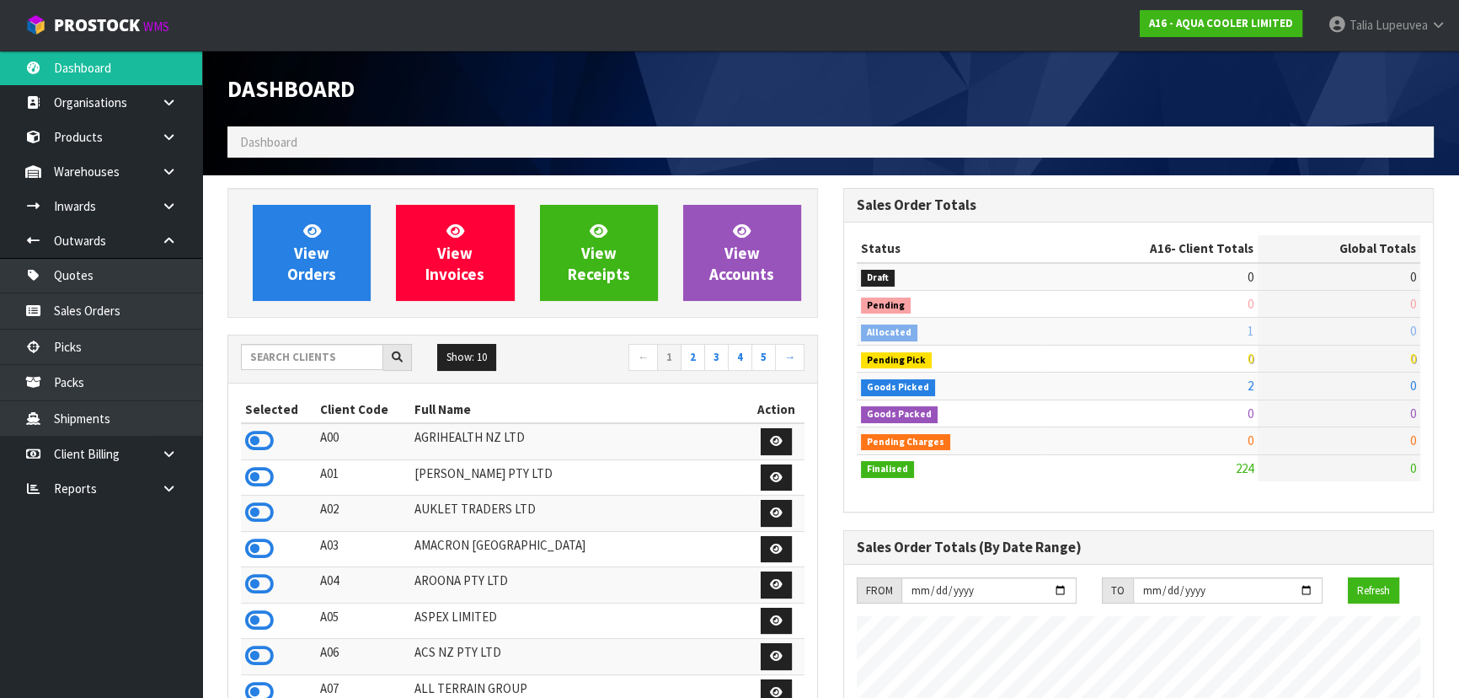
scroll to position [1210, 615]
click at [343, 361] on input "text" at bounding box center [312, 357] width 142 height 26
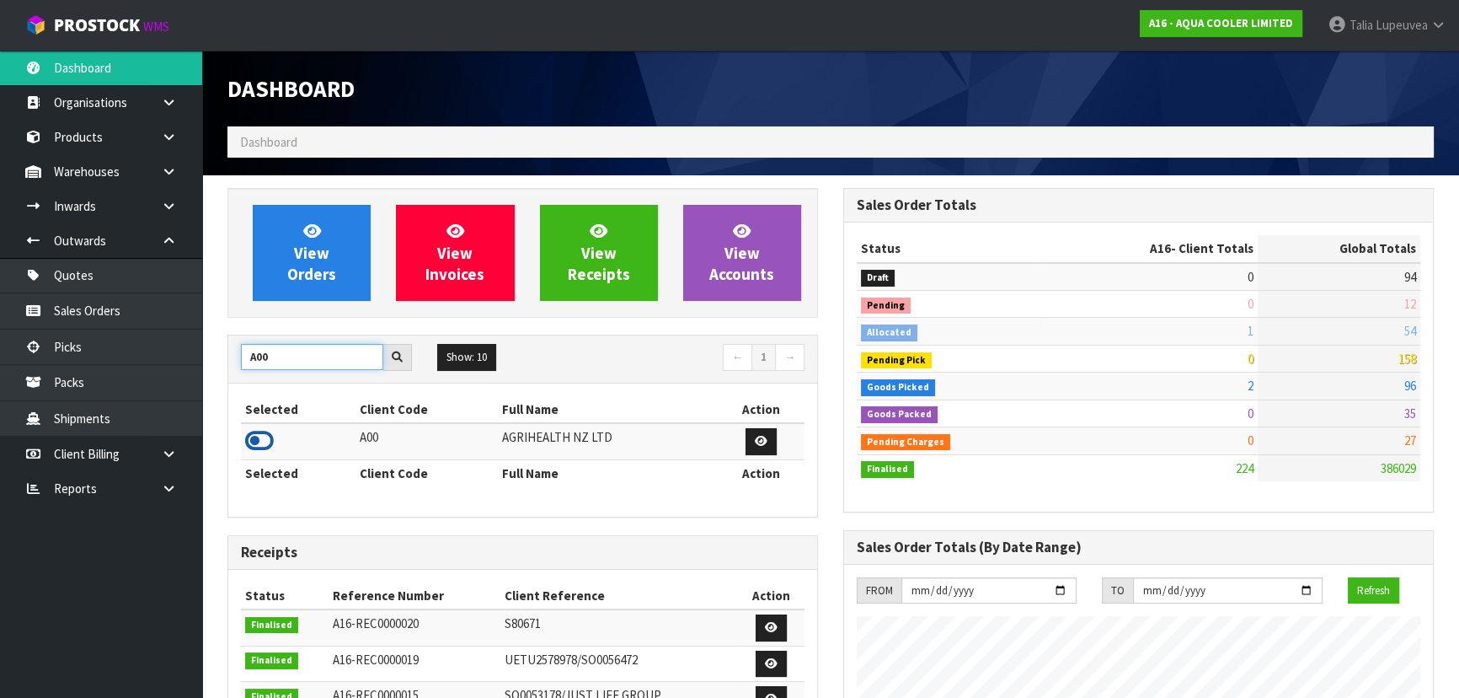
type input "A00"
click at [252, 433] on icon at bounding box center [259, 440] width 29 height 25
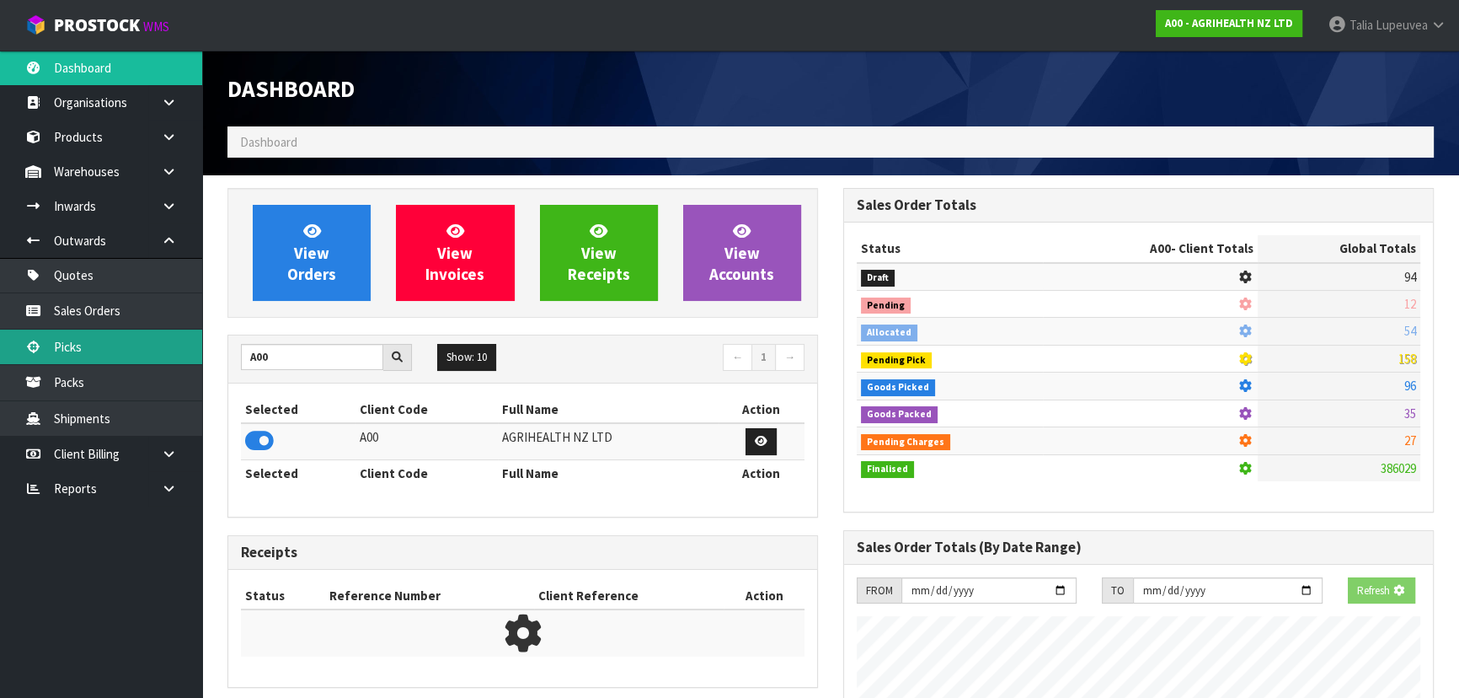
scroll to position [841438, 841871]
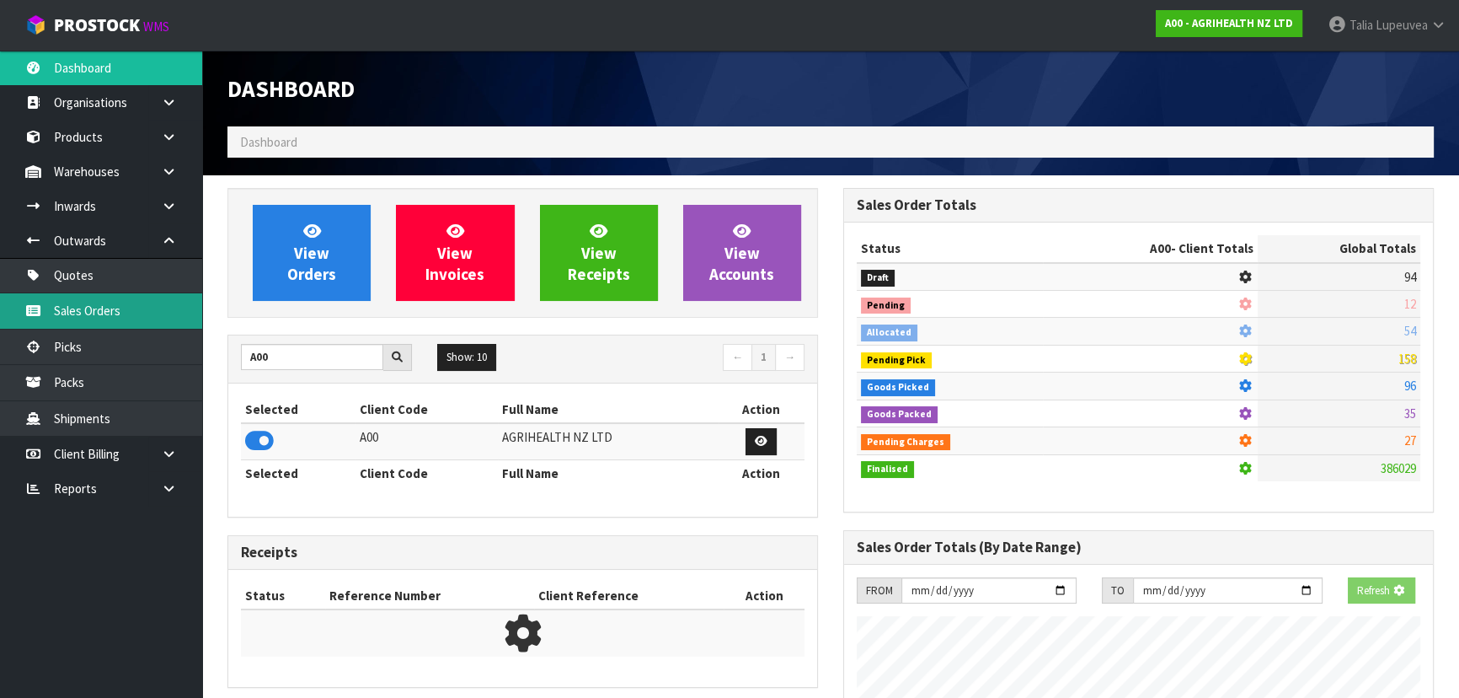
click at [163, 308] on link "Sales Orders" at bounding box center [101, 310] width 202 height 35
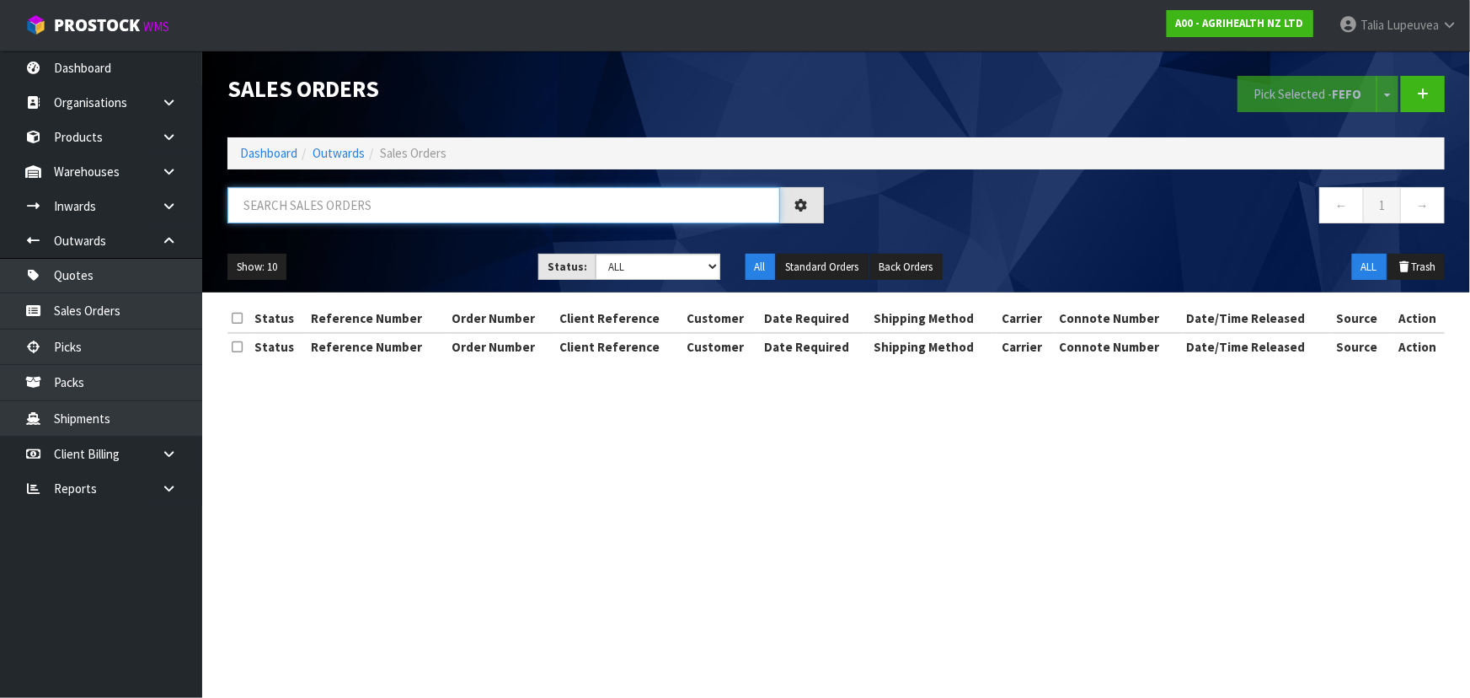
click at [405, 209] on input "text" at bounding box center [503, 205] width 553 height 36
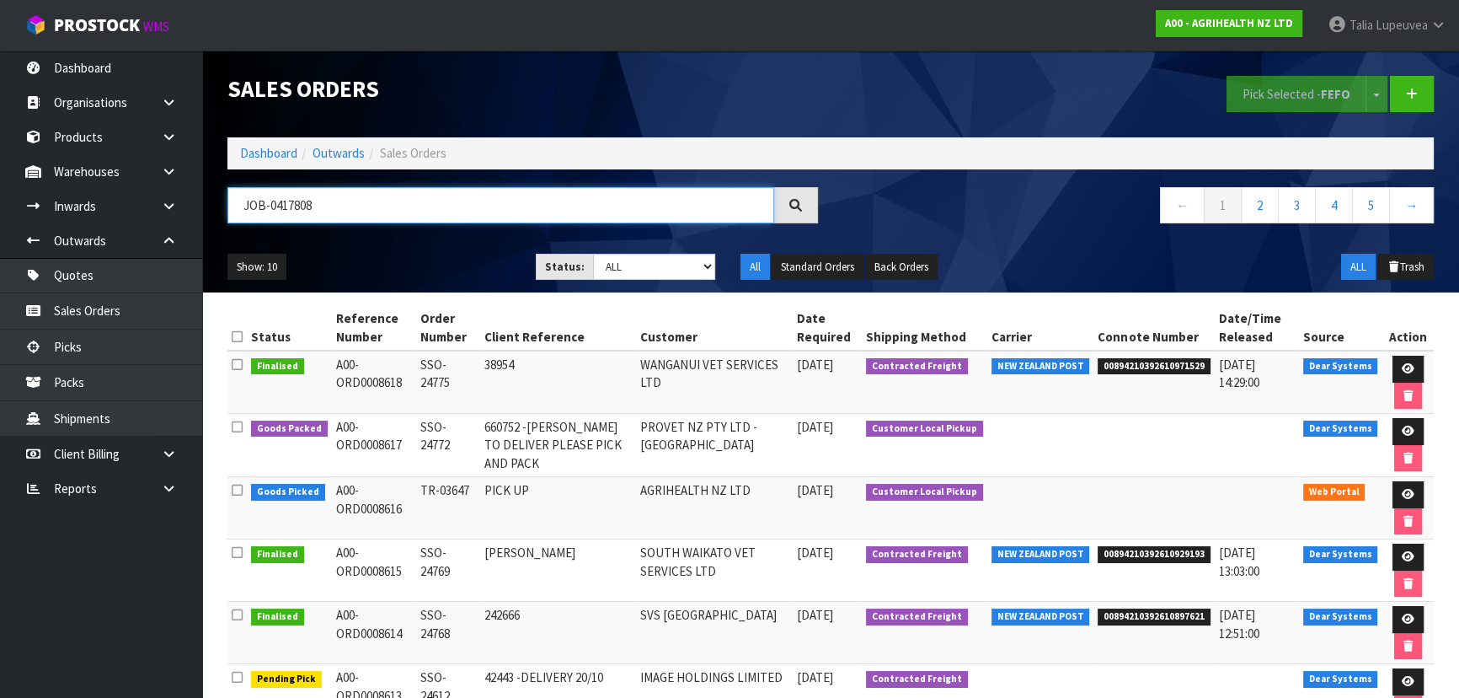
type input "JOB-0417808"
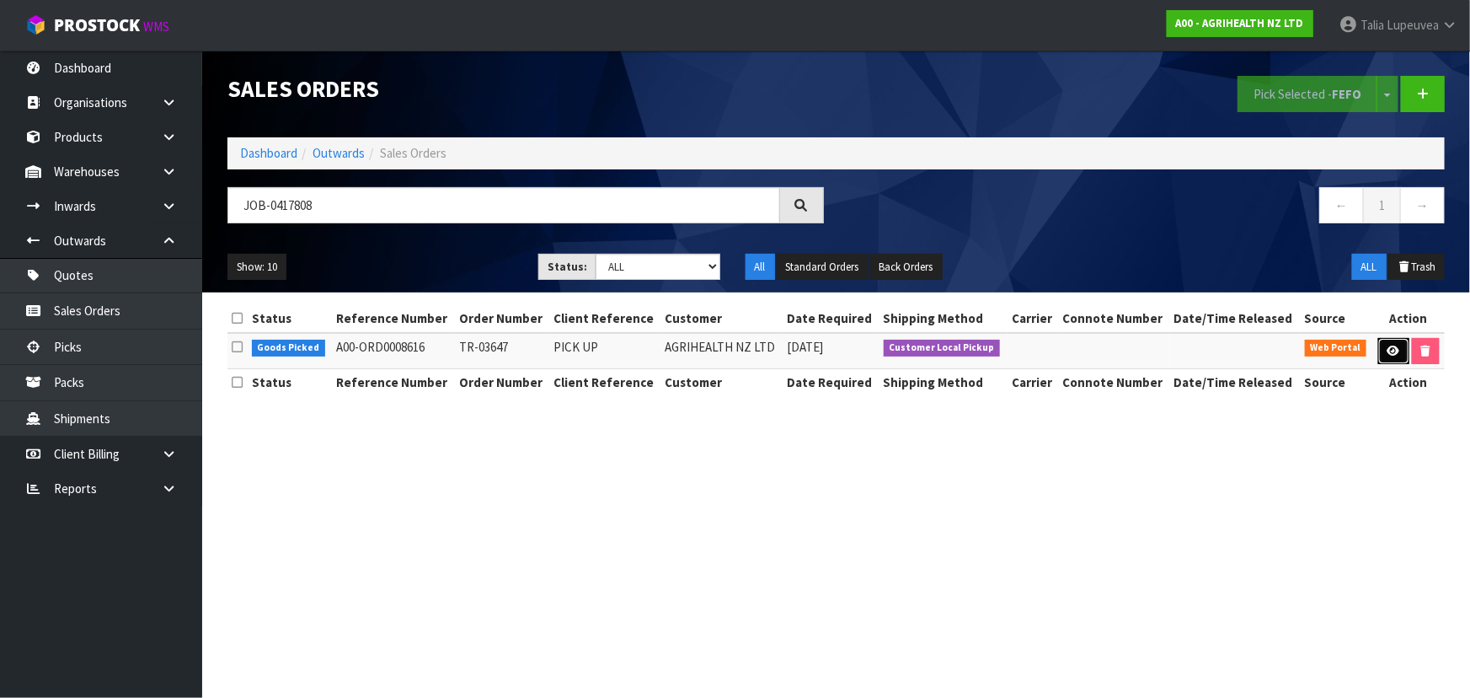
click at [1389, 345] on icon at bounding box center [1394, 350] width 13 height 11
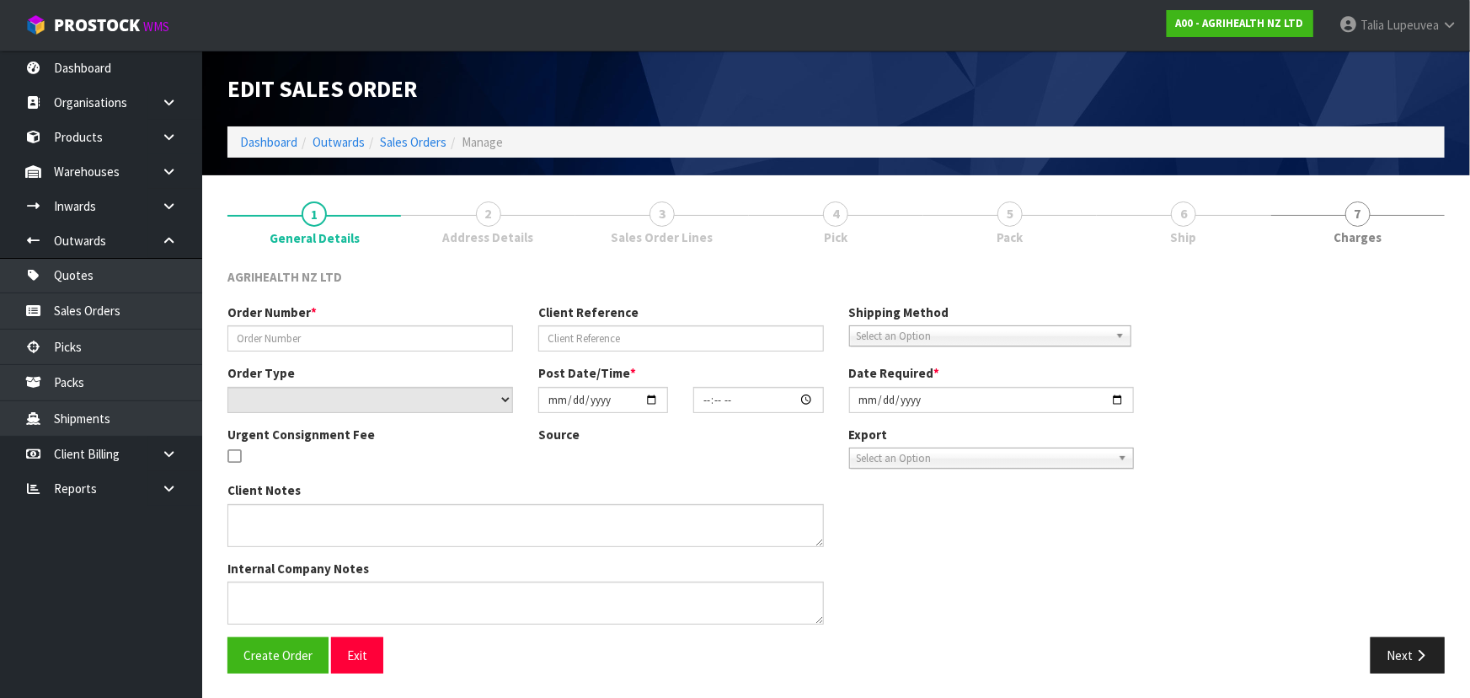
type input "TR-03647"
type input "PICK UP"
select select "number:0"
type input "[DATE]"
type input "10:02:00.000"
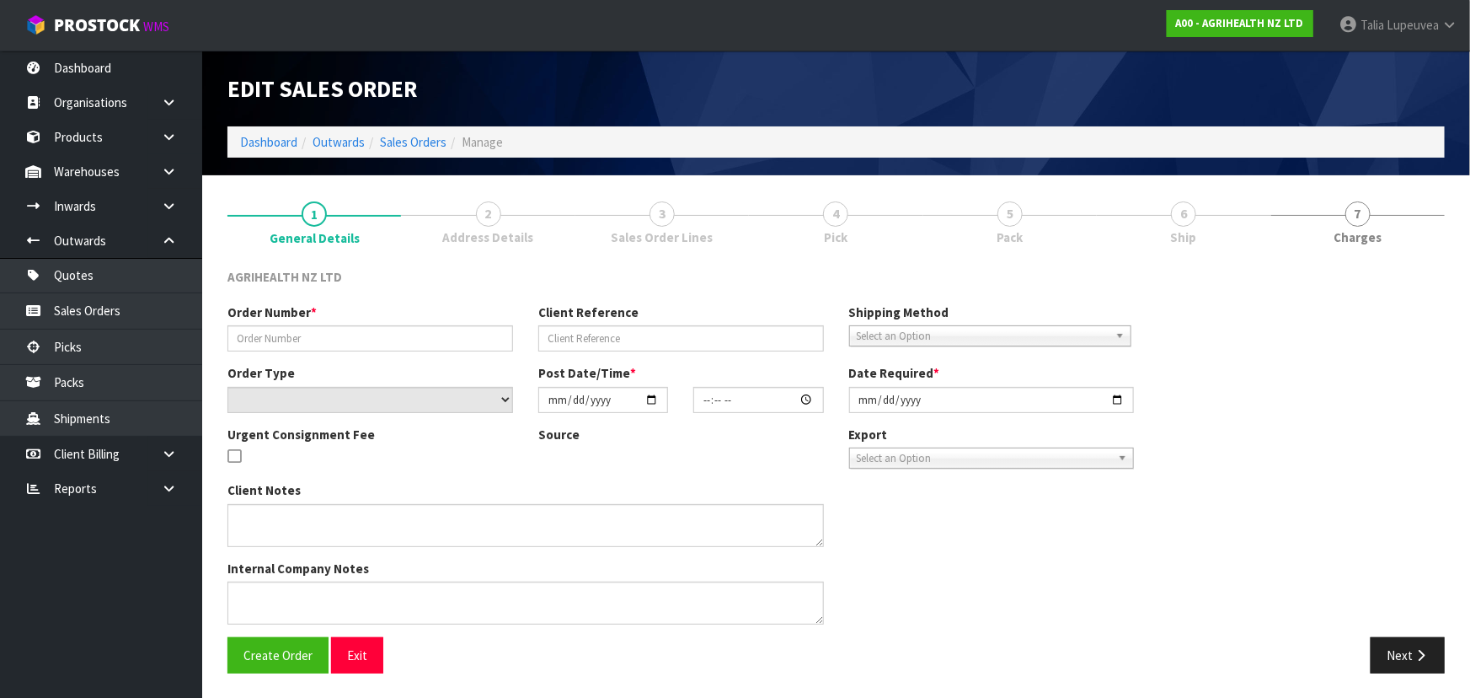
type input "[DATE]"
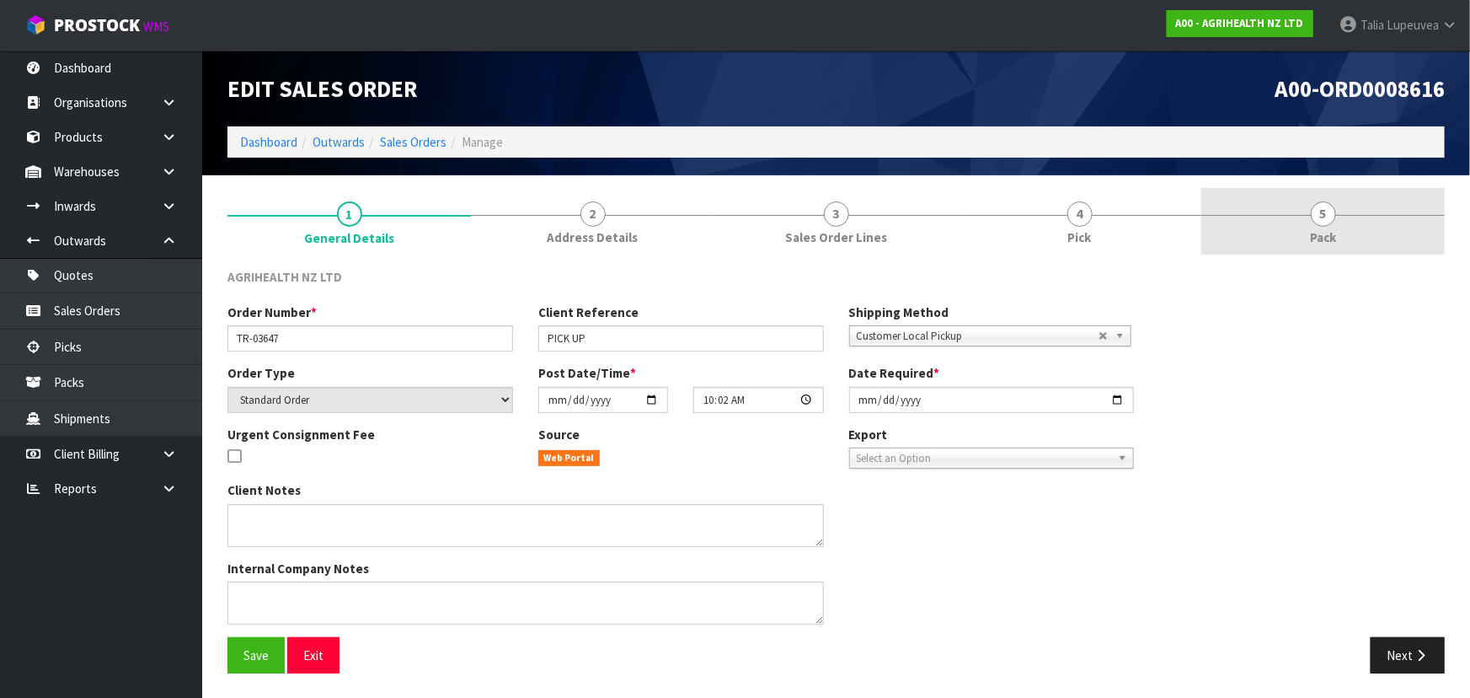
click at [1254, 210] on link "5 Pack" at bounding box center [1322, 221] width 243 height 67
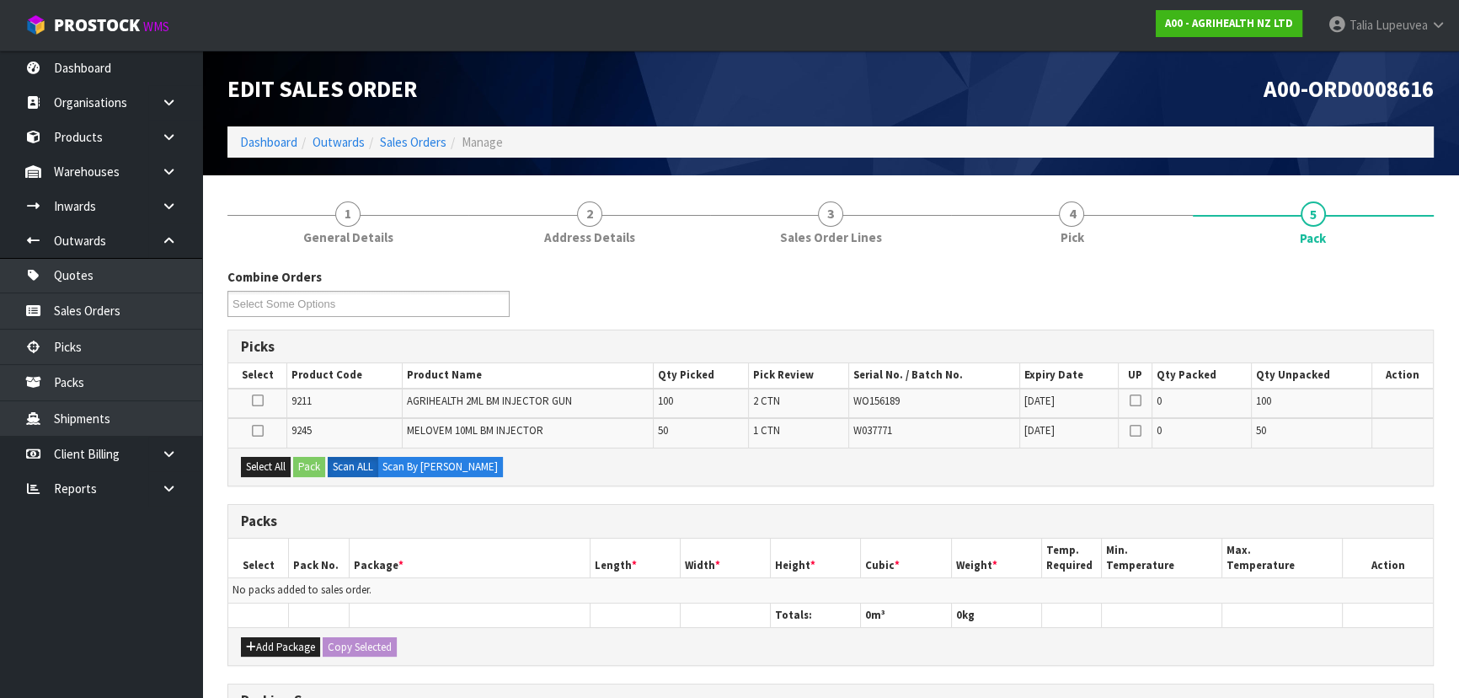
scroll to position [76, 0]
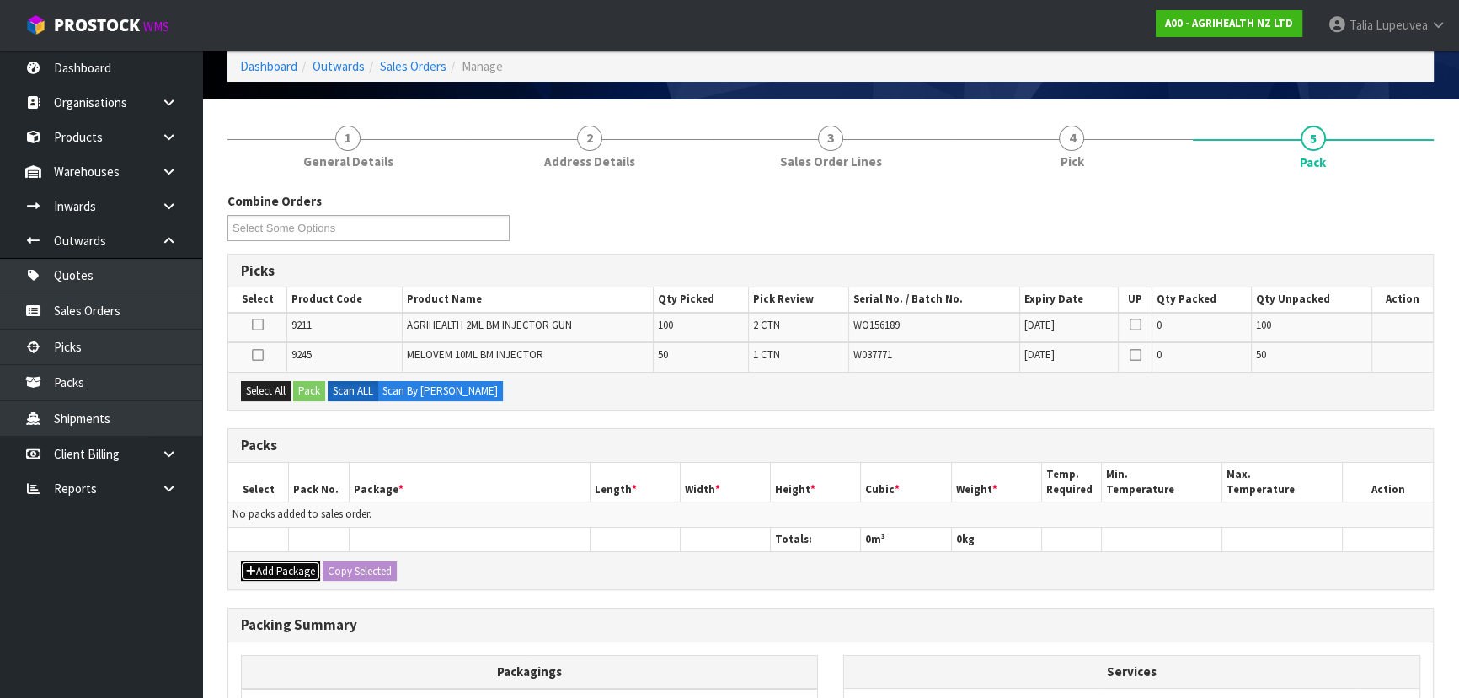
click at [293, 564] on button "Add Package" at bounding box center [280, 571] width 79 height 20
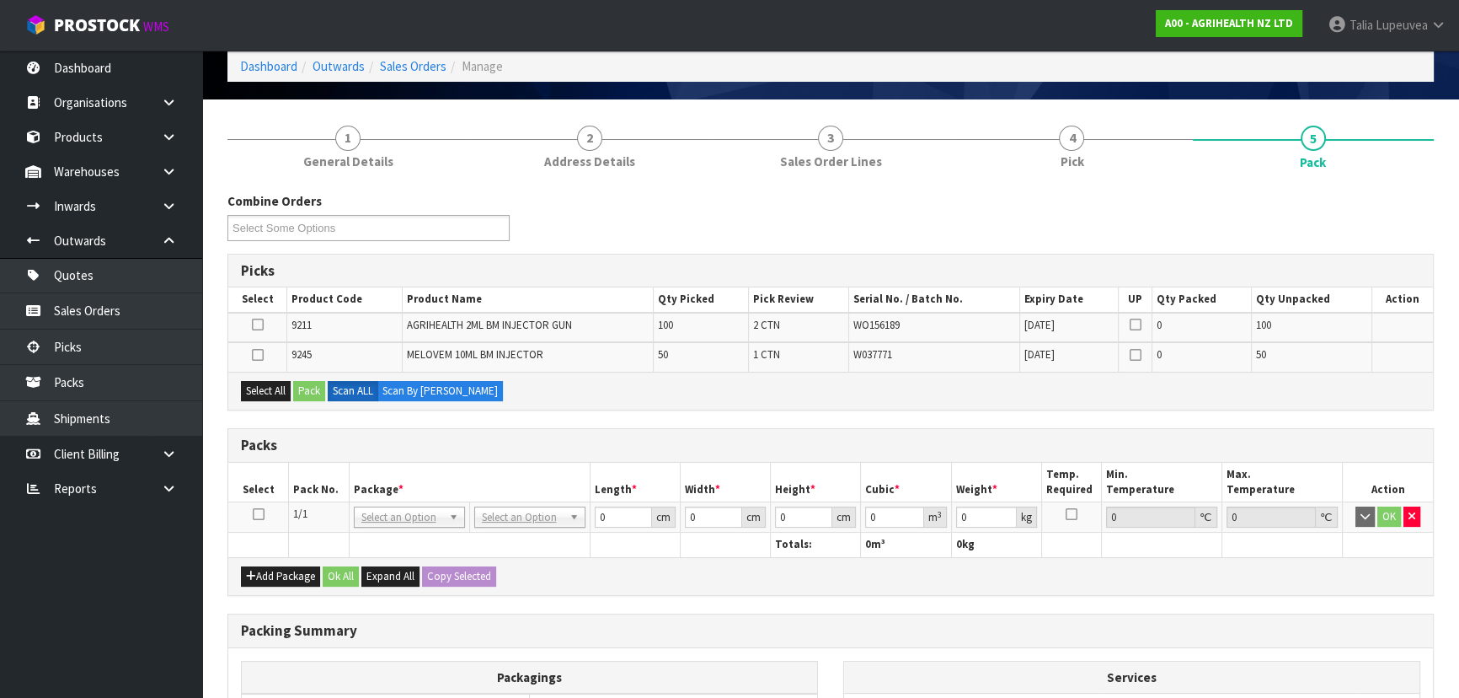
click at [256, 324] on icon at bounding box center [258, 324] width 12 height 1
click at [0, 0] on input "checkbox" at bounding box center [0, 0] width 0 height 0
click at [308, 394] on button "Pack" at bounding box center [309, 391] width 32 height 20
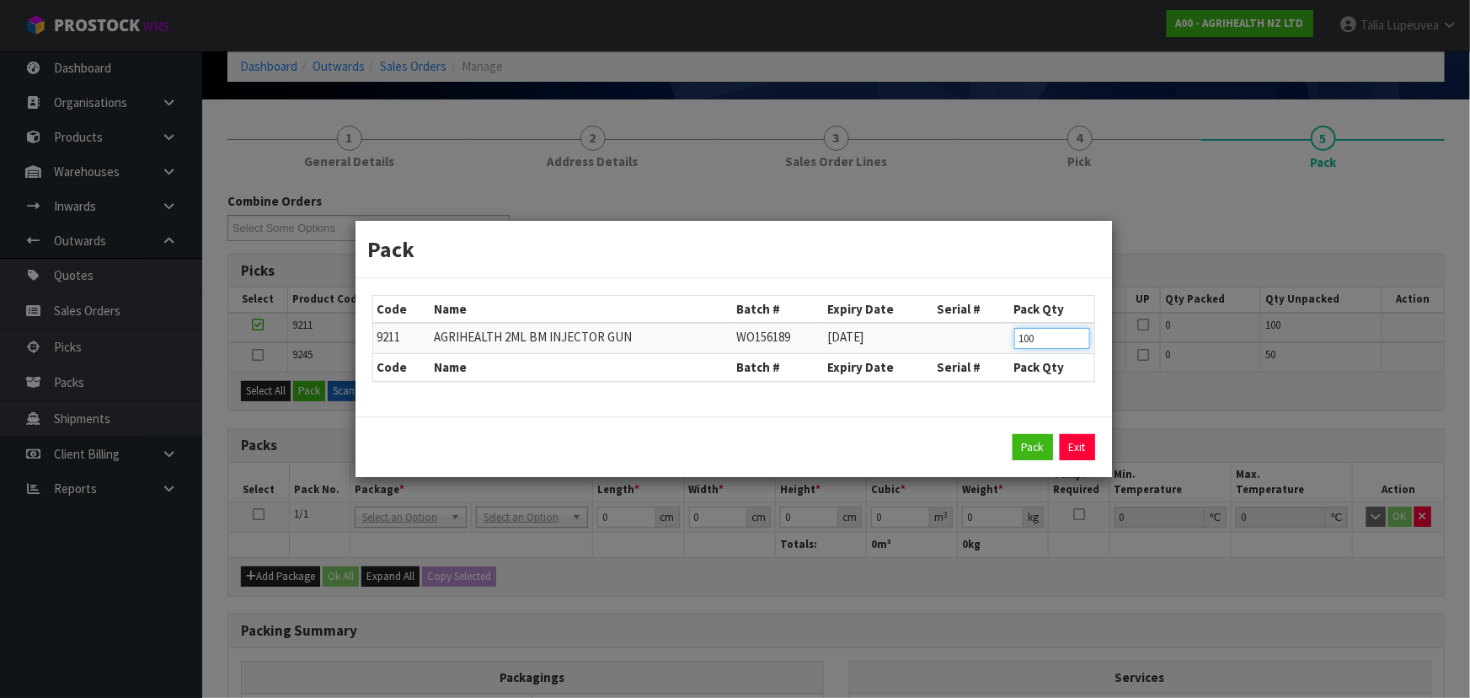
drag, startPoint x: 1059, startPoint y: 330, endPoint x: 1010, endPoint y: 343, distance: 50.5
click at [1010, 343] on td "100" at bounding box center [1052, 338] width 84 height 31
type input "50"
click at [1045, 439] on button "Pack" at bounding box center [1033, 447] width 40 height 27
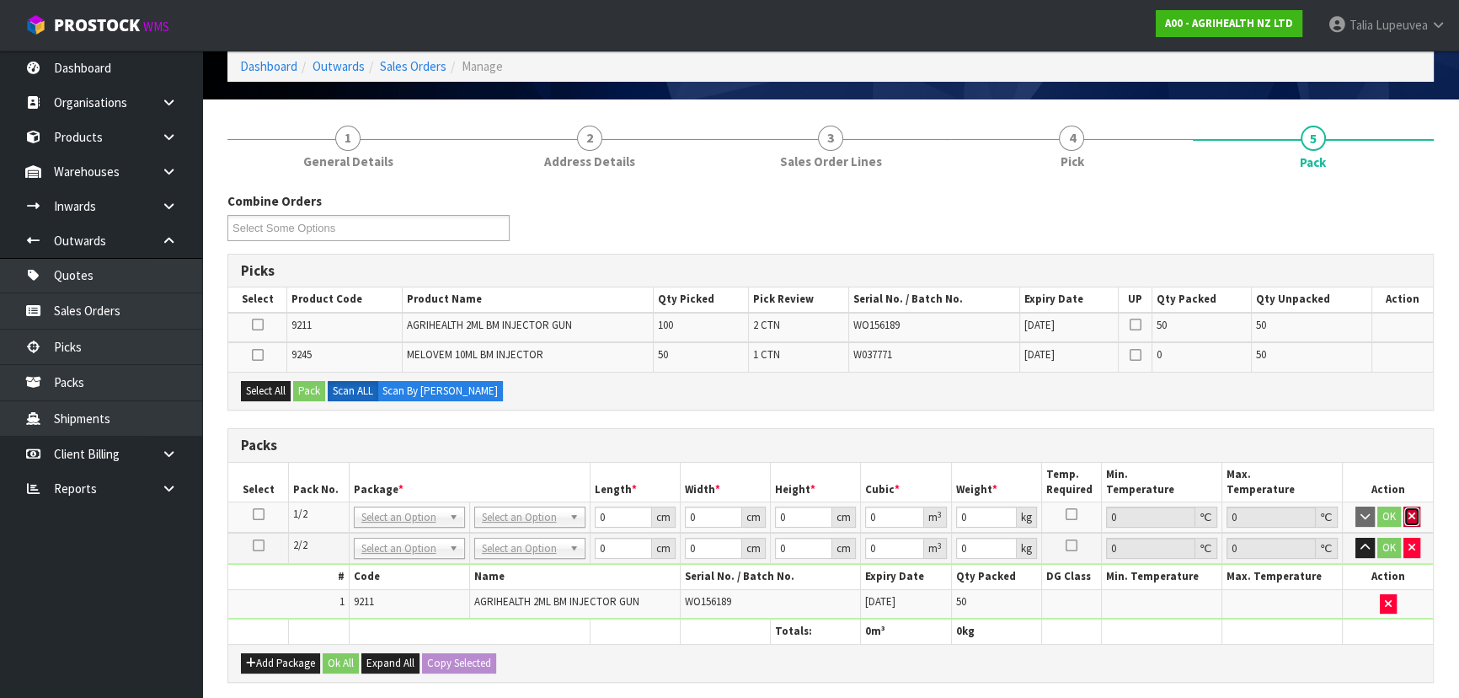
click at [1415, 514] on button "button" at bounding box center [1412, 516] width 17 height 20
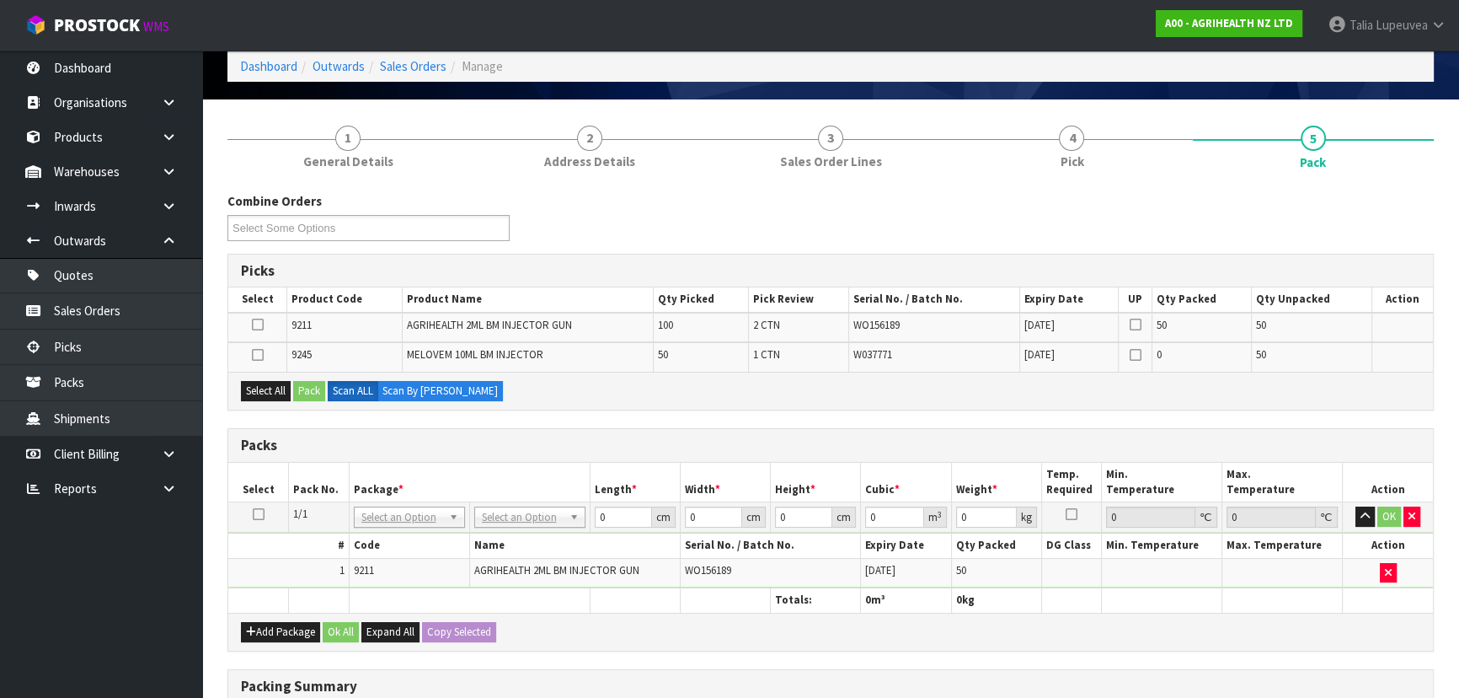
click at [259, 324] on icon at bounding box center [258, 324] width 12 height 1
click at [0, 0] on input "checkbox" at bounding box center [0, 0] width 0 height 0
click at [322, 386] on button "Pack" at bounding box center [309, 391] width 32 height 20
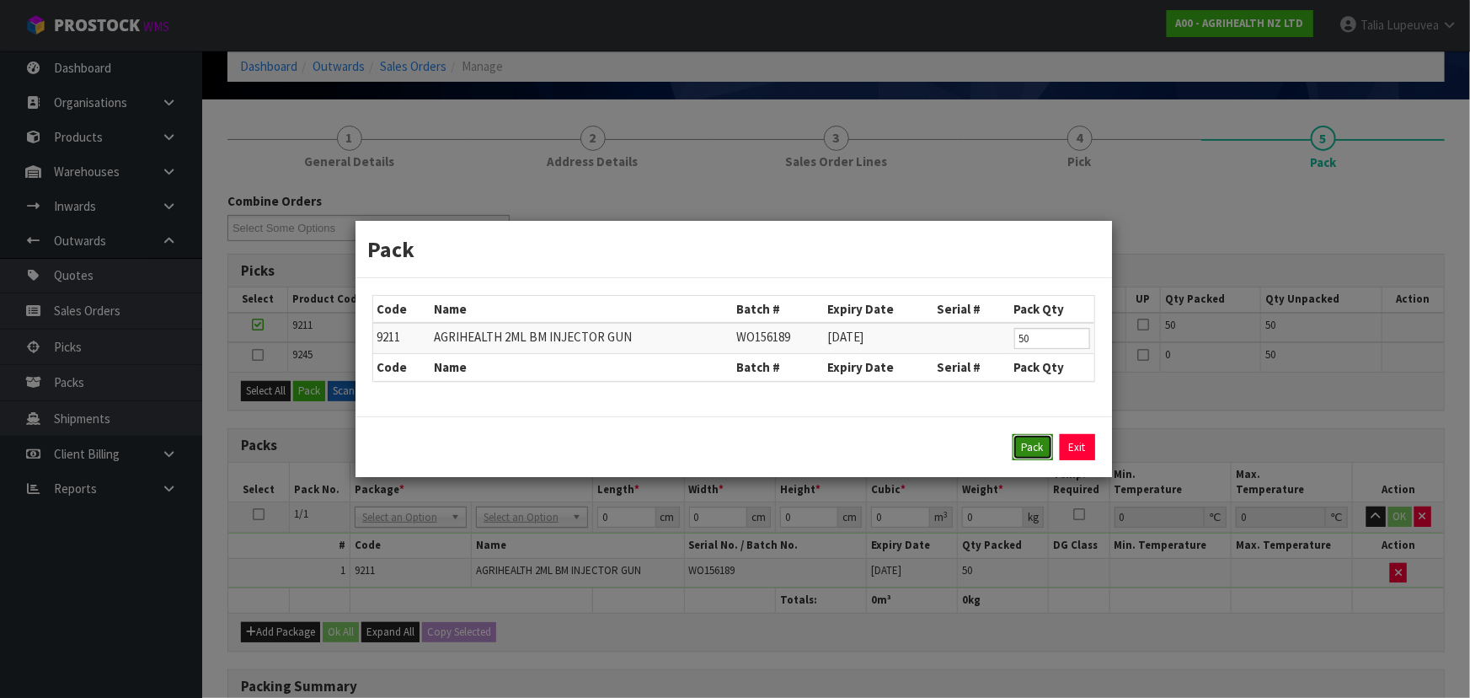
click at [1038, 448] on button "Pack" at bounding box center [1033, 447] width 40 height 27
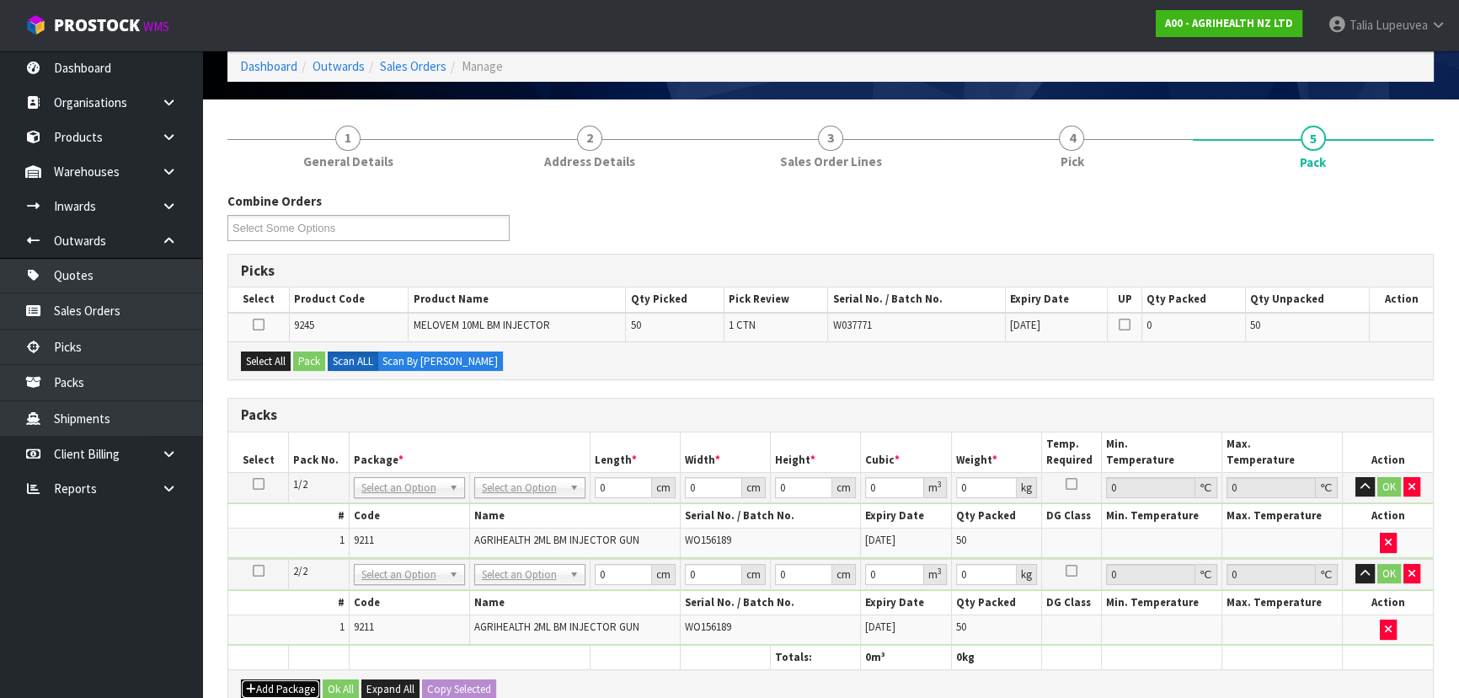
click at [290, 679] on button "Add Package" at bounding box center [280, 689] width 79 height 20
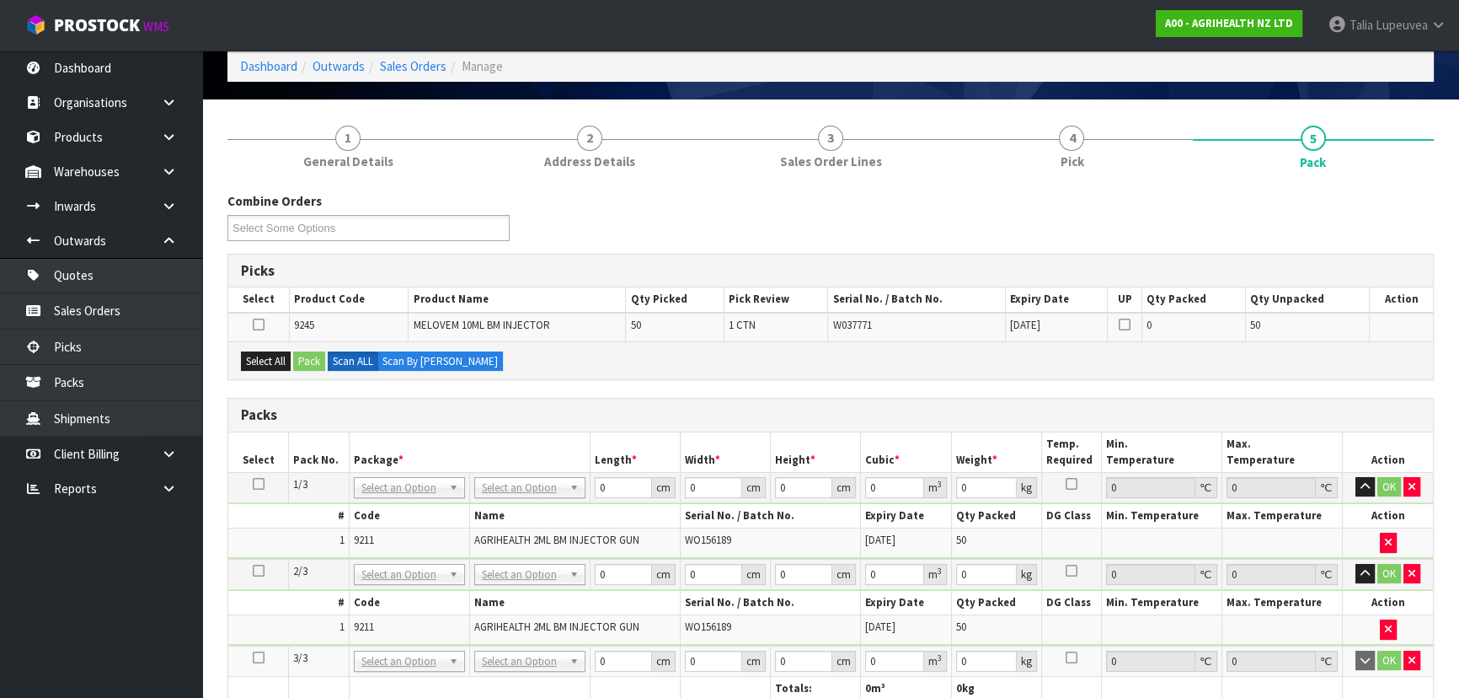
drag, startPoint x: 259, startPoint y: 649, endPoint x: 267, endPoint y: 639, distance: 12.0
click at [259, 657] on icon at bounding box center [259, 657] width 12 height 1
click at [280, 347] on div "Select All Pack Scan ALL Scan By Quantity" at bounding box center [830, 360] width 1205 height 38
click at [282, 366] on button "Select All" at bounding box center [266, 361] width 50 height 20
click at [324, 361] on button "Pack" at bounding box center [309, 361] width 32 height 20
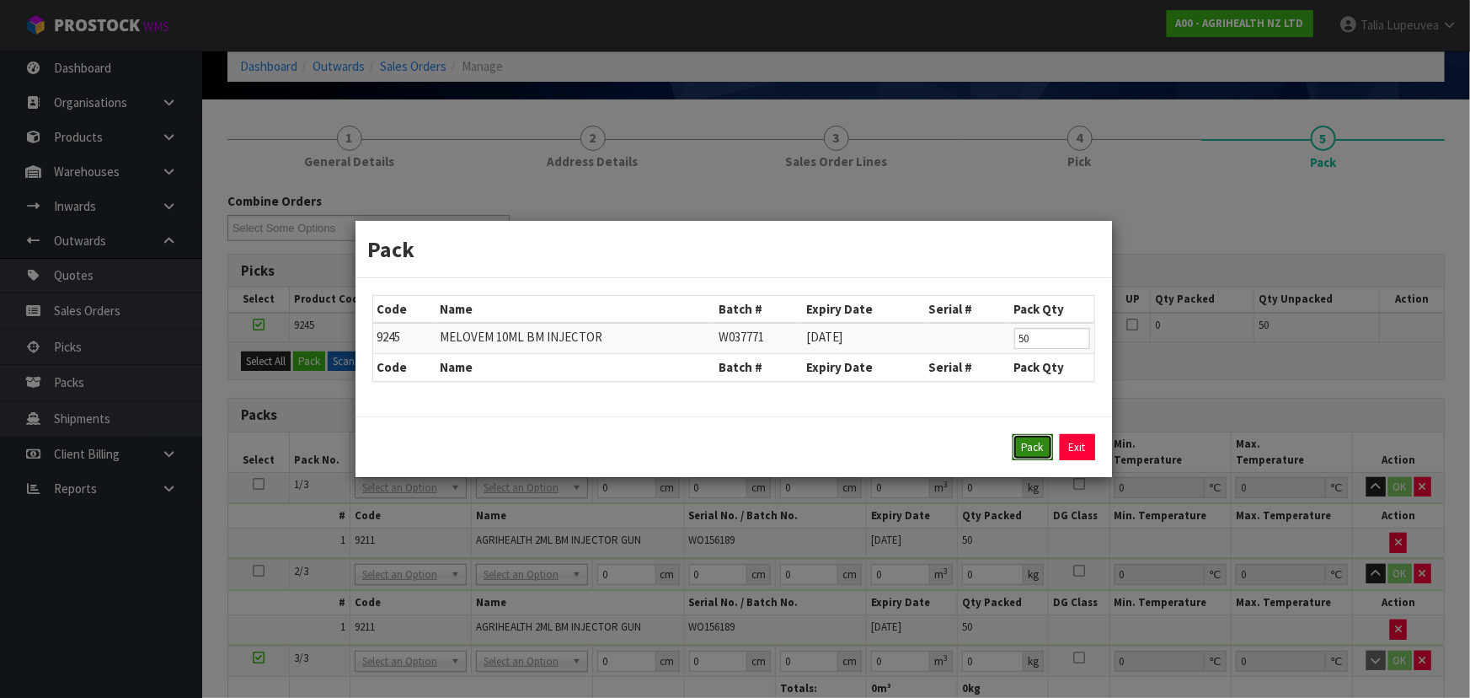
click at [1014, 444] on button "Pack" at bounding box center [1033, 447] width 40 height 27
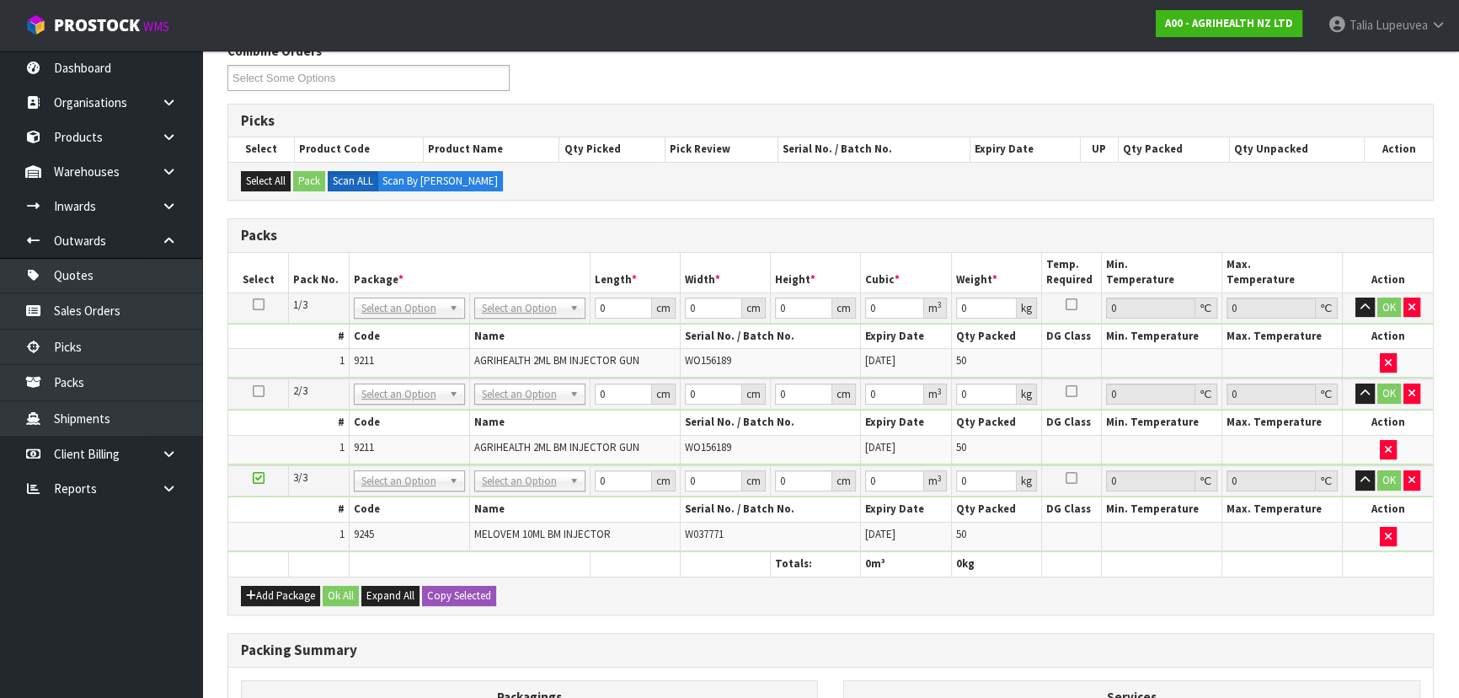
scroll to position [229, 0]
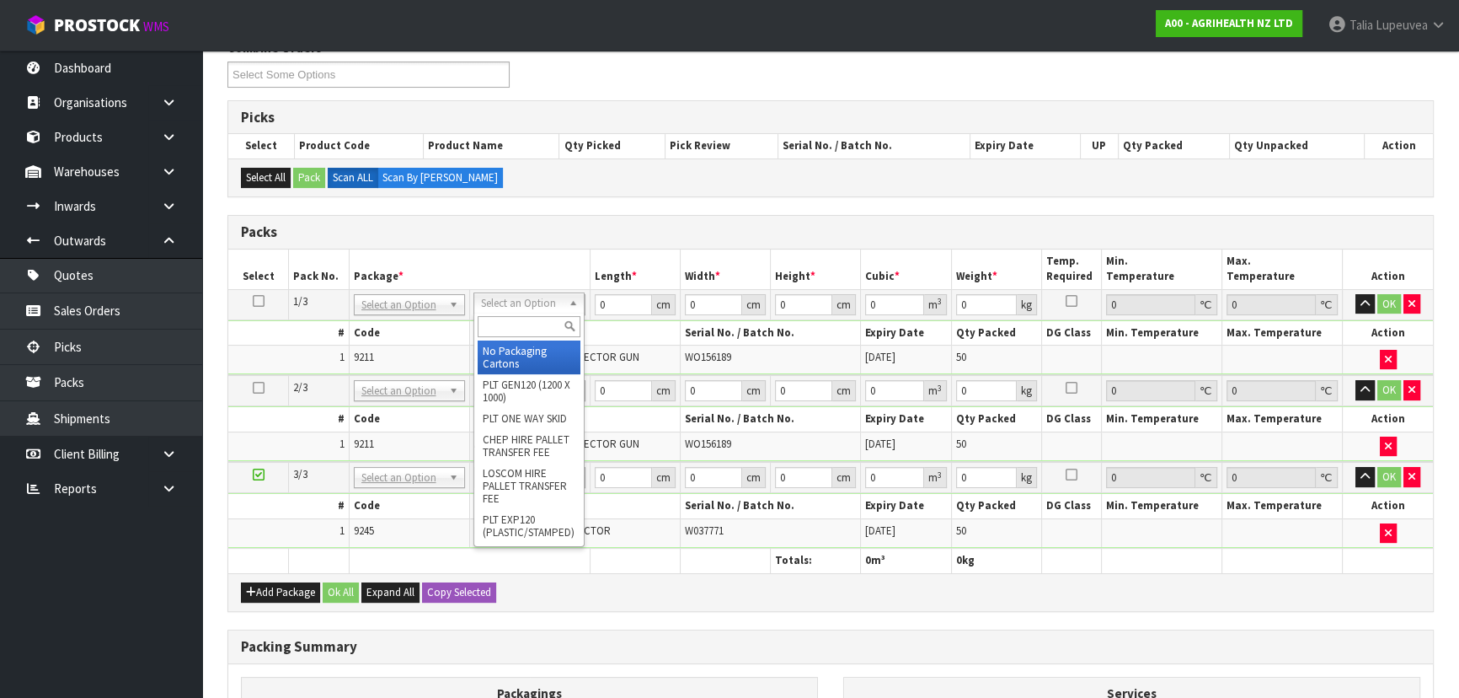
click at [549, 329] on input "text" at bounding box center [529, 326] width 103 height 21
type input "OWN"
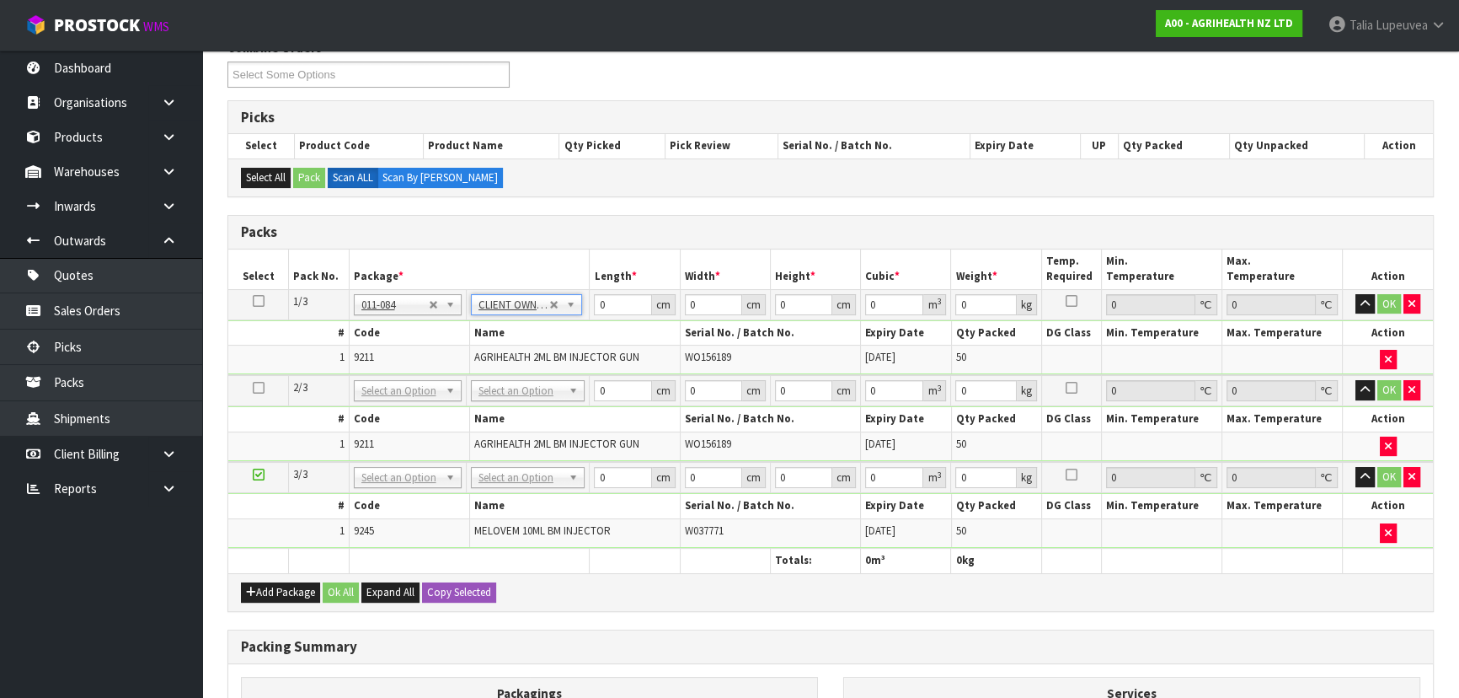
type input "8.5"
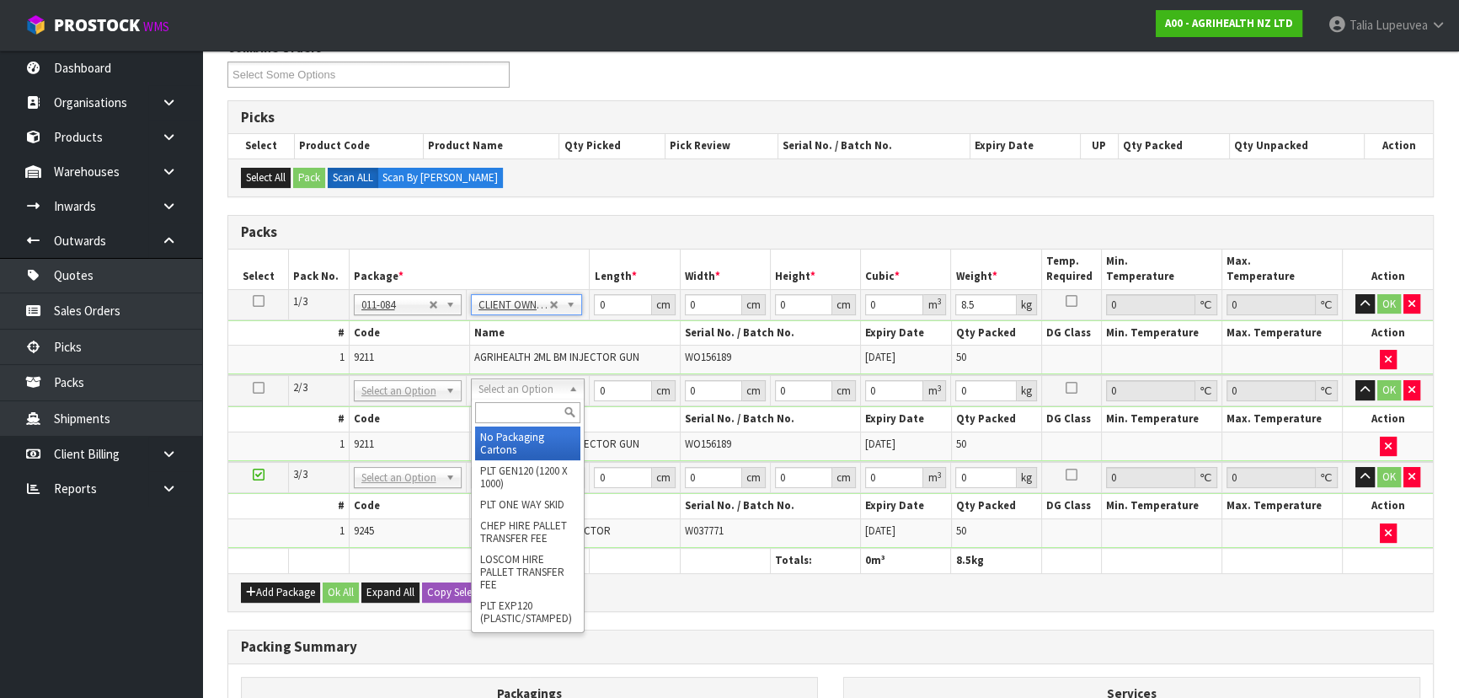
click at [548, 412] on input "text" at bounding box center [527, 412] width 105 height 21
type input "OWN"
type input "2"
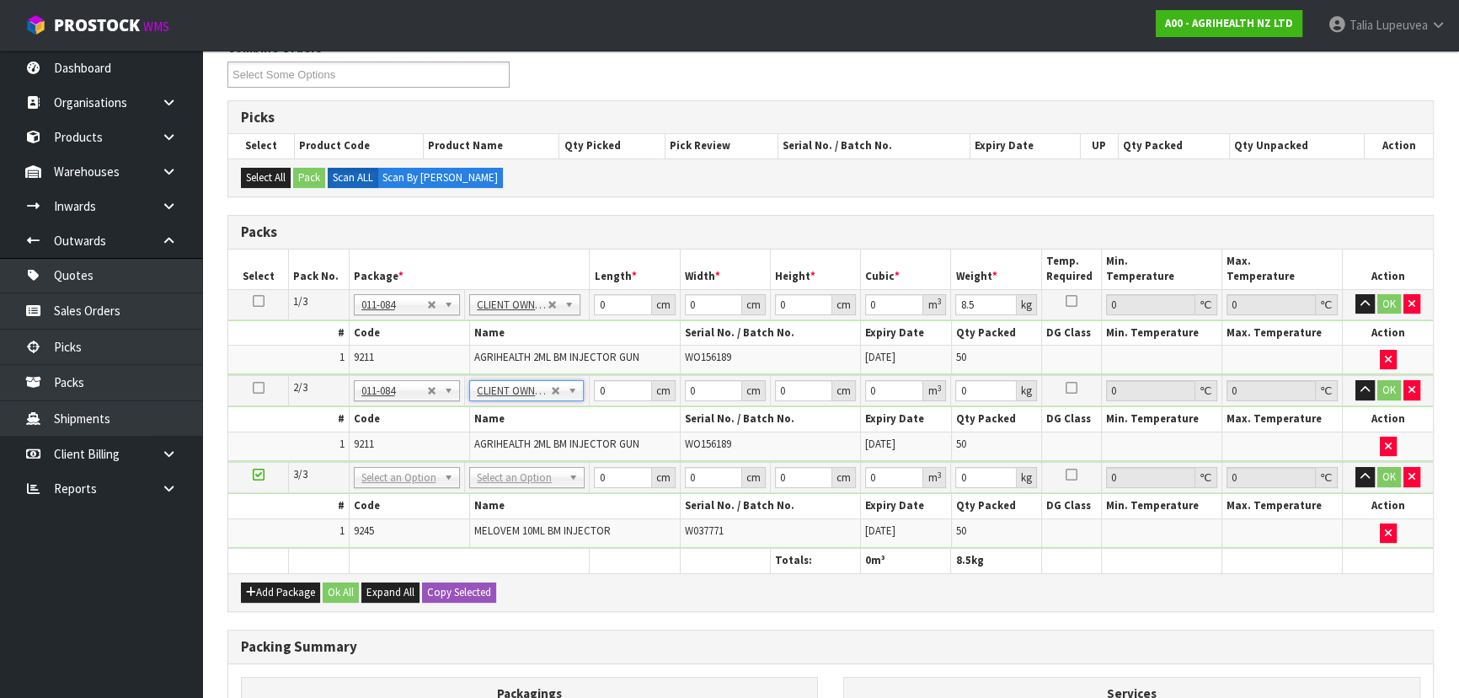
type input "8.5"
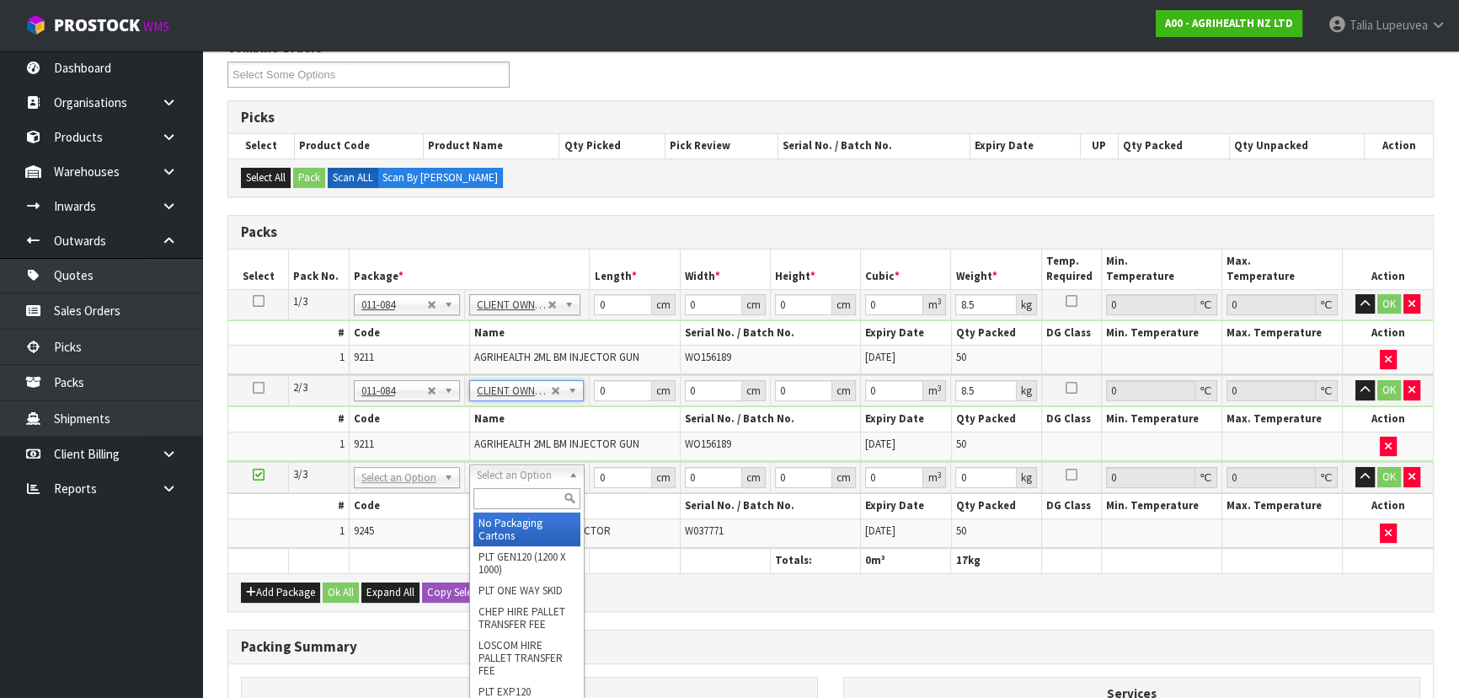
click at [521, 505] on input "text" at bounding box center [526, 498] width 107 height 21
type input "OWN"
type input "3"
type input "7.7"
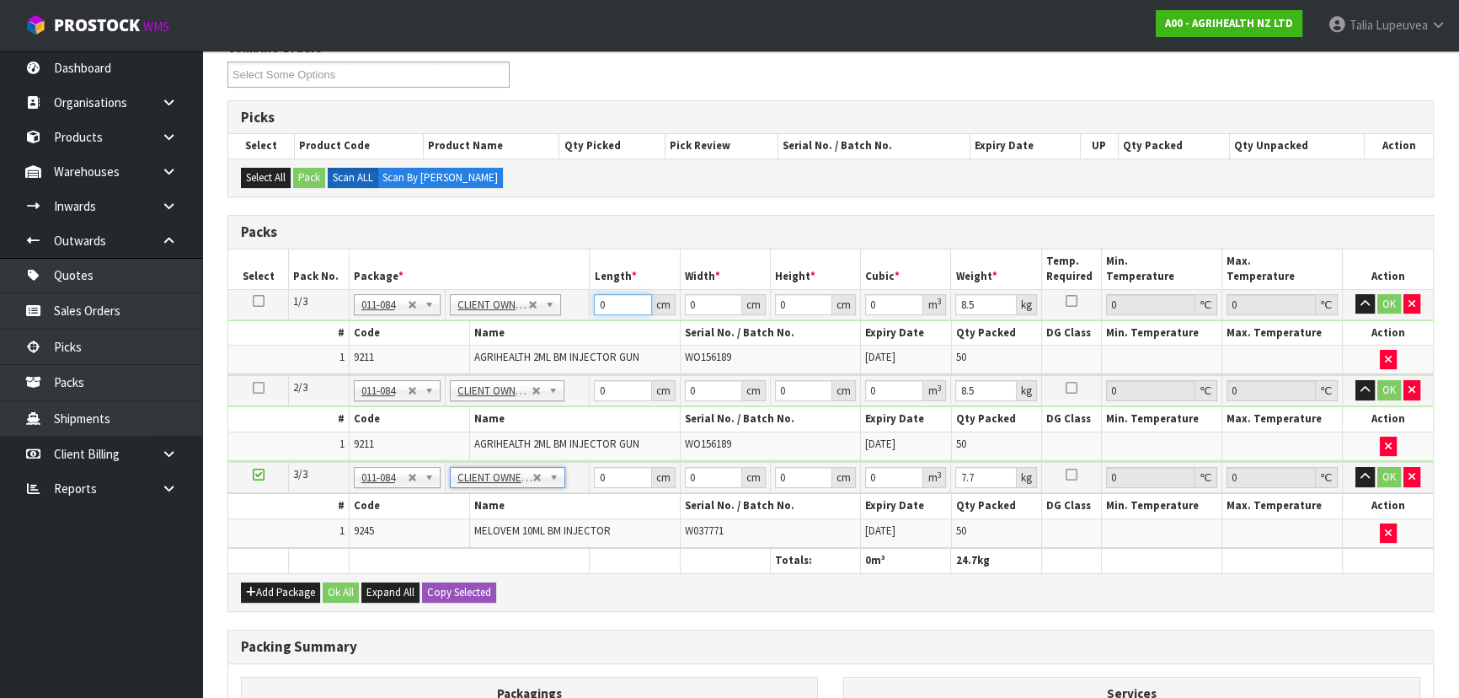
drag, startPoint x: 622, startPoint y: 309, endPoint x: 581, endPoint y: 309, distance: 40.4
click at [581, 309] on tr "1/3 NONE 007-001 007-002 007-004 007-009 007-013 007-014 007-015 007-017 007-01…" at bounding box center [830, 304] width 1205 height 30
type input "52"
type input "40"
type input "3"
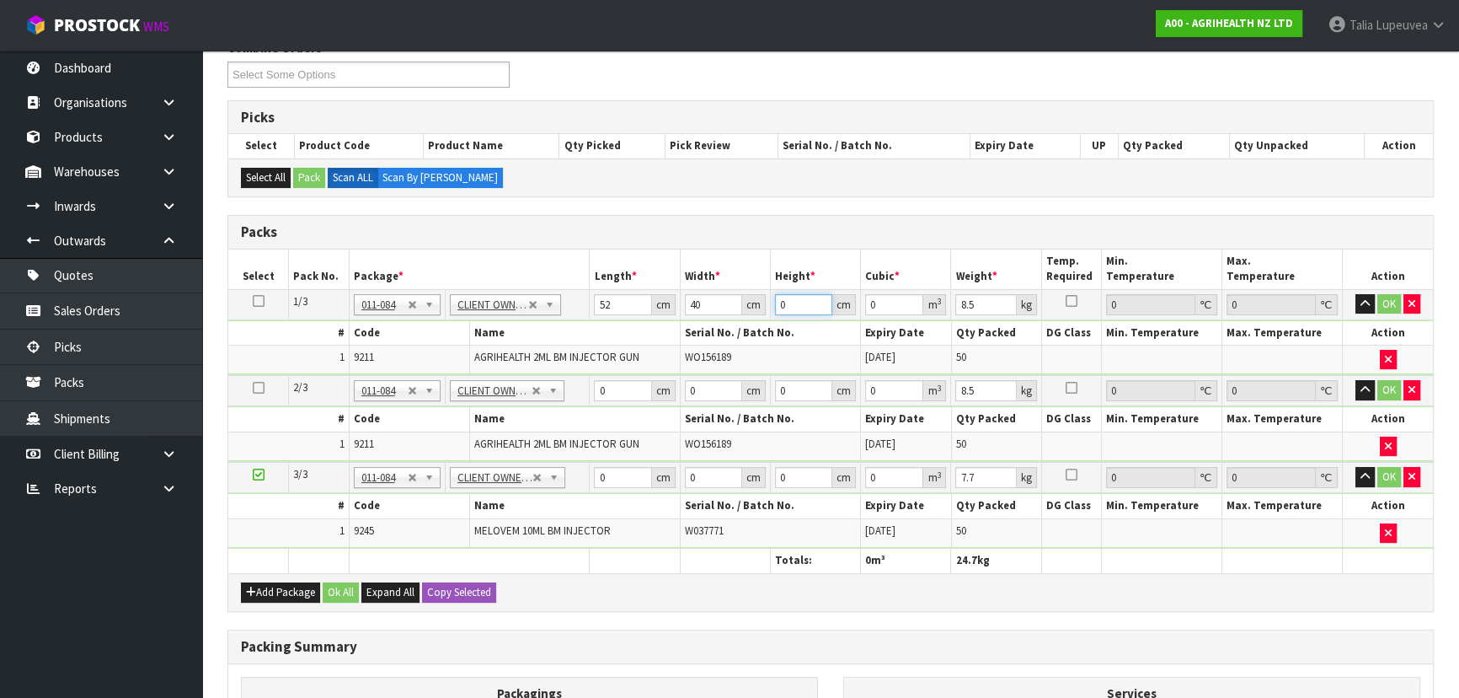
type input "0.00624"
type input "32"
type input "0.06656"
type input "3"
type input "0.00624"
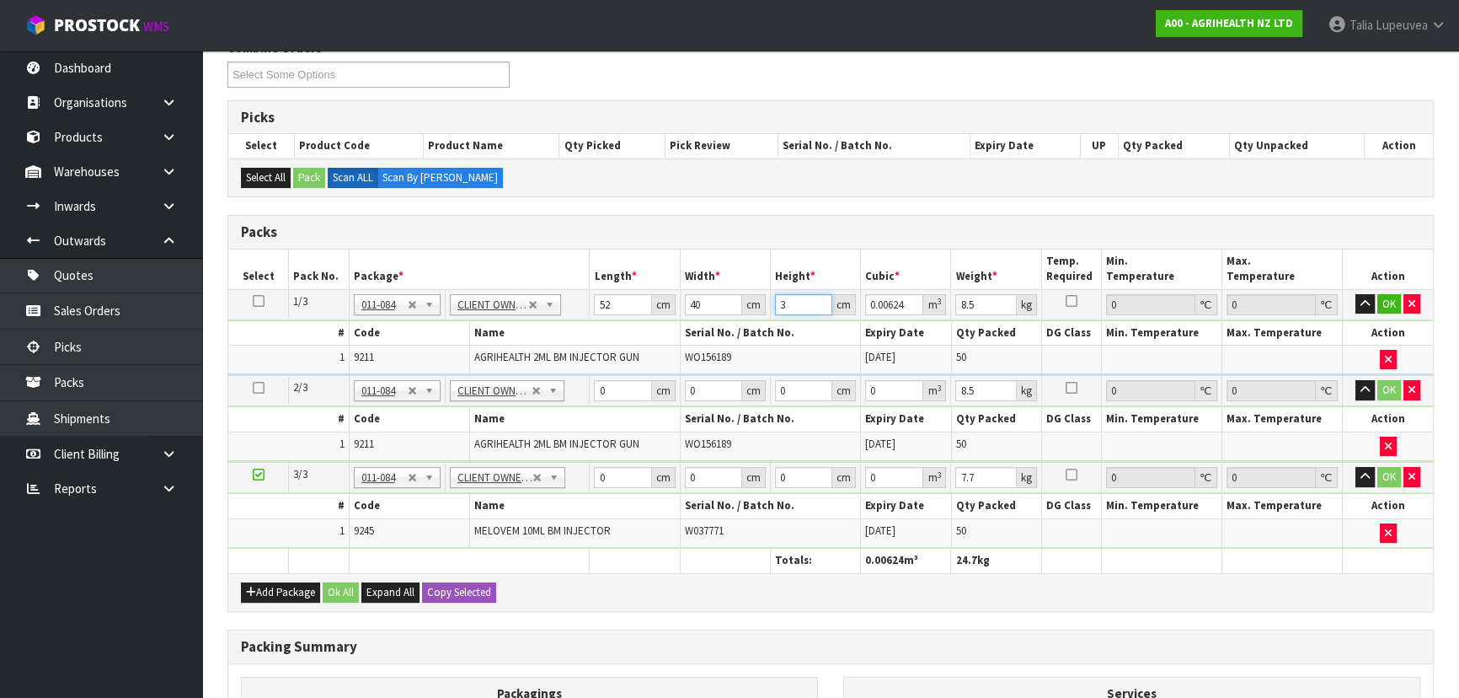
type input "31"
type input "0.06448"
type input "31"
type input "9"
drag, startPoint x: 613, startPoint y: 391, endPoint x: 575, endPoint y: 402, distance: 40.3
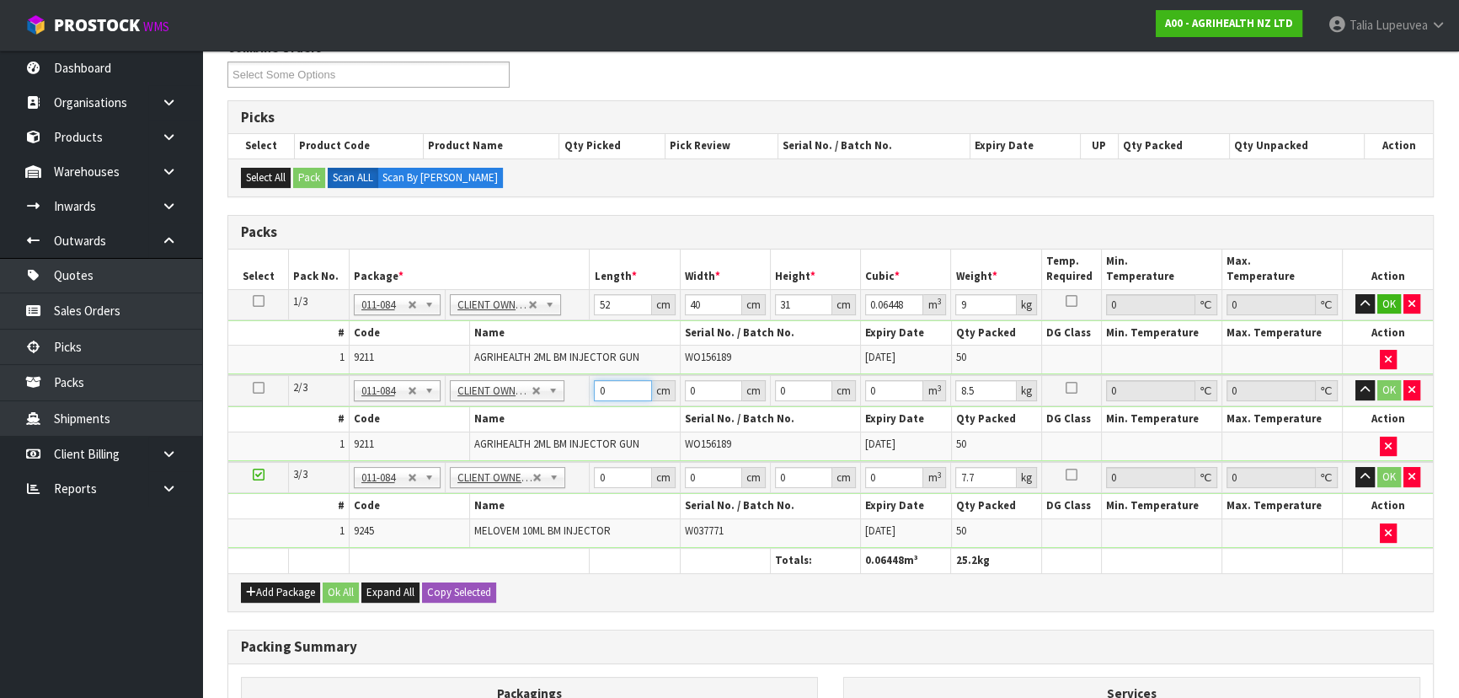
click at [575, 402] on tr "2/3 NONE 007-001 007-002 007-004 007-009 007-013 007-014 007-015 007-017 007-01…" at bounding box center [830, 390] width 1205 height 31
type input "52"
type input "40"
type input "3"
type input "0.00624"
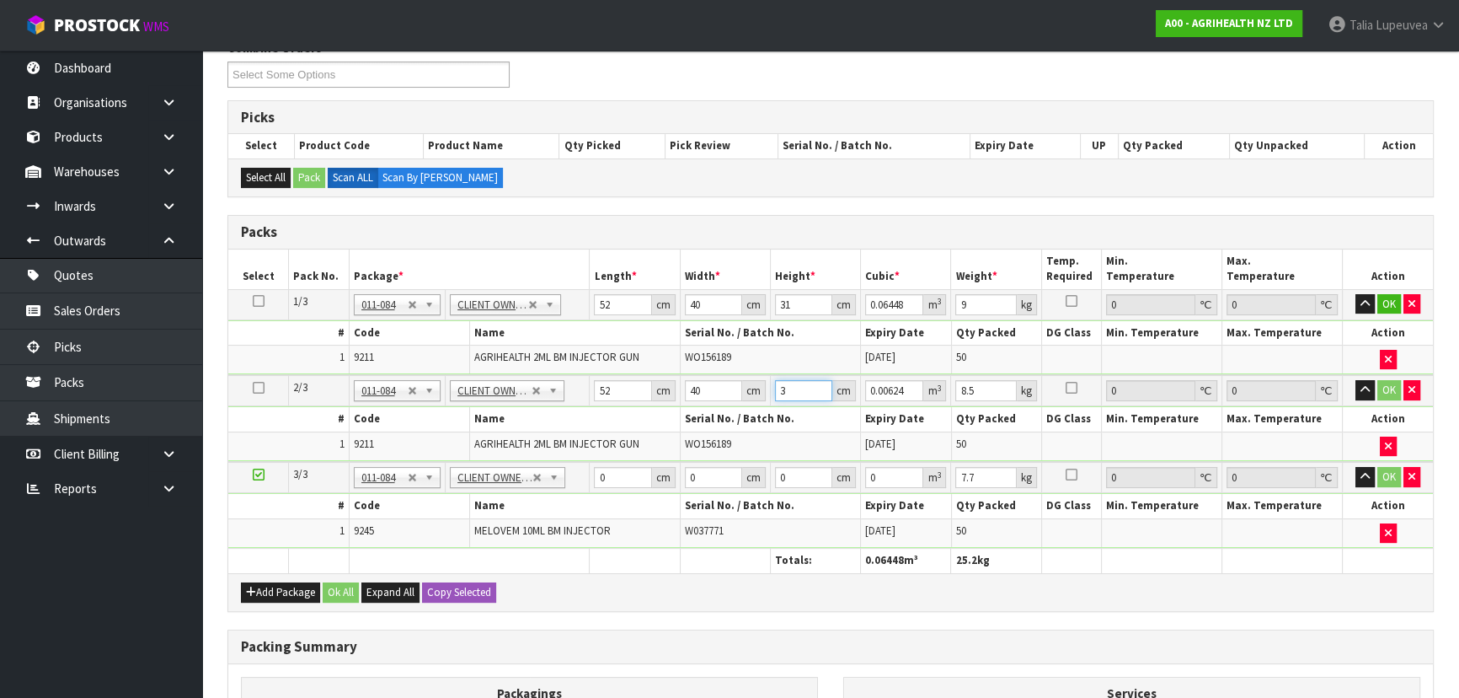
type input "31"
type input "0.06448"
type input "31"
type input "9"
drag, startPoint x: 609, startPoint y: 479, endPoint x: 571, endPoint y: 479, distance: 37.9
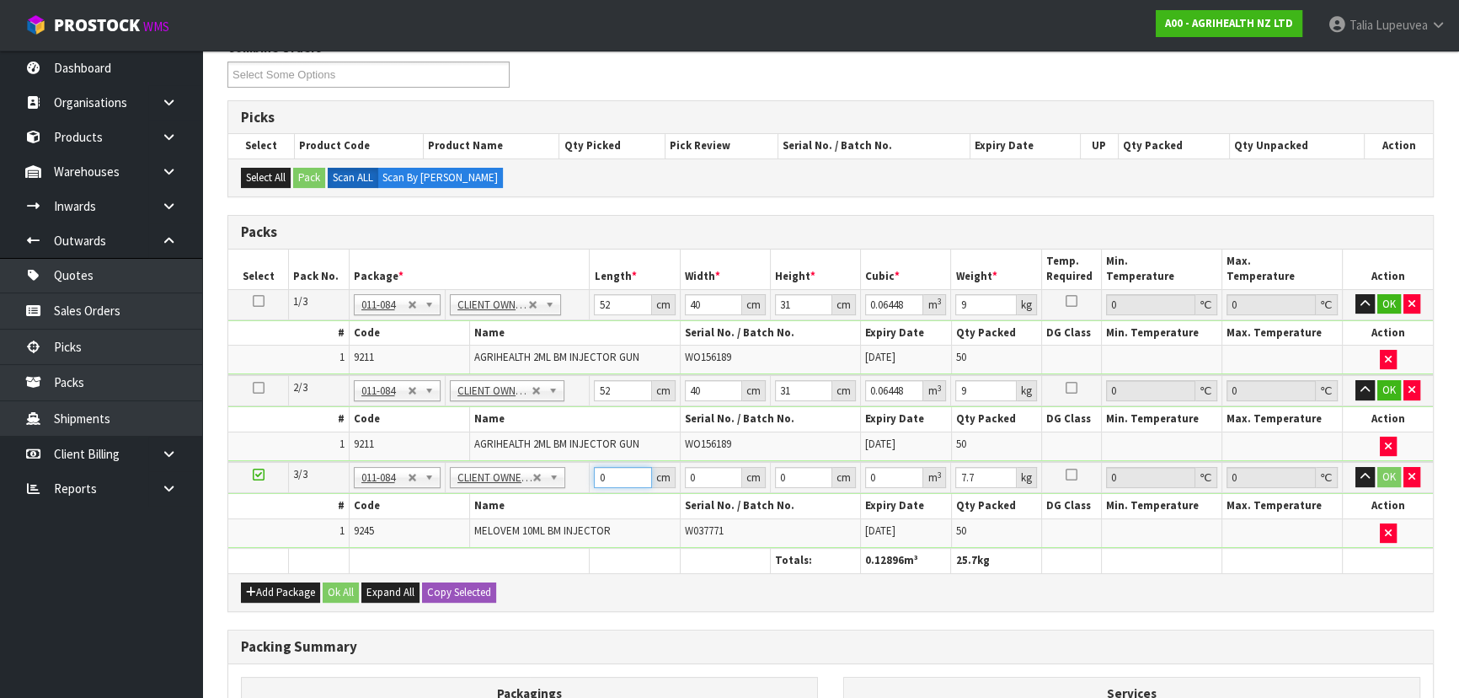
click at [571, 479] on tr "3/3 NONE 007-001 007-002 007-004 007-009 007-013 007-014 007-015 007-017 007-01…" at bounding box center [830, 477] width 1205 height 31
type input "53"
type input "40"
type input "3"
type input "0.00636"
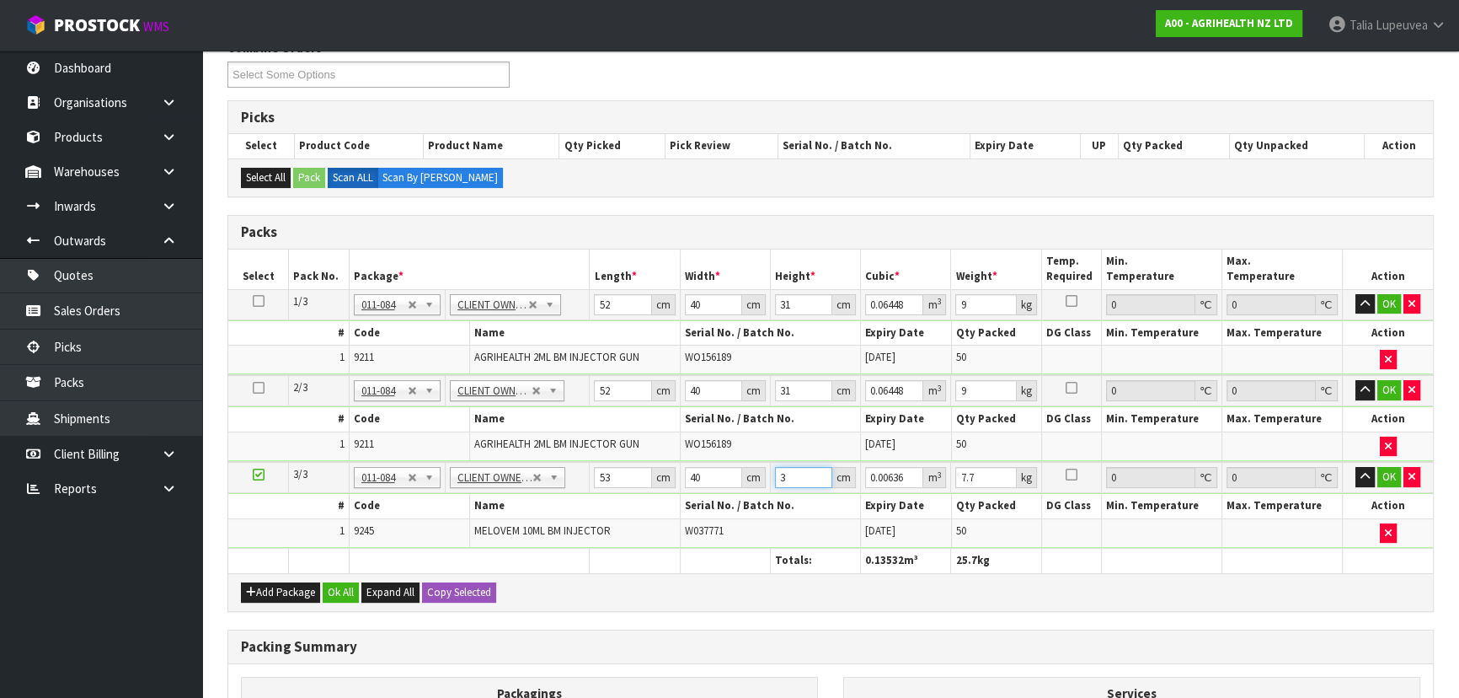
type input "31"
type input "0.06572"
type input "31"
type input "8"
click at [1395, 301] on button "OK" at bounding box center [1389, 304] width 24 height 20
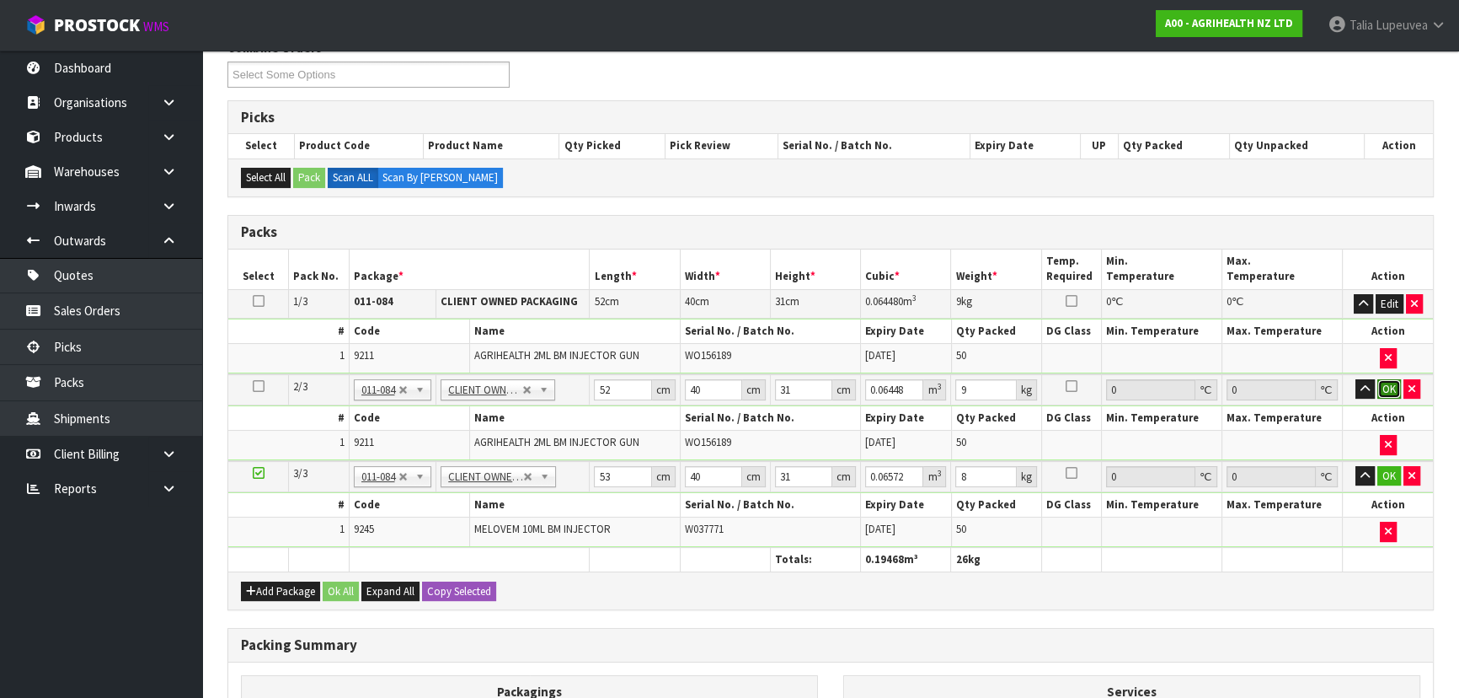
click at [1393, 385] on button "OK" at bounding box center [1389, 389] width 24 height 20
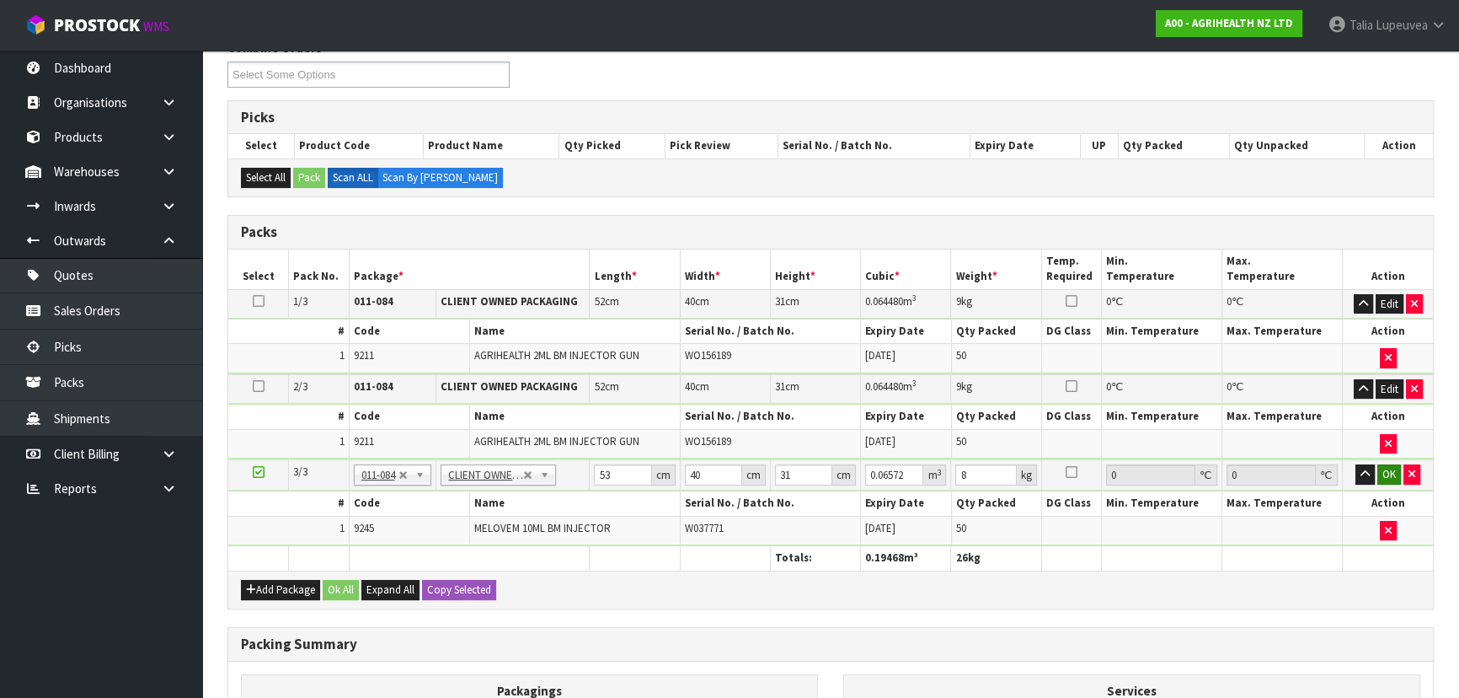
click at [1398, 481] on td "OK" at bounding box center [1388, 474] width 90 height 31
click at [1390, 470] on button "OK" at bounding box center [1389, 474] width 24 height 20
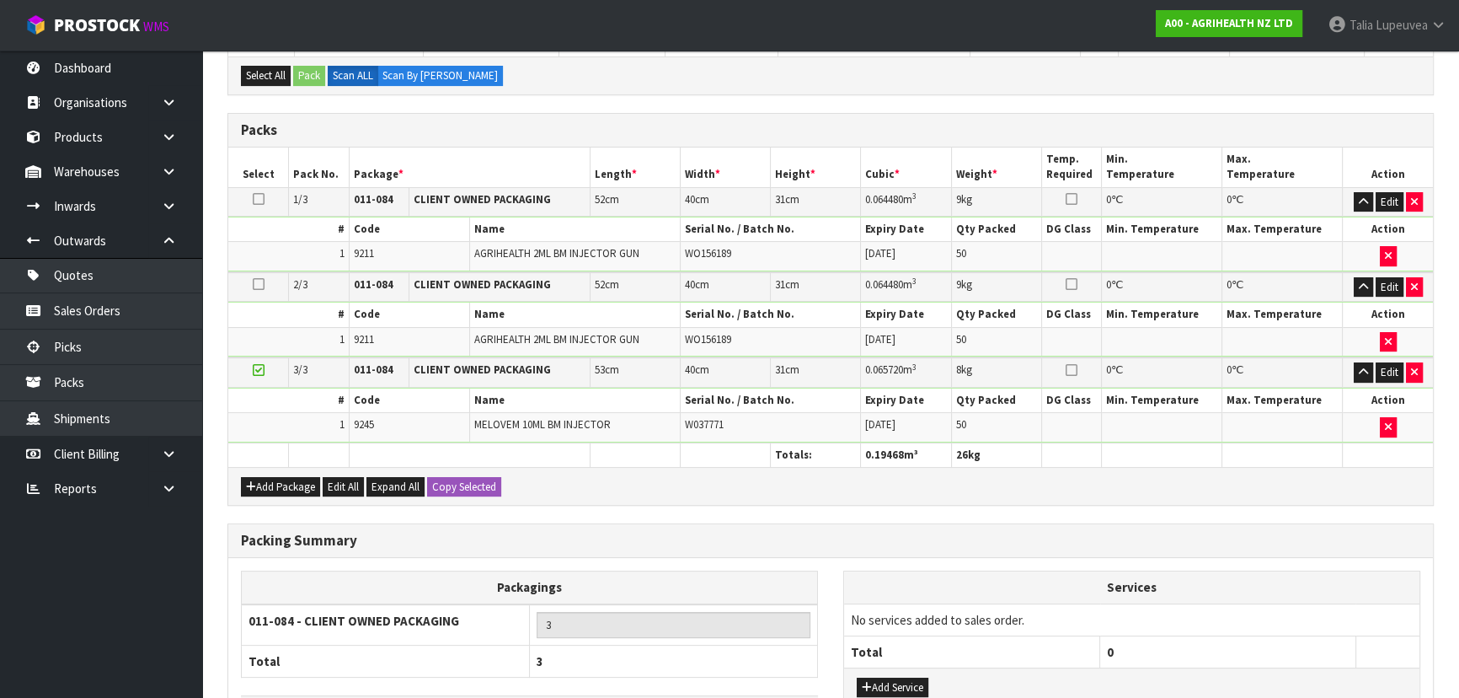
scroll to position [453, 0]
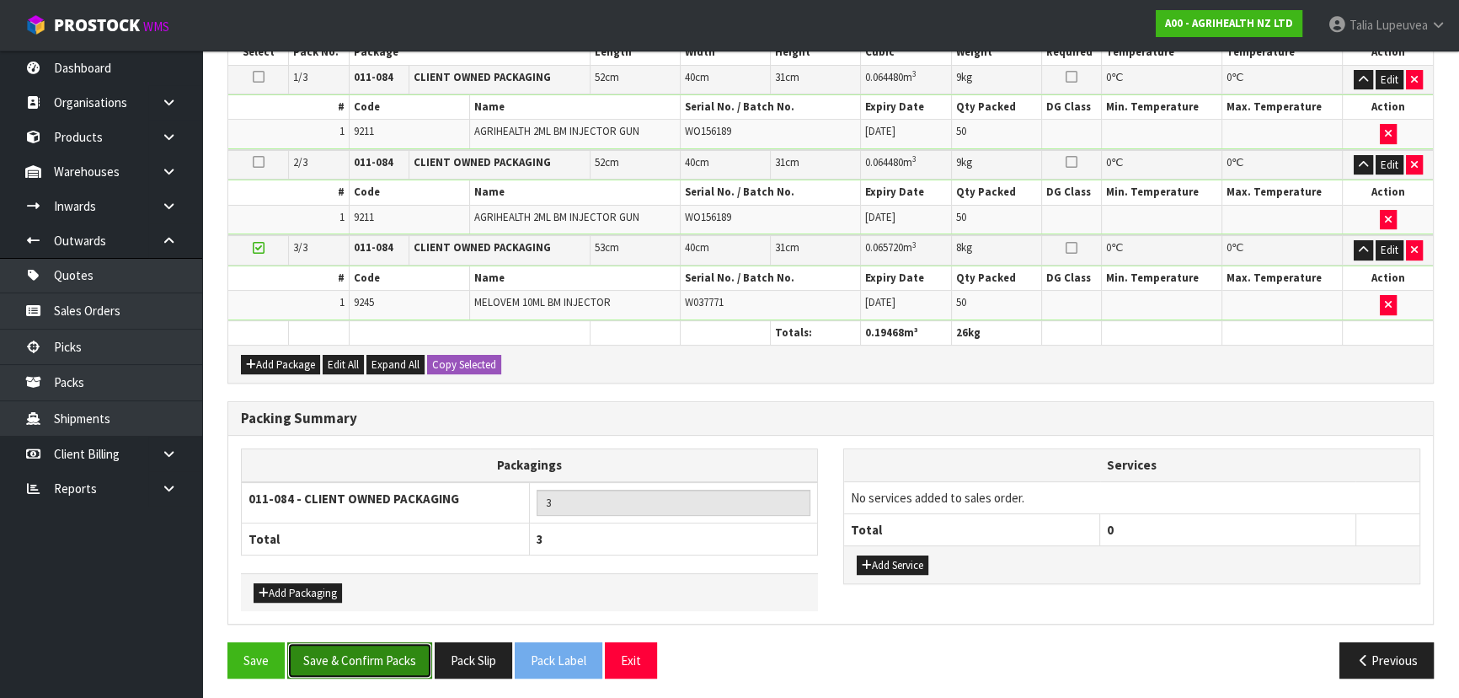
click at [384, 650] on button "Save & Confirm Packs" at bounding box center [359, 660] width 145 height 36
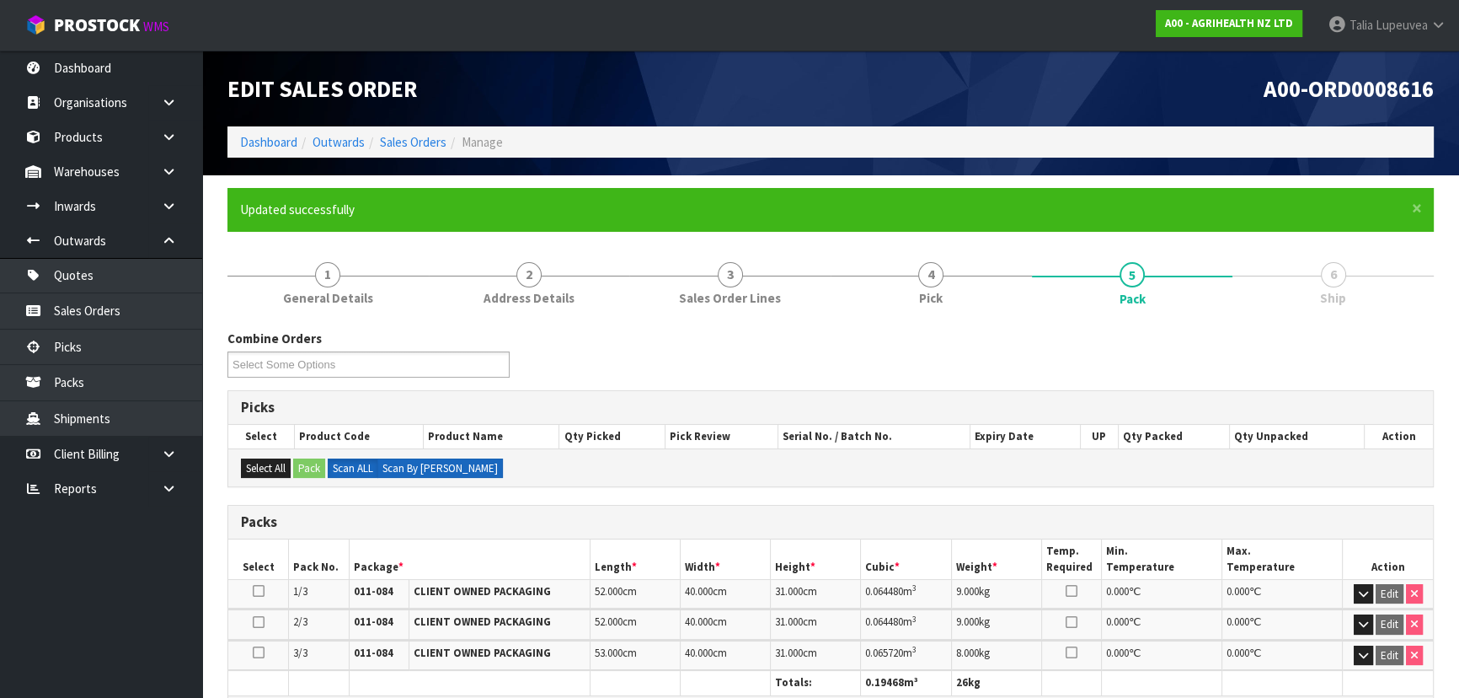
scroll to position [314, 0]
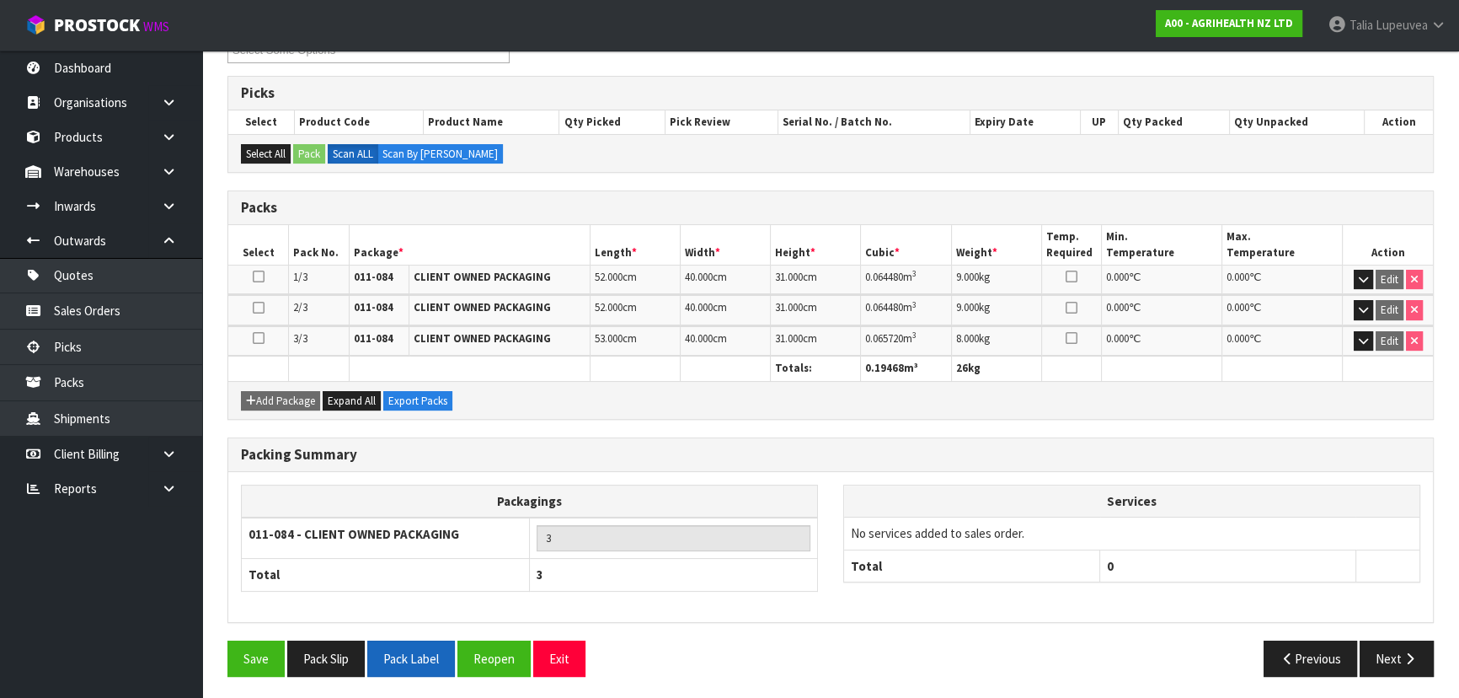
click at [407, 656] on button "Pack Label" at bounding box center [411, 658] width 88 height 36
click at [1395, 649] on button "Next" at bounding box center [1397, 658] width 74 height 36
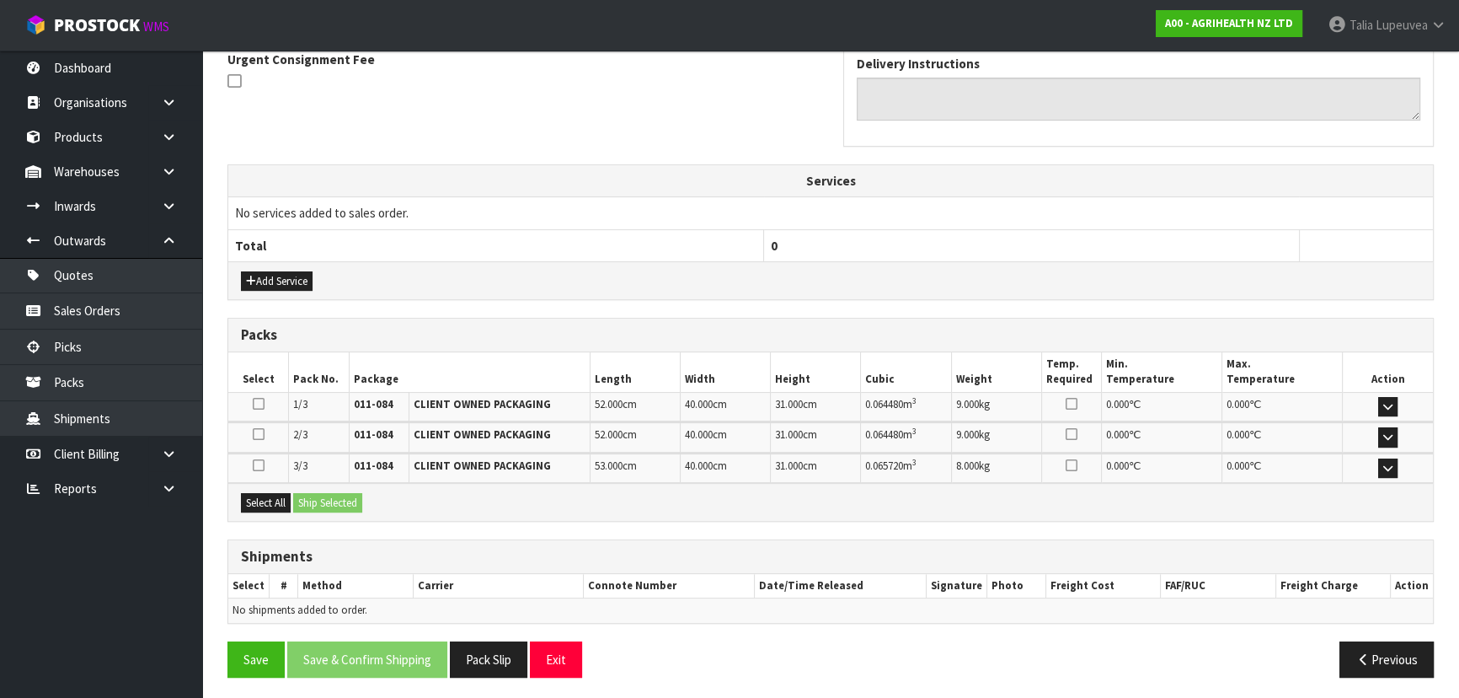
scroll to position [509, 0]
click at [286, 501] on button "Select All" at bounding box center [266, 502] width 50 height 20
click at [345, 493] on button "Ship Selected" at bounding box center [327, 502] width 69 height 20
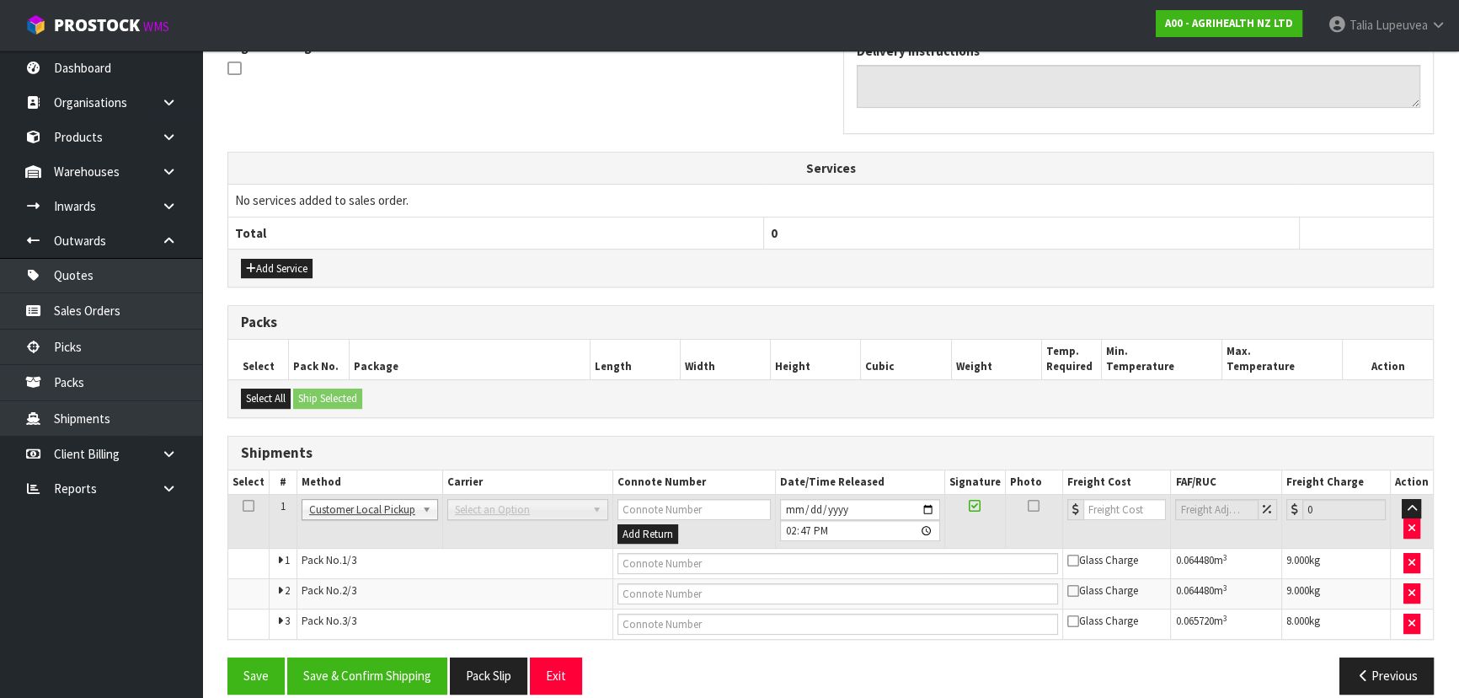
scroll to position [539, 0]
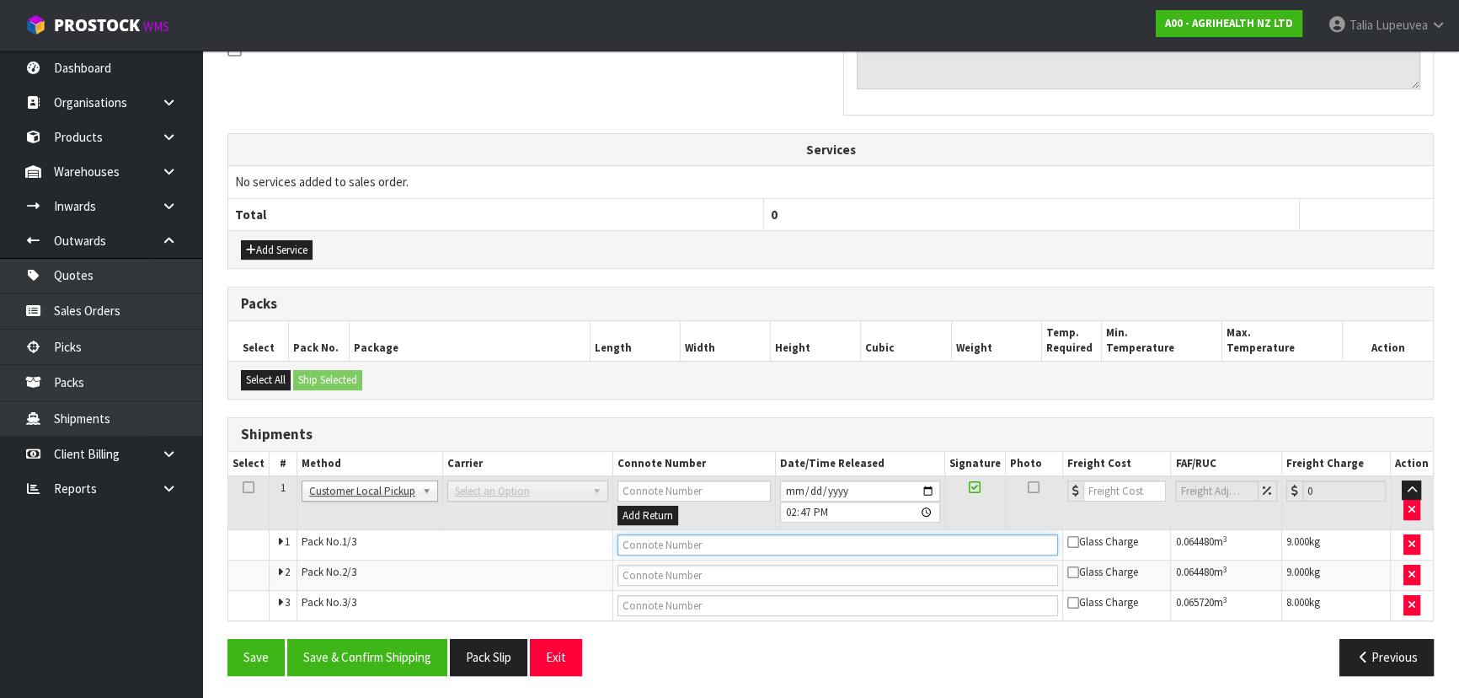
click at [768, 551] on input "text" at bounding box center [838, 544] width 441 height 21
type input "CUSTOMER COLLECTED"
click at [356, 661] on button "Save & Confirm Shipping" at bounding box center [367, 657] width 160 height 36
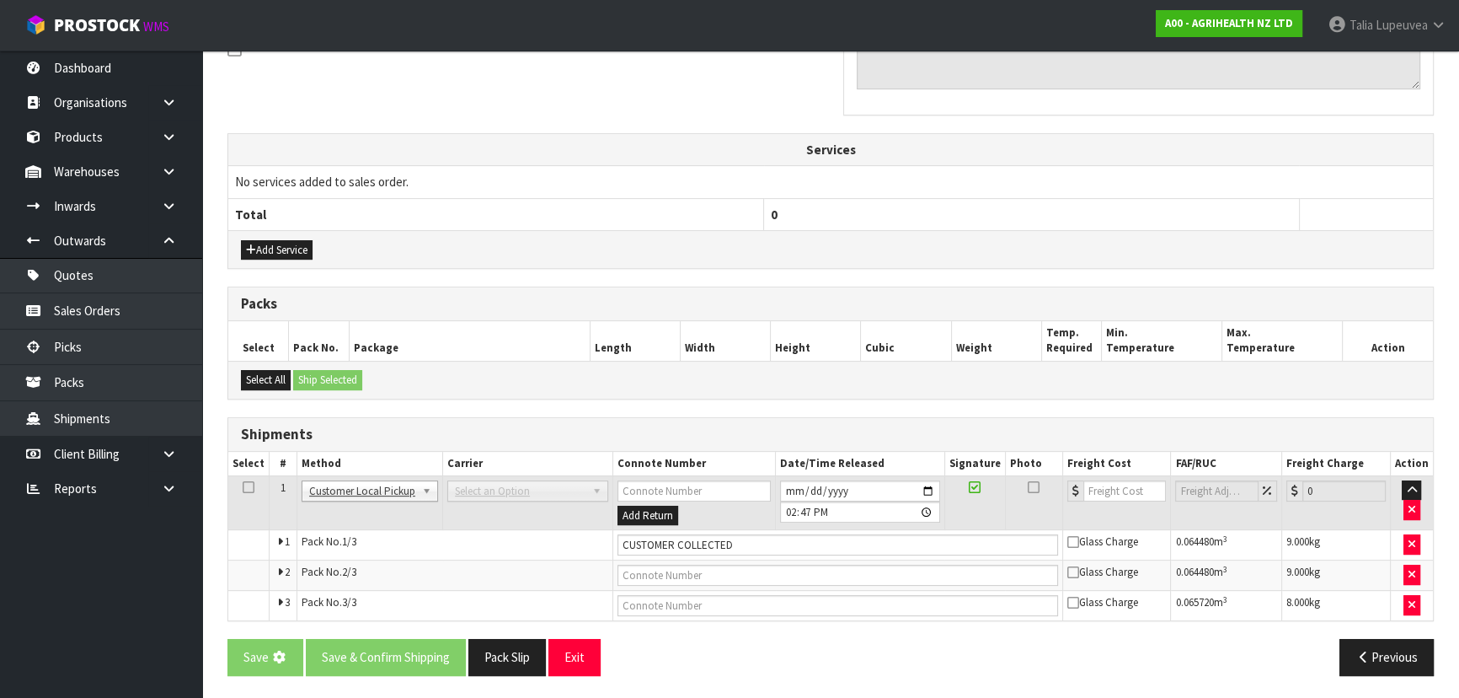
scroll to position [0, 0]
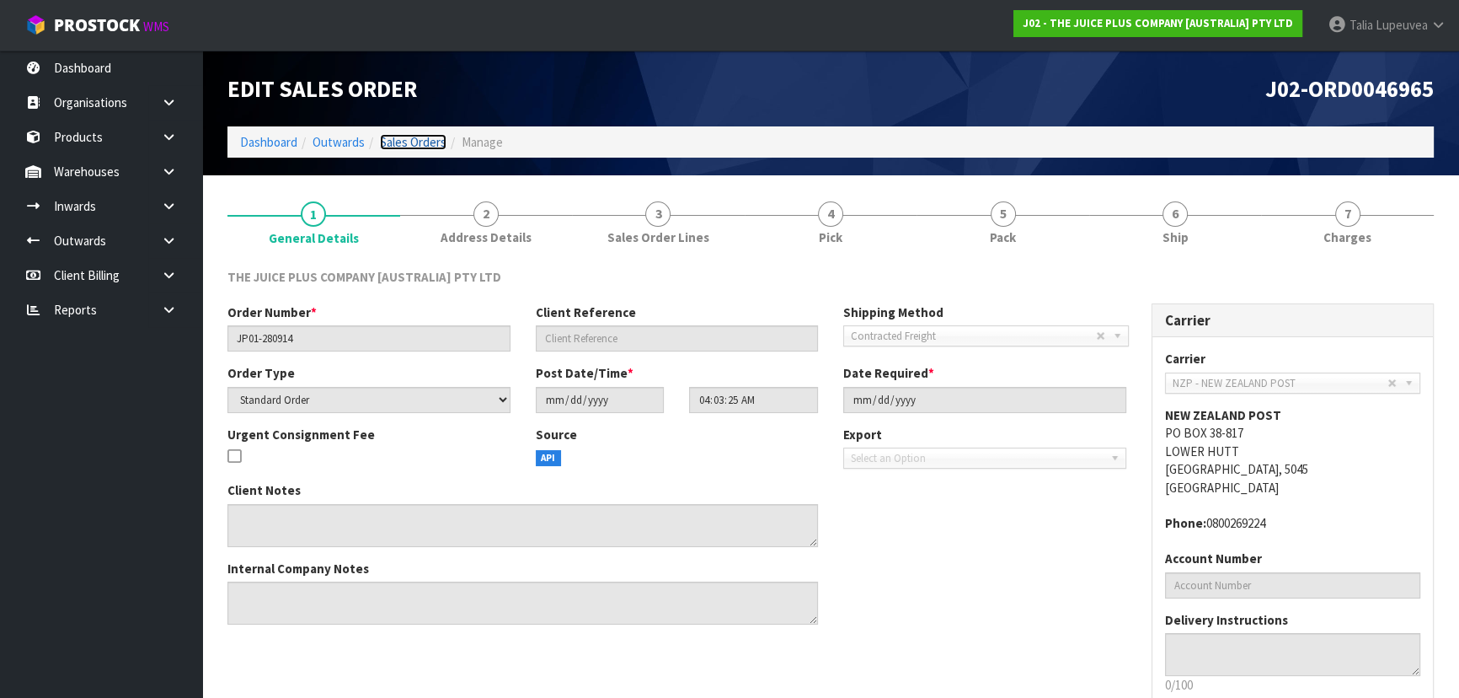
click at [420, 137] on link "Sales Orders" at bounding box center [413, 142] width 67 height 16
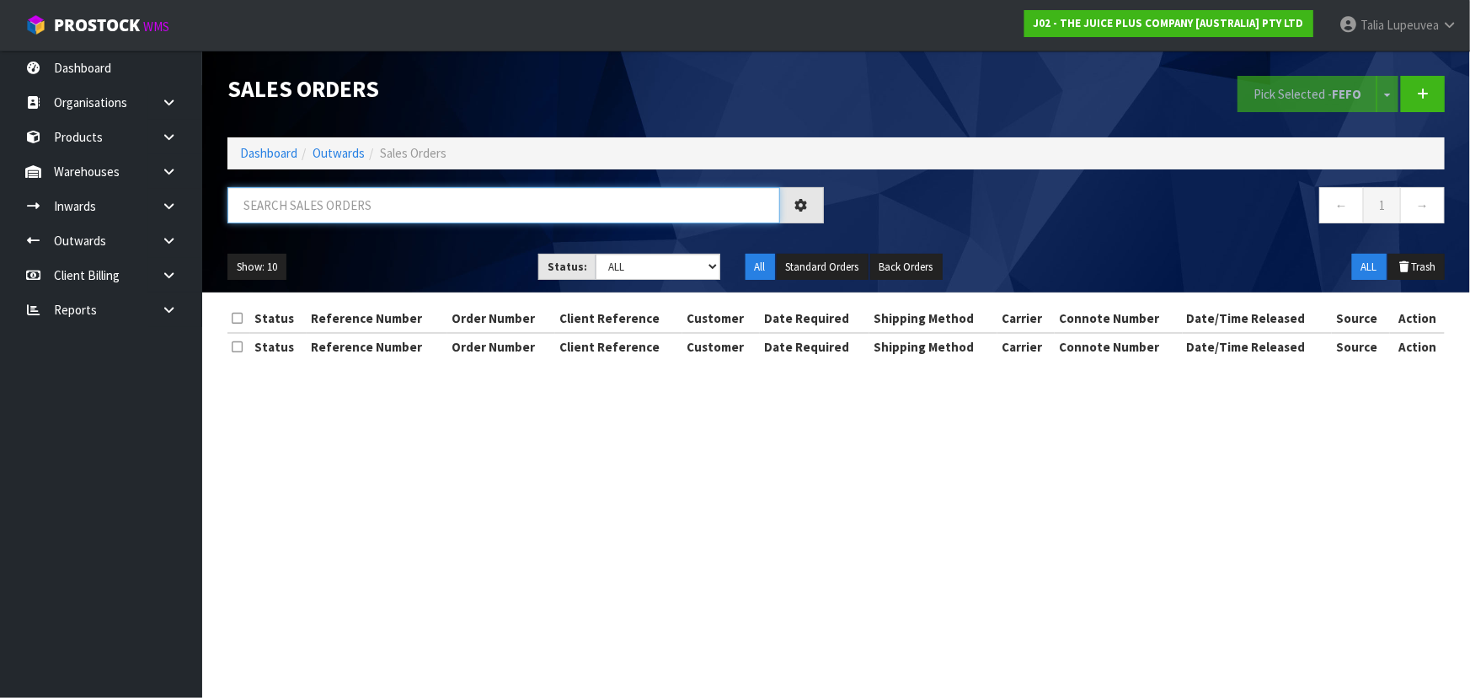
click at [398, 218] on input "text" at bounding box center [503, 205] width 553 height 36
type input "JOB-0417670"
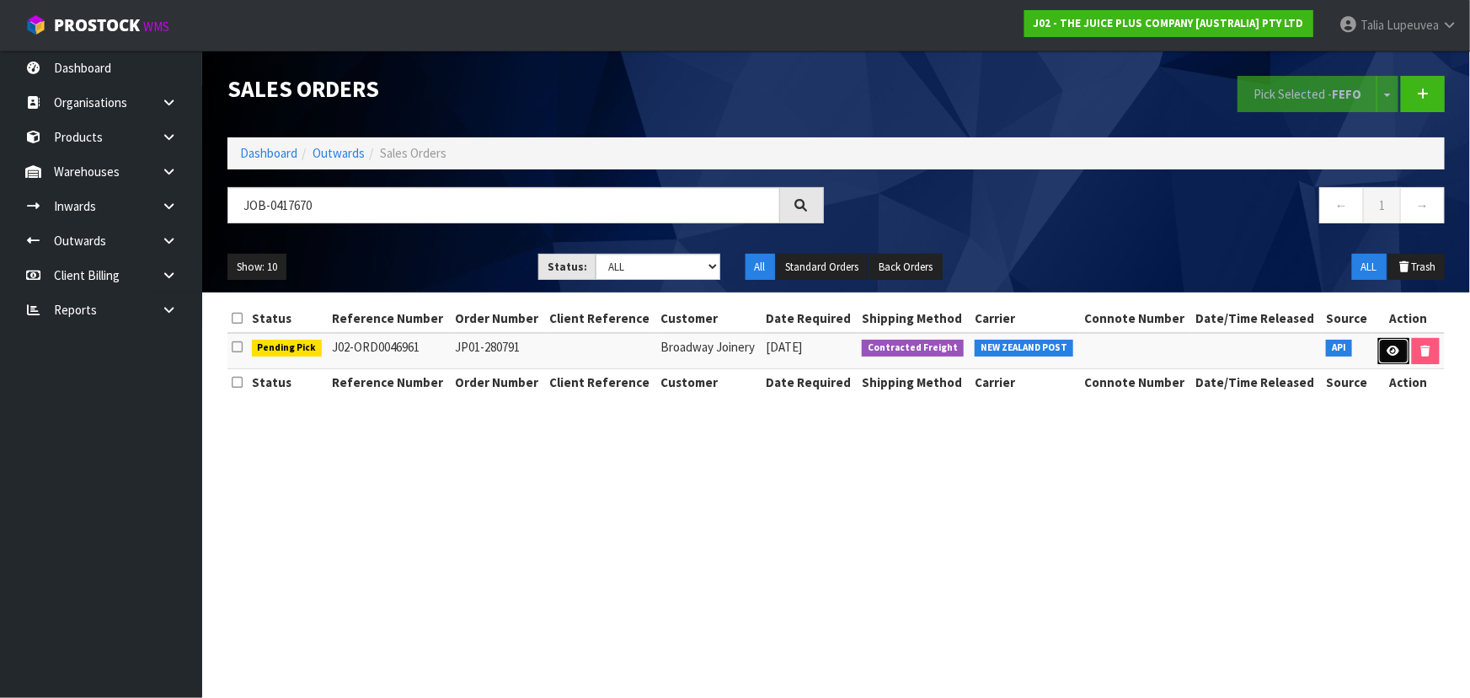
click at [1393, 345] on icon at bounding box center [1394, 350] width 13 height 11
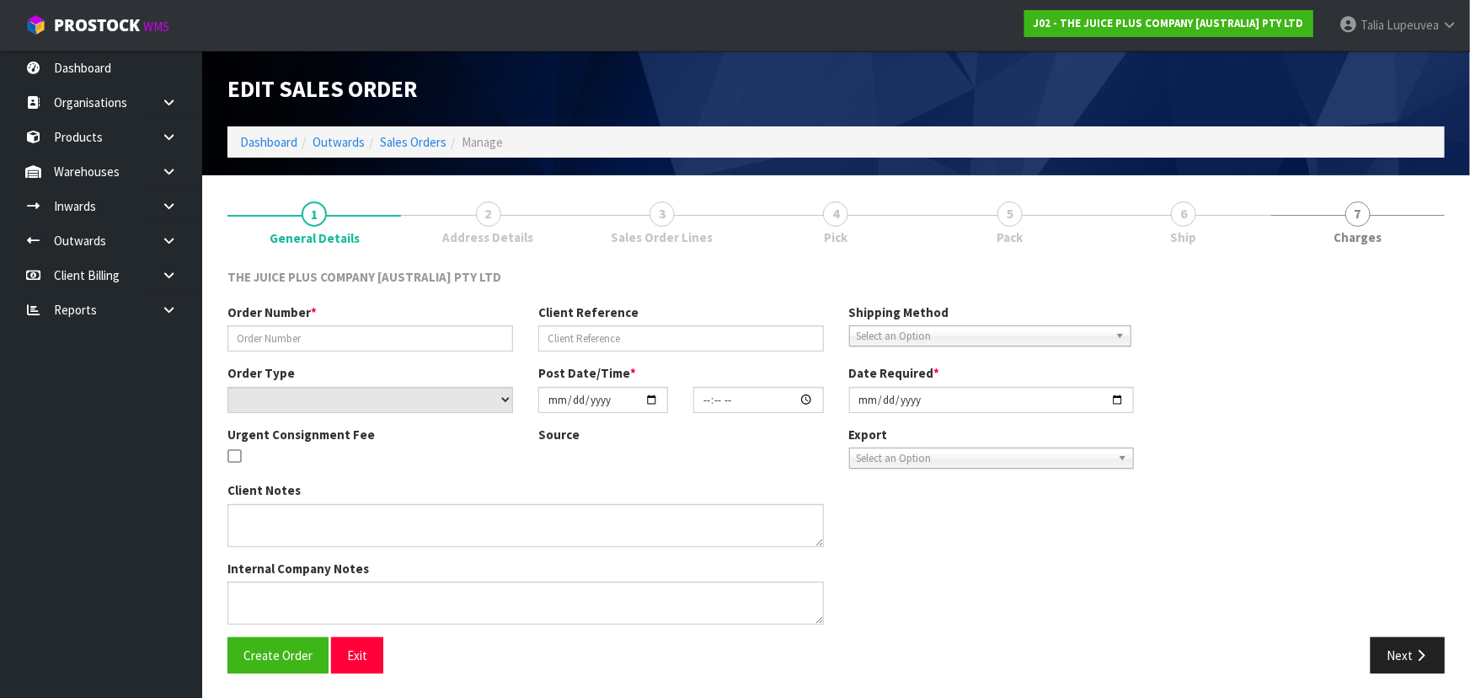
type input "JP01-280791"
select select "number:0"
type input "[DATE]"
type input "13:29:30.000"
type input "[DATE]"
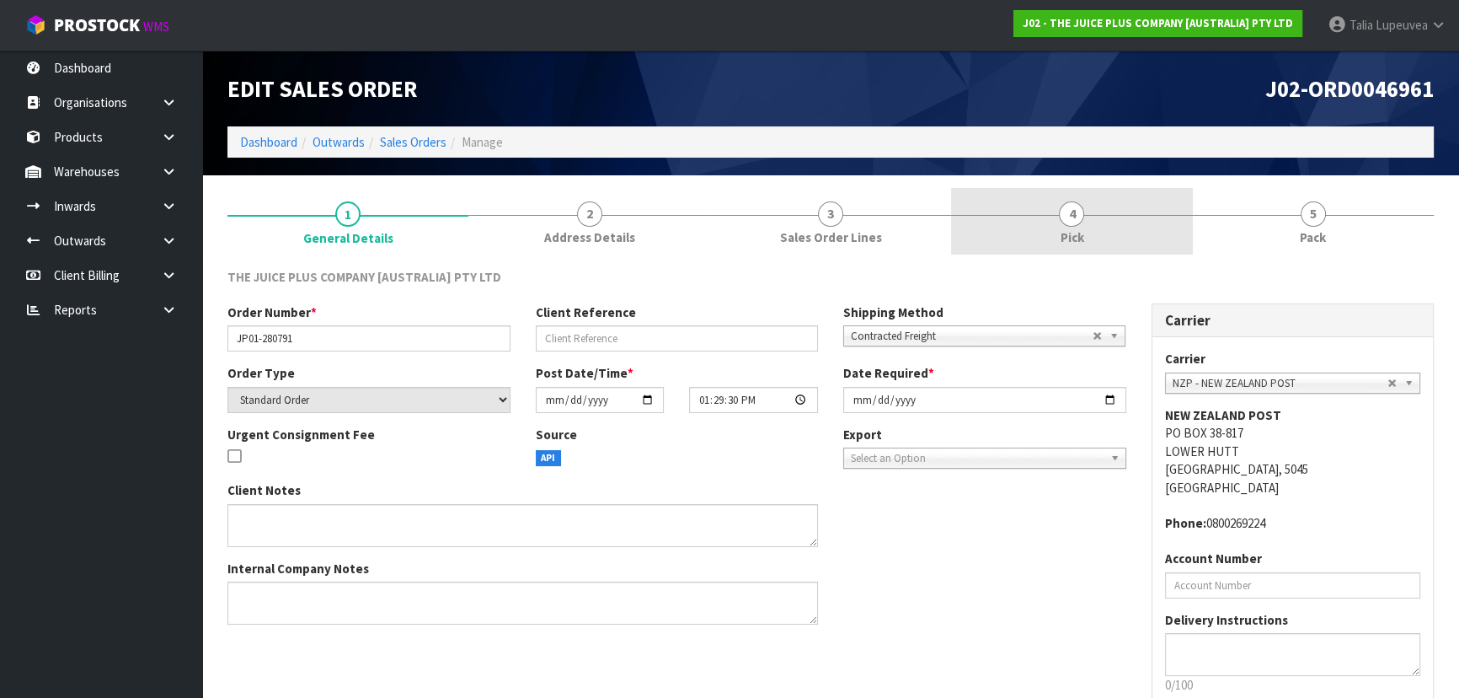
click at [1133, 222] on link "4 Pick" at bounding box center [1071, 221] width 241 height 67
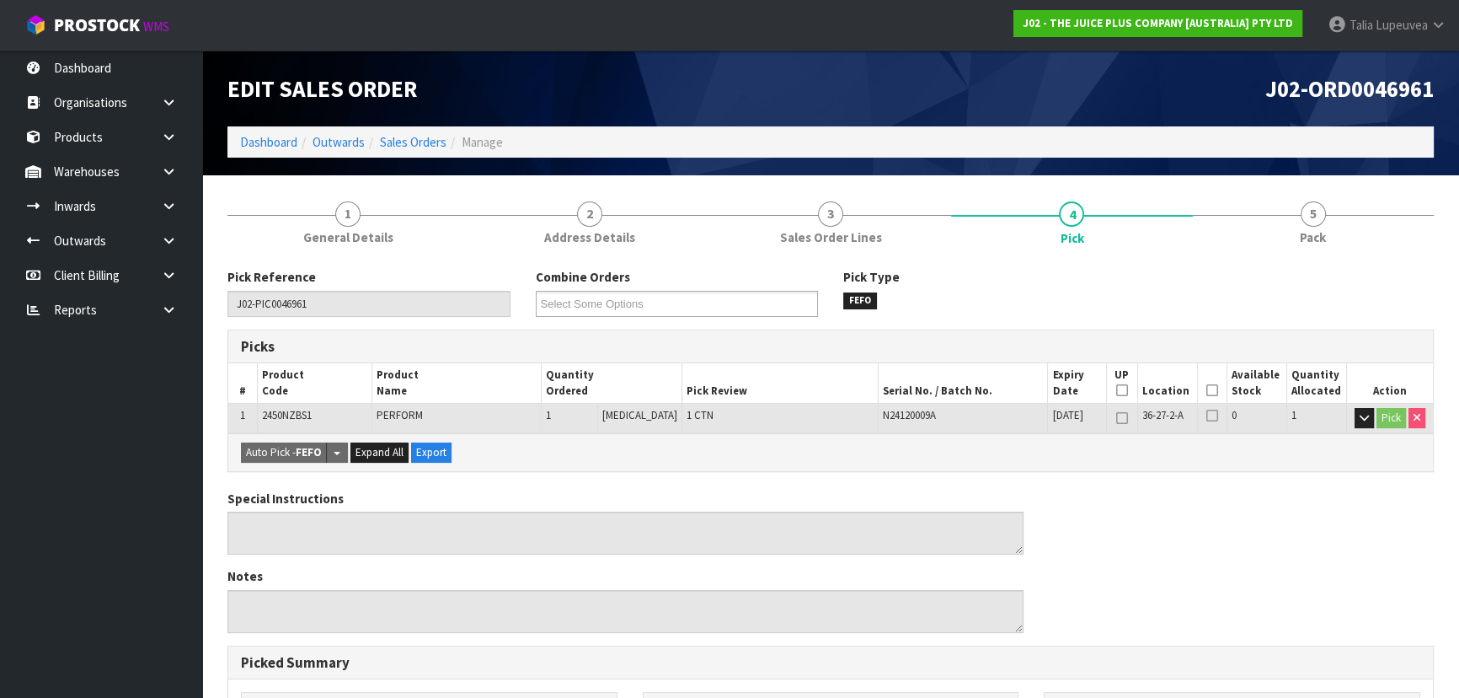
click at [1208, 390] on icon at bounding box center [1212, 390] width 12 height 1
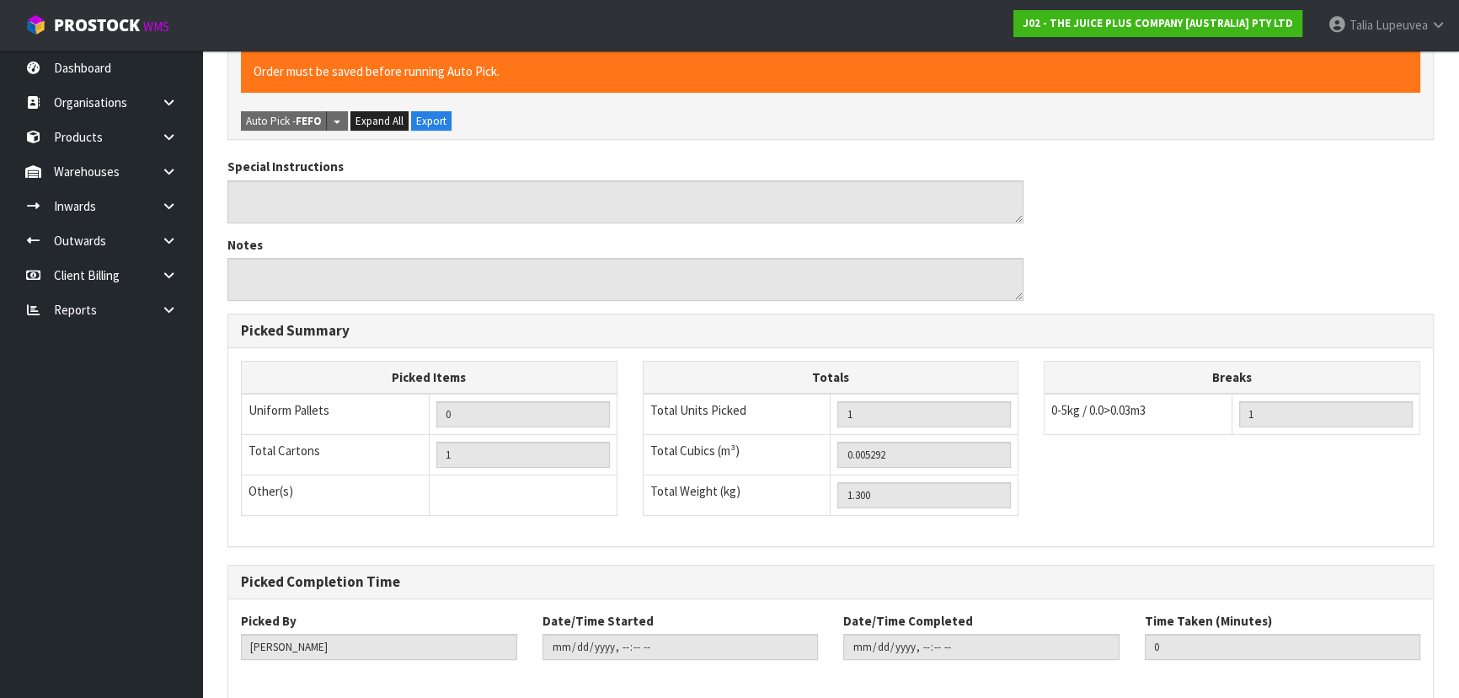
scroll to position [470, 0]
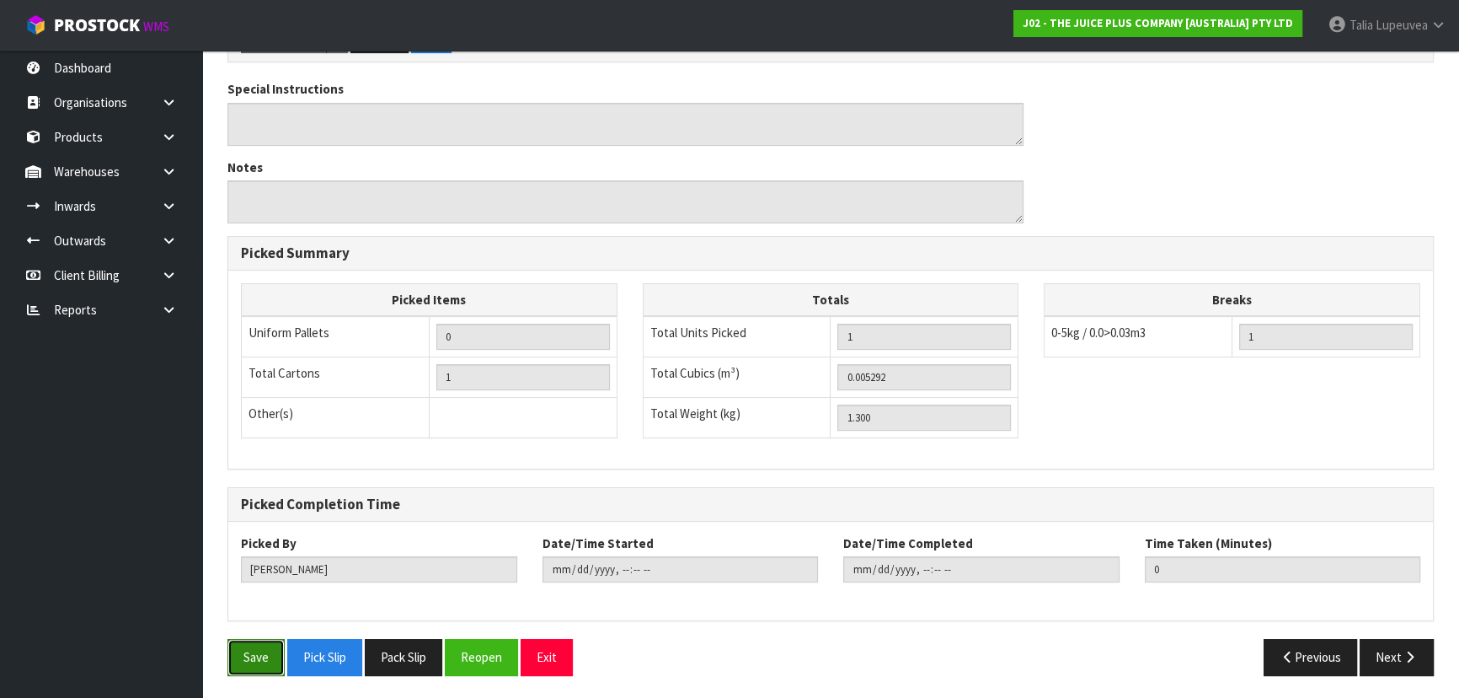
click at [253, 642] on button "Save" at bounding box center [255, 657] width 57 height 36
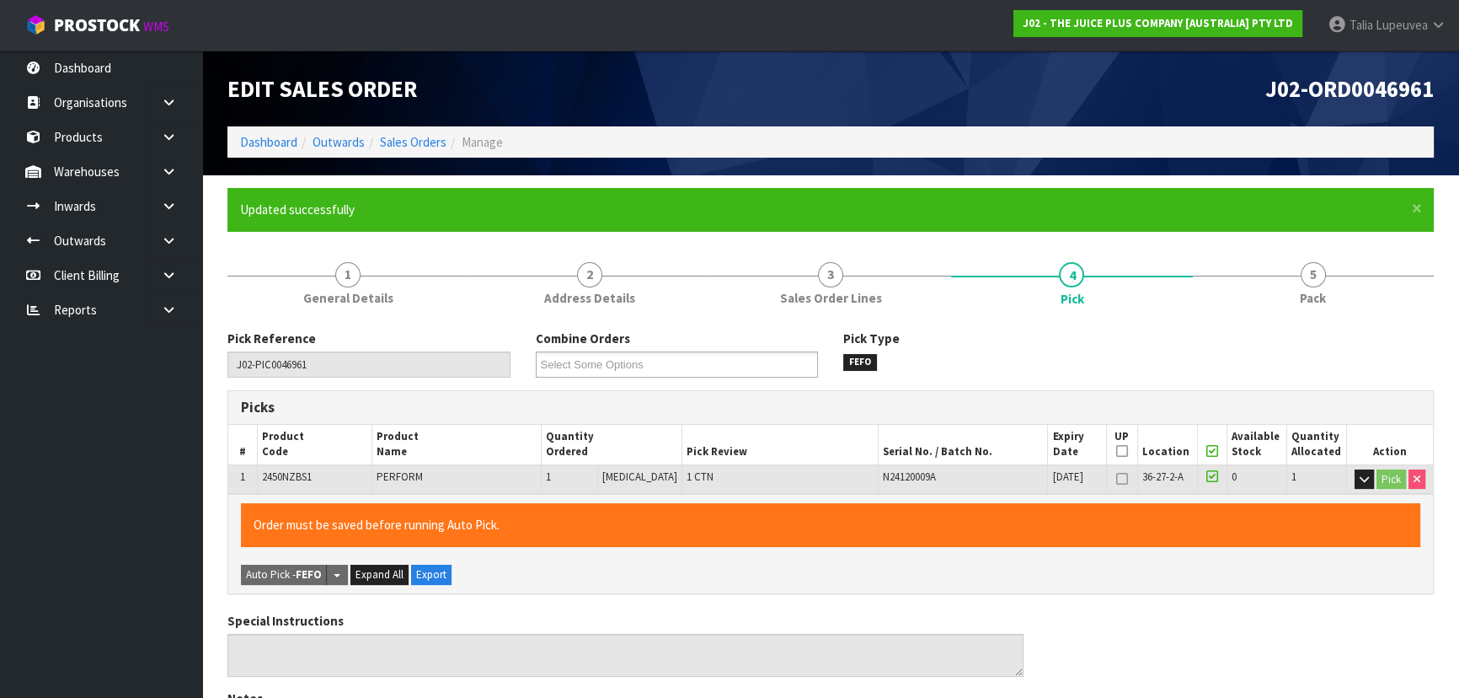
type input "[PERSON_NAME]"
type input "2025-10-16T15:15:37"
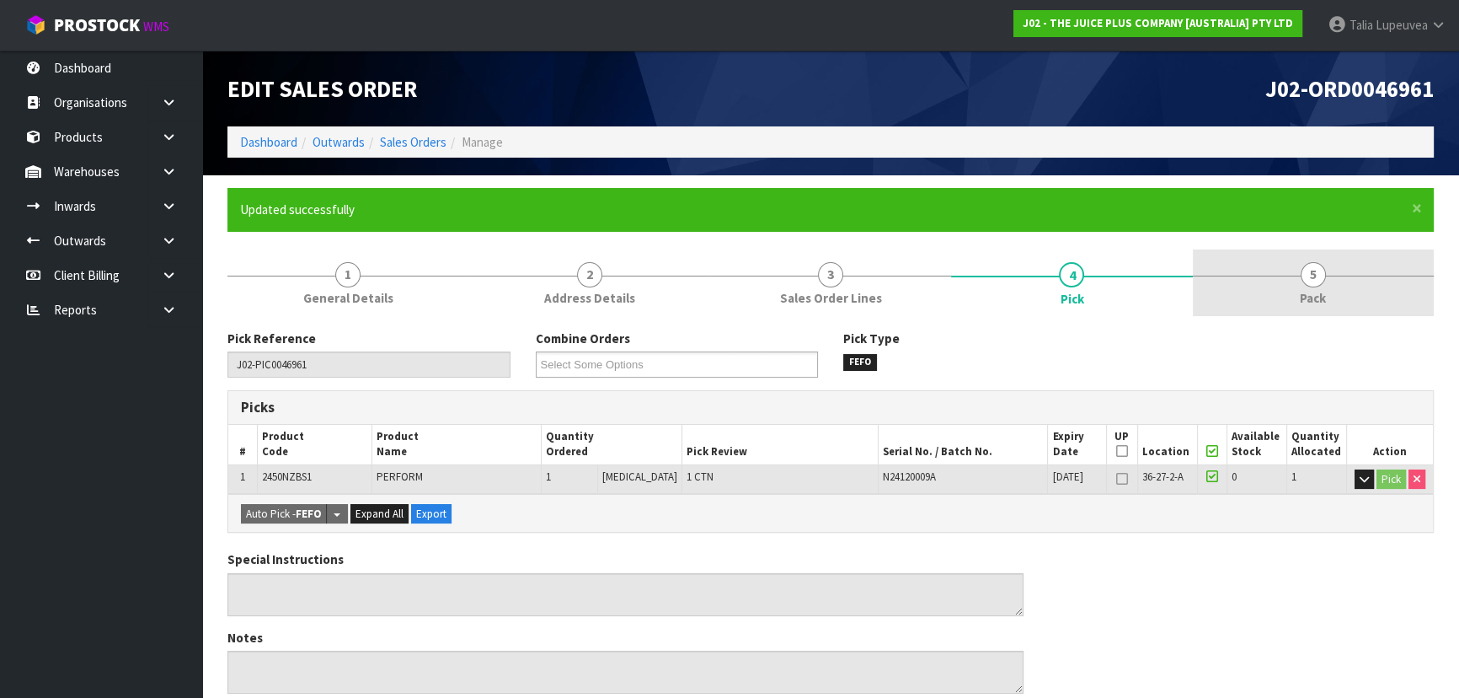
click at [1345, 291] on link "5 Pack" at bounding box center [1313, 282] width 241 height 67
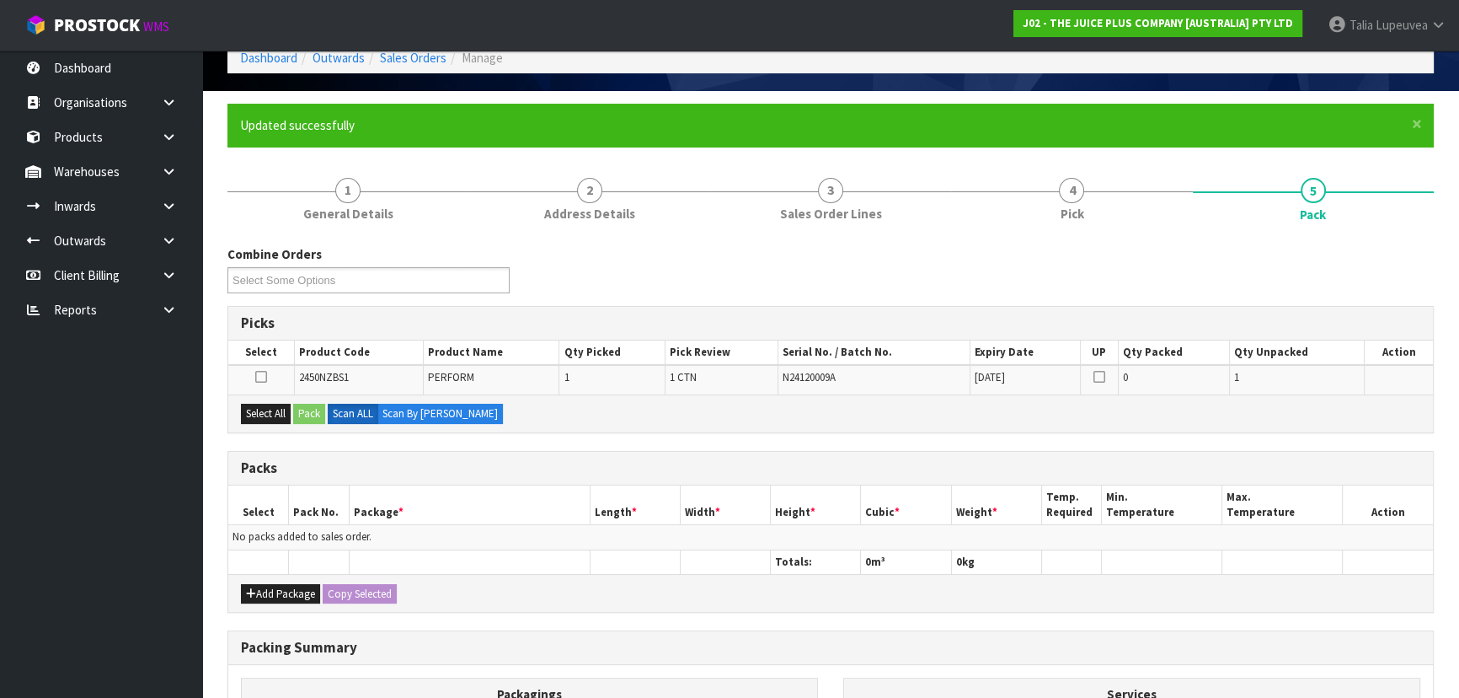
scroll to position [152, 0]
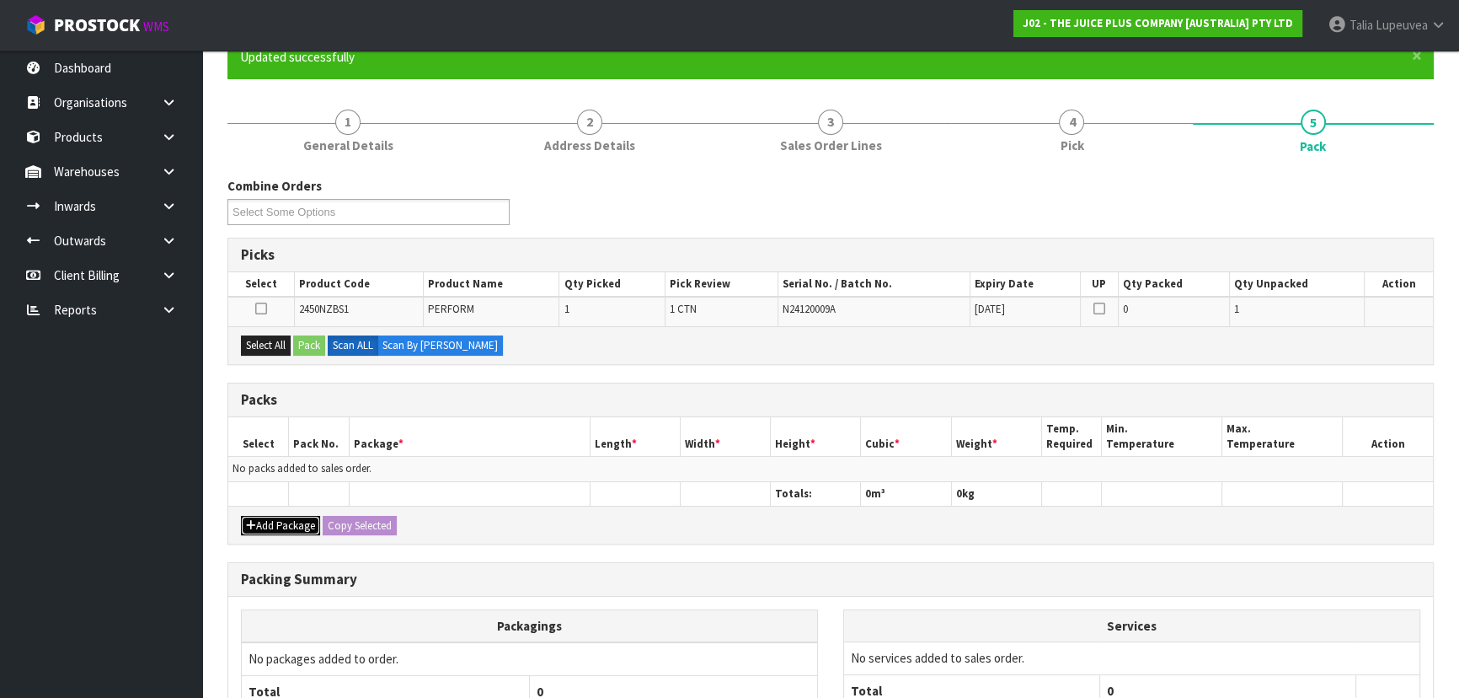
click at [271, 516] on button "Add Package" at bounding box center [280, 526] width 79 height 20
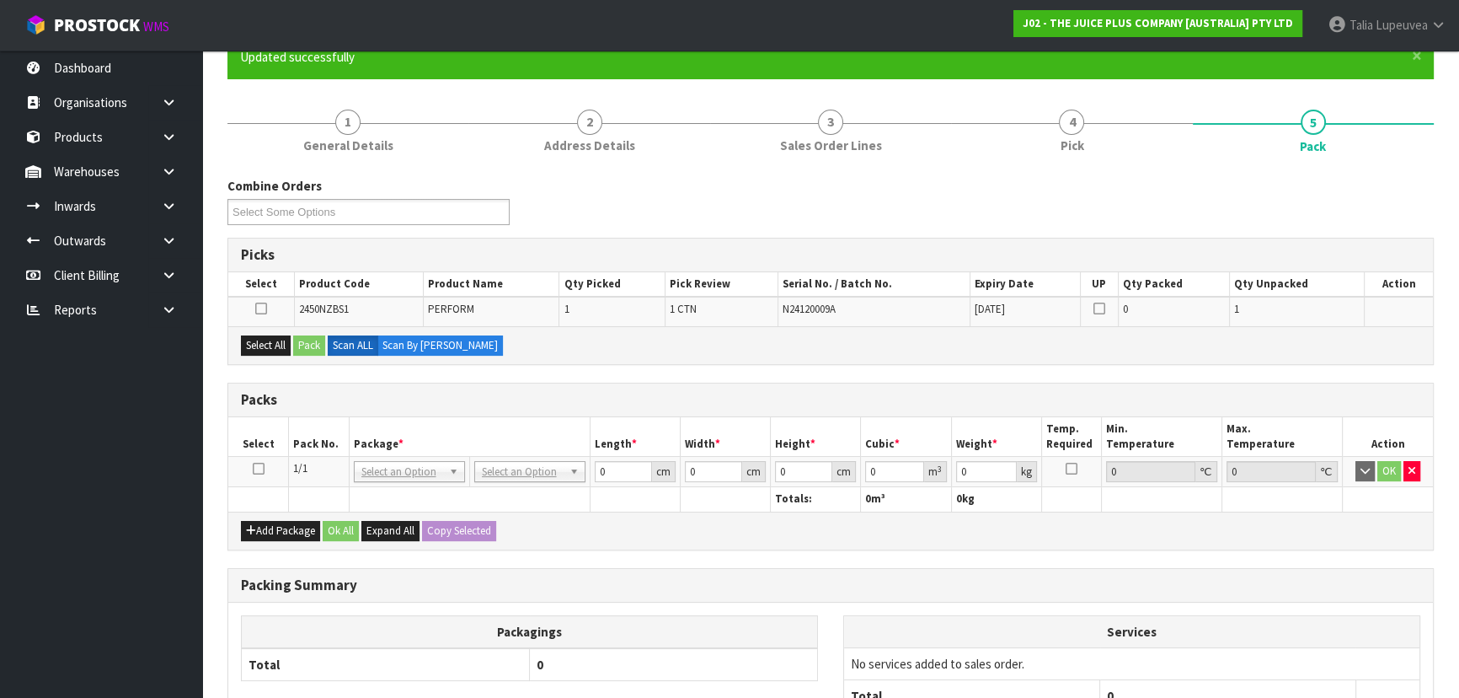
click at [258, 468] on icon at bounding box center [259, 468] width 12 height 1
drag, startPoint x: 262, startPoint y: 345, endPoint x: 310, endPoint y: 345, distance: 48.0
click at [265, 345] on button "Select All" at bounding box center [266, 345] width 50 height 20
click at [311, 345] on button "Pack" at bounding box center [309, 345] width 32 height 20
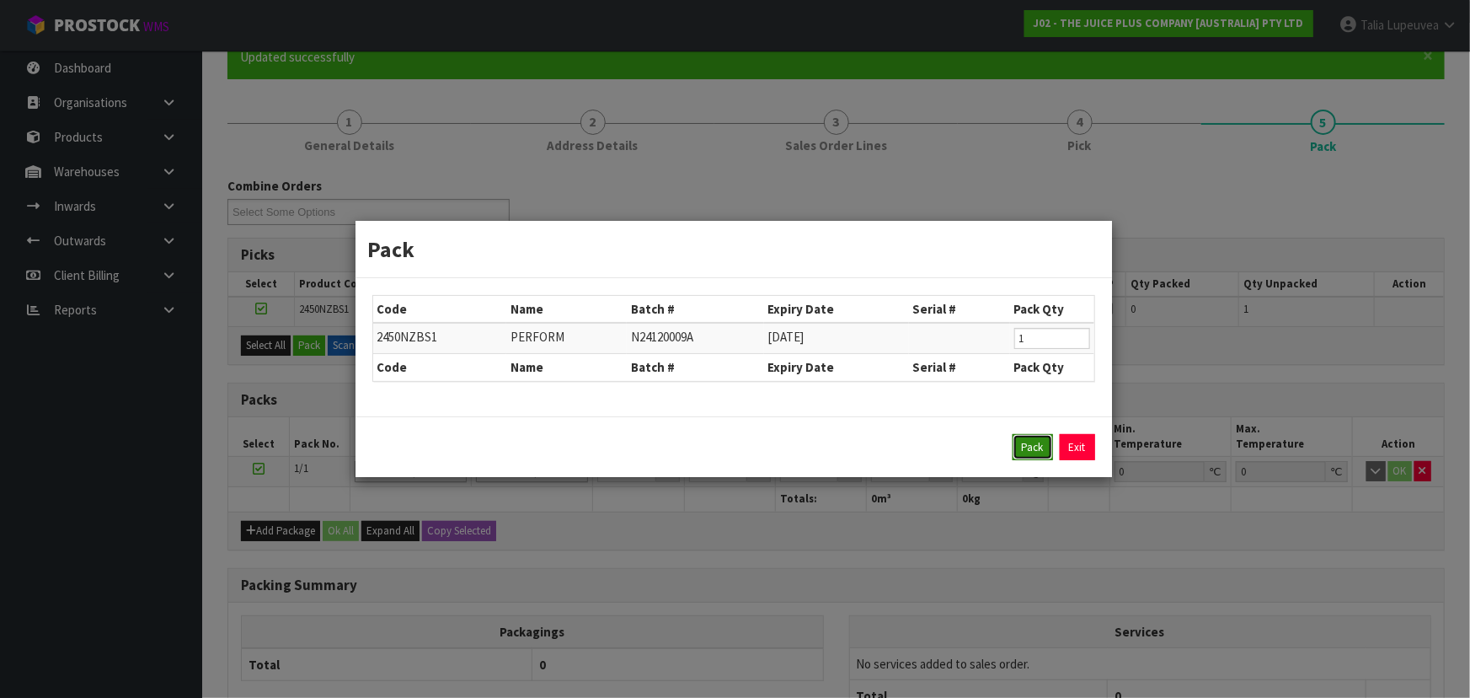
click at [1030, 445] on button "Pack" at bounding box center [1033, 447] width 40 height 27
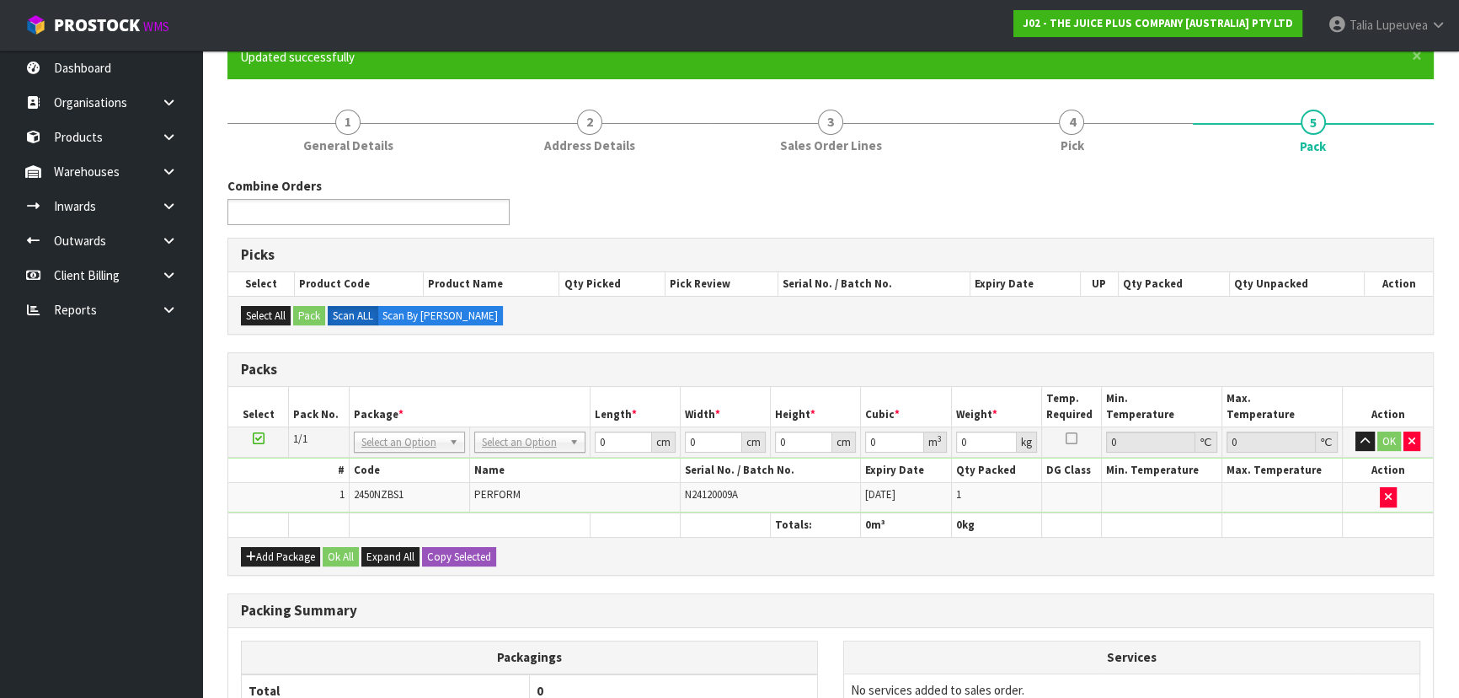
click at [335, 219] on input "text" at bounding box center [295, 211] width 124 height 21
type input "46960"
click at [337, 235] on li "J02-ORD00 46960" at bounding box center [368, 235] width 281 height 21
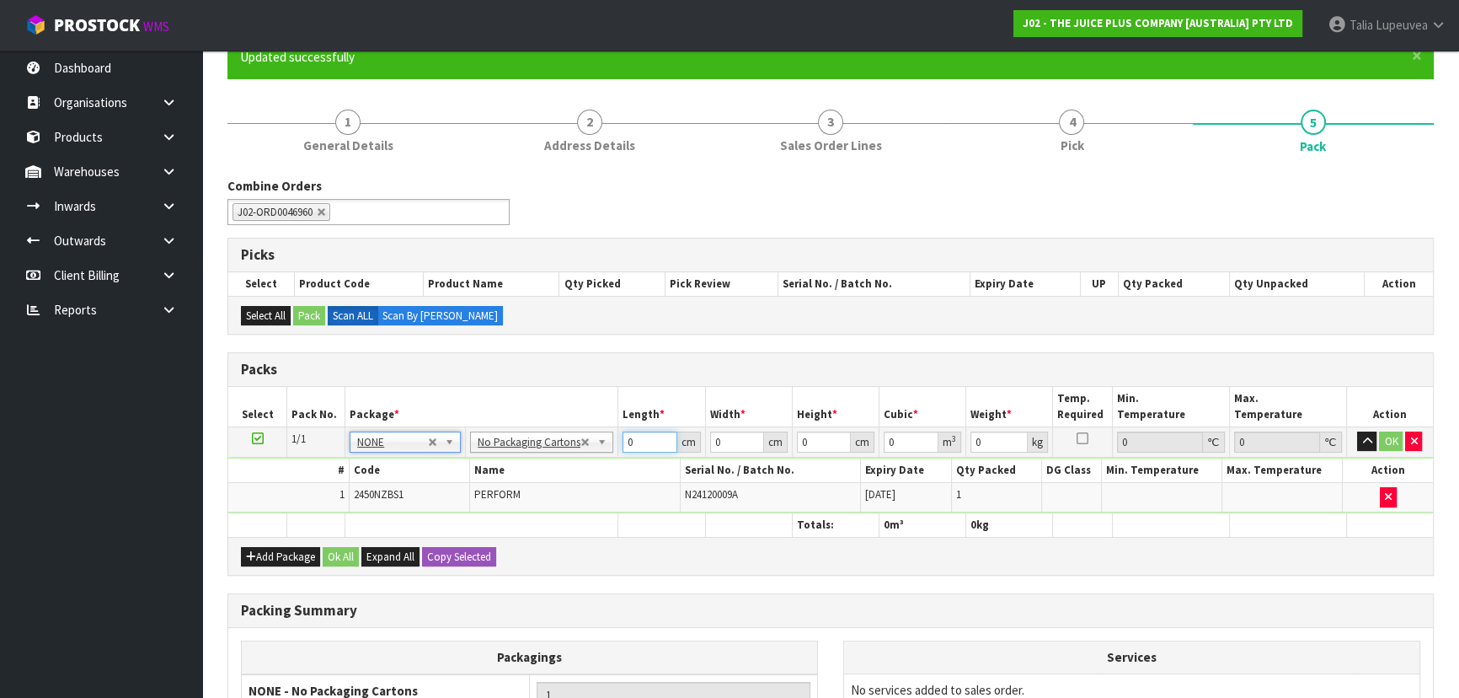
drag, startPoint x: 645, startPoint y: 438, endPoint x: 610, endPoint y: 442, distance: 35.6
click at [610, 442] on tr "1/1 NONE 007-001 007-002 007-004 007-009 007-013 007-014 007-015 007-017 007-01…" at bounding box center [830, 441] width 1205 height 30
type input "30"
type input "24"
type input "1"
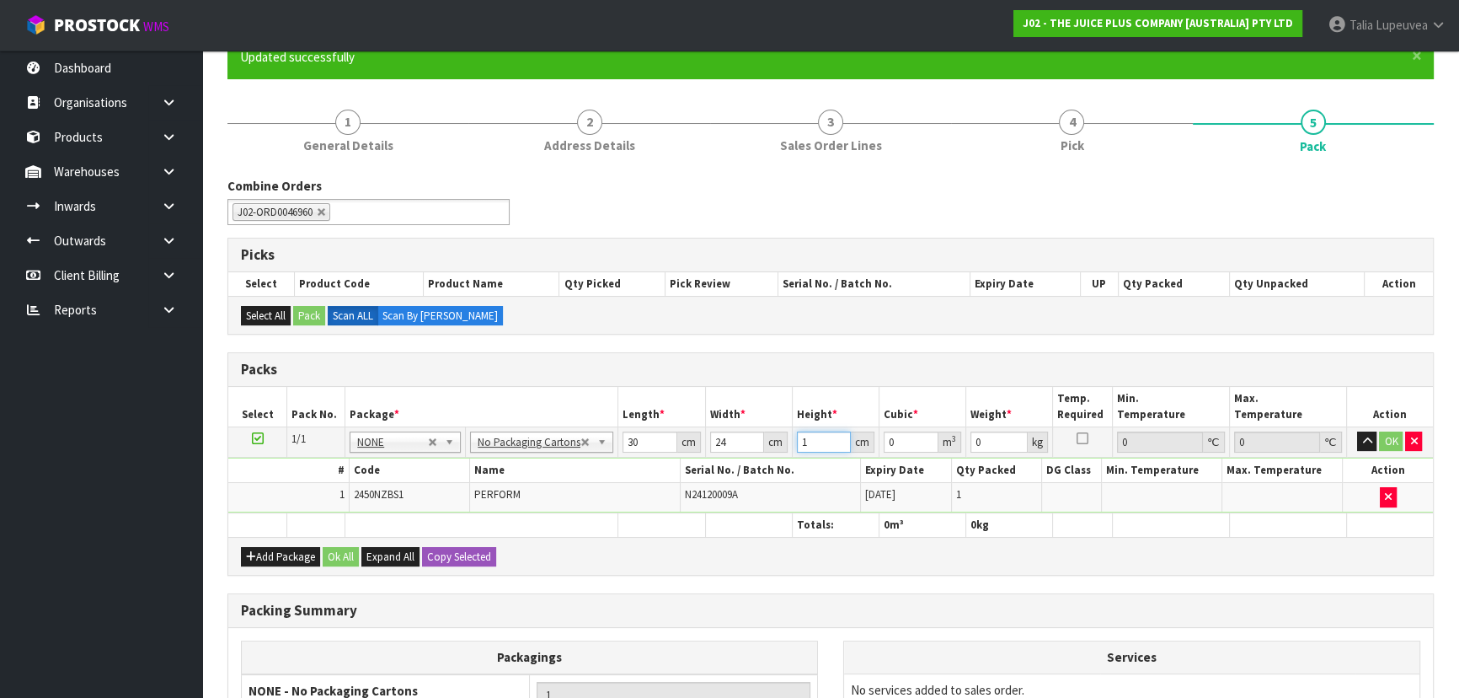
type input "0.00072"
type input "18"
type input "0.01296"
type input "18"
type input "2"
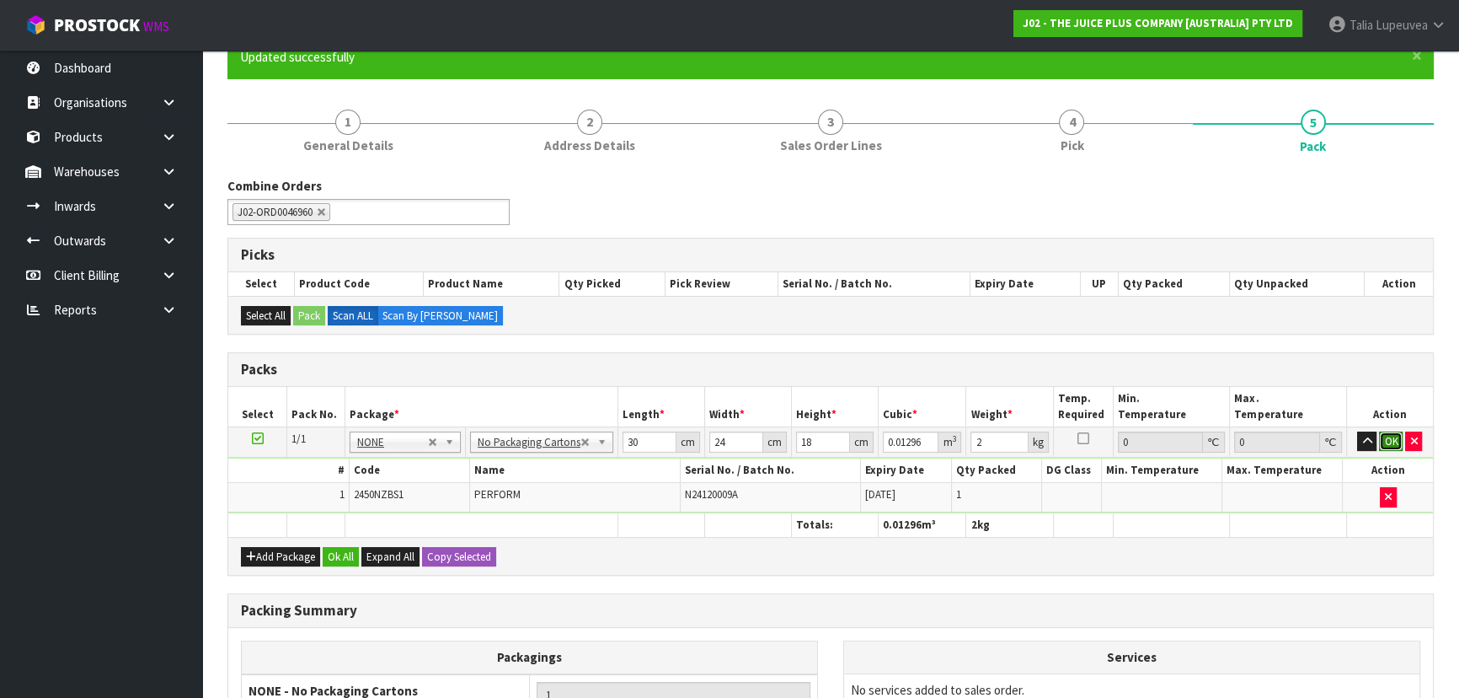
click at [1397, 434] on button "OK" at bounding box center [1391, 441] width 24 height 20
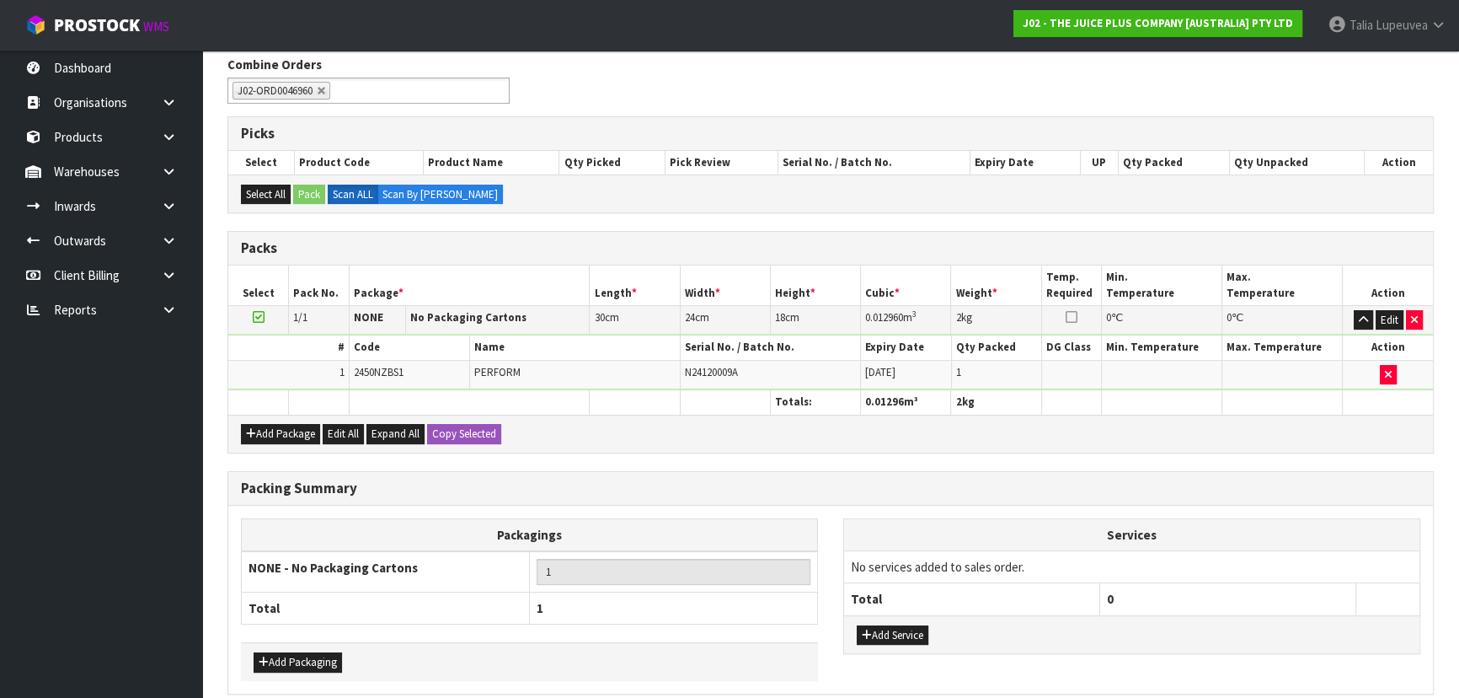
scroll to position [345, 0]
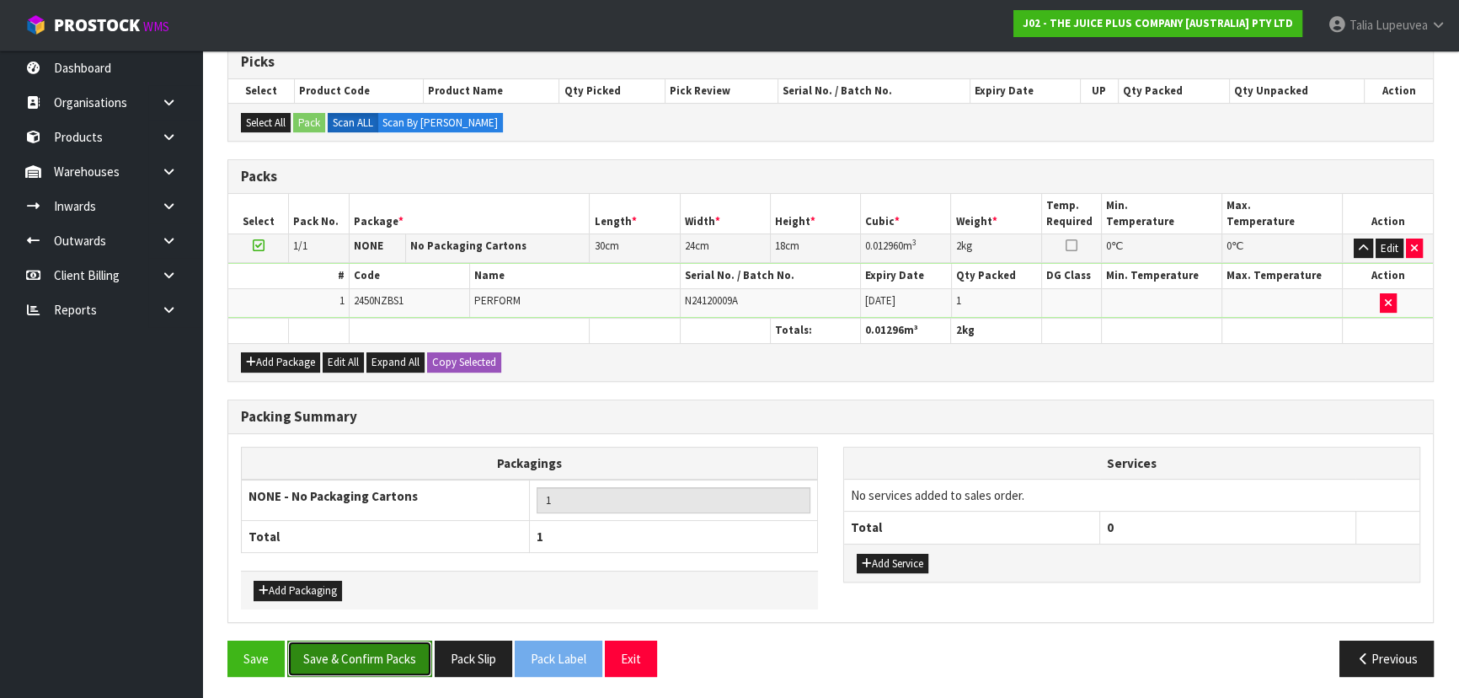
click at [334, 649] on button "Save & Confirm Packs" at bounding box center [359, 658] width 145 height 36
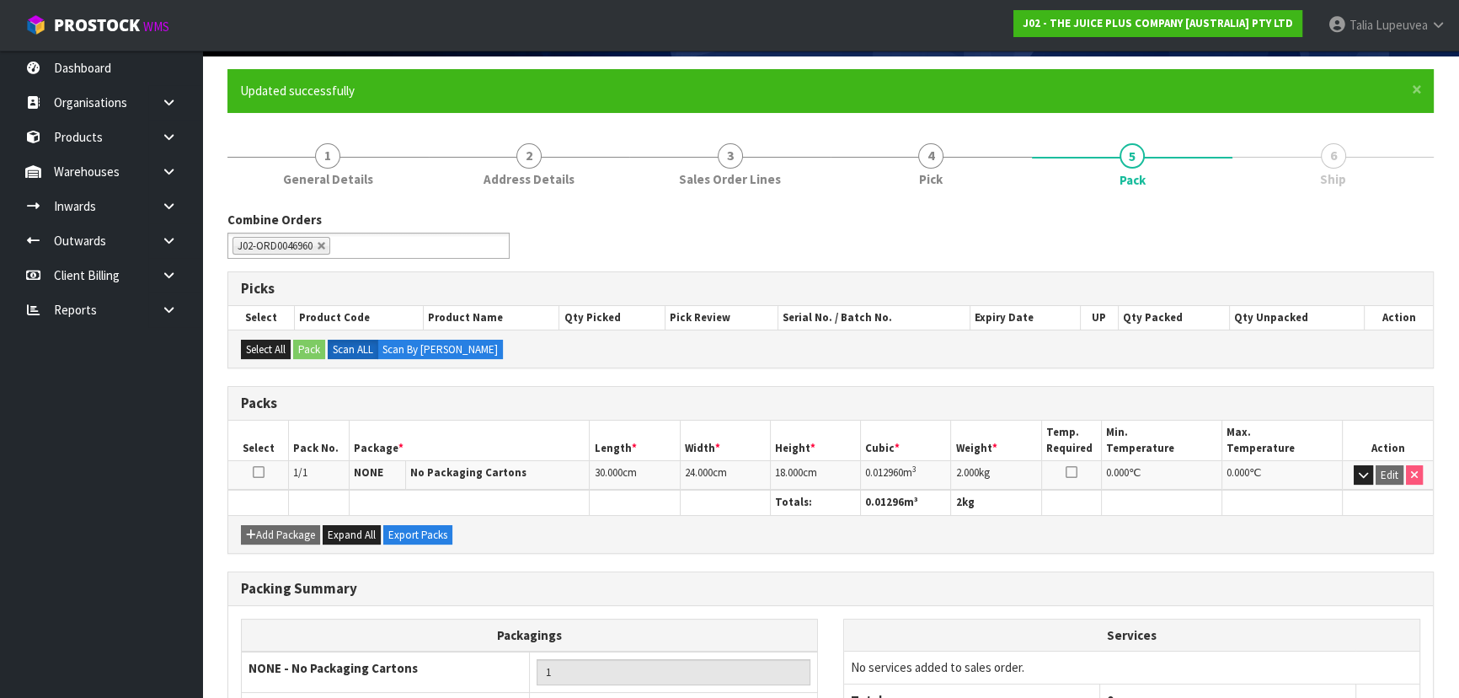
scroll to position [253, 0]
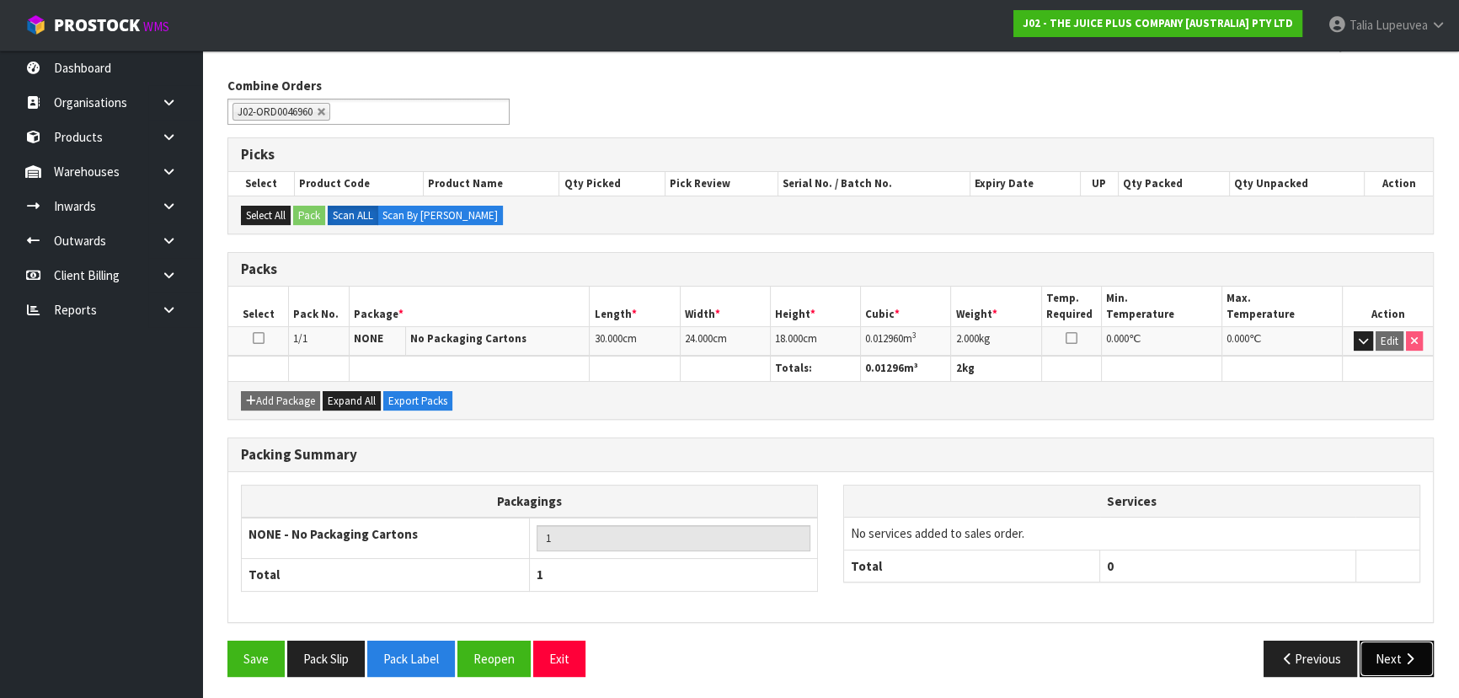
click at [1382, 646] on button "Next" at bounding box center [1397, 658] width 74 height 36
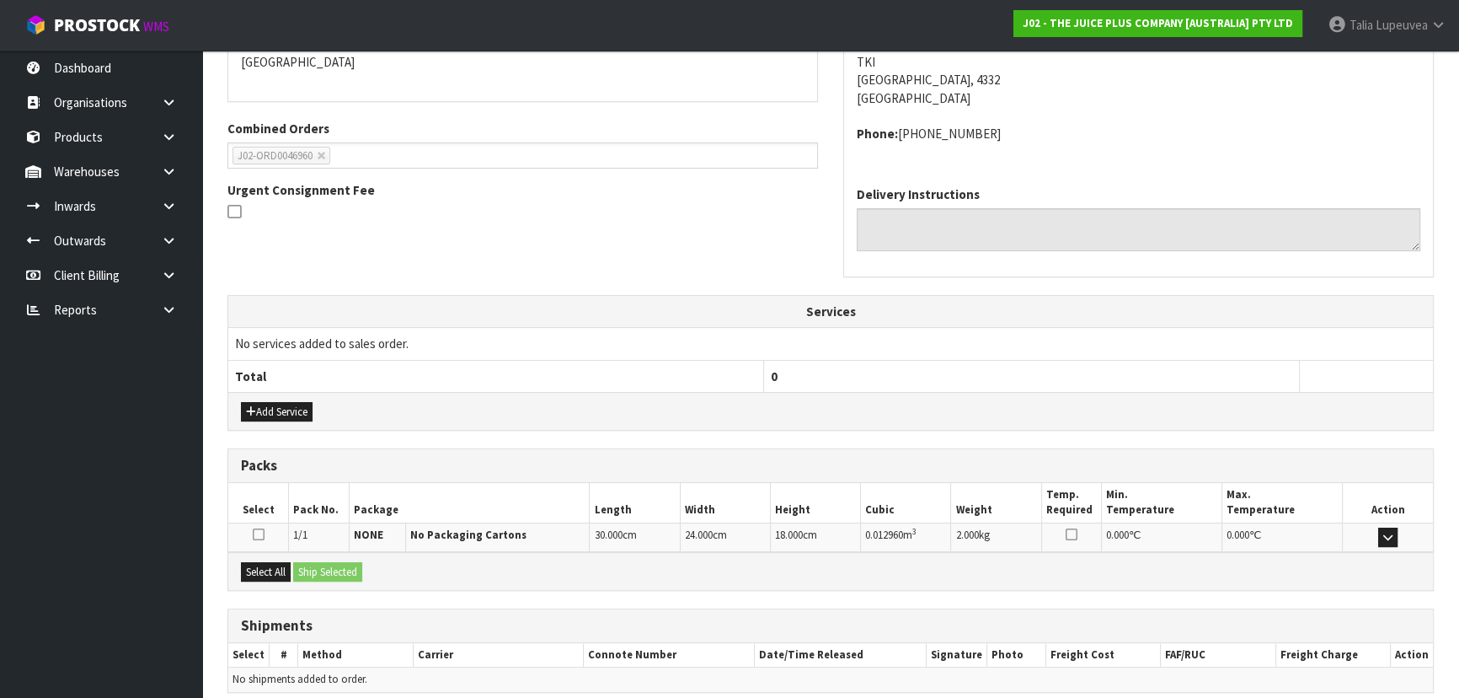
scroll to position [448, 0]
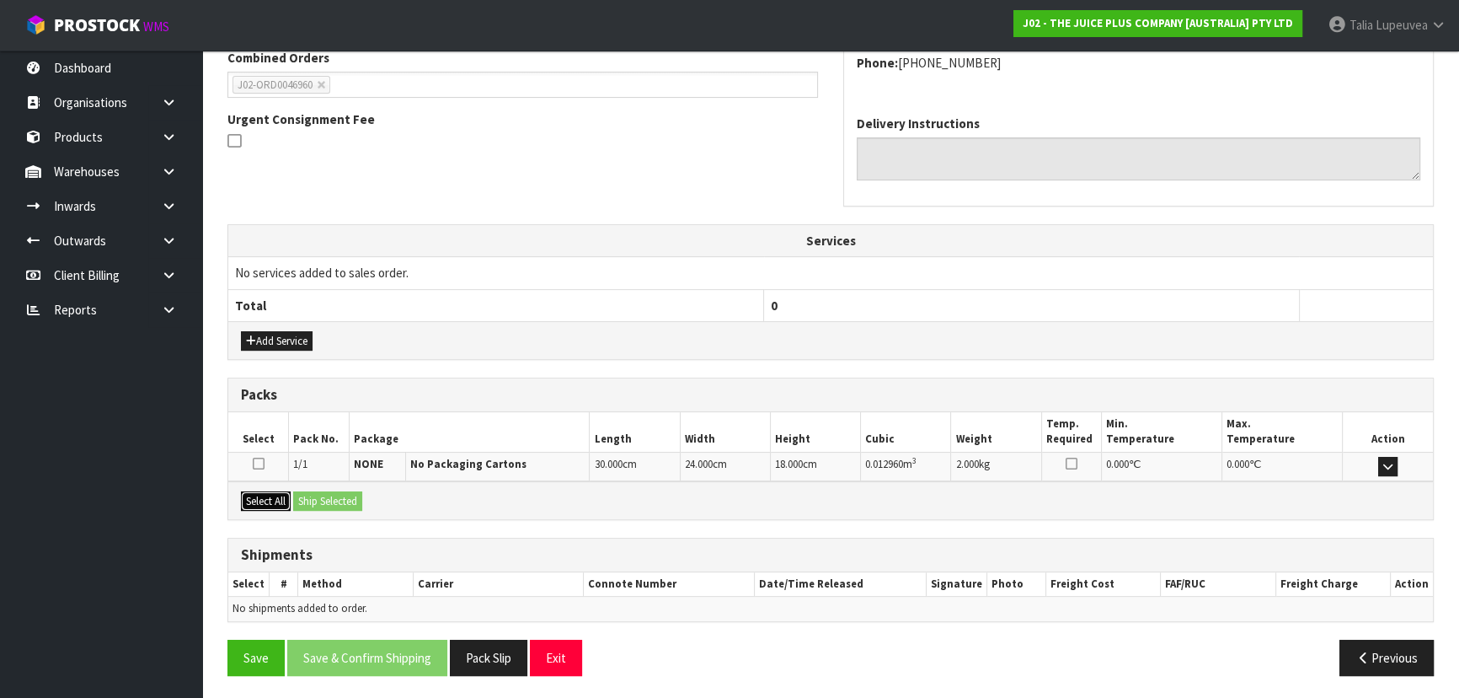
click at [263, 494] on button "Select All" at bounding box center [266, 501] width 50 height 20
click at [343, 492] on button "Ship Selected" at bounding box center [327, 501] width 69 height 20
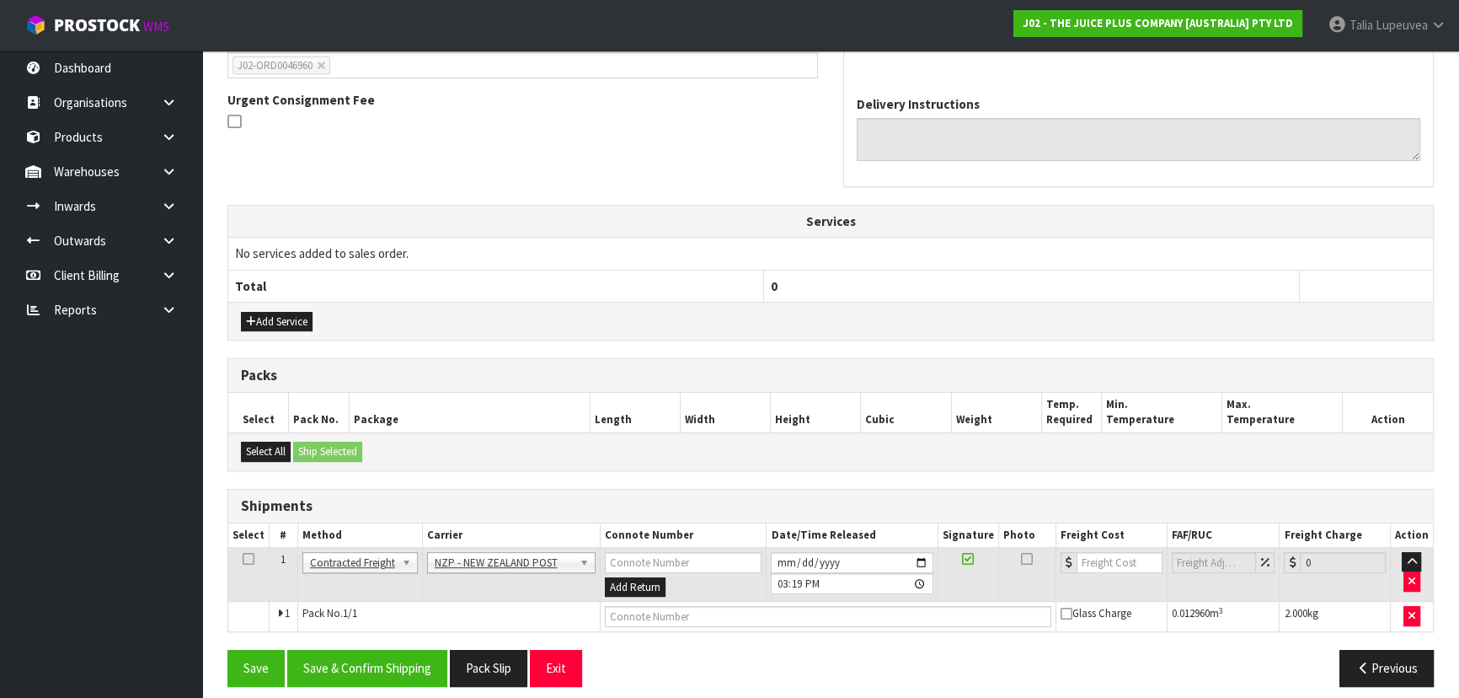
scroll to position [479, 0]
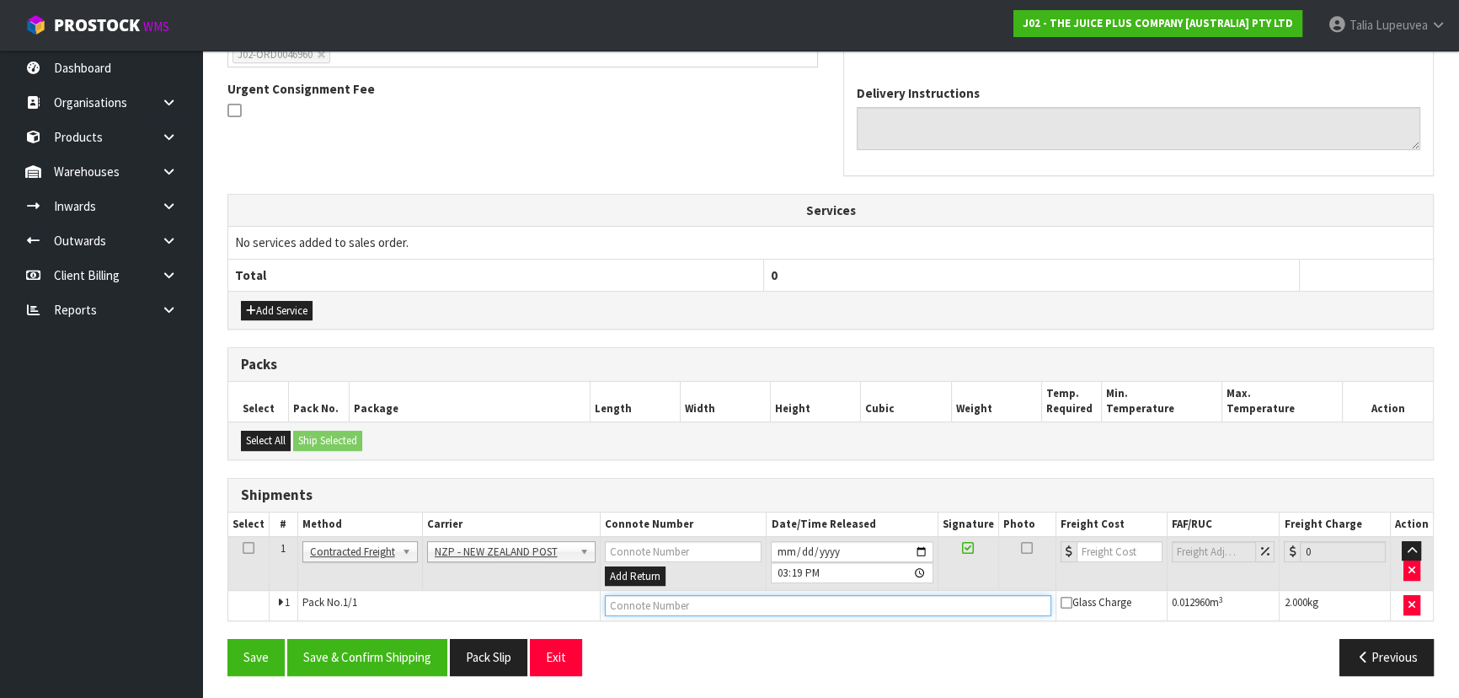
click at [749, 602] on input "text" at bounding box center [828, 605] width 447 height 21
type input "00894210392611011088"
click at [227, 639] on button "Save" at bounding box center [255, 657] width 57 height 36
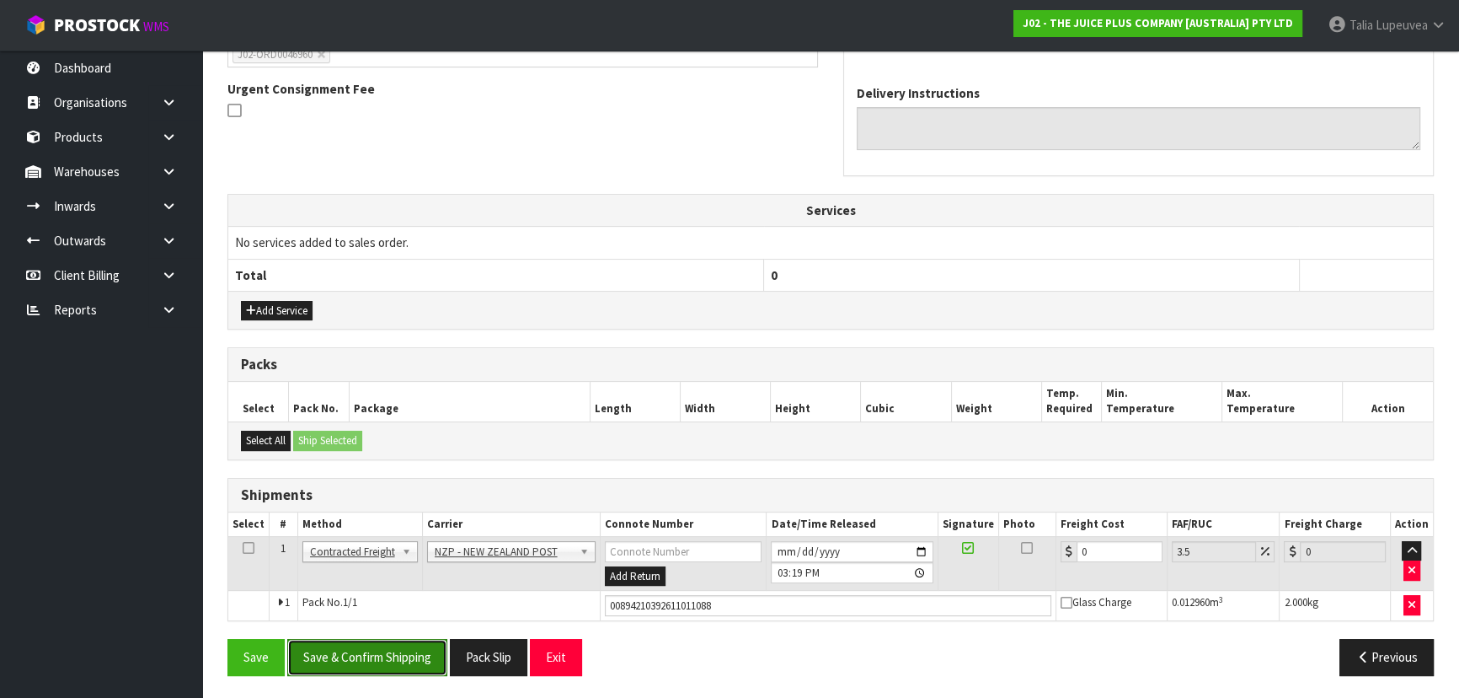
click at [422, 657] on button "Save & Confirm Shipping" at bounding box center [367, 657] width 160 height 36
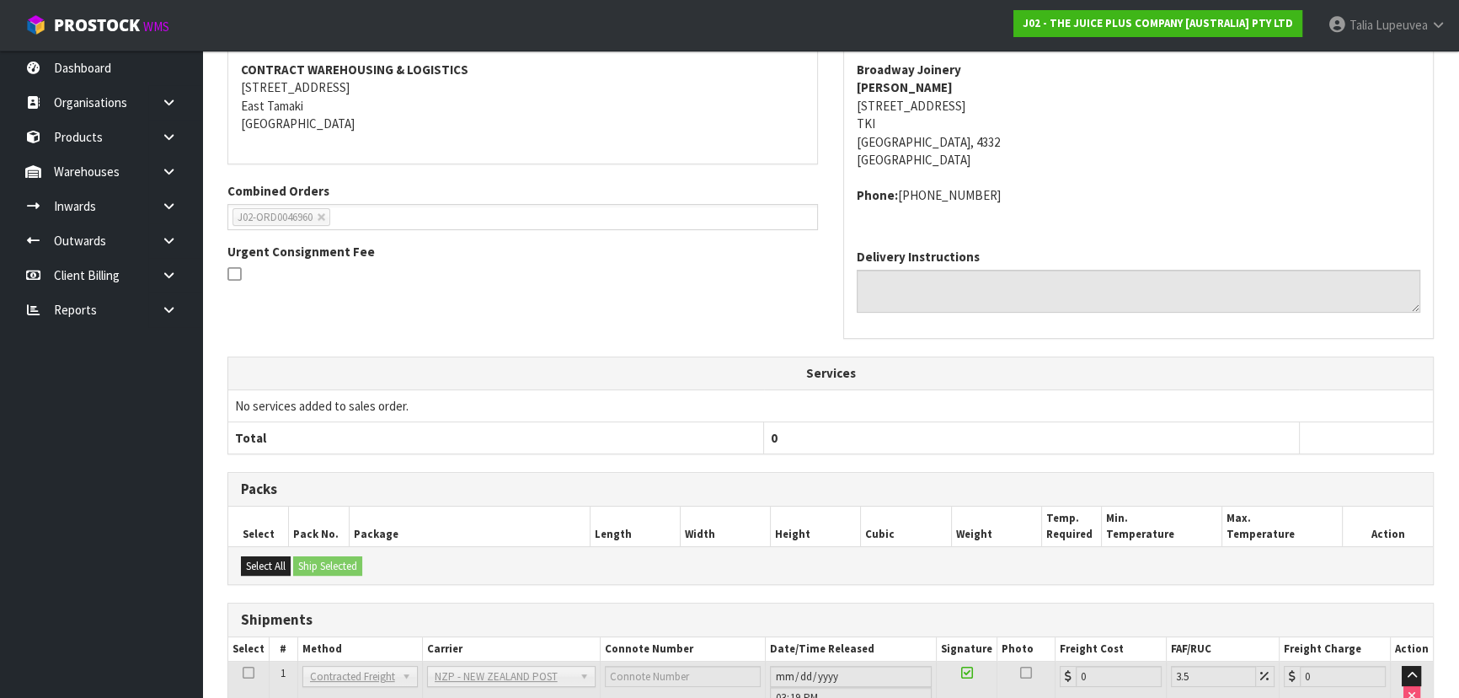
scroll to position [455, 0]
